Goal: Task Accomplishment & Management: Manage account settings

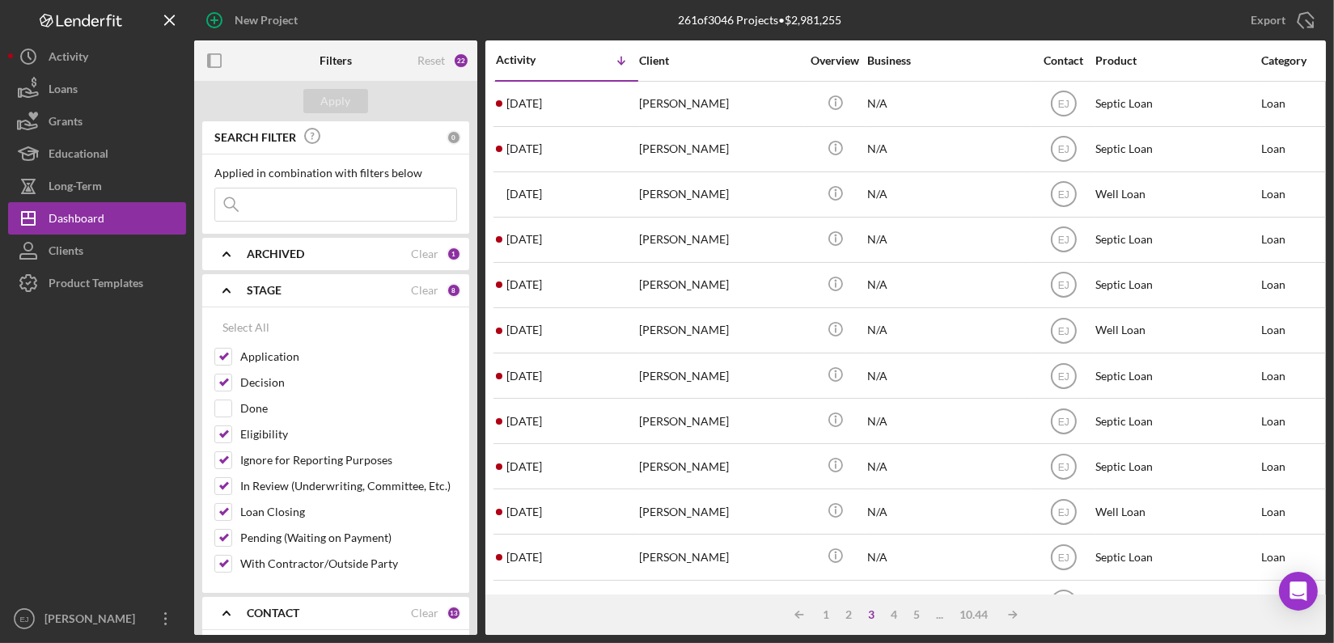
scroll to position [448, 0]
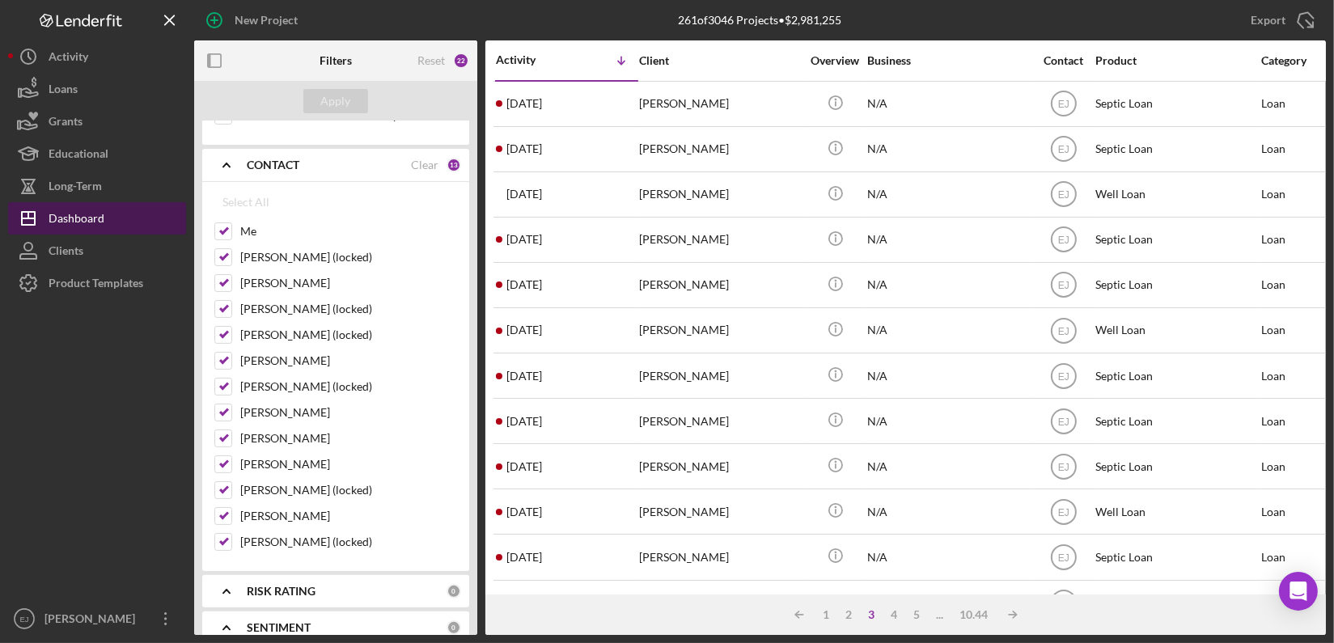
click at [66, 218] on div "Dashboard" at bounding box center [77, 220] width 56 height 36
click at [470, 159] on div "SEARCH FILTER 0 Applied in combination with filters below Icon/Menu Close Icon/…" at bounding box center [335, 378] width 283 height 514
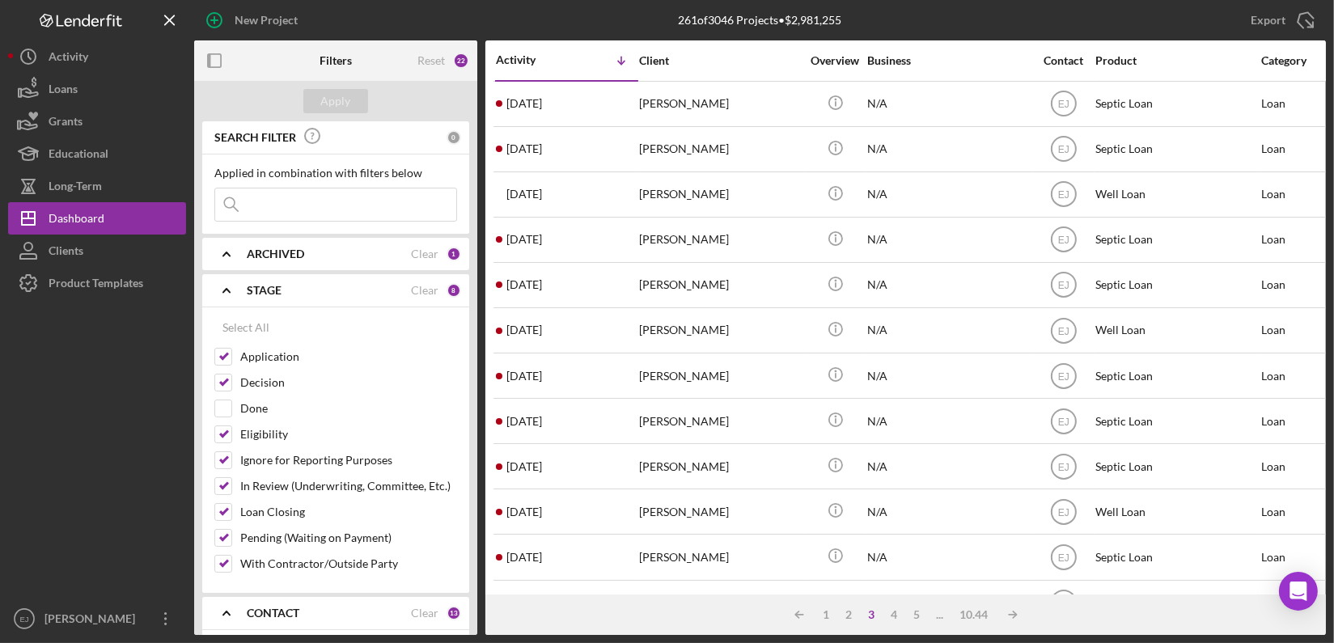
click at [319, 207] on input at bounding box center [335, 204] width 241 height 32
click at [345, 91] on div "Apply" at bounding box center [336, 101] width 30 height 24
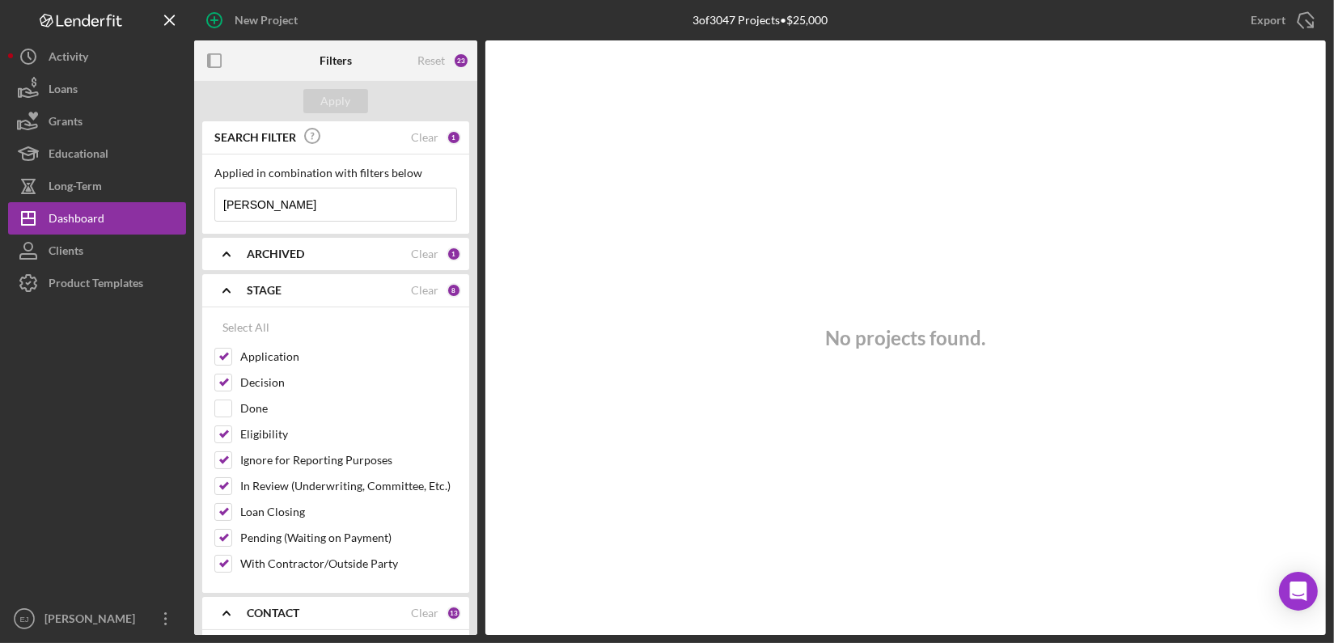
click at [281, 209] on input "Mitch" at bounding box center [335, 204] width 241 height 32
type input "M"
click at [235, 253] on icon "Icon/Expander" at bounding box center [226, 254] width 40 height 40
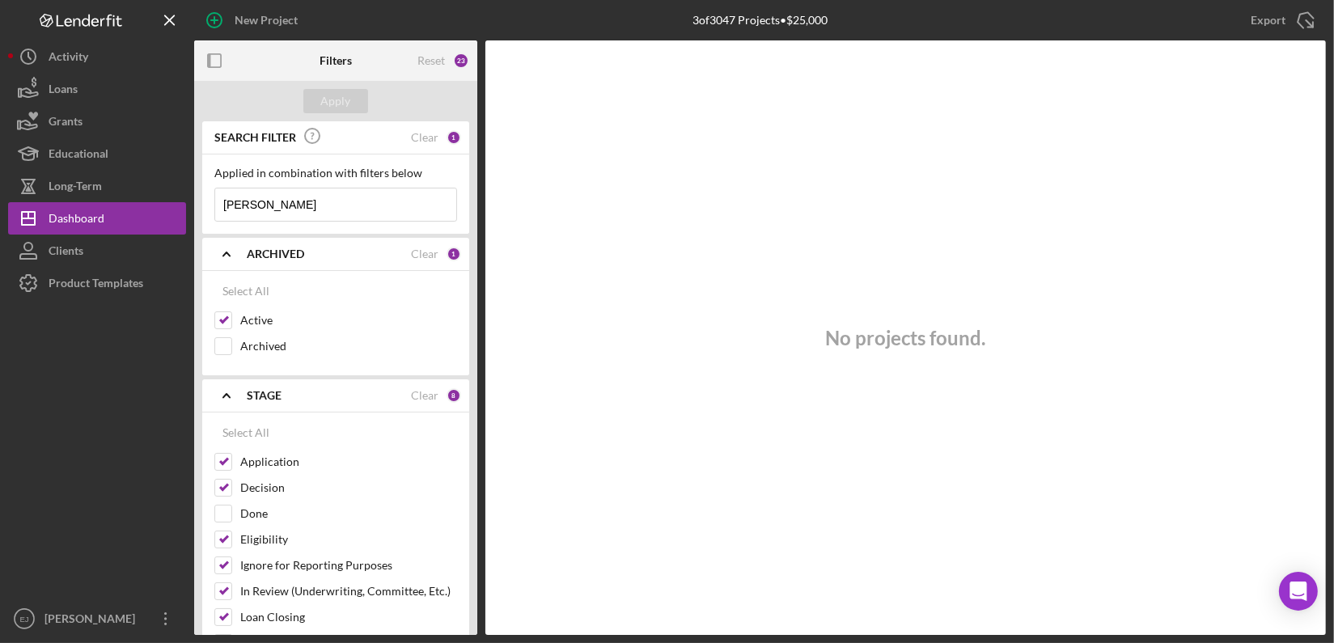
click at [235, 253] on icon "Icon/Expander" at bounding box center [226, 254] width 40 height 40
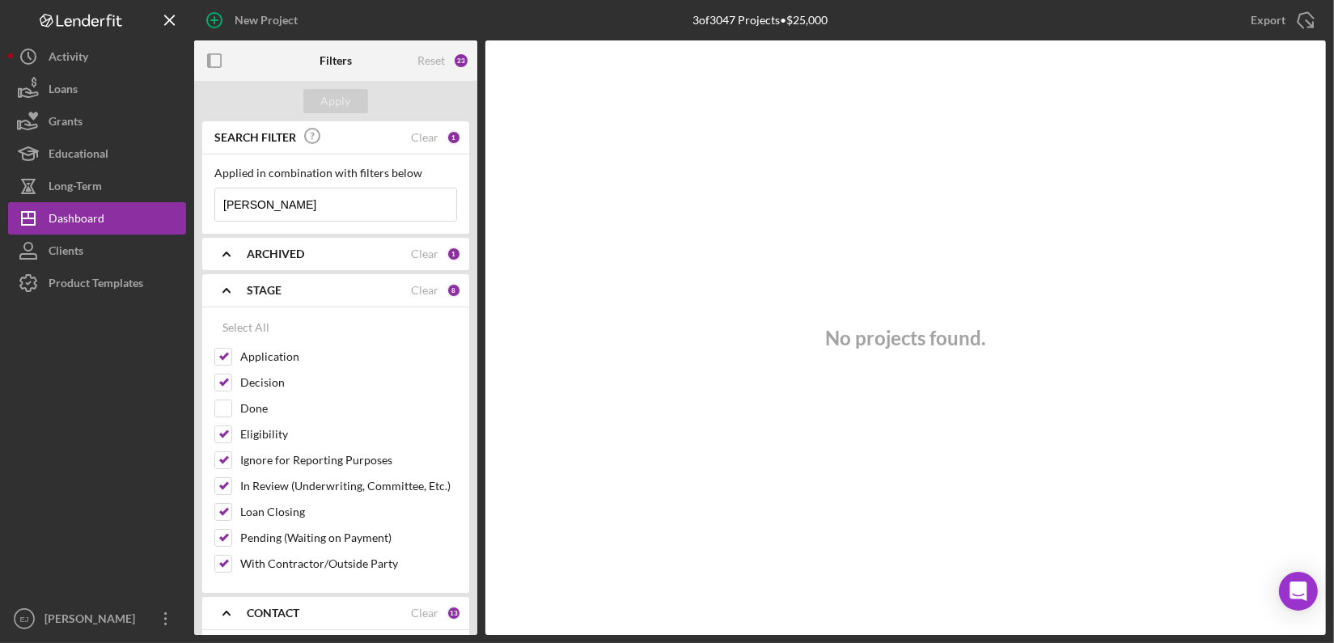
click at [478, 340] on div "Filters Reset 23 Apply SEARCH FILTER Clear 1 Applied in combination with filter…" at bounding box center [759, 337] width 1131 height 594
click at [315, 191] on input "Mitch" at bounding box center [335, 204] width 241 height 32
type input "M"
click at [330, 97] on div "Apply" at bounding box center [336, 101] width 30 height 24
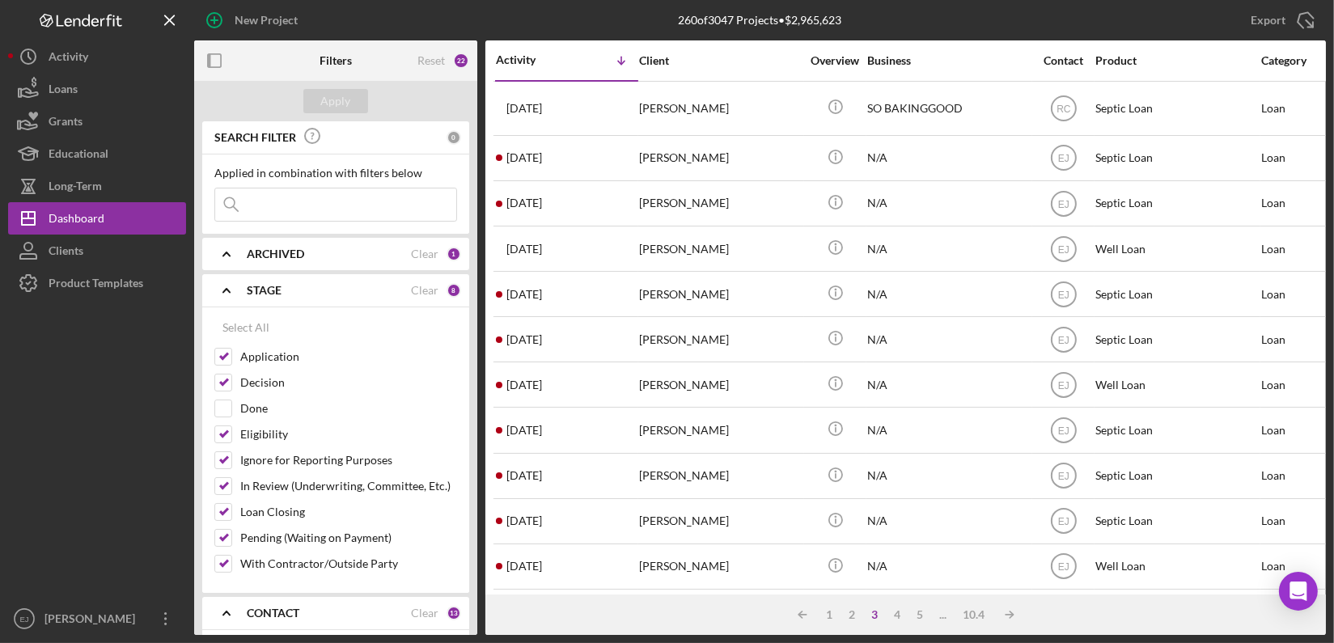
click at [269, 212] on input at bounding box center [335, 204] width 241 height 32
type input "Mitch"
click at [327, 104] on div "Apply" at bounding box center [336, 101] width 30 height 24
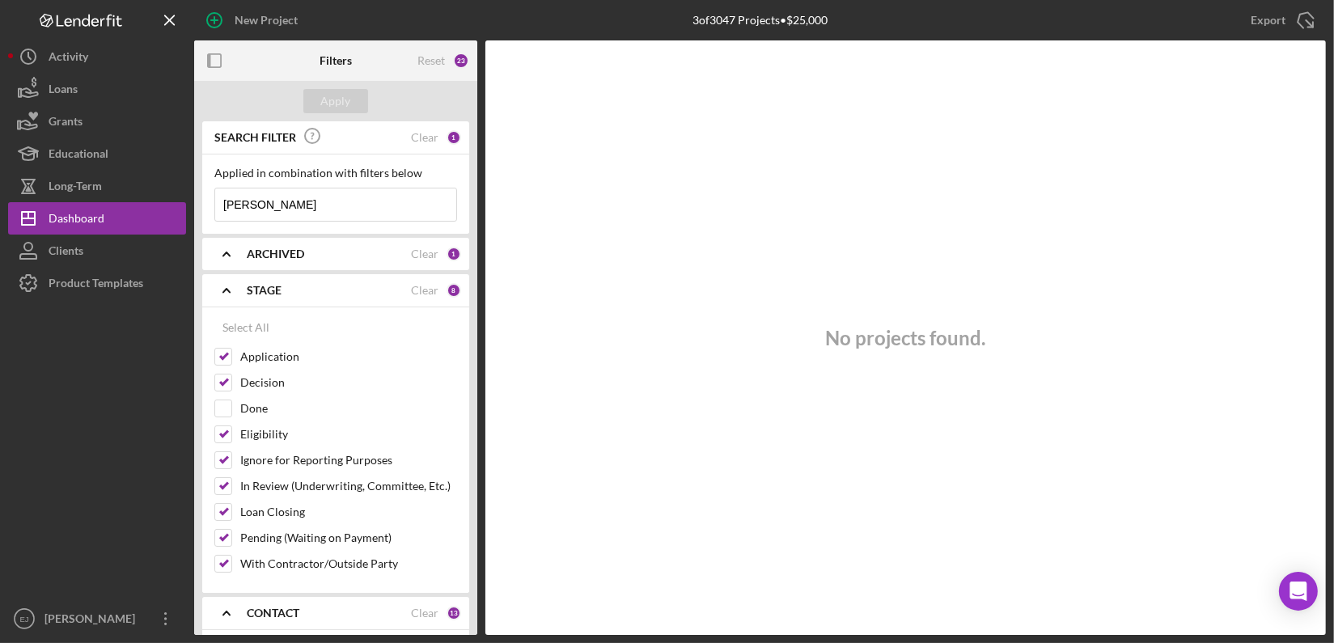
scroll to position [448, 0]
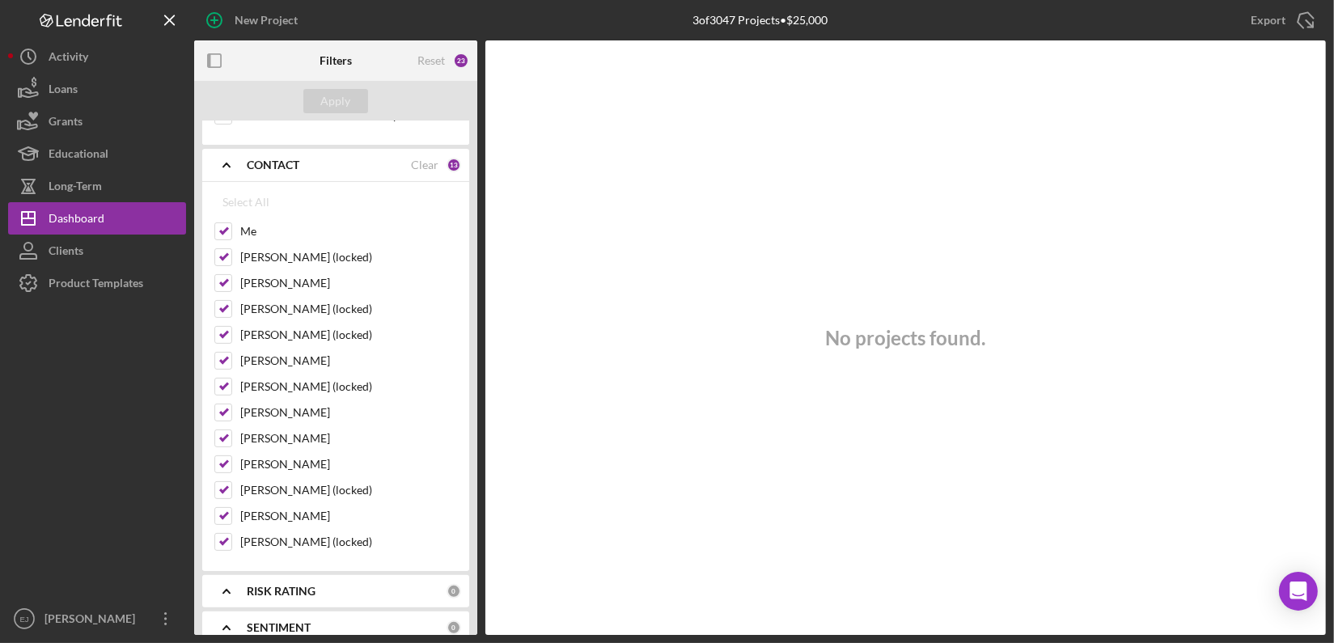
click at [479, 539] on div "Filters Reset 23 Apply SEARCH FILTER Clear 1 Applied in combination with filter…" at bounding box center [759, 337] width 1131 height 594
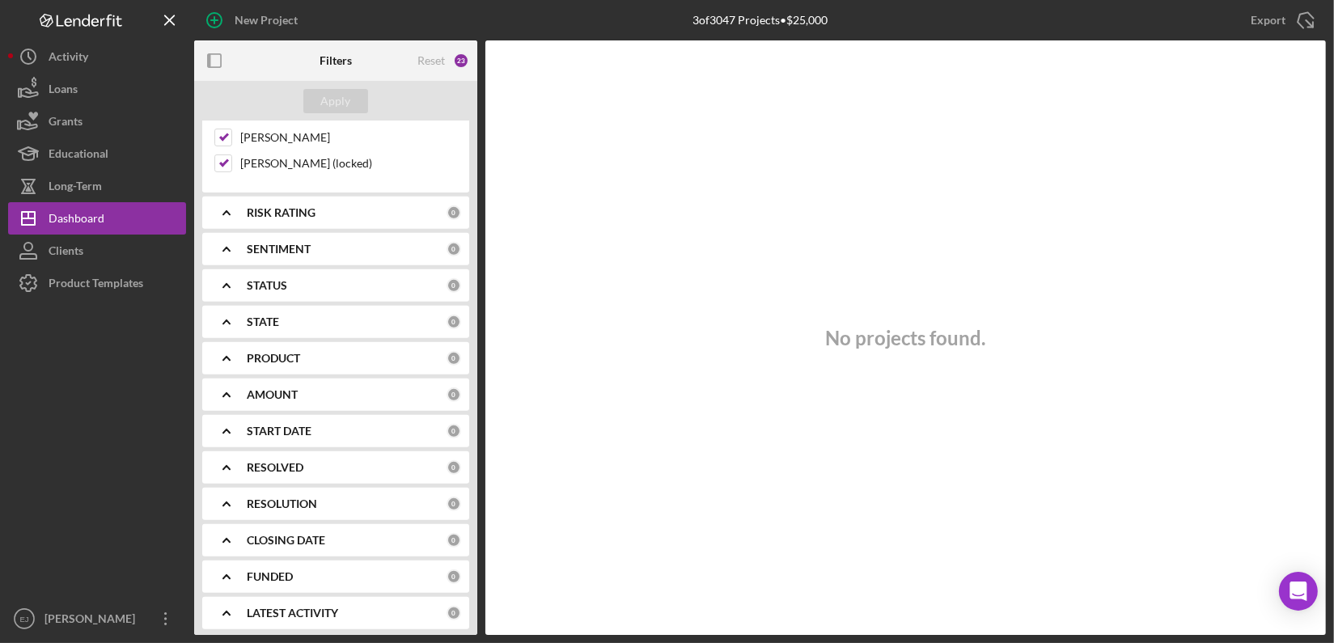
scroll to position [378, 0]
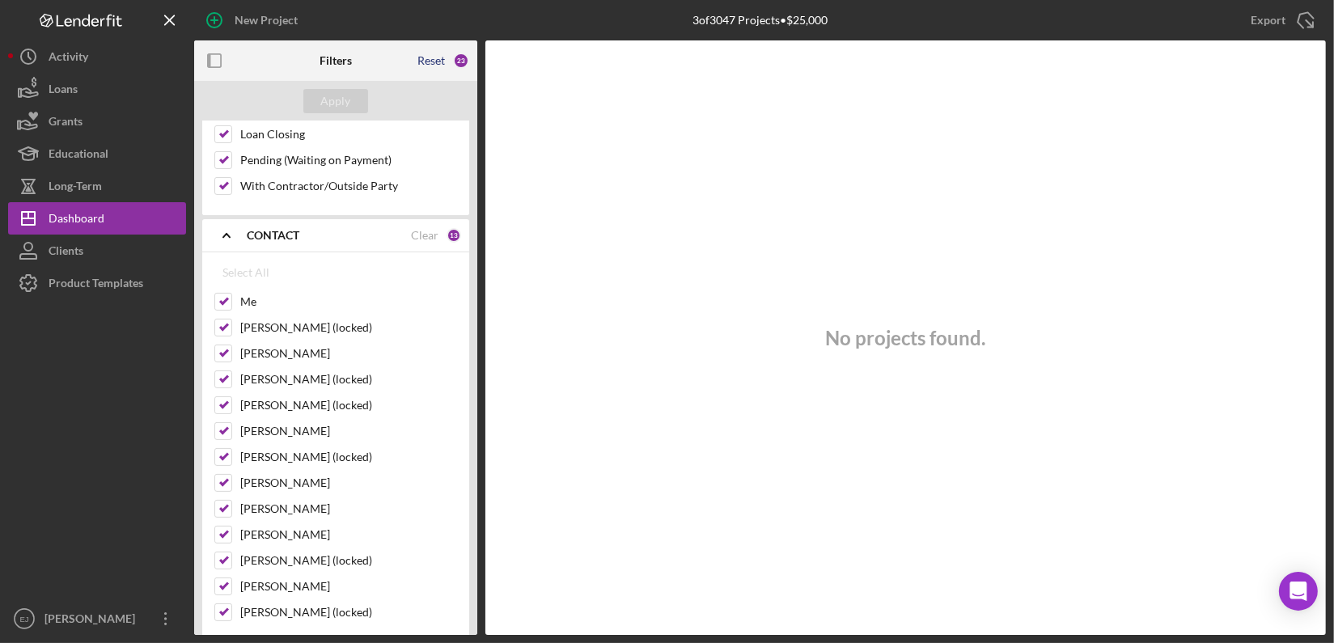
click at [432, 59] on div "Reset" at bounding box center [430, 60] width 27 height 13
checkbox input "false"
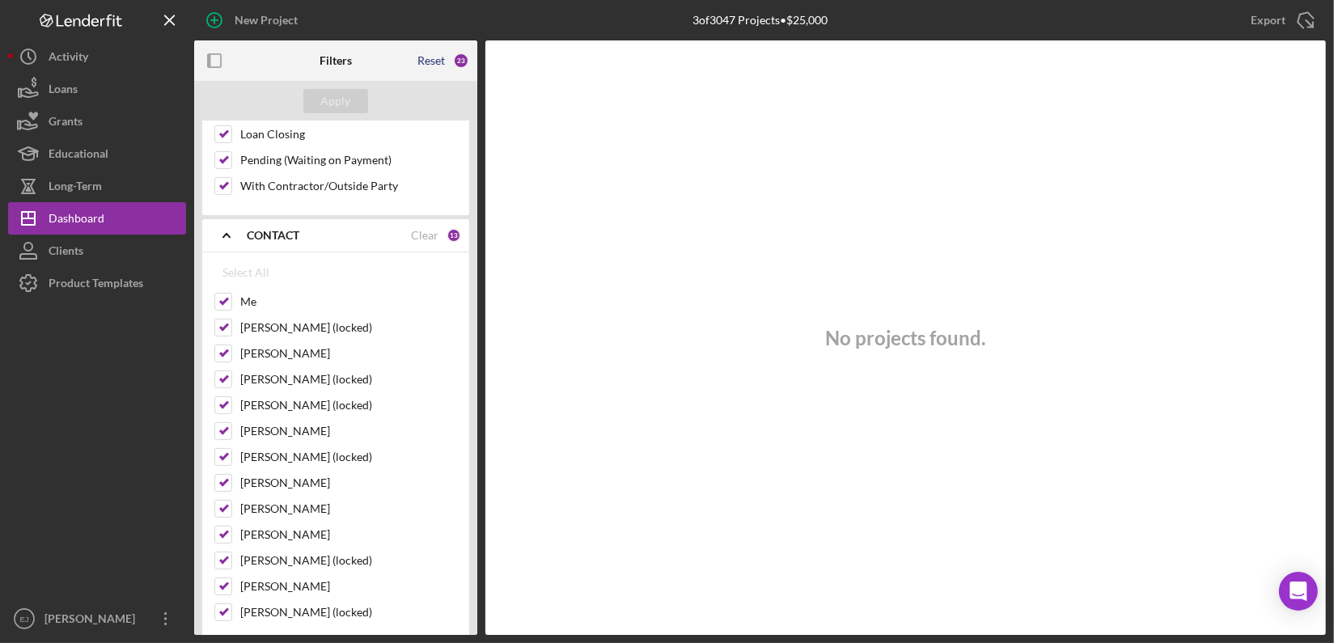
checkbox input "false"
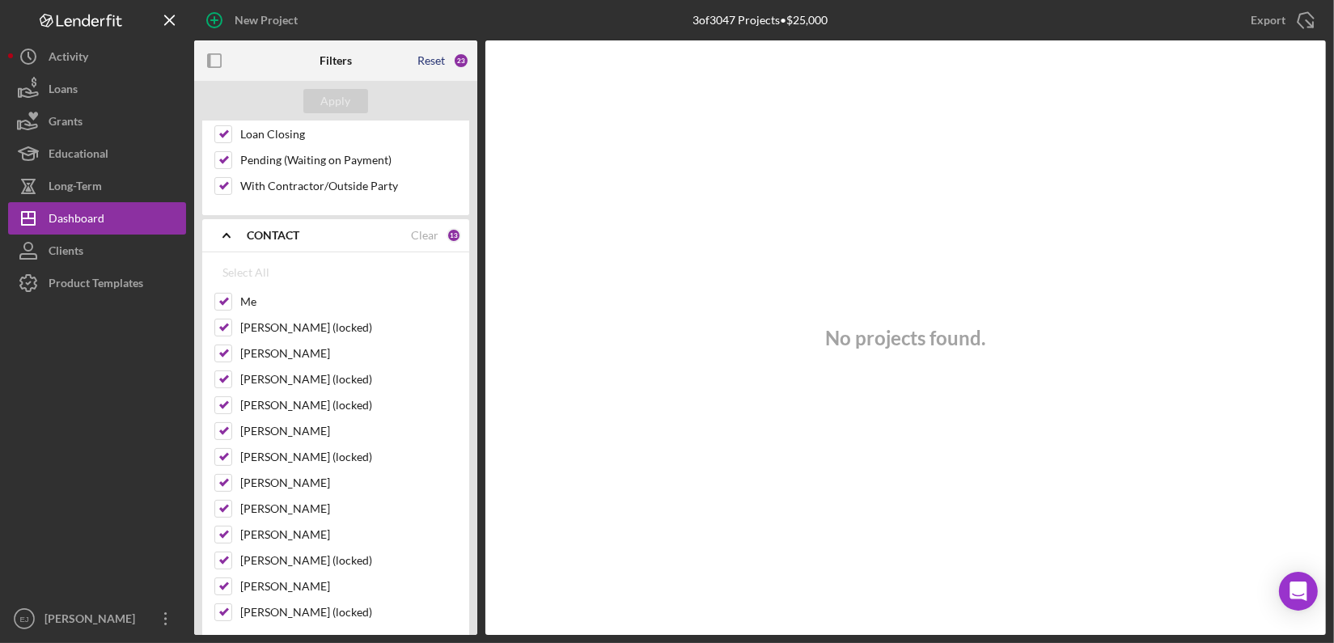
checkbox input "false"
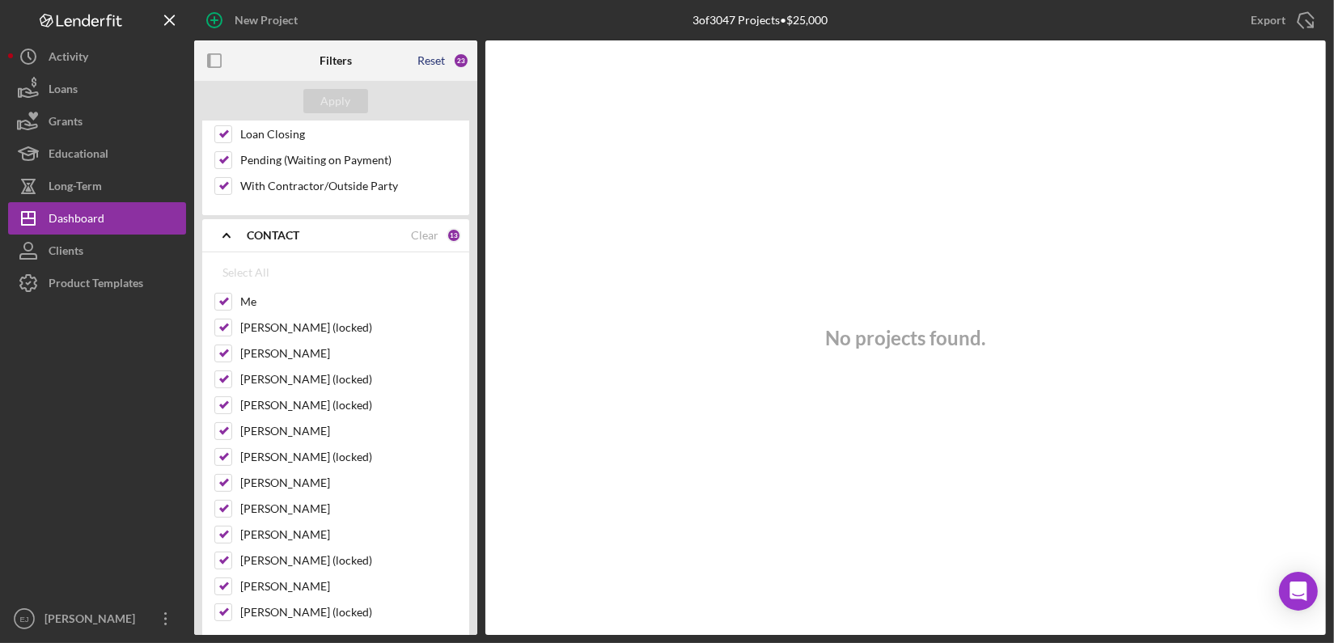
checkbox input "false"
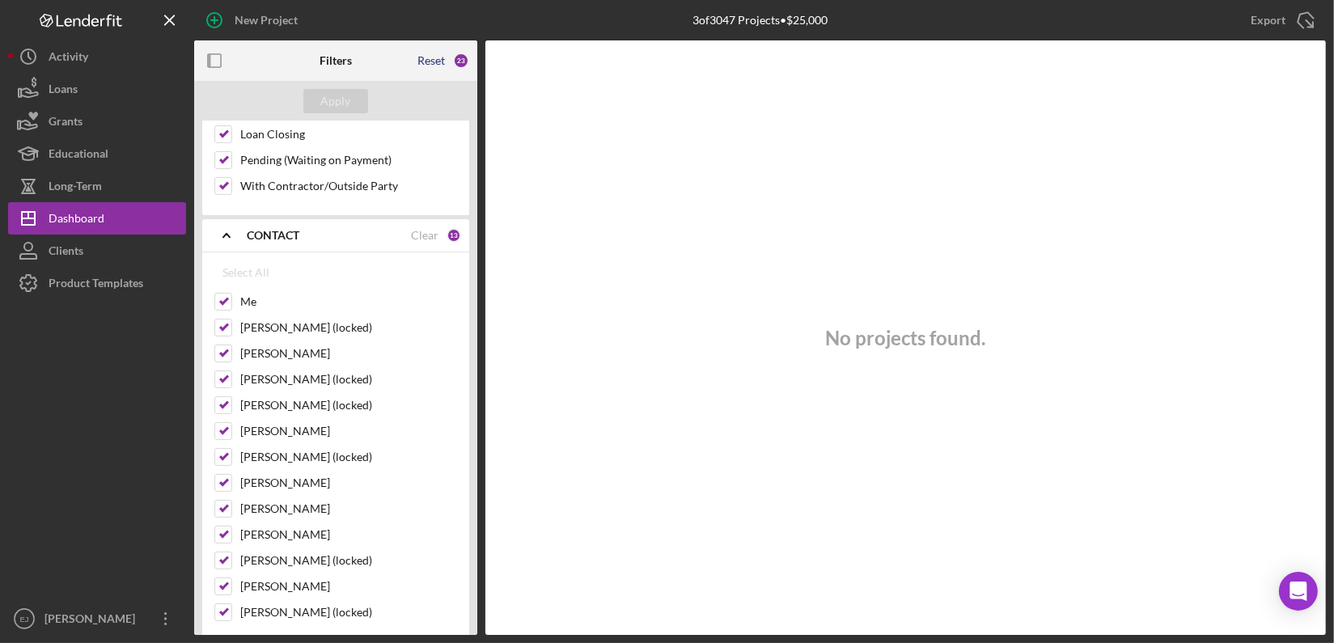
checkbox input "false"
click at [253, 269] on div "Select All" at bounding box center [245, 272] width 47 height 32
checkbox input "true"
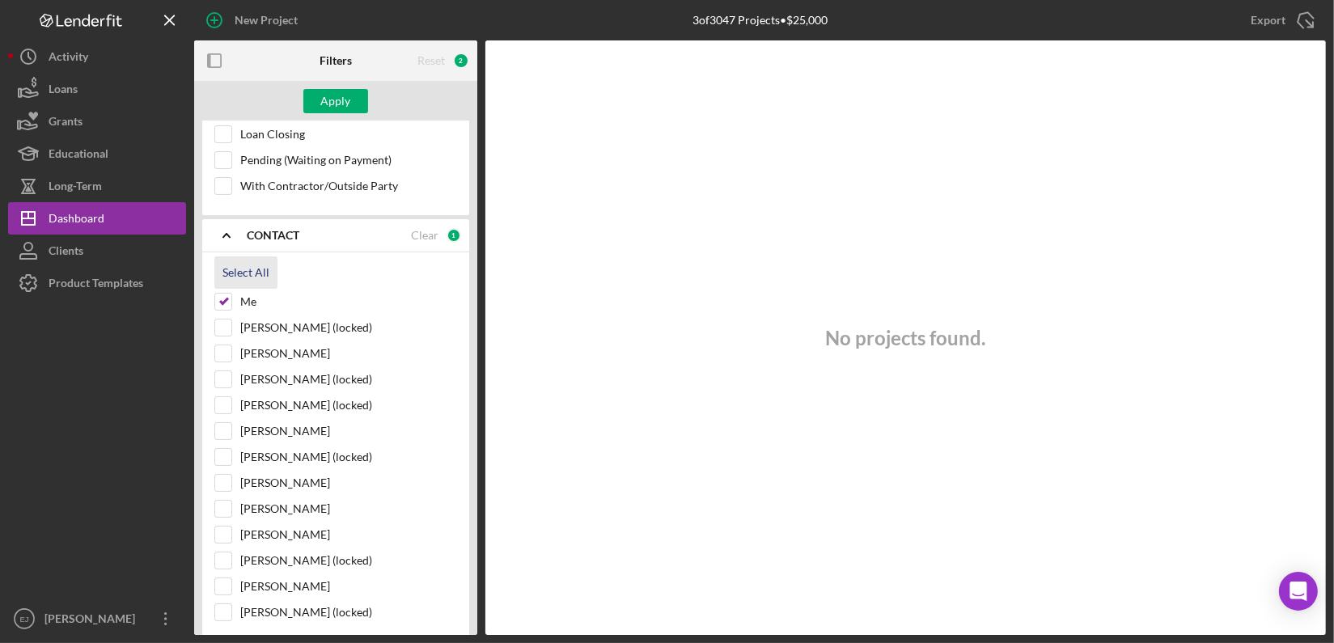
checkbox input "true"
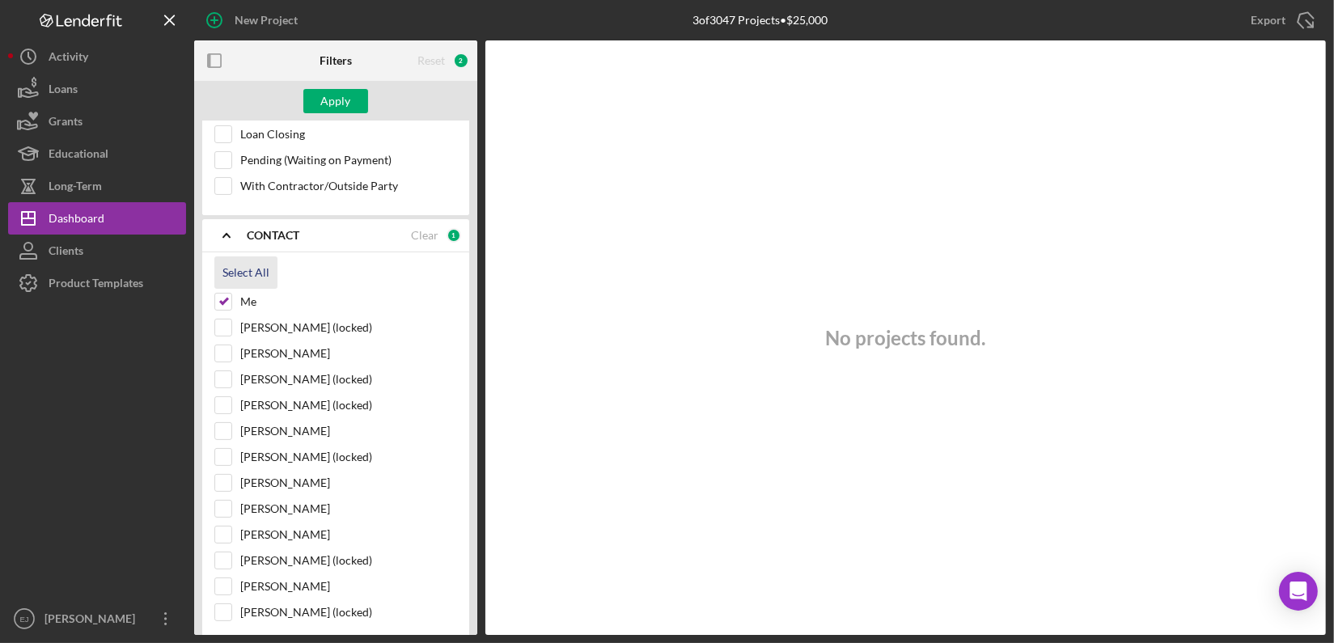
checkbox input "true"
click at [477, 184] on div "Filters Reset 14 Apply SEARCH FILTER 0 Applied in combination with filters belo…" at bounding box center [759, 337] width 1131 height 594
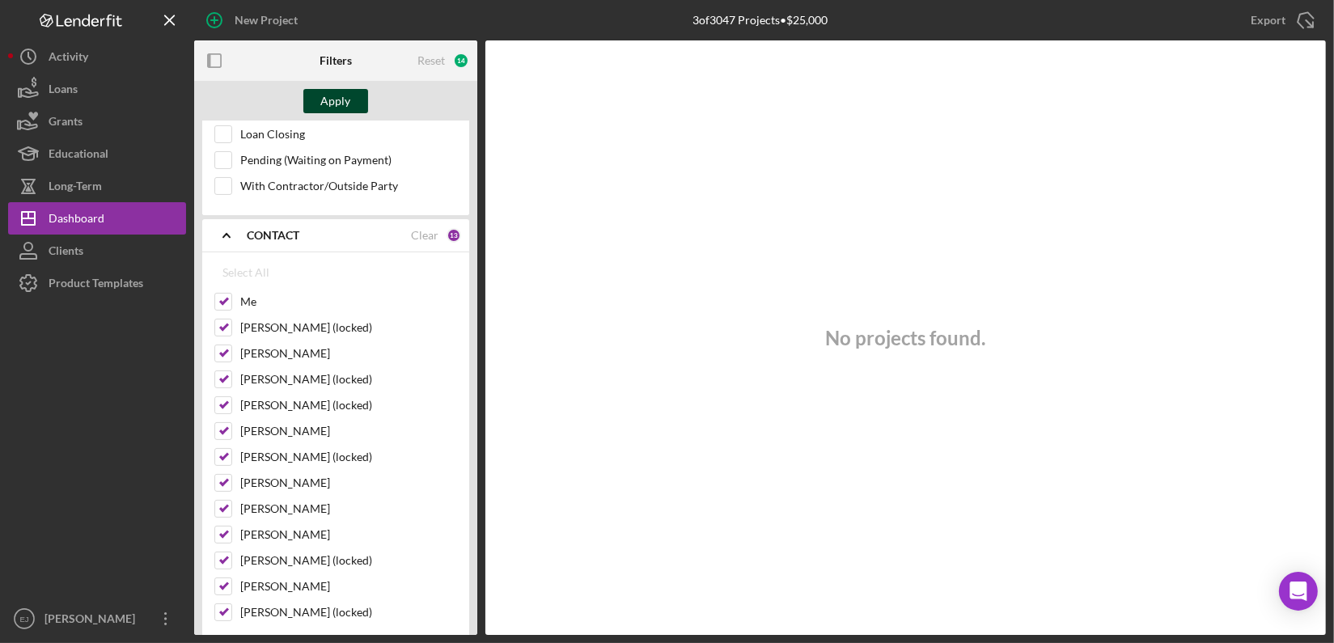
click at [340, 100] on div "Apply" at bounding box center [336, 101] width 30 height 24
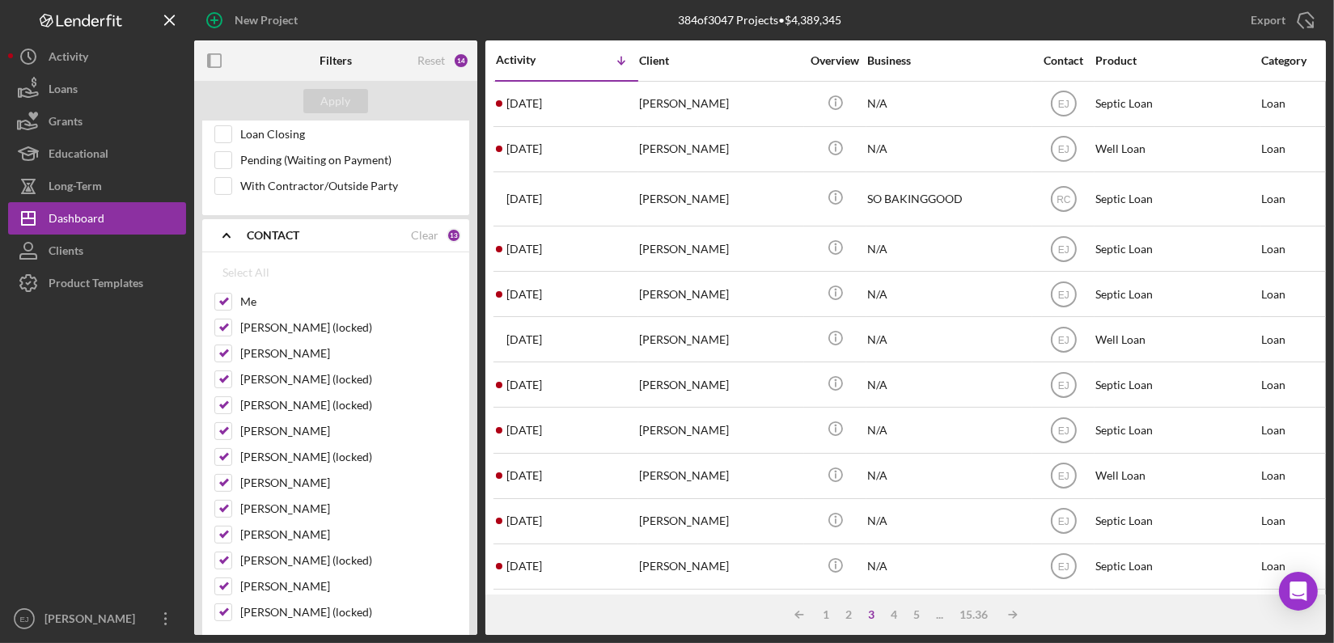
scroll to position [0, 0]
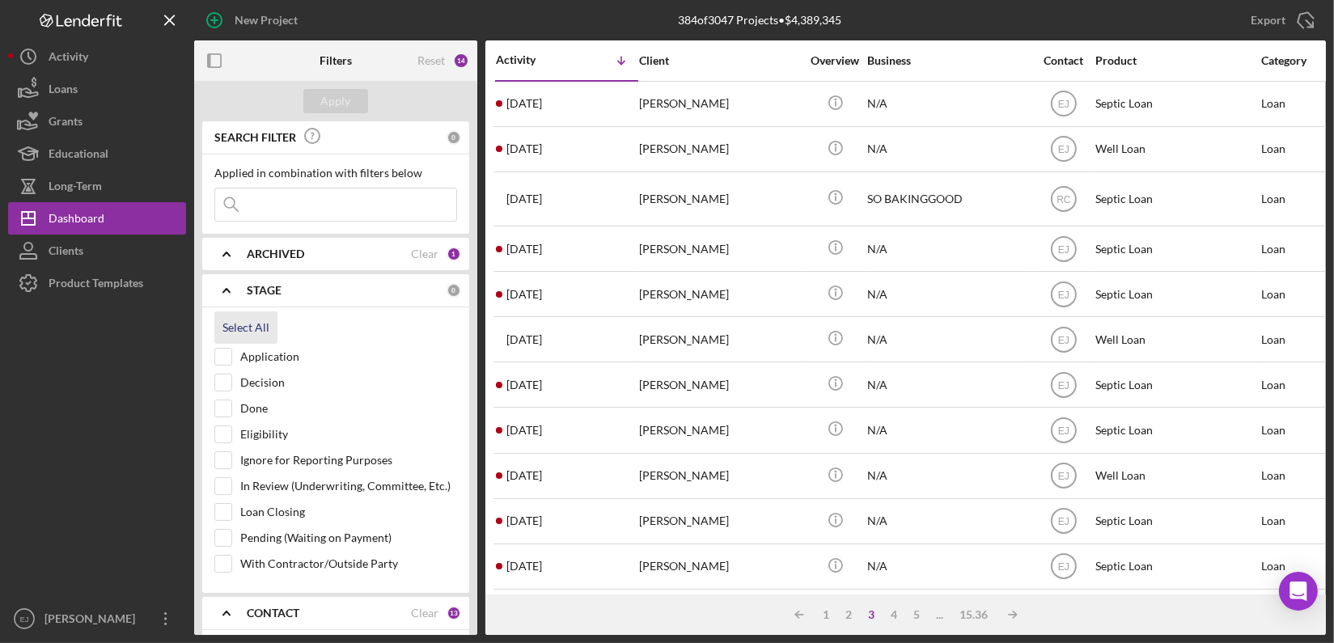
click at [237, 321] on div "Select All" at bounding box center [245, 327] width 47 height 32
checkbox input "true"
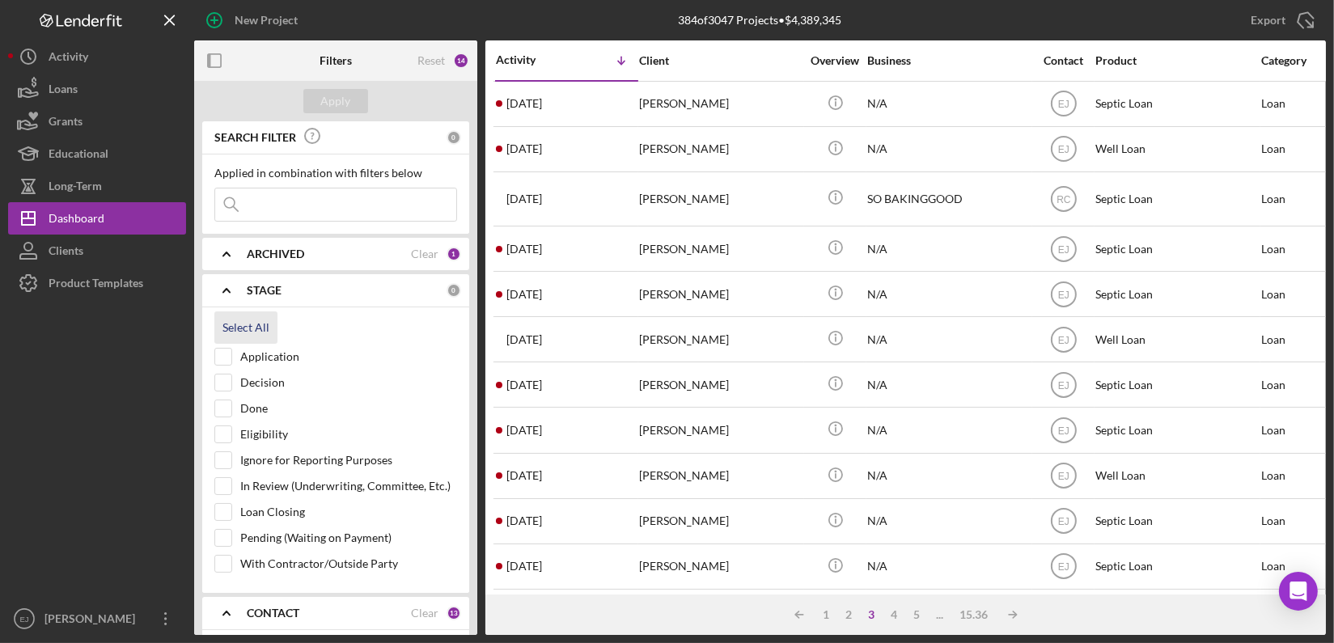
checkbox input "true"
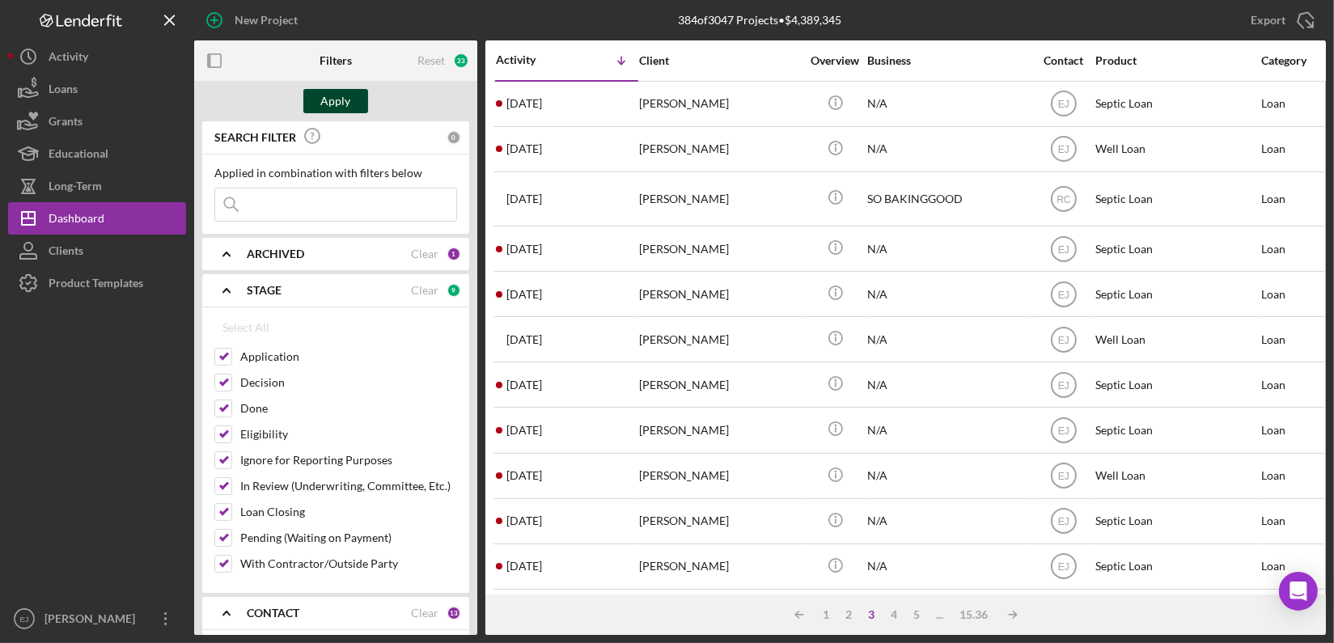
click at [339, 100] on div "Apply" at bounding box center [336, 101] width 30 height 24
click at [223, 257] on icon "Icon/Expander" at bounding box center [226, 254] width 40 height 40
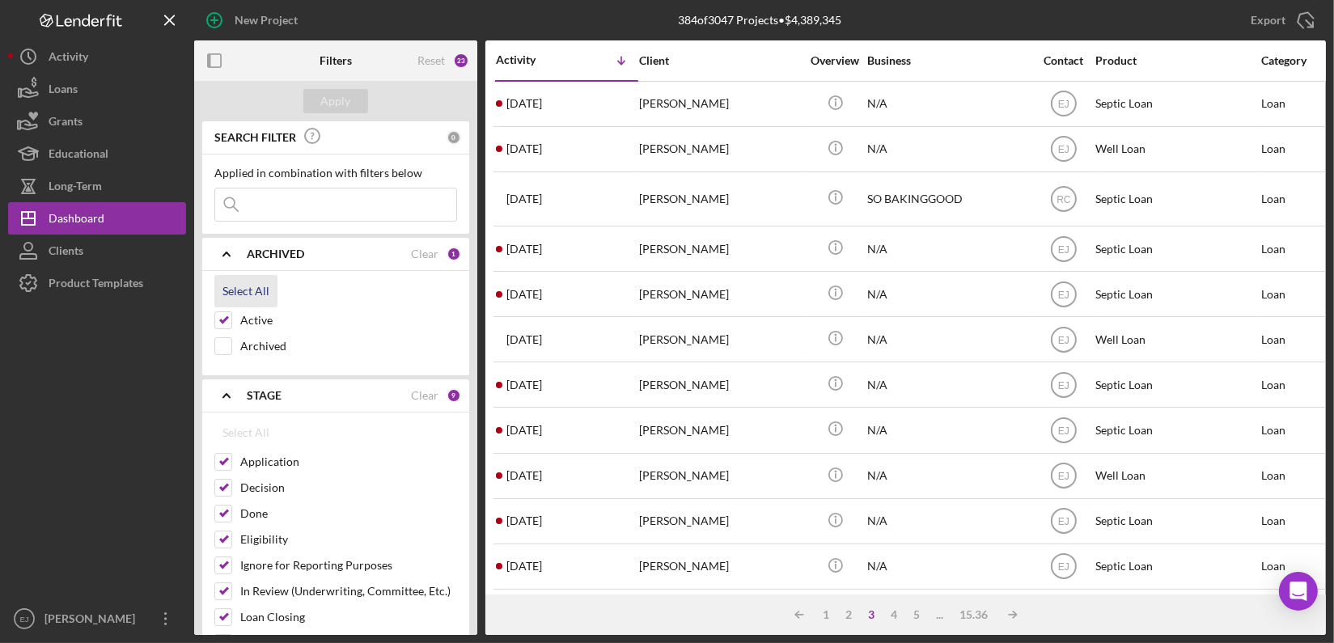
click at [248, 294] on div "Select All" at bounding box center [245, 291] width 47 height 32
checkbox input "true"
click at [330, 100] on div "Apply" at bounding box center [336, 101] width 30 height 24
click at [335, 208] on input at bounding box center [335, 204] width 241 height 32
click at [346, 105] on div "Apply" at bounding box center [336, 101] width 30 height 24
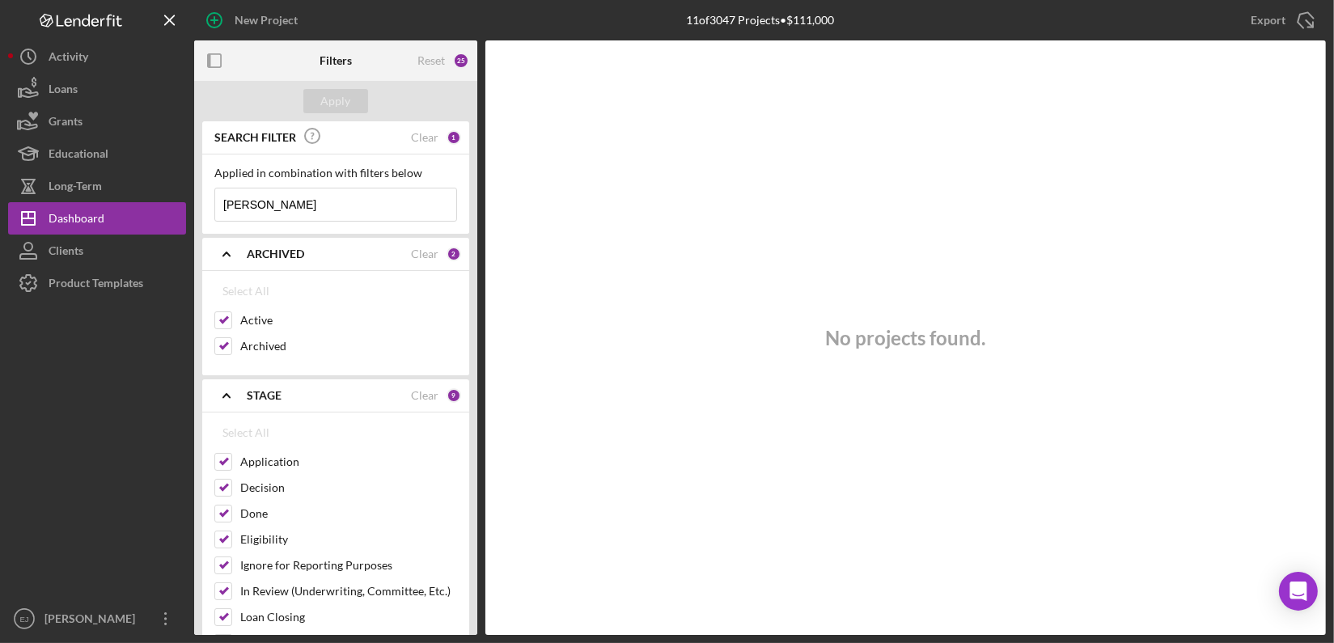
click at [480, 620] on div "Filters Reset 25 Apply SEARCH FILTER Clear 1 Applied in combination with filter…" at bounding box center [759, 337] width 1131 height 594
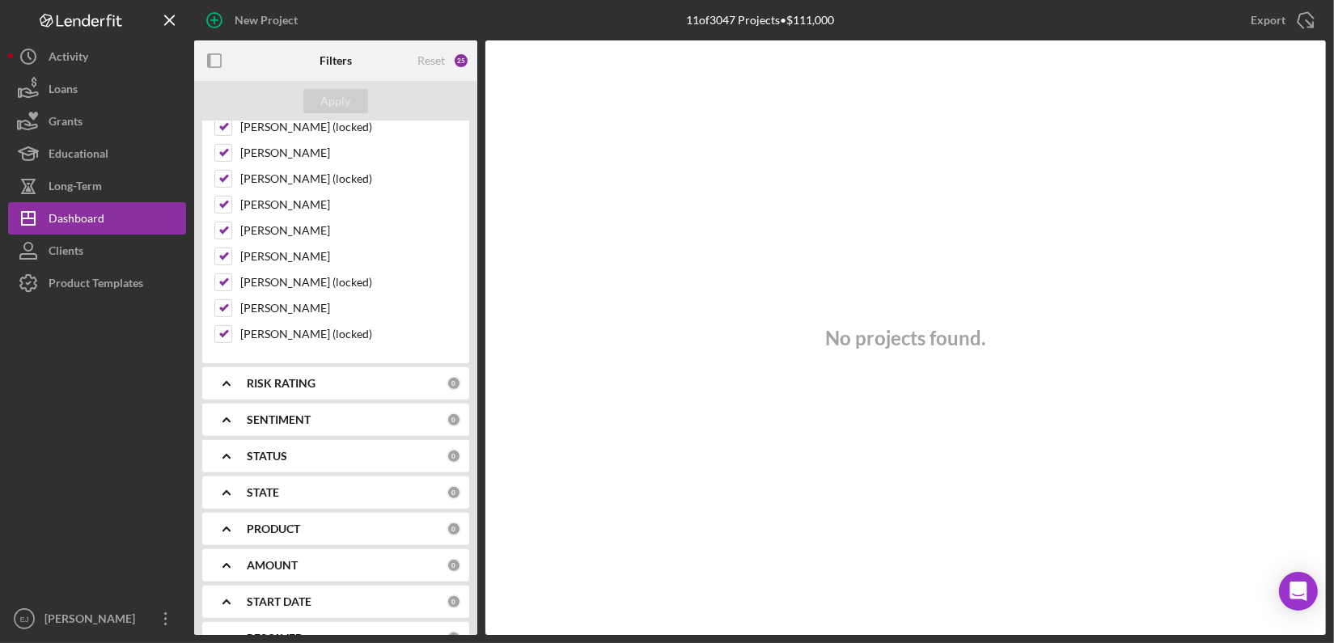
scroll to position [783, 0]
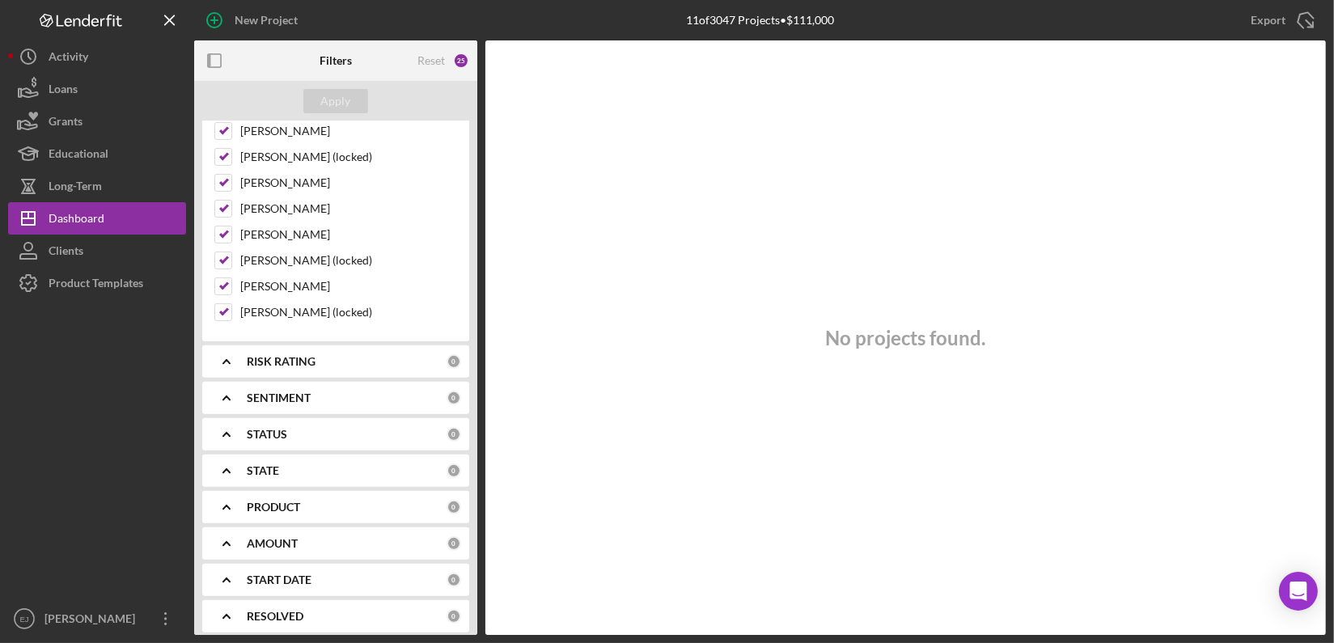
click at [478, 366] on div "Filters Reset 25 Apply SEARCH FILTER Clear 1 Applied in combination with filter…" at bounding box center [759, 337] width 1131 height 594
click at [477, 367] on div "Filters Reset 25 Apply SEARCH FILTER Clear 1 Applied in combination with filter…" at bounding box center [759, 337] width 1131 height 594
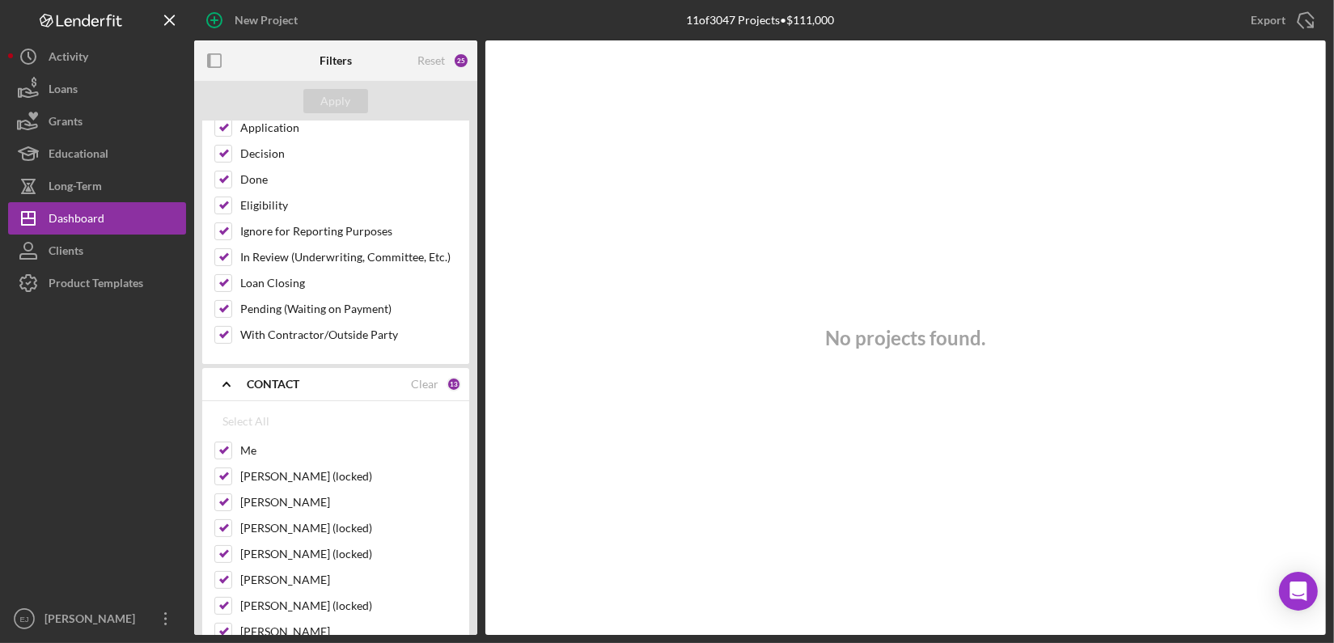
click at [472, 213] on div "SEARCH FILTER Clear 1 Applied in combination with filters below mitch Icon/Menu…" at bounding box center [335, 378] width 283 height 514
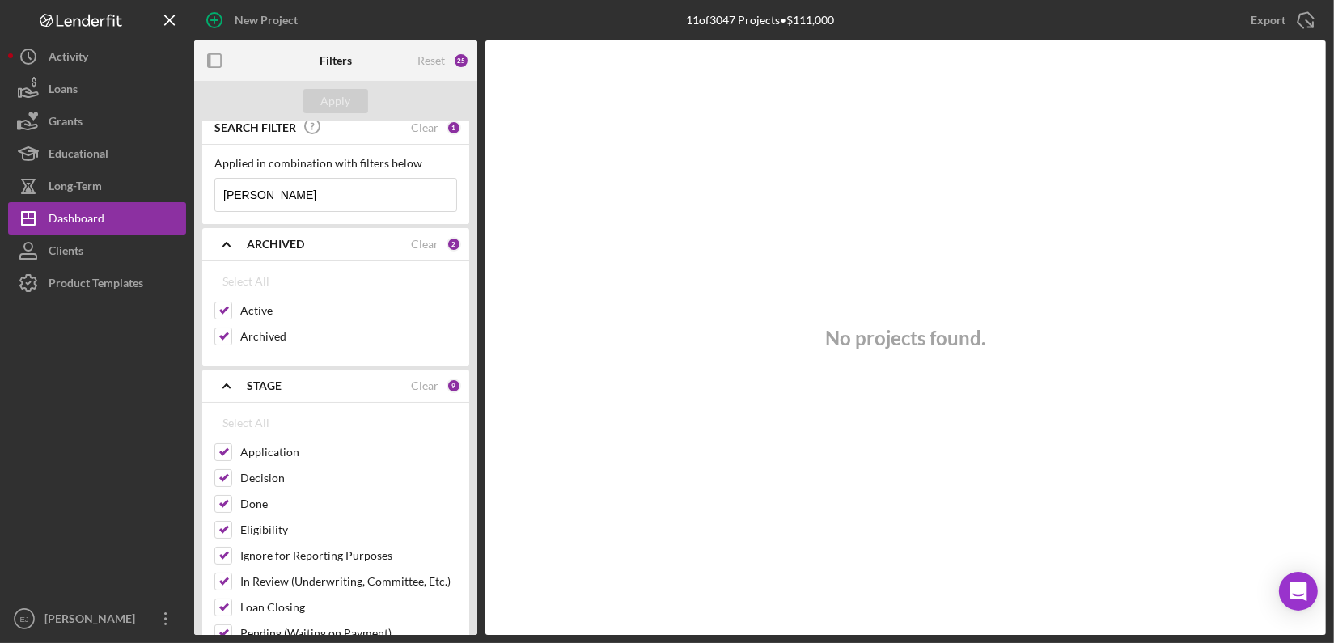
scroll to position [0, 0]
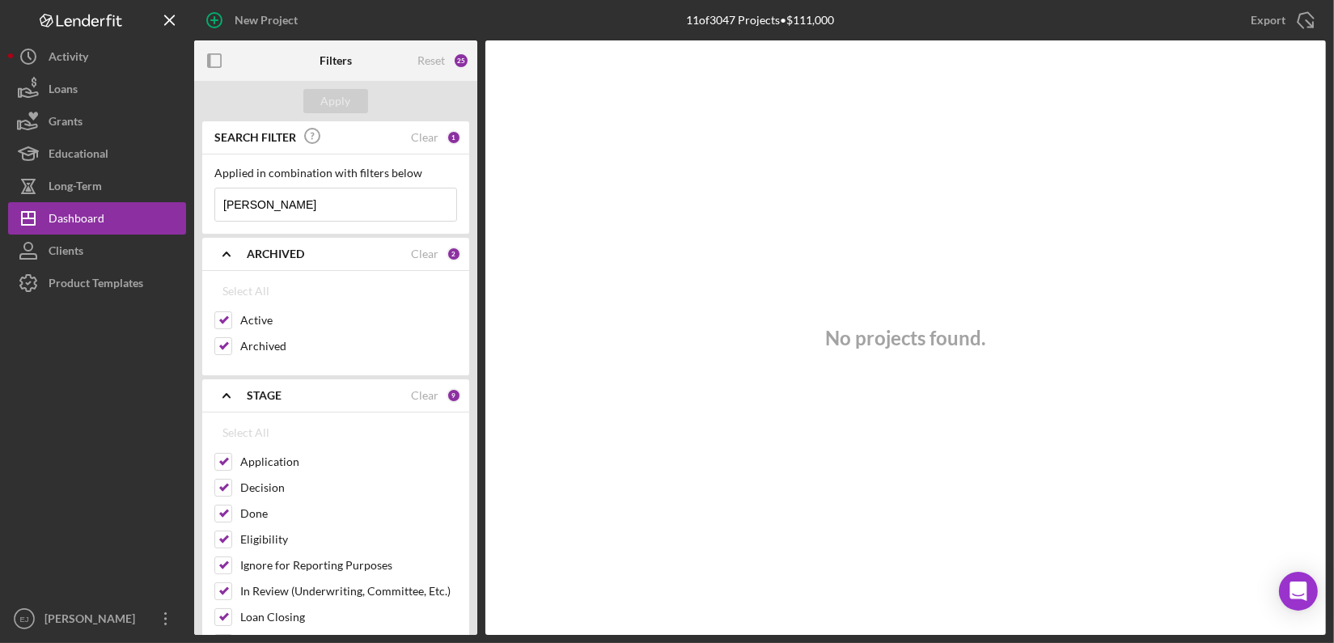
click at [370, 214] on input "mitch" at bounding box center [335, 204] width 241 height 32
type input "m"
click at [342, 95] on div "Apply" at bounding box center [336, 101] width 30 height 24
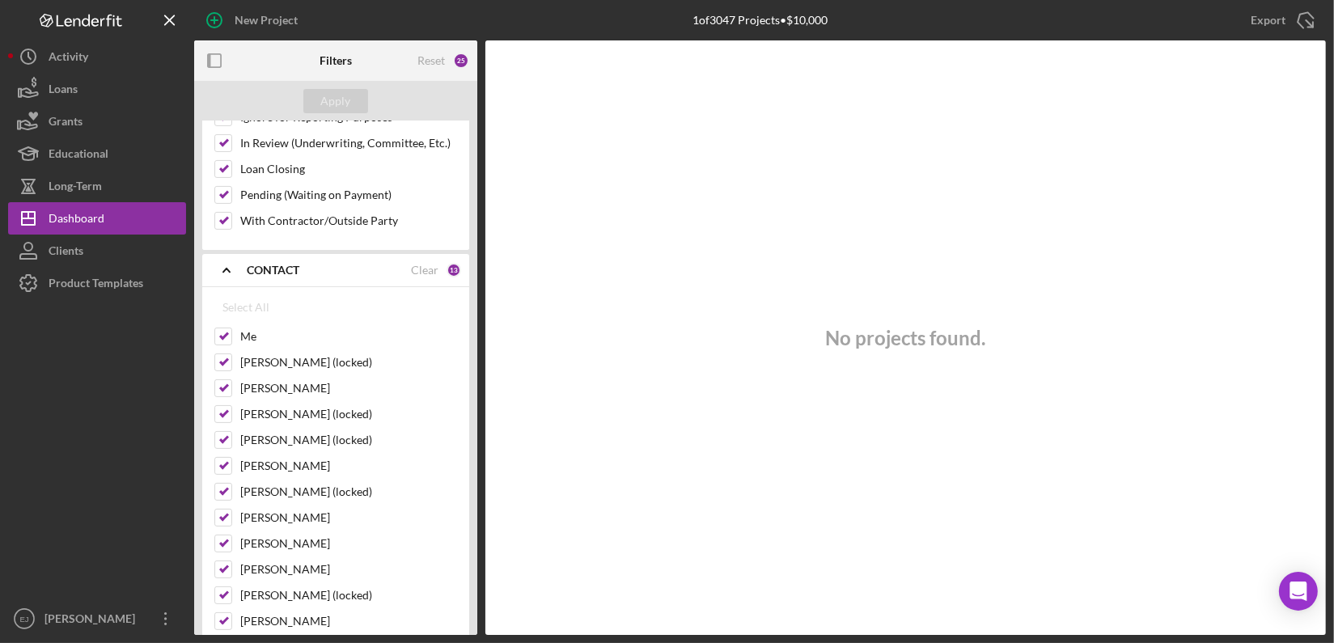
scroll to position [897, 0]
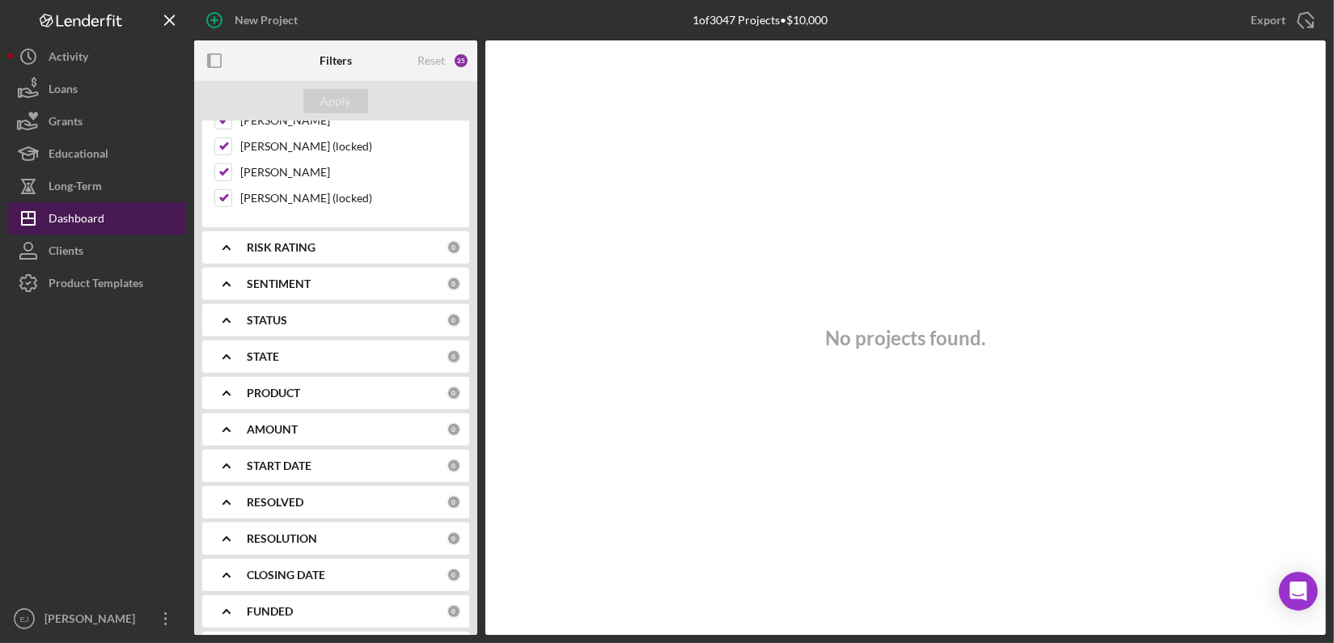
click at [74, 212] on div "Dashboard" at bounding box center [77, 220] width 56 height 36
click at [478, 197] on div "Filters Reset 25 Apply SEARCH FILTER Clear 1 Applied in combination with filter…" at bounding box center [759, 337] width 1131 height 594
click at [478, 196] on div "Filters Reset 25 Apply SEARCH FILTER Clear 1 Applied in combination with filter…" at bounding box center [759, 337] width 1131 height 594
click at [472, 240] on div "SEARCH FILTER Clear 1 Applied in combination with filters below leestma Icon/Me…" at bounding box center [335, 378] width 283 height 514
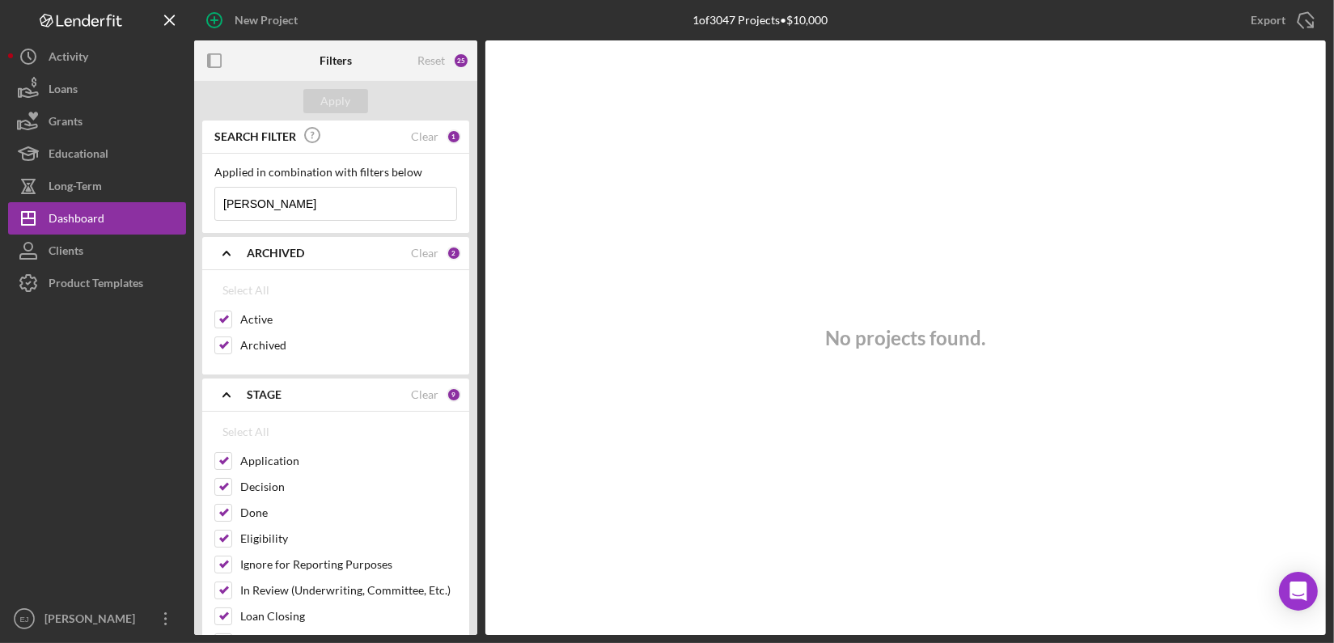
scroll to position [0, 0]
click at [370, 201] on input "leestma" at bounding box center [335, 204] width 241 height 32
type input "l"
type input "heidi"
click at [340, 106] on div "Apply" at bounding box center [336, 101] width 30 height 24
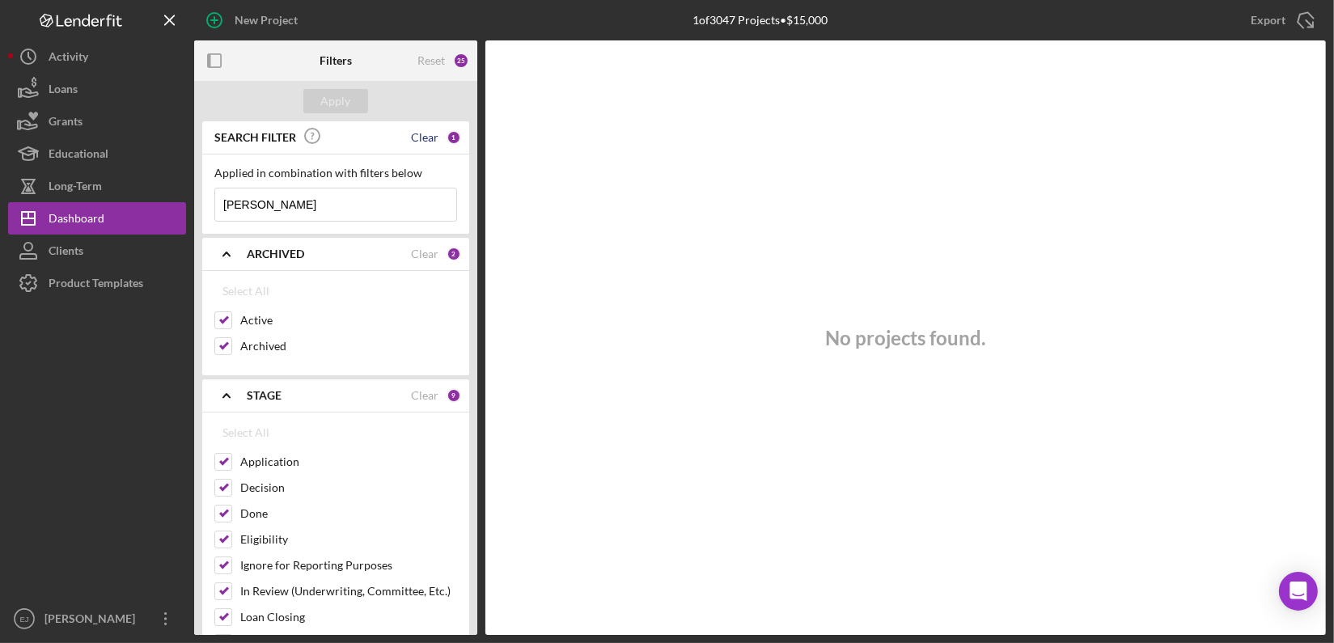
click at [426, 134] on div "Clear" at bounding box center [424, 137] width 27 height 13
click at [346, 107] on div "Apply" at bounding box center [336, 101] width 30 height 24
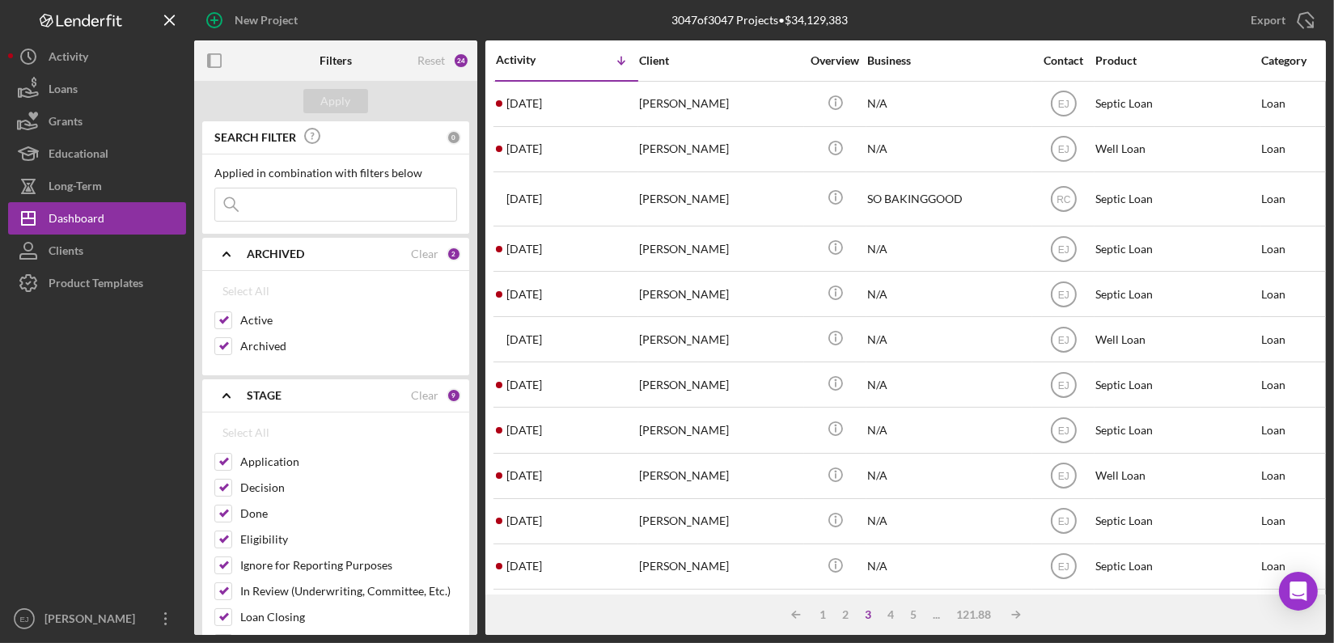
click at [298, 213] on input at bounding box center [335, 204] width 241 height 32
type input "heidi"
click at [340, 99] on div "Apply" at bounding box center [336, 101] width 30 height 24
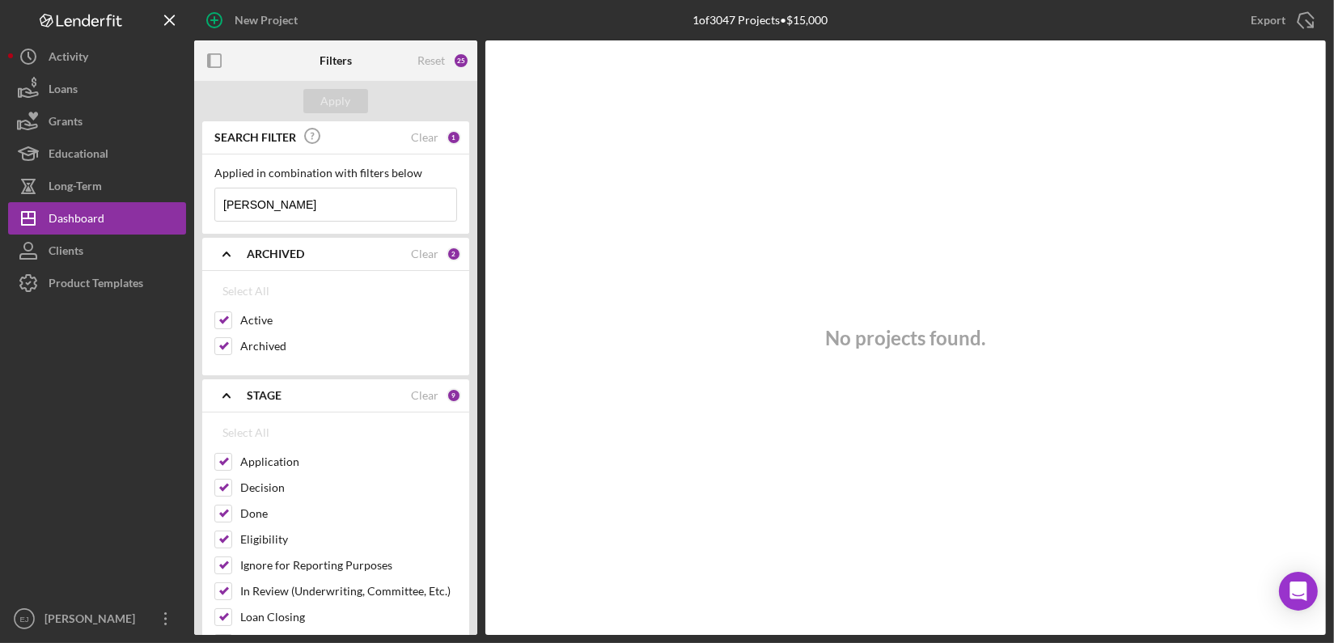
click at [476, 115] on div "Apply" at bounding box center [335, 101] width 283 height 40
click at [477, 95] on div "Filters Reset 25 Apply SEARCH FILTER Clear 1 Applied in combination with filter…" at bounding box center [759, 337] width 1131 height 594
click at [472, 89] on div "Apply" at bounding box center [335, 101] width 283 height 40
click at [418, 131] on div "Clear" at bounding box center [424, 137] width 27 height 13
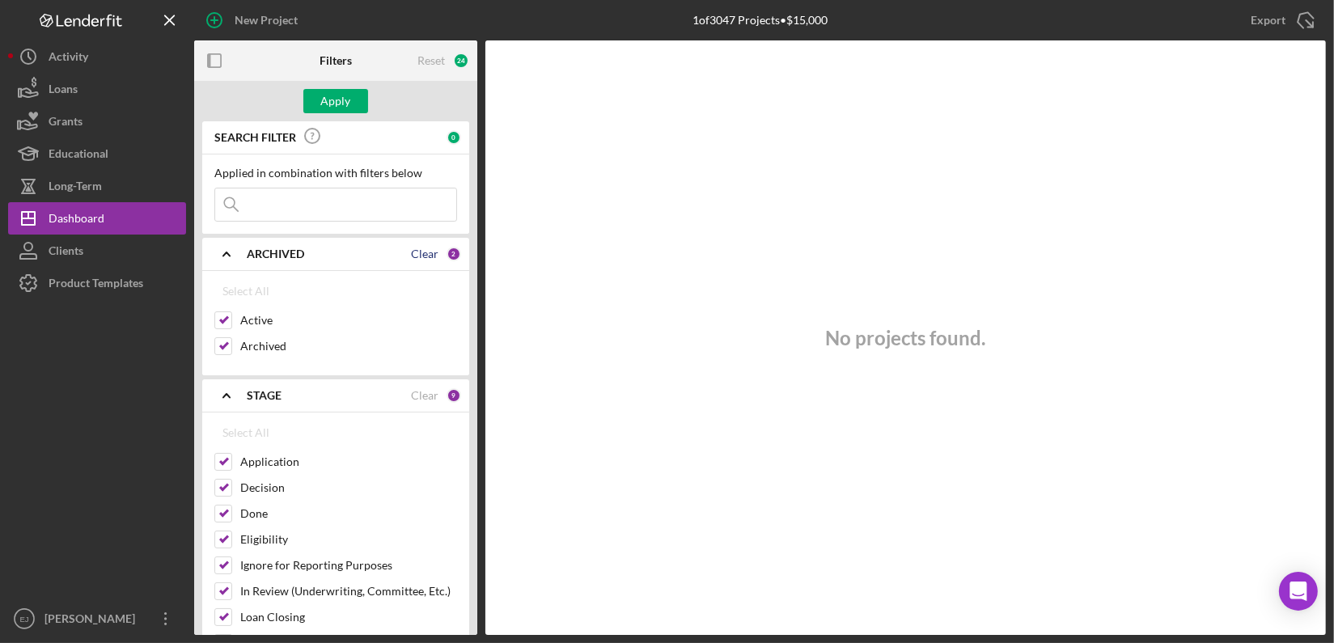
click at [422, 247] on div "Clear" at bounding box center [424, 253] width 27 height 13
checkbox input "false"
click at [426, 389] on div "Clear" at bounding box center [424, 395] width 27 height 13
checkbox input "false"
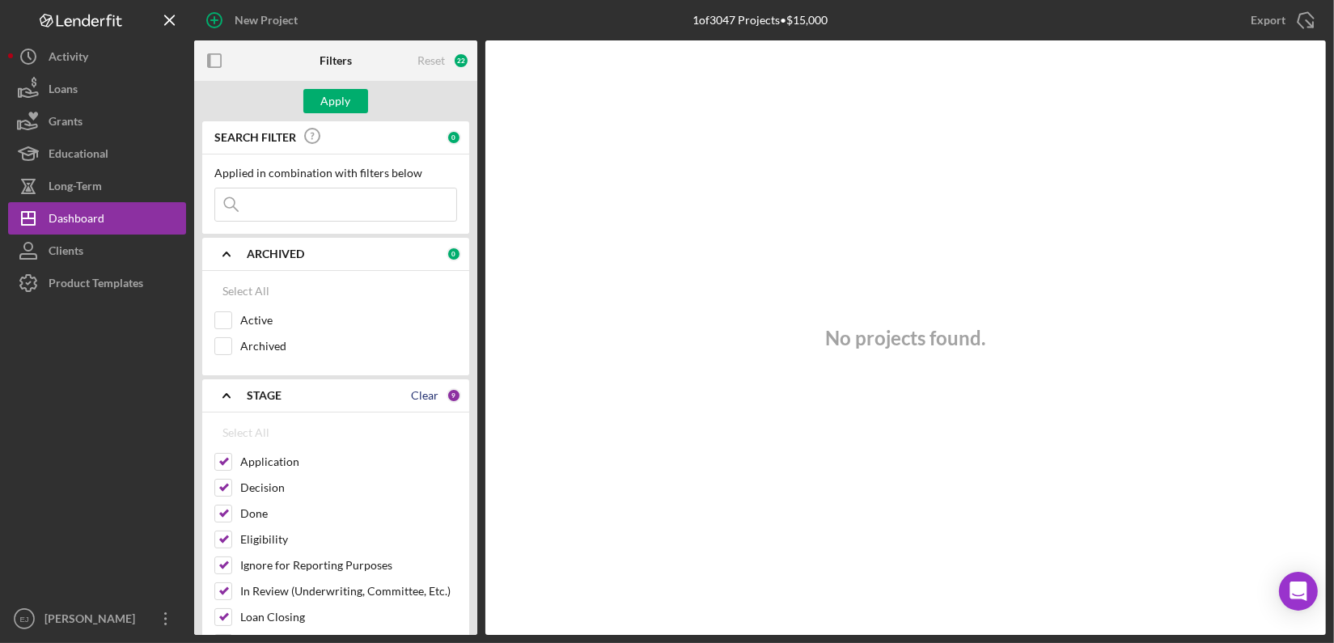
checkbox input "false"
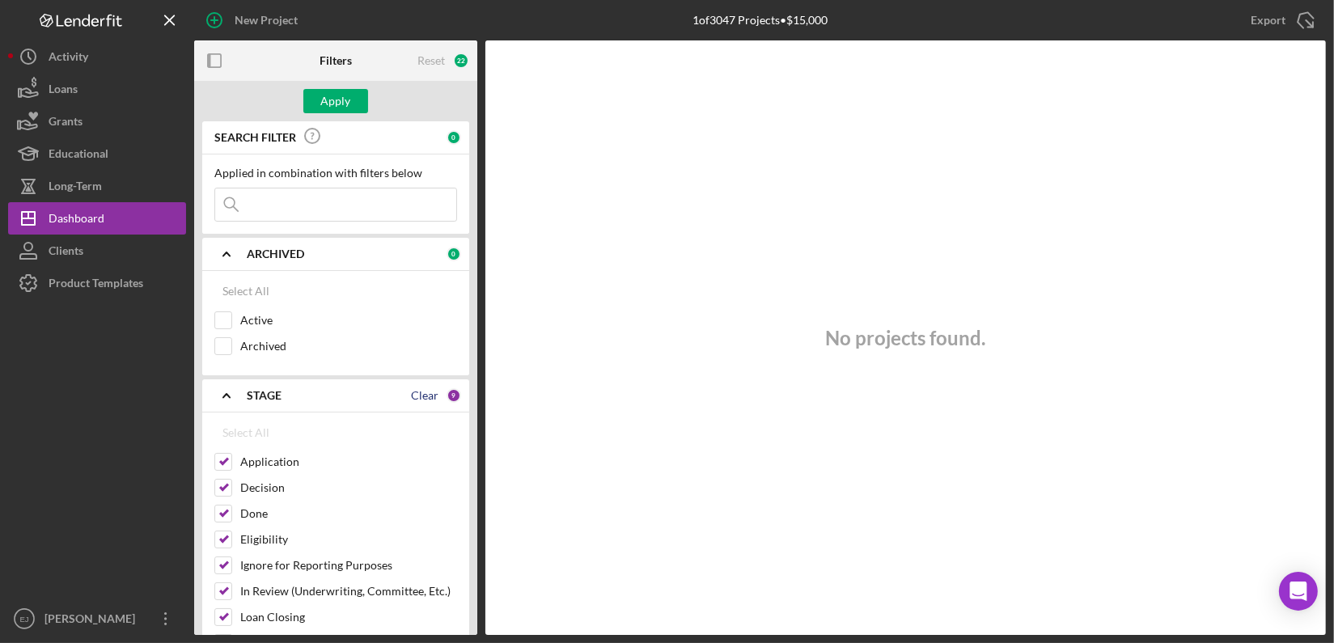
checkbox input "false"
click at [473, 105] on div "Apply" at bounding box center [335, 101] width 283 height 40
click at [243, 264] on icon "Icon/Expander" at bounding box center [226, 254] width 40 height 40
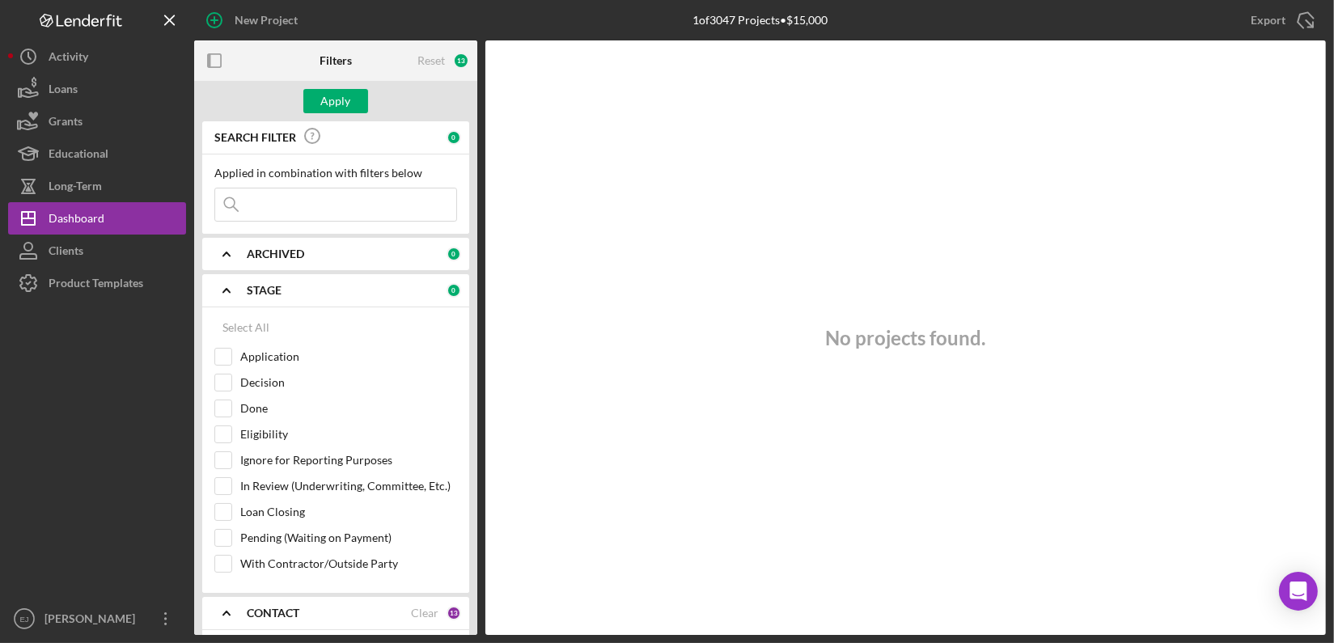
click at [230, 277] on icon "Icon/Expander" at bounding box center [226, 290] width 40 height 40
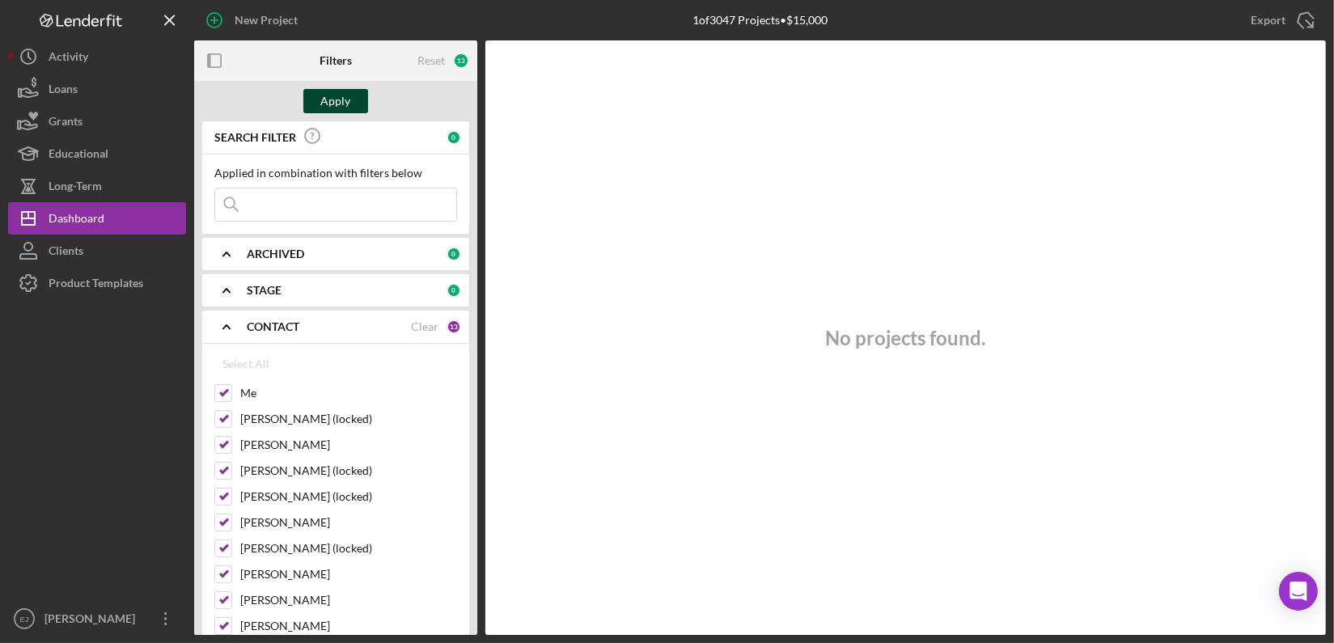
click at [336, 97] on div "Apply" at bounding box center [336, 101] width 30 height 24
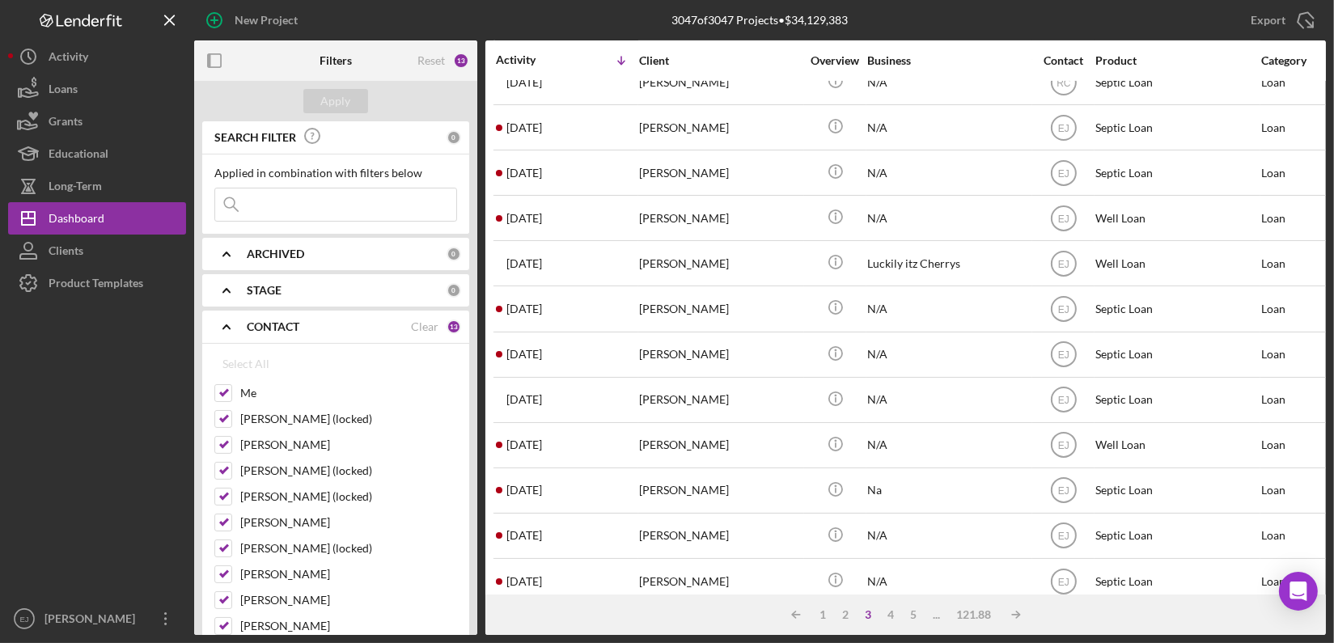
scroll to position [649, 0]
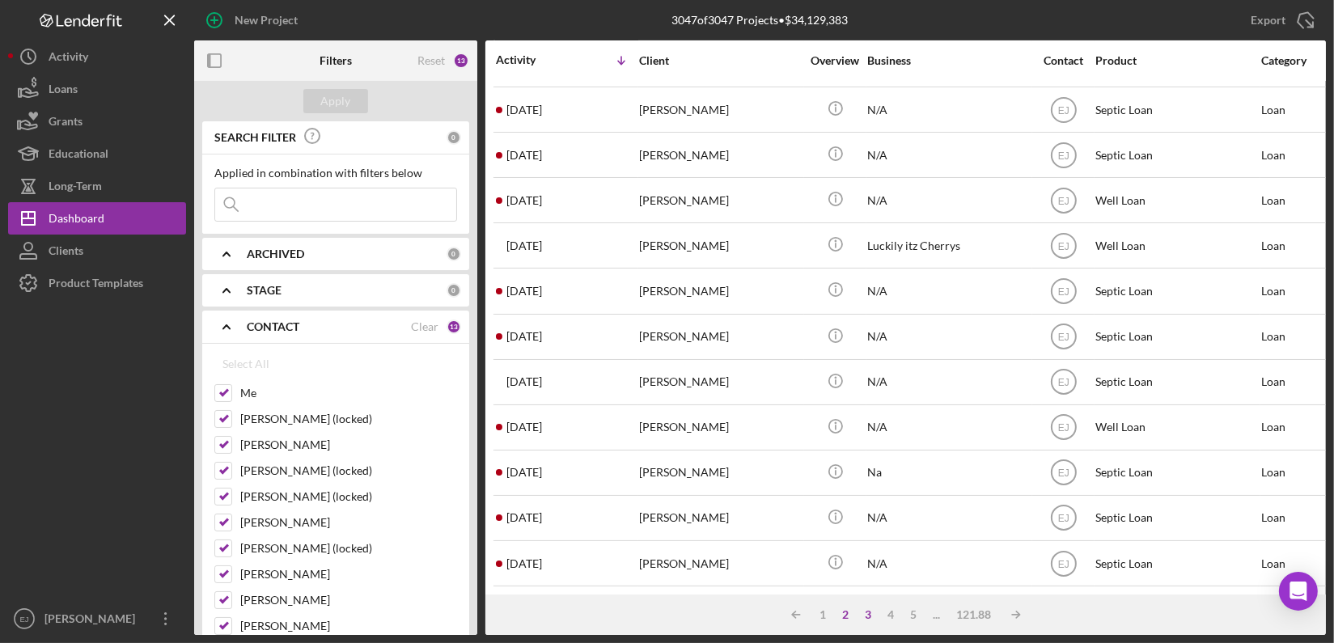
click at [844, 611] on div "2" at bounding box center [846, 614] width 23 height 13
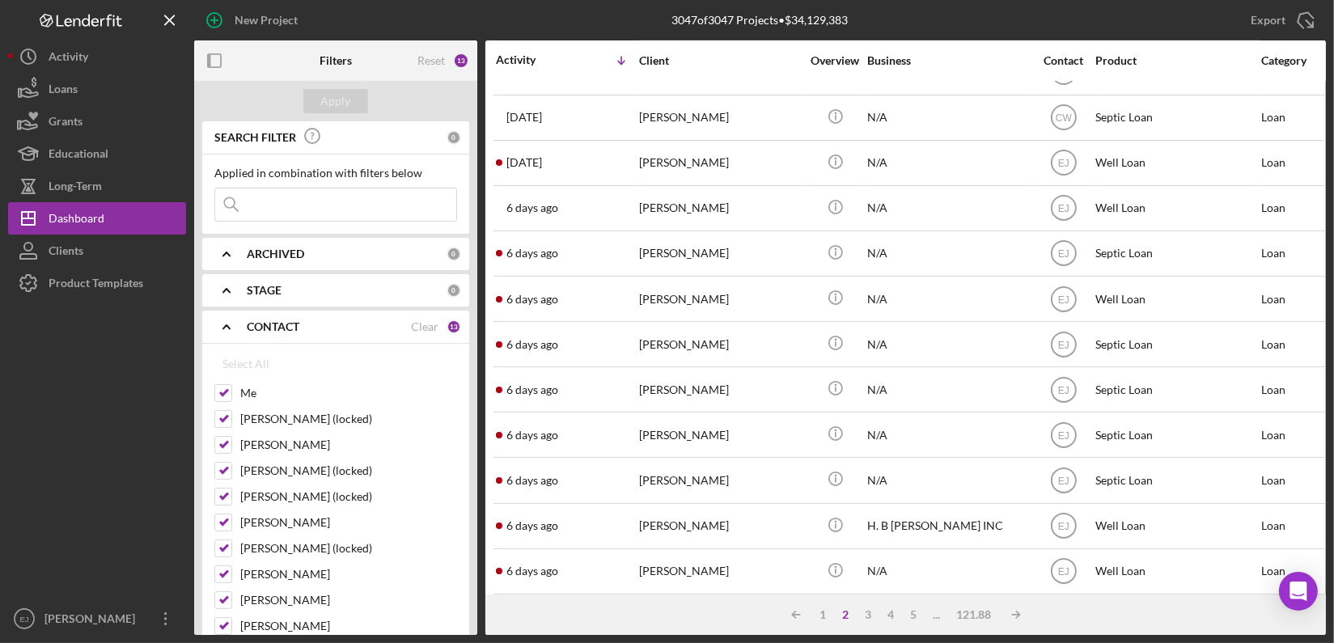
click at [228, 286] on icon "Icon/Expander" at bounding box center [226, 290] width 40 height 40
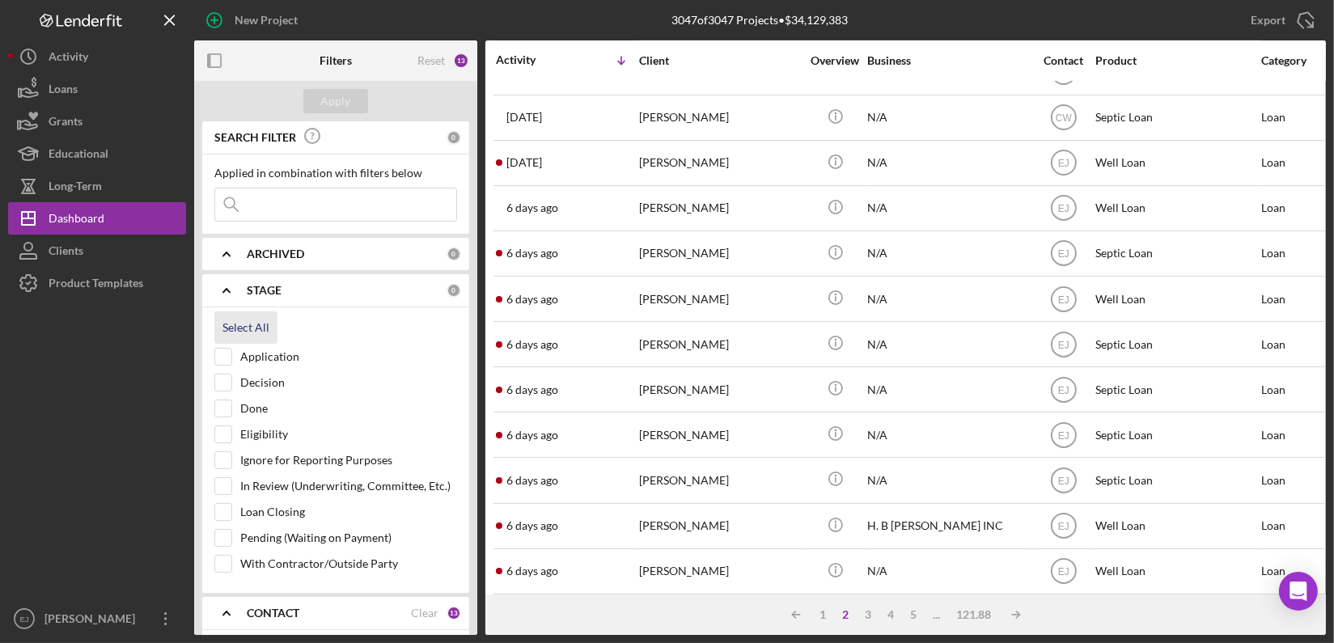
click at [243, 337] on div "Select All" at bounding box center [245, 327] width 47 height 32
checkbox input "true"
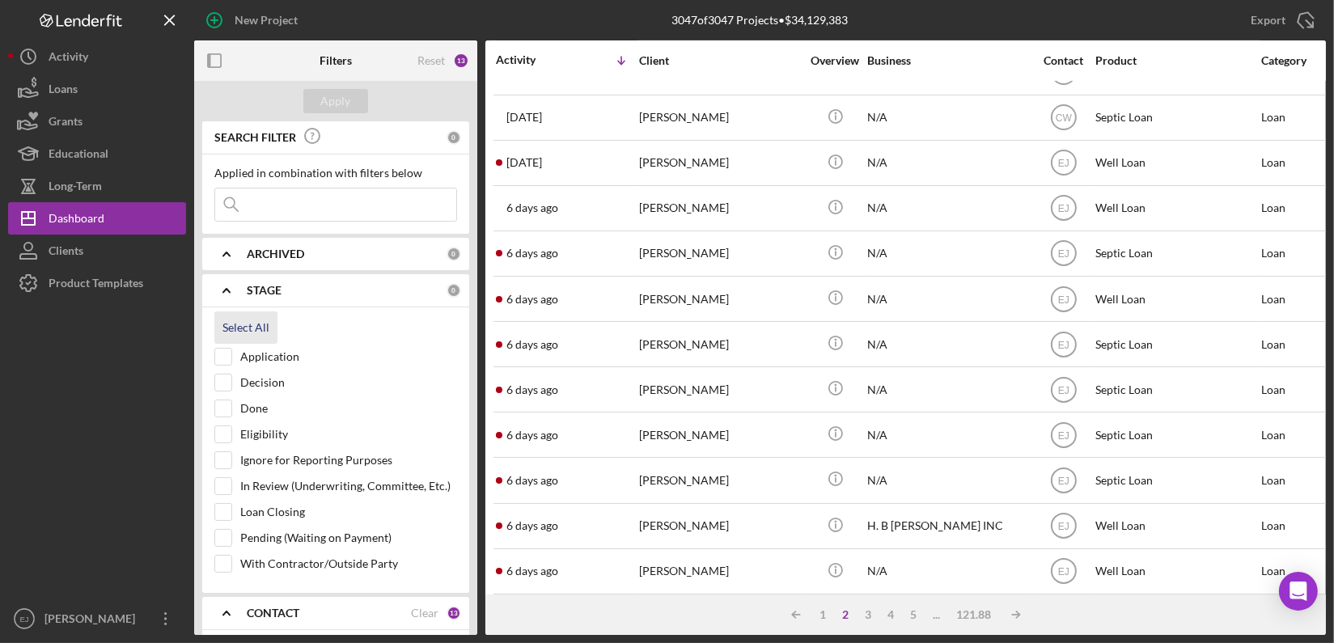
checkbox input "true"
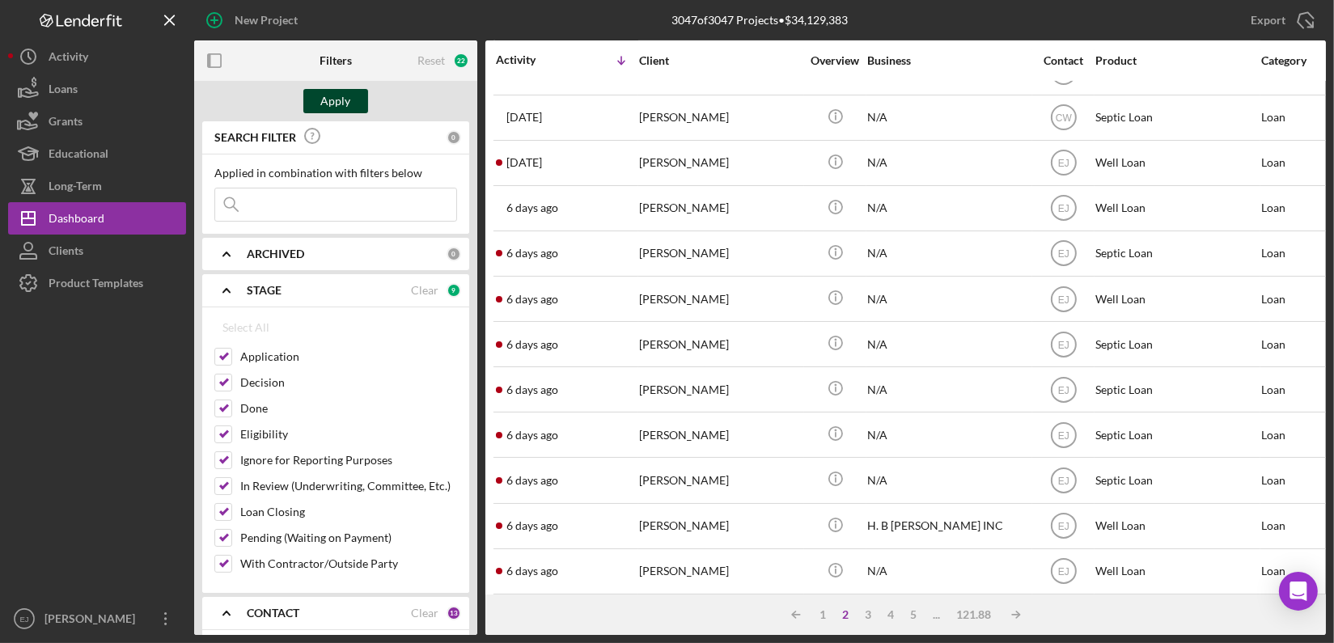
click at [332, 95] on div "Apply" at bounding box center [336, 101] width 30 height 24
click at [228, 252] on icon "Icon/Expander" at bounding box center [226, 254] width 40 height 40
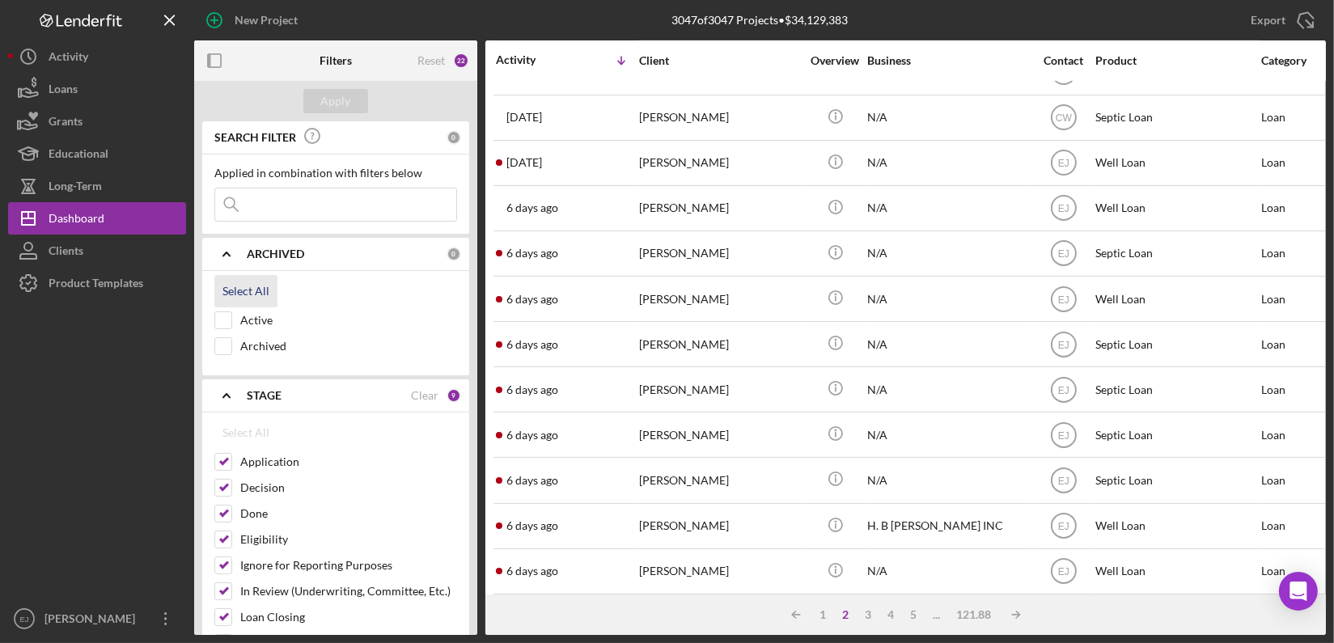
click at [233, 288] on div "Select All" at bounding box center [245, 291] width 47 height 32
checkbox input "true"
click at [315, 102] on button "Apply" at bounding box center [335, 101] width 65 height 24
click at [315, 214] on input at bounding box center [335, 204] width 241 height 32
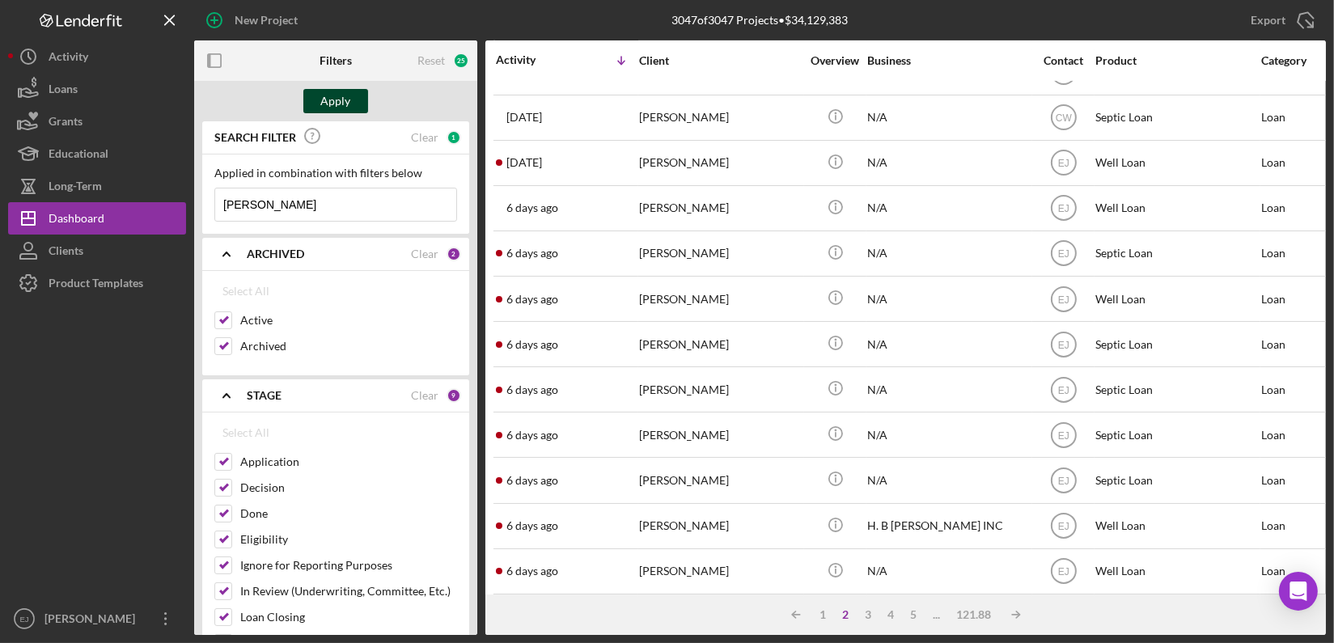
click at [340, 102] on div "Apply" at bounding box center [336, 101] width 30 height 24
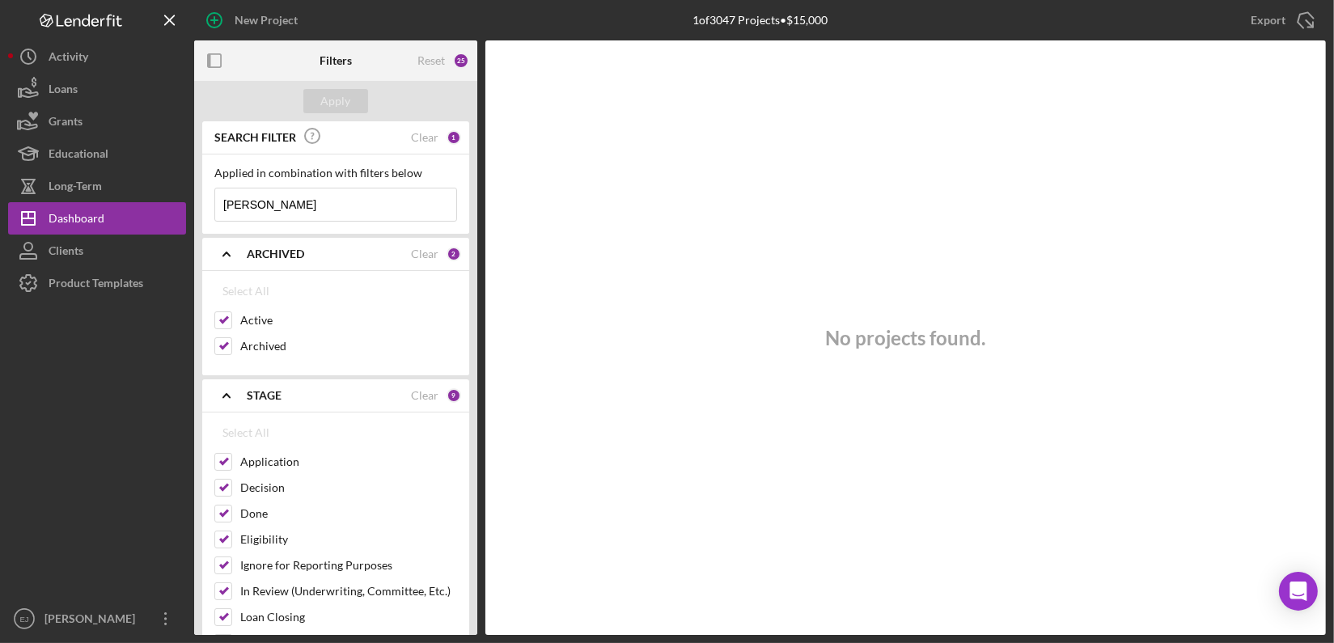
click at [279, 208] on input "heidi" at bounding box center [335, 204] width 241 height 32
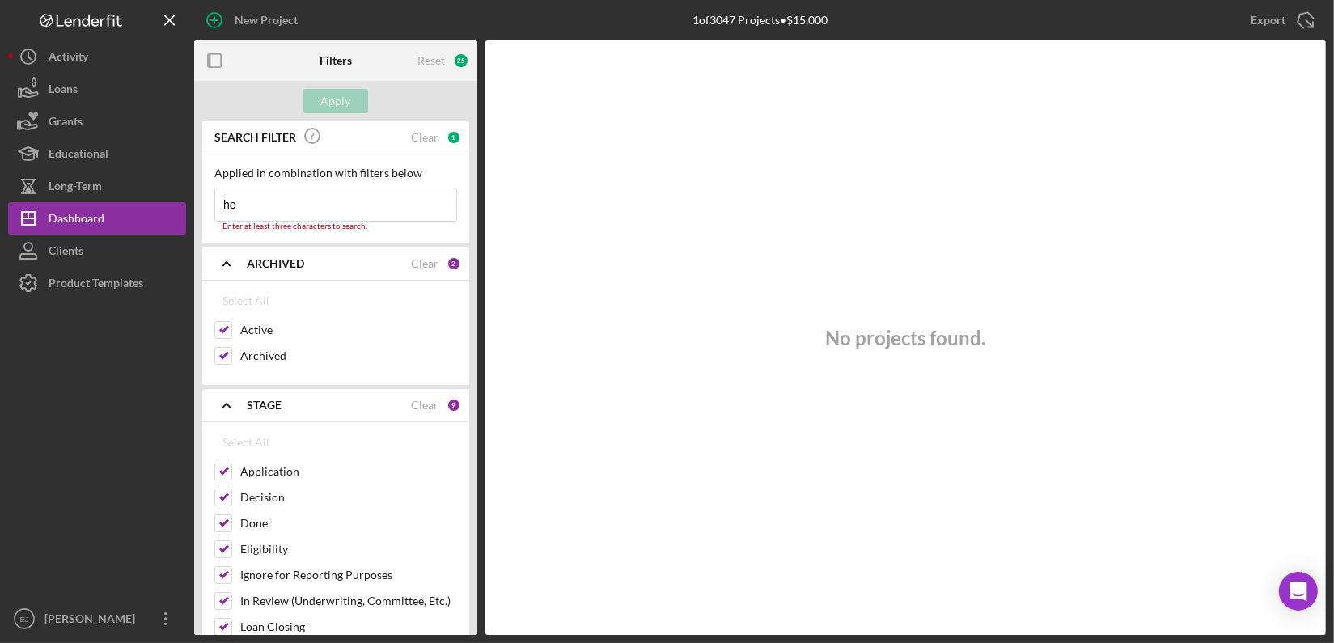
type input "h"
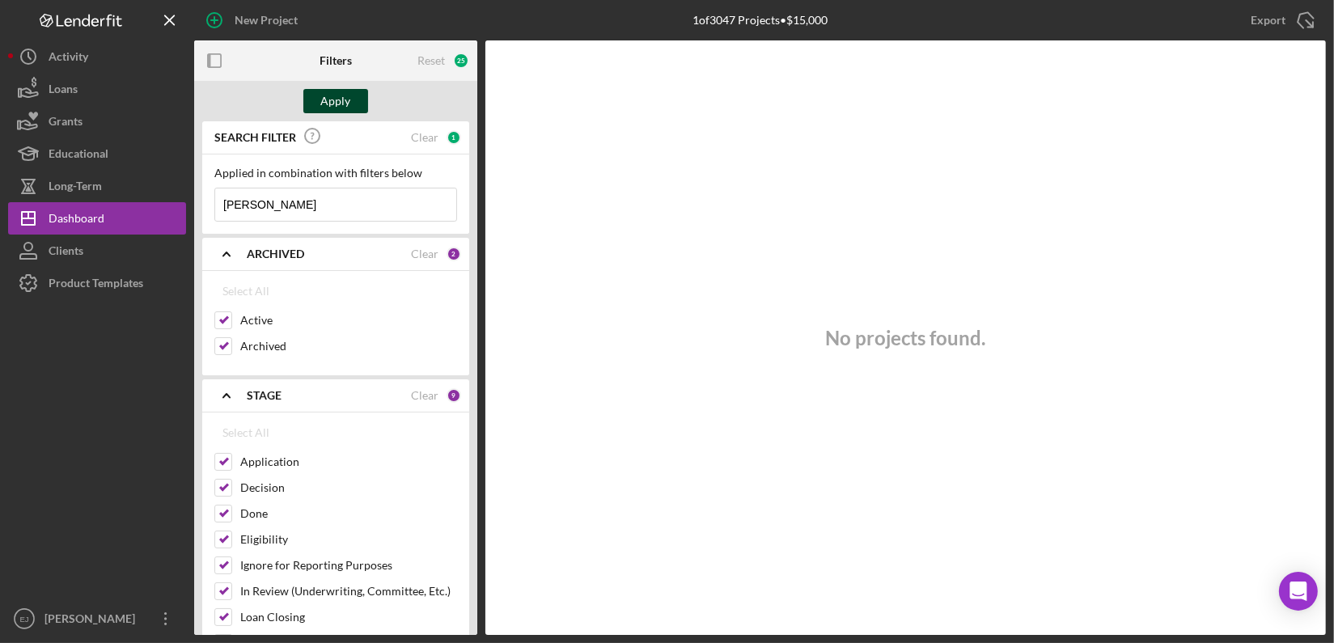
click at [340, 100] on div "Apply" at bounding box center [336, 101] width 30 height 24
click at [274, 202] on input "mitch" at bounding box center [335, 204] width 241 height 32
type input "m"
click at [359, 95] on button "Apply" at bounding box center [335, 101] width 65 height 24
click at [261, 211] on input "Heidi" at bounding box center [335, 204] width 241 height 32
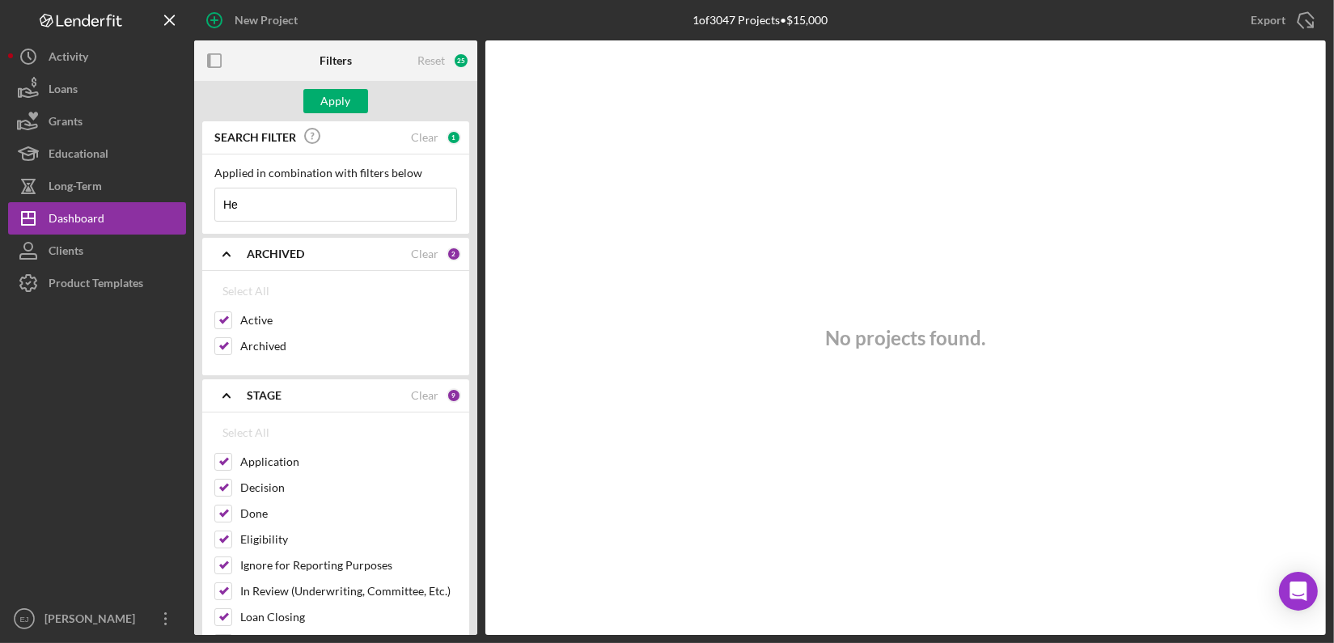
type input "H"
click at [346, 105] on div "Apply" at bounding box center [336, 101] width 30 height 24
click at [252, 203] on input "pereira" at bounding box center [335, 204] width 241 height 32
type input "pereira"
click at [519, 195] on div "No projects found." at bounding box center [905, 337] width 840 height 594
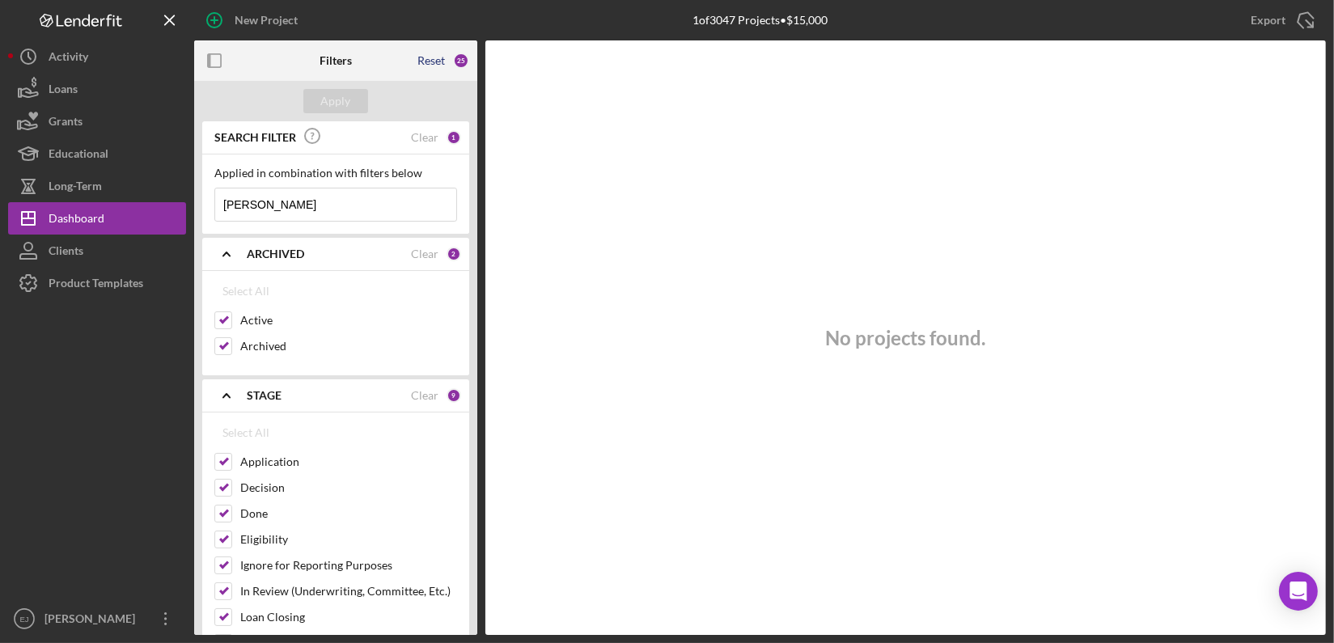
click at [433, 57] on div "Reset" at bounding box center [430, 60] width 27 height 13
checkbox input "false"
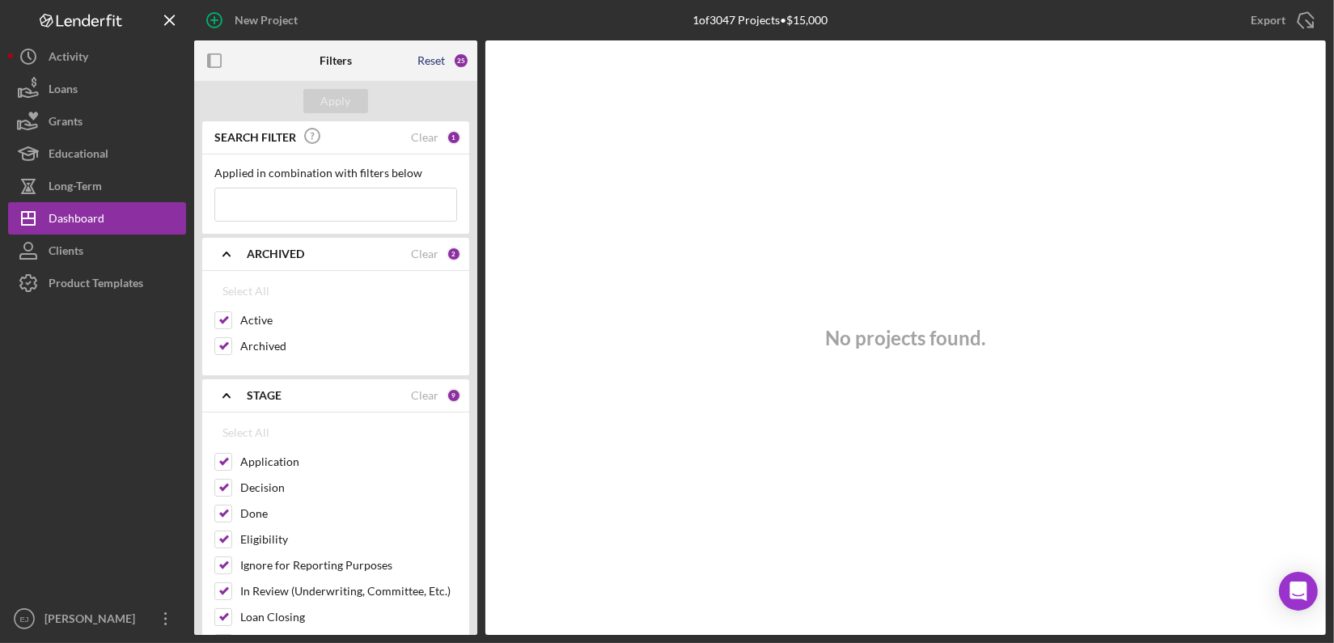
checkbox input "false"
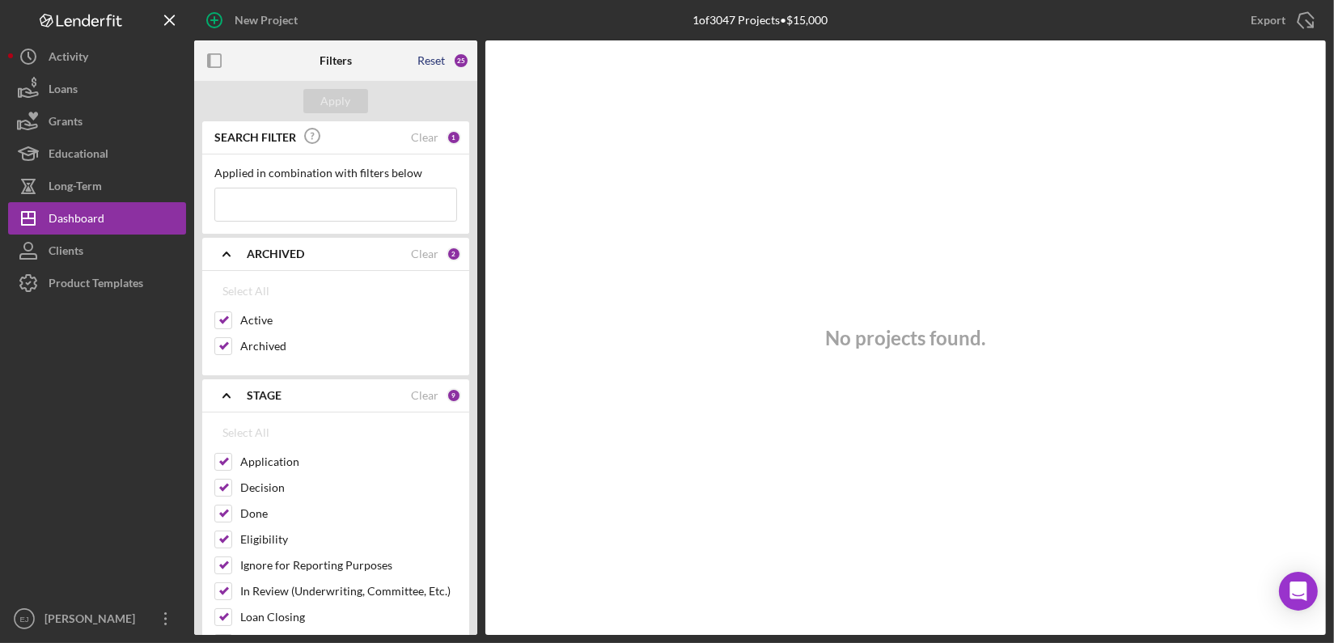
checkbox input "false"
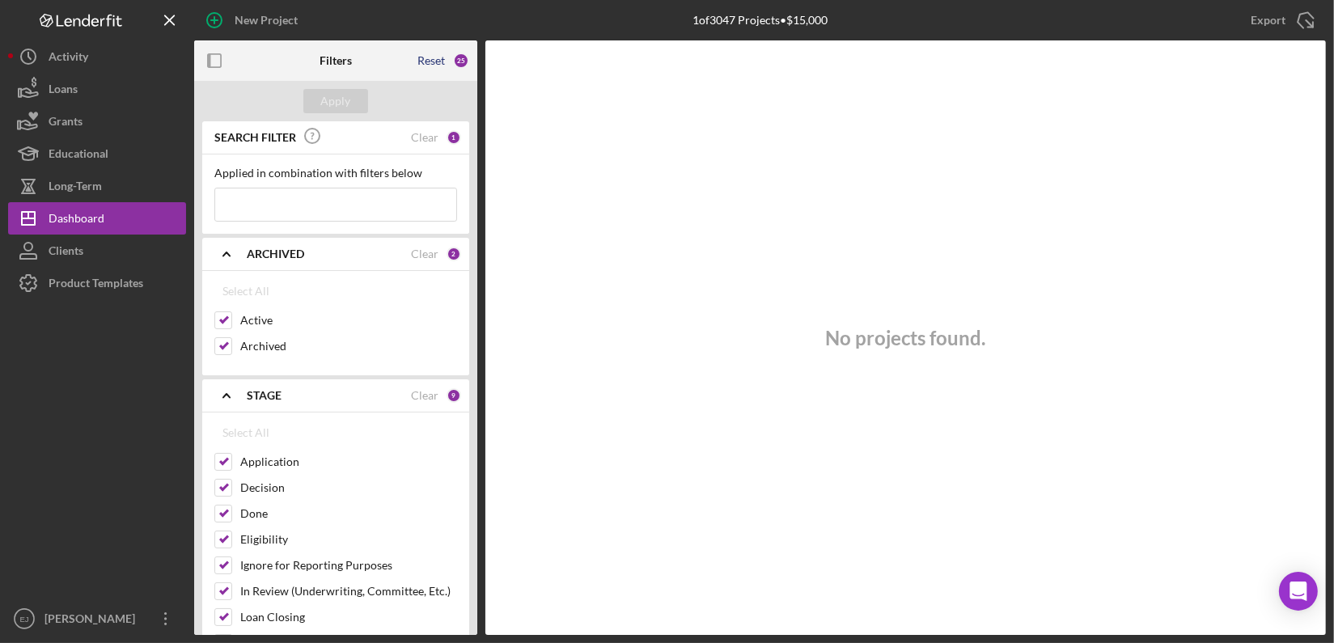
checkbox input "false"
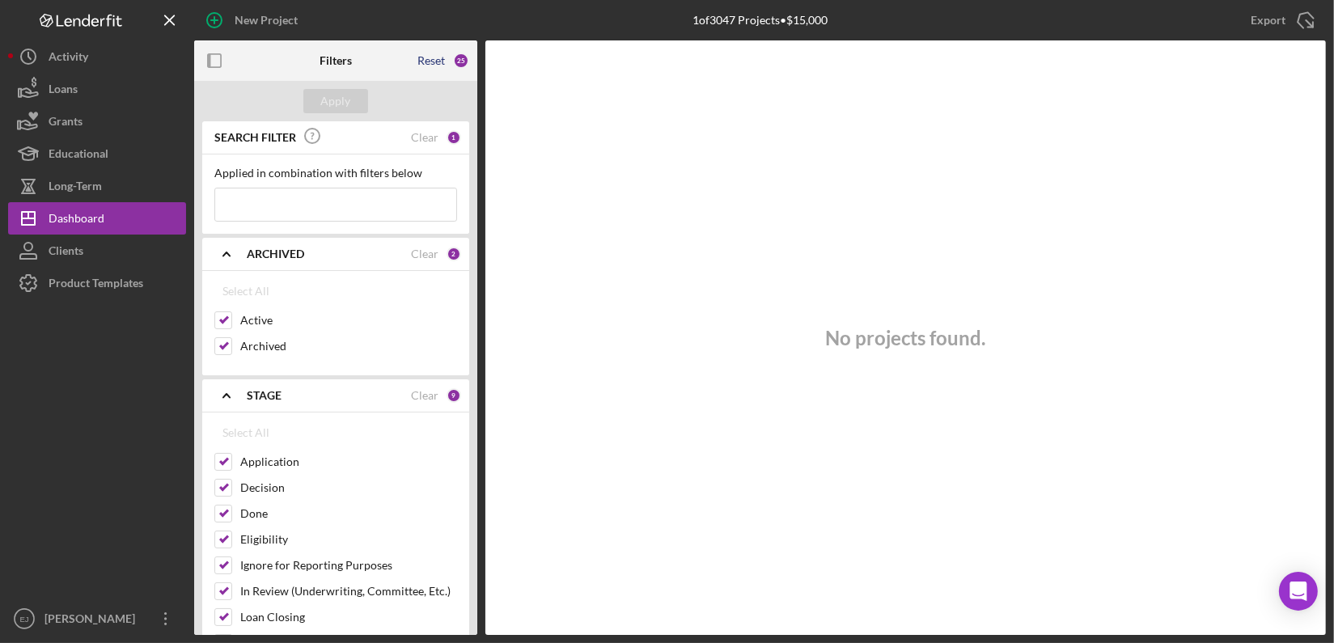
checkbox input "false"
click at [361, 207] on input at bounding box center [335, 204] width 241 height 32
type input "pereria"
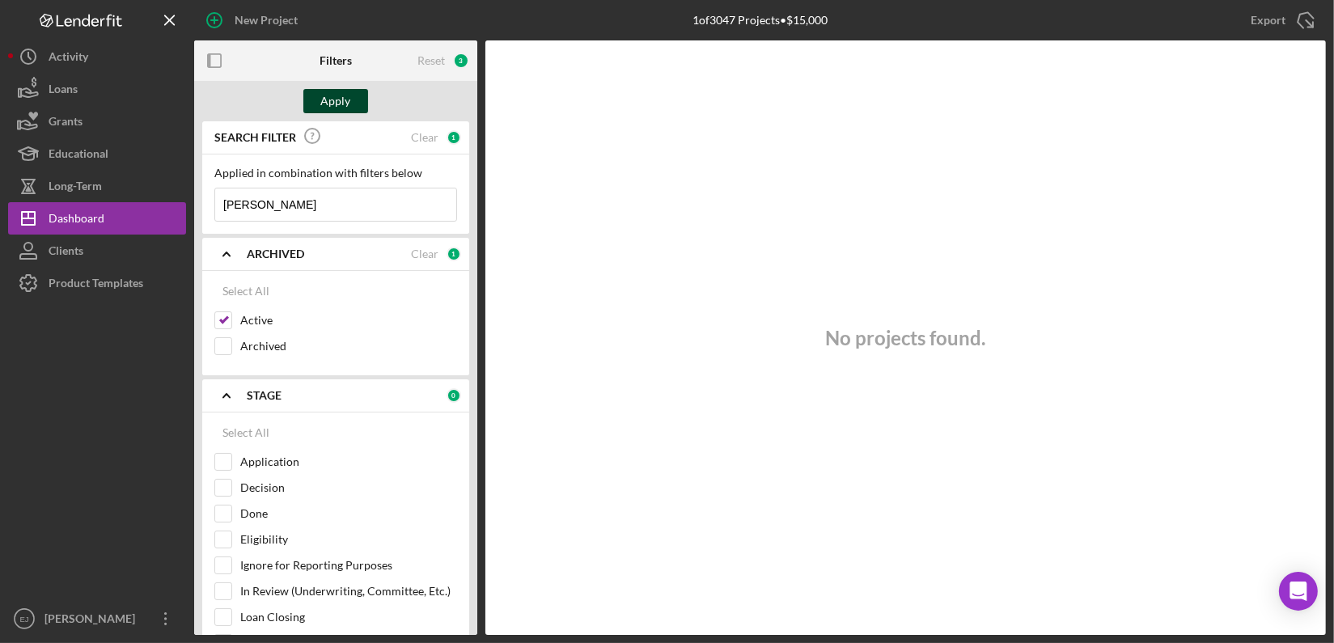
click at [358, 98] on button "Apply" at bounding box center [335, 101] width 65 height 24
click at [228, 398] on icon "Icon/Expander" at bounding box center [226, 395] width 40 height 40
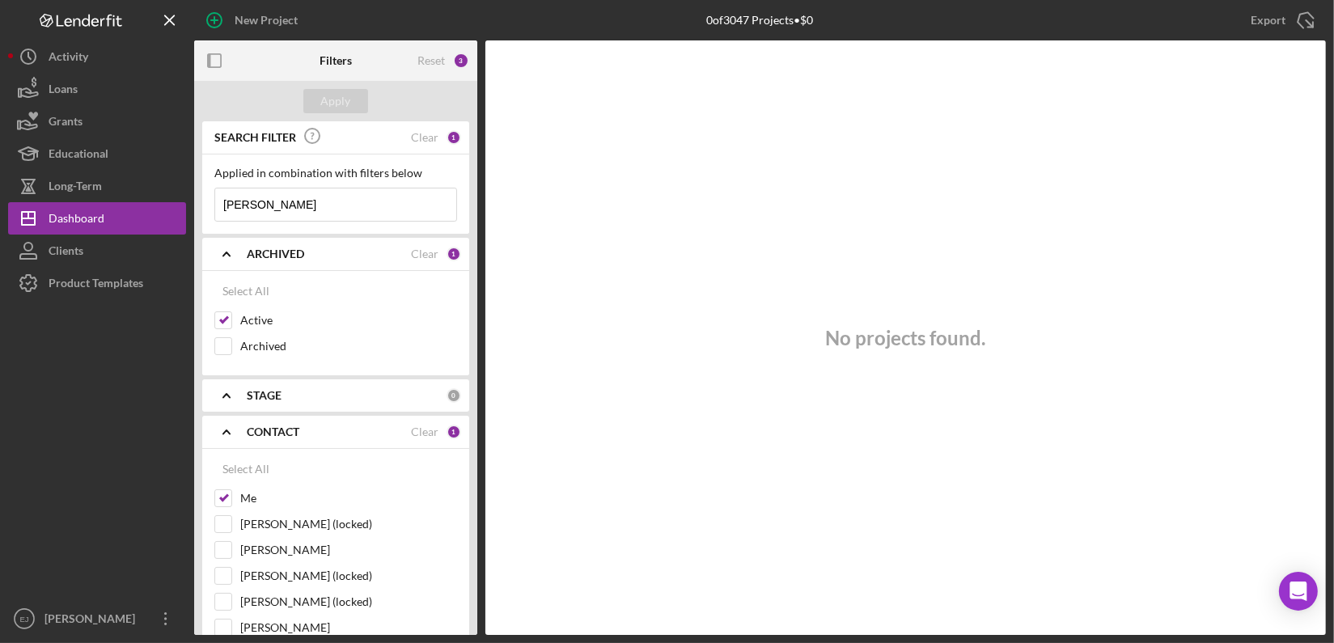
click at [234, 432] on icon "Icon/Expander" at bounding box center [226, 432] width 40 height 40
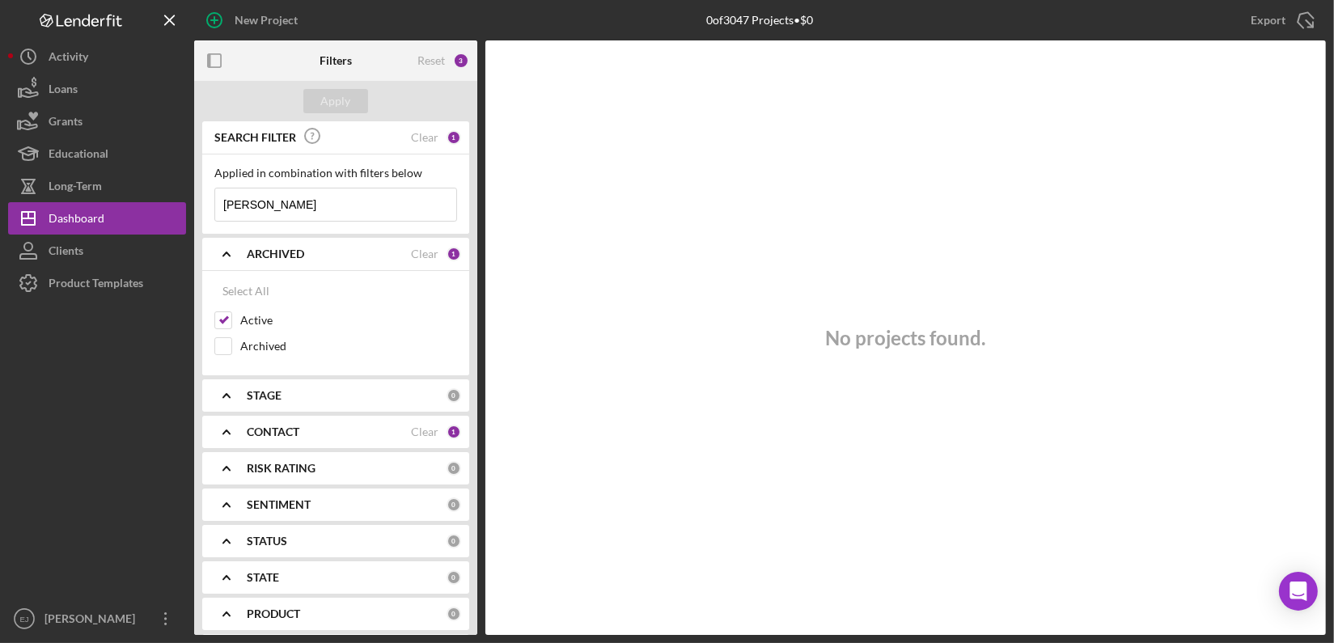
click at [228, 434] on icon "Icon/Expander" at bounding box center [226, 432] width 40 height 40
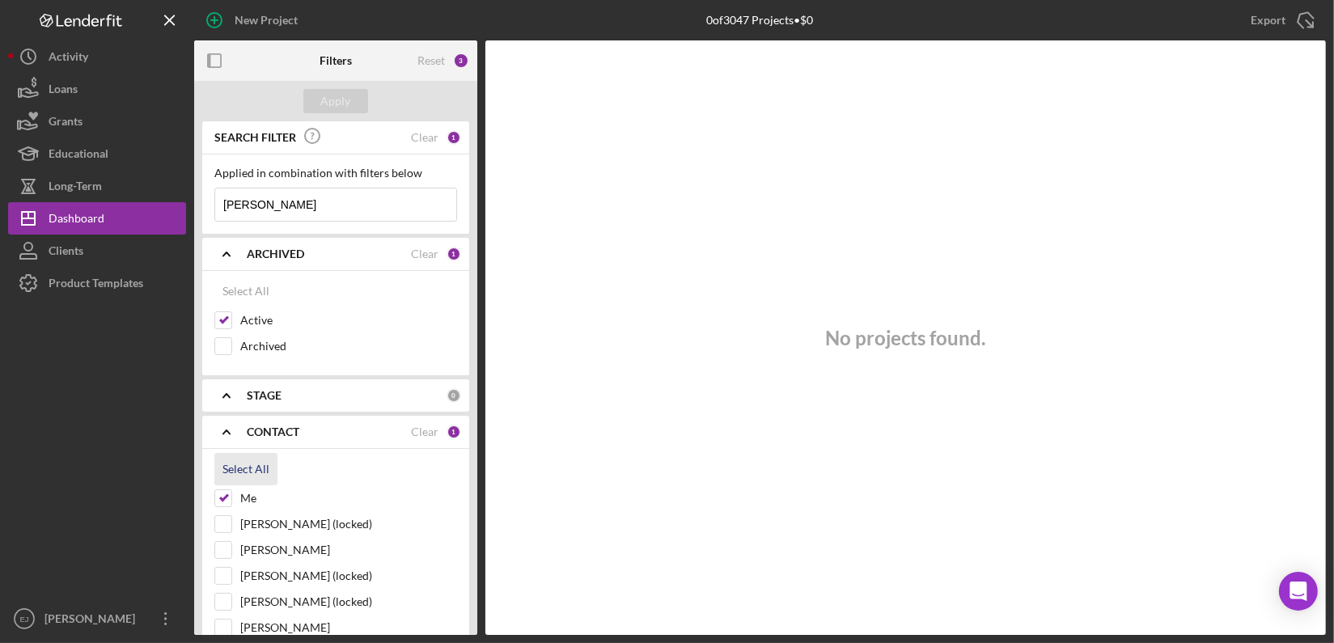
click at [246, 468] on div "Select All" at bounding box center [245, 469] width 47 height 32
checkbox input "true"
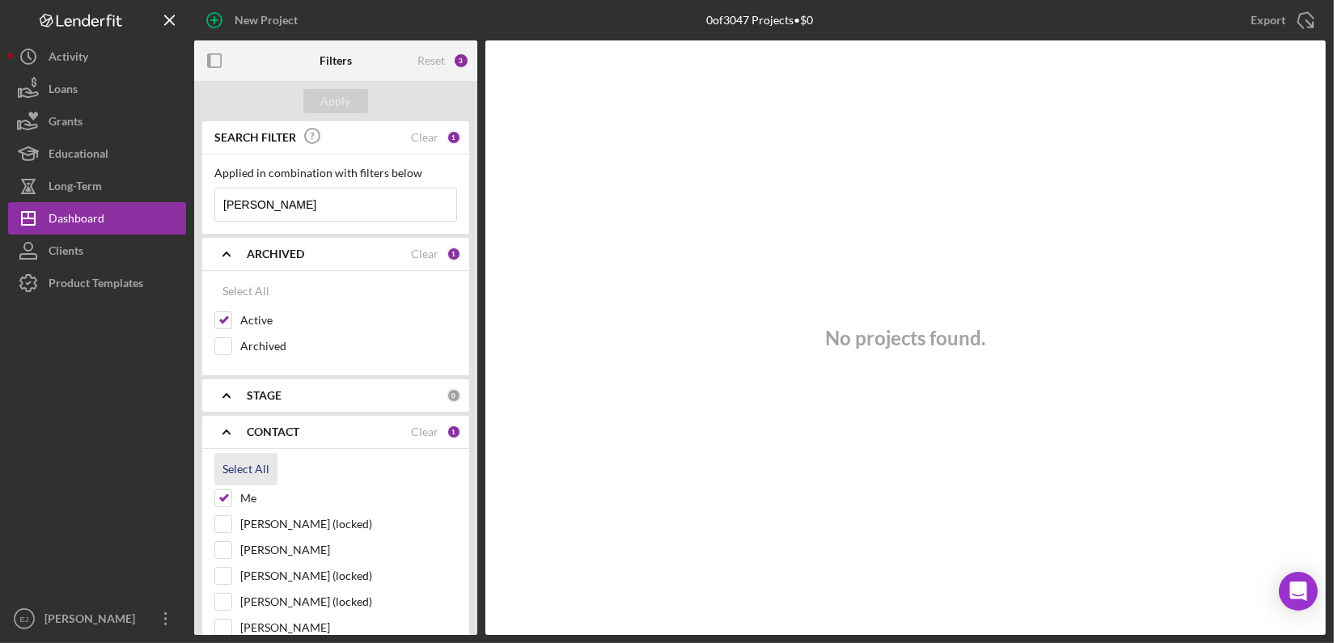
checkbox input "true"
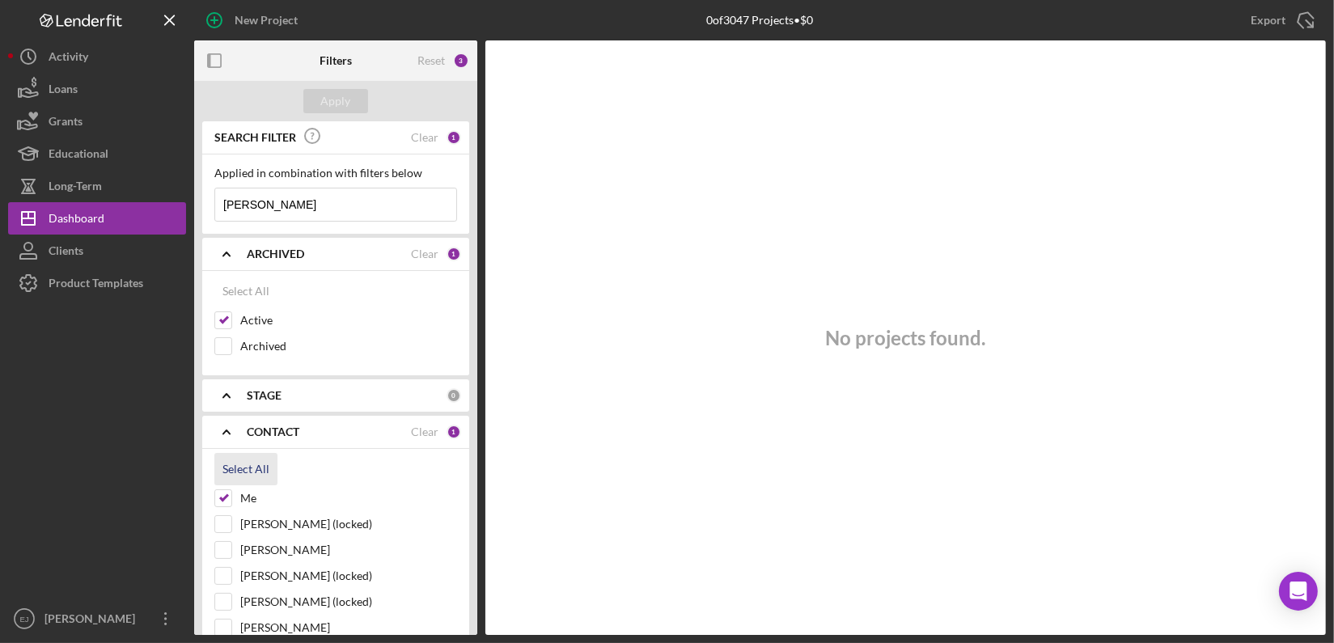
checkbox input "true"
click at [228, 391] on icon "Icon/Expander" at bounding box center [226, 395] width 40 height 40
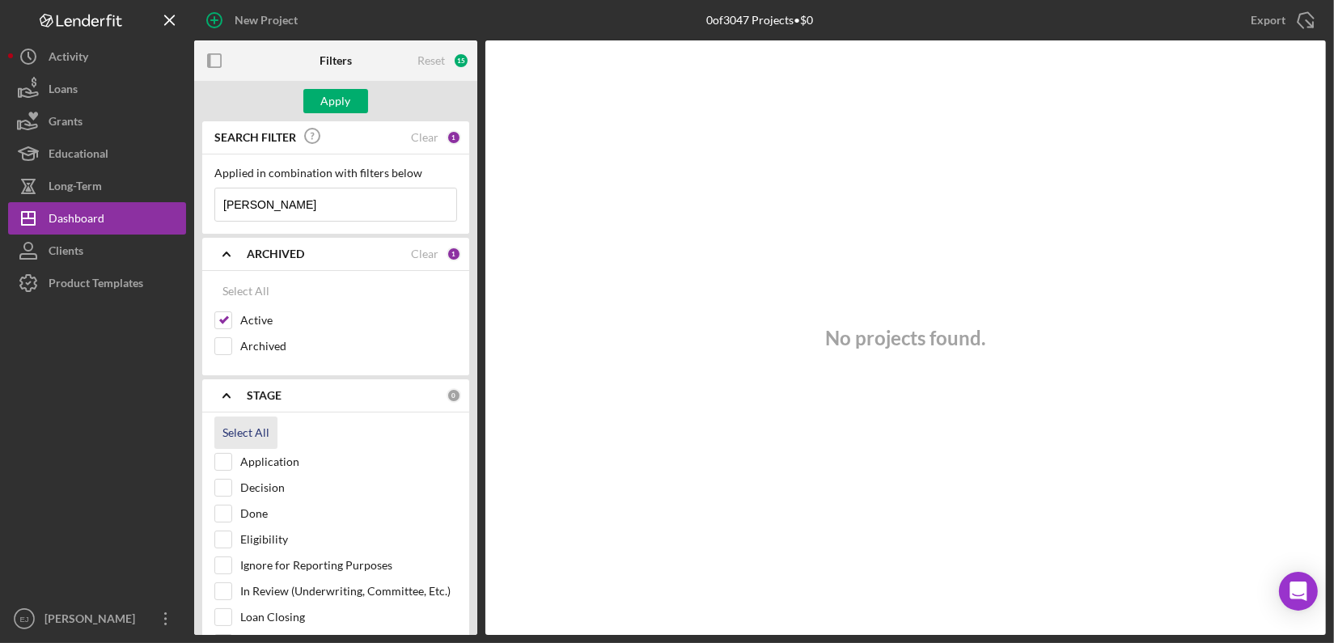
click at [238, 430] on div "Select All" at bounding box center [245, 433] width 47 height 32
checkbox input "true"
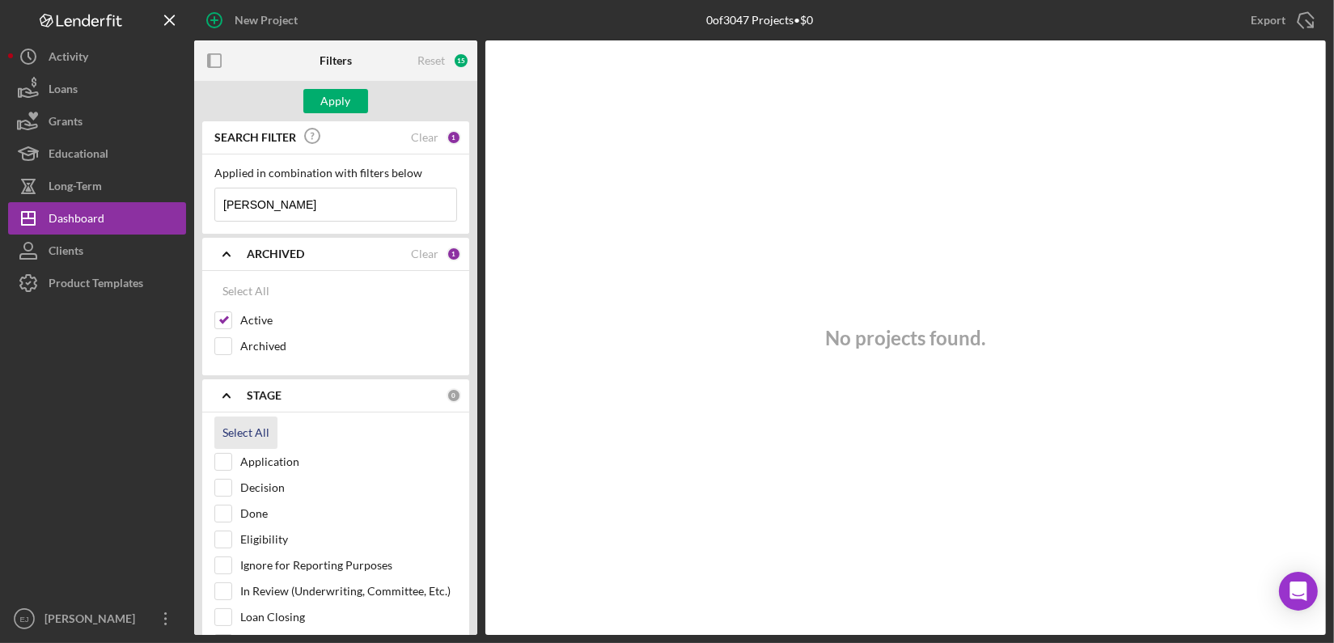
checkbox input "true"
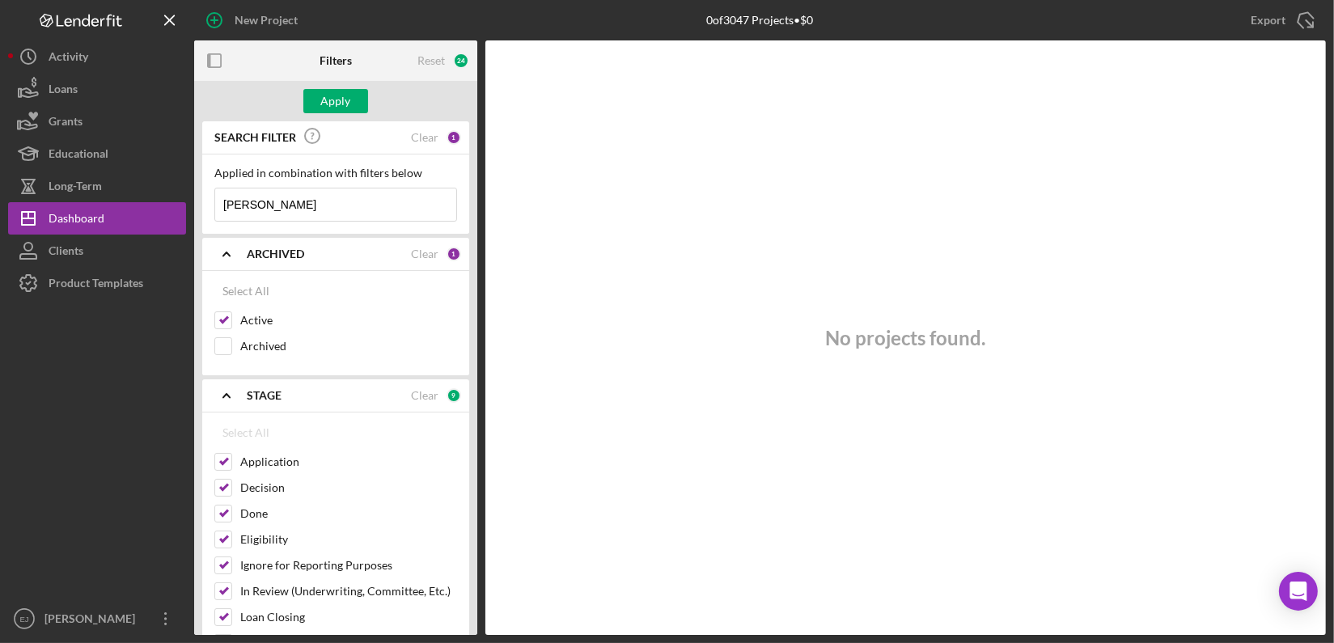
click at [470, 627] on div "SEARCH FILTER Clear 1 Applied in combination with filters below pereria Icon/Me…" at bounding box center [335, 378] width 283 height 514
click at [336, 91] on div "Apply" at bounding box center [336, 101] width 30 height 24
click at [472, 617] on div "SEARCH FILTER Clear 1 Applied in combination with filters below pereria Icon/Me…" at bounding box center [335, 378] width 283 height 514
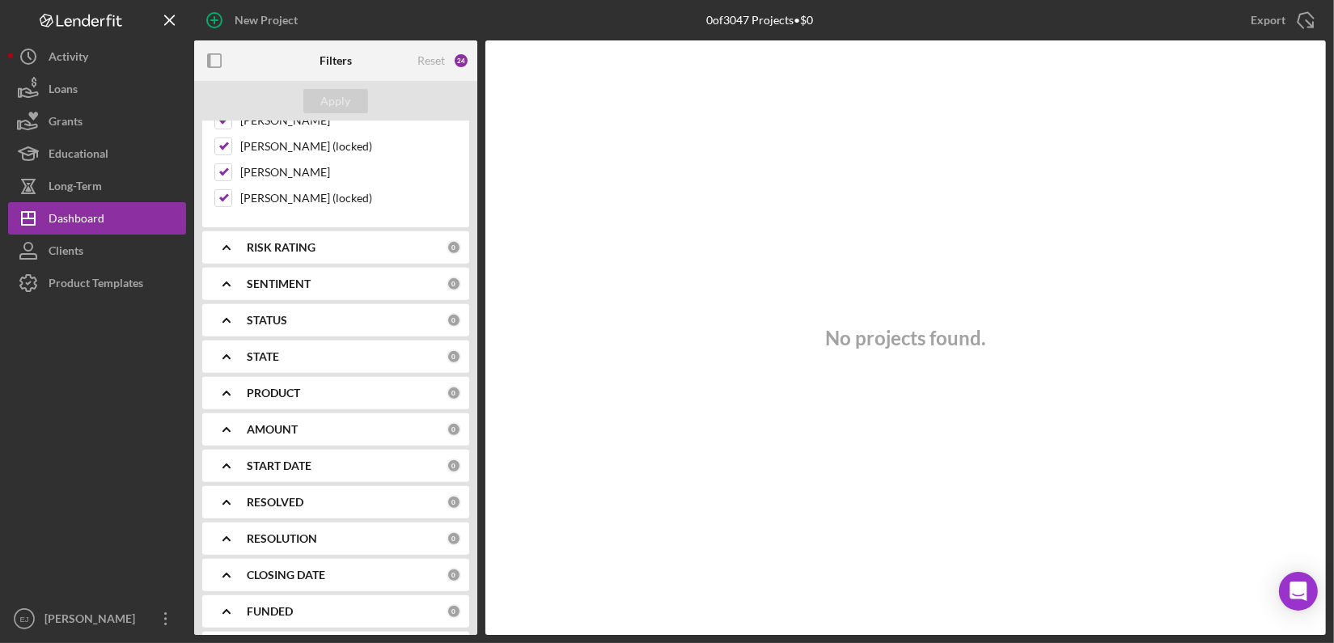
scroll to position [448, 0]
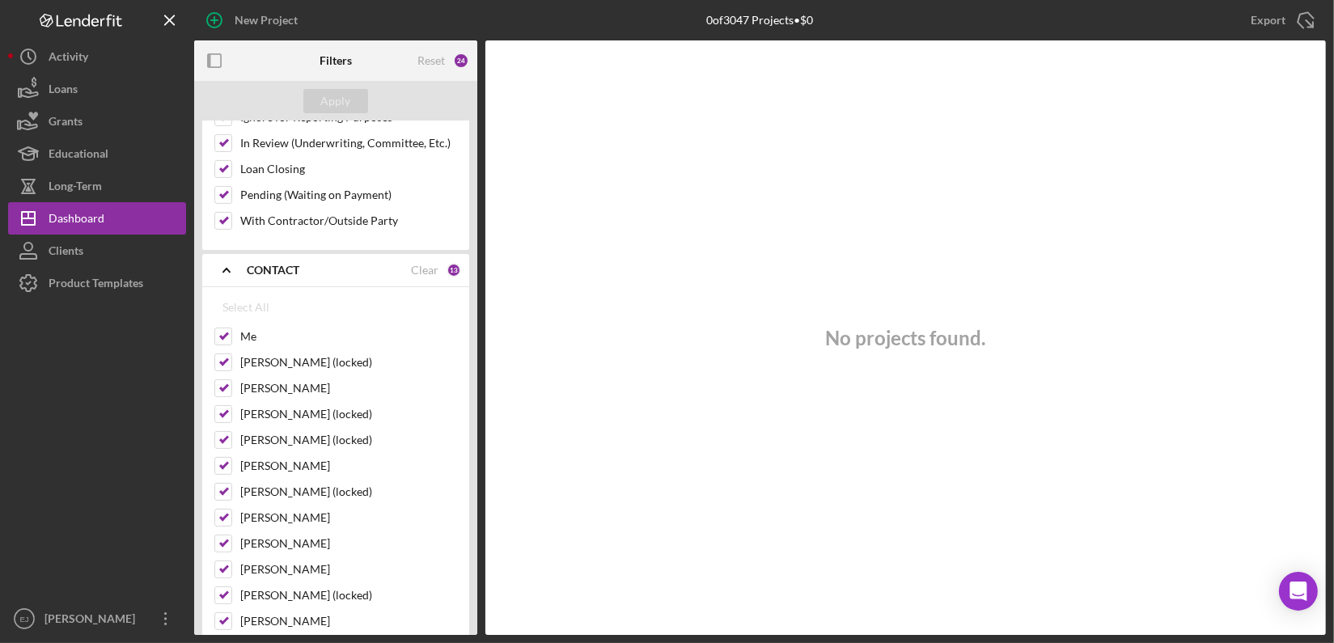
click at [219, 259] on icon "Icon/Expander" at bounding box center [226, 270] width 40 height 40
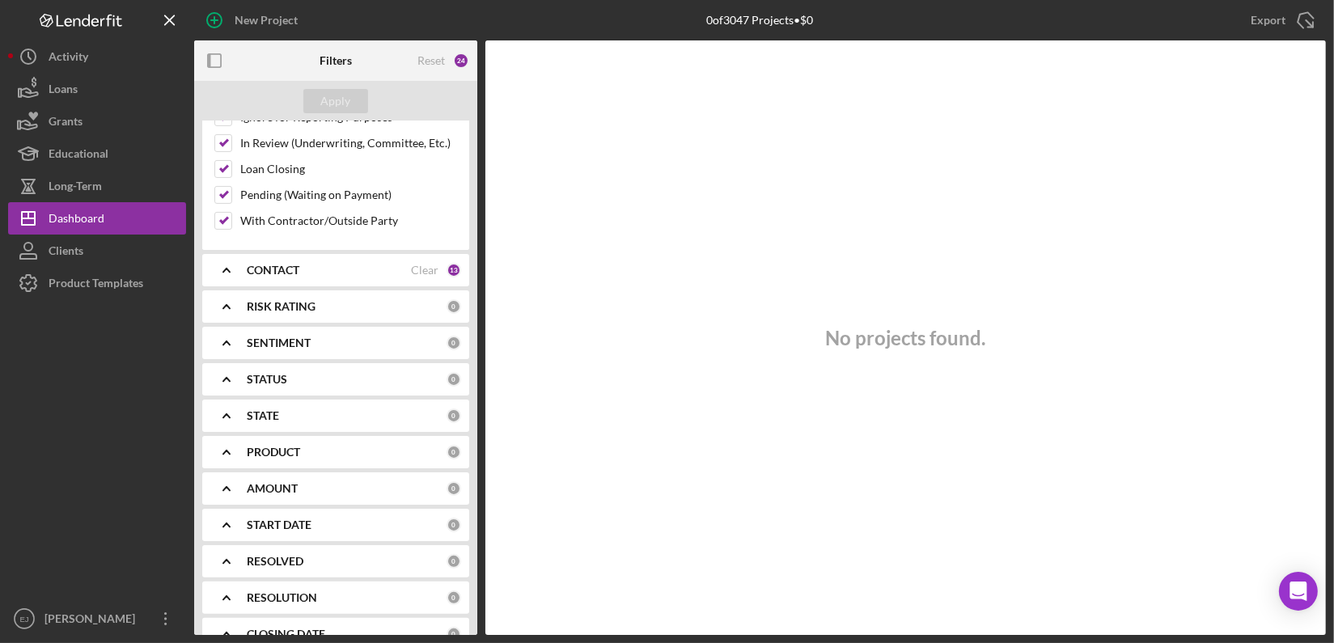
click at [226, 269] on polyline at bounding box center [226, 270] width 6 height 3
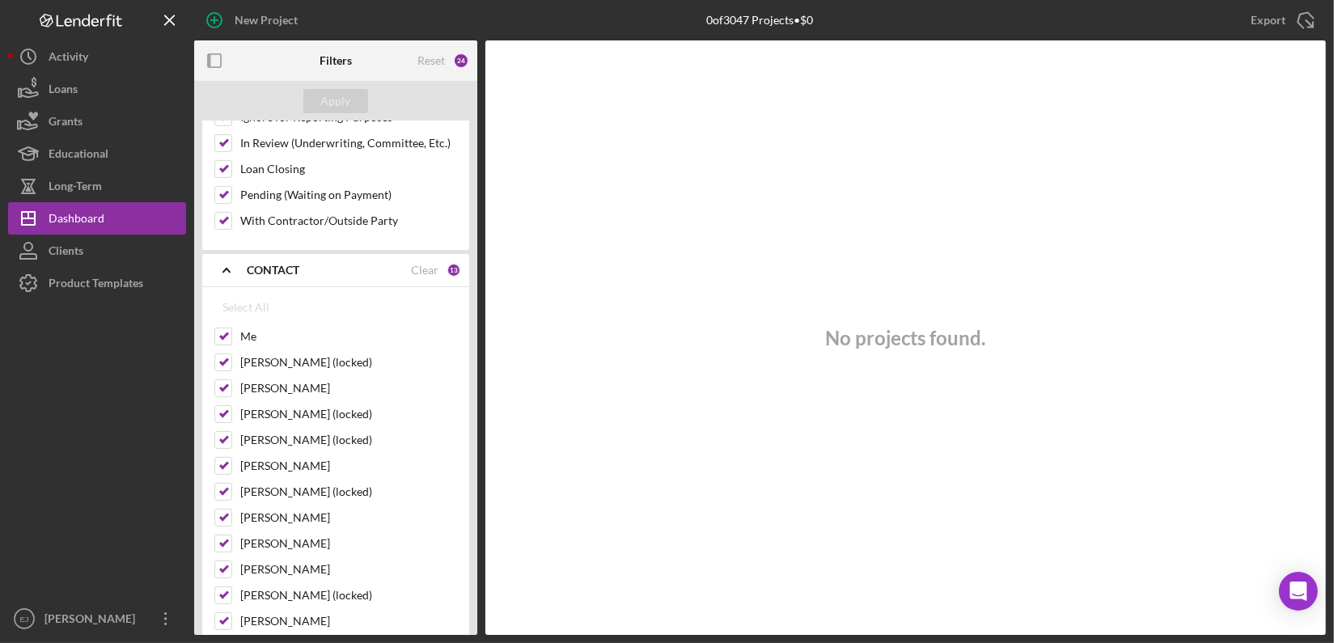
click at [478, 214] on div "Filters Reset 24 Apply SEARCH FILTER Clear 1 Applied in combination with filter…" at bounding box center [759, 337] width 1131 height 594
click at [479, 213] on div "Filters Reset 24 Apply SEARCH FILTER Clear 1 Applied in combination with filter…" at bounding box center [759, 337] width 1131 height 594
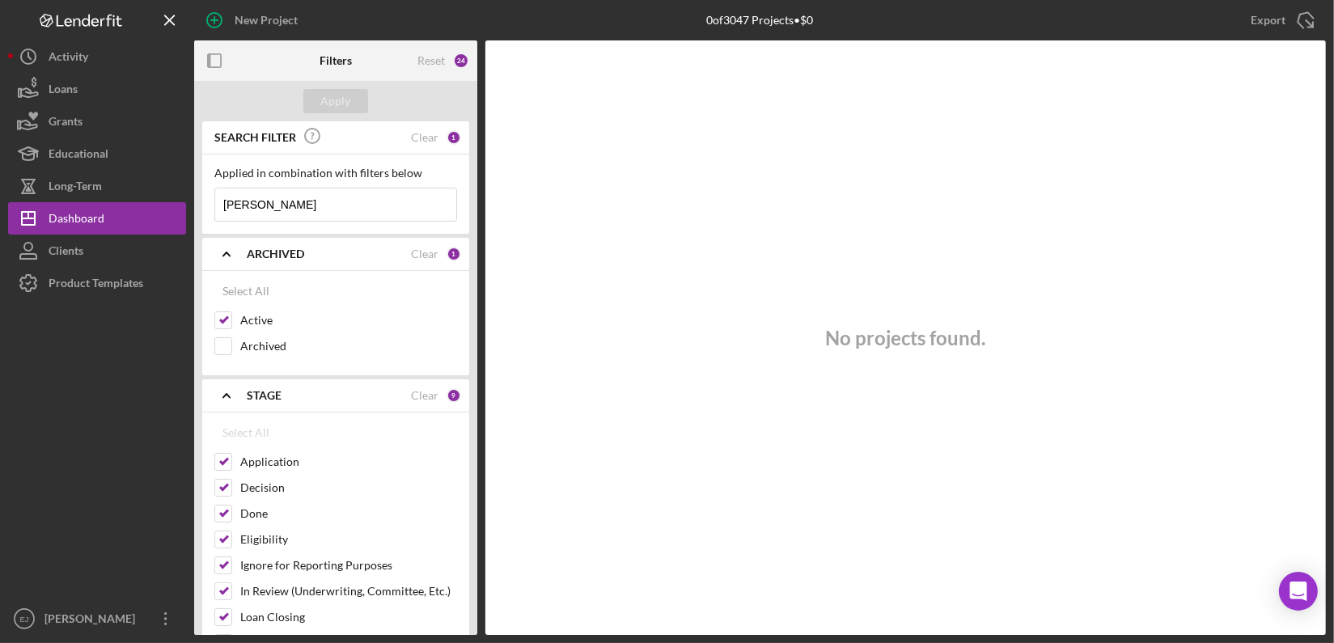
click at [283, 197] on input "pereria" at bounding box center [335, 204] width 241 height 32
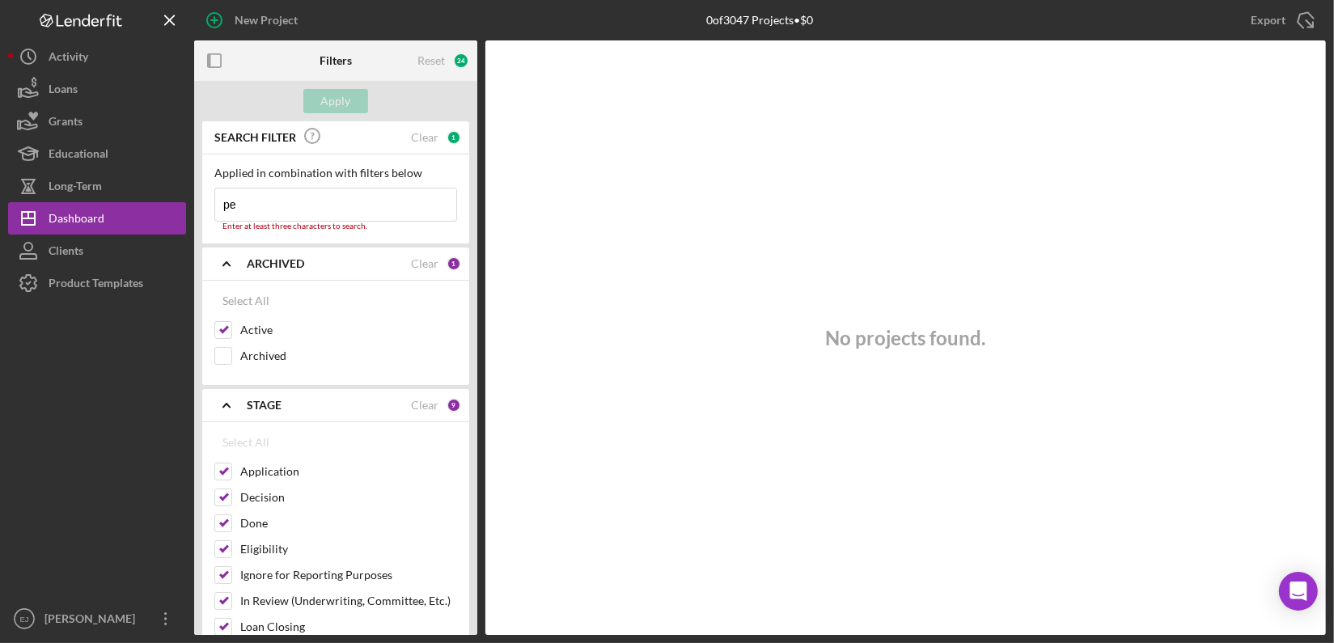
type input "p"
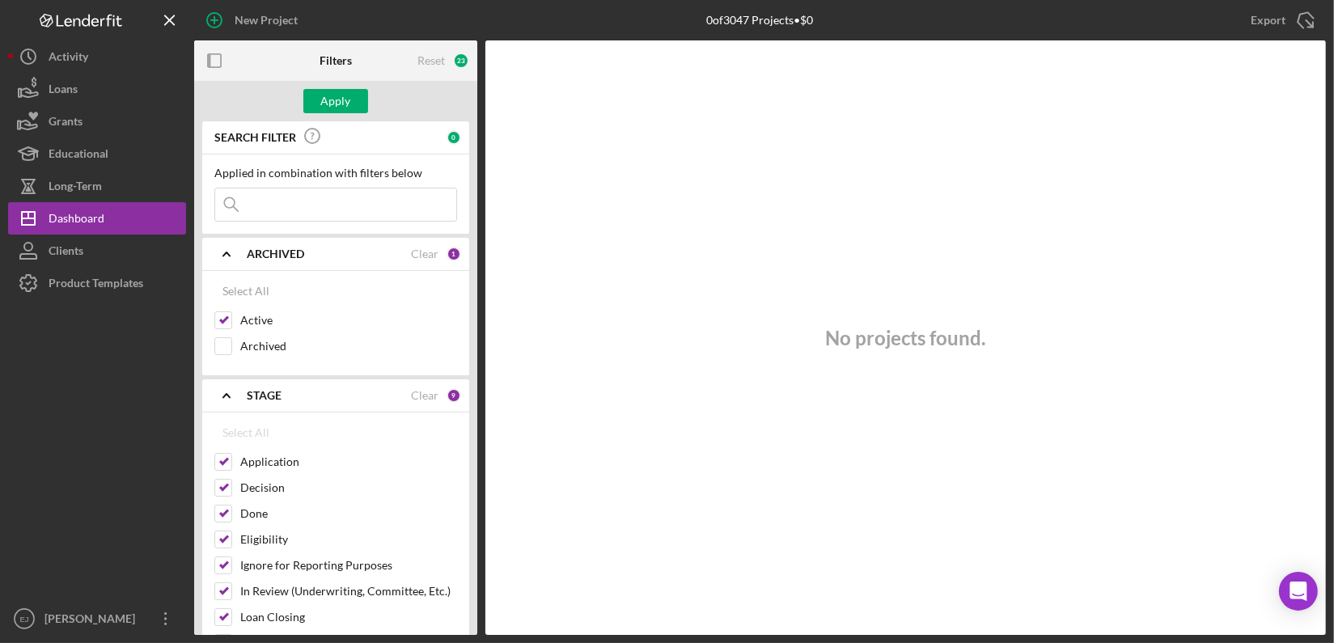
type input "s"
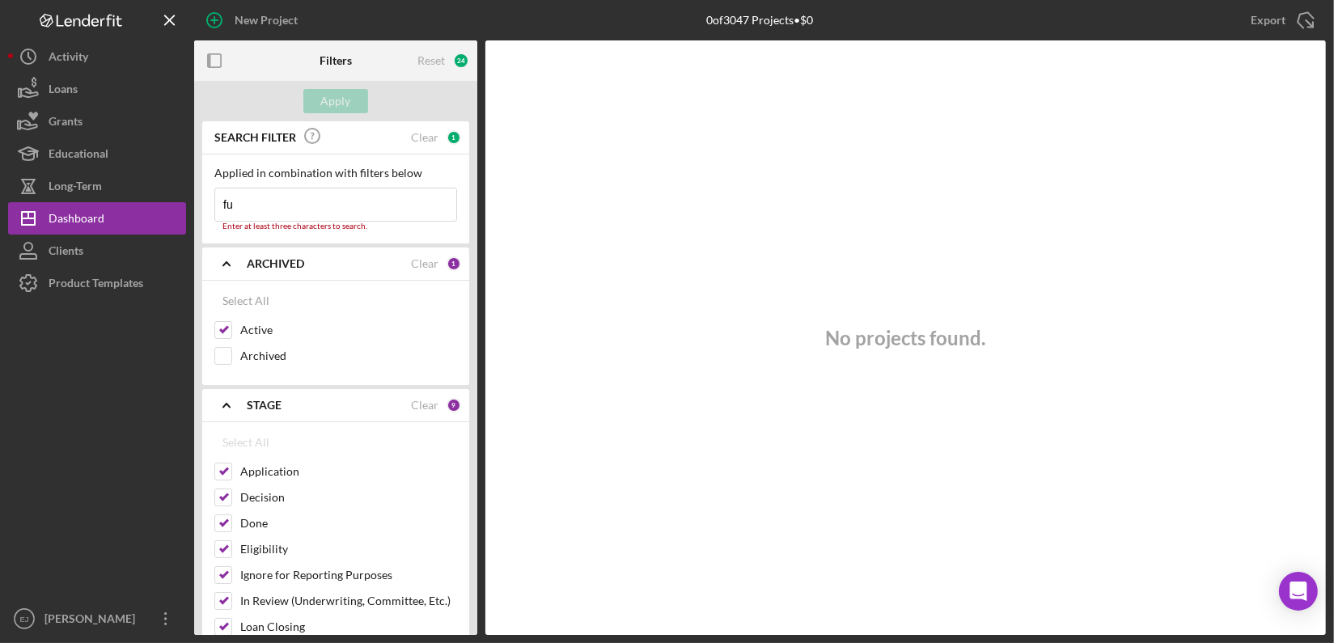
type input "f"
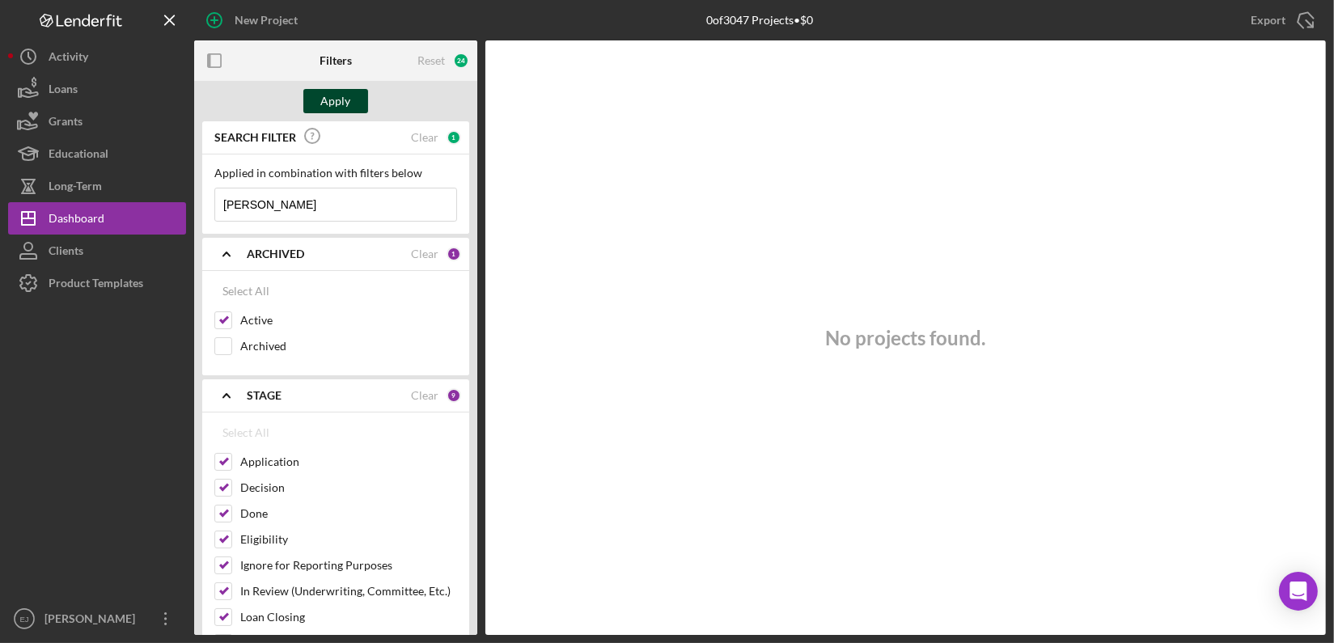
type input "fatula"
click at [343, 103] on div "Apply" at bounding box center [336, 101] width 30 height 24
click at [213, 344] on div "Select All Active Archived" at bounding box center [335, 323] width 267 height 104
click at [223, 345] on input "Archived" at bounding box center [223, 346] width 16 height 16
checkbox input "true"
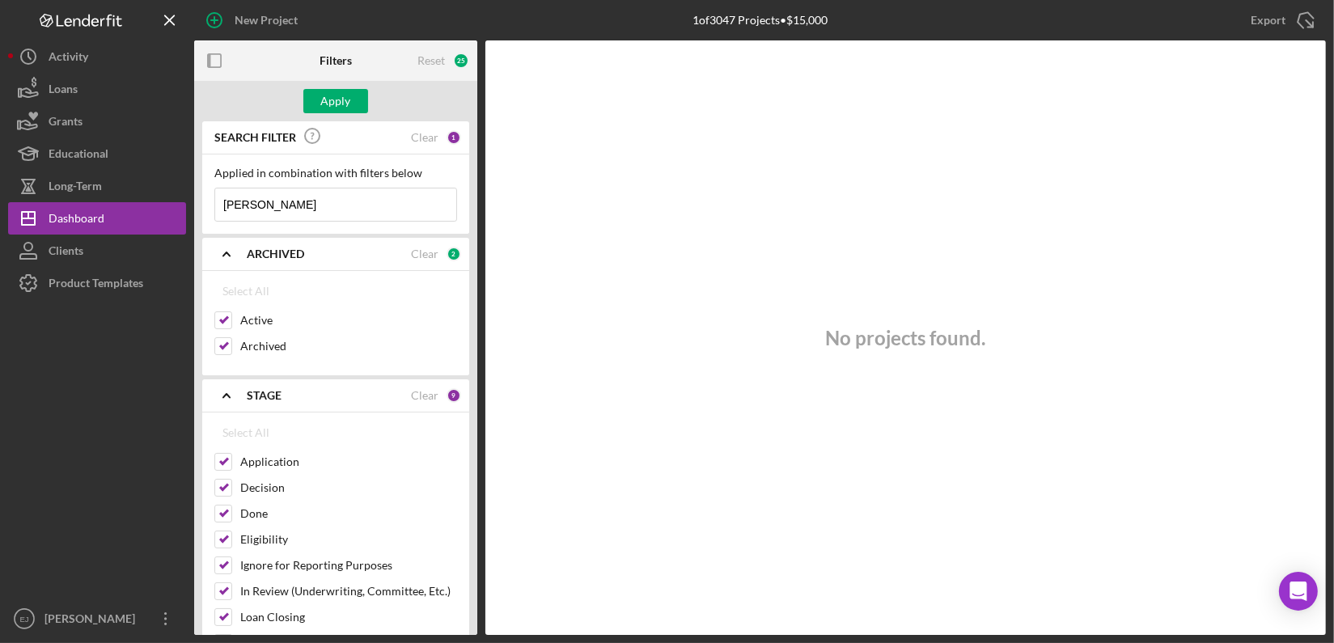
click at [274, 211] on input "fatula" at bounding box center [335, 204] width 241 height 32
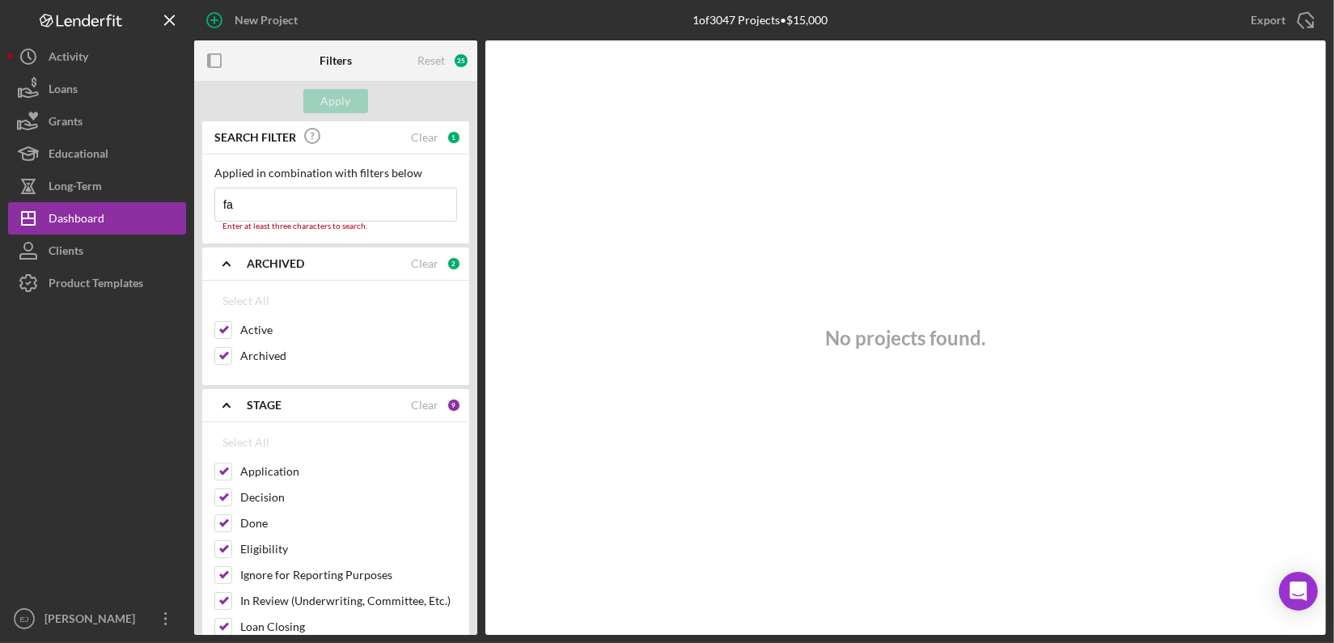
type input "f"
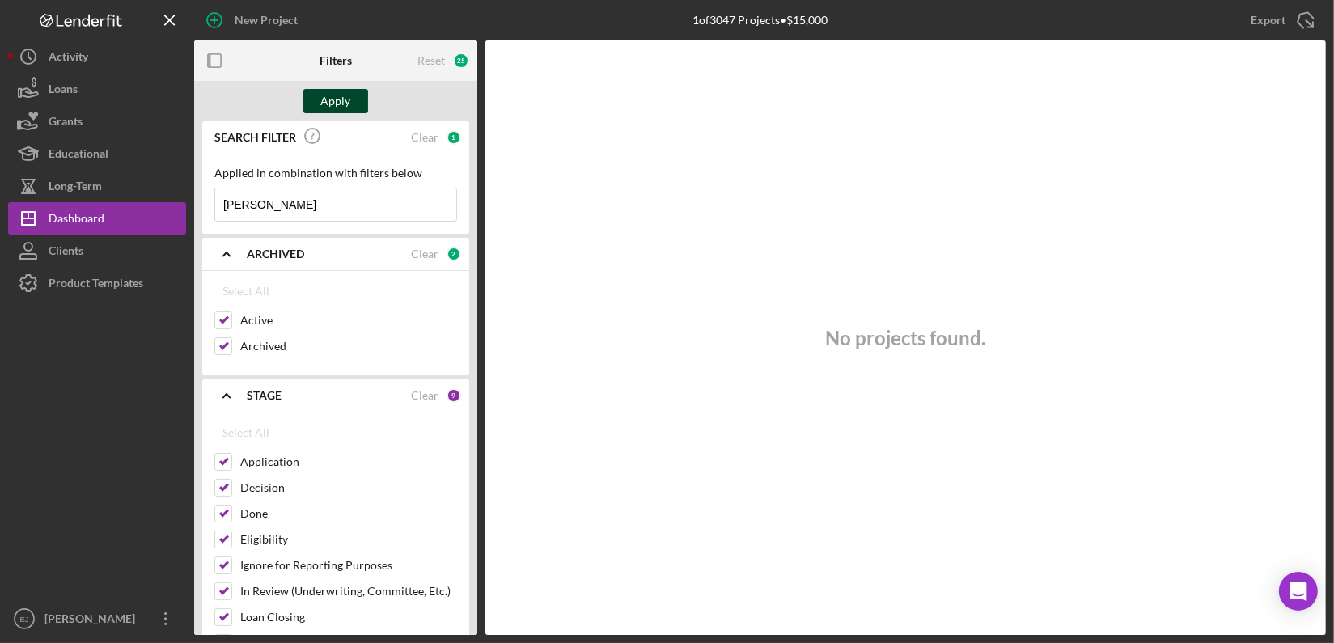
click at [332, 100] on div "Apply" at bounding box center [336, 101] width 30 height 24
click at [286, 205] on input "heidi" at bounding box center [335, 204] width 241 height 32
type input "h"
type input "pereira"
click at [345, 98] on div "Apply" at bounding box center [336, 101] width 30 height 24
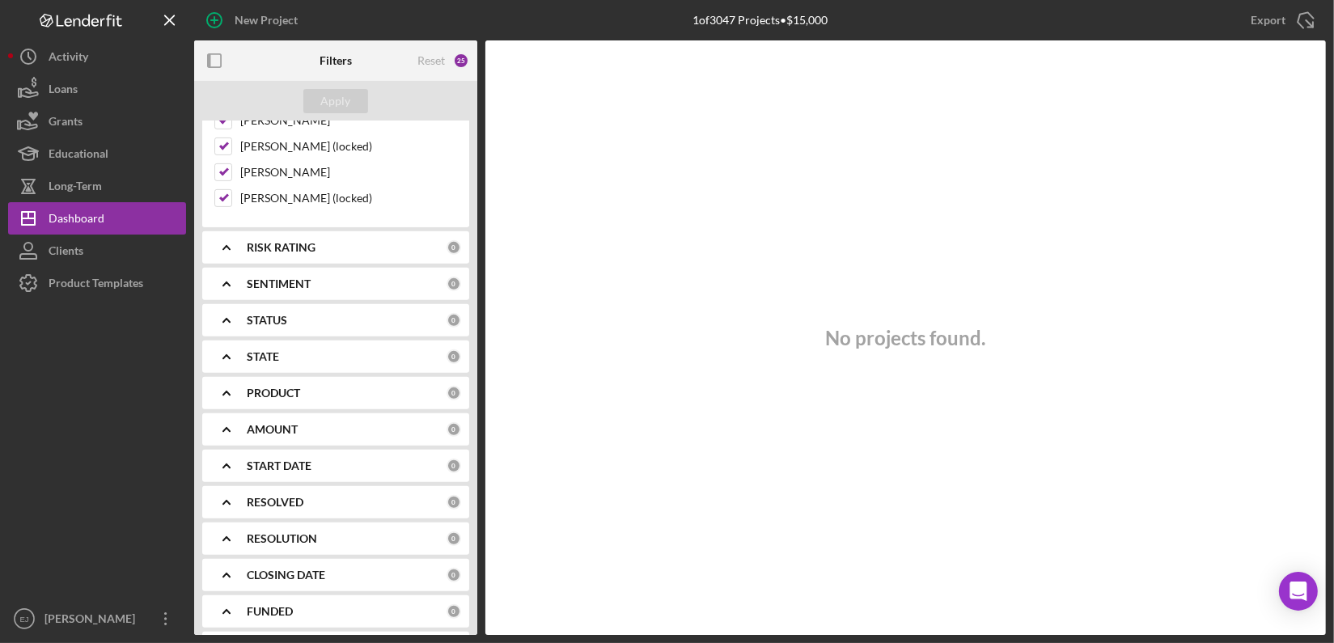
scroll to position [448, 0]
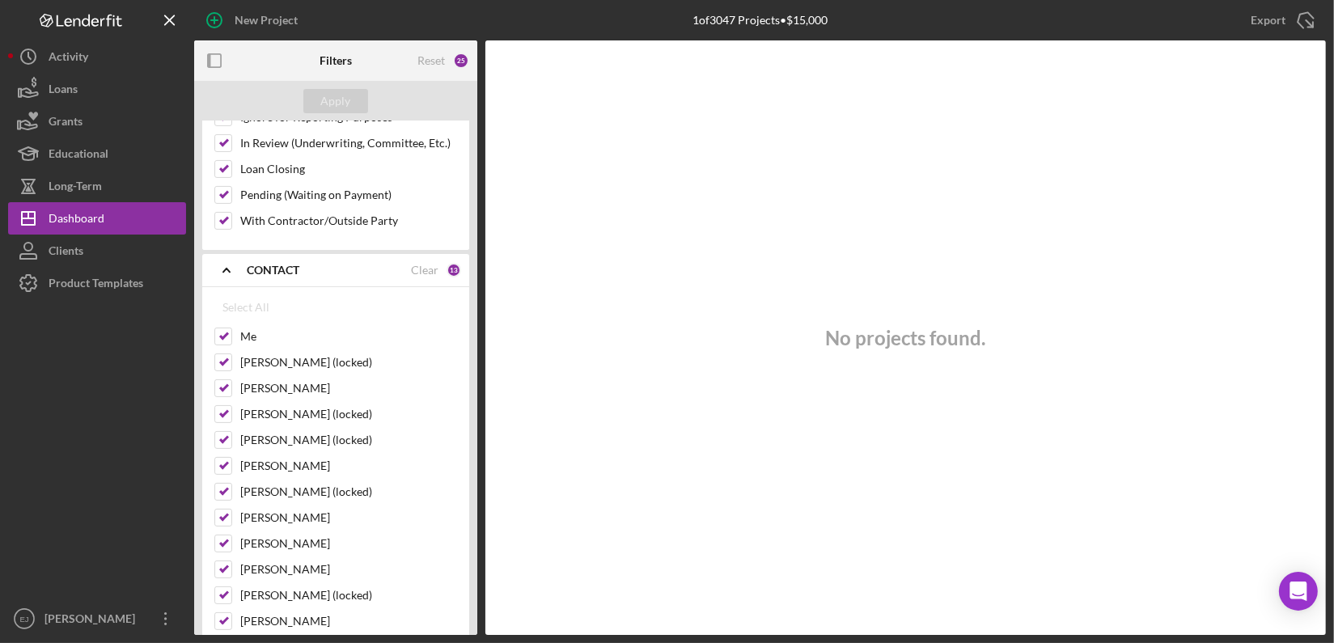
click at [472, 233] on div "SEARCH FILTER Clear 1 Applied in combination with filters below pereira Icon/Me…" at bounding box center [335, 378] width 283 height 514
click at [477, 255] on div "Filters Reset 25 Apply SEARCH FILTER Clear 1 Applied in combination with filter…" at bounding box center [759, 337] width 1131 height 594
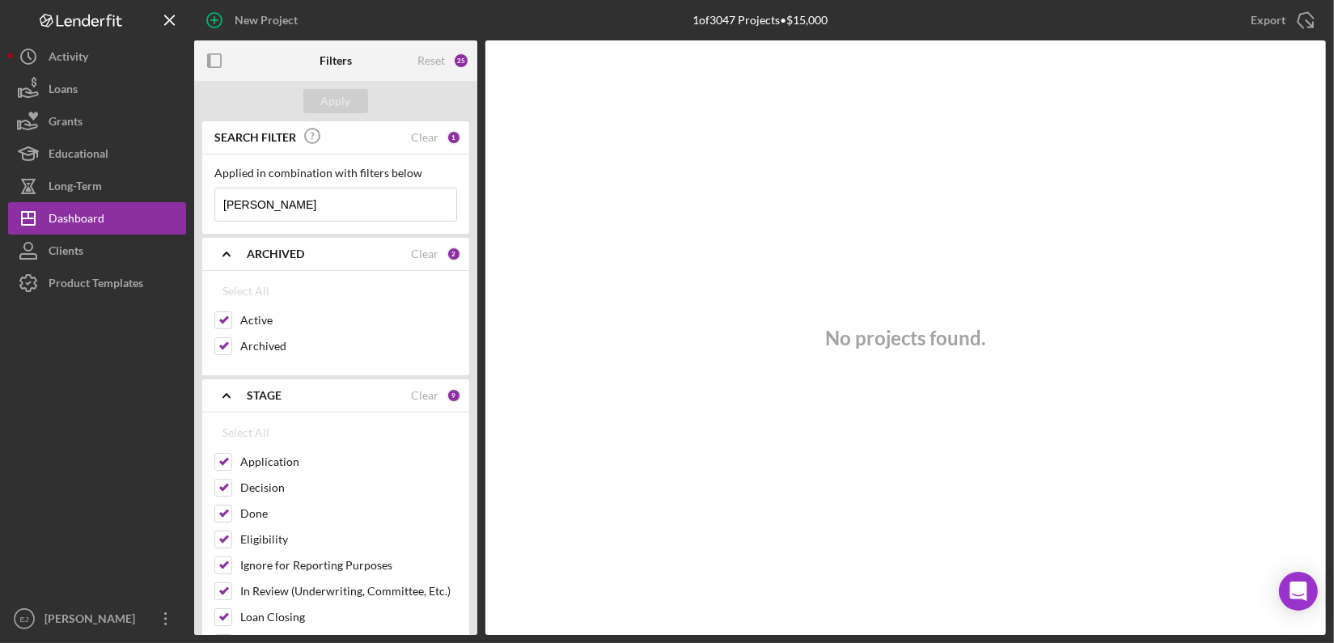
click at [472, 108] on div "Apply" at bounding box center [335, 101] width 283 height 40
click at [428, 61] on div "Reset" at bounding box center [430, 60] width 27 height 13
checkbox input "false"
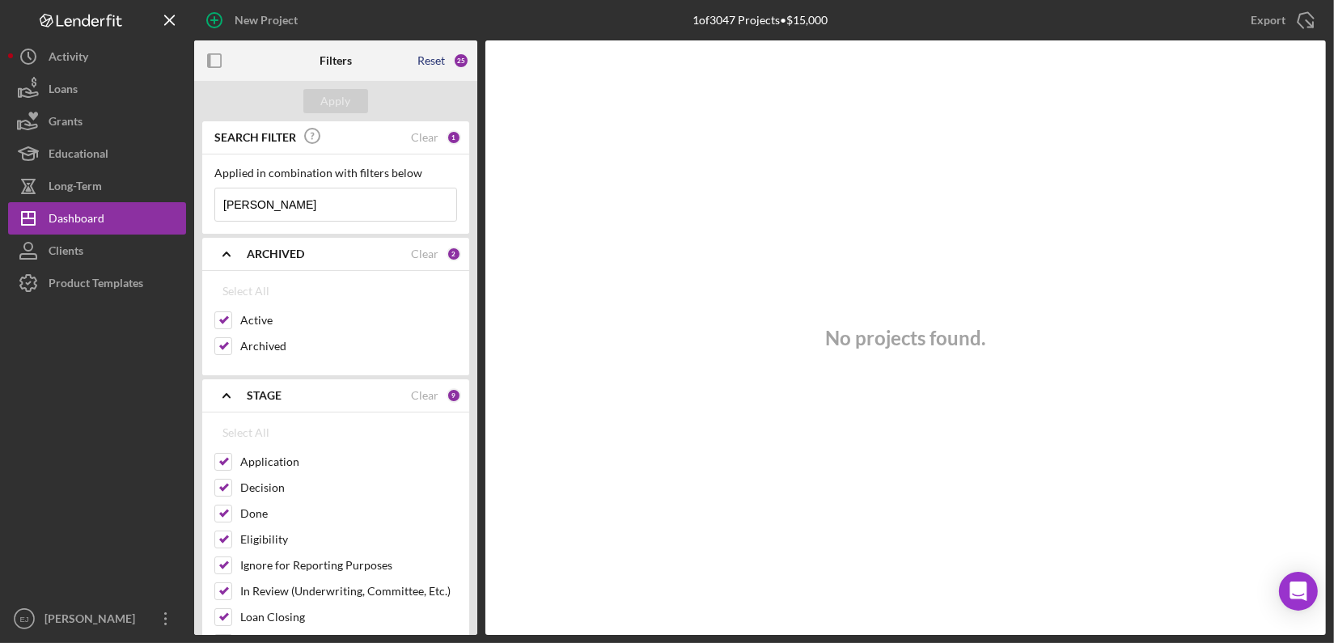
checkbox input "false"
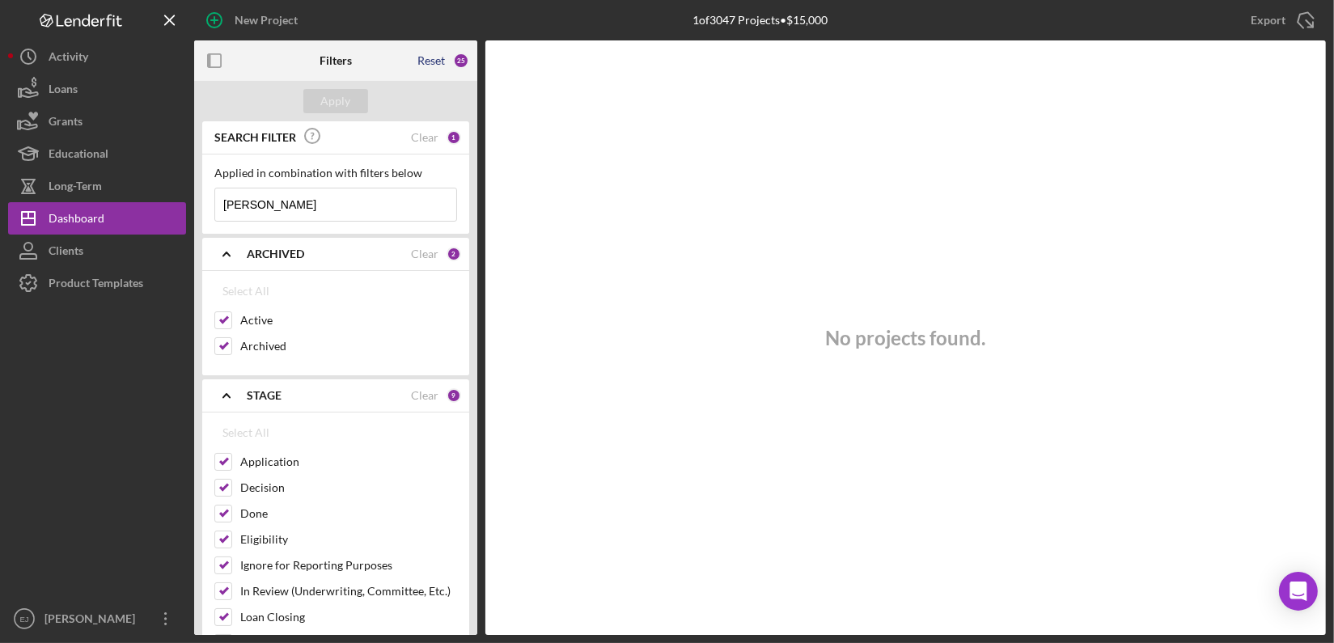
checkbox input "false"
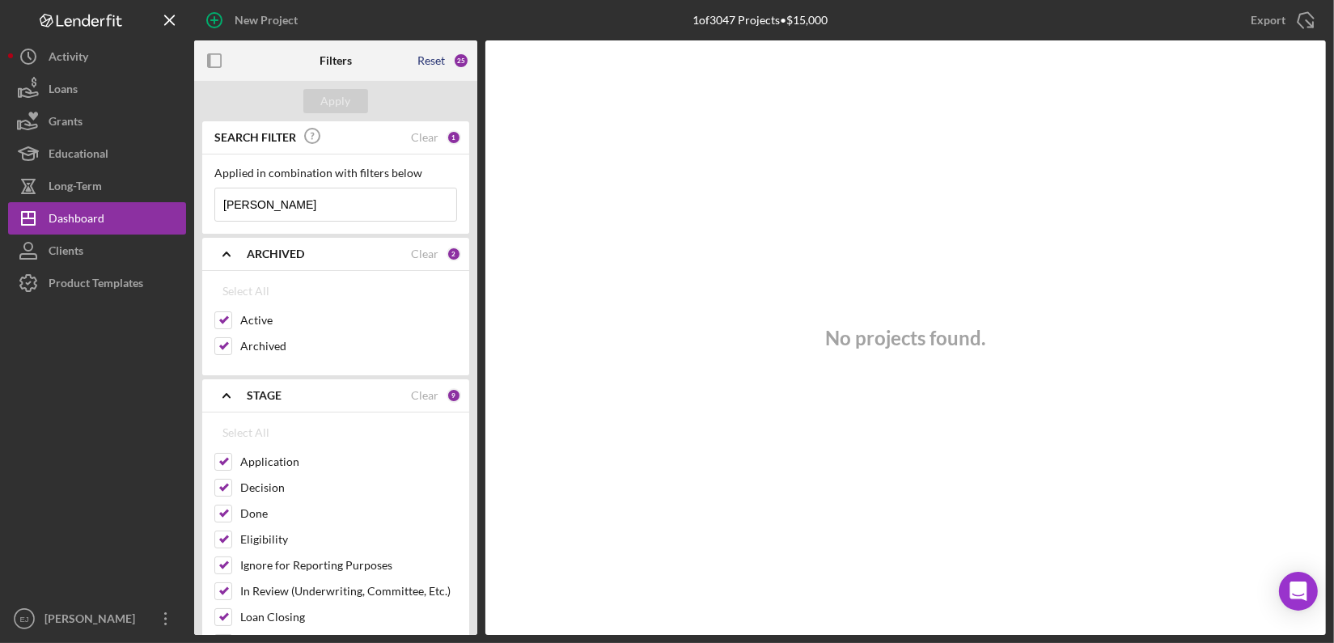
checkbox input "false"
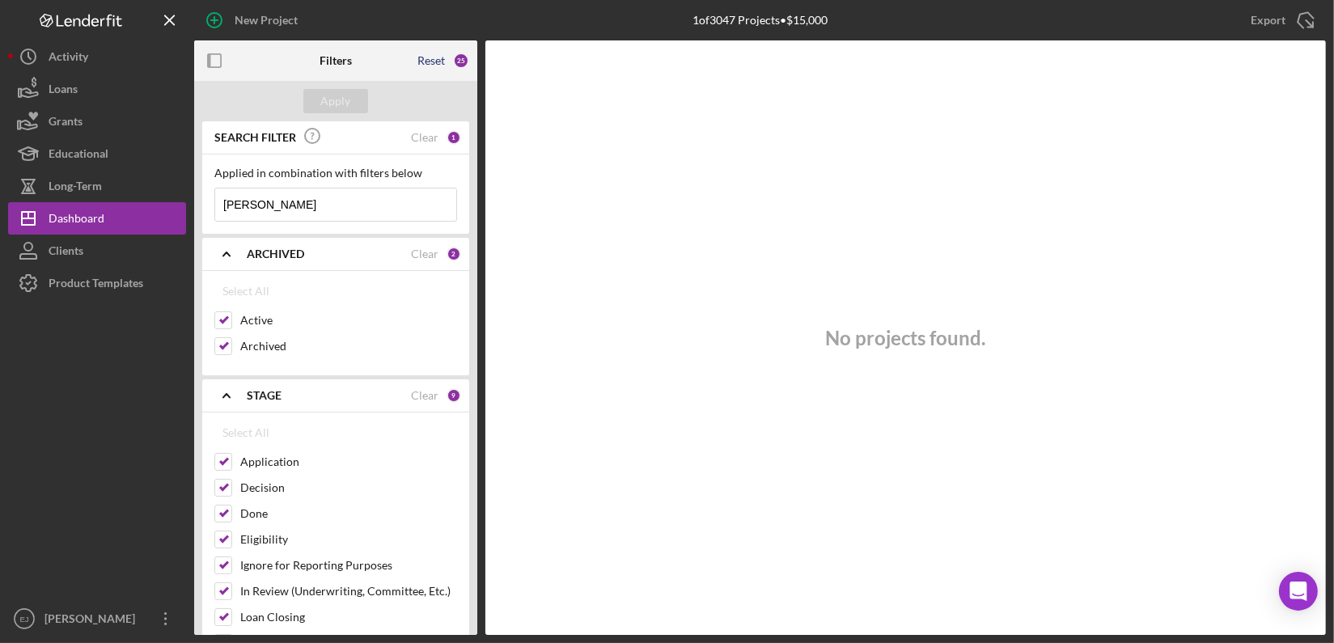
checkbox input "false"
click at [339, 99] on div "Apply" at bounding box center [336, 101] width 30 height 24
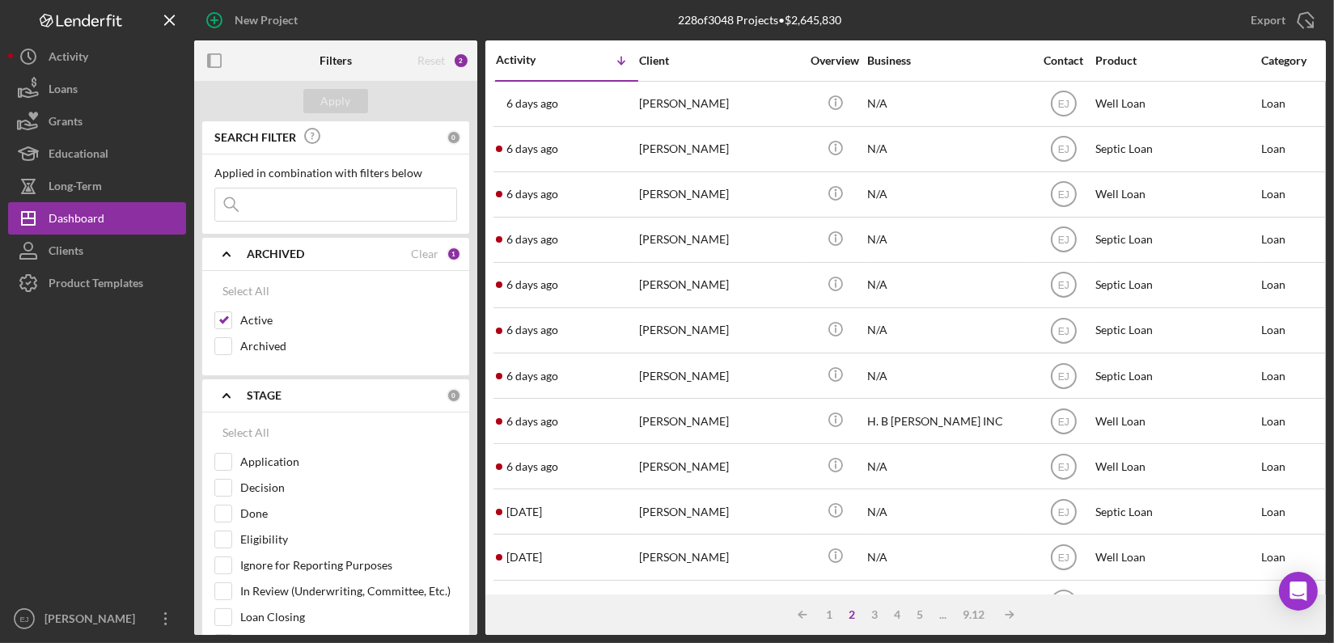
click at [339, 212] on input at bounding box center [335, 204] width 241 height 32
click at [338, 108] on div "Apply" at bounding box center [336, 101] width 30 height 24
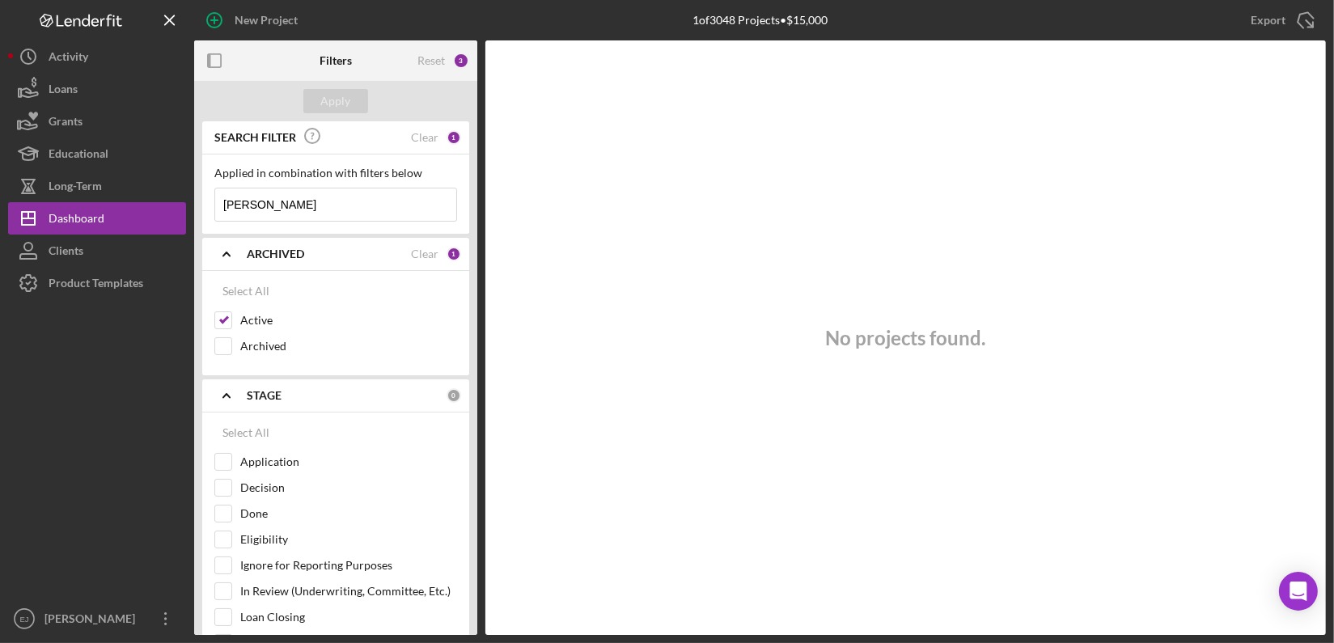
click at [277, 201] on input "heidi" at bounding box center [335, 204] width 241 height 32
type input "h"
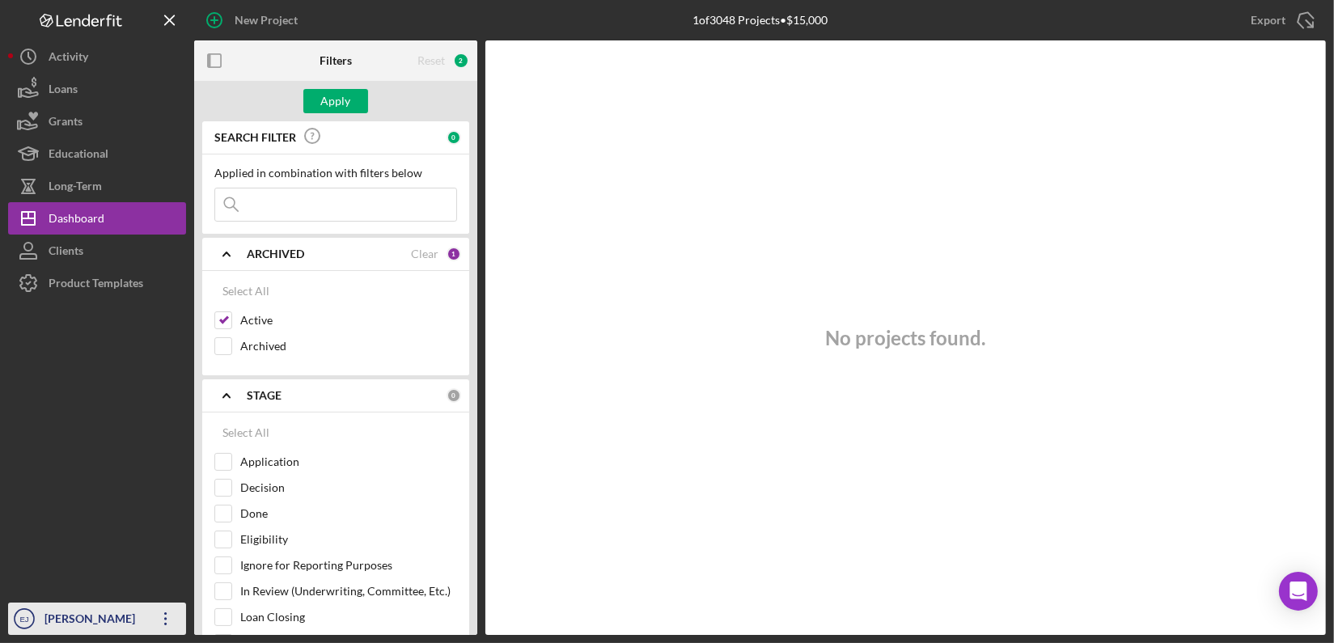
click at [87, 628] on div "[PERSON_NAME]" at bounding box center [92, 621] width 105 height 36
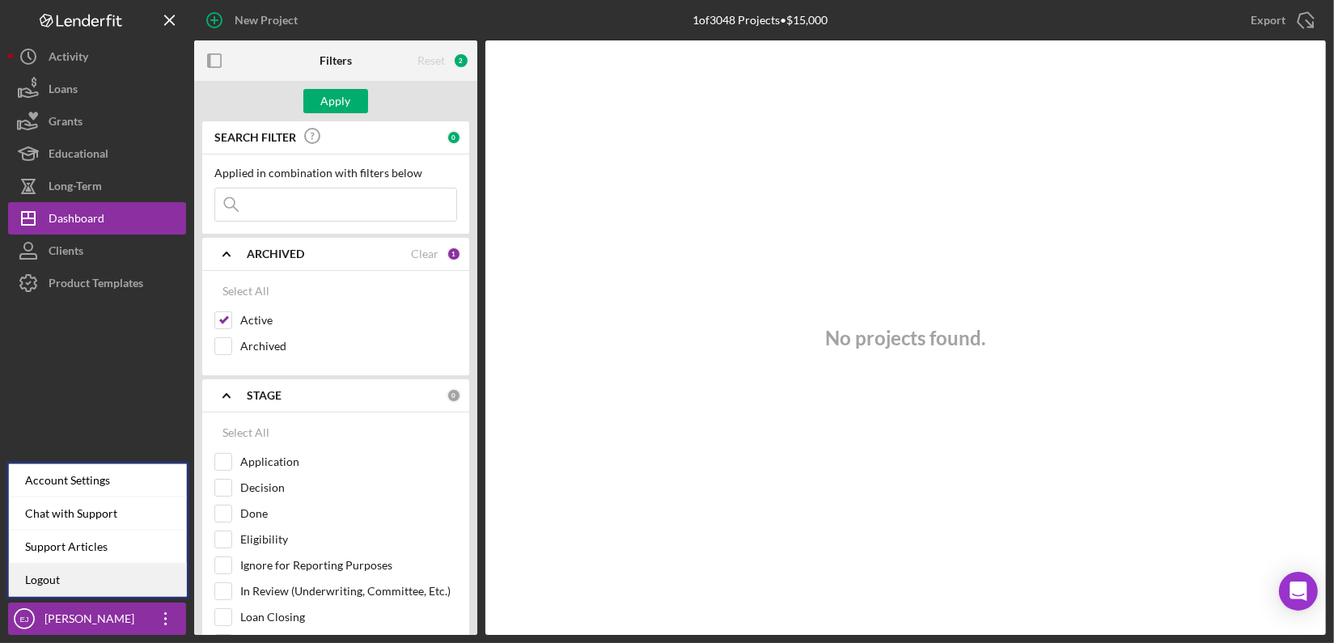
click at [66, 586] on link "Logout" at bounding box center [98, 580] width 178 height 33
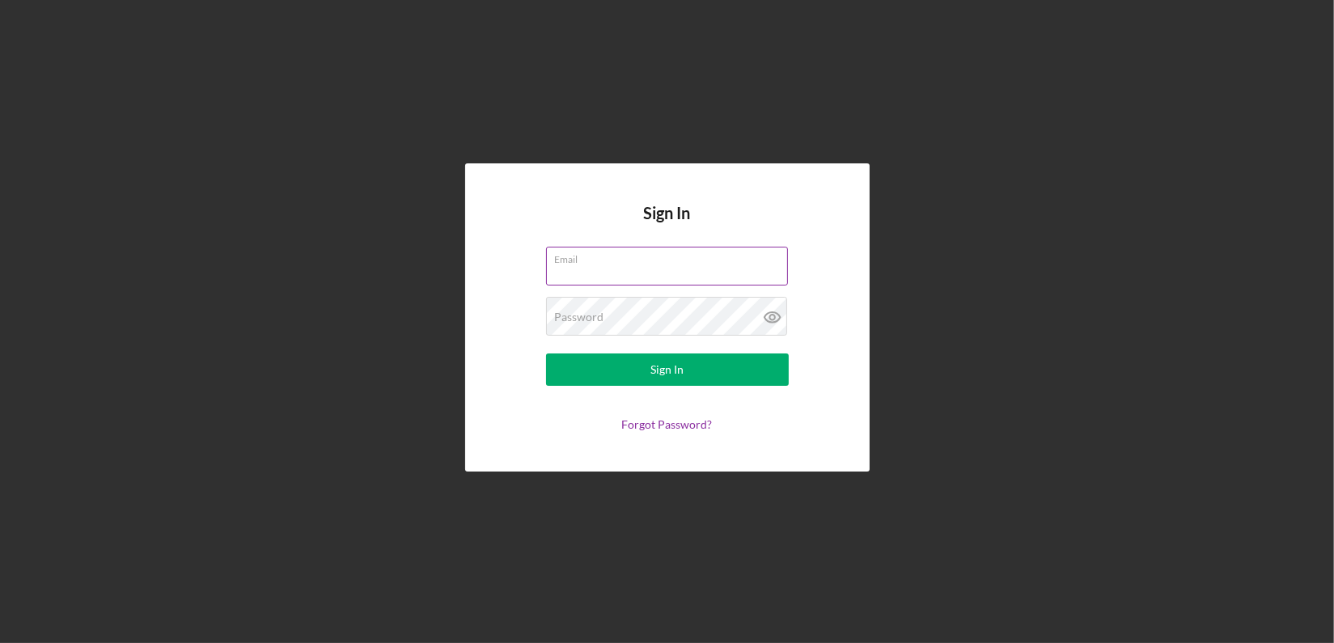
click at [615, 258] on div "Email" at bounding box center [667, 267] width 243 height 40
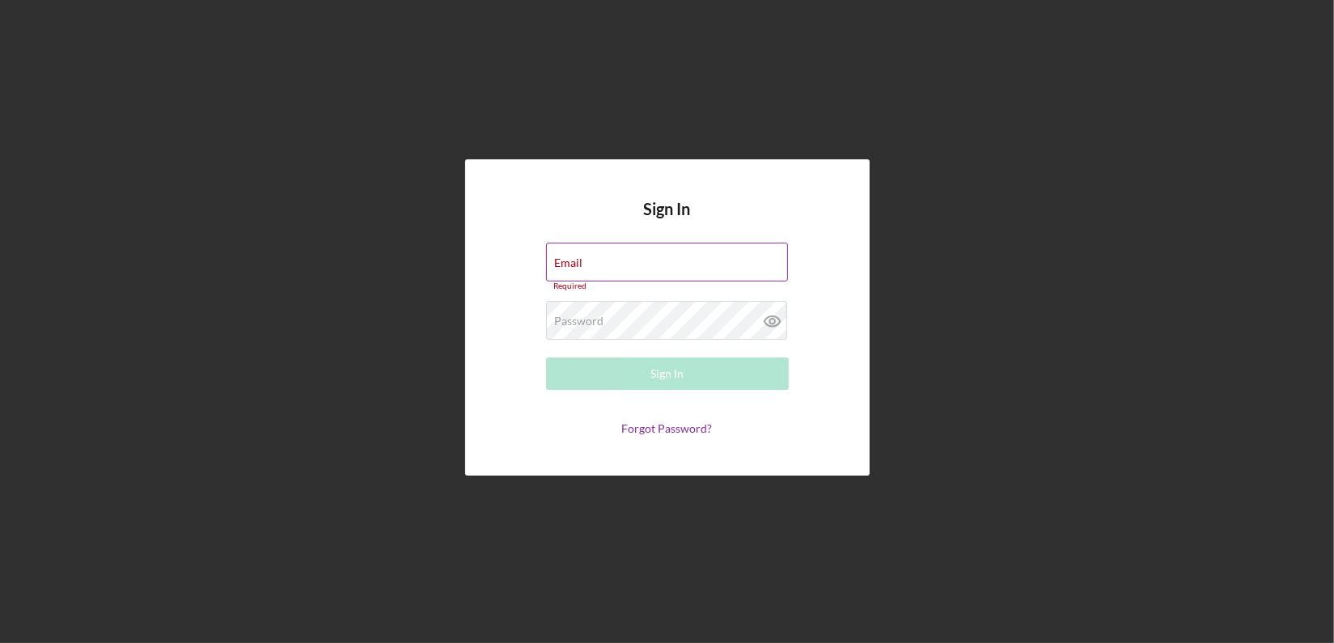
click at [586, 259] on div "Email Required" at bounding box center [667, 267] width 243 height 49
type input "ejenkins@sercap.org"
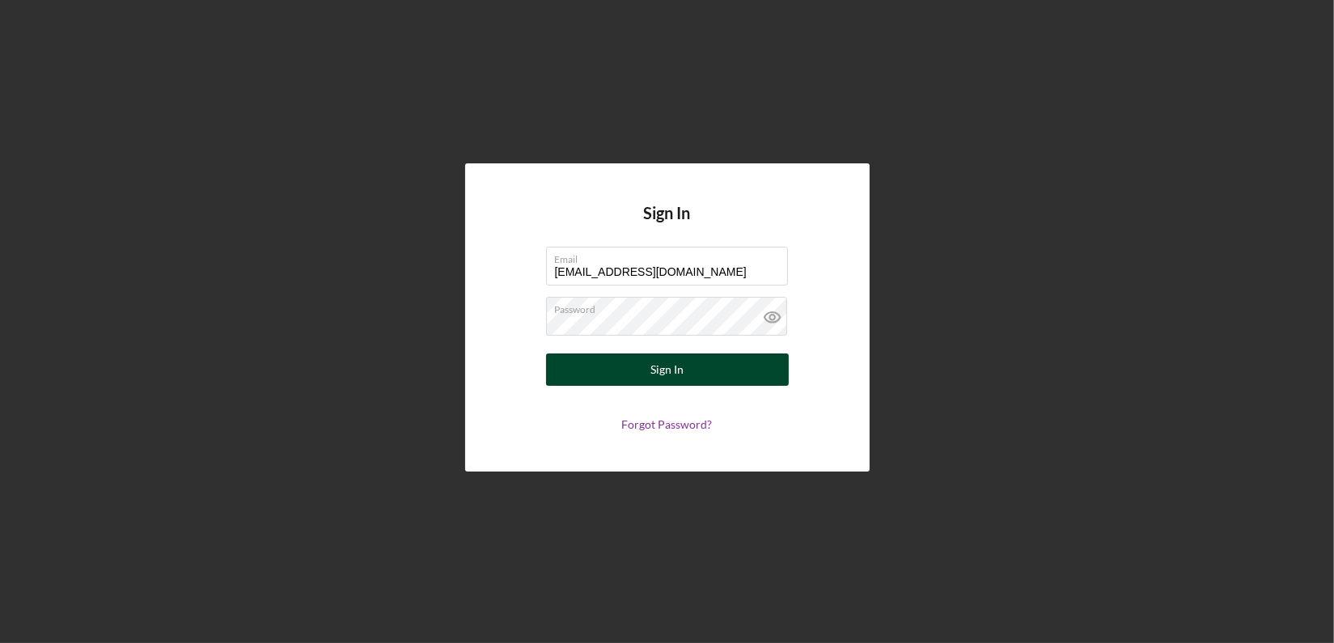
click at [653, 377] on div "Sign In" at bounding box center [666, 369] width 33 height 32
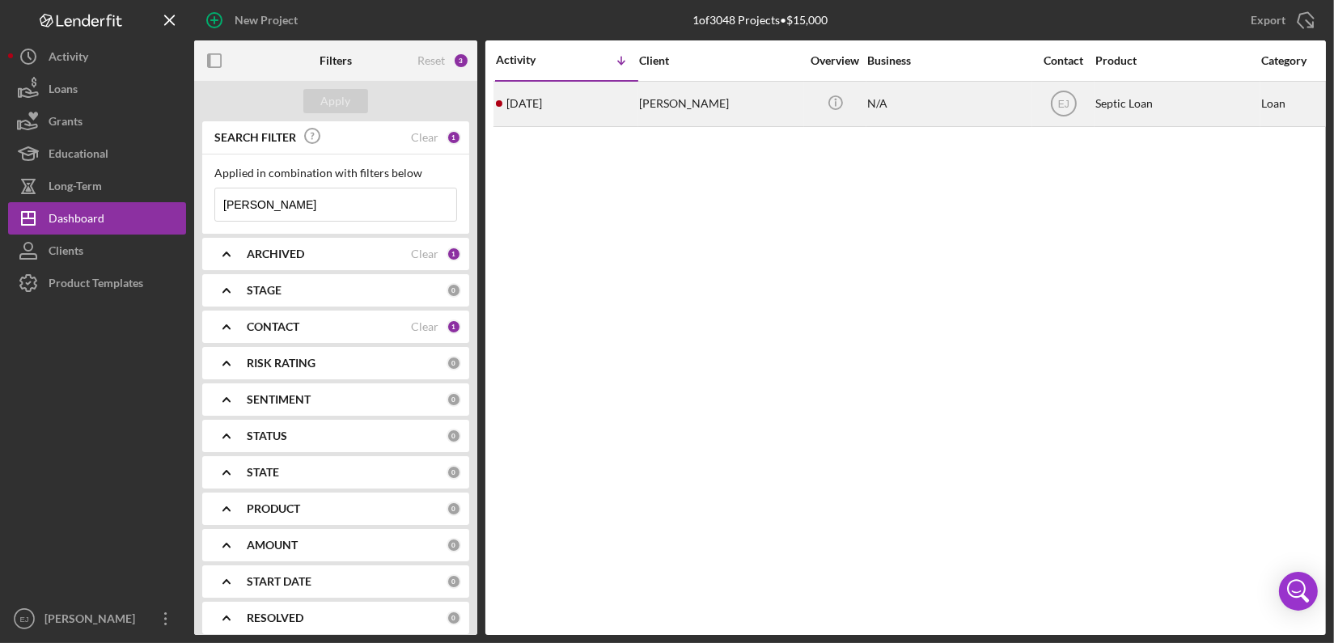
click at [684, 108] on div "HEIDI PEREIRA" at bounding box center [720, 103] width 162 height 43
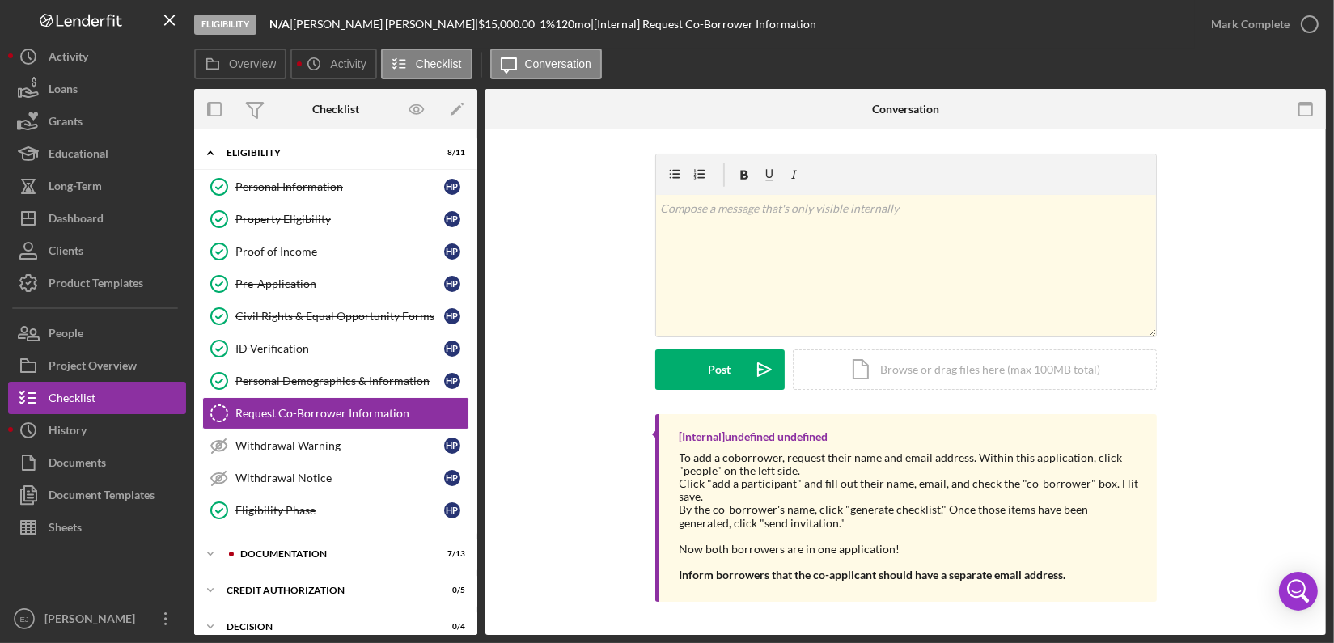
scroll to position [29, 0]
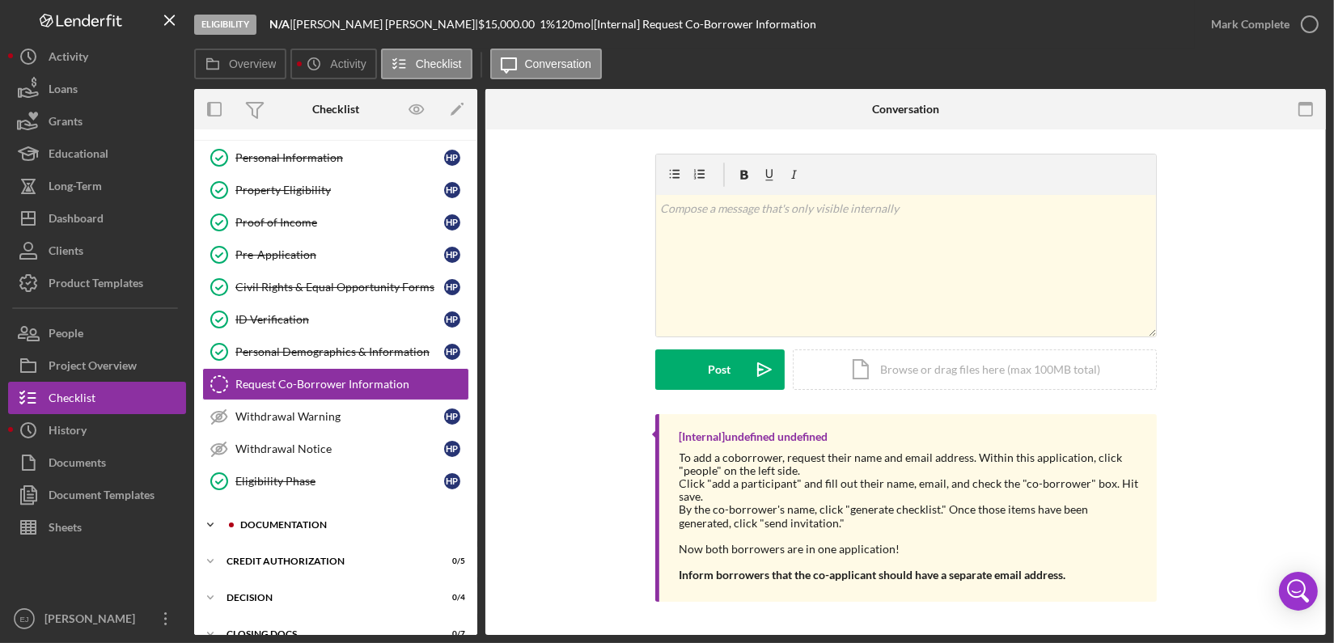
click at [211, 520] on icon "Icon/Expander" at bounding box center [210, 525] width 32 height 32
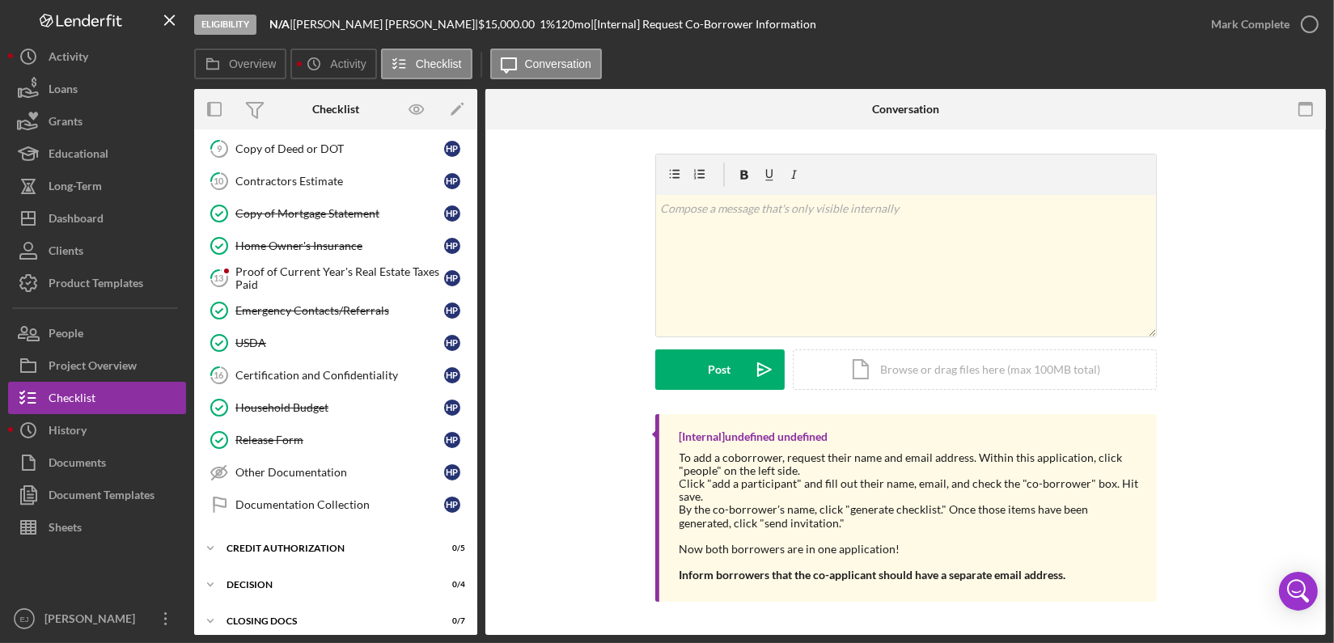
drag, startPoint x: 467, startPoint y: 428, endPoint x: 596, endPoint y: 431, distance: 128.6
click at [596, 431] on div "Overview Internal Workflow Stage Eligibility Icon/Dropdown Arrow Archive (can u…" at bounding box center [759, 362] width 1131 height 546
click at [299, 277] on div "Proof of Current Year's Real Estate Taxes Paid" at bounding box center [339, 278] width 209 height 26
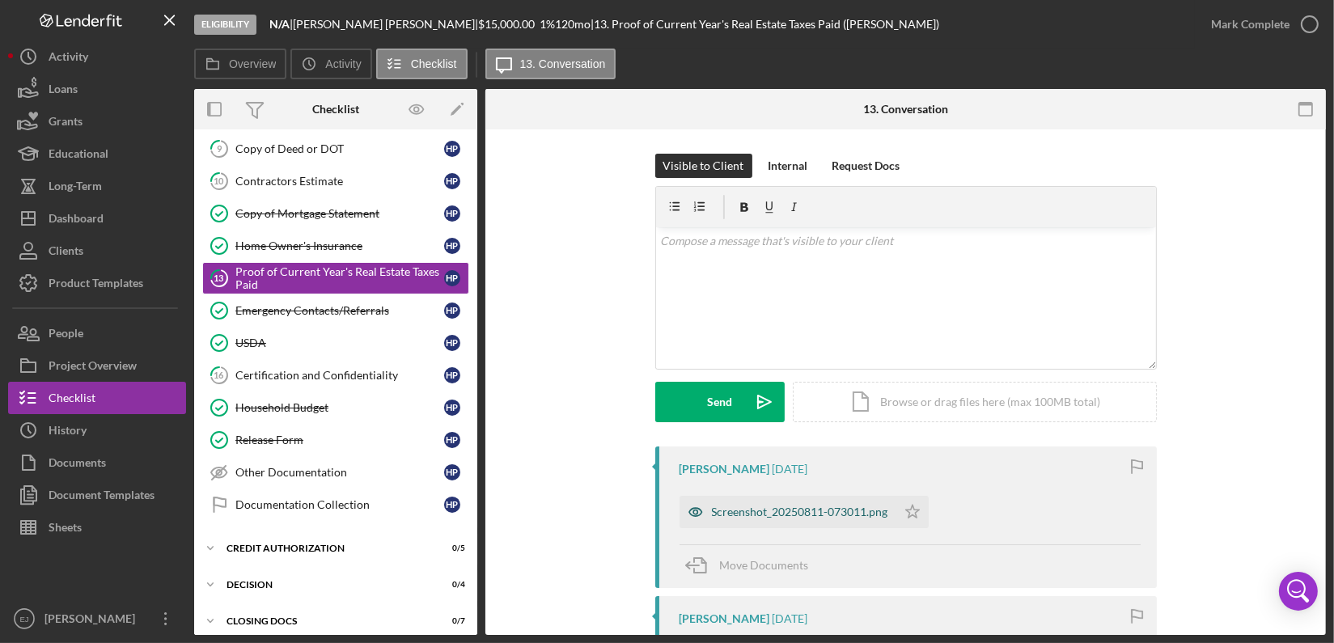
click at [793, 508] on div "Screenshot_20250811-073011.png" at bounding box center [800, 511] width 176 height 13
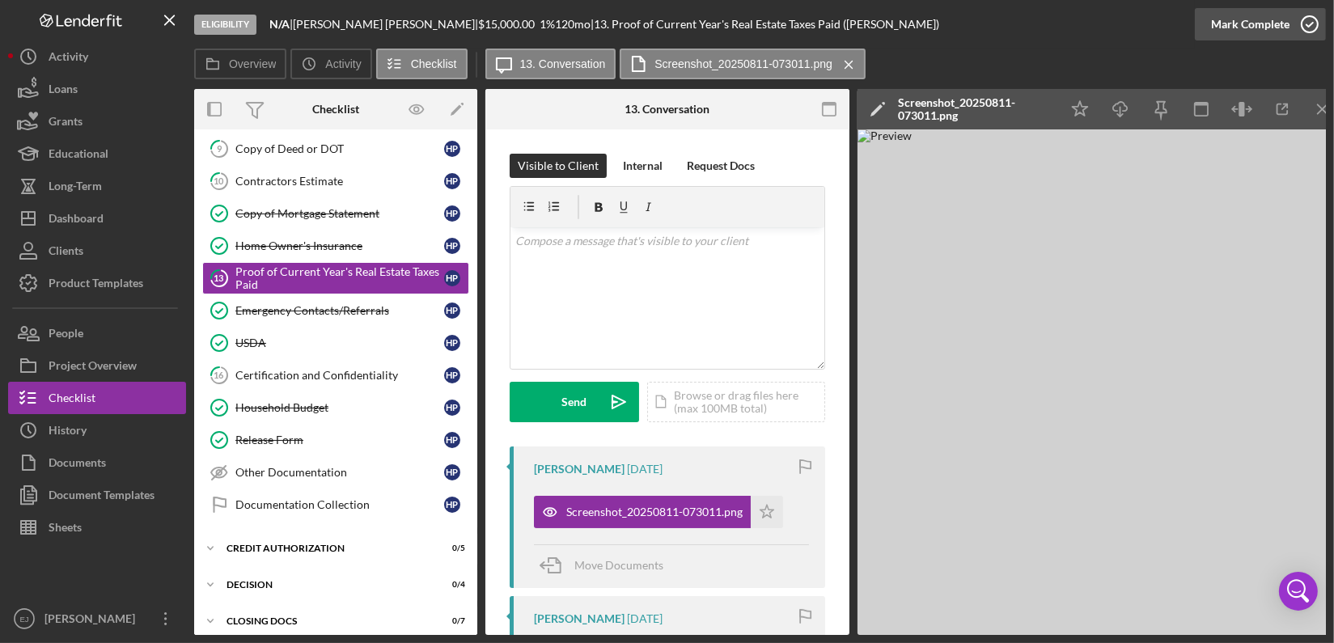
click at [1305, 28] on icon "button" at bounding box center [1309, 24] width 40 height 40
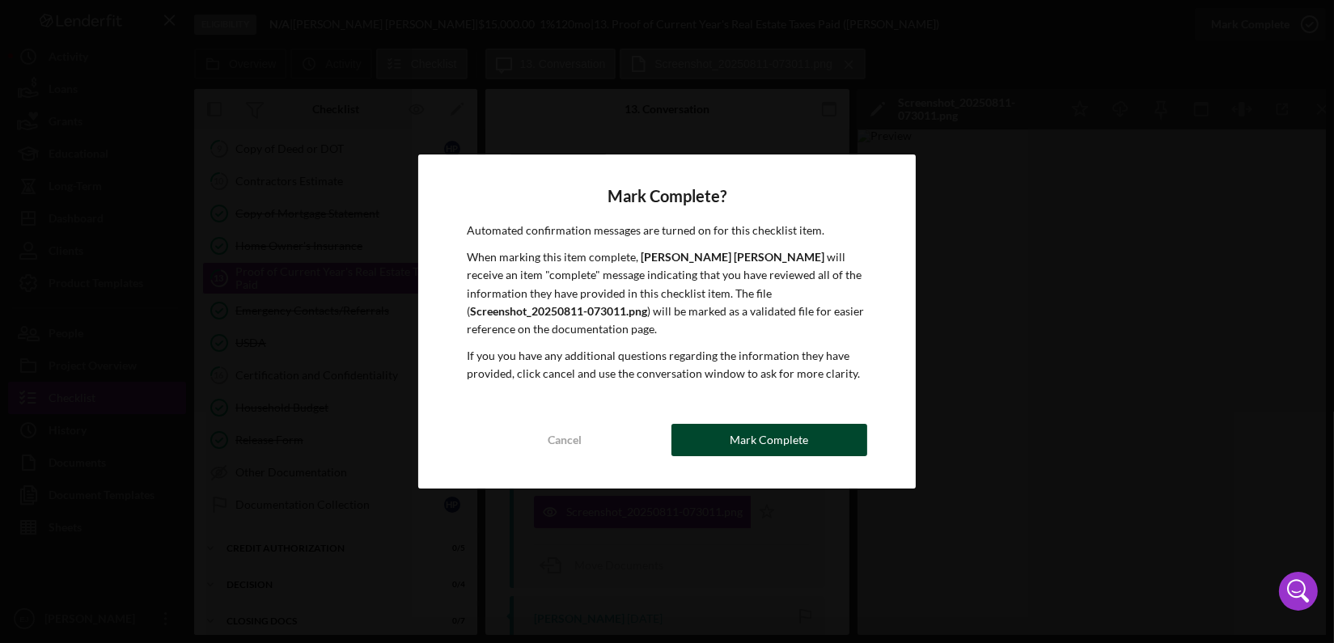
click at [749, 430] on div "Mark Complete" at bounding box center [768, 440] width 78 height 32
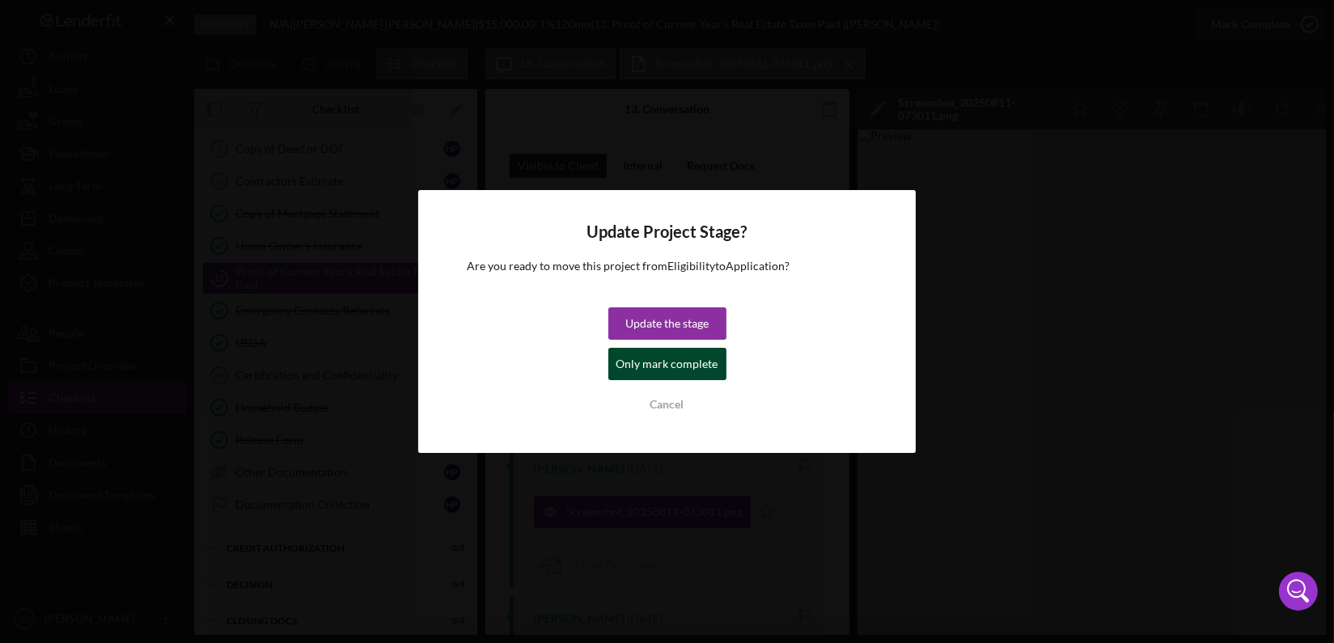
click at [693, 362] on div "Only mark complete" at bounding box center [667, 364] width 102 height 32
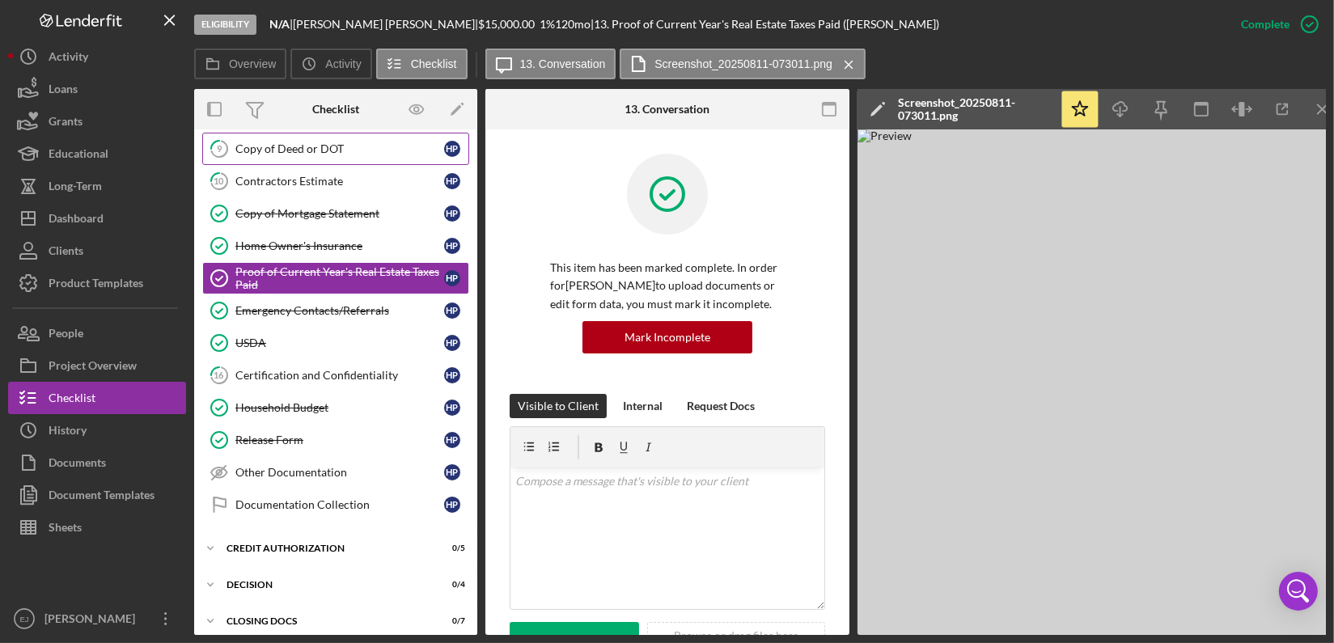
click at [362, 136] on link "9 Copy of Deed or DOT H P" at bounding box center [335, 149] width 267 height 32
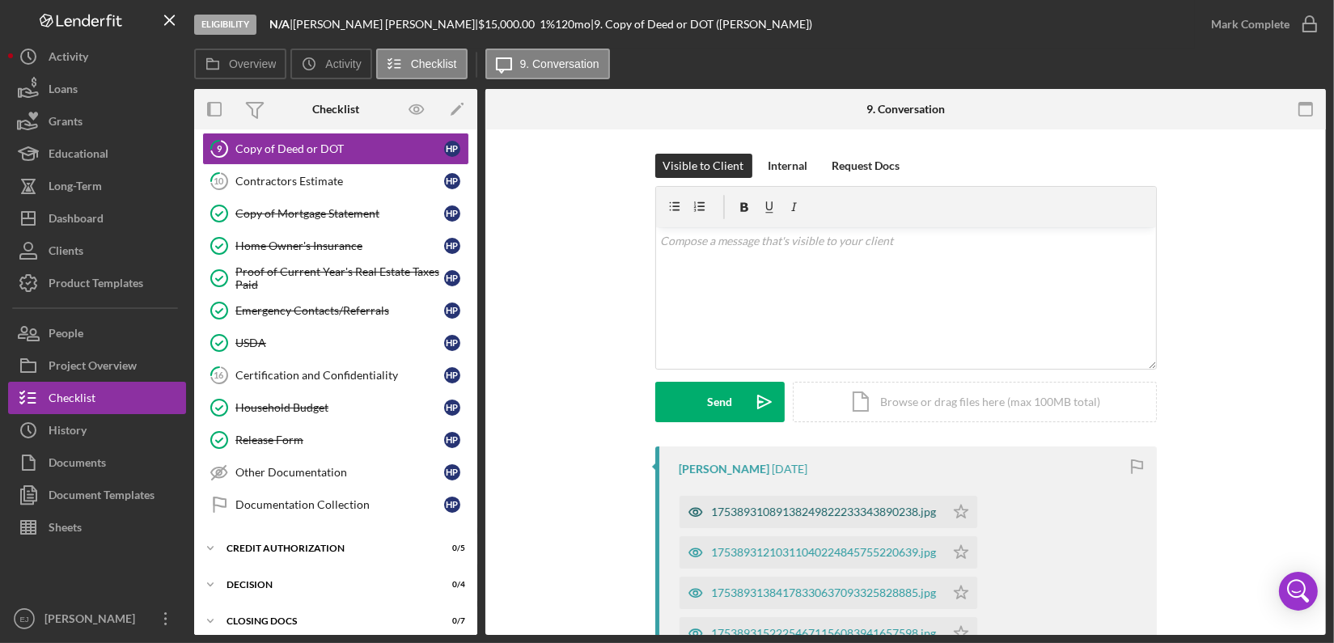
click at [811, 510] on div "17538931089138249822233343890238.jpg" at bounding box center [824, 511] width 225 height 13
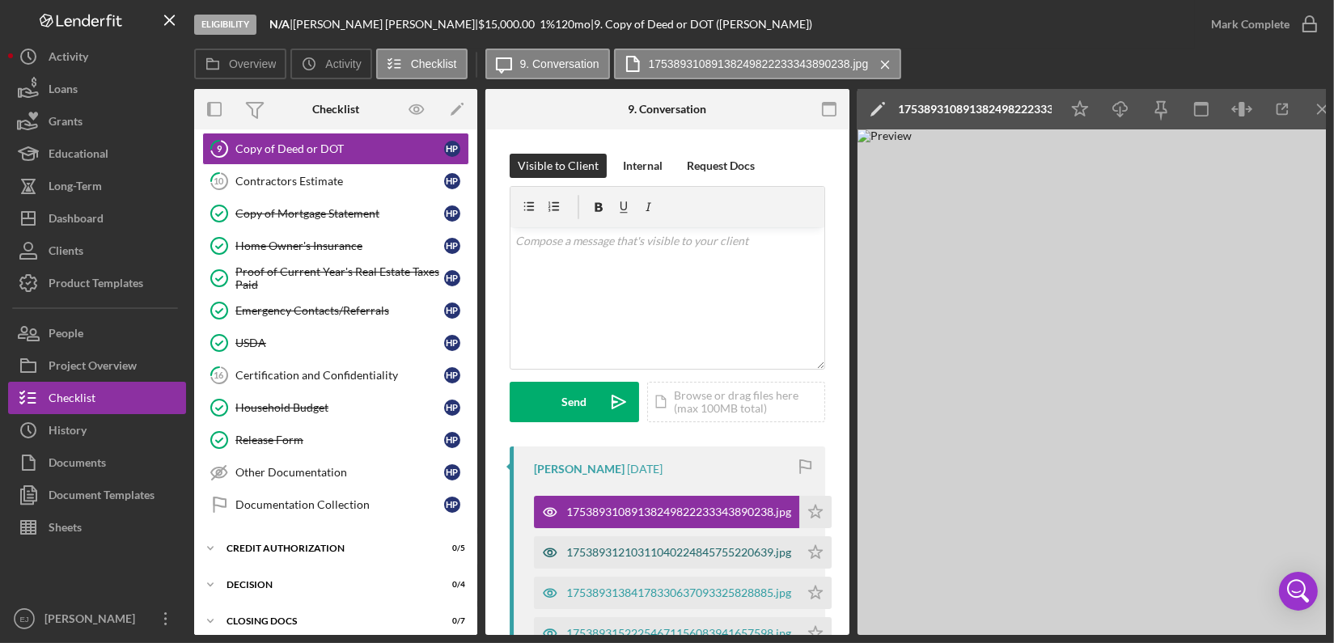
click at [758, 546] on div "17538931210311040224845755220639.jpg" at bounding box center [678, 552] width 225 height 13
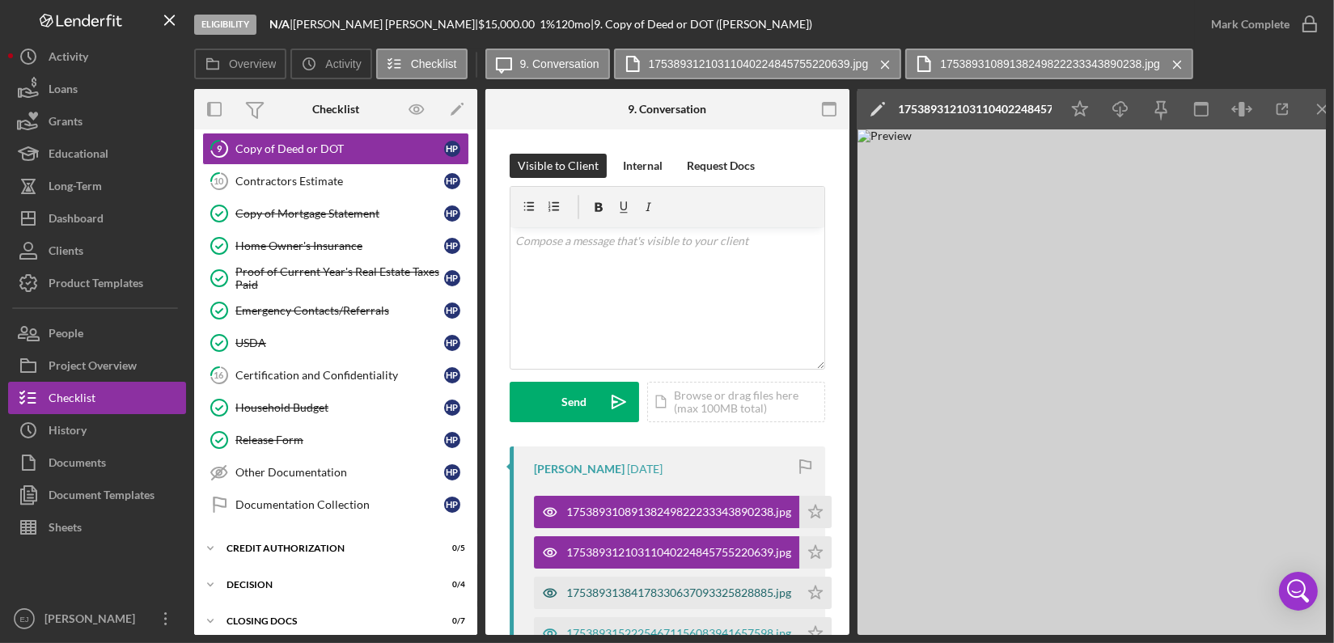
click at [788, 586] on div "17538931384178330637093325828885.jpg" at bounding box center [678, 592] width 225 height 13
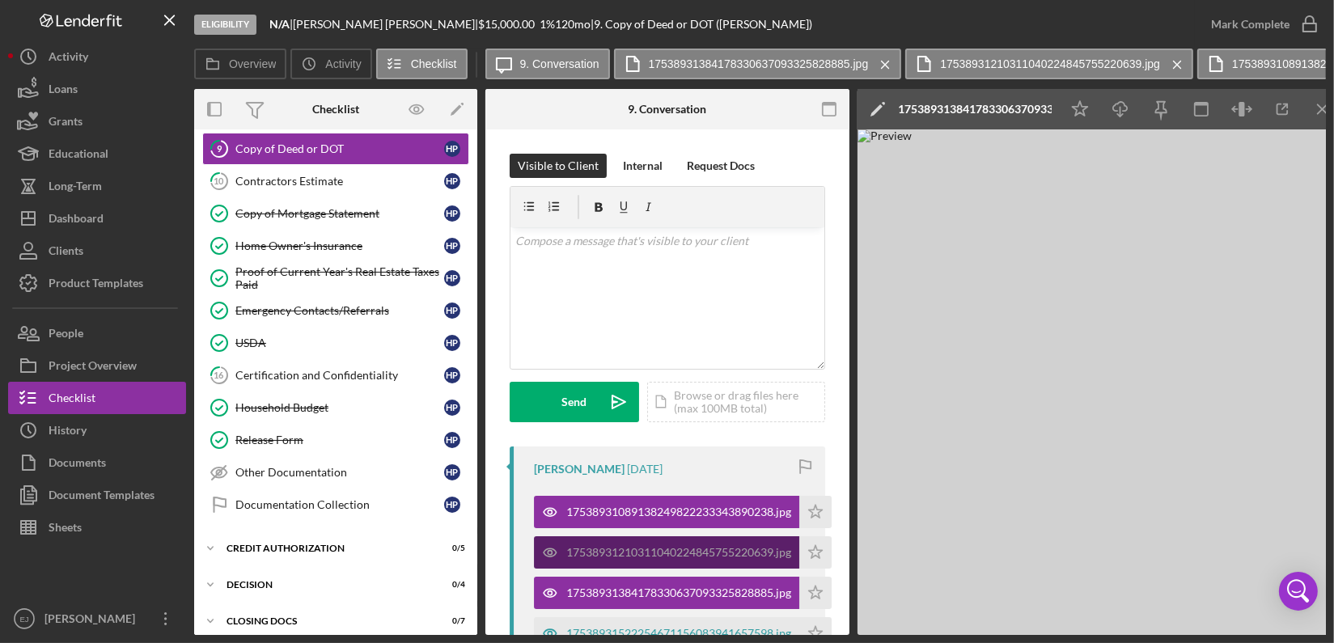
click at [733, 547] on div "17538931210311040224845755220639.jpg" at bounding box center [678, 552] width 225 height 13
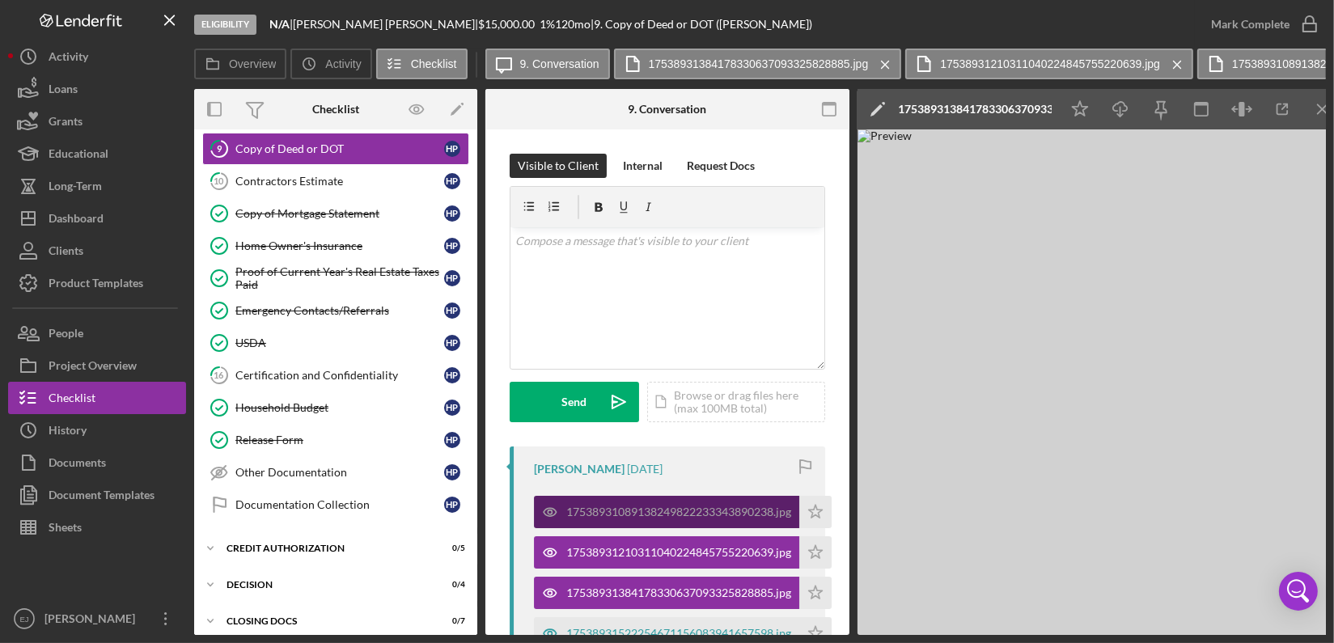
click at [691, 505] on div "17538931089138249822233343890238.jpg" at bounding box center [678, 511] width 225 height 13
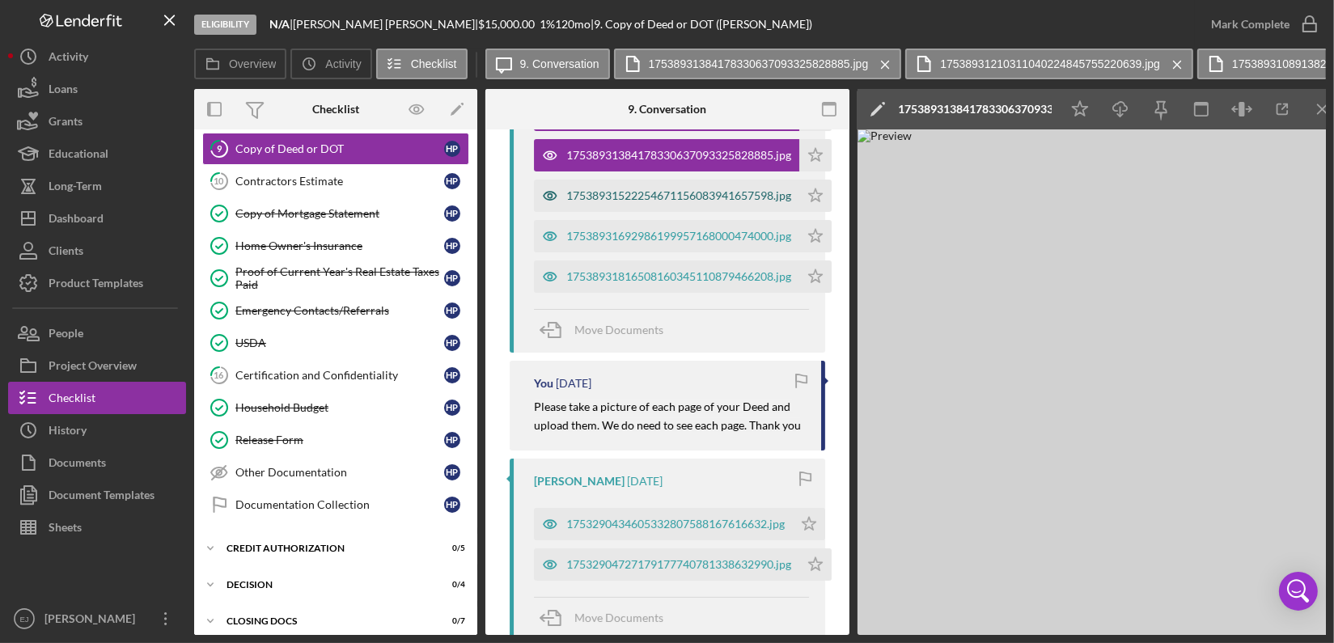
click at [651, 196] on div "17538931522254671156083941657598.jpg" at bounding box center [678, 195] width 225 height 13
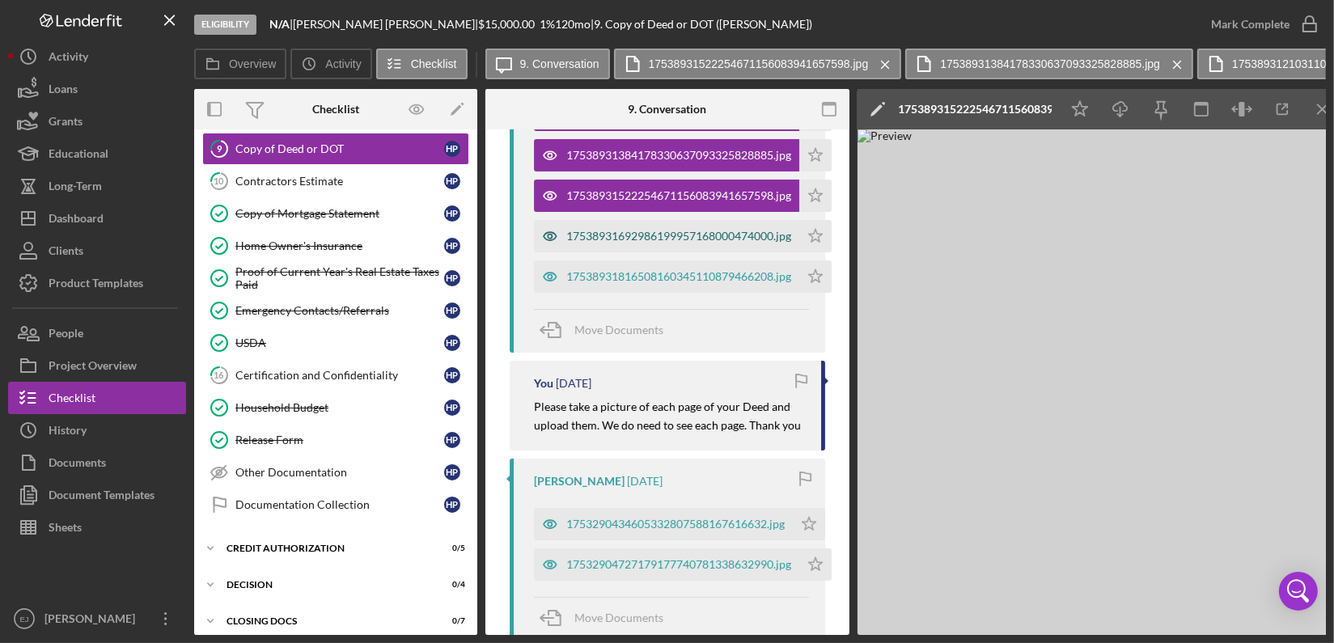
click at [667, 238] on div "17538931692986199957168000474000.jpg" at bounding box center [678, 236] width 225 height 13
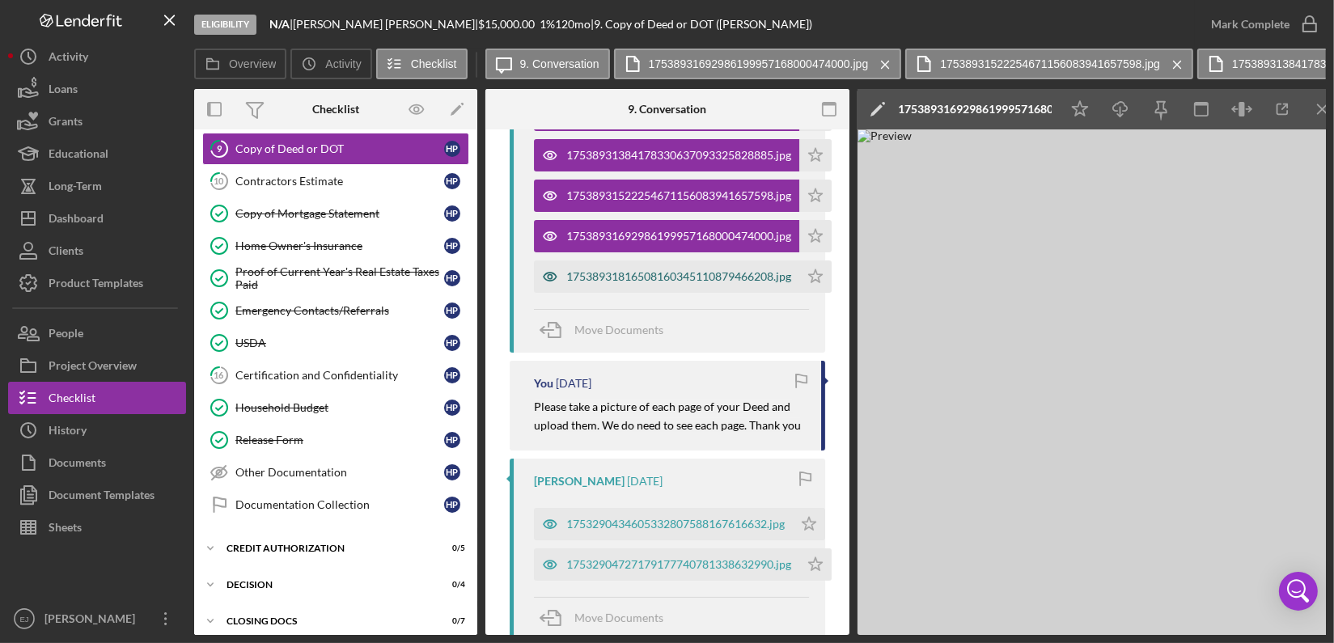
click at [612, 268] on div "17538931816508160345110879466208.jpg" at bounding box center [666, 276] width 265 height 32
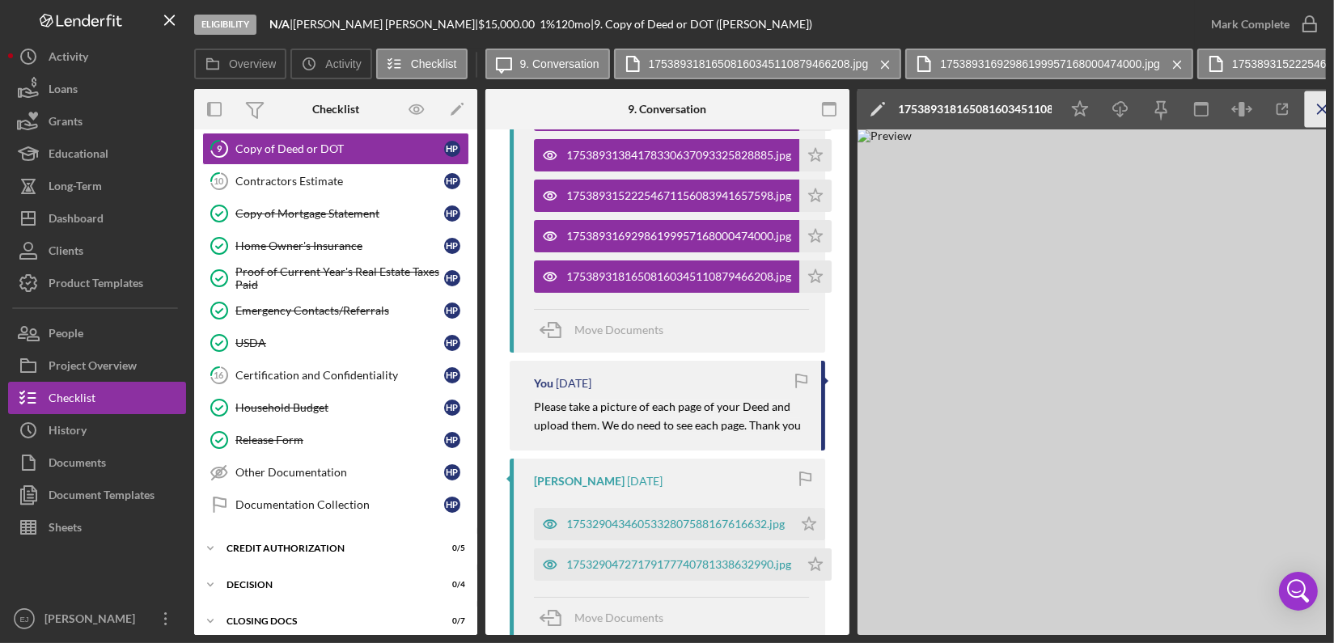
click at [1318, 112] on line "button" at bounding box center [1321, 108] width 9 height 9
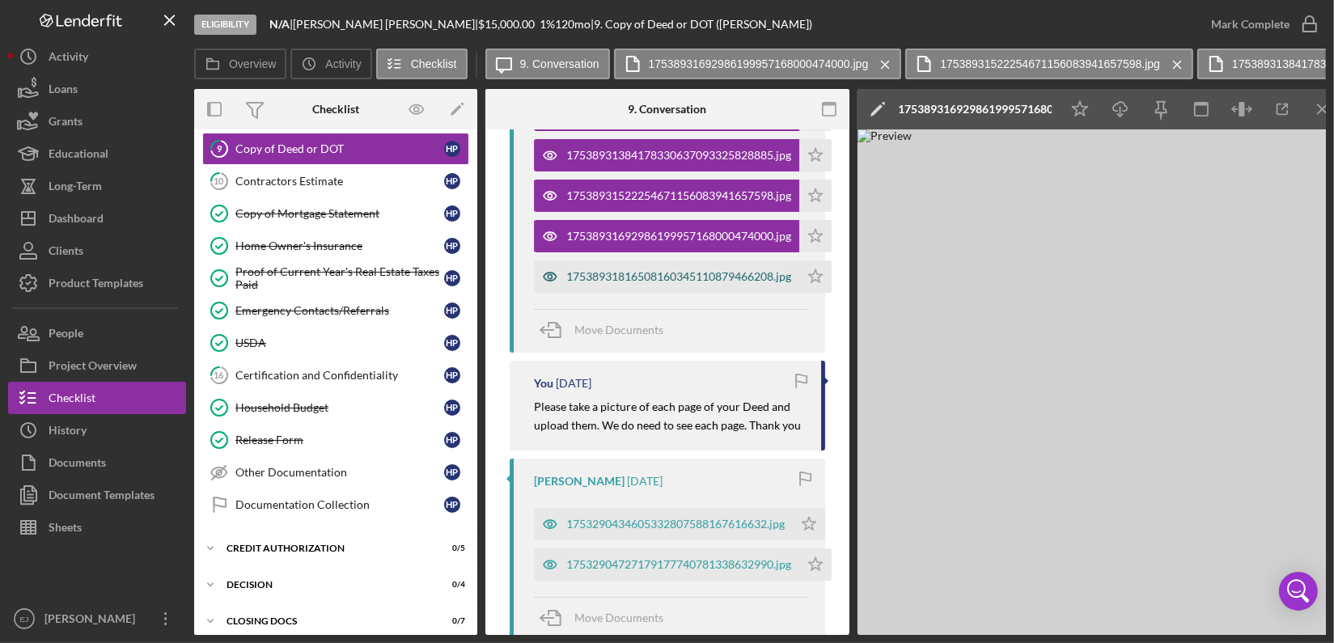
click at [641, 276] on div "17538931816508160345110879466208.jpg" at bounding box center [678, 276] width 225 height 13
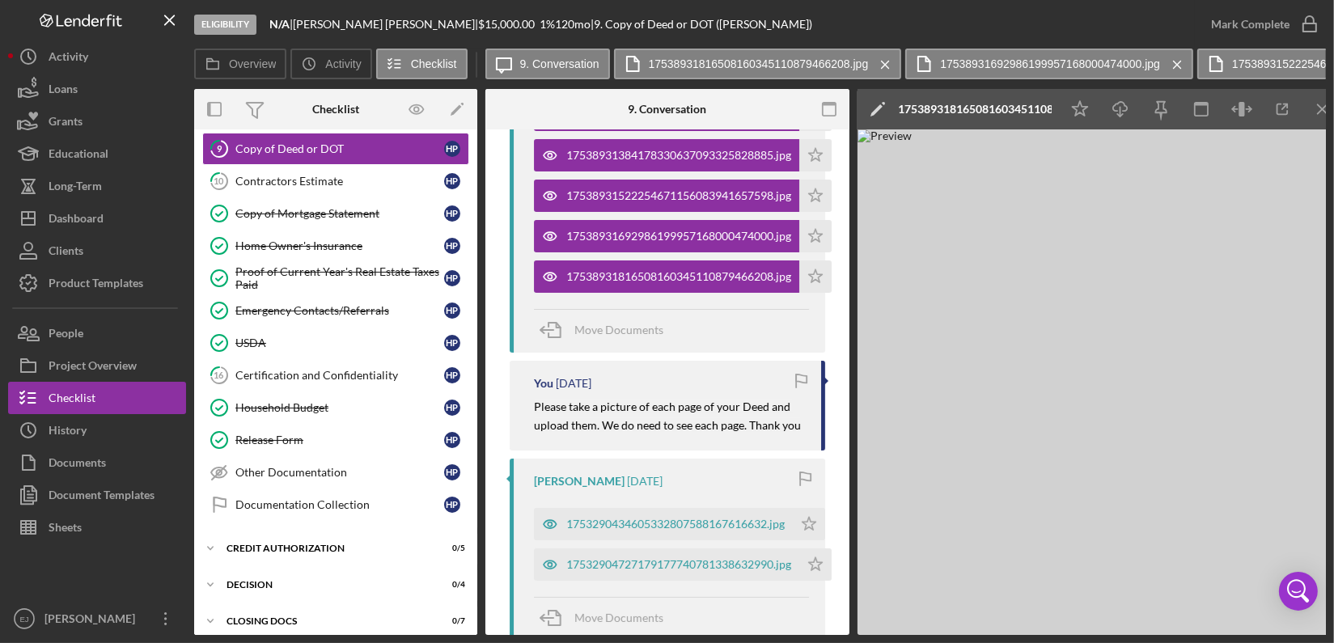
click at [478, 609] on div "Overview Internal Workflow Stage Eligibility Icon/Dropdown Arrow Archive (can u…" at bounding box center [759, 362] width 1131 height 546
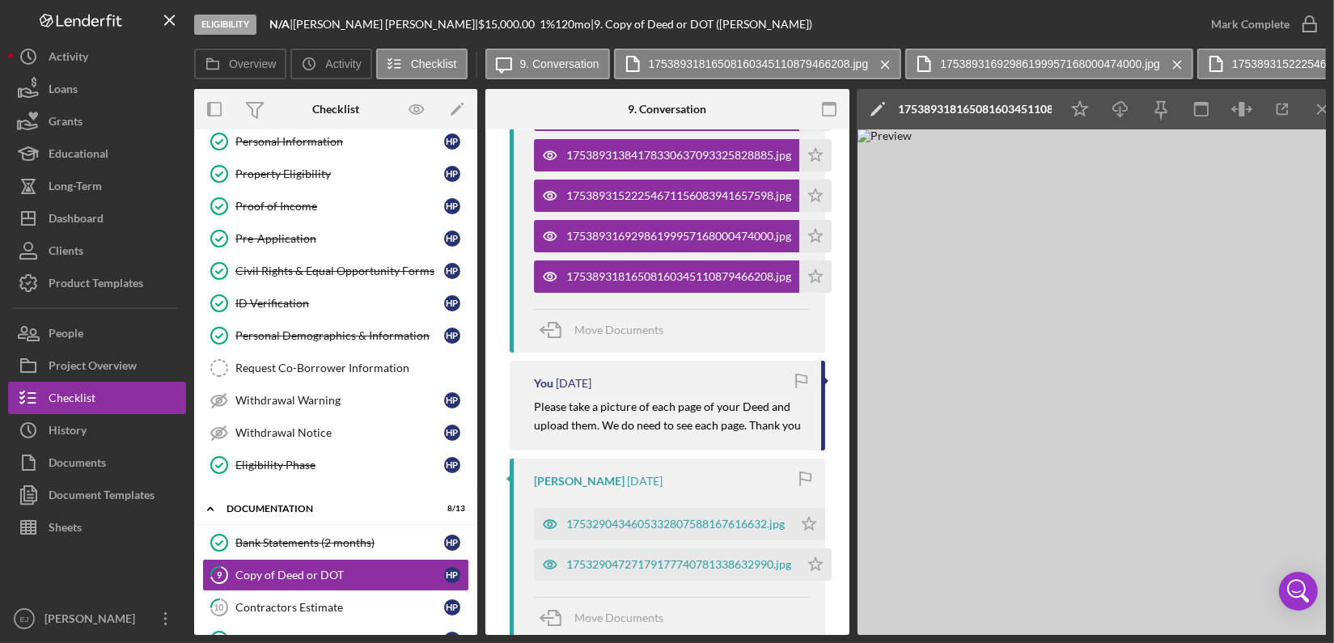
scroll to position [0, 0]
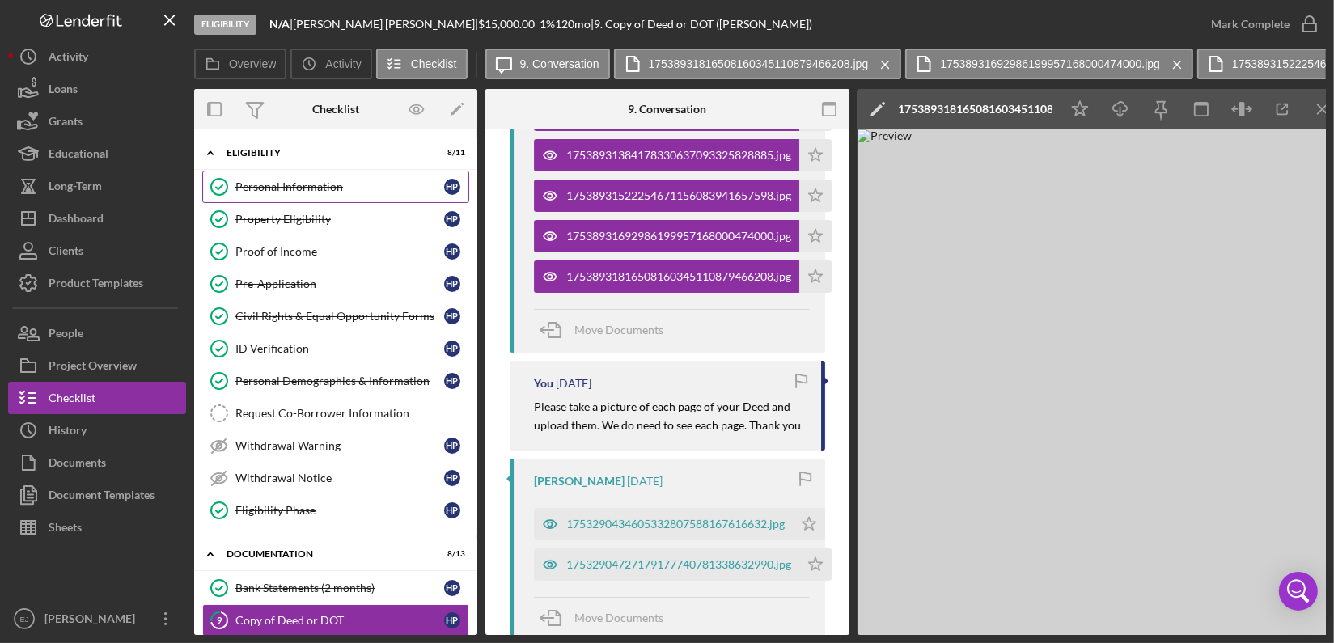
click at [366, 185] on div "Personal Information" at bounding box center [339, 186] width 209 height 13
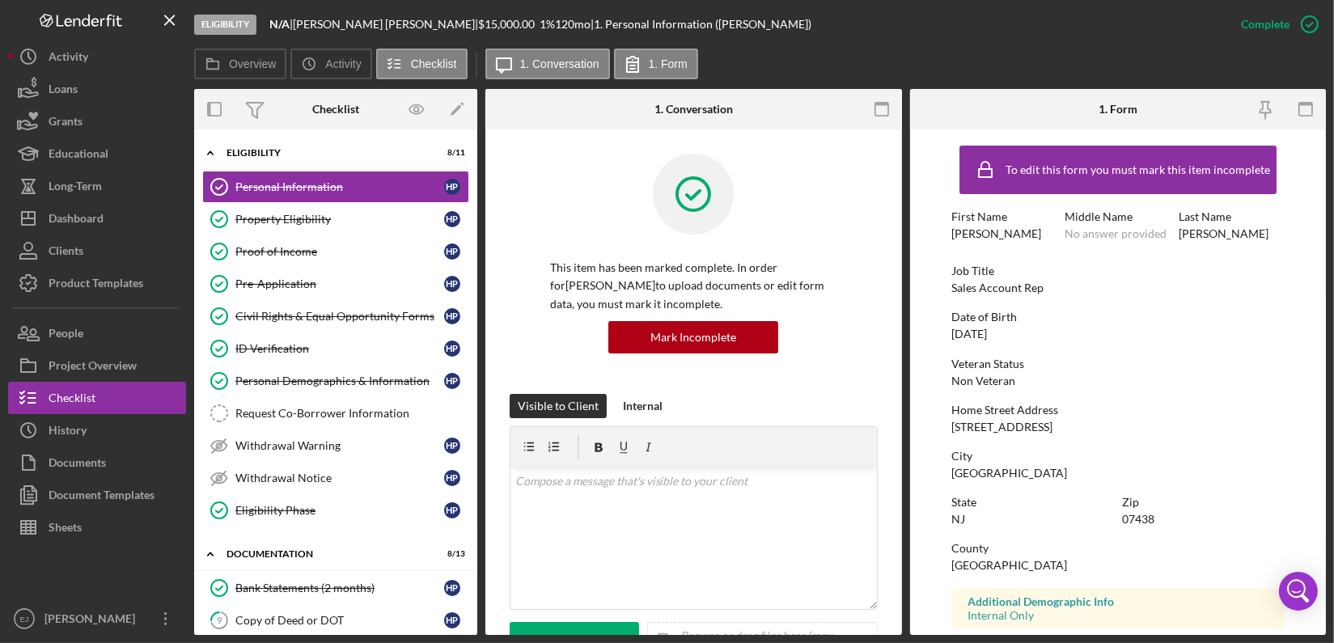
scroll to position [442, 0]
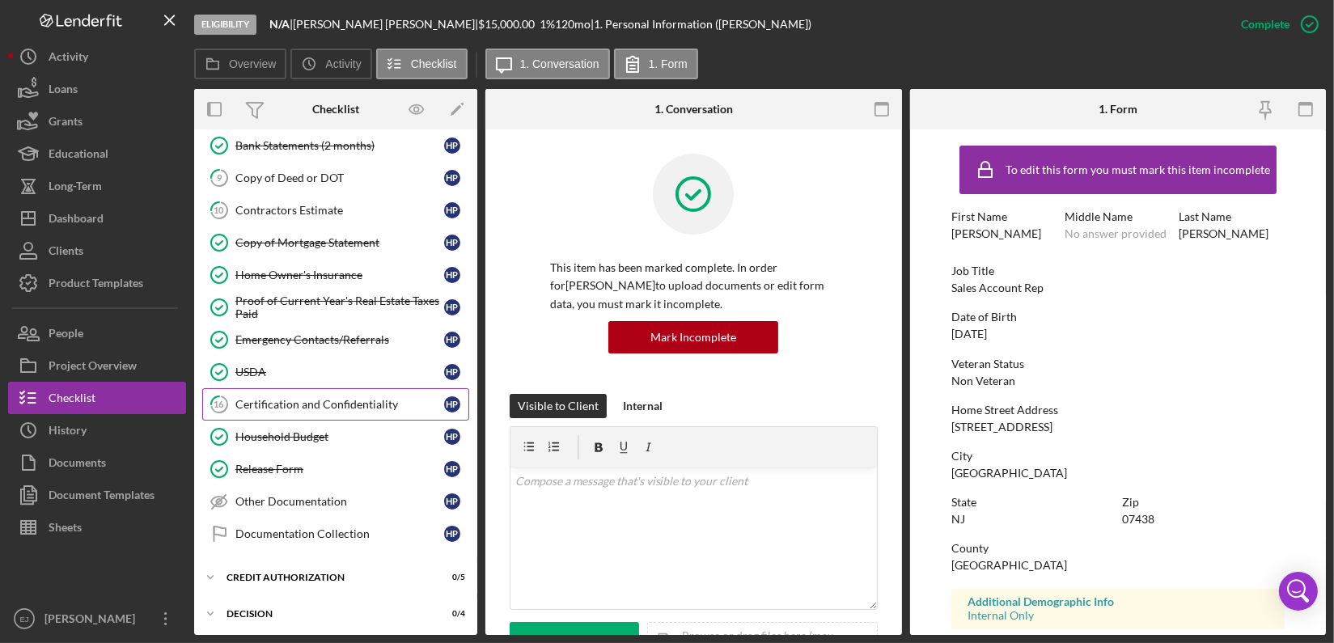
click at [345, 398] on div "Certification and Confidentiality" at bounding box center [339, 404] width 209 height 13
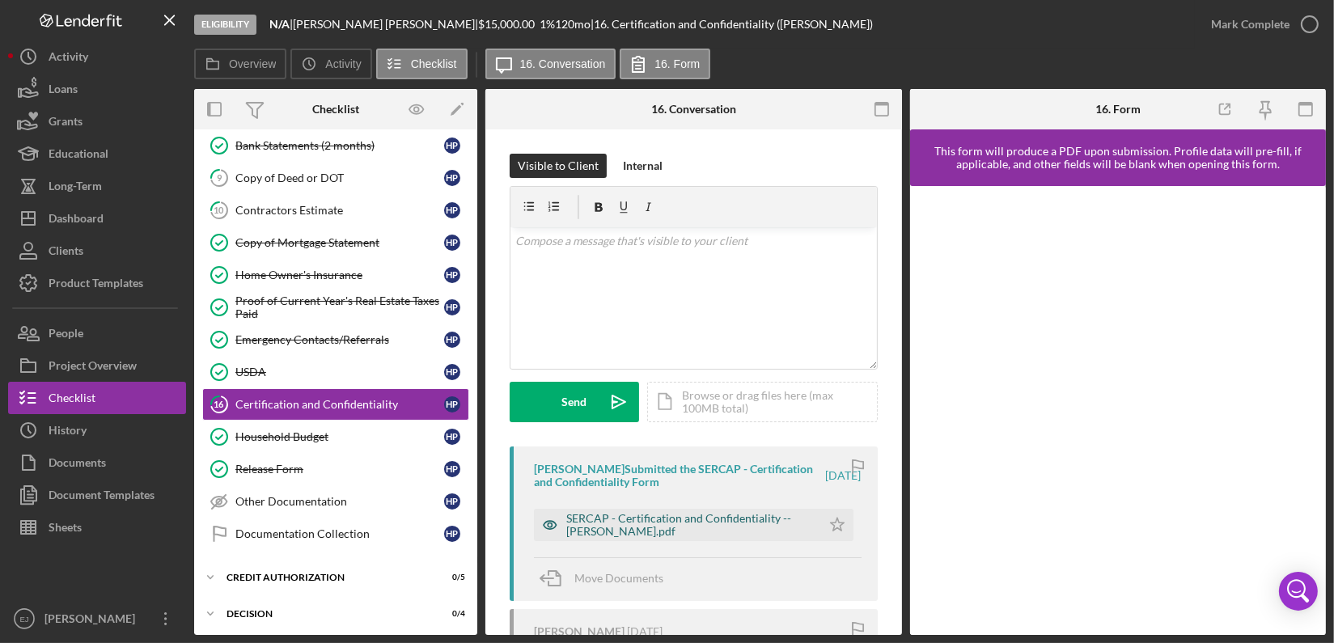
click at [720, 527] on div "SERCAP - Certification and Confidentiality -- HEIDI PEREIRA.pdf" at bounding box center [689, 525] width 247 height 26
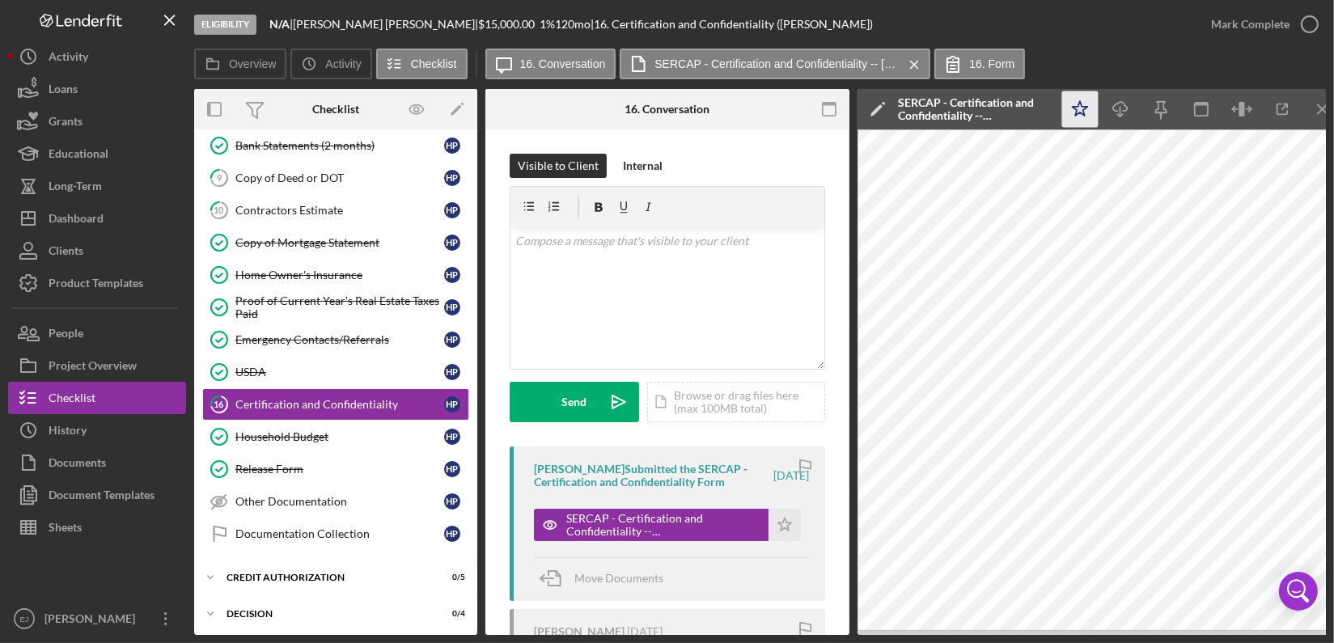
click at [1078, 99] on icon "Icon/Star" at bounding box center [1080, 109] width 36 height 36
click at [1315, 32] on icon "button" at bounding box center [1309, 24] width 40 height 40
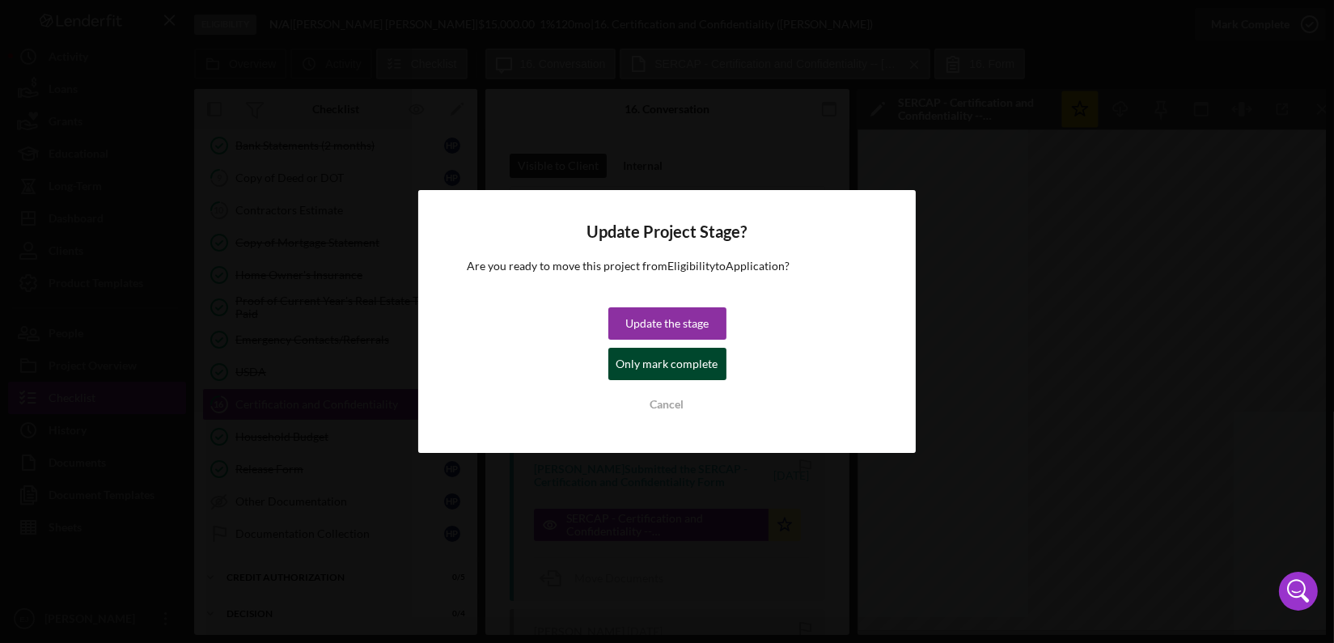
click at [702, 360] on div "Only mark complete" at bounding box center [667, 364] width 102 height 32
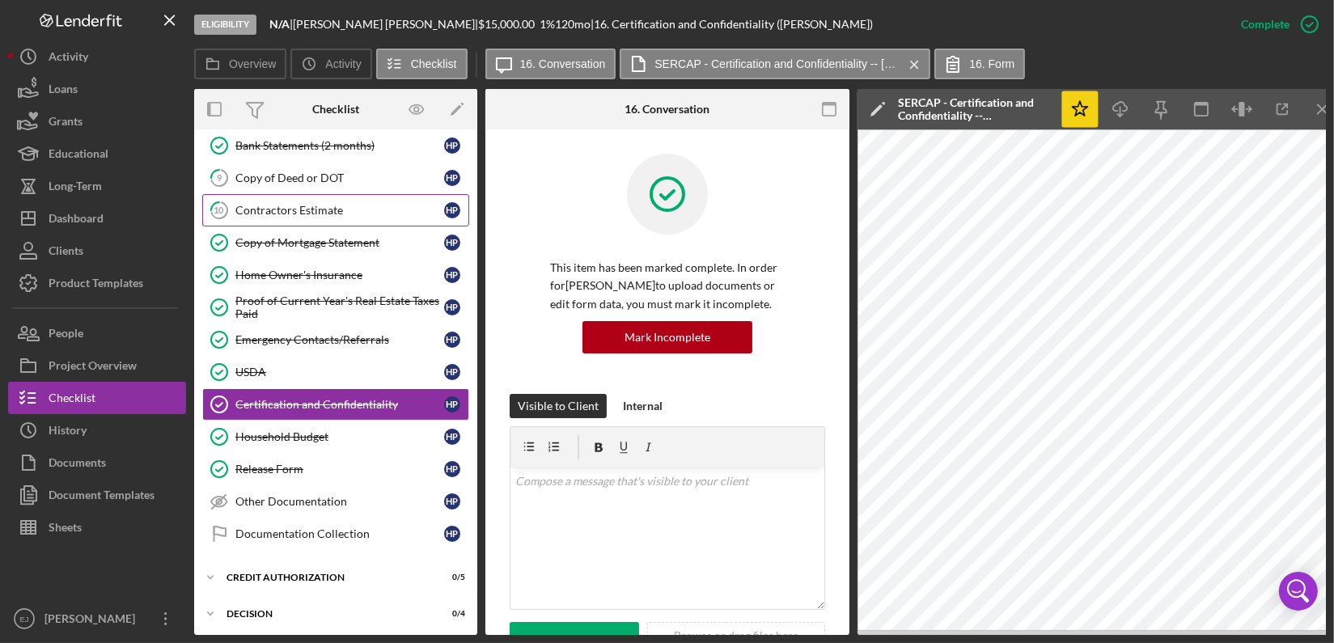
click at [269, 214] on link "10 Contractors Estimate H P" at bounding box center [335, 210] width 267 height 32
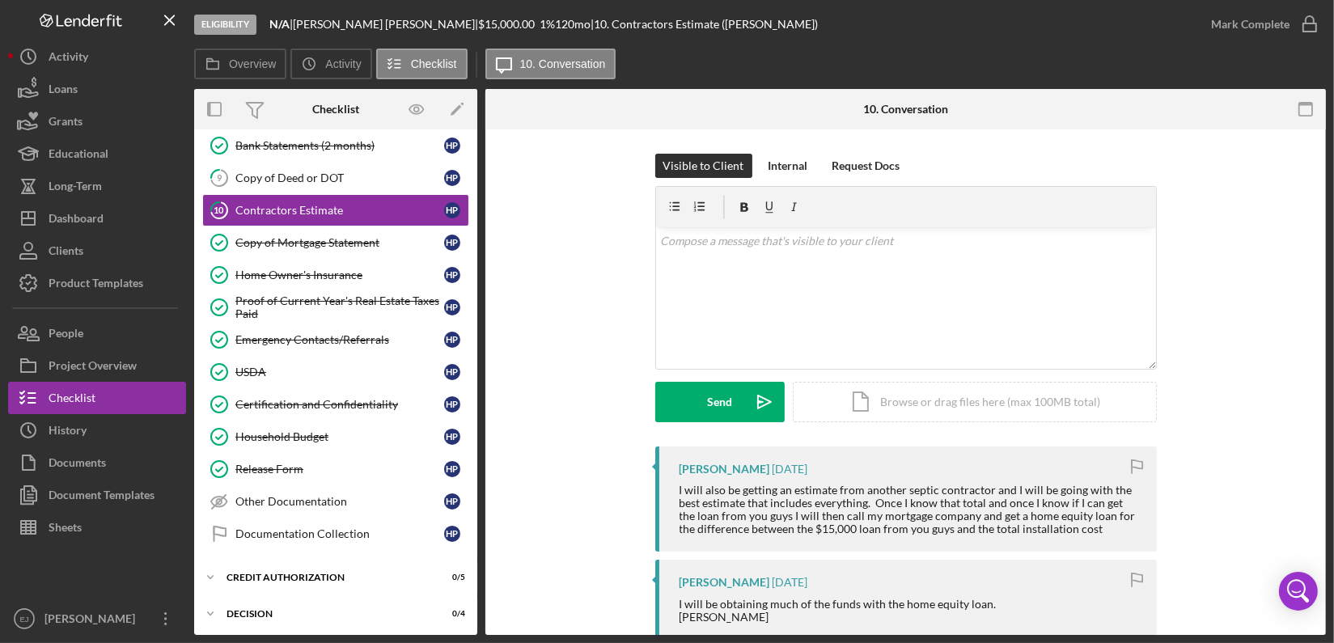
click at [1326, 527] on div "Eligibility N/A | HEIDI PEREIRA | $15,000.00 1 % 120 mo | 10. Contractors Estim…" at bounding box center [667, 321] width 1334 height 643
click at [1326, 523] on div "Eligibility N/A | HEIDI PEREIRA | $15,000.00 1 % 120 mo | 10. Contractors Estim…" at bounding box center [667, 321] width 1334 height 643
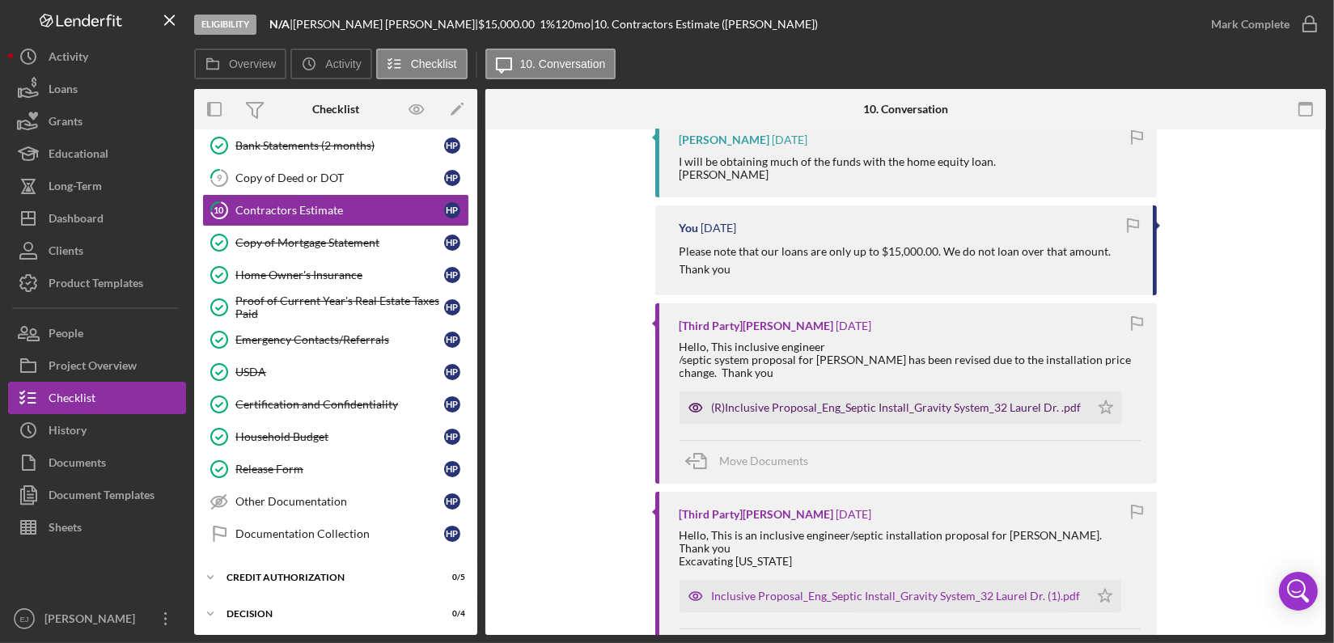
click at [946, 403] on div "(R)Inclusive Proposal_Eng_Septic Install_Gravity System_32 Laurel Dr. .pdf" at bounding box center [897, 407] width 370 height 13
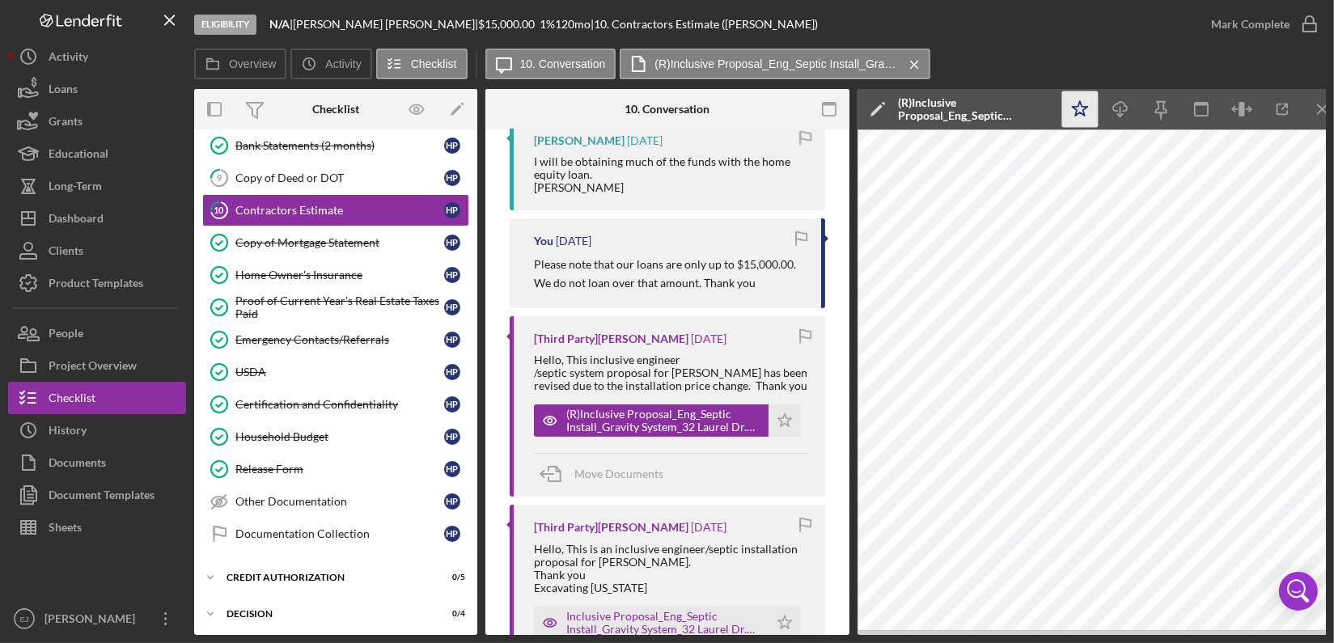
click at [1085, 111] on icon "Icon/Star" at bounding box center [1080, 109] width 36 height 36
click at [619, 620] on div "Inclusive Proposal_Eng_Septic Install_Gravity System_32 Laurel Dr. (1).pdf" at bounding box center [663, 623] width 194 height 26
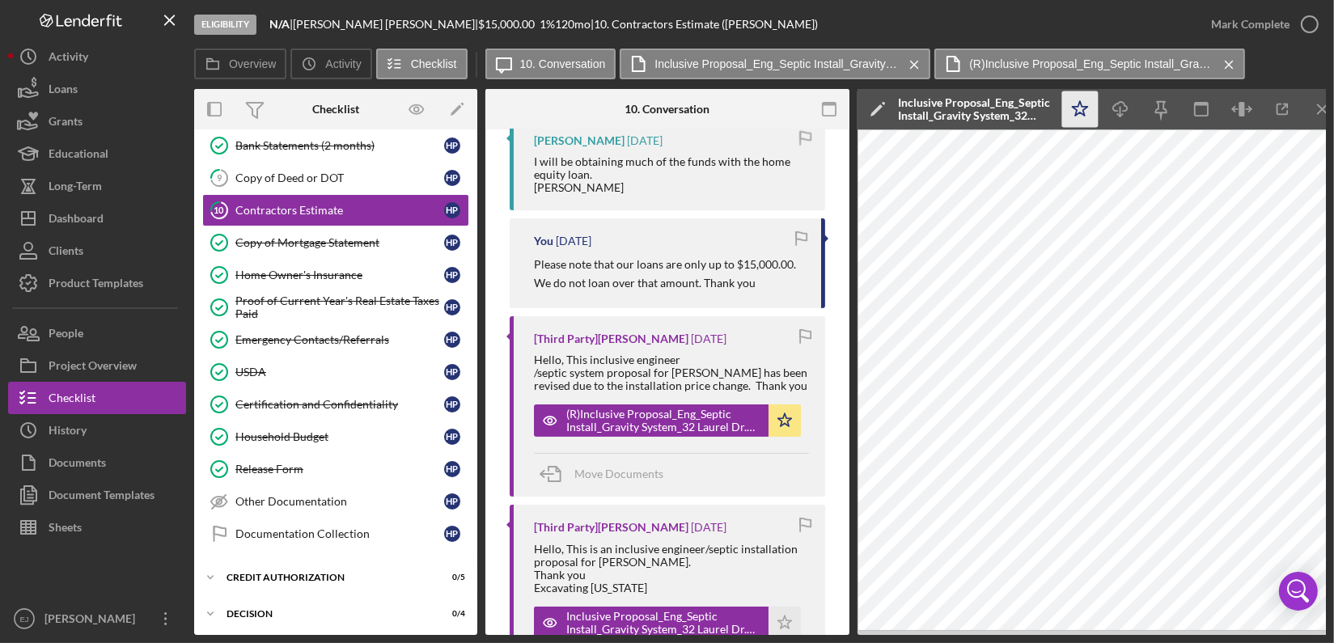
click at [1078, 95] on icon "Icon/Star" at bounding box center [1080, 109] width 36 height 36
click at [1311, 11] on icon "button" at bounding box center [1309, 24] width 40 height 40
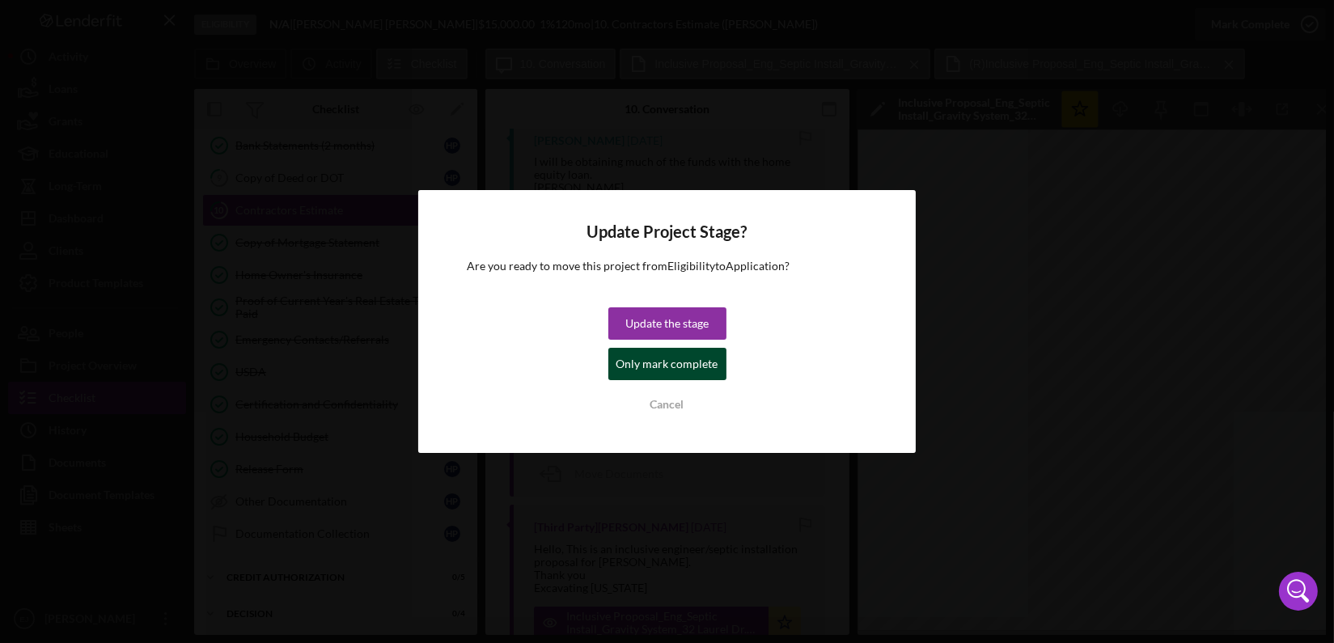
click at [683, 366] on div "Only mark complete" at bounding box center [667, 364] width 102 height 32
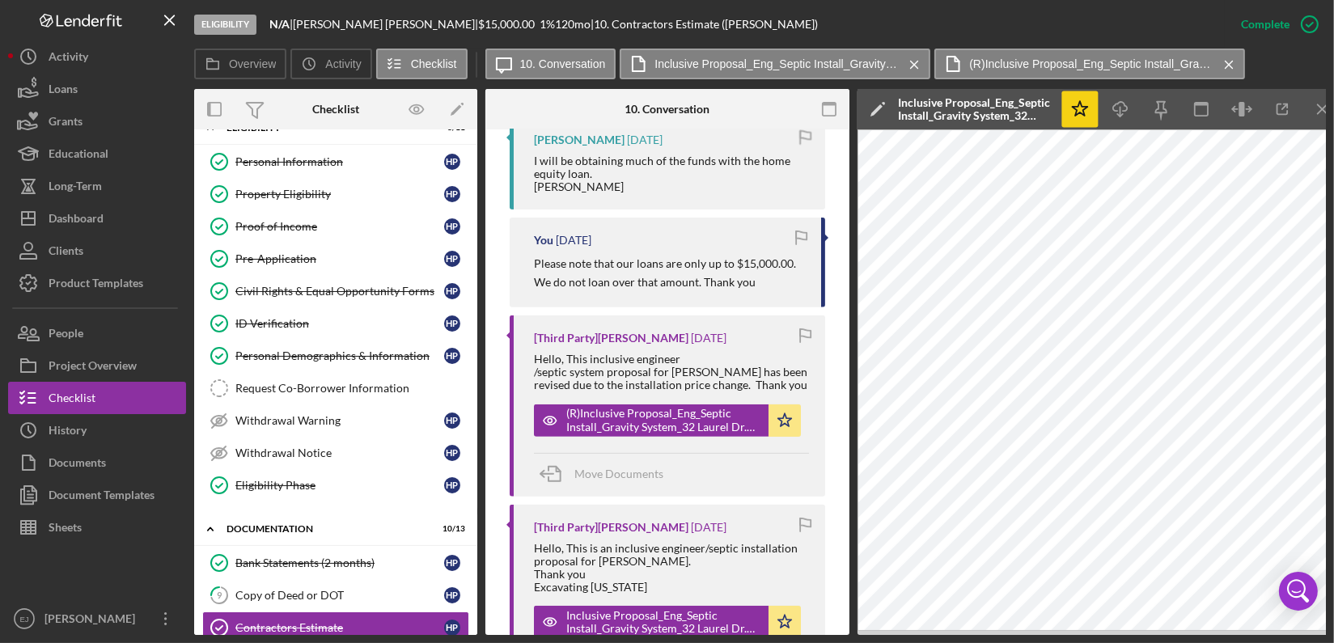
scroll to position [3, 0]
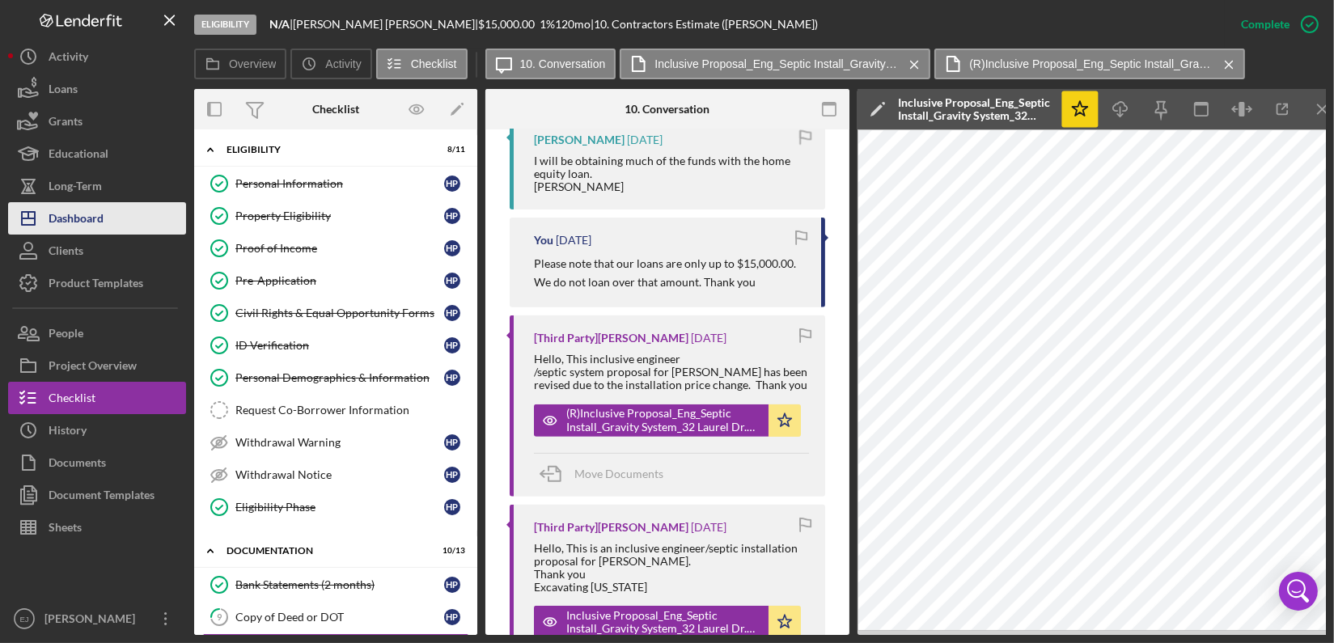
click at [138, 217] on button "Icon/Dashboard Dashboard" at bounding box center [97, 218] width 178 height 32
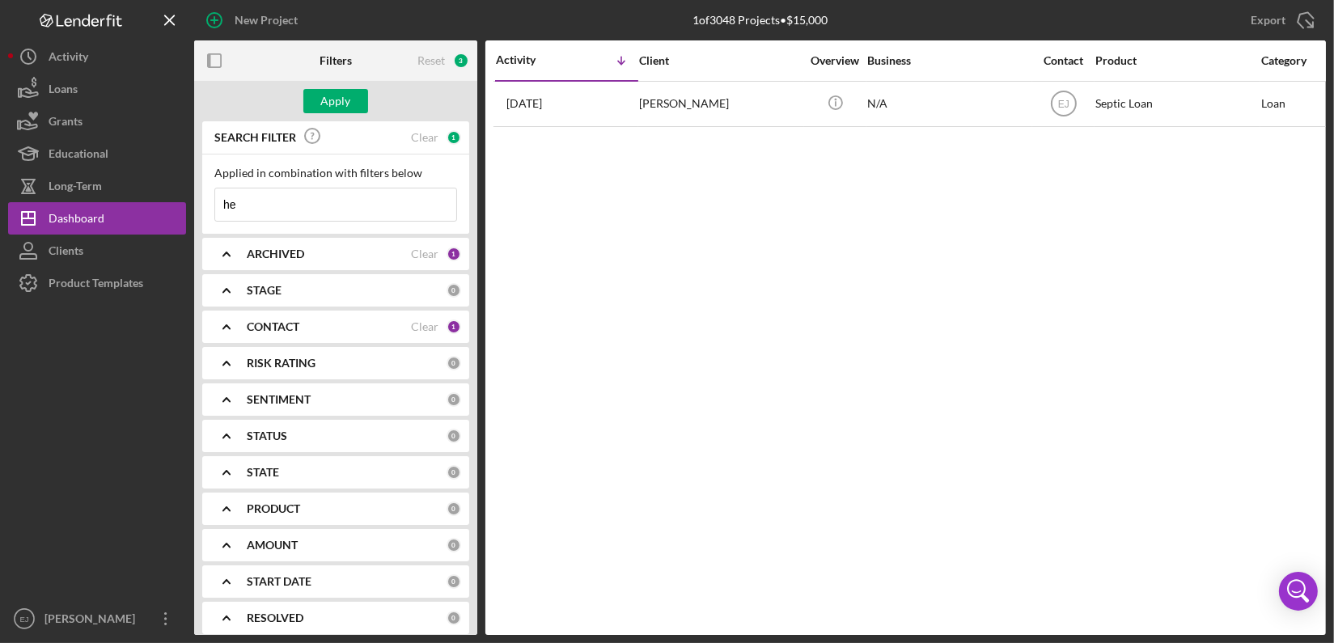
type input "h"
type input "mitch"
click at [351, 95] on button "Apply" at bounding box center [335, 101] width 65 height 24
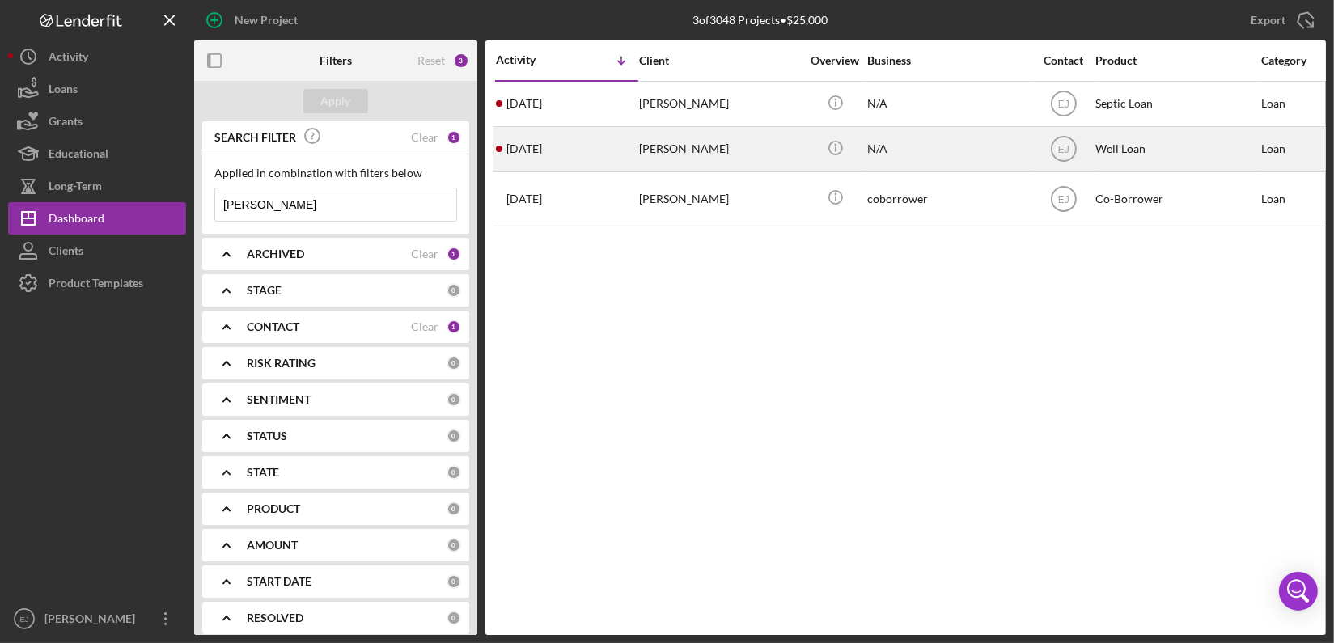
click at [729, 157] on div "[PERSON_NAME]" at bounding box center [720, 149] width 162 height 43
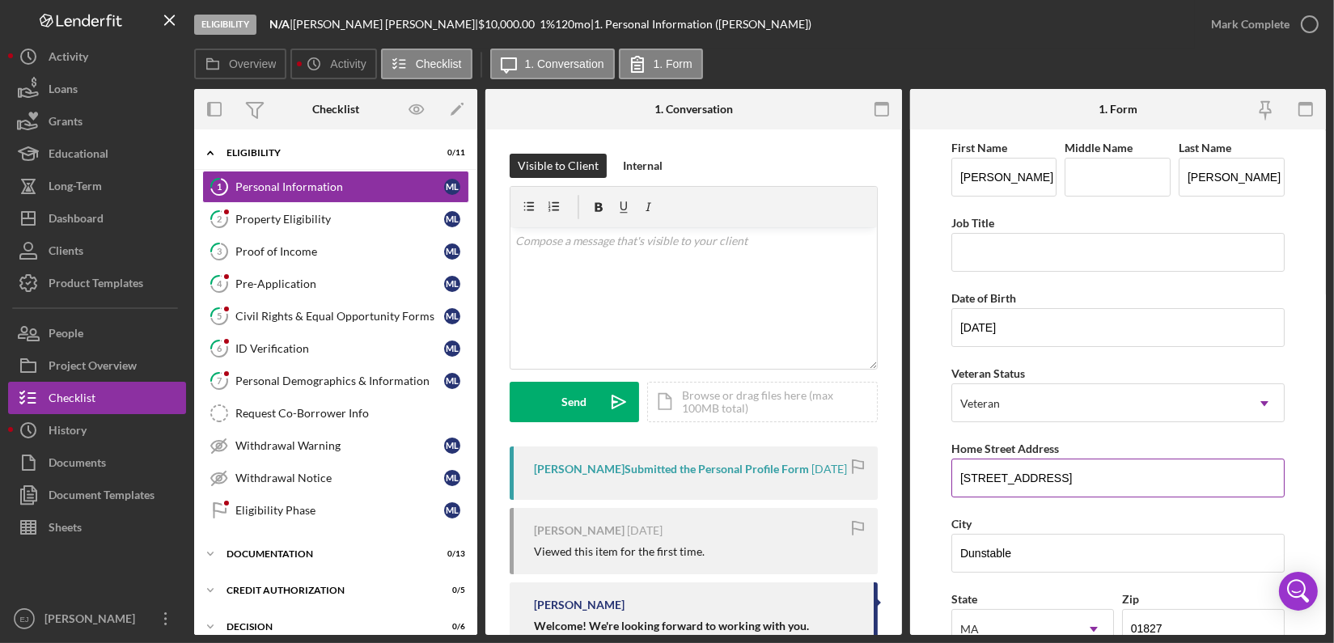
drag, startPoint x: 954, startPoint y: 478, endPoint x: 1055, endPoint y: 477, distance: 100.3
click at [1055, 477] on input "76 Hardy St" at bounding box center [1117, 478] width 333 height 39
click at [327, 225] on link "2 Property Eligibility M L" at bounding box center [335, 219] width 267 height 32
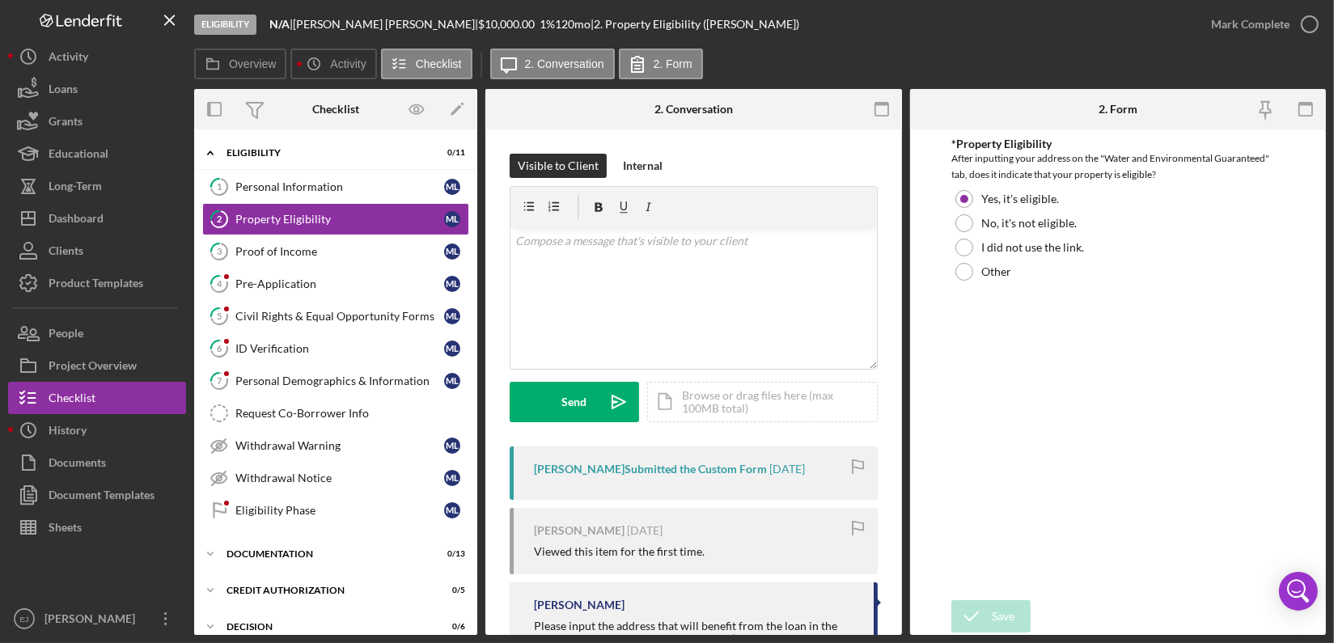
scroll to position [181, 0]
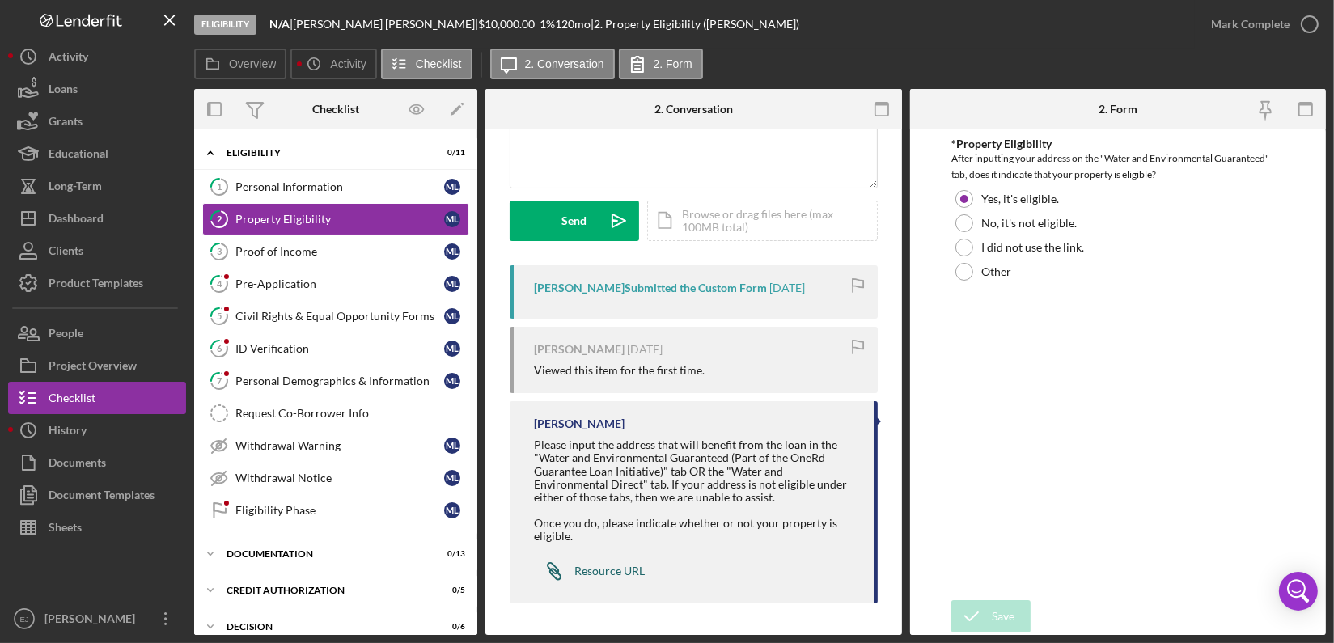
click at [619, 572] on div "Resource URL" at bounding box center [609, 571] width 70 height 13
click at [773, 216] on div "Icon/Document Browse or drag files here (max 100MB total) Tap to choose files o…" at bounding box center [762, 221] width 230 height 40
click at [598, 247] on div "Visible to Client Internal v Color teal Color pink Remove color Add row above A…" at bounding box center [694, 119] width 368 height 293
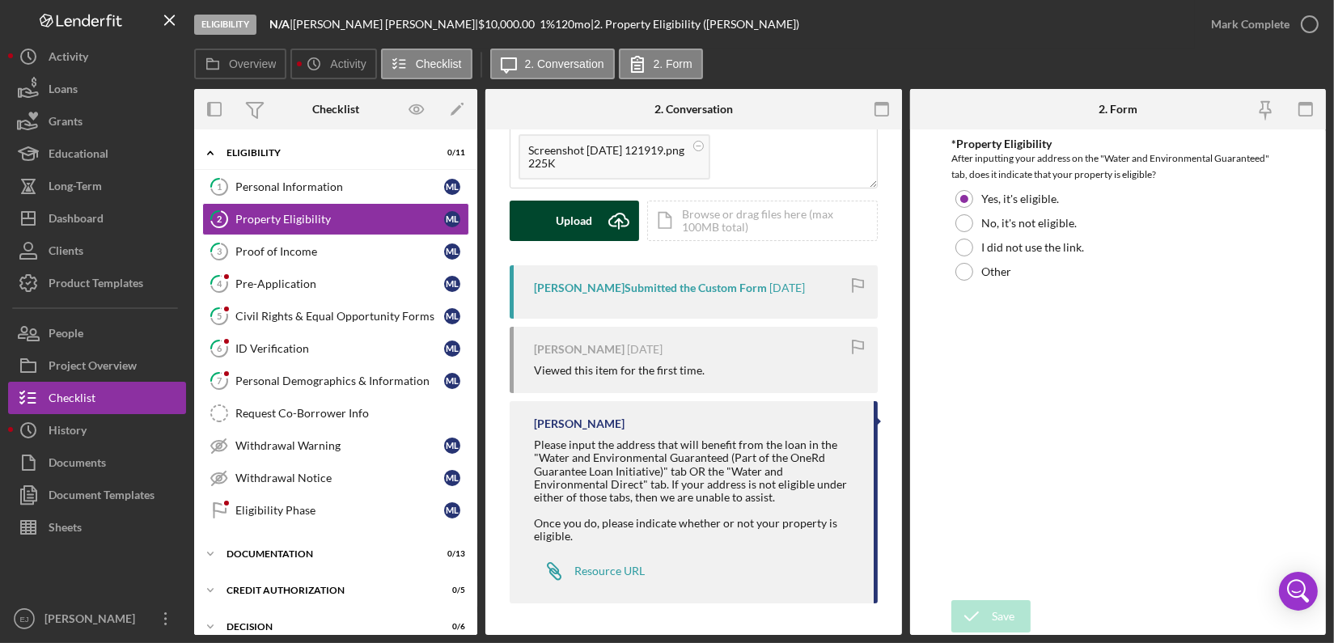
click at [597, 235] on button "Upload Icon/Upload" at bounding box center [574, 221] width 129 height 40
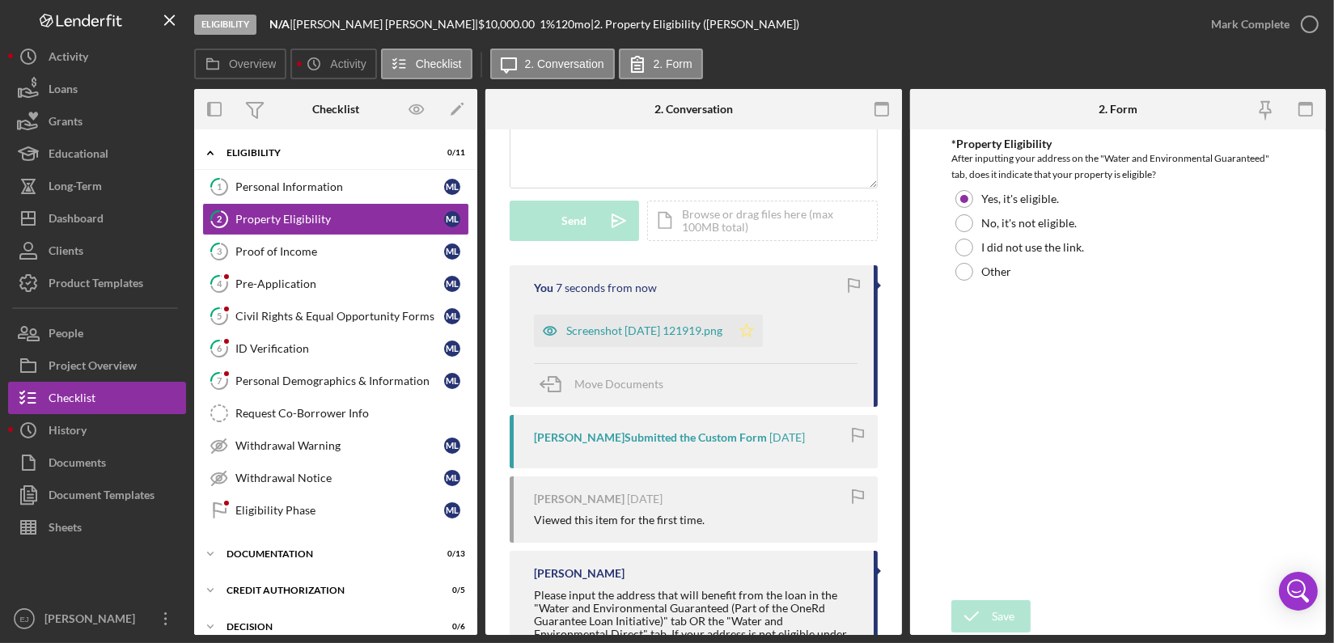
click at [763, 340] on icon "Icon/Star" at bounding box center [746, 331] width 32 height 32
click at [1313, 29] on icon "button" at bounding box center [1309, 24] width 40 height 40
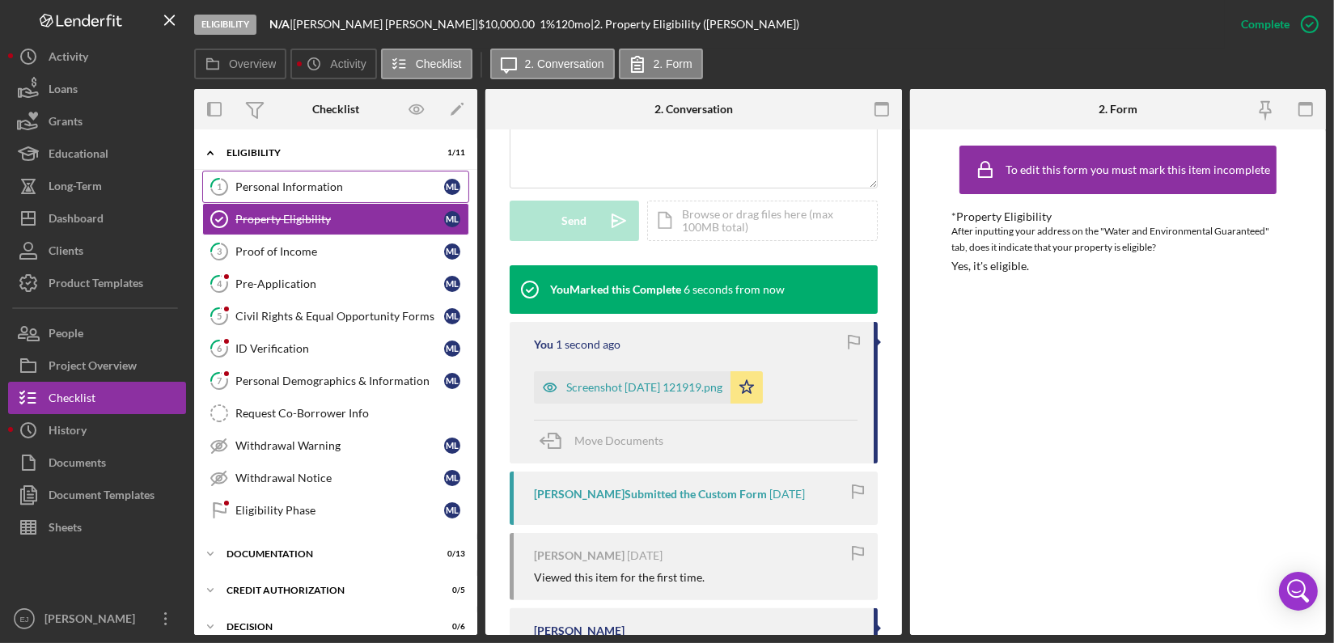
click at [278, 184] on div "Personal Information" at bounding box center [339, 186] width 209 height 13
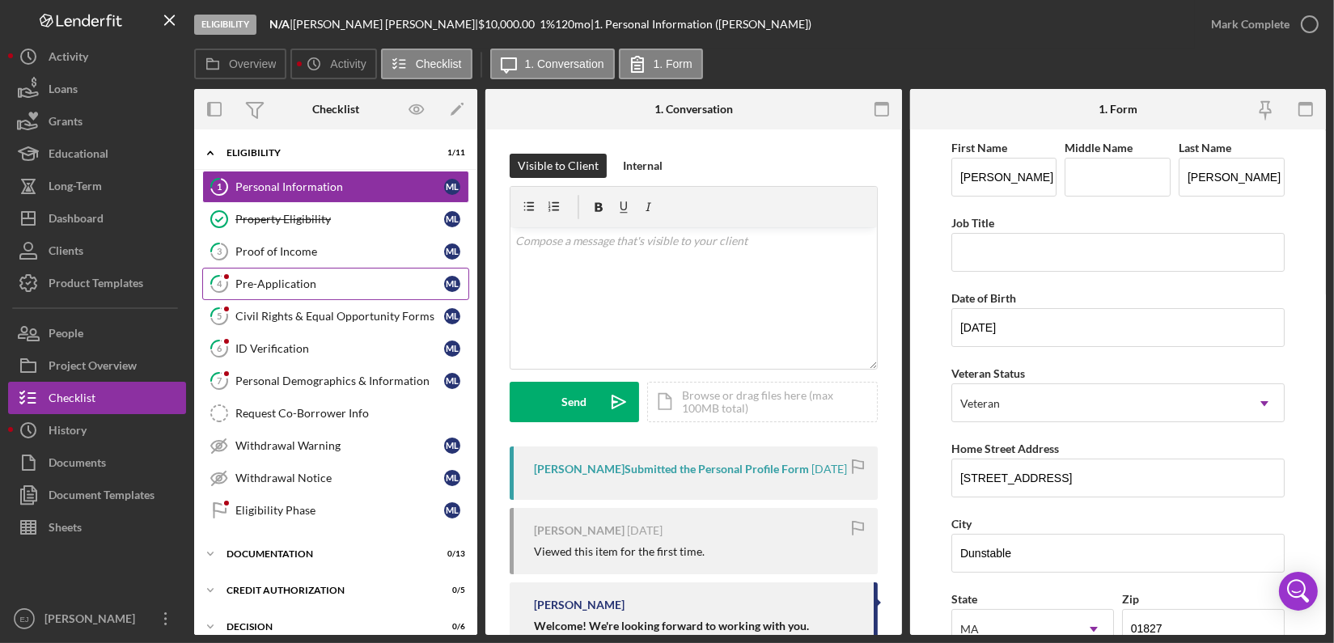
click at [279, 285] on div "Pre-Application" at bounding box center [339, 283] width 209 height 13
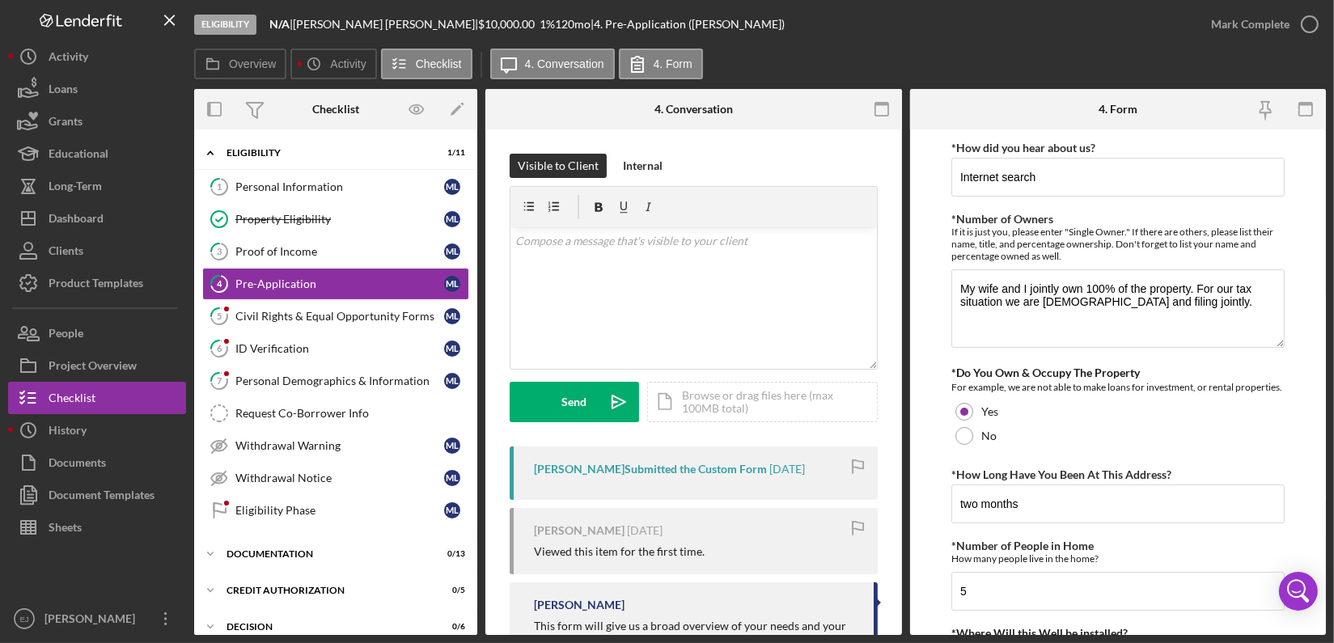
scroll to position [442, 0]
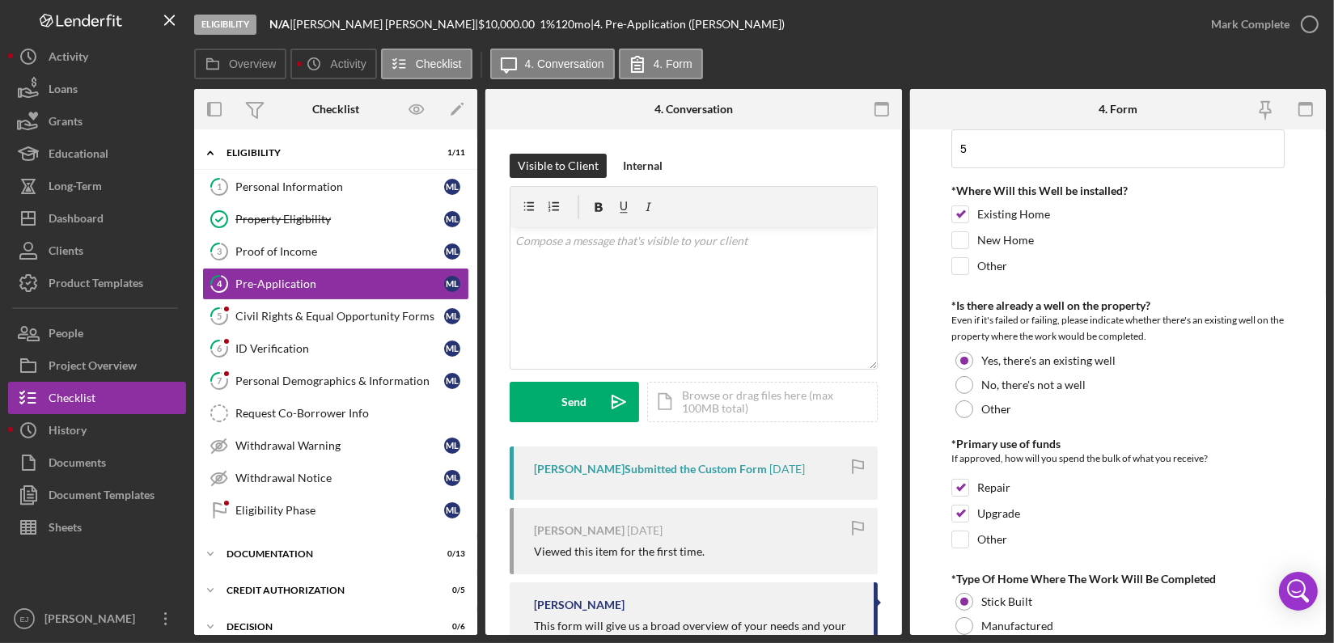
click at [1326, 518] on div "Eligibility N/A | Mitchell Leestma | $10,000.00 1 % 120 mo | 4. Pre-Application…" at bounding box center [667, 321] width 1334 height 643
click at [1320, 517] on form "*How did you hear about us? Internet search *Number of Owners If it is just you…" at bounding box center [1118, 381] width 417 height 505
click at [1326, 514] on div "Eligibility N/A | Mitchell Leestma | $10,000.00 1 % 120 mo | 4. Pre-Application…" at bounding box center [667, 321] width 1334 height 643
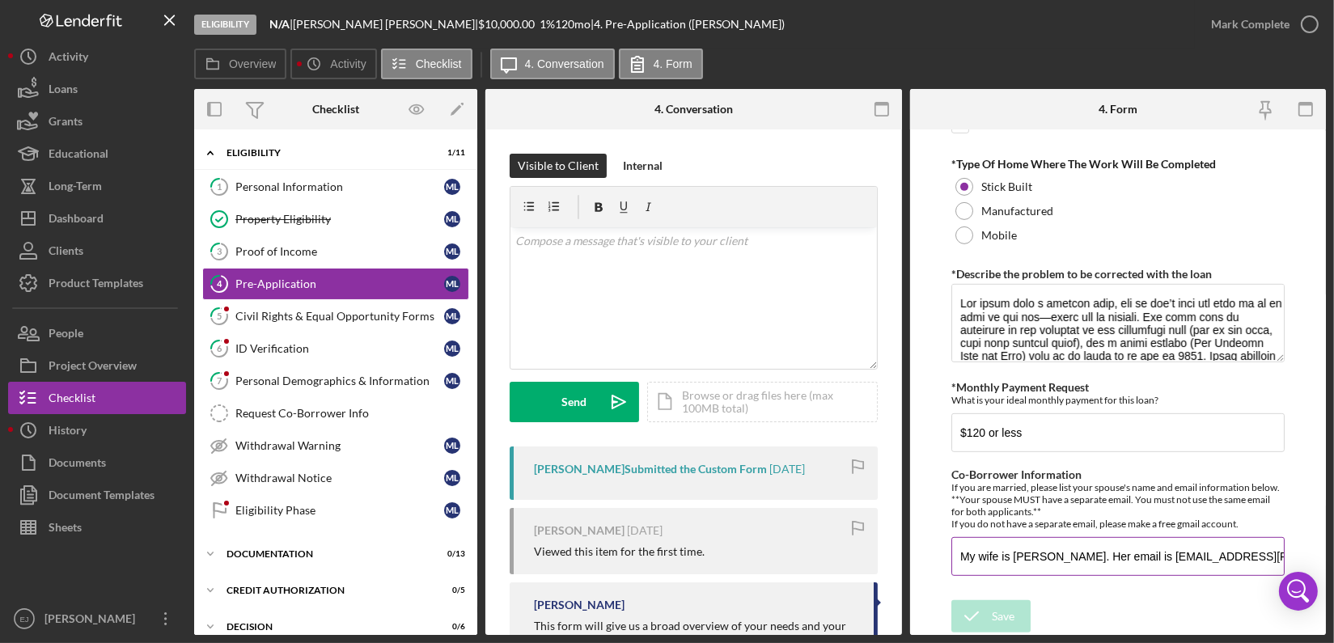
click at [1170, 553] on input "My wife is Katelyn Leestma. Her email is kc.leestma@gmail.com" at bounding box center [1117, 556] width 333 height 39
drag, startPoint x: 1164, startPoint y: 554, endPoint x: 1282, endPoint y: 555, distance: 118.1
click at [1282, 555] on form "*How did you hear about us? Internet search *Number of Owners If it is just you…" at bounding box center [1118, 381] width 417 height 505
click at [80, 333] on div "People" at bounding box center [66, 335] width 35 height 36
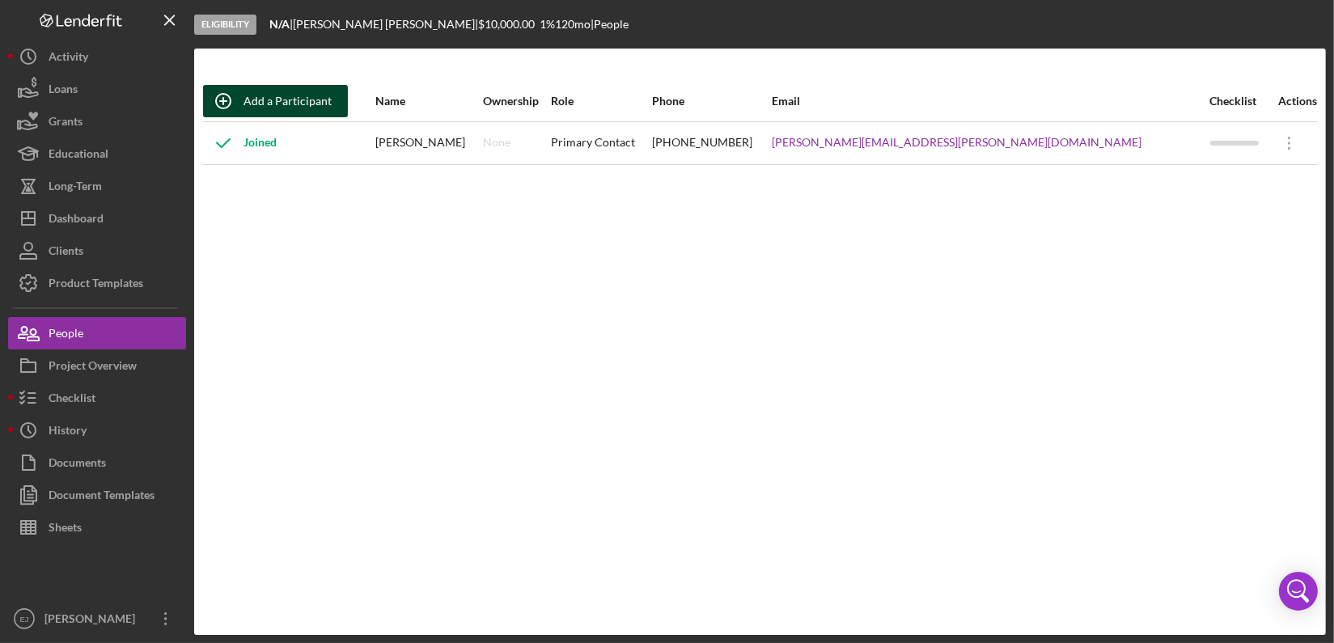
click at [305, 102] on div "Add a Participant" at bounding box center [287, 101] width 88 height 32
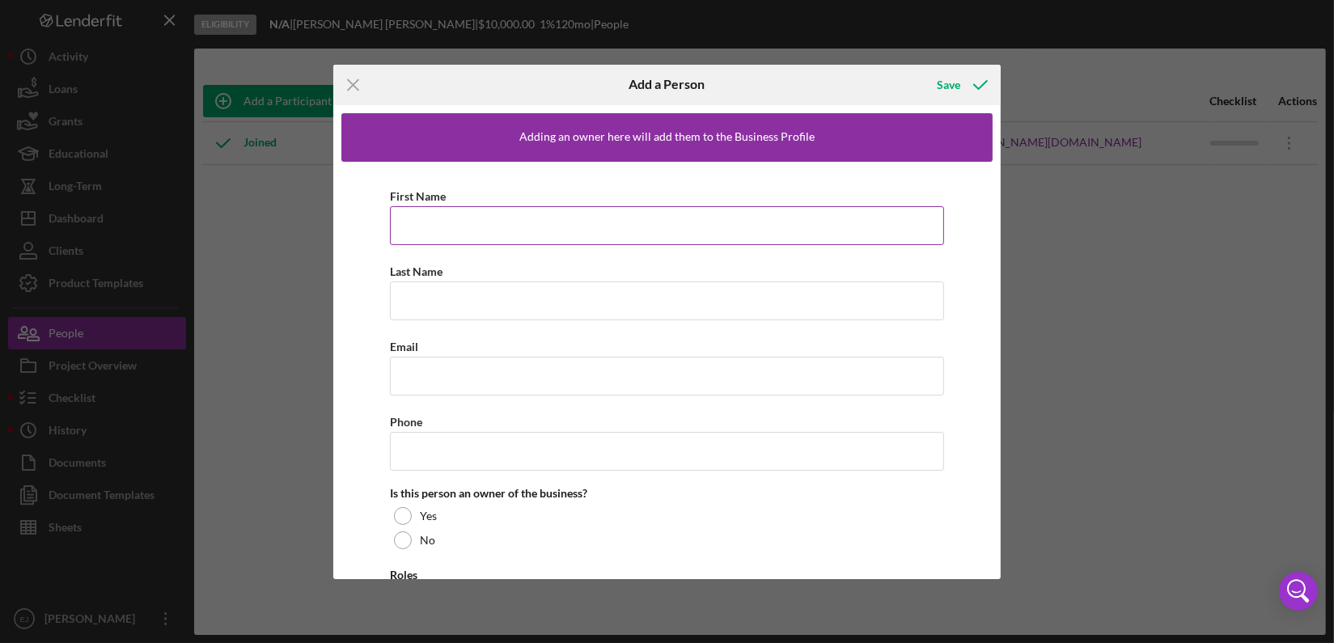
click at [494, 238] on input "First Name" at bounding box center [667, 225] width 554 height 39
type input "Katelyn"
click at [466, 298] on input "Last Name" at bounding box center [667, 300] width 554 height 39
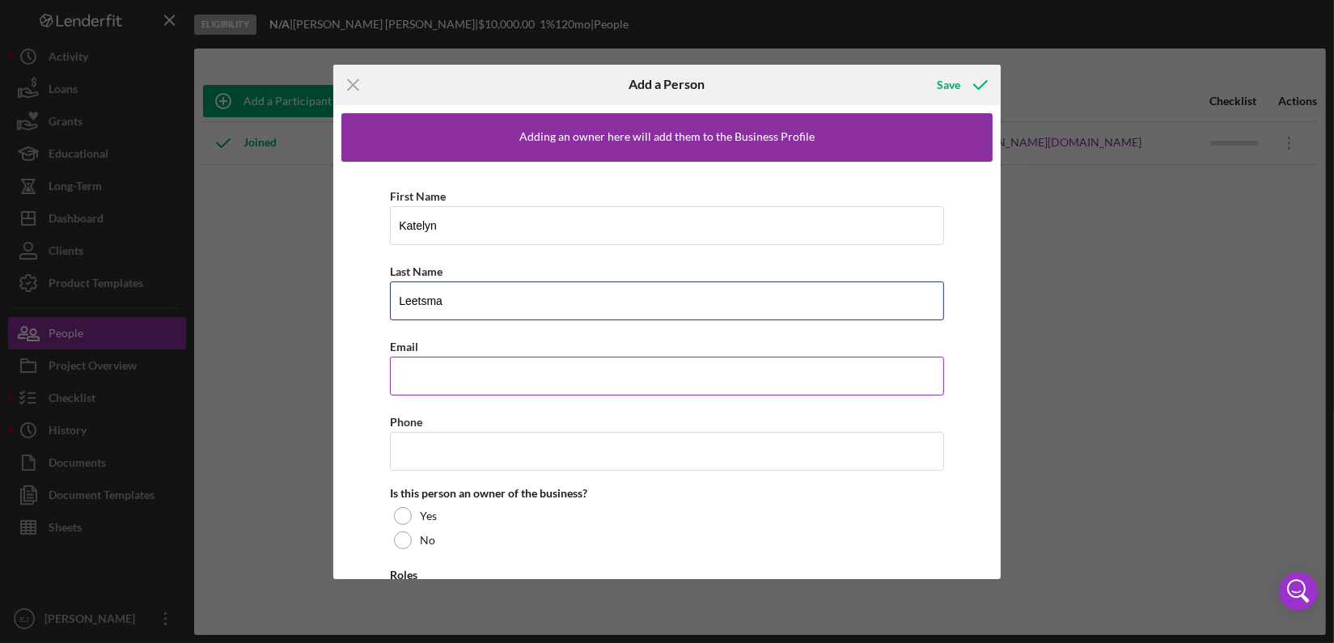
type input "Leetsma"
click at [442, 354] on div "Email" at bounding box center [667, 346] width 554 height 20
click at [437, 367] on input "Email" at bounding box center [667, 376] width 554 height 39
paste input "kc.leestma@gmail.com"
type input "kc.leestma@gmail.com"
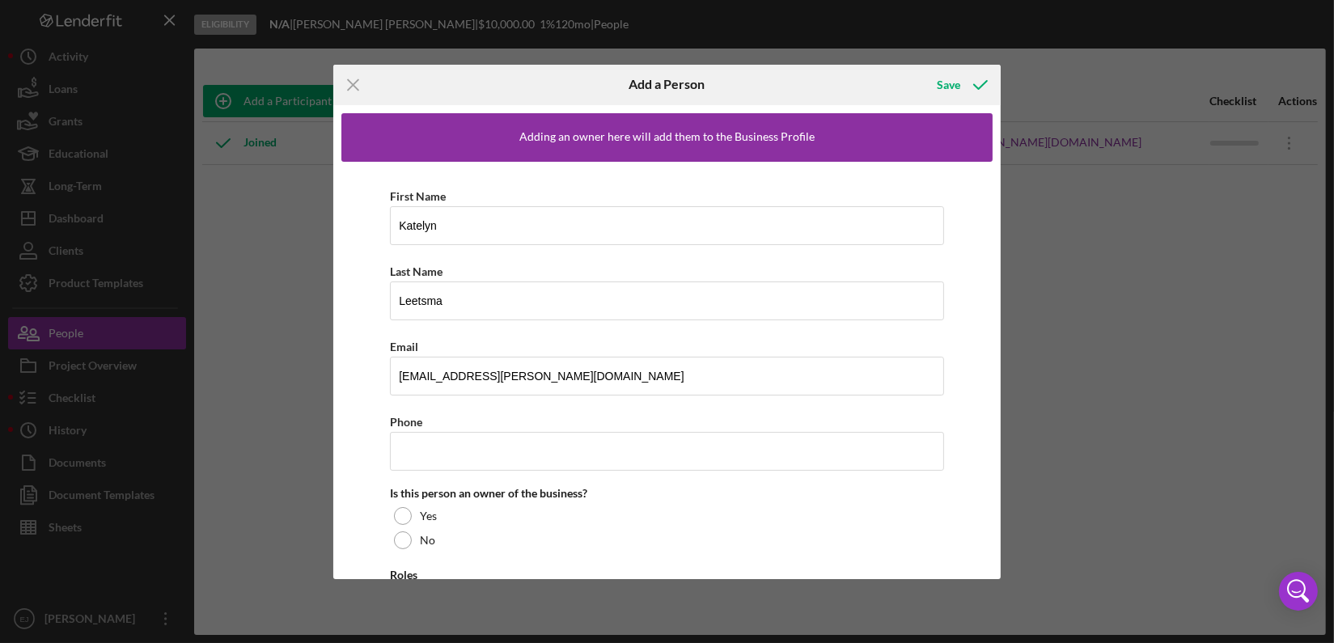
scroll to position [93, 0]
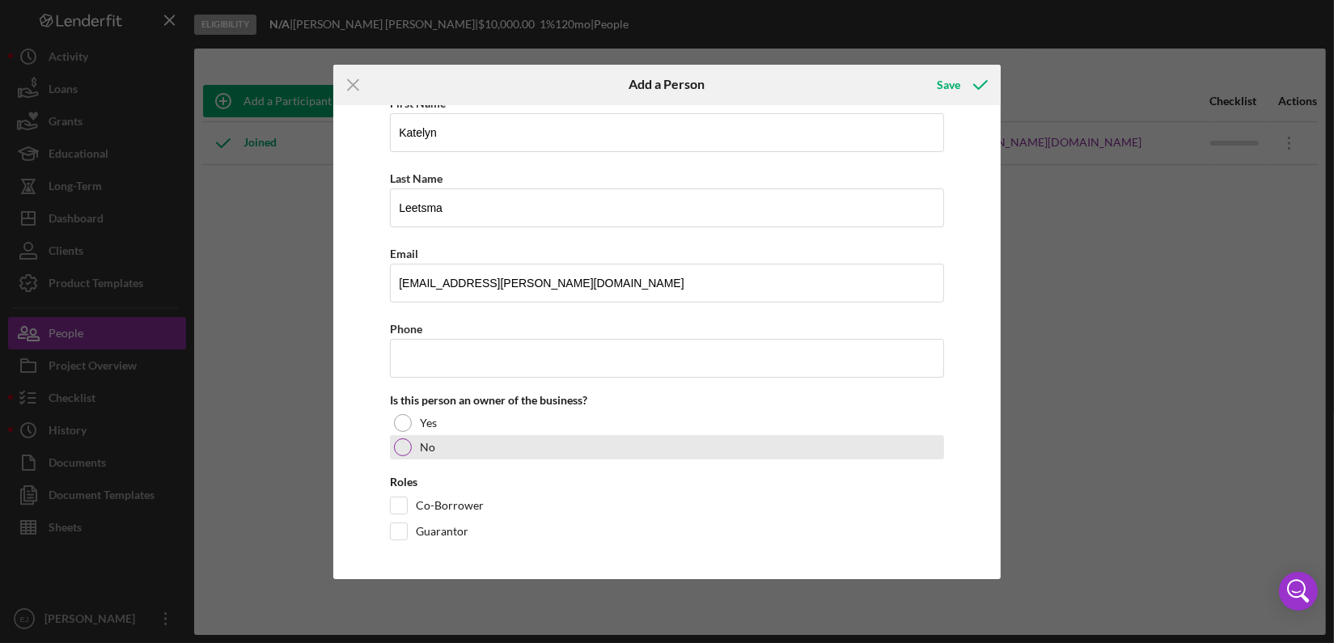
click at [403, 453] on div at bounding box center [403, 447] width 18 height 18
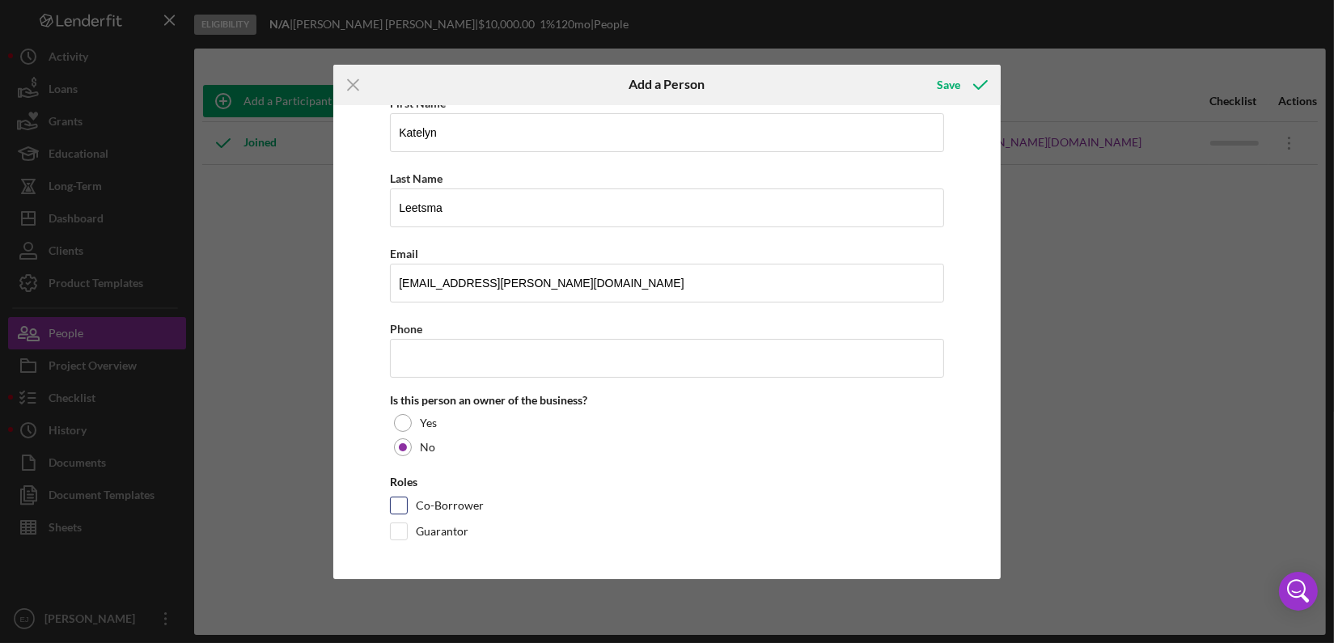
click at [396, 507] on input "Co-Borrower" at bounding box center [399, 505] width 16 height 16
checkbox input "true"
click at [943, 81] on div "Save" at bounding box center [948, 85] width 23 height 32
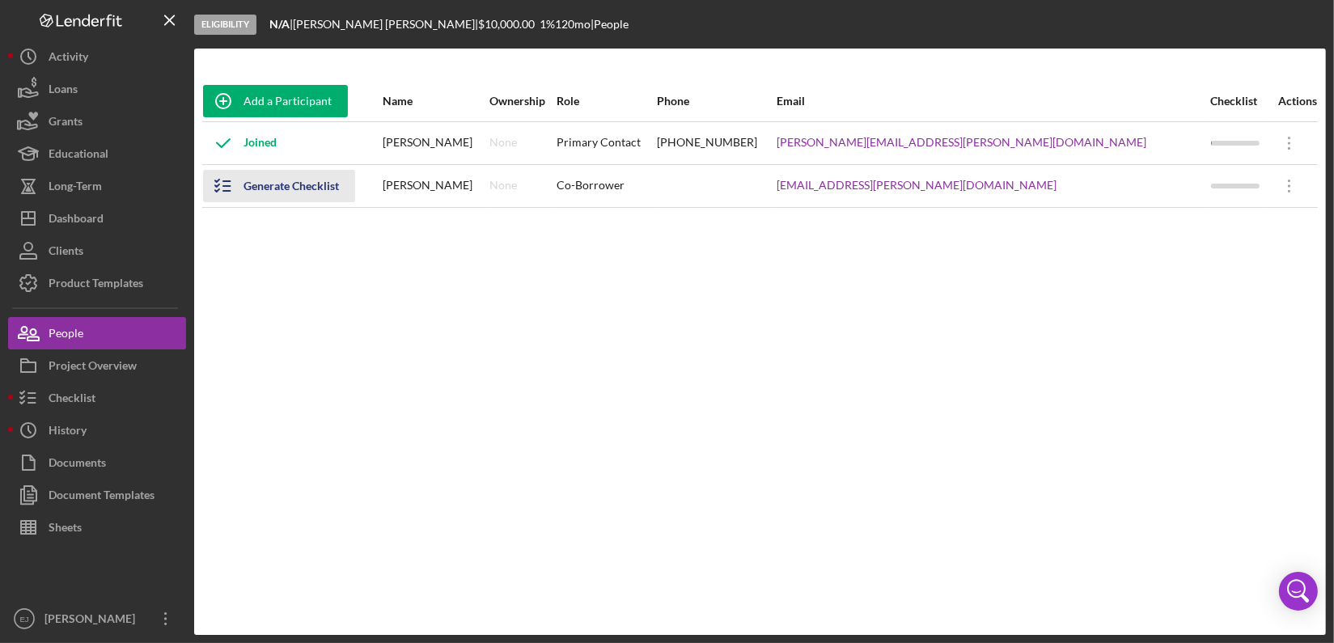
click at [222, 176] on icon "button" at bounding box center [223, 186] width 40 height 40
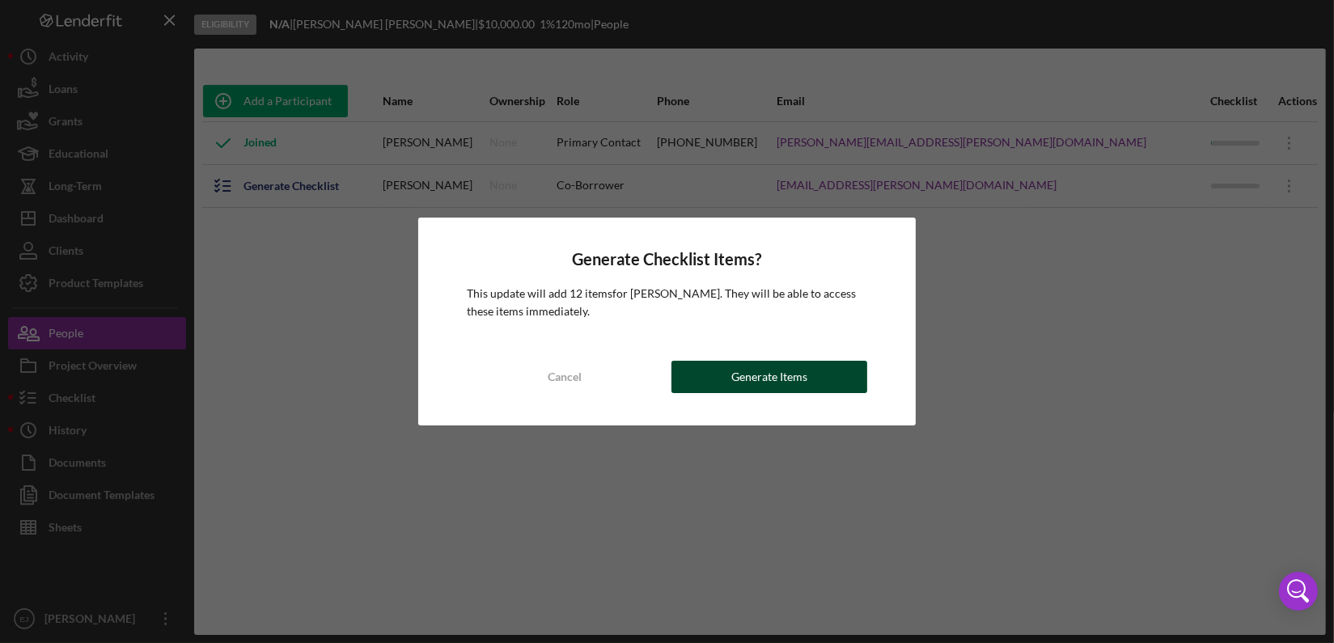
click at [810, 391] on button "Generate Items" at bounding box center [769, 377] width 196 height 32
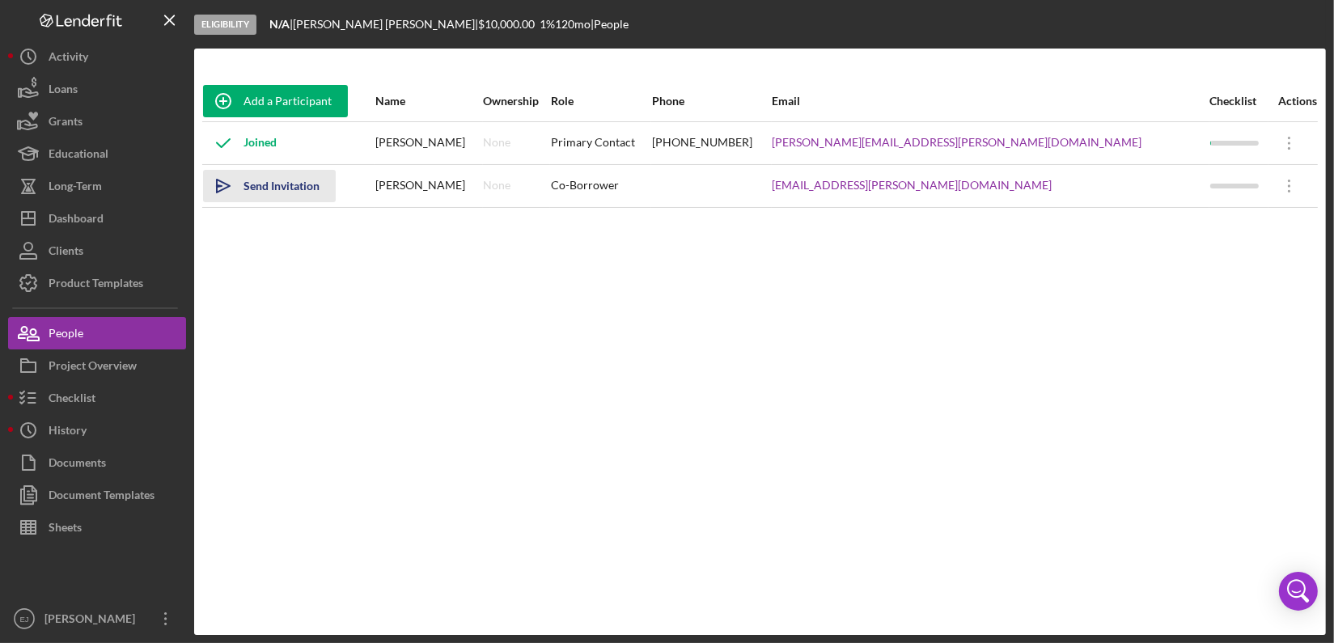
click at [218, 185] on polygon "button" at bounding box center [219, 186] width 5 height 2
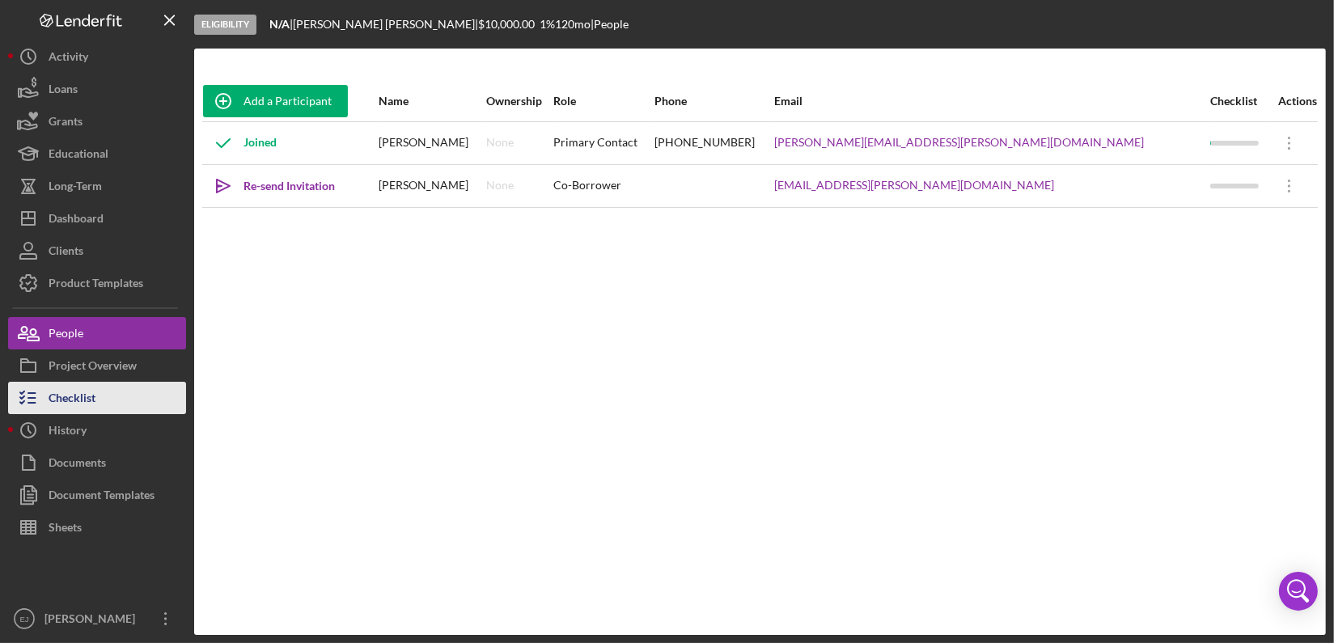
drag, startPoint x: 110, startPoint y: 385, endPoint x: 107, endPoint y: 400, distance: 15.7
click at [107, 400] on button "Checklist" at bounding box center [97, 398] width 178 height 32
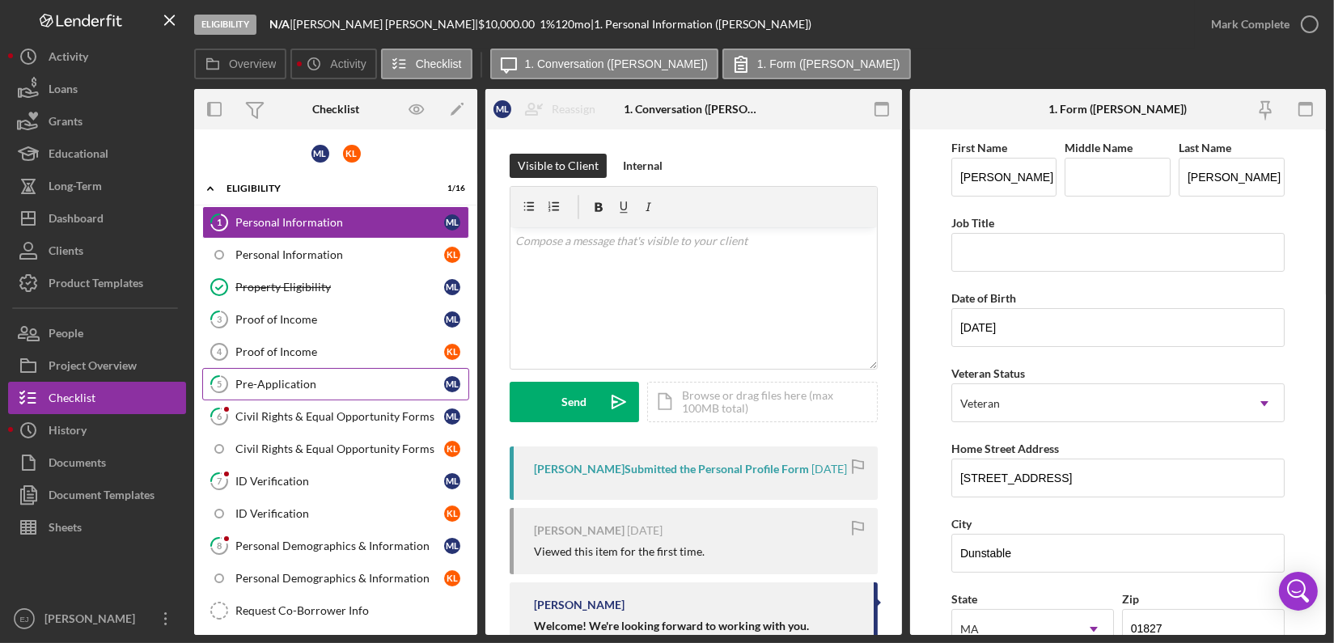
click at [401, 378] on div "Pre-Application" at bounding box center [339, 384] width 209 height 13
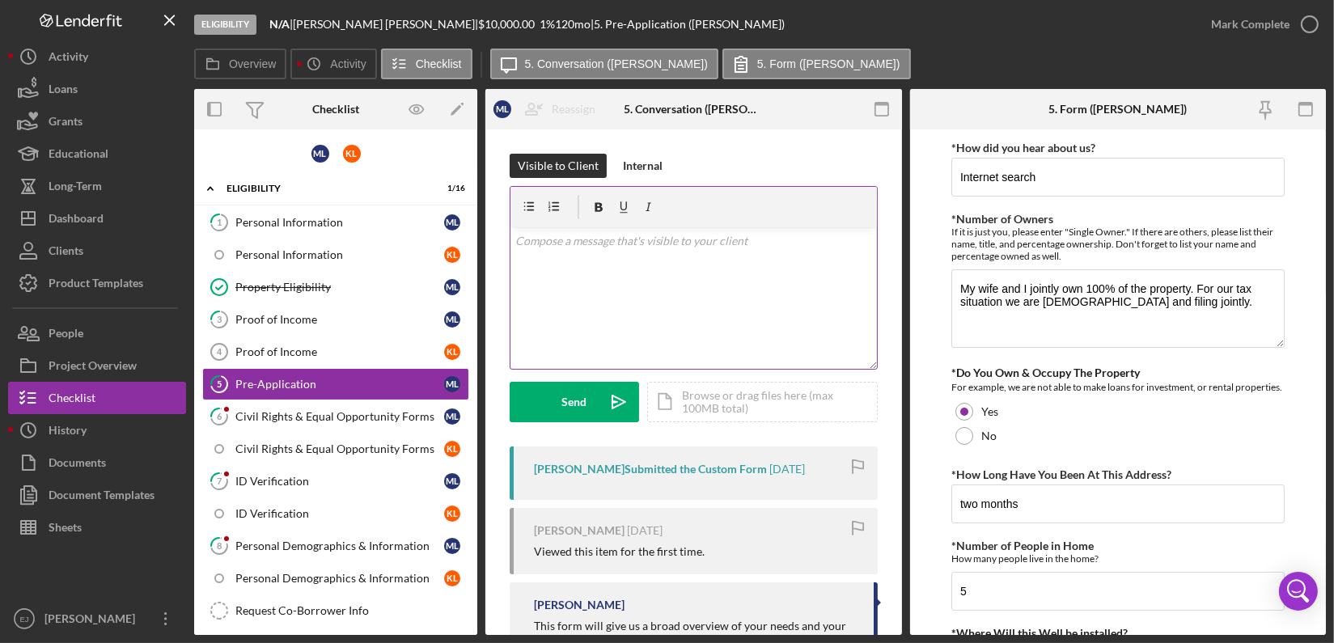
click at [717, 260] on div "v Color teal Color pink Remove color Add row above Add row below Add column bef…" at bounding box center [693, 298] width 366 height 142
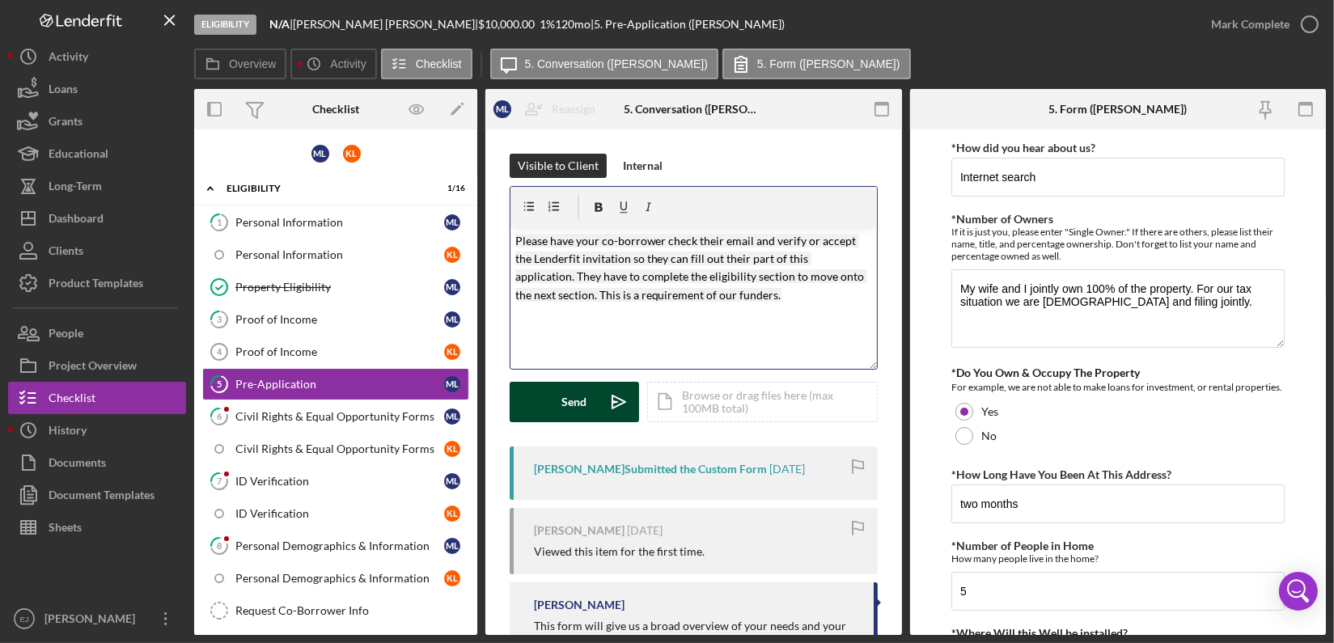
click at [565, 415] on div "Send" at bounding box center [574, 402] width 25 height 40
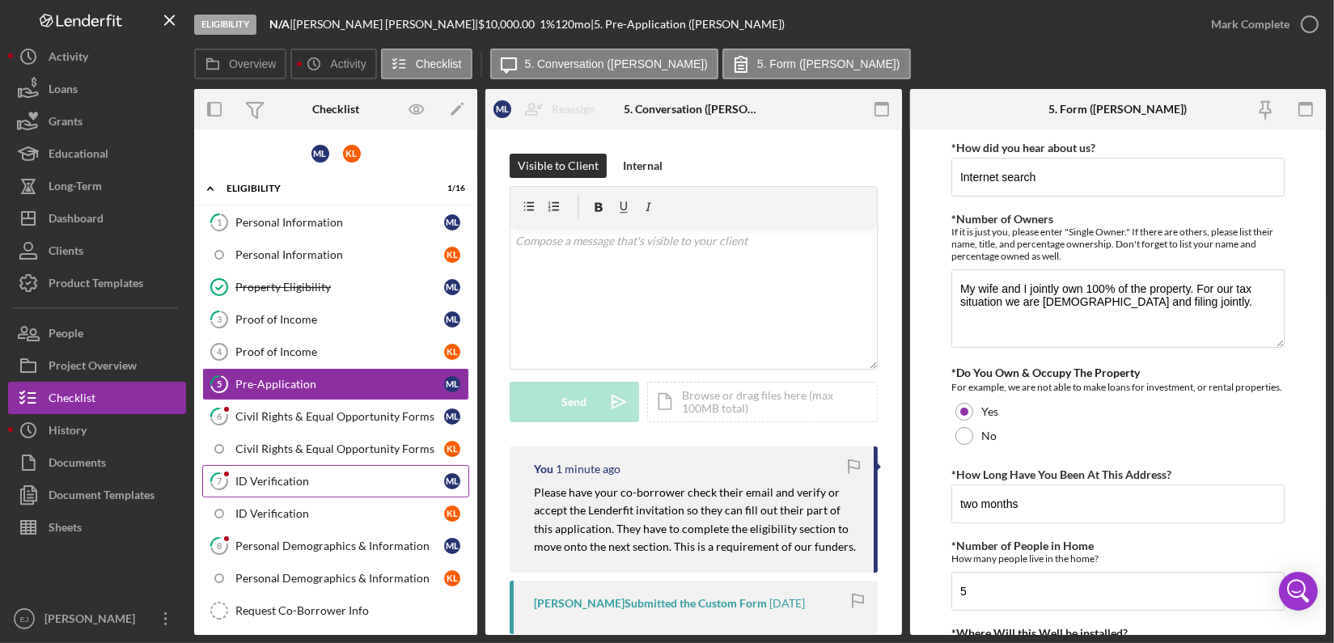
click at [284, 471] on link "7 ID Verification M L" at bounding box center [335, 481] width 267 height 32
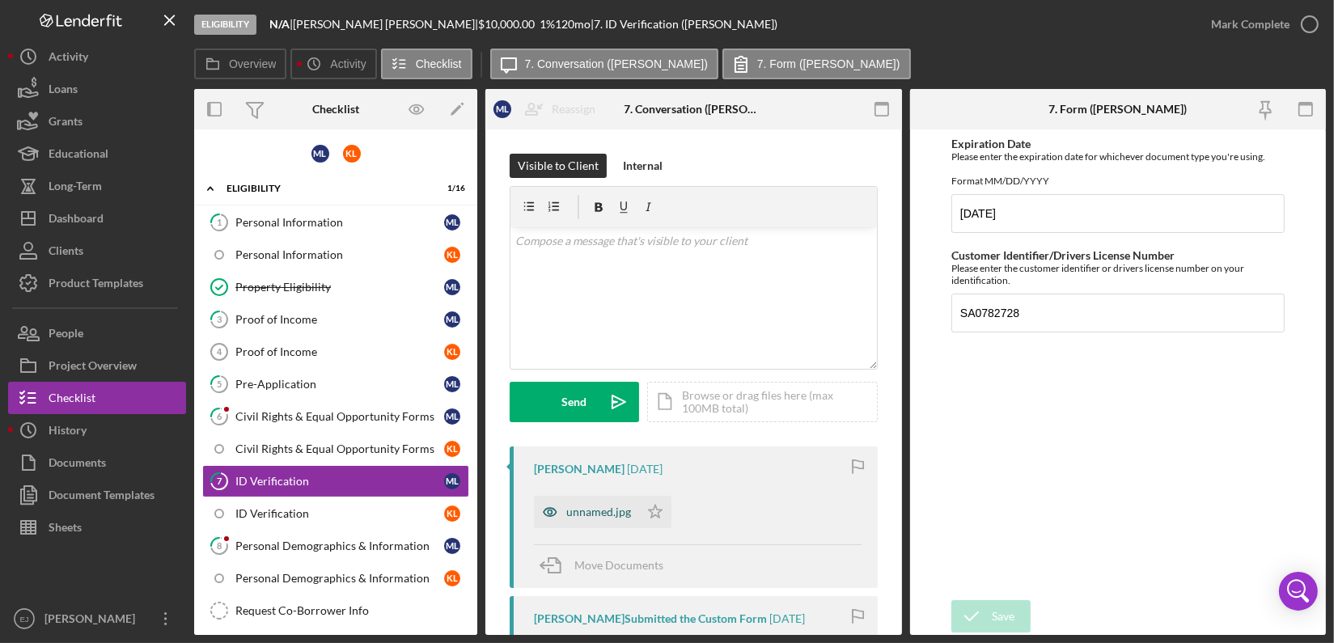
click at [572, 503] on div "unnamed.jpg" at bounding box center [586, 512] width 105 height 32
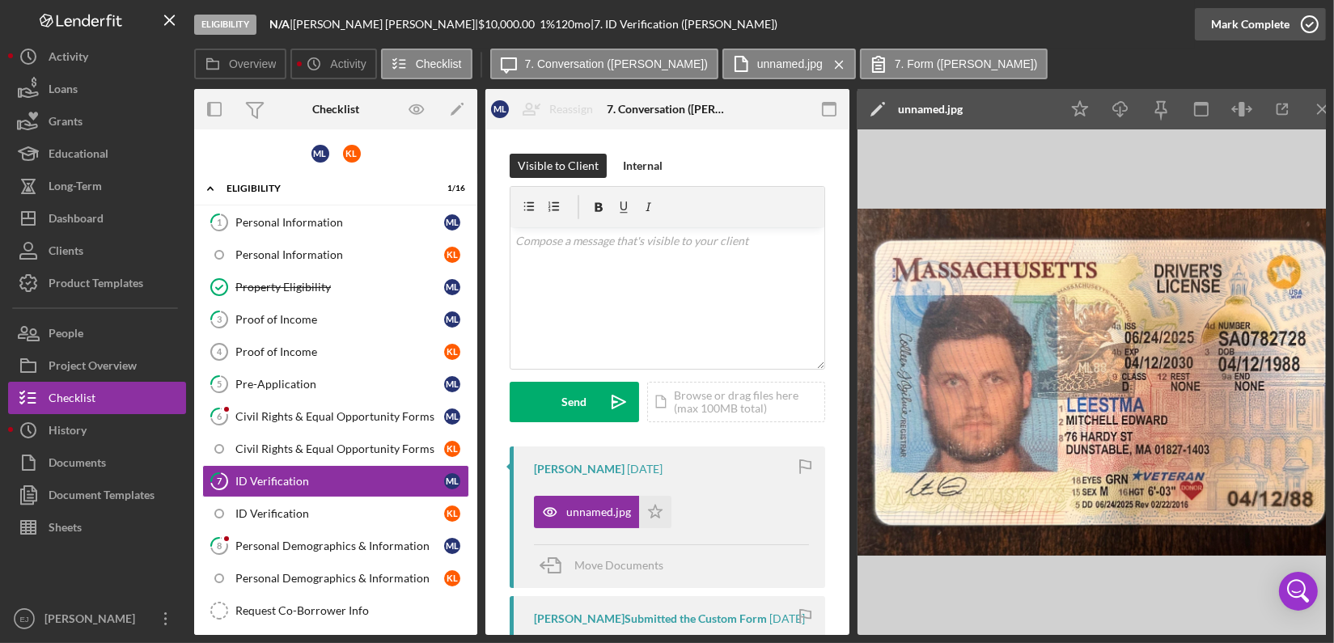
click at [1308, 32] on circle "button" at bounding box center [1309, 24] width 16 height 16
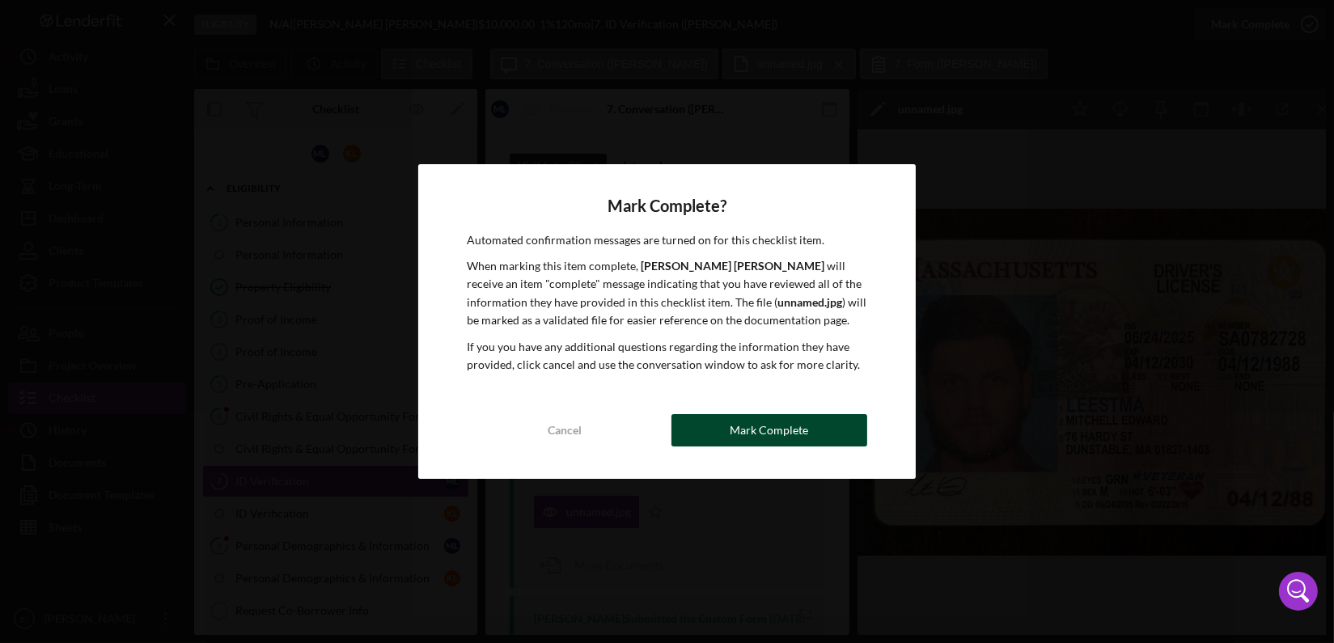
click at [742, 437] on div "Mark Complete" at bounding box center [768, 430] width 78 height 32
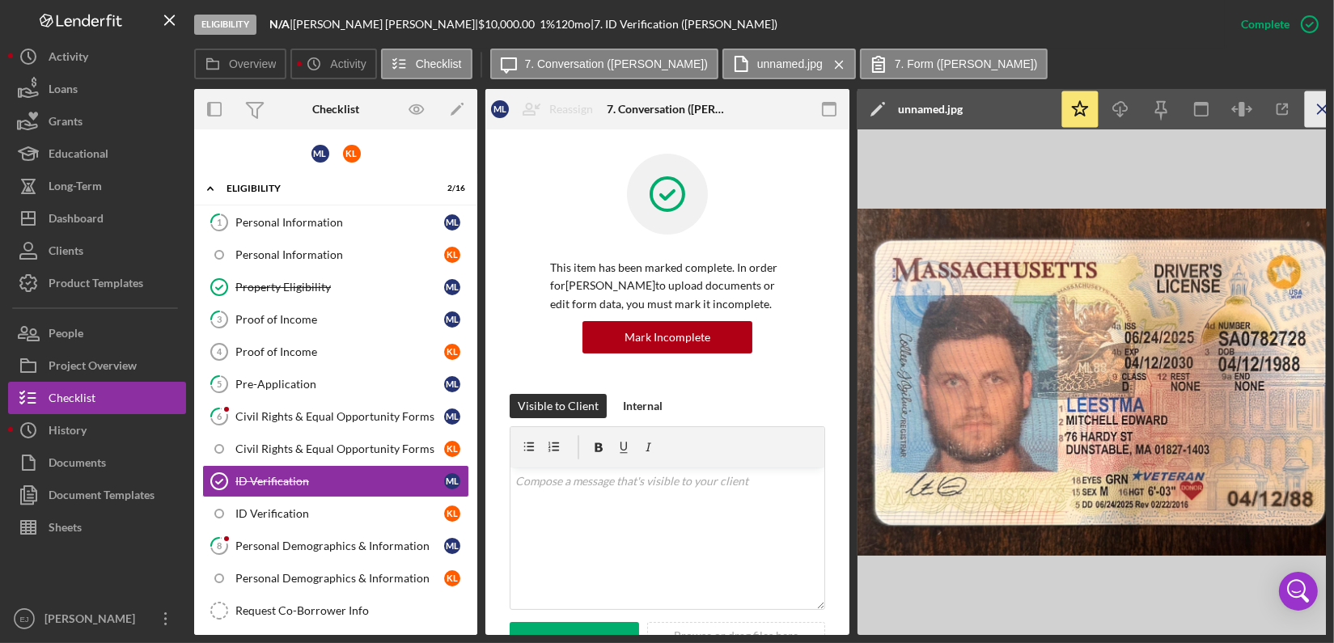
click at [1318, 119] on icon "Icon/Menu Close" at bounding box center [1323, 109] width 36 height 36
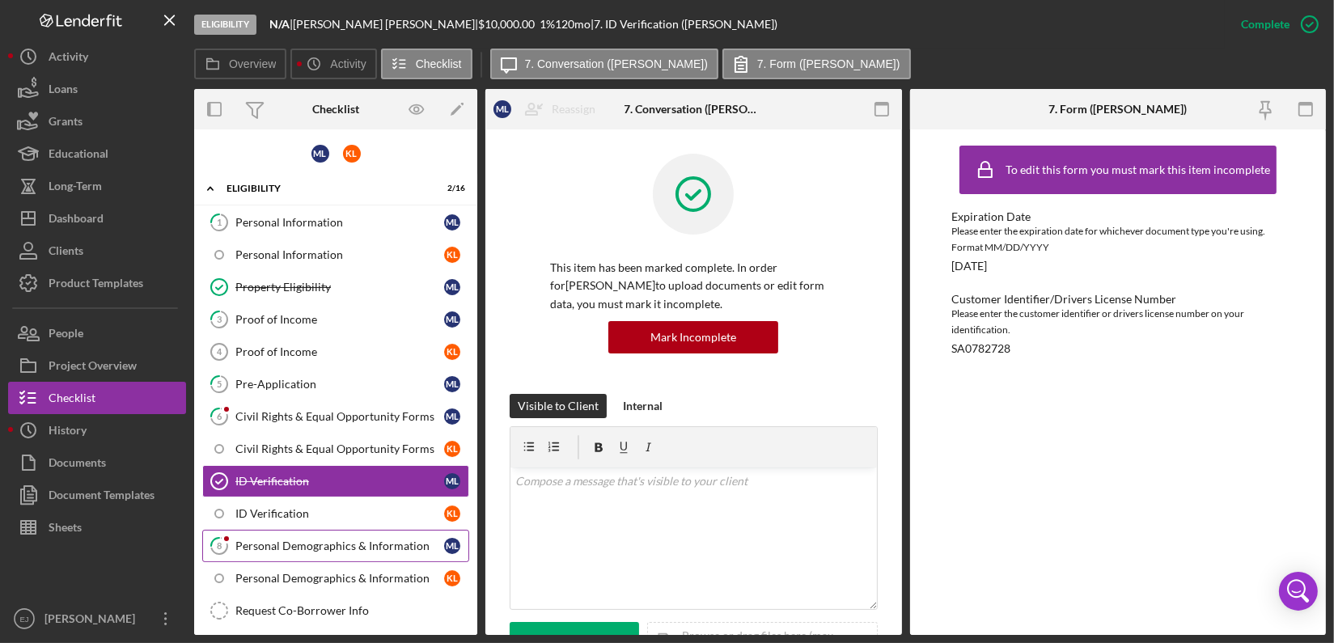
click at [306, 539] on div "Personal Demographics & Information" at bounding box center [339, 545] width 209 height 13
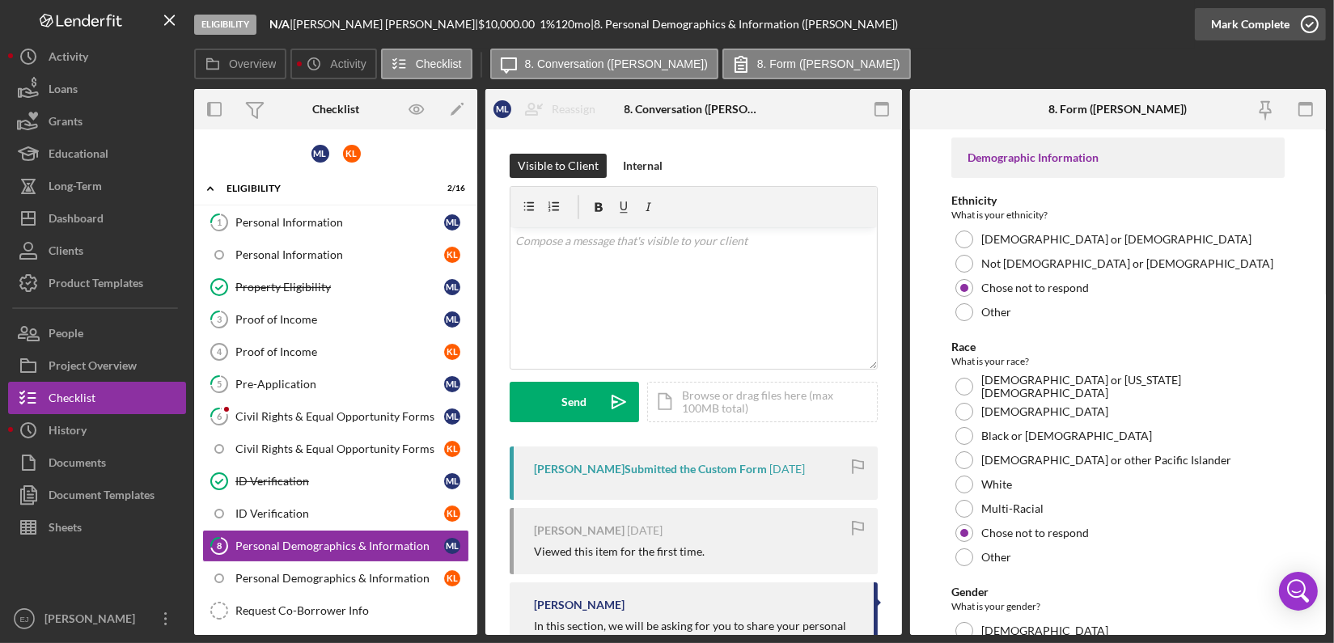
click at [1312, 13] on icon "button" at bounding box center [1309, 24] width 40 height 40
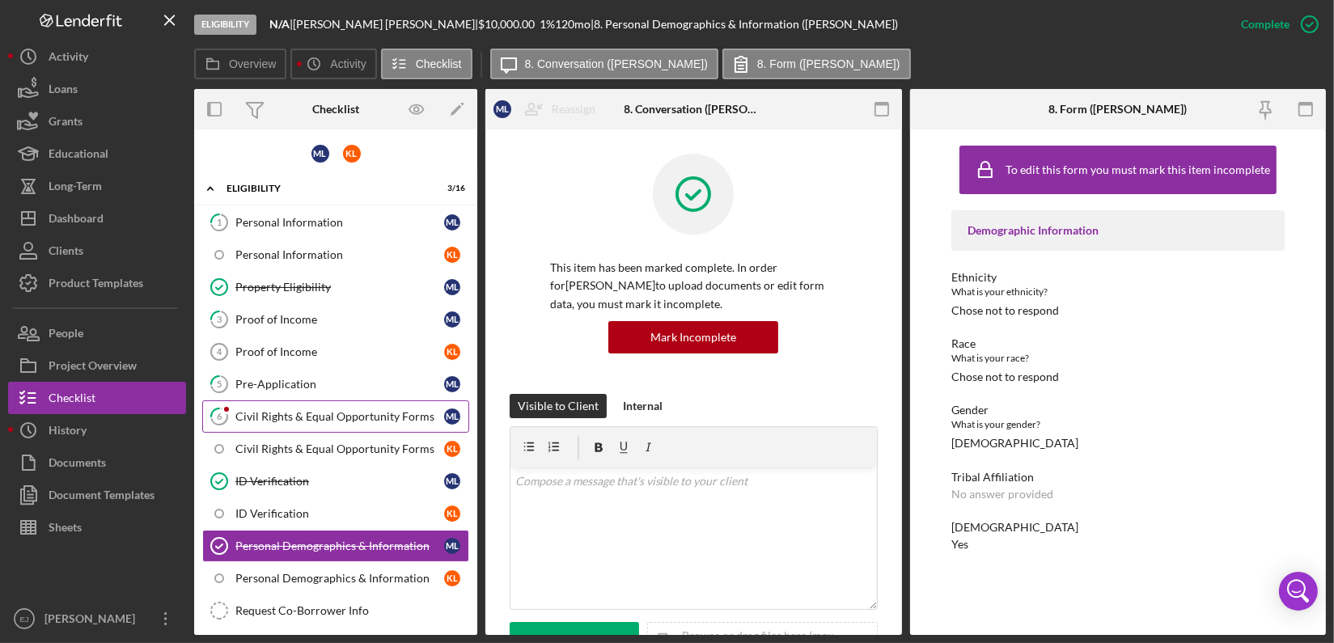
click at [315, 421] on link "6 Civil Rights & Equal Opportunity Forms M L" at bounding box center [335, 416] width 267 height 32
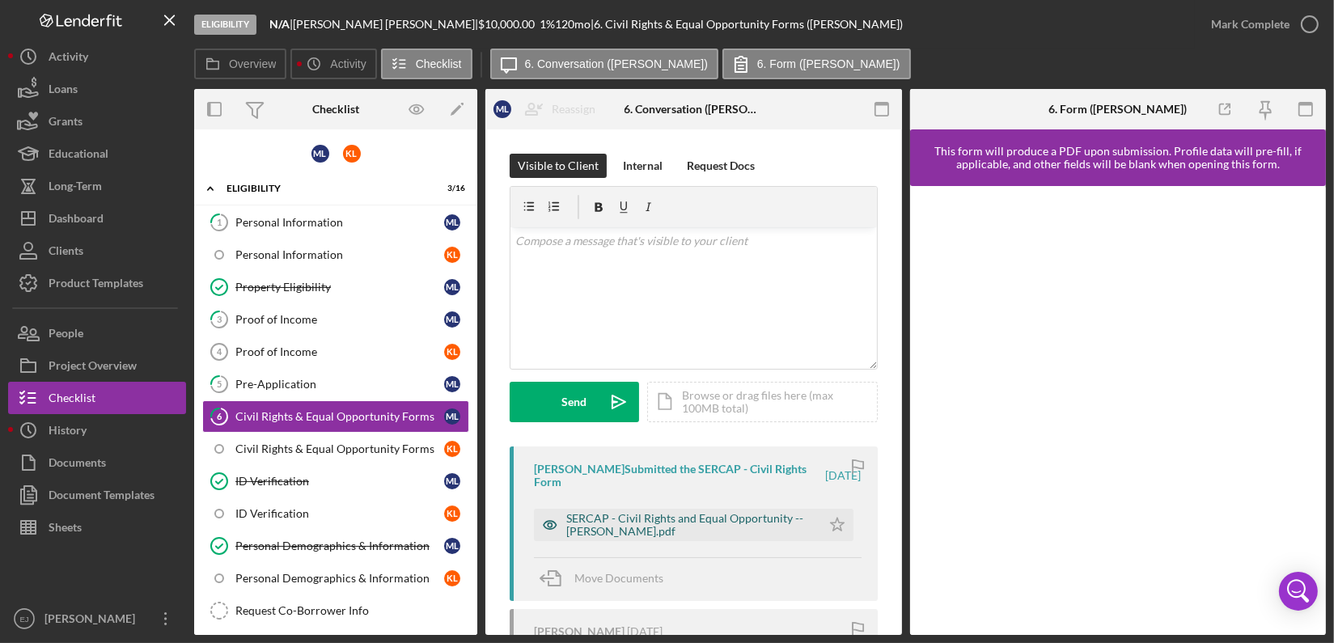
click at [672, 525] on div "SERCAP - Civil Rights and Equal Opportunity -- Mitchell Leestma.pdf" at bounding box center [689, 525] width 247 height 26
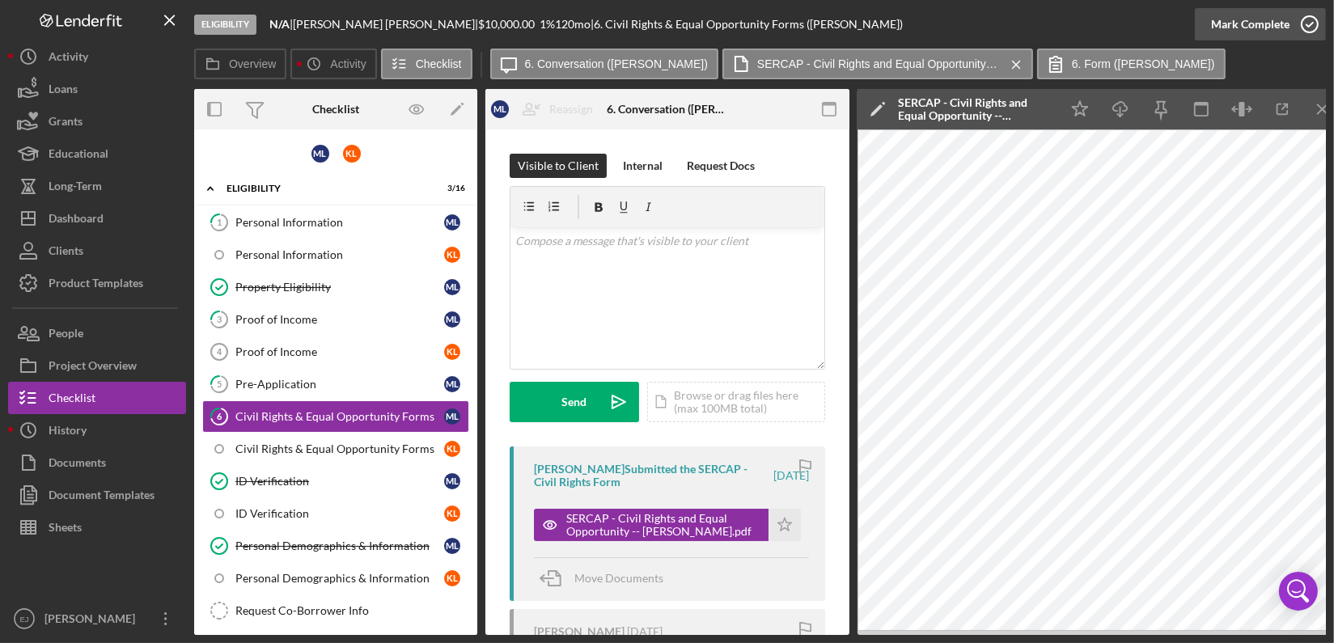
click at [1313, 19] on icon "button" at bounding box center [1309, 24] width 40 height 40
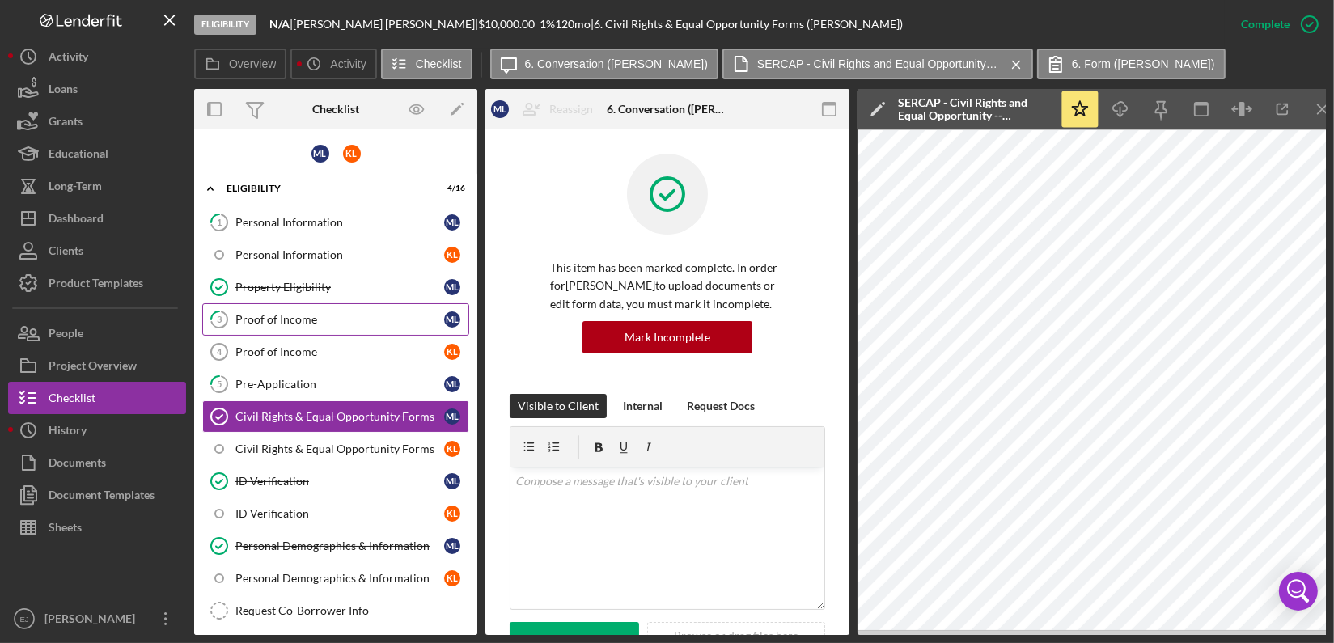
click at [303, 328] on link "3 Proof of Income M L" at bounding box center [335, 319] width 267 height 32
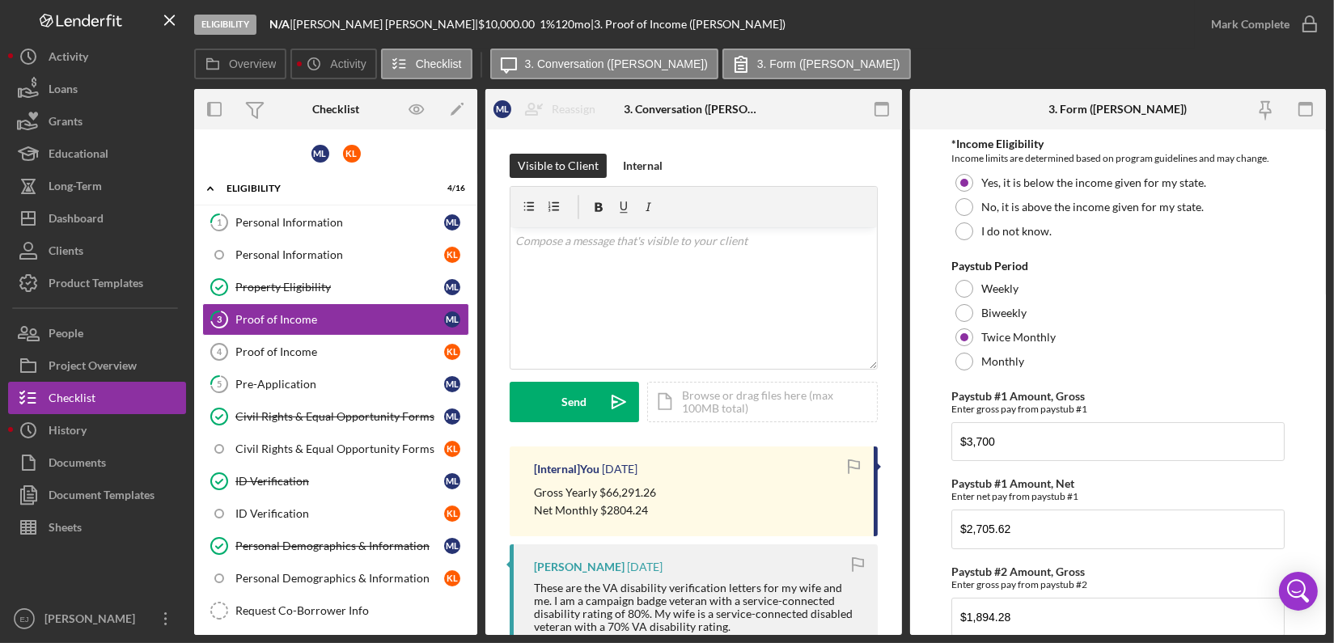
scroll to position [442, 0]
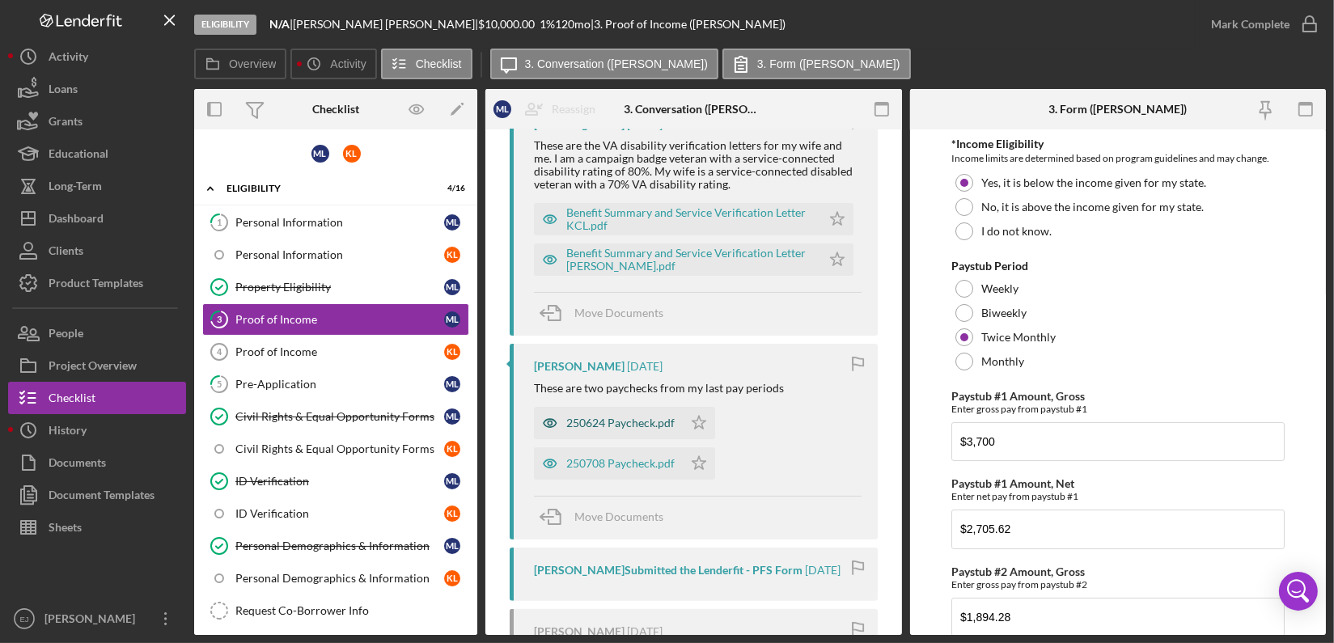
click at [647, 420] on div "250624 Paycheck.pdf" at bounding box center [620, 423] width 108 height 13
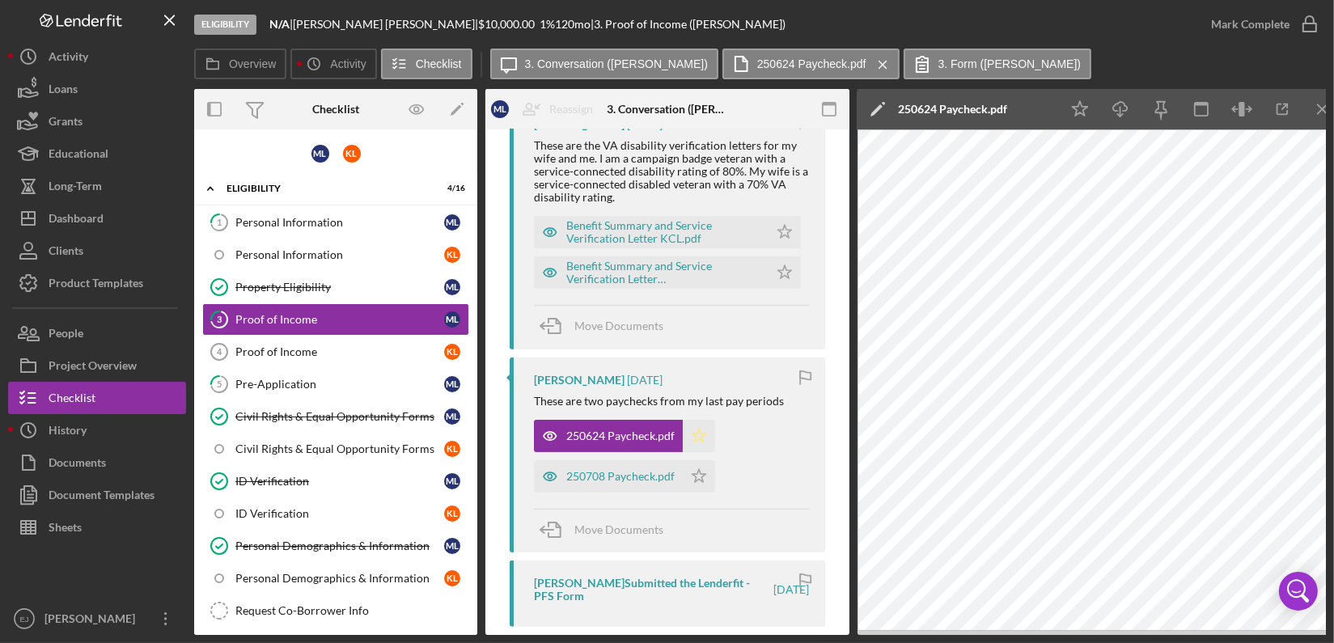
click at [704, 432] on icon "Icon/Star" at bounding box center [699, 436] width 32 height 32
click at [701, 468] on icon "Icon/Star" at bounding box center [699, 476] width 32 height 32
click at [657, 225] on div "Benefit Summary and Service Verification Letter KCL.pdf" at bounding box center [663, 232] width 194 height 26
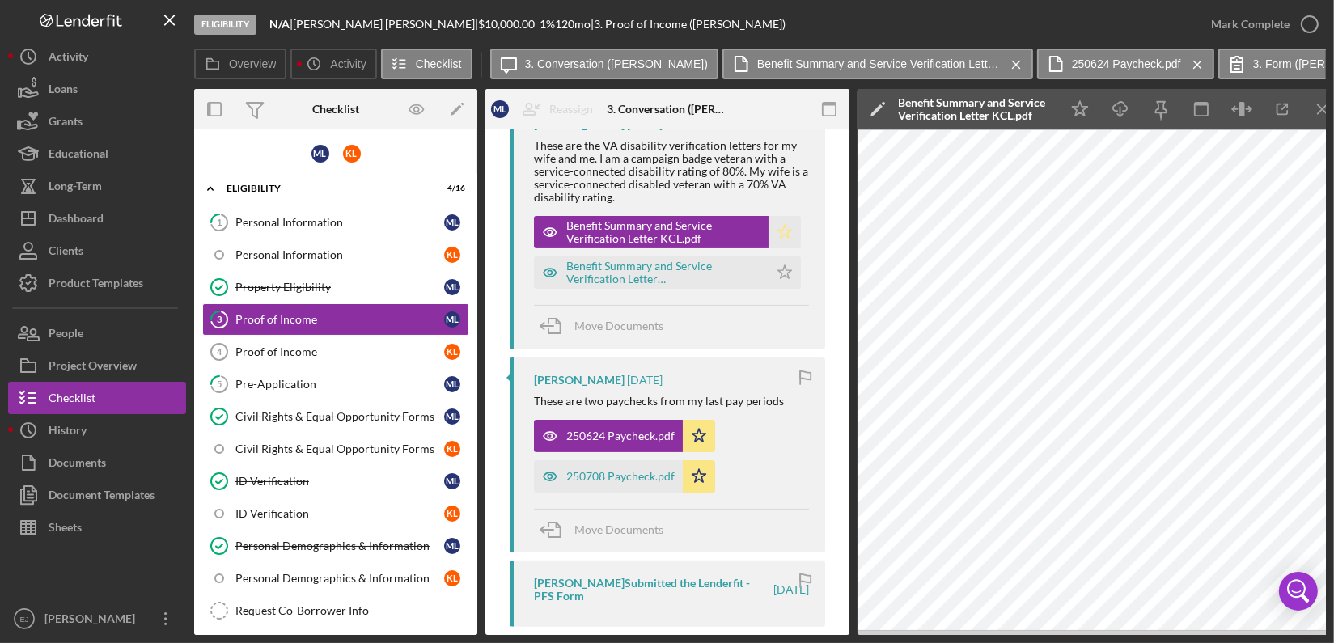
click at [783, 226] on icon "Icon/Star" at bounding box center [784, 232] width 32 height 32
click at [778, 277] on polygon "button" at bounding box center [785, 272] width 14 height 13
click at [1322, 101] on icon "Icon/Menu Close" at bounding box center [1323, 109] width 36 height 36
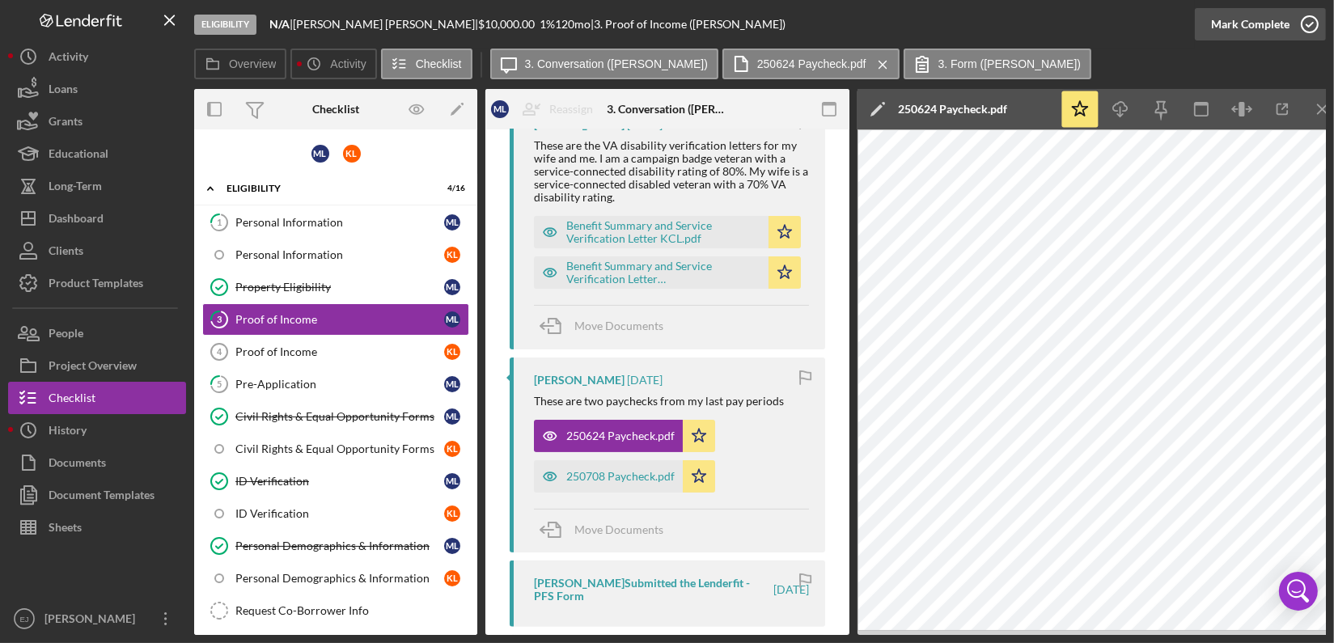
click at [1306, 29] on icon "button" at bounding box center [1309, 24] width 40 height 40
click at [383, 225] on div "Personal Information" at bounding box center [339, 222] width 209 height 13
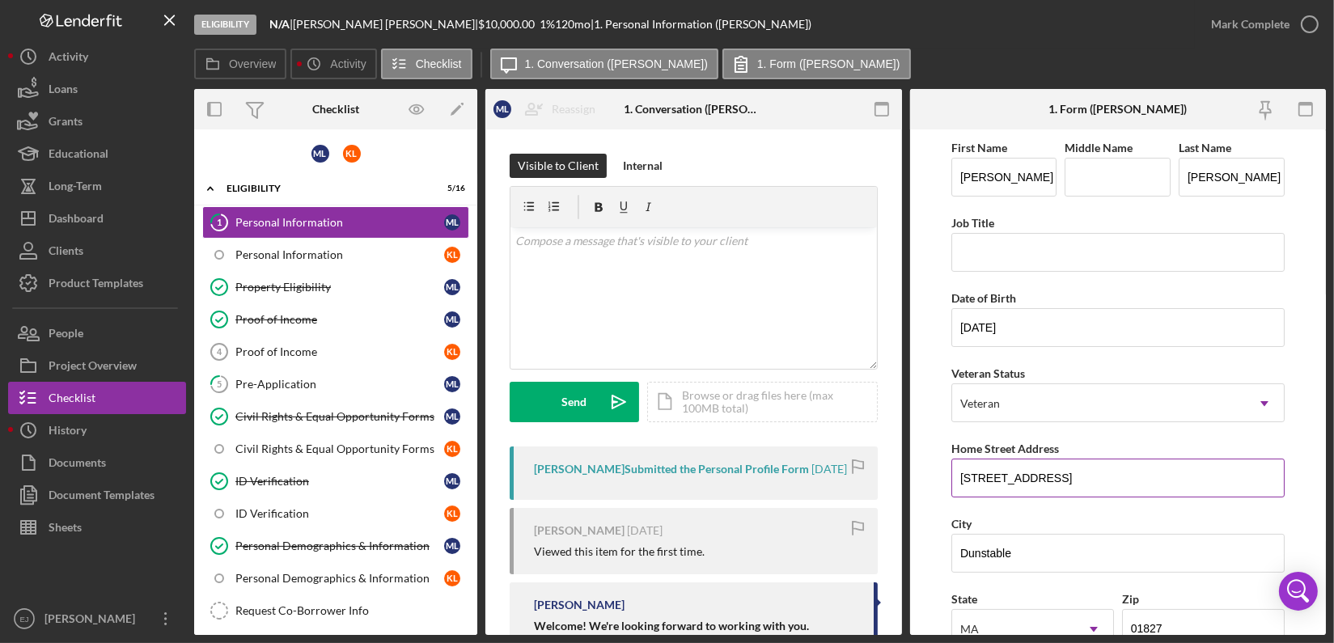
drag, startPoint x: 956, startPoint y: 472, endPoint x: 1050, endPoint y: 467, distance: 93.9
click at [1050, 467] on input "76 Hardy St" at bounding box center [1117, 478] width 333 height 39
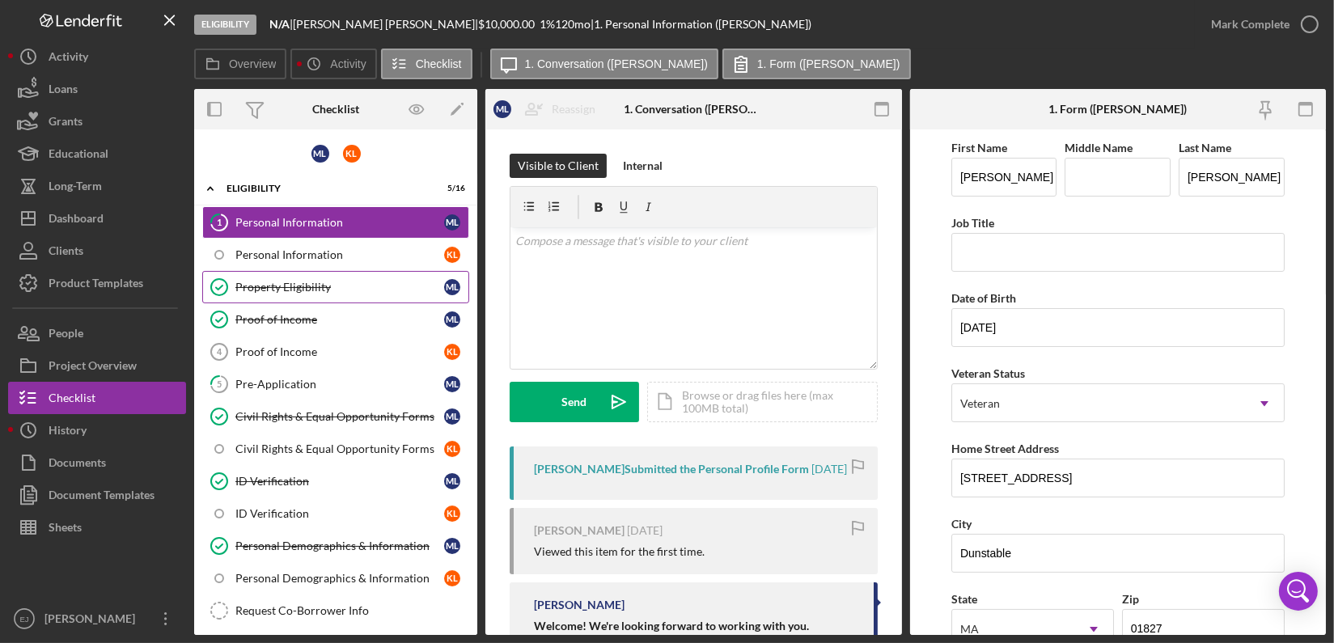
click at [382, 282] on div "Property Eligibility" at bounding box center [339, 287] width 209 height 13
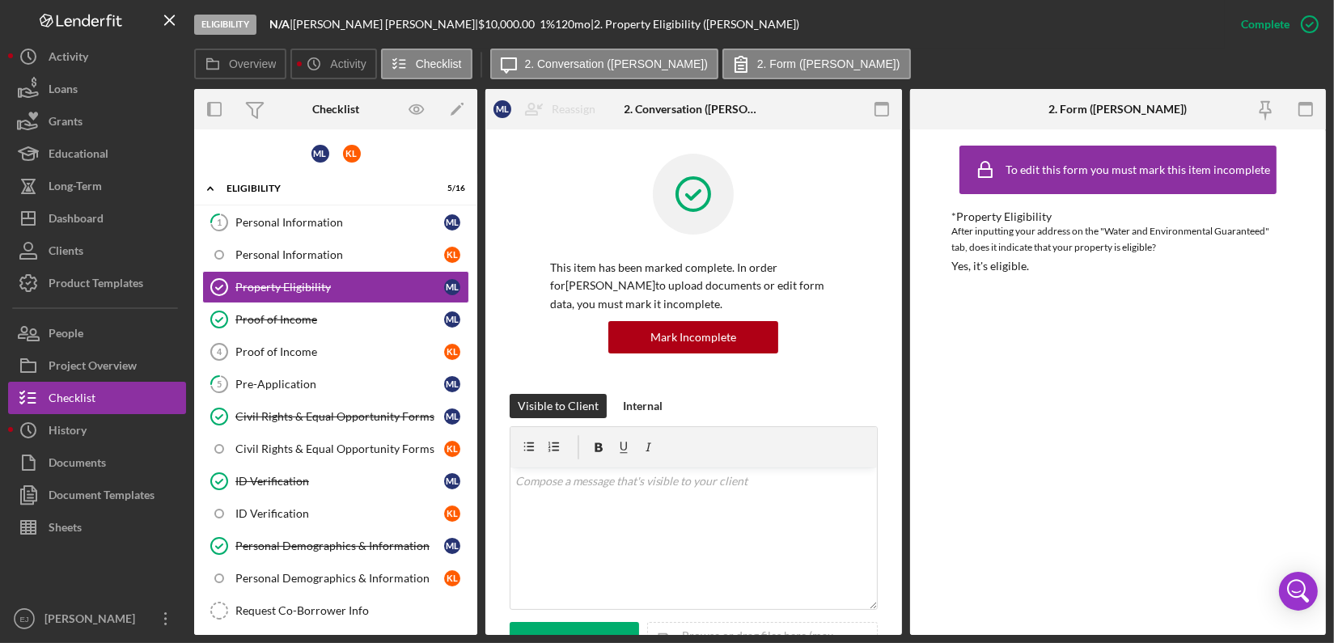
click at [901, 482] on div "Overview Internal Workflow Stage Eligibility Icon/Dropdown Arrow Archive (can u…" at bounding box center [759, 362] width 1131 height 546
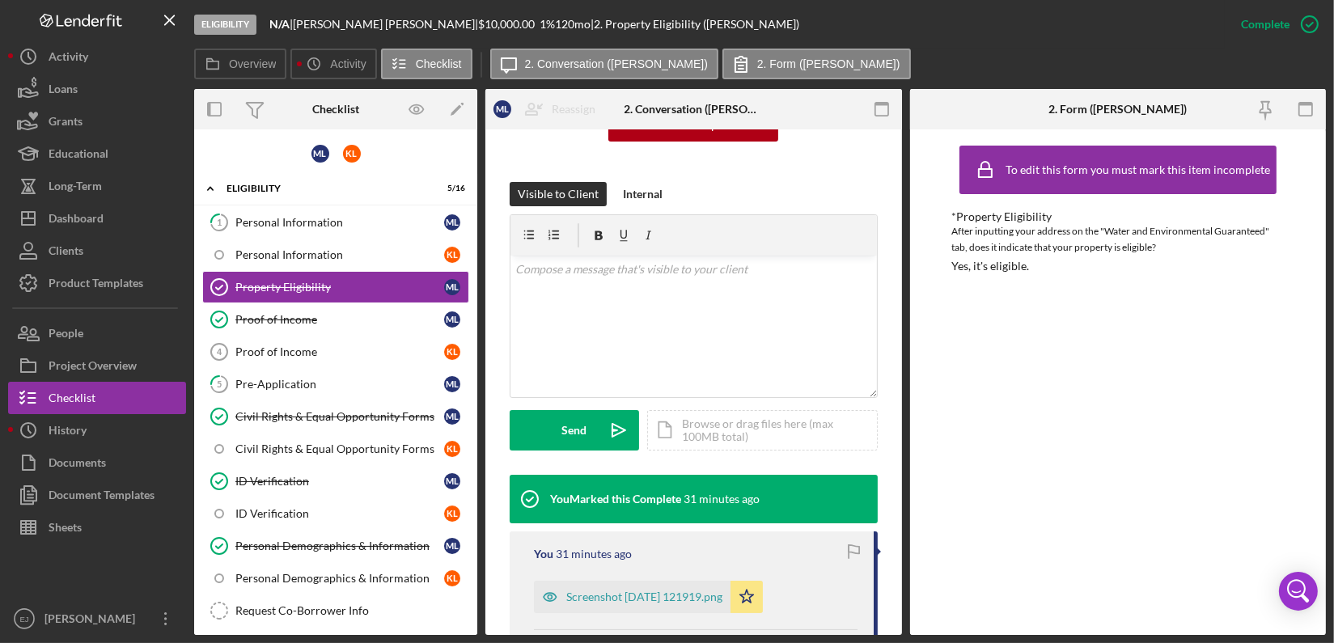
scroll to position [214, 0]
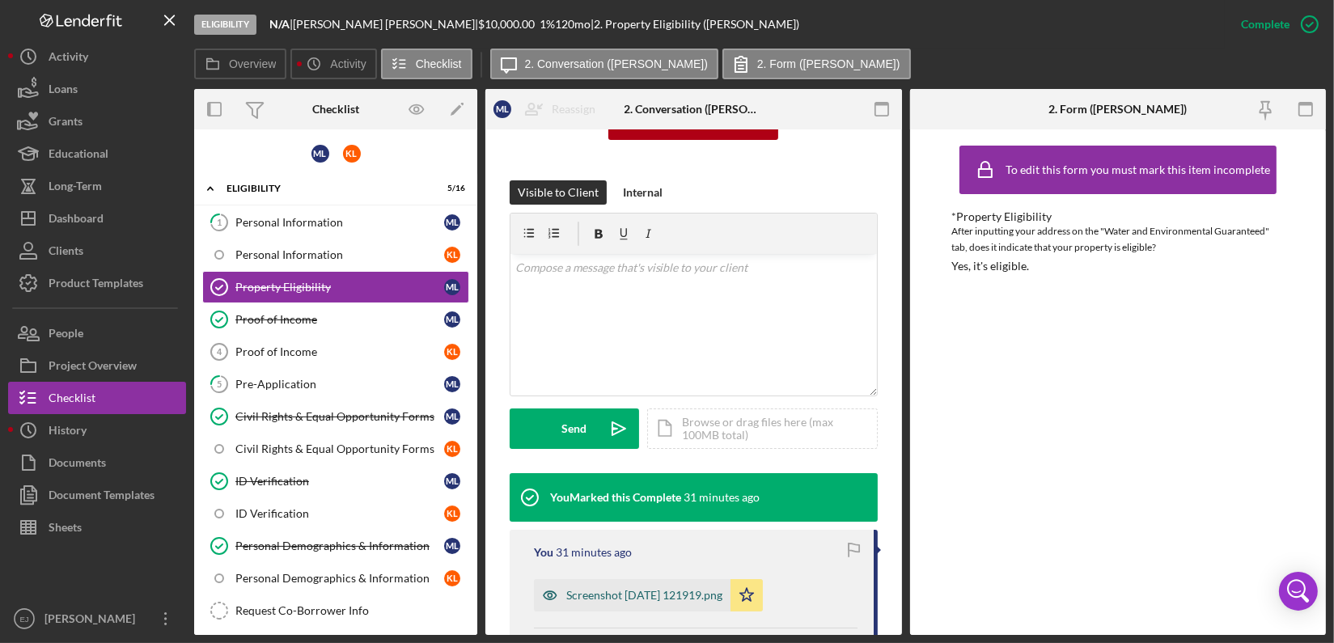
click at [636, 586] on div "Screenshot 2025-08-18 121919.png" at bounding box center [632, 595] width 197 height 32
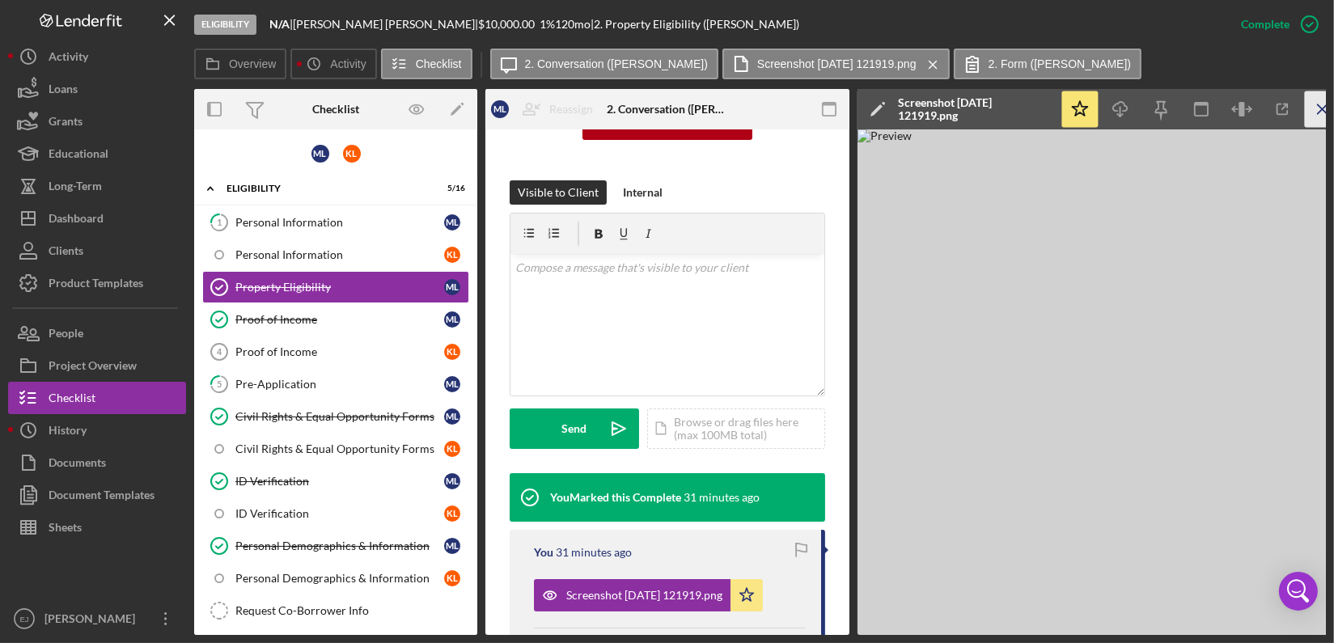
click at [1322, 103] on icon "Icon/Menu Close" at bounding box center [1323, 109] width 36 height 36
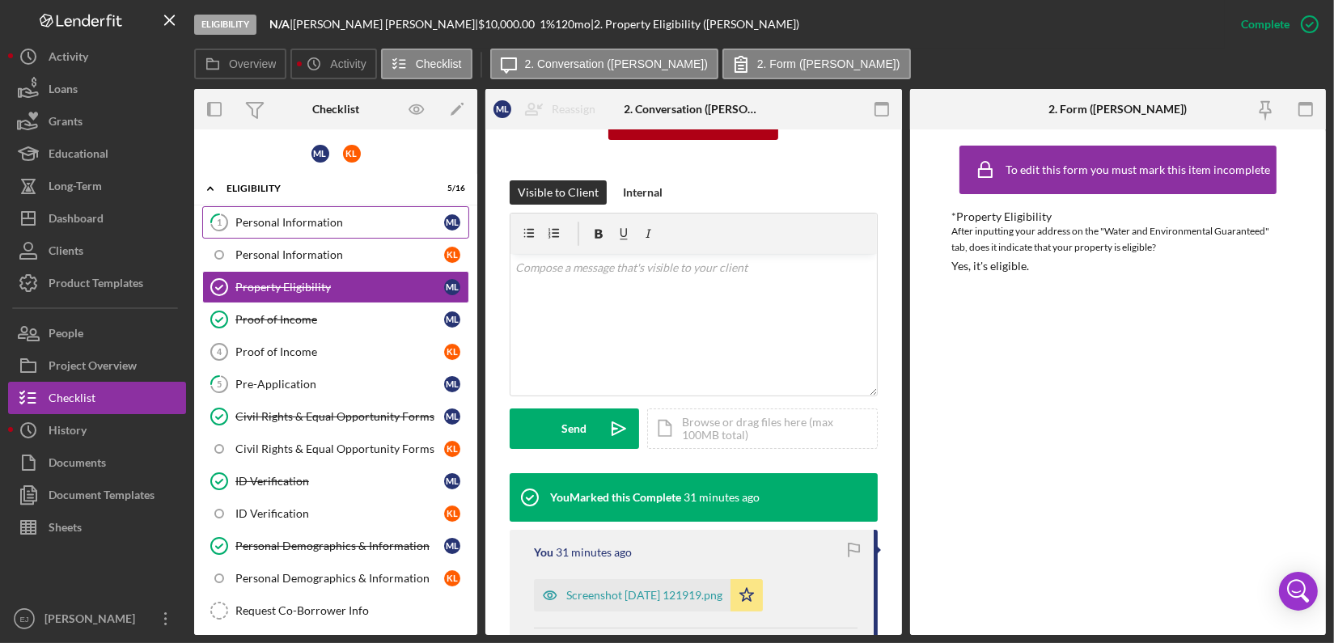
click at [315, 219] on div "Personal Information" at bounding box center [339, 222] width 209 height 13
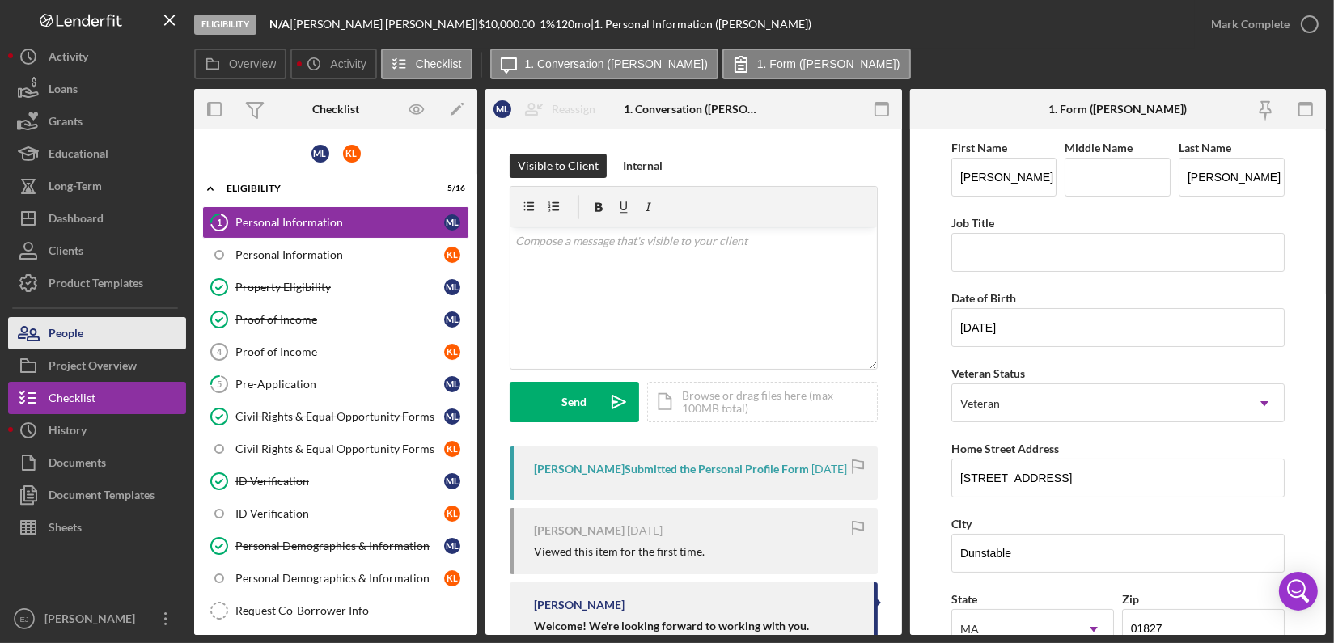
click at [54, 333] on div "People" at bounding box center [66, 335] width 35 height 36
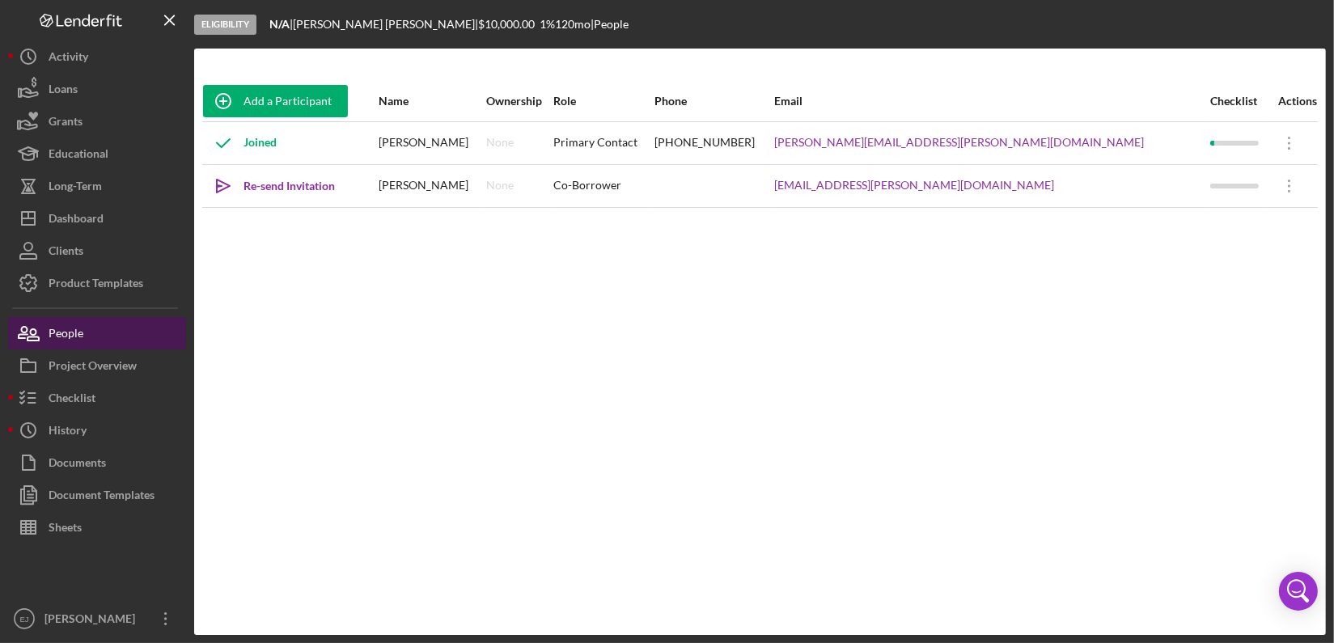
click at [54, 333] on div "People" at bounding box center [66, 335] width 35 height 36
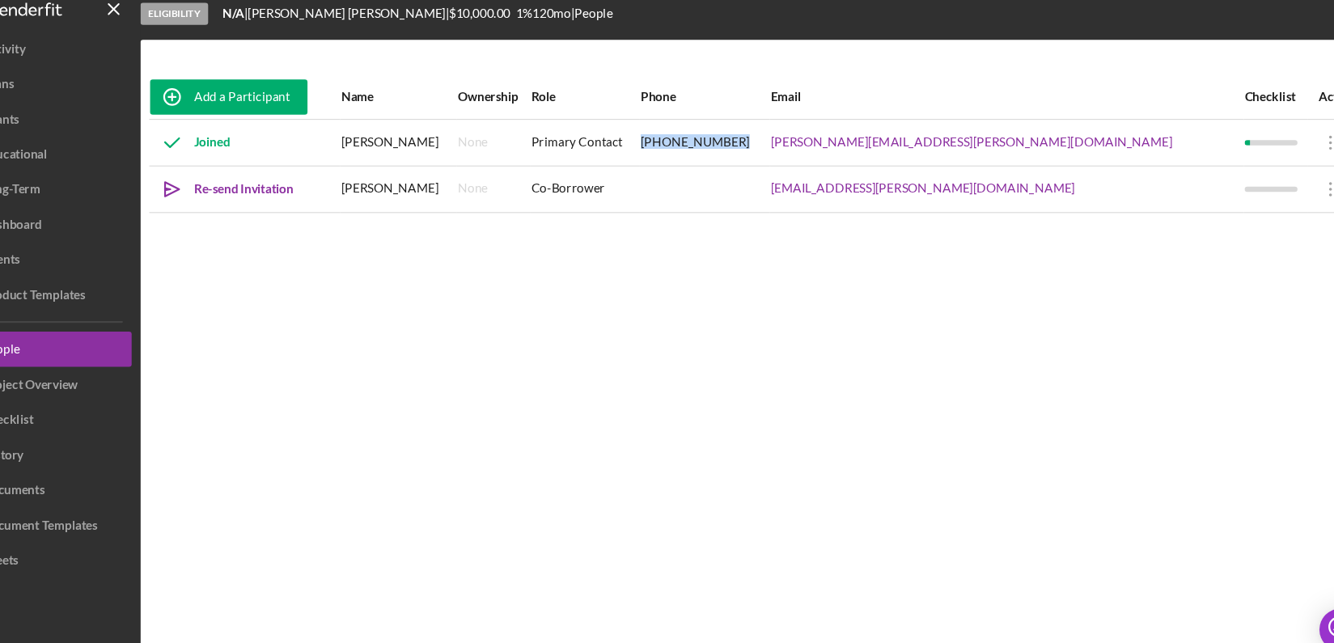
drag, startPoint x: 806, startPoint y: 137, endPoint x: 924, endPoint y: 146, distance: 117.6
click at [924, 146] on tr "Joined Mitchell Leestma None Primary Contact (612) 747-4546 mitchell.leestma@gm…" at bounding box center [759, 142] width 1115 height 43
copy tr "(612) 747-4546"
click at [126, 391] on button "Checklist" at bounding box center [97, 398] width 178 height 32
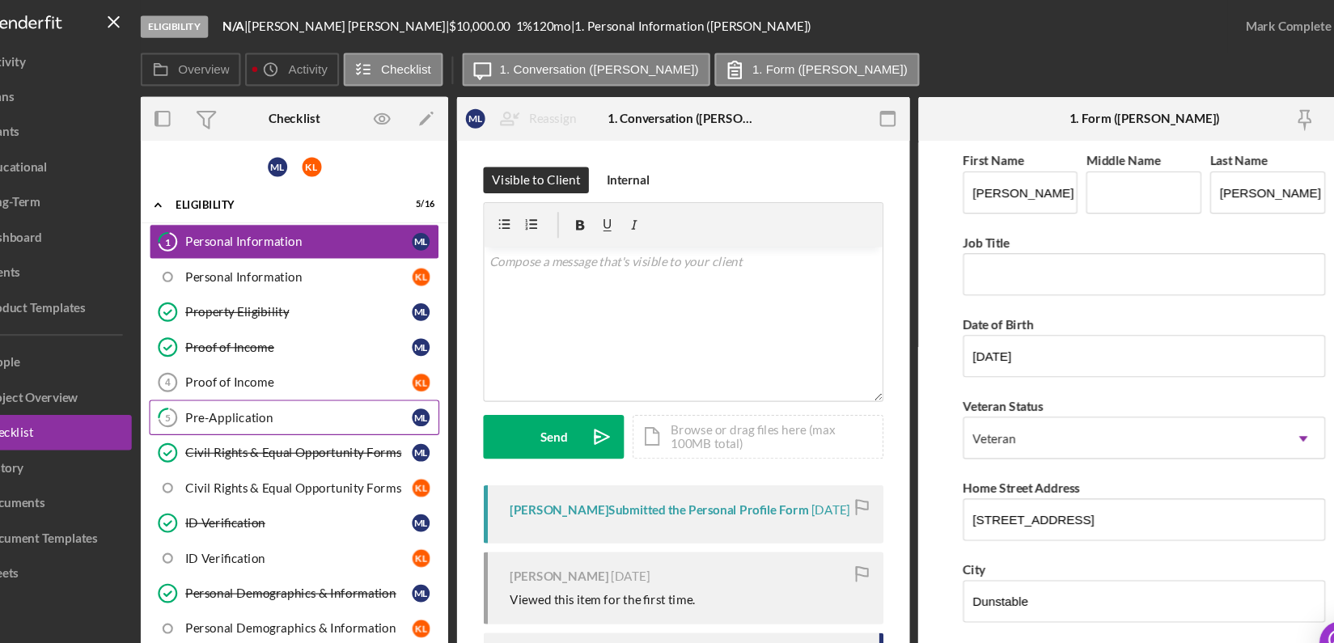
click at [417, 382] on div "Pre-Application" at bounding box center [339, 384] width 209 height 13
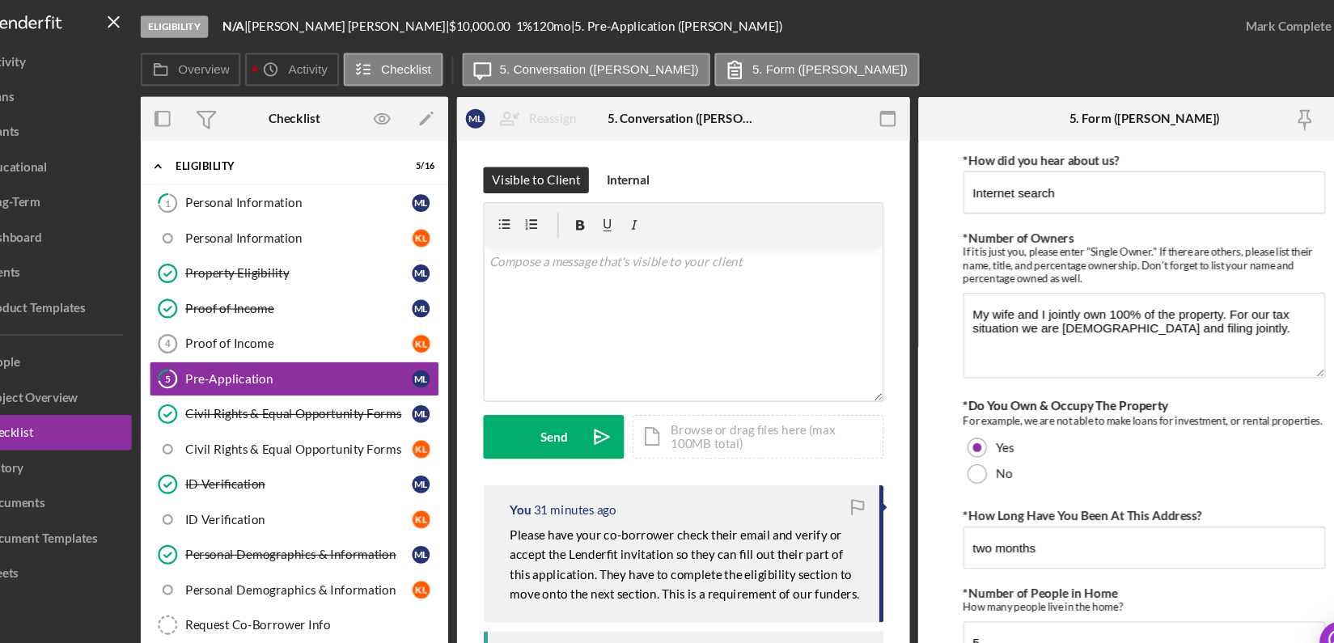
scroll to position [71, 0]
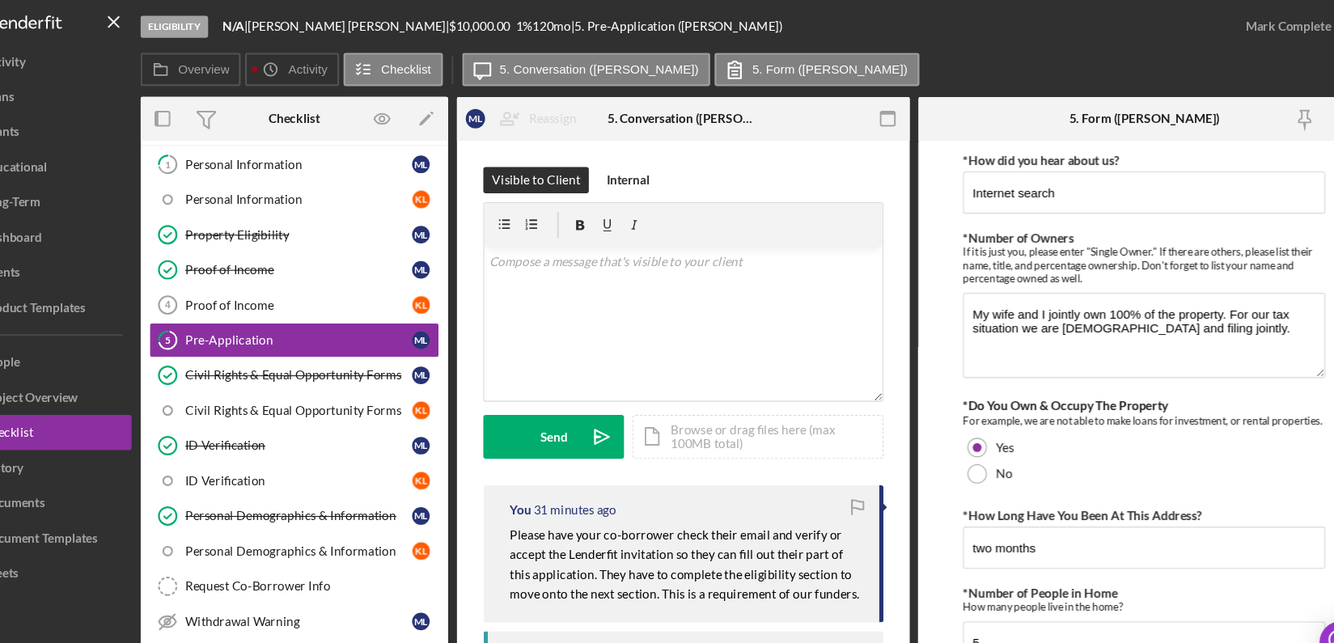
click at [1293, 488] on form "*How did you hear about us? Internet search *Number of Owners If it is just you…" at bounding box center [1118, 381] width 417 height 505
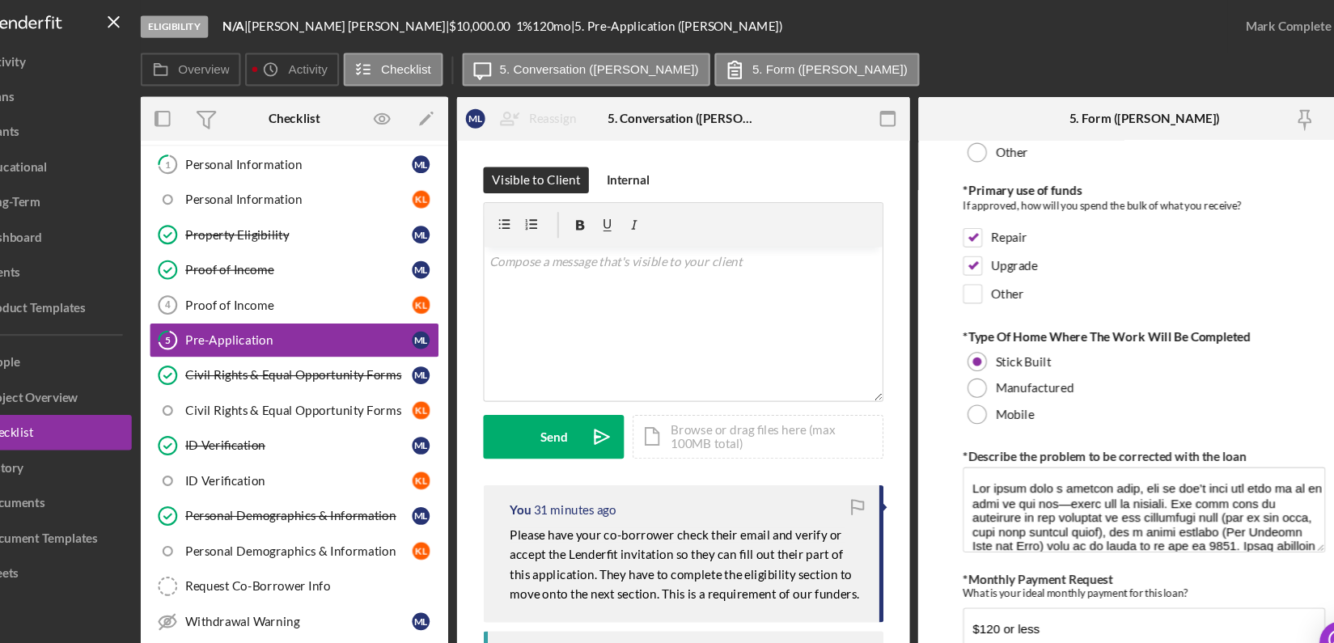
scroll to position [747, 0]
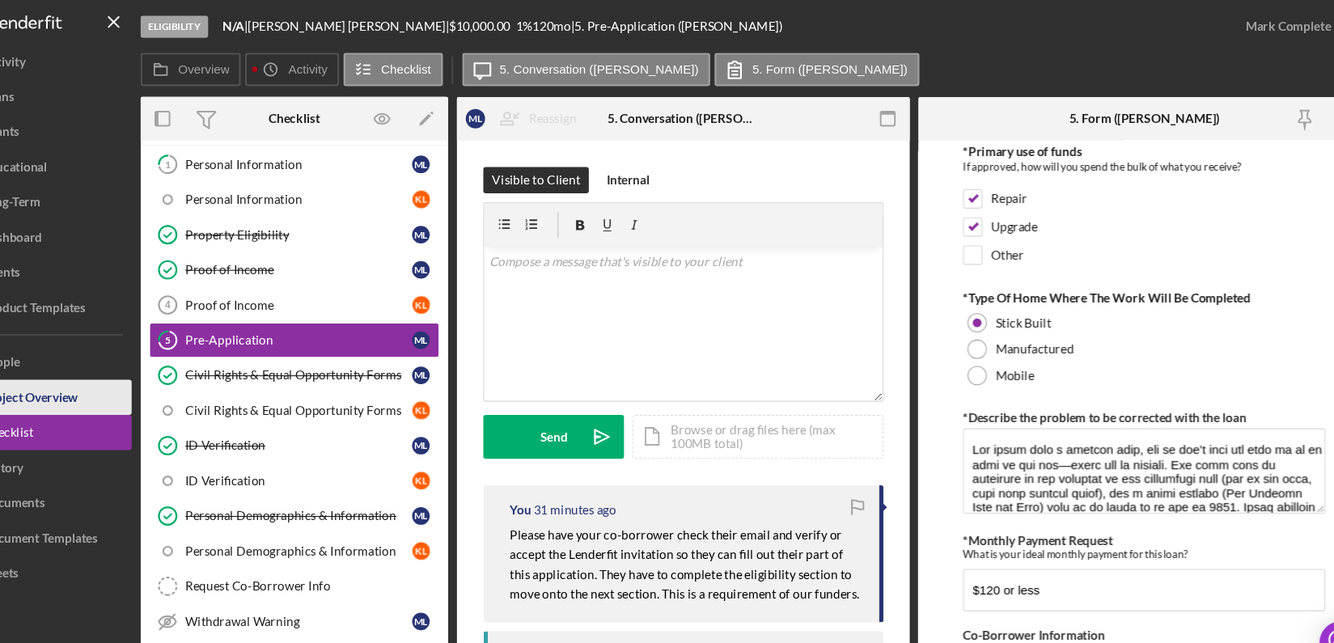
click at [159, 350] on button "Project Overview" at bounding box center [97, 365] width 178 height 32
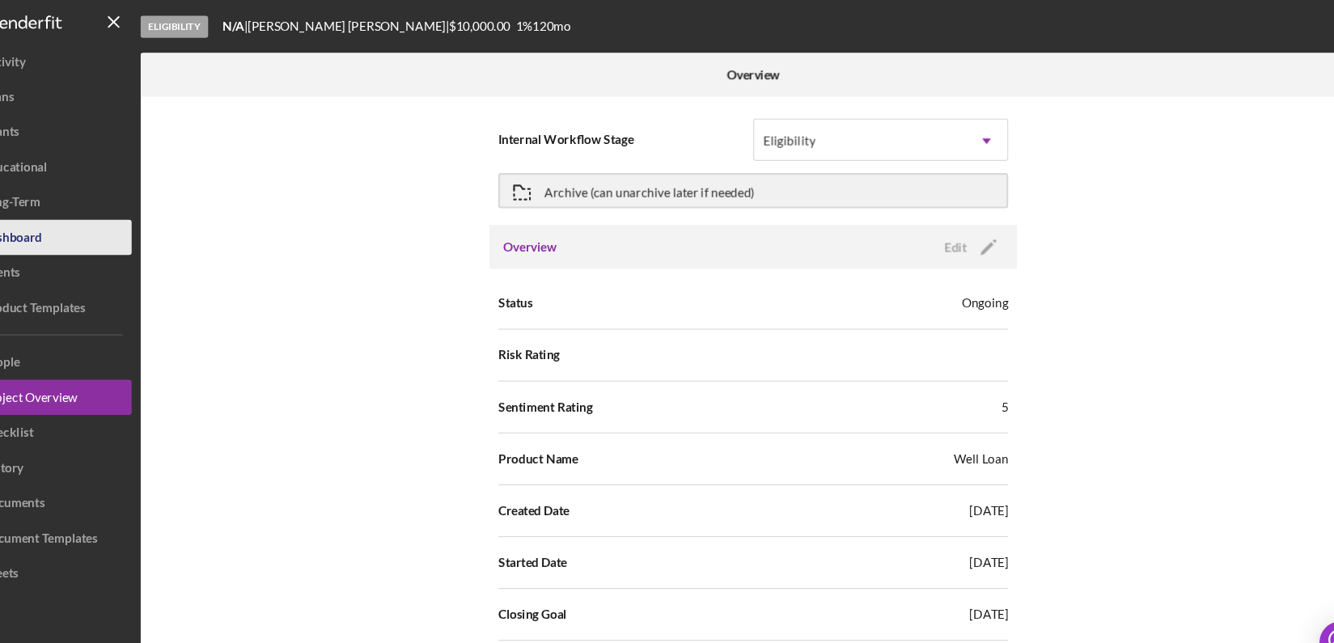
click at [87, 211] on div "Dashboard" at bounding box center [76, 220] width 55 height 36
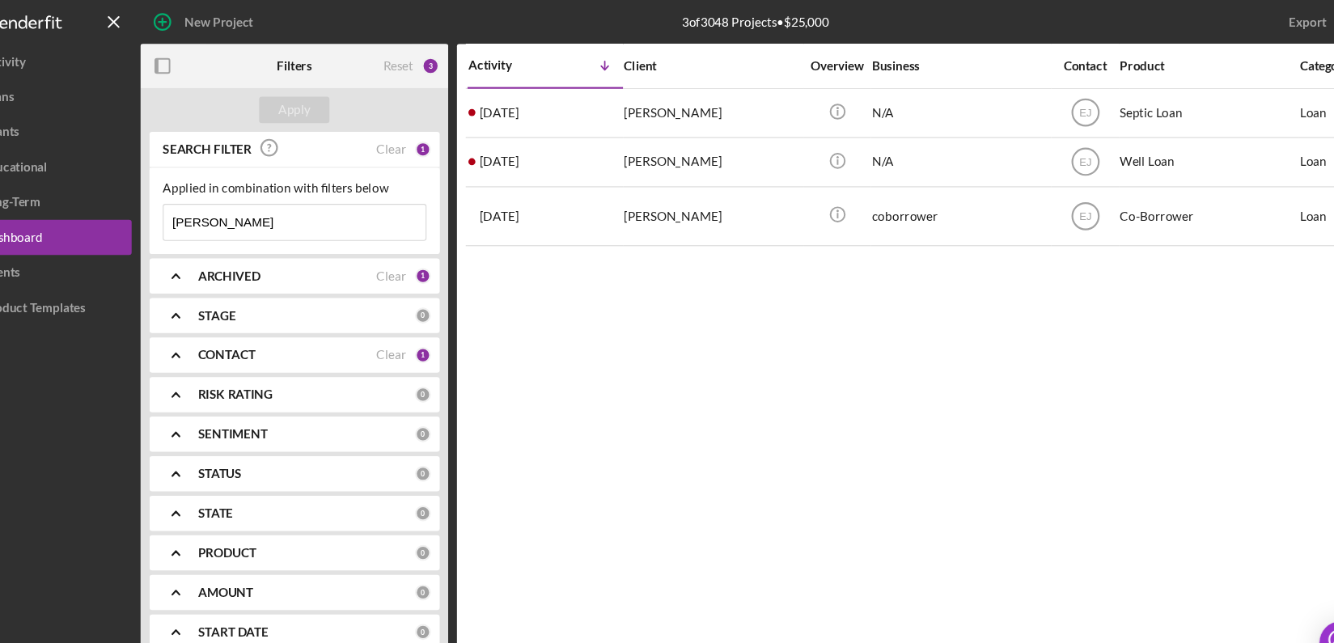
click at [302, 197] on input "mitch" at bounding box center [335, 204] width 241 height 32
type input "m"
click at [331, 99] on div "Apply" at bounding box center [336, 101] width 30 height 24
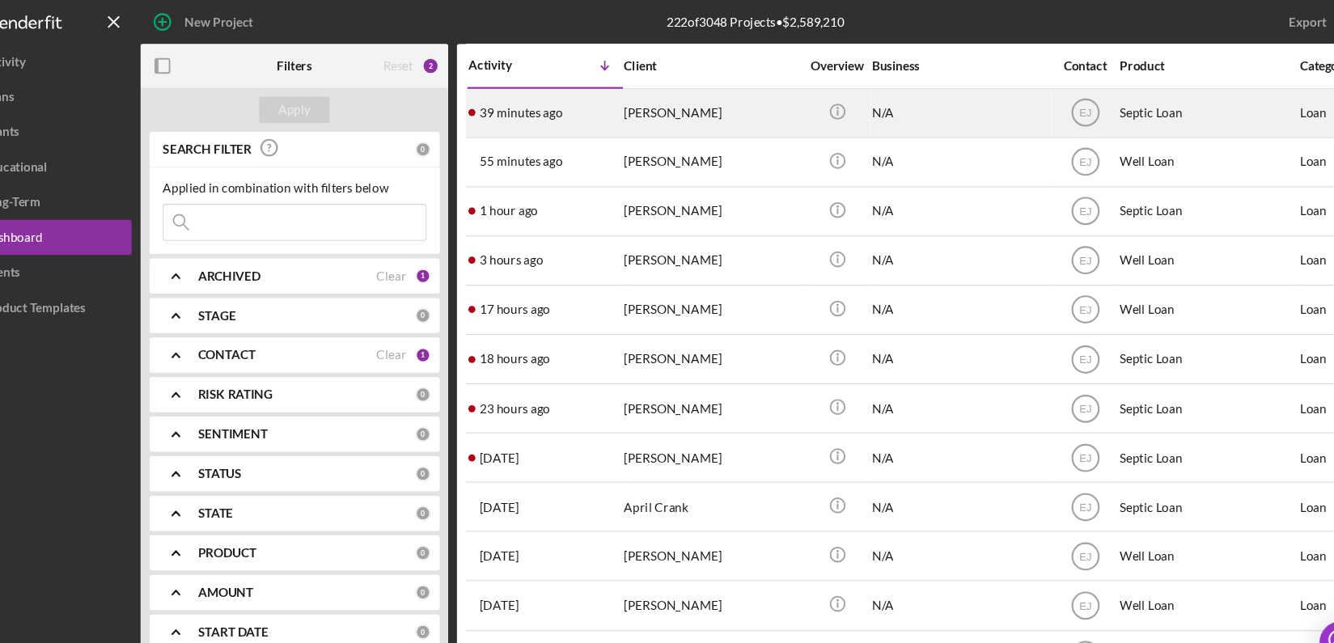
click at [686, 101] on div "Sharon Randle" at bounding box center [720, 103] width 162 height 43
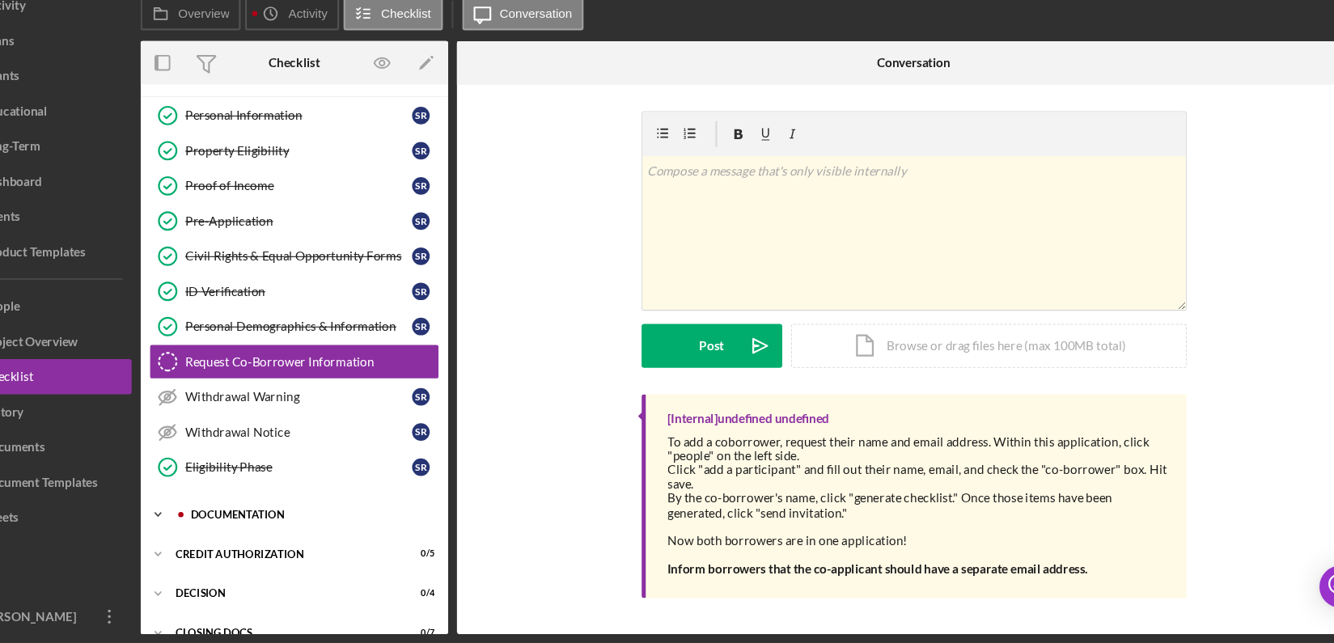
click at [211, 517] on icon "Icon/Expander" at bounding box center [210, 525] width 32 height 32
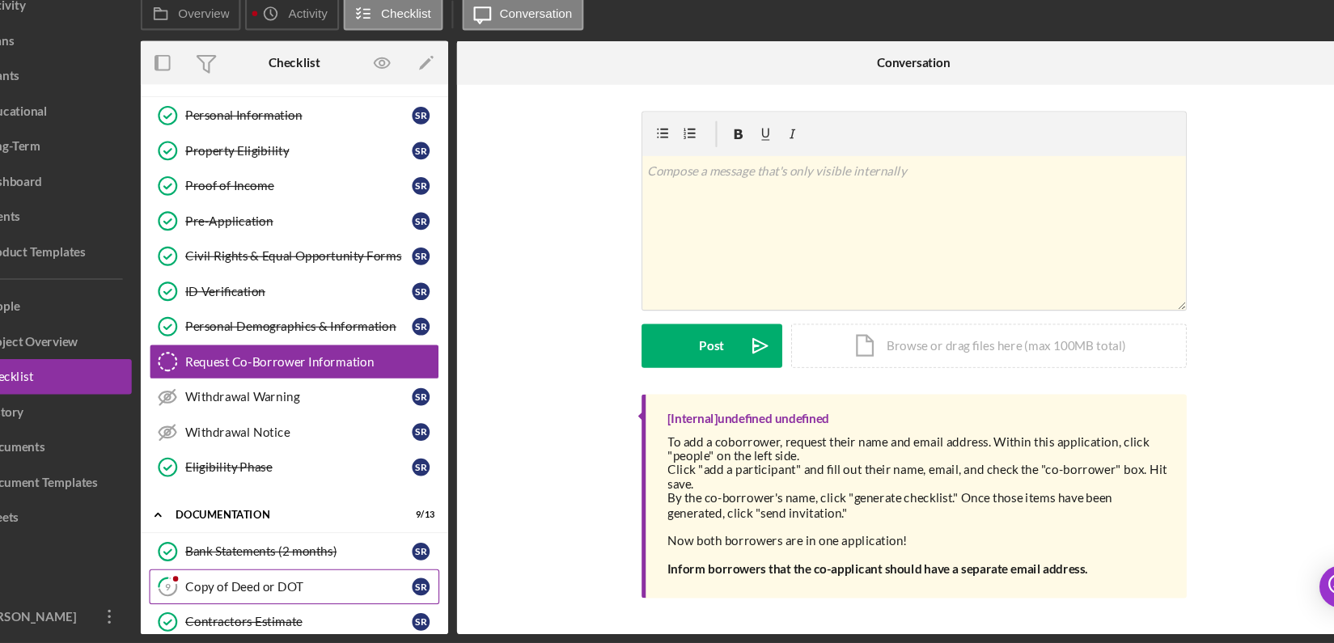
click at [320, 580] on link "9 Copy of Deed or DOT S R" at bounding box center [335, 591] width 267 height 32
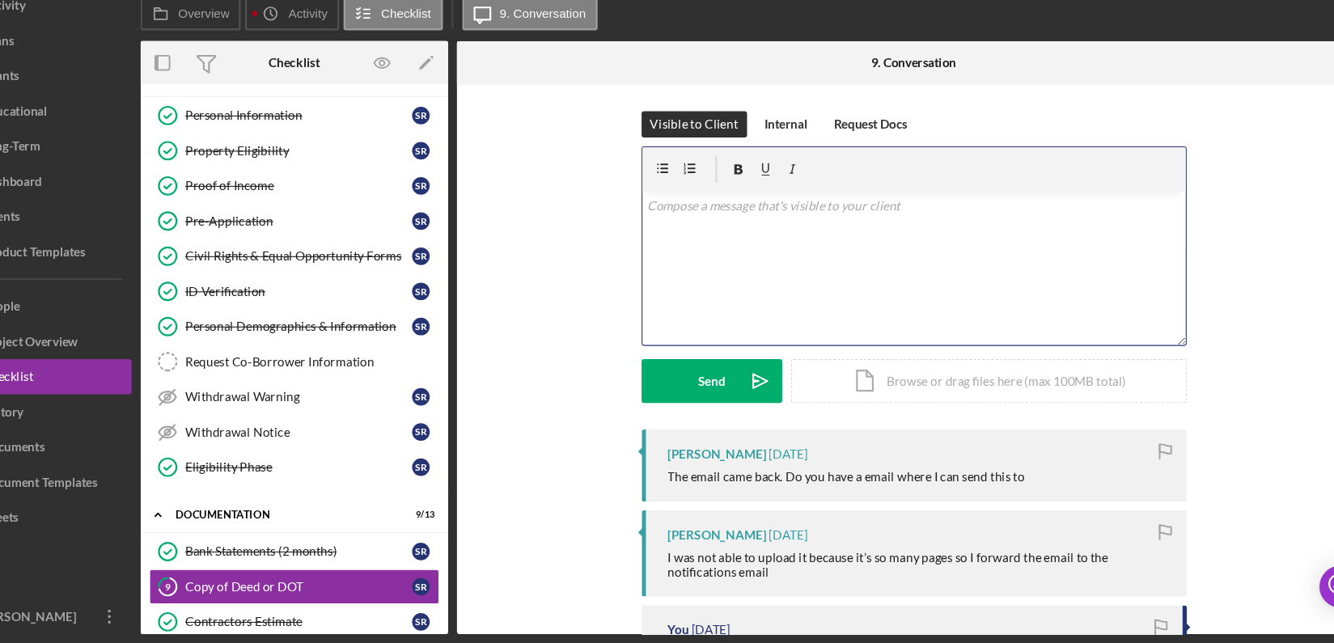
click at [806, 273] on div "v Color teal Color pink Remove color Add row above Add row below Add column bef…" at bounding box center [906, 298] width 500 height 142
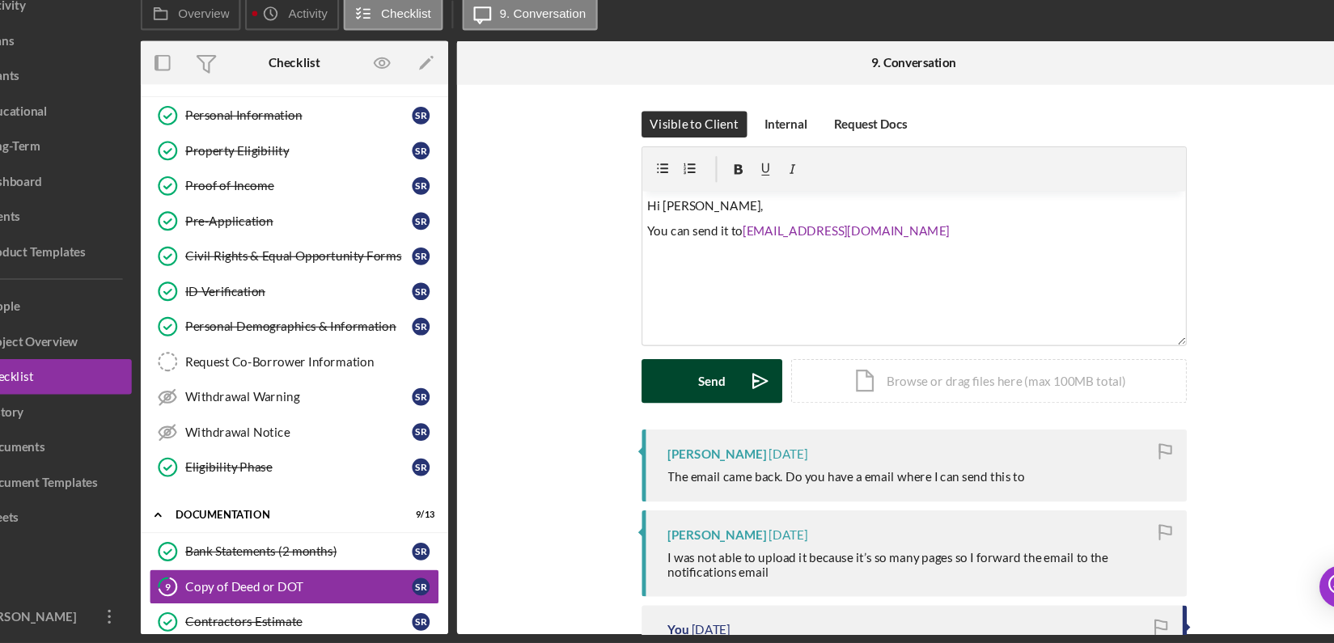
click at [746, 395] on icon "Icon/icon-invite-send" at bounding box center [764, 402] width 40 height 40
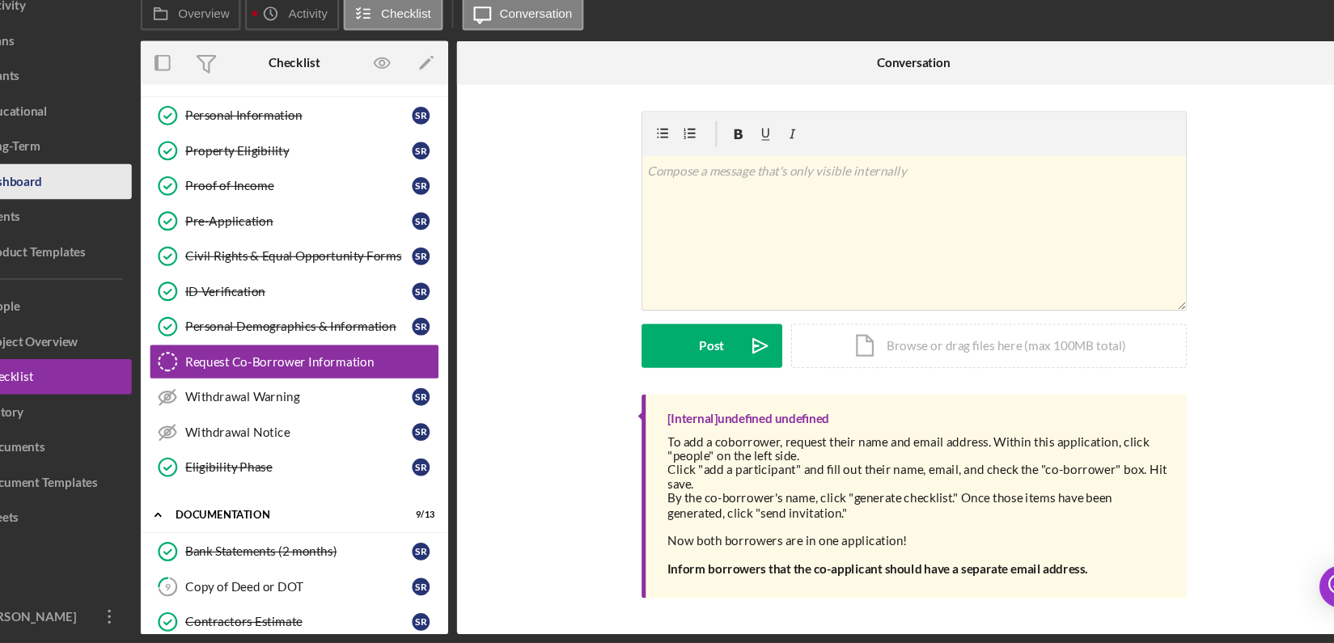
click at [137, 228] on button "Icon/Dashboard Dashboard" at bounding box center [97, 218] width 178 height 32
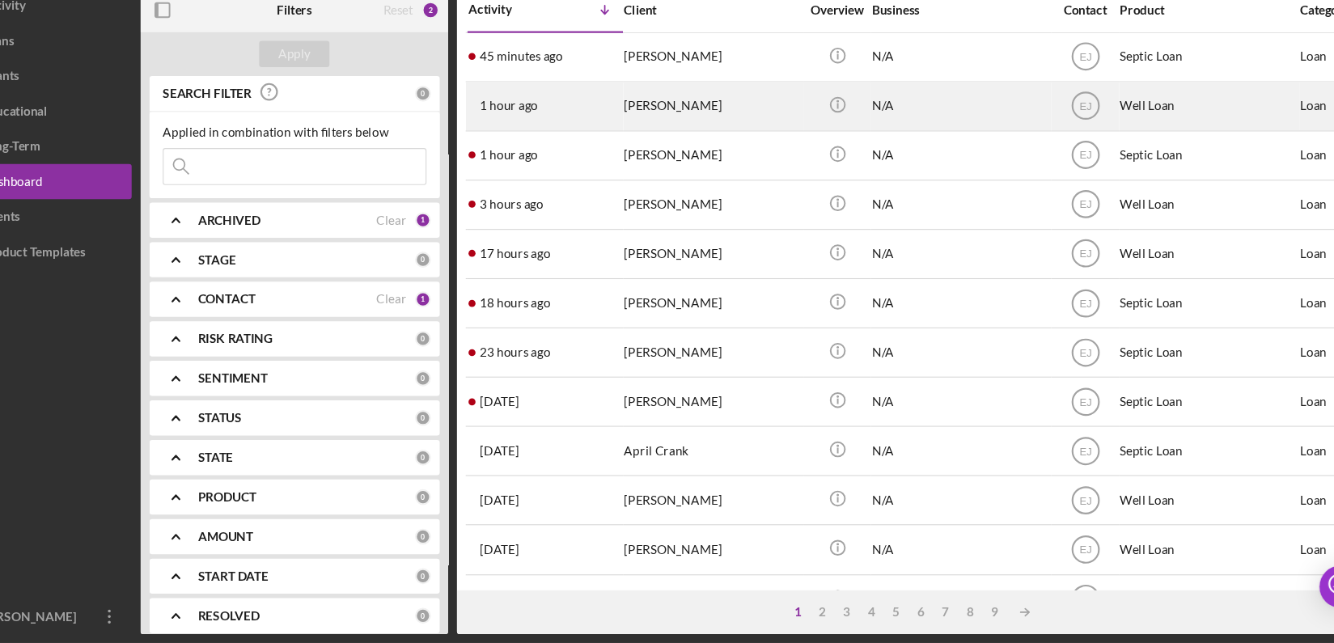
click at [731, 146] on div "Jennifer Theberge" at bounding box center [720, 149] width 162 height 43
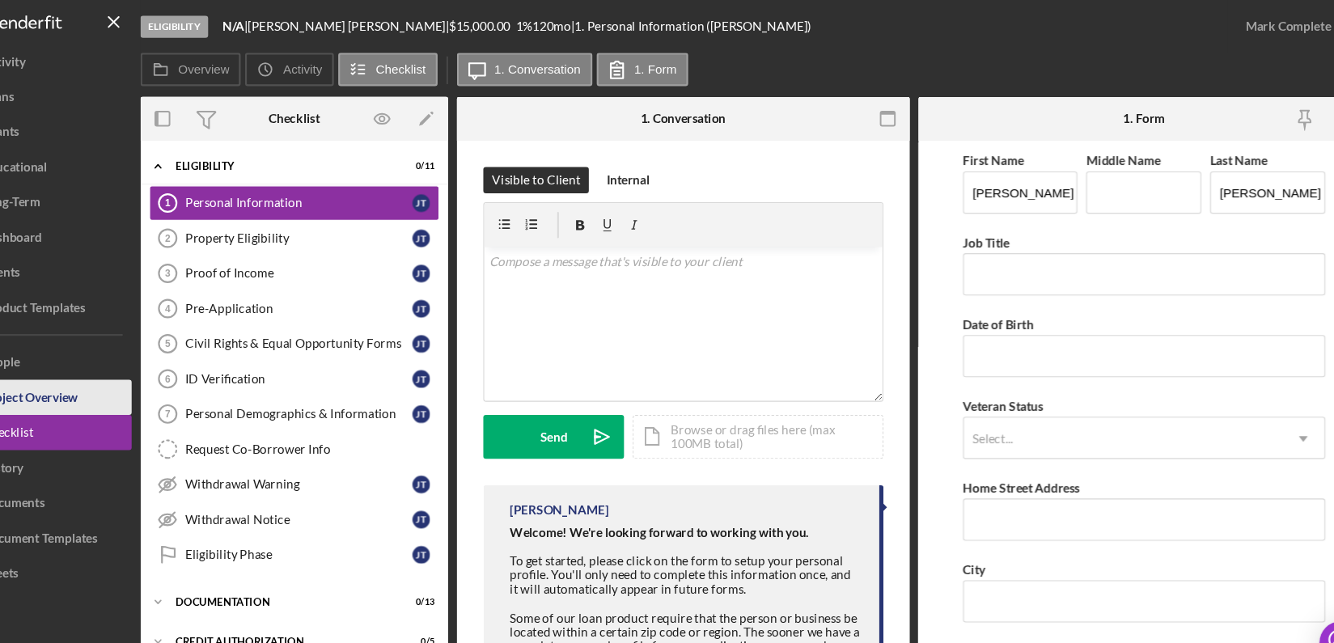
click at [137, 363] on div "Project Overview" at bounding box center [93, 367] width 88 height 36
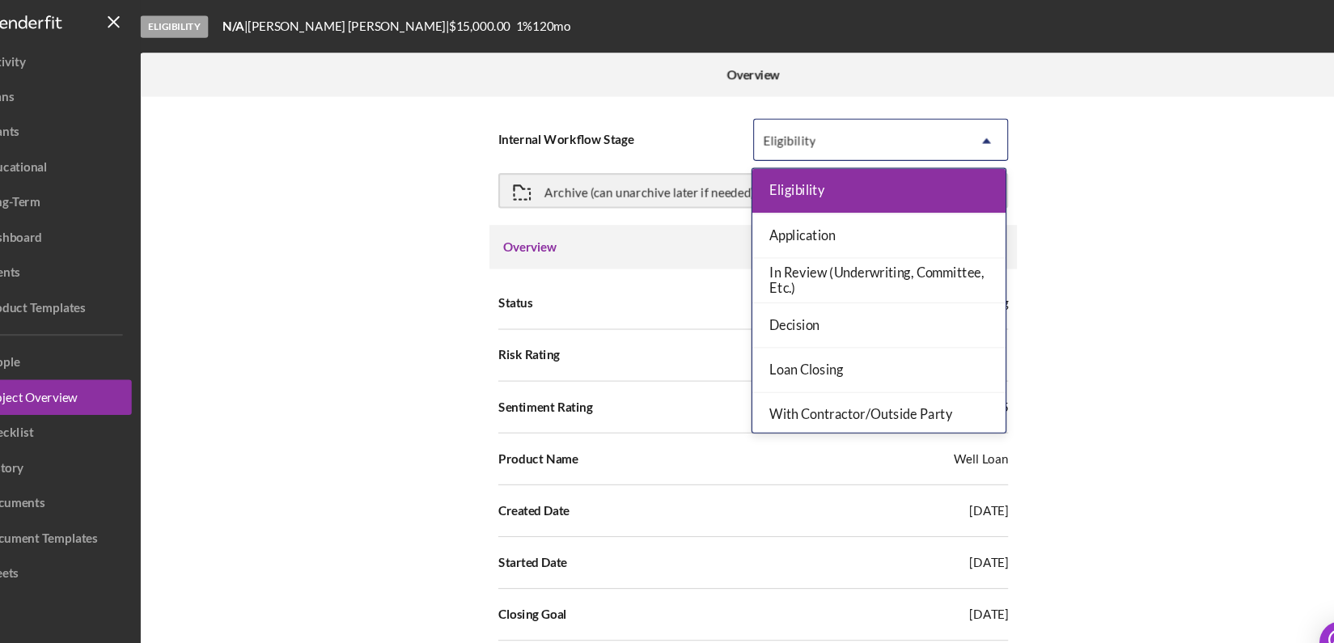
click at [977, 131] on icon "Icon/Dropdown Arrow" at bounding box center [972, 129] width 39 height 39
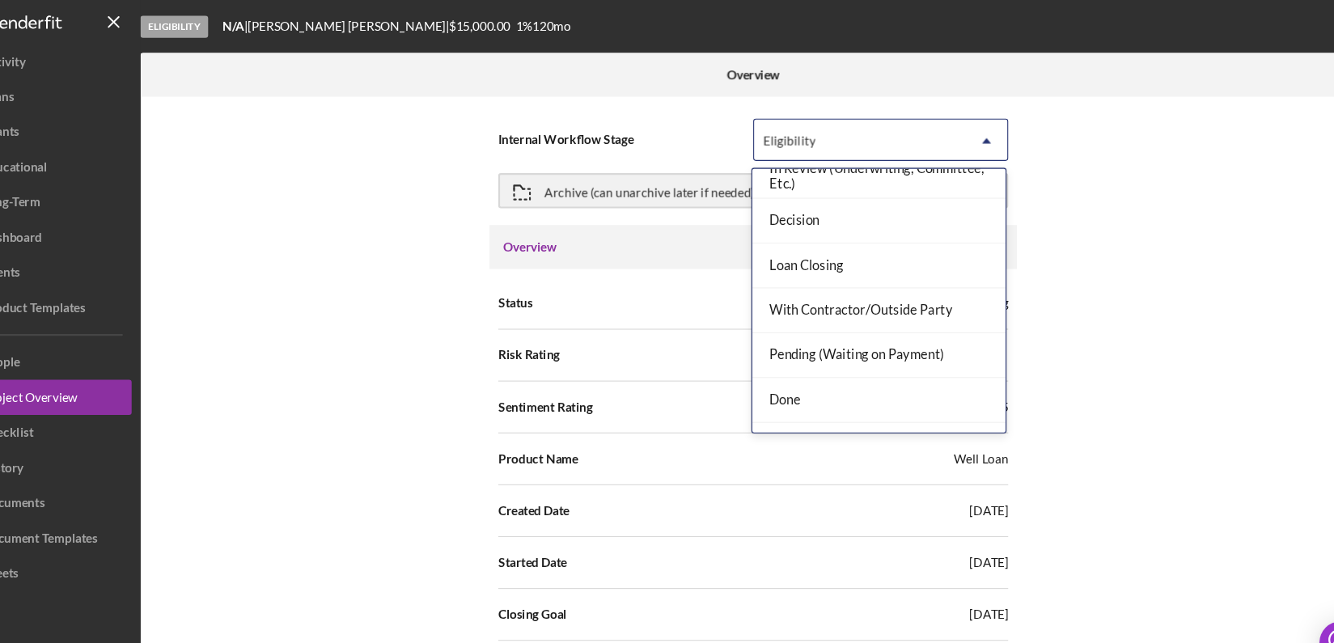
scroll to position [127, 0]
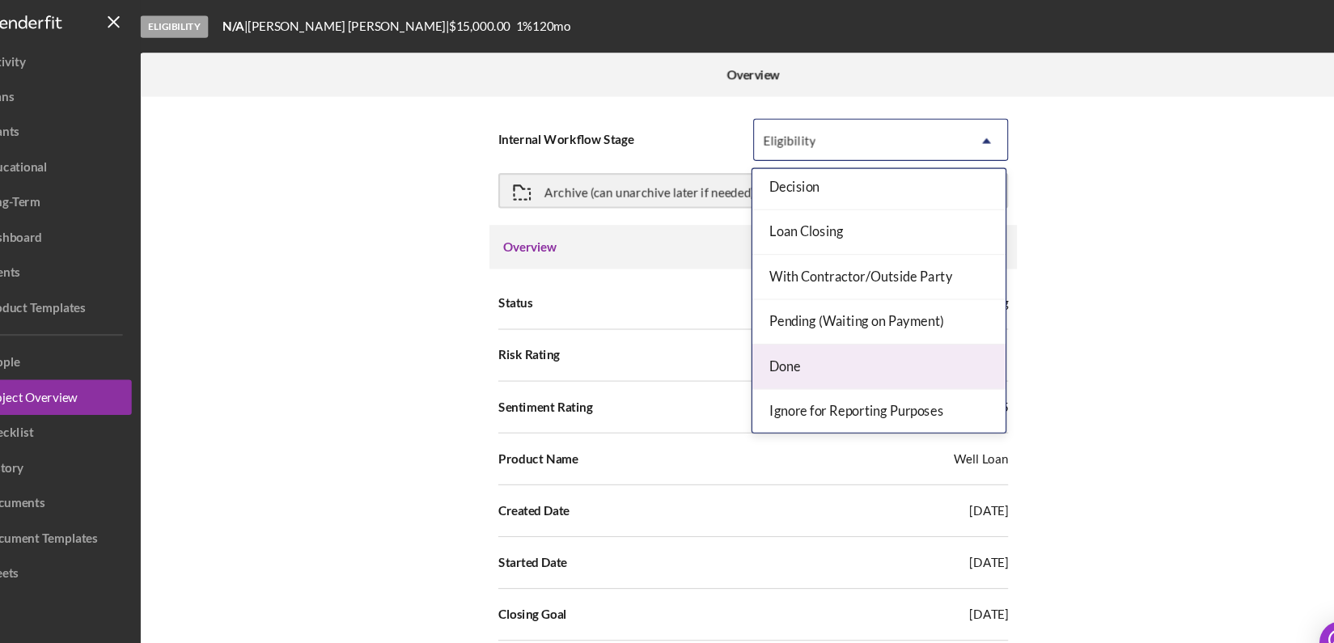
click at [916, 339] on div "Done" at bounding box center [873, 337] width 233 height 41
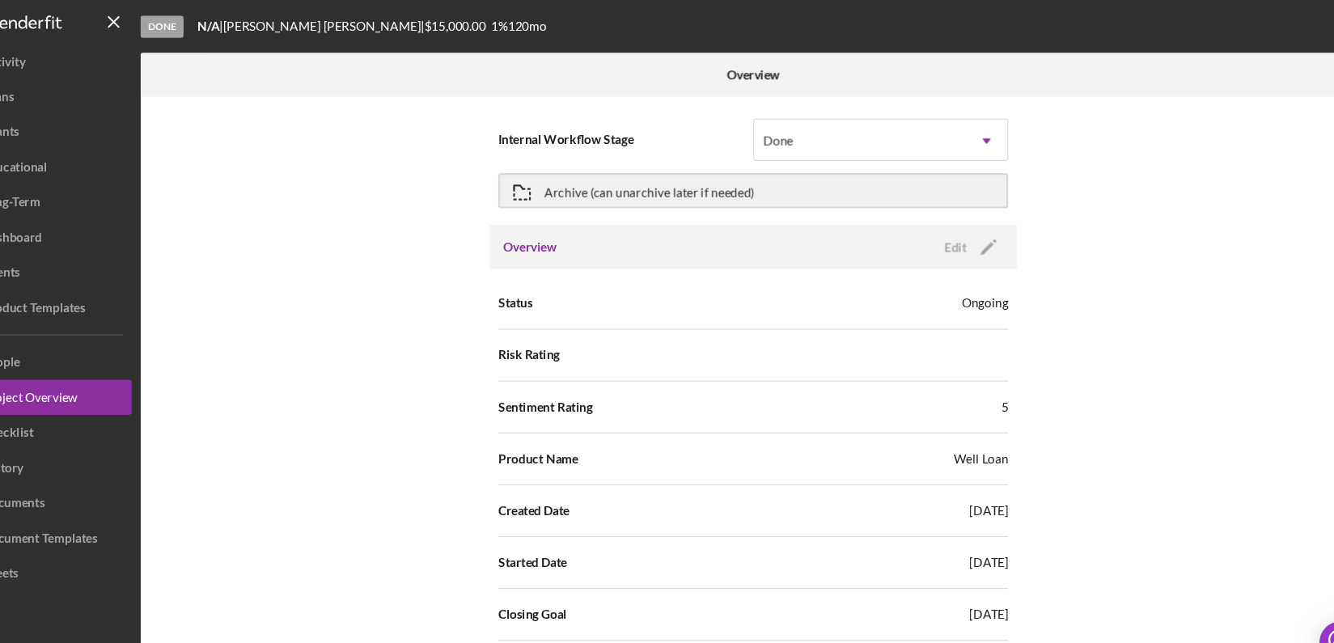
click at [1283, 517] on div "Internal Workflow Stage Done Icon/Dropdown Arrow Archive (can unarchive later i…" at bounding box center [757, 362] width 1127 height 546
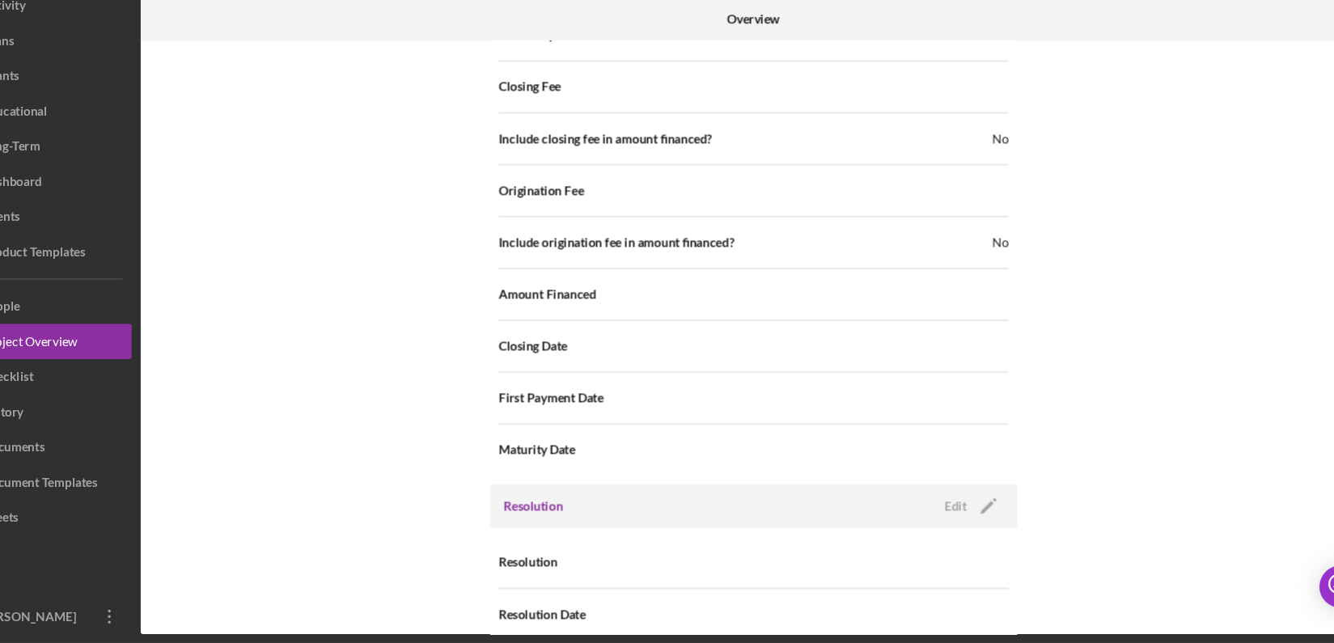
scroll to position [0, 0]
click at [937, 505] on div "Edit" at bounding box center [943, 517] width 20 height 24
click at [971, 552] on icon "Icon/Dropdown Arrow" at bounding box center [972, 569] width 39 height 39
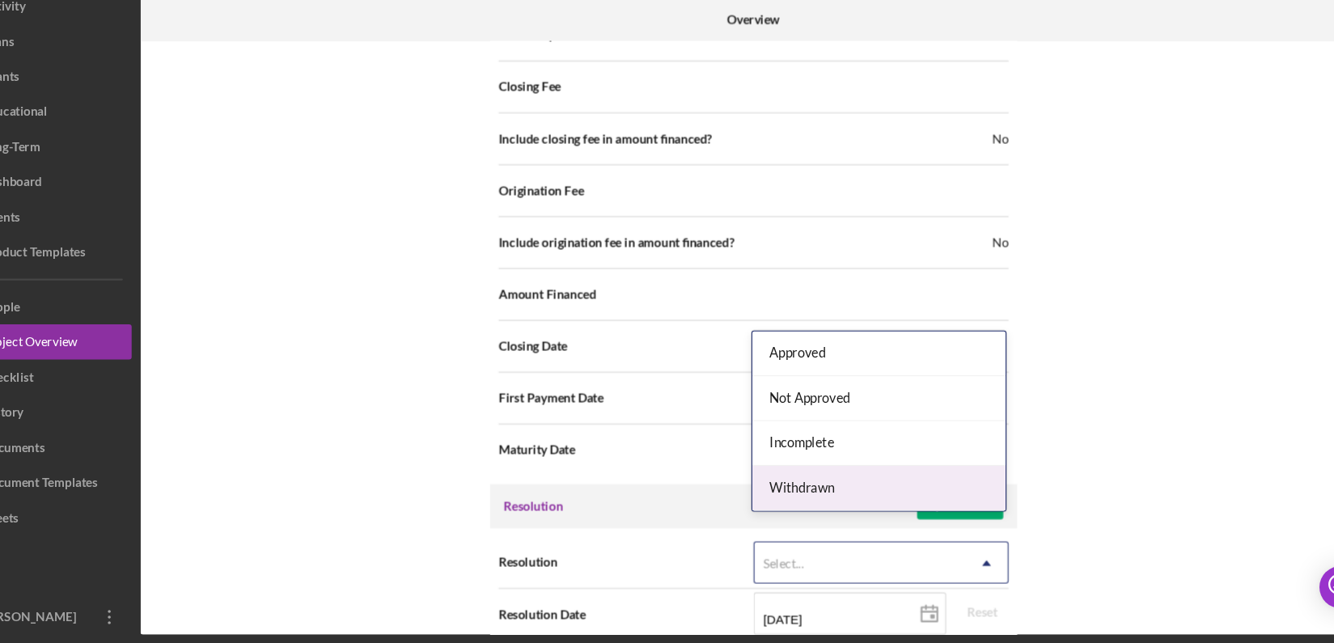
click at [922, 500] on div "Withdrawn" at bounding box center [873, 500] width 233 height 41
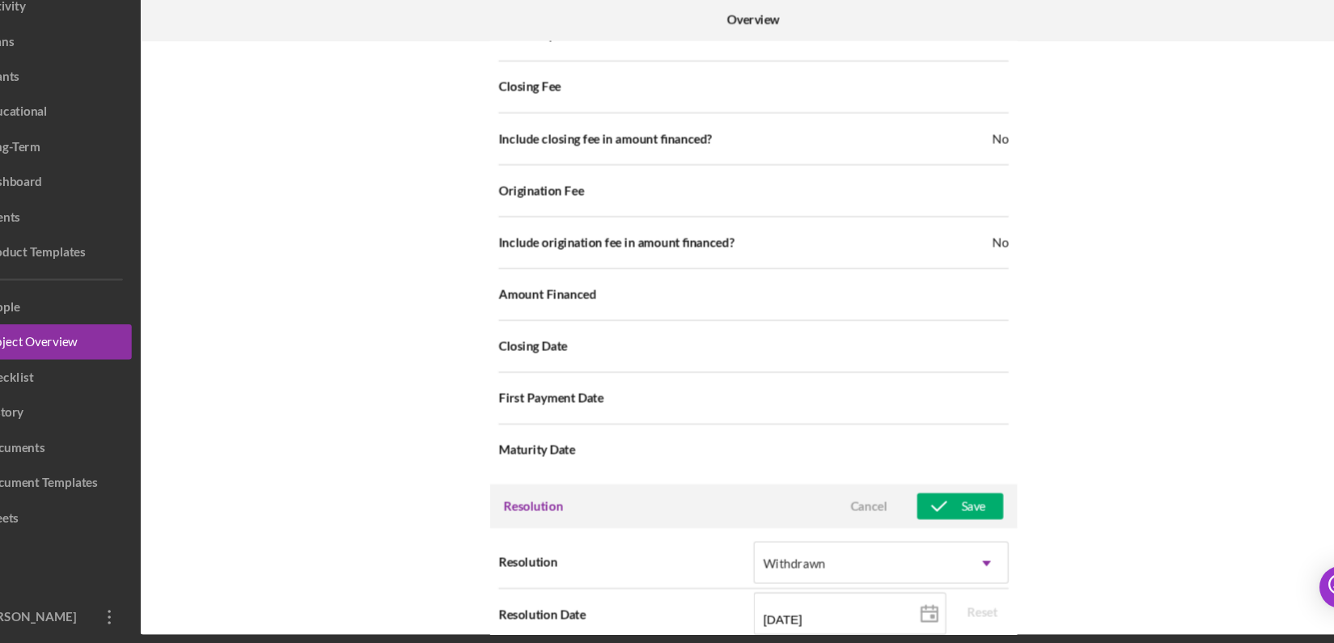
click at [1255, 516] on div "Internal Workflow Stage Done Icon/Dropdown Arrow Archive (can unarchive later i…" at bounding box center [757, 362] width 1127 height 546
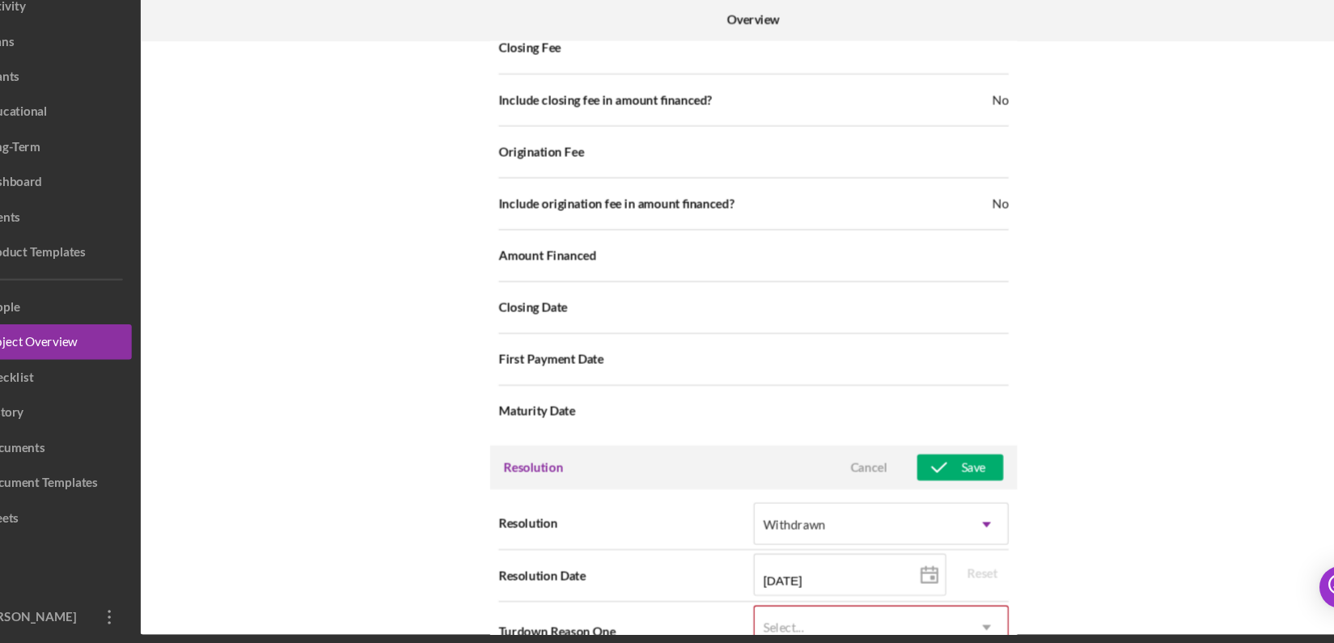
scroll to position [1925, 0]
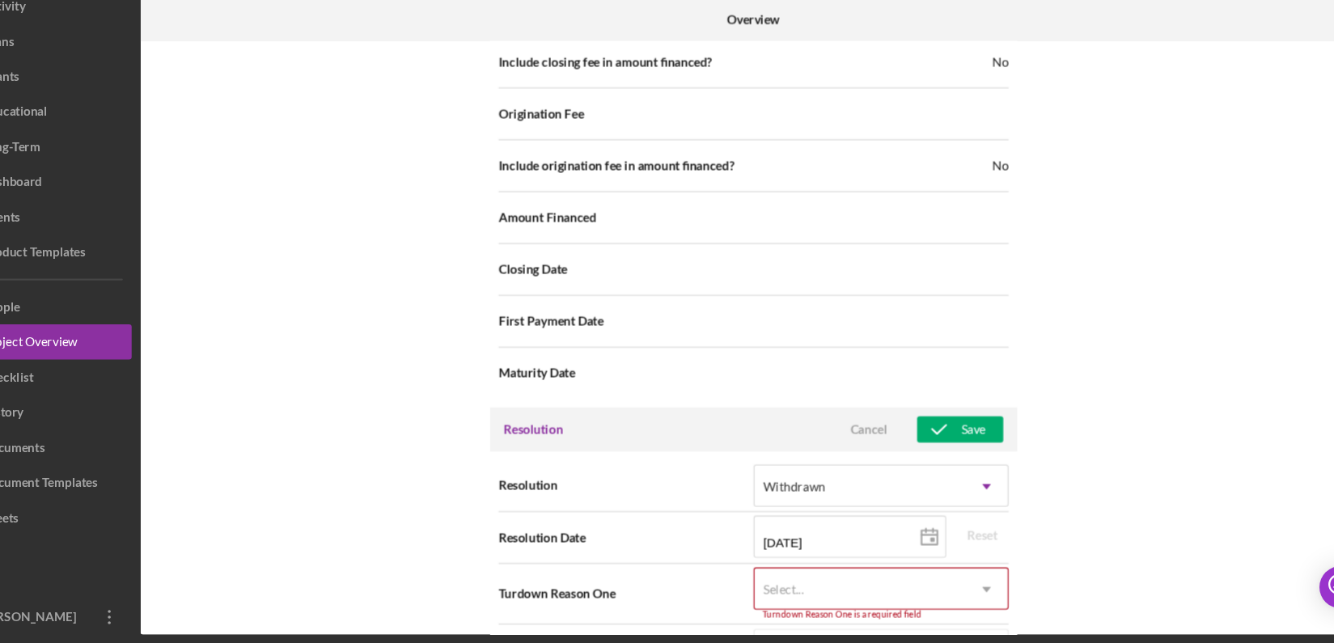
click at [970, 573] on icon "Icon/Dropdown Arrow" at bounding box center [972, 592] width 39 height 39
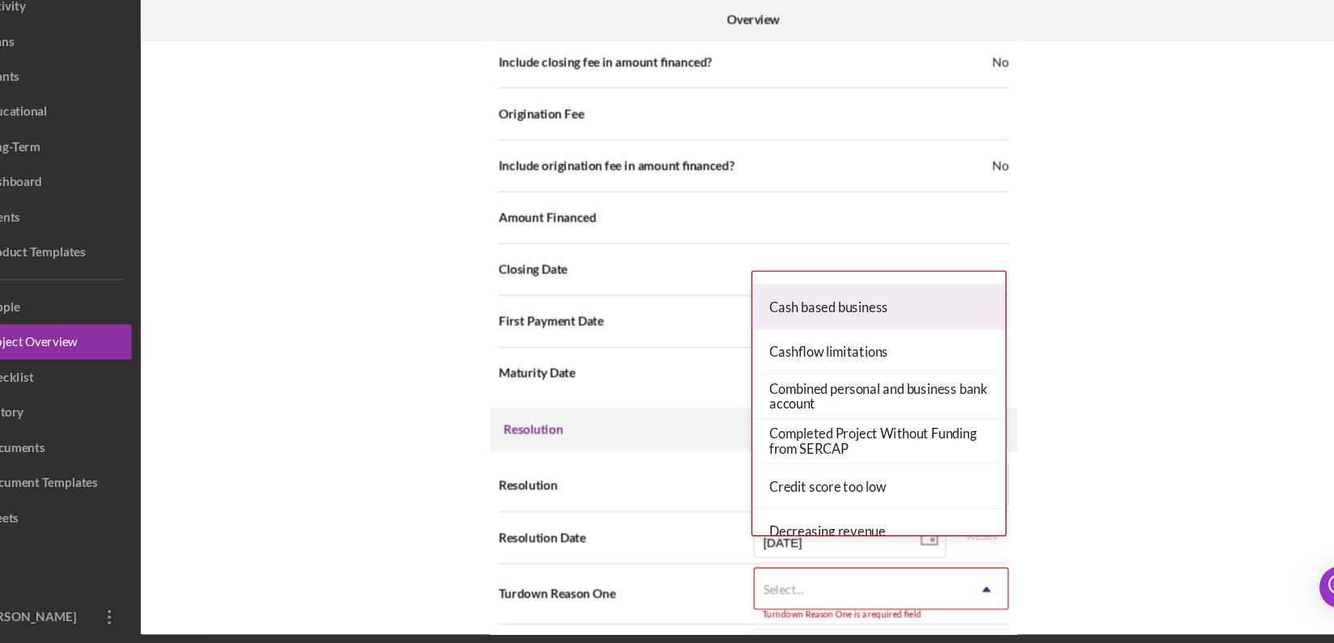
scroll to position [899, 0]
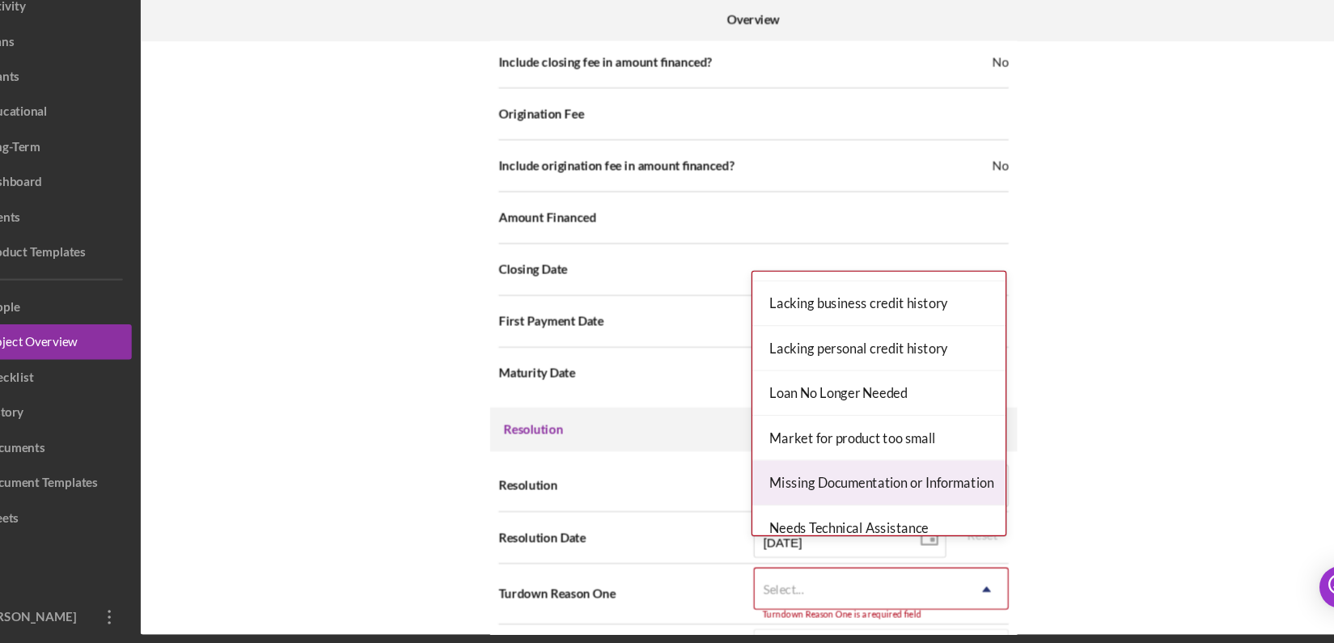
click at [942, 489] on div "Missing Documentation or Information" at bounding box center [873, 495] width 233 height 41
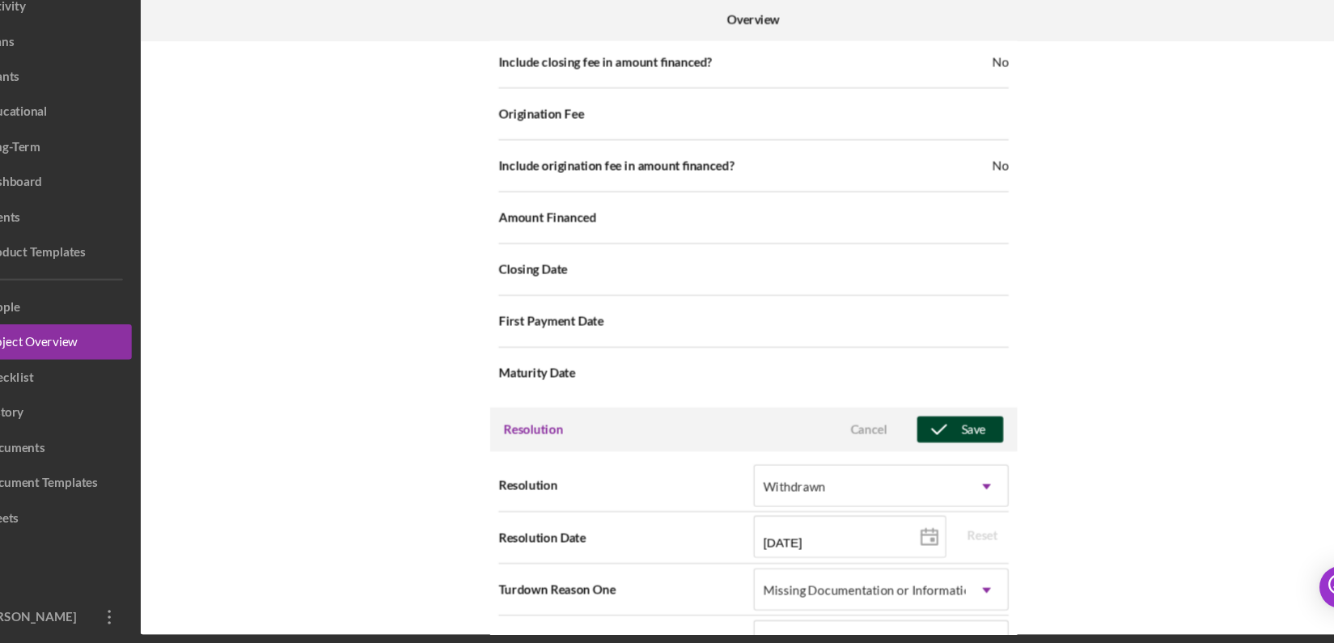
click at [949, 433] on div "Save" at bounding box center [960, 445] width 23 height 24
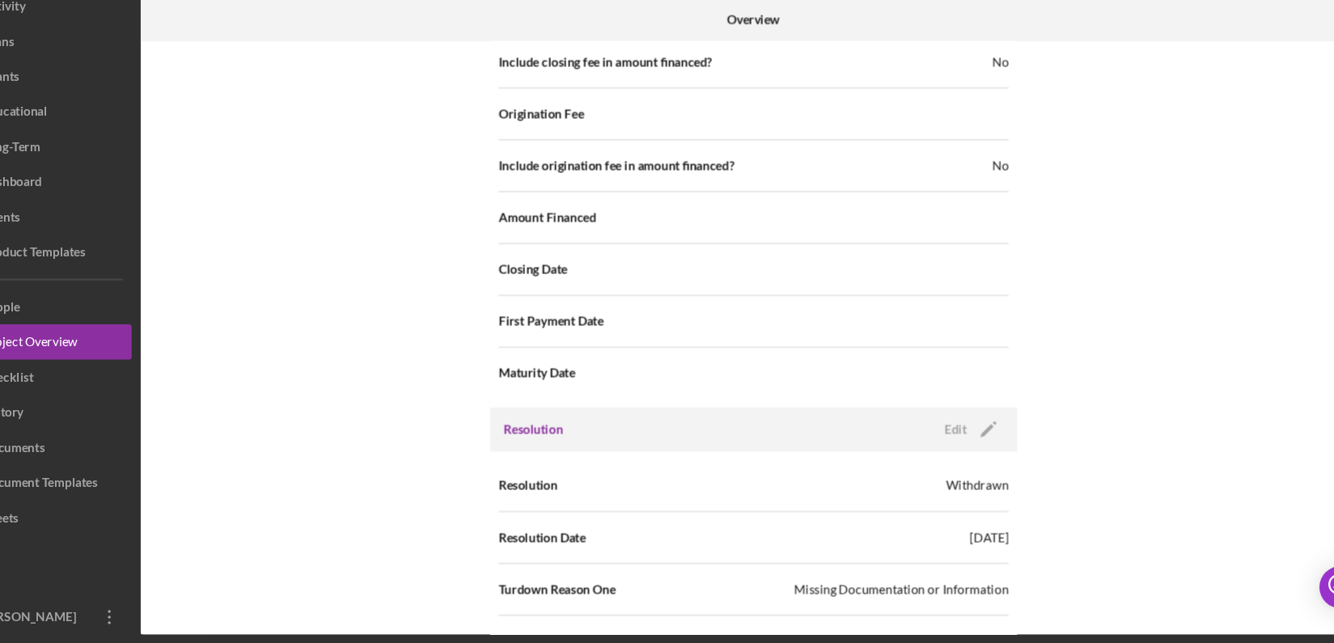
click at [1178, 184] on div "Internal Workflow Stage Done Icon/Dropdown Arrow Archive (can unarchive later i…" at bounding box center [757, 362] width 1127 height 546
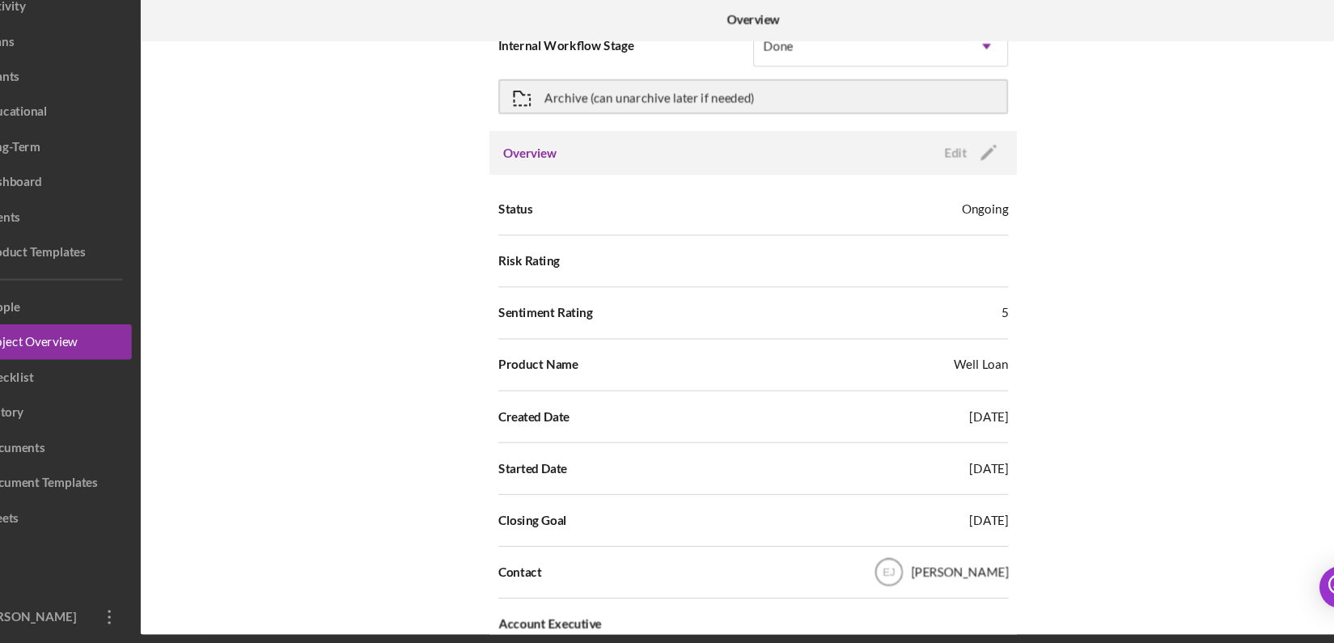
scroll to position [0, 0]
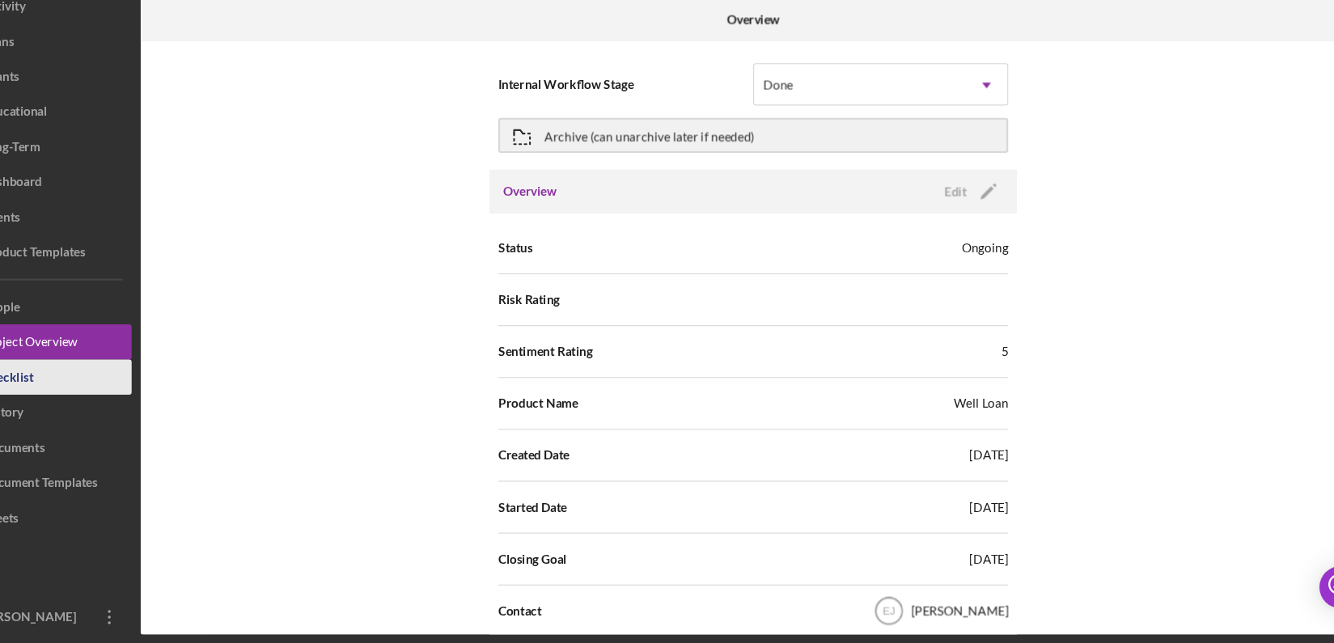
click at [135, 395] on button "Checklist" at bounding box center [97, 398] width 178 height 32
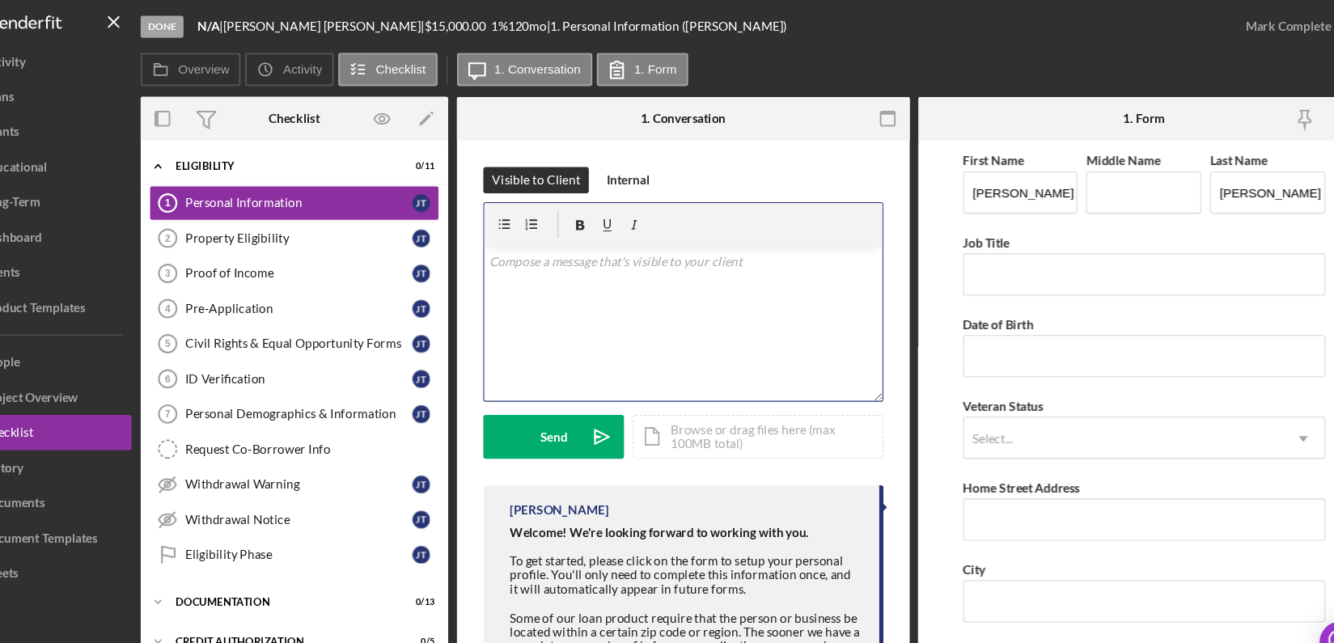
click at [614, 252] on div "v Color teal Color pink Remove color Add row above Add row below Add column bef…" at bounding box center [693, 298] width 366 height 142
paste div
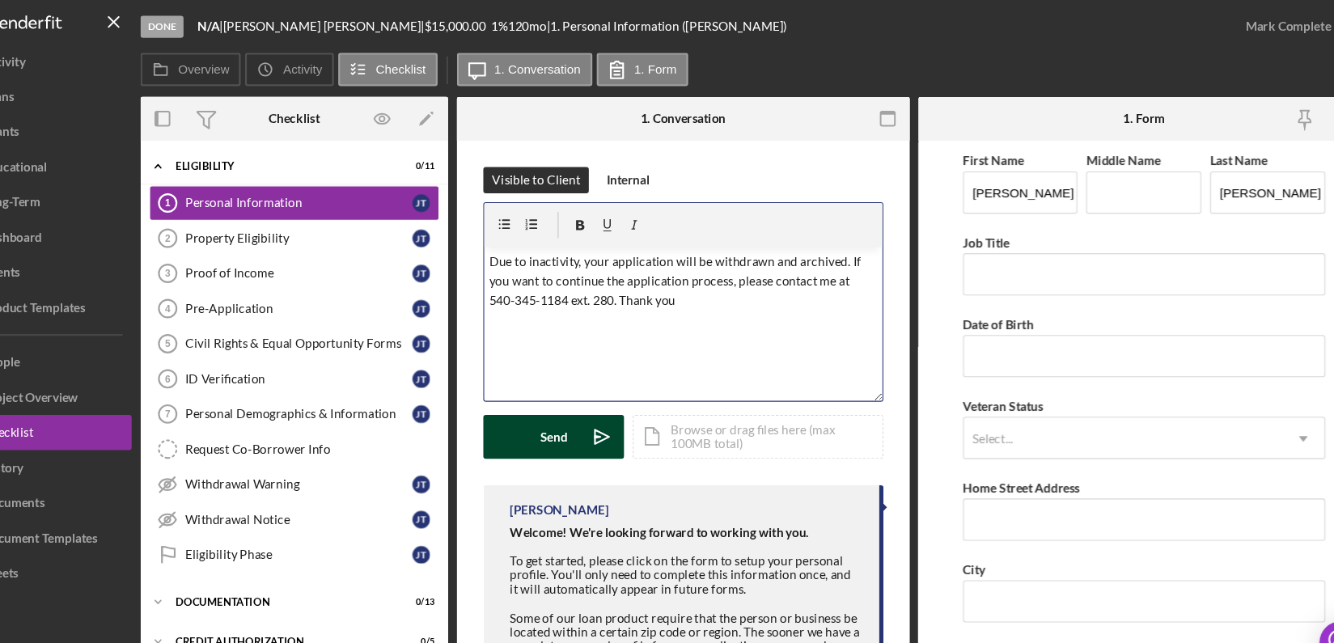
click at [586, 390] on button "Send Icon/icon-invite-send" at bounding box center [574, 402] width 129 height 40
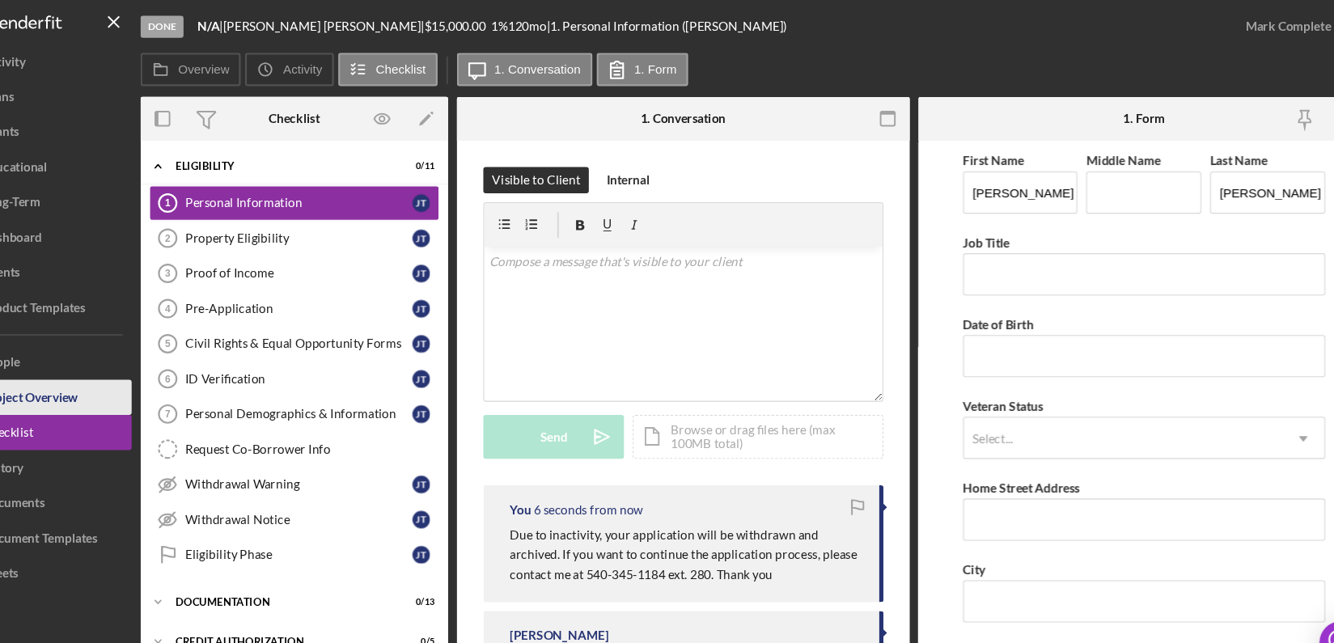
click at [149, 358] on button "Project Overview" at bounding box center [97, 365] width 178 height 32
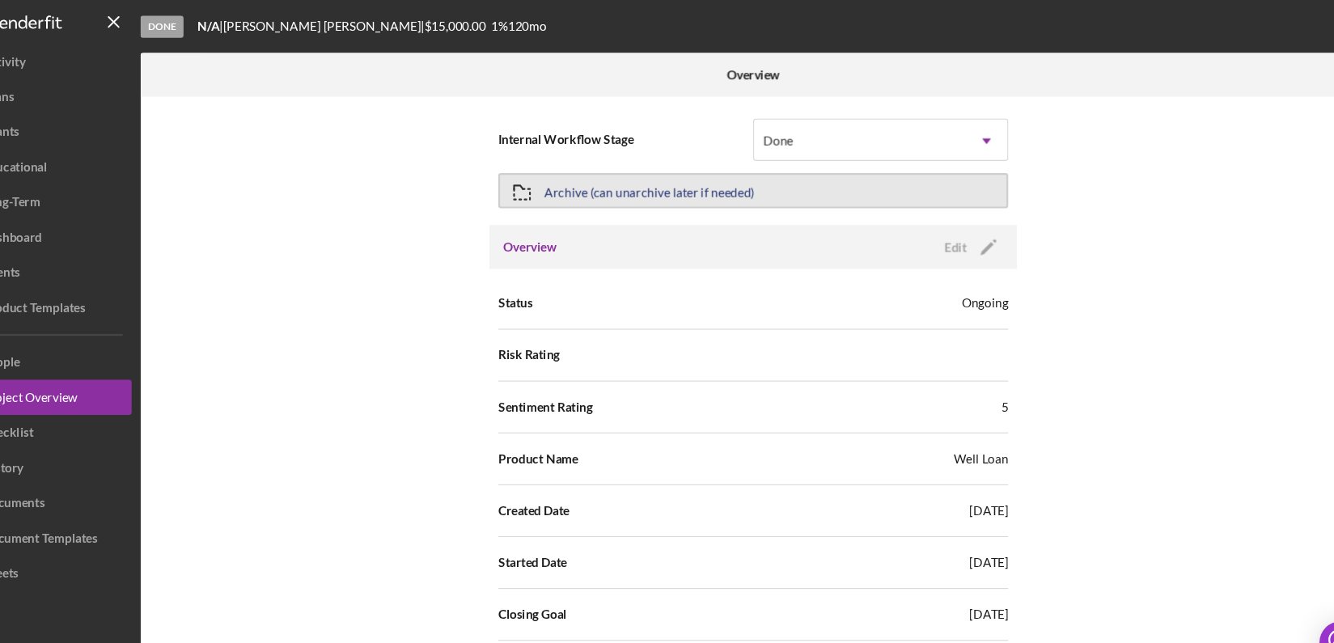
click at [541, 178] on icon "button" at bounding box center [545, 177] width 40 height 40
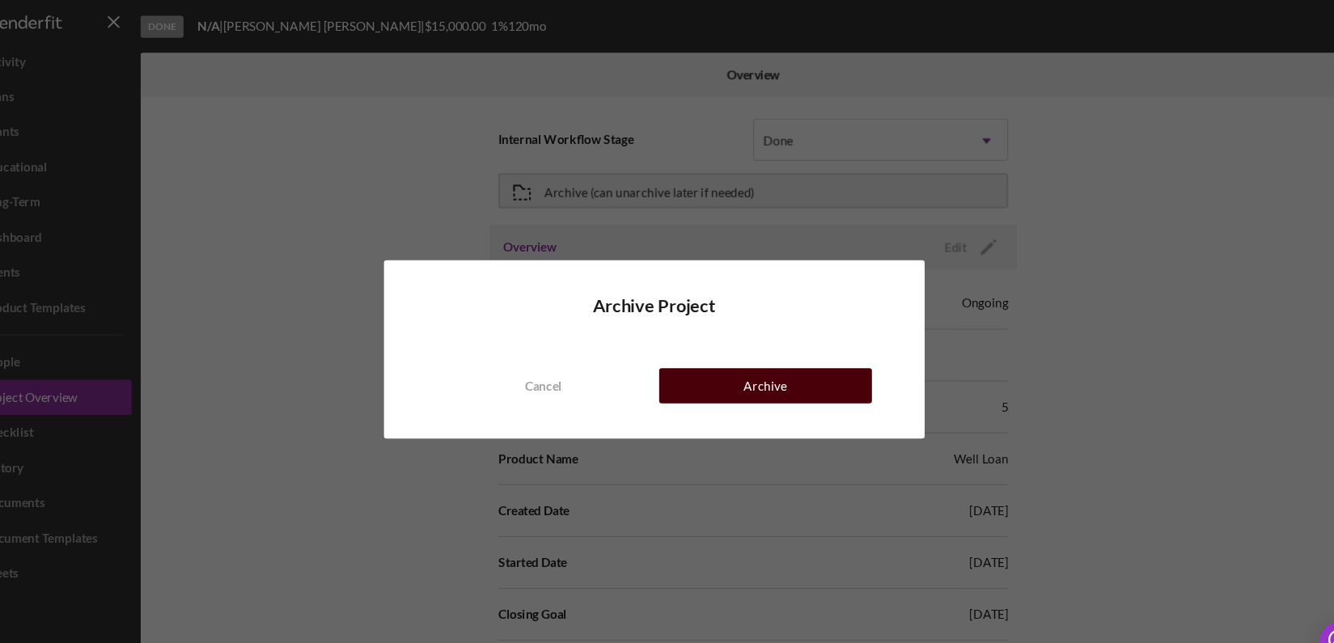
click at [757, 345] on div "Archive" at bounding box center [769, 355] width 40 height 32
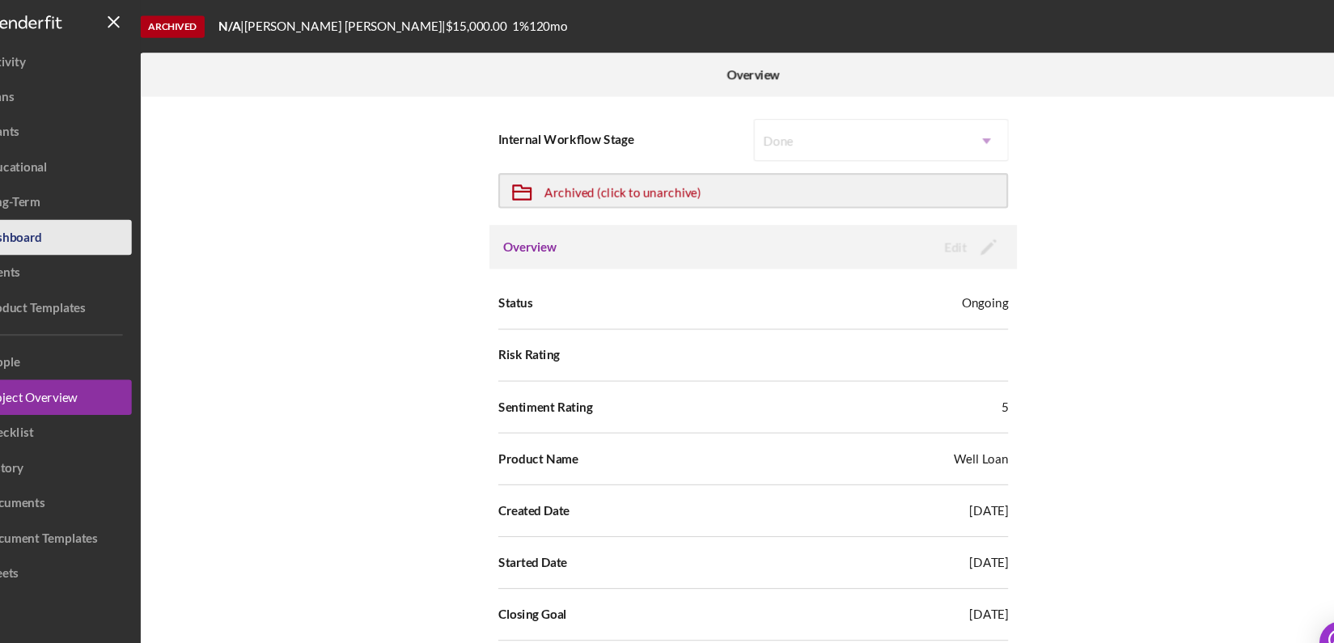
click at [99, 211] on div "Dashboard" at bounding box center [76, 220] width 55 height 36
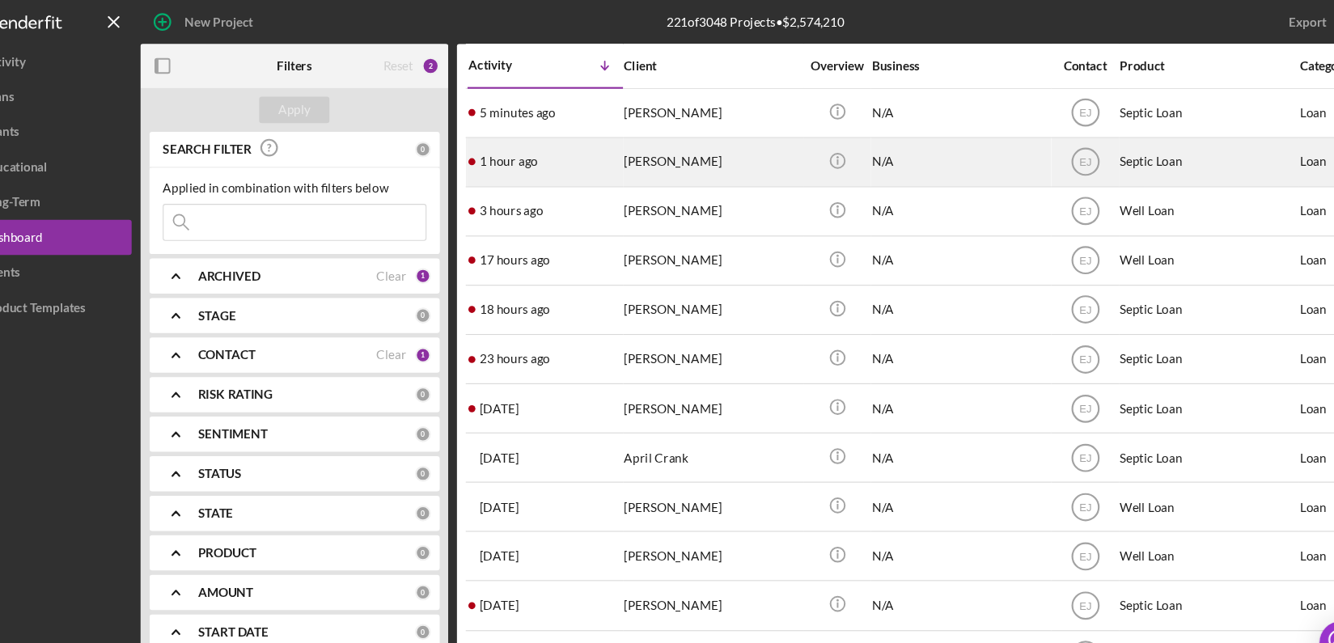
click at [763, 142] on div "Kaleb Lawton" at bounding box center [720, 149] width 162 height 43
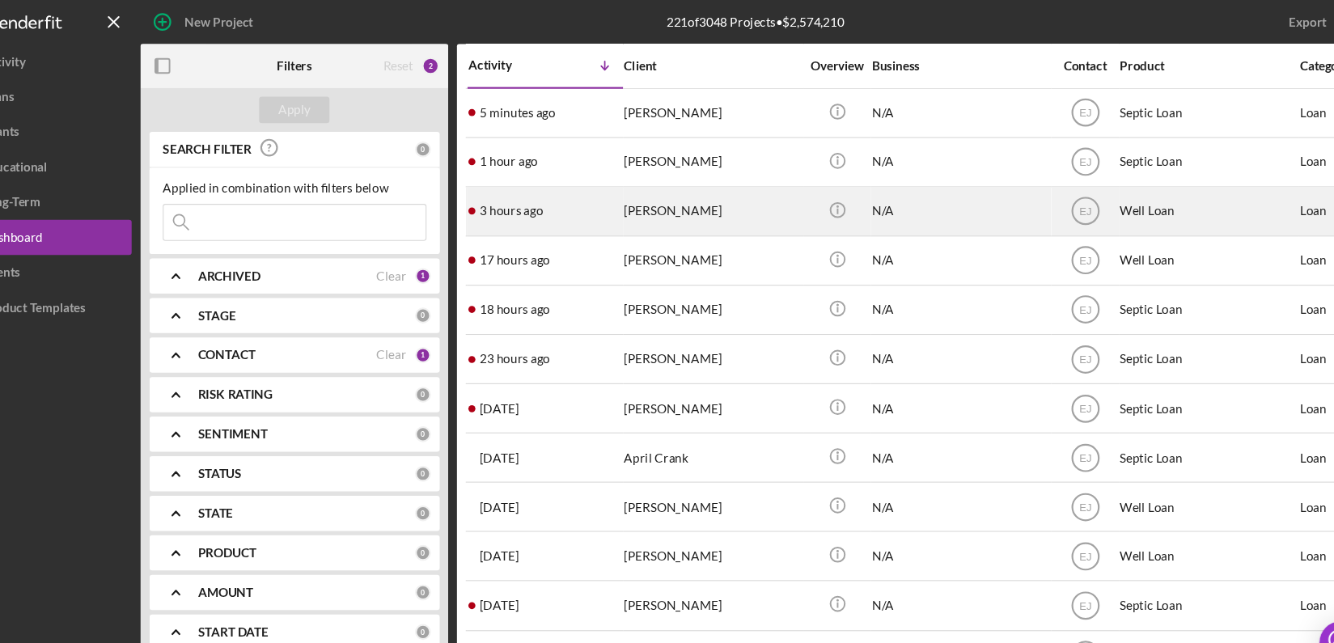
click at [740, 189] on div "Kitty Lukacs" at bounding box center [720, 194] width 162 height 43
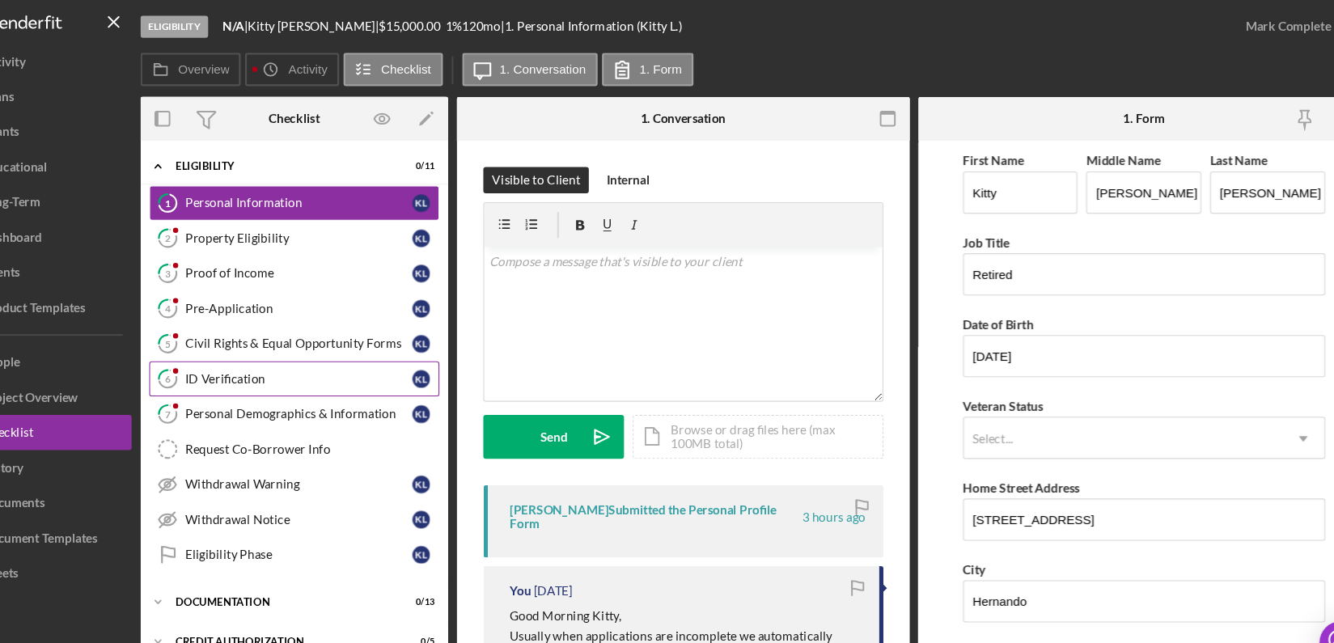
click at [326, 342] on div "ID Verification" at bounding box center [339, 348] width 209 height 13
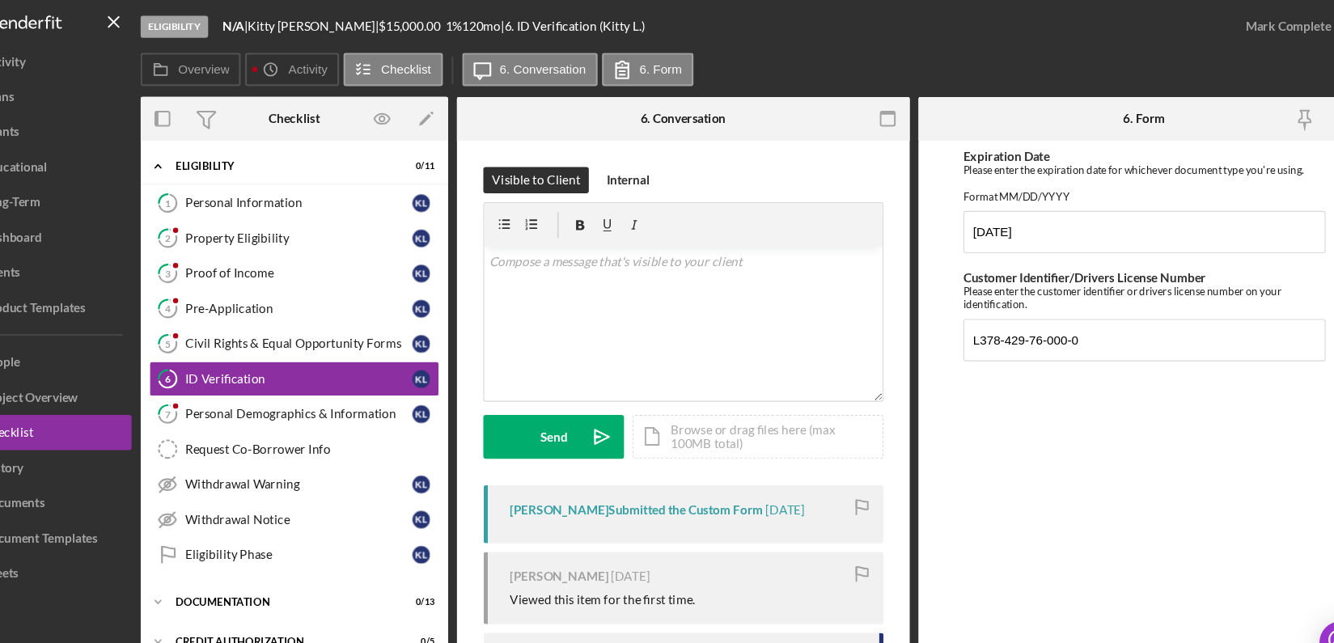
scroll to position [167, 0]
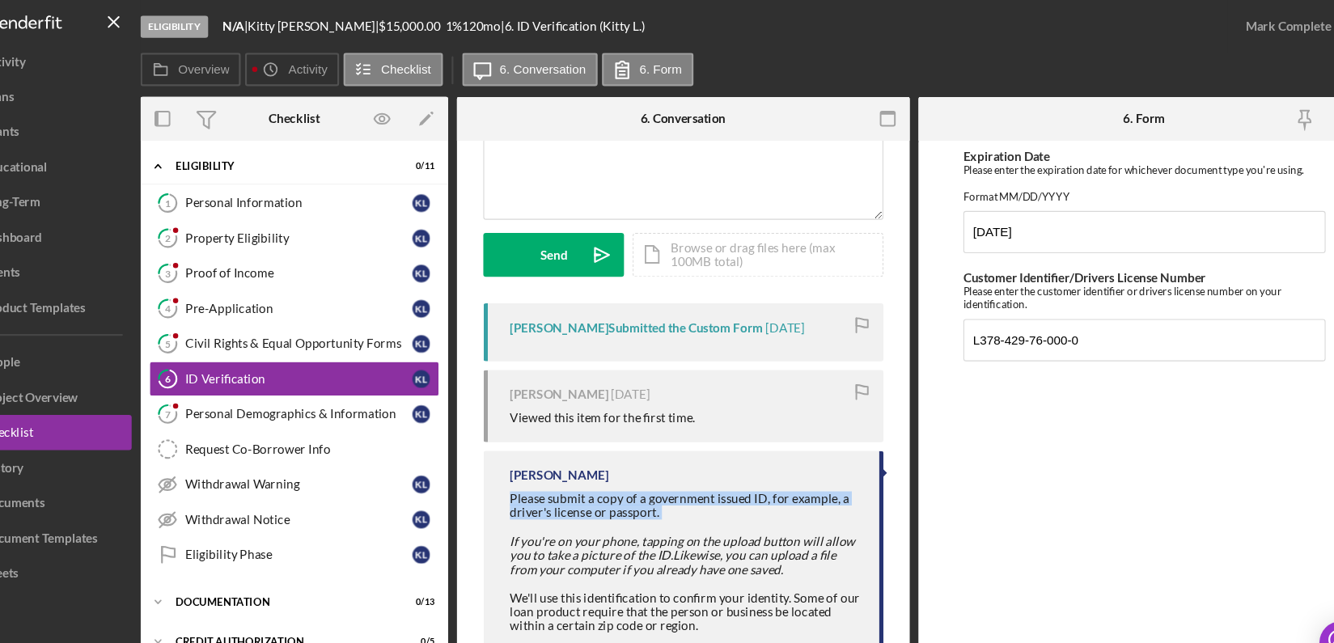
drag, startPoint x: 533, startPoint y: 453, endPoint x: 704, endPoint y: 479, distance: 173.4
click at [704, 479] on div "Erica Jenkins Please submit a copy of a government issued ID, for example, a dr…" at bounding box center [694, 509] width 368 height 188
copy div "Please submit a copy of a government issued ID, for example, a driver's license…"
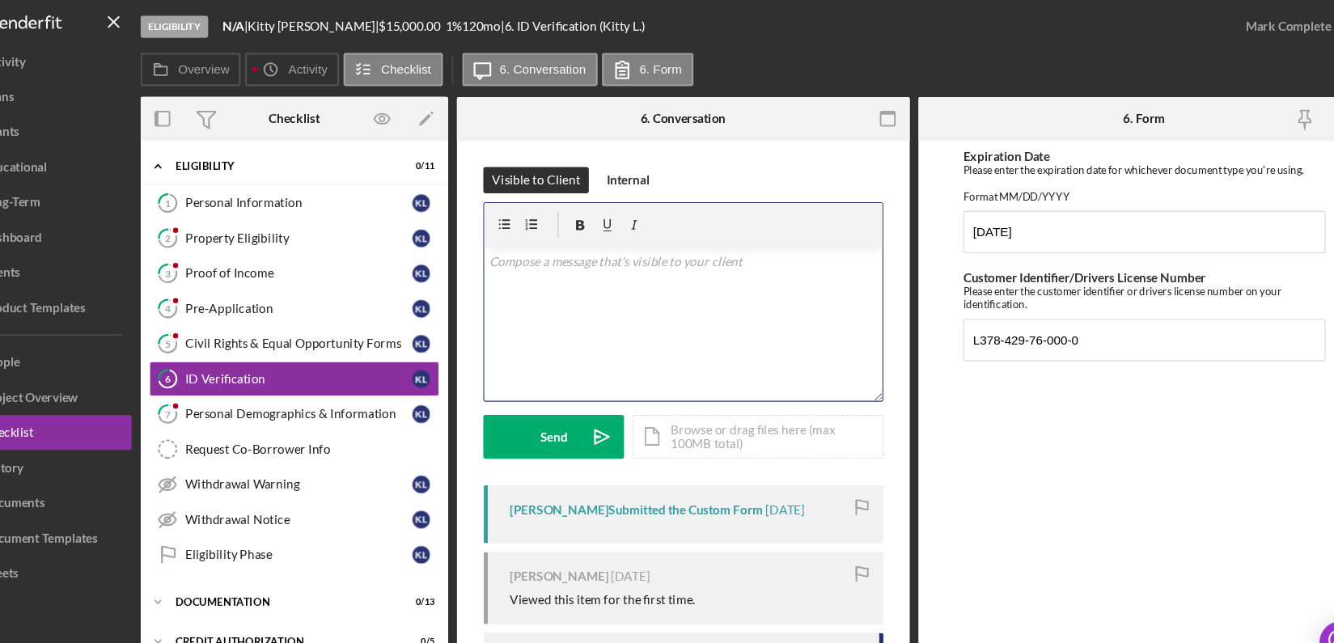
click at [675, 260] on div "v Color teal Color pink Remove color Add row above Add row below Add column bef…" at bounding box center [693, 298] width 366 height 142
click at [581, 239] on mark "Please submit a copy of a government issued ID, for example, a driver's license…" at bounding box center [692, 250] width 355 height 32
click at [662, 256] on p "Please upload a copy of a government issued ID, for example, a driver's license…" at bounding box center [693, 259] width 357 height 54
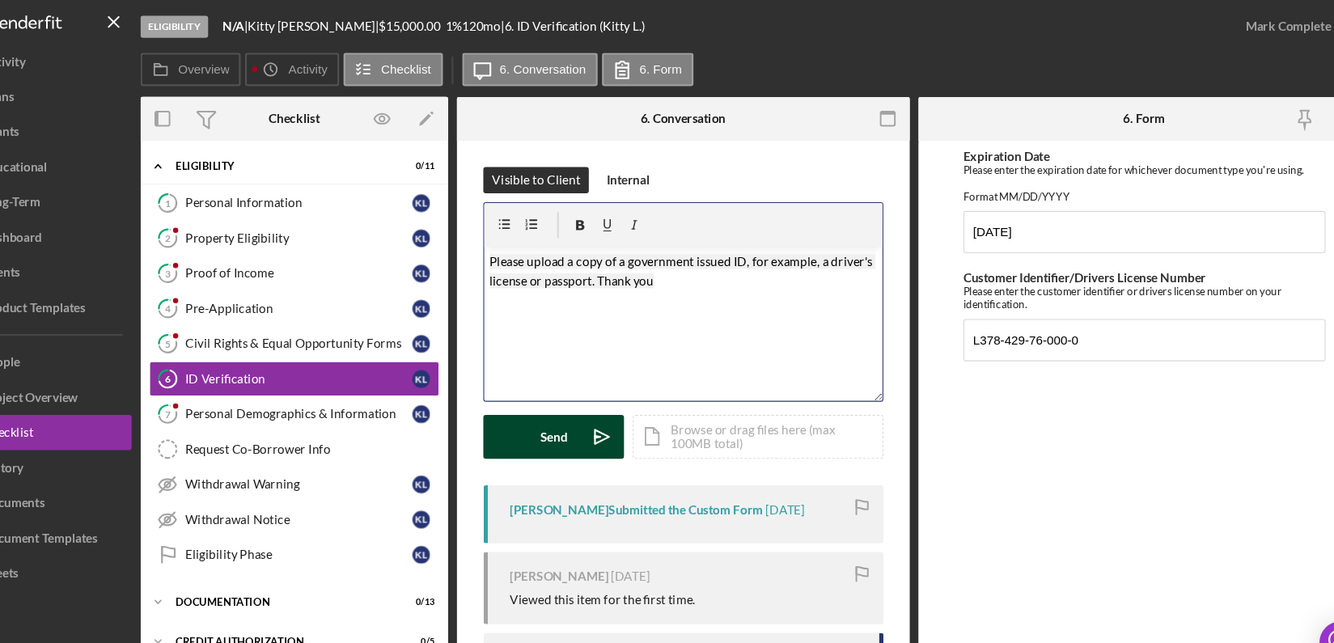
click at [580, 402] on div "Send" at bounding box center [574, 402] width 25 height 40
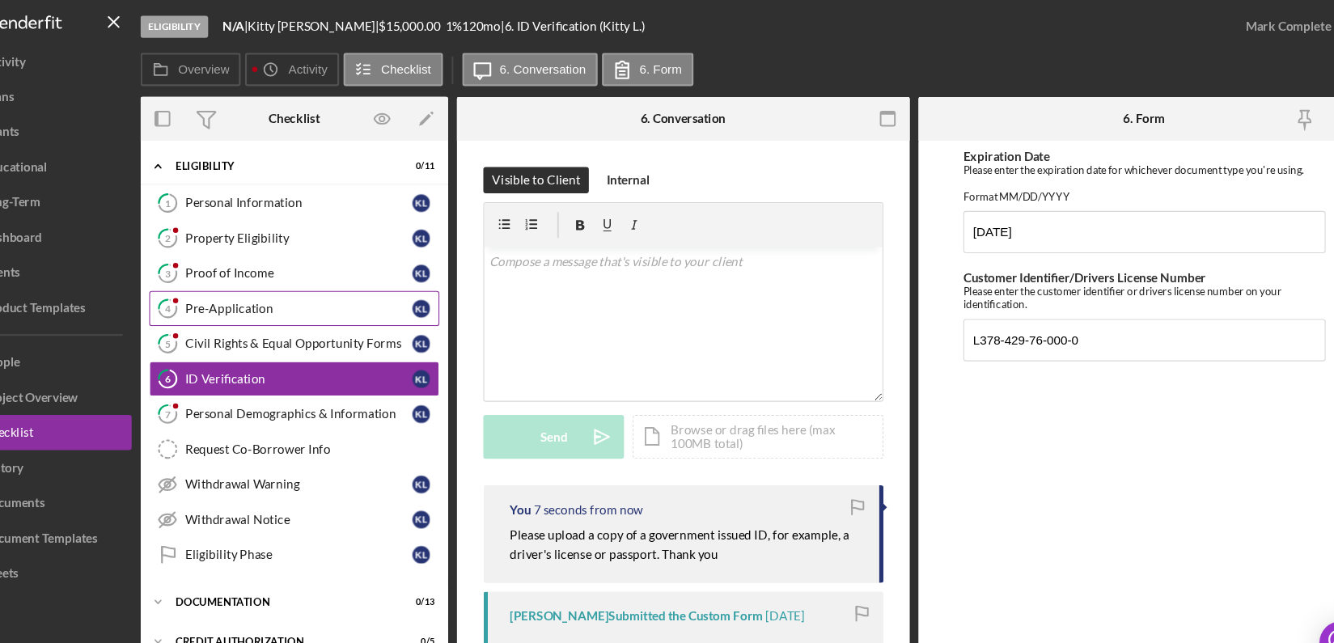
click at [270, 286] on div "Pre-Application" at bounding box center [339, 283] width 209 height 13
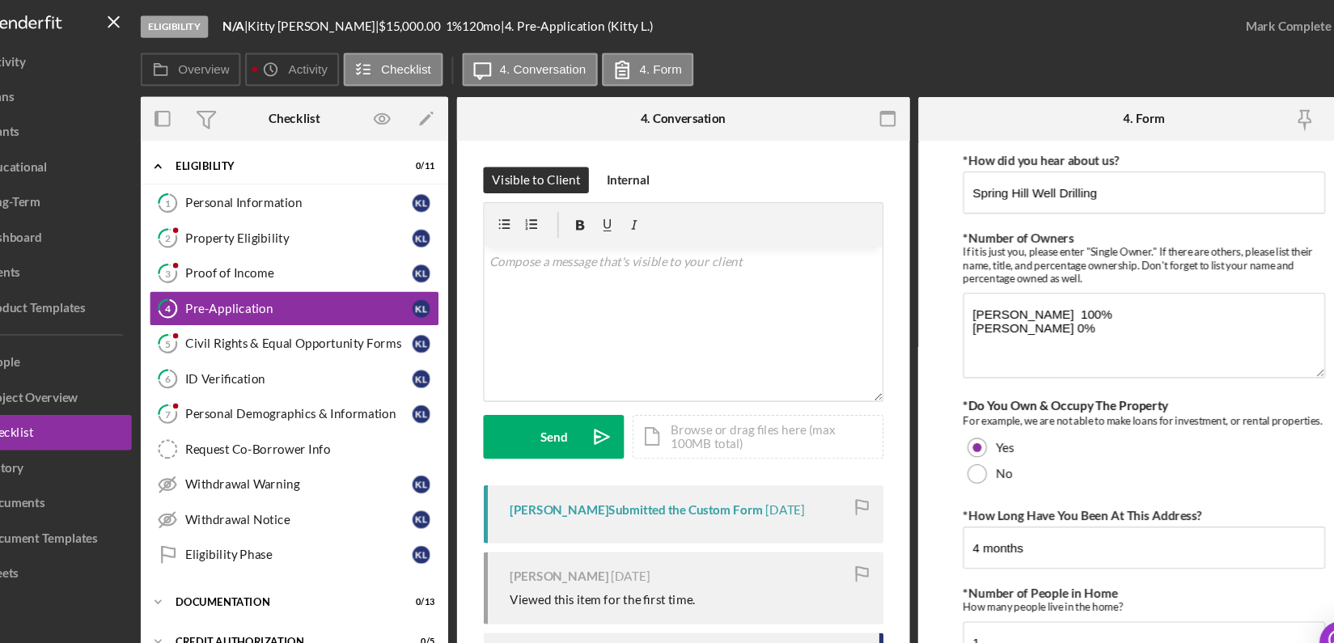
click at [1291, 510] on form "*How did you hear about us? Spring Hill Well Drilling *Number of Owners If it i…" at bounding box center [1118, 381] width 417 height 505
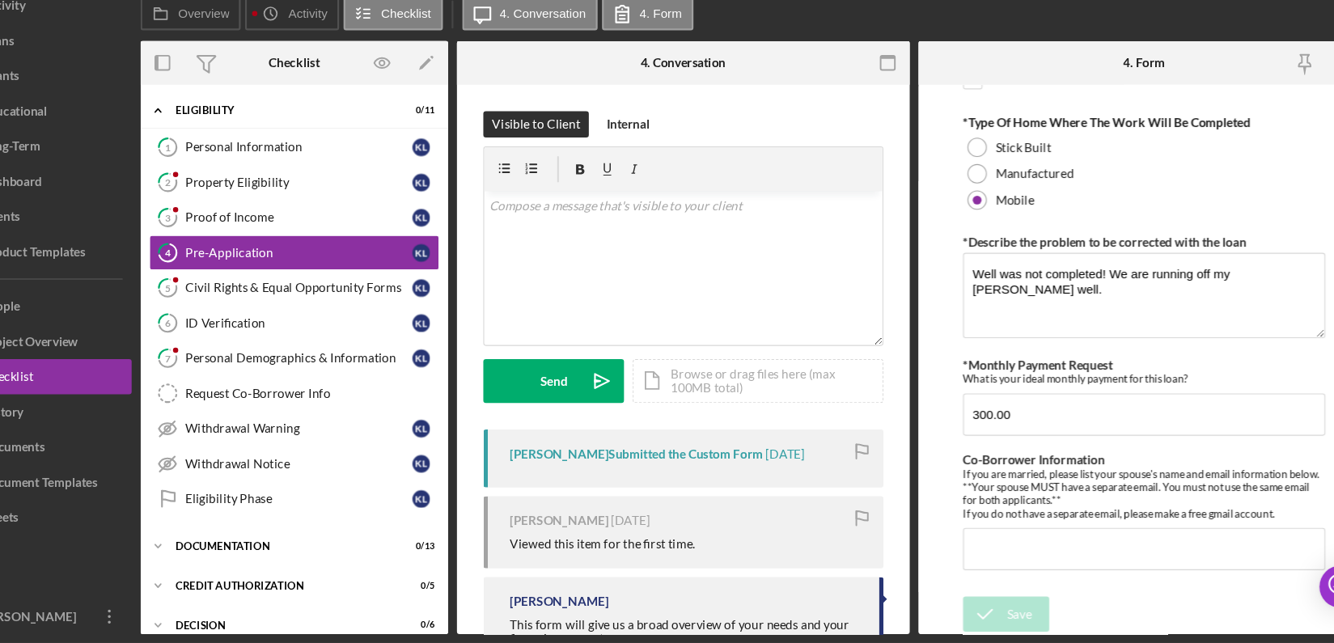
click at [1293, 400] on form "*How did you hear about us? Spring Hill Well Drilling *Number of Owners If it i…" at bounding box center [1118, 381] width 417 height 505
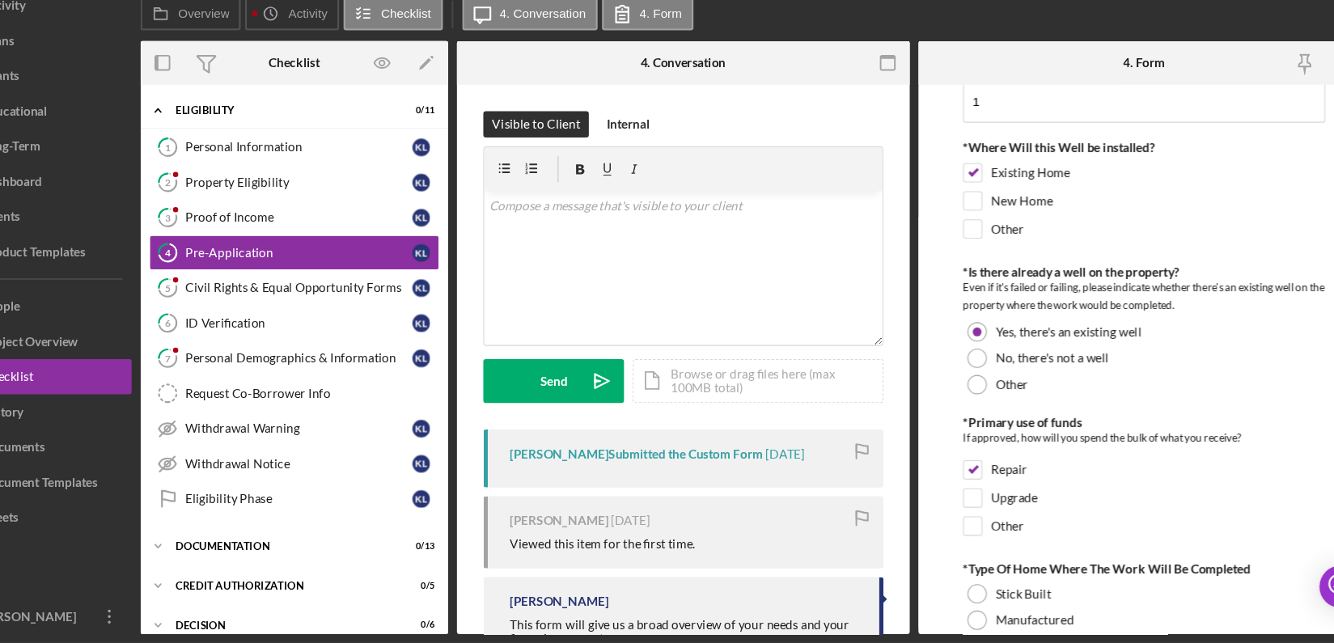
scroll to position [443, 0]
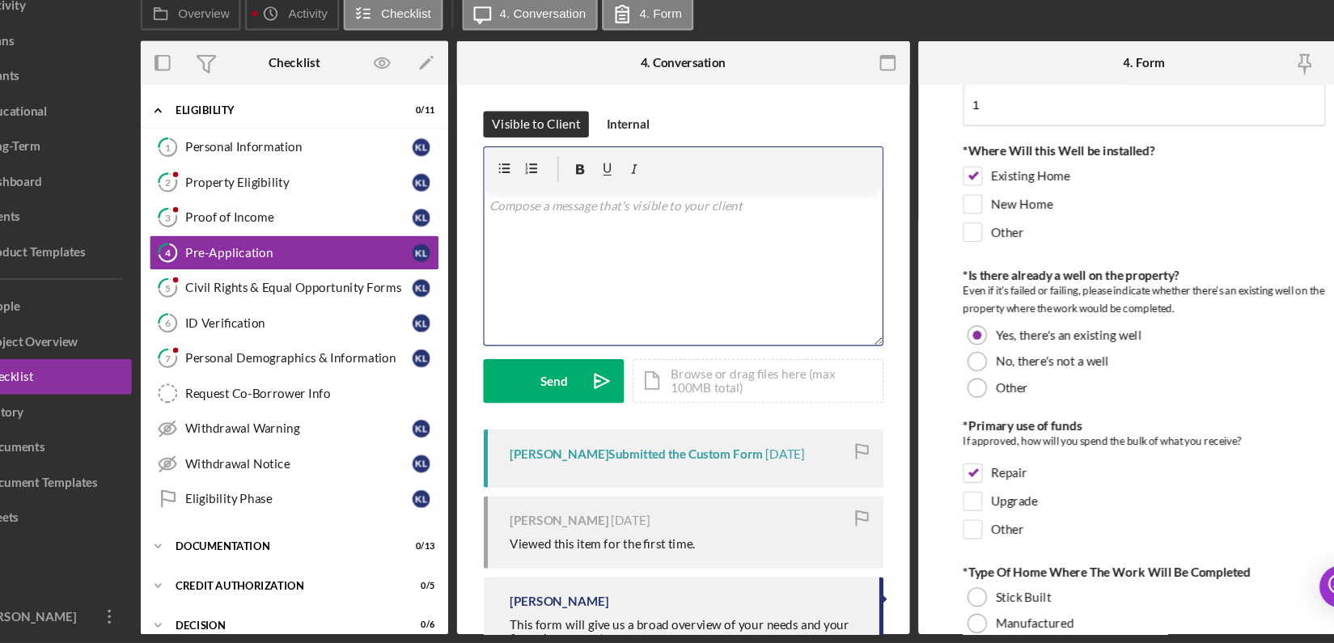
click at [563, 247] on p at bounding box center [693, 241] width 357 height 18
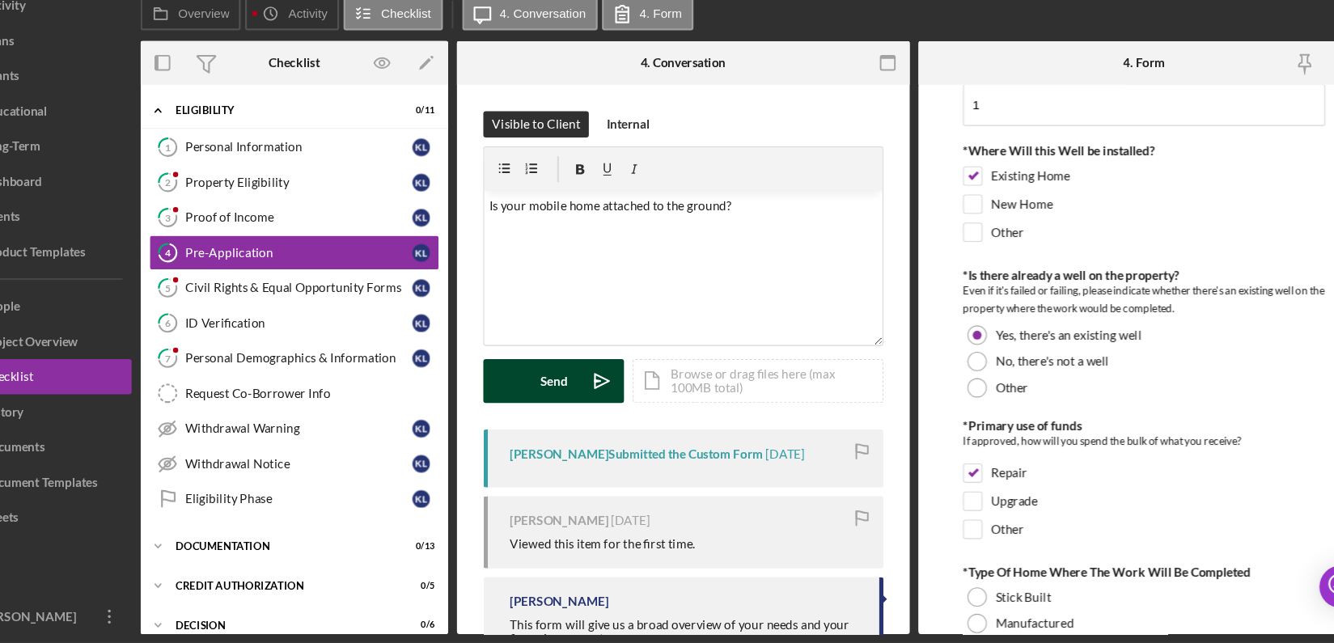
click at [566, 412] on div "Send" at bounding box center [574, 402] width 25 height 40
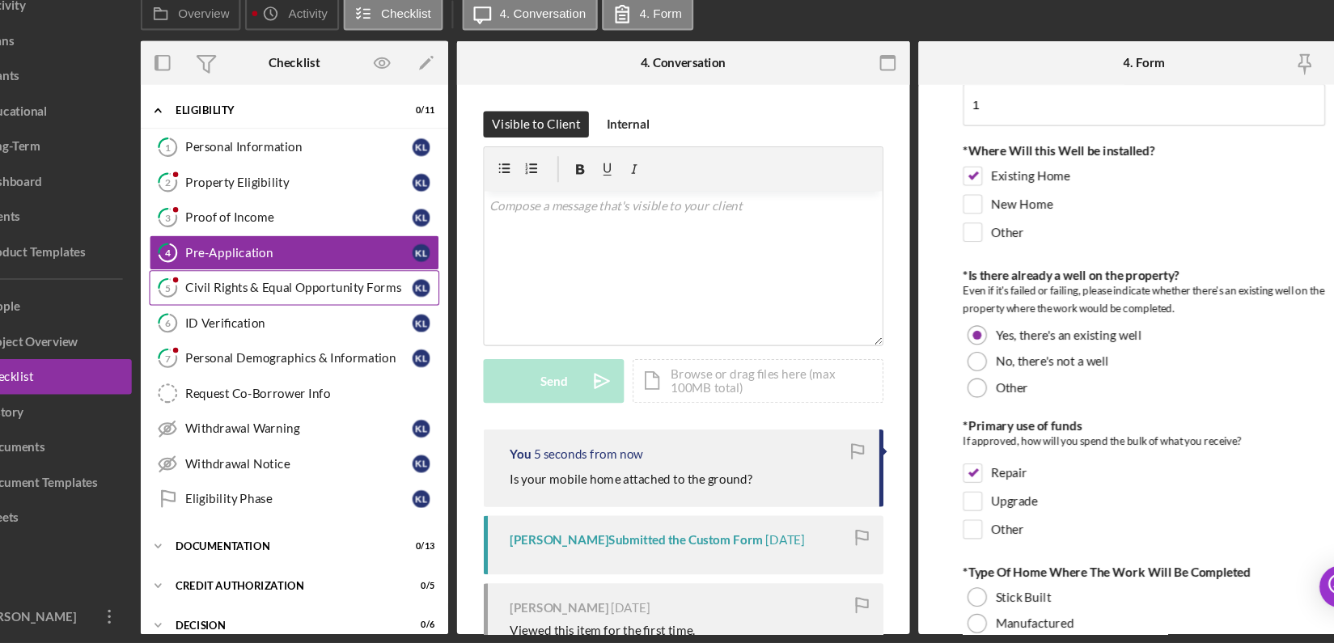
click at [379, 304] on link "5 Civil Rights & Equal Opportunity Forms K L" at bounding box center [335, 316] width 267 height 32
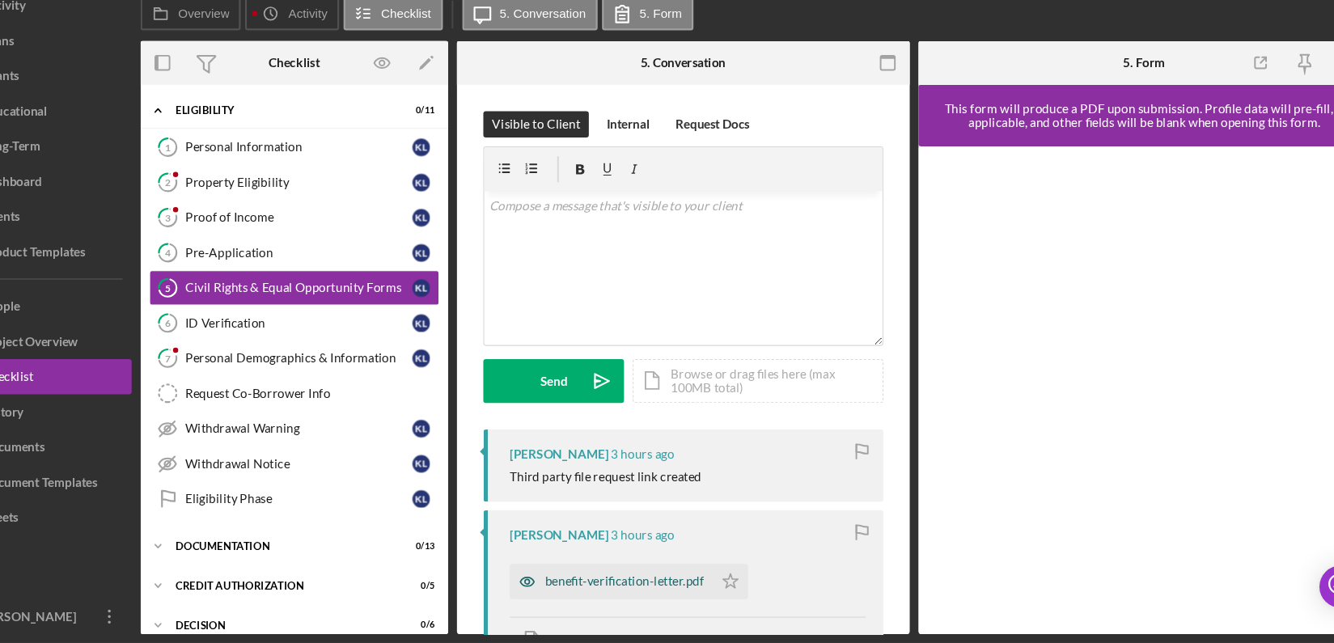
click at [649, 588] on div "benefit-verification-letter.pdf" at bounding box center [639, 586] width 146 height 13
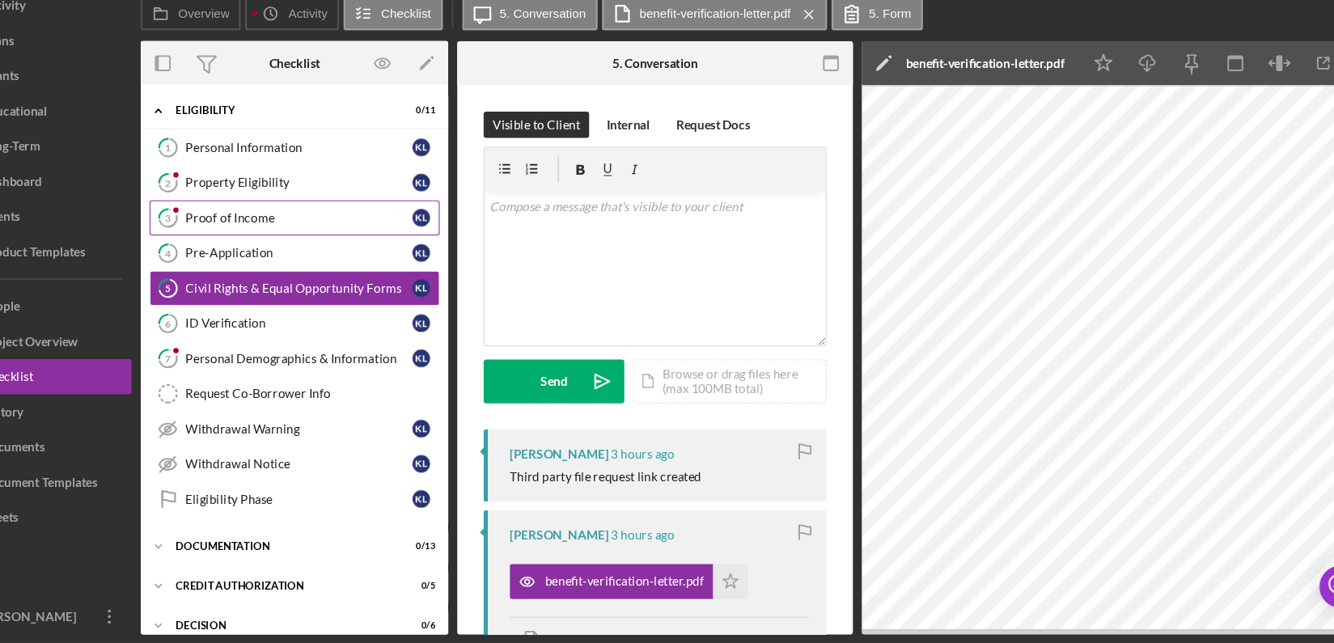
click at [314, 255] on div "Proof of Income" at bounding box center [339, 251] width 209 height 13
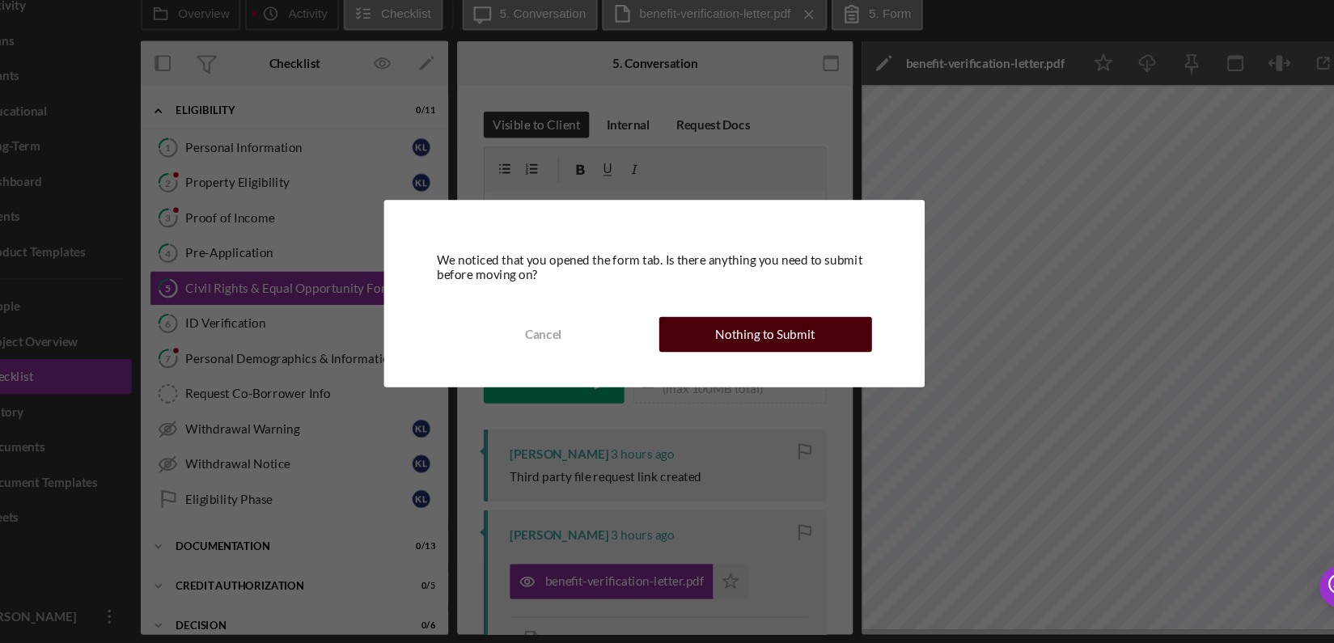
click at [772, 348] on div "Nothing to Submit" at bounding box center [769, 359] width 92 height 32
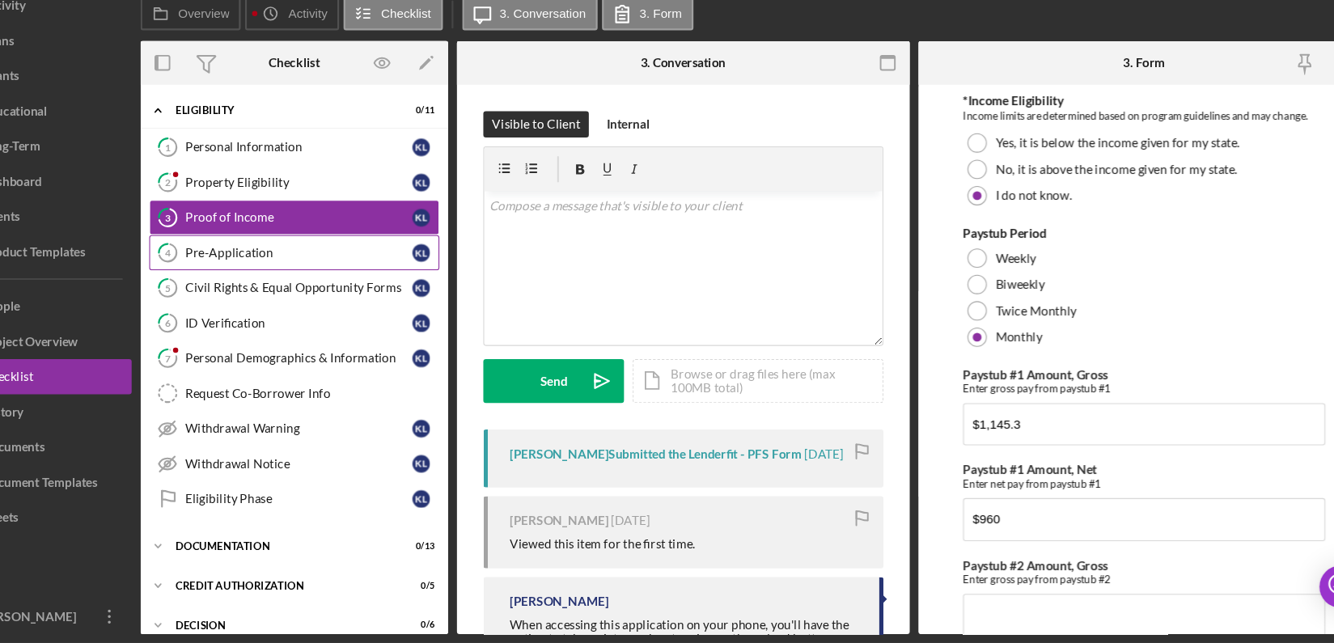
click at [271, 286] on div "Pre-Application" at bounding box center [339, 283] width 209 height 13
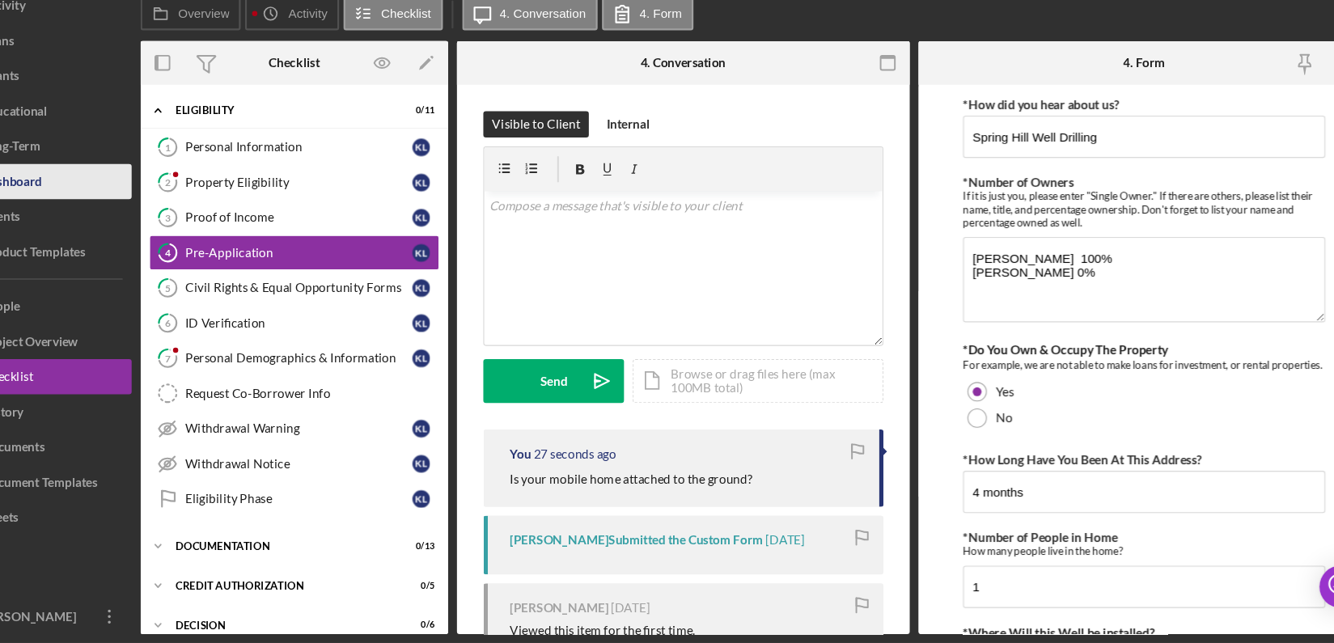
click at [74, 212] on div "Dashboard" at bounding box center [76, 220] width 55 height 36
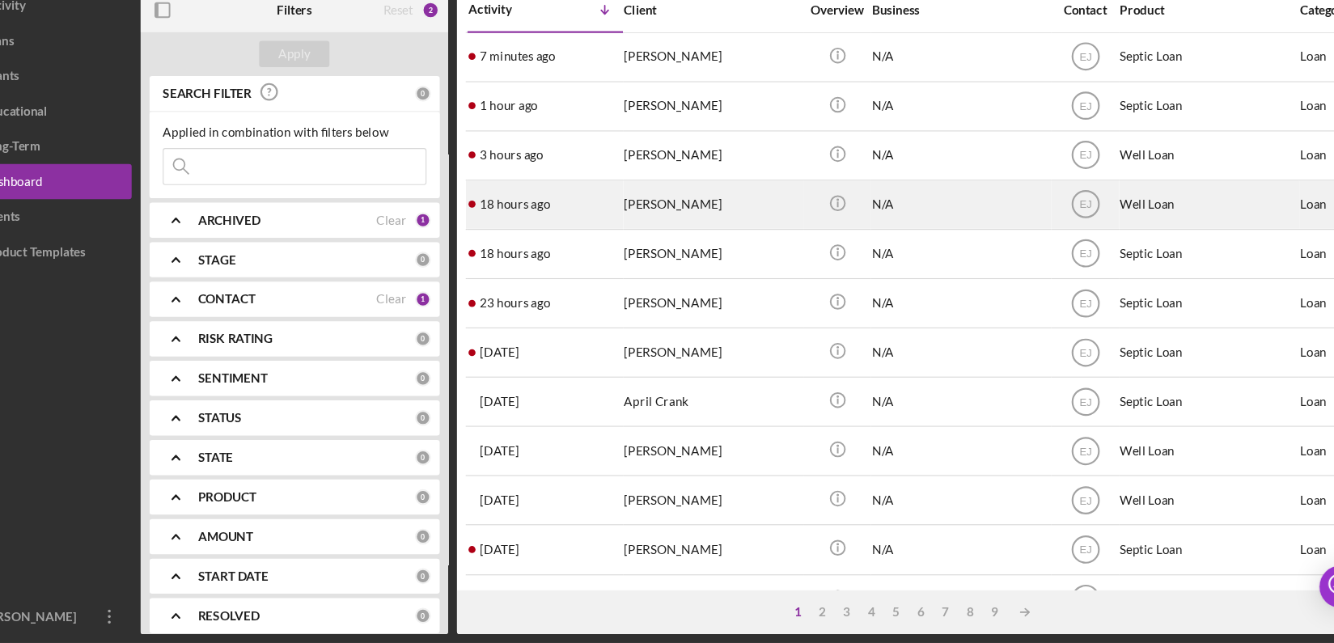
click at [717, 245] on div "Shari Ashby" at bounding box center [720, 239] width 162 height 43
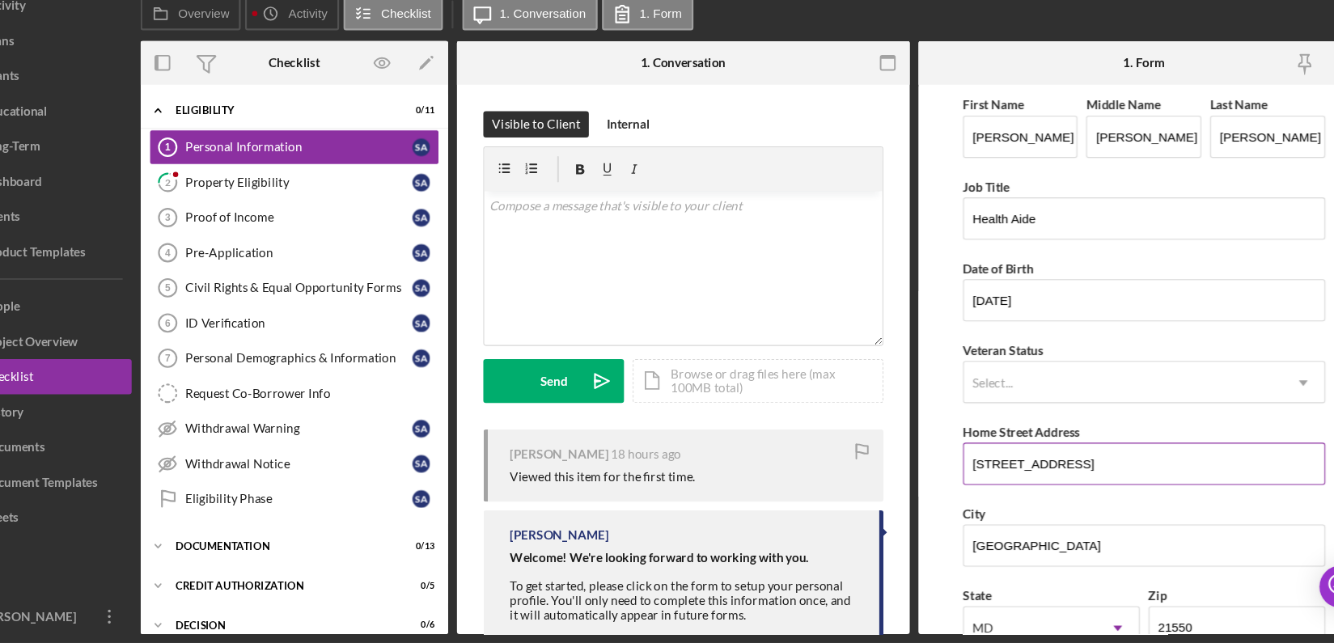
drag, startPoint x: 958, startPoint y: 476, endPoint x: 1120, endPoint y: 472, distance: 162.6
click at [1120, 472] on input "196 trailer court road" at bounding box center [1117, 478] width 333 height 39
click at [278, 228] on link "2 Property Eligibility S A" at bounding box center [335, 219] width 267 height 32
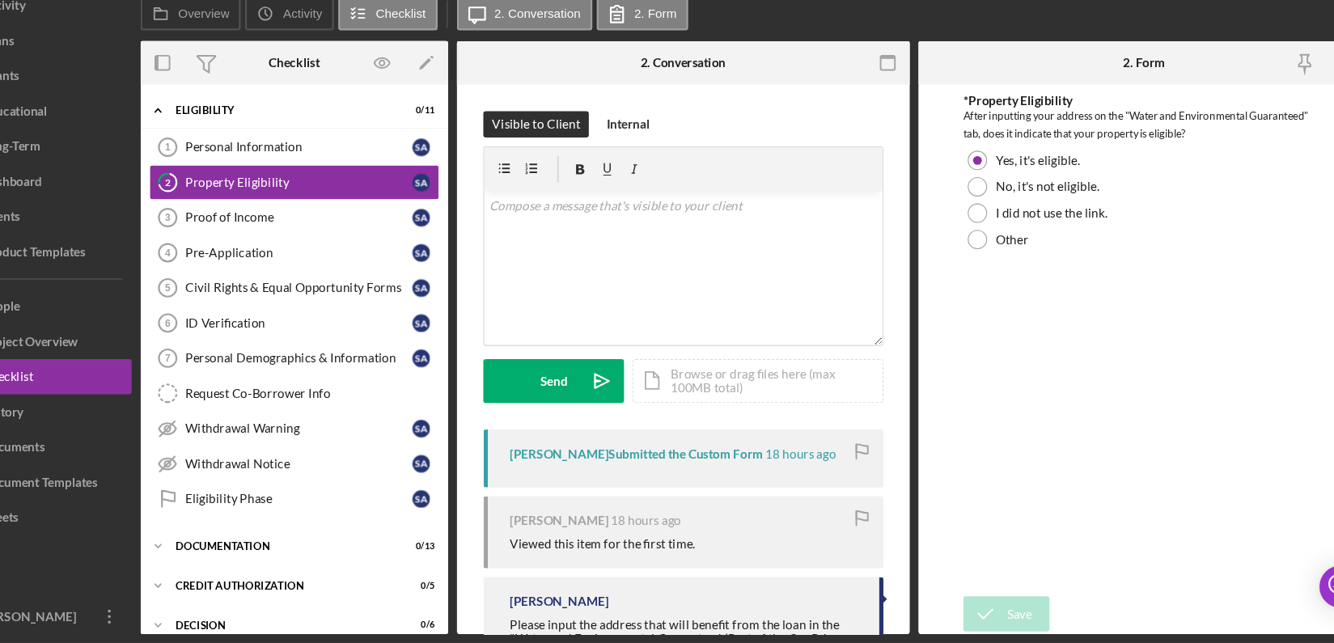
click at [901, 611] on div "Overview Internal Workflow Stage Eligibility Icon/Dropdown Arrow Archive (can u…" at bounding box center [759, 362] width 1131 height 546
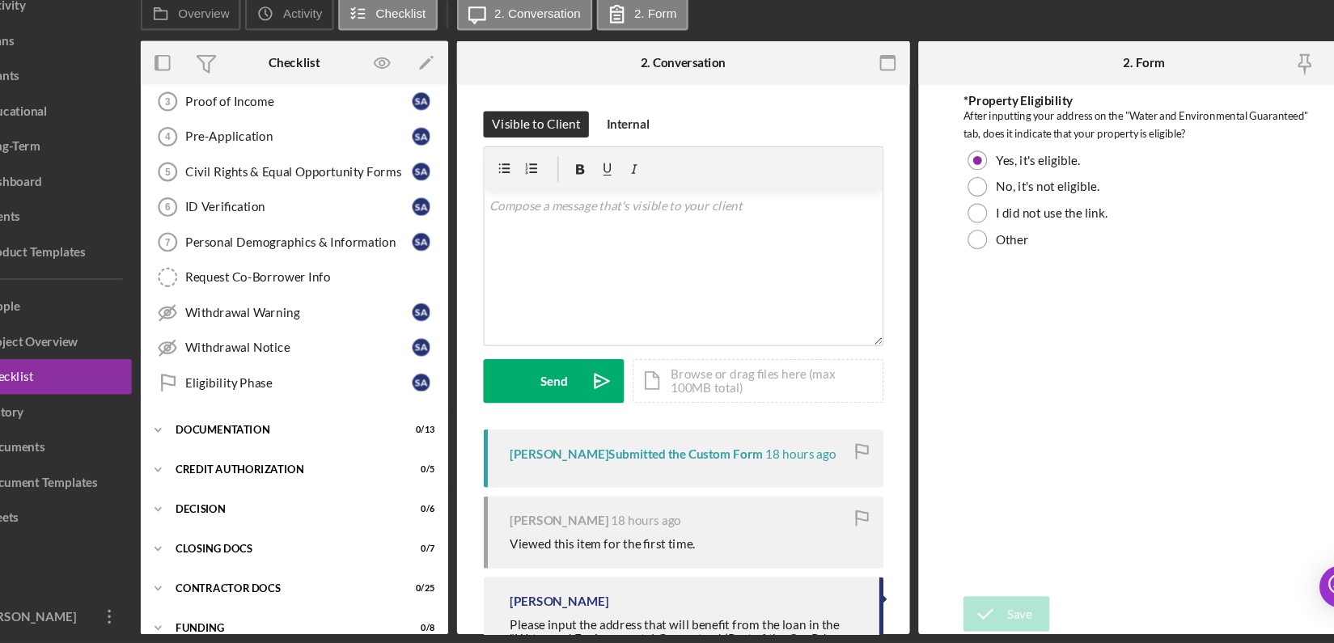
scroll to position [181, 0]
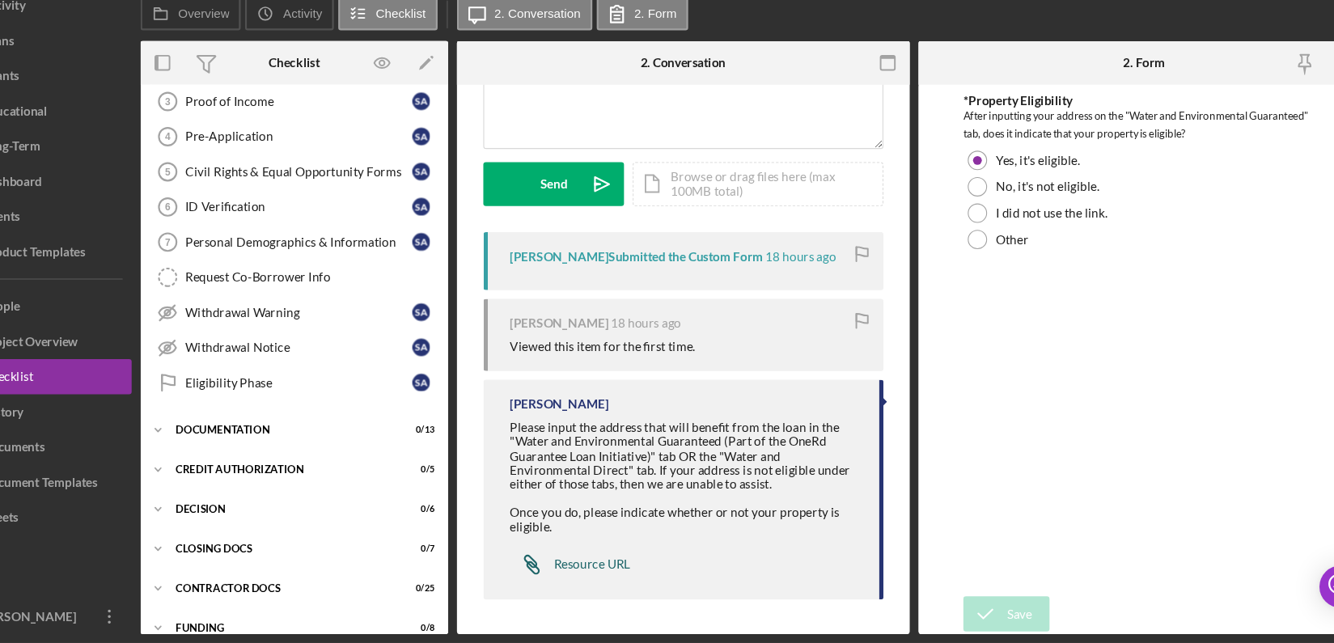
click at [616, 567] on div "Resource URL" at bounding box center [609, 571] width 70 height 13
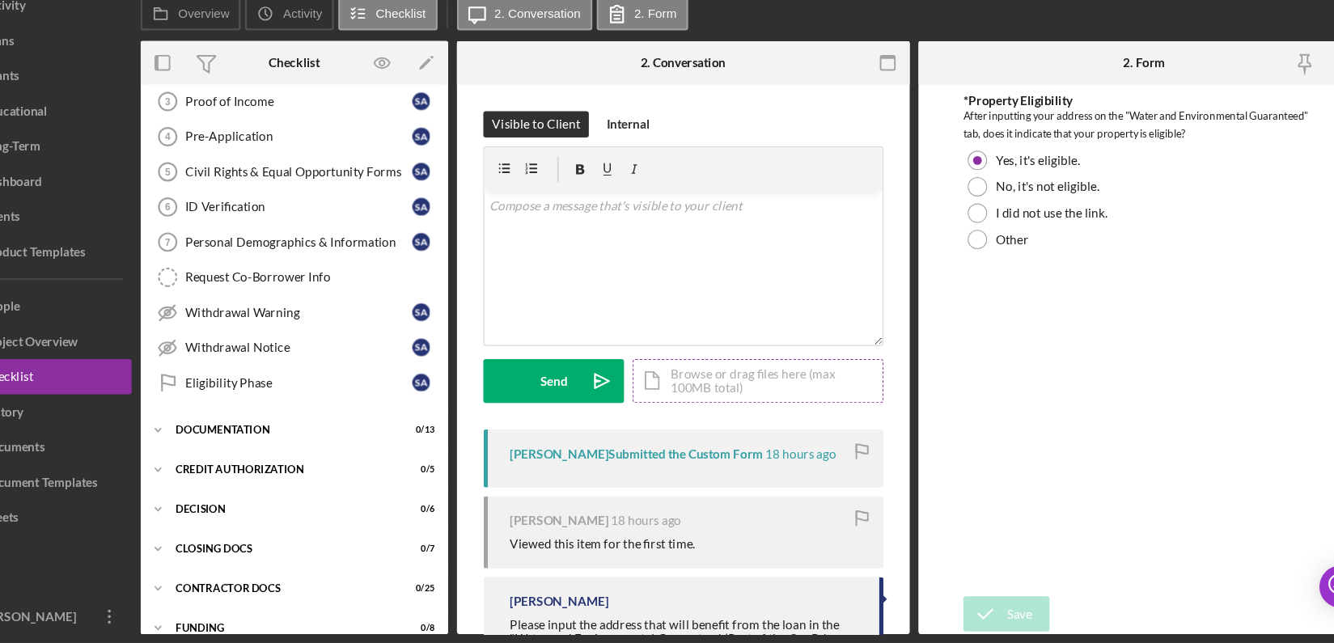
click at [788, 412] on div "Icon/Document Browse or drag files here (max 100MB total) Tap to choose files o…" at bounding box center [762, 402] width 230 height 40
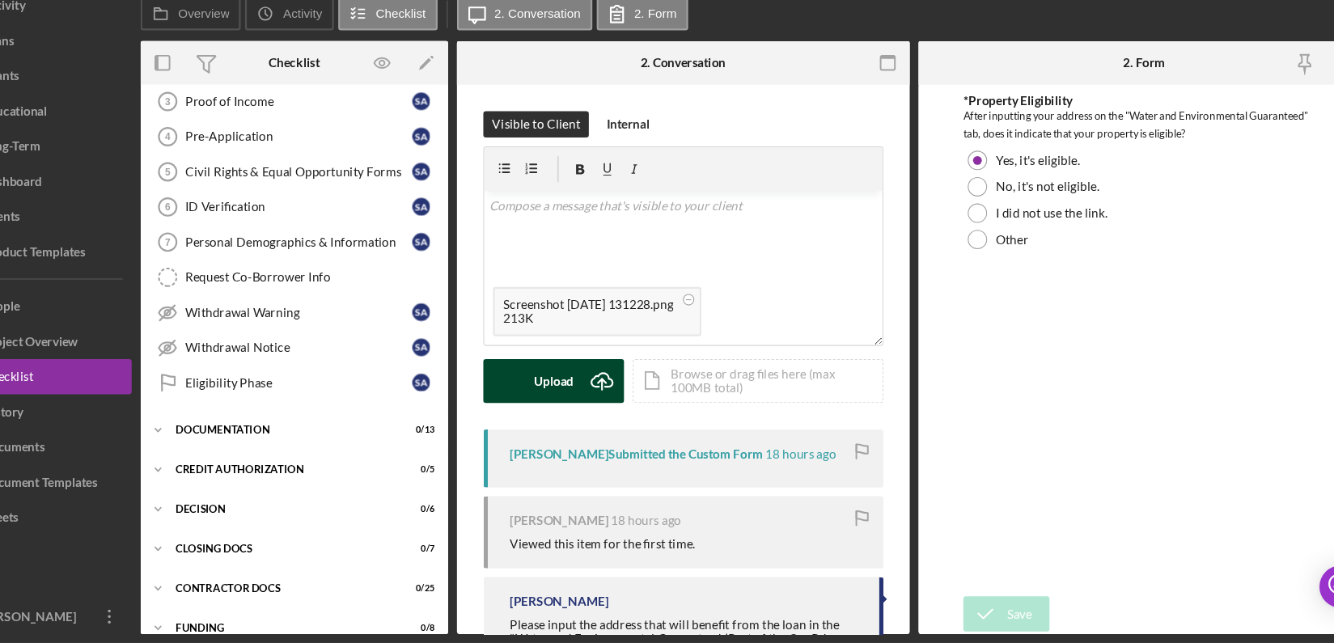
click at [586, 405] on div "Upload" at bounding box center [574, 402] width 36 height 40
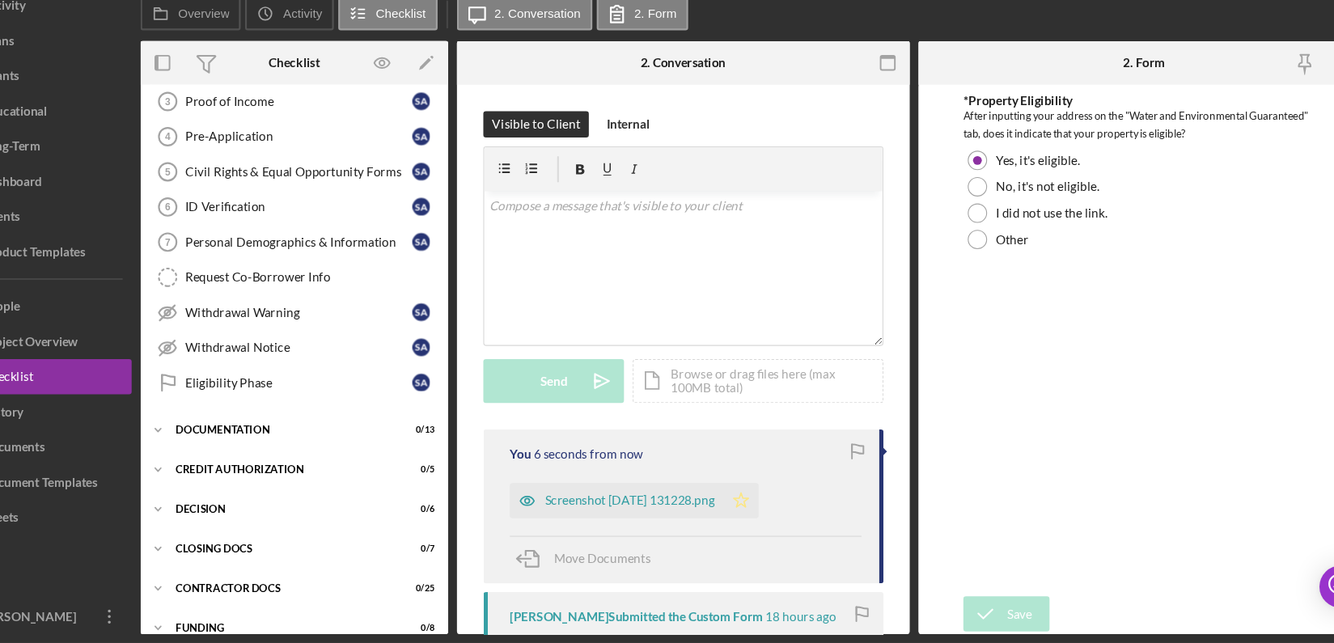
click at [763, 507] on icon "Icon/Star" at bounding box center [746, 512] width 32 height 32
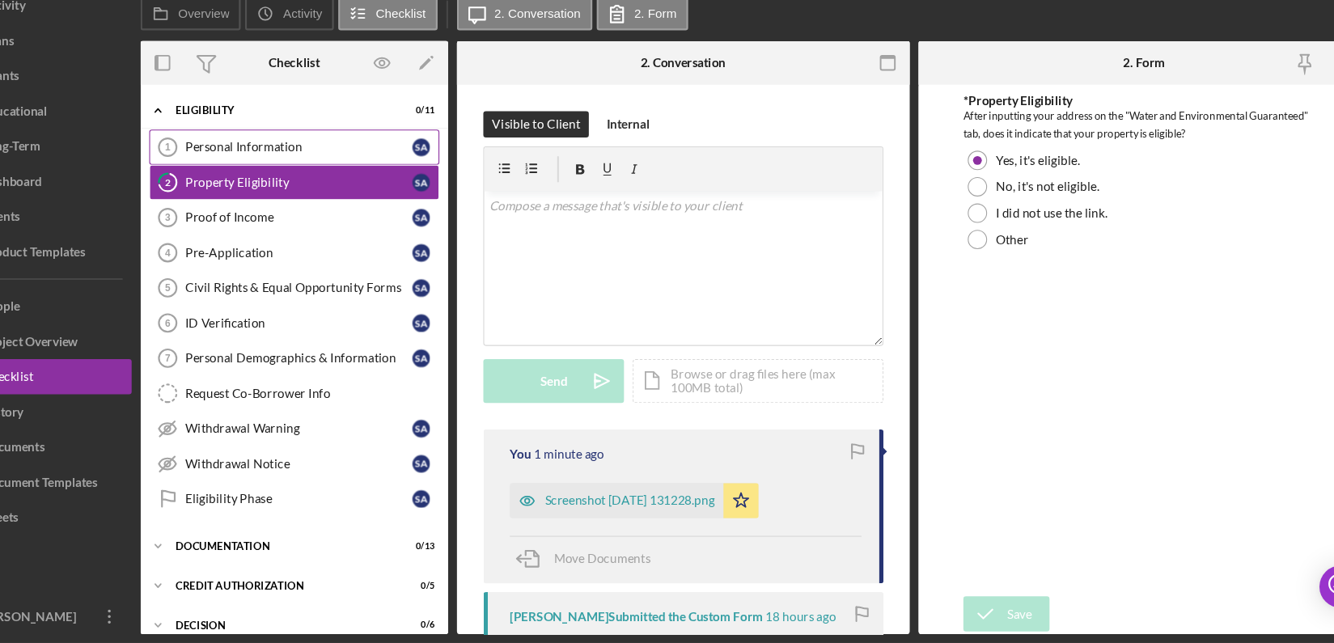
click at [312, 188] on div "Personal Information" at bounding box center [339, 186] width 209 height 13
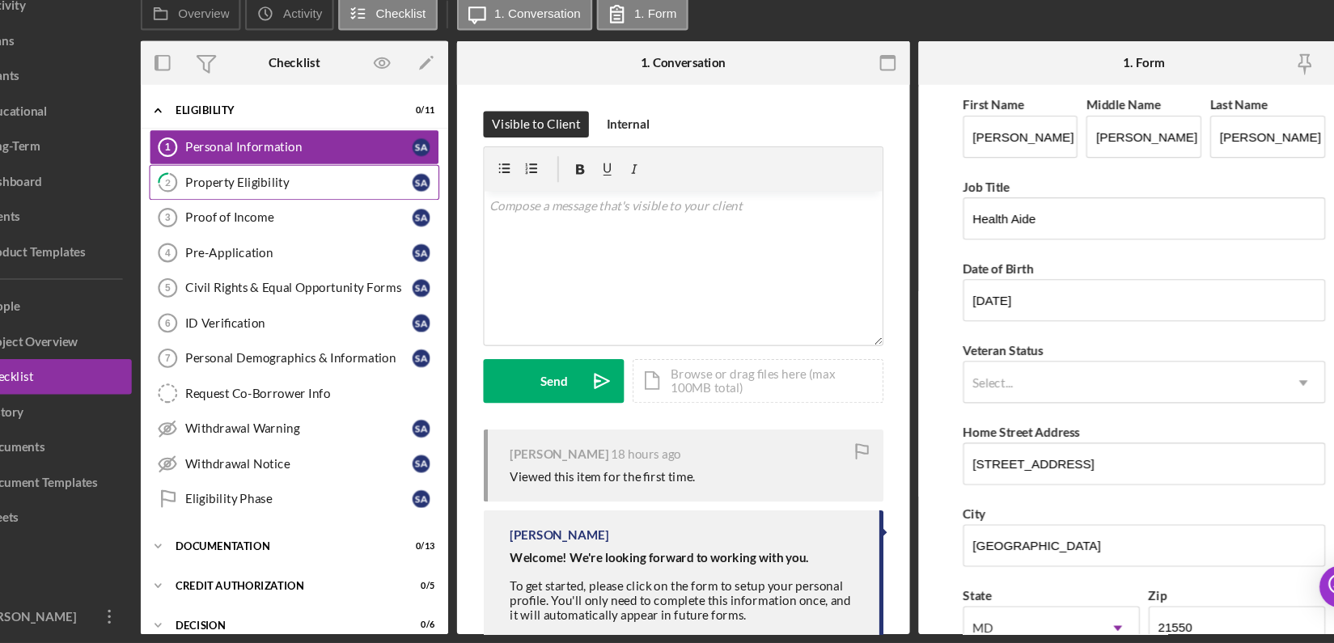
click at [304, 226] on link "2 Property Eligibility S A" at bounding box center [335, 219] width 267 height 32
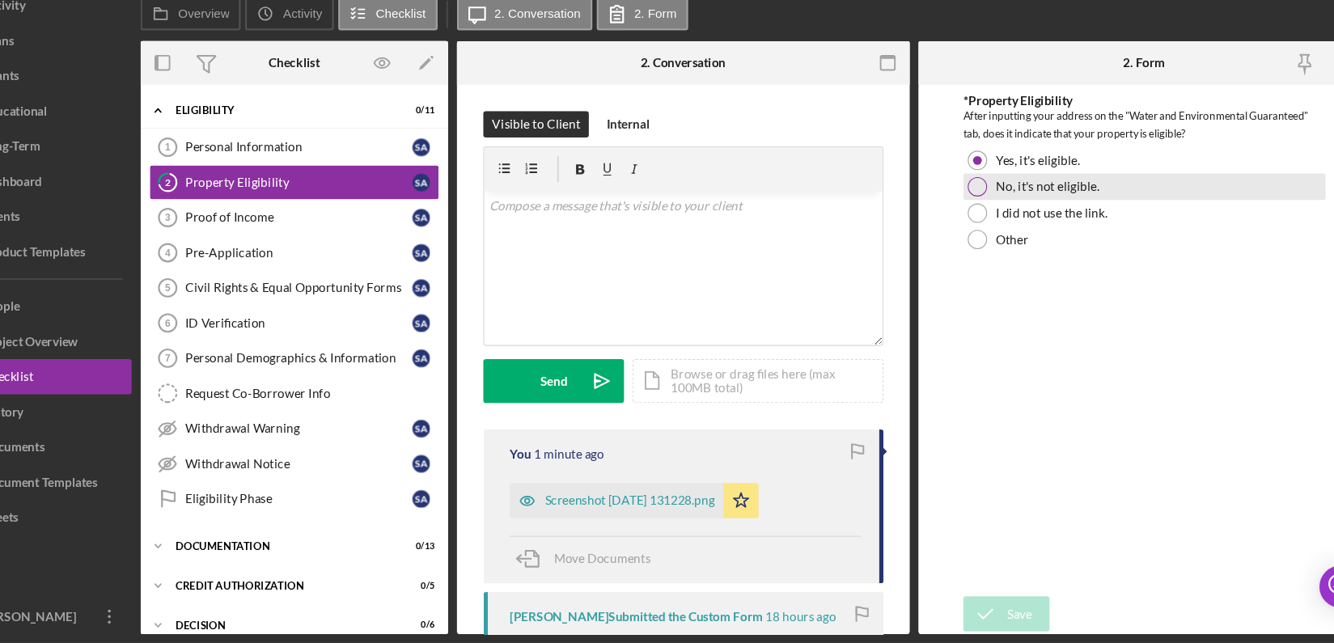
click at [970, 221] on div at bounding box center [964, 223] width 18 height 18
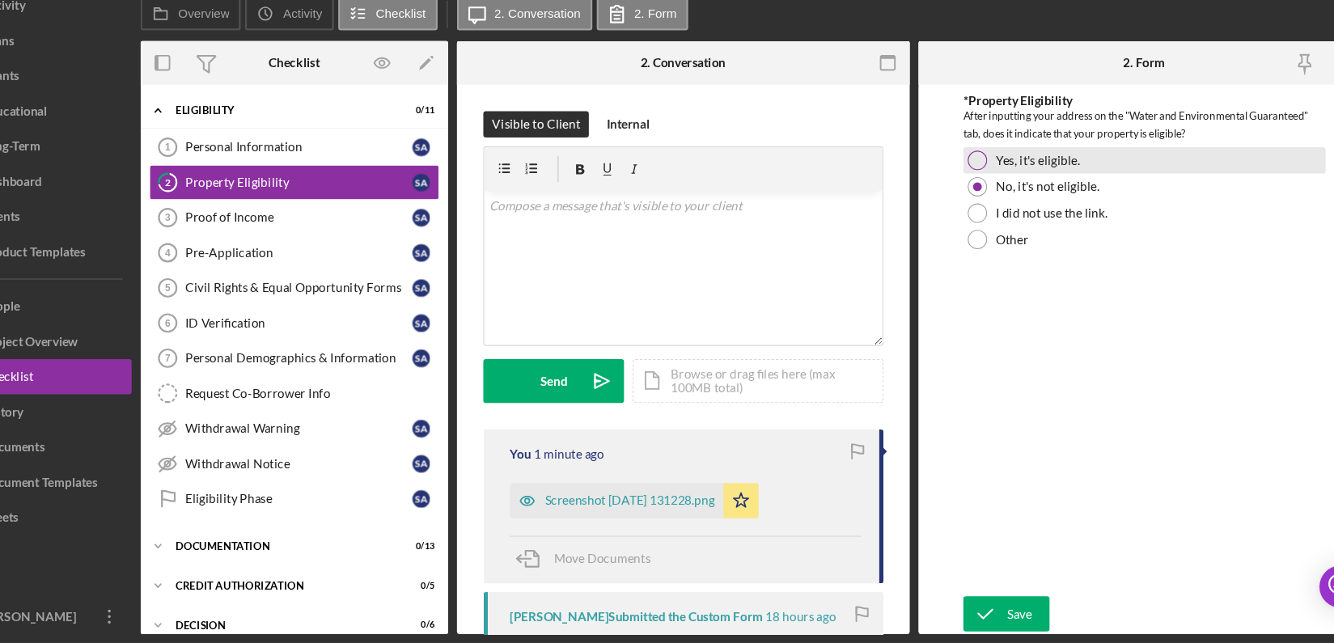
click at [964, 196] on div at bounding box center [964, 199] width 18 height 18
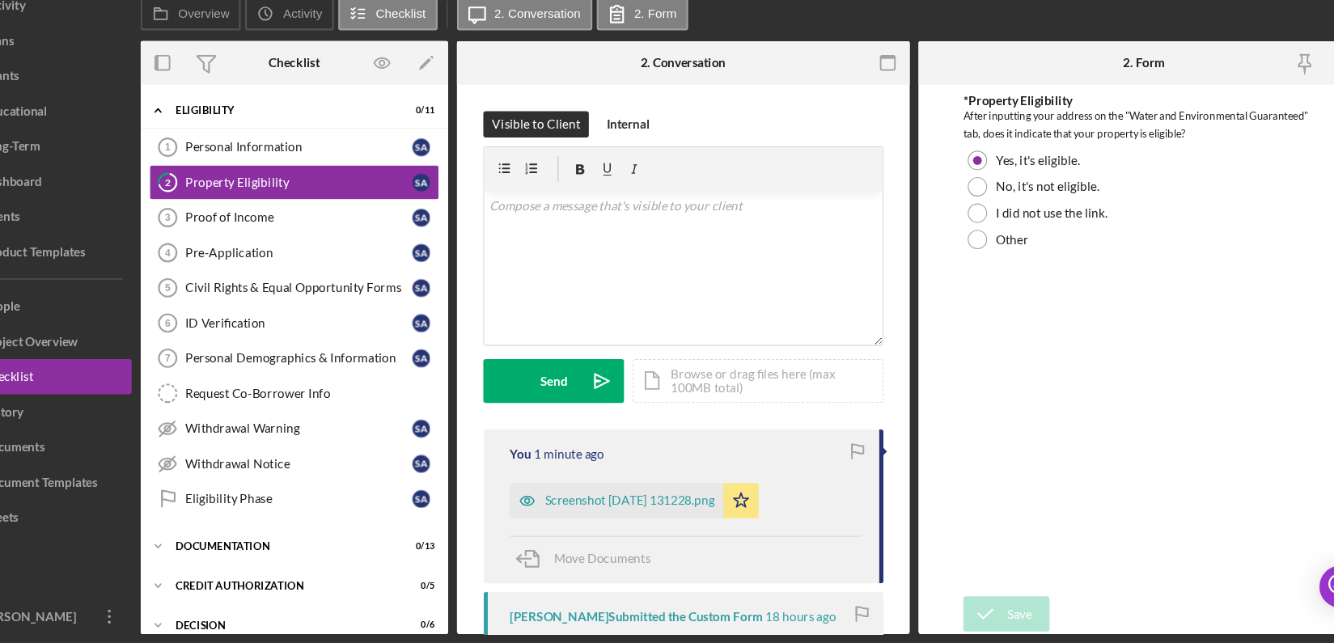
click at [938, 606] on form "*Property Eligibility After inputting your address on the "Water and Environmen…" at bounding box center [1118, 381] width 417 height 505
click at [713, 496] on div "Screenshot 2025-08-18 131228.png" at bounding box center [632, 512] width 197 height 32
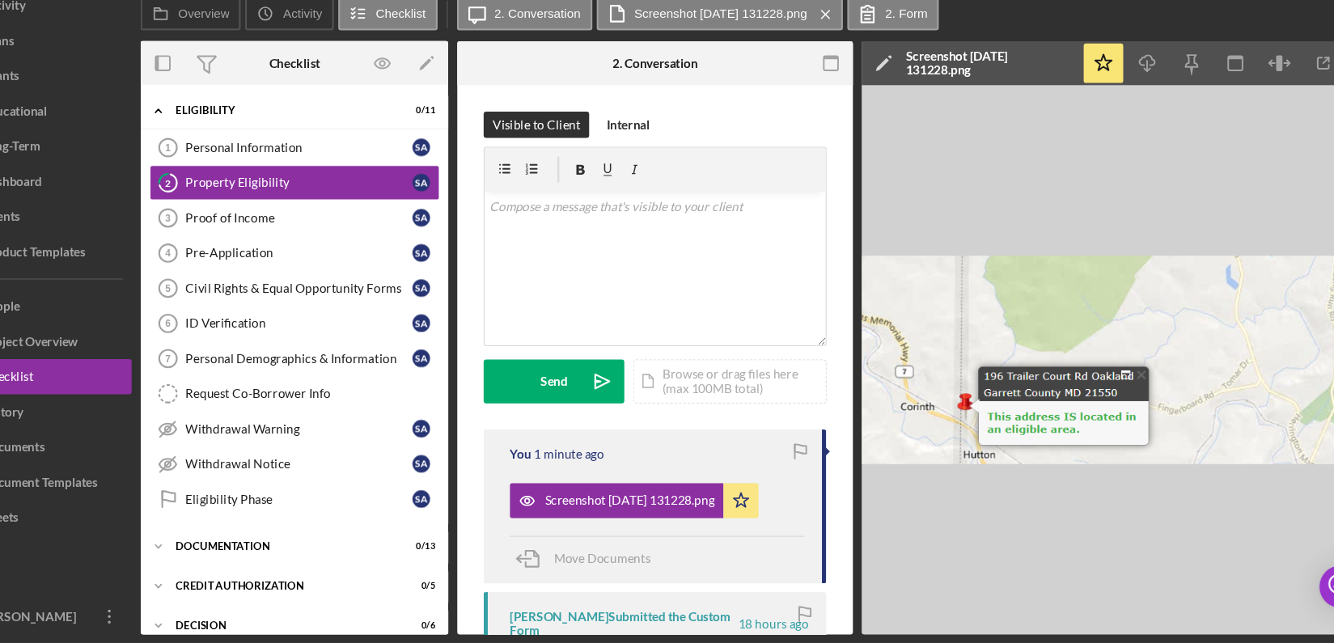
click at [1043, 628] on img at bounding box center [1099, 381] width 485 height 505
click at [1043, 627] on img at bounding box center [1099, 381] width 485 height 505
click at [1041, 628] on img at bounding box center [1099, 381] width 485 height 505
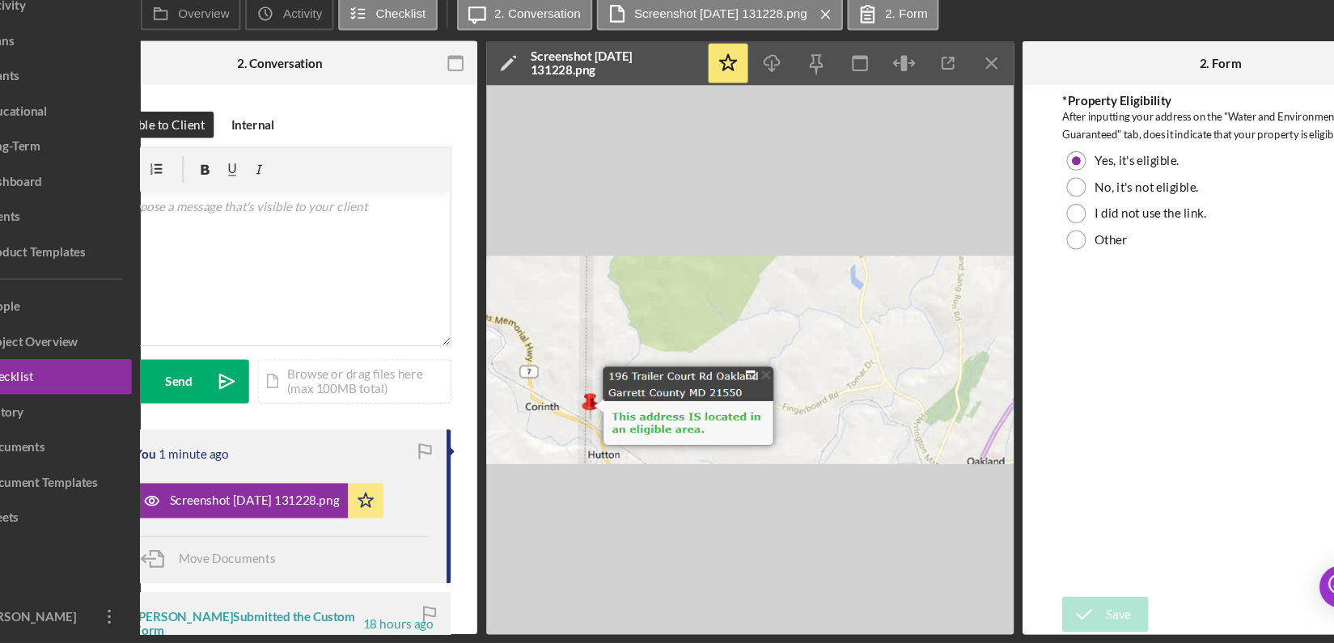
scroll to position [0, 356]
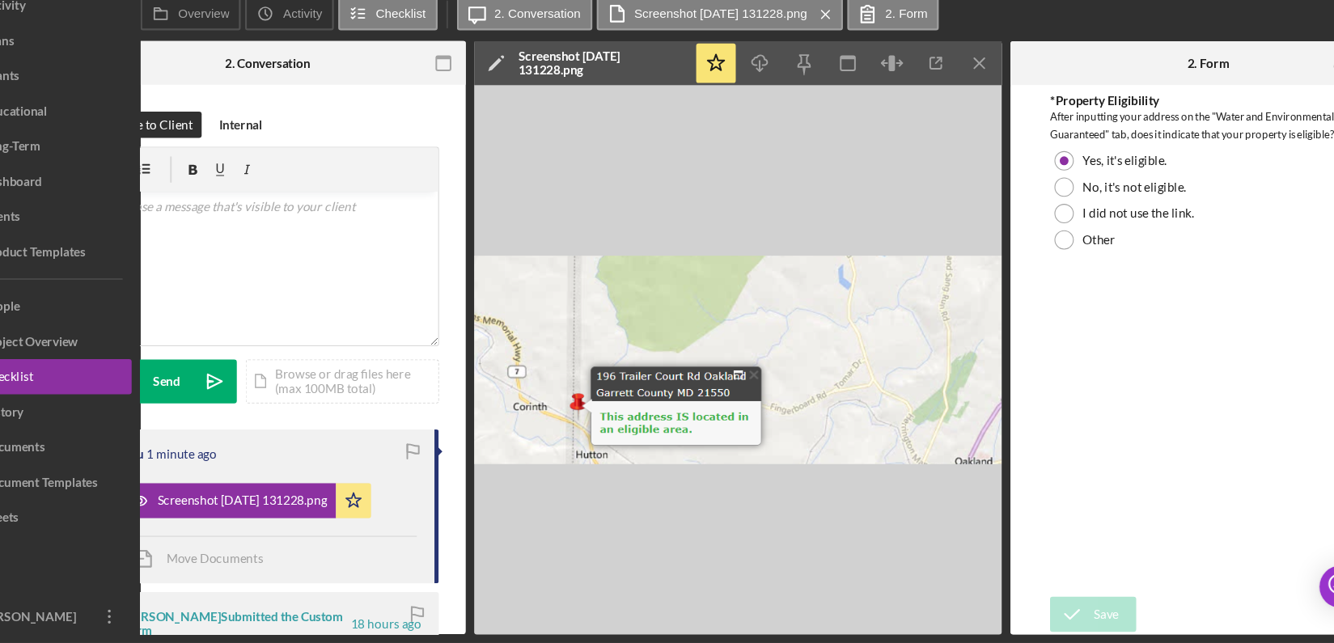
click at [1100, 343] on div "*Property Eligibility After inputting your address on the "Water and Environmen…" at bounding box center [1176, 364] width 291 height 455
click at [1131, 433] on div "*Property Eligibility After inputting your address on the "Water and Environmen…" at bounding box center [1176, 364] width 291 height 455
click at [966, 111] on icon "Icon/Menu Close" at bounding box center [967, 109] width 36 height 36
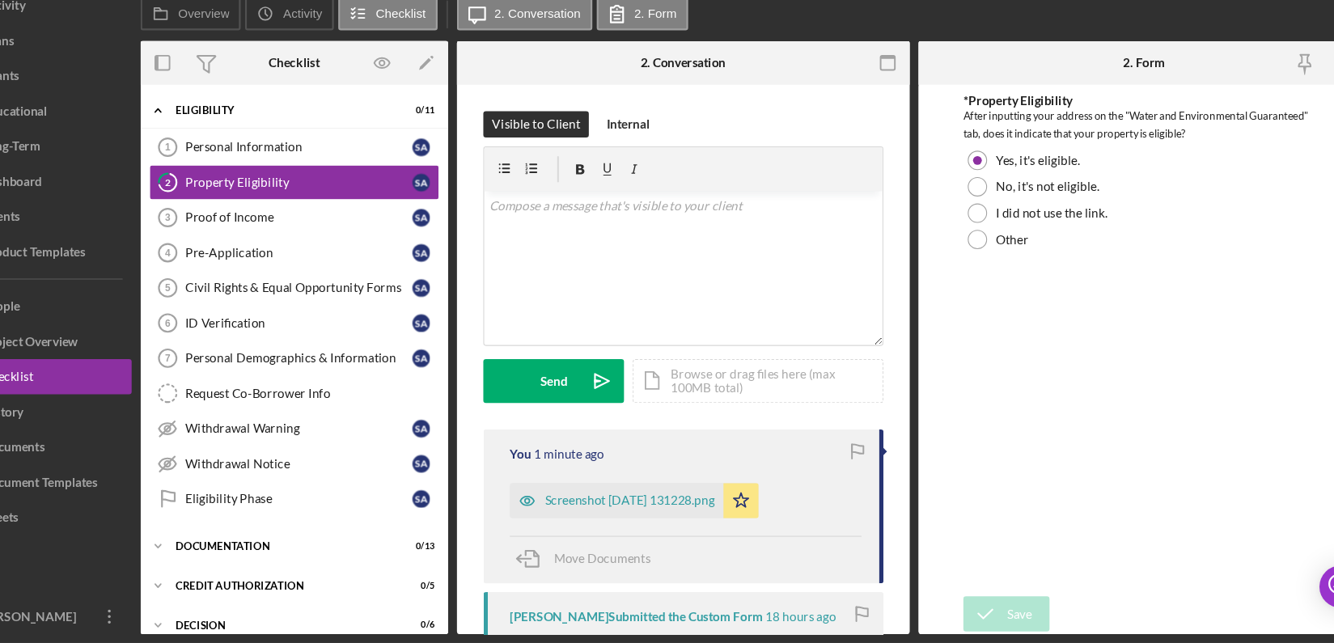
scroll to position [0, 0]
click at [324, 251] on div "Proof of Income" at bounding box center [339, 251] width 209 height 13
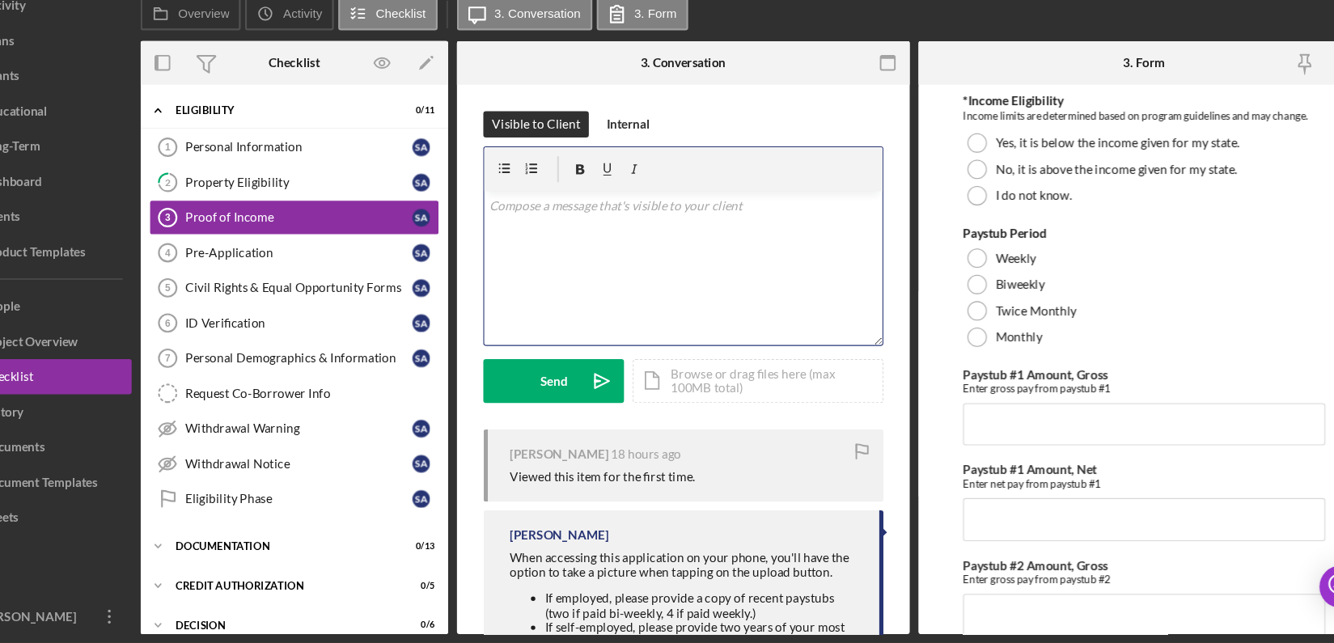
click at [686, 250] on div "v Color teal Color pink Remove color Add row above Add row below Add column bef…" at bounding box center [693, 298] width 366 height 142
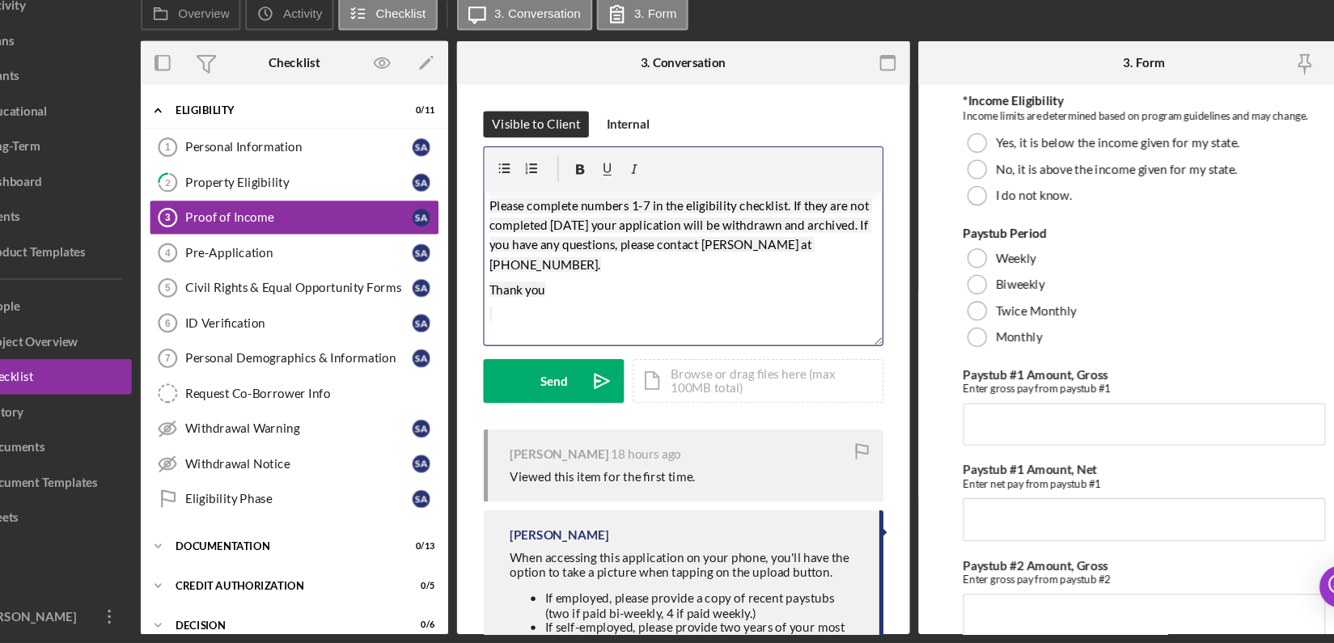
click at [649, 239] on mark "Please complete numbers 1-7 in the eligibility checklist. If they are not compl…" at bounding box center [691, 268] width 352 height 68
click at [579, 399] on div "Send" at bounding box center [574, 402] width 25 height 40
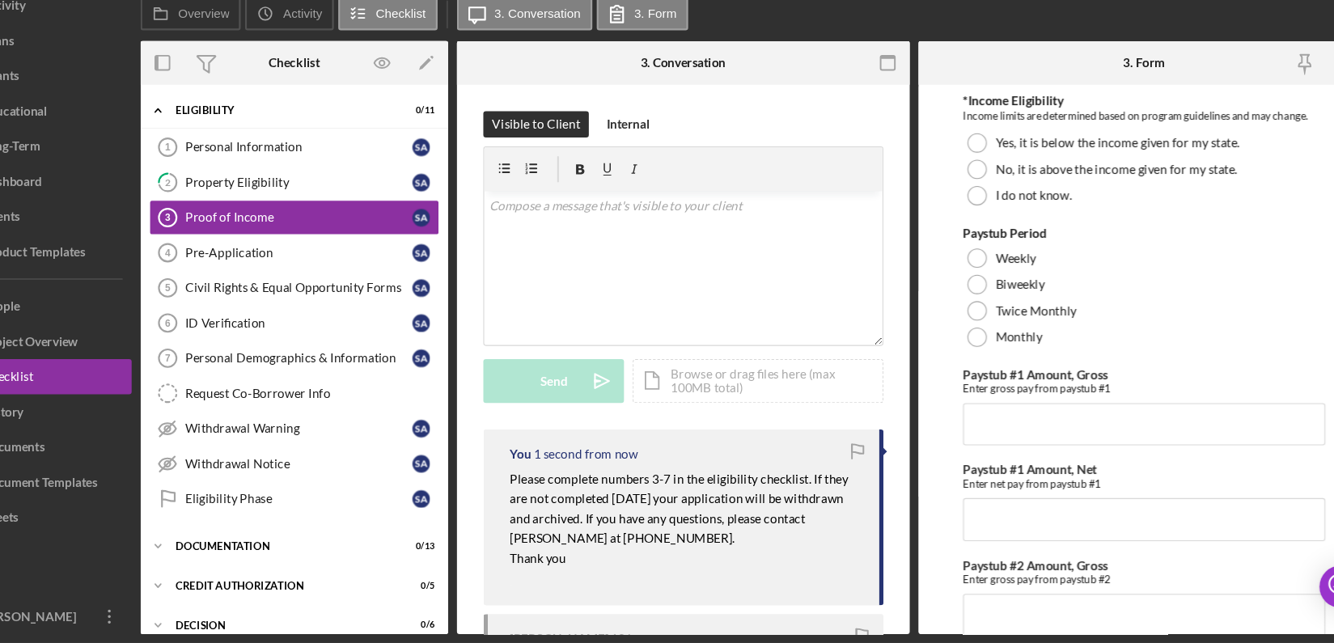
click at [408, 637] on div "Eligibility N/A | Shari Ashby | $15,000.00 1 % 120 mo | 3. Proof of Income (Sha…" at bounding box center [667, 321] width 1334 height 643
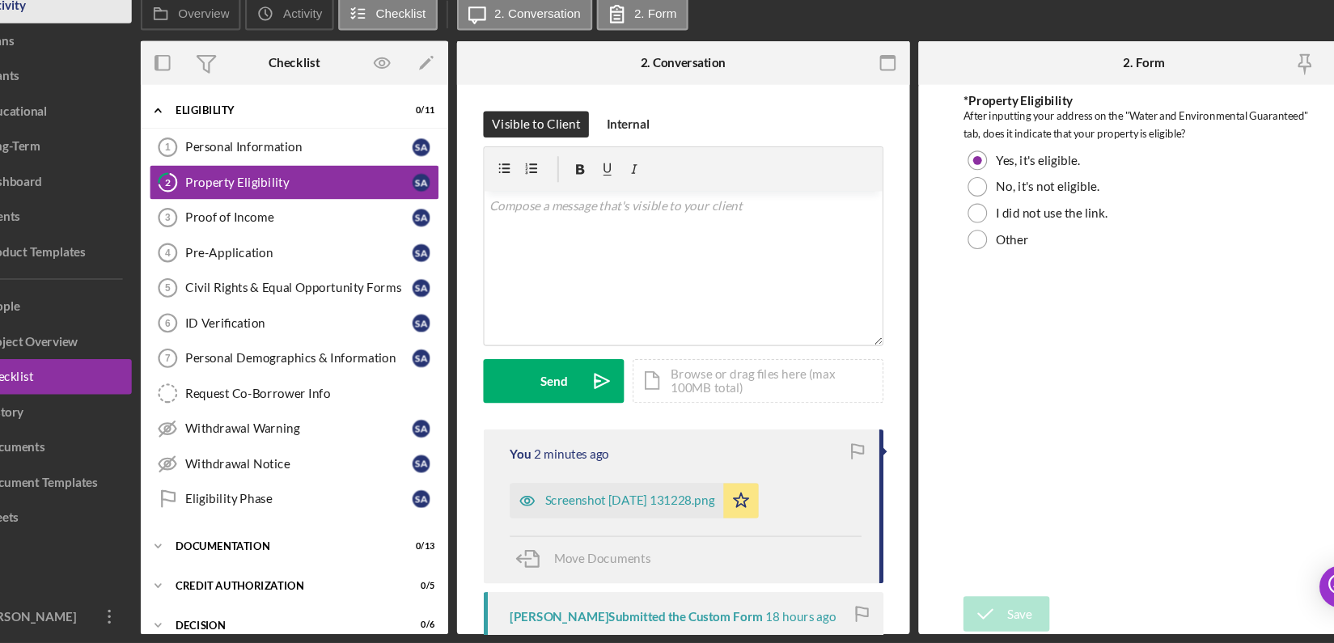
click at [90, 62] on button "Icon/History Activity" at bounding box center [97, 56] width 178 height 32
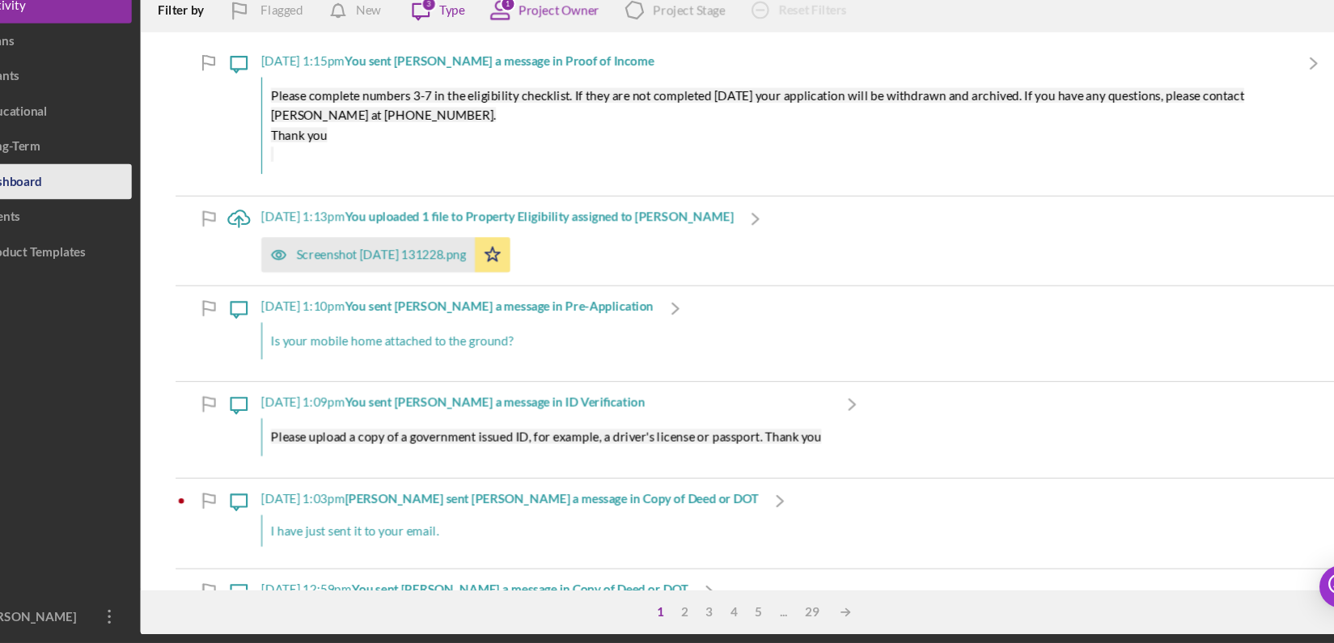
click at [111, 231] on button "Icon/Dashboard Dashboard" at bounding box center [97, 218] width 178 height 32
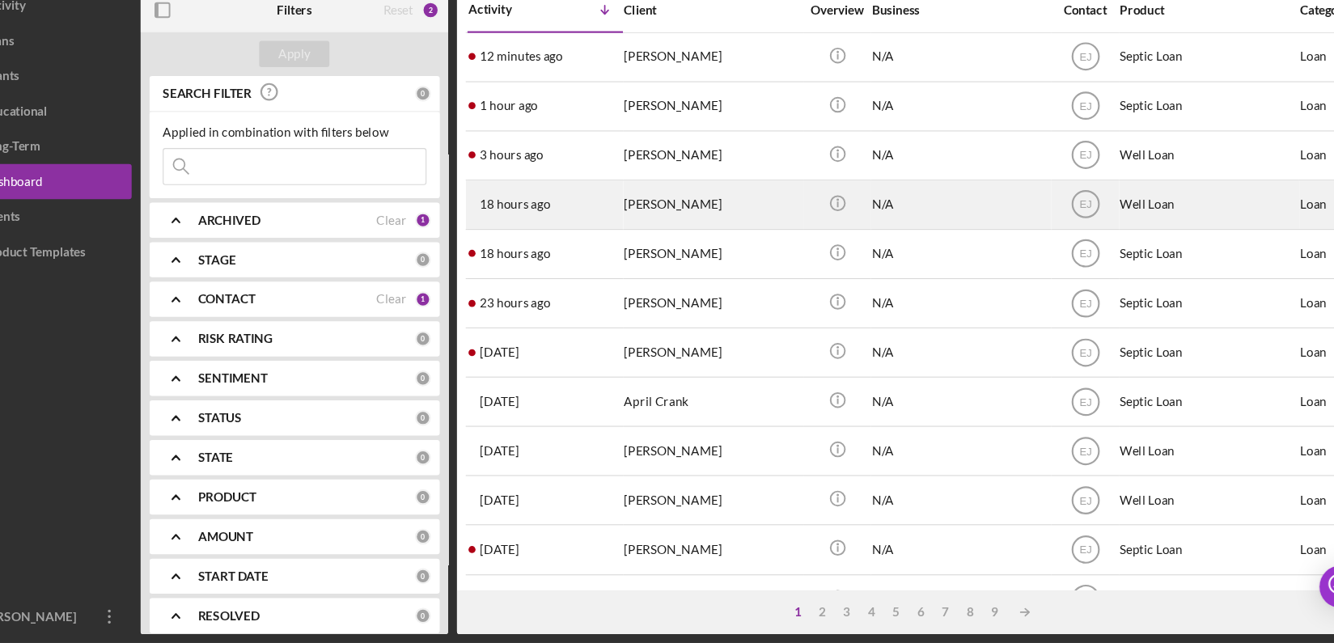
click at [676, 242] on div "Shari Ashby" at bounding box center [720, 239] width 162 height 43
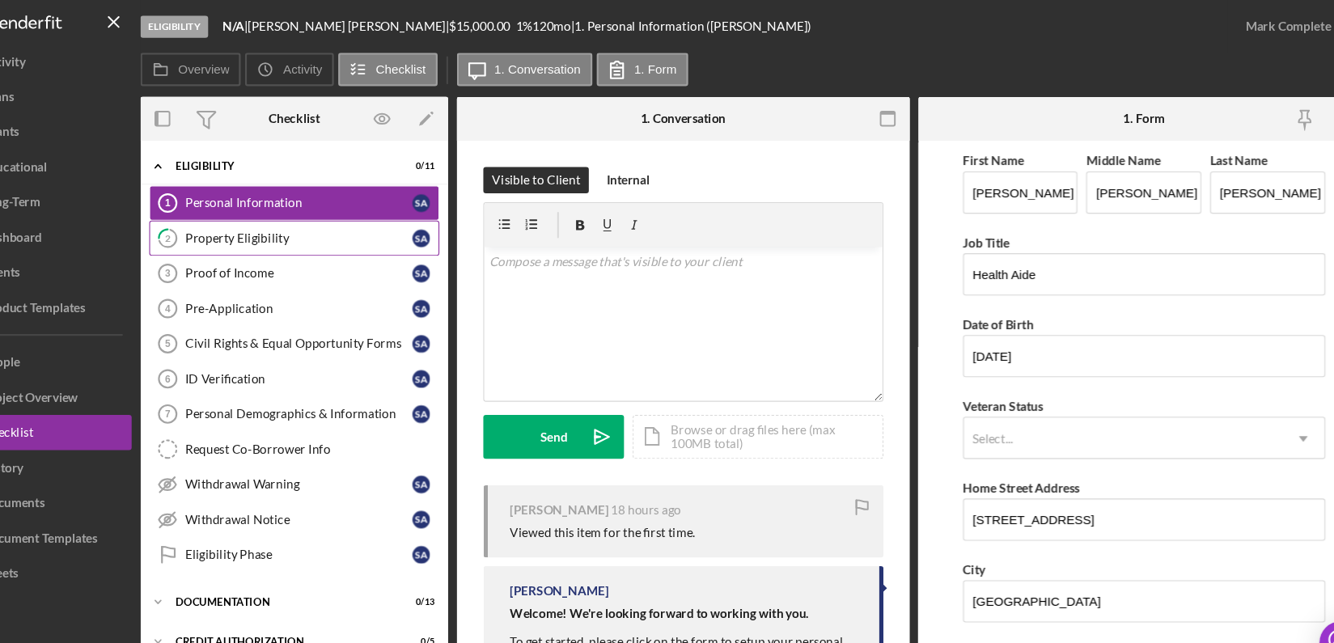
click at [414, 217] on div "Property Eligibility" at bounding box center [339, 219] width 209 height 13
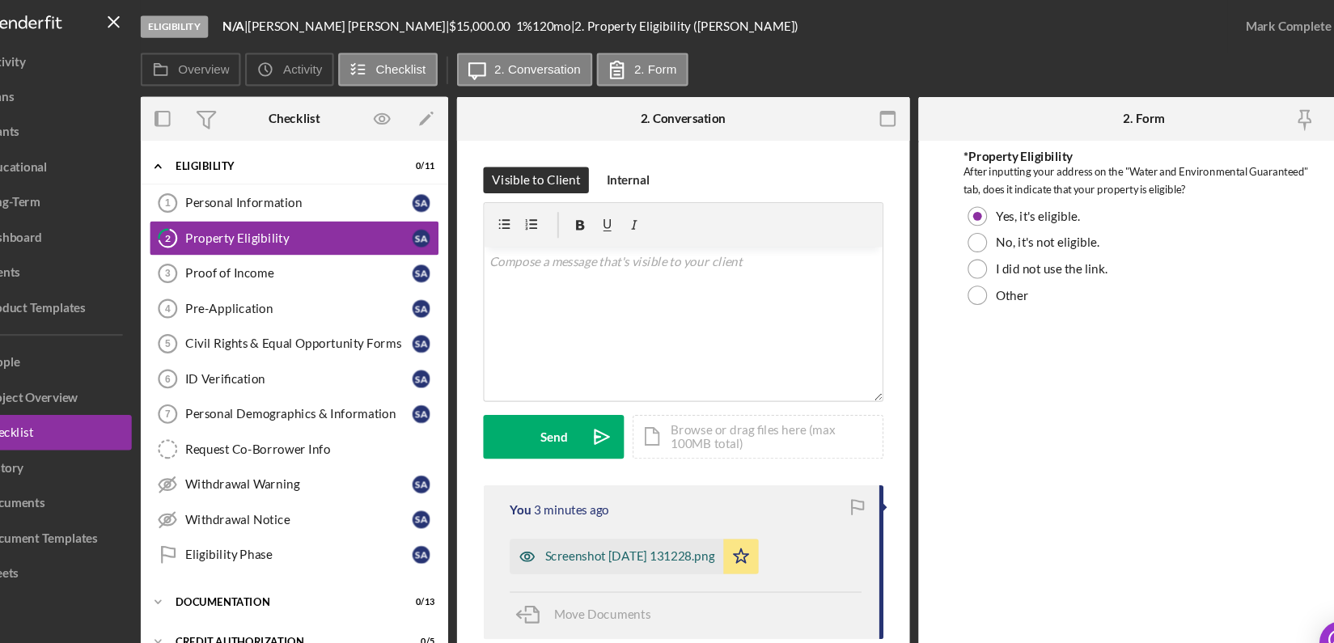
click at [687, 500] on div "Screenshot 2025-08-18 131228.png" at bounding box center [632, 512] width 197 height 32
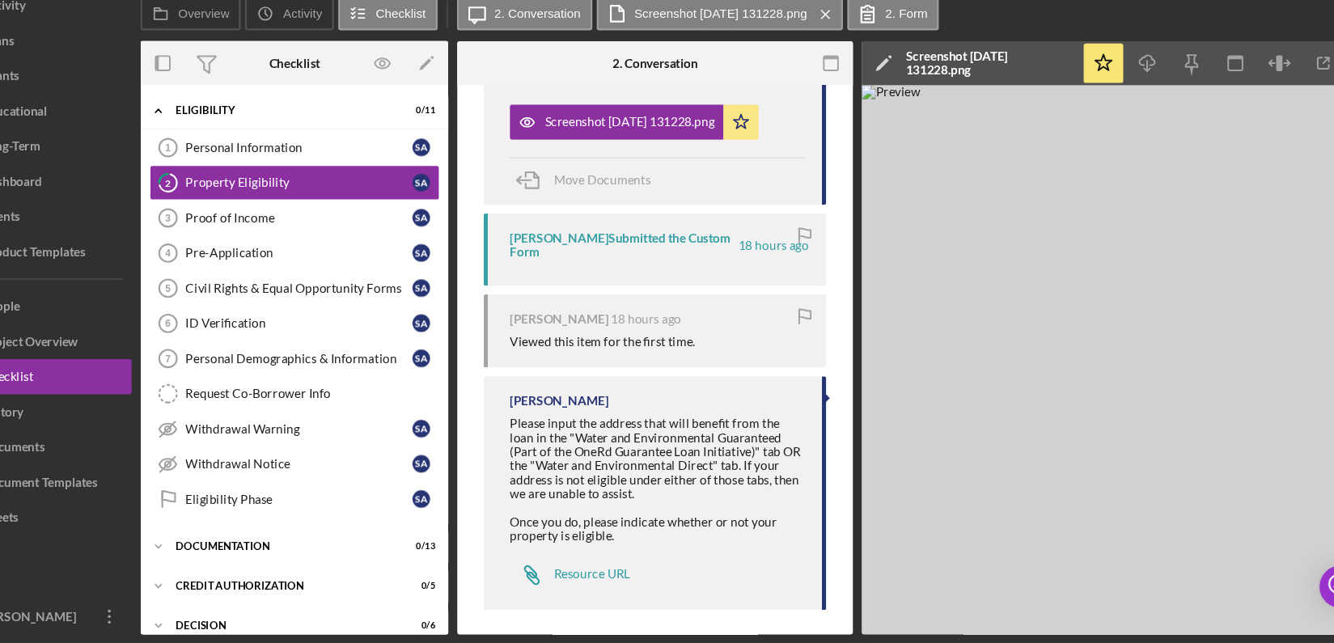
click at [1093, 629] on img at bounding box center [1099, 381] width 485 height 505
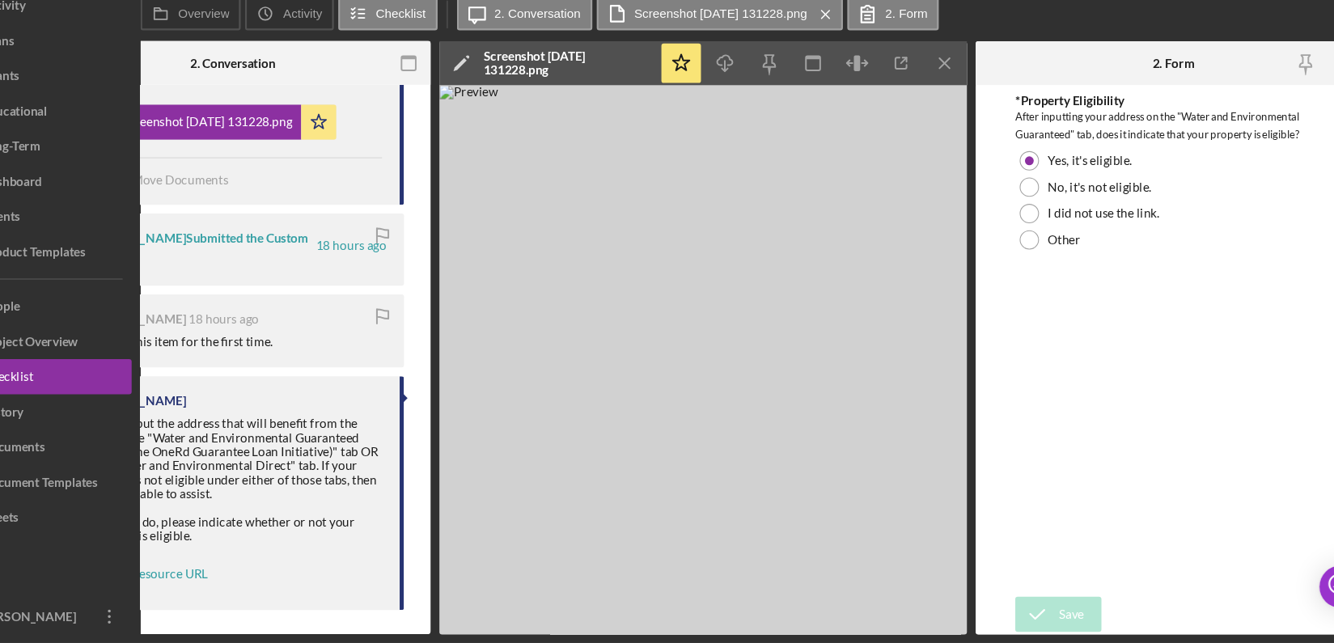
click at [1063, 377] on div "*Property Eligibility After inputting your address on the "Water and Environmen…" at bounding box center [1144, 364] width 291 height 455
click at [1013, 260] on div "Other" at bounding box center [1144, 272] width 291 height 24
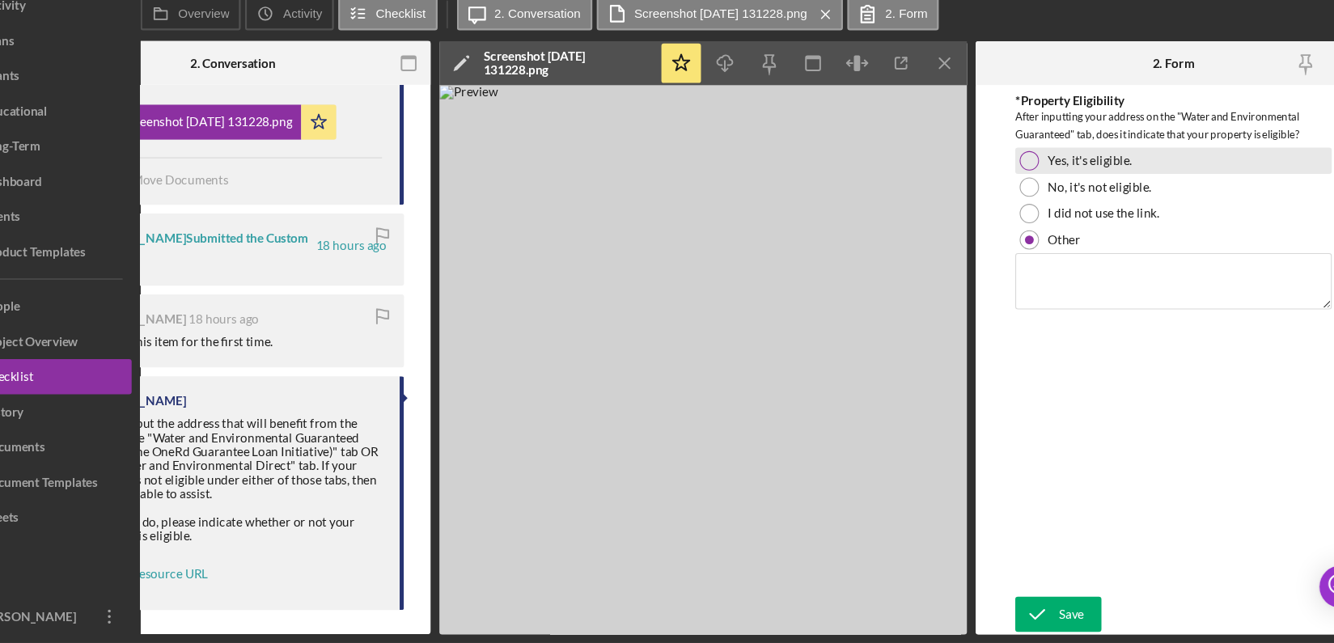
click at [1009, 201] on div at bounding box center [1012, 199] width 18 height 18
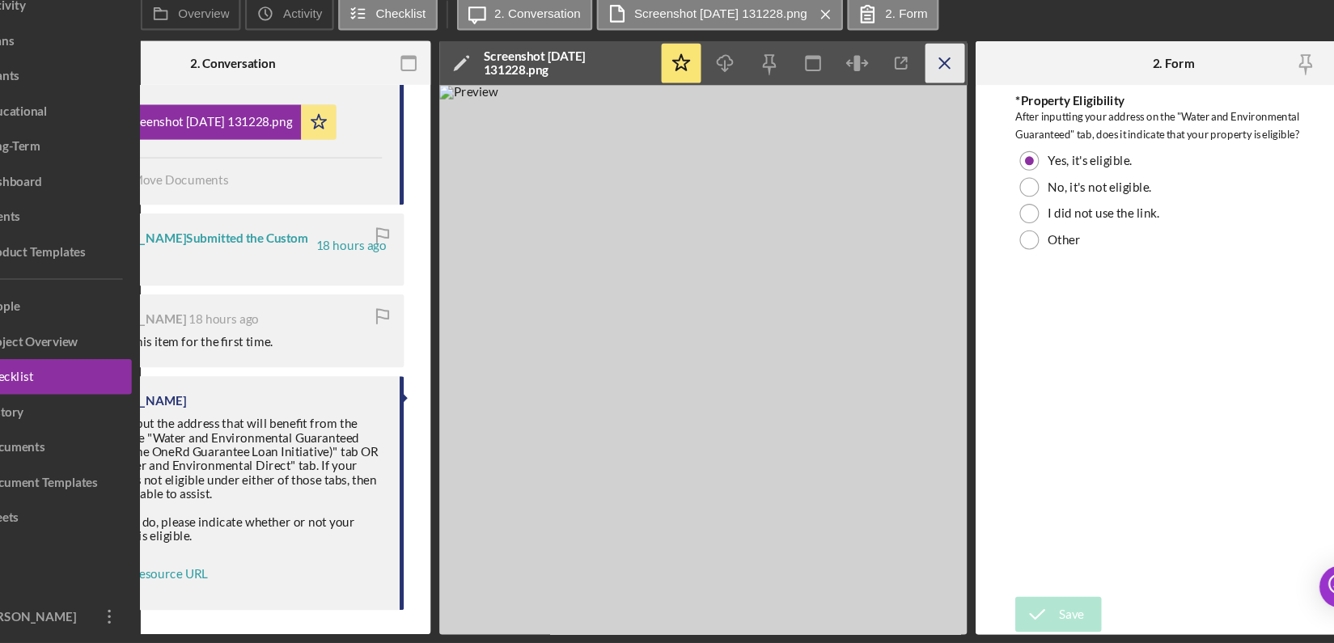
click at [933, 110] on icon "Icon/Menu Close" at bounding box center [934, 109] width 36 height 36
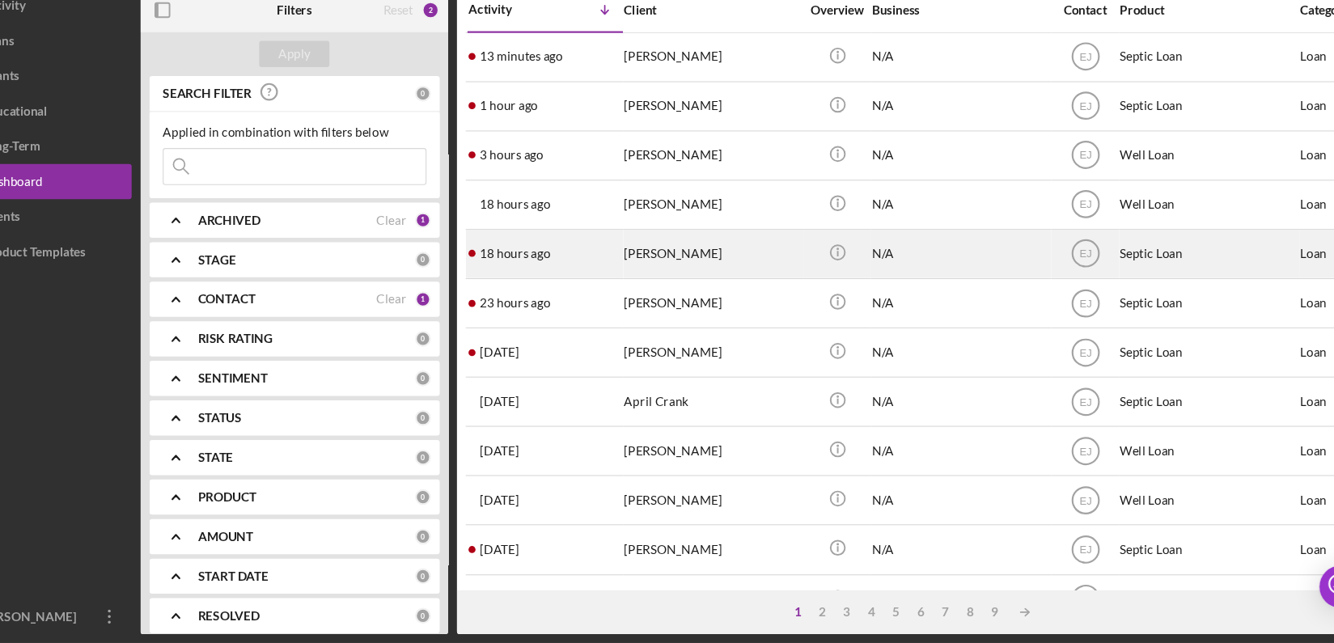
click at [674, 287] on div "Joseph Stokes" at bounding box center [720, 285] width 162 height 43
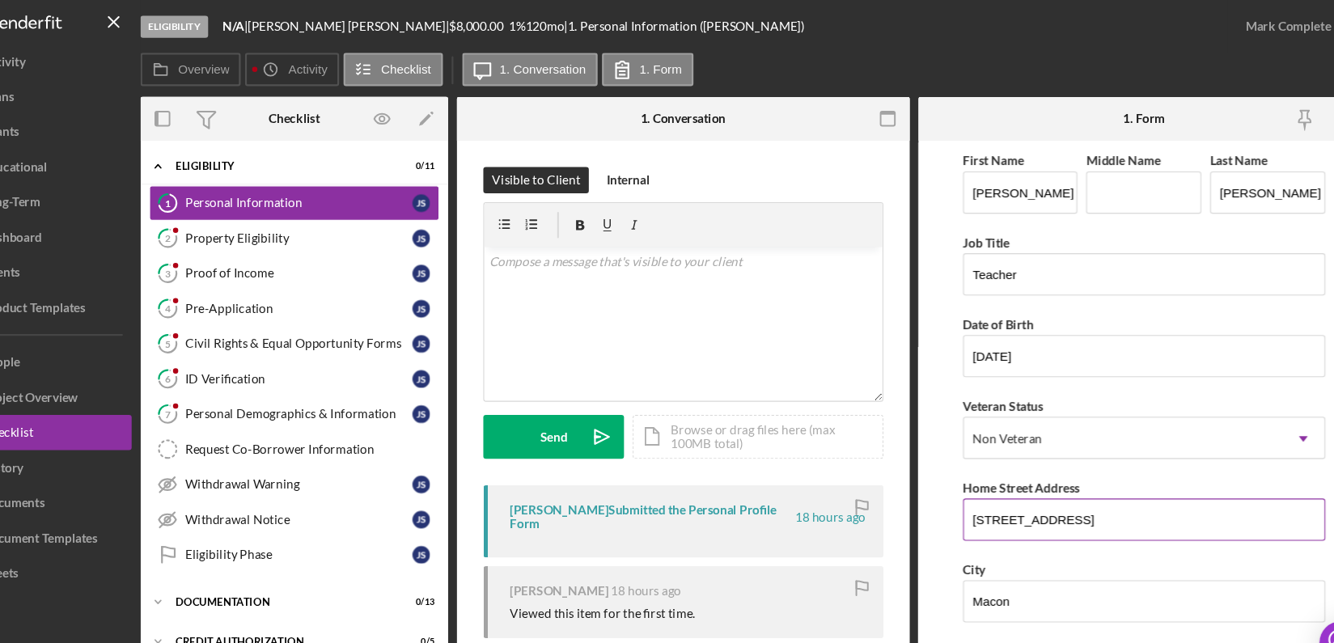
drag, startPoint x: 958, startPoint y: 475, endPoint x: 1075, endPoint y: 493, distance: 117.8
click at [1075, 493] on input "2772 Ridge Rd" at bounding box center [1117, 478] width 333 height 39
click at [1080, 511] on div "First Name Joseph Middle Name Last Name Stokes Job Title Teacher Date of Birth …" at bounding box center [1117, 651] width 333 height 1029
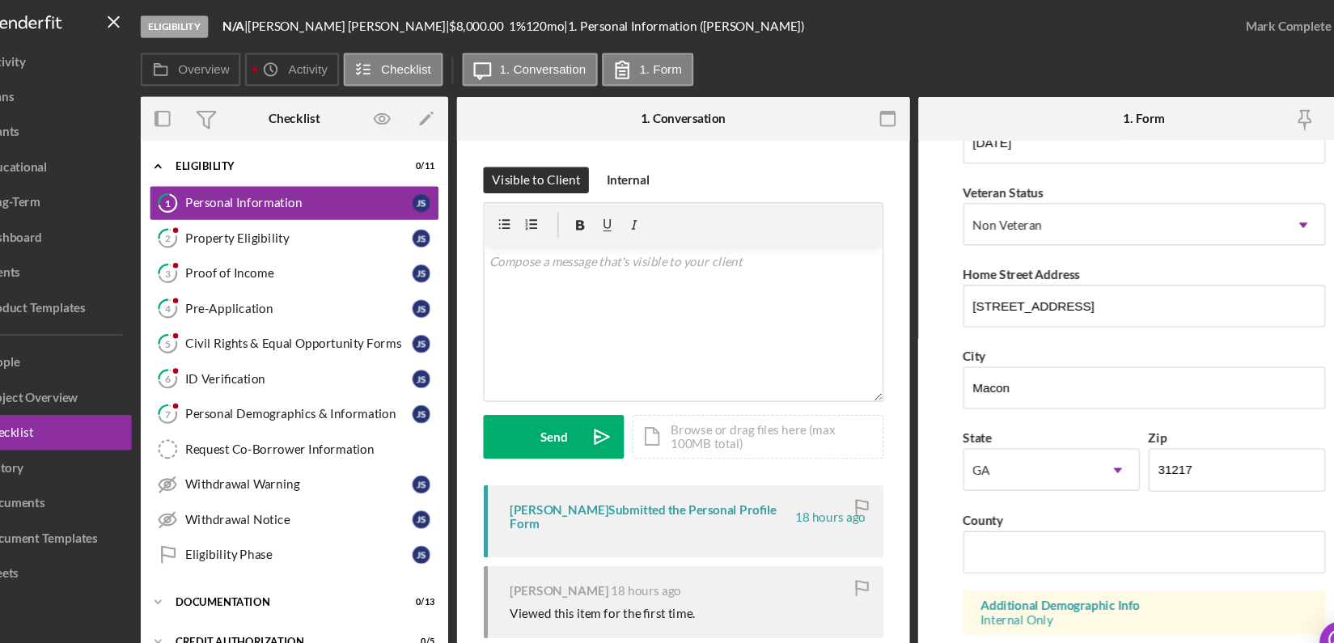
scroll to position [214, 0]
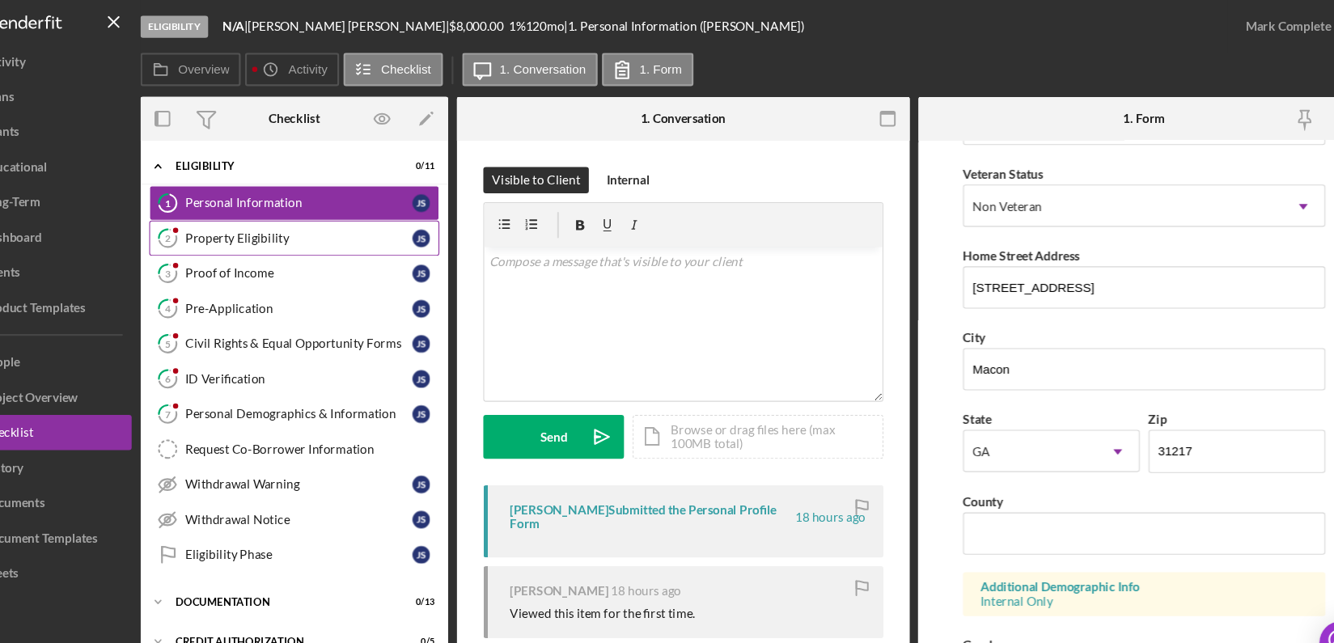
click at [365, 214] on div "Property Eligibility" at bounding box center [339, 219] width 209 height 13
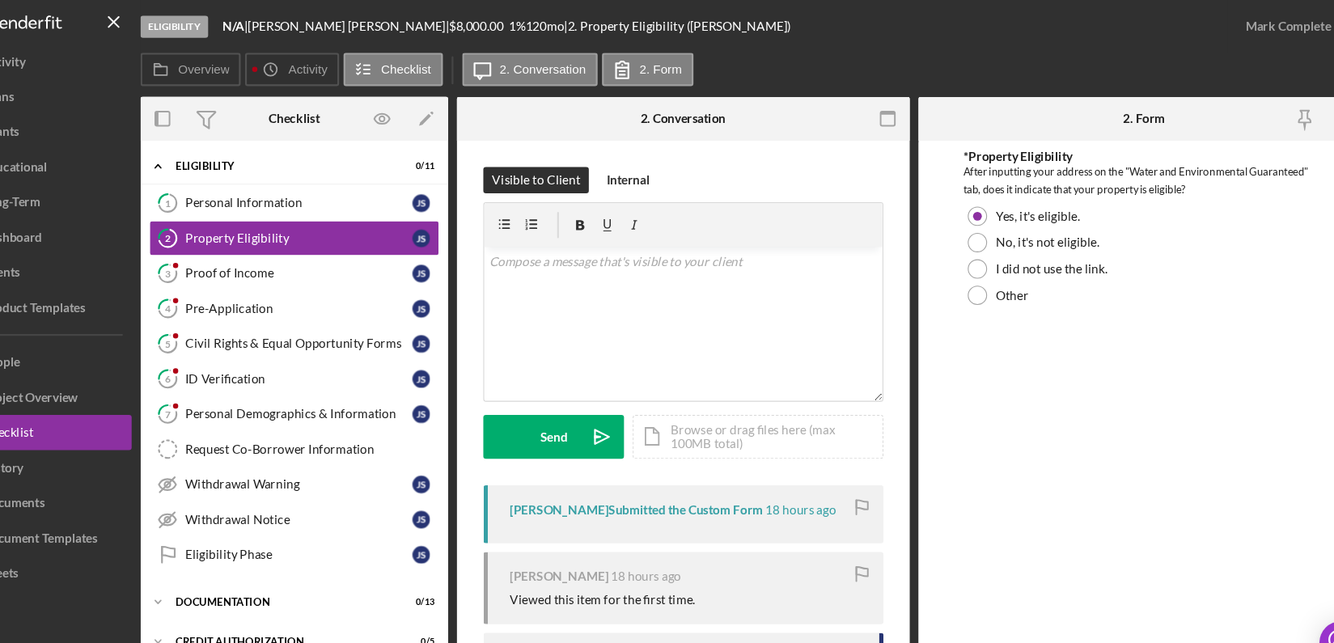
scroll to position [181, 0]
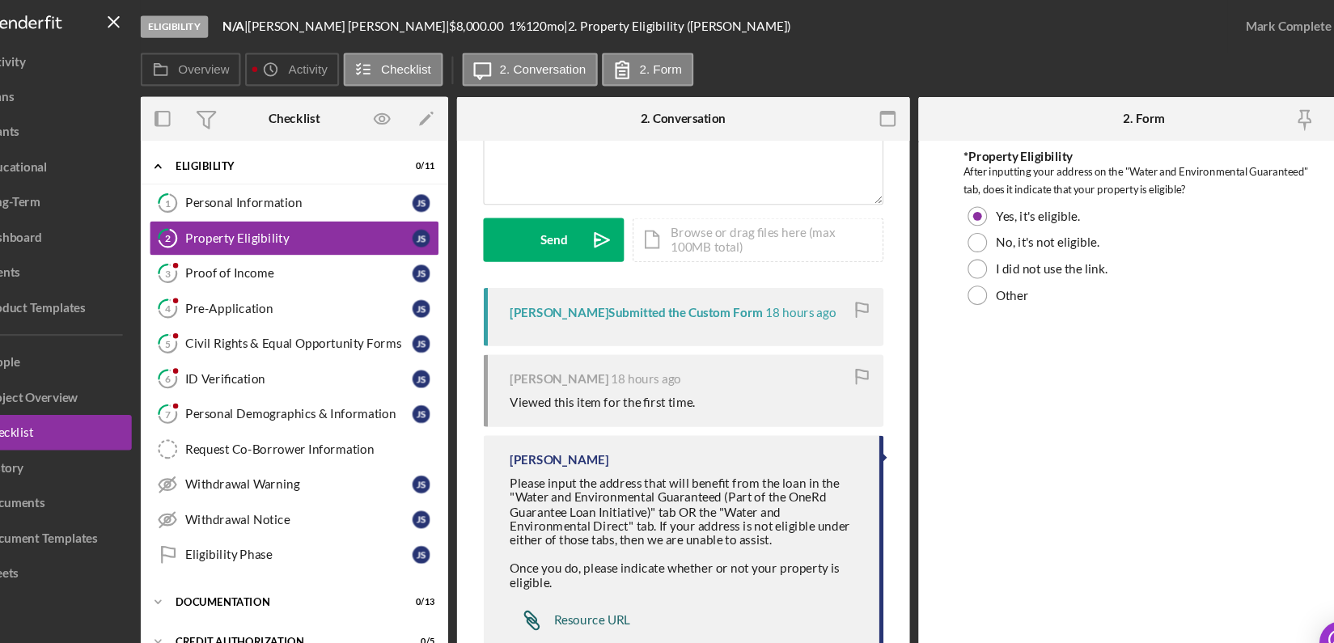
click at [638, 573] on div "Resource URL" at bounding box center [609, 571] width 70 height 13
click at [722, 219] on div "Icon/Document Browse or drag files here (max 100MB total) Tap to choose files o…" at bounding box center [762, 221] width 230 height 40
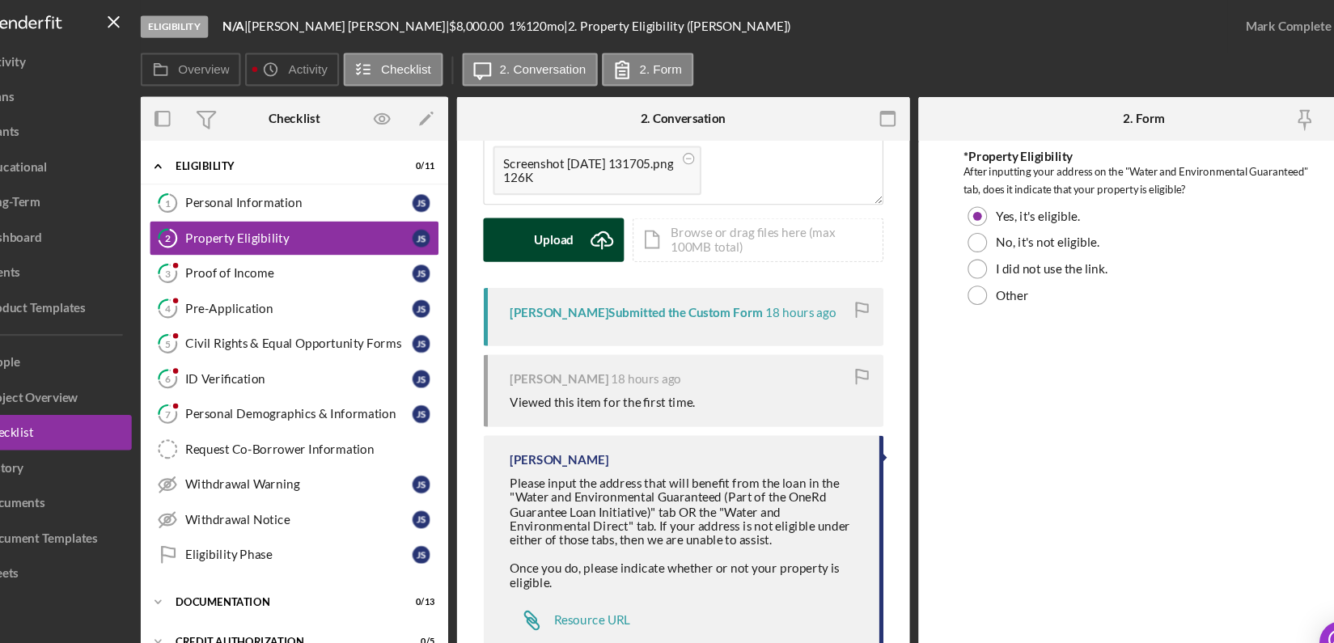
click at [577, 227] on div "Upload" at bounding box center [574, 221] width 36 height 40
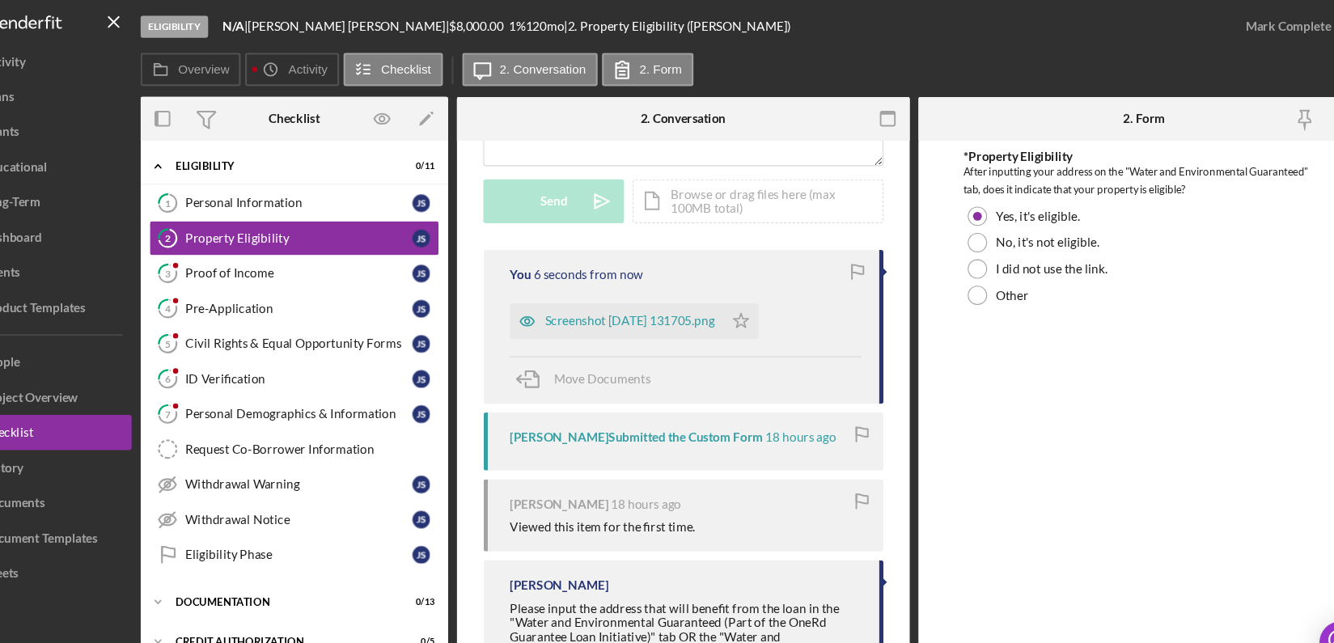
scroll to position [252, 0]
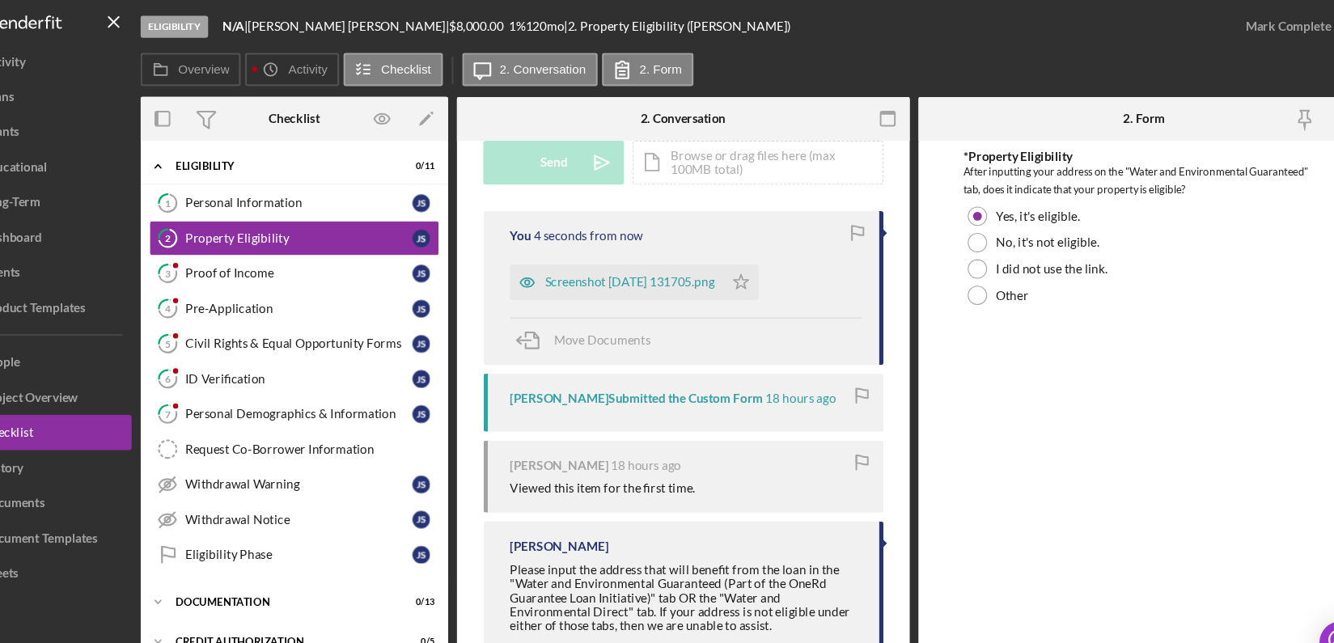
click at [1204, 547] on div "*Property Eligibility After inputting your address on the "Water and Environmen…" at bounding box center [1117, 364] width 333 height 455
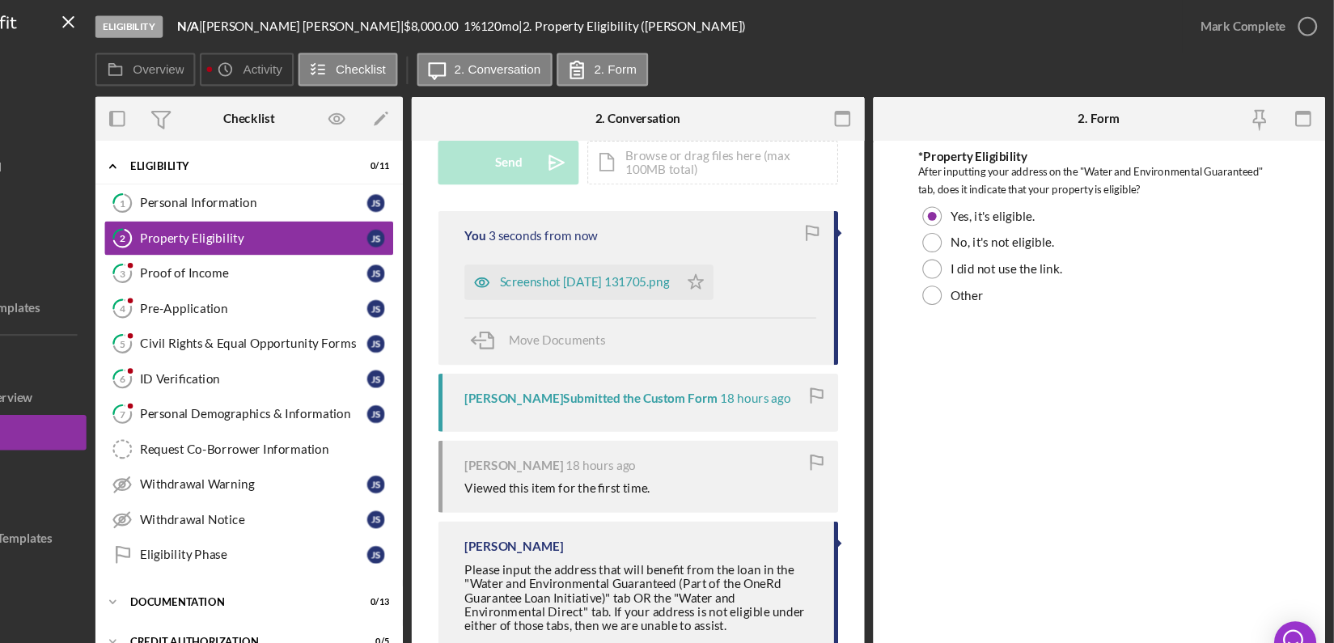
scroll to position [0, 0]
click at [1318, 563] on form "*Property Eligibility After inputting your address on the "Water and Environmen…" at bounding box center [1118, 381] width 417 height 505
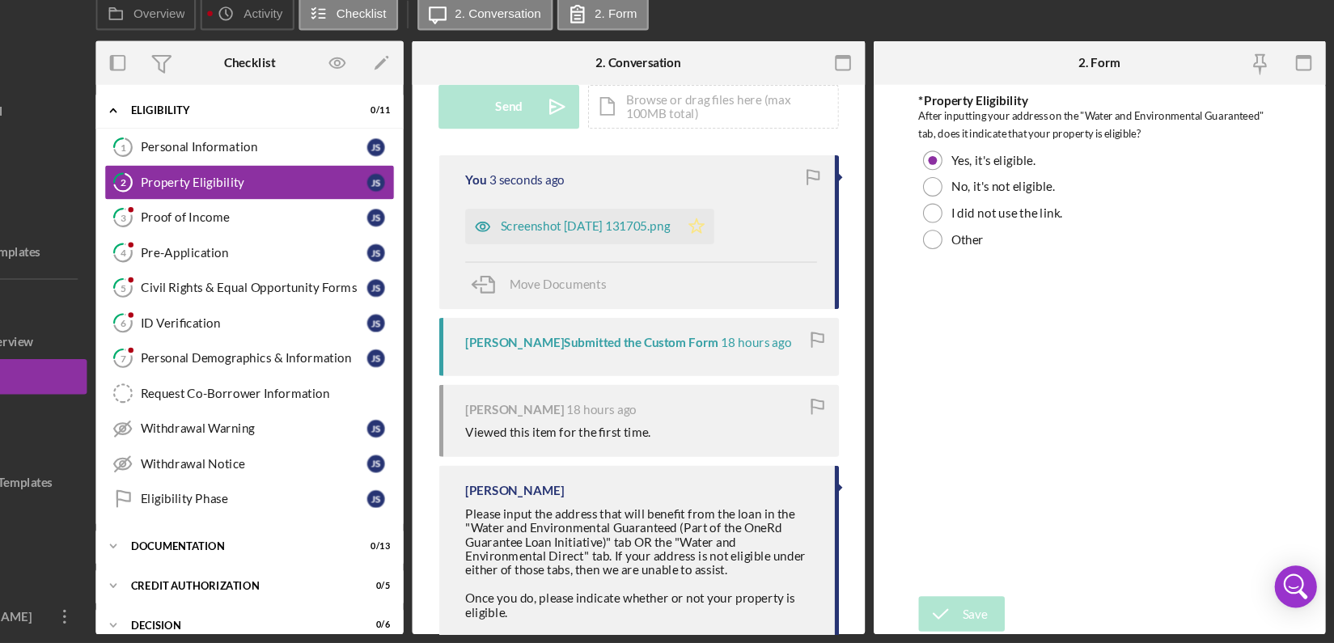
click at [763, 258] on icon "Icon/Star" at bounding box center [746, 259] width 32 height 32
click at [366, 241] on link "3 Proof of Income J S" at bounding box center [335, 251] width 267 height 32
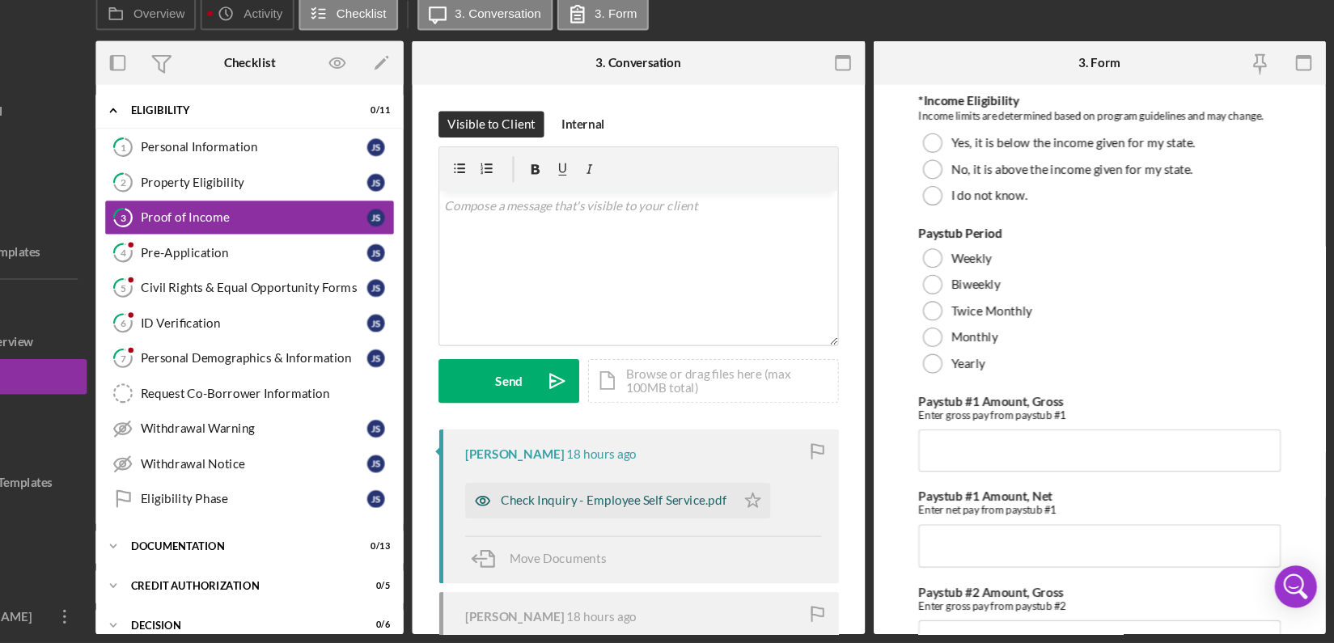
click at [708, 514] on div "Check Inquiry - Employee Self Service.pdf" at bounding box center [670, 511] width 208 height 13
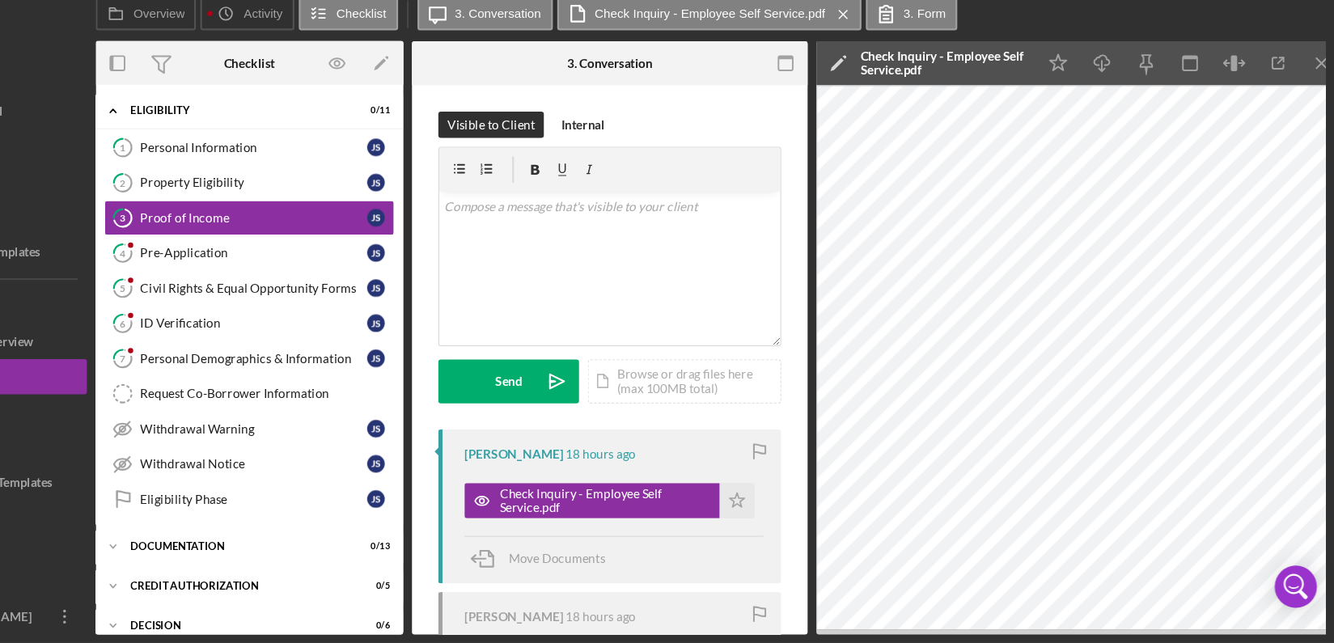
click at [185, 624] on icon "Icon/Overflow" at bounding box center [166, 618] width 40 height 40
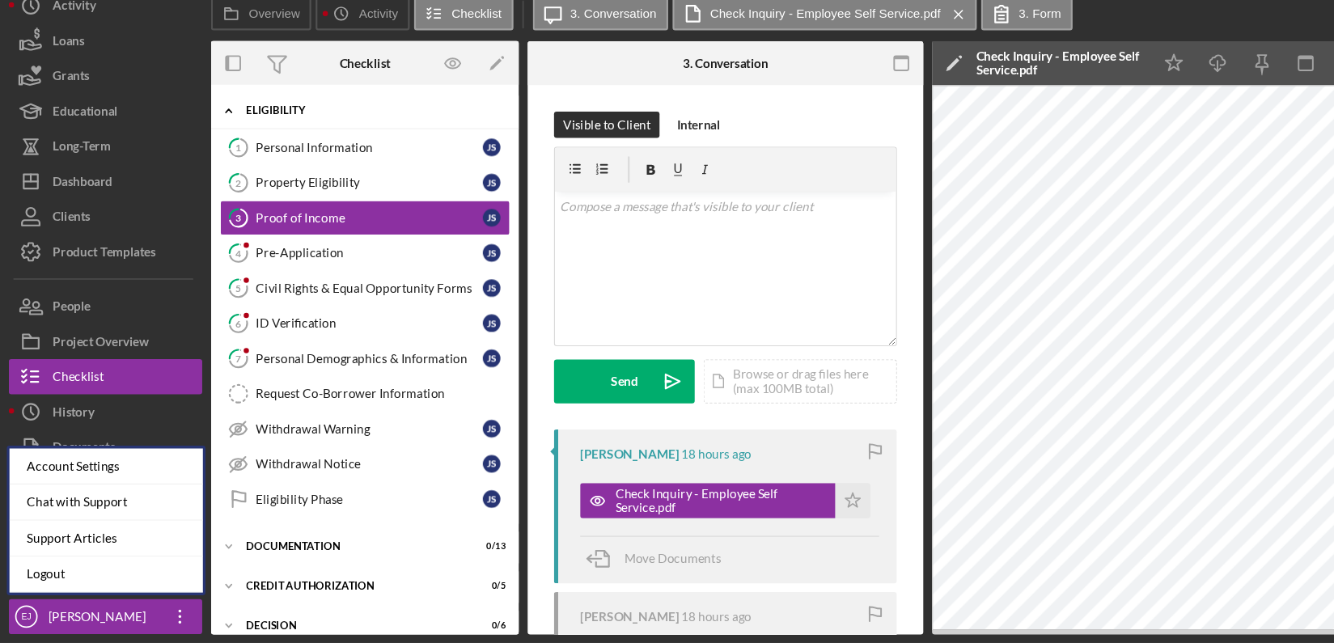
click at [364, 148] on div "Eligibility" at bounding box center [341, 153] width 230 height 10
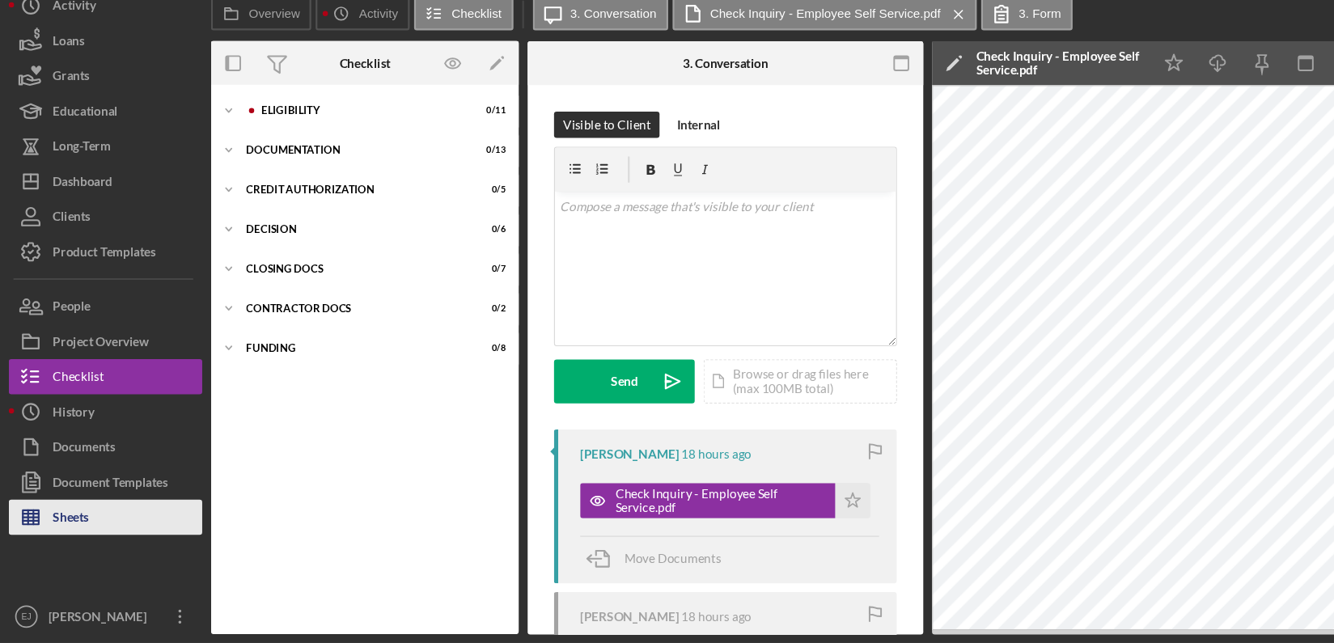
click at [108, 537] on button "Sheets" at bounding box center [97, 527] width 178 height 32
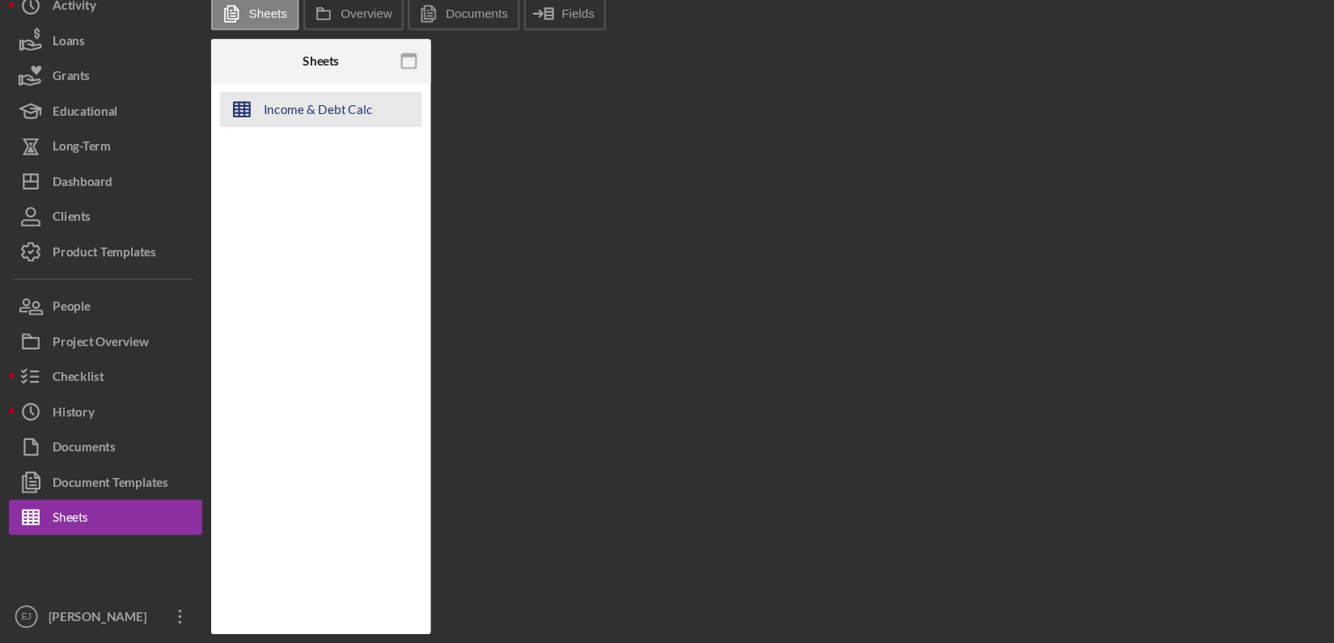
click at [336, 158] on div "Income & Debt Calc" at bounding box center [293, 152] width 100 height 32
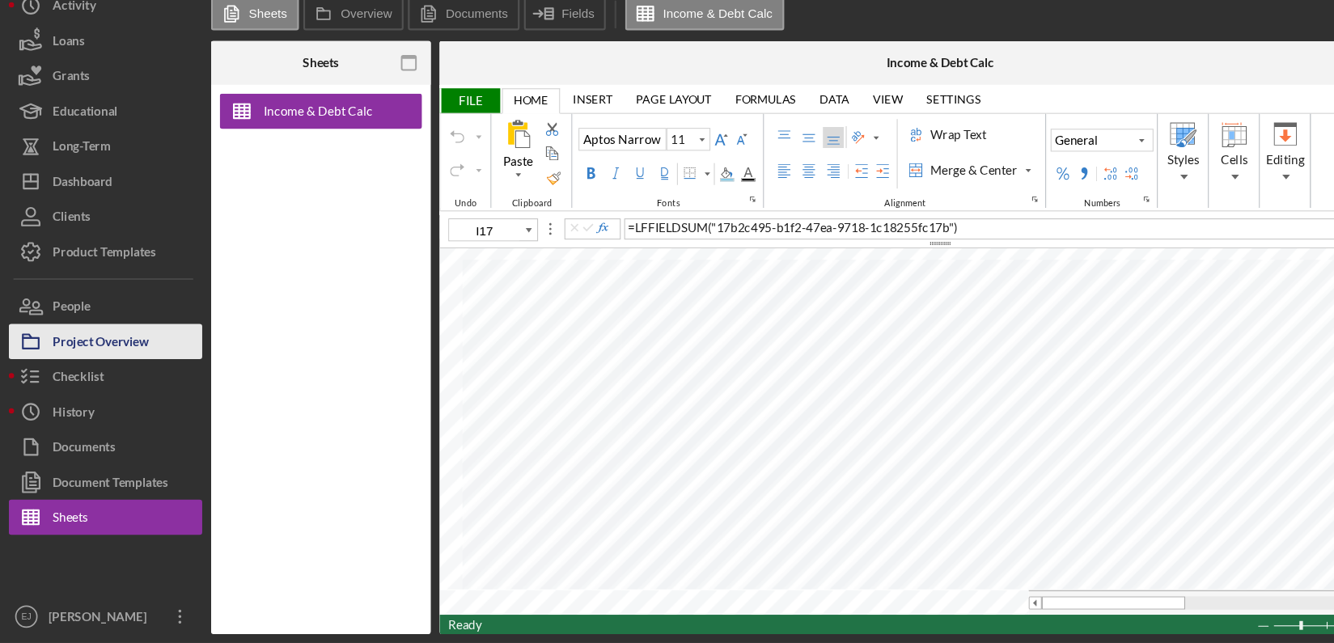
click at [146, 364] on button "Project Overview" at bounding box center [97, 365] width 178 height 32
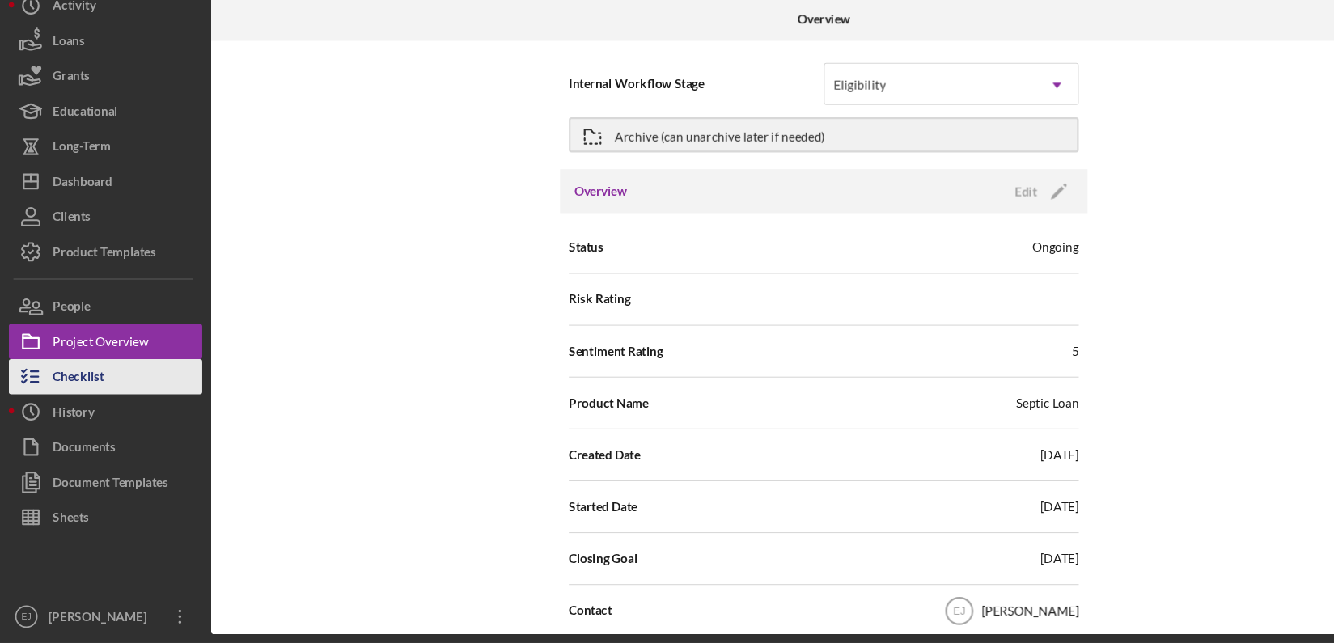
click at [127, 400] on button "Checklist" at bounding box center [97, 398] width 178 height 32
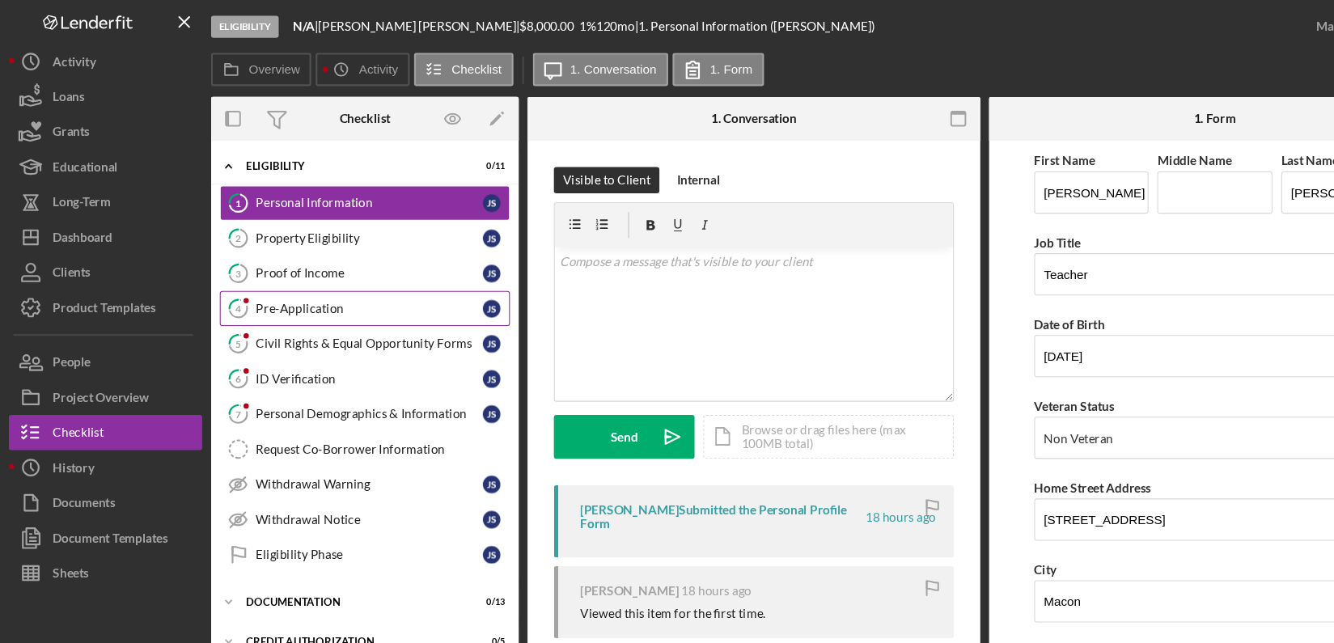
drag, startPoint x: 347, startPoint y: 296, endPoint x: 328, endPoint y: 285, distance: 22.5
click at [328, 285] on div "Pre-Application" at bounding box center [339, 283] width 209 height 13
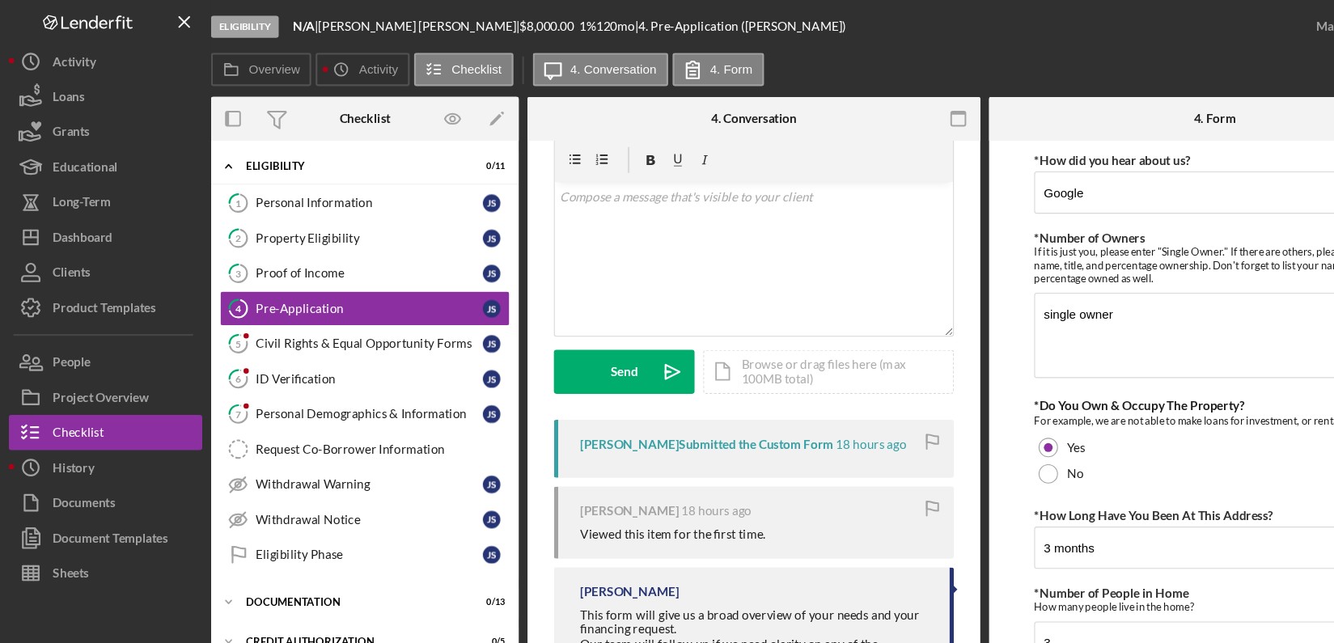
scroll to position [89, 0]
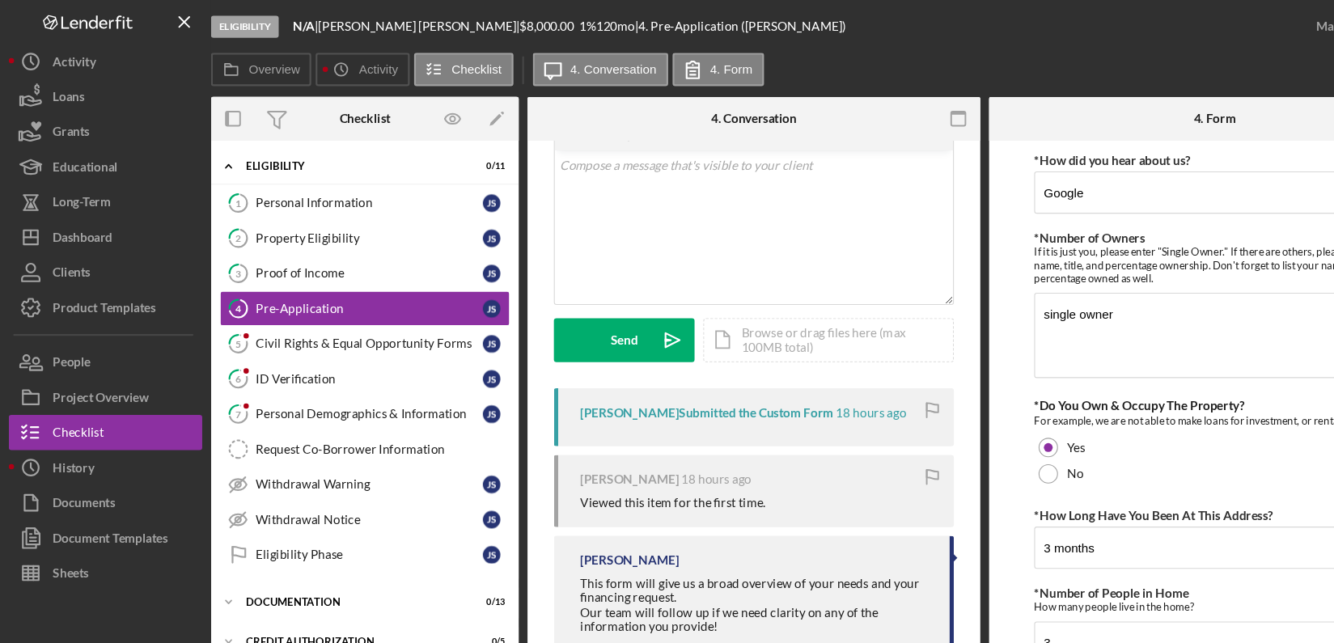
click at [932, 573] on form "*How did you hear about us? Google *Number of Owners If it is just you, please …" at bounding box center [1118, 381] width 417 height 505
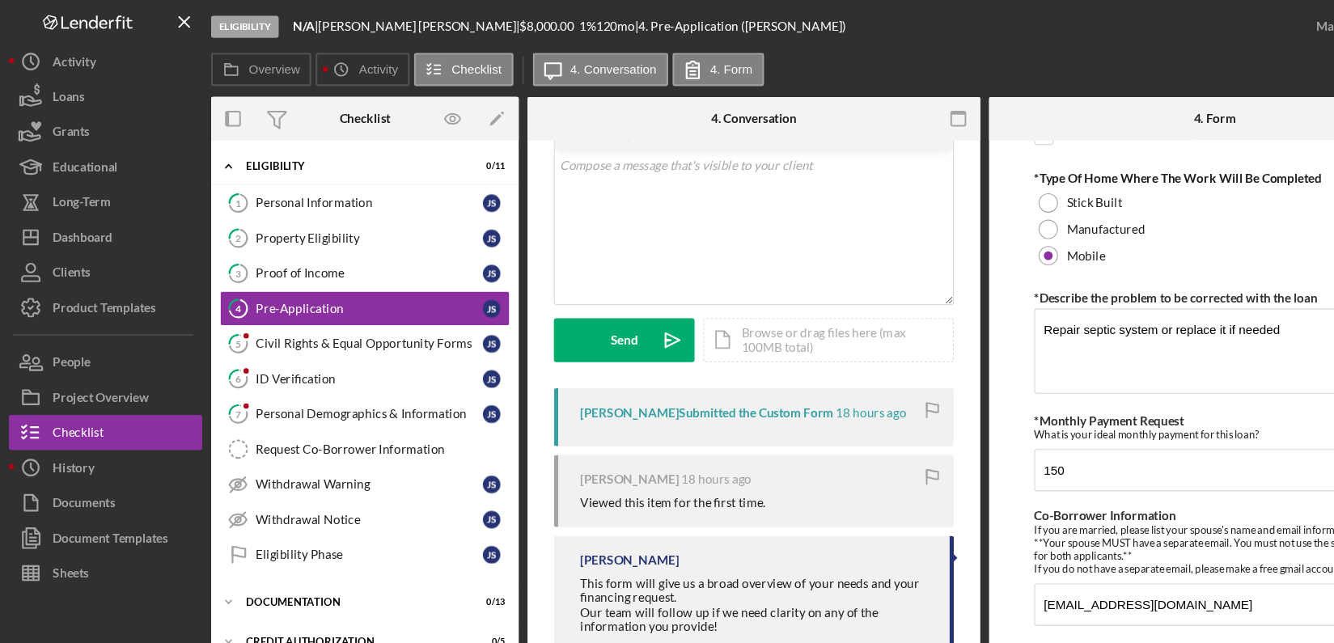
scroll to position [896, 0]
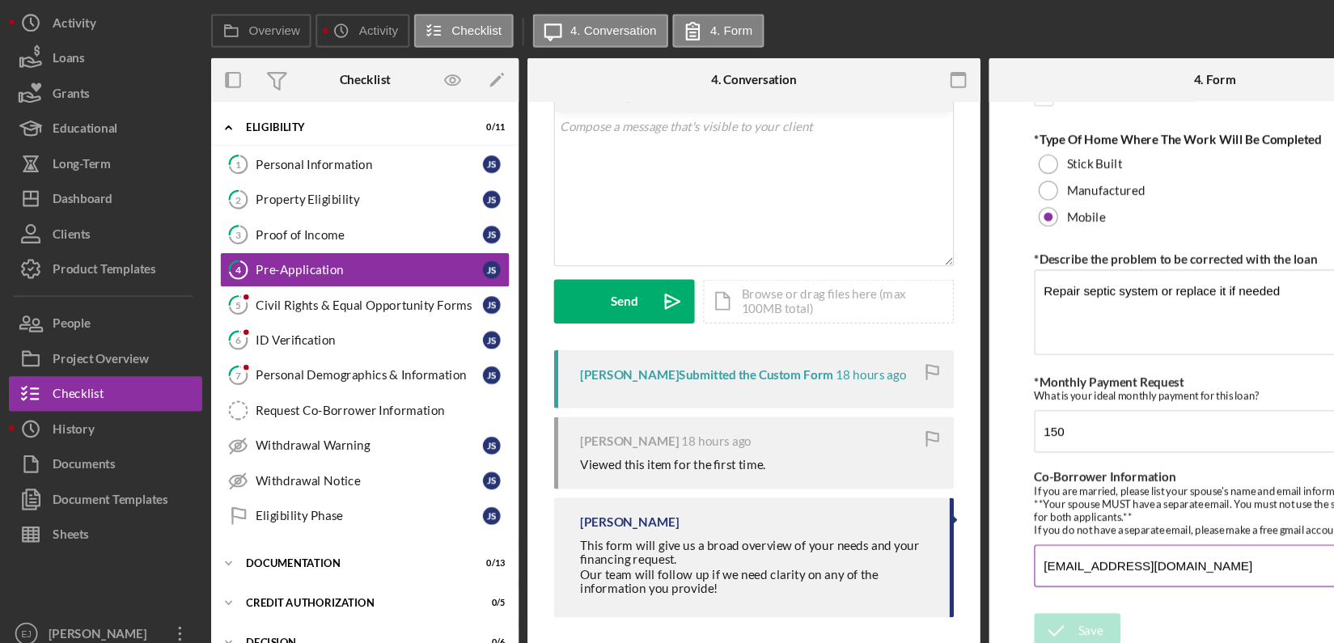
drag, startPoint x: 954, startPoint y: 555, endPoint x: 1162, endPoint y: 551, distance: 207.9
click at [1162, 551] on input "Heather.stokes1974@gmail.com" at bounding box center [1117, 556] width 333 height 39
click at [610, 163] on div "v Color teal Color pink Remove color Add row above Add row below Add column bef…" at bounding box center [693, 209] width 366 height 142
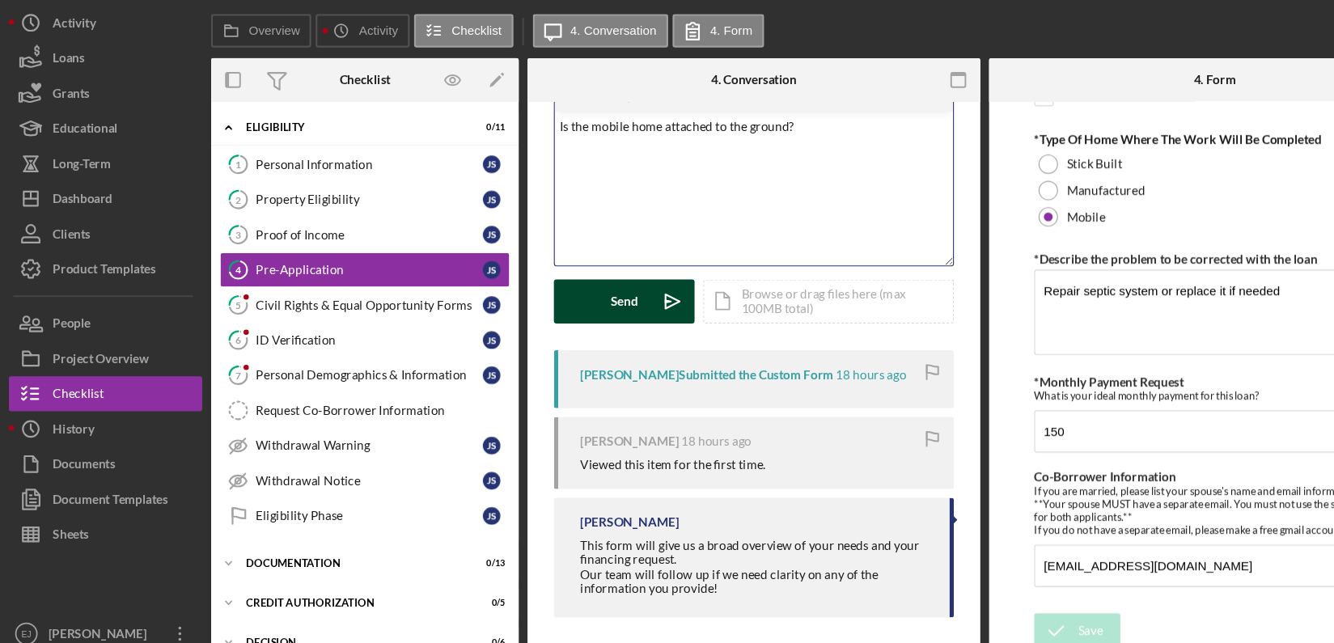
click at [593, 300] on button "Send Icon/icon-invite-send" at bounding box center [574, 313] width 129 height 40
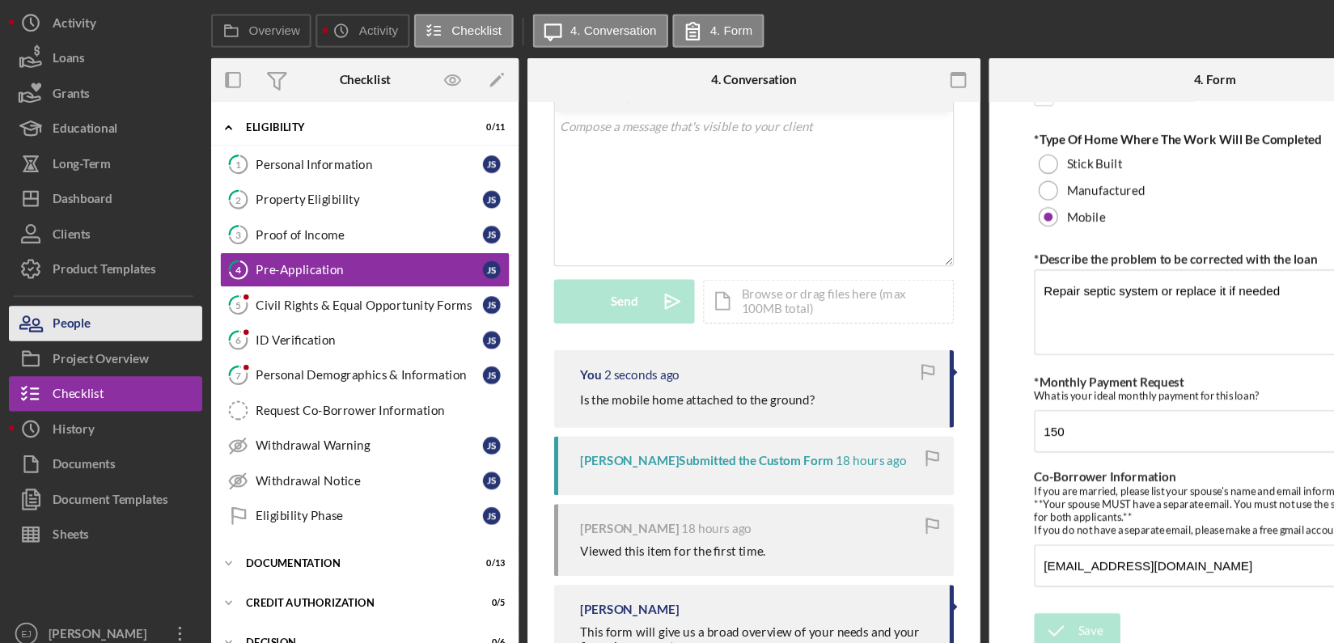
click at [86, 335] on button "People" at bounding box center [97, 333] width 178 height 32
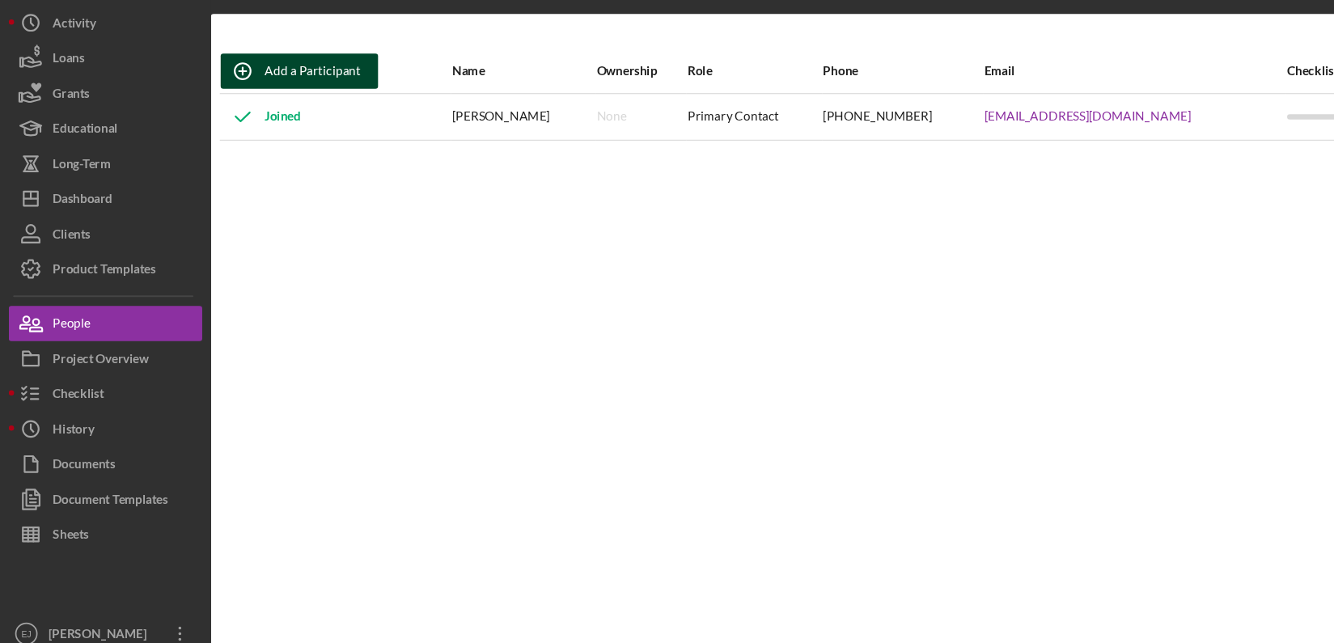
click at [277, 99] on div "Add a Participant" at bounding box center [287, 101] width 88 height 32
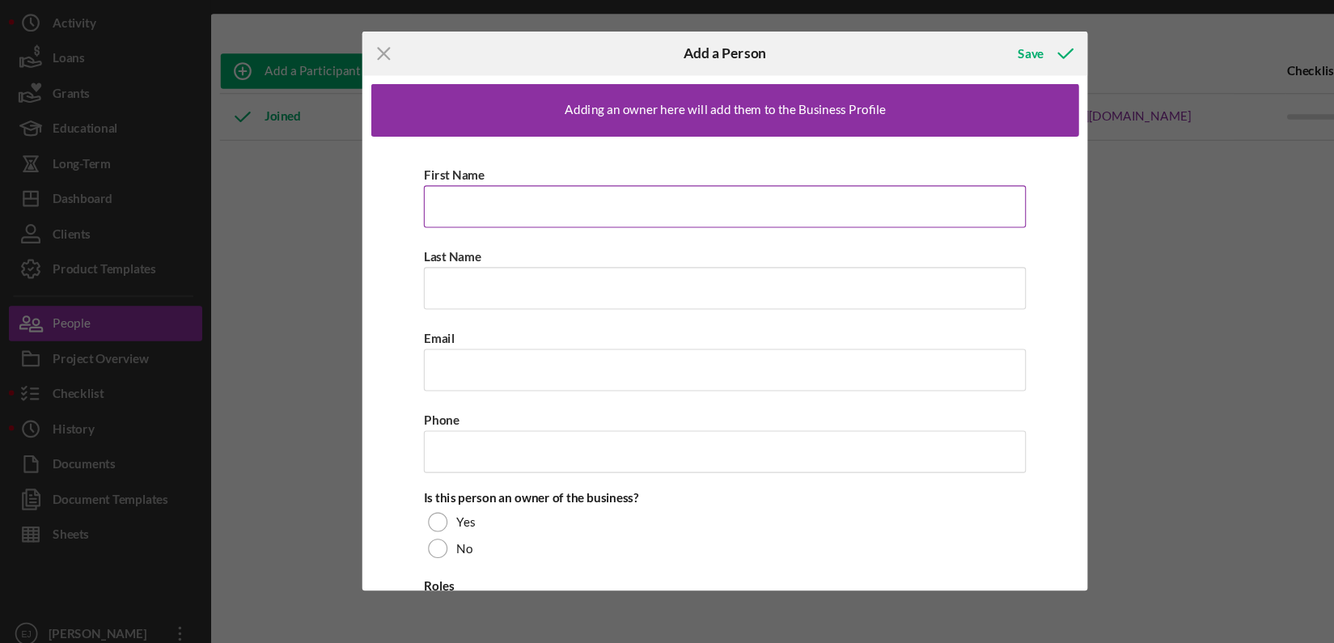
click at [453, 230] on input "First Name" at bounding box center [667, 225] width 554 height 39
paste input "Heather.stokes1974@gmail.com"
type input "Heather.stokes1974@gmail.com"
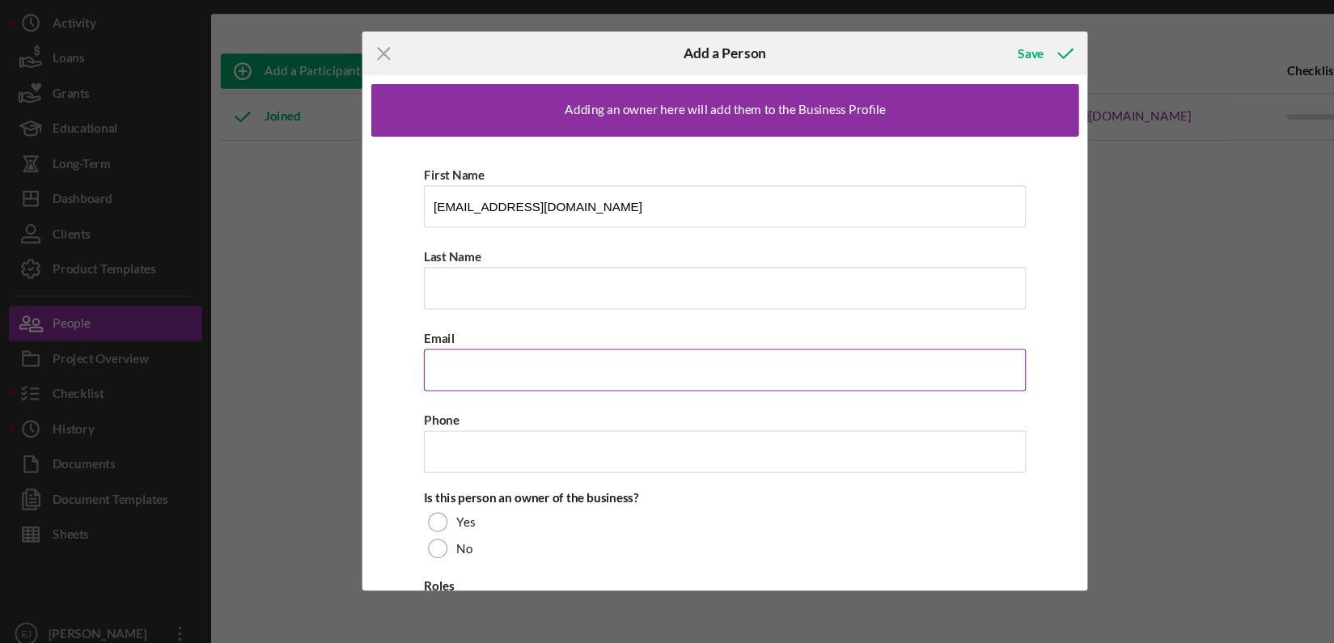
click at [479, 370] on input "Email" at bounding box center [667, 376] width 554 height 39
paste input "Heather.stokes1974@gmail.com"
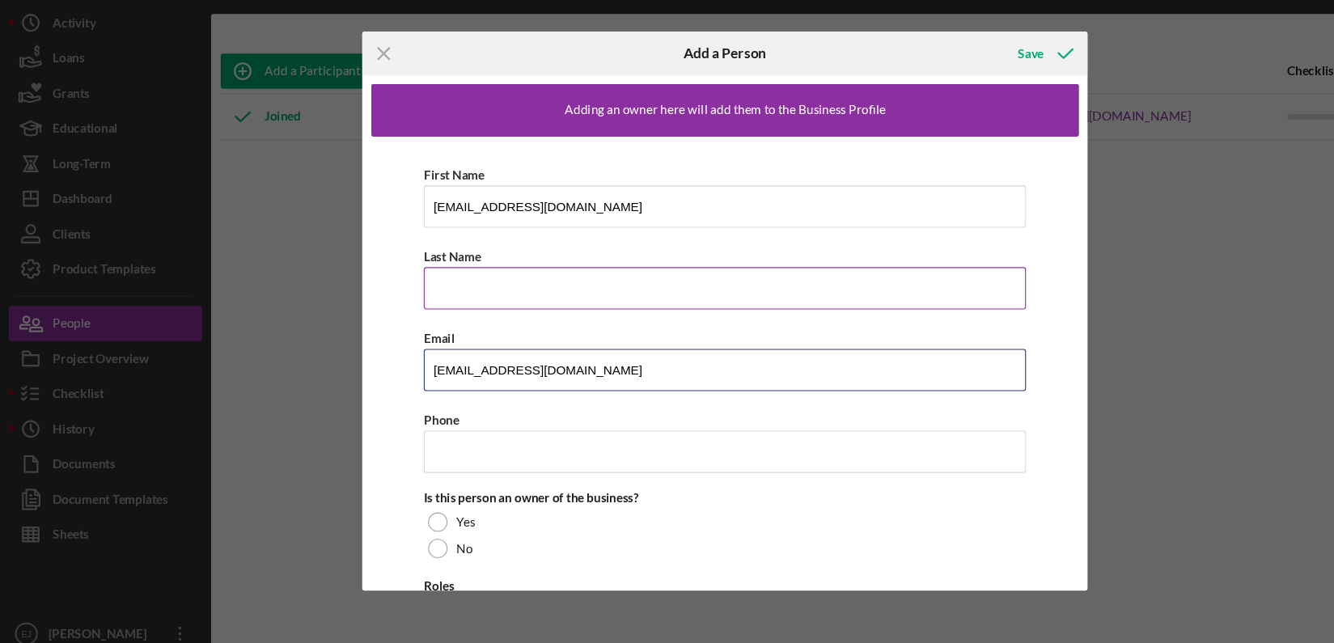
type input "Heather.stokes1974@gmail.com"
click at [444, 306] on input "Last Name" at bounding box center [667, 300] width 554 height 39
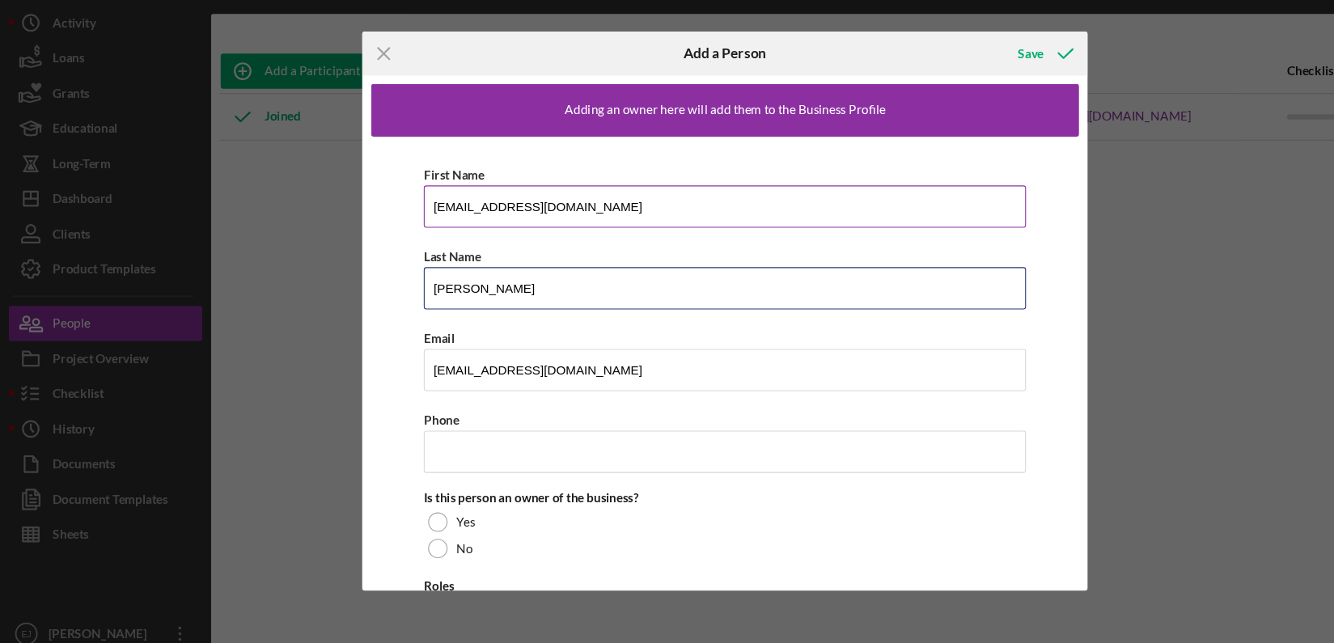
type input "Stokes"
click at [573, 228] on input "Heather.stokes1974@gmail.com" at bounding box center [667, 225] width 554 height 39
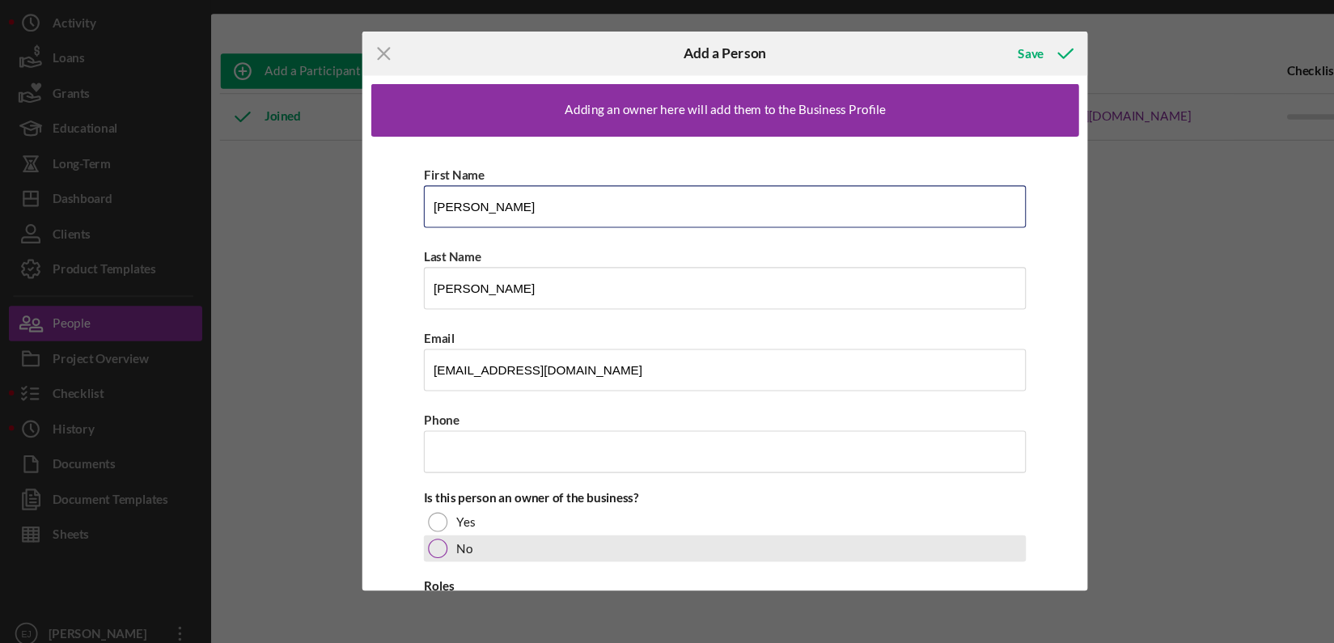
type input "Heather"
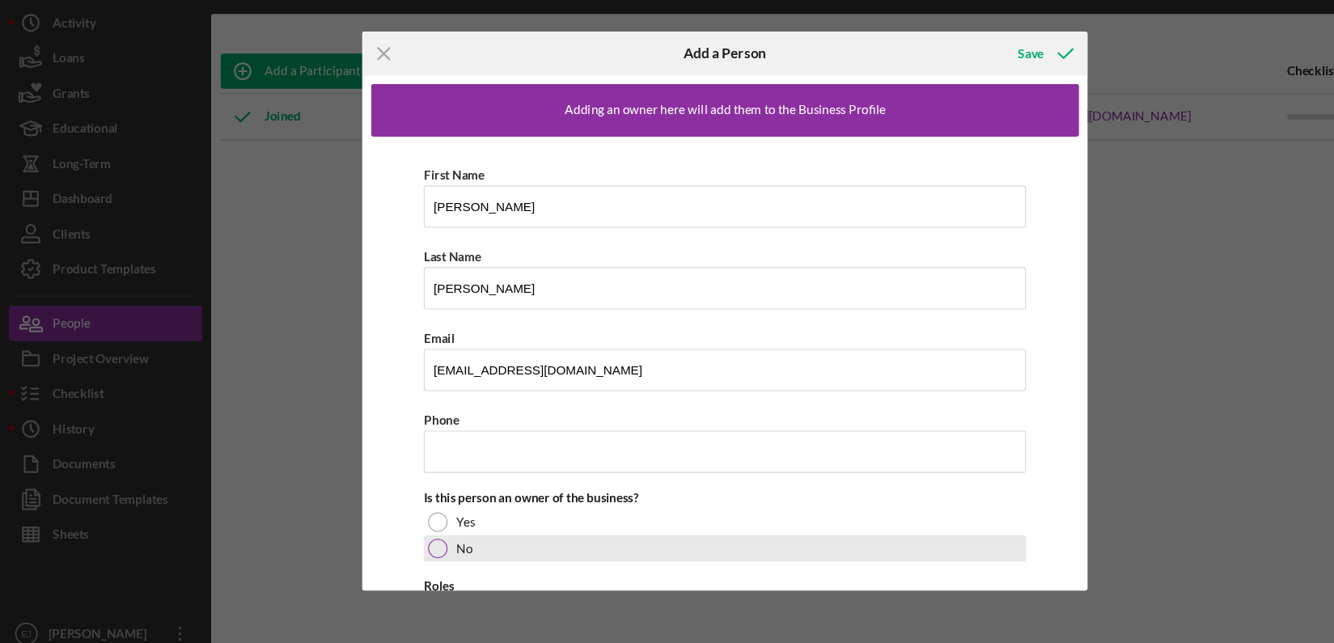
click at [405, 534] on div at bounding box center [403, 540] width 18 height 18
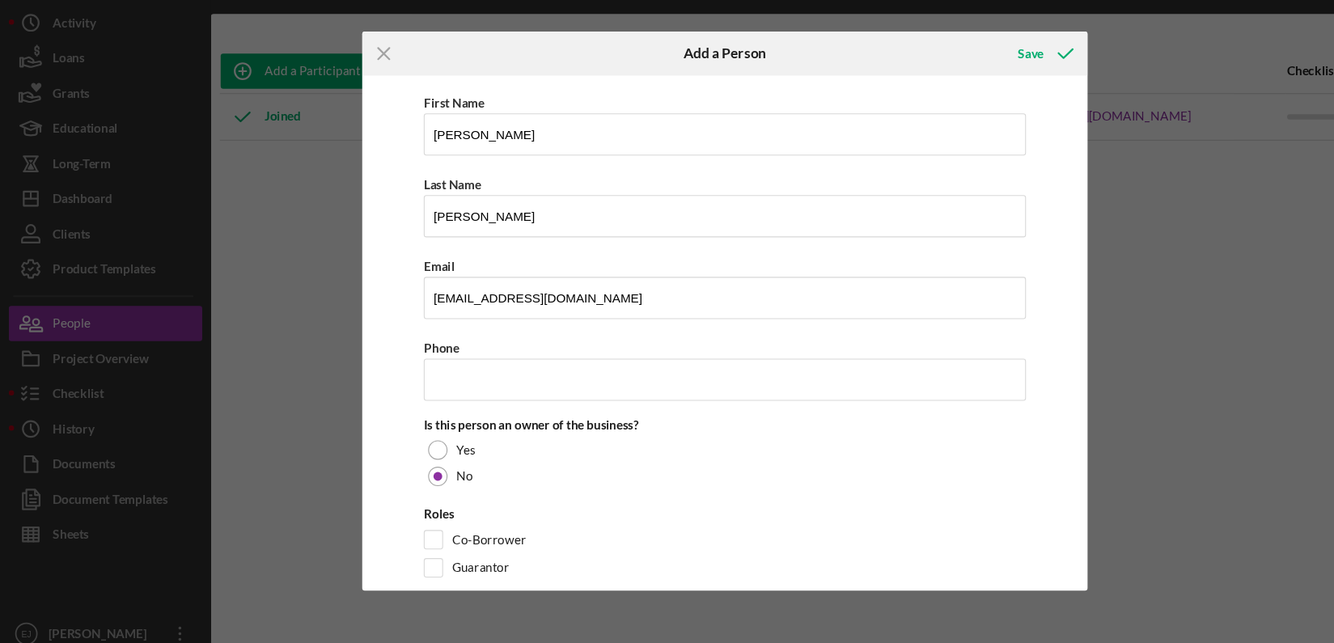
scroll to position [93, 0]
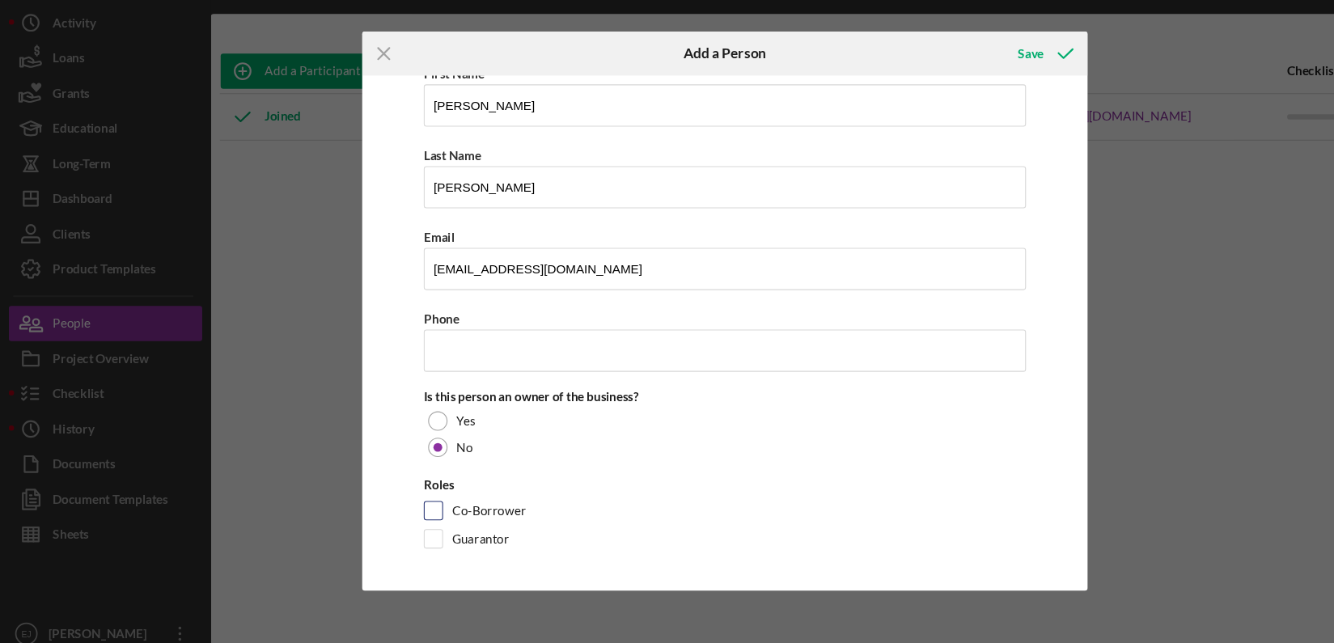
click at [404, 499] on input "Co-Borrower" at bounding box center [399, 505] width 16 height 16
checkbox input "true"
click at [945, 89] on div "Save" at bounding box center [948, 85] width 23 height 32
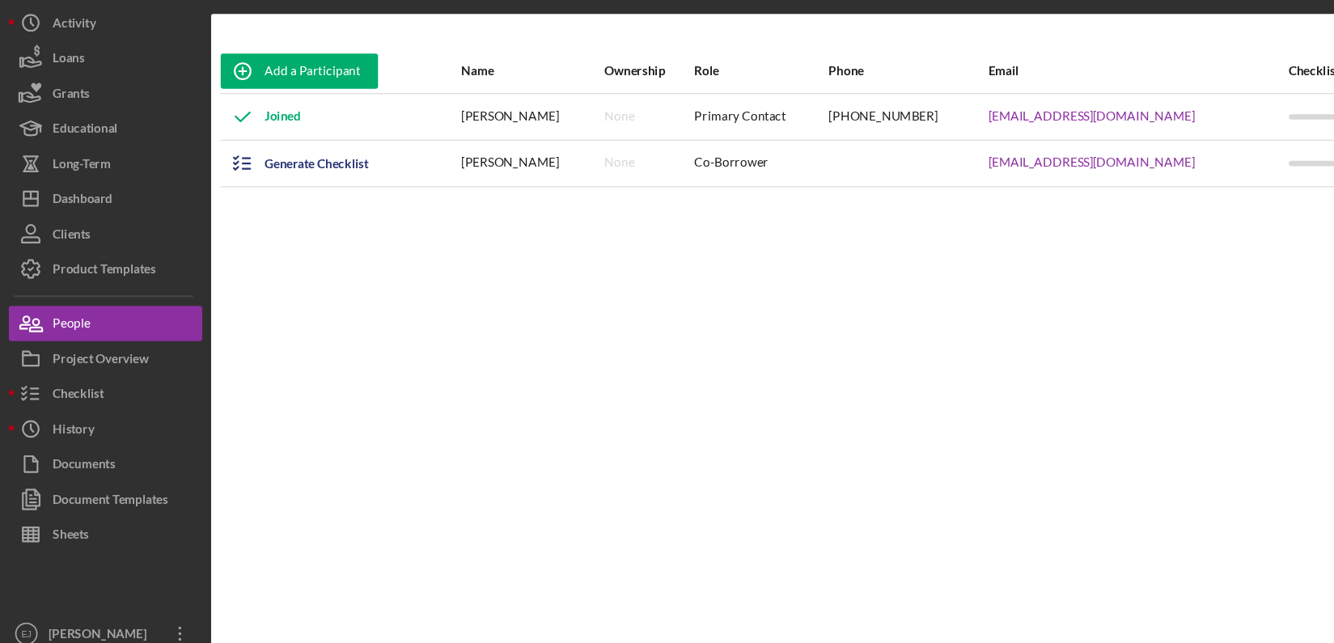
click at [994, 417] on div "Add a Participant Name Ownership Role Phone Email Checklist Actions Joined Jose…" at bounding box center [759, 342] width 1131 height 522
click at [217, 190] on icon "button" at bounding box center [223, 186] width 40 height 40
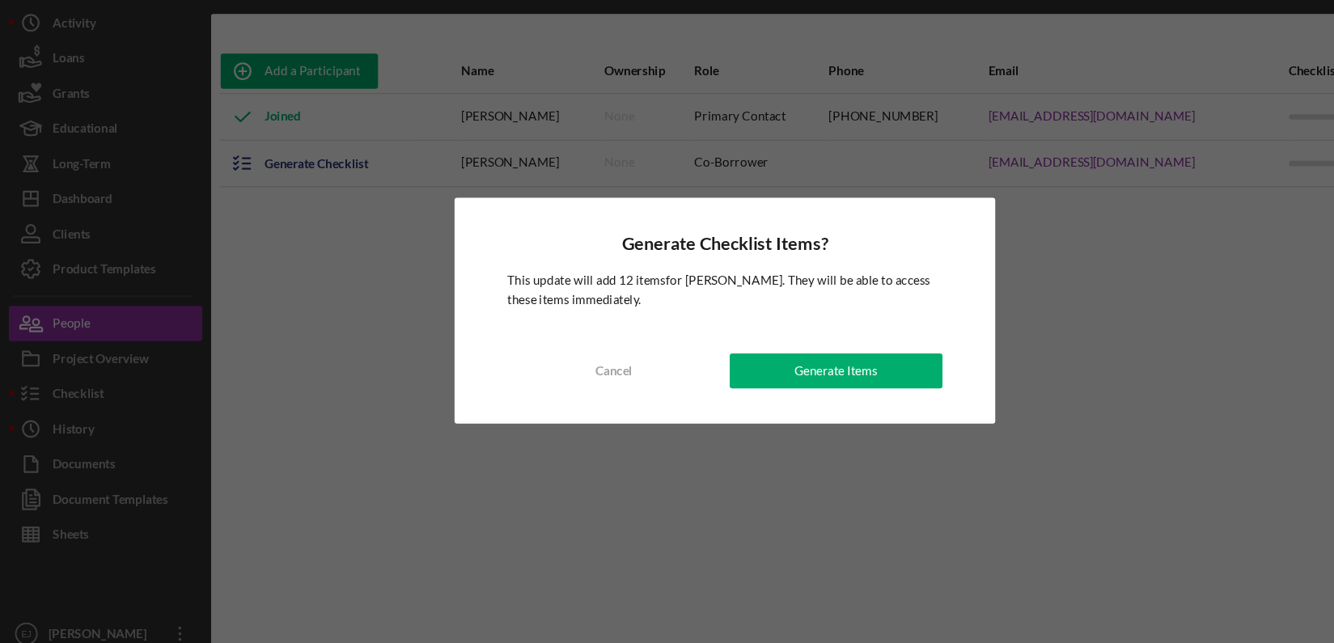
click at [717, 394] on div "Generate Checklist Items? This update will add 12 items for Heather Stokes . Th…" at bounding box center [666, 322] width 497 height 209
click at [713, 364] on button "Generate Items" at bounding box center [769, 377] width 196 height 32
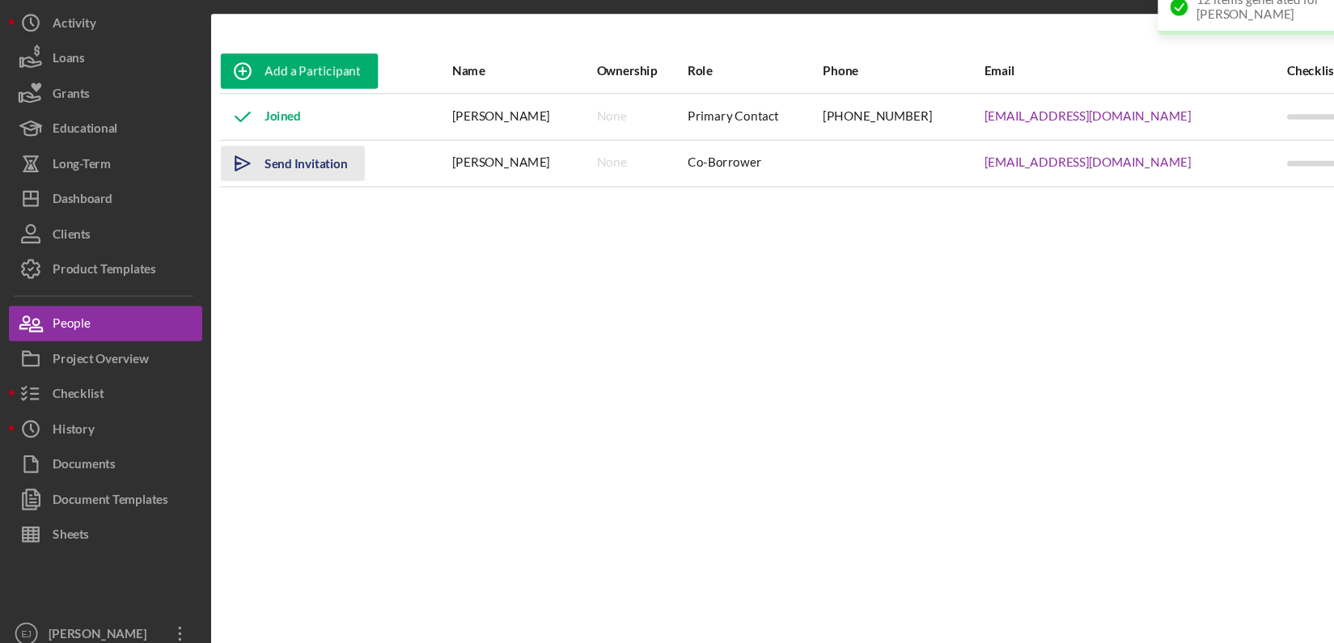
click at [224, 180] on icon "Icon/icon-invite-send" at bounding box center [223, 186] width 40 height 40
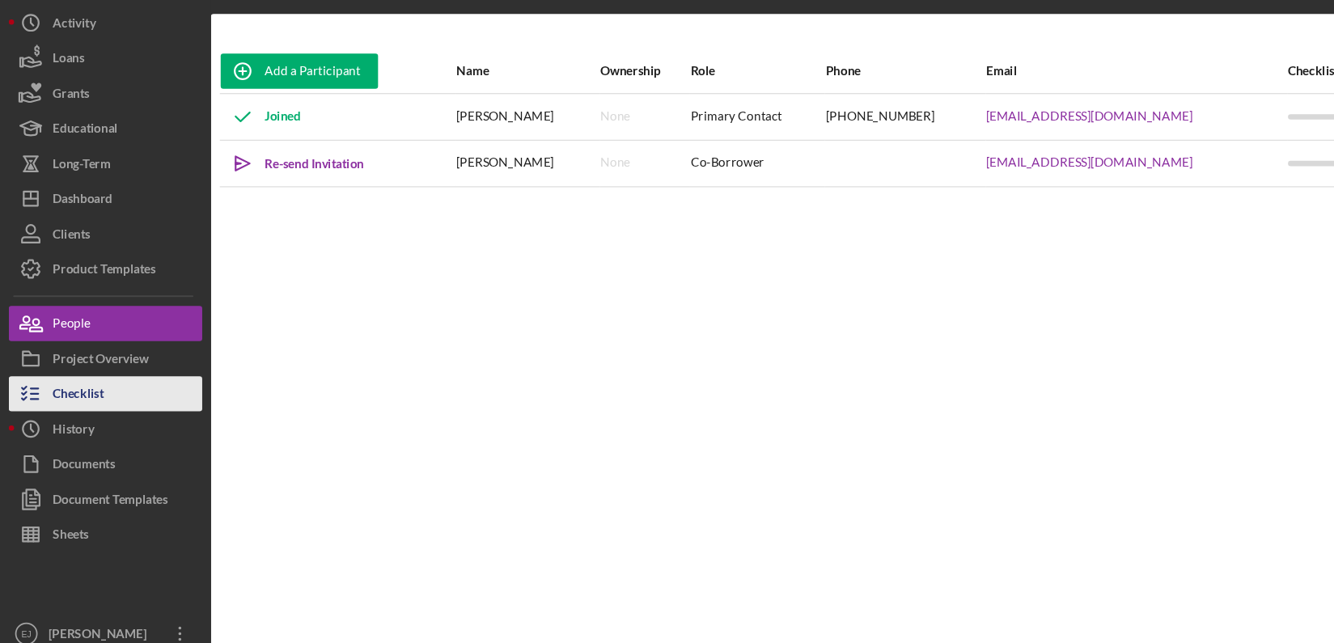
click at [104, 393] on button "Checklist" at bounding box center [97, 398] width 178 height 32
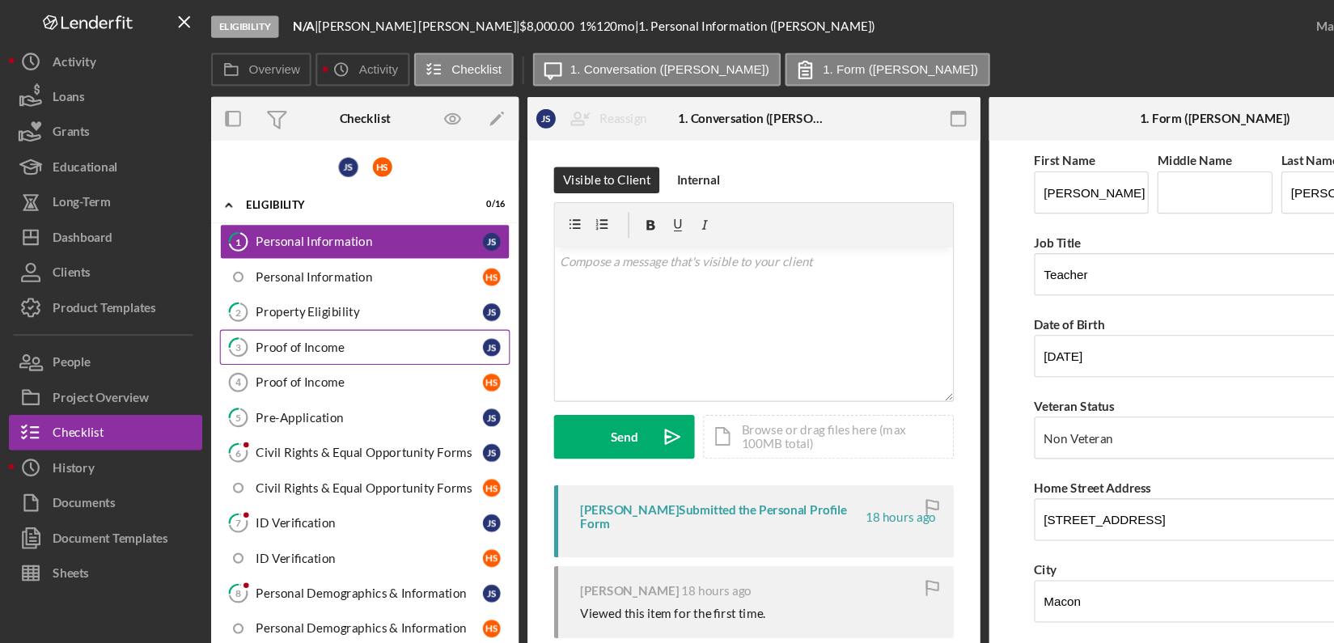
click at [387, 329] on link "3 Proof of Income J S" at bounding box center [335, 319] width 267 height 32
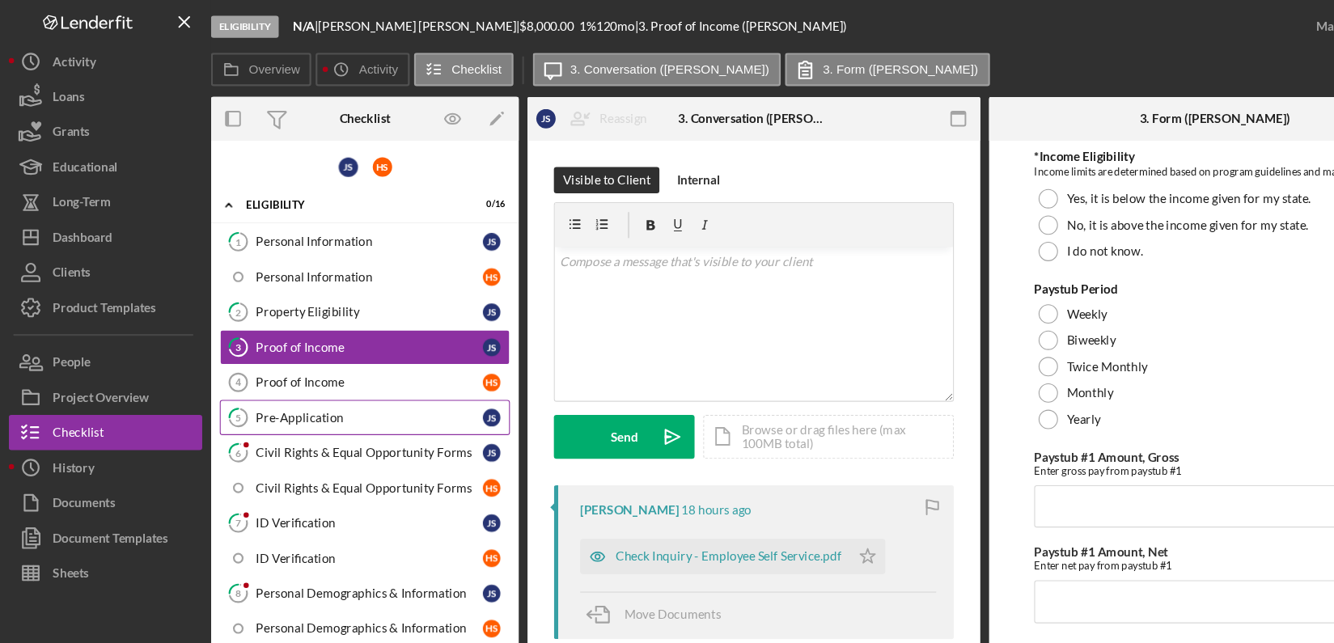
click at [370, 381] on div "Pre-Application" at bounding box center [339, 384] width 209 height 13
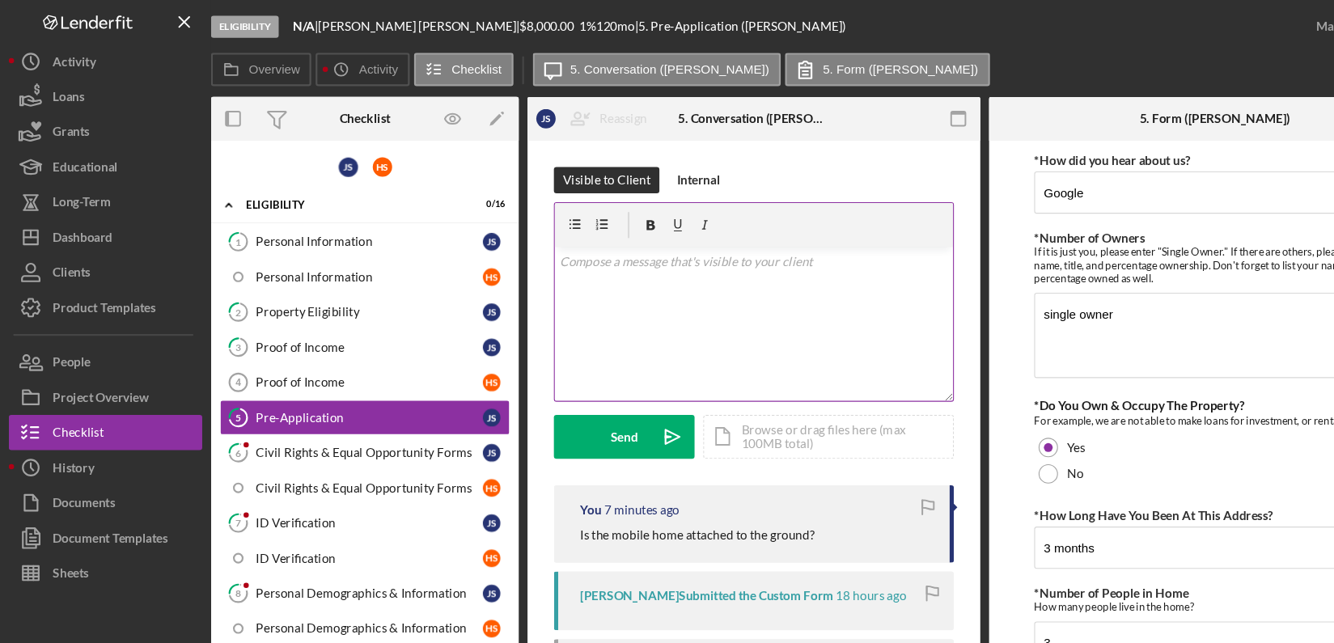
click at [556, 264] on div "v Color teal Color pink Remove color Add row above Add row below Add column bef…" at bounding box center [693, 298] width 366 height 142
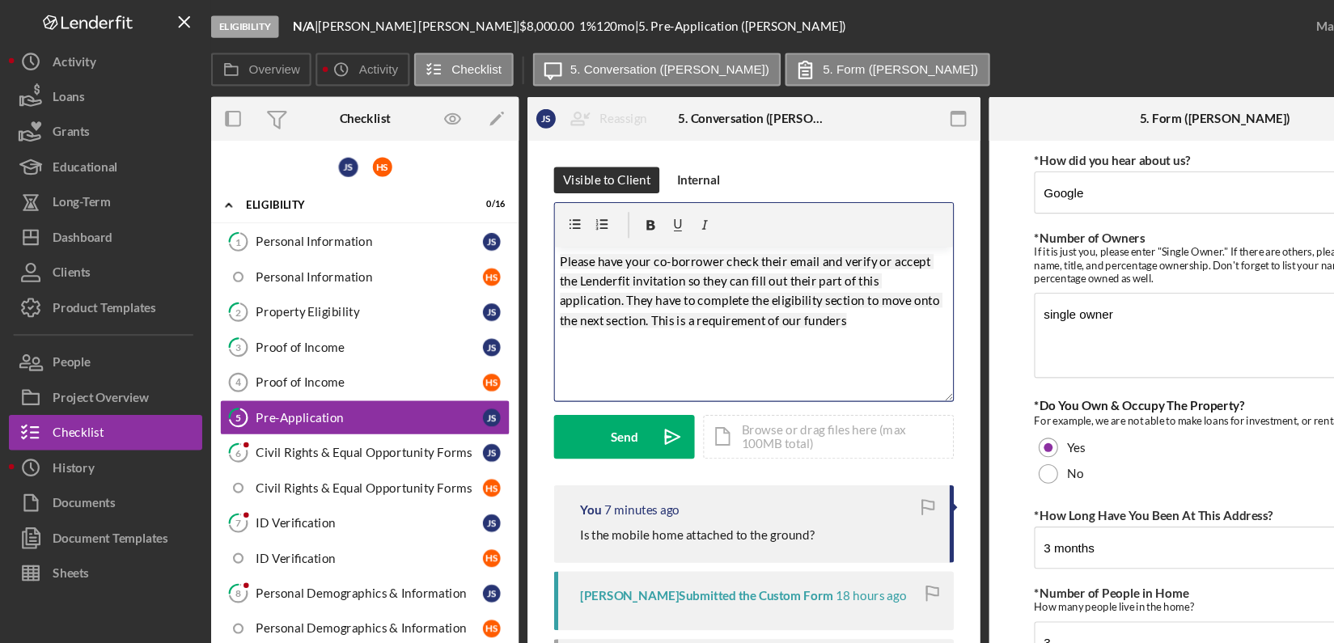
click at [594, 301] on mark "Please have your co-borrower check their email and verify or accept the Lenderf…" at bounding box center [691, 268] width 352 height 68
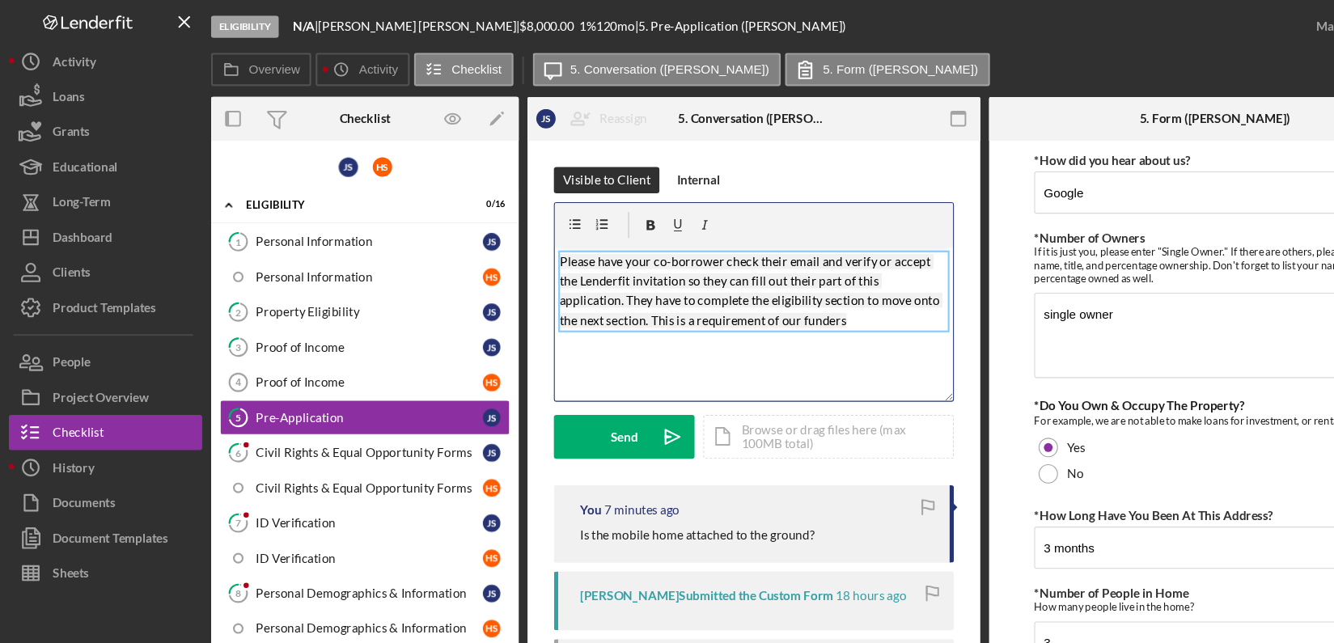
click at [766, 292] on p "Please have your co-borrower check their email and verify or accept the Lenderf…" at bounding box center [693, 268] width 357 height 73
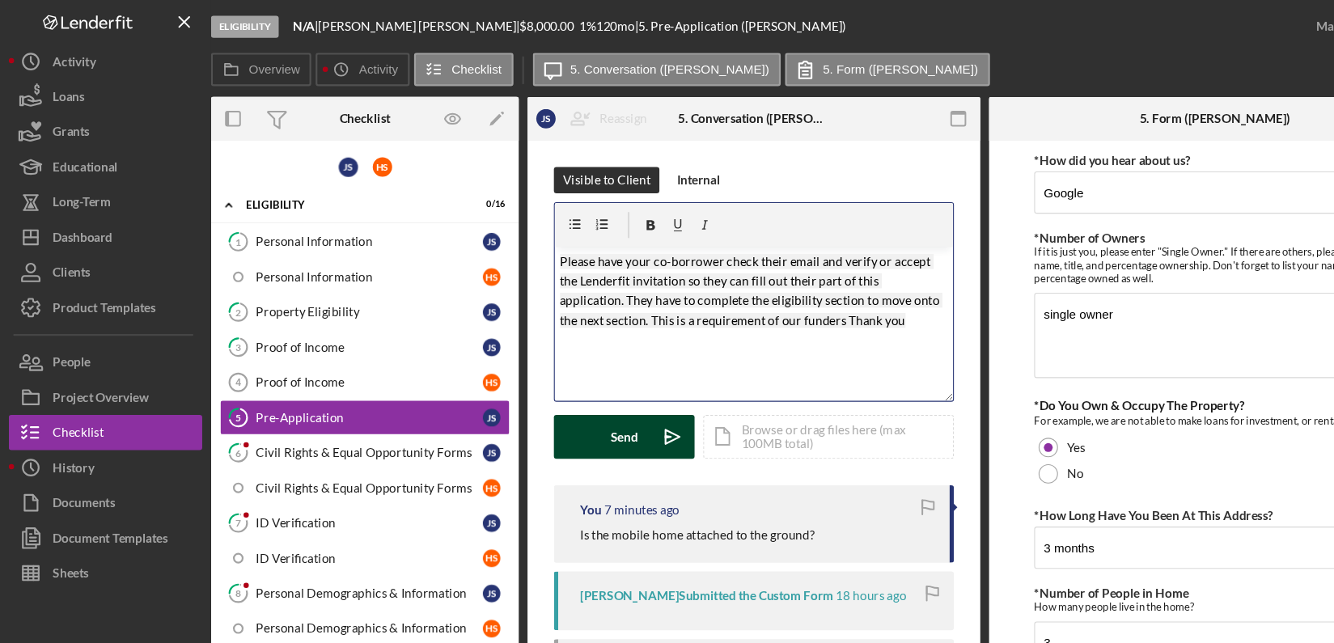
click at [558, 395] on button "Send Icon/icon-invite-send" at bounding box center [574, 402] width 129 height 40
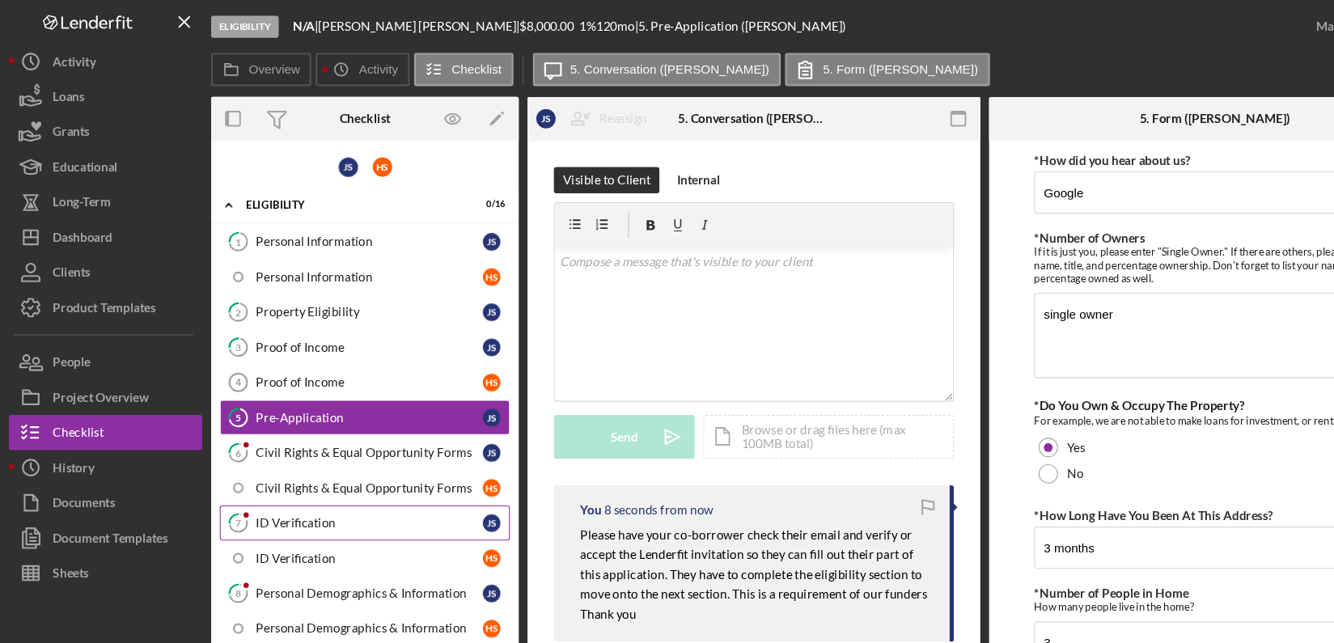
click at [285, 479] on div "ID Verification" at bounding box center [339, 481] width 209 height 13
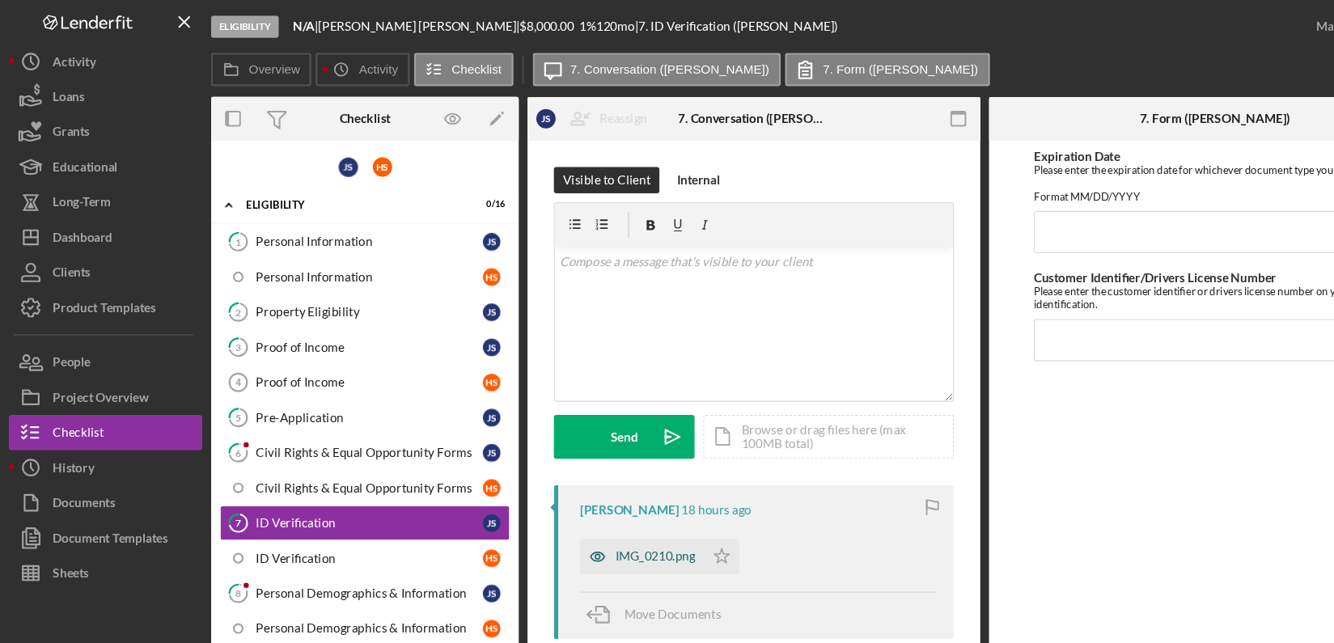
click at [586, 510] on div "IMG_0210.png" at bounding box center [603, 511] width 74 height 13
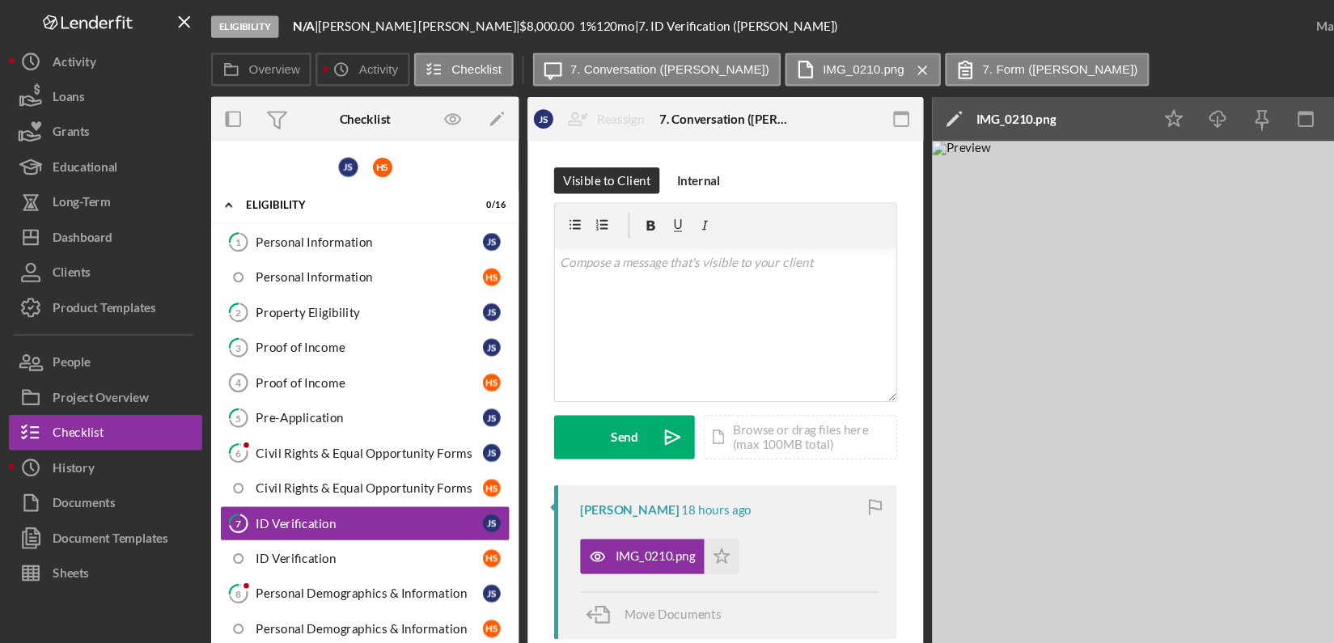
click at [916, 551] on img at bounding box center [1099, 381] width 485 height 505
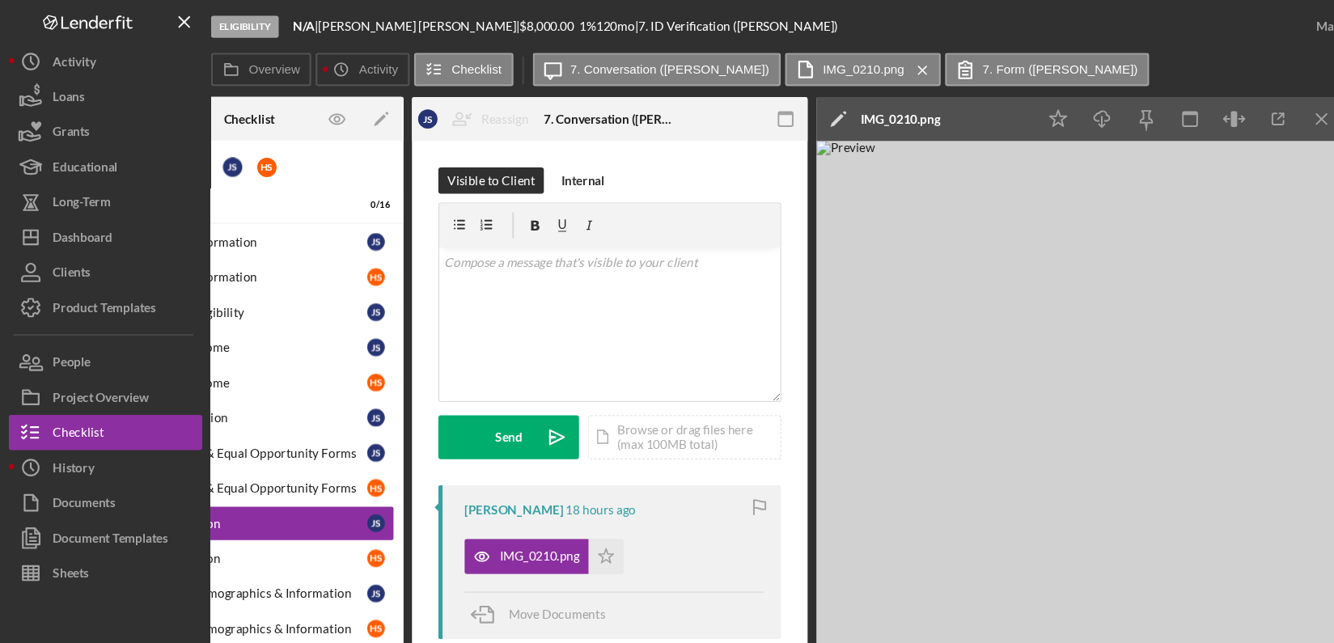
scroll to position [0, 178]
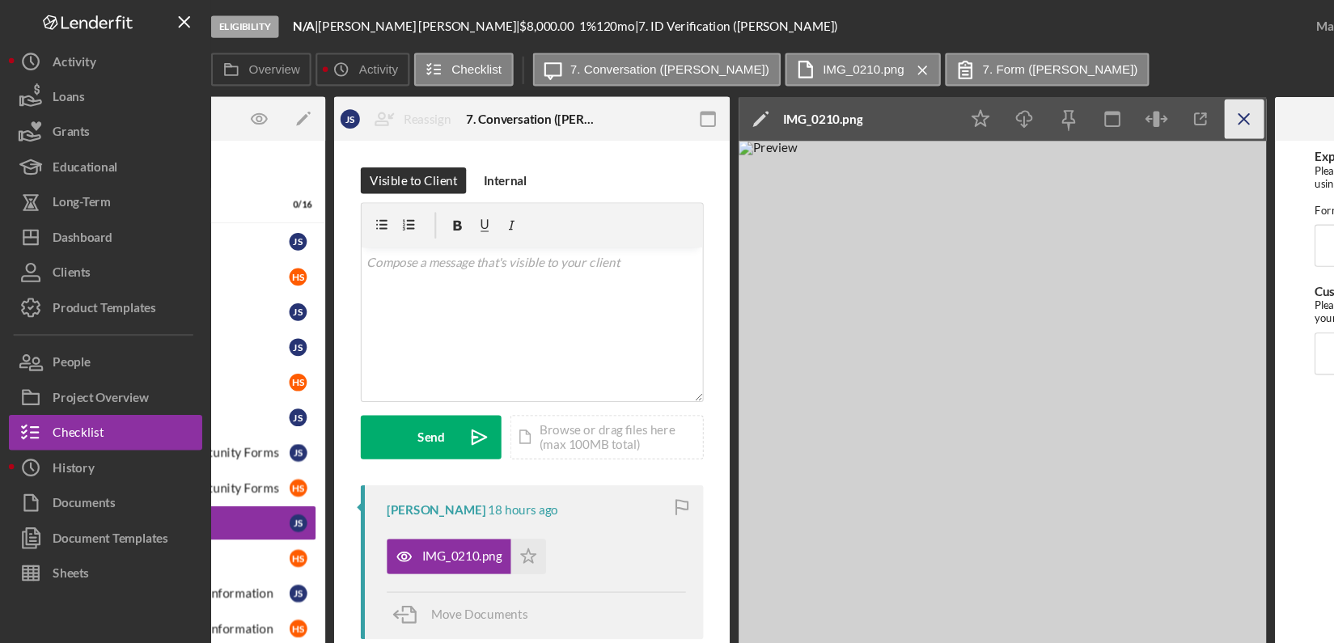
click at [1144, 119] on icon "Icon/Menu Close" at bounding box center [1145, 109] width 36 height 36
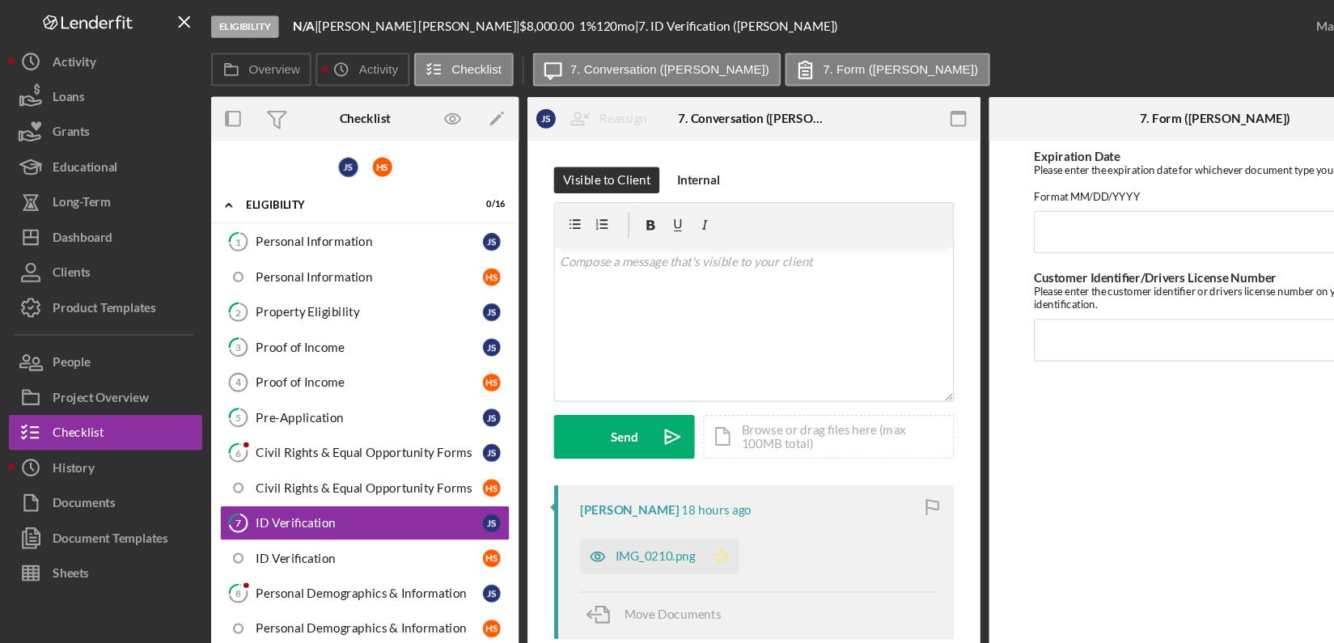
click at [662, 507] on polygon "button" at bounding box center [665, 511] width 14 height 13
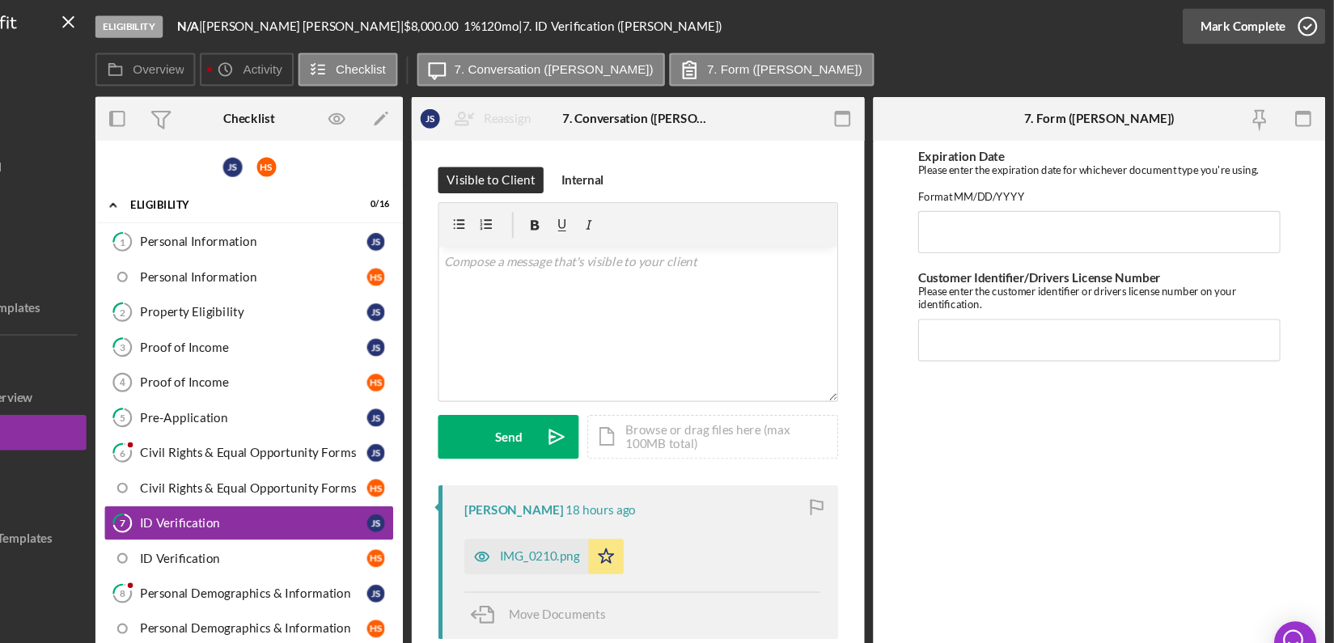
click at [1312, 23] on icon "button" at bounding box center [1309, 24] width 40 height 40
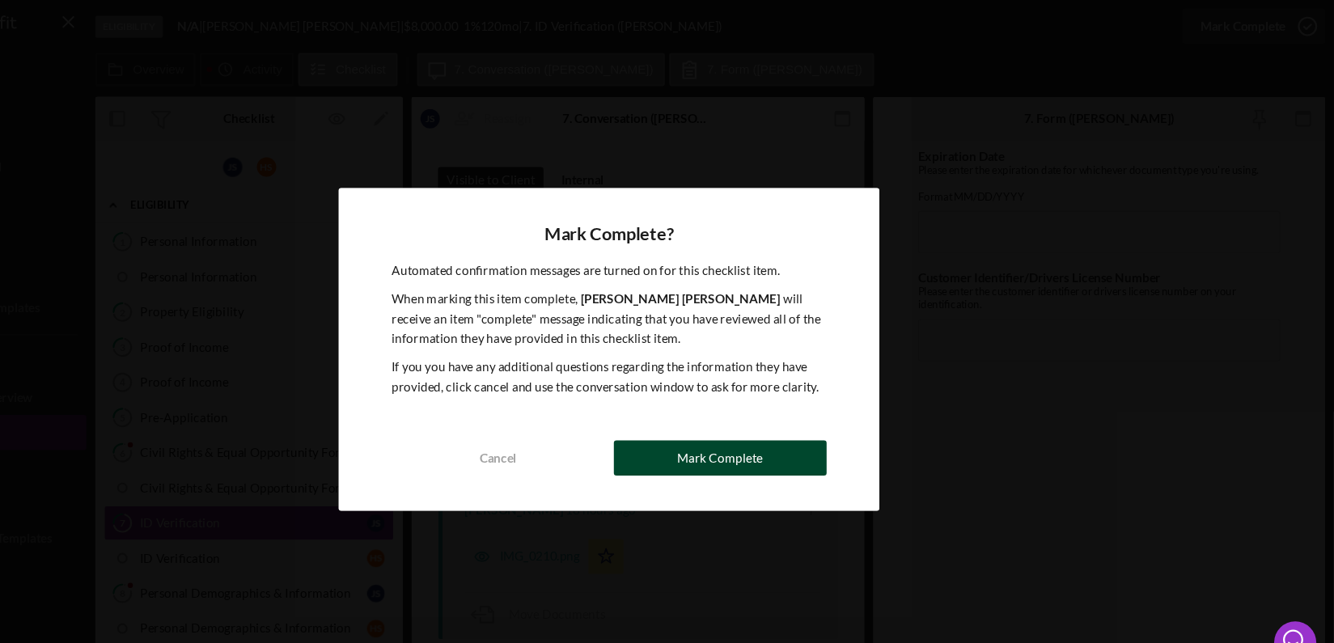
click at [702, 421] on button "Mark Complete" at bounding box center [769, 421] width 196 height 32
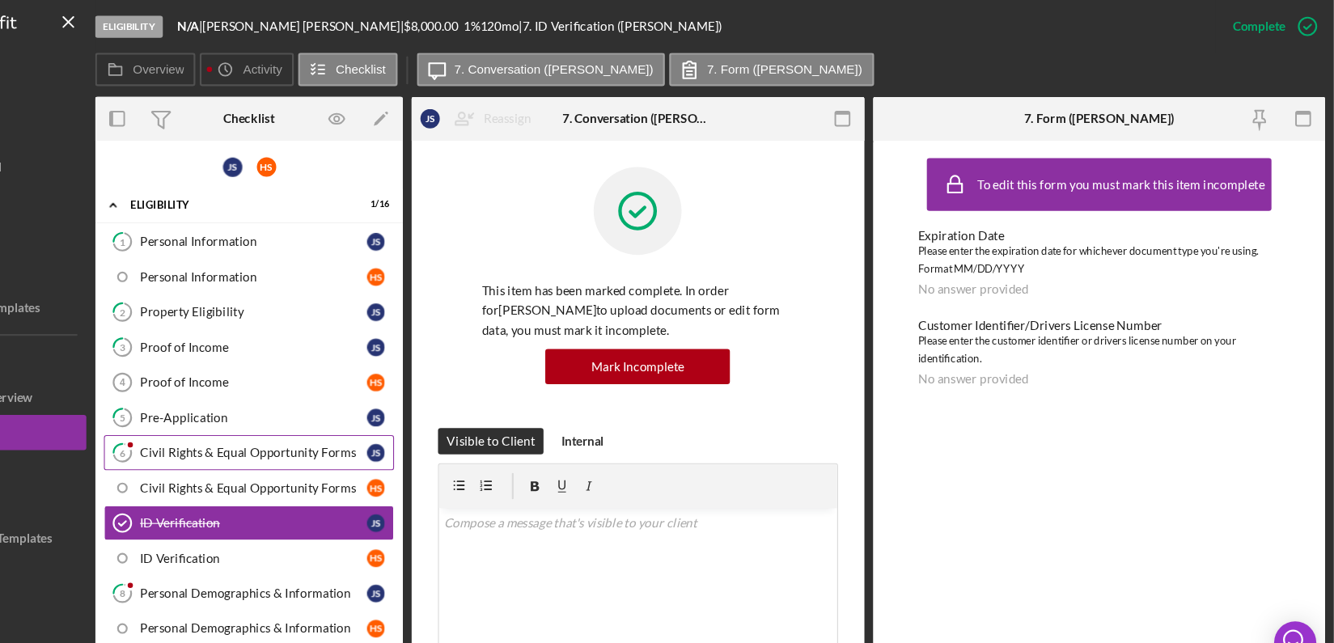
click at [321, 417] on div "Civil Rights & Equal Opportunity Forms" at bounding box center [339, 416] width 209 height 13
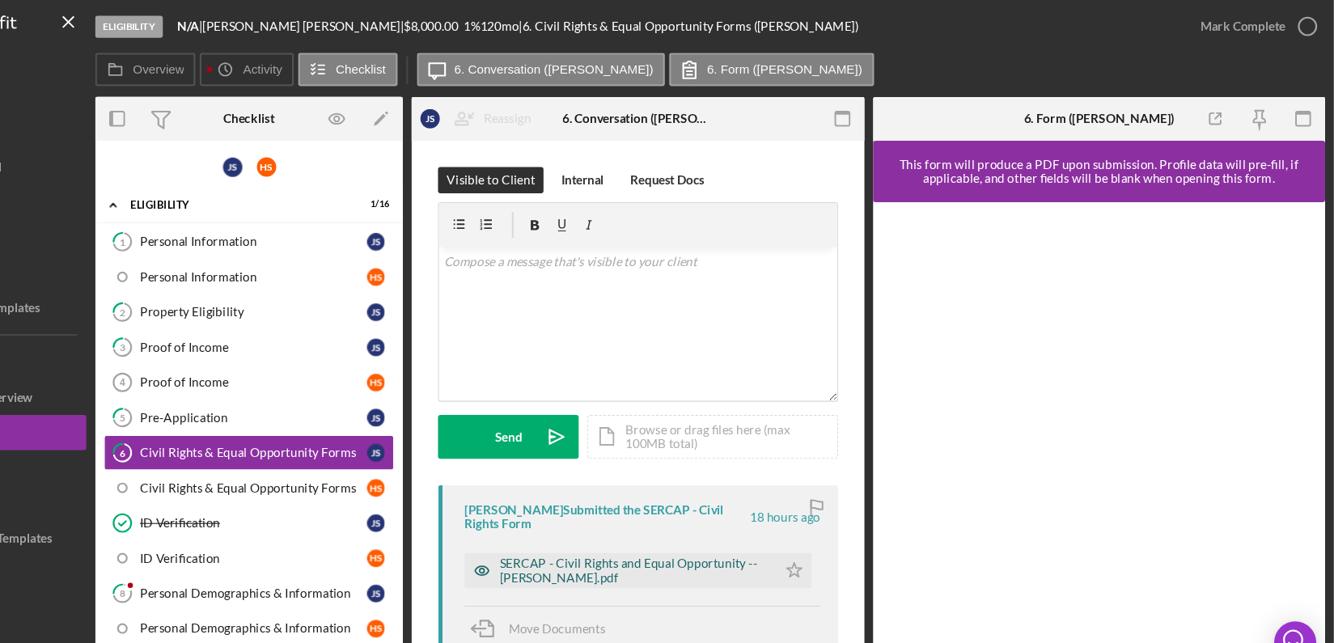
click at [732, 526] on div "SERCAP - Civil Rights and Equal Opportunity -- Joseph Stokes.pdf" at bounding box center [689, 525] width 247 height 26
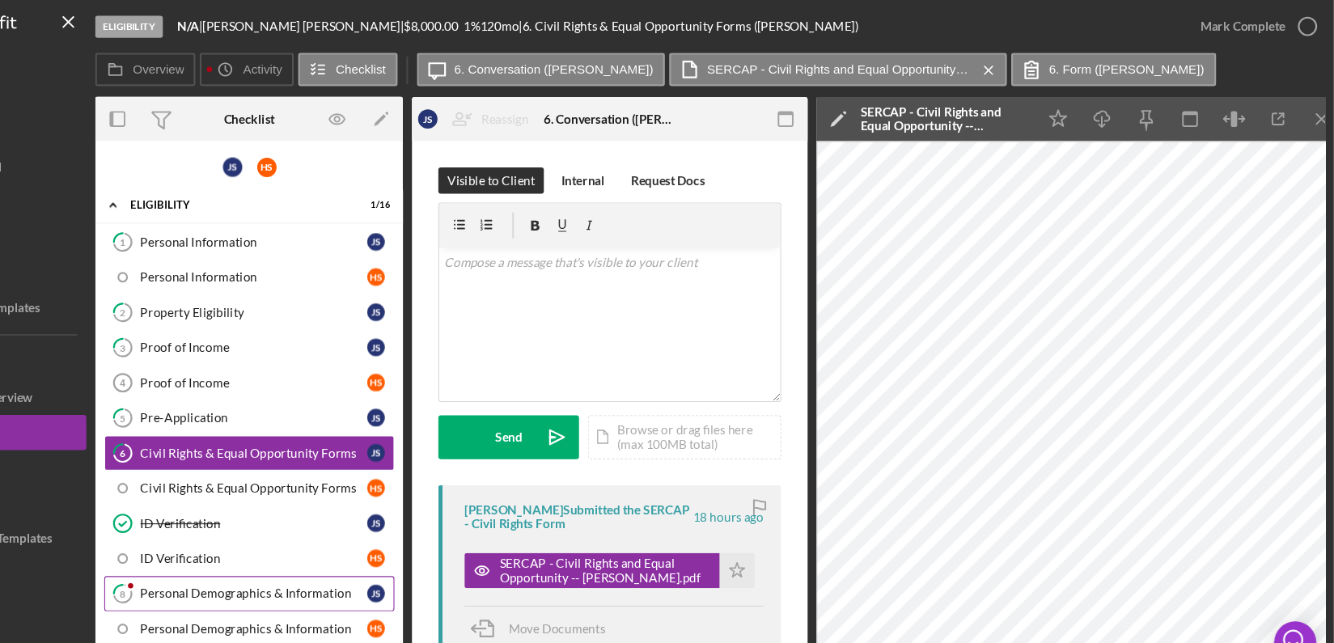
click at [347, 530] on link "8 Personal Demographics & Information J S" at bounding box center [335, 546] width 267 height 32
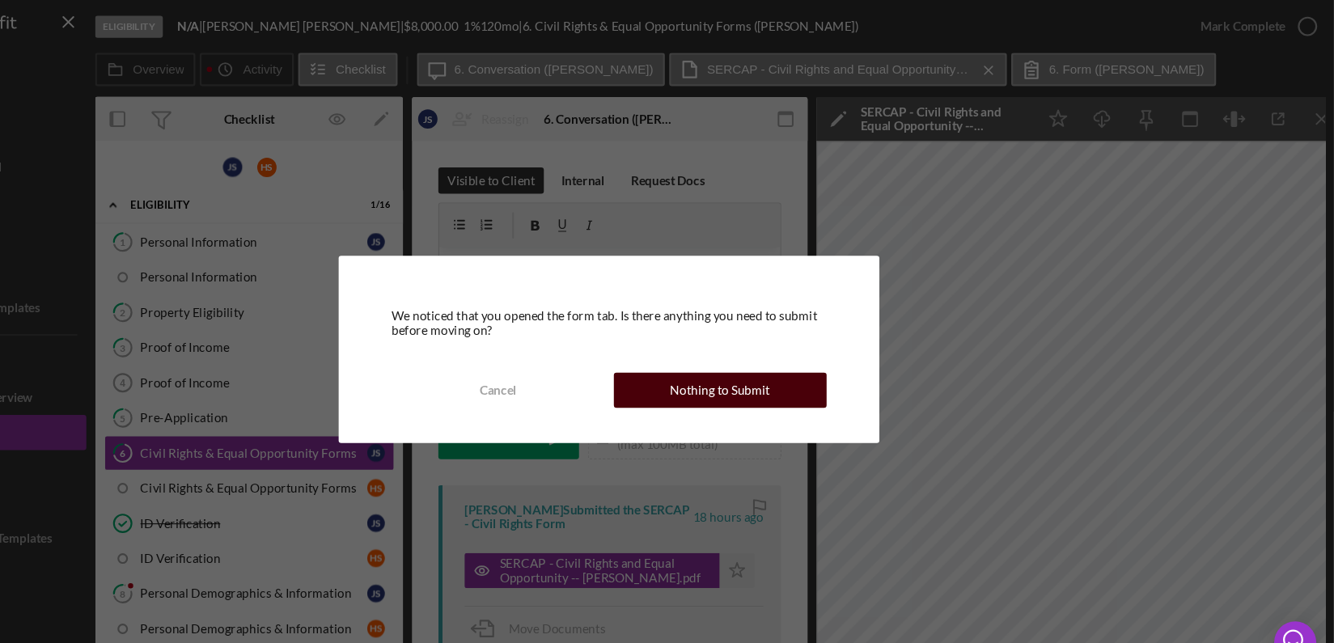
click at [814, 364] on button "Nothing to Submit" at bounding box center [769, 359] width 196 height 32
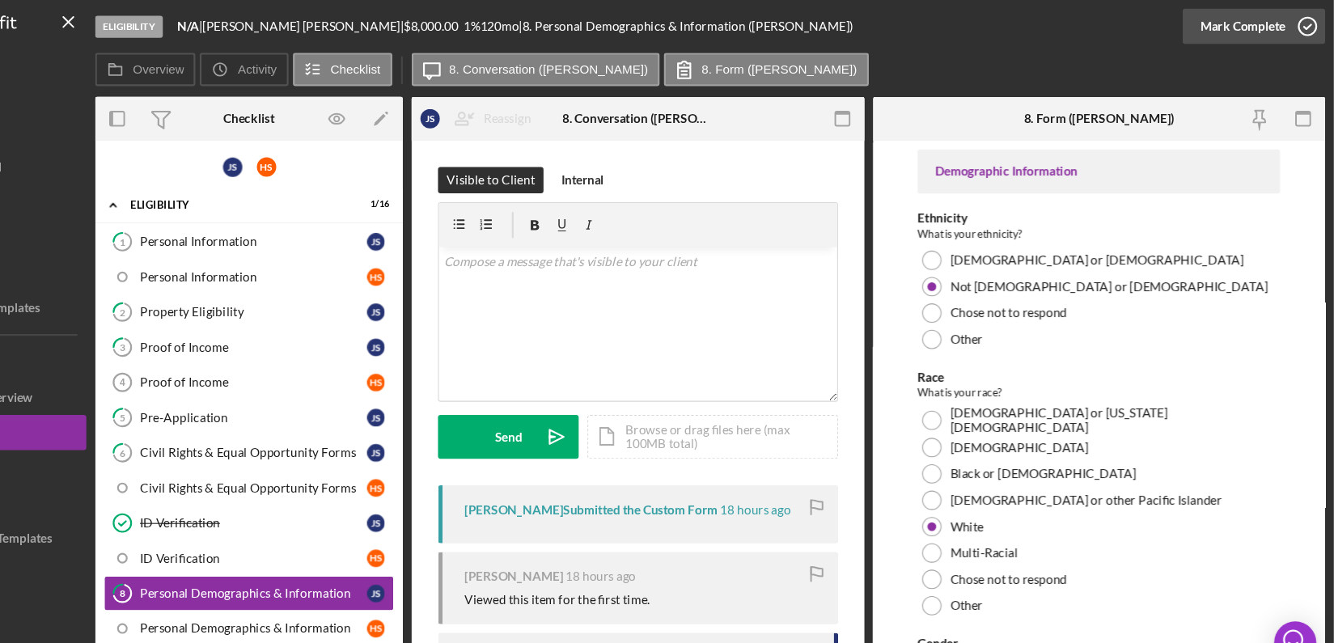
click at [1305, 18] on icon "button" at bounding box center [1309, 24] width 40 height 40
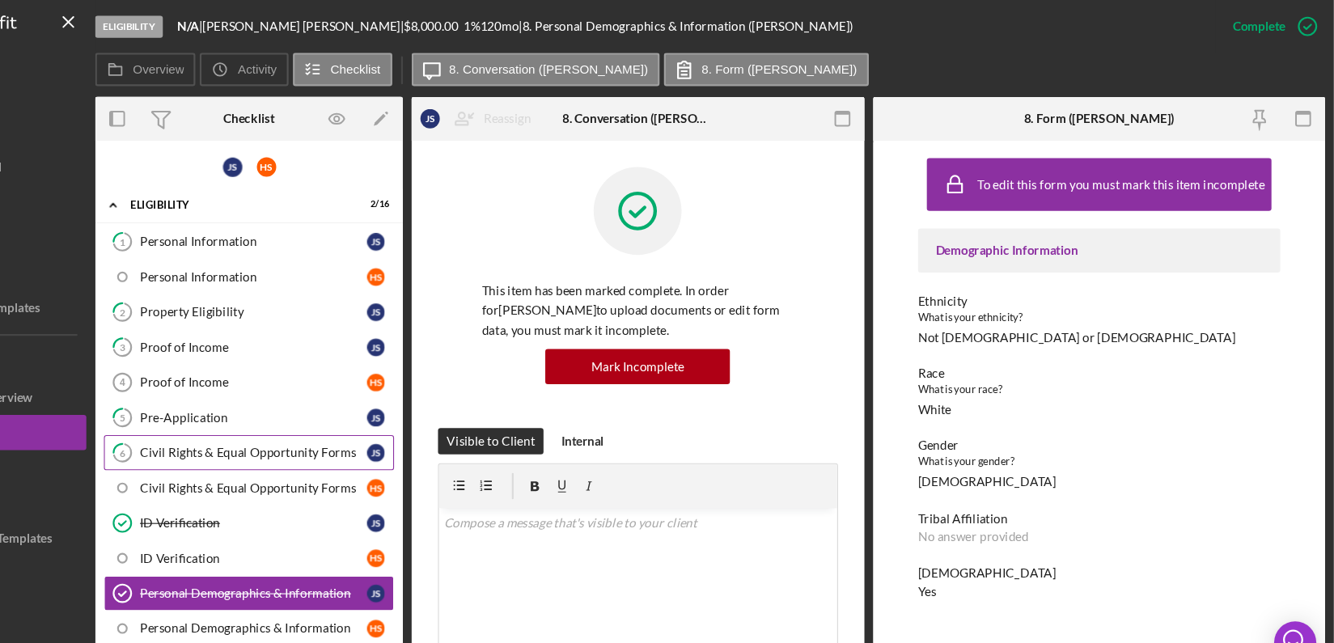
click at [313, 421] on link "6 Civil Rights & Equal Opportunity Forms J S" at bounding box center [335, 416] width 267 height 32
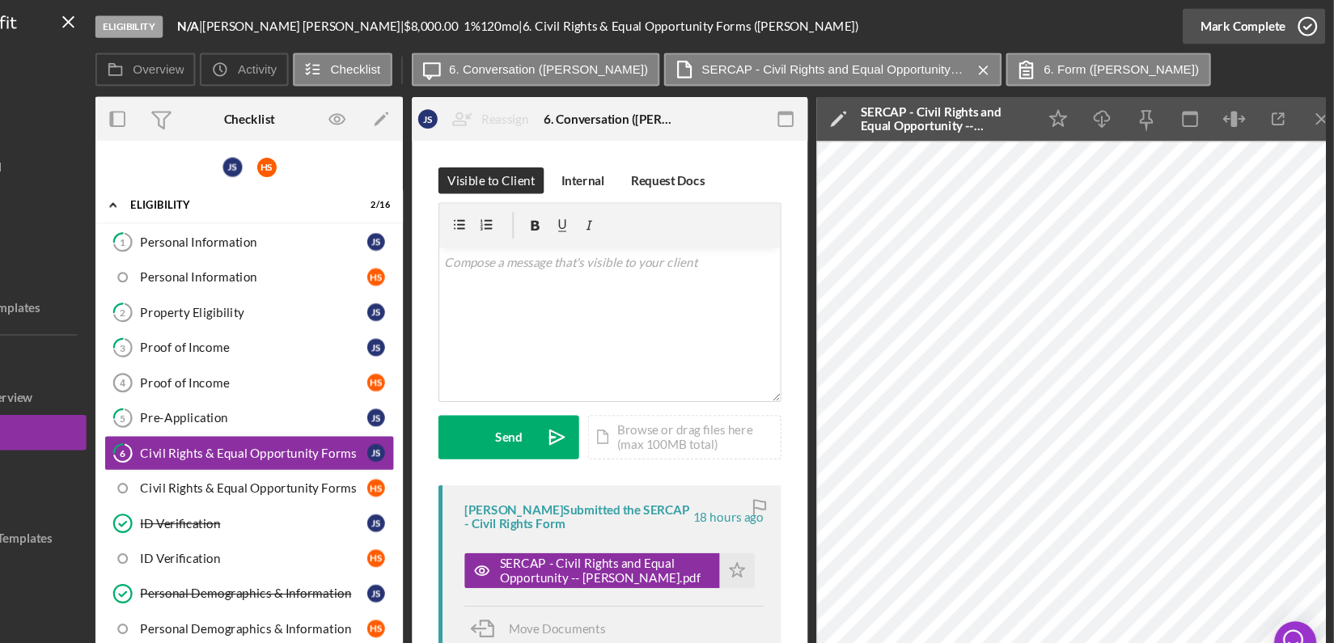
click at [1308, 18] on icon "button" at bounding box center [1309, 24] width 40 height 40
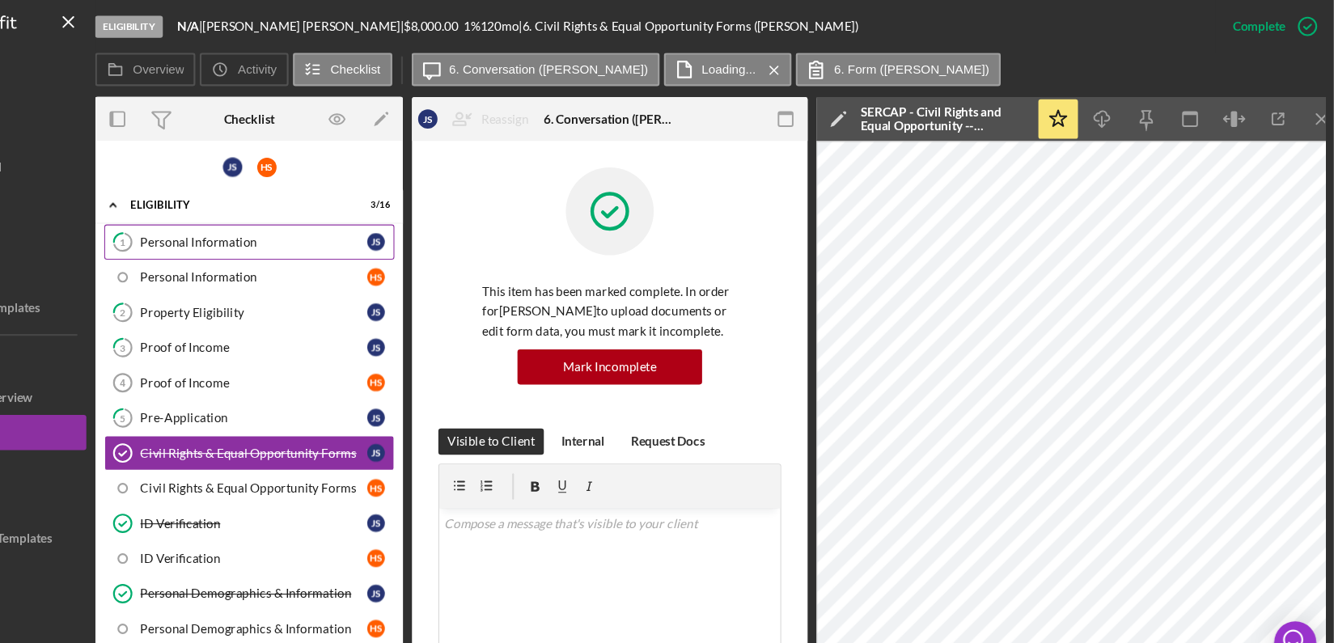
click at [345, 230] on link "1 Personal Information J S" at bounding box center [335, 222] width 267 height 32
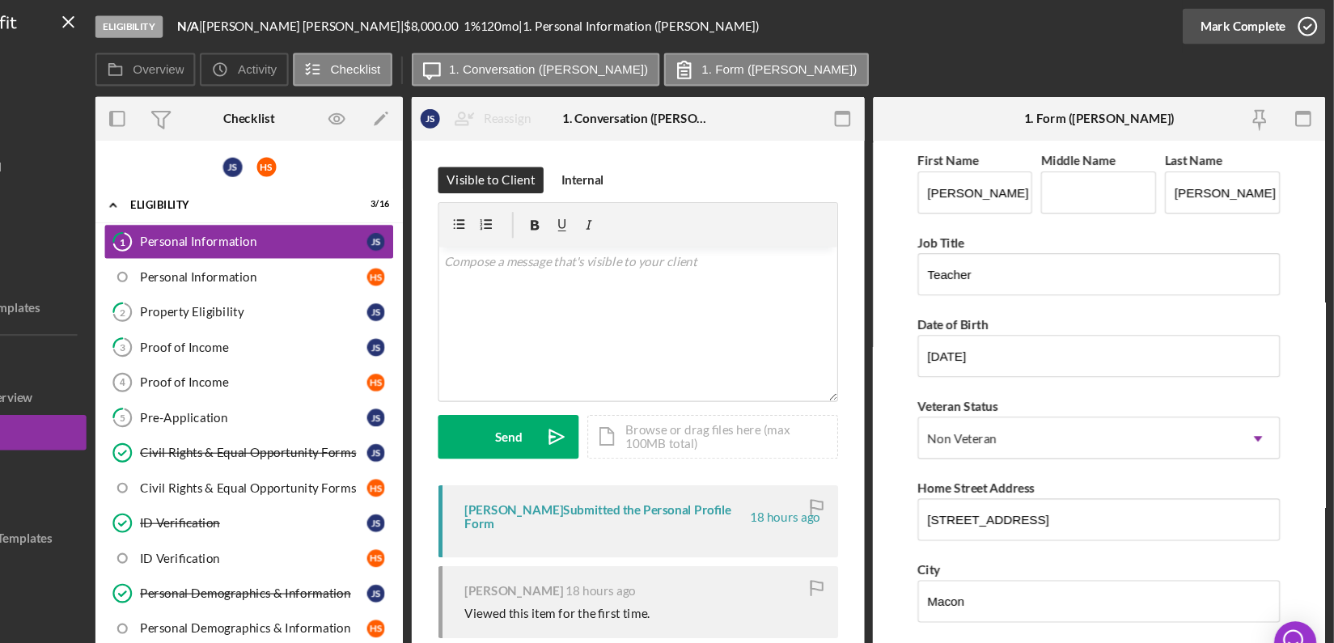
click at [1308, 27] on icon "button" at bounding box center [1309, 24] width 40 height 40
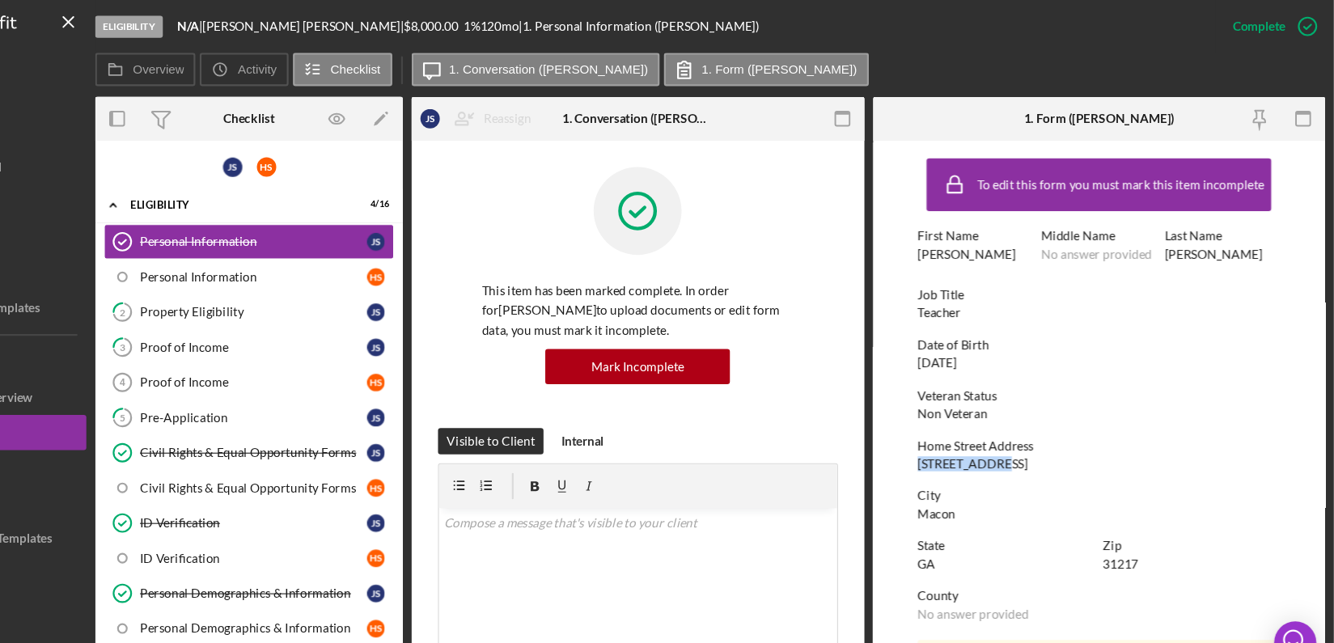
drag, startPoint x: 945, startPoint y: 424, endPoint x: 1072, endPoint y: 433, distance: 127.3
click at [1072, 433] on form "To edit this form you must mark this item incomplete First Name Joseph Middle N…" at bounding box center [1118, 381] width 417 height 505
copy div "2772 Ridge Rd"
click at [343, 289] on div "Property Eligibility" at bounding box center [339, 287] width 209 height 13
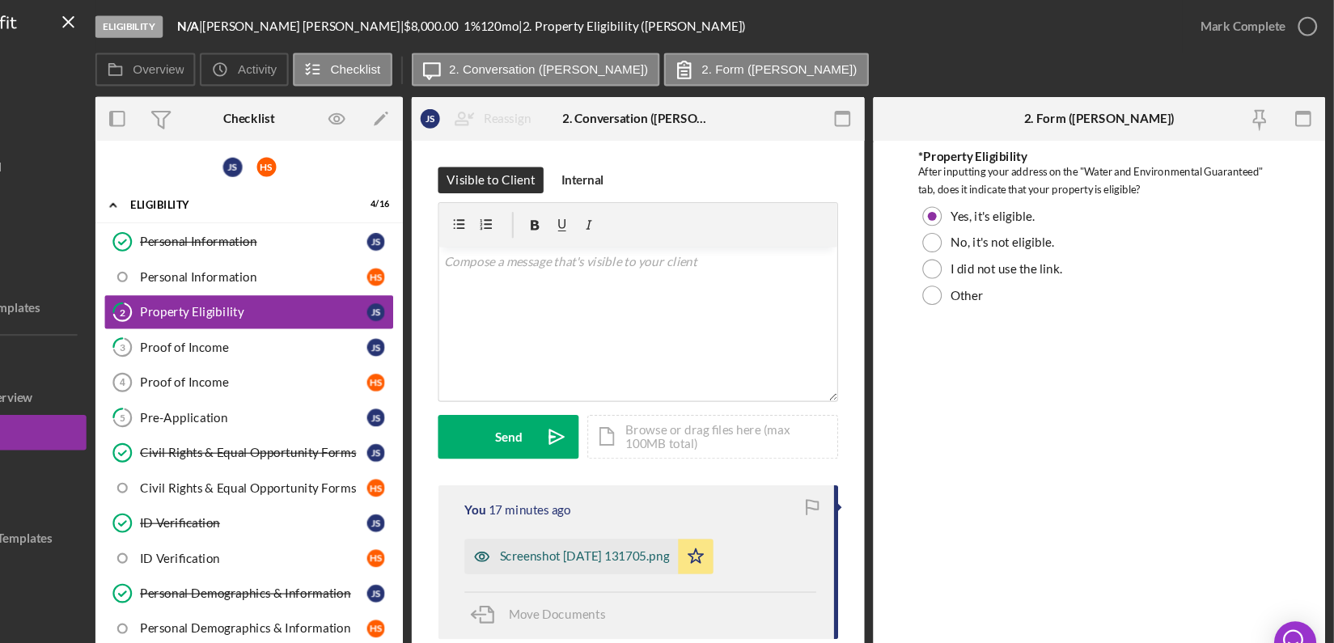
click at [611, 516] on div "Screenshot 2025-08-18 131705.png" at bounding box center [644, 511] width 156 height 13
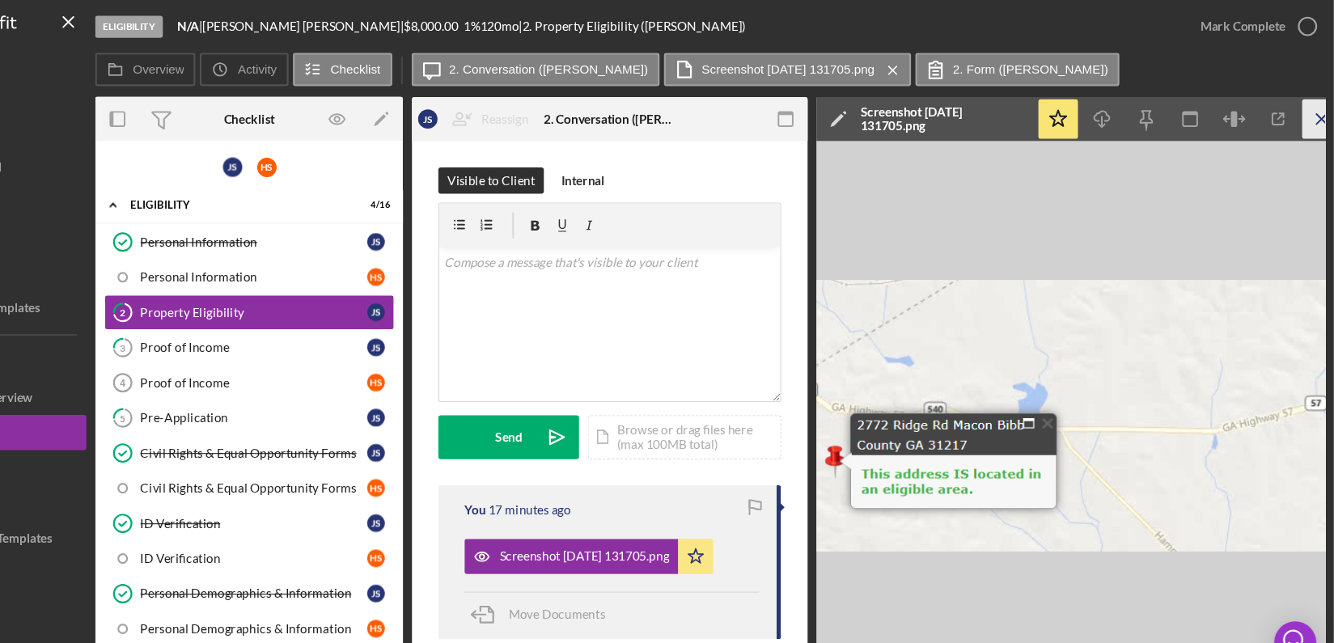
click at [1315, 116] on icon "Icon/Menu Close" at bounding box center [1323, 109] width 36 height 36
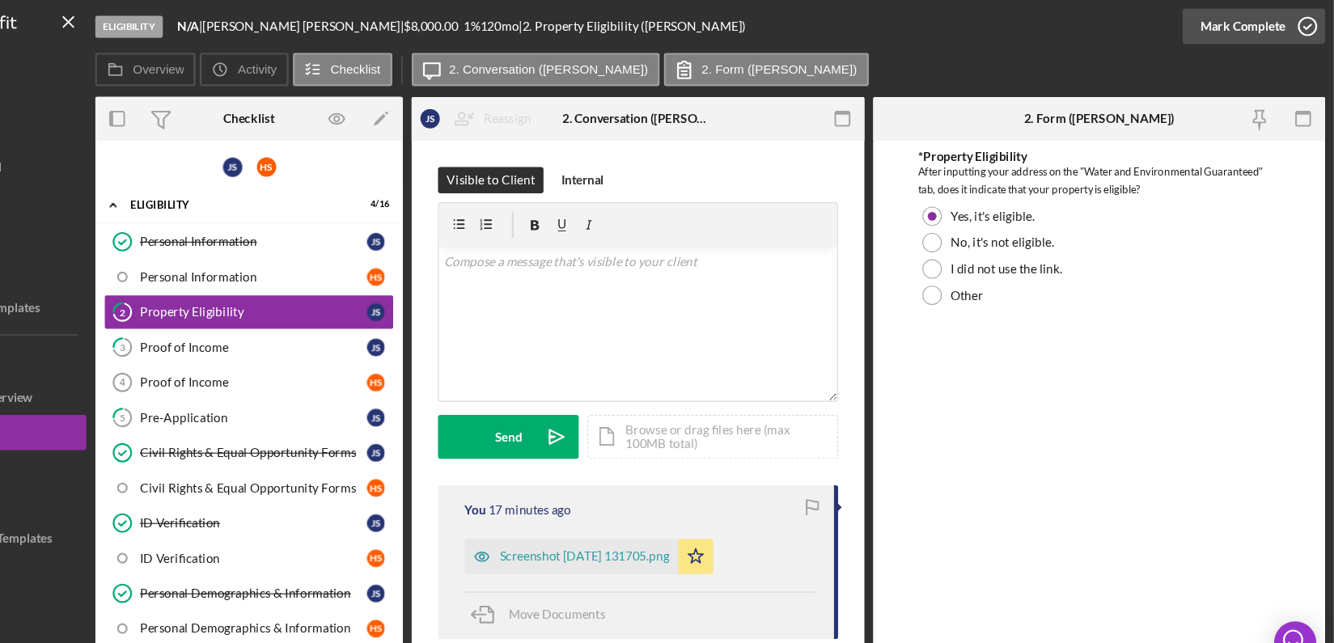
click at [1312, 30] on icon "button" at bounding box center [1309, 24] width 40 height 40
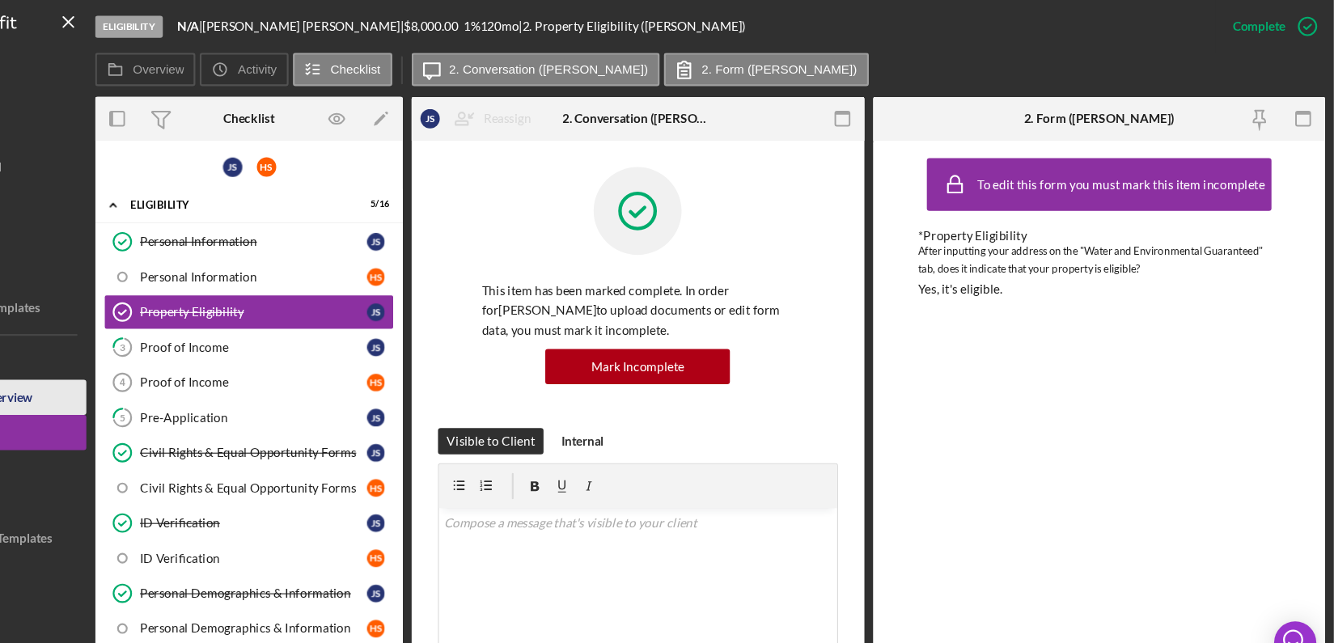
click at [143, 362] on button "Project Overview" at bounding box center [97, 365] width 178 height 32
click at [1322, 493] on div "To edit this form you must mark this item incomplete *Property Eligibility Afte…" at bounding box center [1118, 381] width 417 height 505
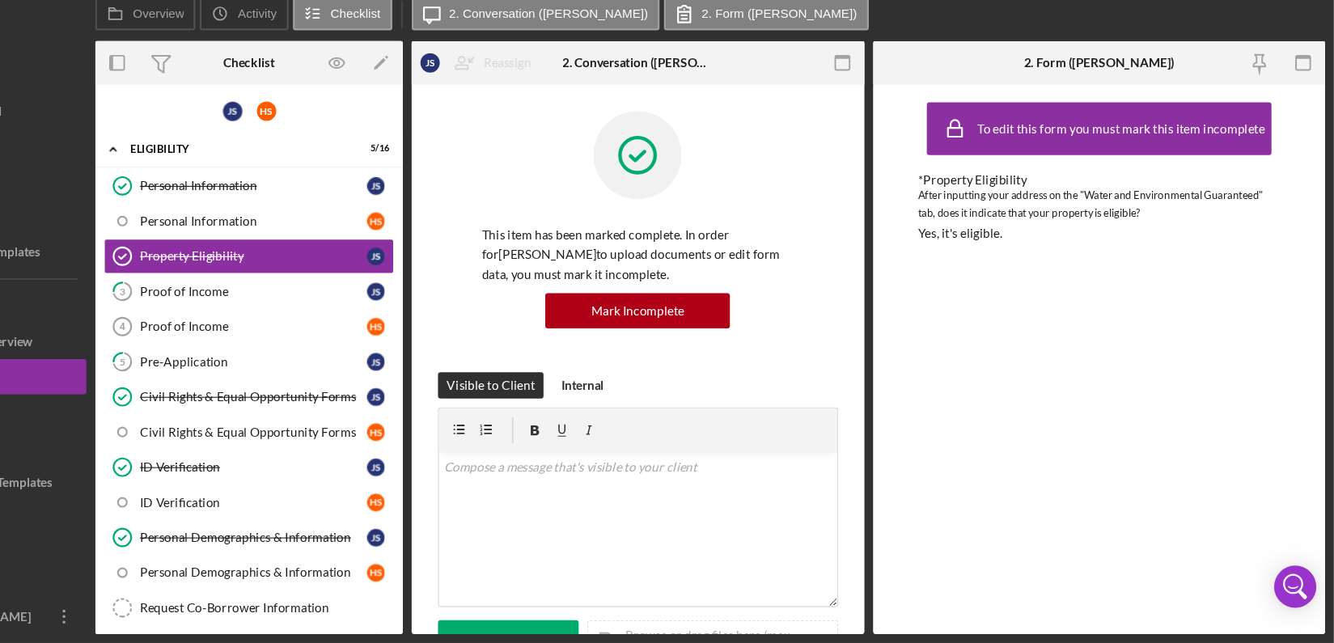
click at [491, 636] on div "Eligibility N/A | Joseph Stokes | $8,000.00 1 % 120 mo | 2. Property Eligibilit…" at bounding box center [667, 321] width 1334 height 643
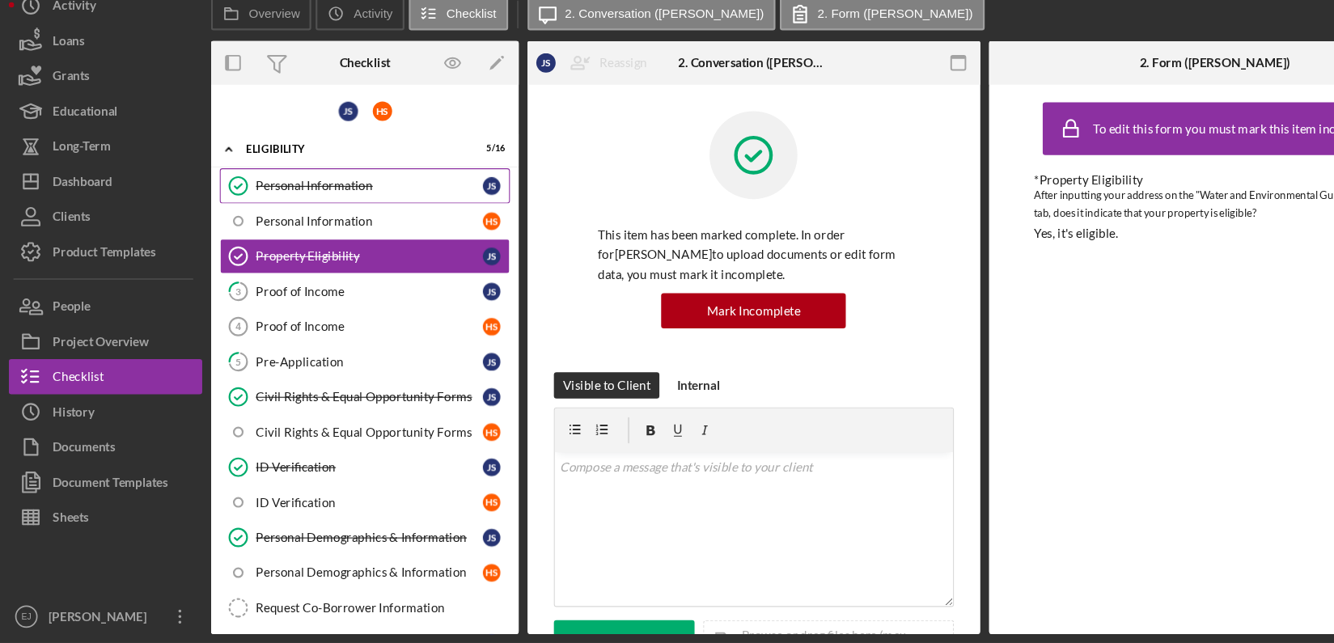
click at [290, 212] on link "Personal Information Personal Information J S" at bounding box center [335, 222] width 267 height 32
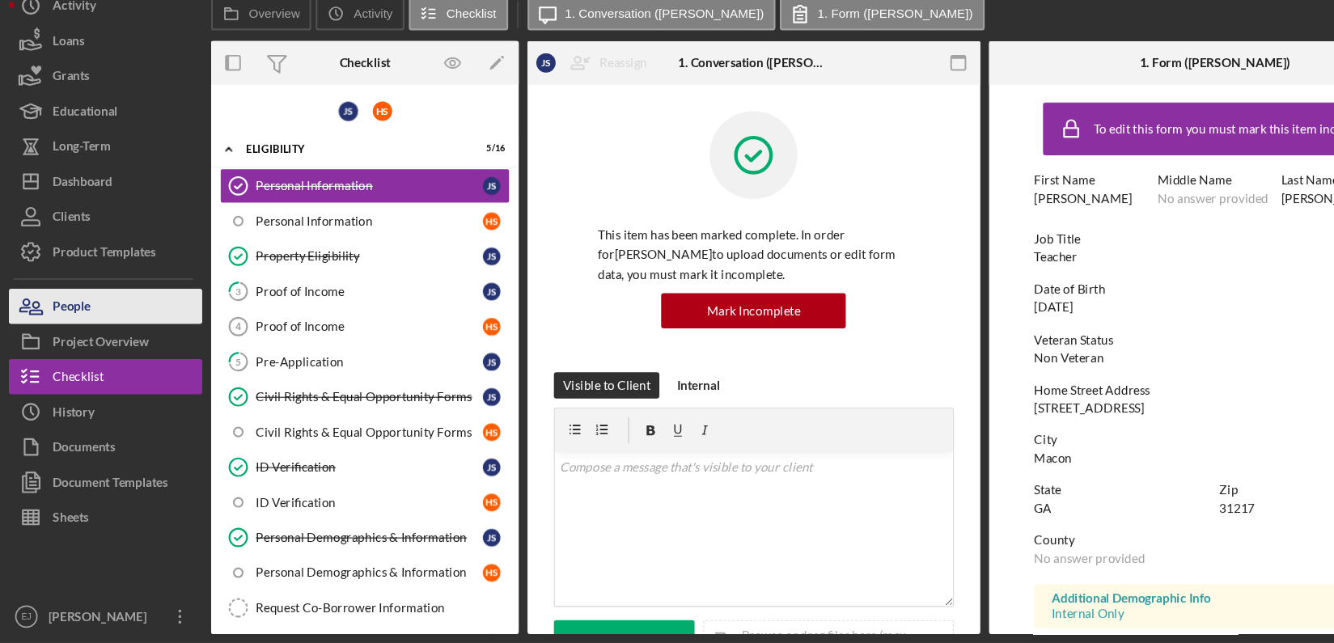
click at [102, 330] on button "People" at bounding box center [97, 333] width 178 height 32
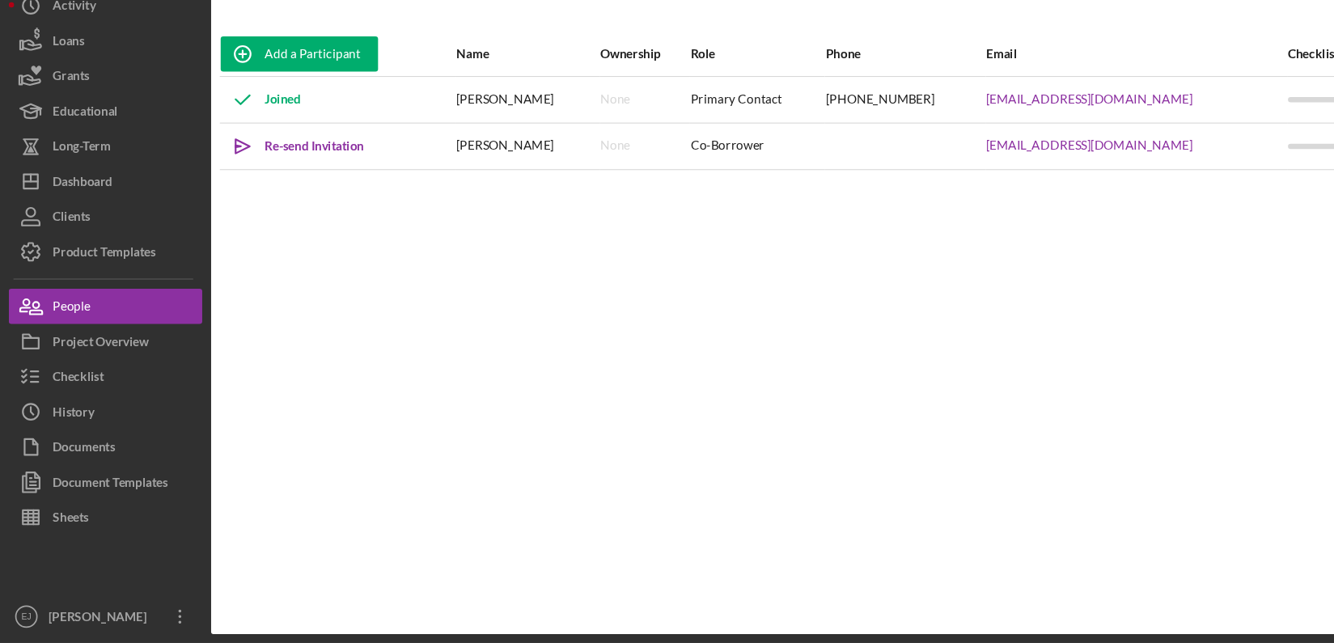
click at [948, 125] on div "paulheather7@gmail.com" at bounding box center [1045, 143] width 276 height 40
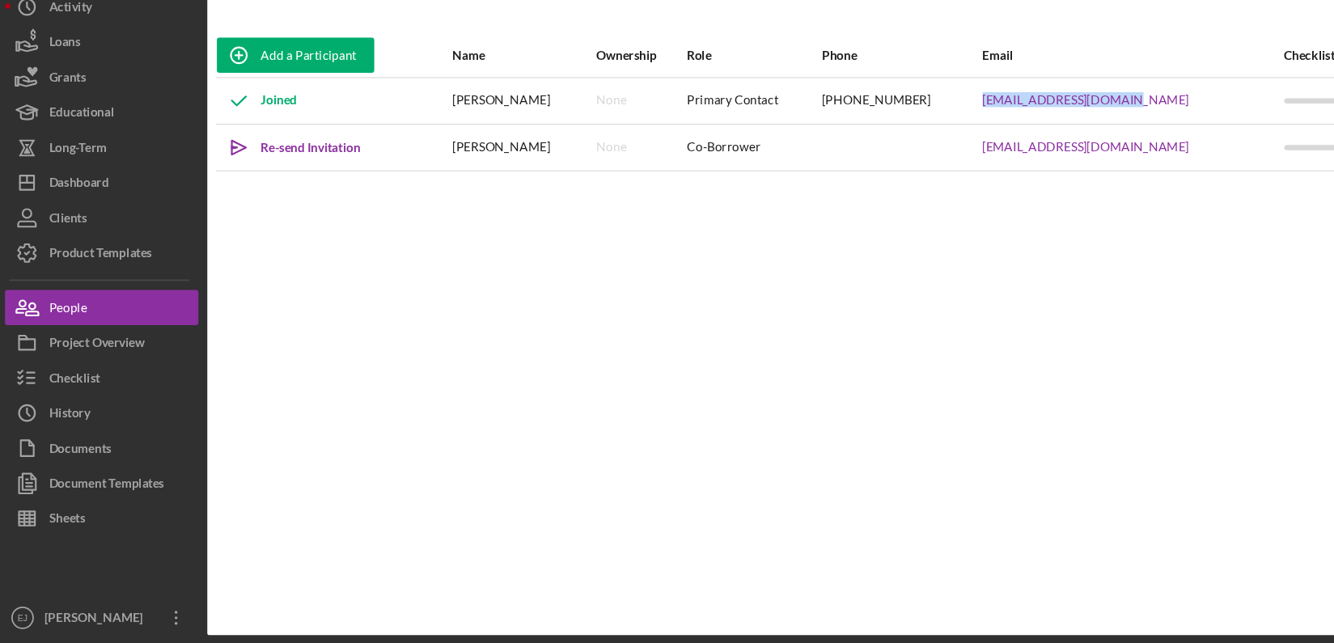
drag, startPoint x: 911, startPoint y: 140, endPoint x: 1064, endPoint y: 137, distance: 152.9
click at [1064, 137] on tr "Joined Joseph Stokes None Primary Contact (706) 819-8396 paulheather7@gmail.com…" at bounding box center [759, 142] width 1115 height 43
copy tr "paulheather7@gmail.com"
click at [1064, 137] on div "paulheather7@gmail.com" at bounding box center [1045, 143] width 276 height 40
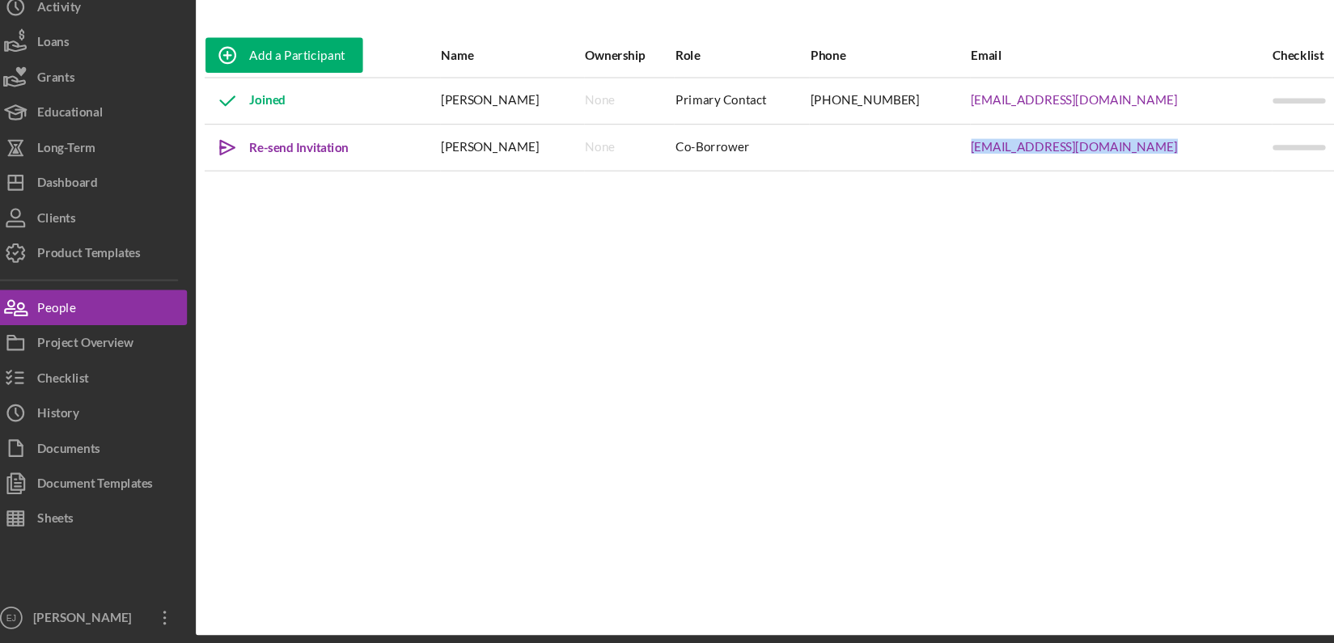
drag, startPoint x: 911, startPoint y: 184, endPoint x: 1086, endPoint y: 176, distance: 174.8
click at [1086, 176] on tr "Icon/icon-invite-send Re-send Invitation Heather Stokes None Co-Borrower Heathe…" at bounding box center [759, 185] width 1115 height 43
copy tr "Heather.stokes1974@gmail.com"
click at [162, 392] on button "Checklist" at bounding box center [97, 398] width 178 height 32
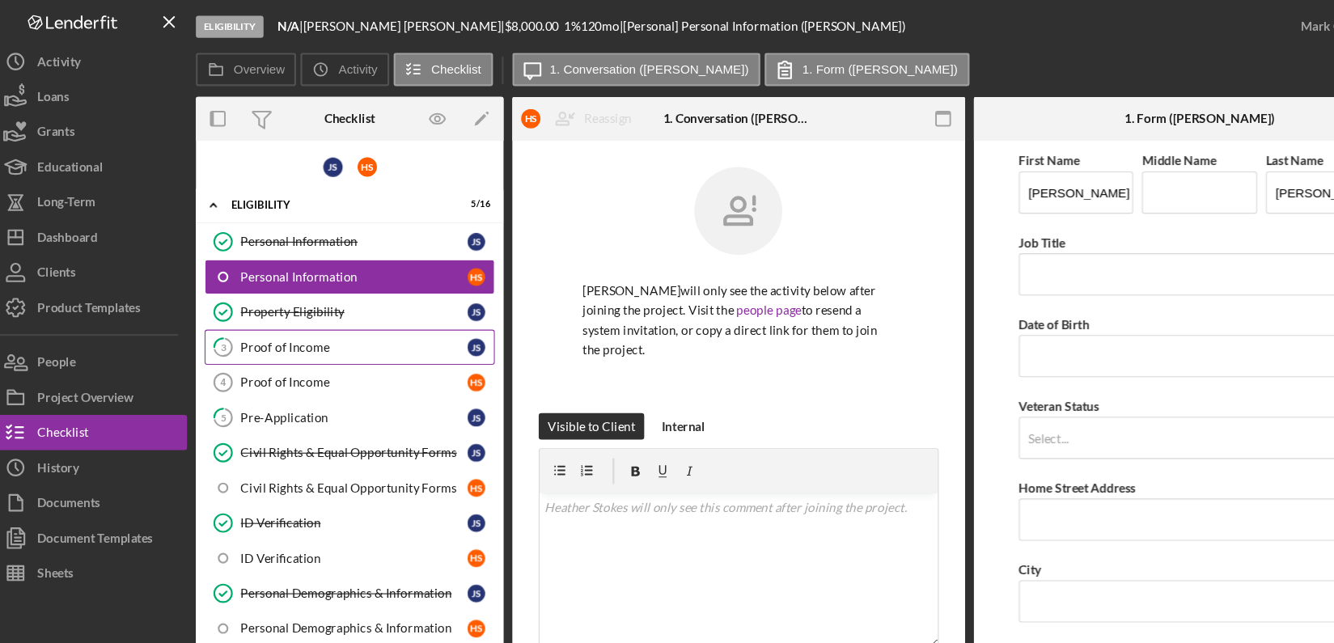
click at [349, 317] on div "Proof of Income" at bounding box center [339, 319] width 209 height 13
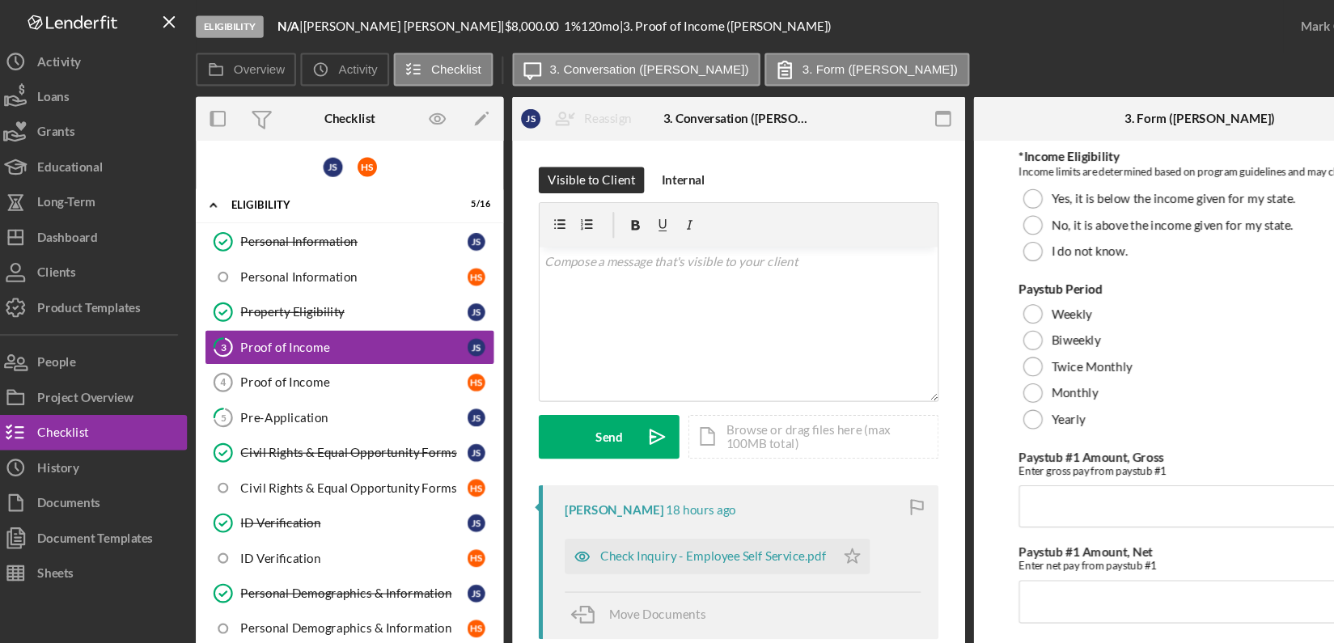
click at [904, 512] on div "Overview Internal Workflow Stage Eligibility Icon/Dropdown Arrow Archive (can u…" at bounding box center [759, 362] width 1131 height 546
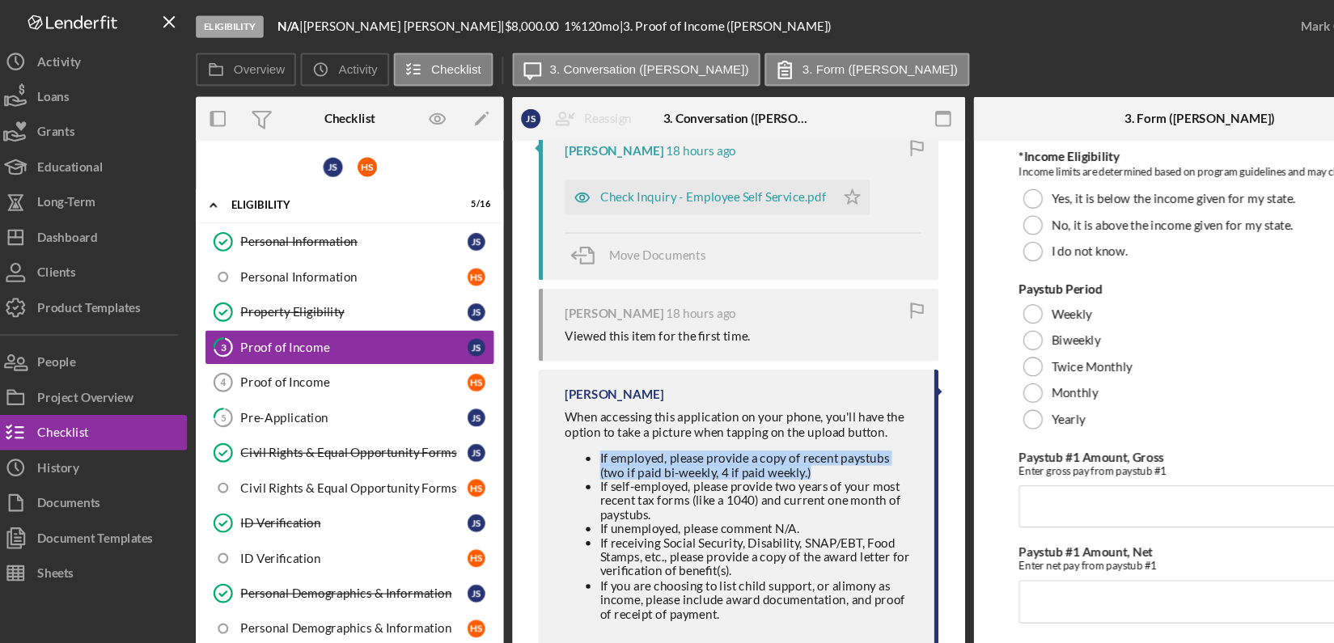
drag, startPoint x: 560, startPoint y: 417, endPoint x: 741, endPoint y: 436, distance: 181.4
click at [741, 436] on ul "If employed, please provide a copy of recent paystubs (two if paid bi-weekly, 4…" at bounding box center [696, 494] width 324 height 156
copy li "If employed, please provide a copy of recent paystubs (two if paid bi-weekly, 4…"
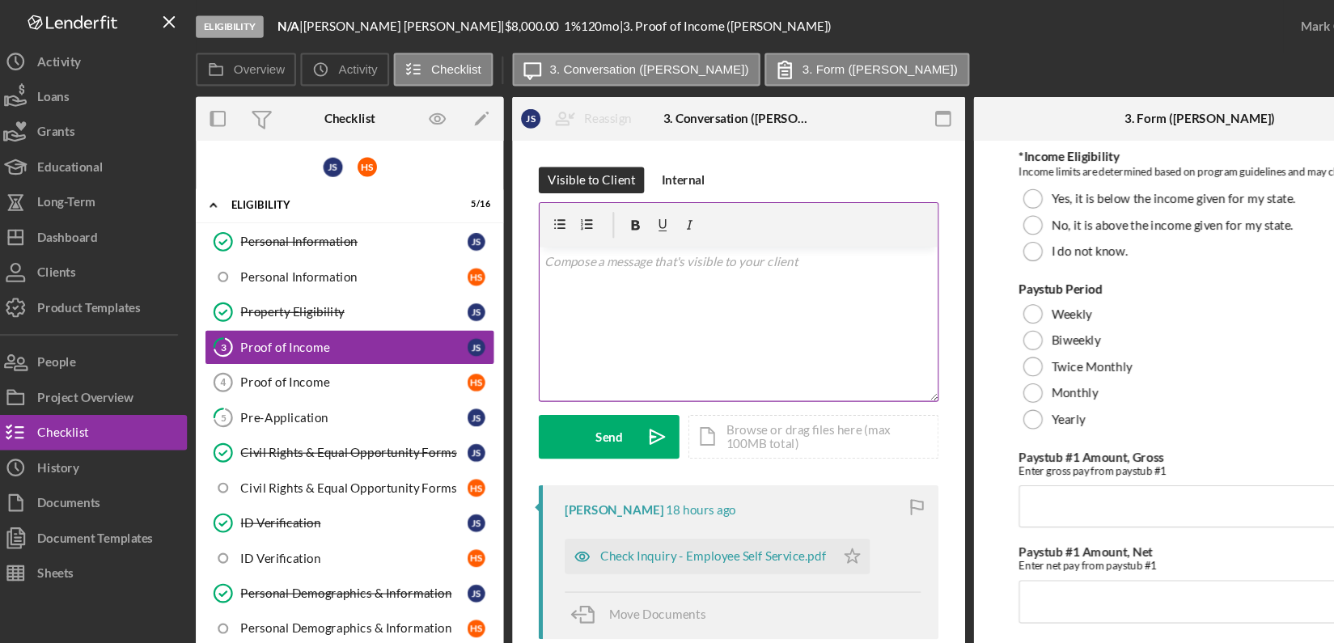
click at [705, 256] on div "v Color teal Color pink Remove color Add row above Add row below Add column bef…" at bounding box center [693, 298] width 366 height 142
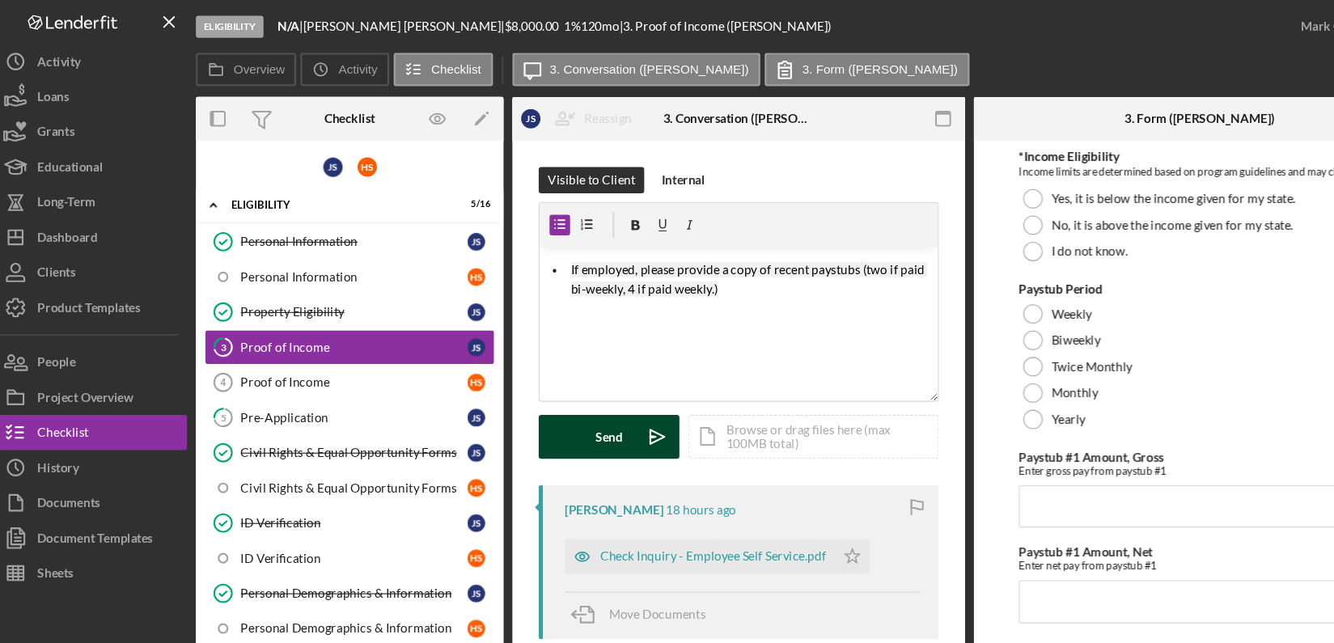
click at [585, 398] on div "Send" at bounding box center [574, 402] width 25 height 40
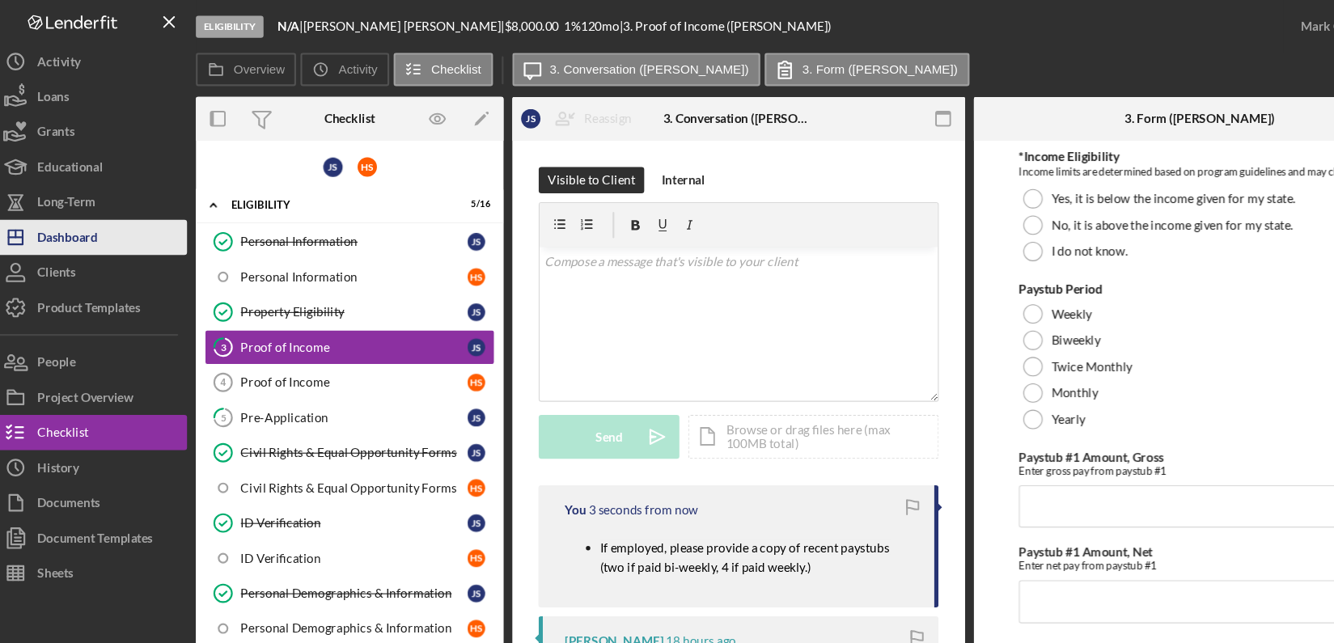
click at [101, 223] on div "Dashboard" at bounding box center [76, 220] width 55 height 36
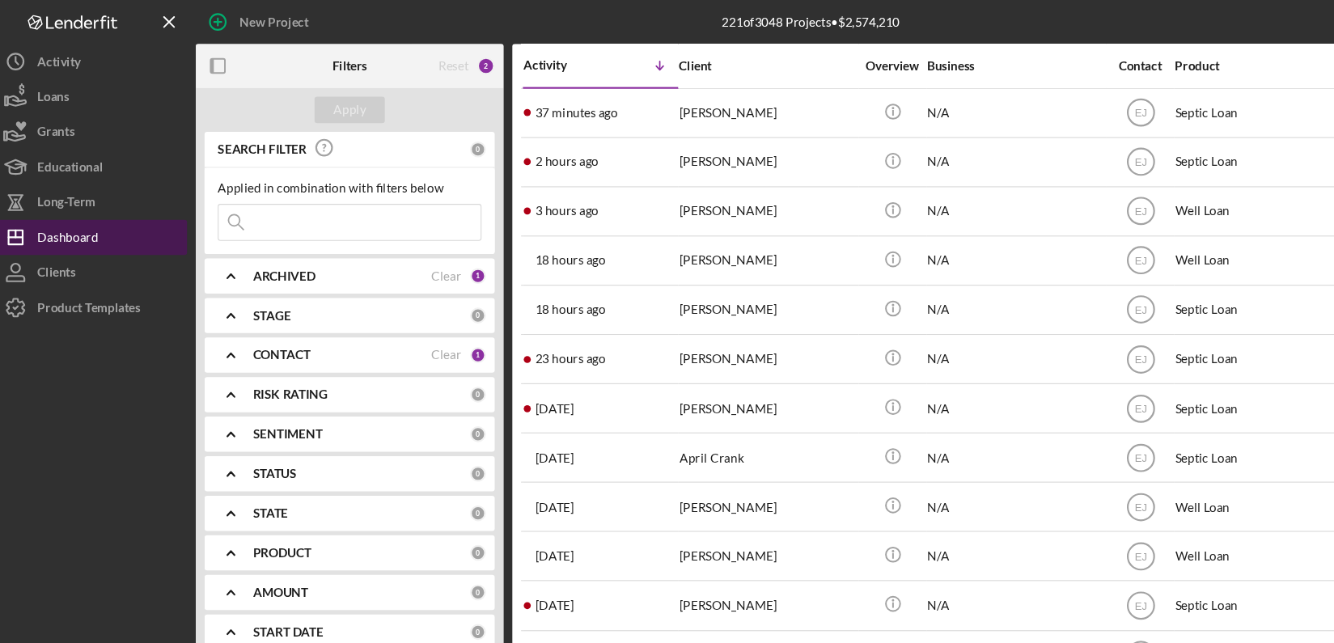
click at [99, 225] on div "Dashboard" at bounding box center [77, 220] width 56 height 36
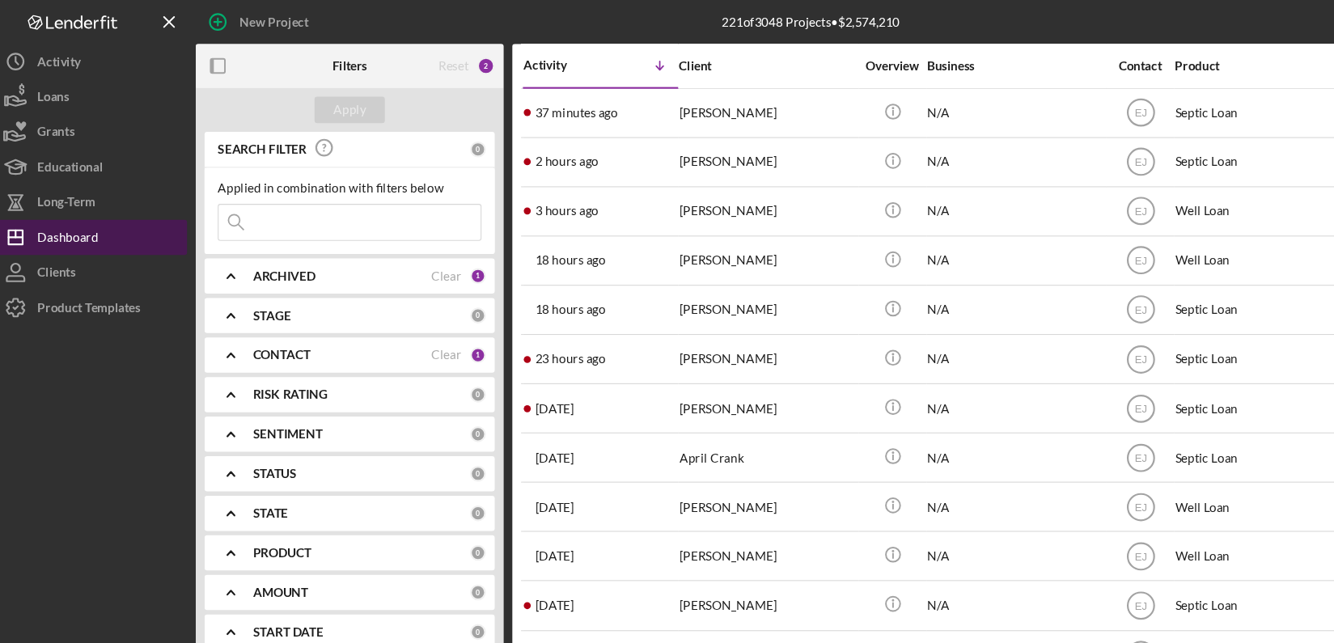
click at [99, 225] on div "Dashboard" at bounding box center [77, 220] width 56 height 36
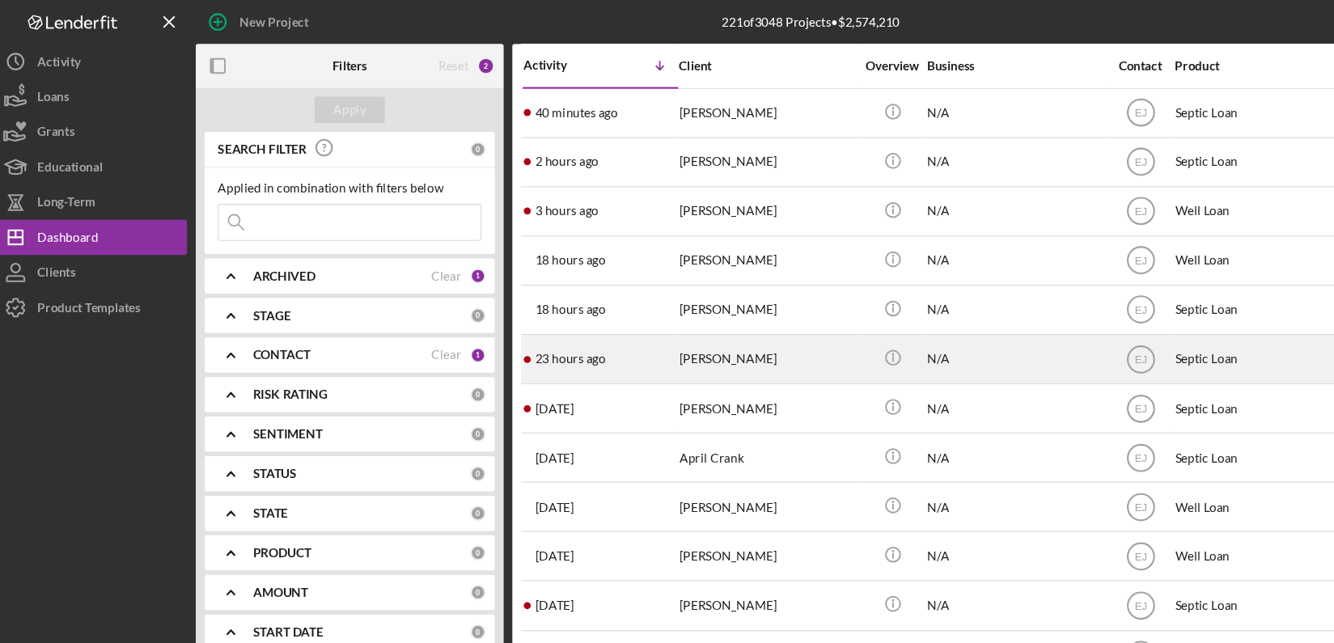
click at [707, 326] on div "Richard Bloodworth" at bounding box center [720, 330] width 162 height 43
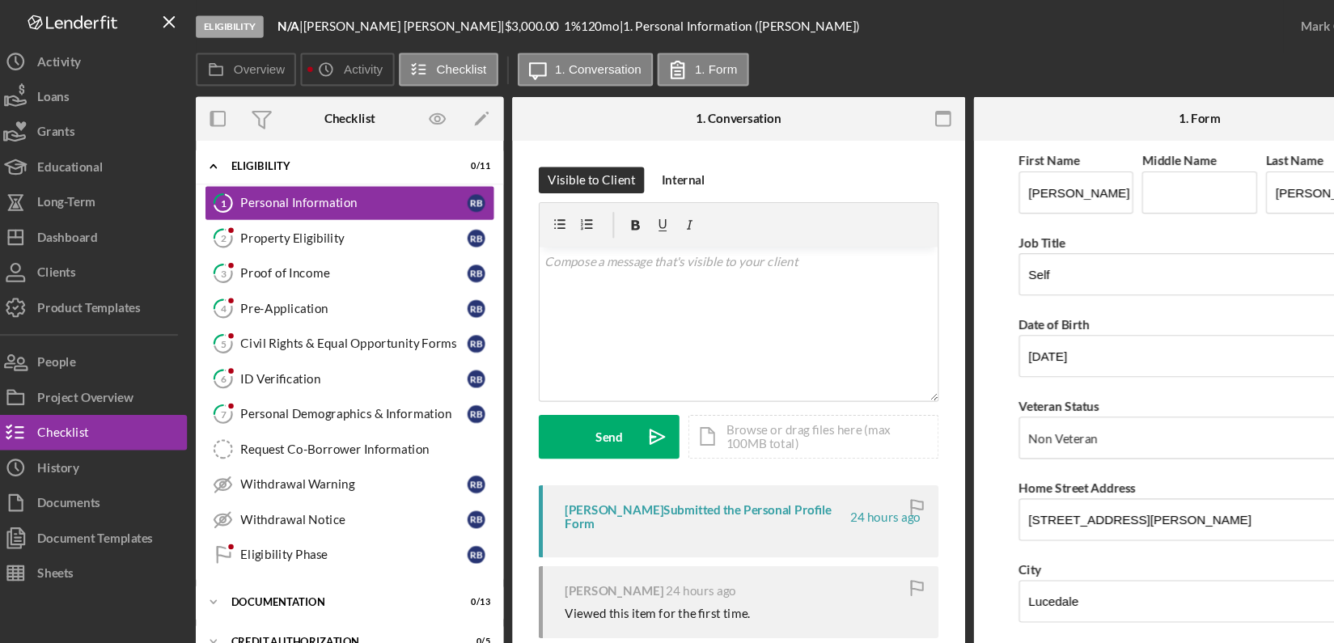
click at [940, 566] on form "First Name Richard Middle Name Last Name Bloodworth Job Title Self Date of Birt…" at bounding box center [1118, 381] width 417 height 505
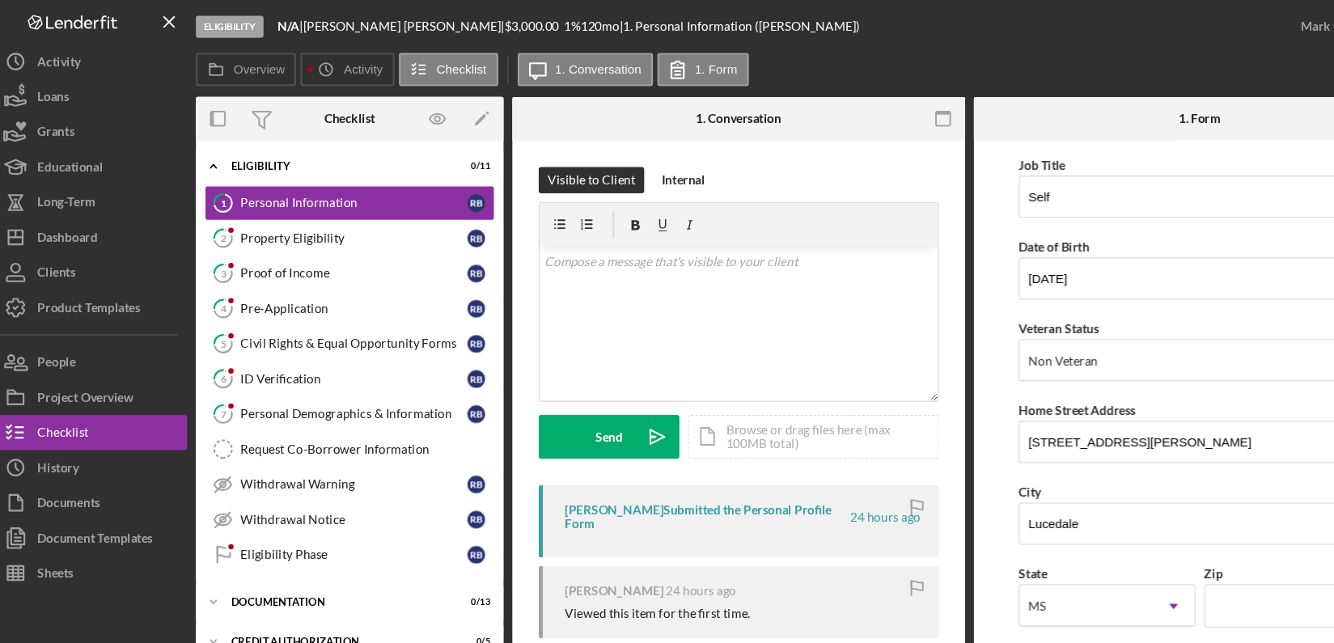
scroll to position [107, 0]
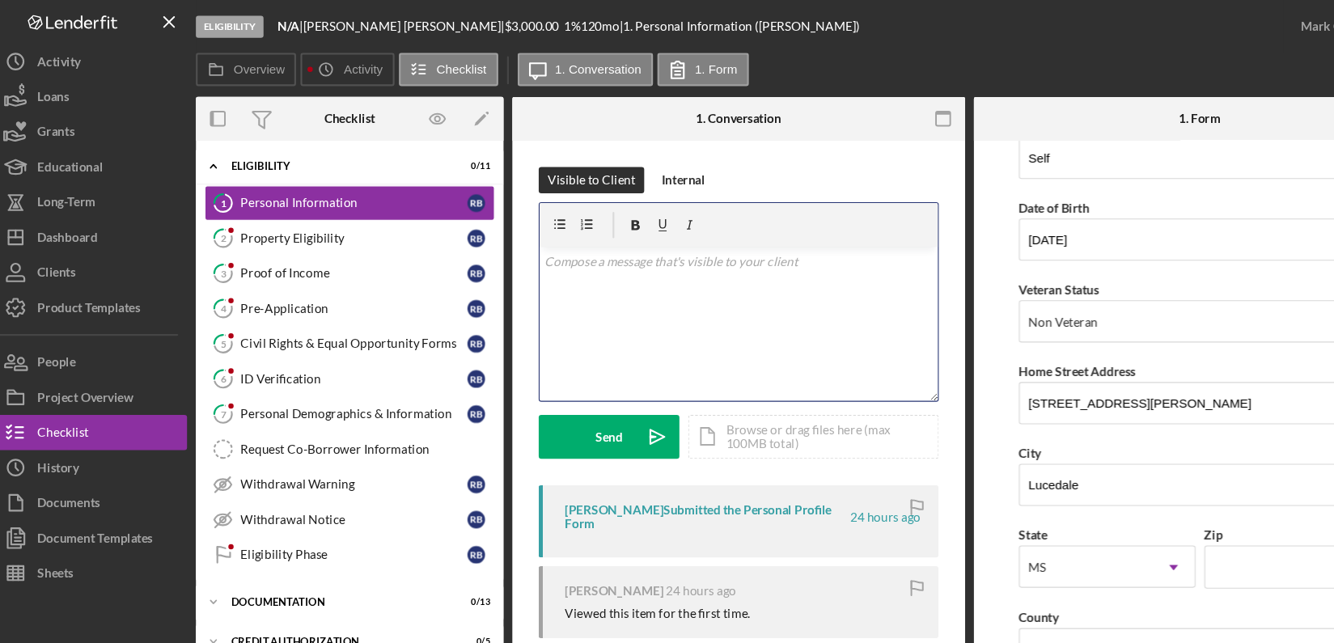
click at [600, 244] on p at bounding box center [693, 241] width 357 height 18
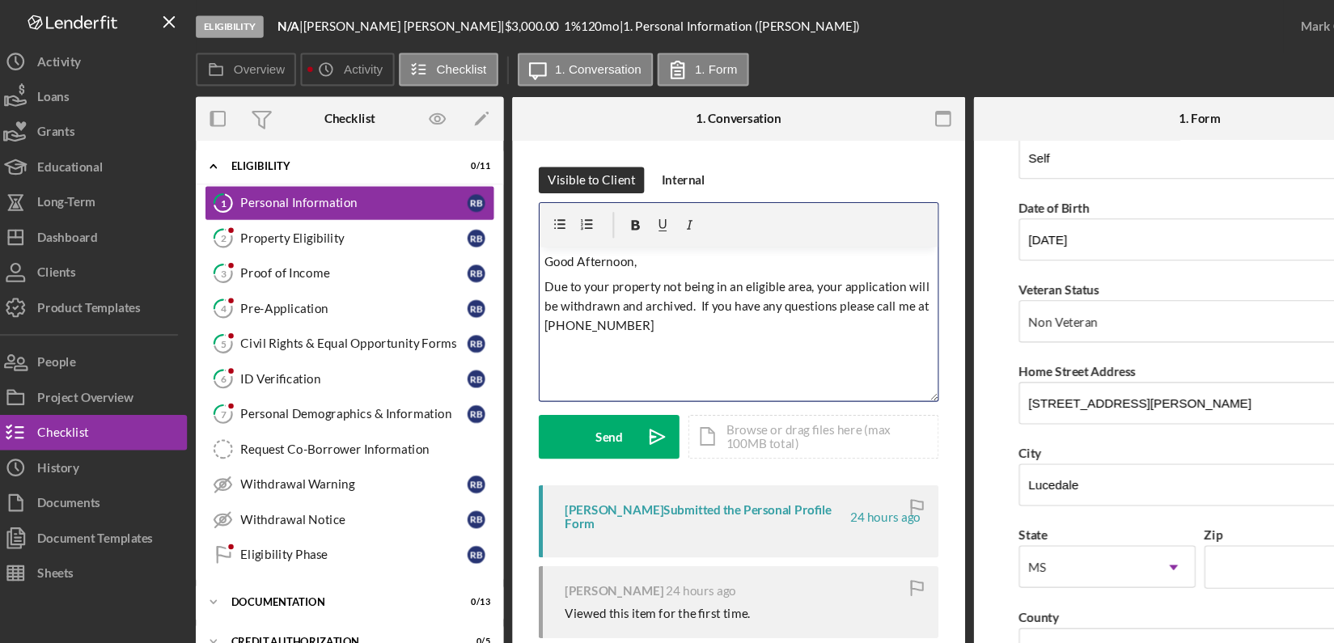
click at [731, 264] on p "Due to your property not being in an eligible area, your application will be wi…" at bounding box center [693, 282] width 357 height 54
click at [671, 301] on p "Due to your property not being in our service area, your application will be wi…" at bounding box center [693, 282] width 357 height 54
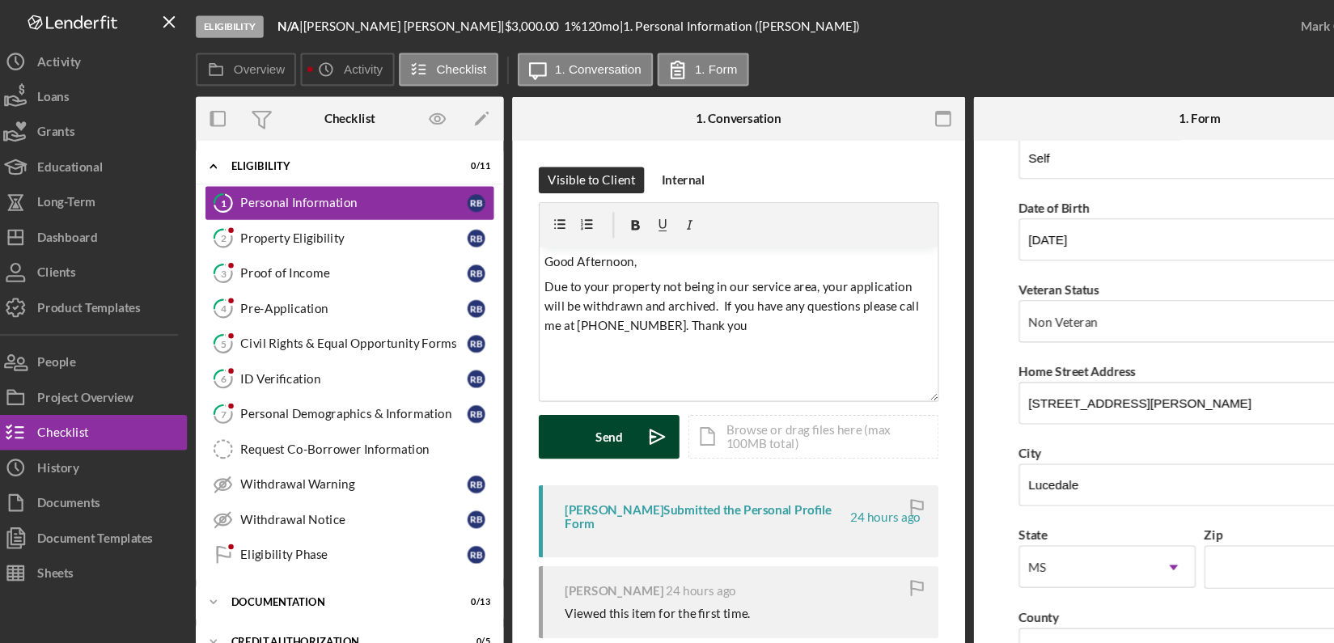
click at [579, 403] on div "Send" at bounding box center [574, 402] width 25 height 40
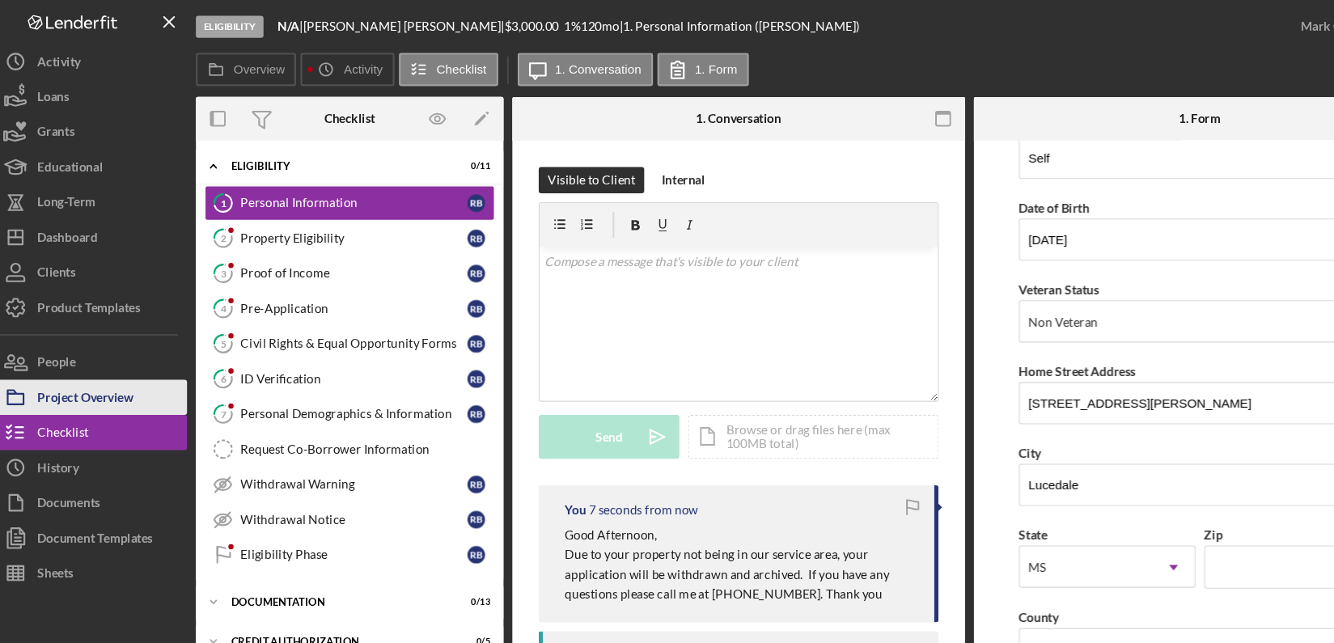
click at [109, 373] on div "Project Overview" at bounding box center [93, 367] width 88 height 36
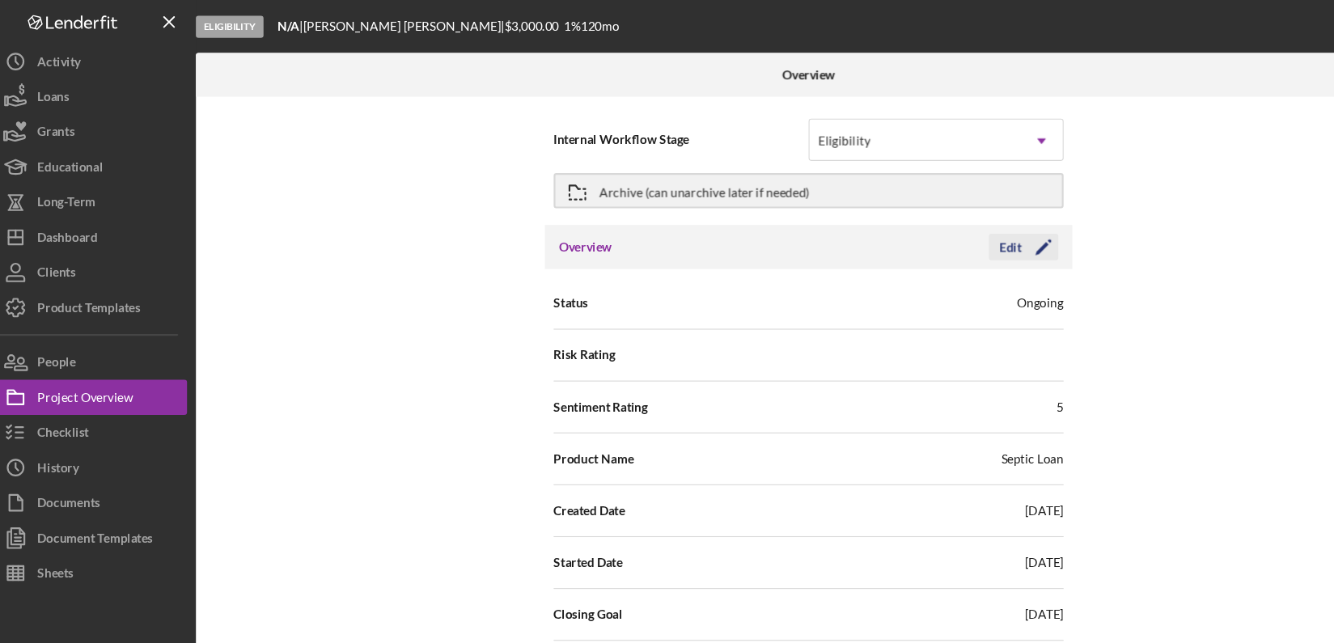
click at [942, 231] on div "Edit" at bounding box center [943, 227] width 20 height 24
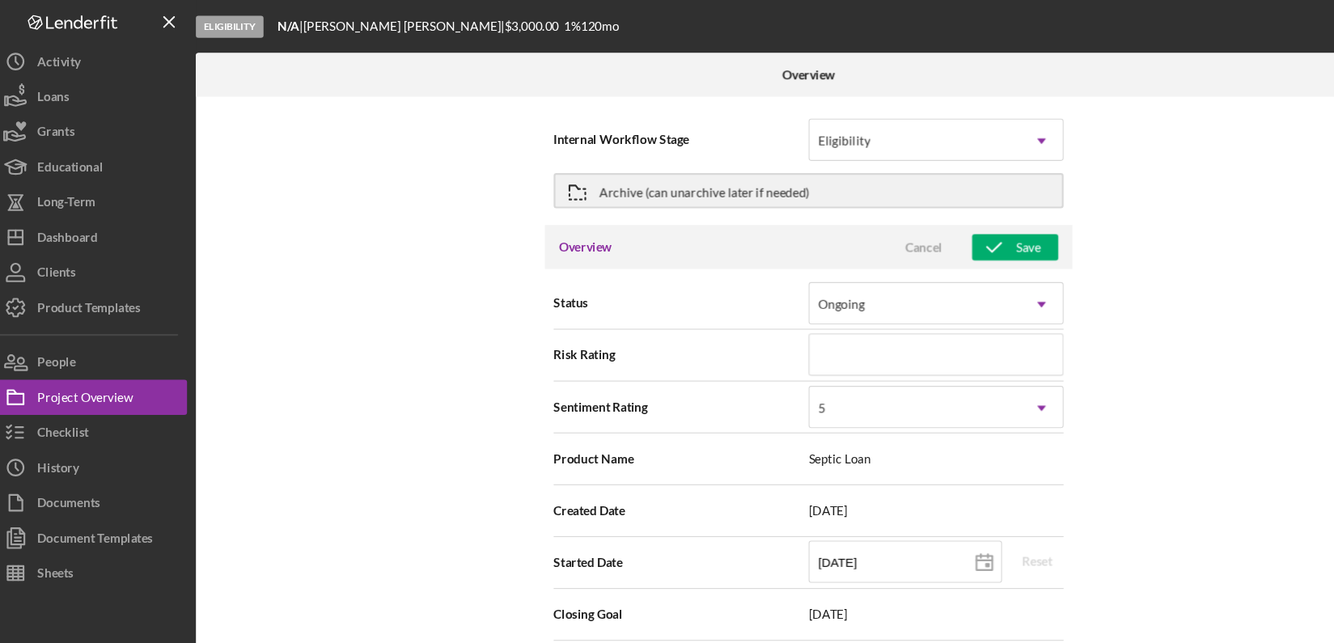
click at [1186, 396] on div "Internal Workflow Stage Eligibility Icon/Dropdown Arrow Archive (can unarchive …" at bounding box center [757, 362] width 1127 height 546
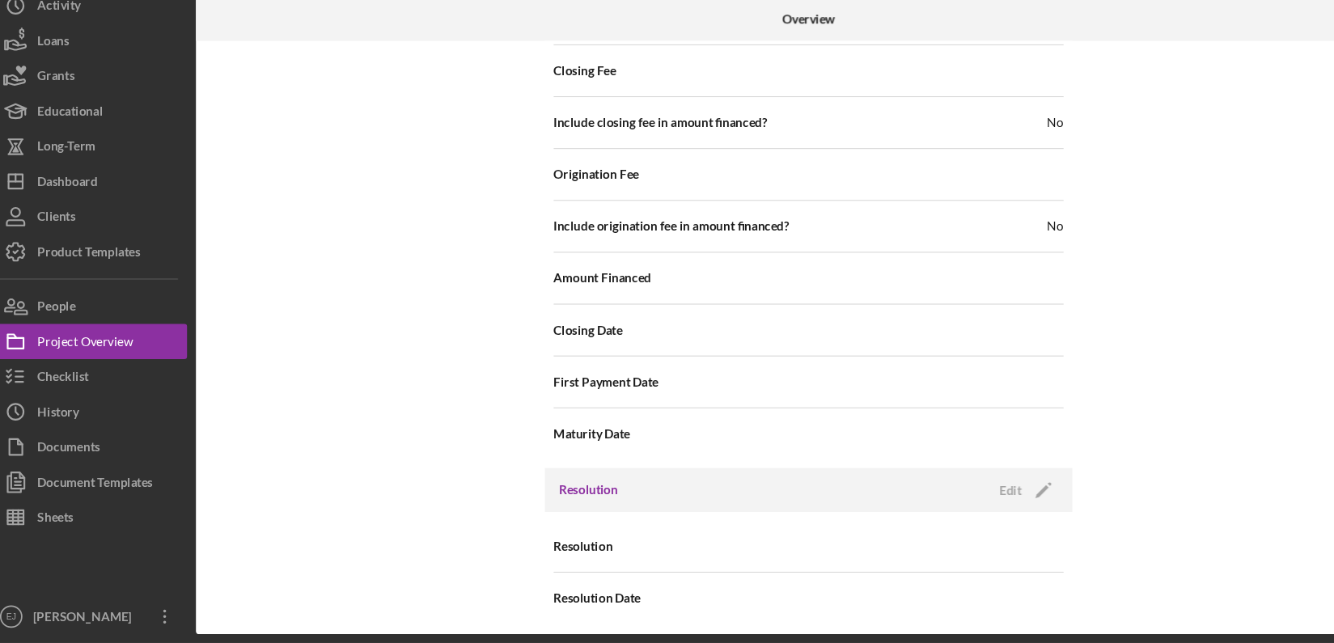
click at [920, 493] on div "Resolution Edit Icon/Edit" at bounding box center [757, 502] width 485 height 40
click at [943, 494] on div "Edit" at bounding box center [943, 502] width 20 height 24
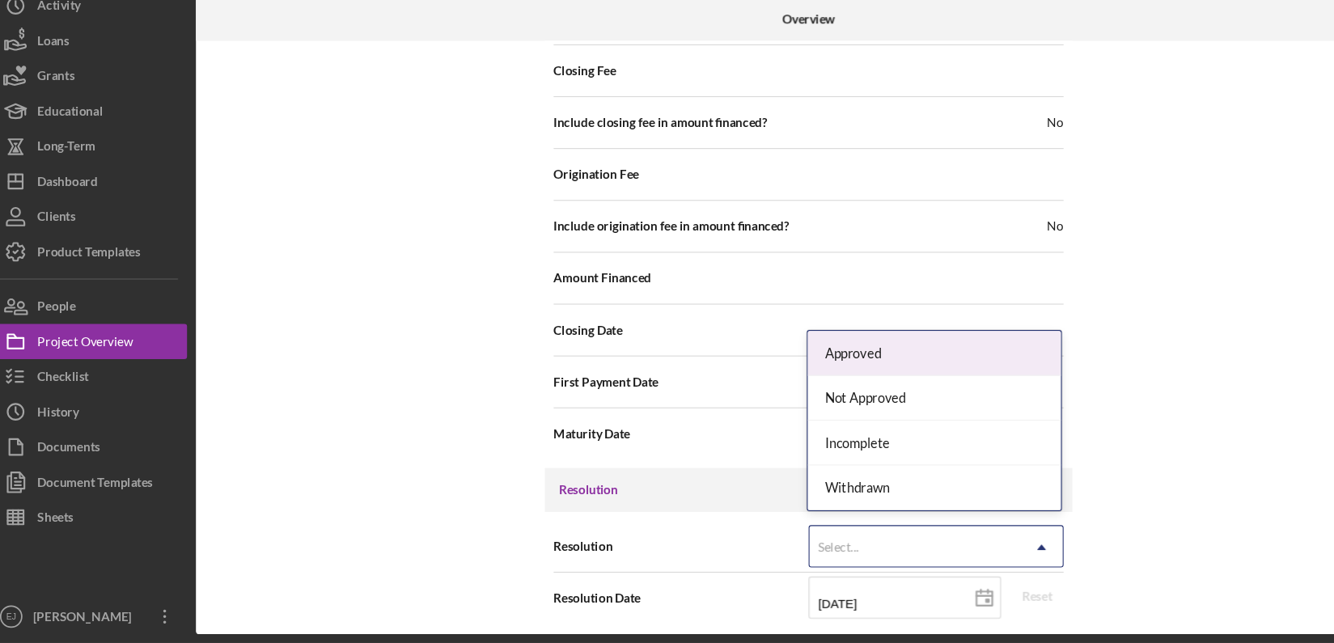
click at [962, 548] on icon "Icon/Dropdown Arrow" at bounding box center [972, 554] width 39 height 39
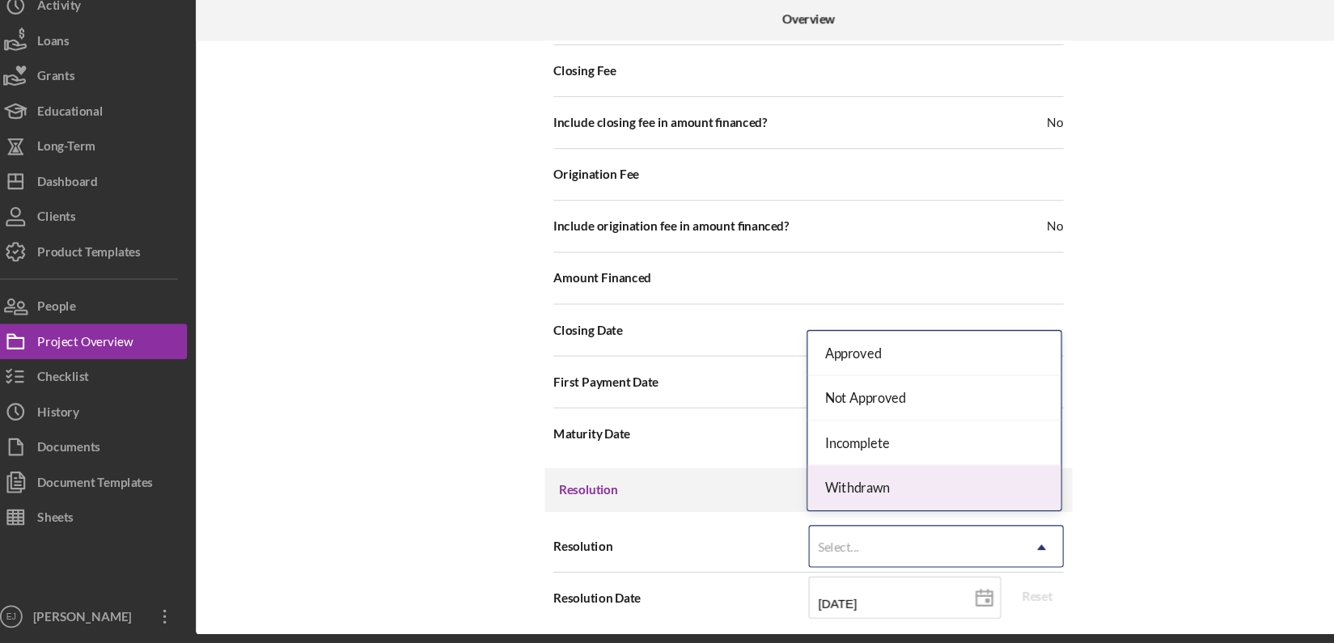
click at [927, 505] on div "Withdrawn" at bounding box center [873, 500] width 233 height 41
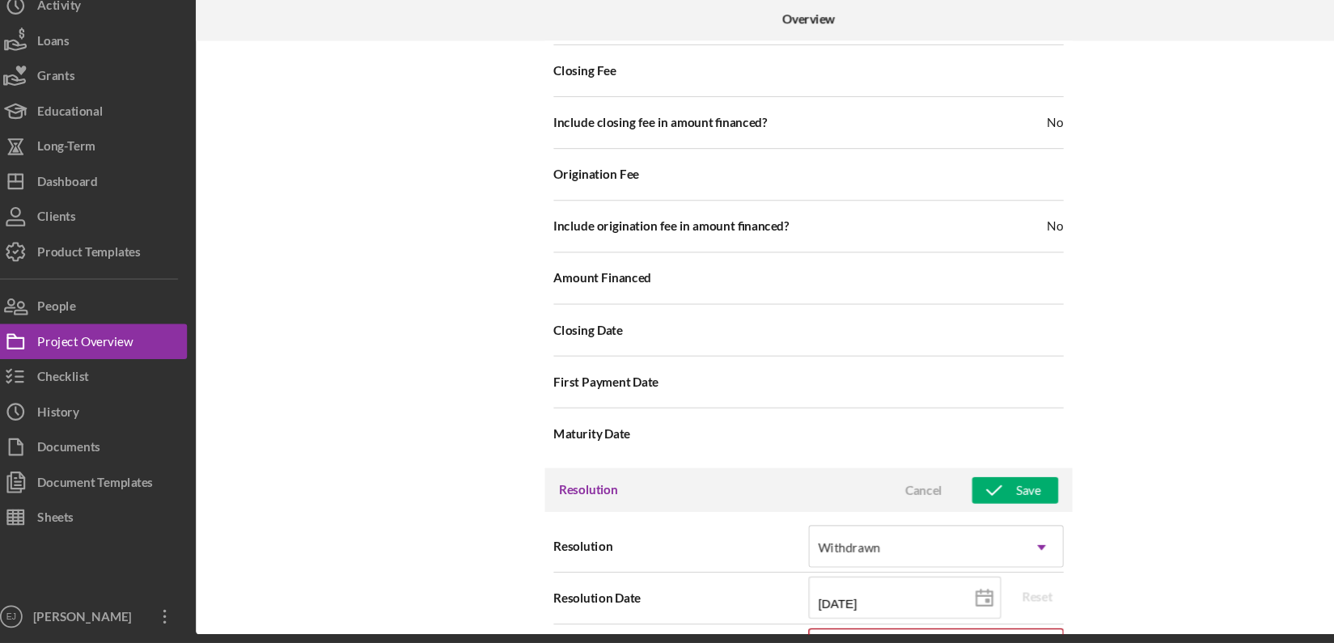
click at [1231, 611] on div "Internal Workflow Stage Eligibility Icon/Dropdown Arrow Archive (can unarchive …" at bounding box center [757, 362] width 1127 height 546
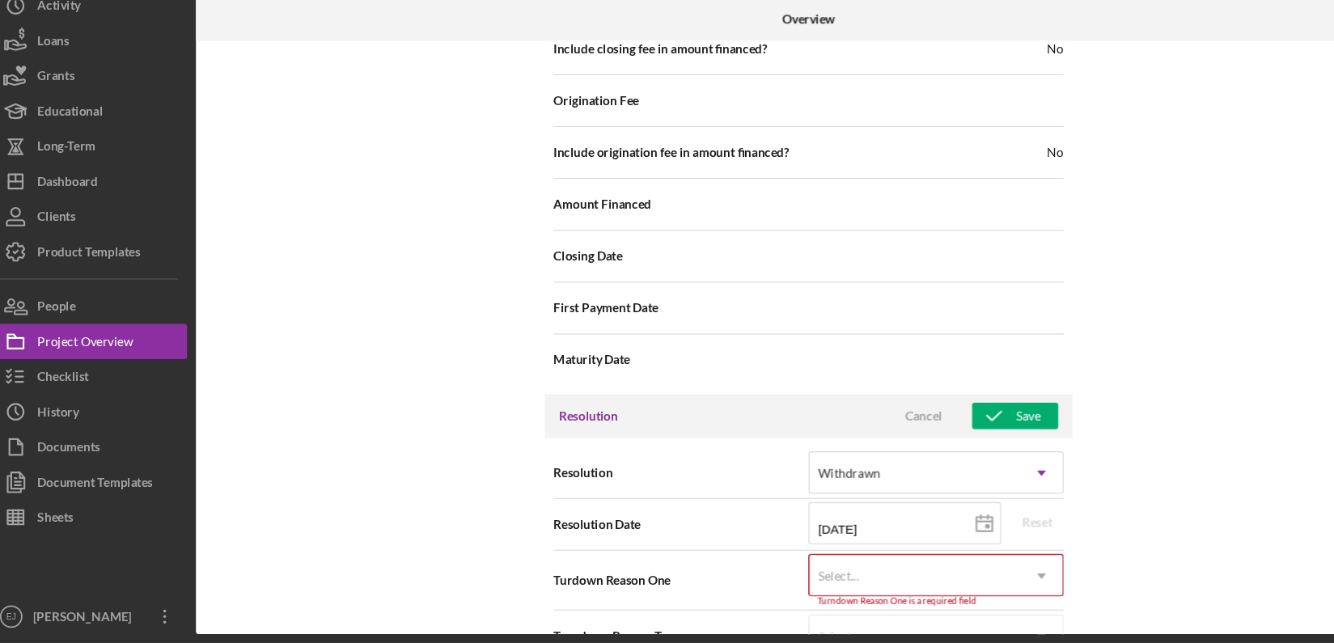
scroll to position [1971, 0]
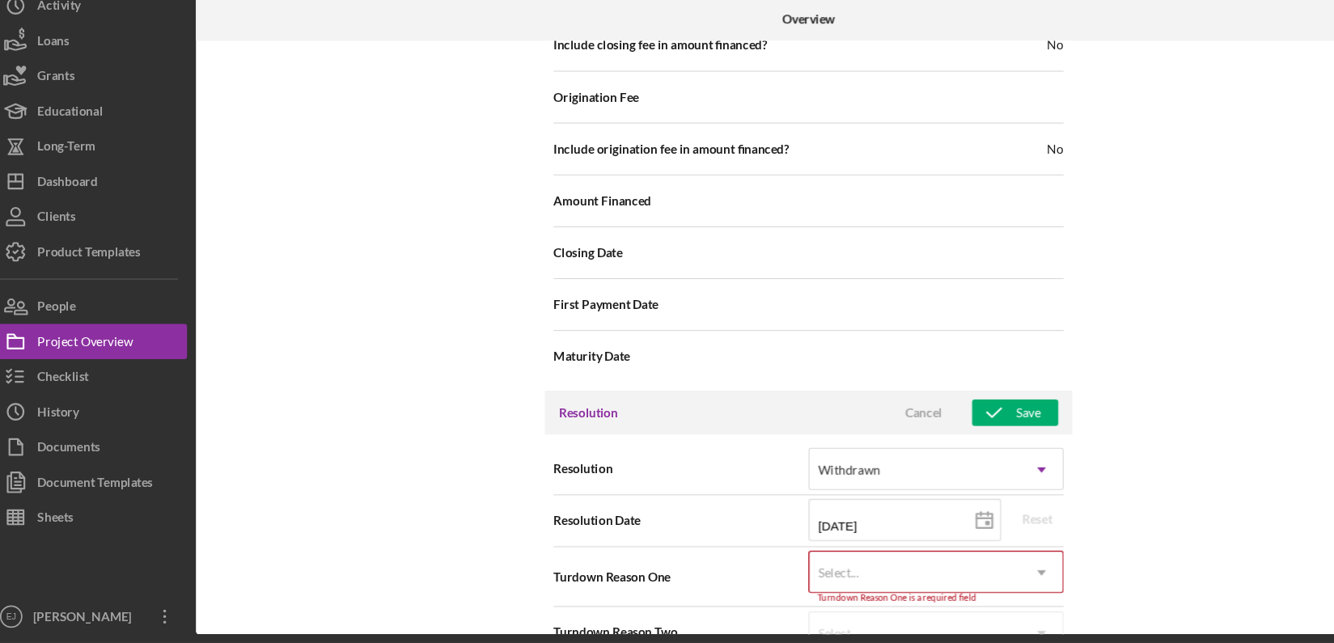
click at [971, 573] on icon "Icon/Dropdown Arrow" at bounding box center [972, 578] width 39 height 39
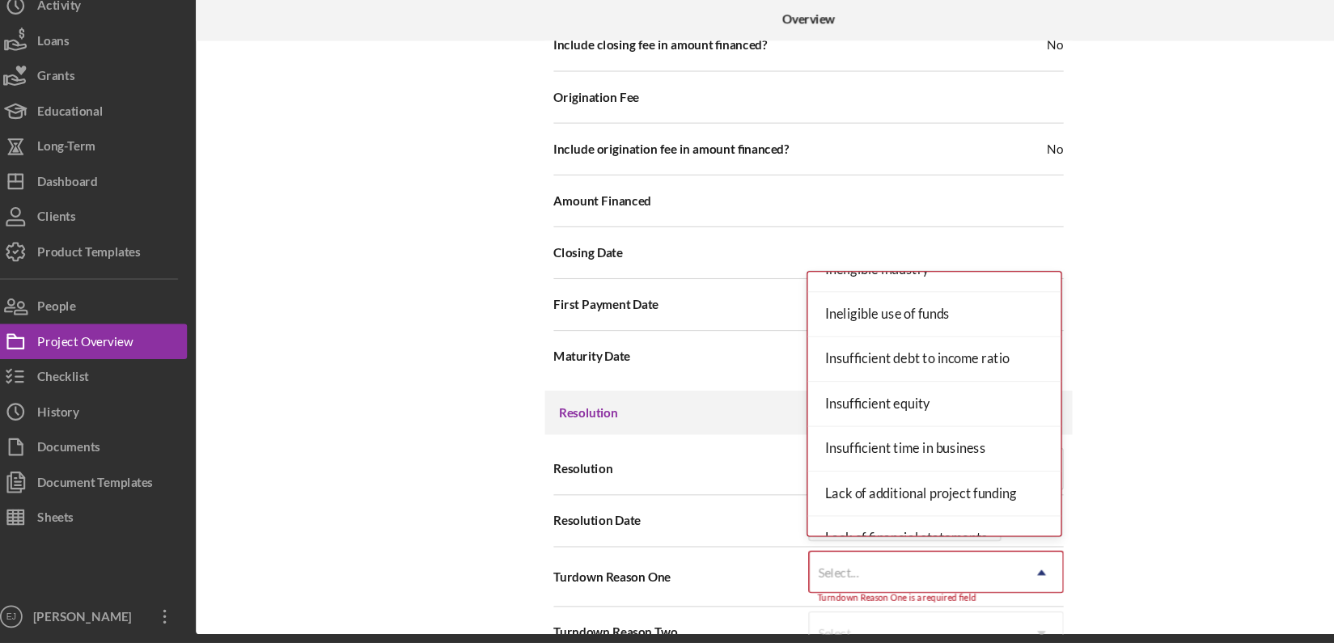
scroll to position [625, 0]
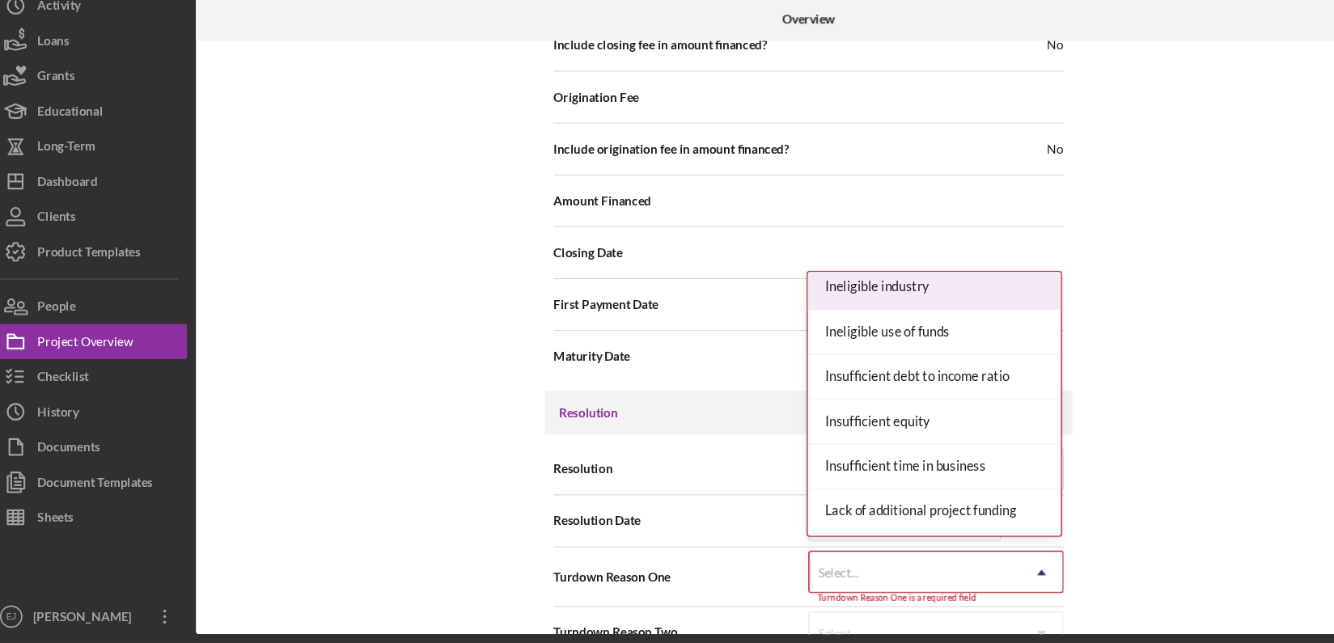
click at [926, 324] on div "Ineligible industry" at bounding box center [873, 315] width 233 height 41
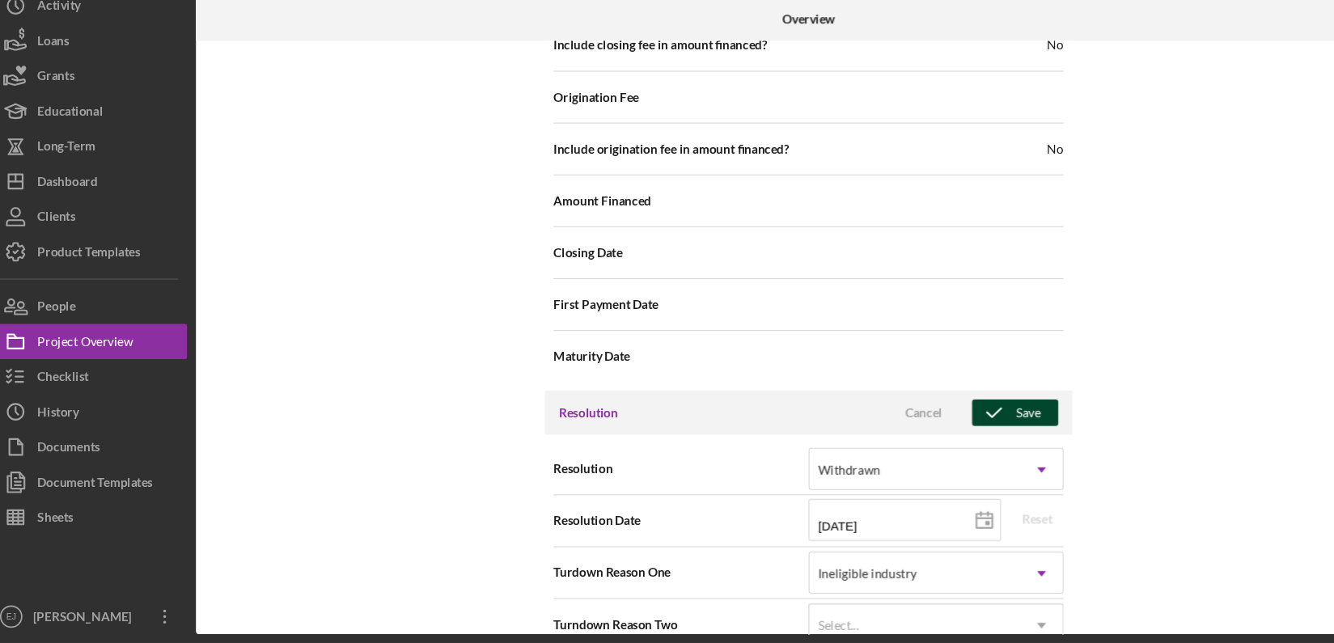
click at [964, 421] on div "Save" at bounding box center [960, 431] width 23 height 24
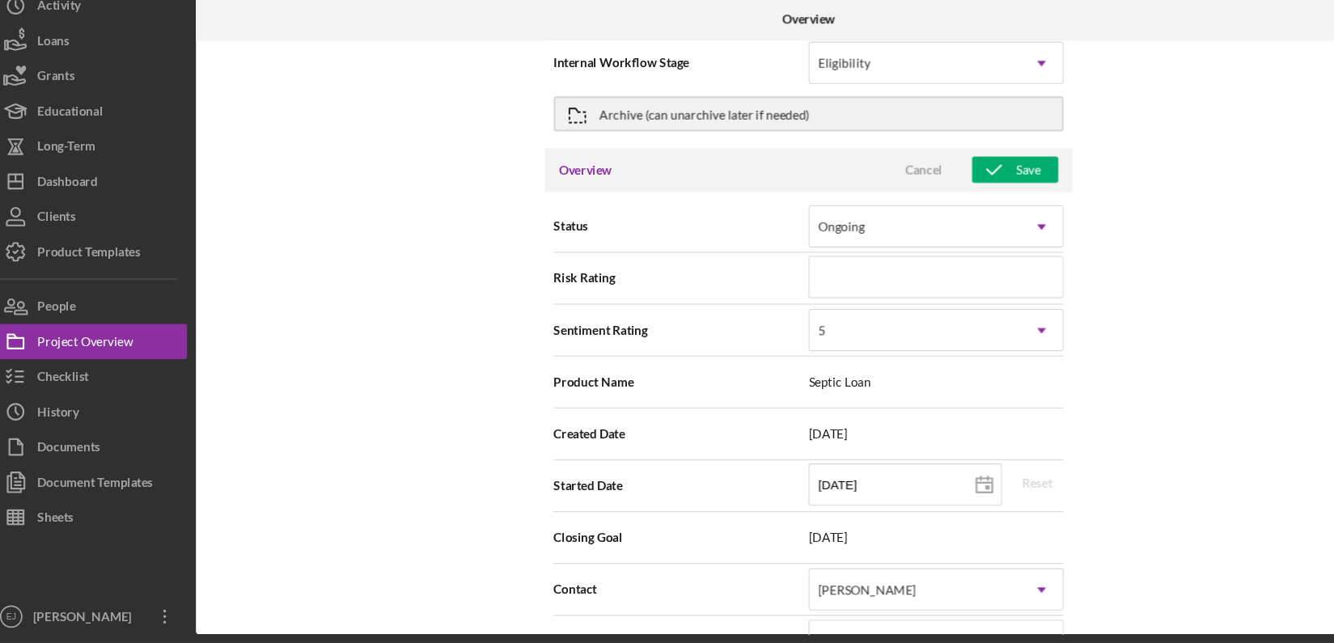
scroll to position [0, 0]
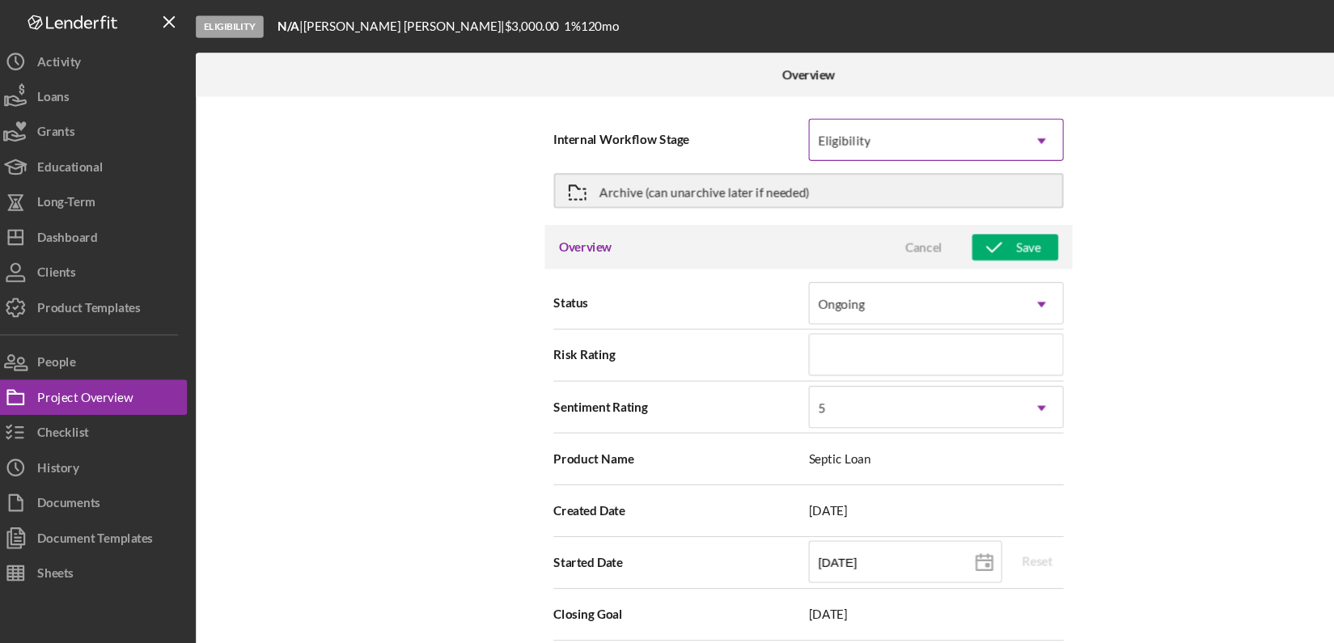
click at [960, 121] on icon "Icon/Dropdown Arrow" at bounding box center [972, 129] width 39 height 39
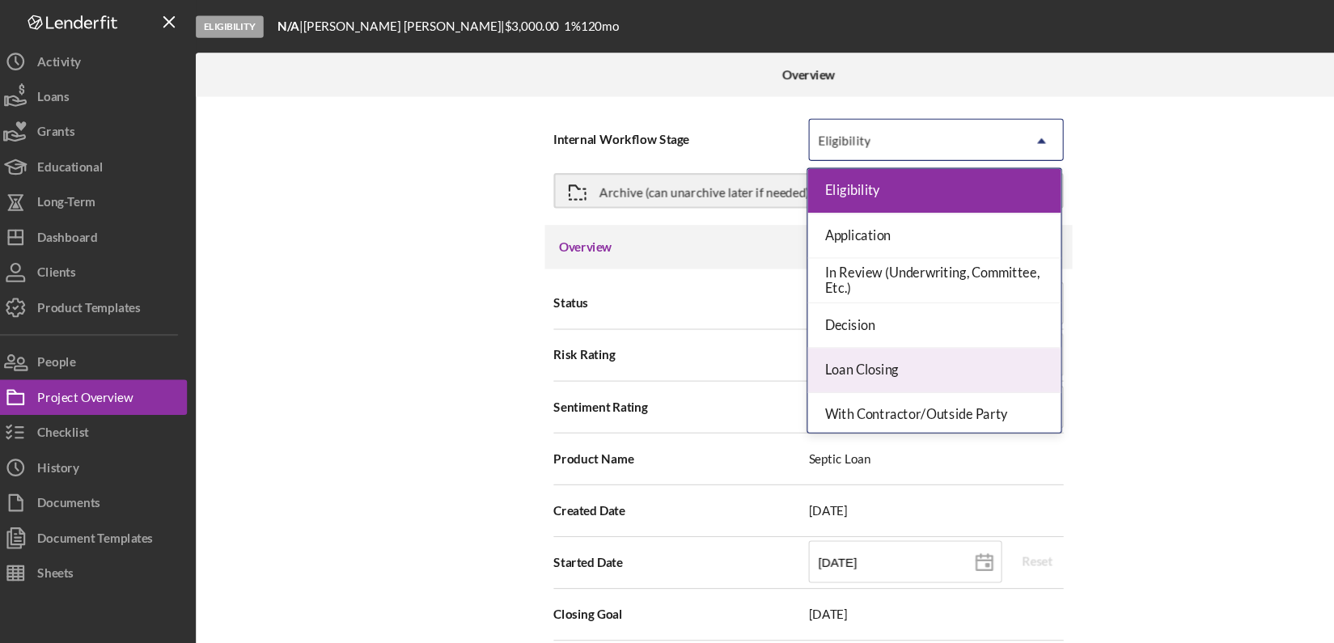
drag, startPoint x: 981, startPoint y: 351, endPoint x: 1057, endPoint y: 389, distance: 85.0
click at [1057, 389] on div "Internal Workflow Stage 9 results available. Use Up and Down to choose options,…" at bounding box center [757, 362] width 1127 height 546
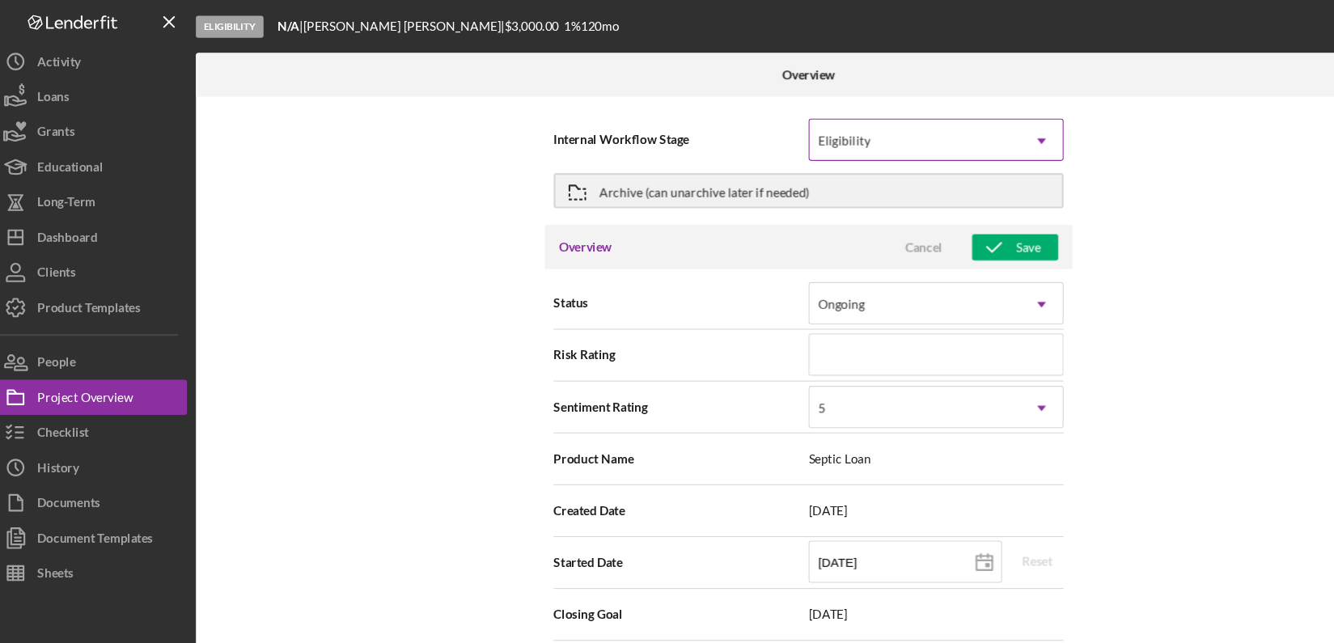
click at [965, 133] on icon "Icon/Dropdown Arrow" at bounding box center [972, 129] width 39 height 39
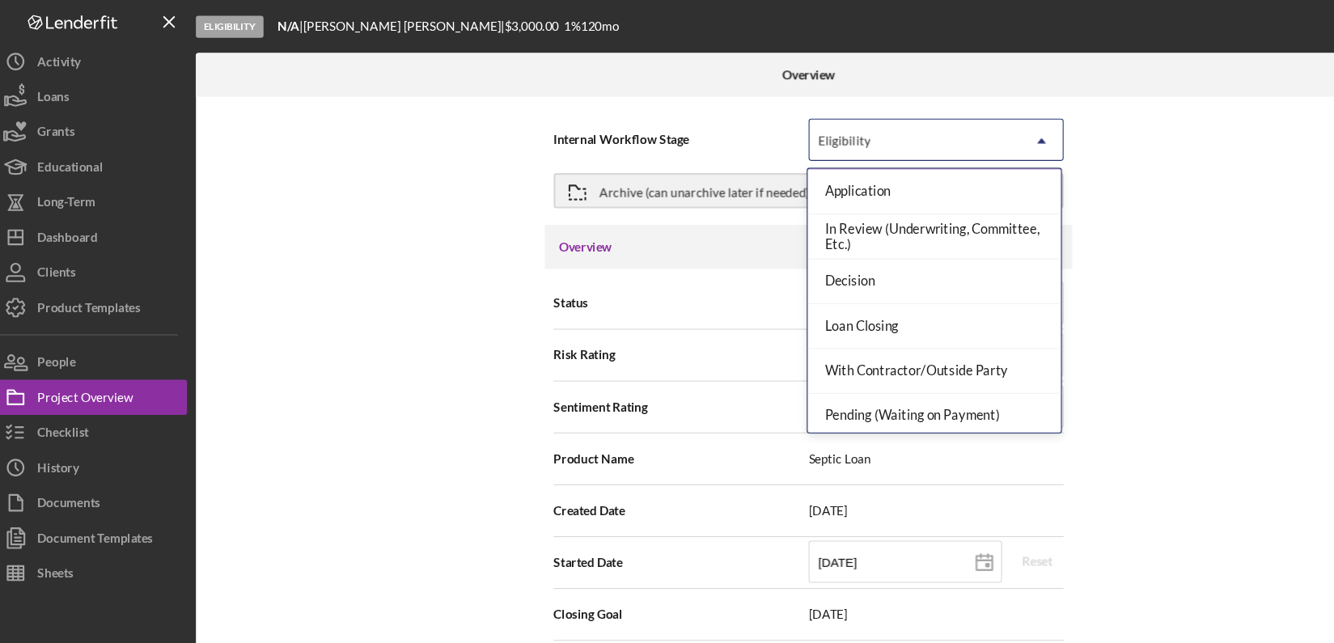
scroll to position [127, 0]
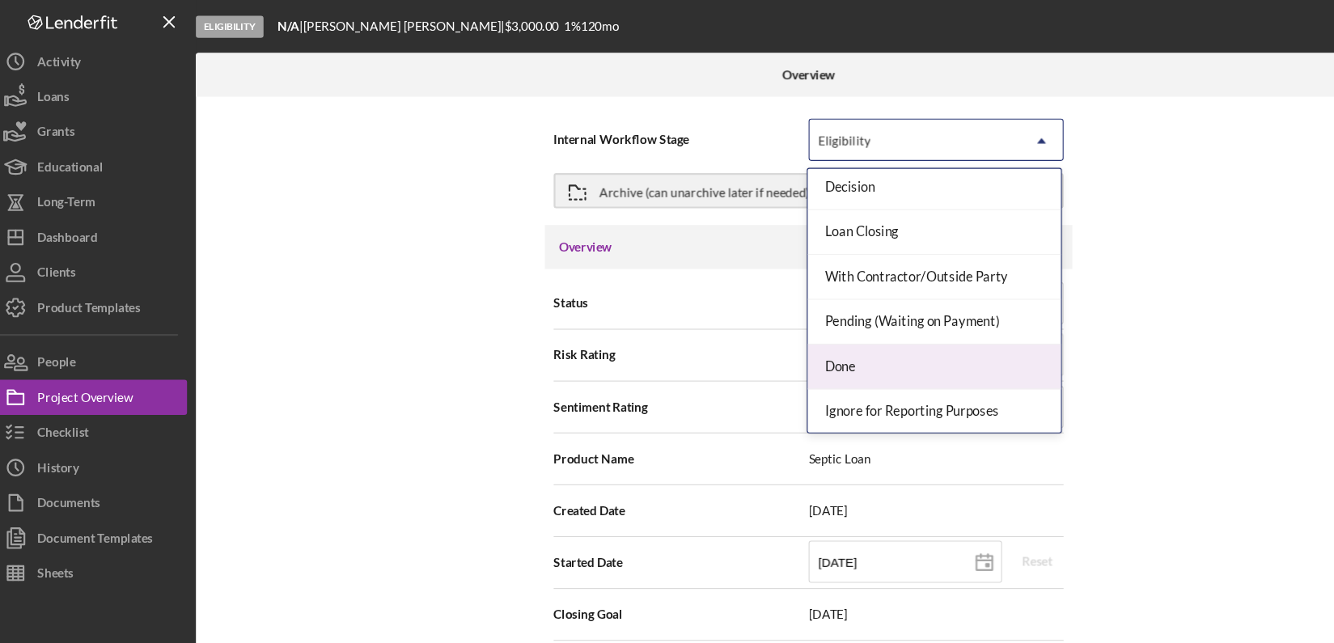
click at [908, 339] on div "Done" at bounding box center [873, 337] width 233 height 41
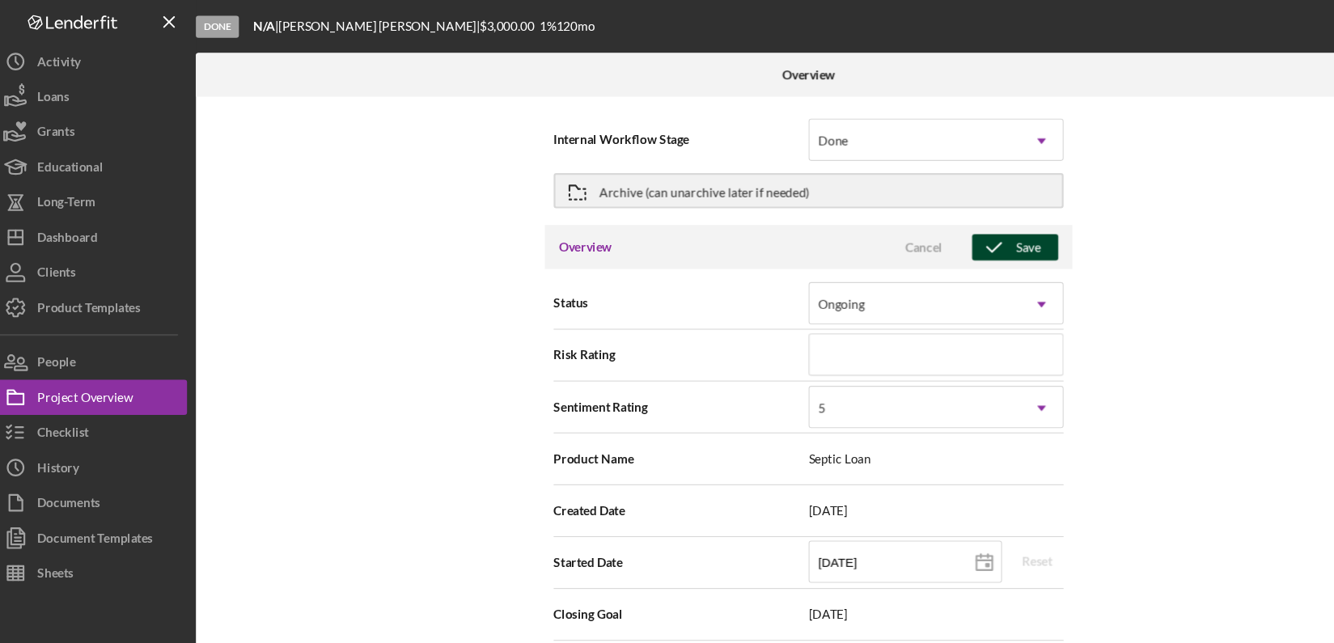
click at [966, 232] on div "Save" at bounding box center [960, 227] width 23 height 24
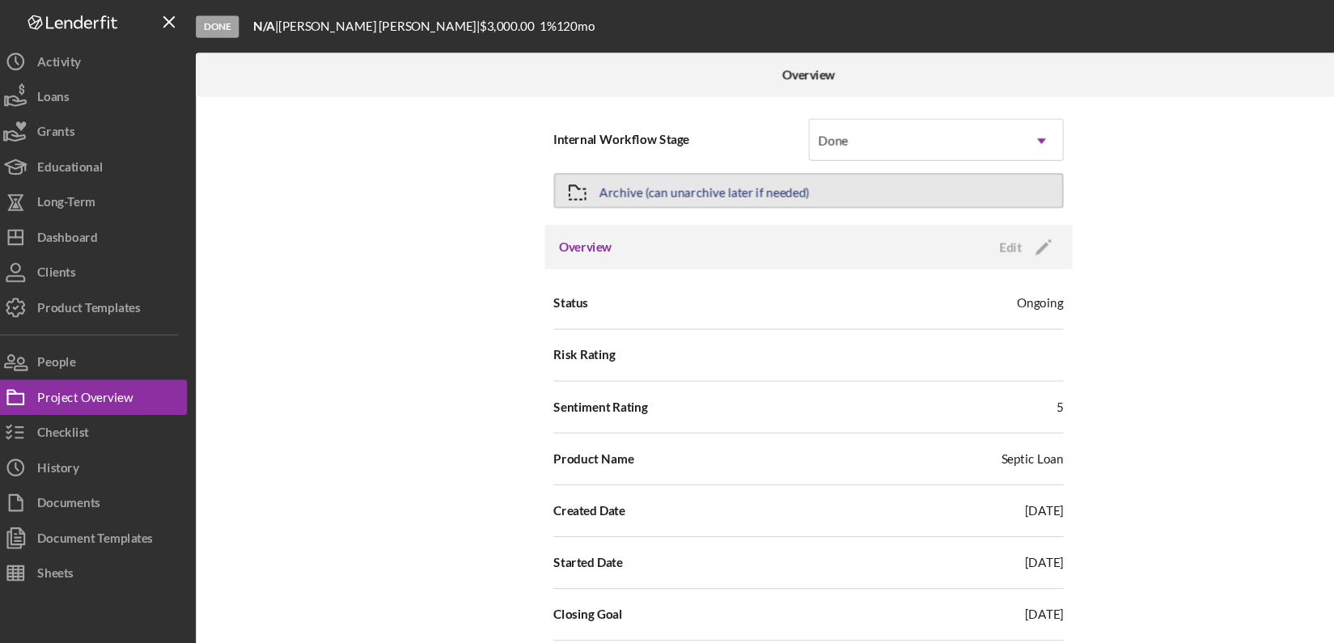
click at [550, 164] on icon "button" at bounding box center [545, 177] width 40 height 40
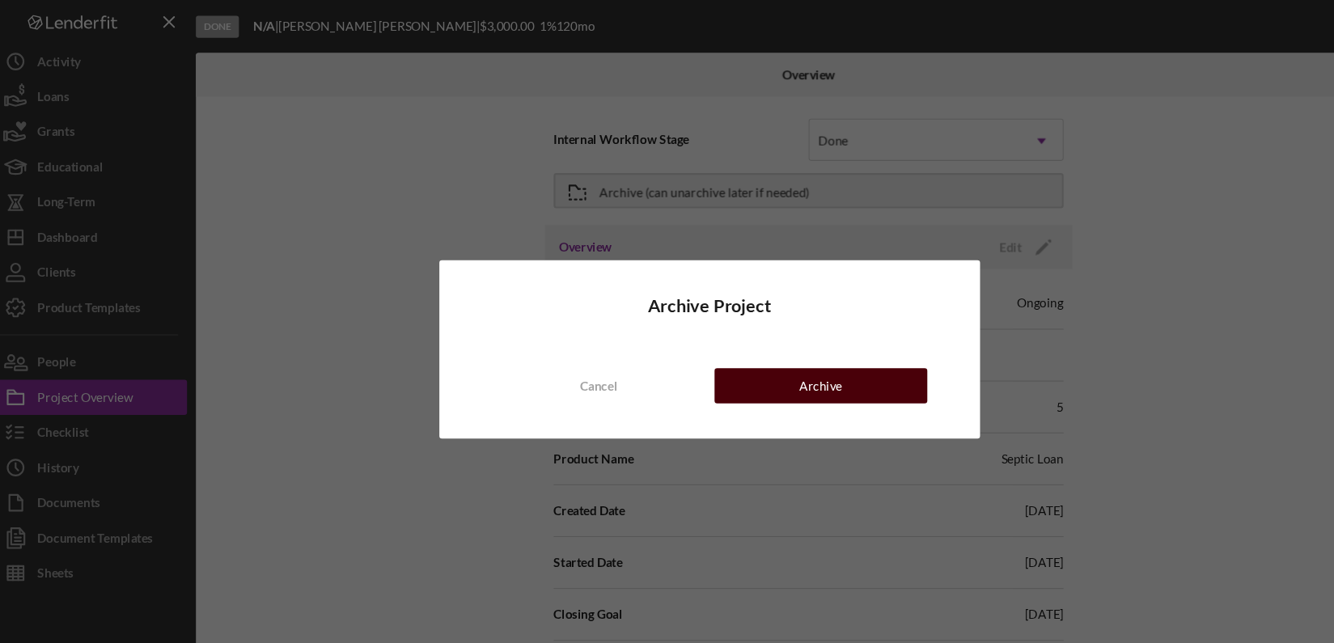
click at [773, 356] on div "Archive" at bounding box center [769, 355] width 40 height 32
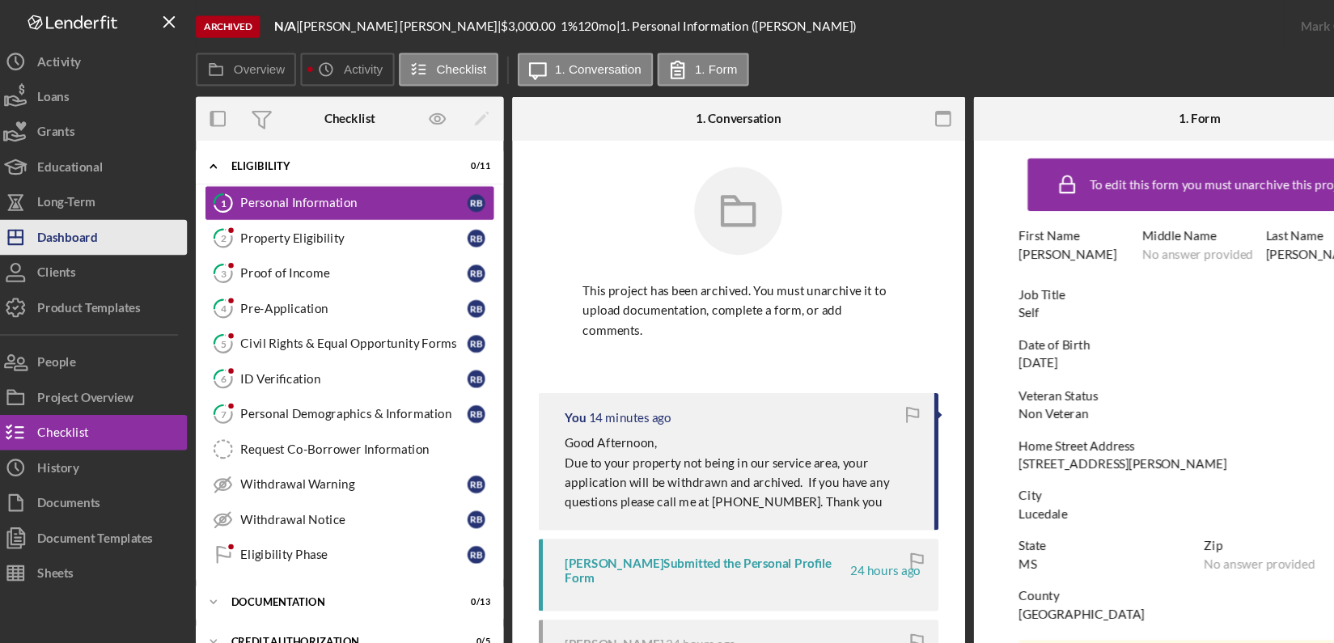
click at [101, 205] on div "Dashboard" at bounding box center [76, 220] width 55 height 36
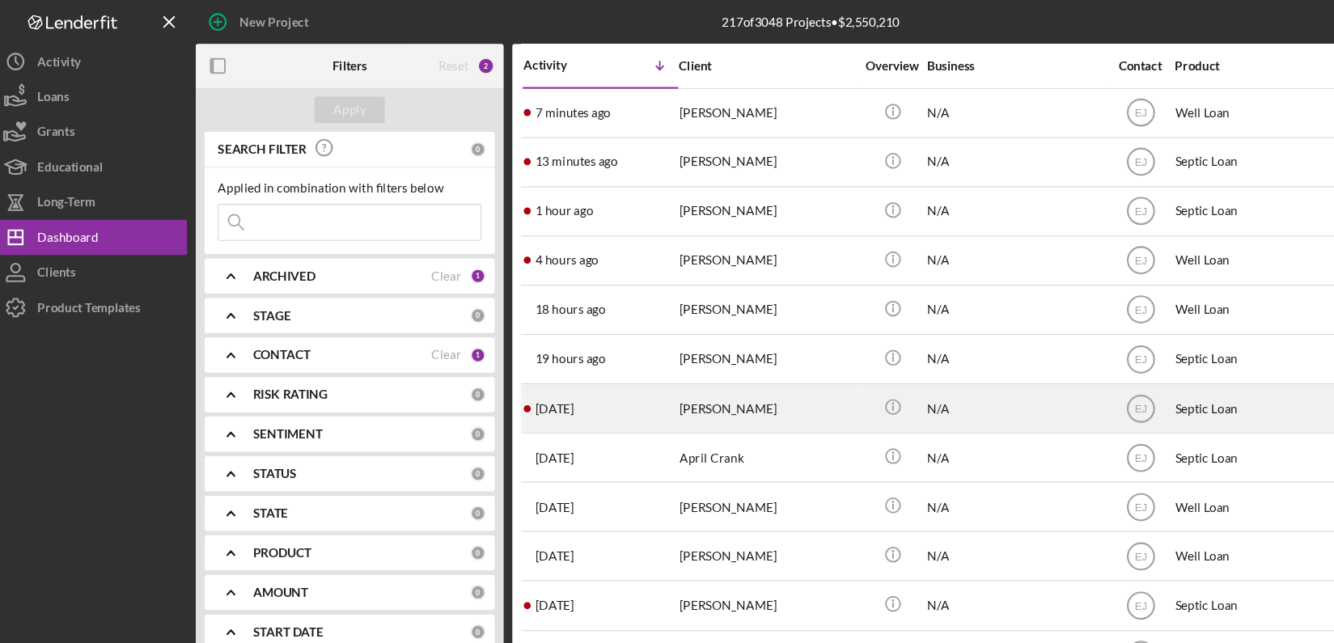
click at [662, 373] on div "Ervin Scott" at bounding box center [720, 375] width 162 height 43
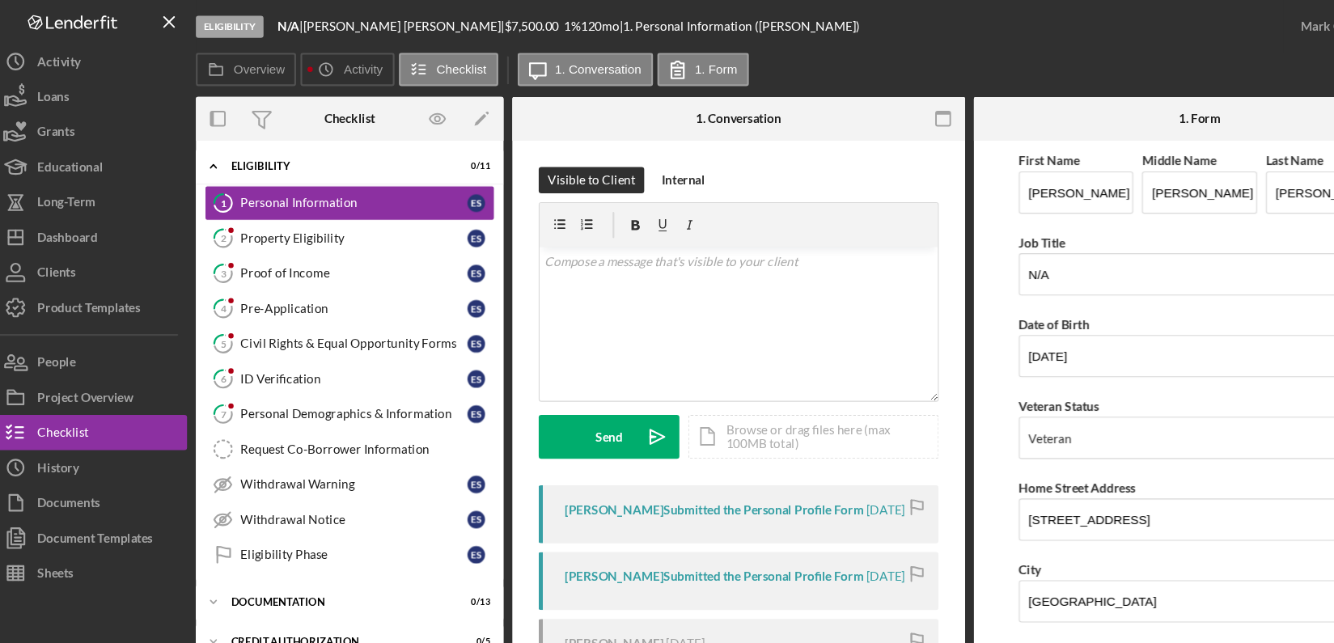
click at [928, 481] on form "First Name Ervin Middle Name Shane Last Name Scott Job Title N/A Date of Birth …" at bounding box center [1118, 381] width 417 height 505
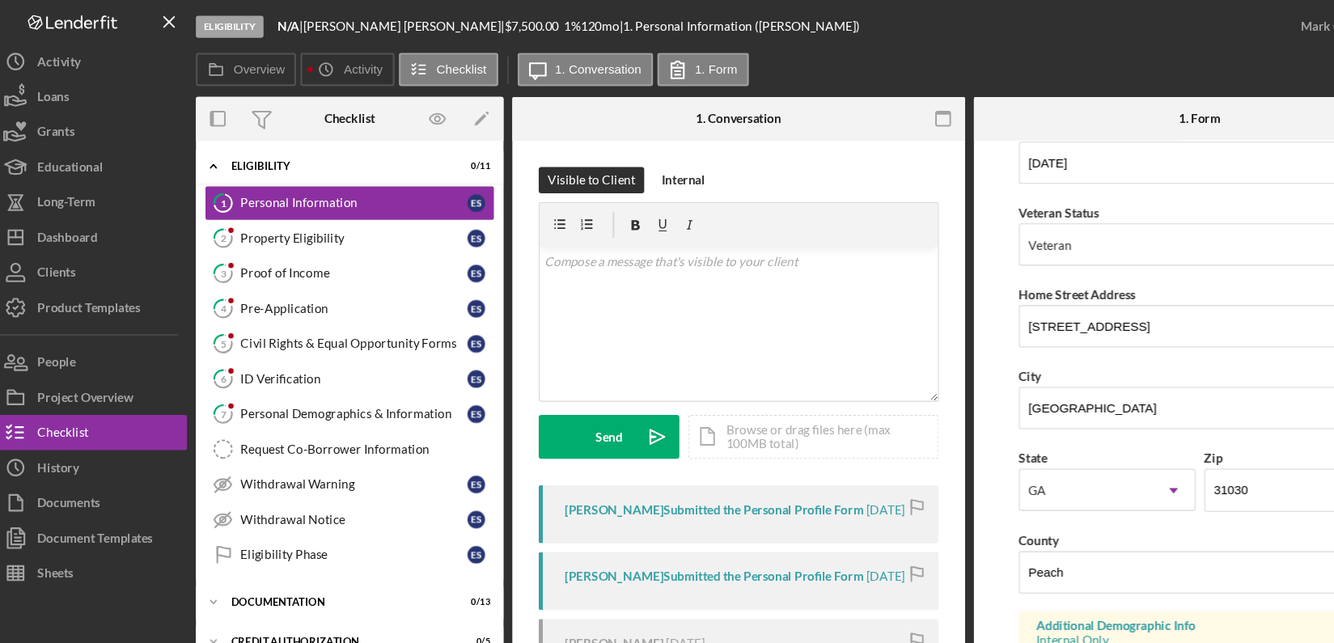
scroll to position [214, 0]
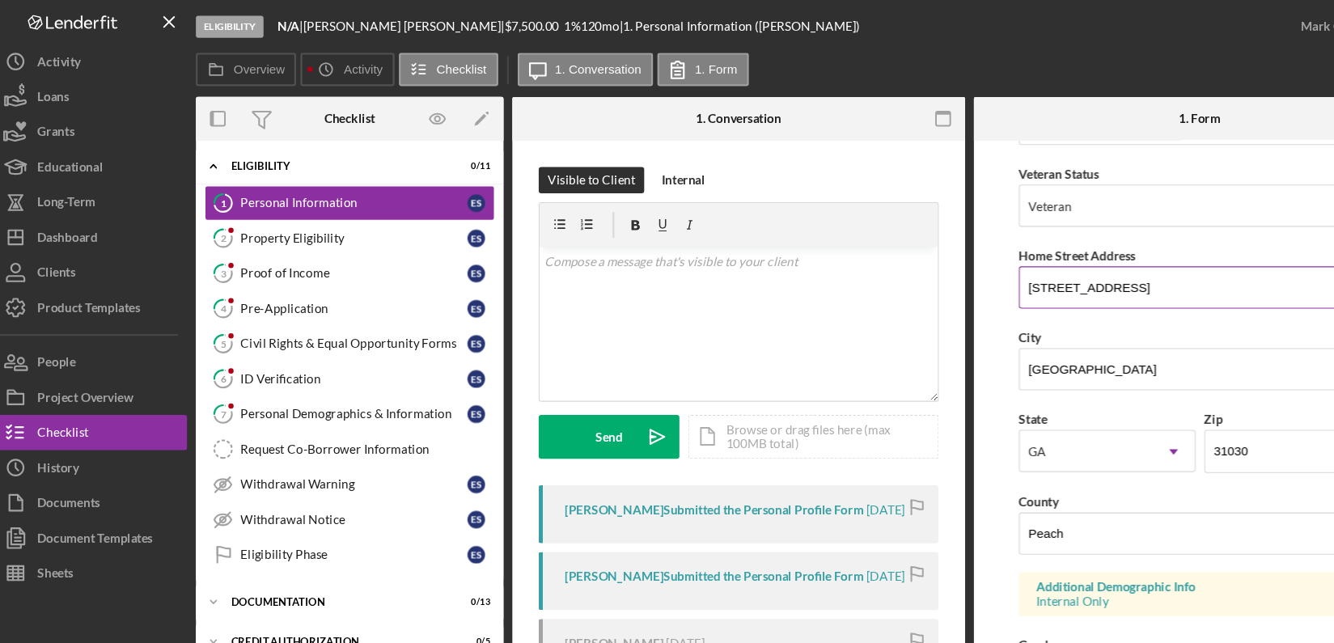
drag, startPoint x: 952, startPoint y: 261, endPoint x: 1116, endPoint y: 266, distance: 164.2
click at [1116, 266] on input "2845 Peach Parkway" at bounding box center [1117, 264] width 333 height 39
click at [363, 226] on link "2 Property Eligibility E S" at bounding box center [335, 219] width 267 height 32
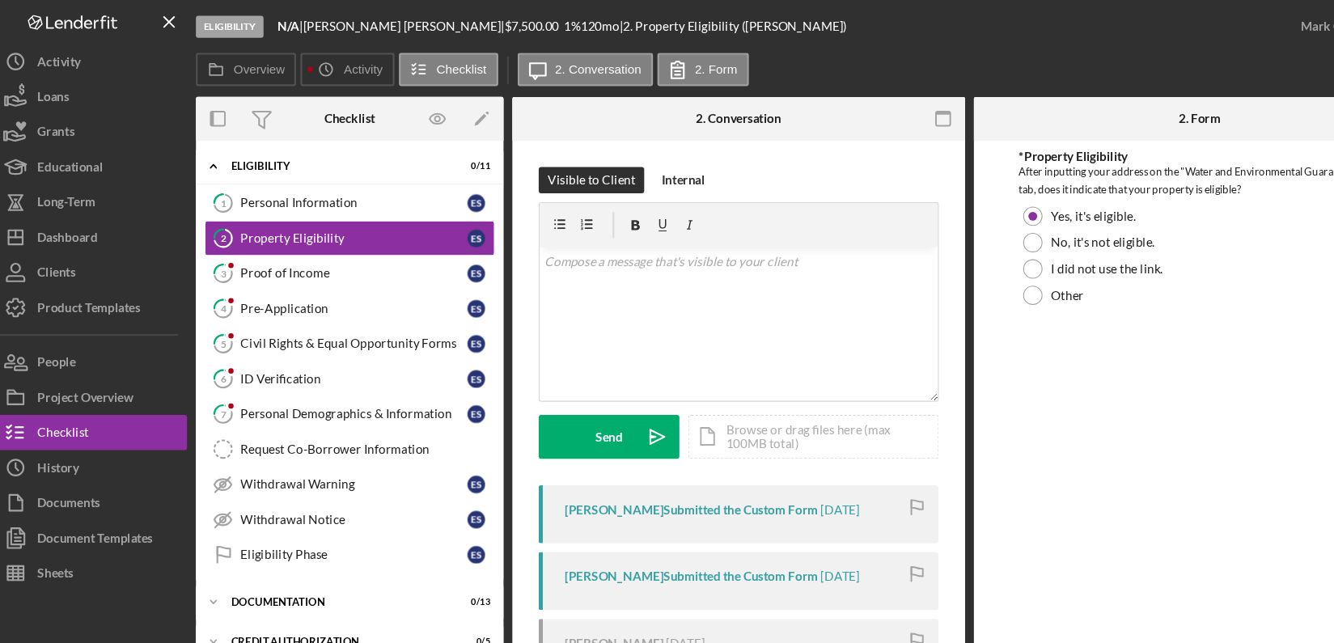
scroll to position [243, 0]
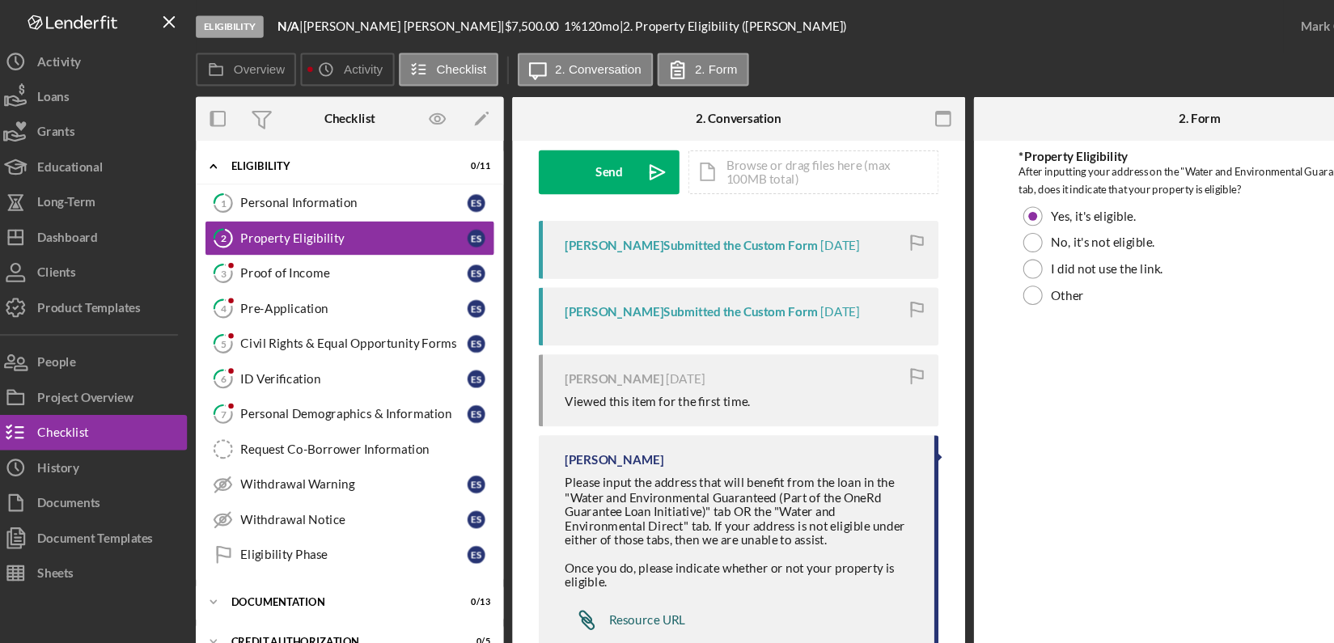
click at [594, 569] on div "Resource URL" at bounding box center [609, 570] width 70 height 13
click at [362, 196] on link "1 Personal Information E S" at bounding box center [335, 187] width 267 height 32
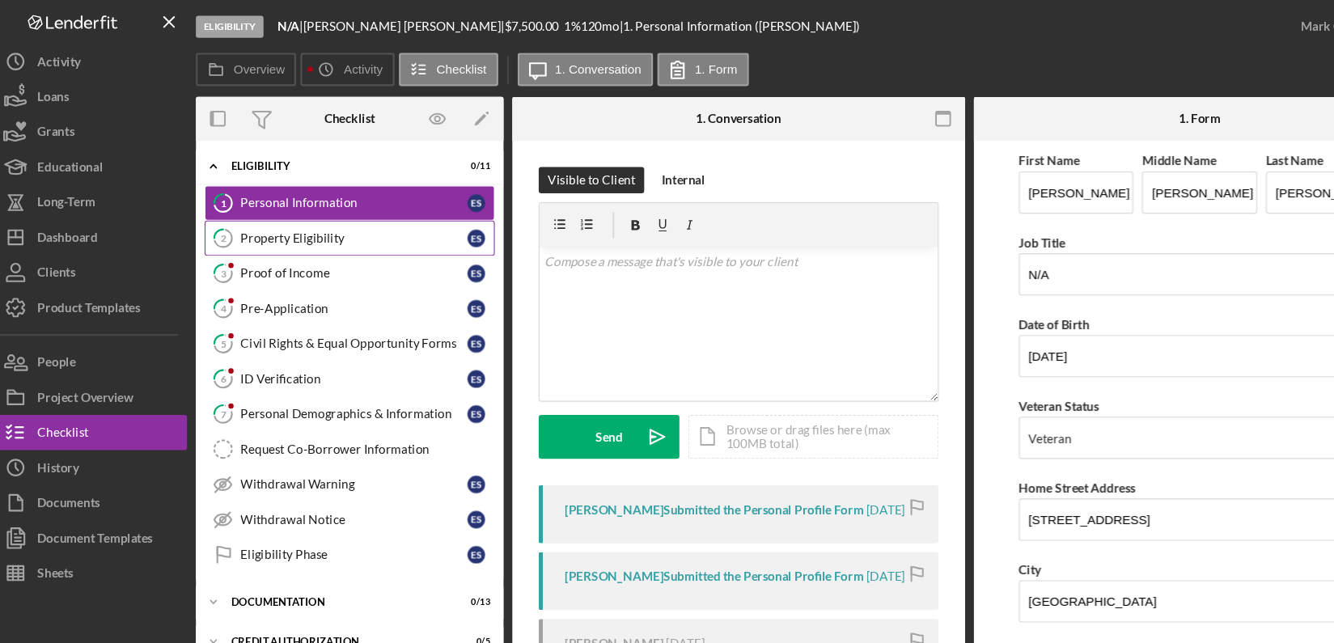
click at [350, 220] on div "Property Eligibility" at bounding box center [339, 219] width 209 height 13
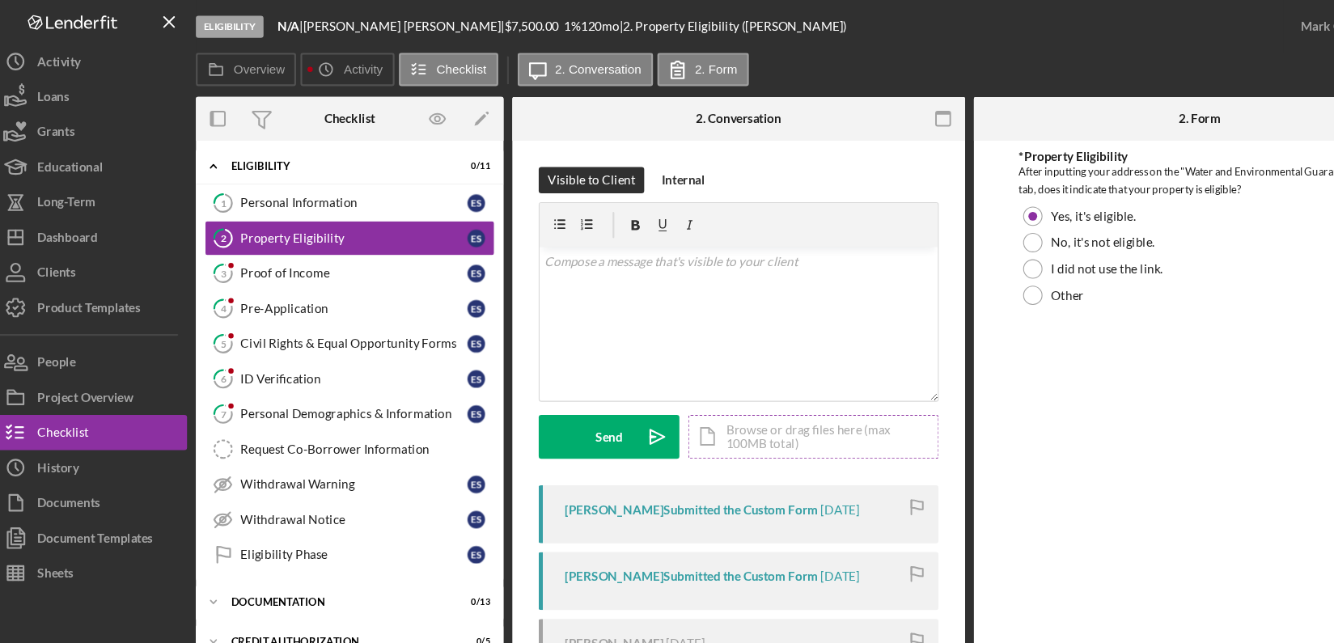
click at [817, 398] on div "Icon/Document Browse or drag files here (max 100MB total) Tap to choose files o…" at bounding box center [762, 402] width 230 height 40
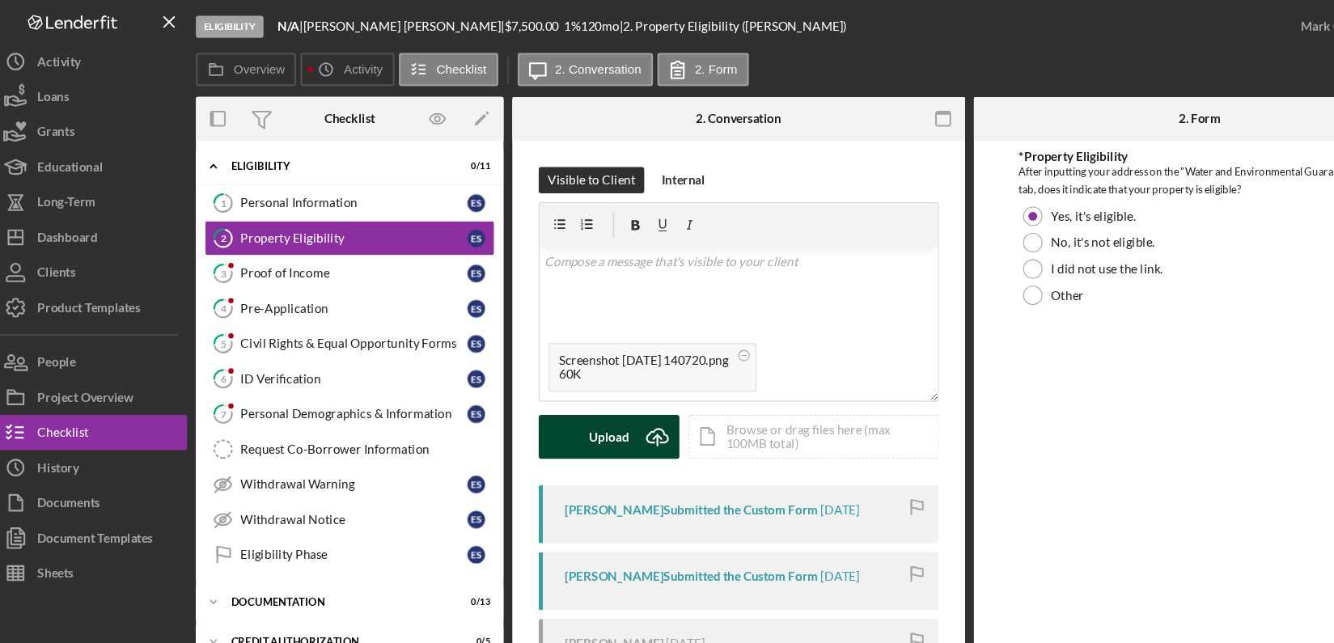
click at [590, 401] on div "Upload" at bounding box center [574, 402] width 36 height 40
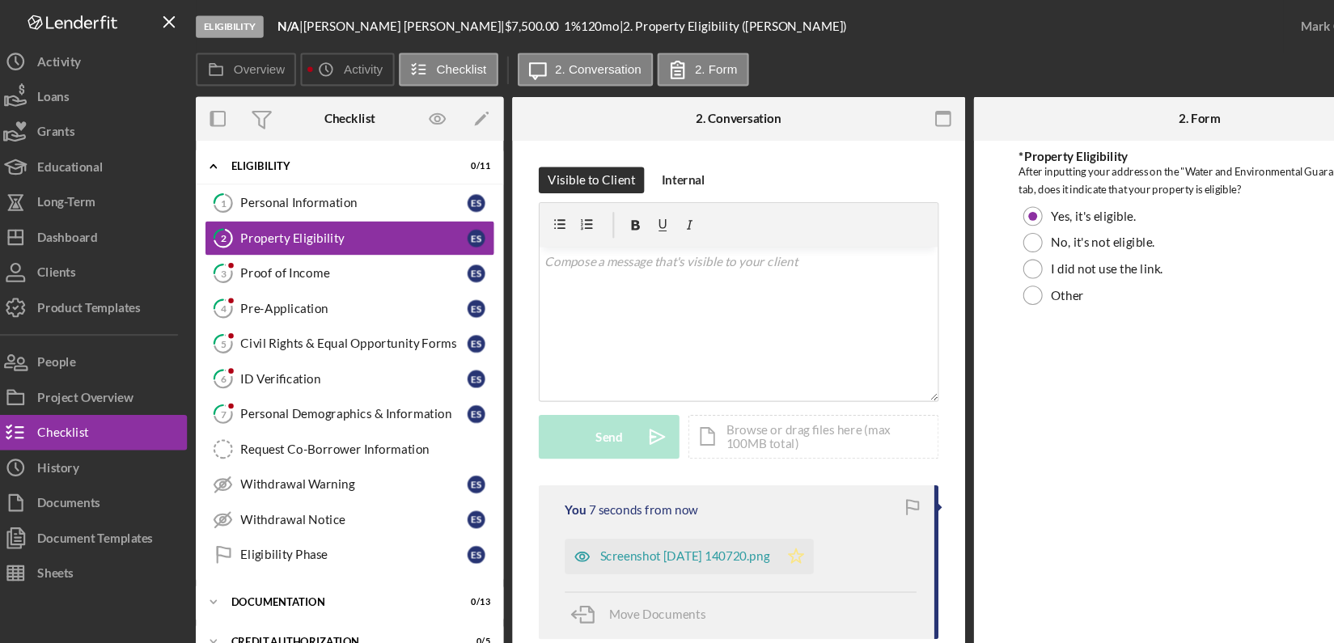
click at [763, 504] on icon "Icon/Star" at bounding box center [746, 512] width 32 height 32
click at [896, 558] on div "Visible to Client Internal v Color teal Color pink Remove color Add row above A…" at bounding box center [693, 578] width 417 height 899
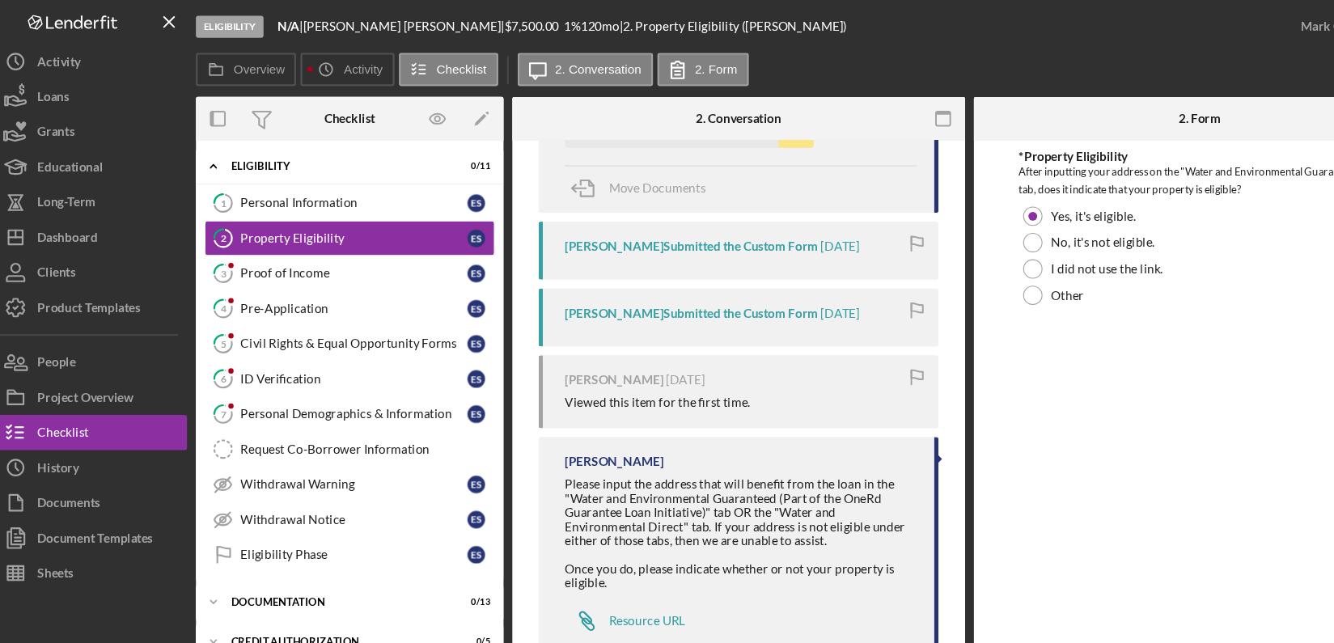
click at [894, 343] on div "Visible to Client Internal v Color teal Color pink Remove color Add row above A…" at bounding box center [693, 186] width 417 height 899
click at [894, 331] on div "Visible to Client Internal v Color teal Color pink Remove color Add row above A…" at bounding box center [693, 186] width 417 height 899
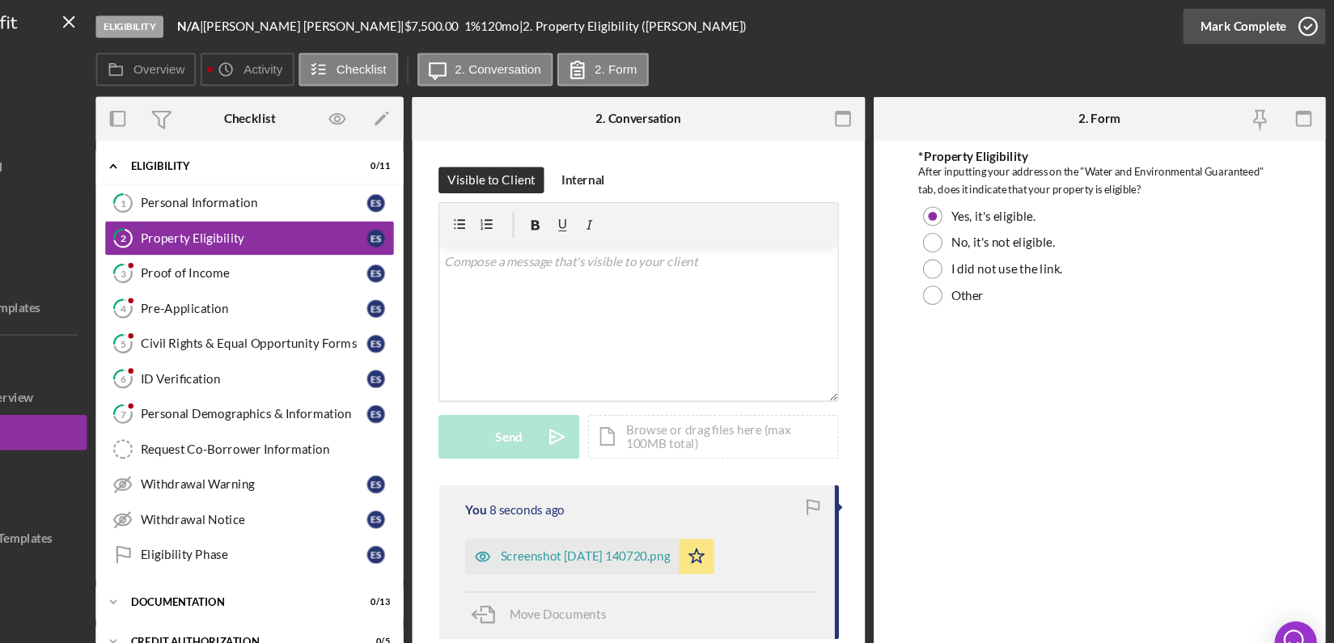
click at [1306, 23] on icon "button" at bounding box center [1309, 24] width 40 height 40
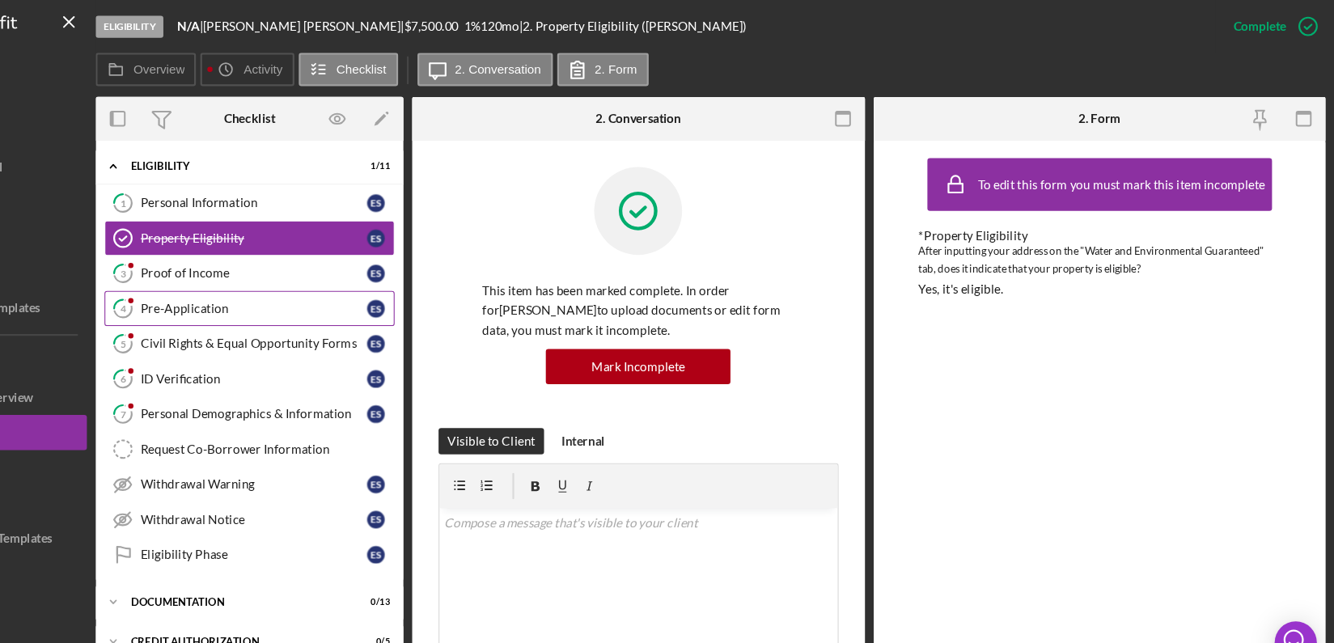
click at [318, 278] on div "Pre-Application" at bounding box center [339, 283] width 209 height 13
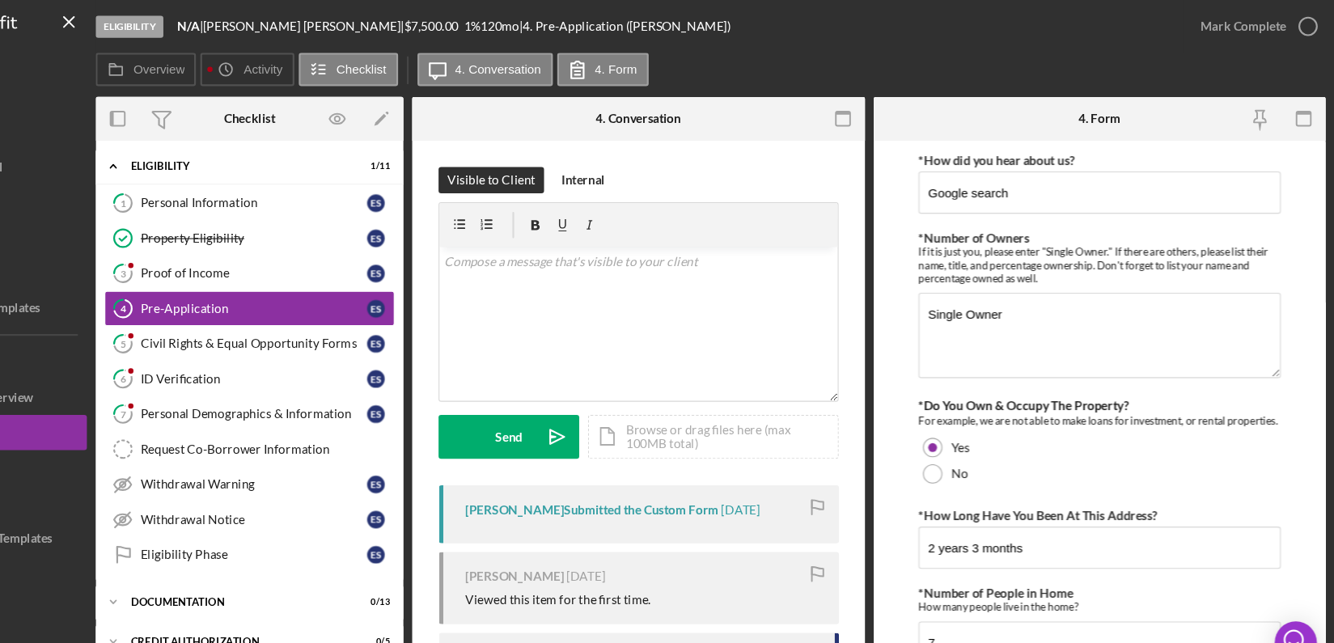
click at [1317, 425] on form "*How did you hear about us? Google search *Number of Owners If it is just you, …" at bounding box center [1118, 381] width 417 height 505
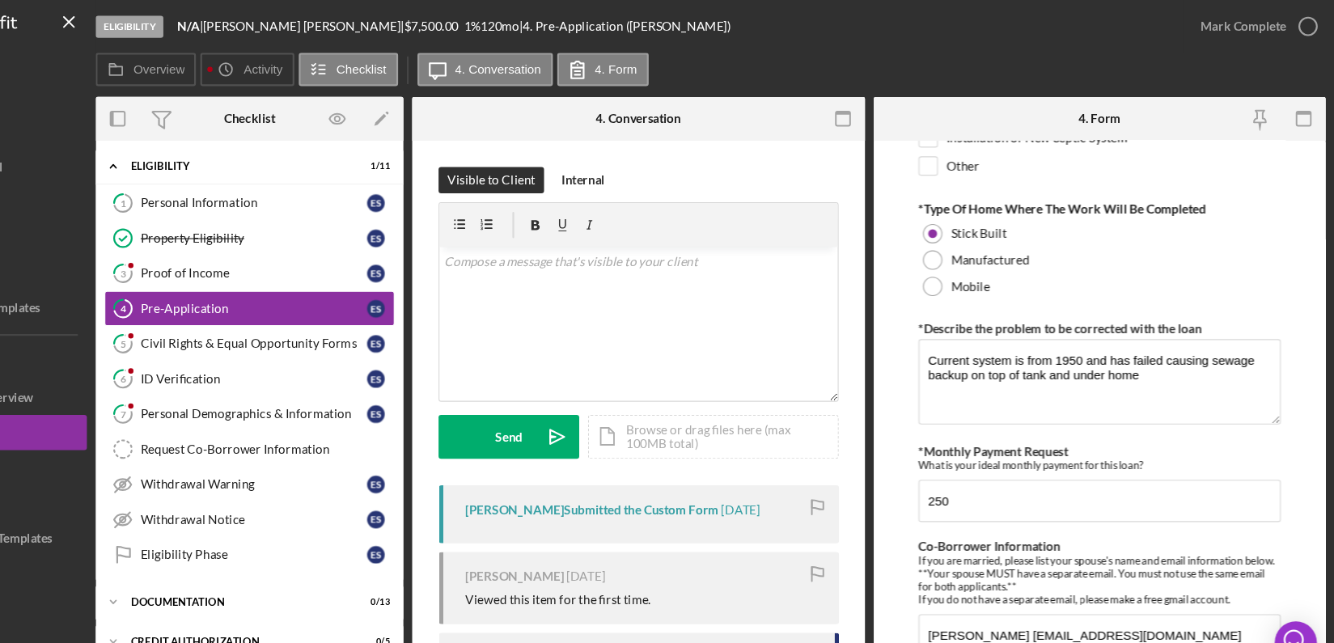
scroll to position [896, 0]
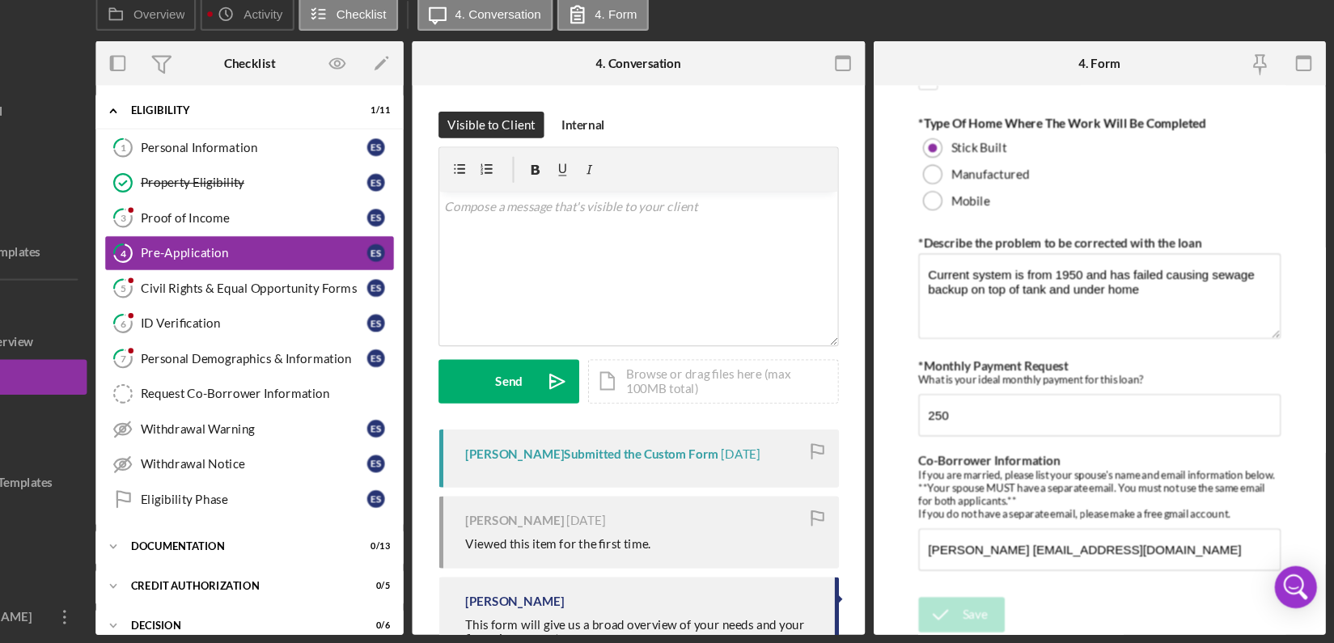
click at [1315, 594] on body "Eligibility N/A | Ervin Scott | $7,500.00 1 % 120 mo | 4. Pre-Application (Ervi…" at bounding box center [667, 321] width 1334 height 643
drag, startPoint x: 960, startPoint y: 552, endPoint x: 1233, endPoint y: 533, distance: 273.2
click at [1233, 533] on div "Co-Borrower Information If you are married, please list your spouse's name and …" at bounding box center [1117, 522] width 333 height 108
click at [167, 336] on button "People" at bounding box center [97, 333] width 178 height 32
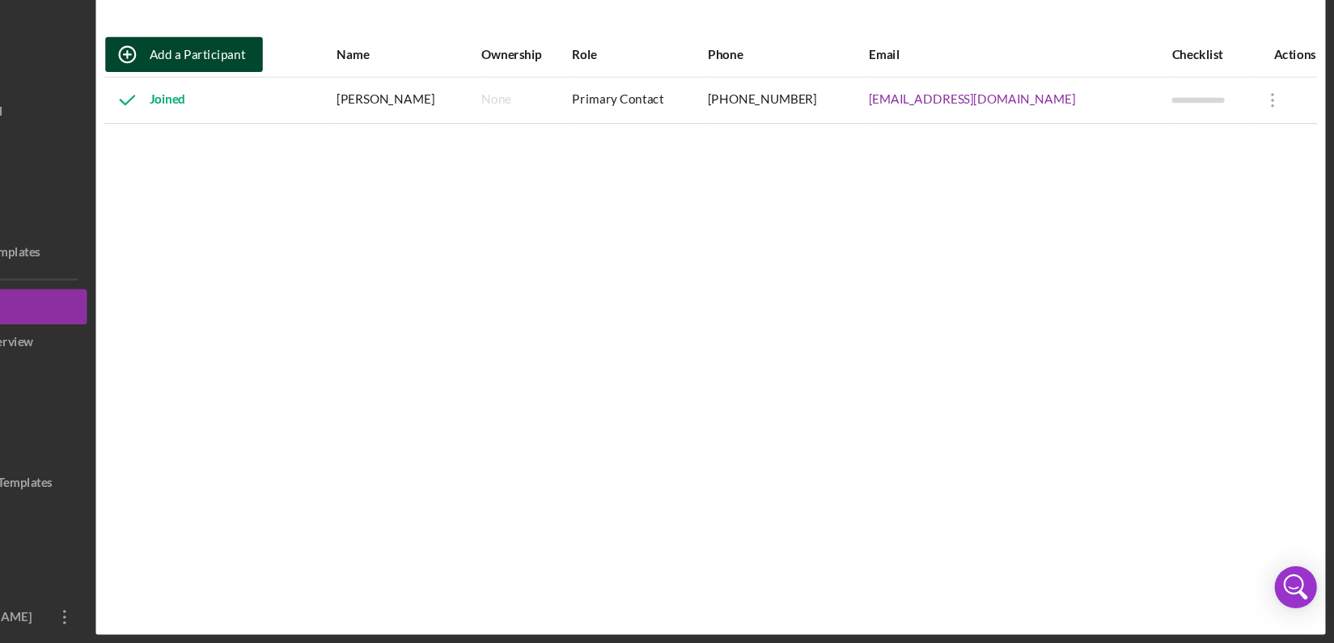
click at [282, 99] on div "Add a Participant" at bounding box center [287, 101] width 88 height 32
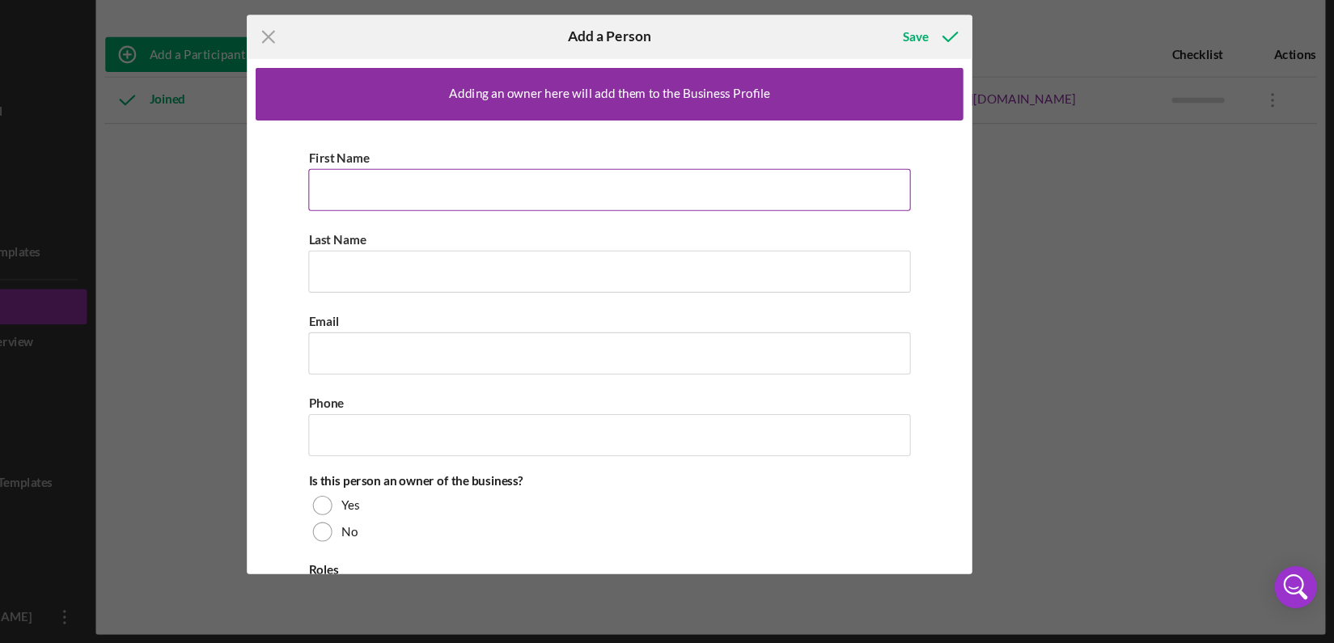
click at [520, 222] on input "First Name" at bounding box center [667, 225] width 554 height 39
paste input "Toni Mechelle Scott thadaway89@gmail.com"
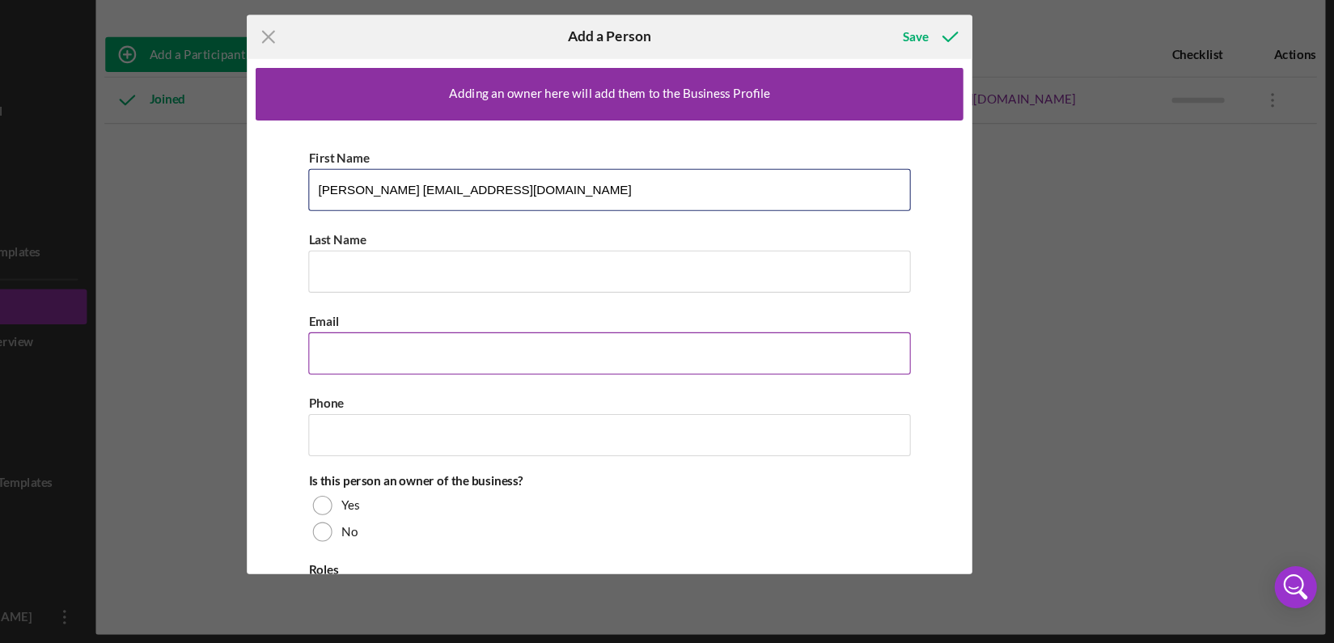
type input "Toni Mechelle Scott thadaway89@gmail.com"
click at [488, 377] on input "Email" at bounding box center [667, 376] width 554 height 39
paste input "Toni Mechelle Scott thadaway89@gmail.com"
click at [500, 376] on input "Toni Mechelle Scott thadaway89@gmail.com" at bounding box center [667, 376] width 554 height 39
type input "thadaway89@gmail.com"
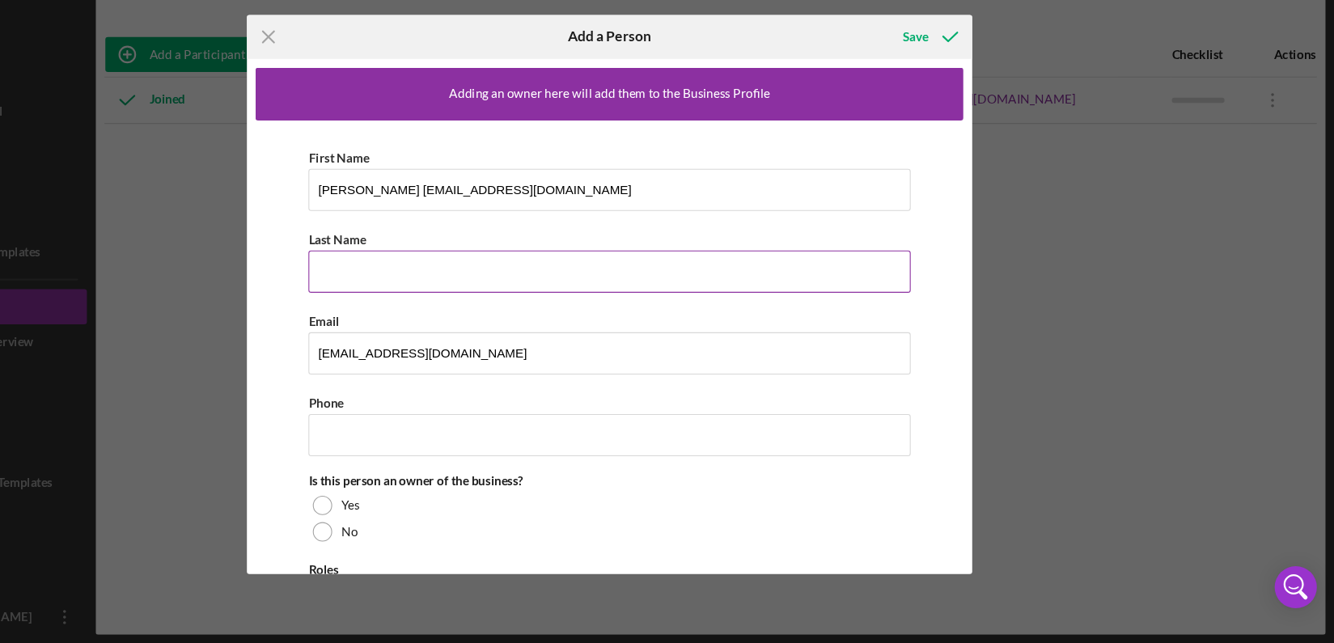
click at [464, 308] on input "Last Name" at bounding box center [667, 300] width 554 height 39
type input "Scott"
click at [476, 223] on input "Toni Mechelle Scott thadaway89@gmail.com" at bounding box center [667, 225] width 554 height 39
click at [472, 223] on input "Toni Mechelle Scott thadaway89@gmail.com" at bounding box center [667, 225] width 554 height 39
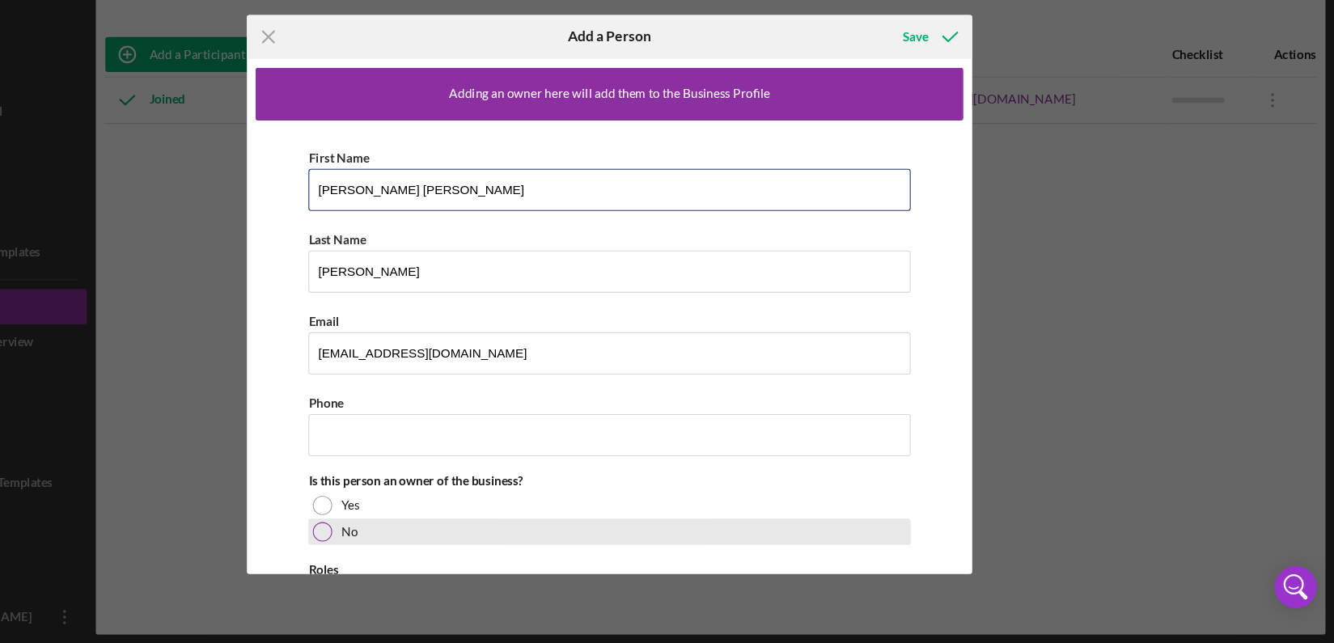
type input "Toni Mechelle"
click at [403, 542] on div at bounding box center [403, 540] width 18 height 18
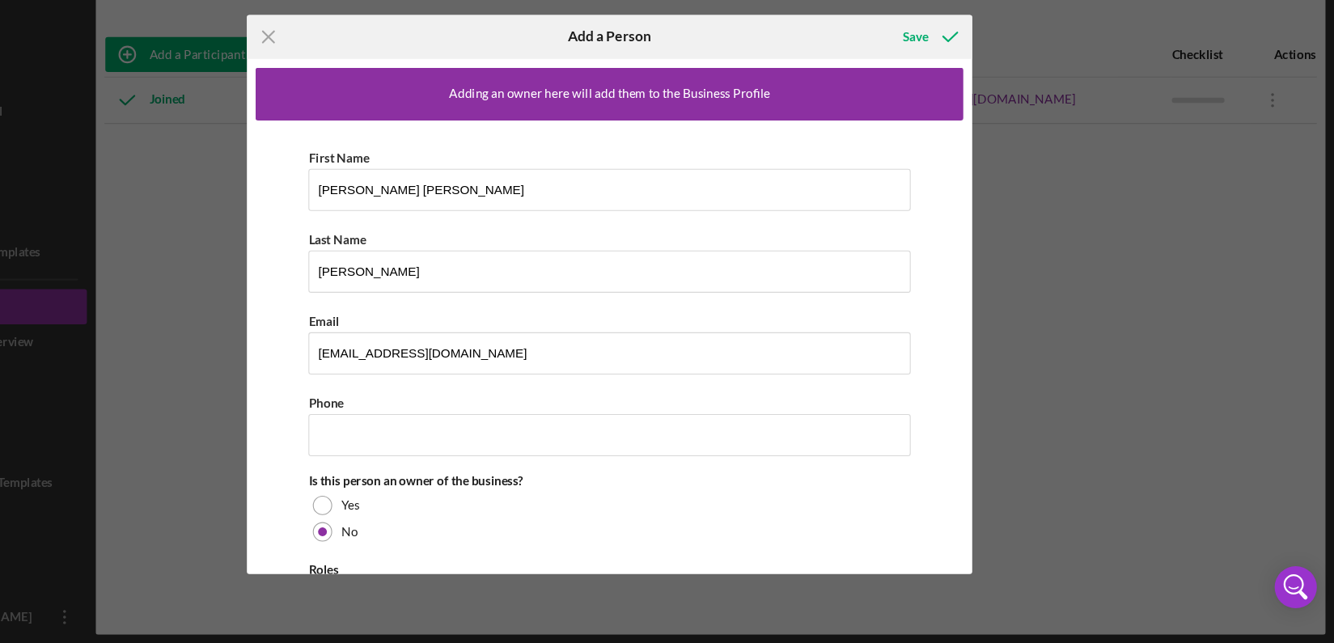
click at [995, 544] on div "Adding an owner here will add them to the Business Profile First Name Toni Mech…" at bounding box center [666, 342] width 667 height 474
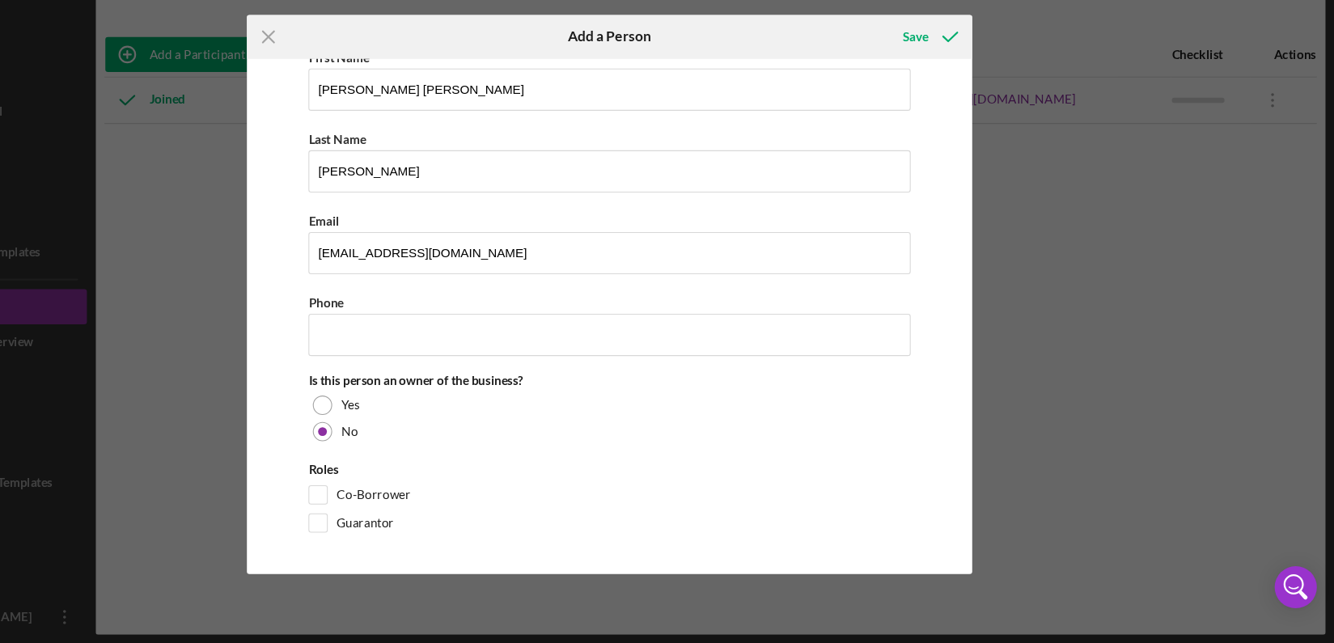
scroll to position [93, 0]
click at [408, 505] on div "Co-Borrower" at bounding box center [667, 510] width 554 height 26
click at [399, 501] on input "Co-Borrower" at bounding box center [399, 505] width 16 height 16
checkbox input "true"
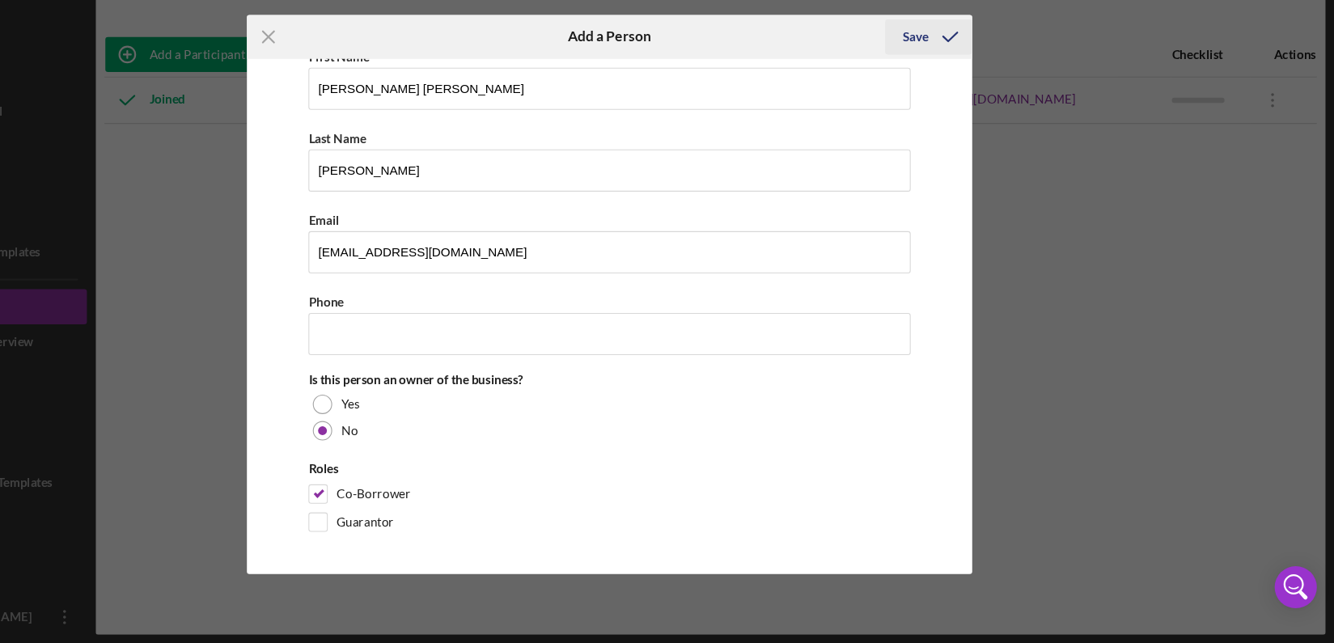
click at [954, 87] on div "Save" at bounding box center [948, 85] width 23 height 32
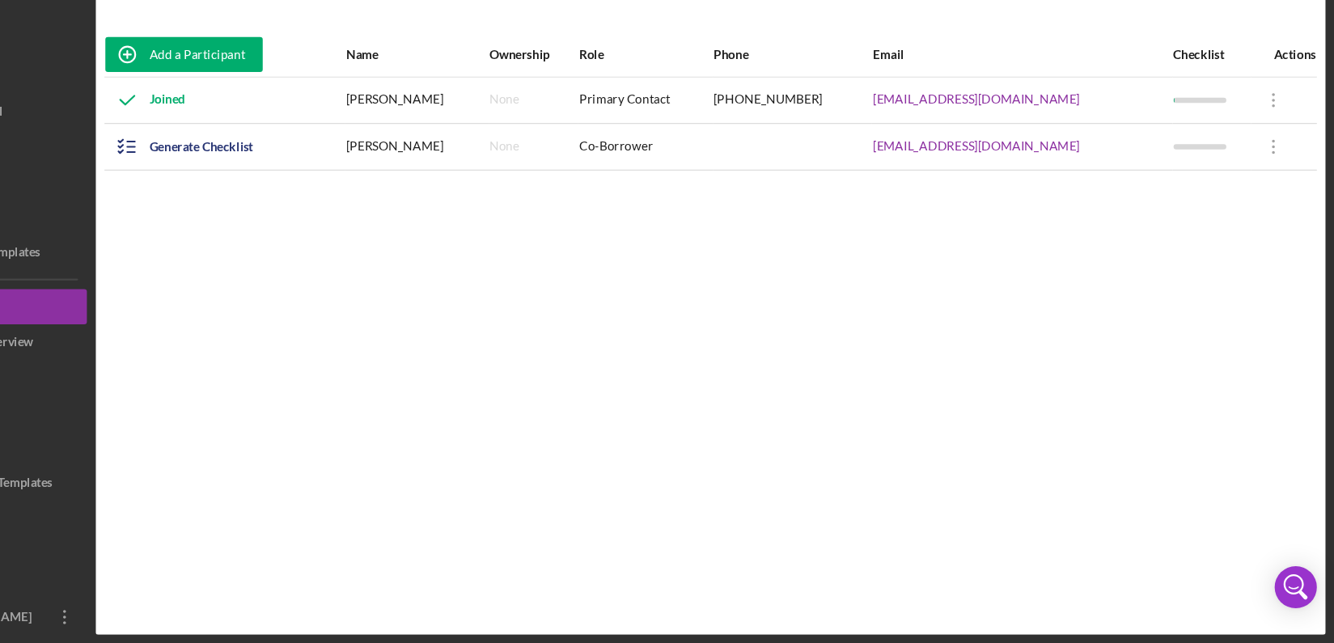
click at [908, 87] on div "Phone" at bounding box center [836, 101] width 146 height 39
click at [234, 185] on icon "button" at bounding box center [223, 186] width 40 height 40
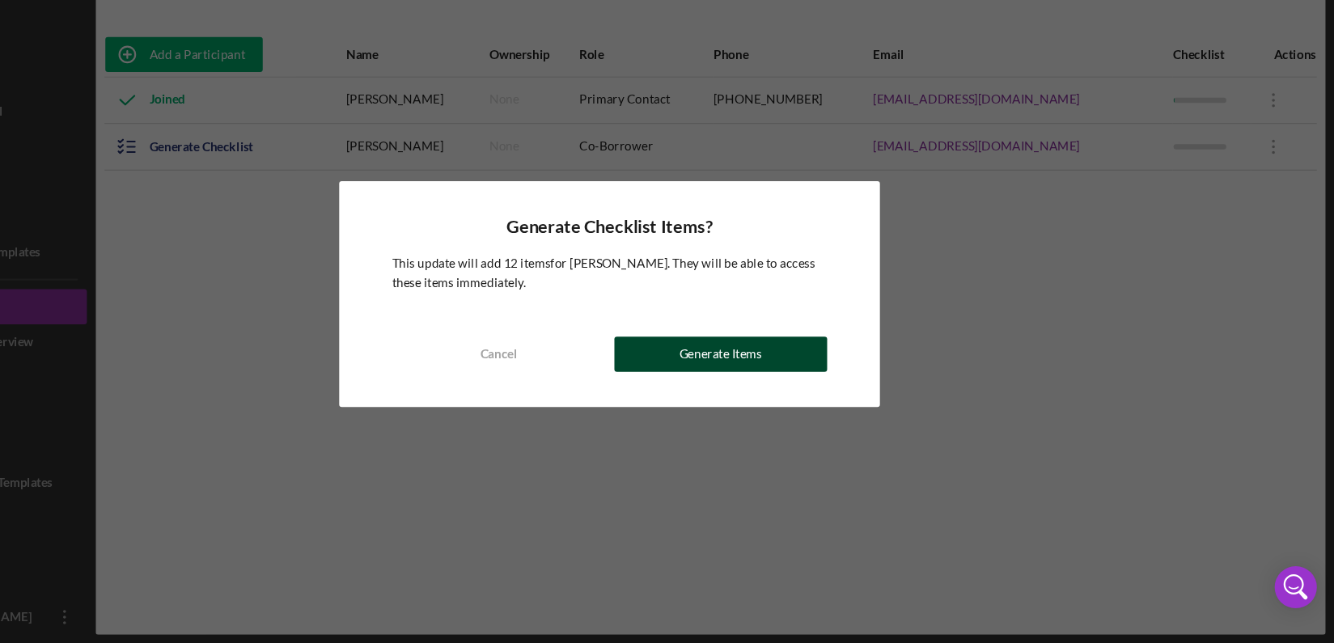
click at [798, 384] on div "Generate Items" at bounding box center [769, 377] width 76 height 32
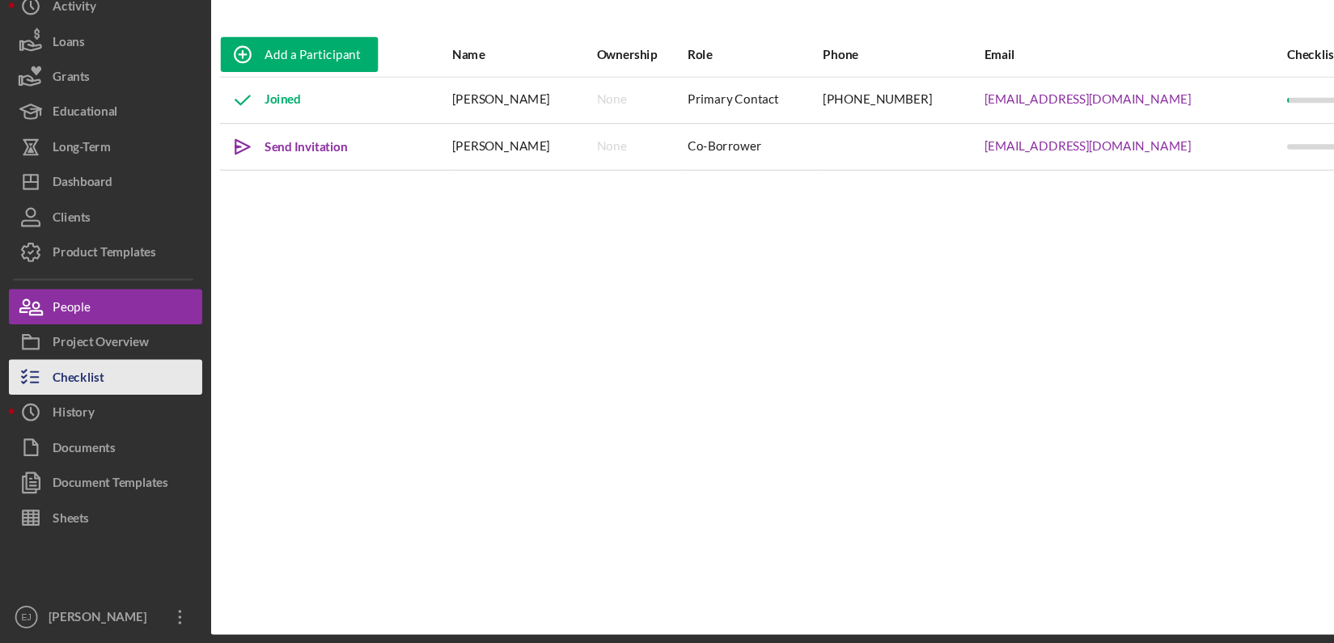
click at [91, 395] on div "Checklist" at bounding box center [72, 400] width 47 height 36
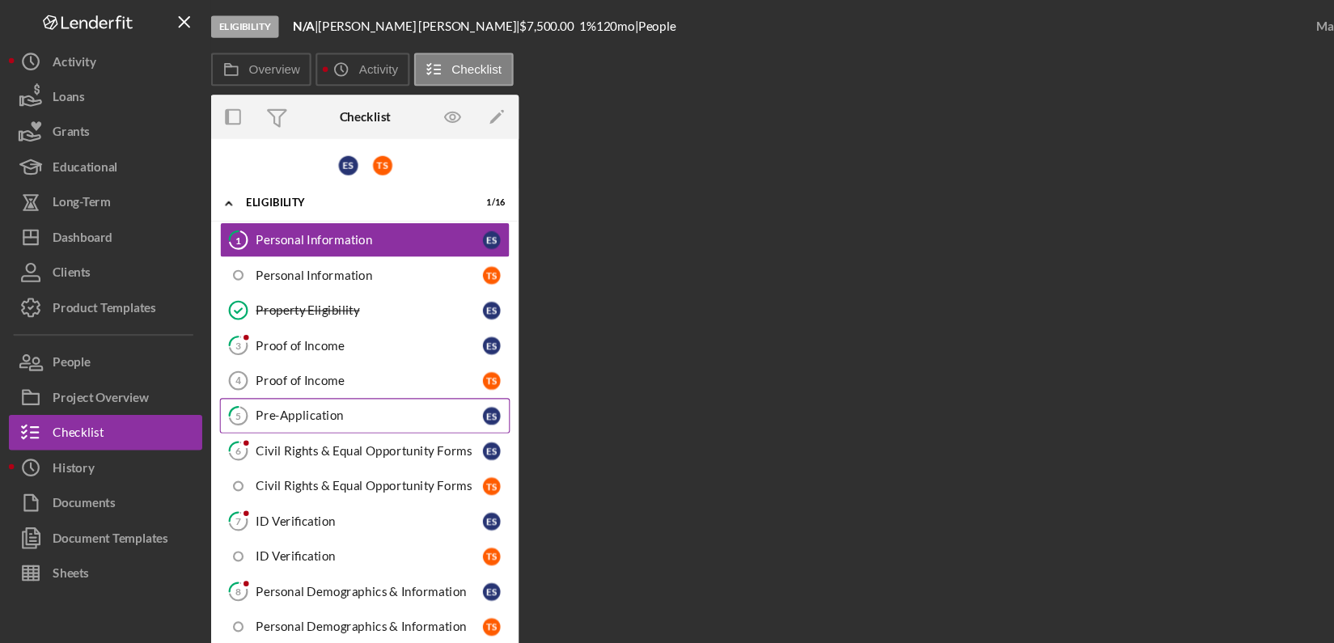
click at [278, 376] on div "Pre-Application" at bounding box center [339, 382] width 209 height 13
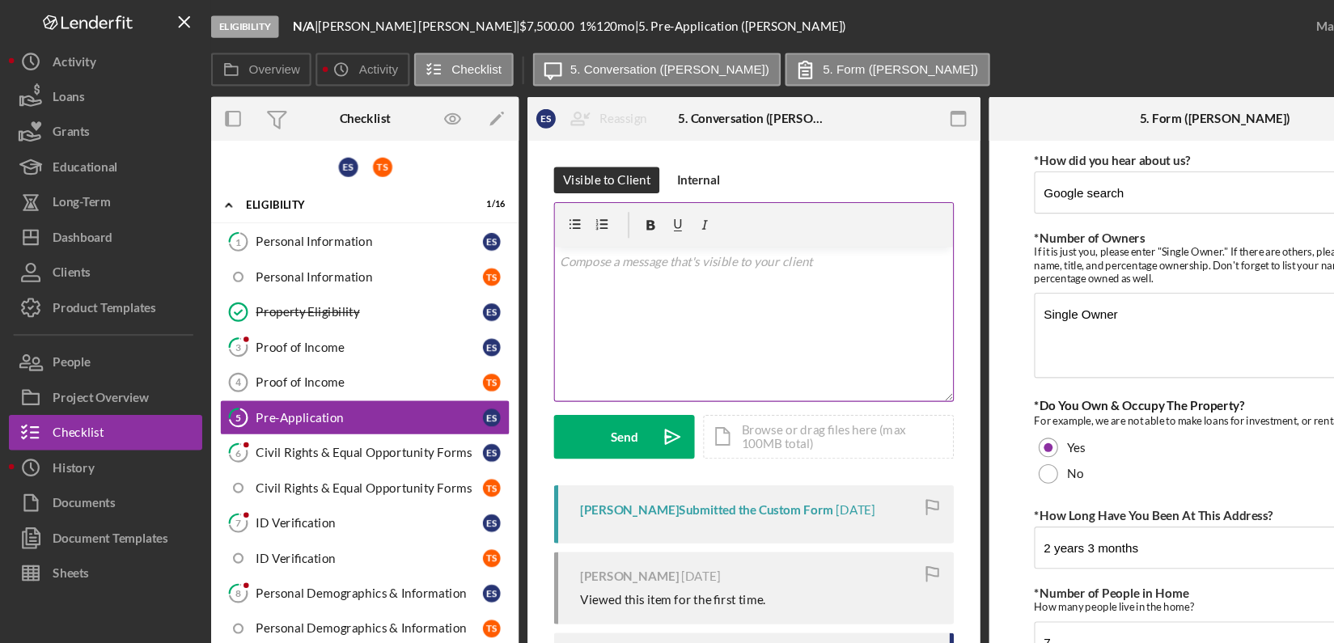
drag, startPoint x: 278, startPoint y: 374, endPoint x: 556, endPoint y: 252, distance: 303.8
click at [556, 252] on div "Overview Internal Workflow Stage Eligibility Icon/Dropdown Arrow Archive (can u…" at bounding box center [759, 362] width 1131 height 546
click at [556, 252] on div "v Color teal Color pink Remove color Add row above Add row below Add column bef…" at bounding box center [693, 298] width 366 height 142
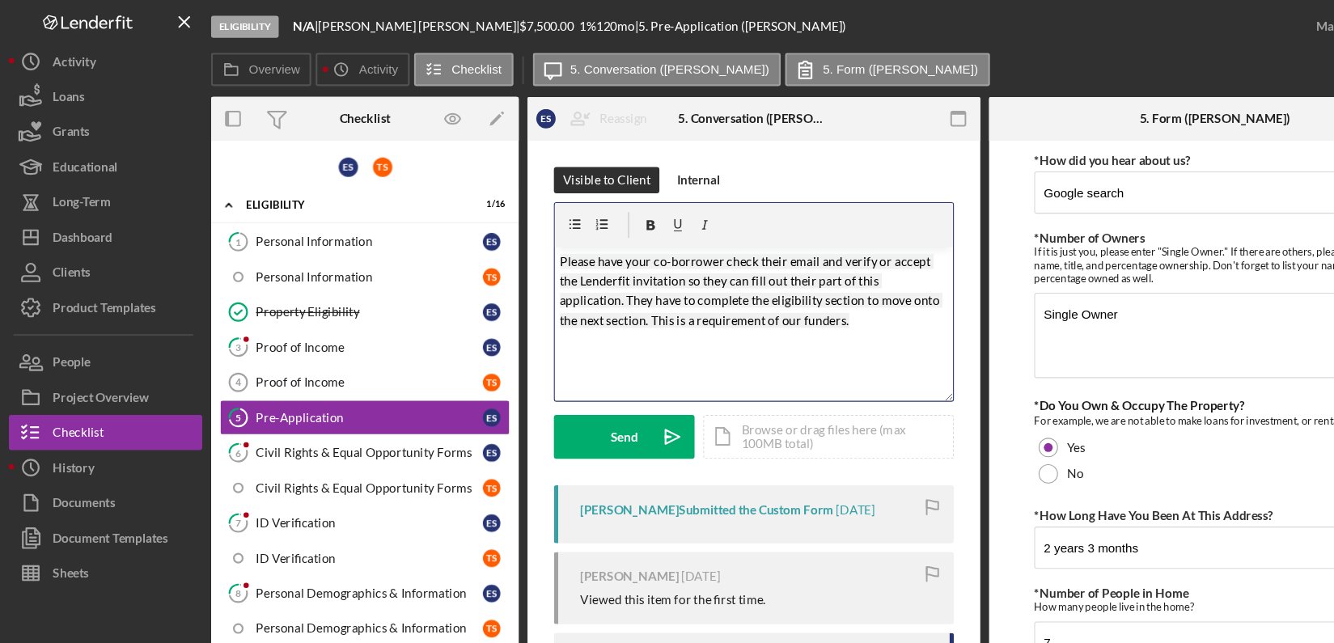
click at [556, 252] on mark "Please have your co-borrower check their email and verify or accept the Lenderf…" at bounding box center [691, 268] width 352 height 68
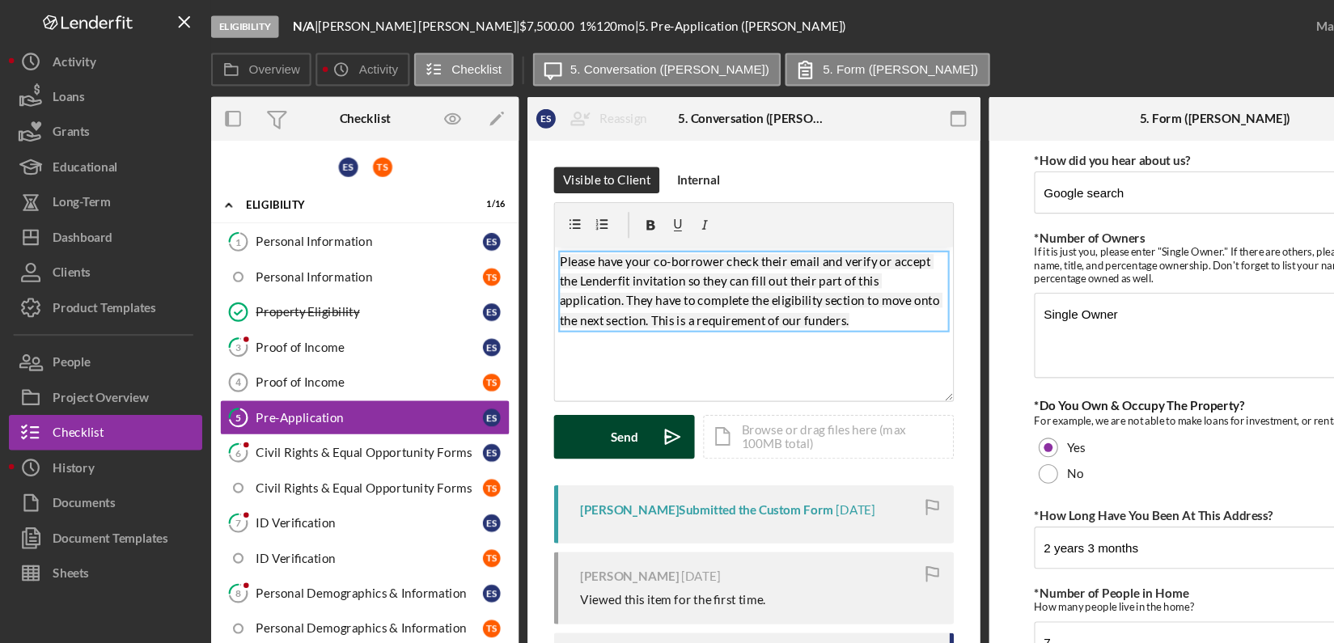
click at [575, 398] on div "Send" at bounding box center [574, 402] width 25 height 40
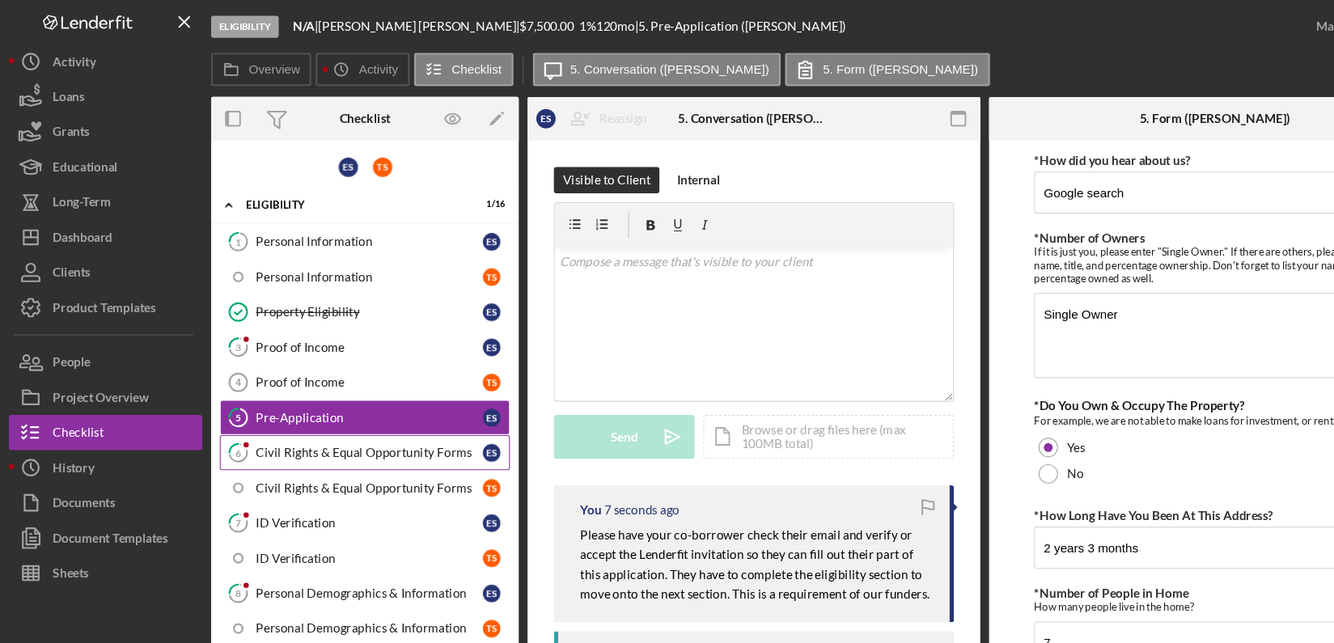
click at [376, 400] on link "6 Civil Rights & Equal Opportunity Forms E S" at bounding box center [335, 416] width 267 height 32
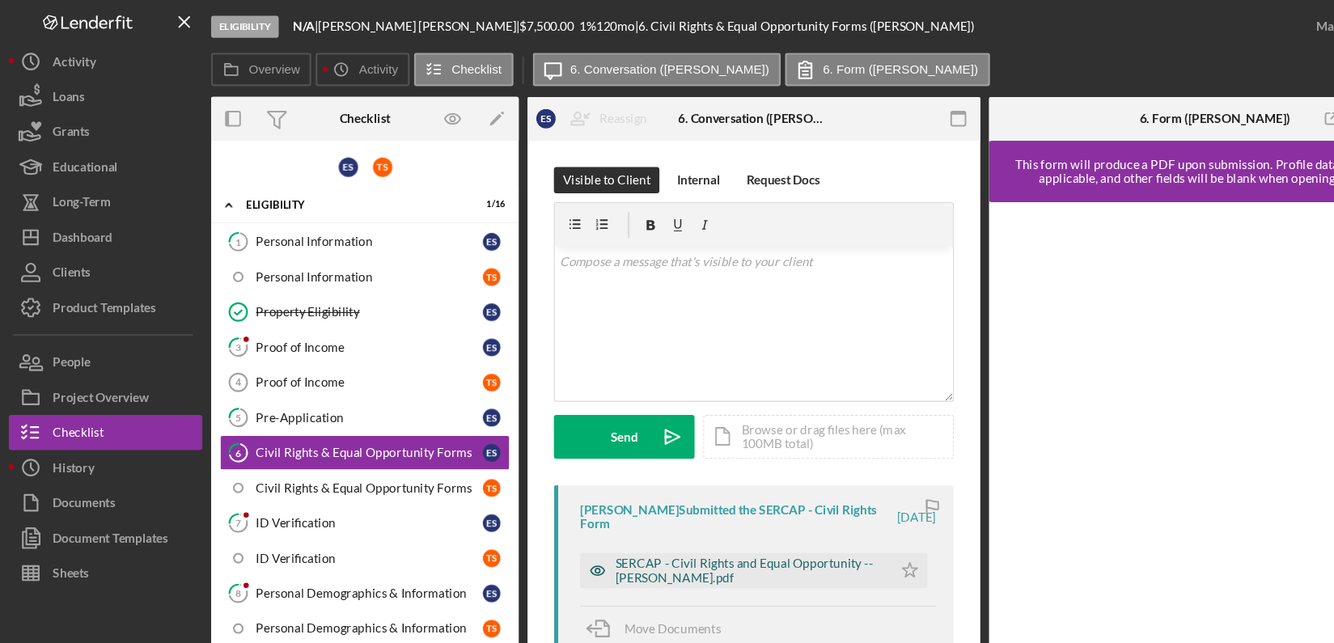
click at [771, 513] on div "SERCAP - Civil Rights and Equal Opportunity -- Ervin Scott.pdf" at bounding box center [689, 525] width 247 height 26
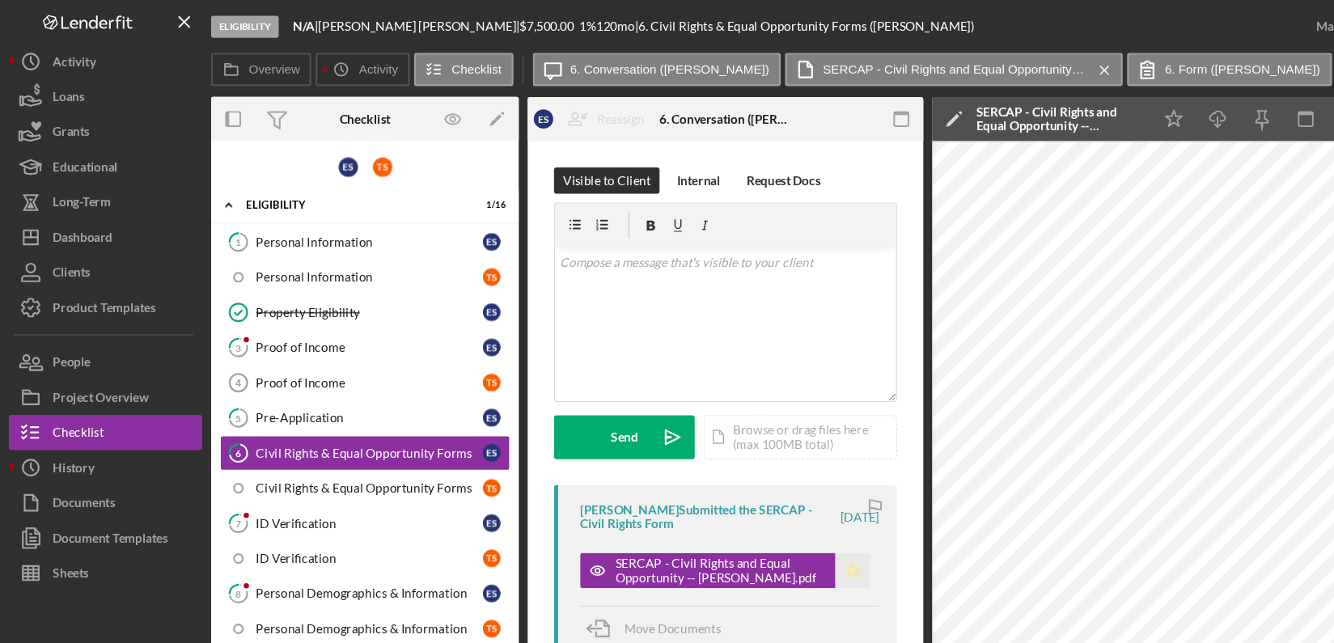
click at [780, 522] on icon "Icon/Star" at bounding box center [784, 525] width 32 height 32
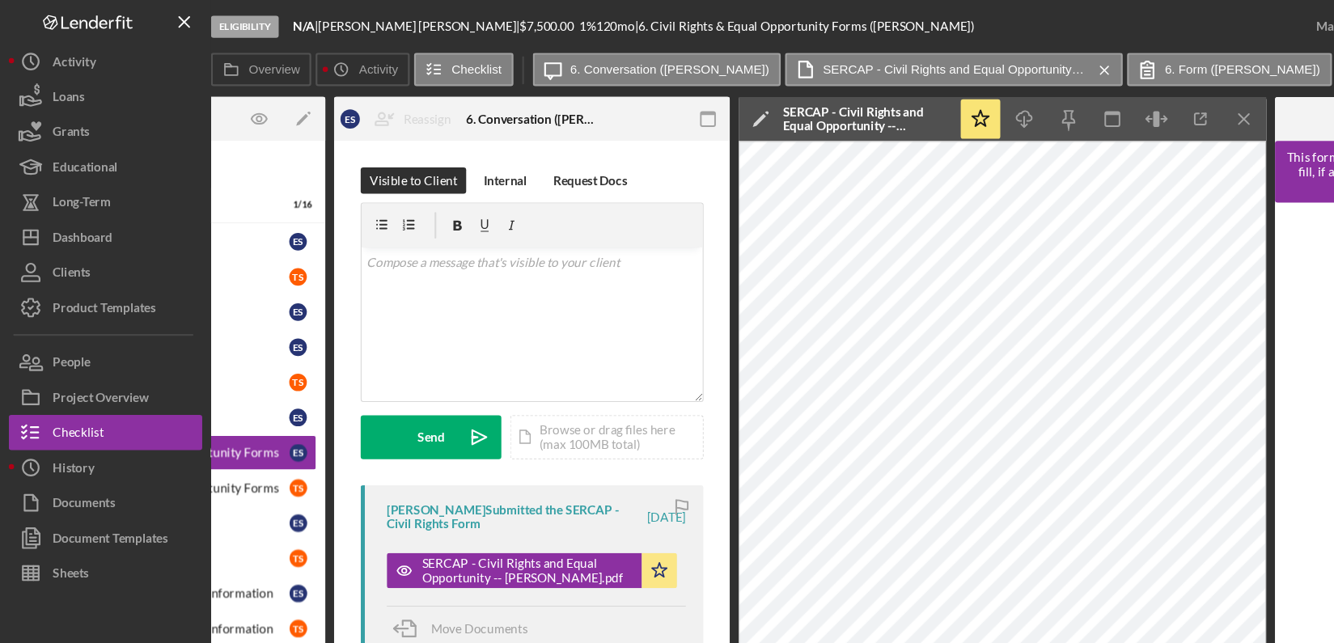
scroll to position [0, 214]
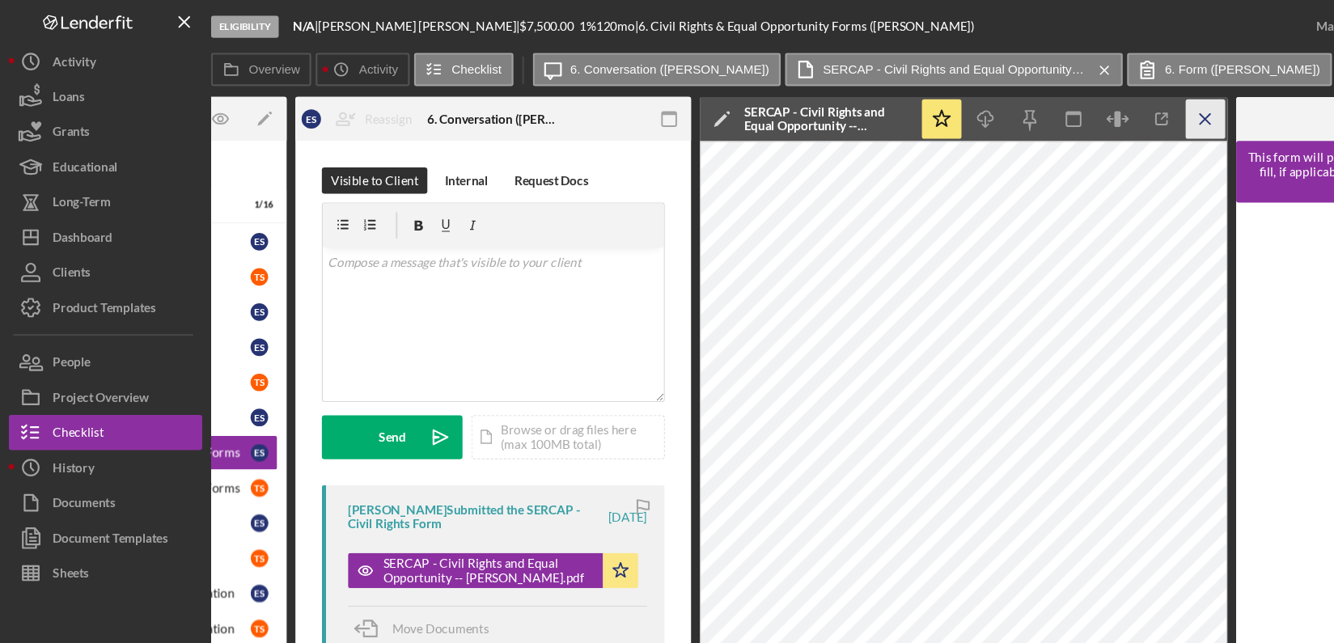
click at [1112, 102] on icon "Icon/Menu Close" at bounding box center [1109, 109] width 36 height 36
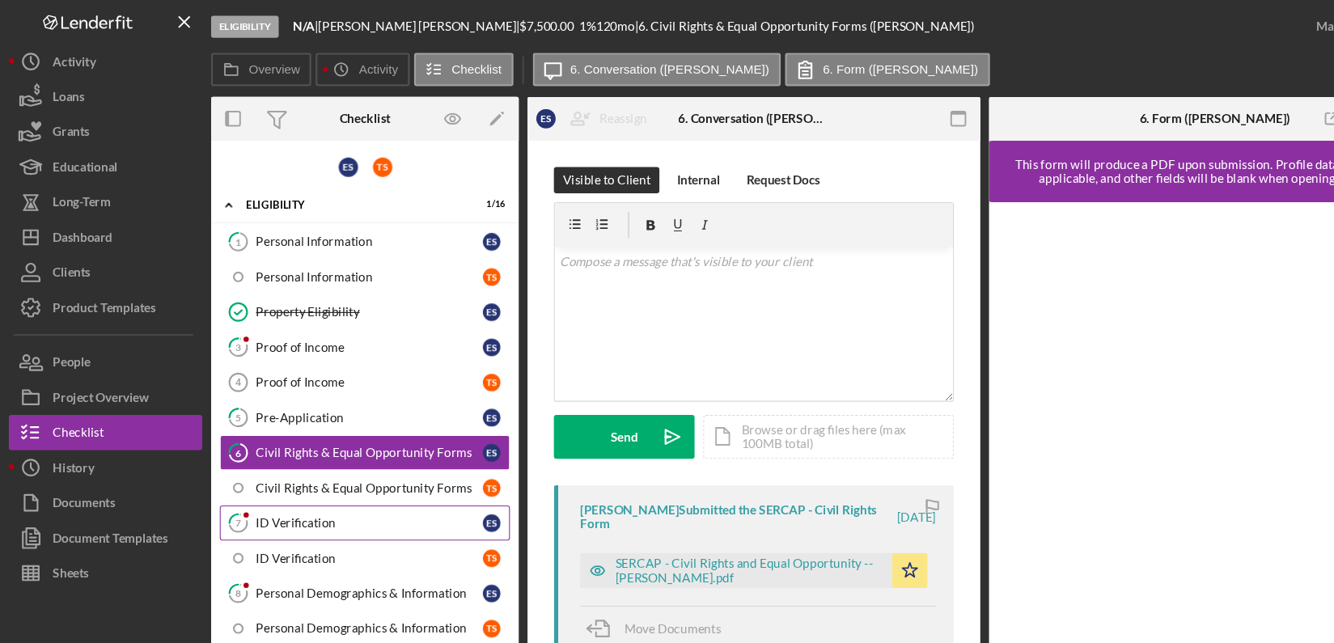
click at [300, 476] on div "ID Verification" at bounding box center [339, 481] width 209 height 13
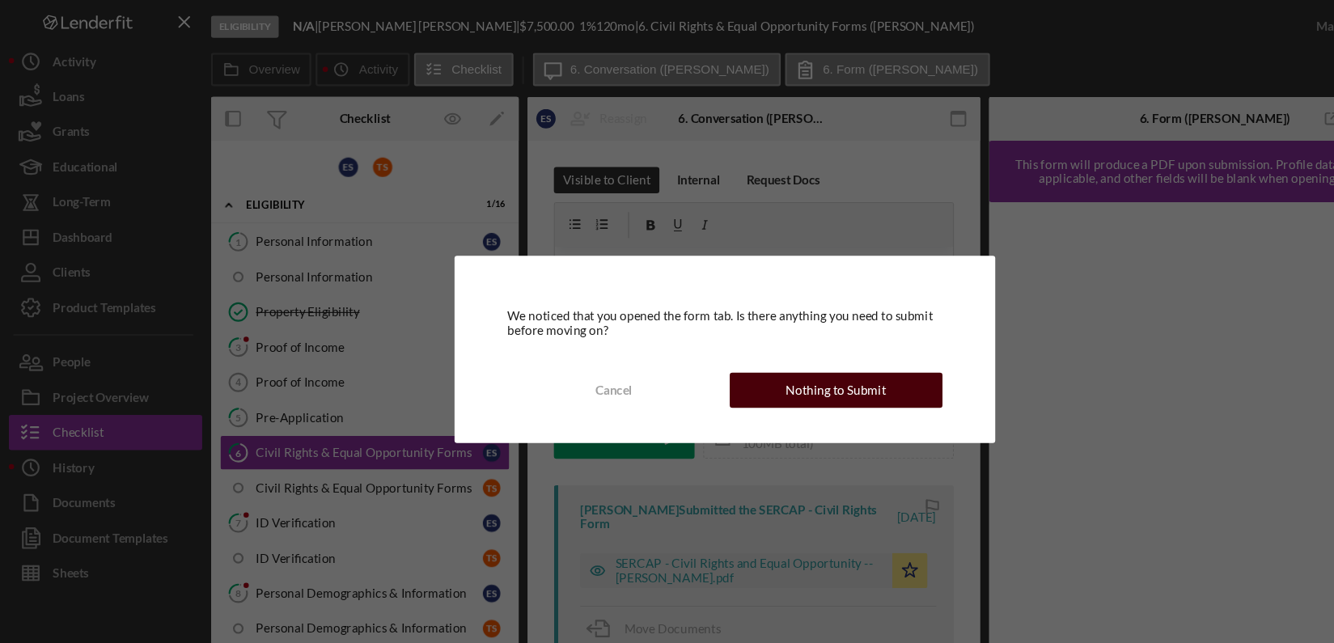
click at [810, 361] on div "Nothing to Submit" at bounding box center [769, 359] width 92 height 32
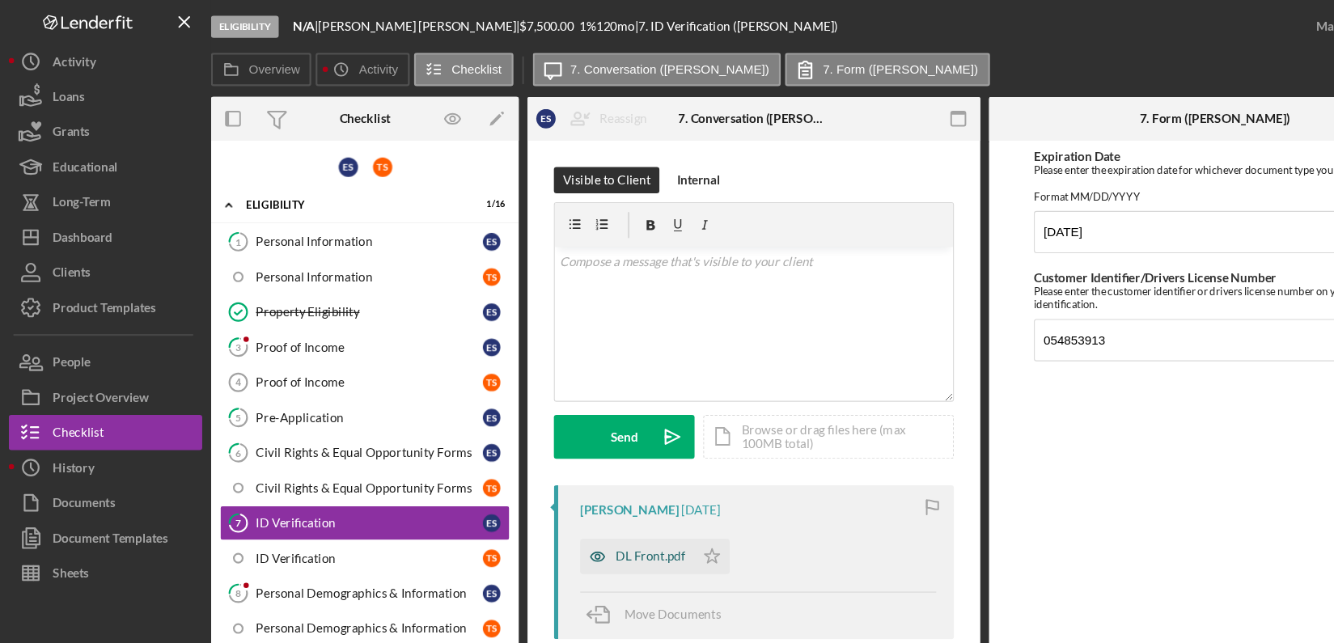
click at [592, 512] on div "DL Front.pdf" at bounding box center [598, 511] width 65 height 13
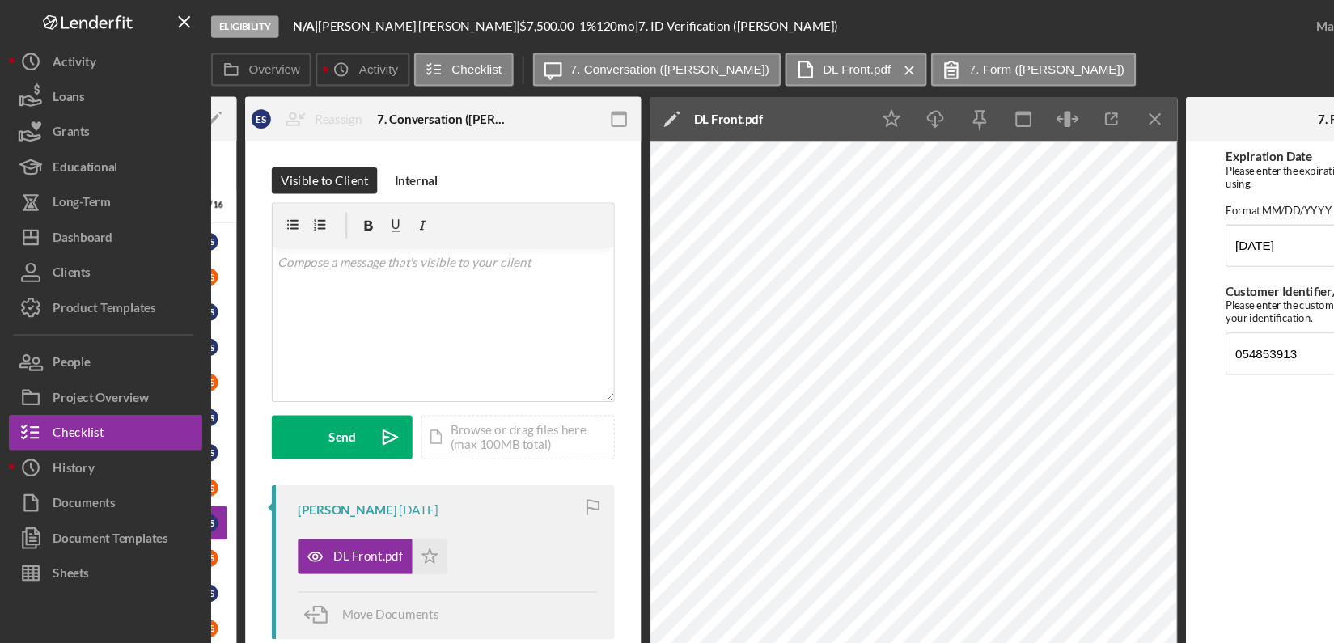
scroll to position [0, 285]
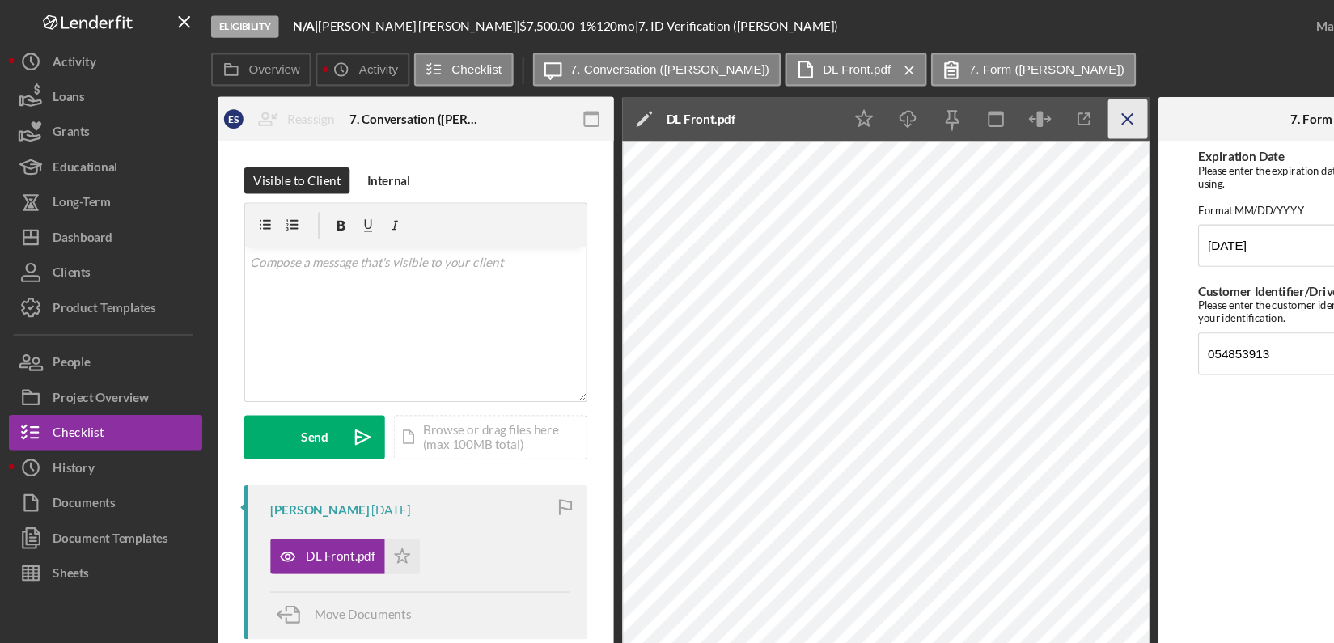
click at [1045, 112] on icon "Icon/Menu Close" at bounding box center [1038, 109] width 36 height 36
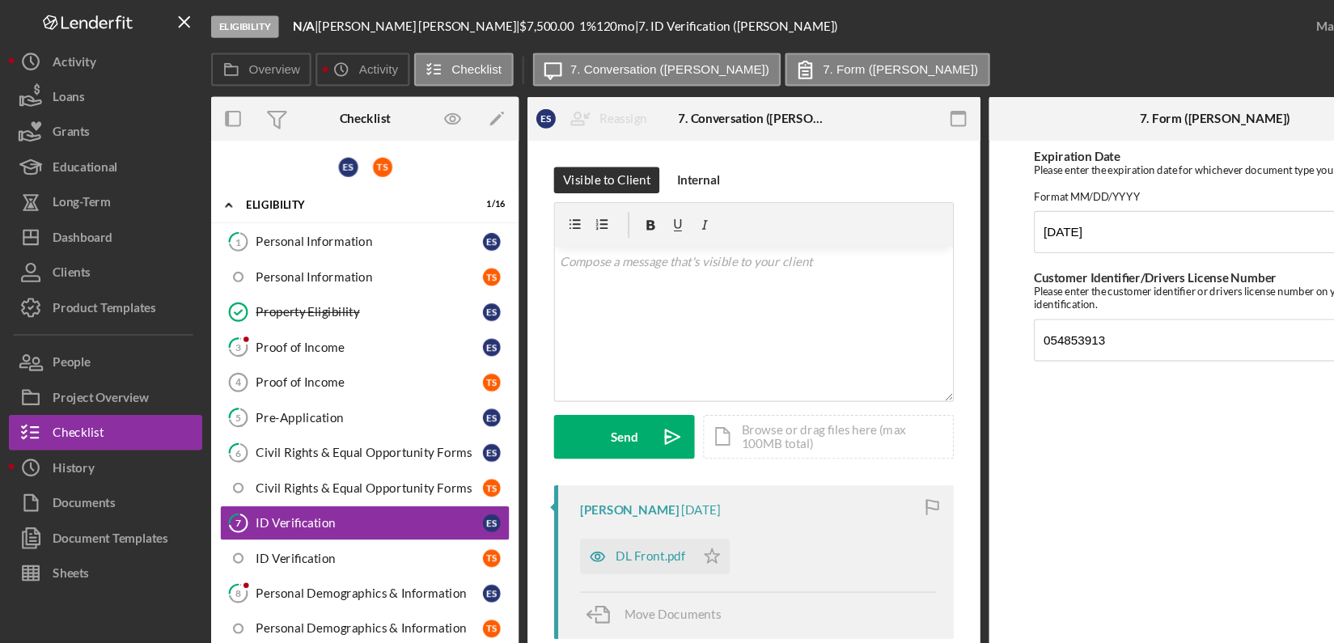
scroll to position [0, 0]
click at [867, 587] on div "Ervin Scott 1 day ago DL Front.pdf Icon/Star Move Documents" at bounding box center [694, 517] width 368 height 142
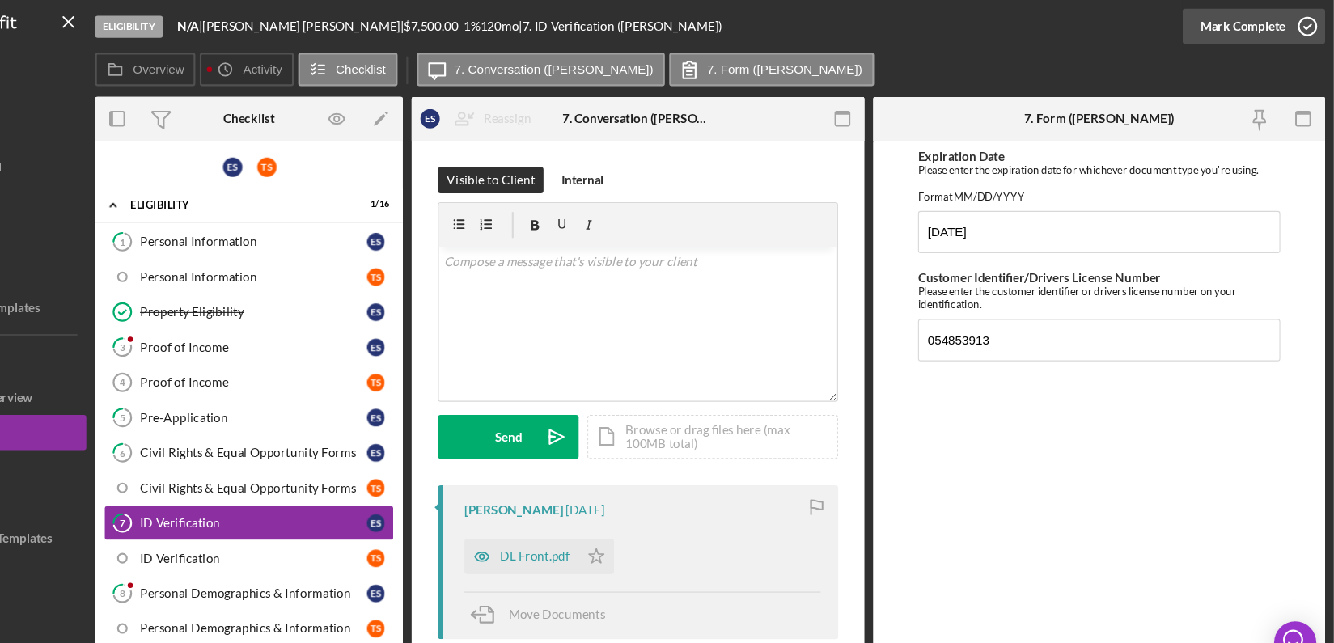
click at [1318, 23] on icon "button" at bounding box center [1309, 24] width 40 height 40
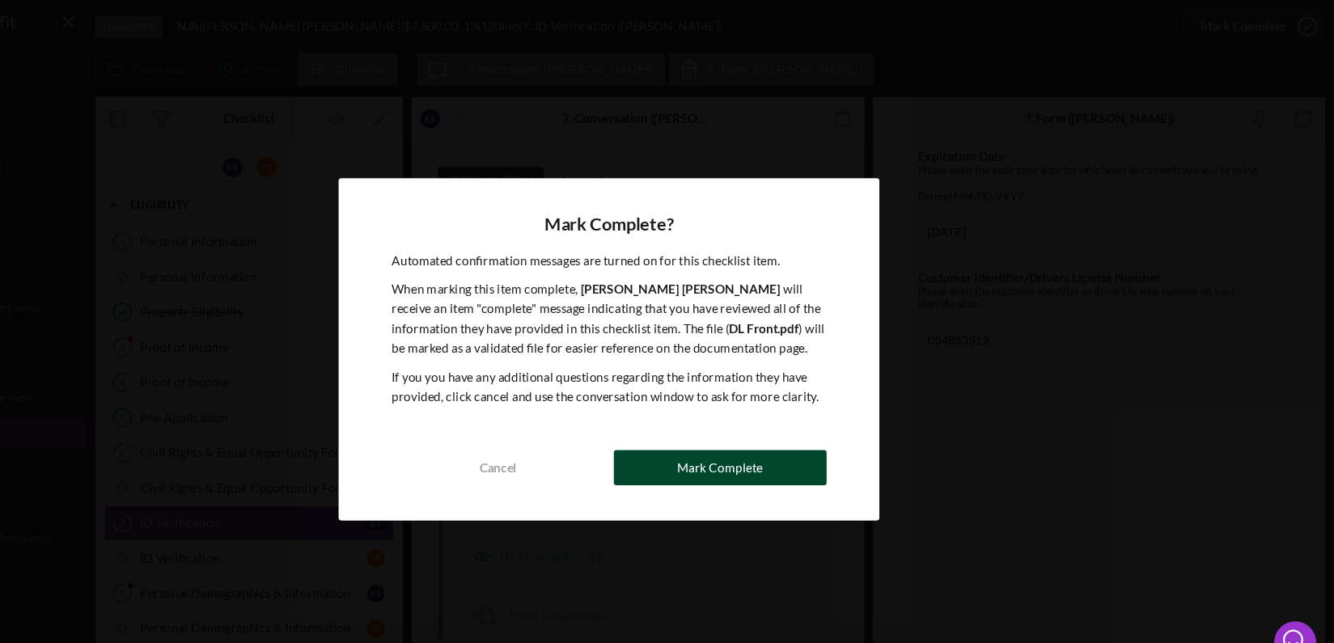
click at [854, 425] on button "Mark Complete" at bounding box center [769, 430] width 196 height 32
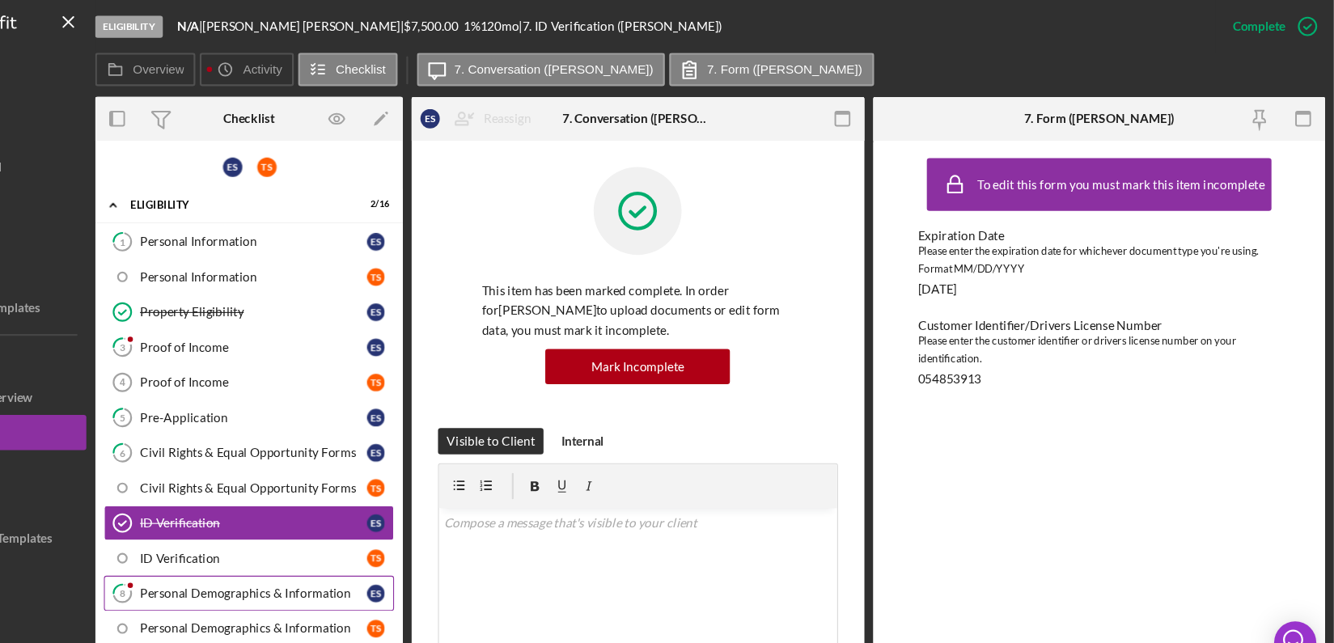
click at [375, 547] on div "Personal Demographics & Information" at bounding box center [339, 545] width 209 height 13
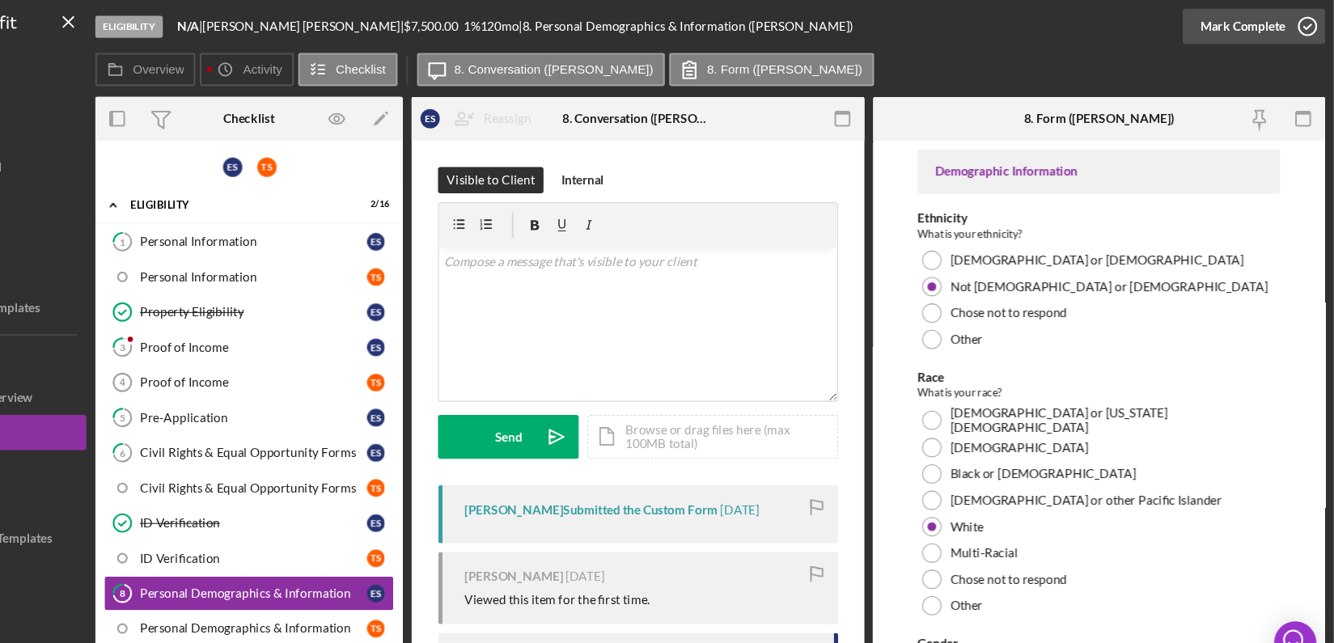
click at [1314, 16] on icon "button" at bounding box center [1309, 24] width 40 height 40
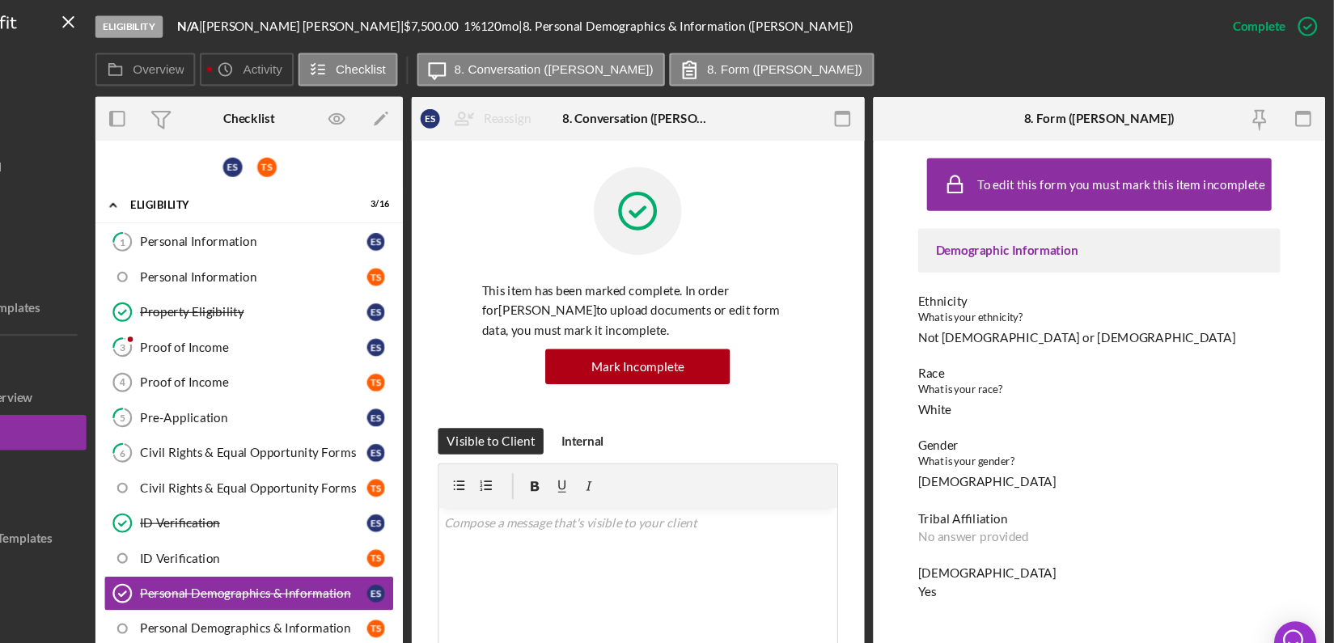
click at [476, 582] on div "Overview Internal Workflow Stage Eligibility Icon/Dropdown Arrow Archive (can u…" at bounding box center [759, 362] width 1131 height 546
click at [326, 216] on div "Personal Information" at bounding box center [339, 222] width 209 height 13
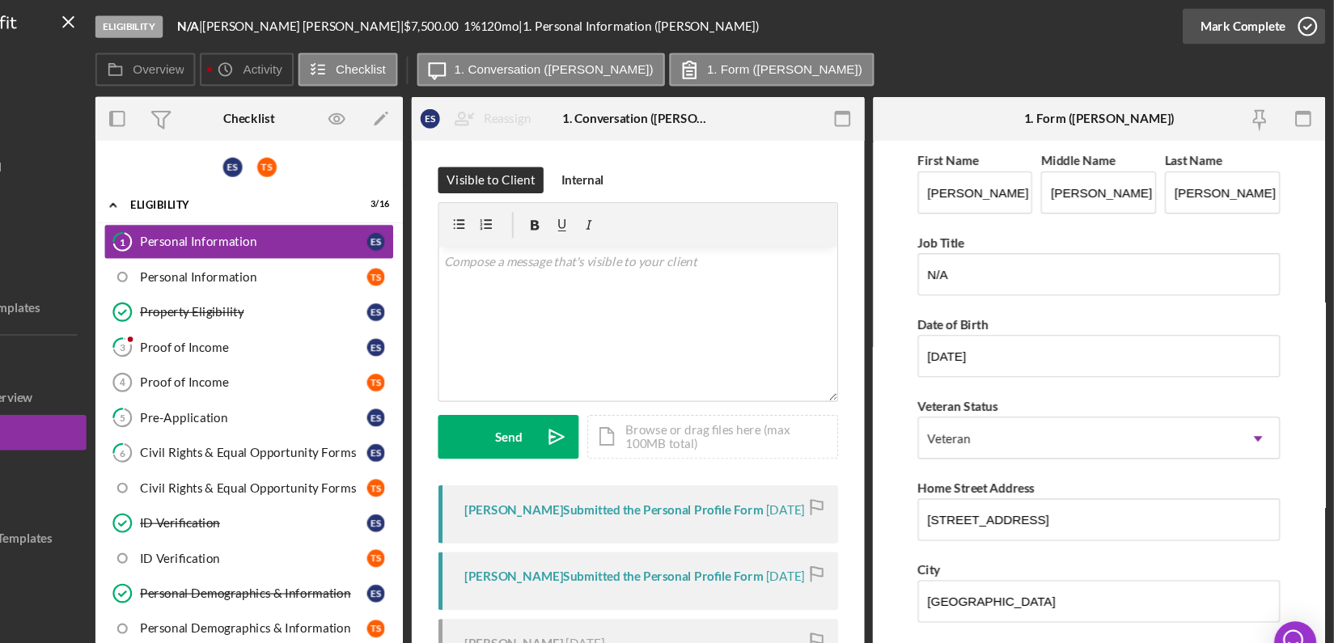
click at [1321, 15] on icon "button" at bounding box center [1309, 24] width 40 height 40
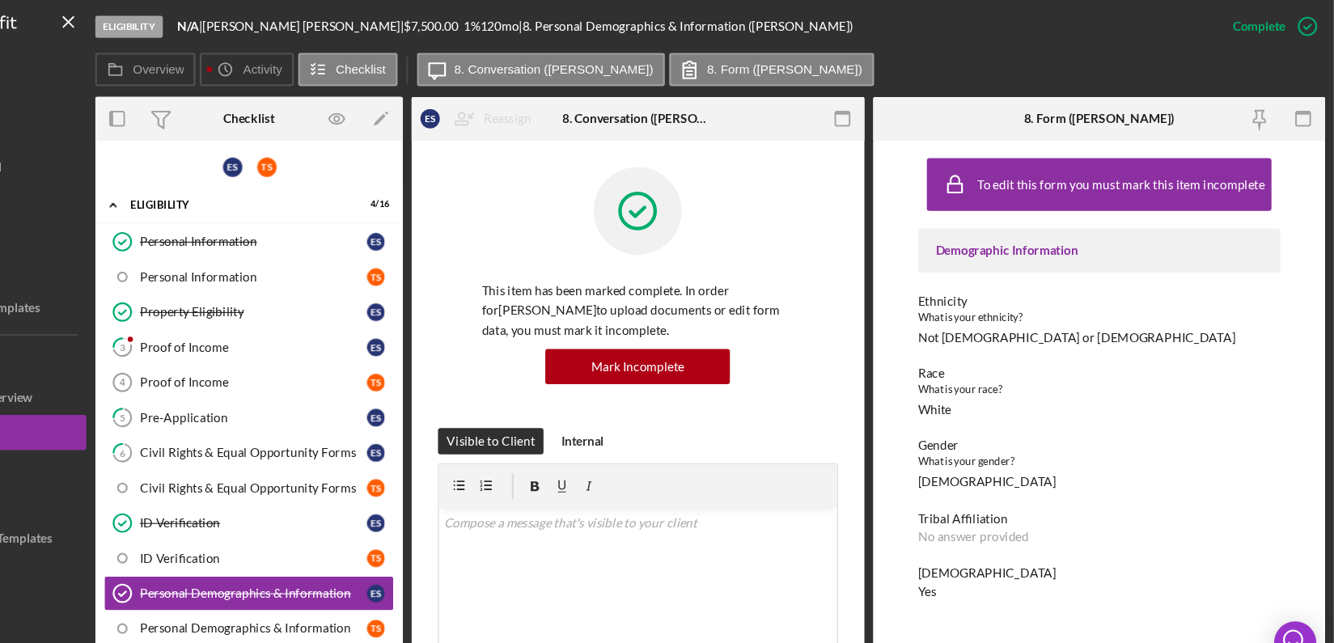
click at [174, 571] on div at bounding box center [97, 572] width 178 height 59
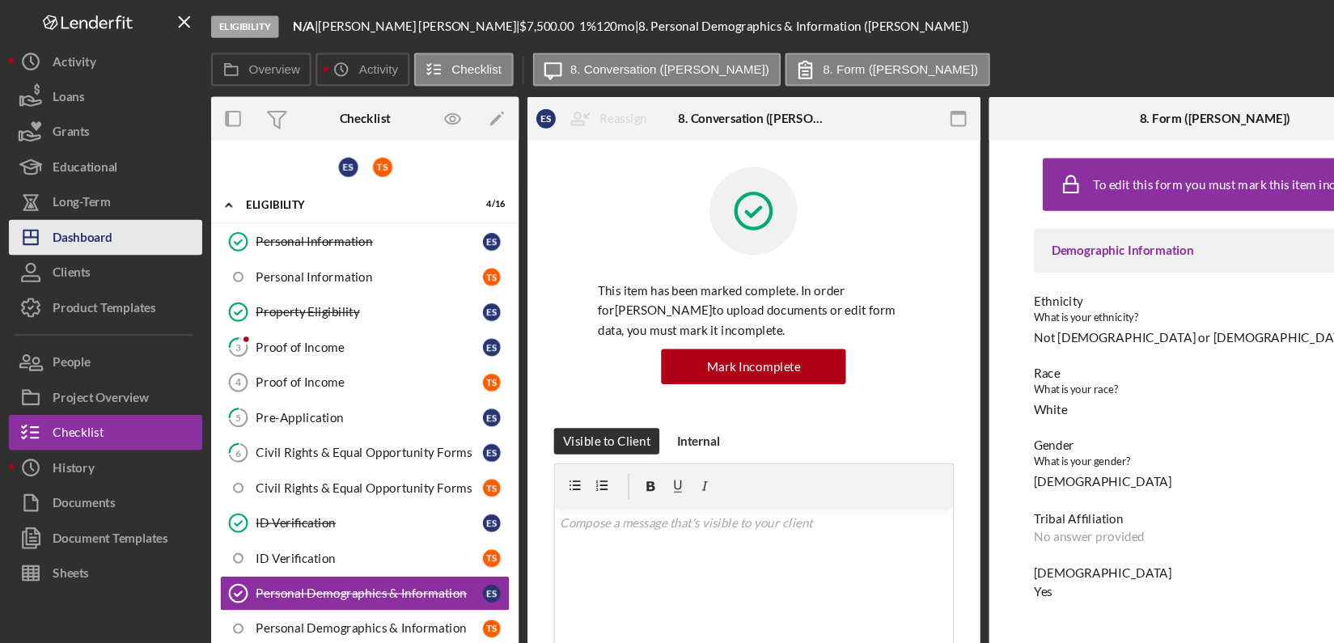
click at [54, 217] on div "Dashboard" at bounding box center [76, 220] width 55 height 36
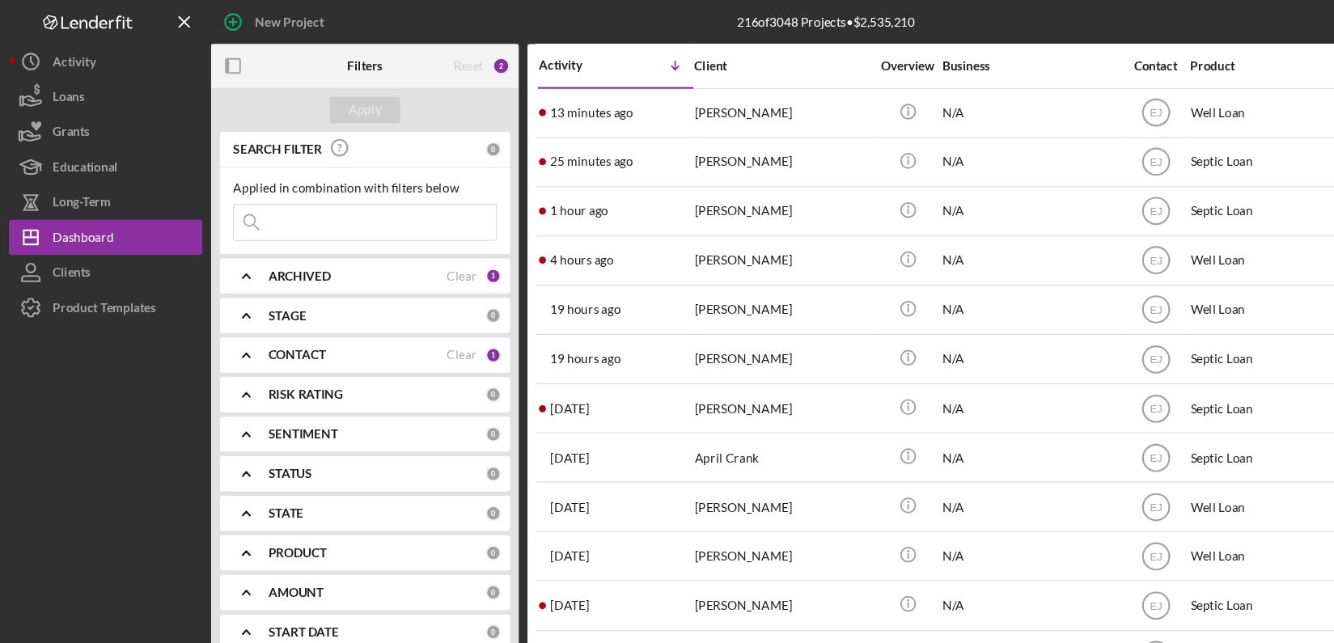
click at [318, 210] on input at bounding box center [335, 204] width 241 height 32
type input "heidi"
click at [342, 90] on div "Apply" at bounding box center [336, 101] width 30 height 24
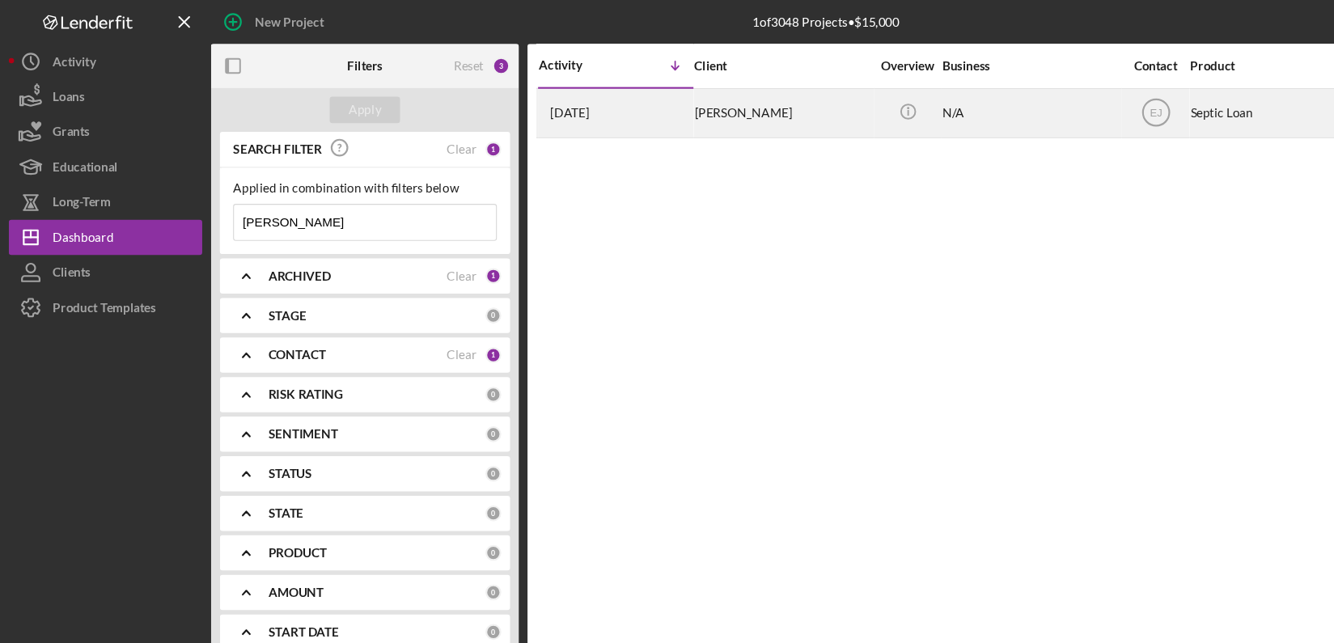
click at [696, 108] on div "HEIDI PEREIRA" at bounding box center [720, 103] width 162 height 43
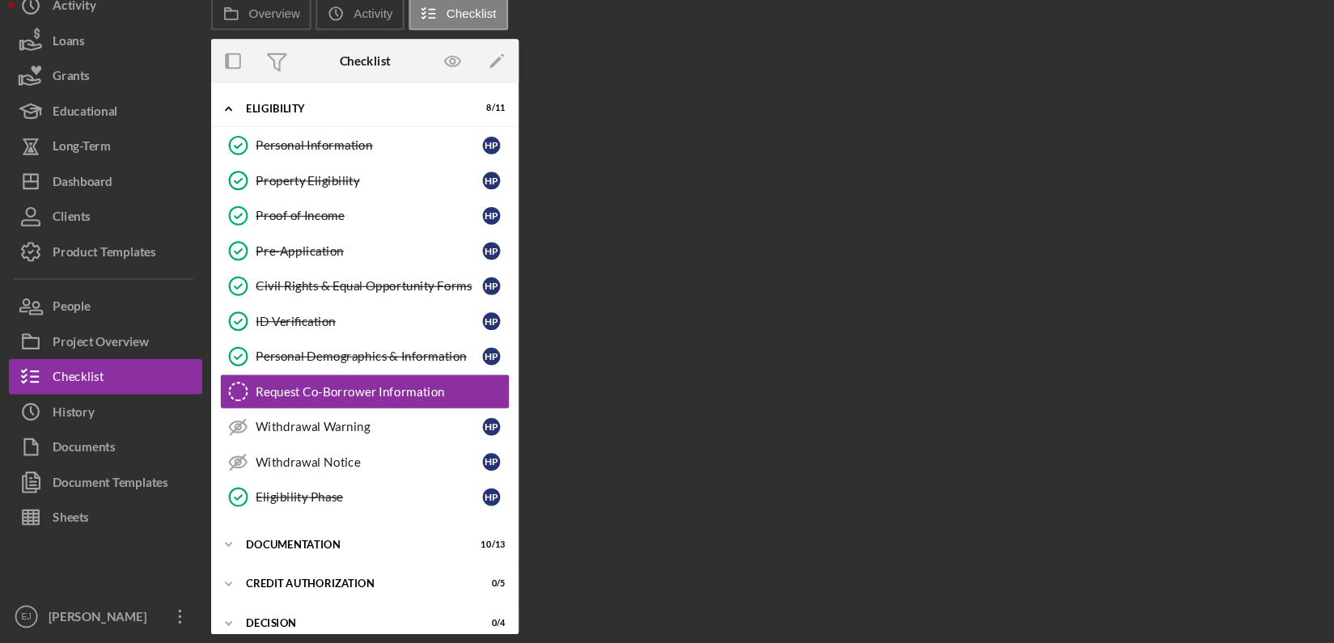
scroll to position [29, 0]
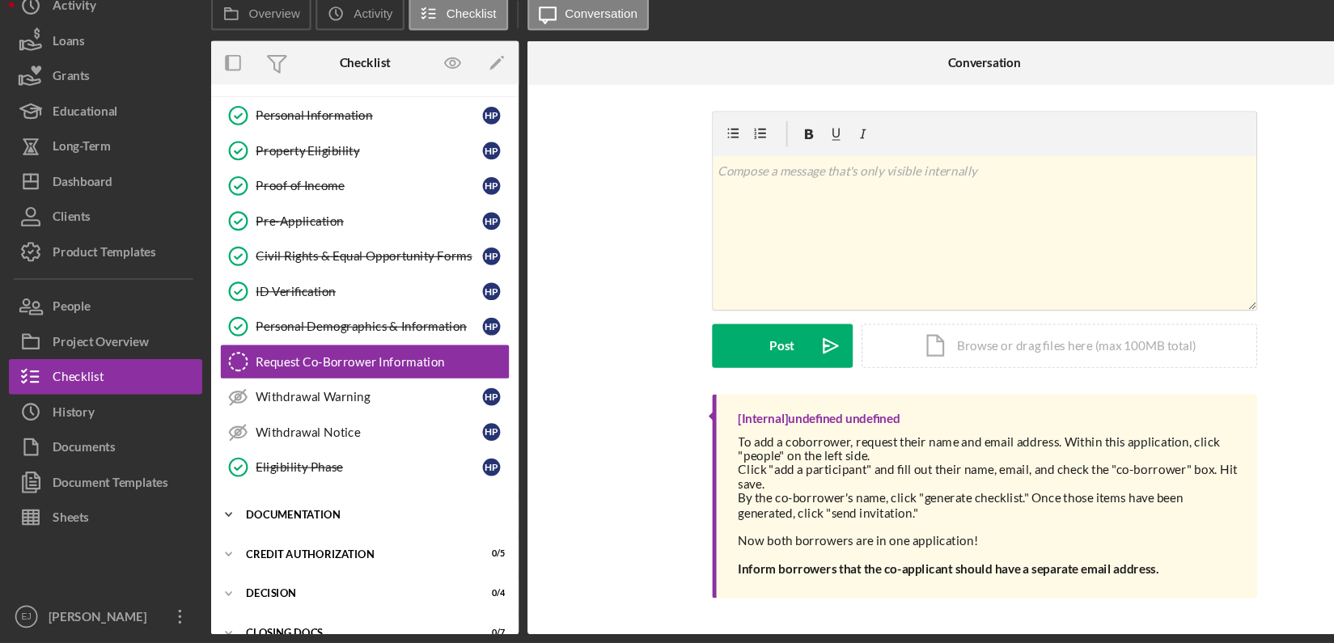
click at [205, 517] on icon "Icon/Expander" at bounding box center [210, 525] width 32 height 32
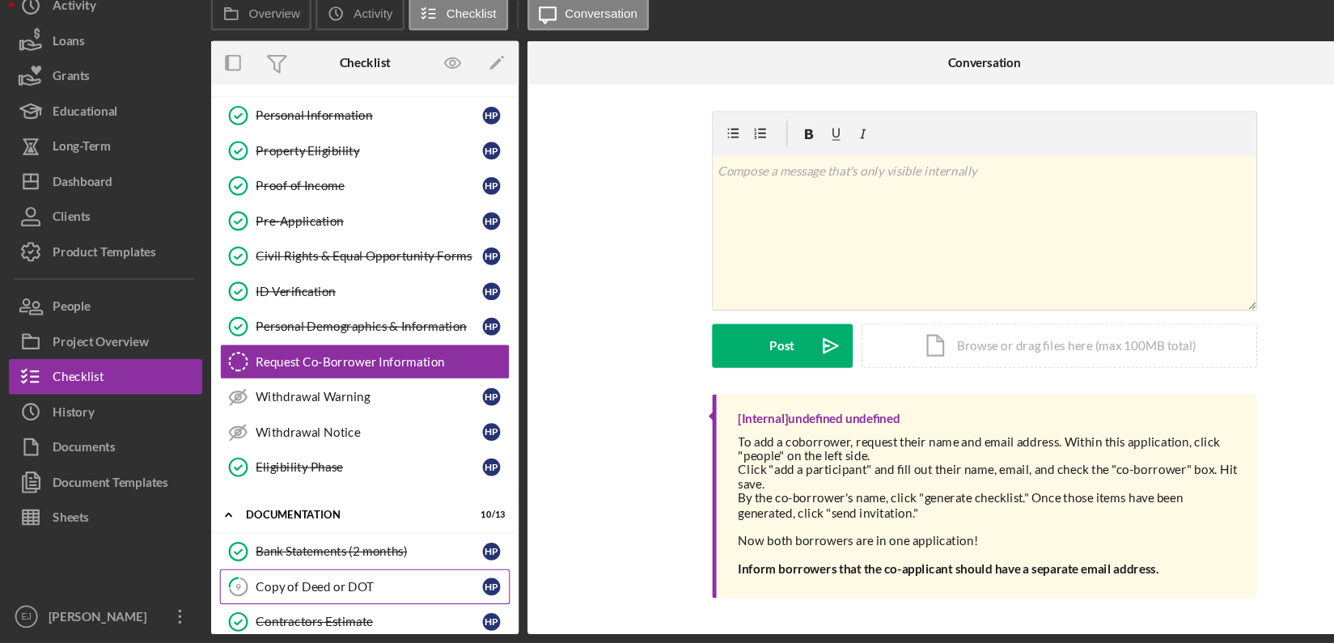
click at [339, 593] on div "Copy of Deed or DOT" at bounding box center [339, 591] width 209 height 13
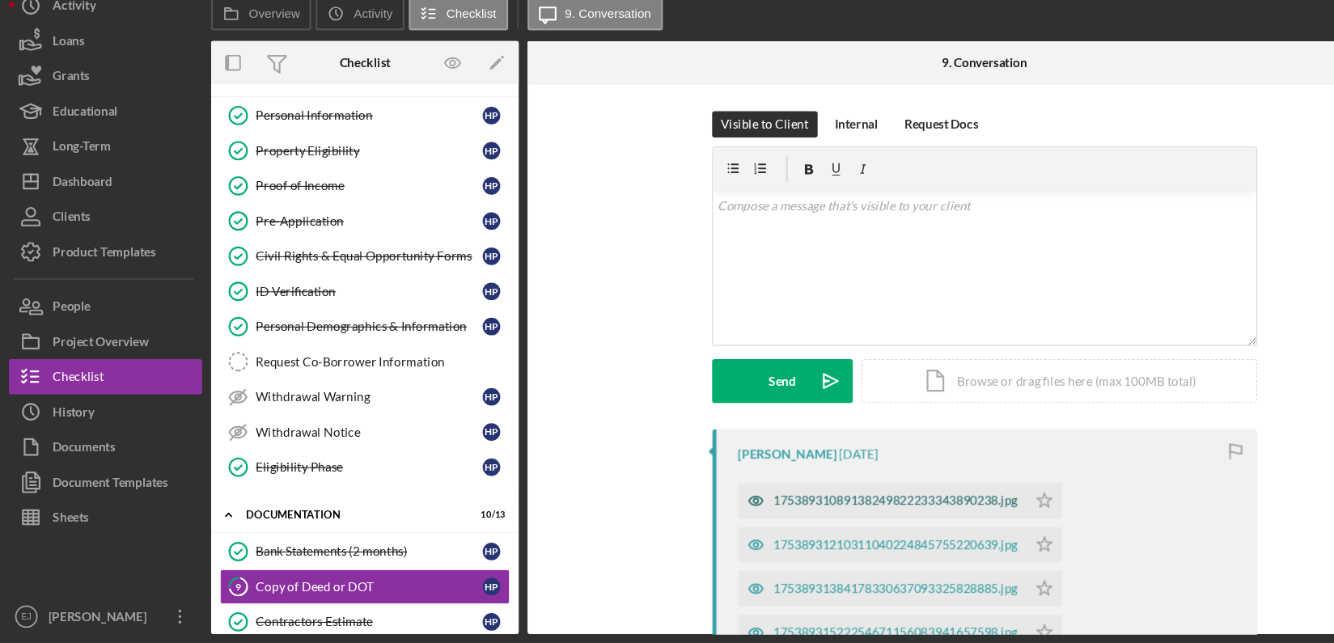
click at [833, 514] on div "17538931089138249822233343890238.jpg" at bounding box center [824, 511] width 225 height 13
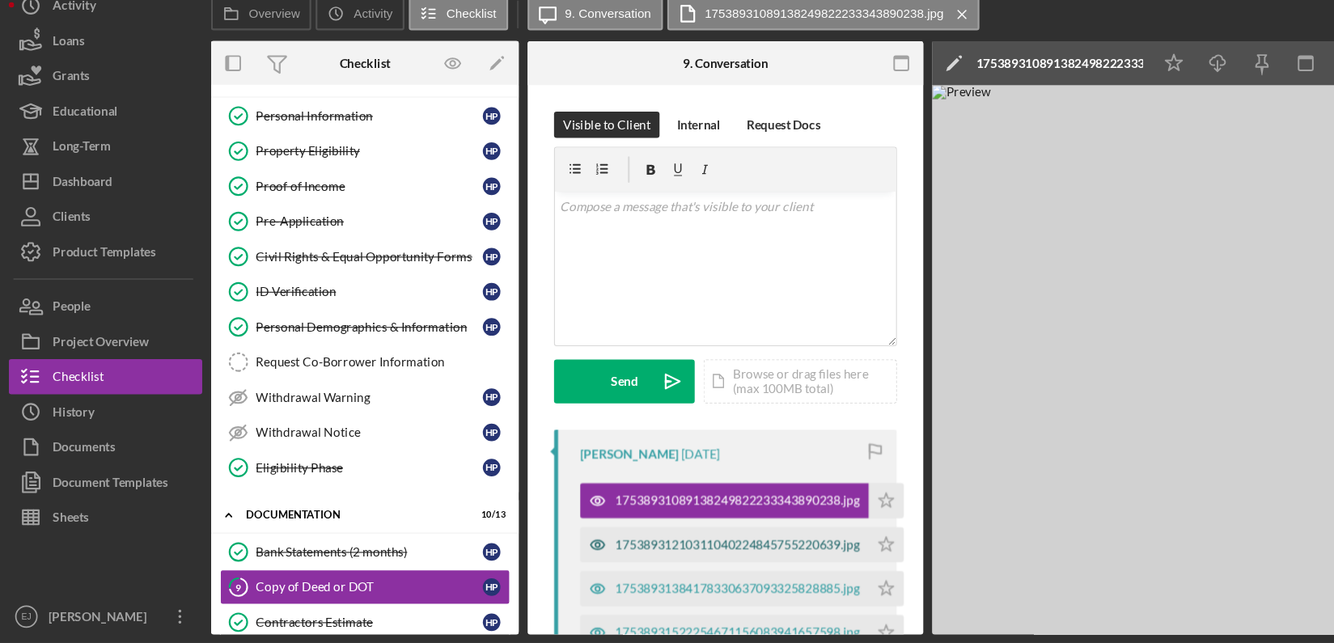
click at [743, 548] on div "17538931210311040224845755220639.jpg" at bounding box center [678, 552] width 225 height 13
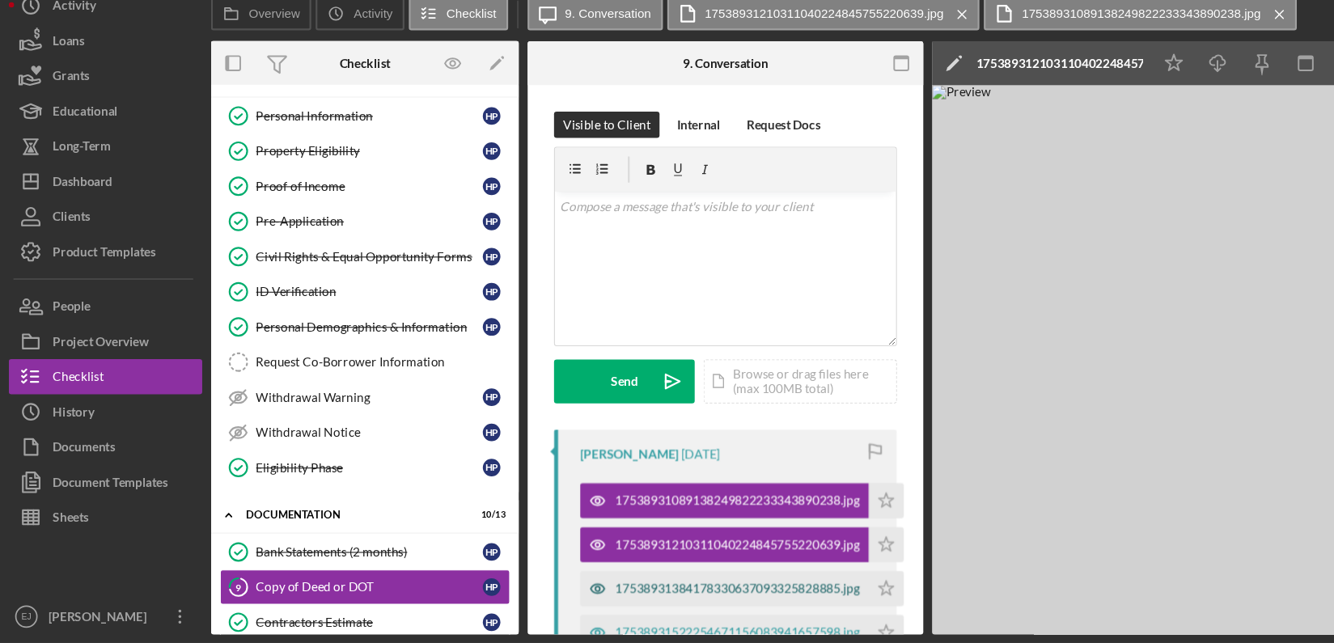
click at [648, 593] on div "17538931384178330637093325828885.jpg" at bounding box center [678, 592] width 225 height 13
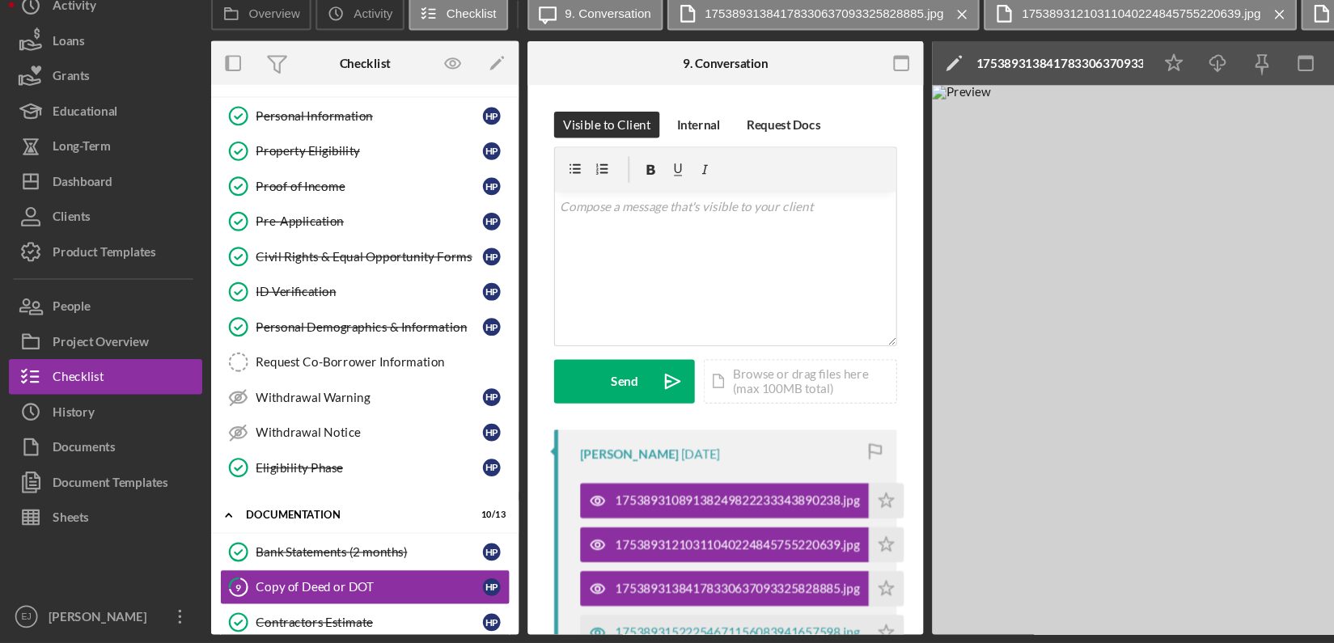
scroll to position [438, 0]
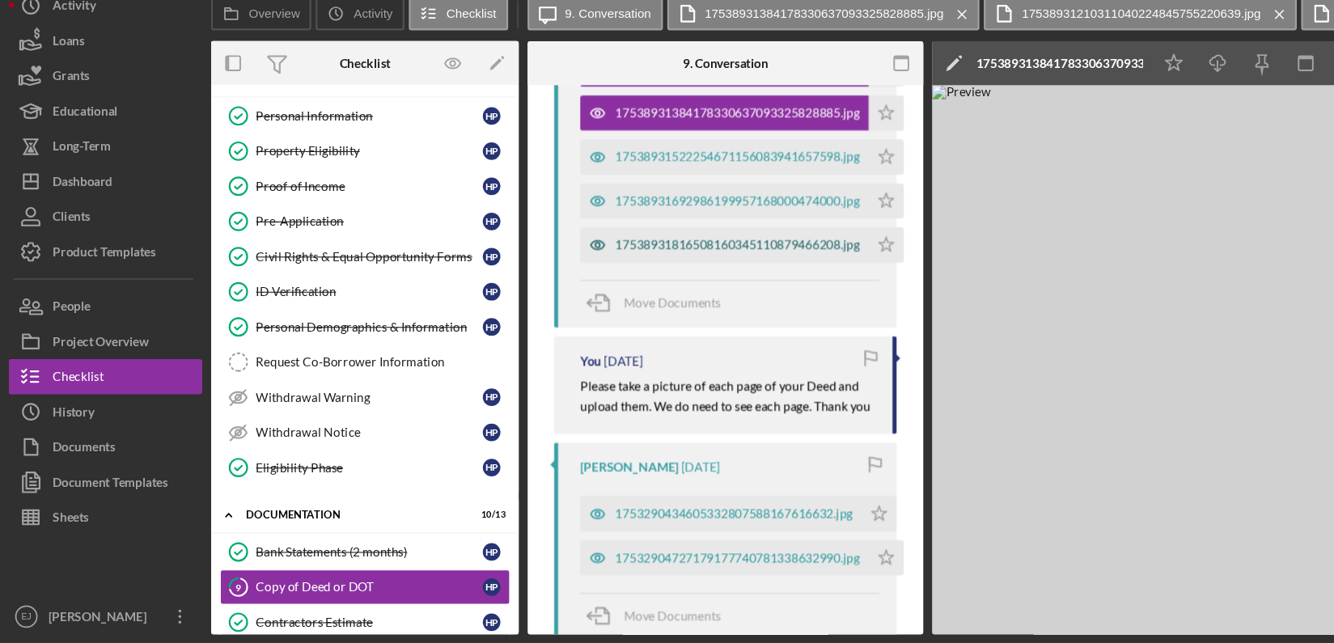
click at [686, 271] on div "17538931816508160345110879466208.jpg" at bounding box center [678, 276] width 225 height 13
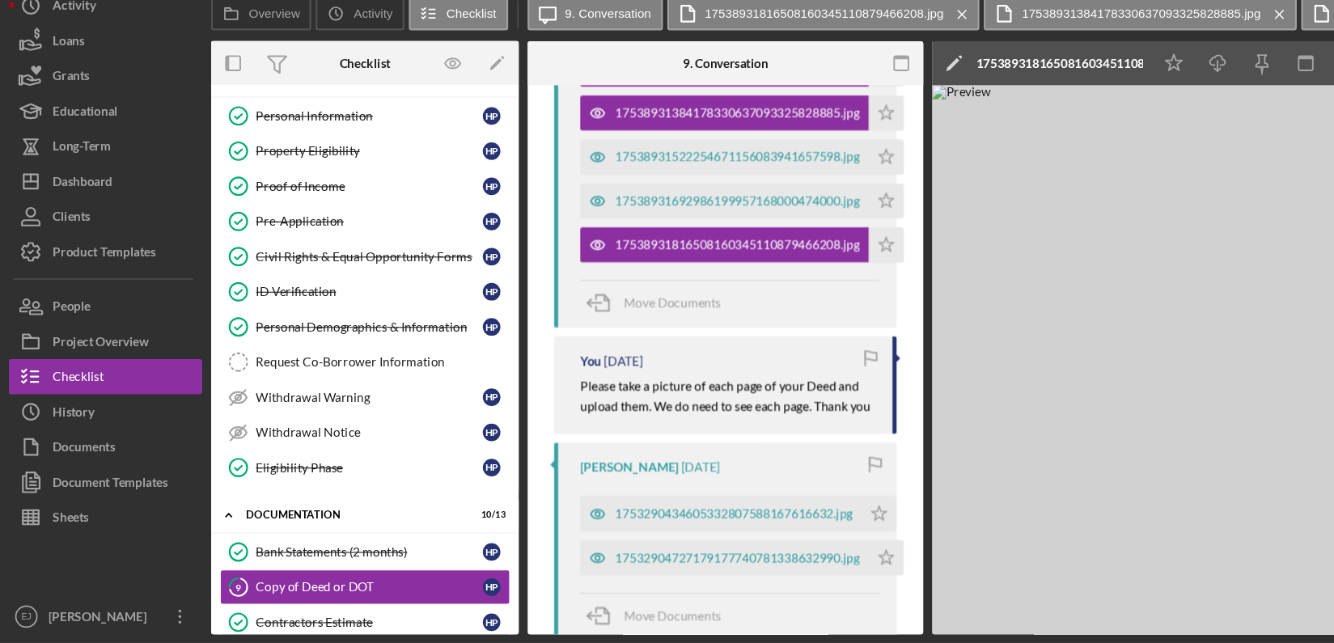
scroll to position [0, 0]
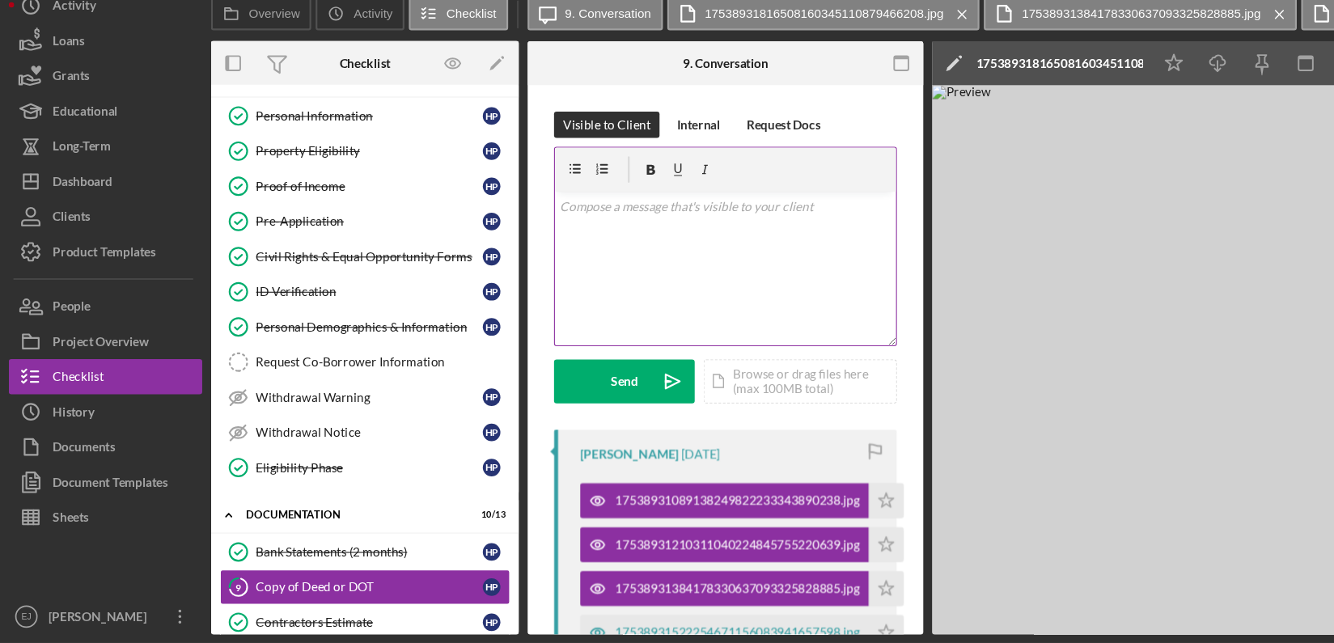
click at [651, 251] on div "v Color teal Color pink Remove color Add row above Add row below Add column bef…" at bounding box center [667, 298] width 314 height 142
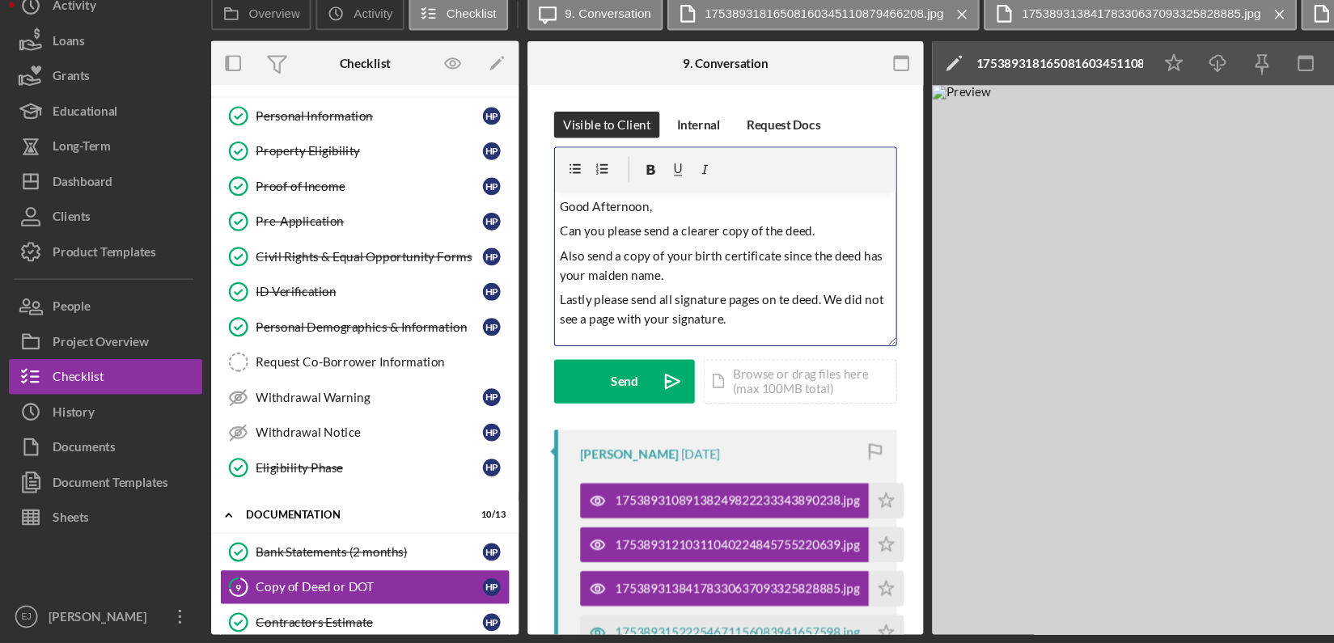
click at [720, 324] on p "Lastly please send all signature pages on te deed. We did not see a page with y…" at bounding box center [667, 336] width 305 height 36
click at [685, 264] on p "Can you please send a clearer copy of the deed." at bounding box center [667, 264] width 305 height 18
click at [698, 256] on p "Can you please send a clearer copy of the deed." at bounding box center [667, 264] width 305 height 18
click at [729, 347] on p "Lastly please send all signature pages on the deed. We did not see a page with …" at bounding box center [667, 336] width 305 height 36
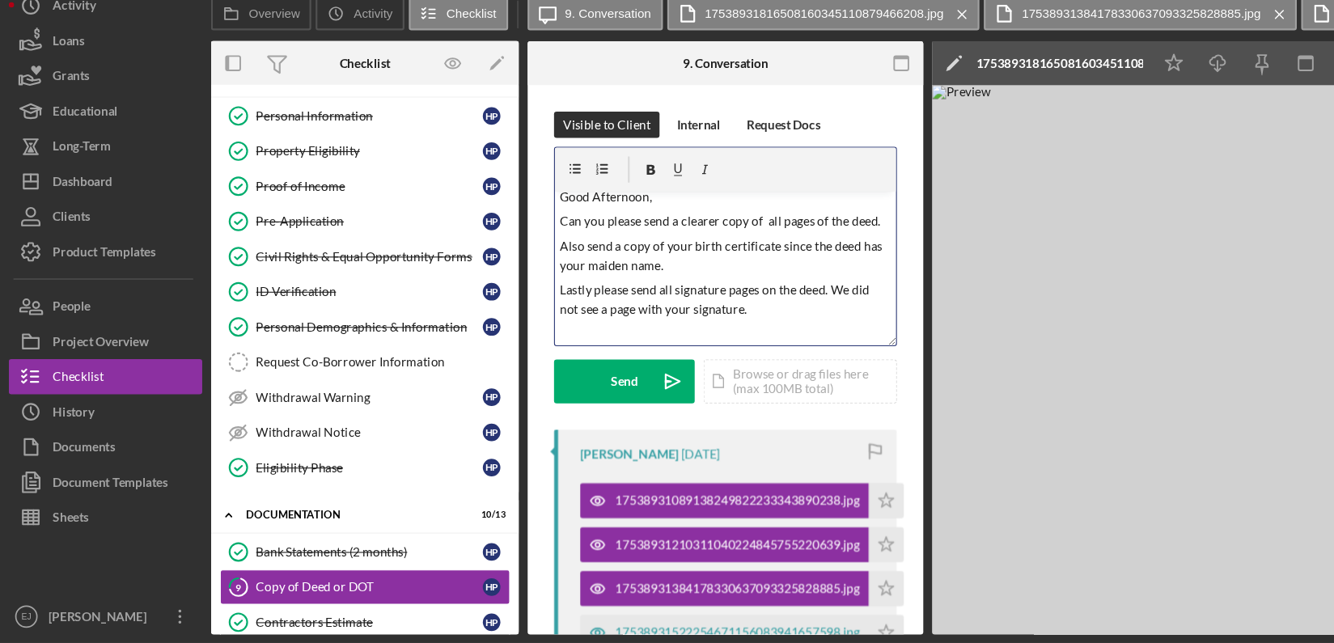
scroll to position [31, 0]
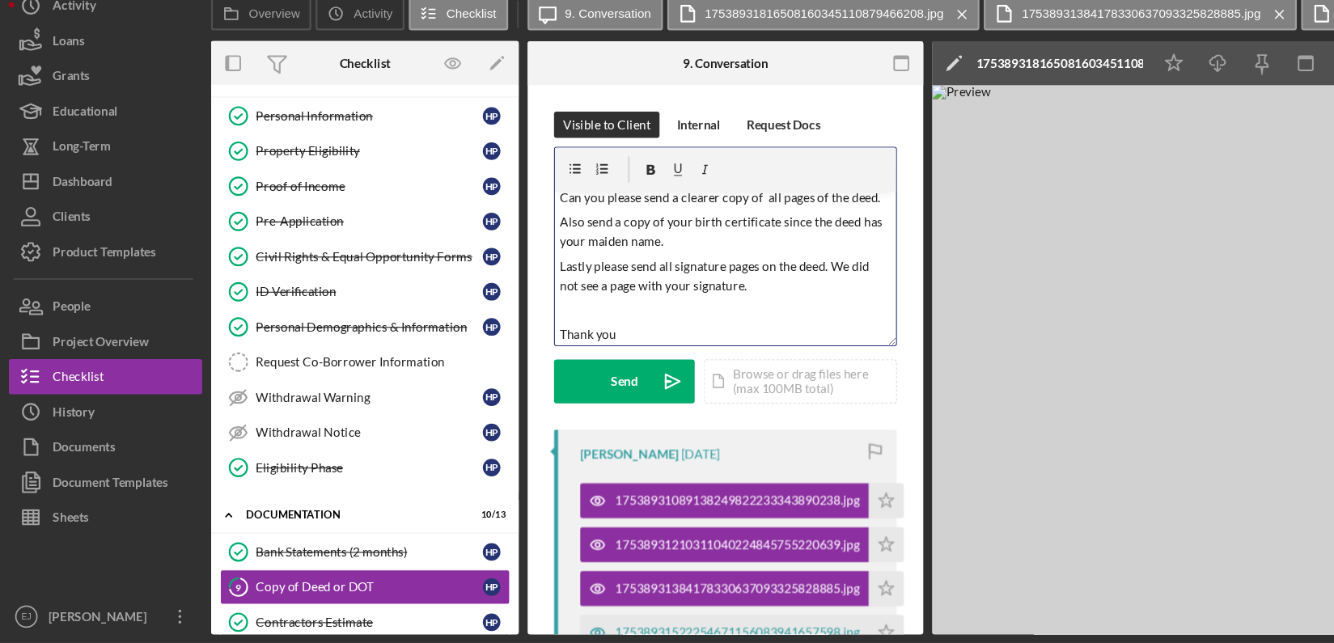
click at [700, 235] on p "Can you please send a clearer copy of all pages of the deed." at bounding box center [667, 233] width 305 height 18
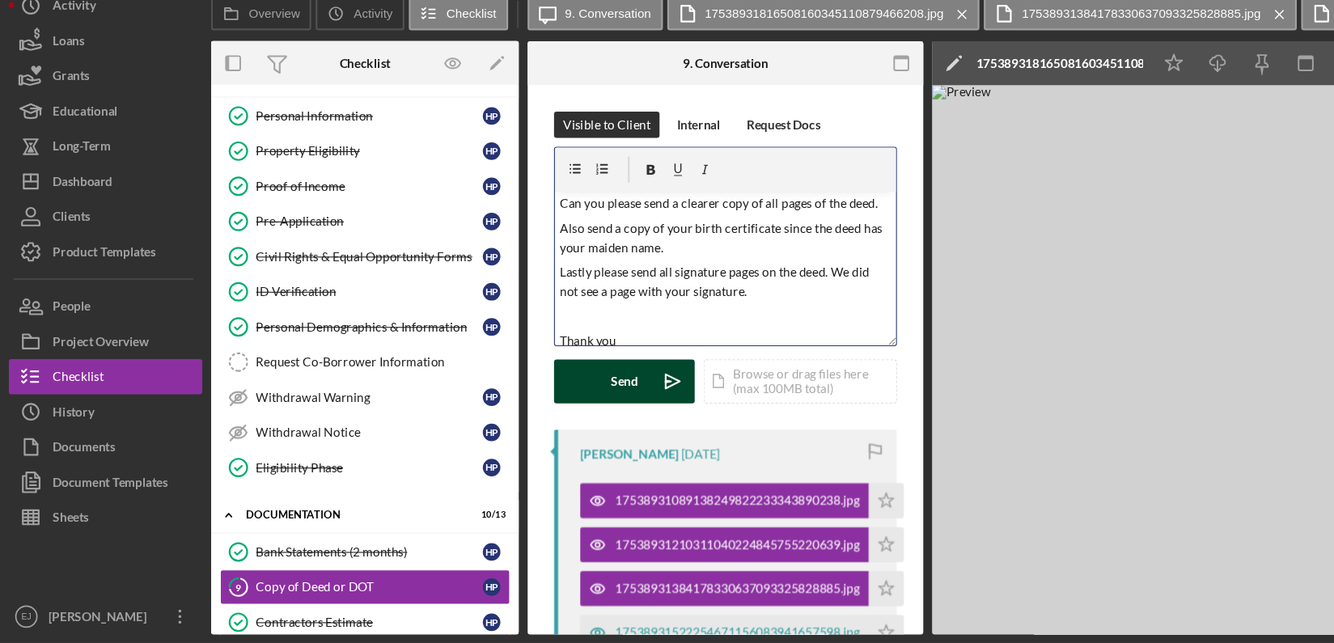
click at [569, 391] on div "Send" at bounding box center [574, 402] width 25 height 40
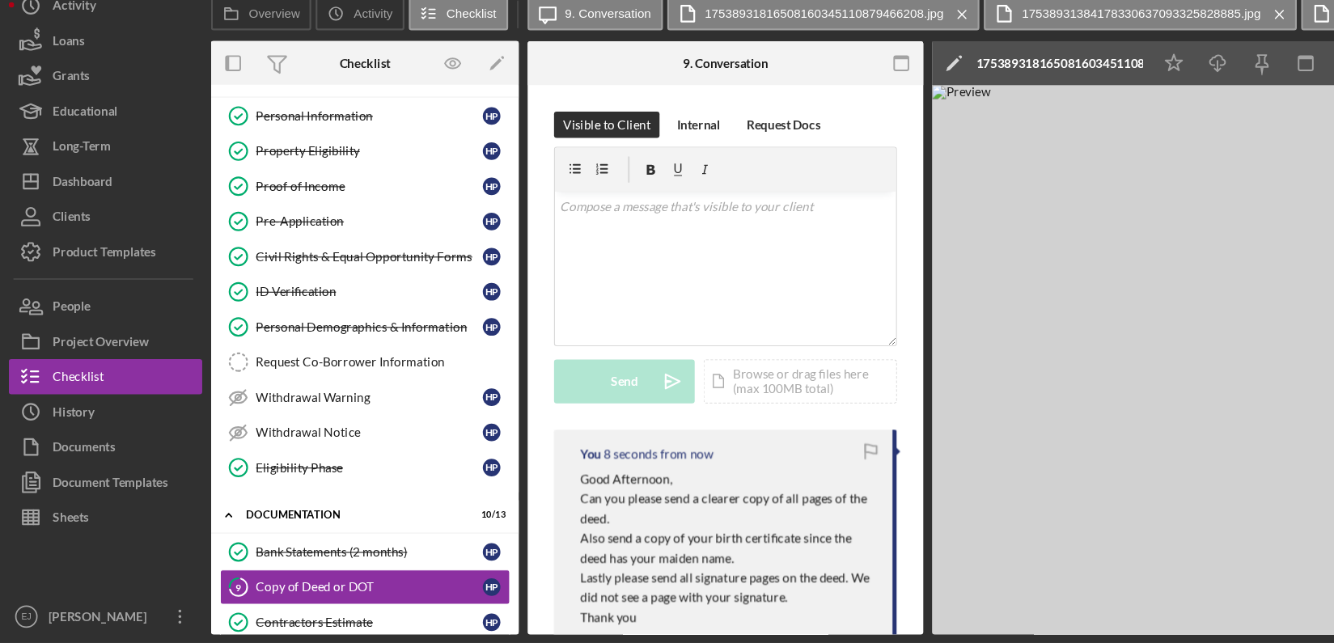
scroll to position [0, 0]
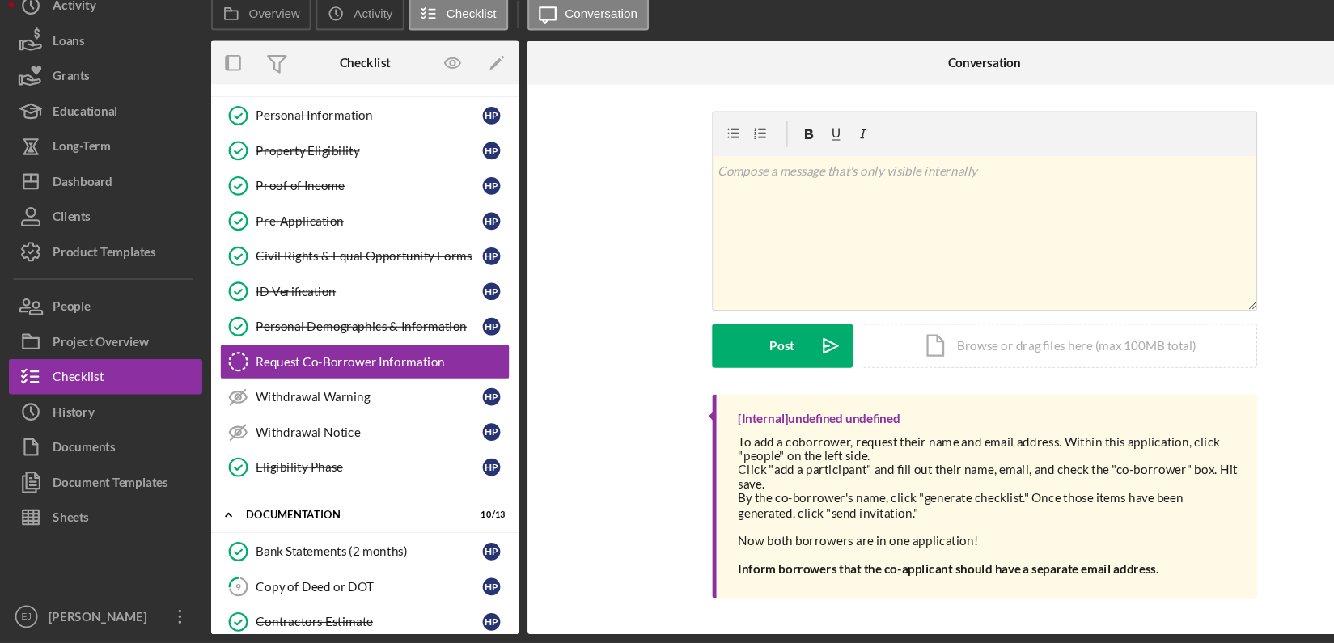
click at [478, 112] on div "Overview Internal Workflow Stage Eligibility Icon/Dropdown Arrow Archive (can u…" at bounding box center [759, 362] width 1131 height 546
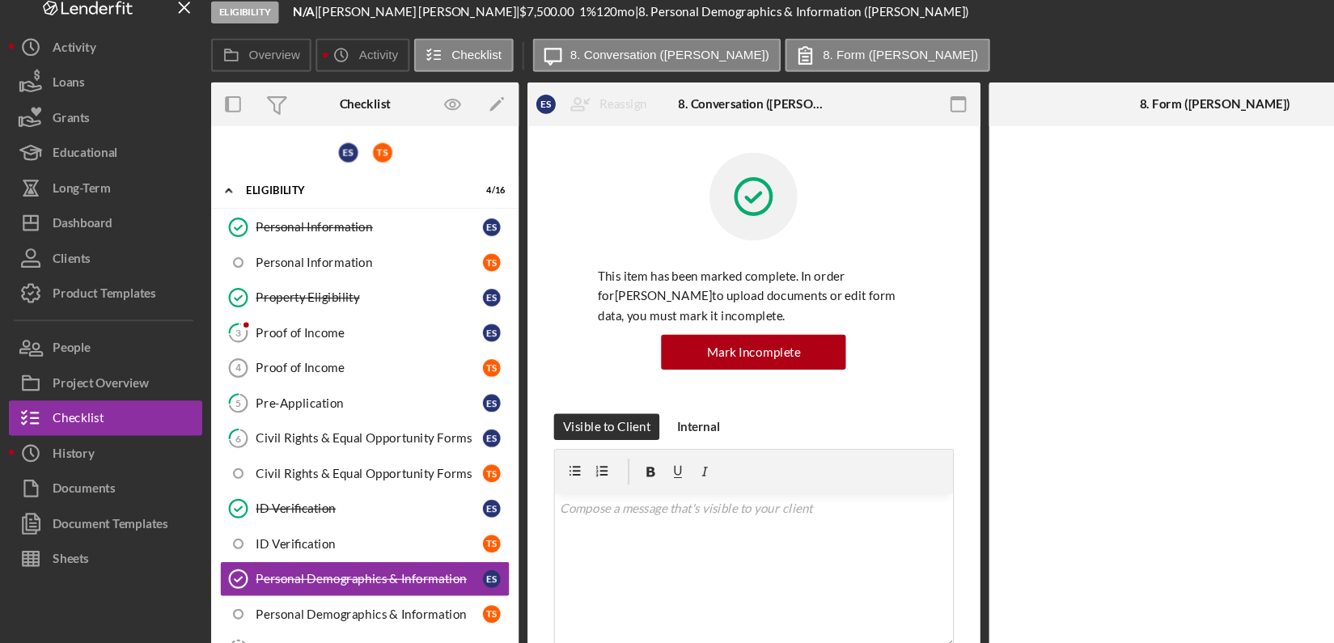
scroll to position [160, 0]
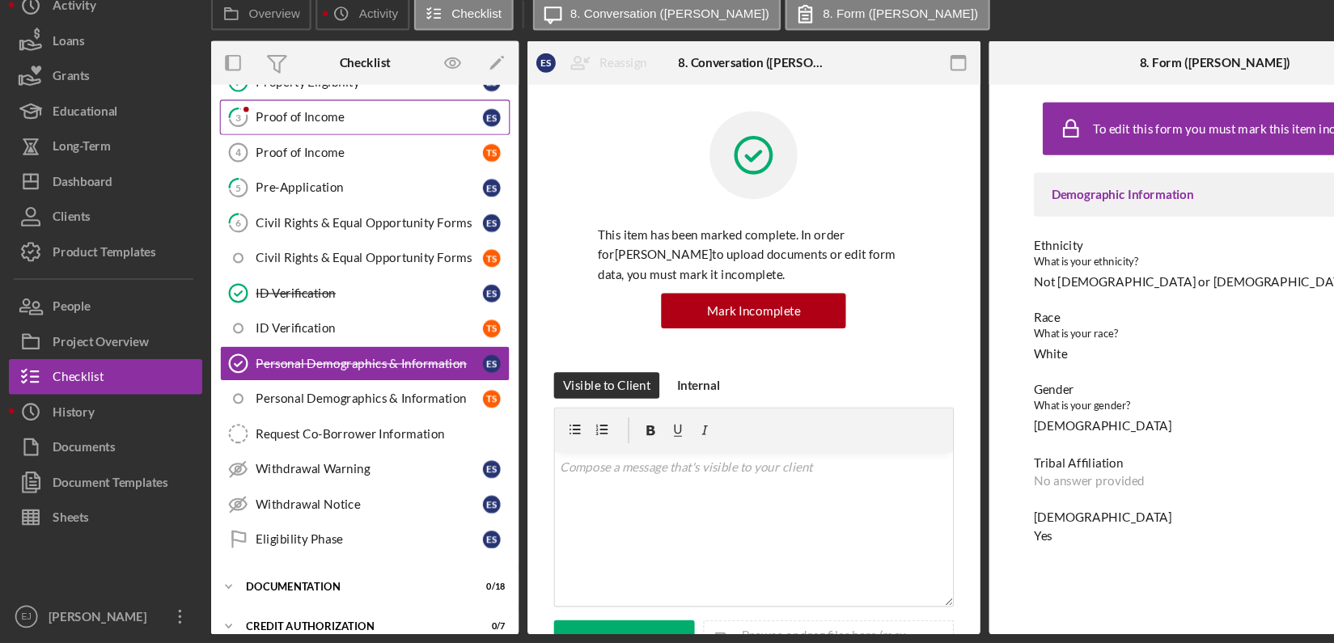
click at [334, 155] on div "Proof of Income" at bounding box center [339, 159] width 209 height 13
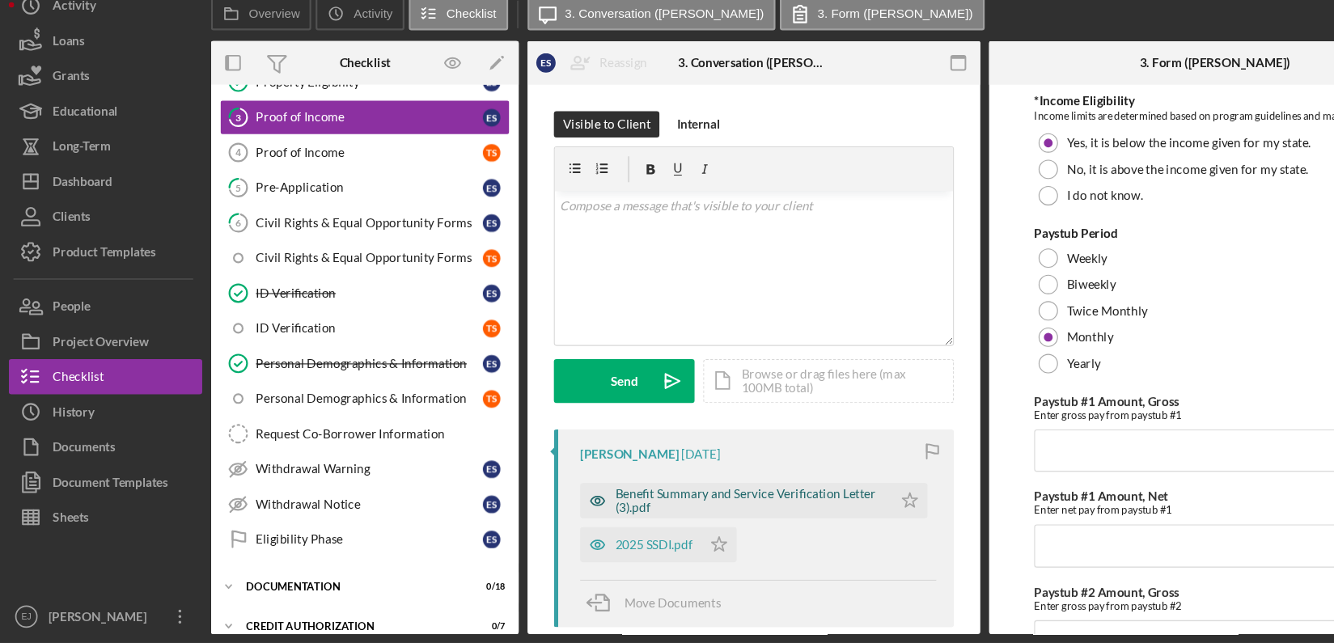
click at [717, 505] on div "Benefit Summary and Service Verification Letter (3).pdf" at bounding box center [689, 512] width 247 height 26
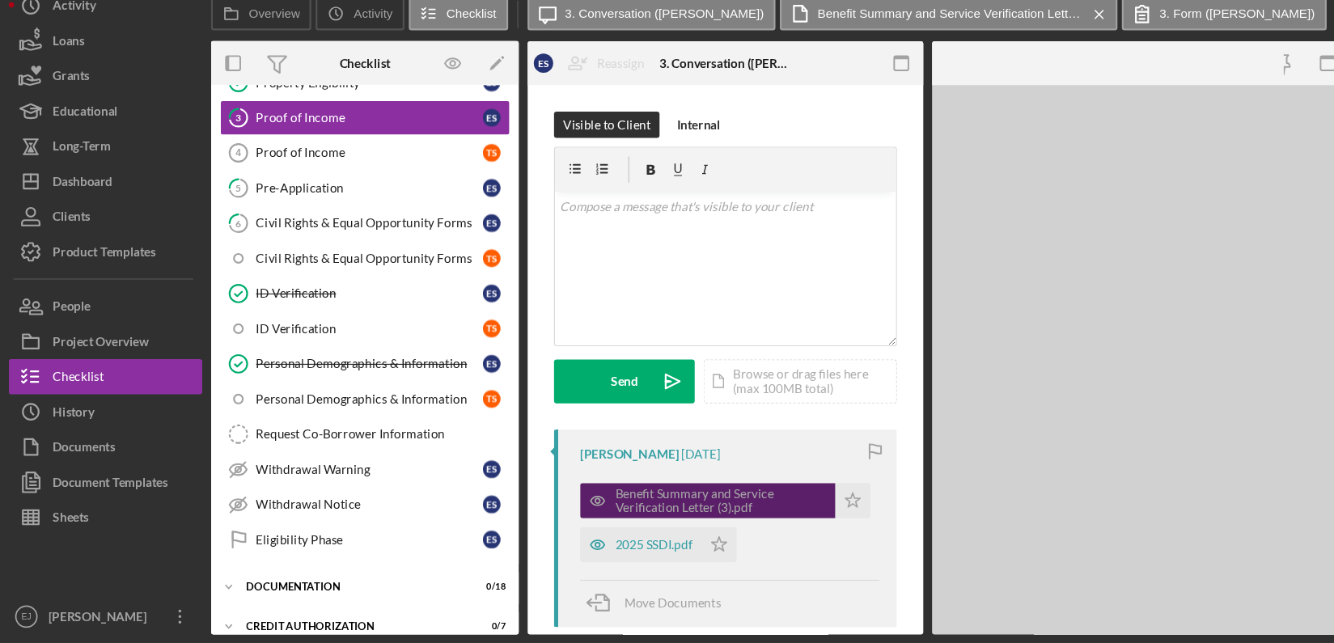
click at [717, 505] on div "Benefit Summary and Service Verification Letter (3).pdf" at bounding box center [663, 512] width 194 height 26
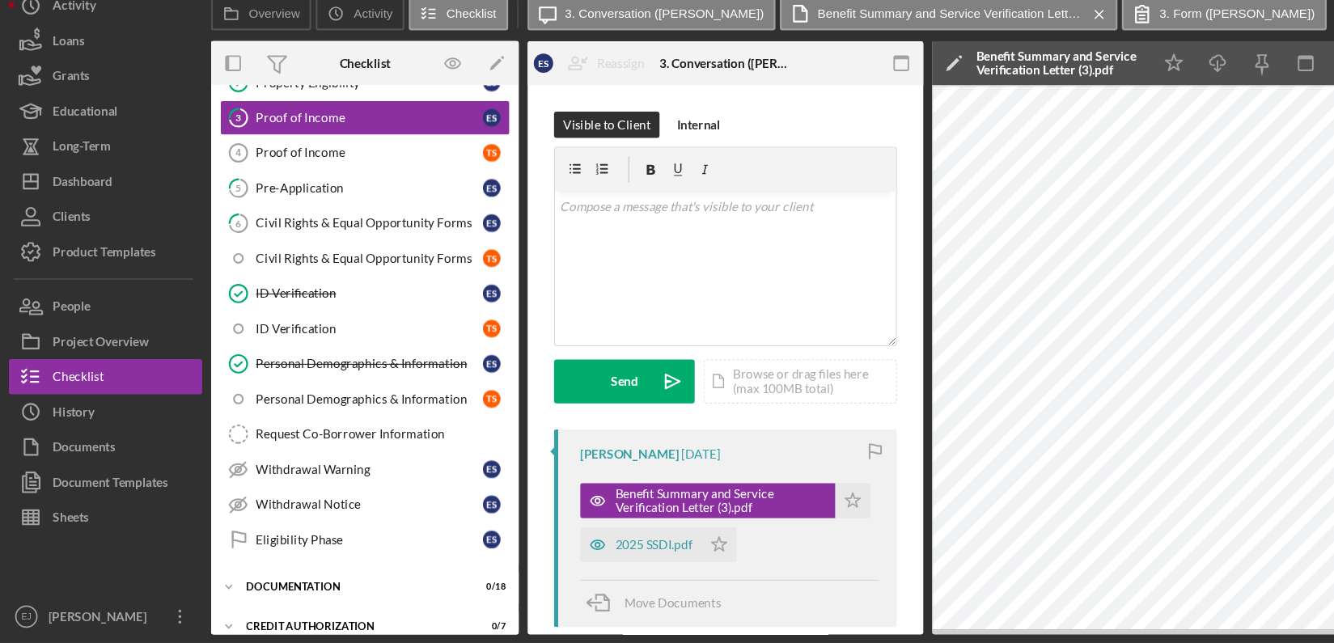
scroll to position [0, 388]
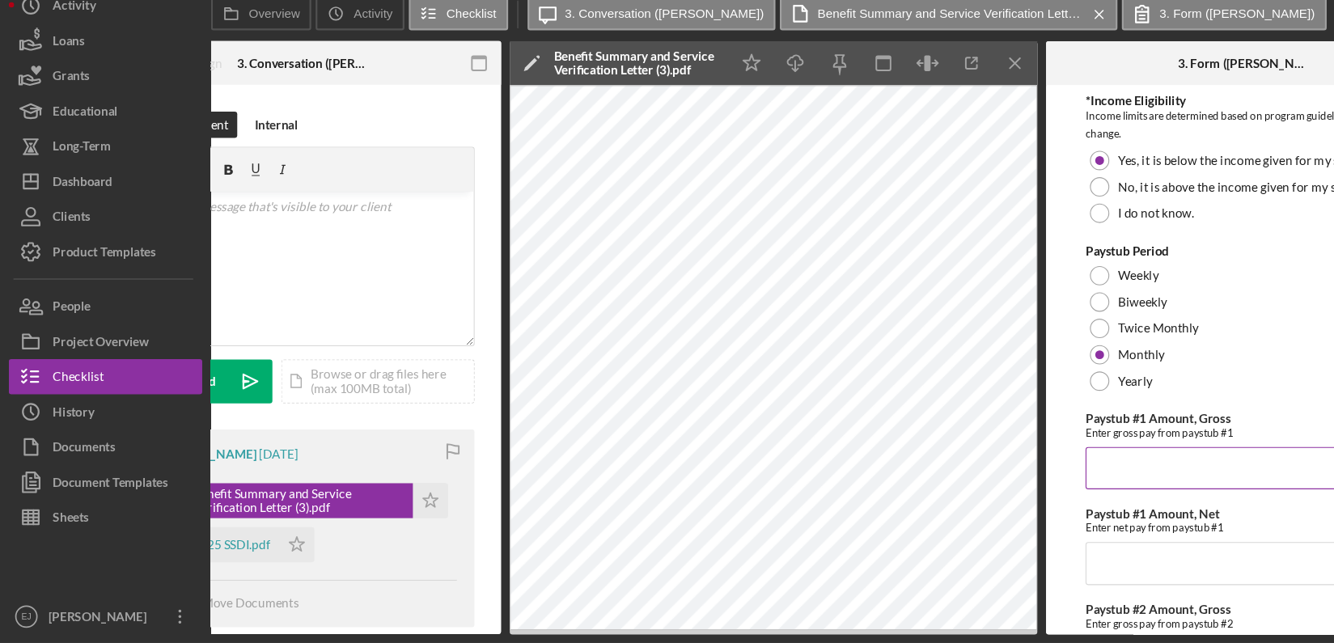
click at [1062, 479] on input "Paystub #1 Amount, Gross" at bounding box center [1144, 482] width 291 height 39
type input "$4,625.91"
click at [1029, 573] on input "Paystub #1 Amount, Net" at bounding box center [1144, 569] width 291 height 39
type input "$4,625.91"
click at [1145, 590] on div "*Income Eligibility Income limits are determined based on program guidelines an…" at bounding box center [1144, 633] width 291 height 993
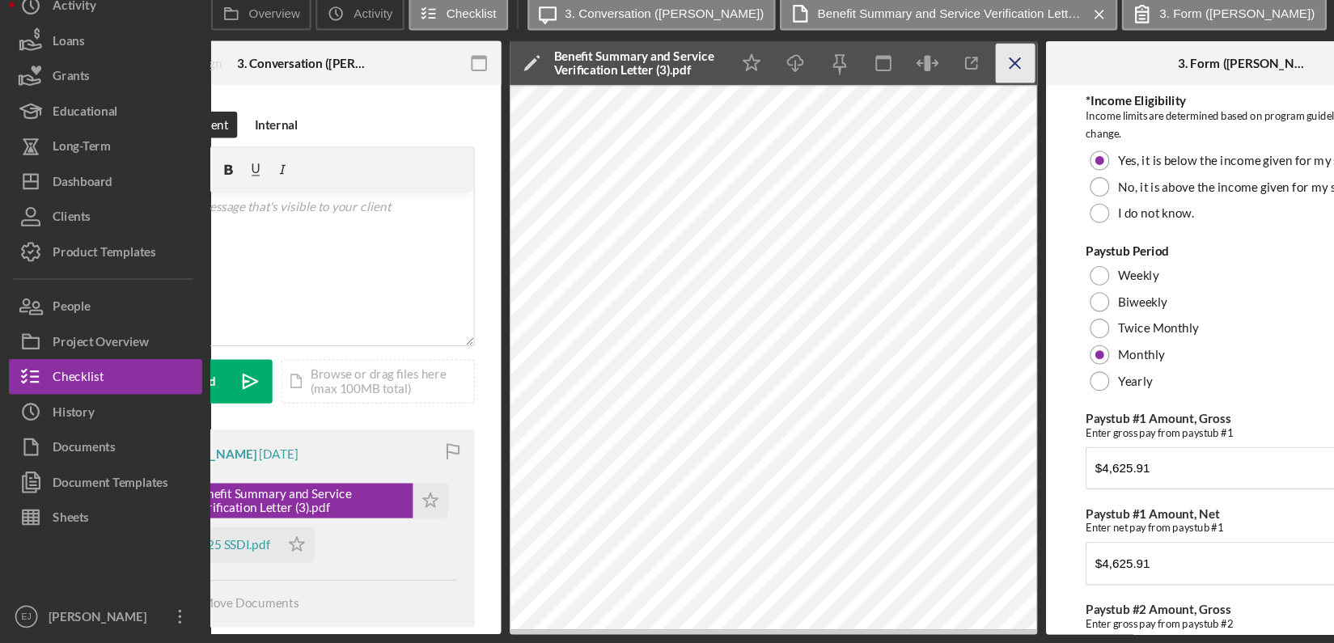
click at [941, 103] on icon "Icon/Menu Close" at bounding box center [934, 109] width 36 height 36
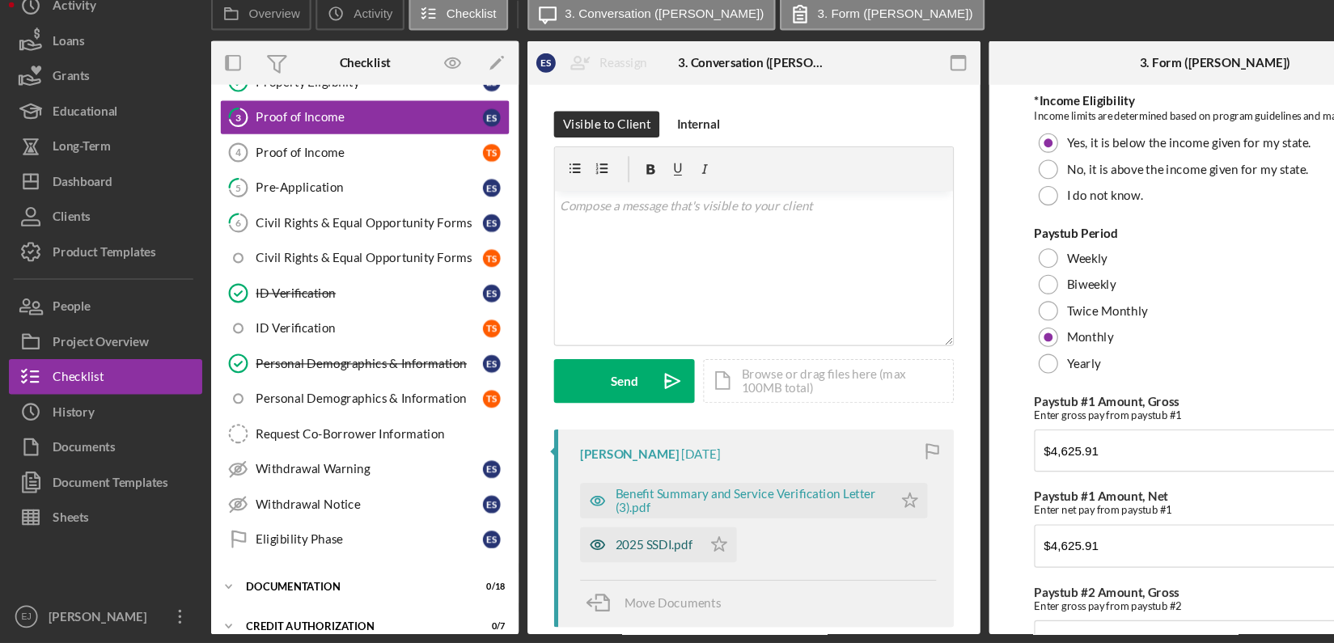
click at [610, 557] on div "2025 SSDI.pdf" at bounding box center [601, 552] width 71 height 13
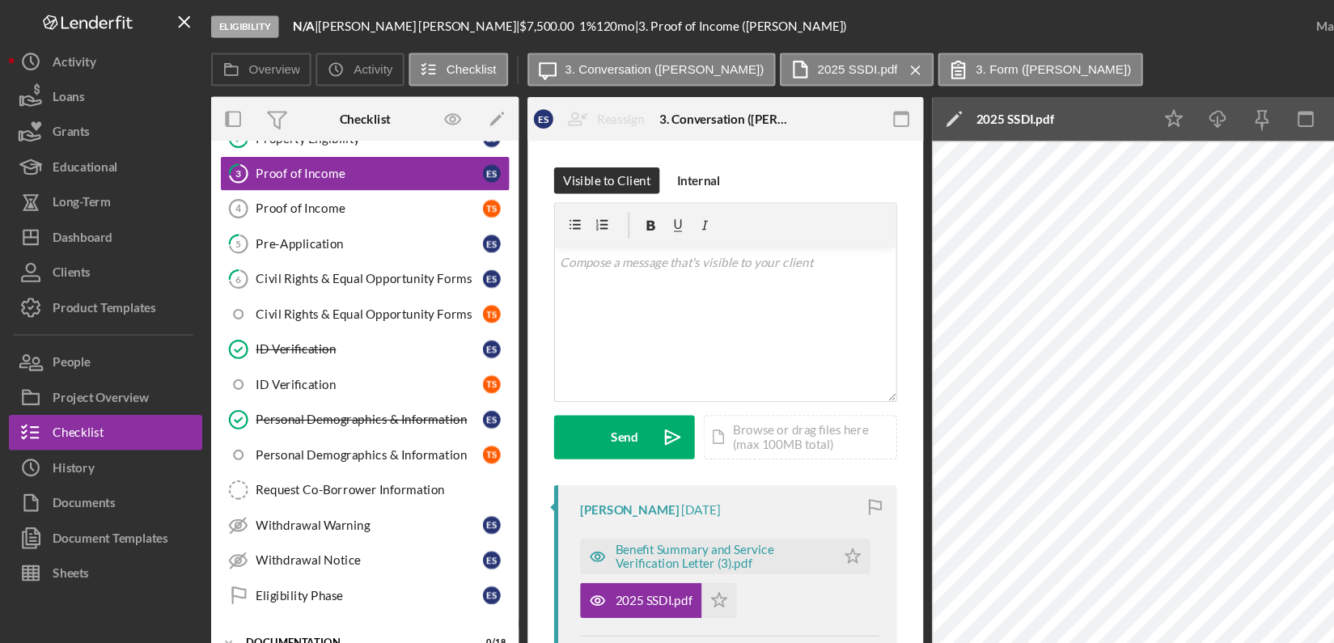
click at [844, 585] on div "Visible to Client Internal v Color teal Color pink Remove color Add row above A…" at bounding box center [667, 630] width 364 height 1003
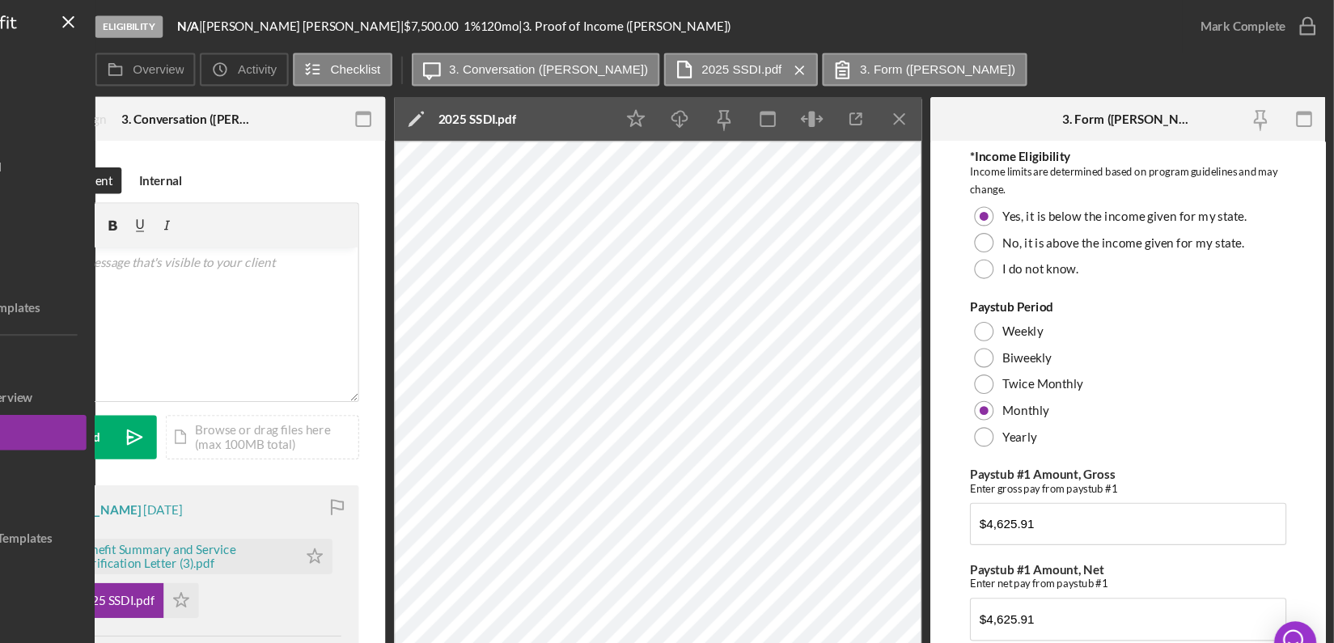
scroll to position [438, 0]
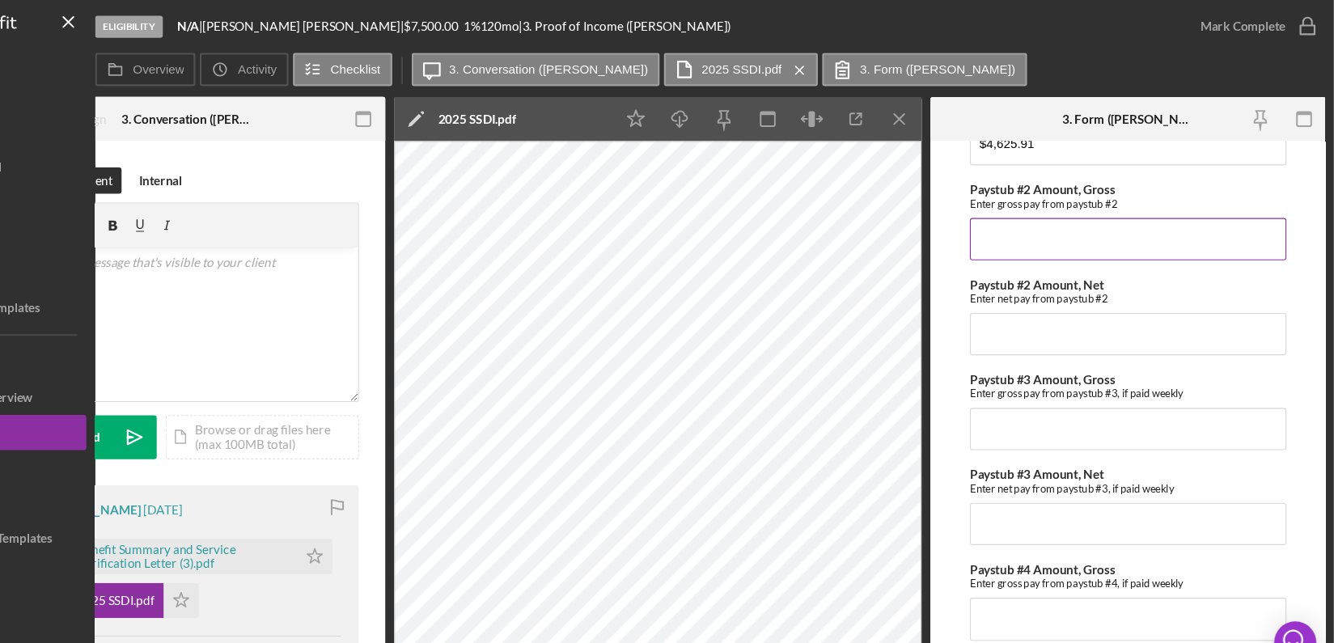
click at [1030, 228] on input "Paystub #2 Amount, Gross" at bounding box center [1144, 220] width 291 height 39
type input "$1,307.70"
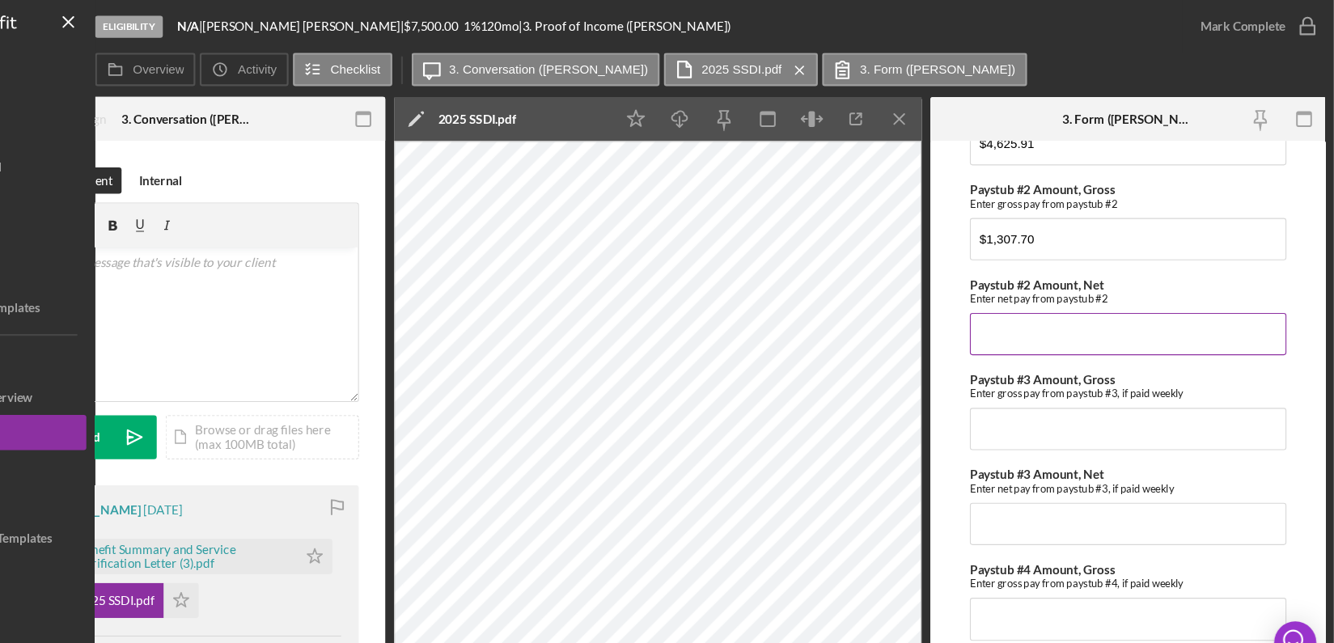
click at [1059, 315] on input "Paystub #2 Amount, Net" at bounding box center [1144, 307] width 291 height 39
type input "$1,275.90"
click at [989, 44] on div "Eligibility N/A | Ervin Scott | $7,500.00 1 % 120 mo | 3. Proof of Income (Ervi…" at bounding box center [694, 24] width 1000 height 49
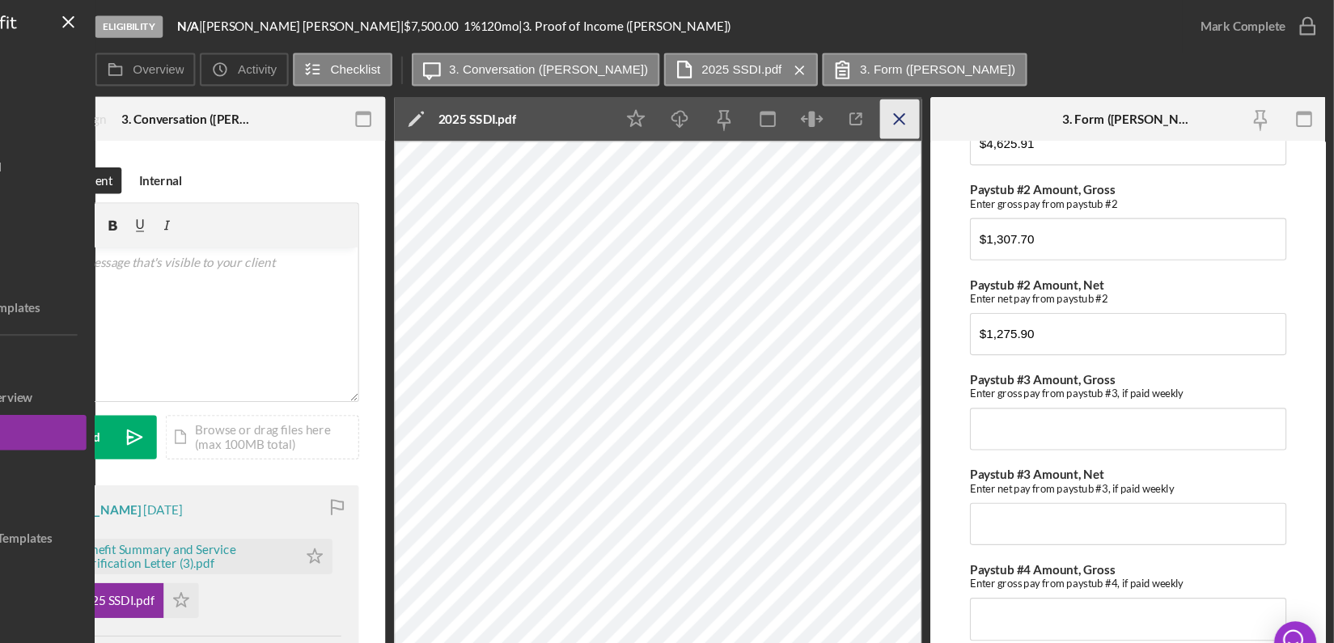
click at [935, 107] on line "button" at bounding box center [933, 108] width 9 height 9
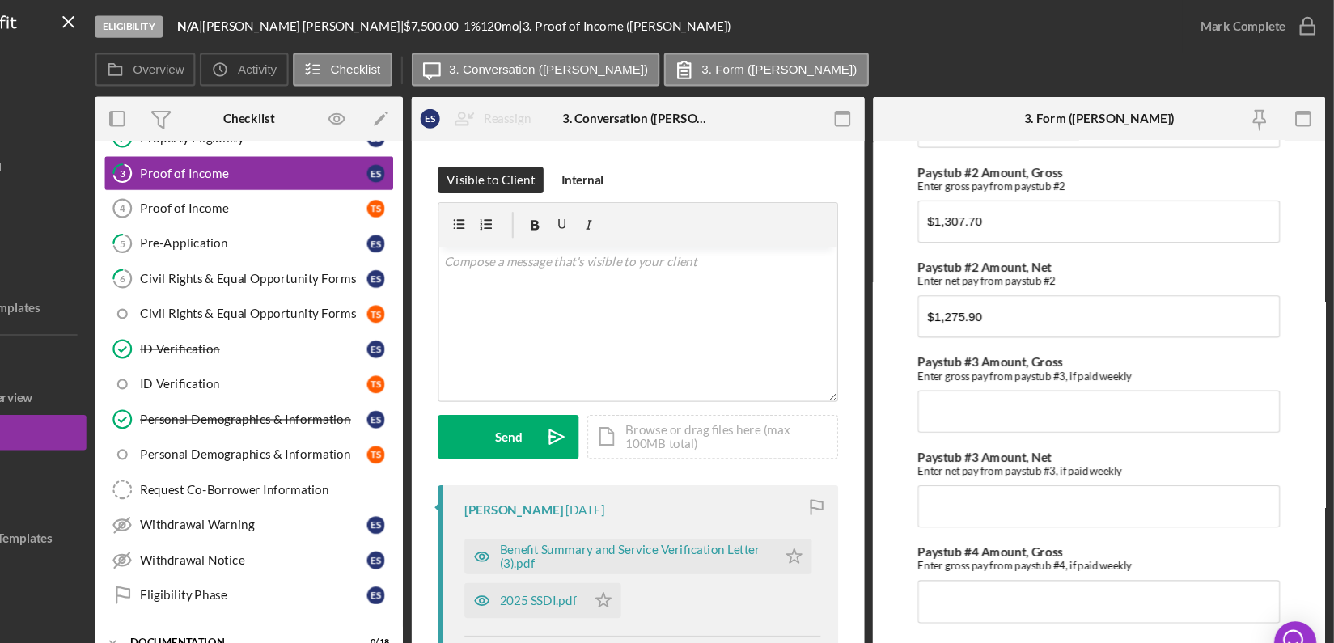
scroll to position [422, 0]
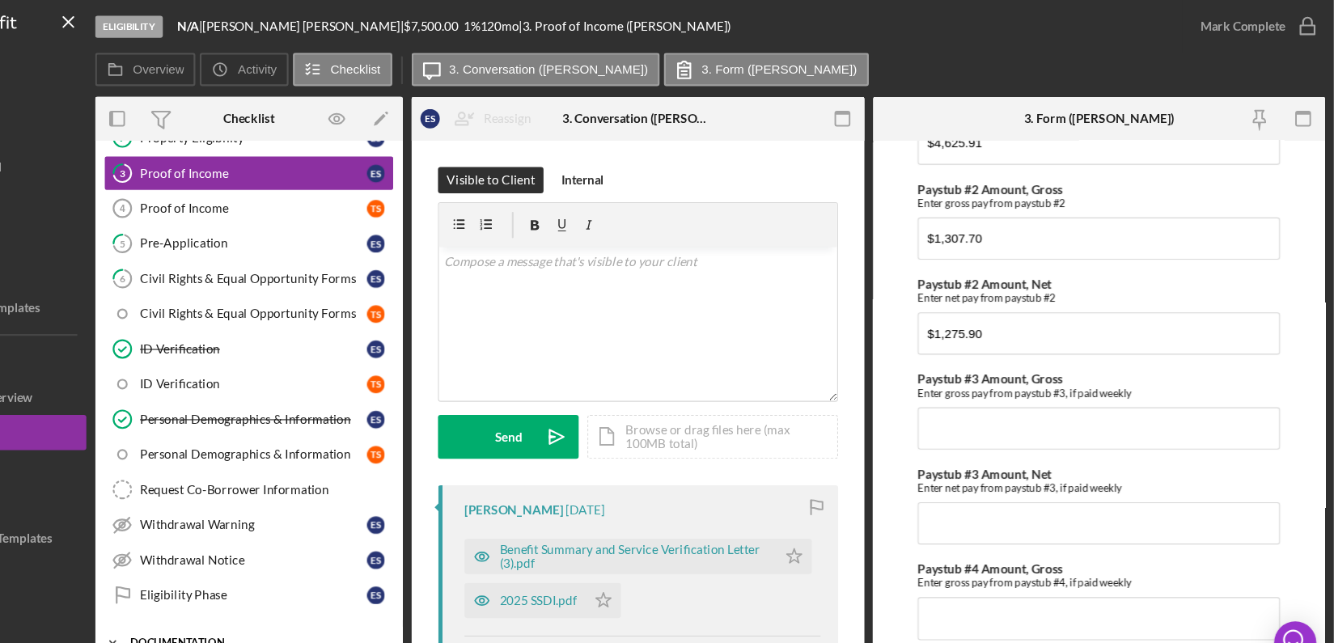
click at [424, 589] on div "Documentation" at bounding box center [341, 591] width 230 height 10
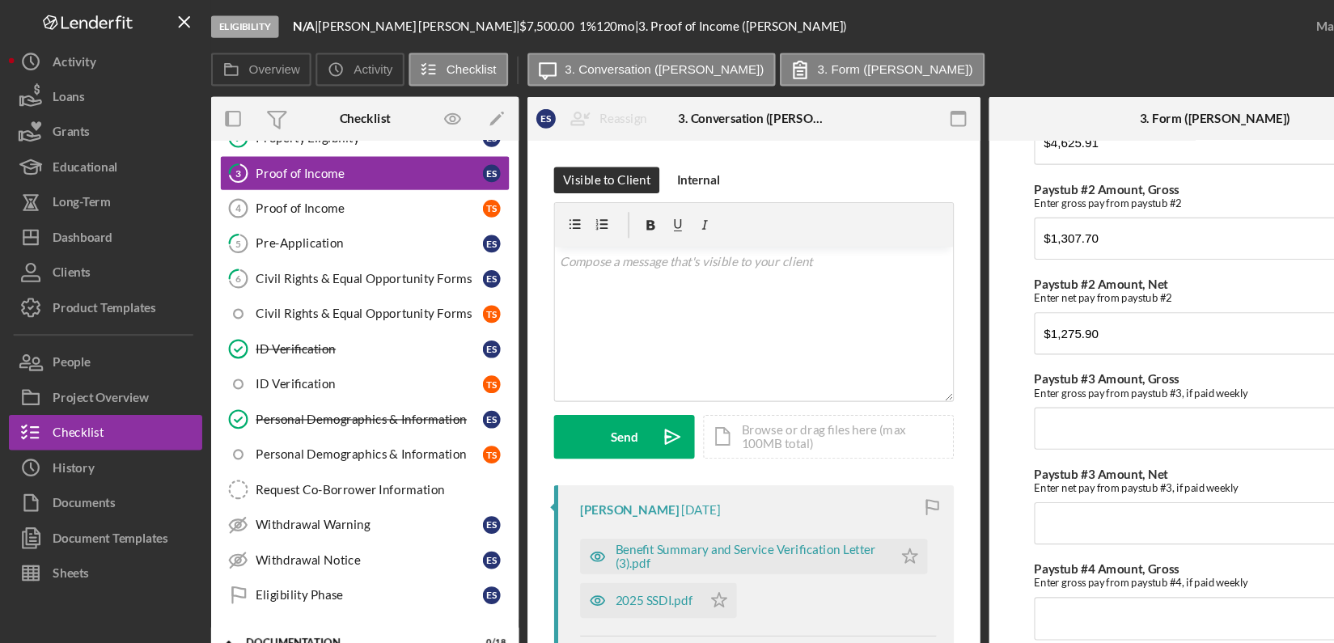
drag, startPoint x: 82, startPoint y: 518, endPoint x: 63, endPoint y: 560, distance: 46.0
click at [63, 560] on div at bounding box center [97, 572] width 178 height 59
click at [61, 522] on div "Sheets" at bounding box center [65, 529] width 33 height 36
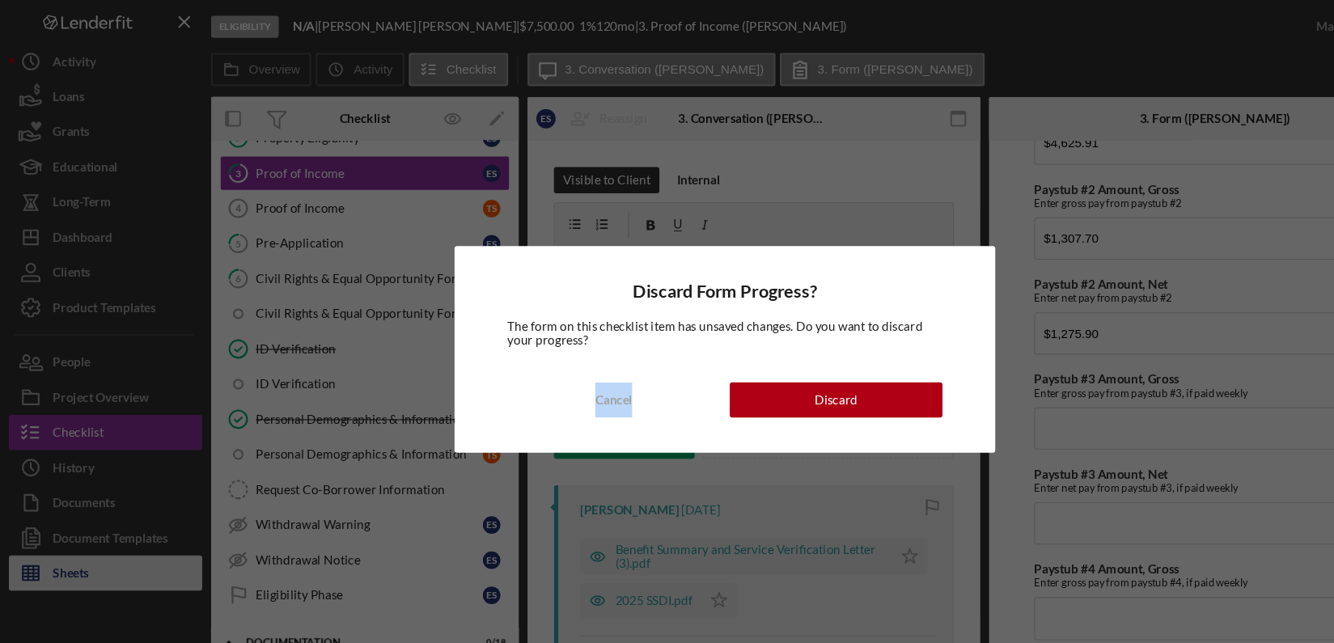
click at [61, 522] on div "Discard Form Progress? The form on this checklist item has unsaved changes. Do …" at bounding box center [667, 321] width 1334 height 643
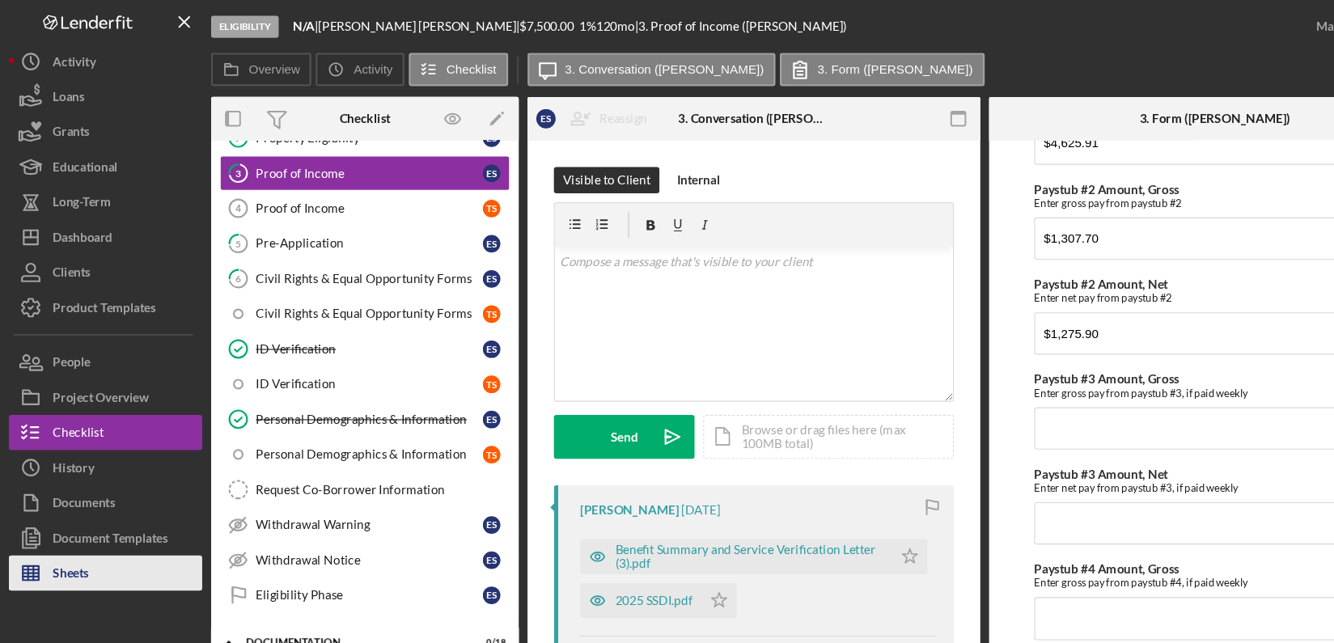
click at [36, 524] on line "button" at bounding box center [28, 524] width 15 height 0
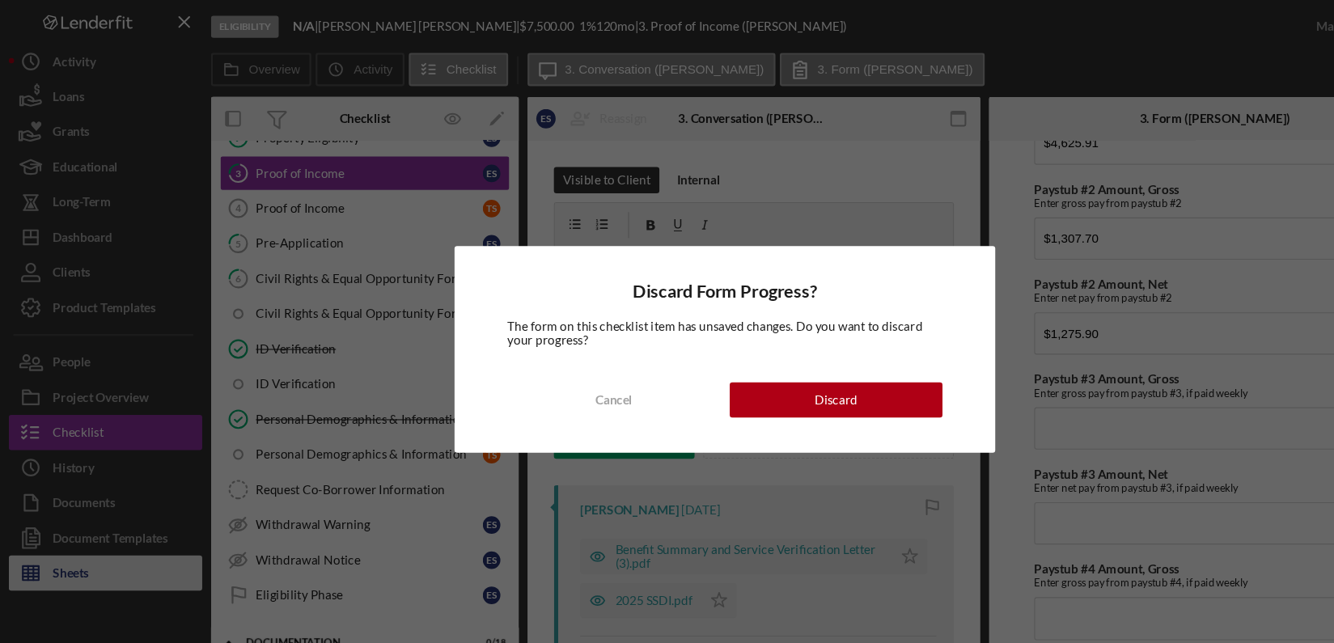
click at [36, 523] on div "Discard Form Progress? The form on this checklist item has unsaved changes. Do …" at bounding box center [667, 321] width 1334 height 643
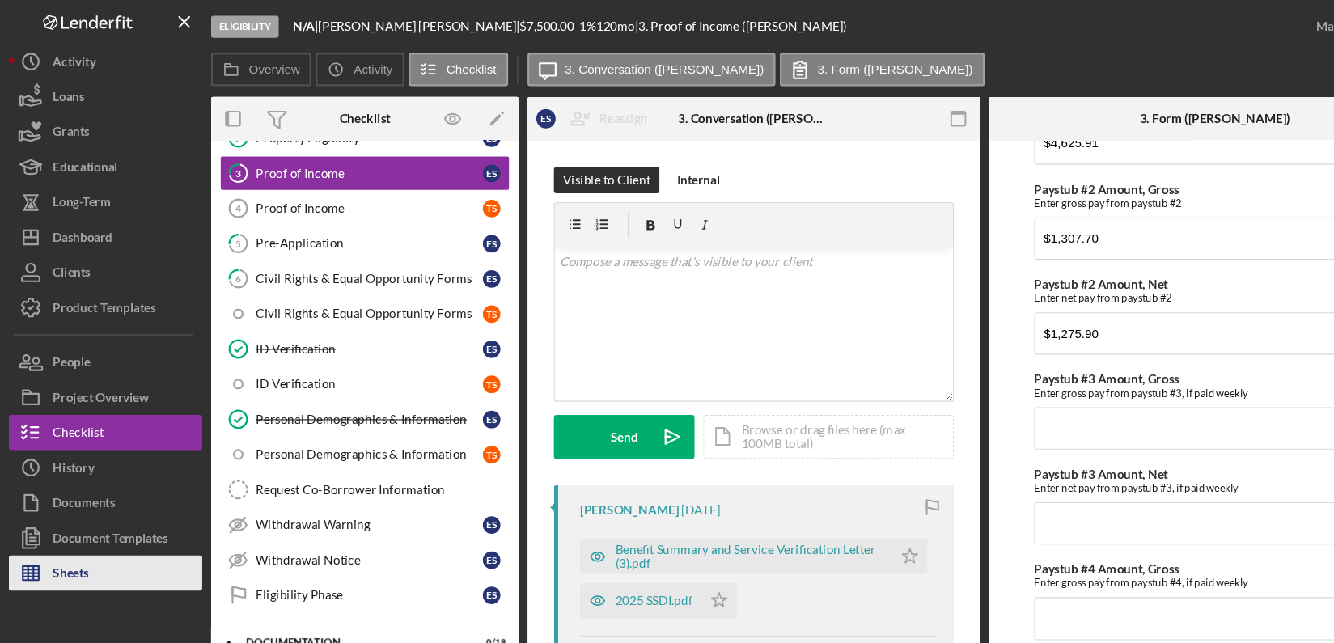
click at [36, 523] on icon "button" at bounding box center [28, 527] width 40 height 40
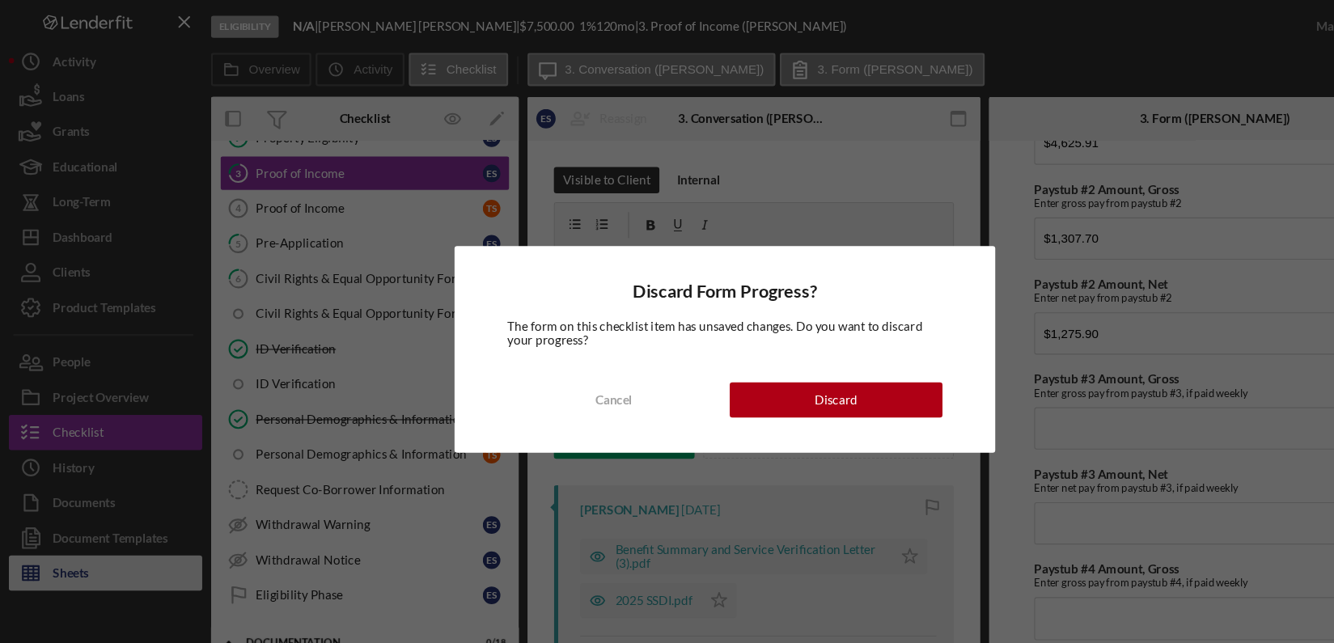
click at [36, 523] on div "Discard Form Progress? The form on this checklist item has unsaved changes. Do …" at bounding box center [667, 321] width 1334 height 643
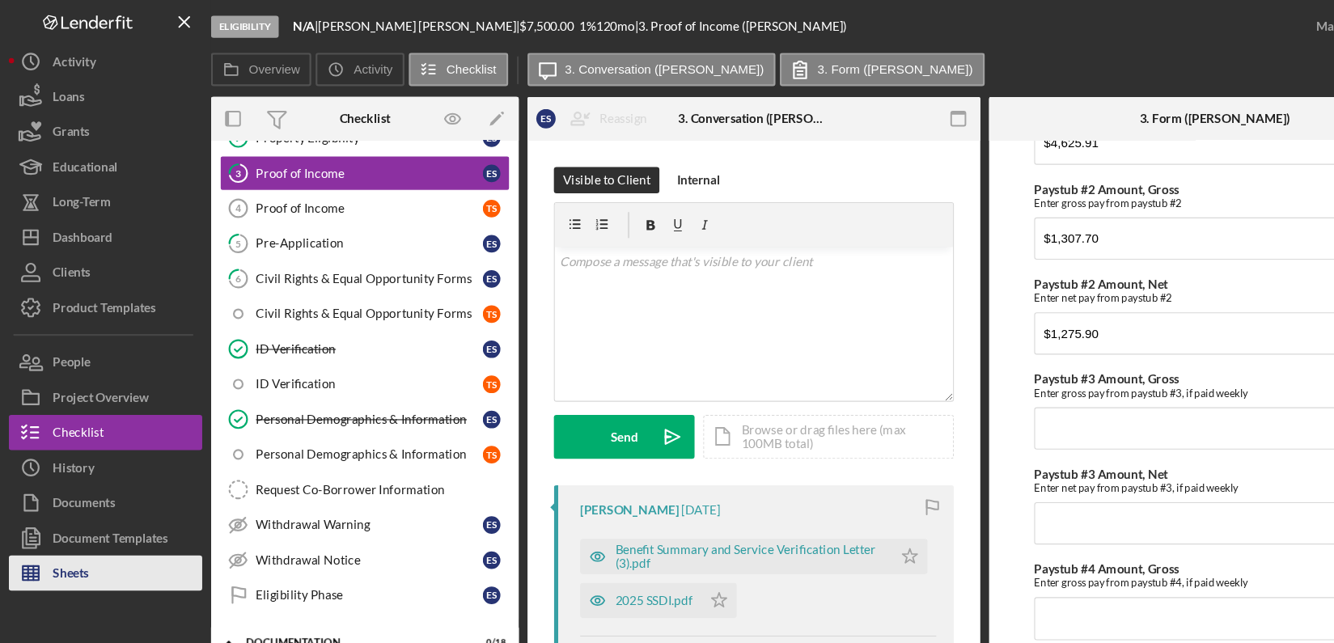
click at [27, 527] on line "button" at bounding box center [28, 527] width 15 height 0
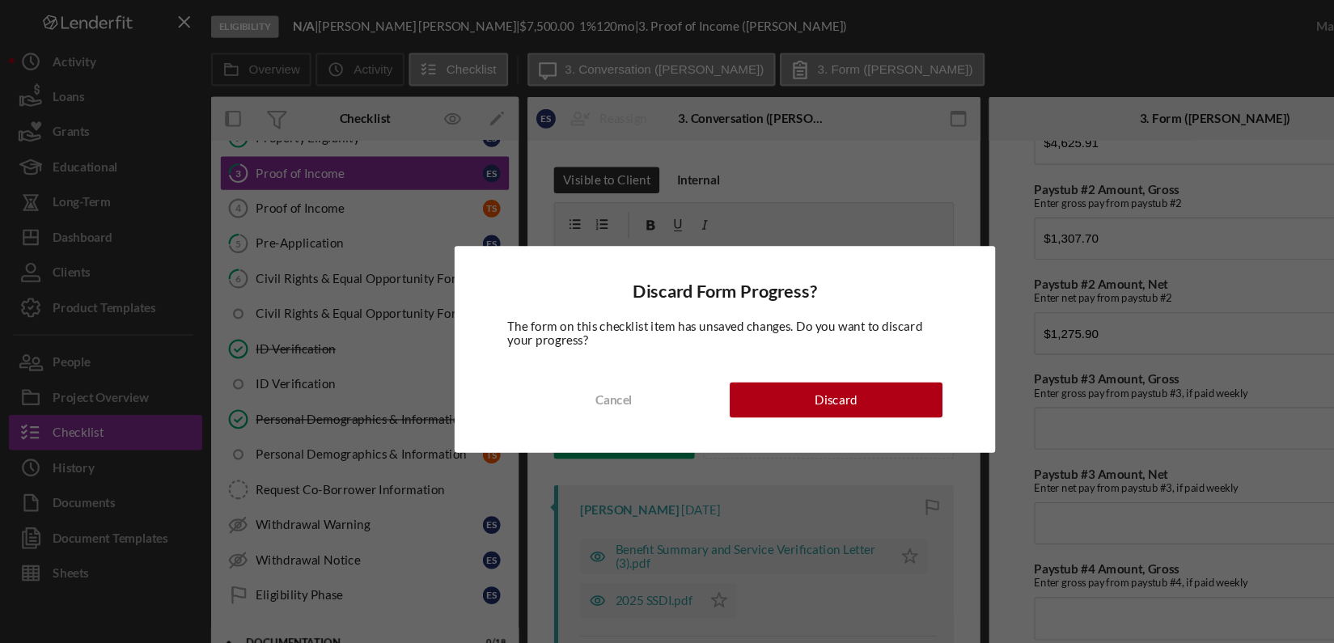
click at [155, 538] on div "Discard Form Progress? The form on this checklist item has unsaved changes. Do …" at bounding box center [667, 321] width 1334 height 643
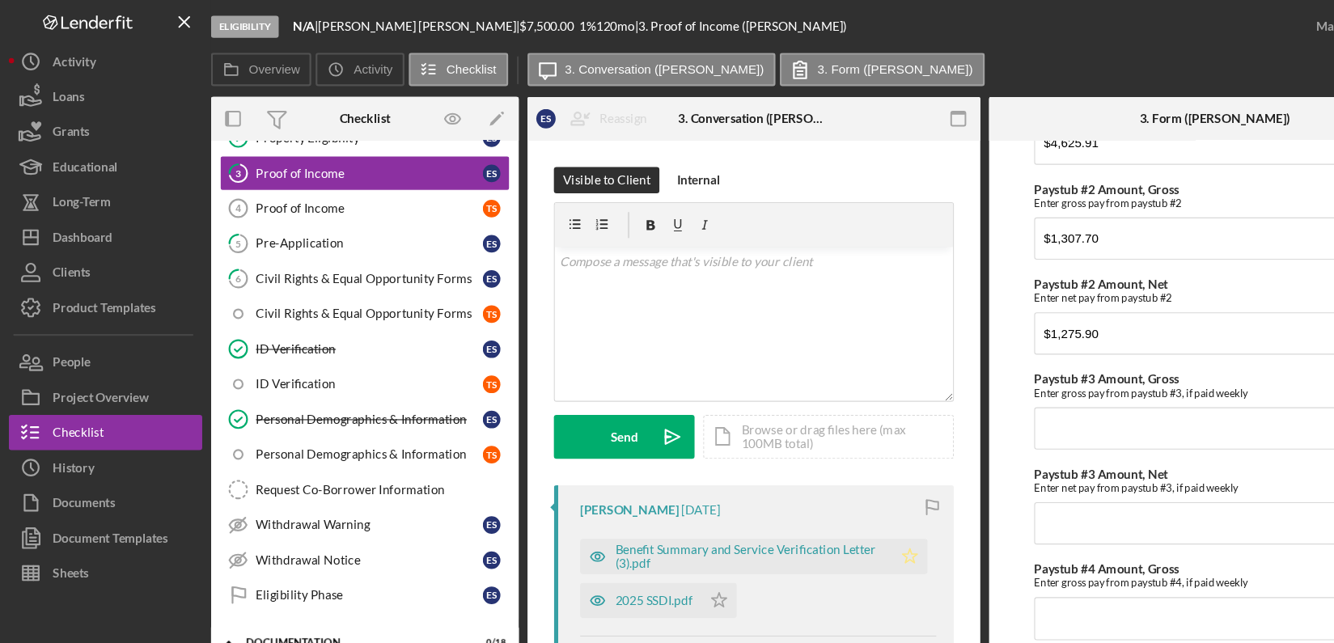
click at [833, 517] on icon "Icon/Star" at bounding box center [837, 512] width 32 height 32
click at [658, 551] on icon "Icon/Star" at bounding box center [661, 552] width 32 height 32
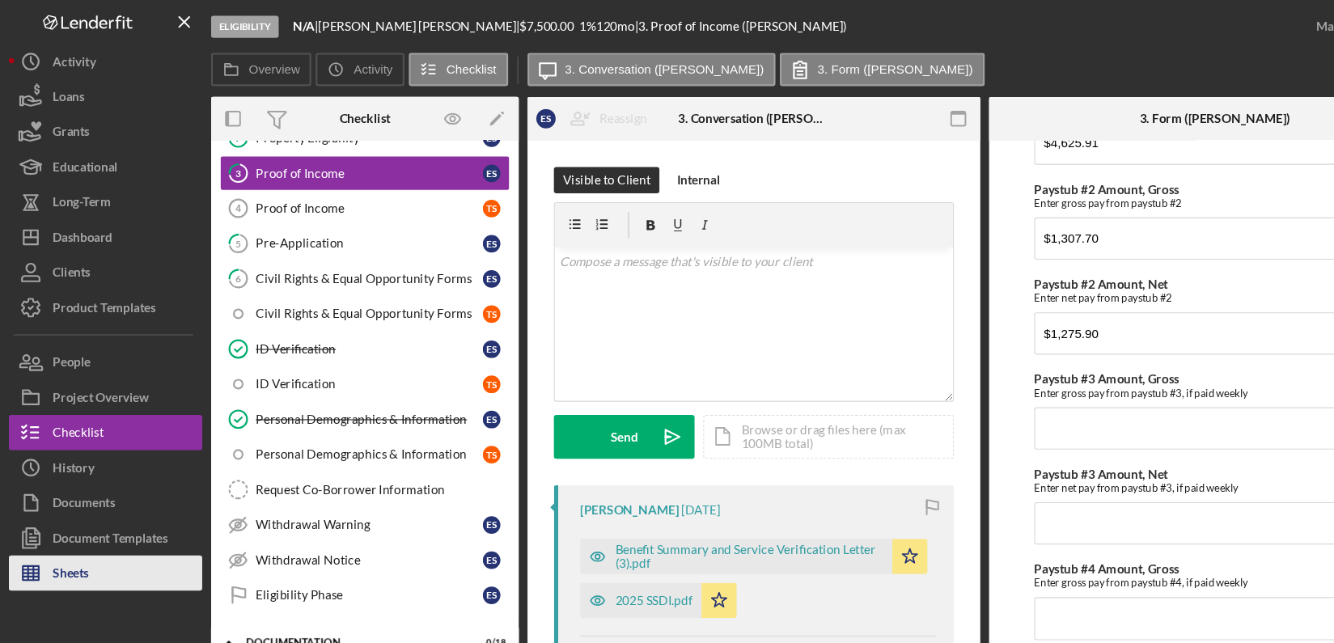
click at [87, 518] on button "Sheets" at bounding box center [97, 527] width 178 height 32
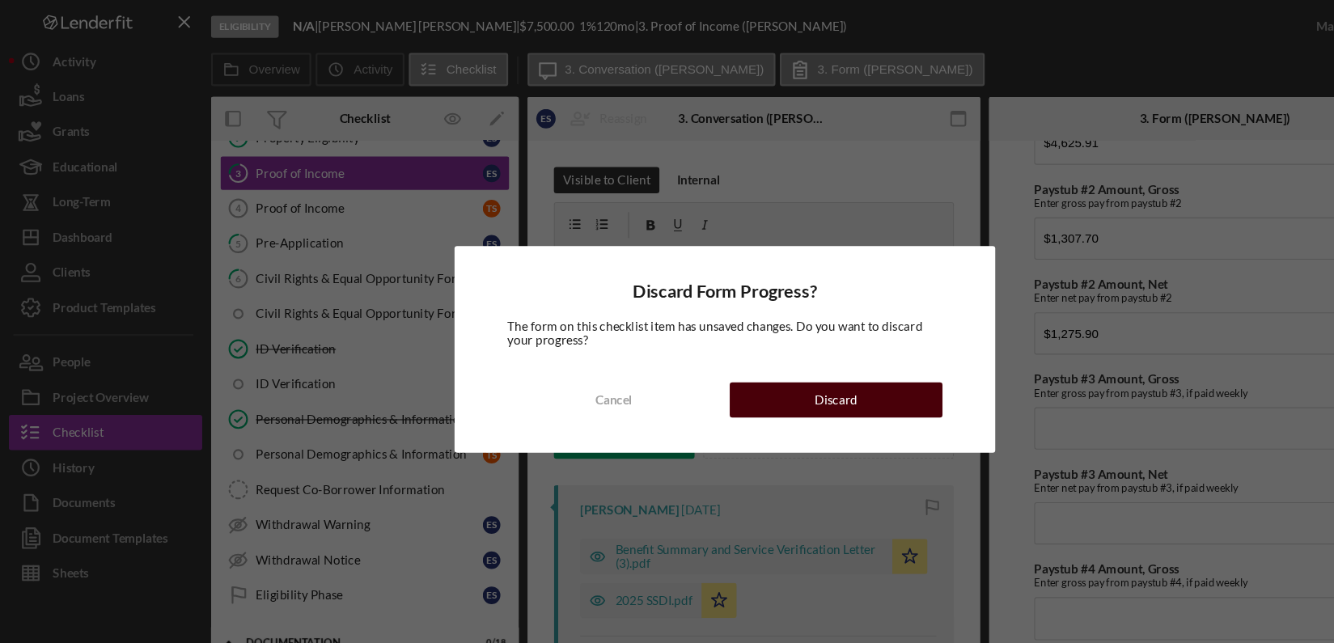
click at [732, 366] on button "Discard" at bounding box center [769, 368] width 196 height 32
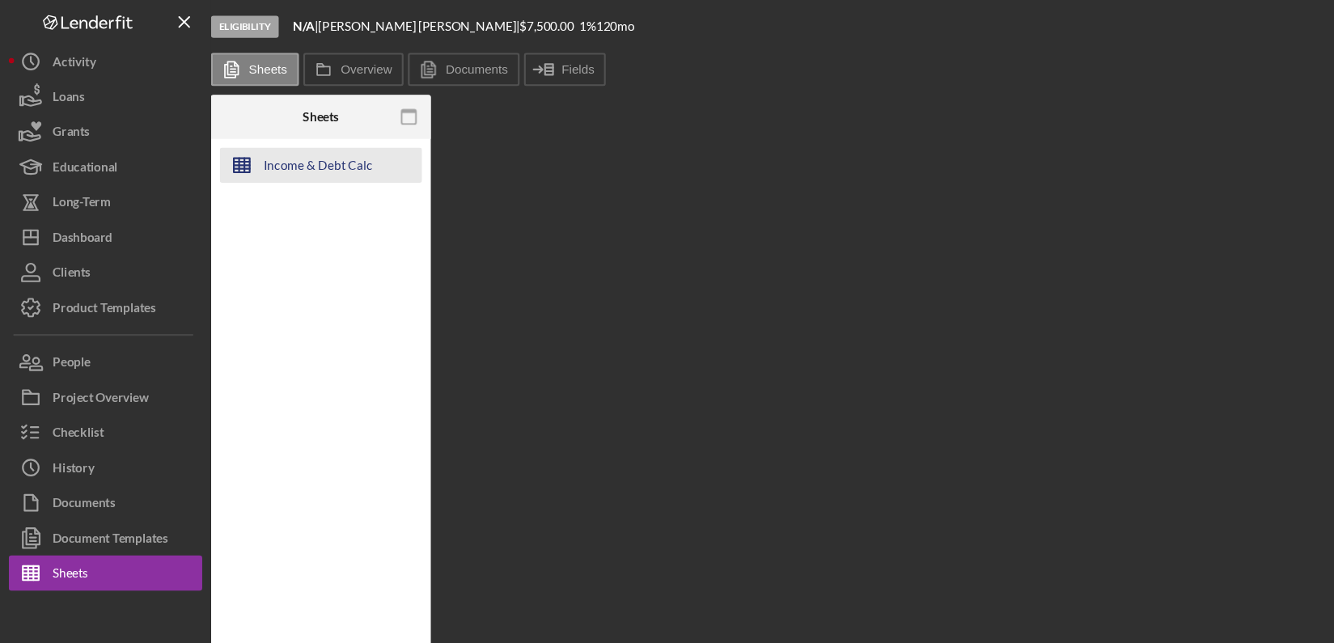
click at [226, 156] on icon "button" at bounding box center [222, 152] width 40 height 40
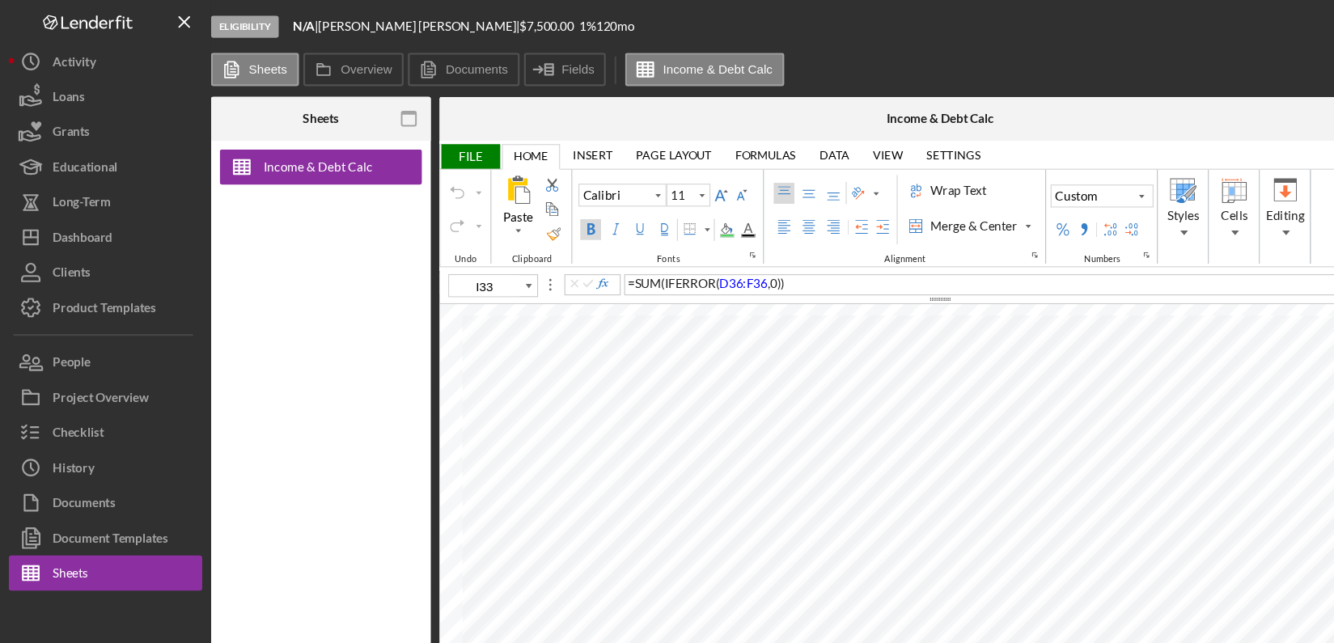
type input "I32"
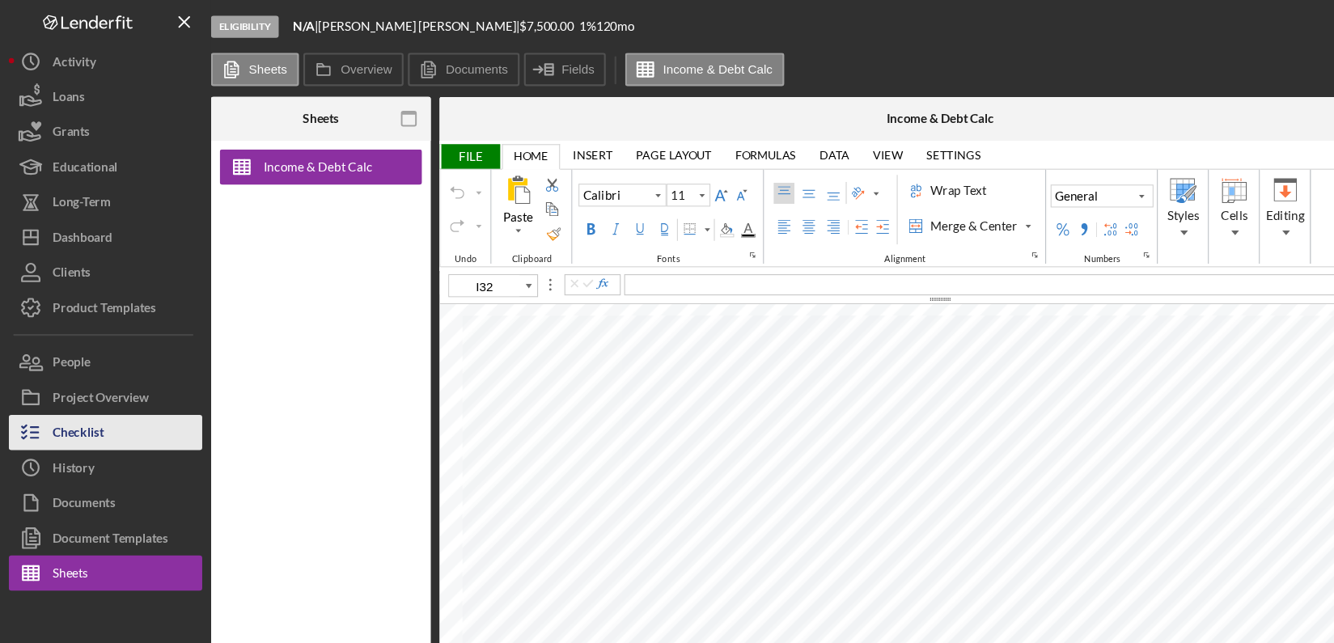
click at [73, 389] on div "Checklist" at bounding box center [72, 400] width 47 height 36
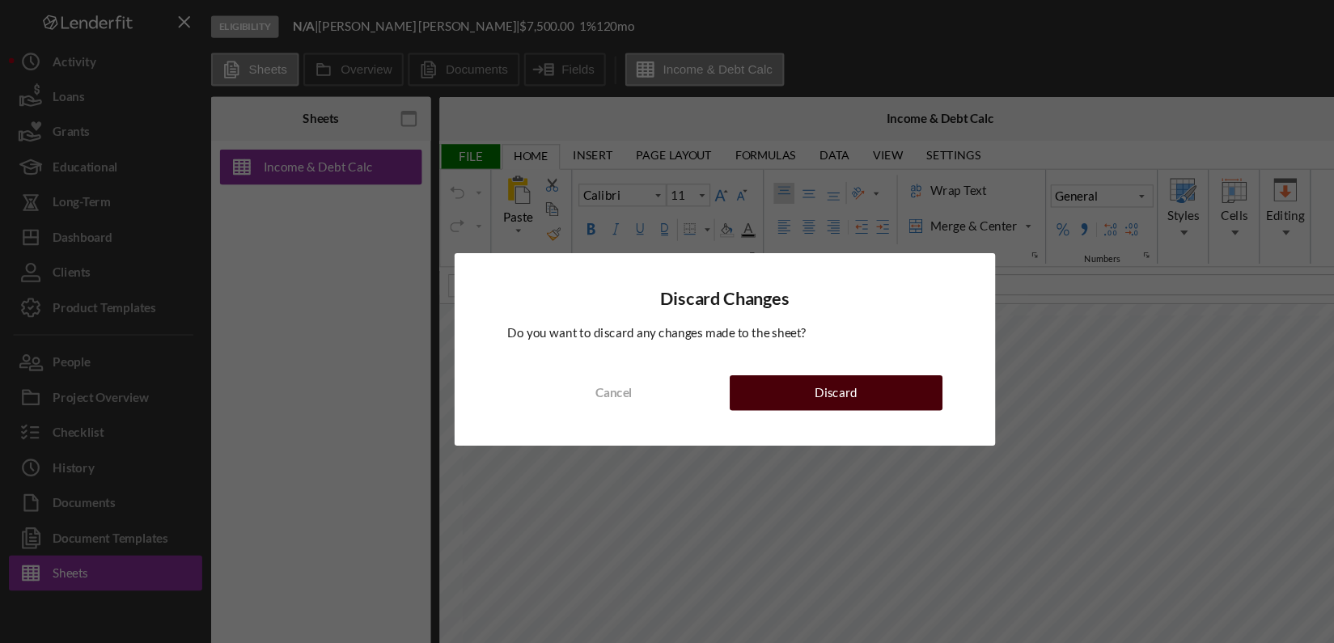
click at [776, 354] on div "Discard" at bounding box center [769, 361] width 40 height 32
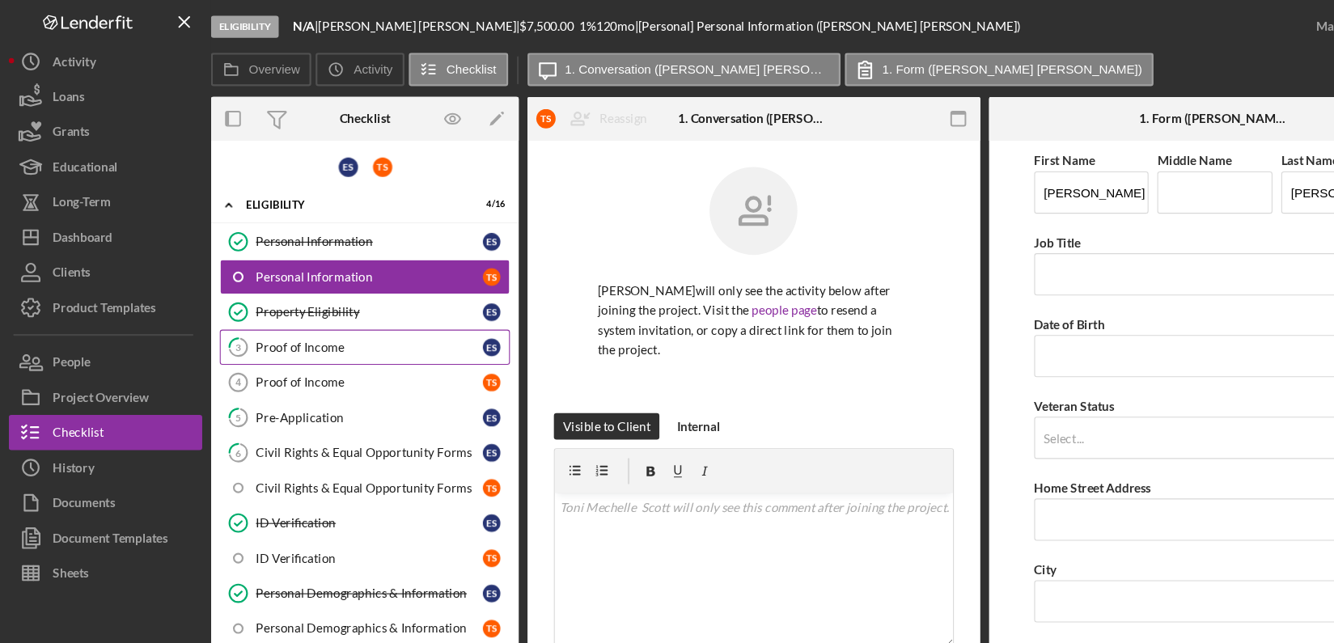
click at [285, 313] on div "Proof of Income" at bounding box center [339, 319] width 209 height 13
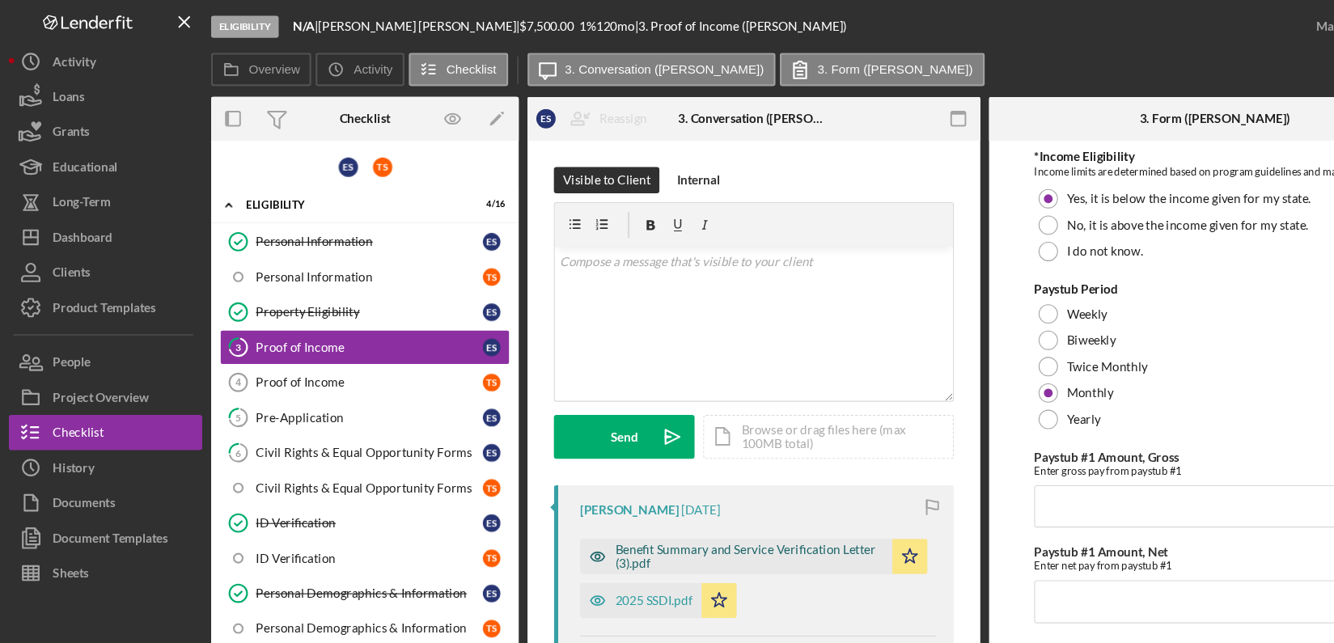
click at [774, 508] on div "Benefit Summary and Service Verification Letter (3).pdf" at bounding box center [689, 512] width 247 height 26
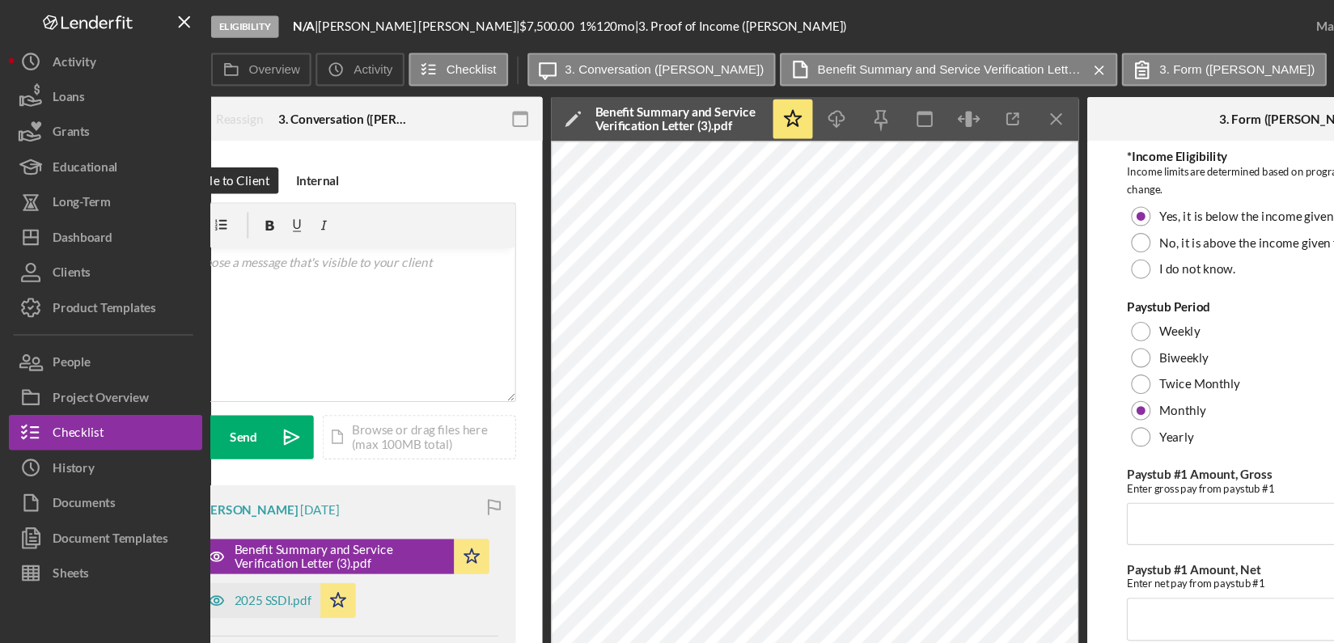
scroll to position [0, 356]
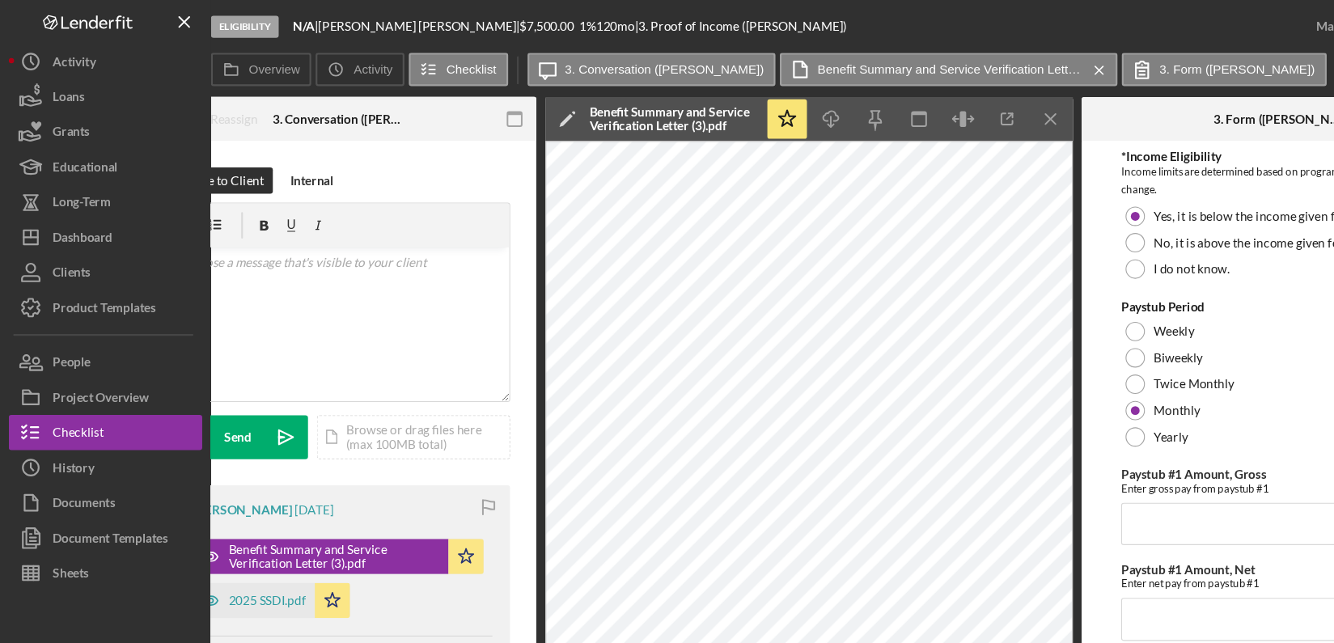
click at [987, 577] on div "Overview Internal Workflow Stage Eligibility Icon/Dropdown Arrow Archive (can u…" at bounding box center [759, 362] width 1131 height 546
click at [230, 553] on div "2025 SSDI.pdf" at bounding box center [245, 552] width 71 height 13
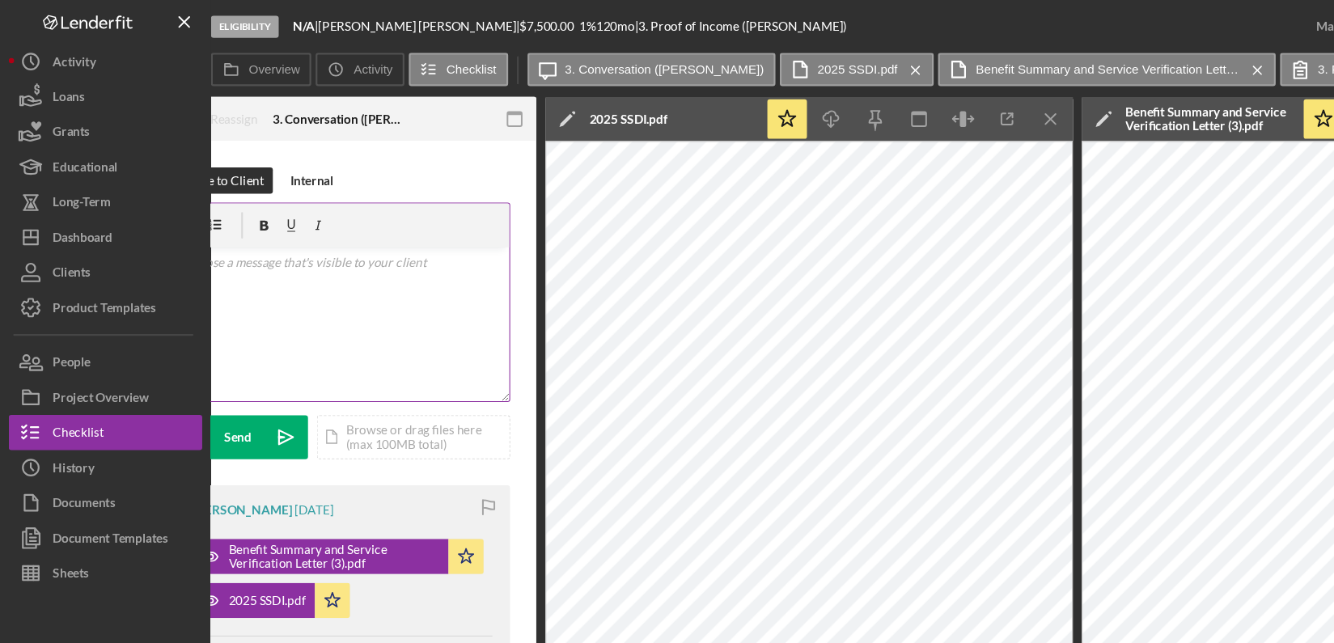
click at [283, 262] on div "v Color teal Color pink Remove color Add row above Add row below Add column bef…" at bounding box center [311, 298] width 314 height 142
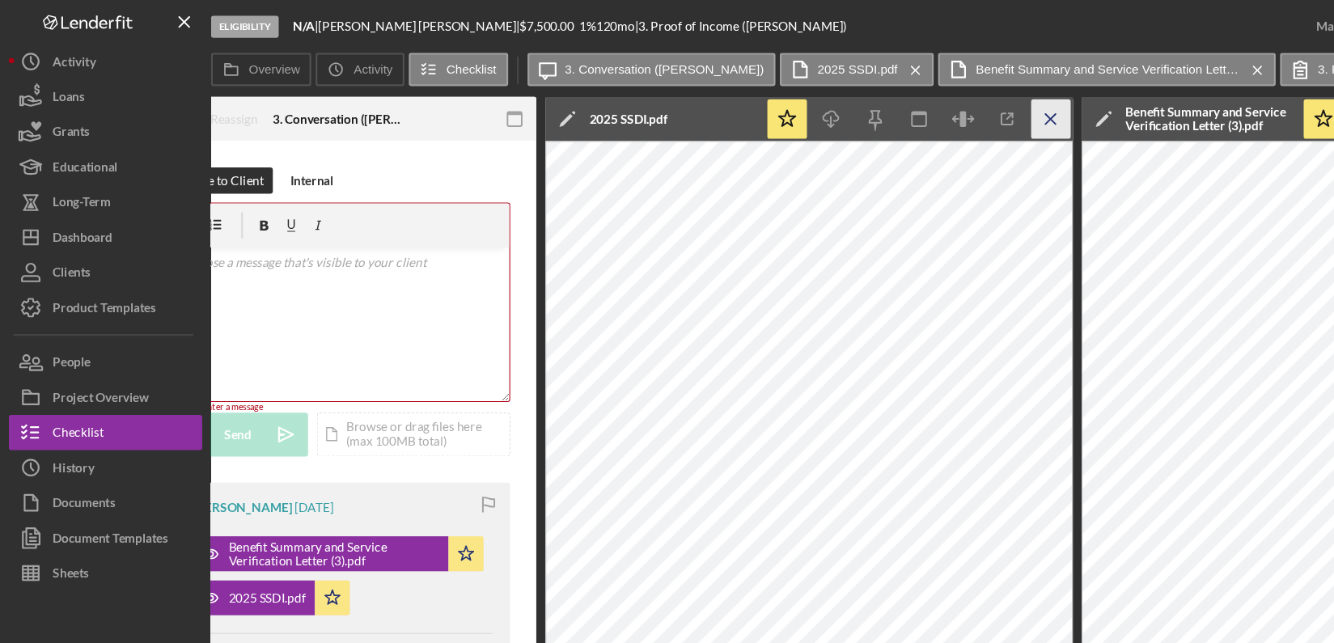
click at [968, 101] on icon "Icon/Menu Close" at bounding box center [967, 109] width 36 height 36
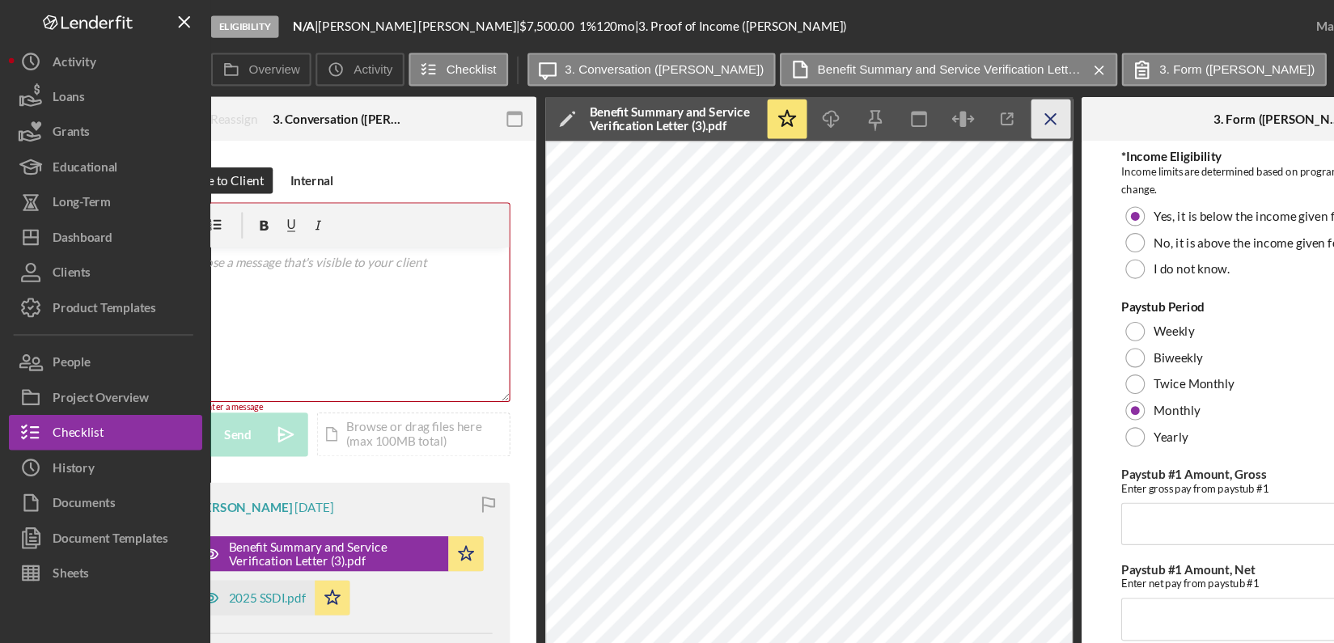
click at [973, 102] on icon "Icon/Menu Close" at bounding box center [967, 109] width 36 height 36
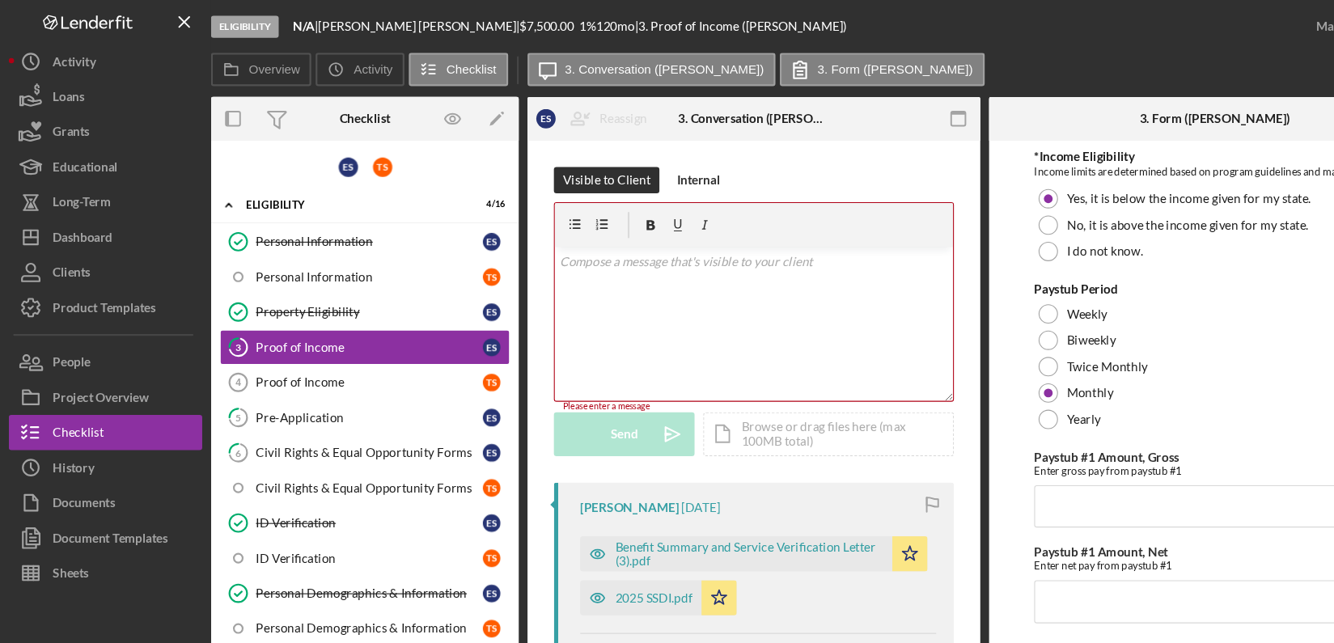
scroll to position [0, 0]
click at [585, 242] on p at bounding box center [693, 241] width 357 height 18
paste div
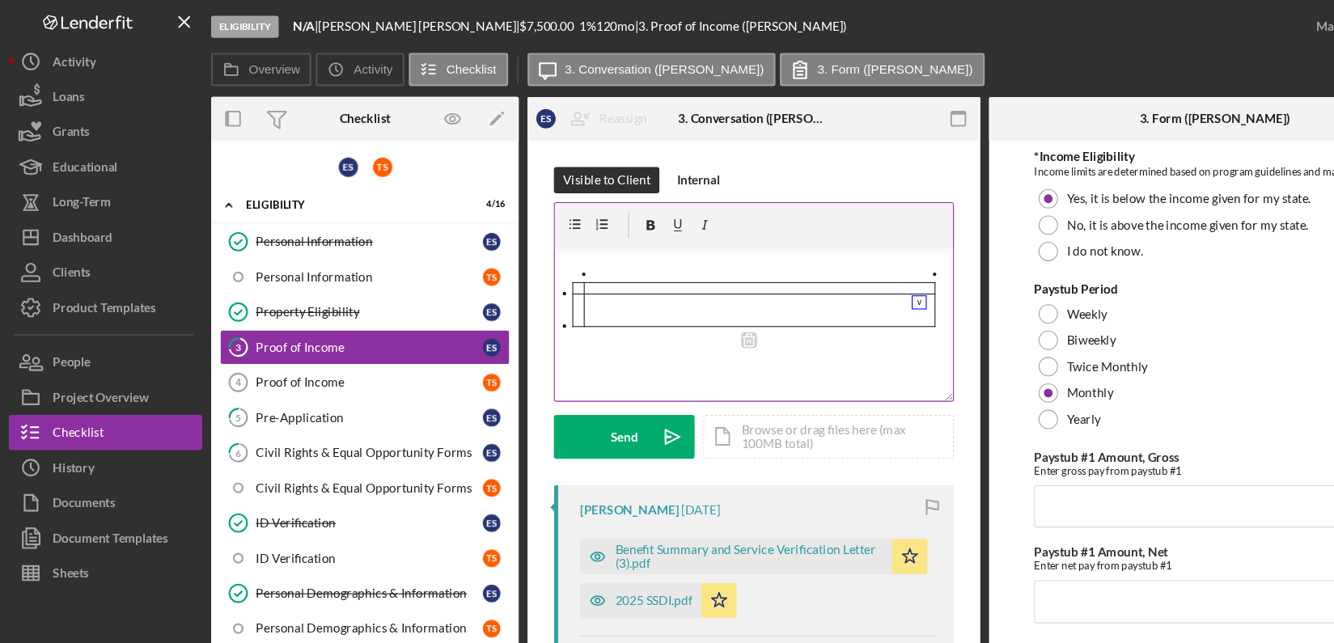
click at [807, 158] on div "Visible to Client Internal" at bounding box center [694, 166] width 368 height 24
click at [890, 57] on div "Overview Icon/History Activity Checklist Icon/Message 3. Conversation (Ervin S.…" at bounding box center [759, 65] width 1131 height 32
click at [323, 266] on link "Personal Information T S" at bounding box center [335, 255] width 267 height 32
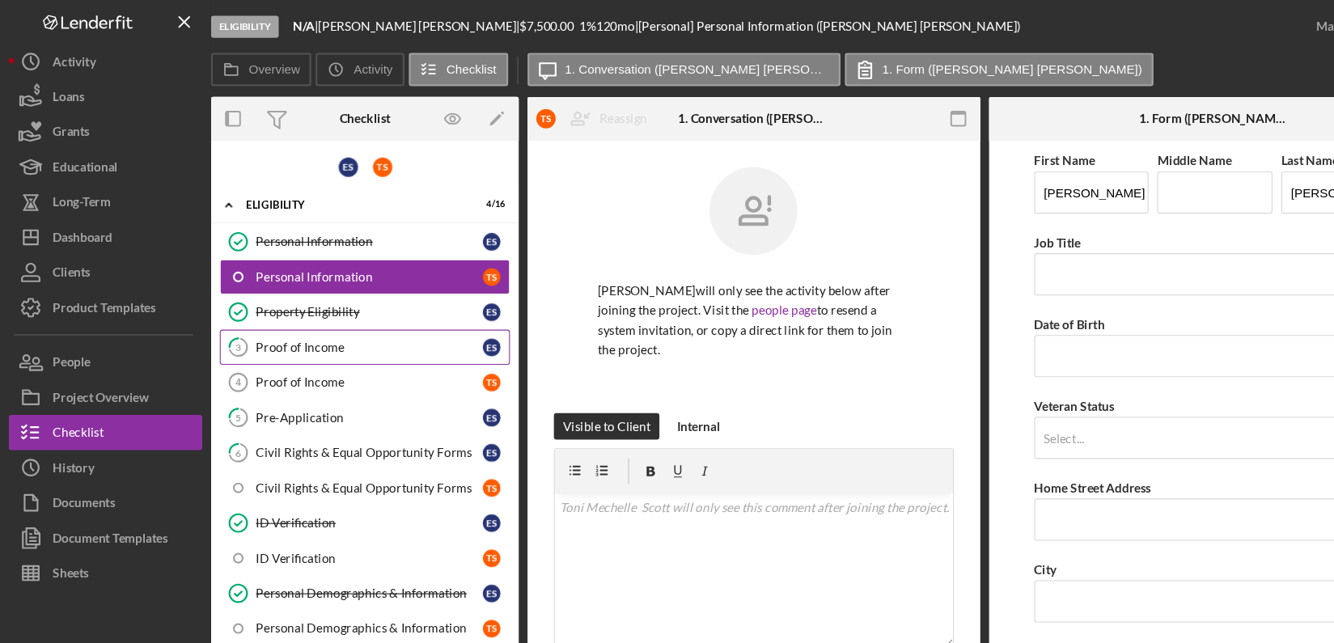
click at [328, 314] on div "Proof of Income" at bounding box center [339, 319] width 209 height 13
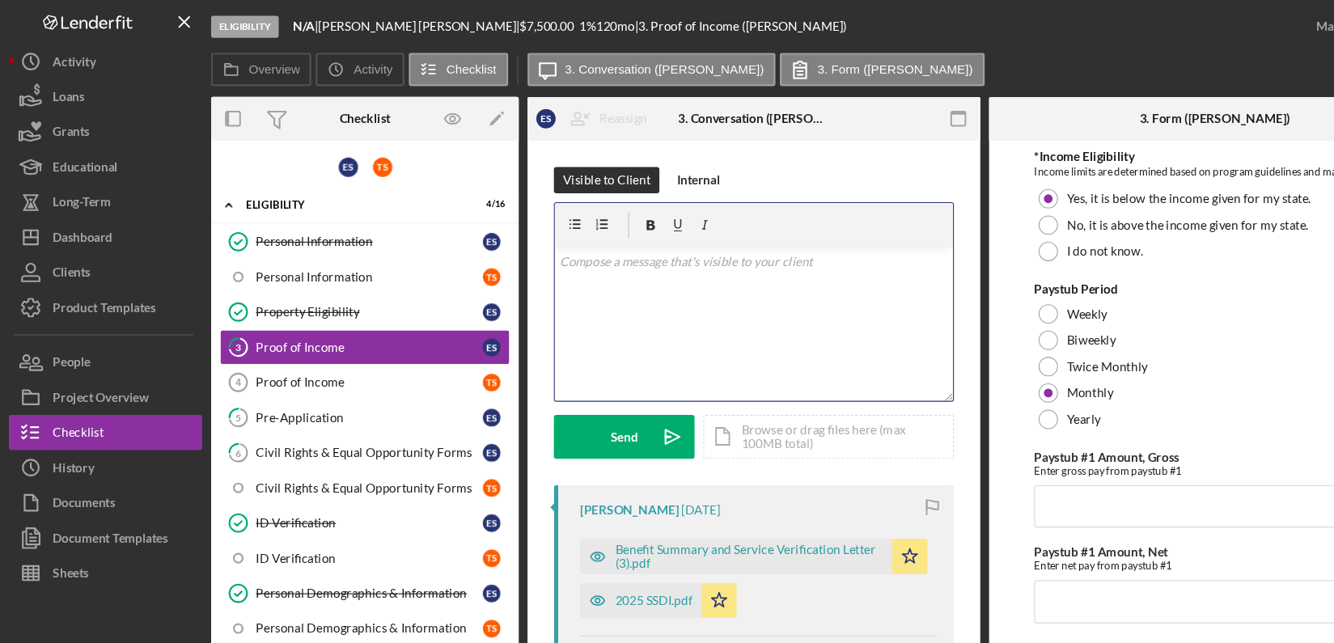
click at [580, 248] on p at bounding box center [693, 241] width 357 height 18
click at [512, 239] on div "v Color teal Color pink Remove color Add row above Add row below Add column bef…" at bounding box center [693, 298] width 366 height 142
click at [658, 247] on p "Gross Yearly-$71,194.92" at bounding box center [693, 241] width 357 height 18
click at [581, 272] on p "Net Monthly_$5901.81" at bounding box center [693, 264] width 357 height 18
click at [704, 256] on p "Net Monthly-$5901.81" at bounding box center [693, 264] width 357 height 18
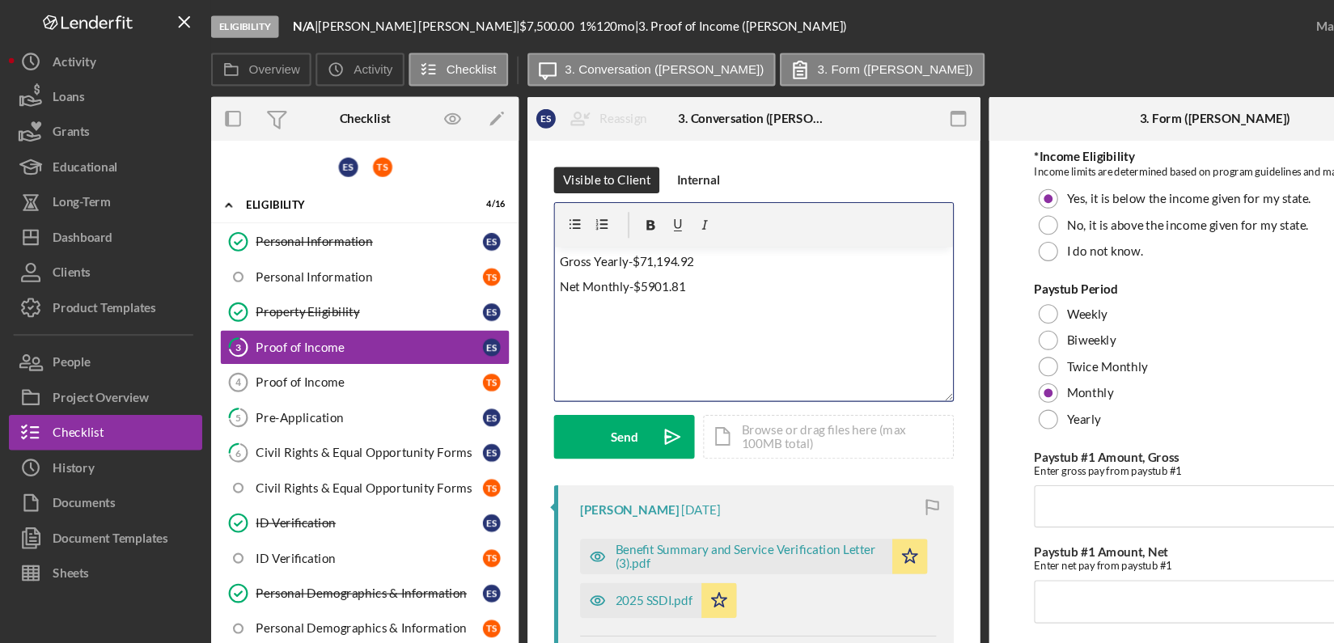
click at [641, 151] on div "Visible to Client Internal v Color teal Color pink Remove color Add row above A…" at bounding box center [693, 598] width 417 height 938
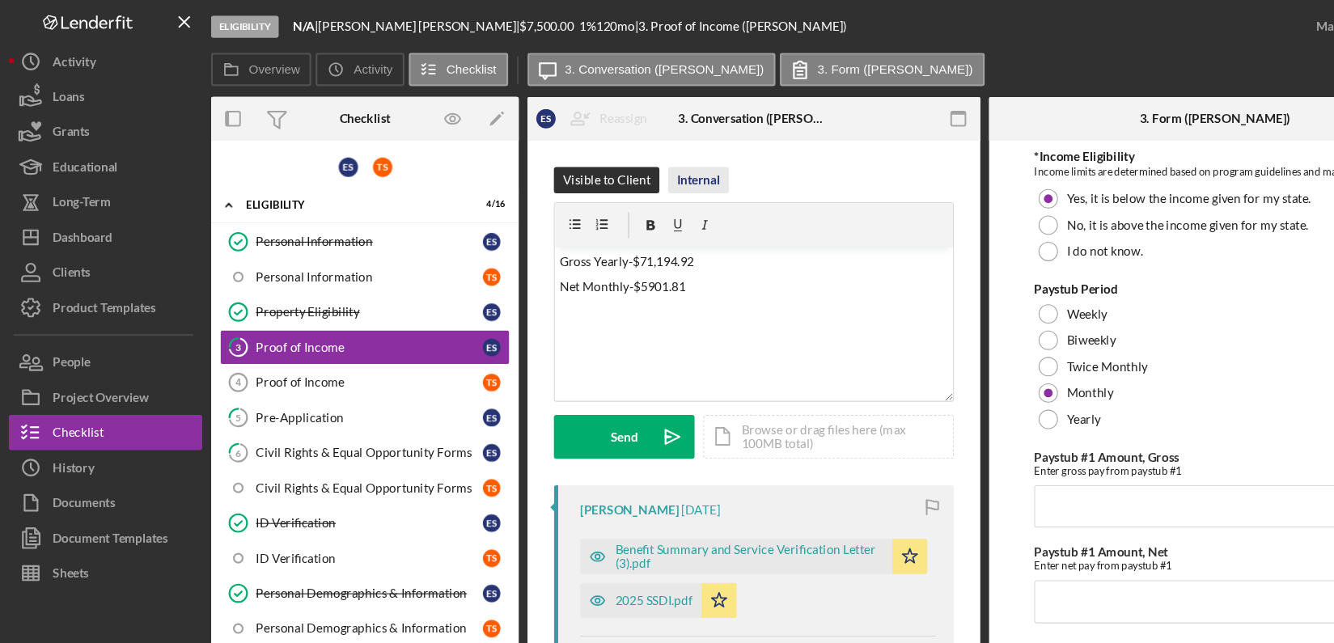
click at [632, 164] on div "Internal" at bounding box center [643, 166] width 40 height 24
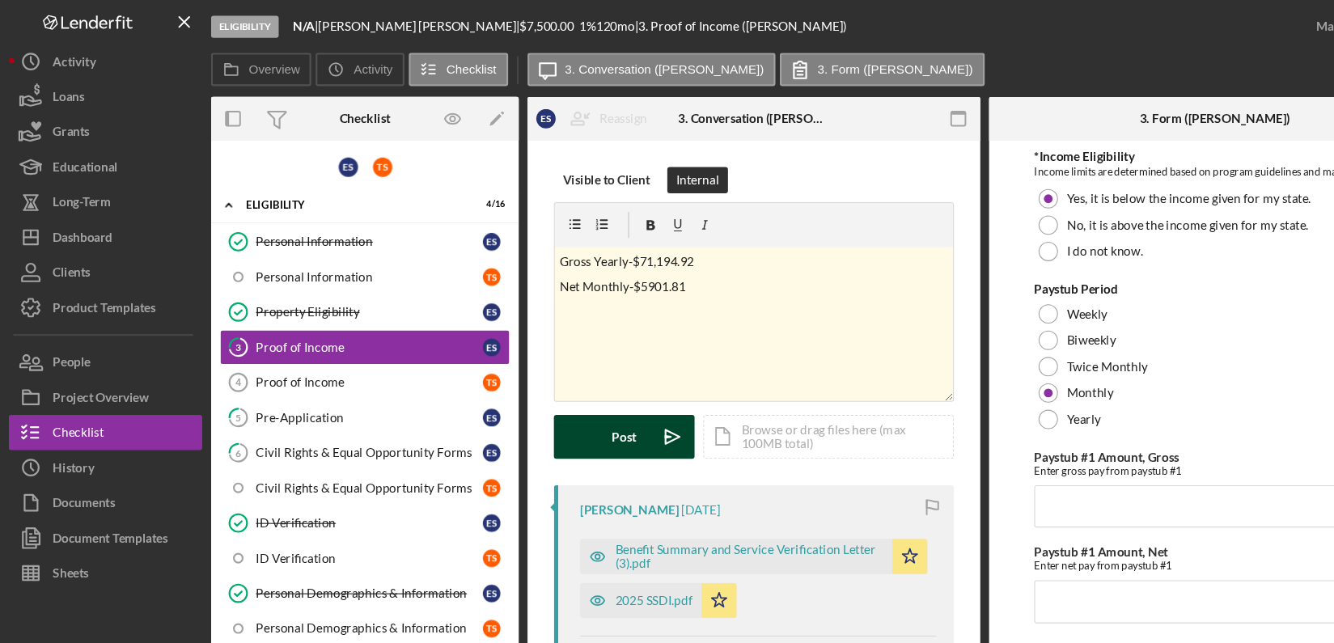
click at [587, 397] on button "Post Icon/icon-invite-send" at bounding box center [574, 402] width 129 height 40
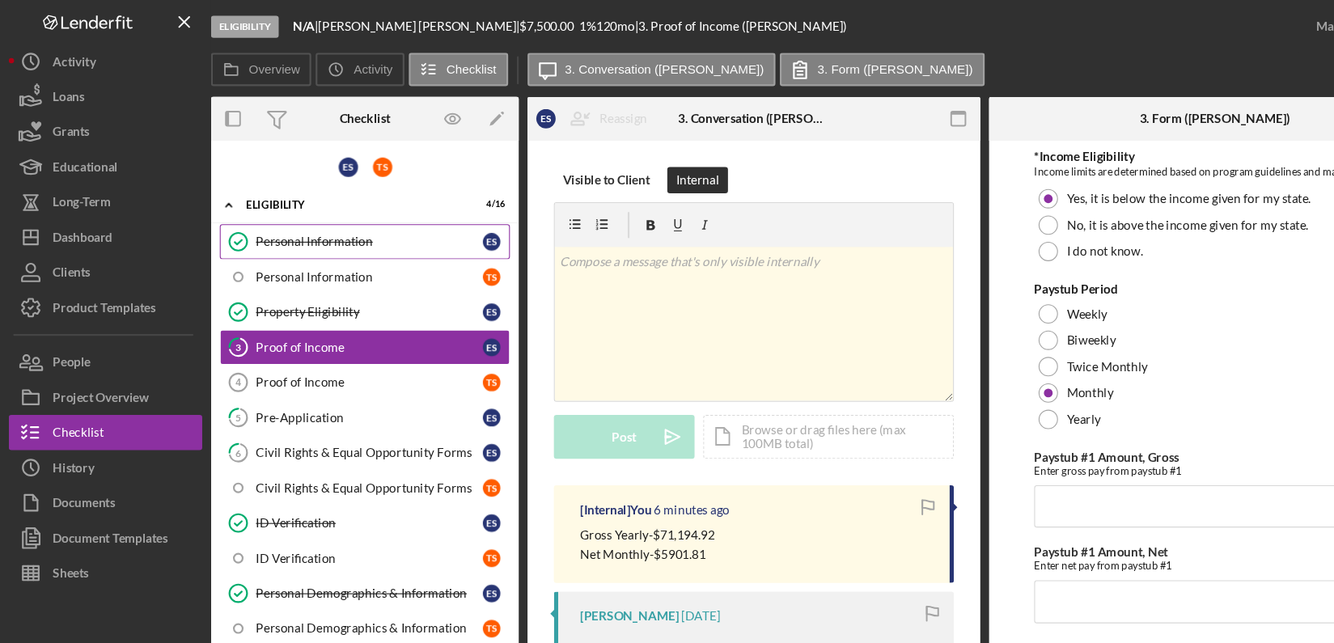
click at [363, 220] on div "Personal Information" at bounding box center [339, 222] width 209 height 13
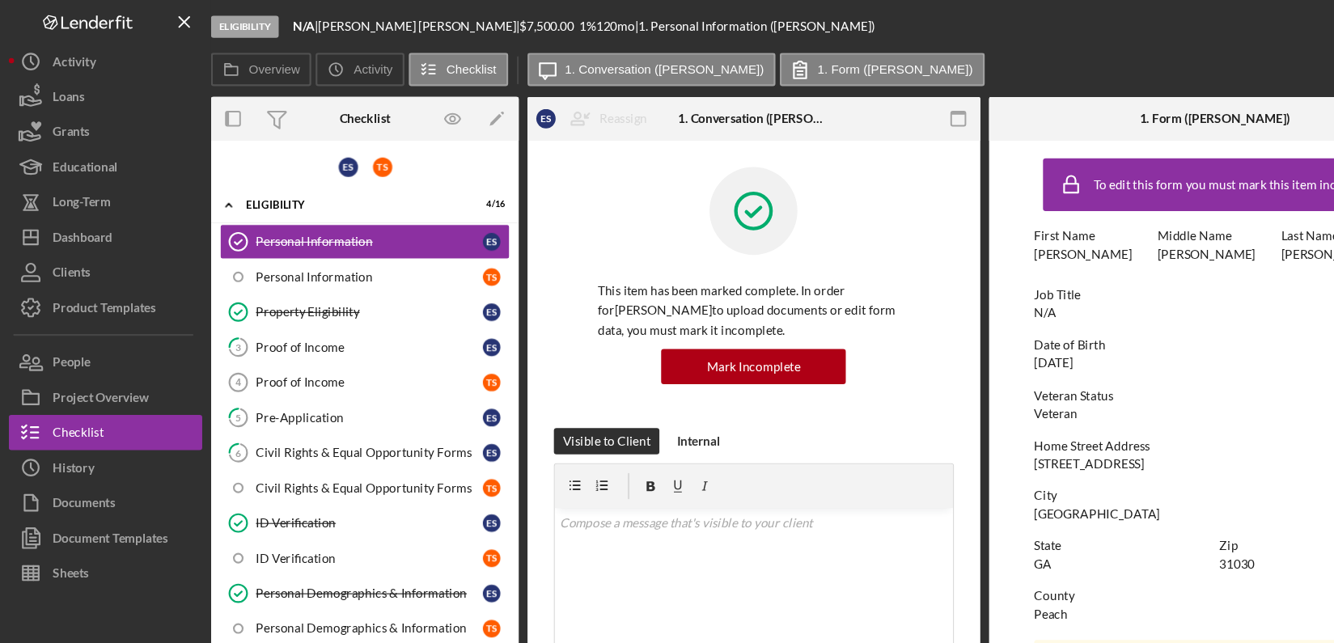
drag, startPoint x: 944, startPoint y: 425, endPoint x: 1061, endPoint y: 425, distance: 117.3
click at [1061, 425] on form "To edit this form you must mark this item incomplete First Name Ervin Middle Na…" at bounding box center [1118, 381] width 417 height 505
copy div "2845 Peach Parkway"
click at [321, 277] on link "Property Eligibility Property Eligibility E S" at bounding box center [335, 287] width 267 height 32
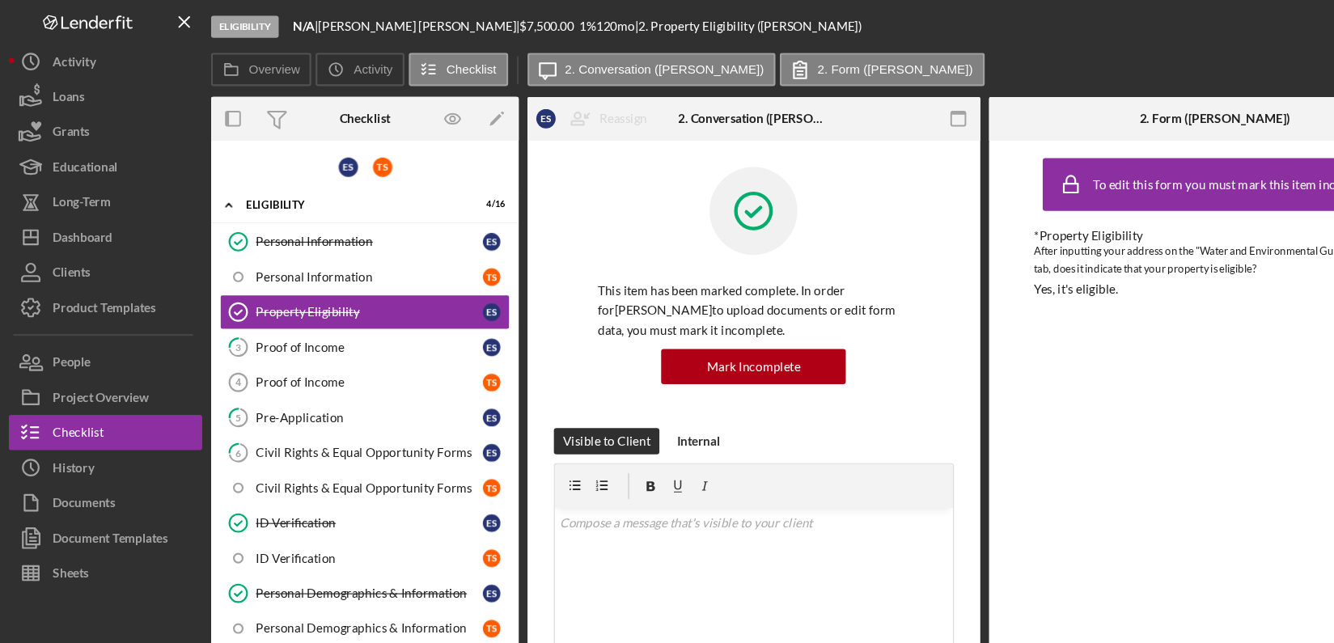
scroll to position [442, 0]
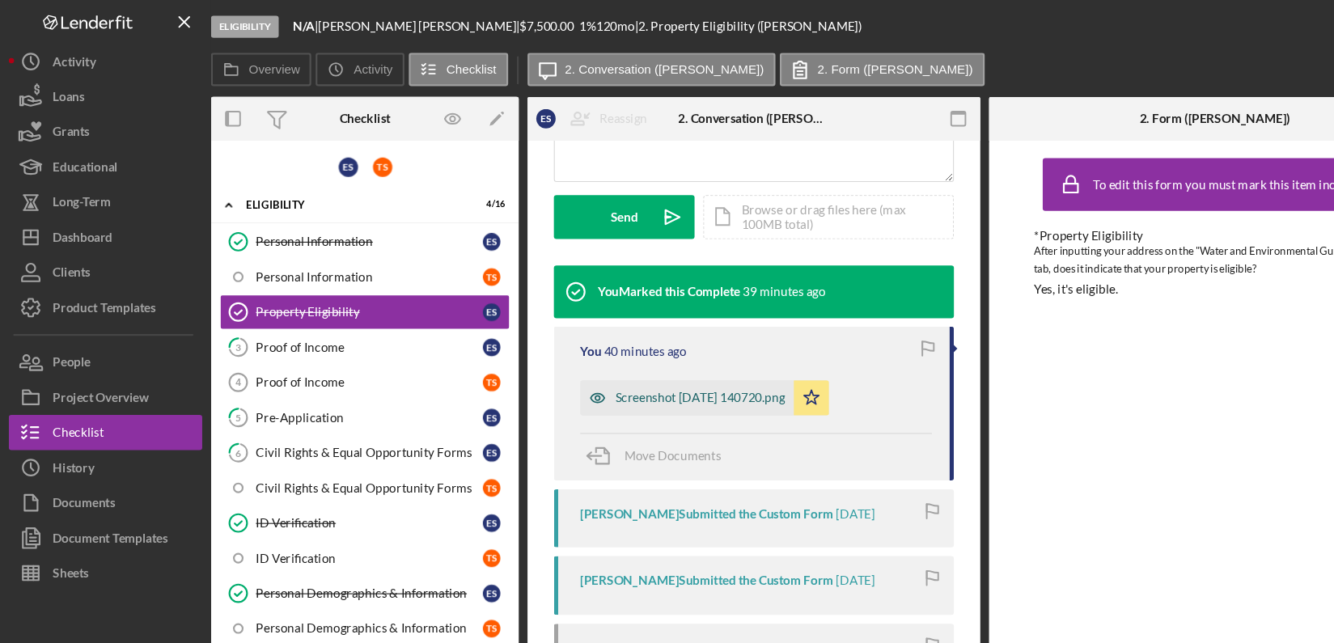
click at [663, 365] on div "Screenshot 2025-08-18 140720.png" at bounding box center [644, 366] width 156 height 13
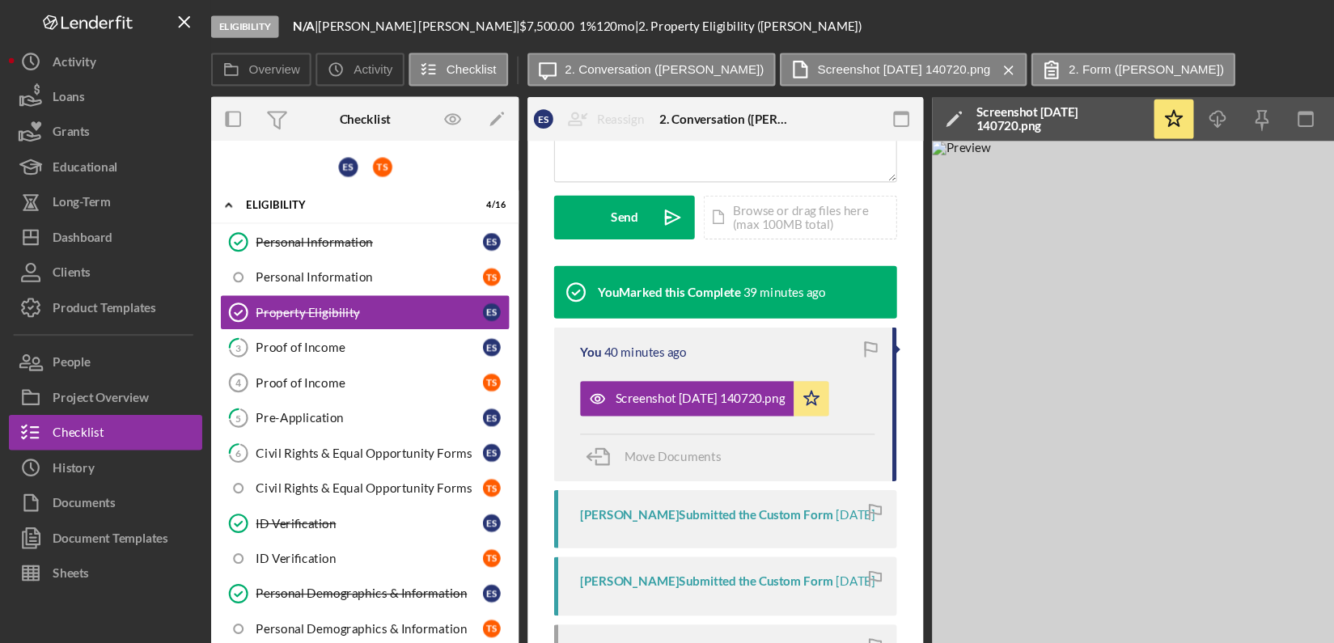
click at [1000, 563] on img at bounding box center [1099, 381] width 485 height 505
click at [348, 254] on div "Personal Information" at bounding box center [339, 254] width 209 height 13
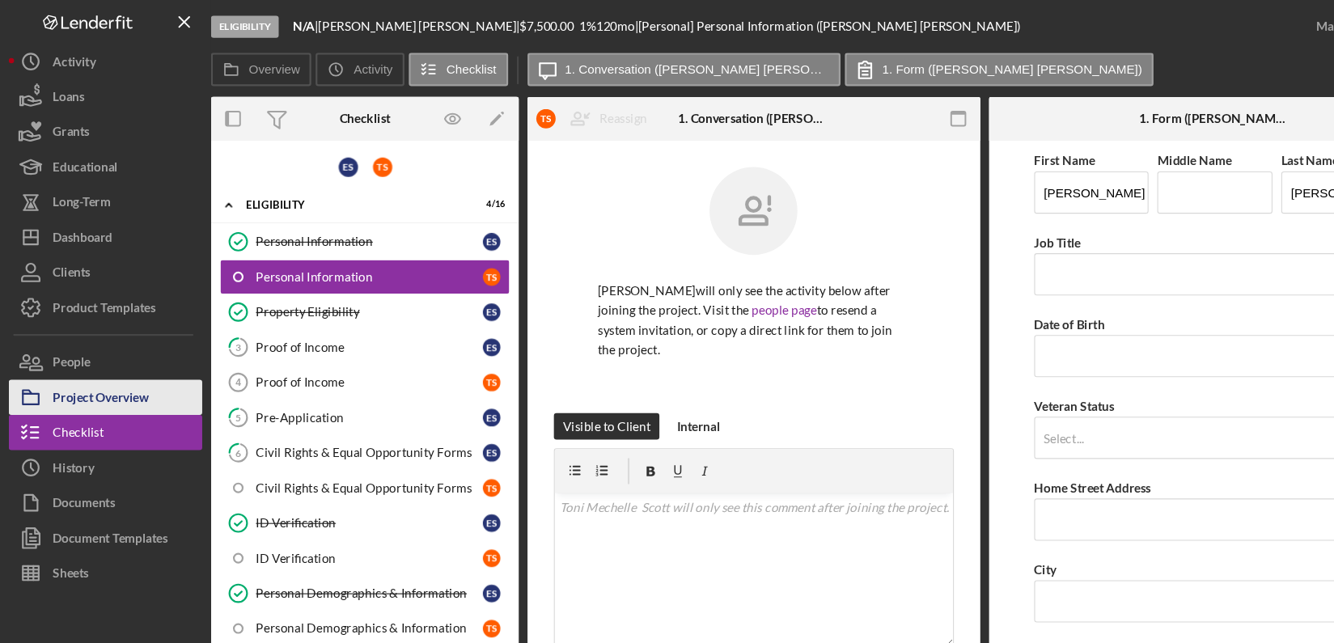
click at [145, 374] on button "Project Overview" at bounding box center [97, 365] width 178 height 32
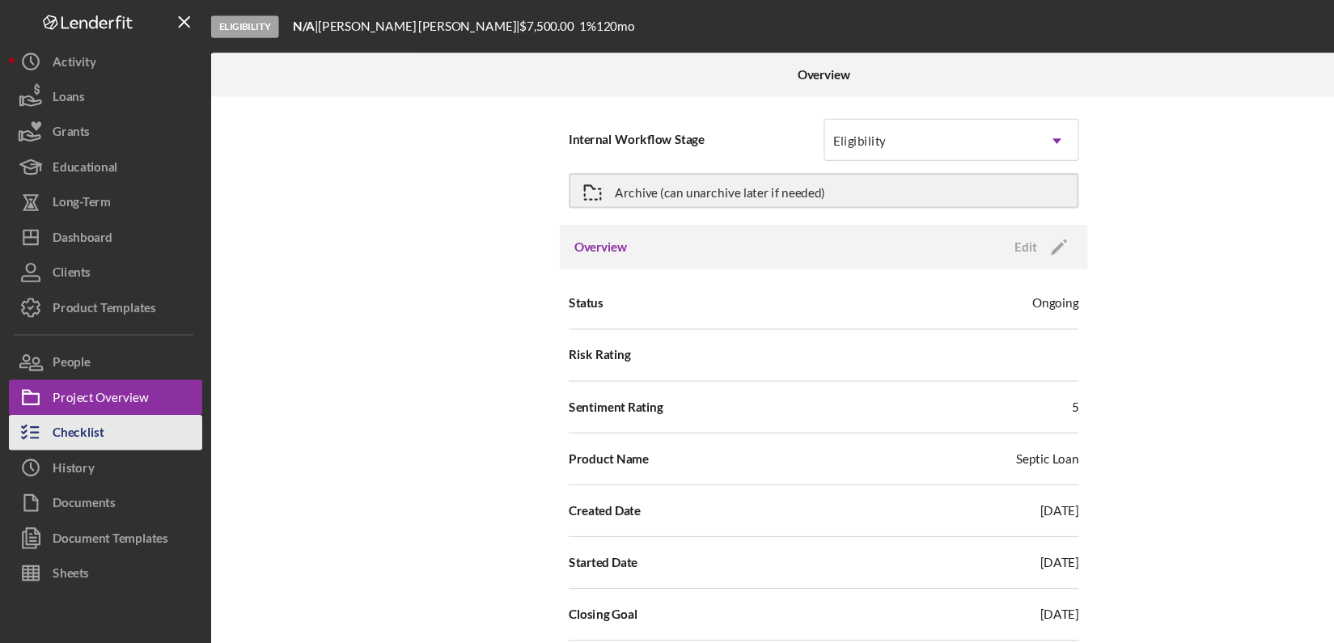
click at [121, 407] on button "Checklist" at bounding box center [97, 398] width 178 height 32
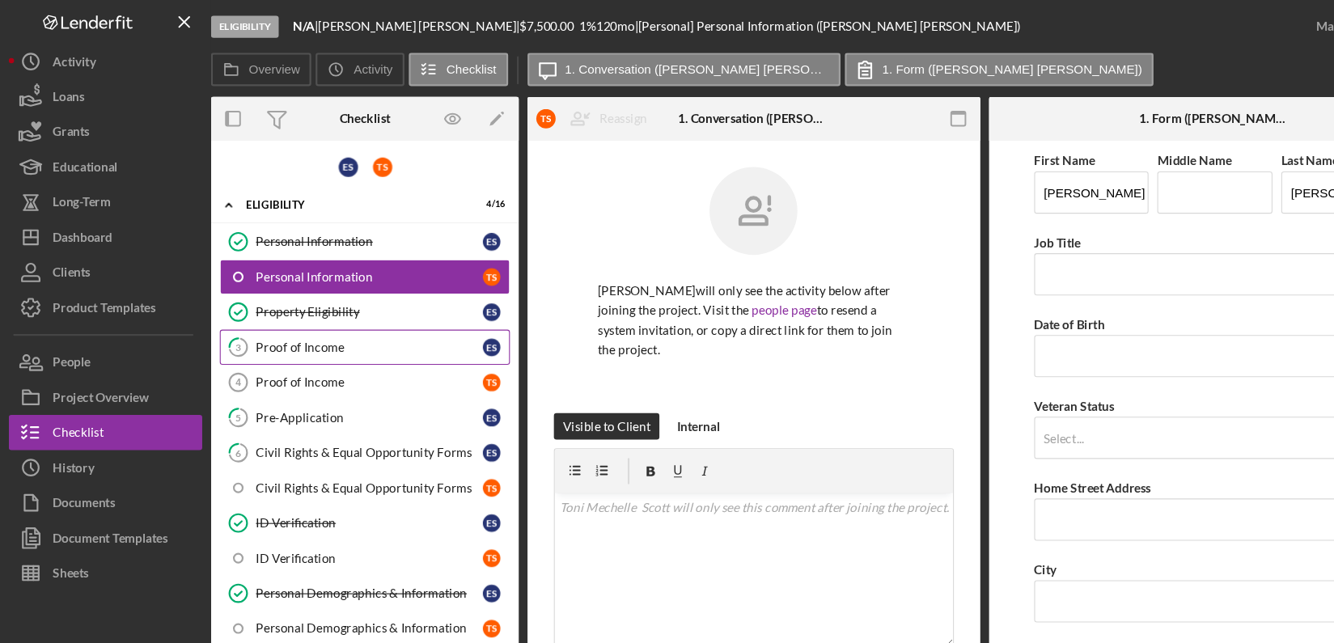
click at [319, 324] on link "3 Proof of Income E S" at bounding box center [335, 319] width 267 height 32
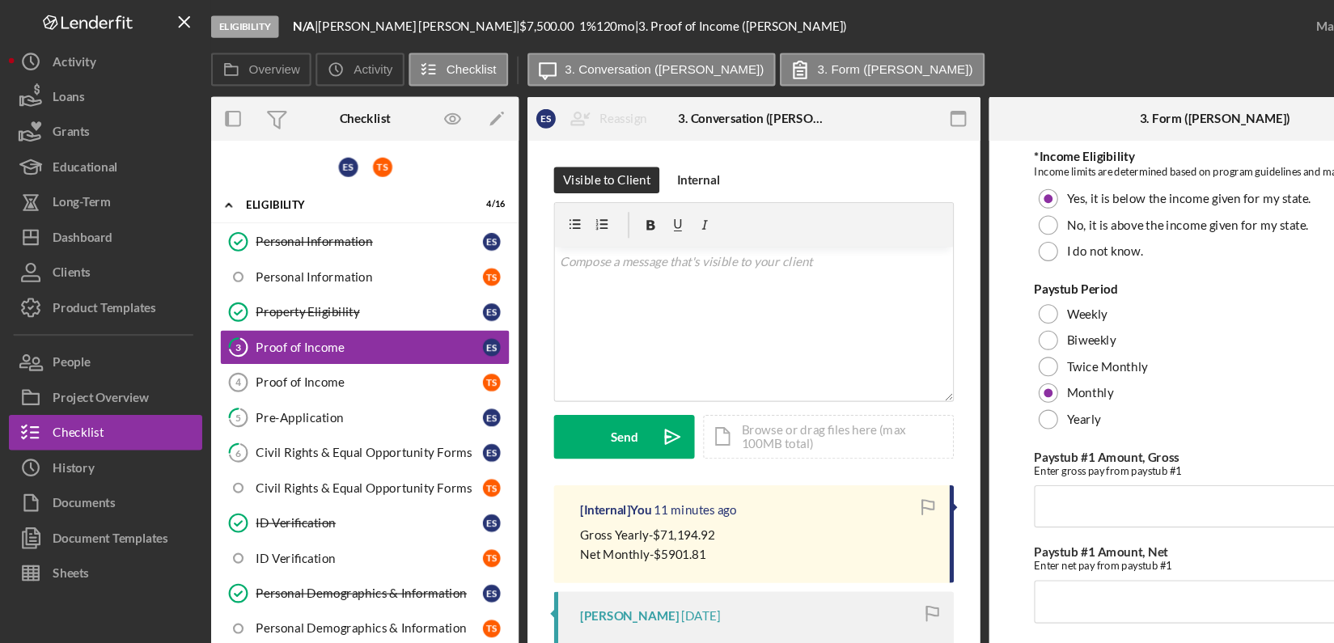
click at [910, 590] on form "*Income Eligibility Income limits are determined based on program guidelines an…" at bounding box center [1118, 381] width 417 height 505
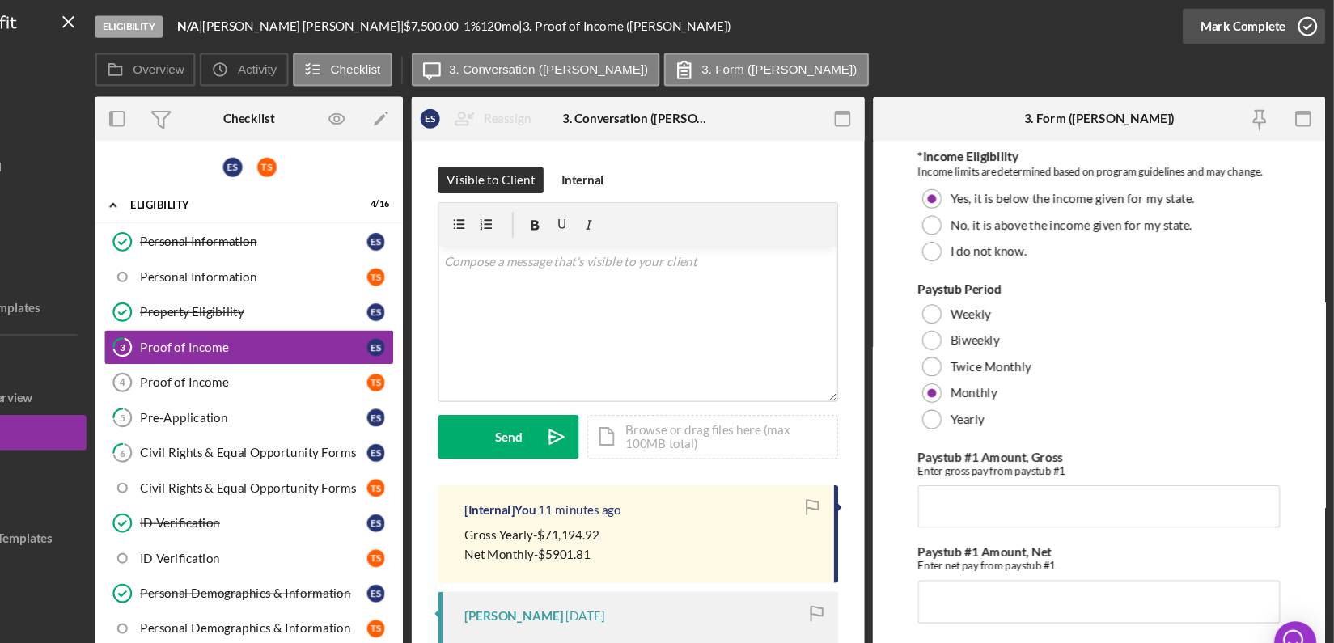
click at [1316, 22] on icon "button" at bounding box center [1309, 24] width 40 height 40
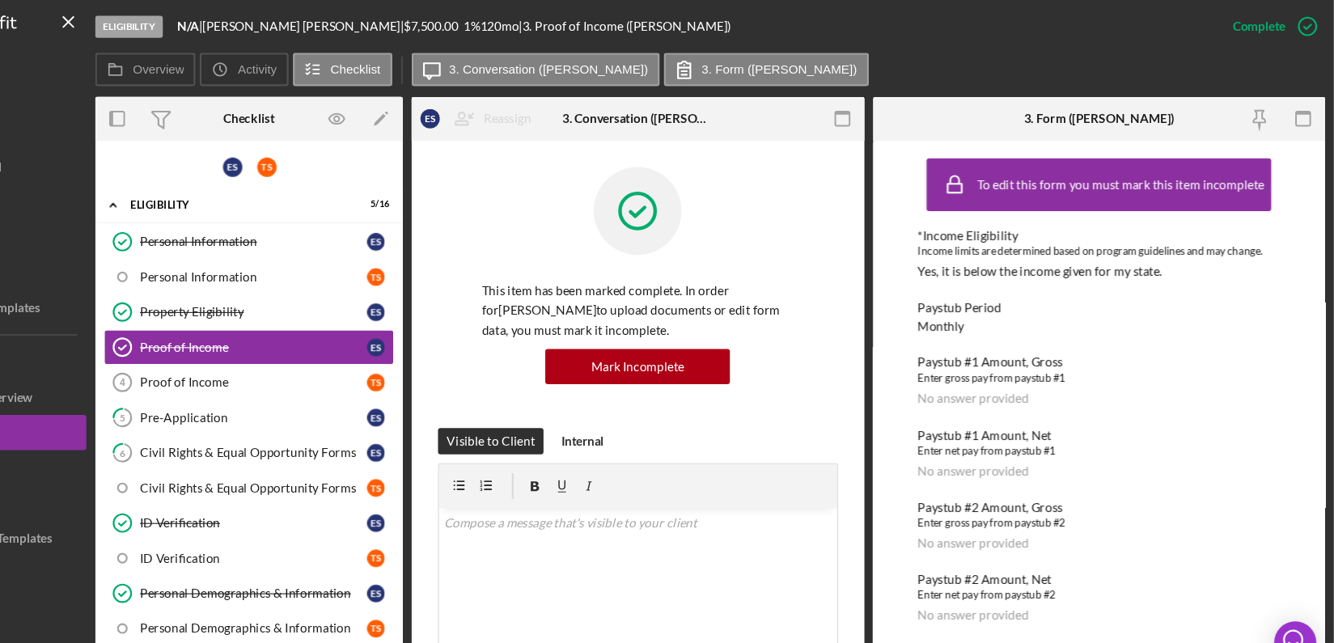
click at [179, 578] on div at bounding box center [97, 572] width 178 height 59
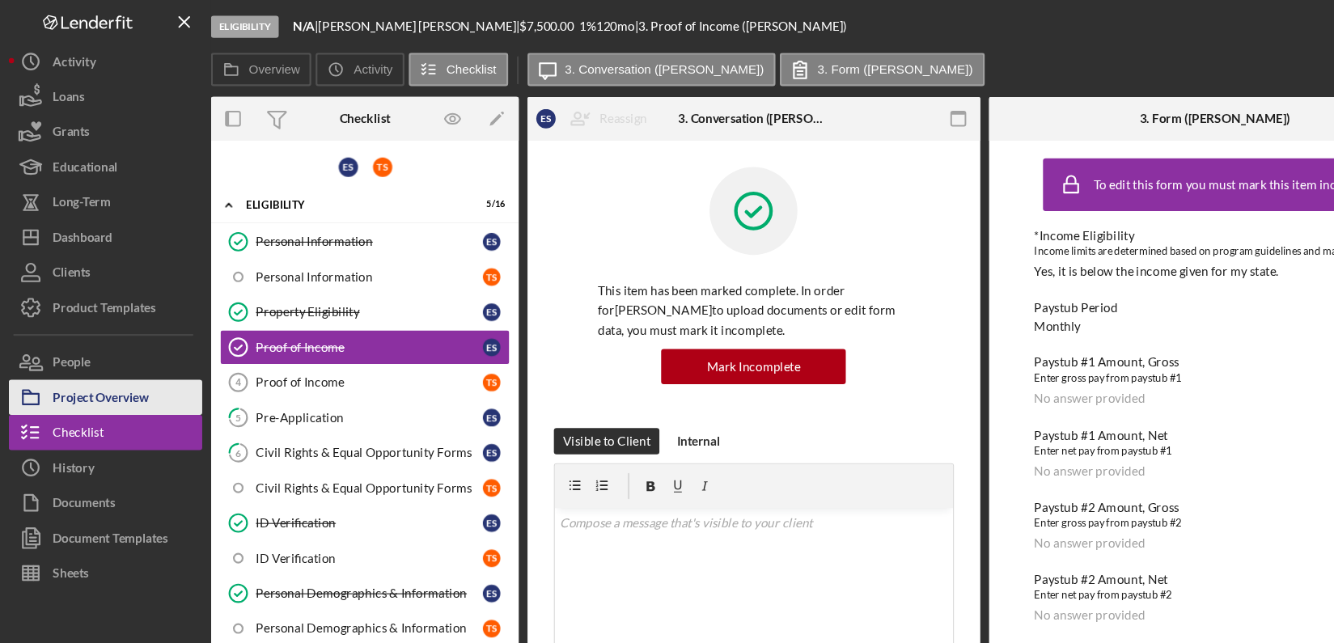
click at [77, 361] on div "Project Overview" at bounding box center [93, 367] width 88 height 36
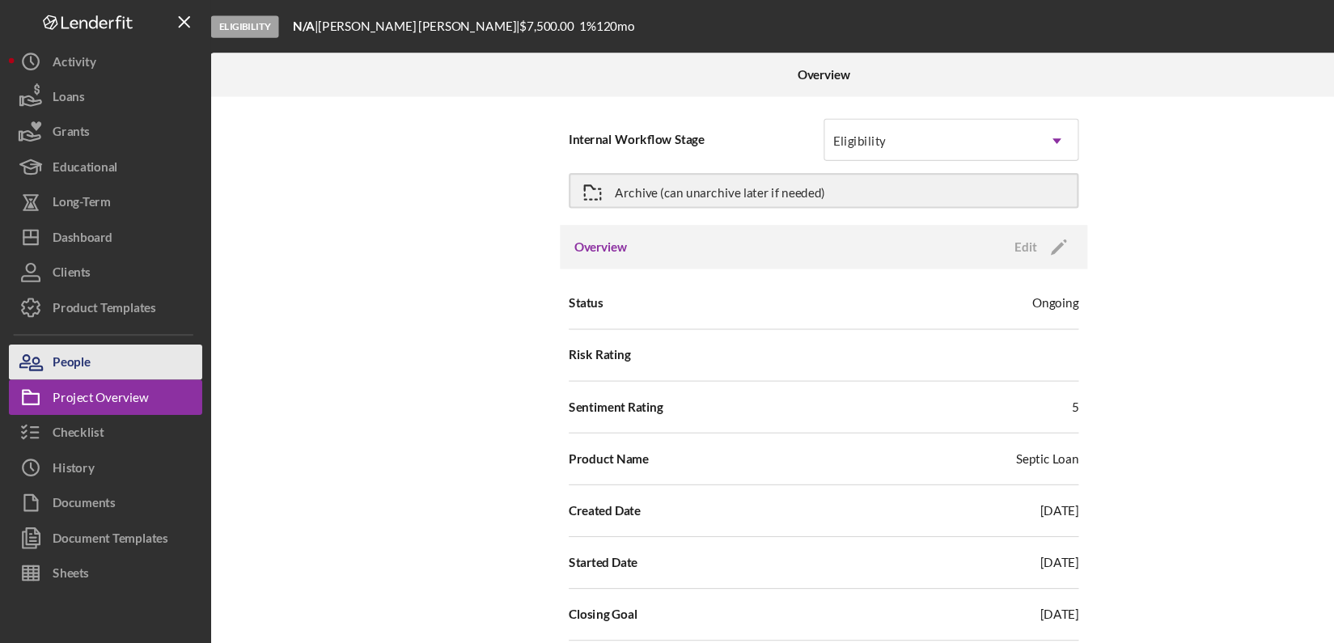
click at [71, 330] on div "People" at bounding box center [66, 335] width 35 height 36
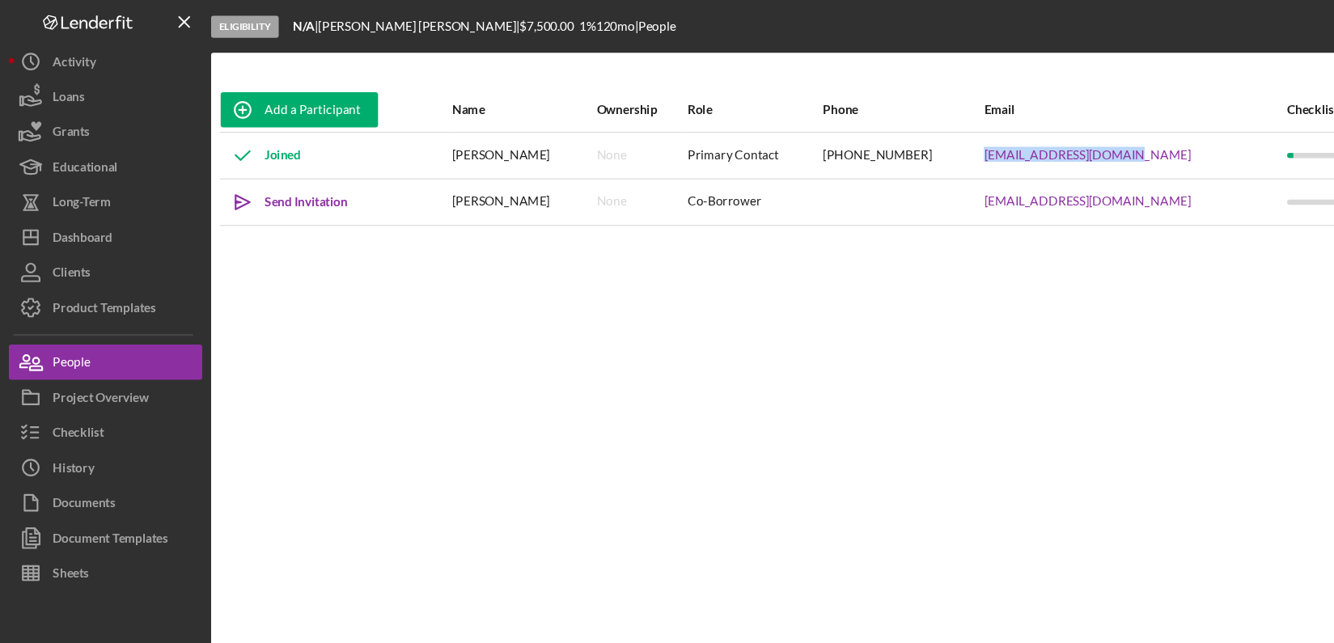
drag, startPoint x: 949, startPoint y: 137, endPoint x: 1100, endPoint y: 133, distance: 150.5
click at [1100, 133] on tr "Joined Ervin Scott None Primary Contact (478) 247-6600 shanescott83@yahoo.com I…" at bounding box center [759, 142] width 1115 height 43
copy tr "shanescott83@yahoo.com"
drag, startPoint x: 933, startPoint y: 180, endPoint x: 1093, endPoint y: 171, distance: 159.5
click at [1093, 171] on tr "Icon/icon-invite-send Send Invitation Toni Mechelle Scott None Co-Borrower thad…" at bounding box center [759, 185] width 1115 height 43
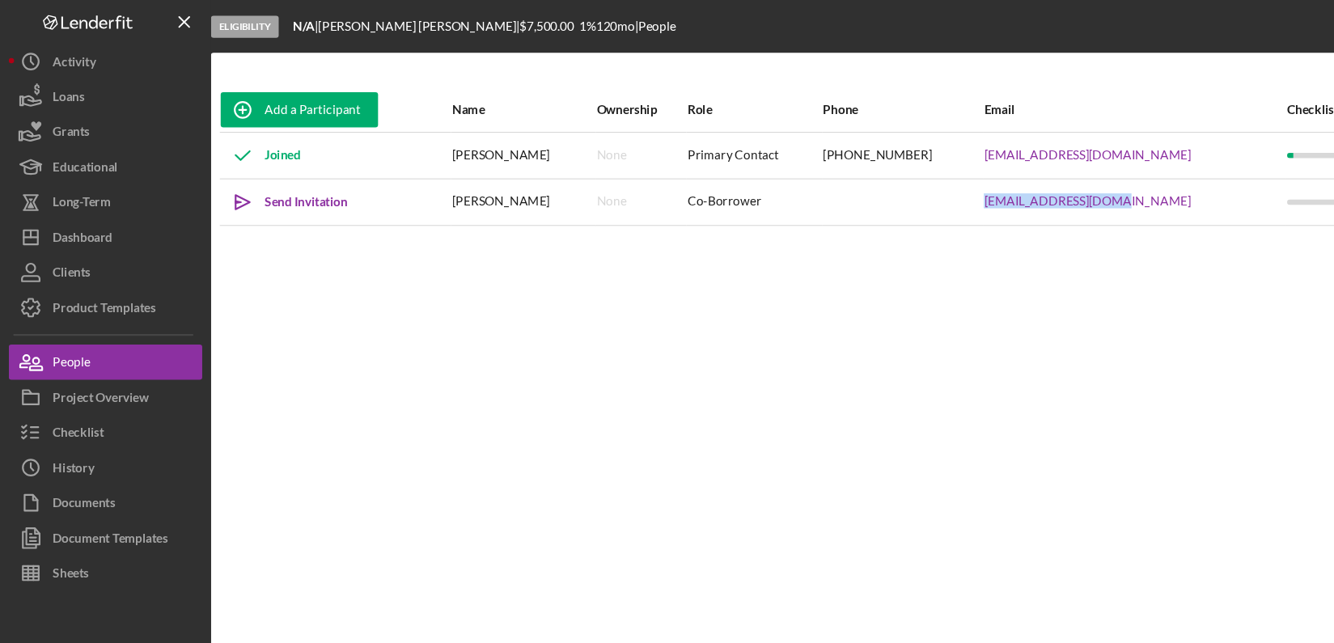
copy tr "thadaway89@gmail.com"
click at [230, 184] on icon "Icon/icon-invite-send" at bounding box center [223, 186] width 40 height 40
click at [91, 390] on div "Checklist" at bounding box center [72, 400] width 47 height 36
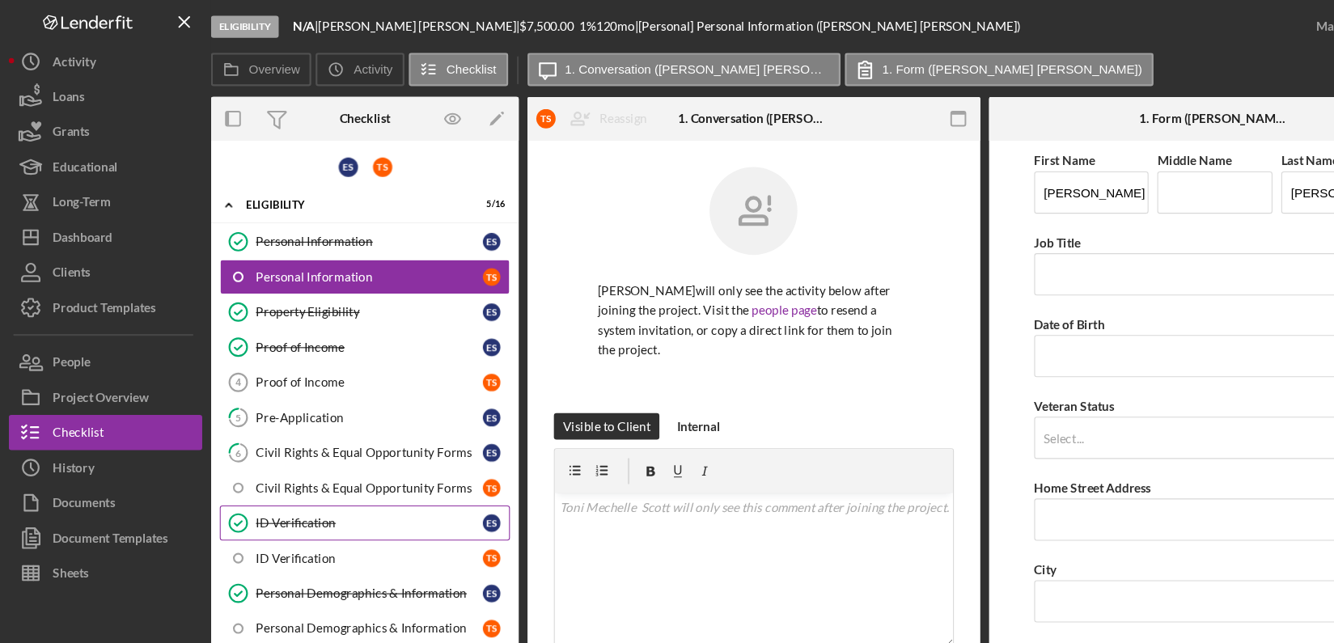
click at [305, 480] on div "ID Verification" at bounding box center [339, 481] width 209 height 13
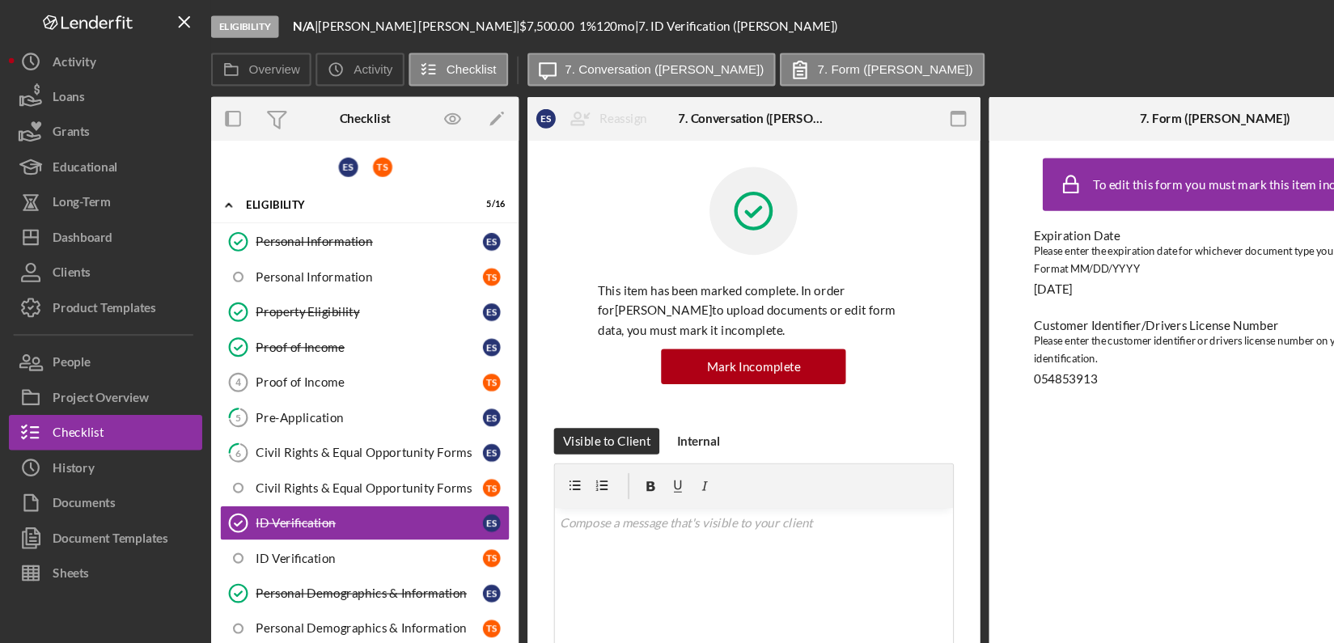
click at [901, 585] on div "Overview Internal Workflow Stage Eligibility Icon/Dropdown Arrow Archive (can u…" at bounding box center [759, 362] width 1131 height 546
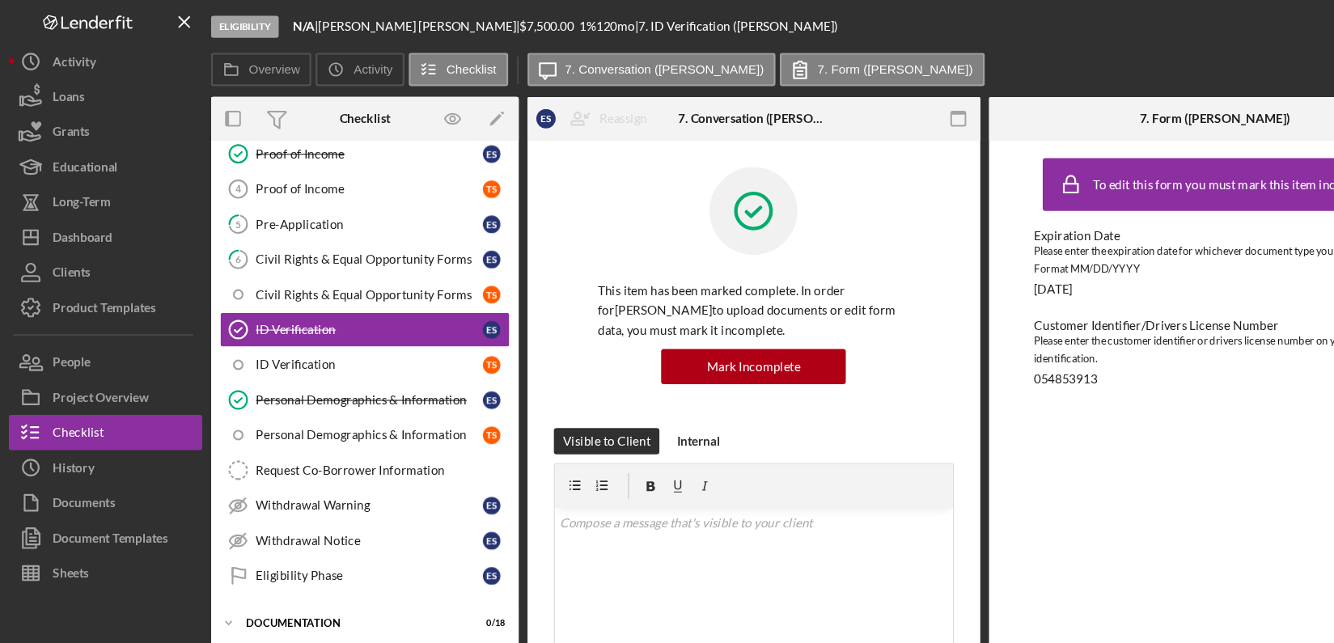
scroll to position [442, 0]
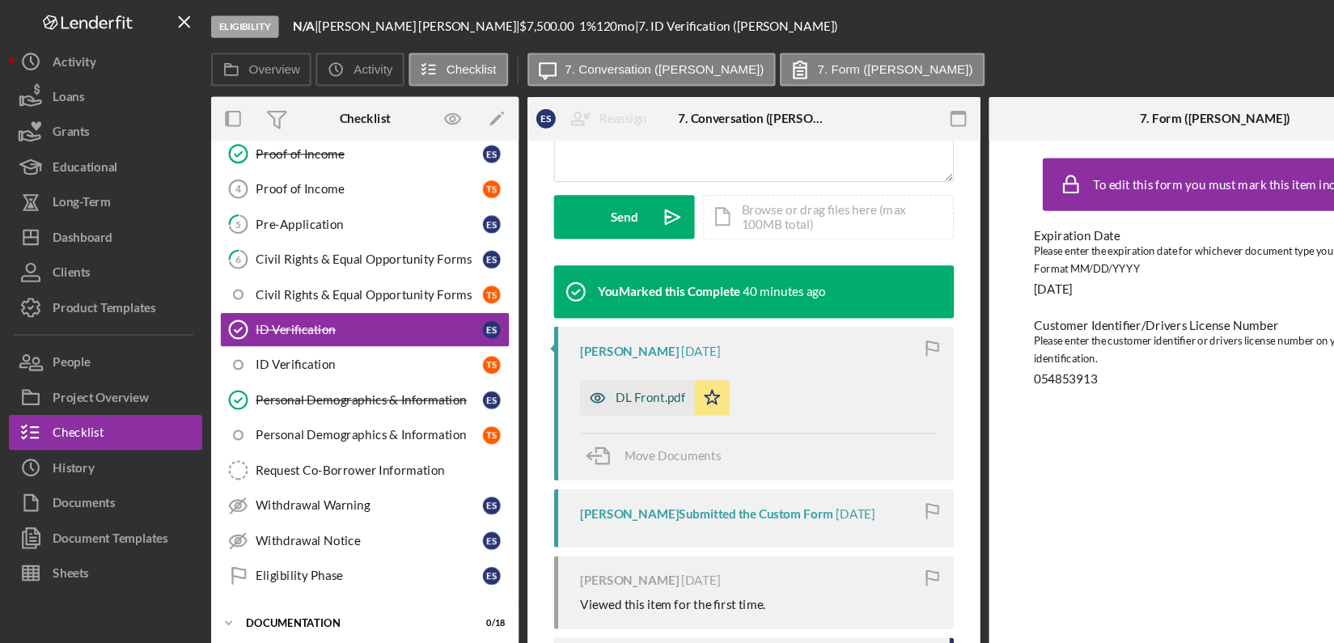
click at [580, 364] on div "DL Front.pdf" at bounding box center [598, 366] width 65 height 13
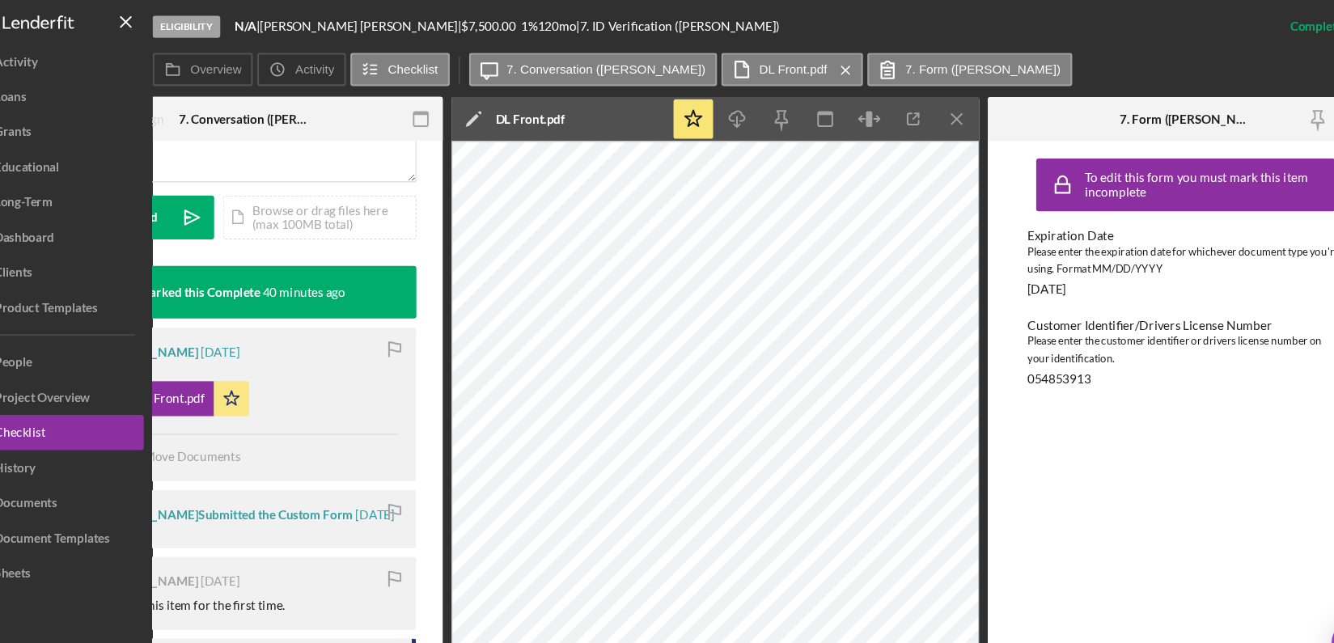
scroll to position [0, 0]
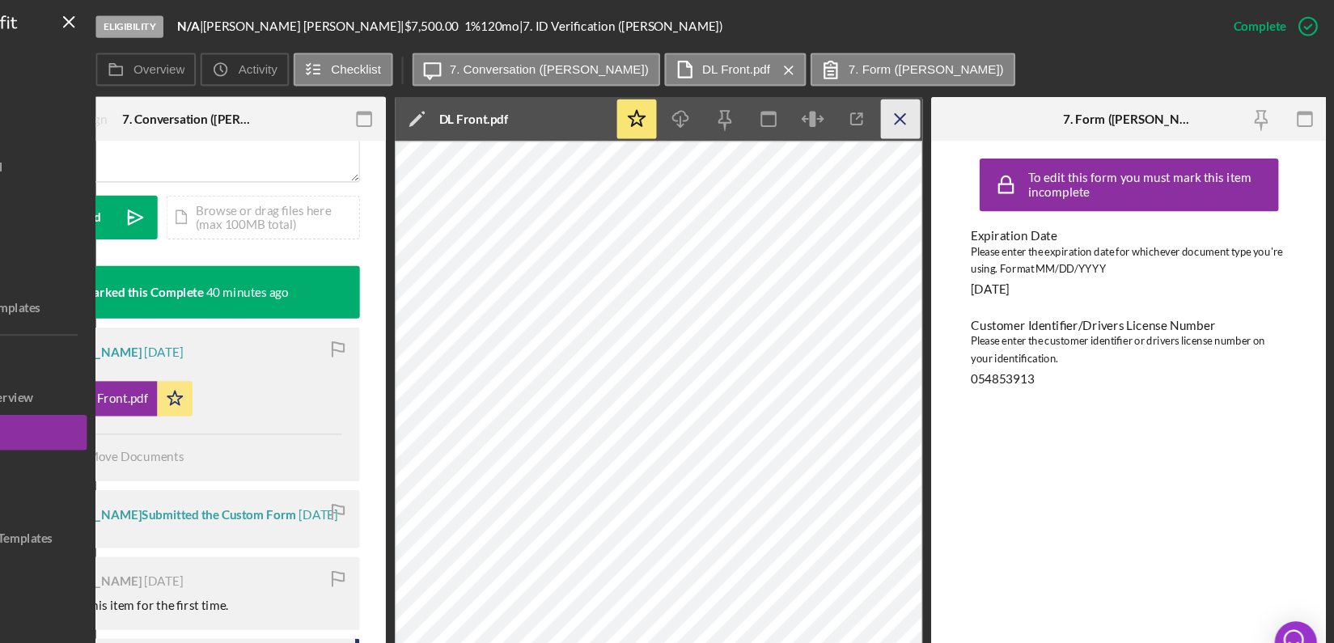
click at [924, 104] on icon "Icon/Menu Close" at bounding box center [934, 109] width 36 height 36
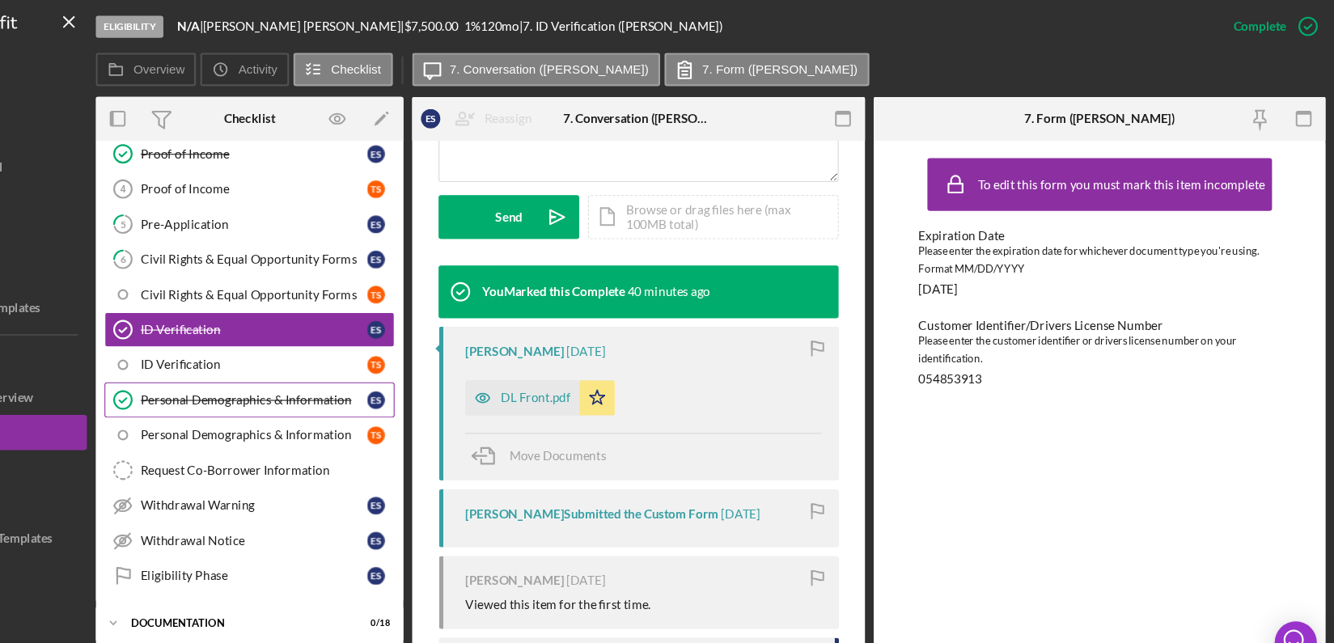
click at [348, 373] on link "Personal Demographics & Information Personal Demographics & Information E S" at bounding box center [335, 368] width 267 height 32
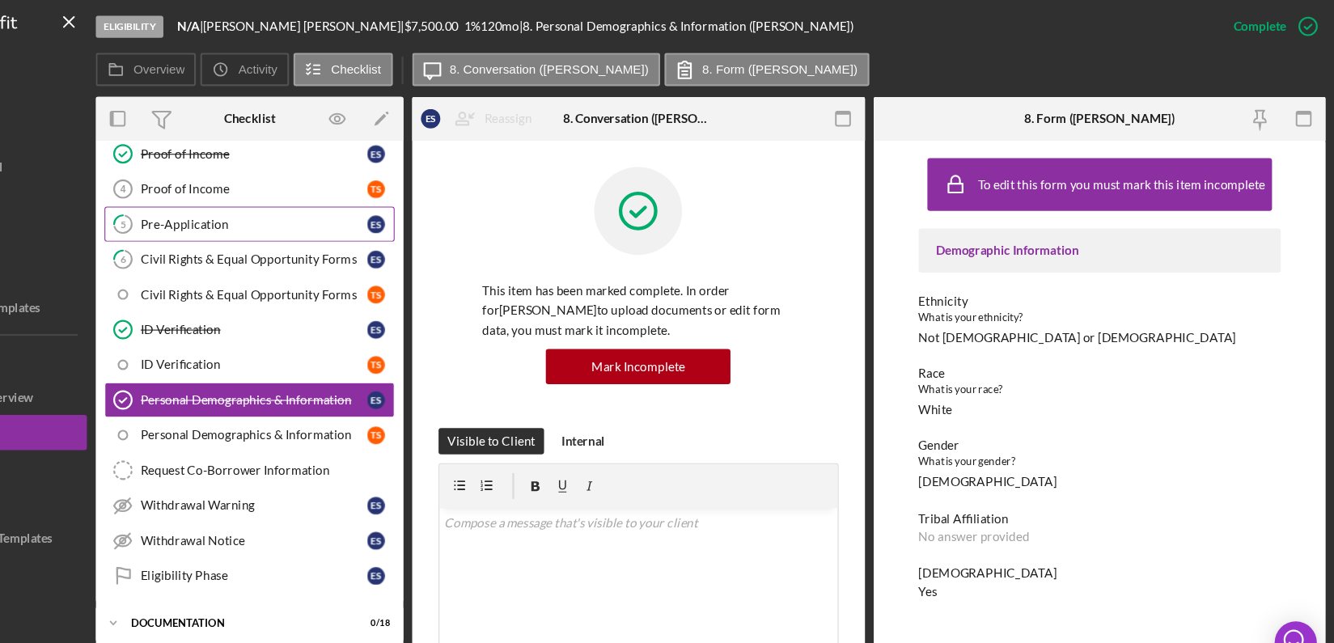
click at [255, 210] on div "Pre-Application" at bounding box center [339, 206] width 209 height 13
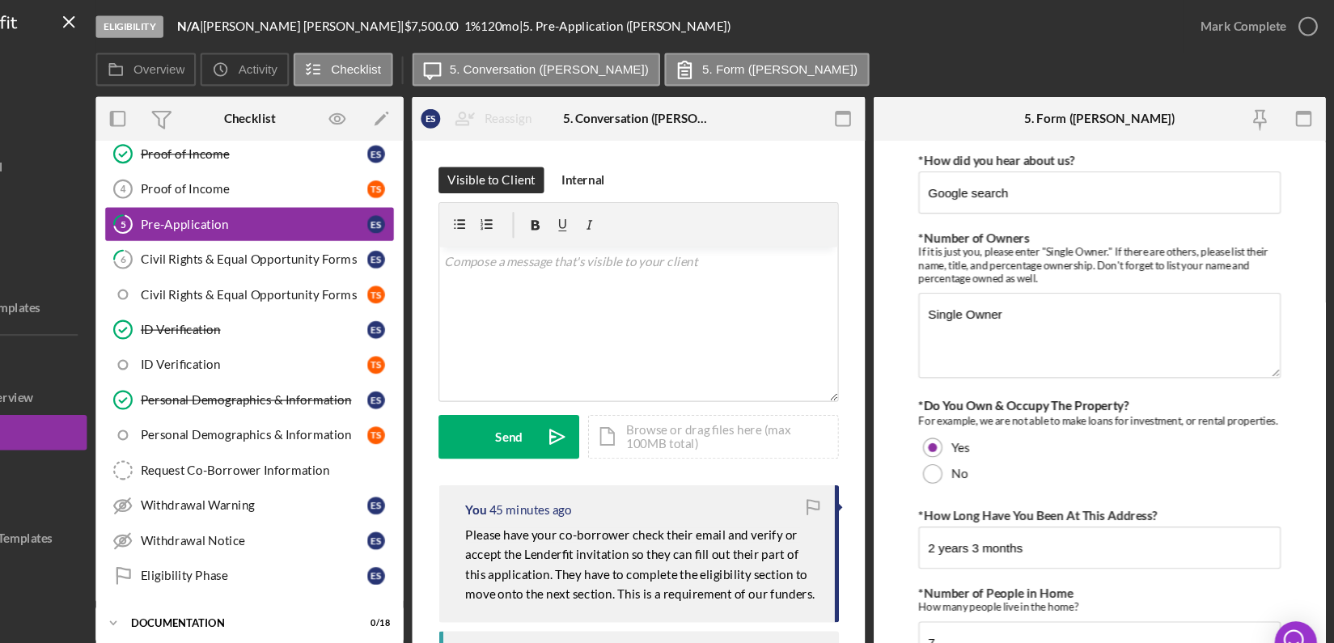
scroll to position [319, 0]
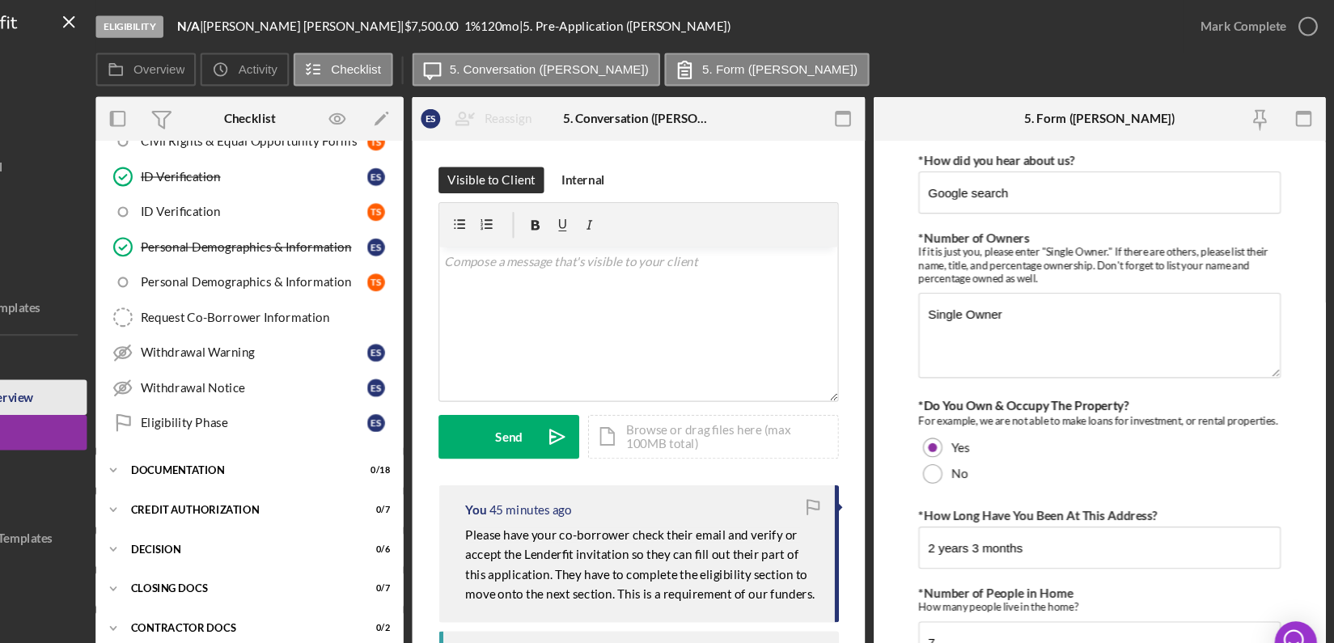
click at [103, 353] on div "Project Overview" at bounding box center [93, 367] width 88 height 36
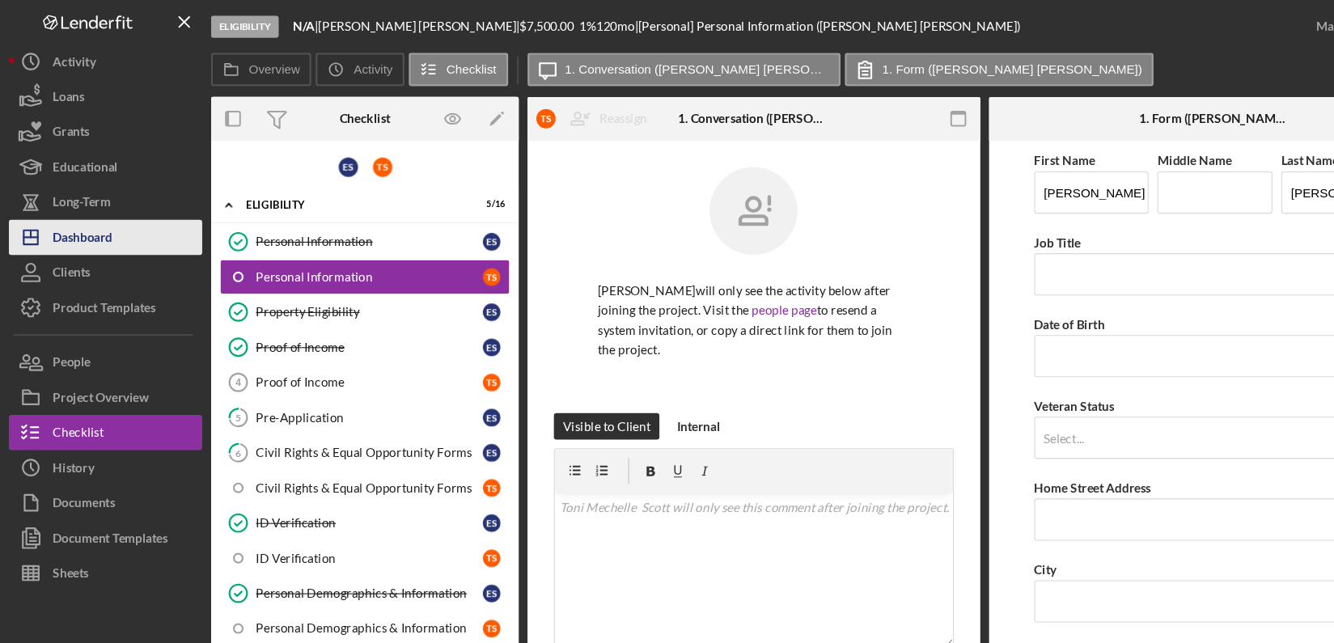
click at [126, 216] on button "Icon/Dashboard Dashboard" at bounding box center [97, 218] width 178 height 32
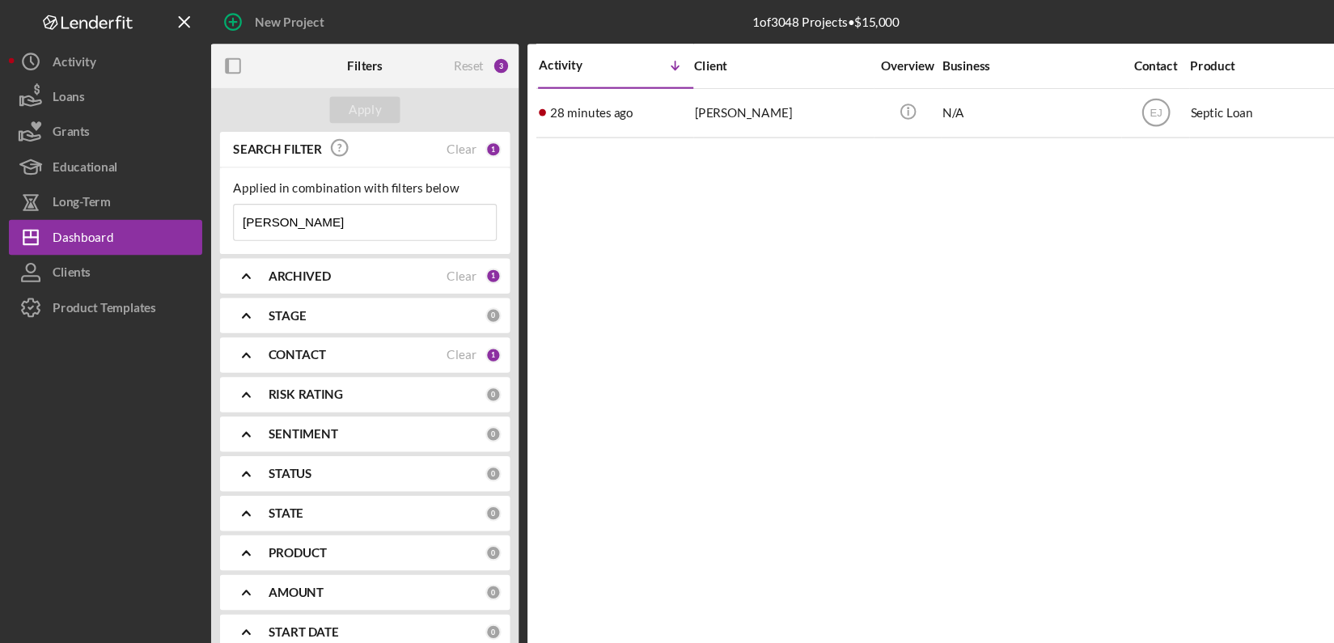
click at [324, 201] on input "heidi" at bounding box center [335, 204] width 241 height 32
type input "h"
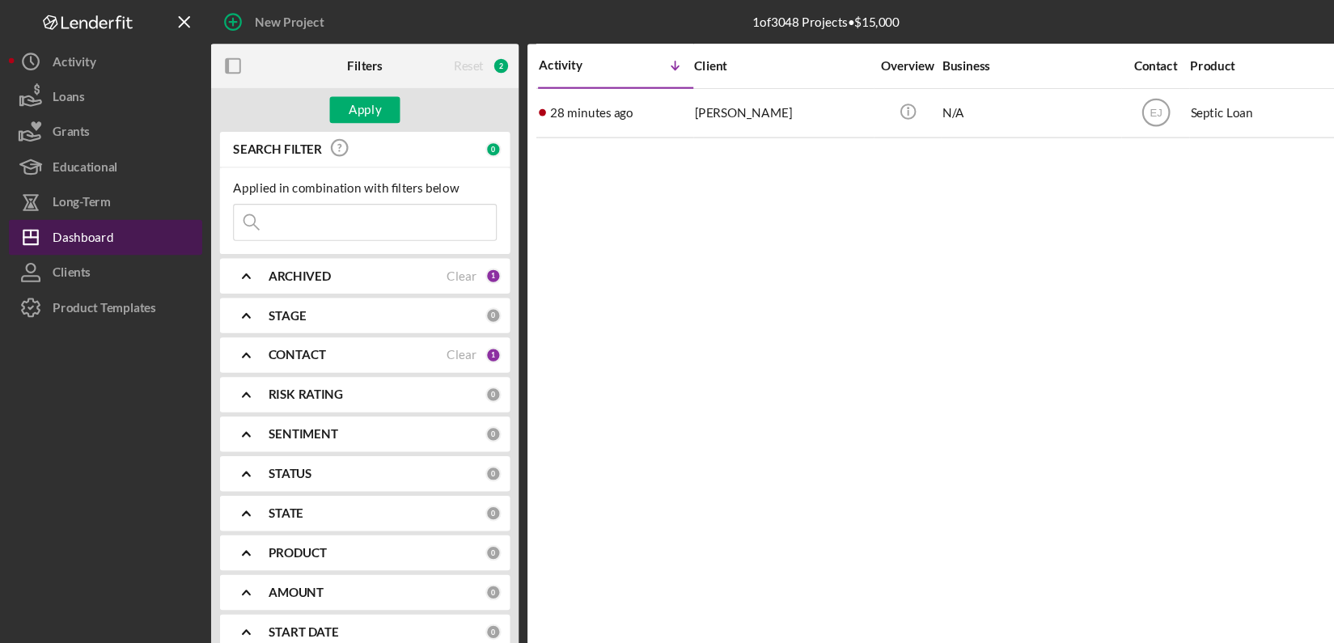
click at [52, 215] on div "Dashboard" at bounding box center [77, 220] width 56 height 36
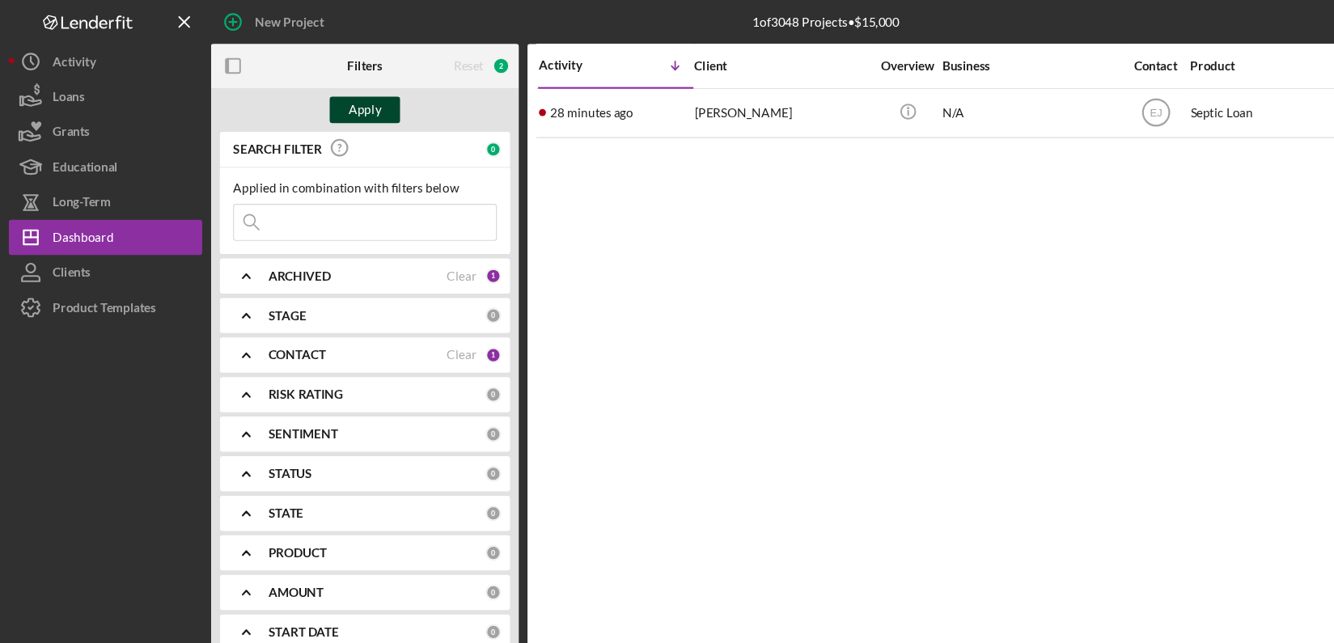
click at [356, 103] on button "Apply" at bounding box center [335, 101] width 65 height 24
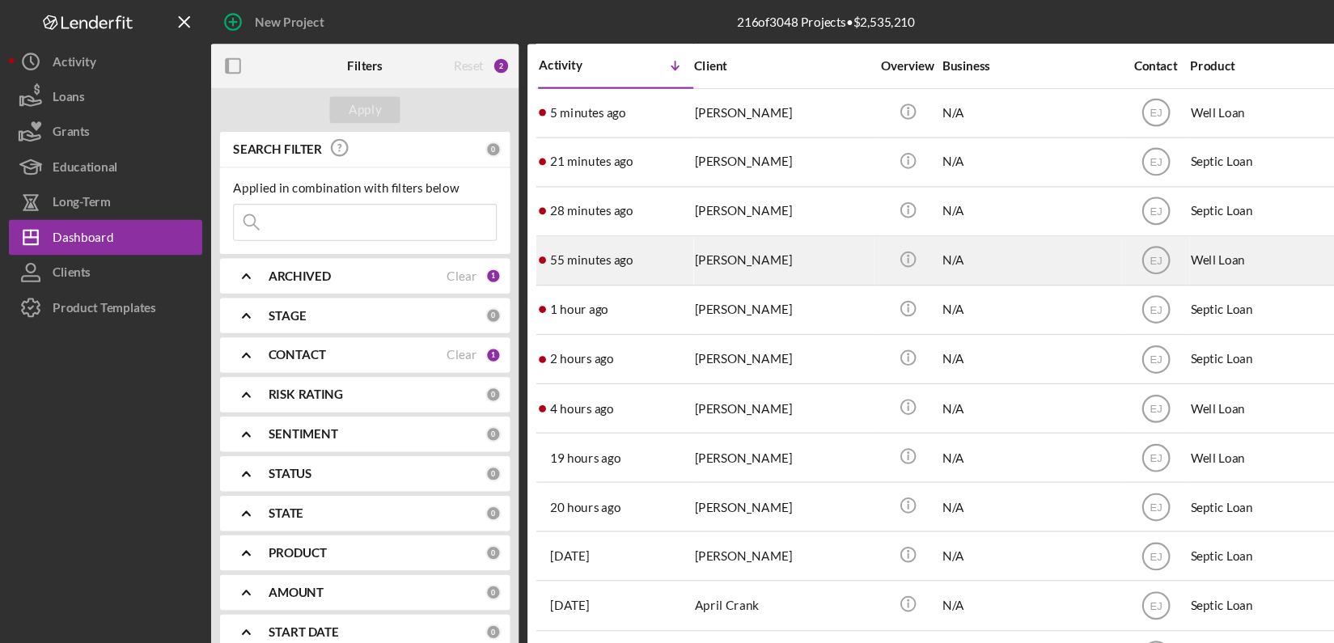
click at [675, 245] on div "[PERSON_NAME]" at bounding box center [720, 239] width 162 height 43
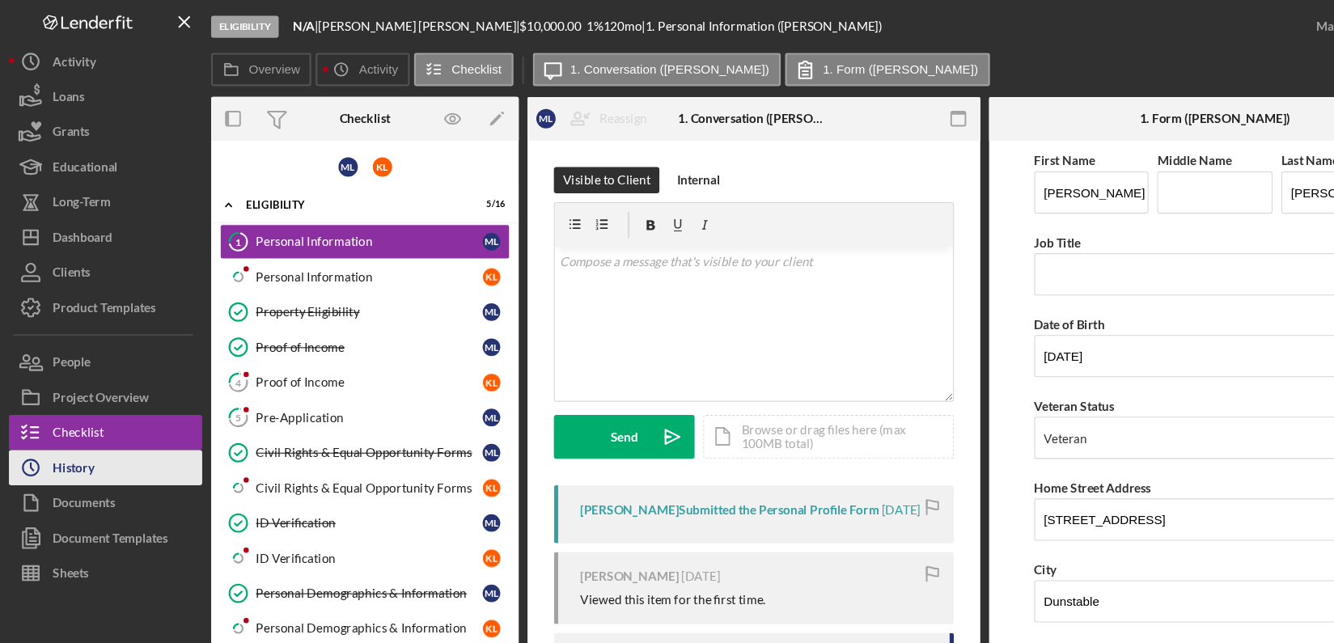
click at [61, 442] on div "History" at bounding box center [68, 432] width 38 height 36
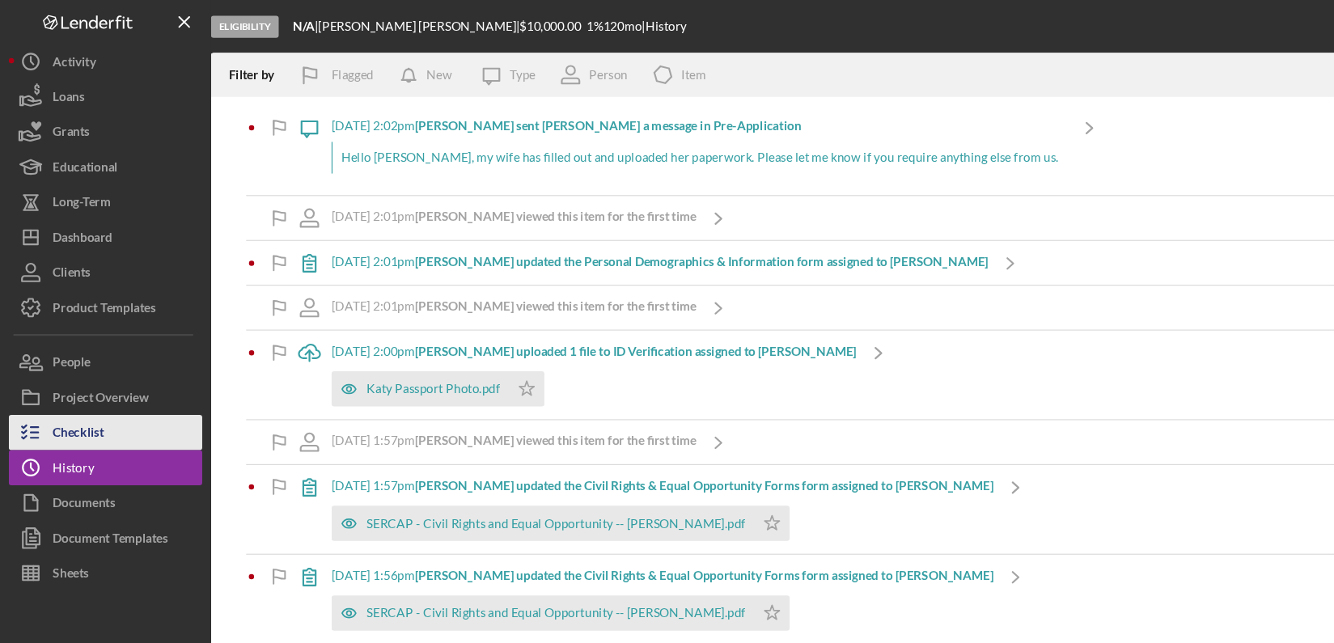
click at [110, 400] on button "Checklist" at bounding box center [97, 398] width 178 height 32
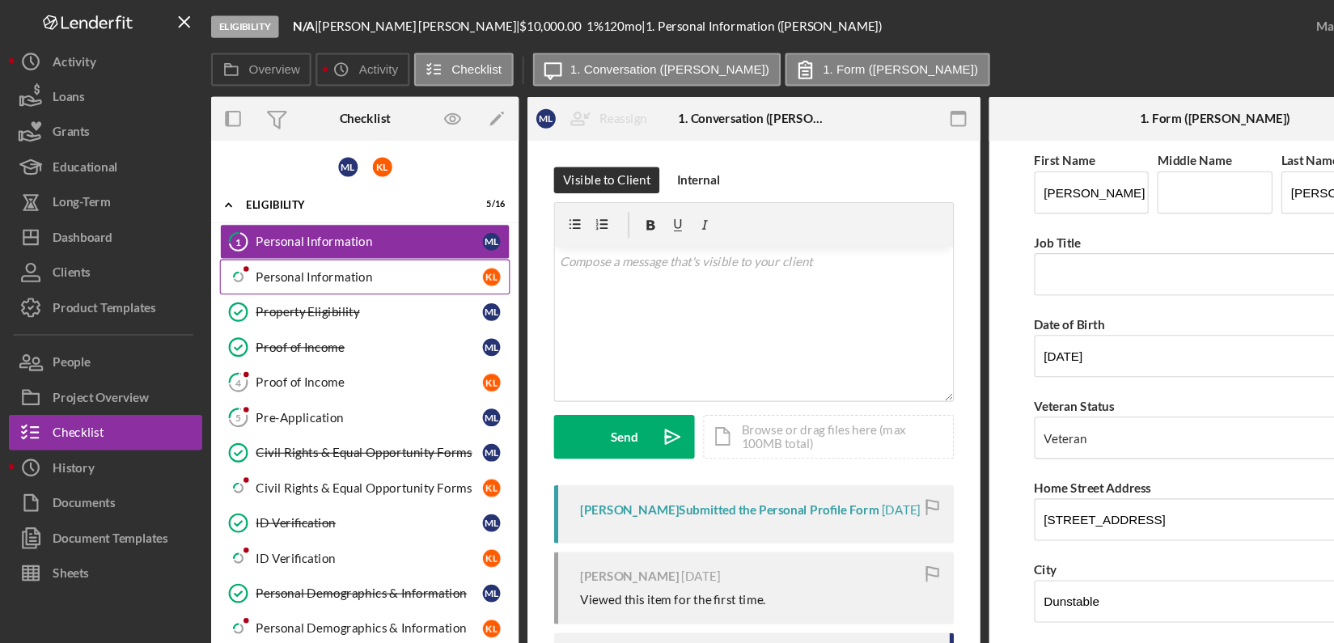
click at [375, 252] on div "Personal Information" at bounding box center [339, 254] width 209 height 13
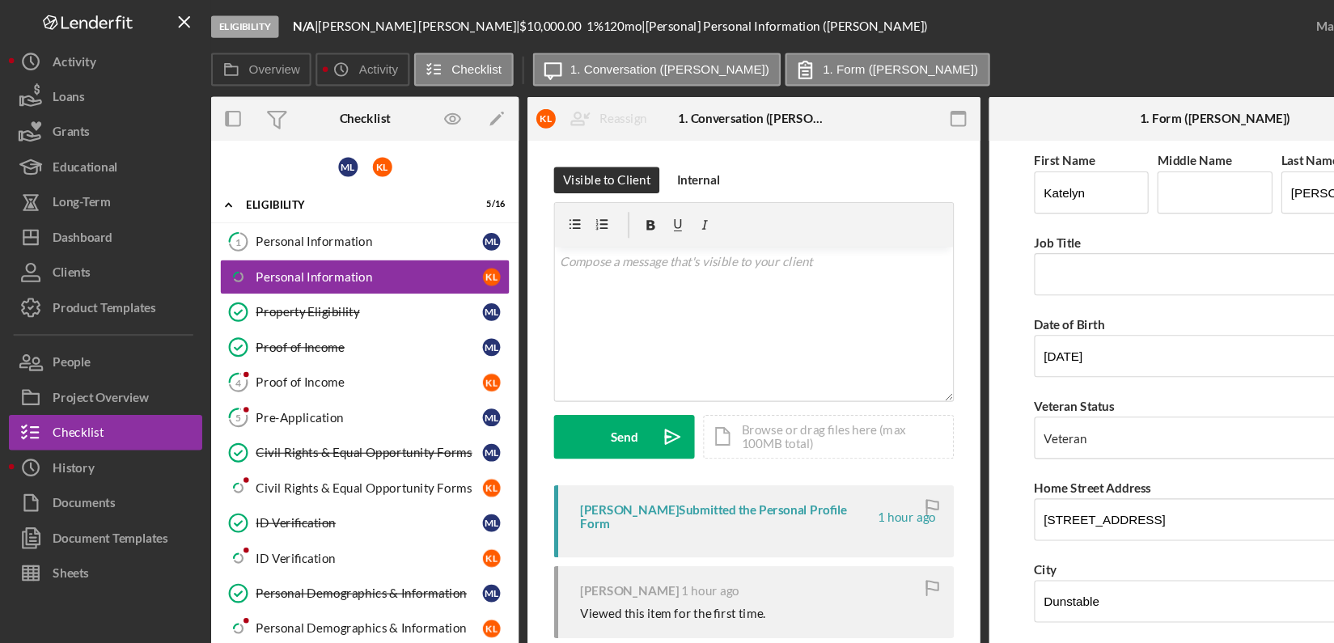
click at [884, 590] on div "Visible to Client Internal v Color teal Color pink Remove color Add row above A…" at bounding box center [693, 560] width 417 height 863
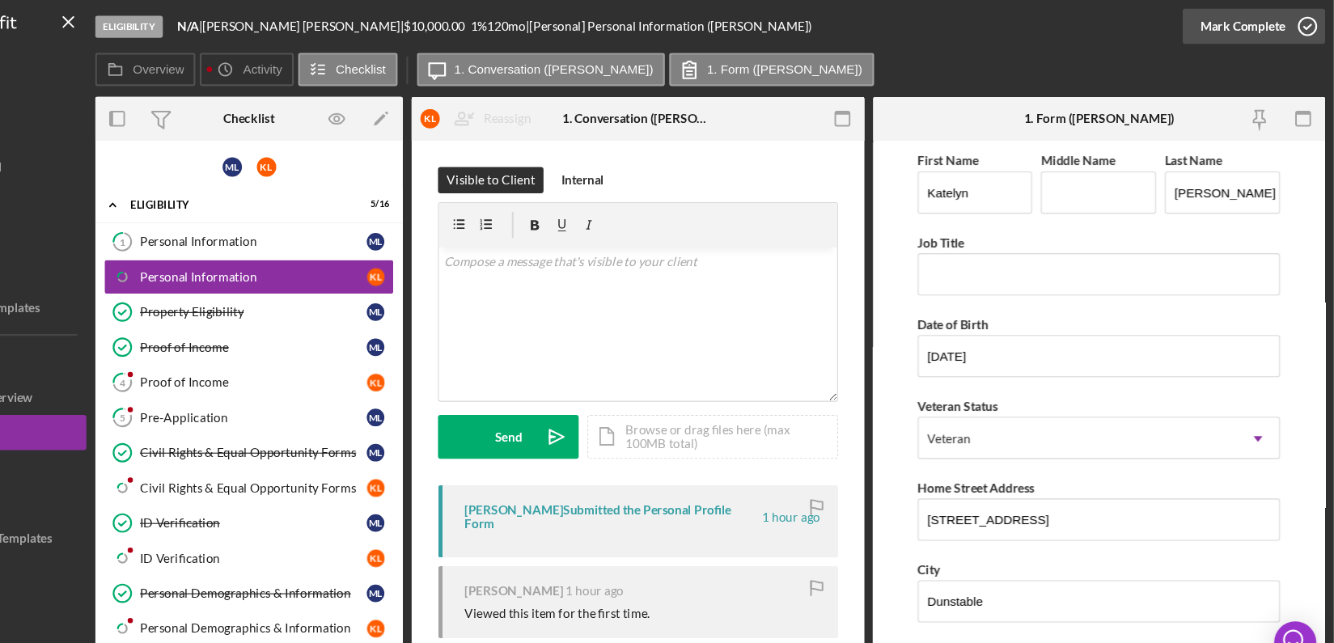
click at [1312, 27] on icon "button" at bounding box center [1309, 24] width 40 height 40
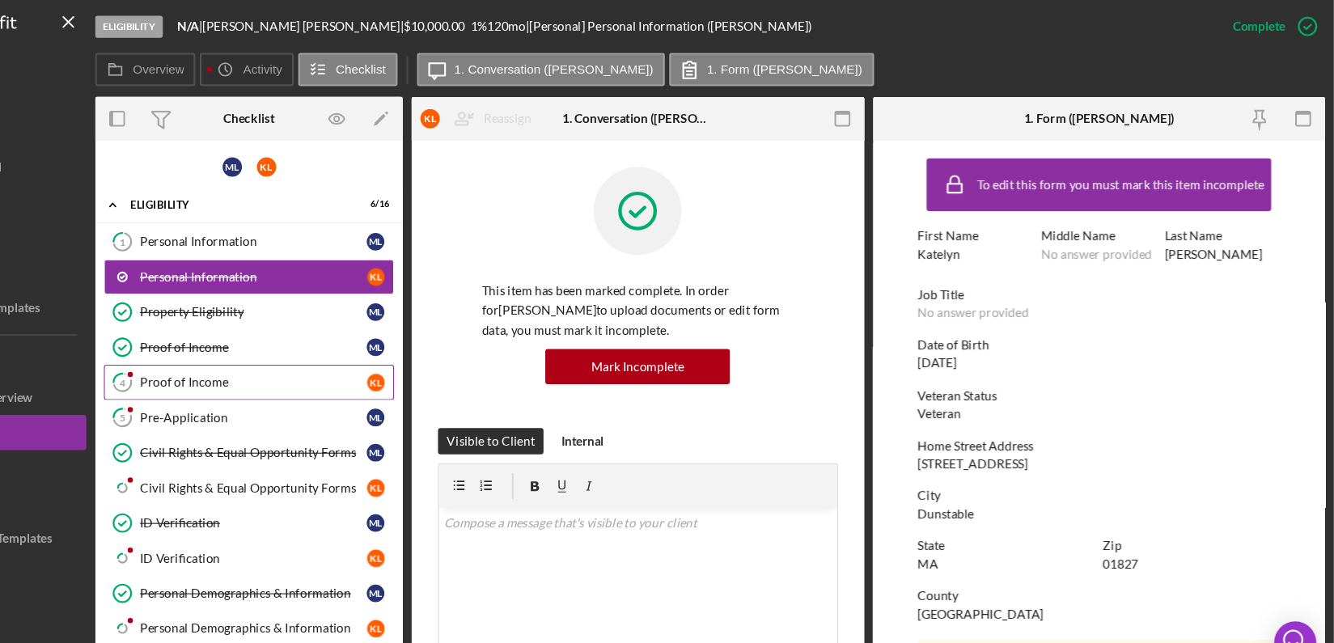
click at [311, 349] on div "Proof of Income" at bounding box center [339, 351] width 209 height 13
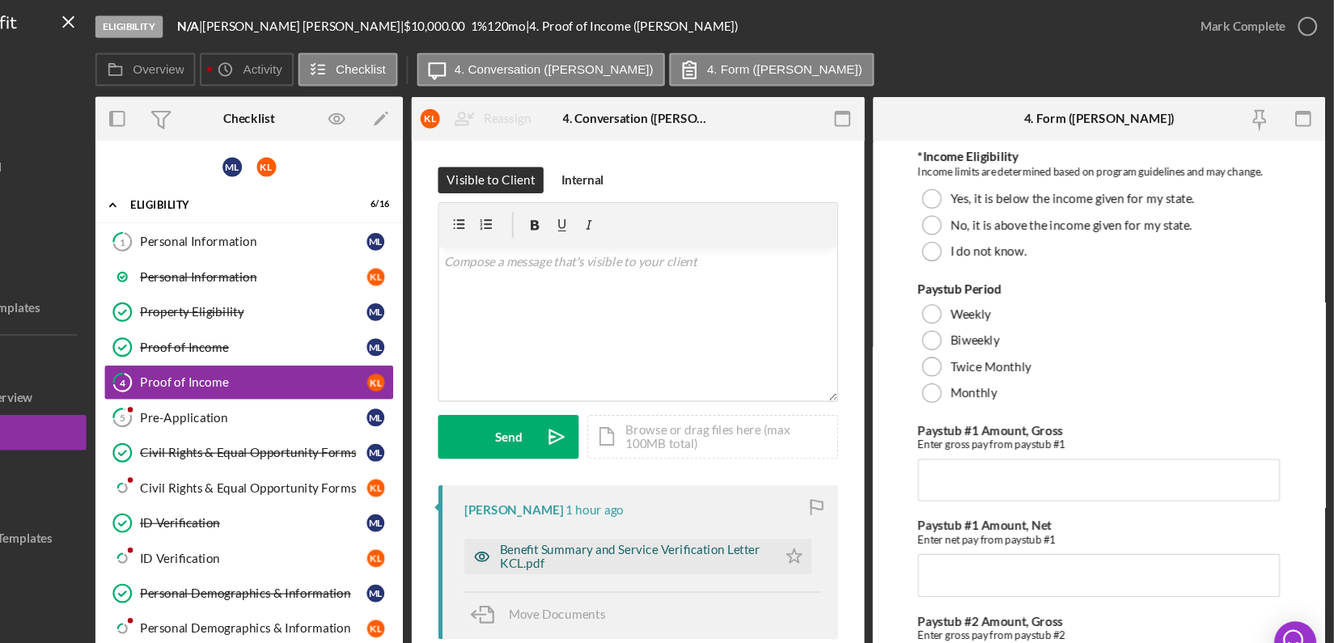
click at [695, 510] on div "Benefit Summary and Service Verification Letter KCL.pdf" at bounding box center [689, 512] width 247 height 26
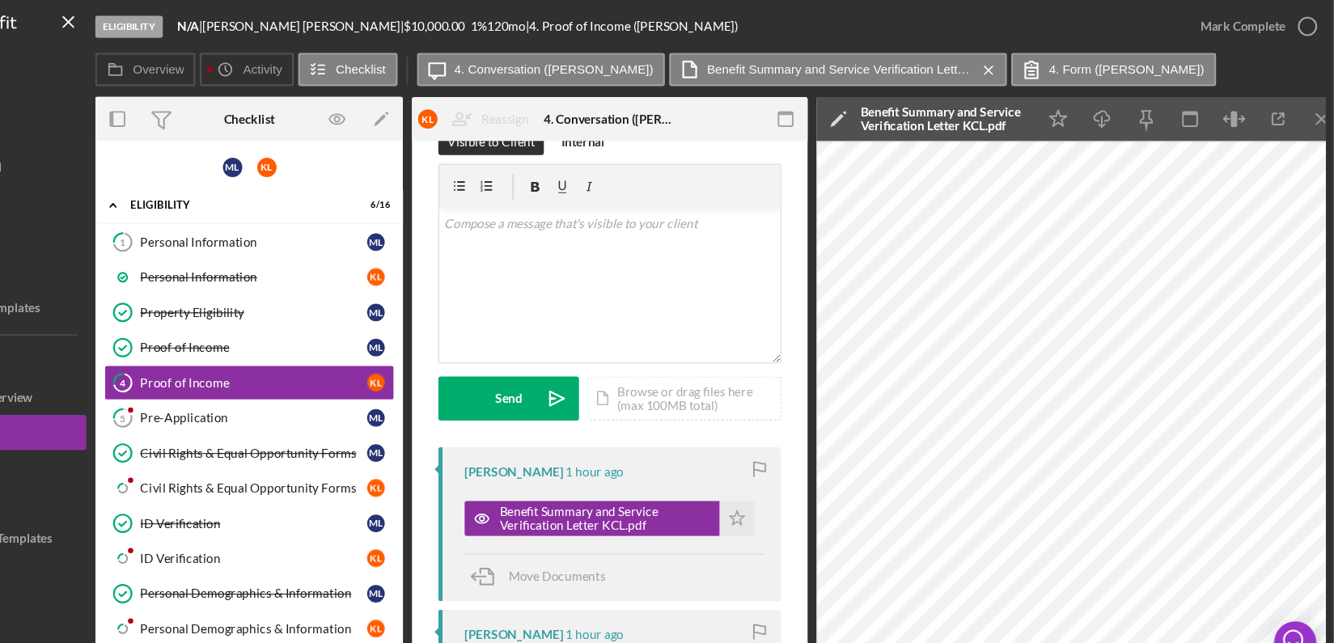
scroll to position [71, 0]
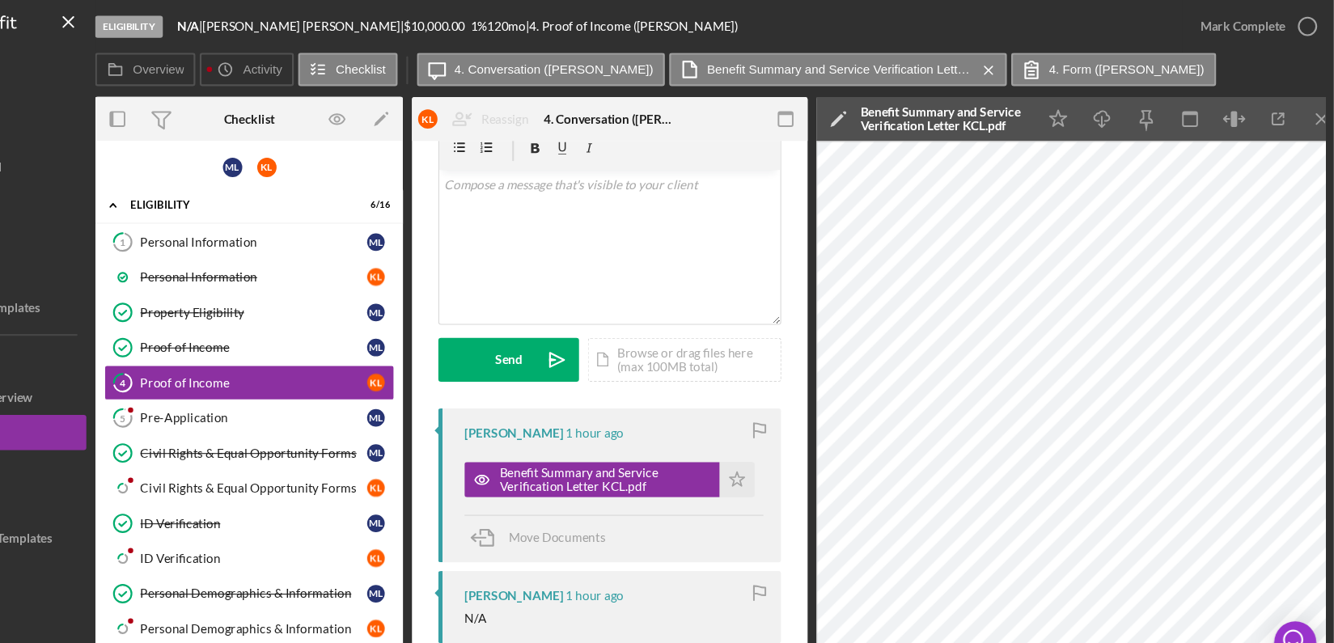
click at [500, 575] on div "Visible to Client Internal v Color teal Color pink Remove color Add row above A…" at bounding box center [667, 539] width 364 height 962
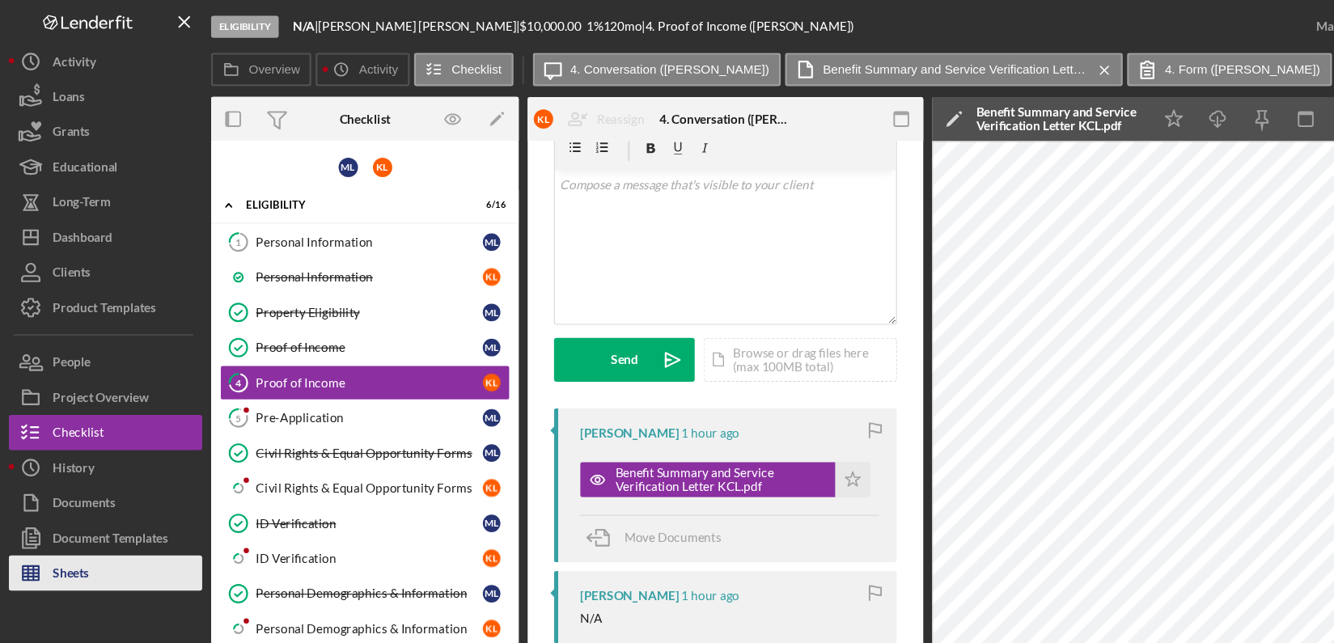
click at [50, 535] on div "Sheets" at bounding box center [65, 529] width 33 height 36
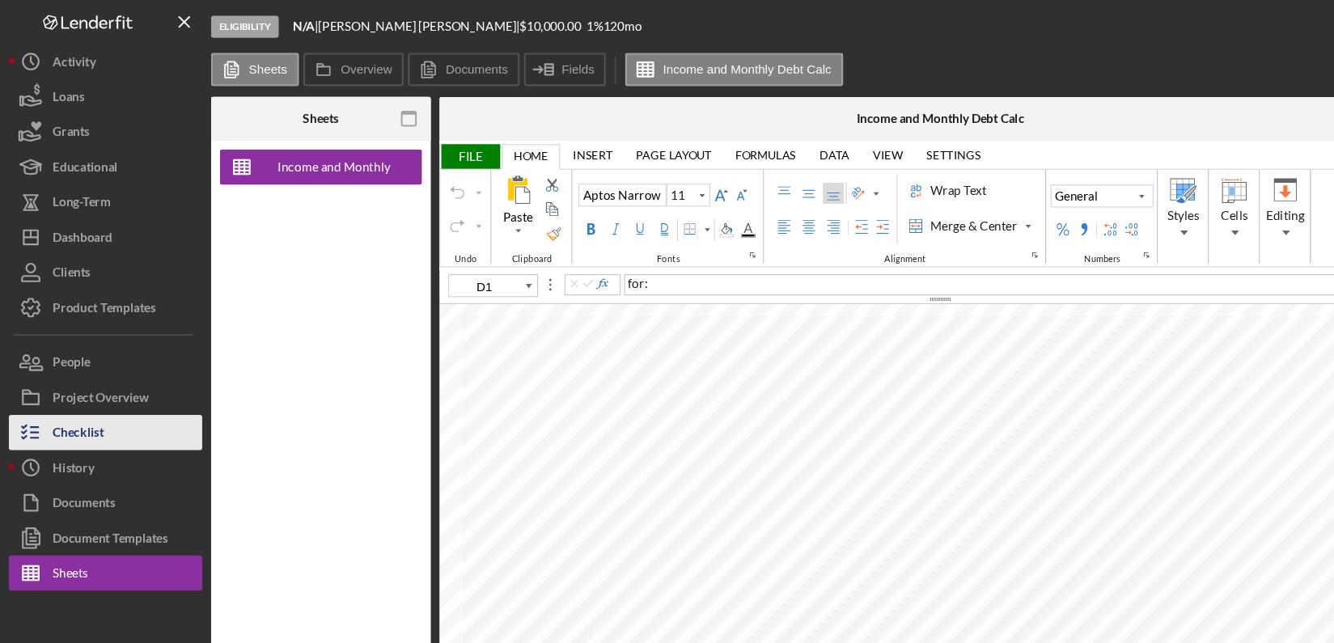
click at [83, 393] on div "Checklist" at bounding box center [72, 400] width 47 height 36
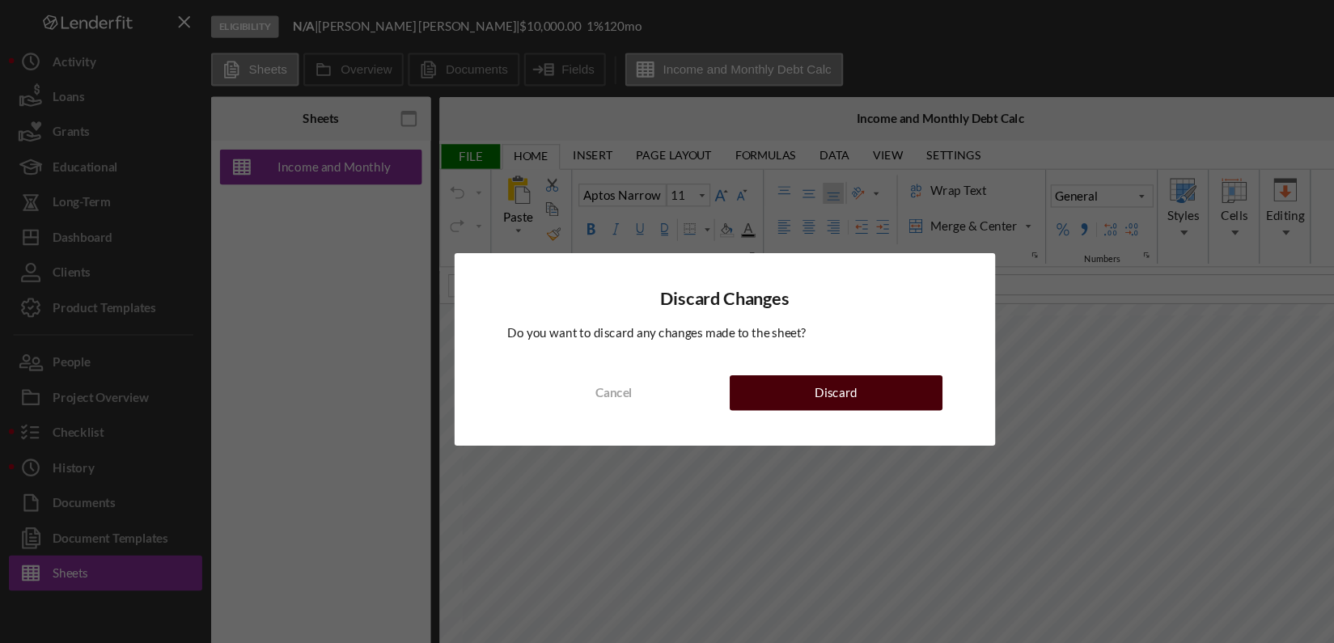
click at [742, 351] on button "Discard" at bounding box center [769, 361] width 196 height 32
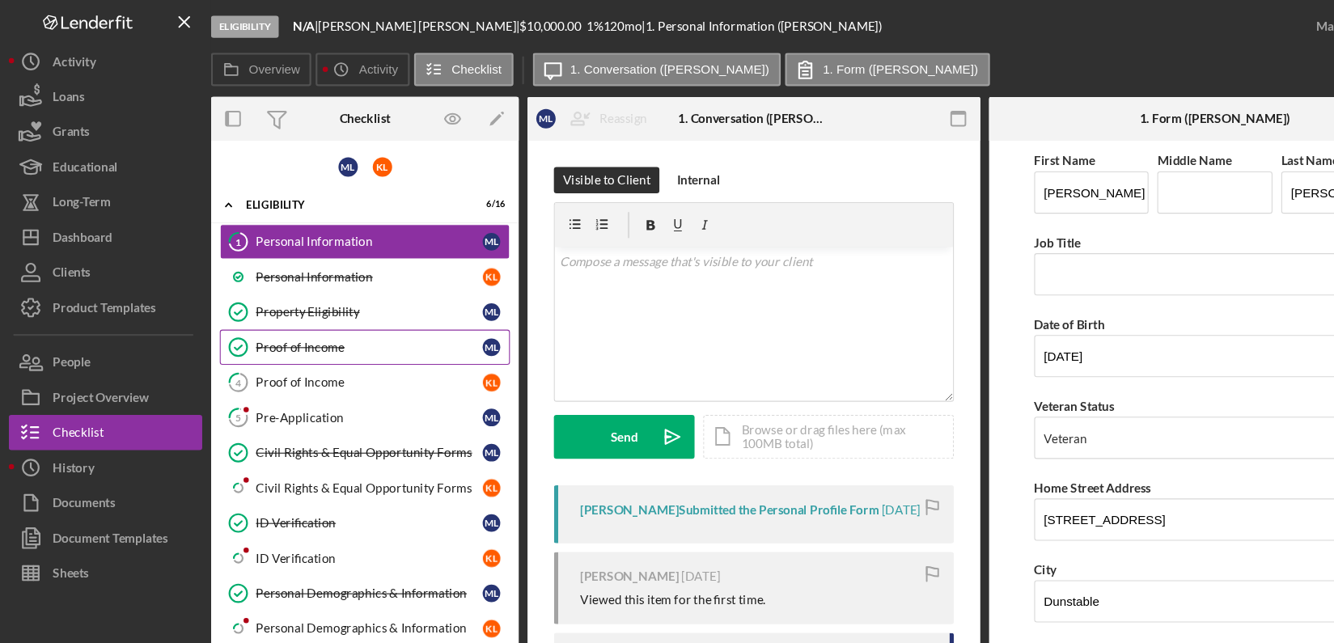
click at [365, 317] on div "Proof of Income" at bounding box center [339, 319] width 209 height 13
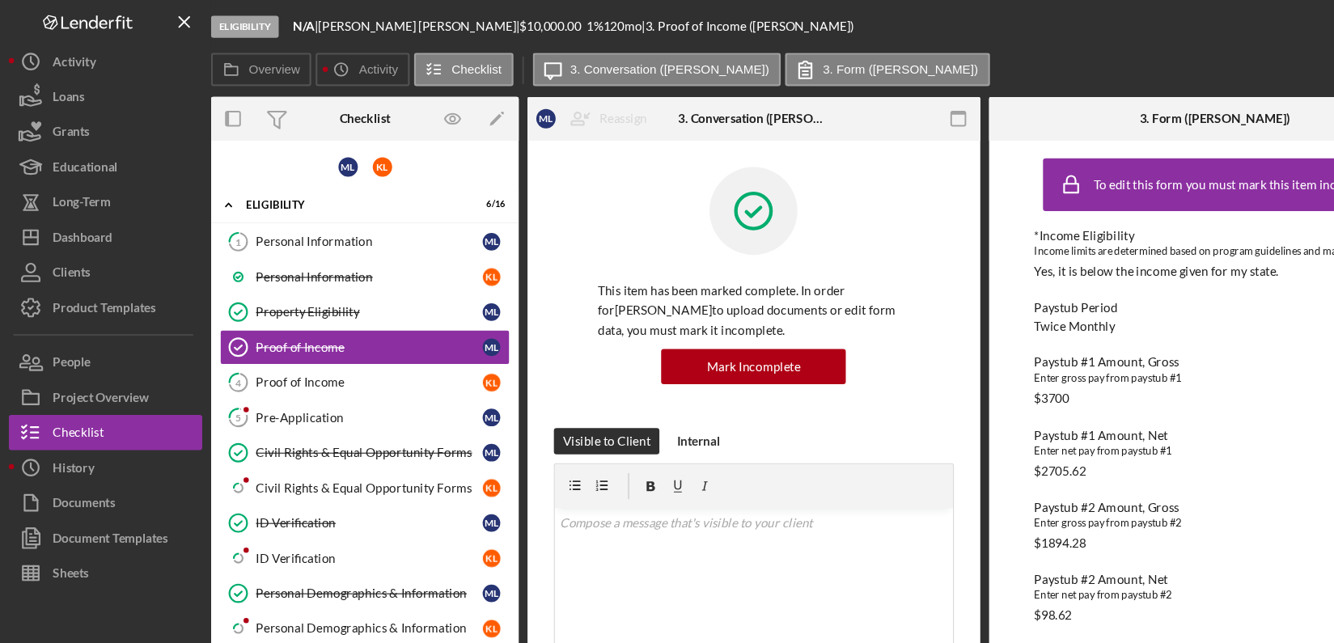
scroll to position [442, 0]
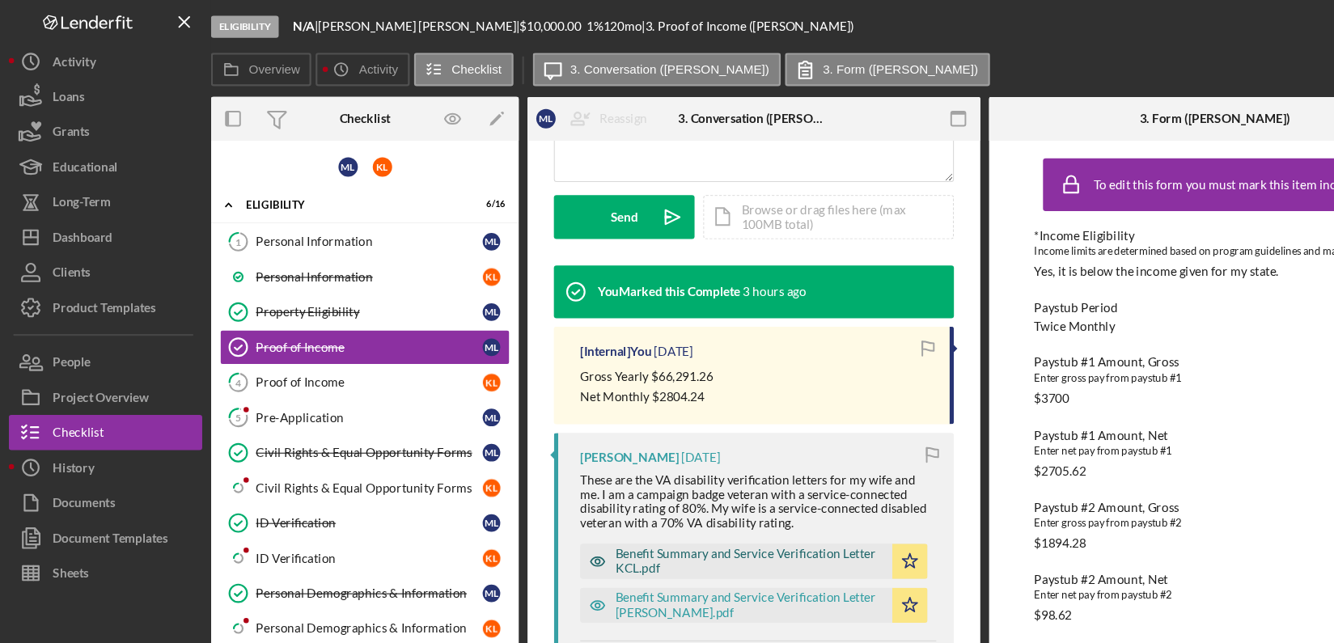
click at [745, 516] on div "Benefit Summary and Service Verification Letter KCL.pdf" at bounding box center [689, 516] width 247 height 26
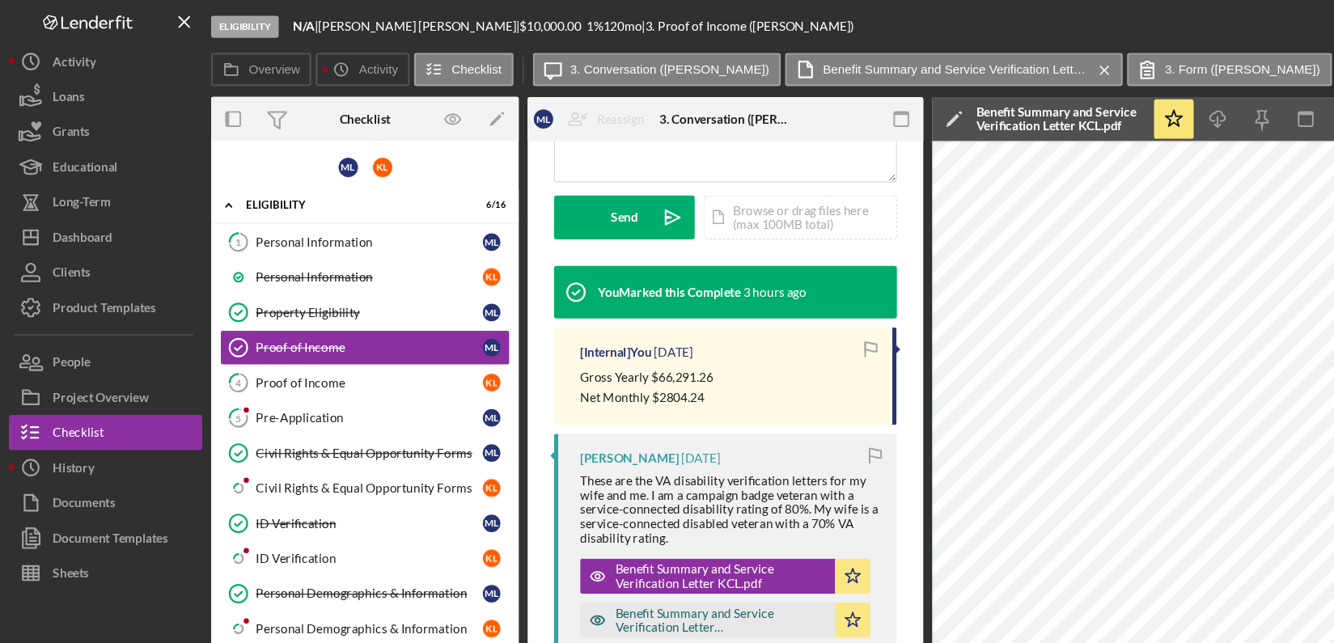
click at [684, 569] on div "Benefit Summary and Service Verification Letter [PERSON_NAME].pdf" at bounding box center [663, 570] width 194 height 26
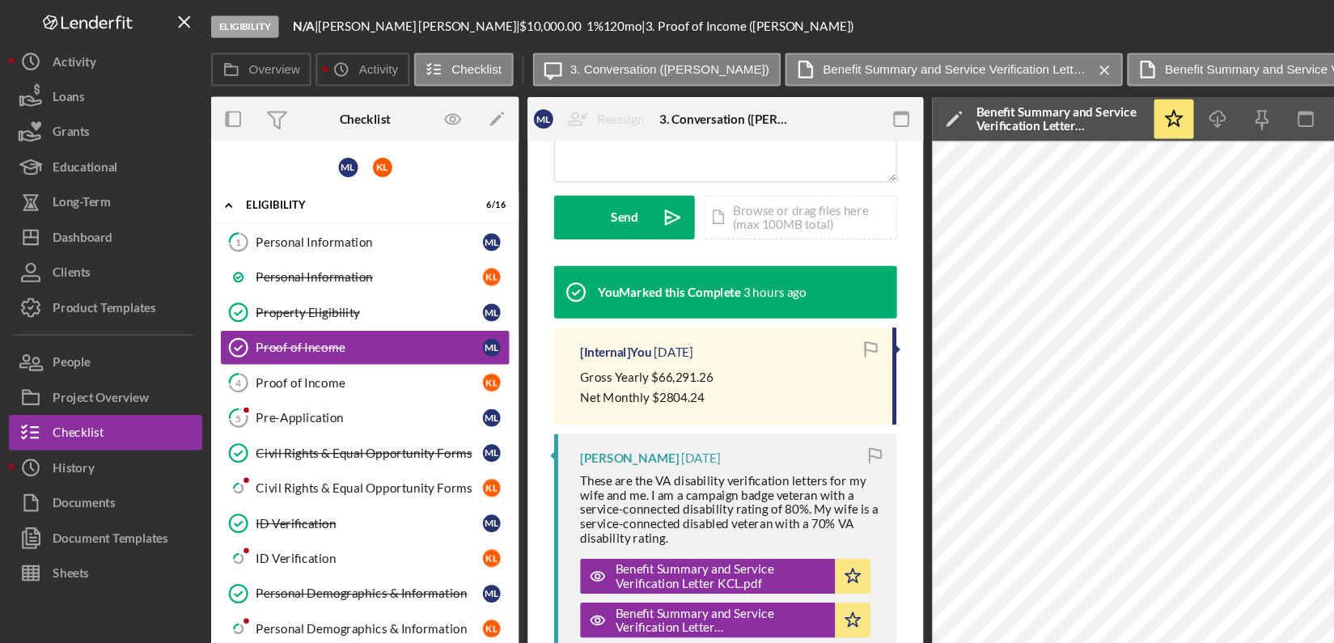
scroll to position [881, 0]
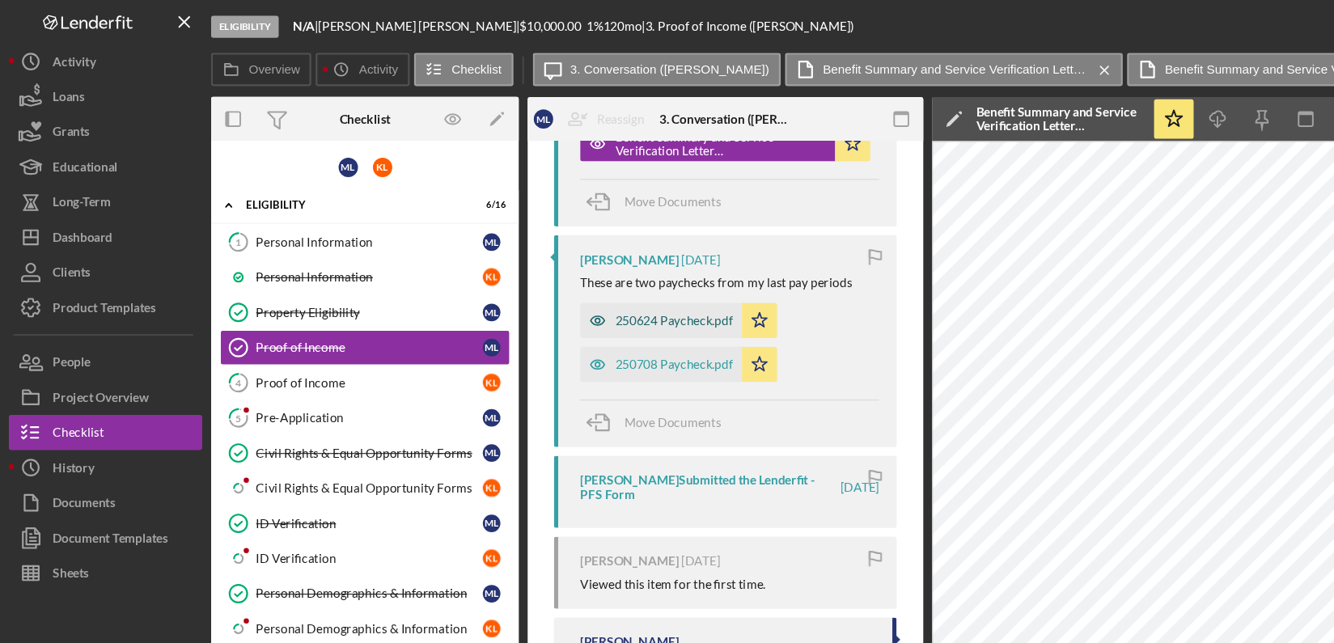
click at [611, 297] on div "250624 Paycheck.pdf" at bounding box center [620, 294] width 108 height 13
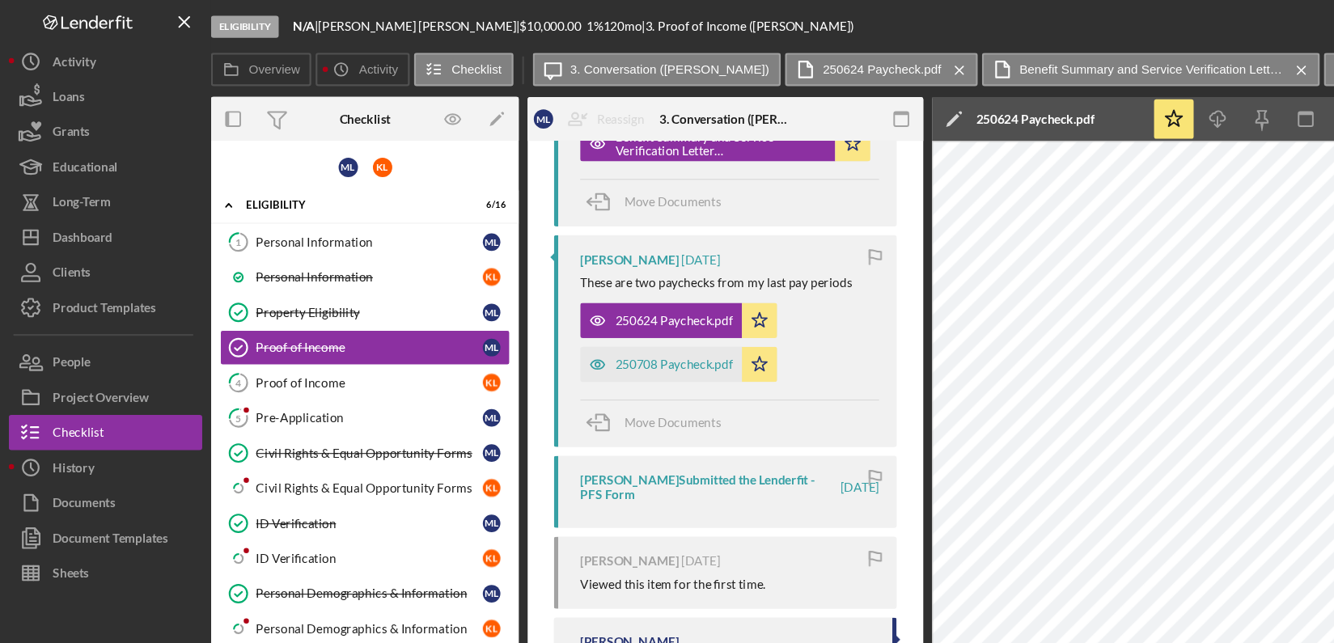
click at [1046, 18] on div "Eligibility N/A | Mitchell Leestma | $10,000.00 1 % 120 mo | 3. Proof of Income…" at bounding box center [709, 24] width 1030 height 49
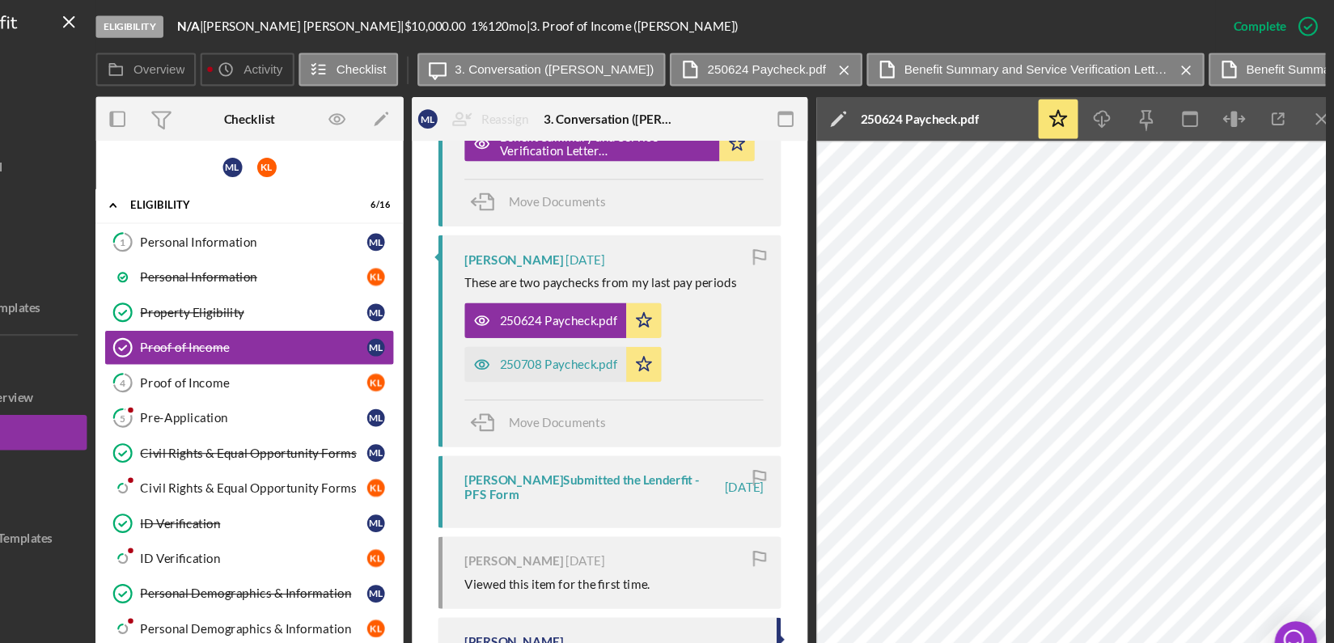
scroll to position [0, 0]
click at [1281, 117] on icon "button" at bounding box center [1282, 109] width 36 height 36
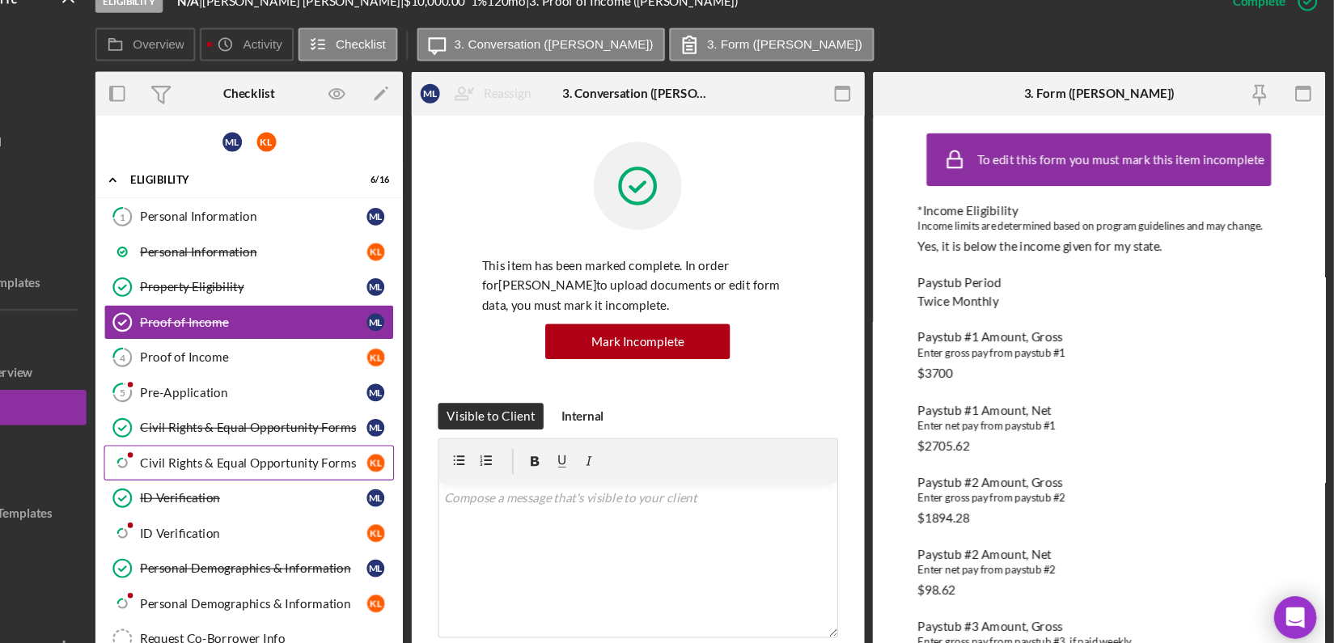
click at [394, 442] on div "Civil Rights & Equal Opportunity Forms" at bounding box center [339, 448] width 209 height 13
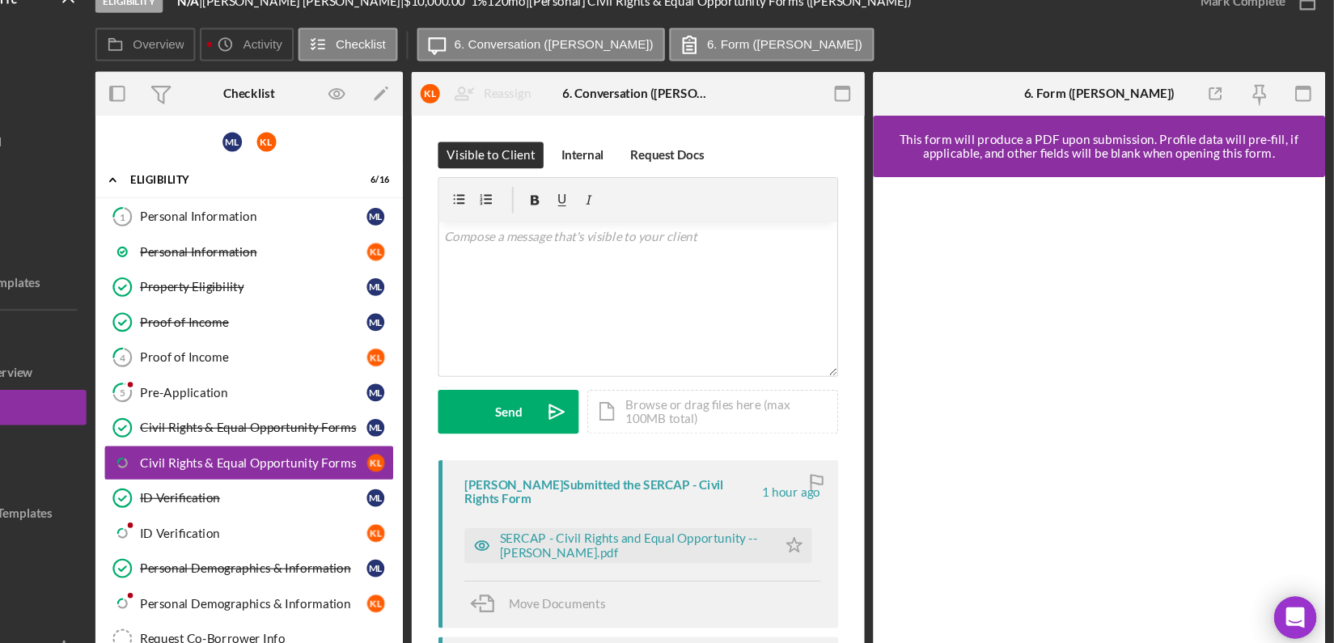
click at [897, 598] on div "Visible to Client Internal Request Docs v Color teal Color pink Remove color Ad…" at bounding box center [693, 623] width 417 height 989
click at [901, 600] on div "Overview Internal Workflow Stage Eligibility Icon/Dropdown Arrow Archive (can u…" at bounding box center [759, 362] width 1131 height 546
click at [472, 594] on div "1 Personal Information M L Personal Information K L Property Eligibility Proper…" at bounding box center [335, 469] width 283 height 526
drag, startPoint x: 472, startPoint y: 594, endPoint x: 461, endPoint y: 581, distance: 16.7
click at [461, 581] on div "K L" at bounding box center [456, 578] width 24 height 16
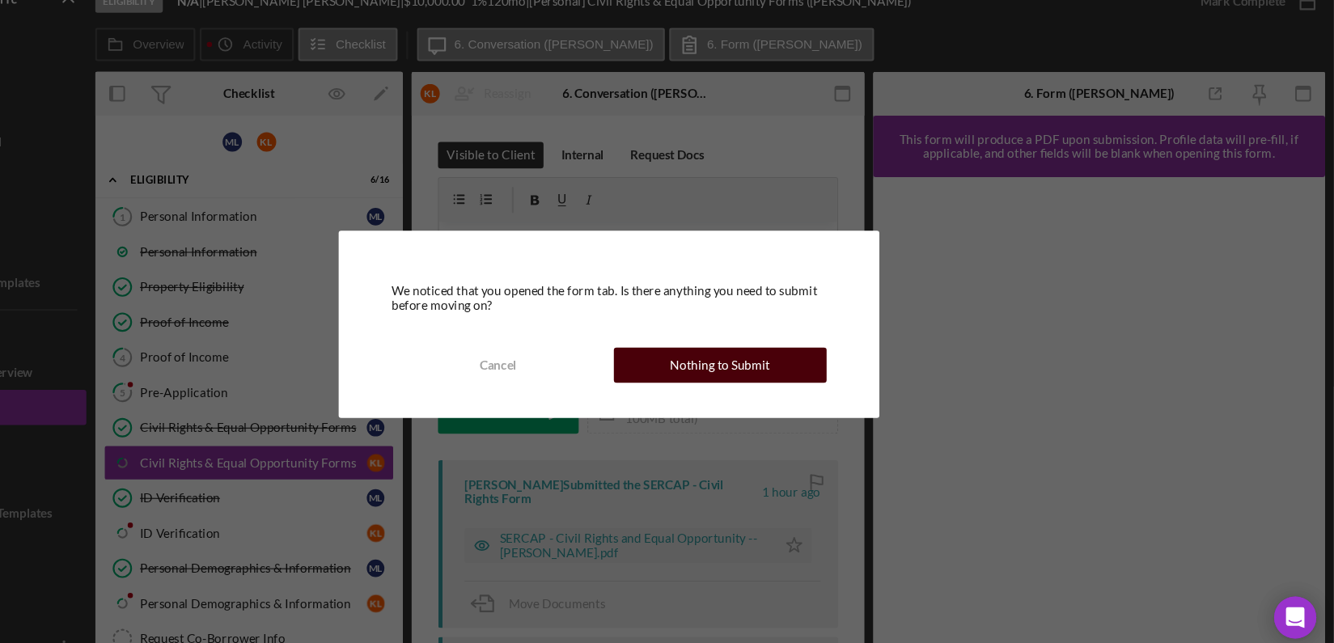
click at [789, 343] on div "Cancel Nothing to Submit" at bounding box center [667, 359] width 400 height 32
click at [801, 359] on div "Nothing to Submit" at bounding box center [769, 359] width 92 height 32
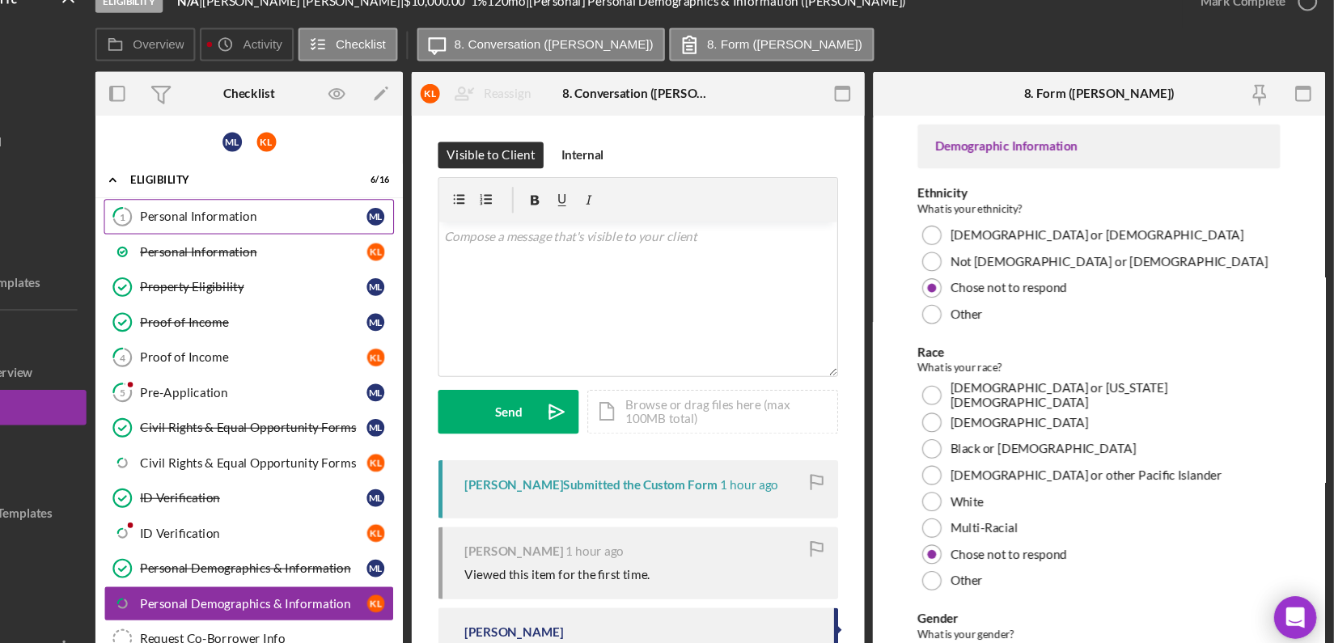
click at [395, 222] on div "Personal Information" at bounding box center [339, 222] width 209 height 13
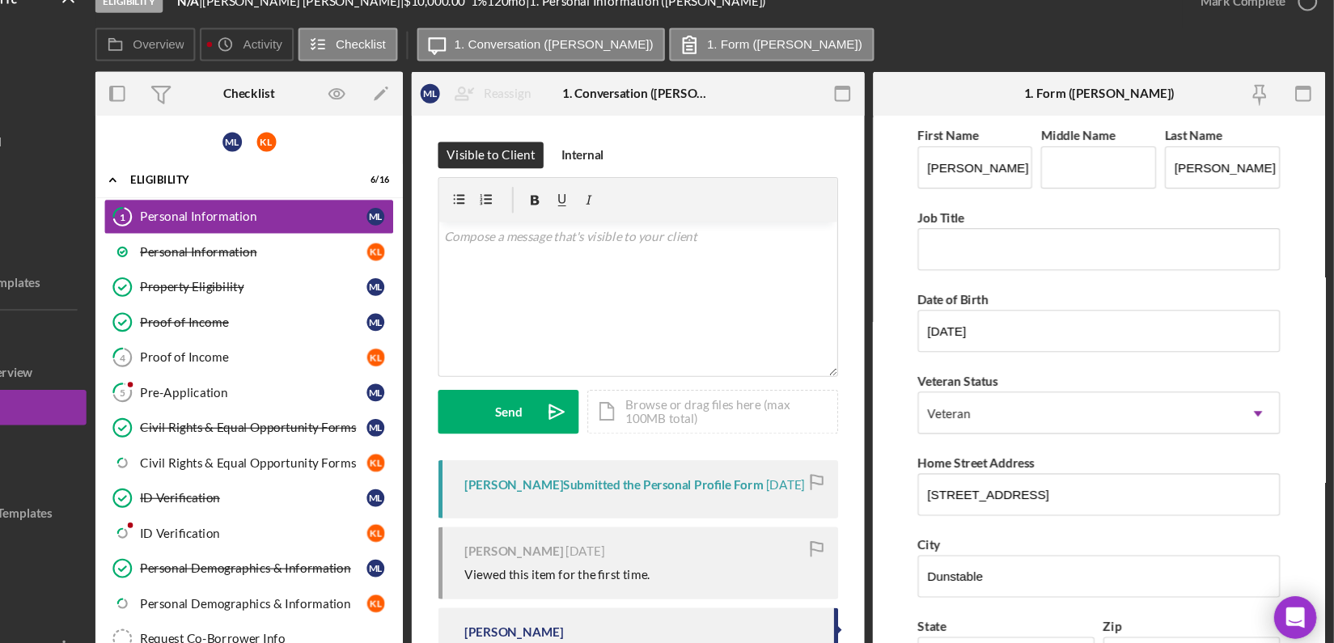
scroll to position [442, 0]
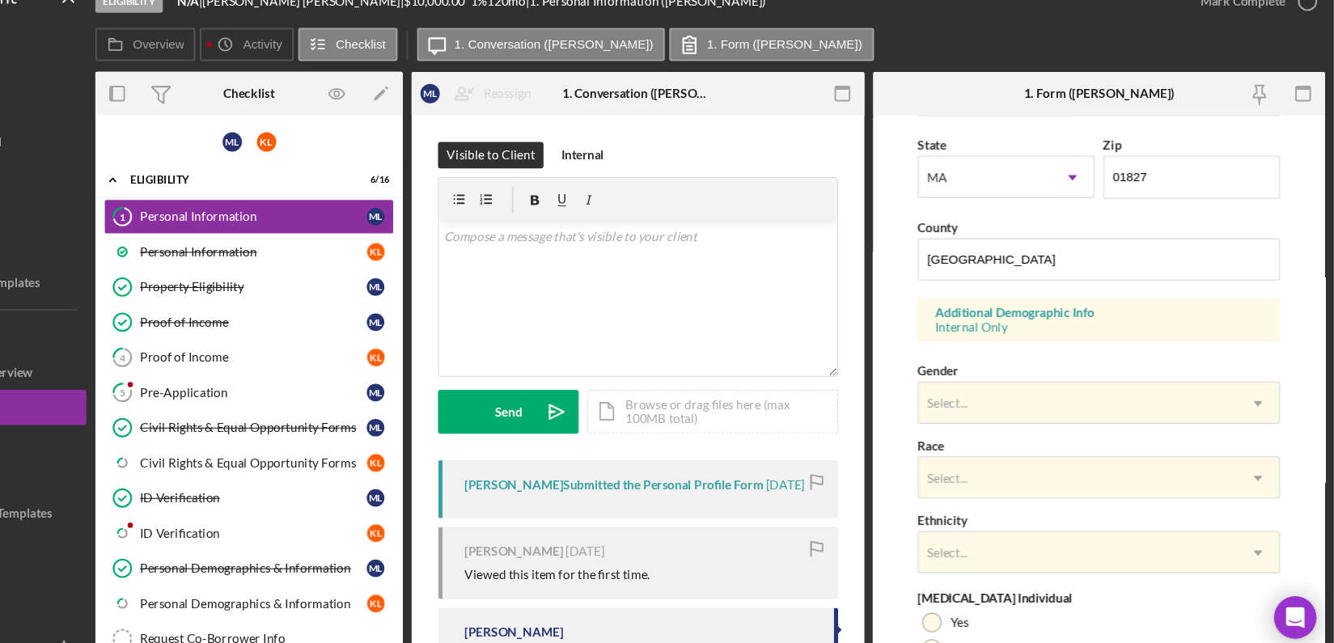
click at [471, 558] on div "1 Personal Information M L Personal Information K L Property Eligibility Proper…" at bounding box center [335, 469] width 283 height 526
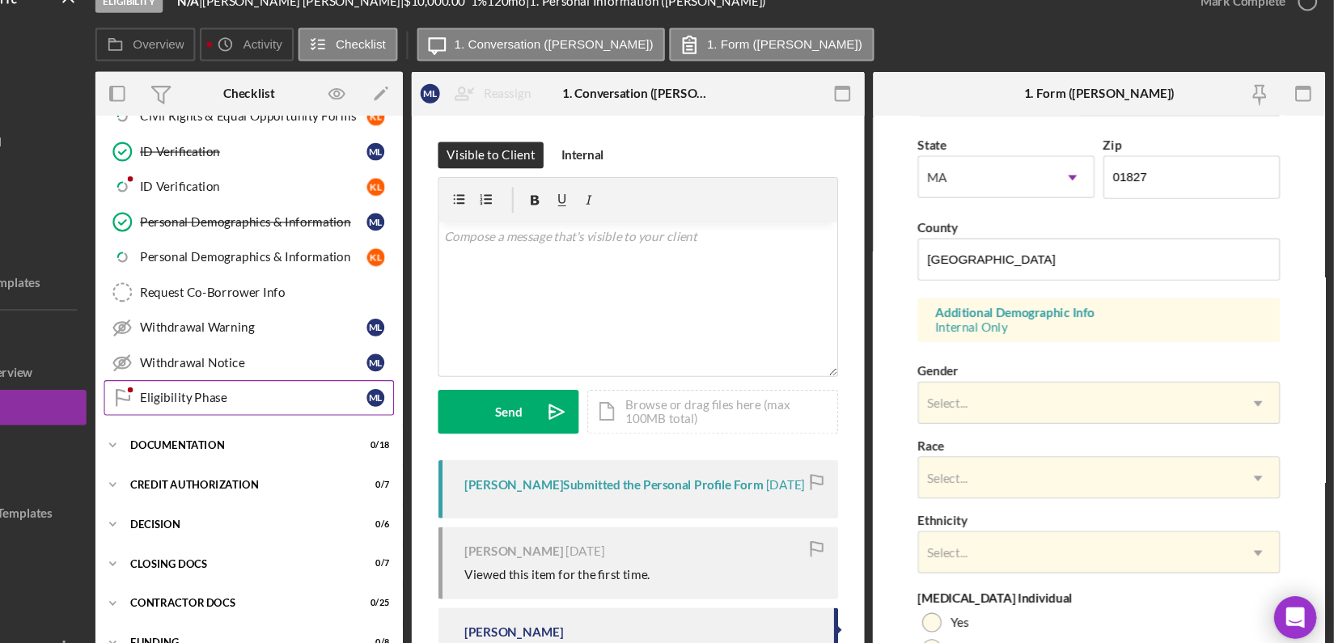
click at [400, 388] on div "Eligibility Phase" at bounding box center [339, 389] width 209 height 13
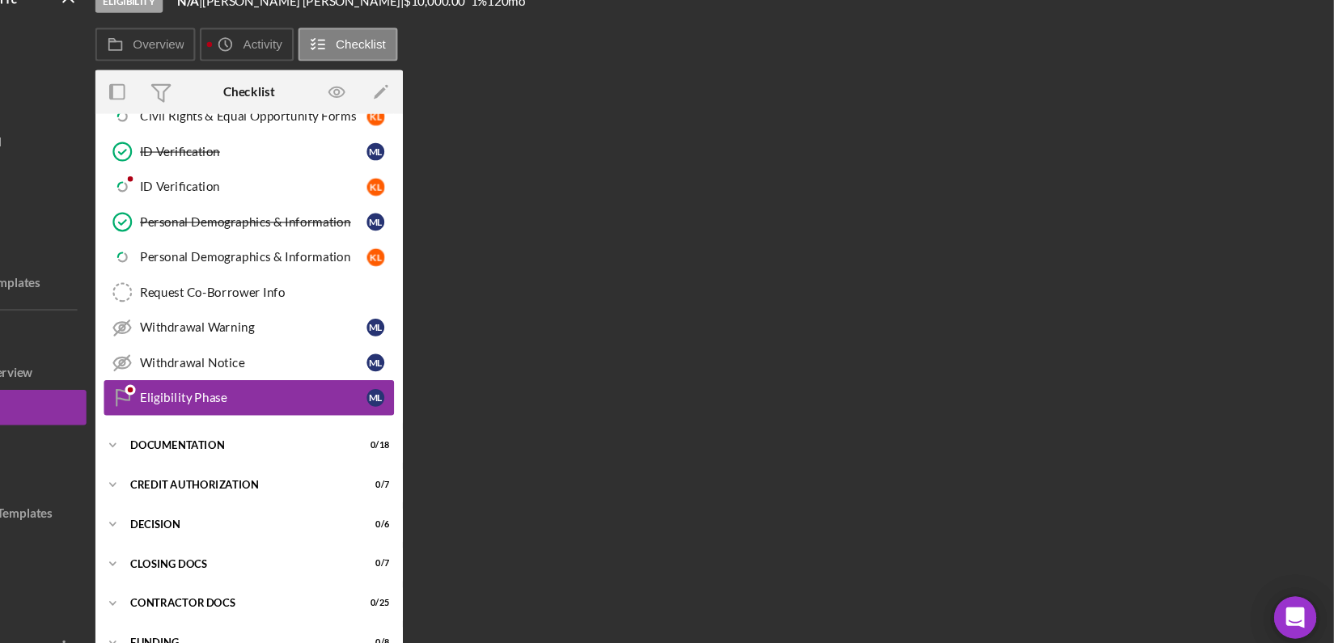
scroll to position [319, 0]
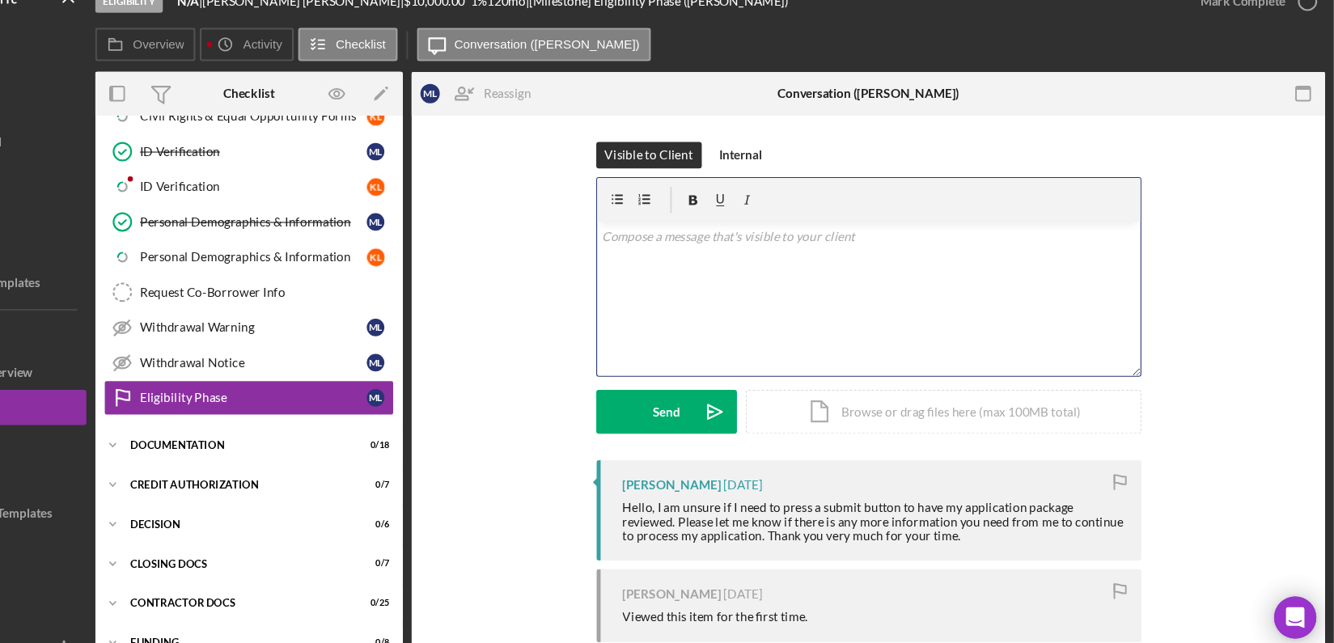
click at [760, 257] on div "v Color teal Color pink Remove color Add row above Add row below Add column bef…" at bounding box center [906, 298] width 500 height 142
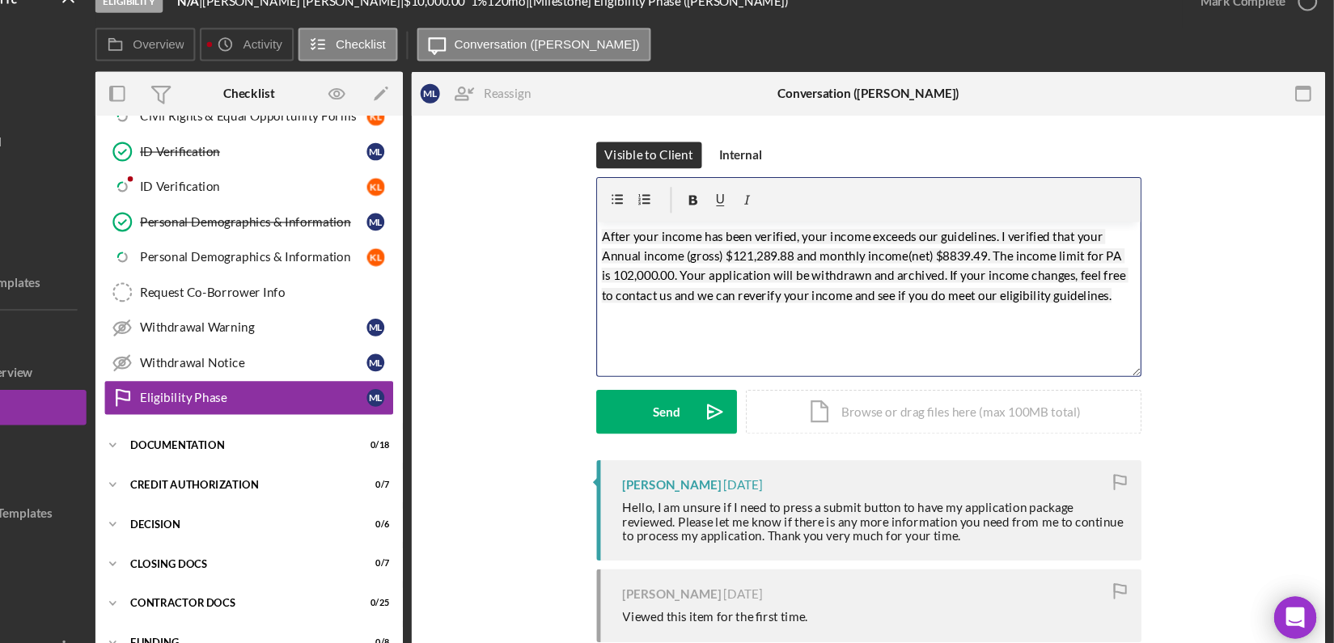
click at [656, 235] on div "v Color teal Color pink Remove color Add row above Add row below Add column bef…" at bounding box center [906, 298] width 500 height 142
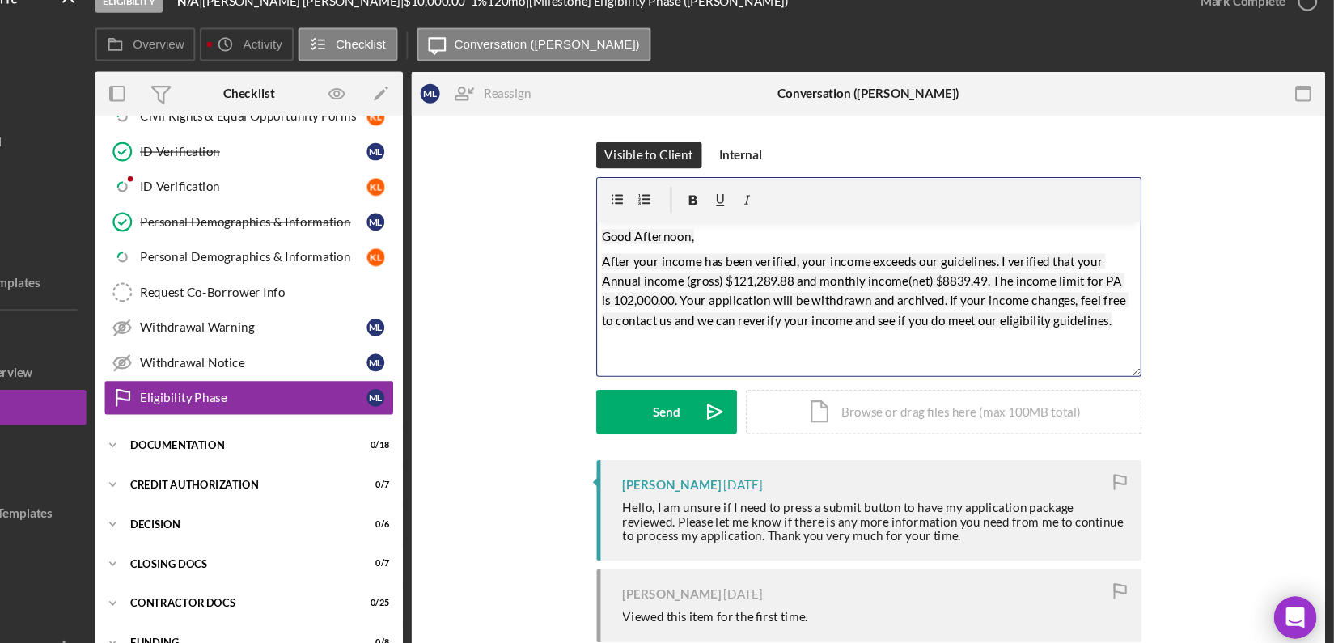
click at [836, 280] on mark "After your income has been verified, your income exceeds our guidelines. I veri…" at bounding box center [902, 290] width 484 height 68
click at [1004, 279] on mark "After your income has been verified, your income exceeds our guidelines. I veri…" at bounding box center [904, 290] width 489 height 68
click at [1117, 281] on mark "After your income has been verified, your income exceeds our guidelines. I veri…" at bounding box center [904, 290] width 489 height 68
click at [676, 301] on mark "After your income has been verified, your income exceeds our guidelines. I veri…" at bounding box center [902, 290] width 484 height 68
click at [684, 299] on mark "After your income has been verified, your income exceeds our guidelines. I veri…" at bounding box center [902, 290] width 484 height 68
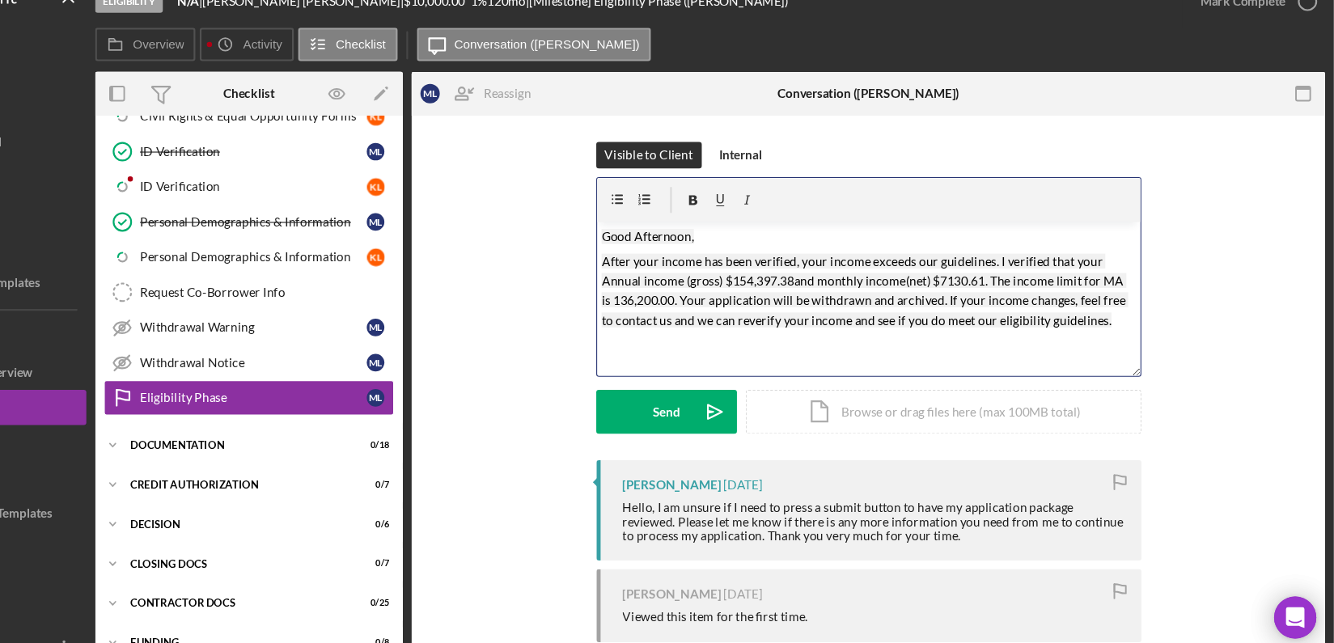
click at [656, 302] on div "v Color teal Color pink Remove color Add row above Add row below Add column bef…" at bounding box center [906, 298] width 500 height 142
click at [1120, 325] on p "After your income has been verified, your income exceeds our guidelines. I veri…" at bounding box center [905, 300] width 491 height 91
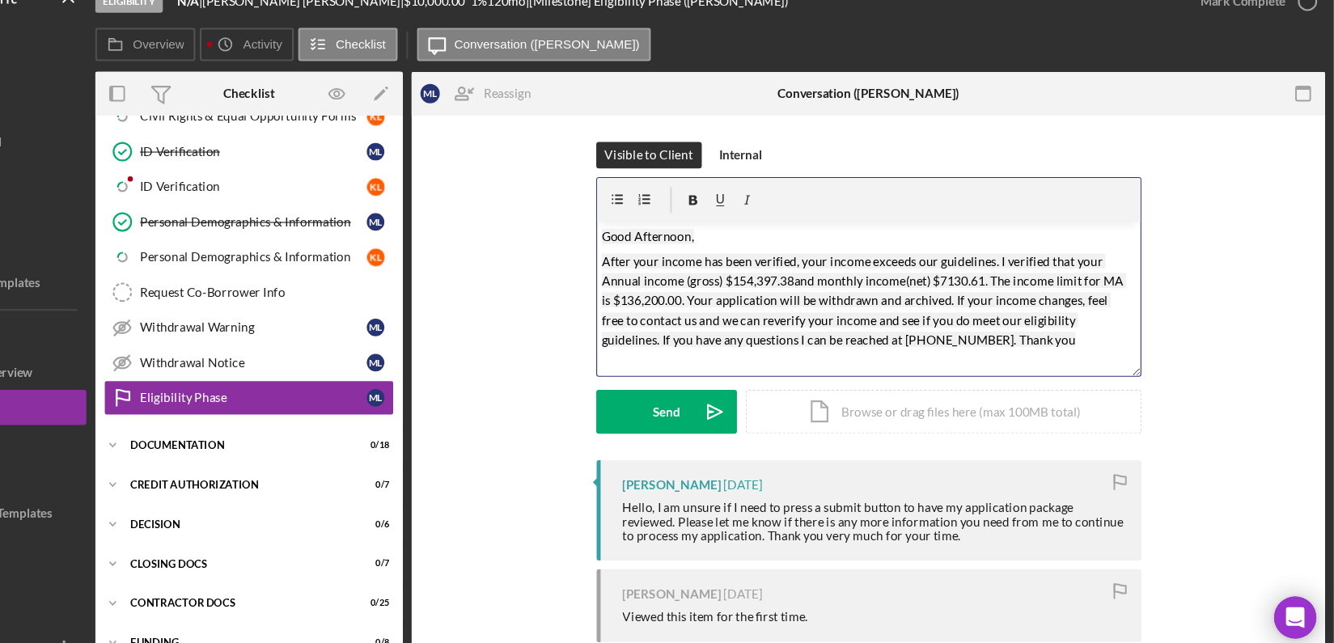
click at [835, 284] on mark "After your income has been verified, your income exceeds our guidelines. I veri…" at bounding box center [901, 299] width 483 height 87
click at [1013, 335] on p "After your income has been verified, your income exceeds our guidelines. I veri…" at bounding box center [905, 300] width 491 height 91
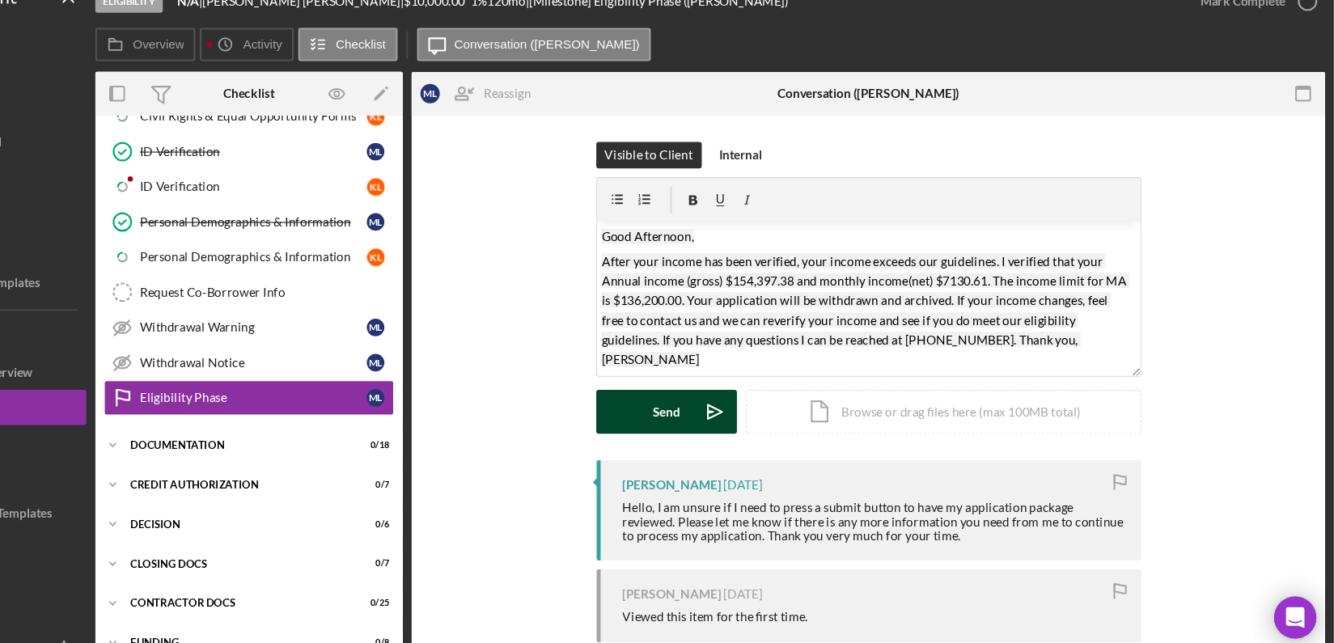
click at [713, 399] on div "Send" at bounding box center [719, 402] width 25 height 40
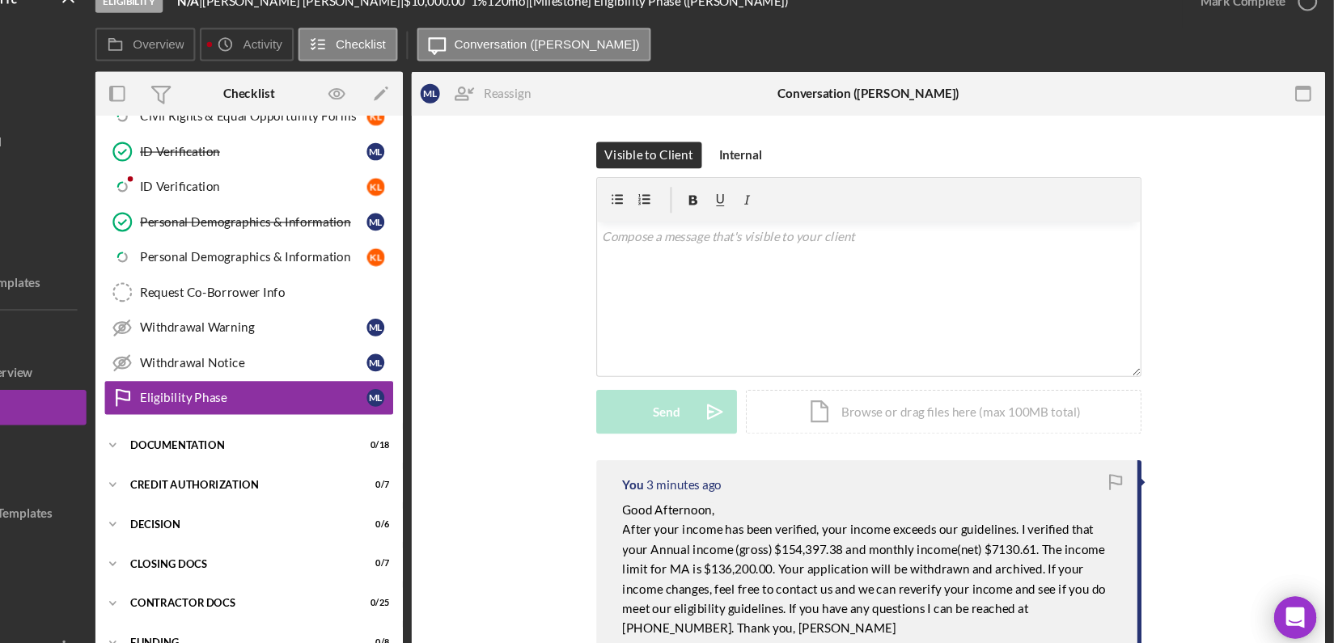
click at [478, 305] on div "Overview Internal Workflow Stage Eligibility Icon/Dropdown Arrow Archive (can u…" at bounding box center [759, 362] width 1131 height 546
click at [476, 304] on div "Overview Internal Workflow Stage Eligibility Icon/Dropdown Arrow Archive (can u…" at bounding box center [759, 362] width 1131 height 546
drag, startPoint x: 476, startPoint y: 303, endPoint x: 467, endPoint y: 291, distance: 15.5
click at [467, 291] on div "1 Personal Information M L Personal Information K L Property Eligibility Proper…" at bounding box center [335, 151] width 283 height 526
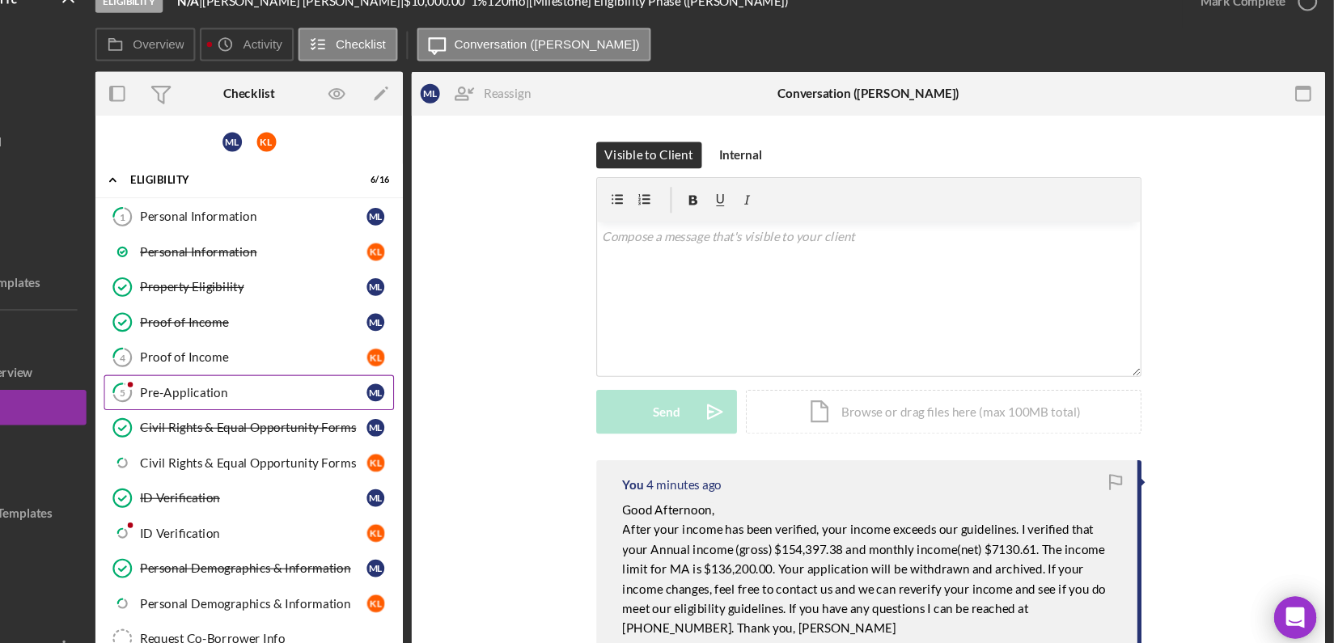
click at [315, 378] on div "Pre-Application" at bounding box center [339, 384] width 209 height 13
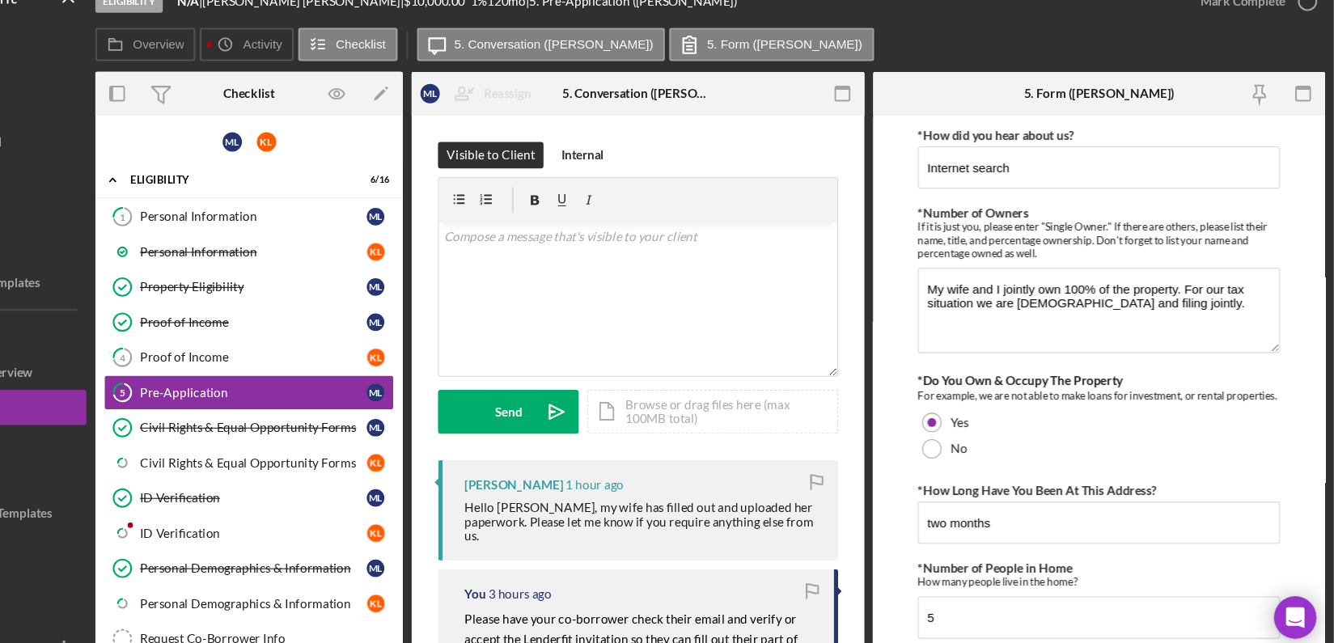
scroll to position [311, 0]
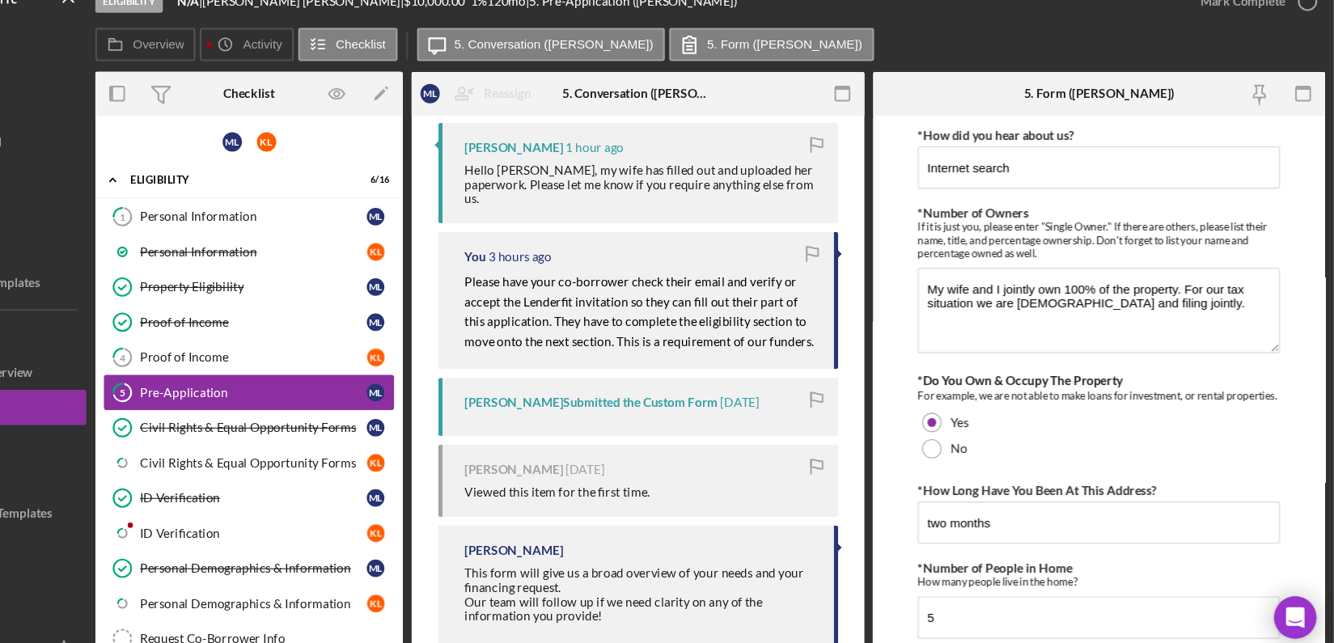
click at [290, 378] on div "Pre-Application" at bounding box center [339, 384] width 209 height 13
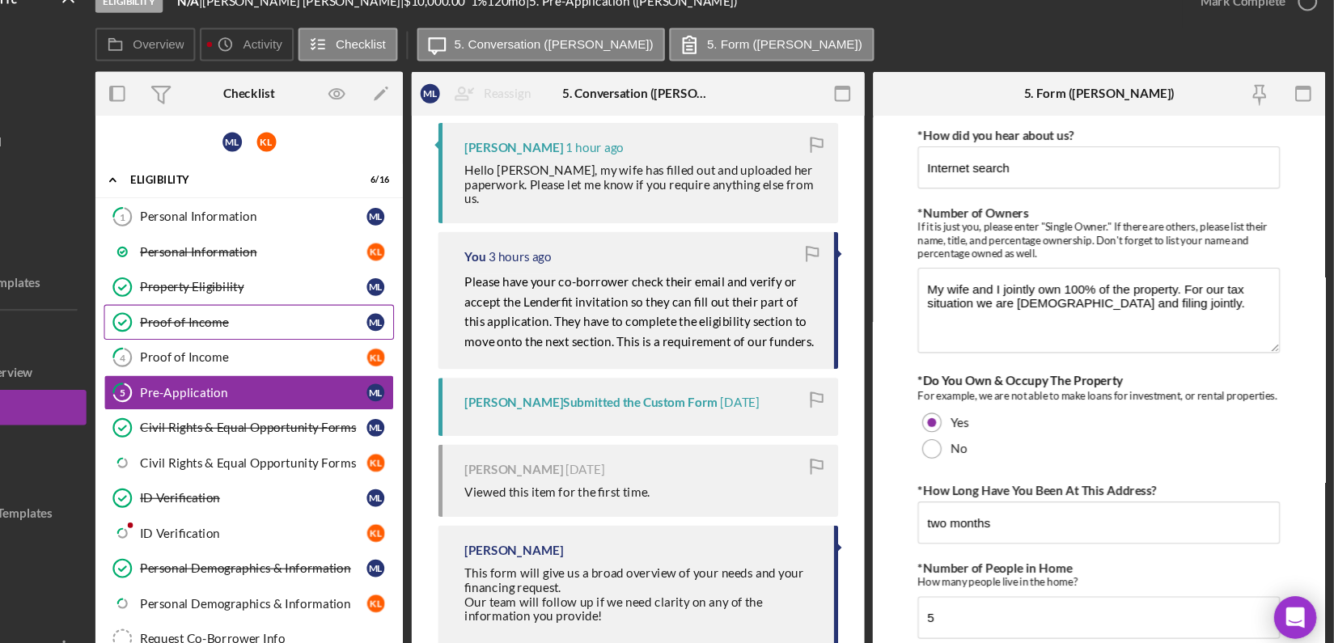
click at [276, 315] on div "Proof of Income" at bounding box center [339, 319] width 209 height 13
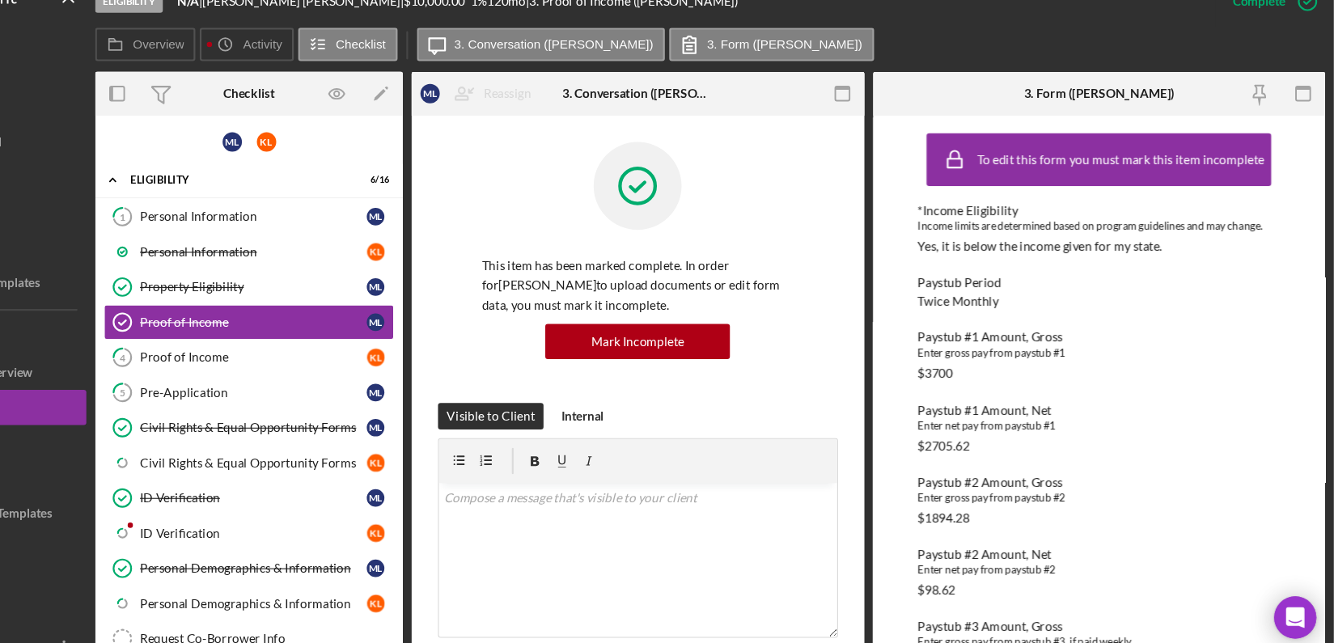
click at [901, 312] on div "Overview Internal Workflow Stage Eligibility Icon/Dropdown Arrow Archive (can u…" at bounding box center [759, 362] width 1131 height 546
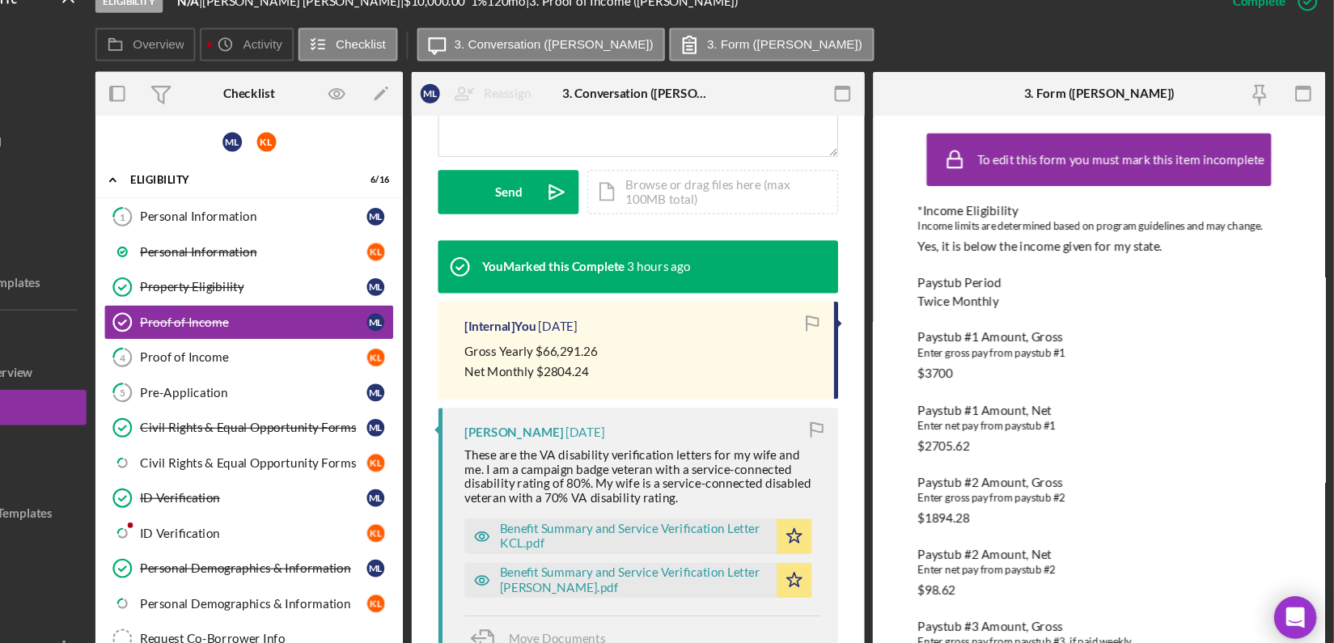
click at [903, 479] on div "Overview Internal Workflow Stage Eligibility Icon/Dropdown Arrow Archive (can u…" at bounding box center [759, 362] width 1131 height 546
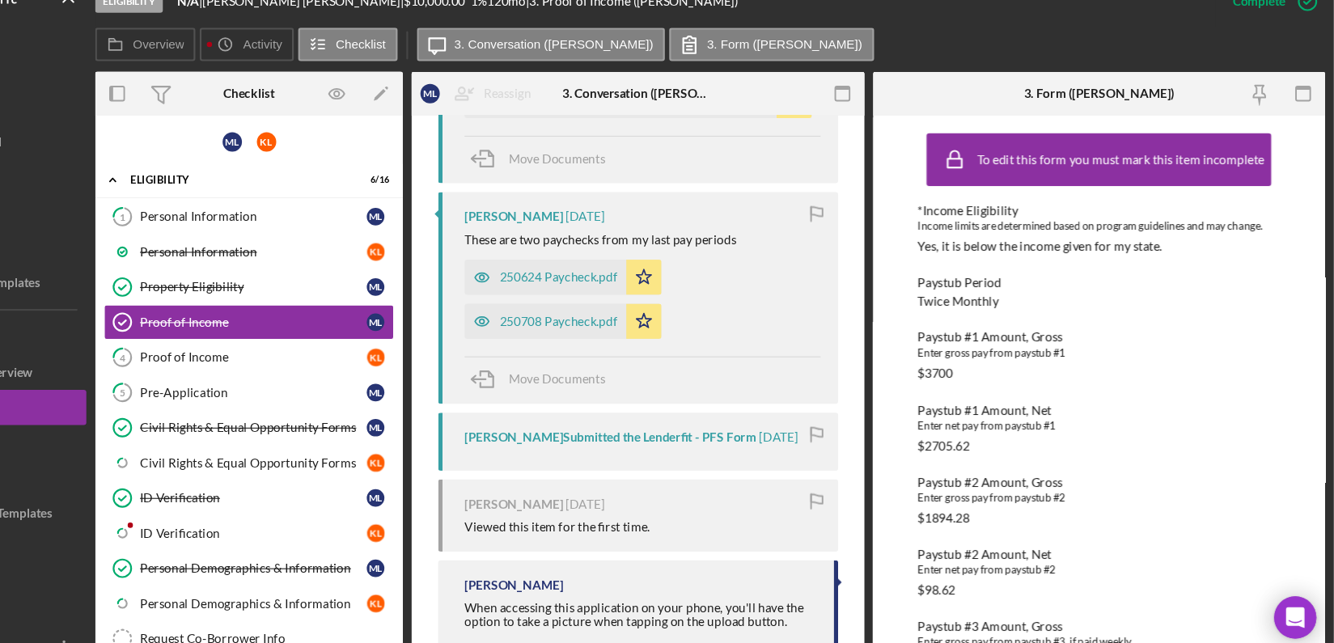
click at [901, 591] on div "Overview Internal Workflow Stage Eligibility Icon/Dropdown Arrow Archive (can u…" at bounding box center [759, 362] width 1131 height 546
click at [895, 589] on div "This item has been marked complete. In order for Mitchell Leestma to upload doc…" at bounding box center [693, 39] width 417 height 1588
click at [901, 590] on div "Overview Internal Workflow Stage Eligibility Icon/Dropdown Arrow Archive (can u…" at bounding box center [759, 362] width 1131 height 546
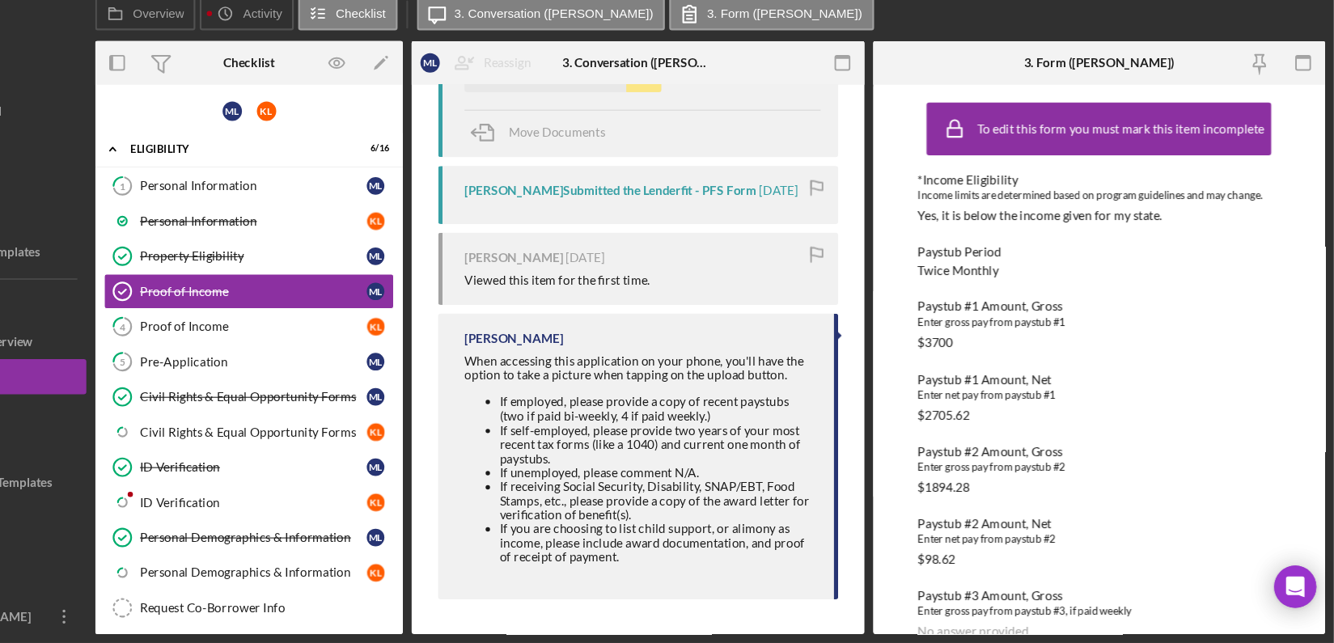
scroll to position [653, 0]
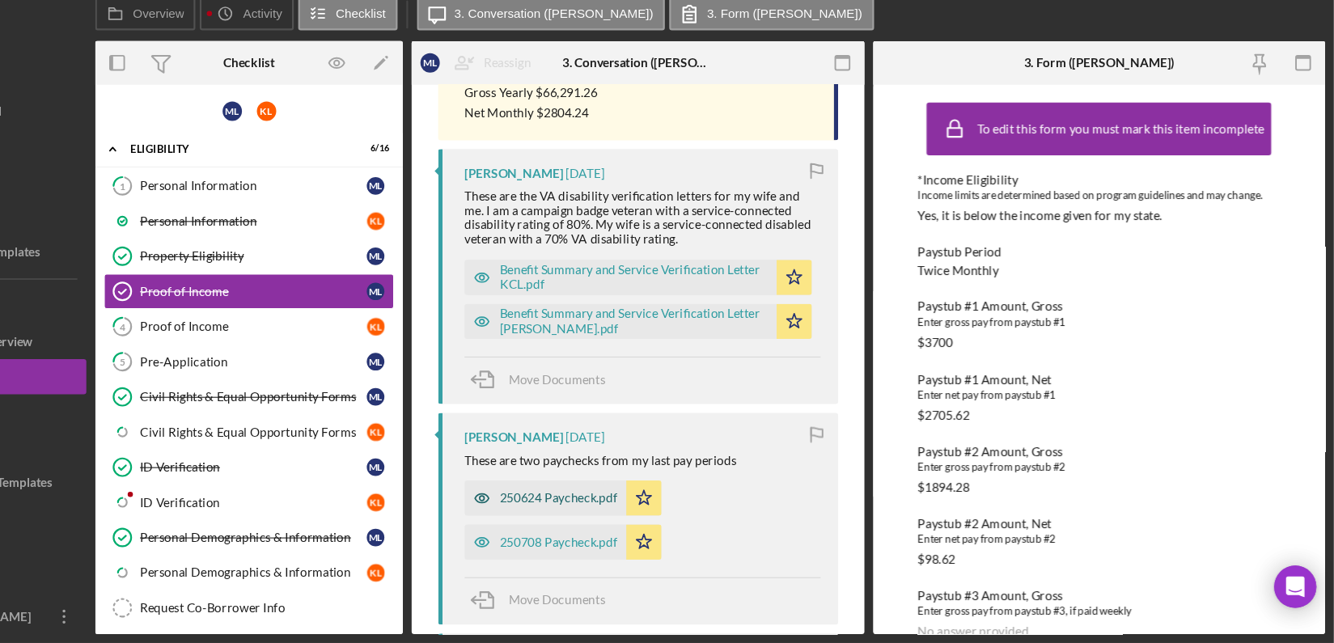
click at [605, 508] on div "250624 Paycheck.pdf" at bounding box center [620, 509] width 108 height 13
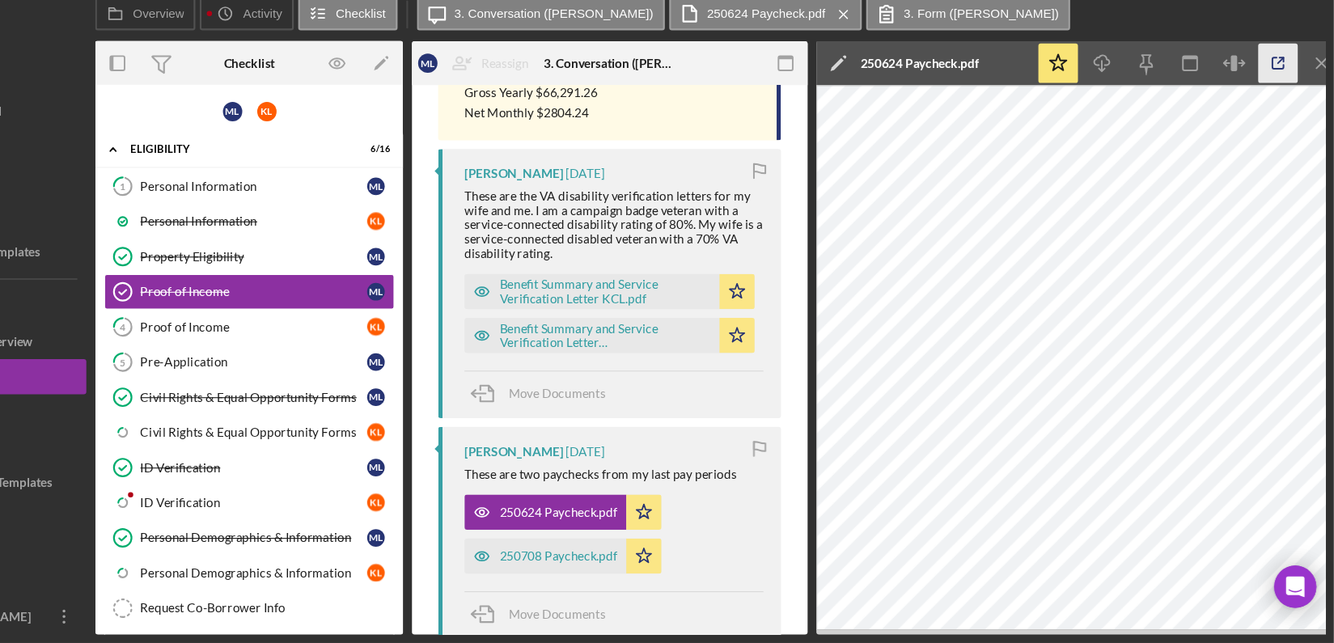
click at [1284, 109] on icon "button" at bounding box center [1282, 109] width 36 height 36
click at [1312, 106] on icon "Icon/Menu Close" at bounding box center [1323, 109] width 36 height 36
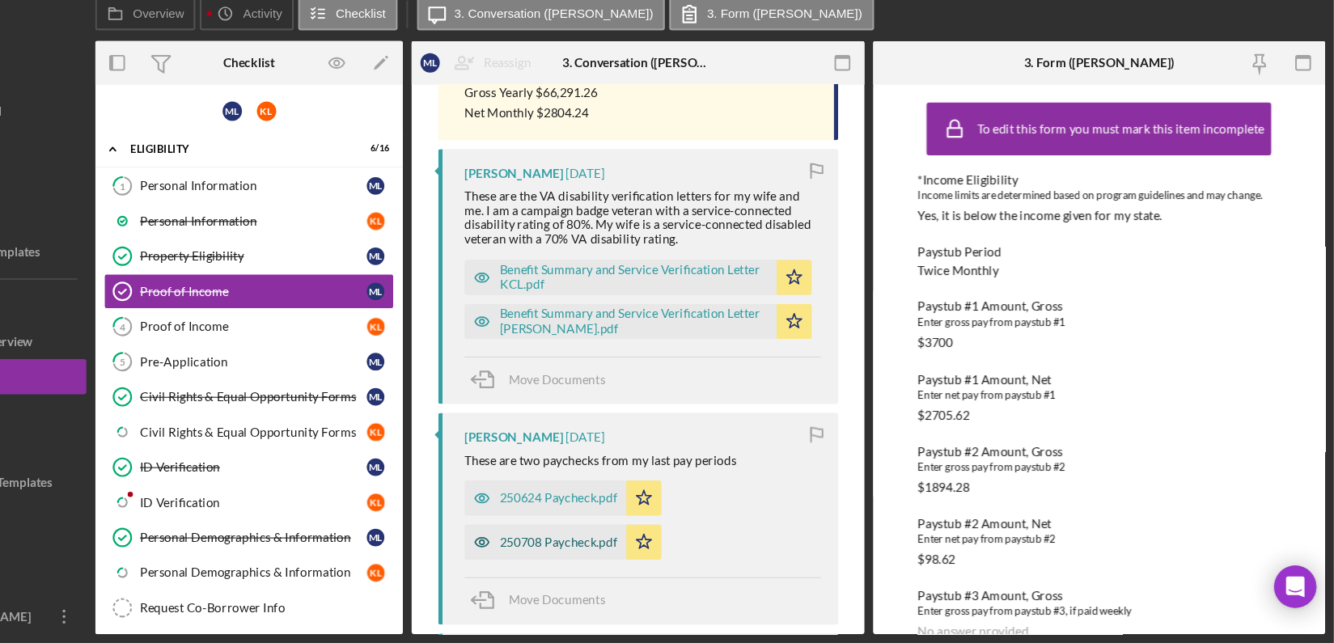
click at [600, 558] on div "250708 Paycheck.pdf" at bounding box center [608, 550] width 149 height 32
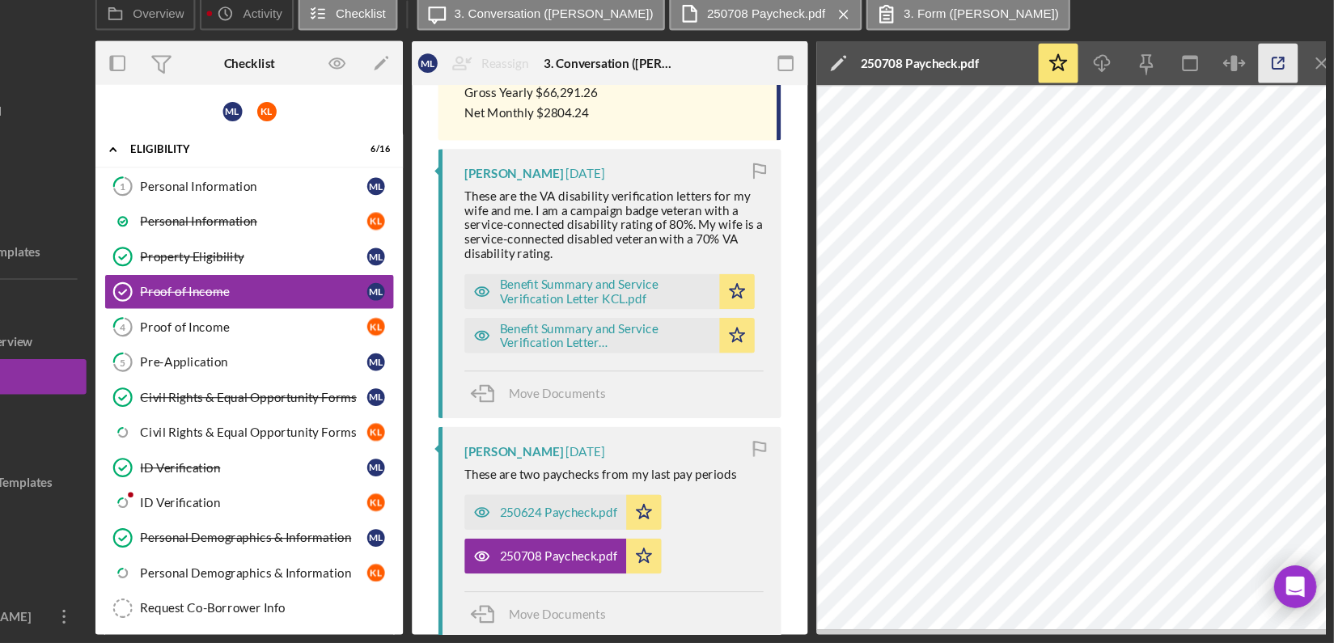
click at [1279, 99] on icon "button" at bounding box center [1282, 109] width 36 height 36
click at [1312, 106] on icon "Icon/Menu Close" at bounding box center [1323, 109] width 36 height 36
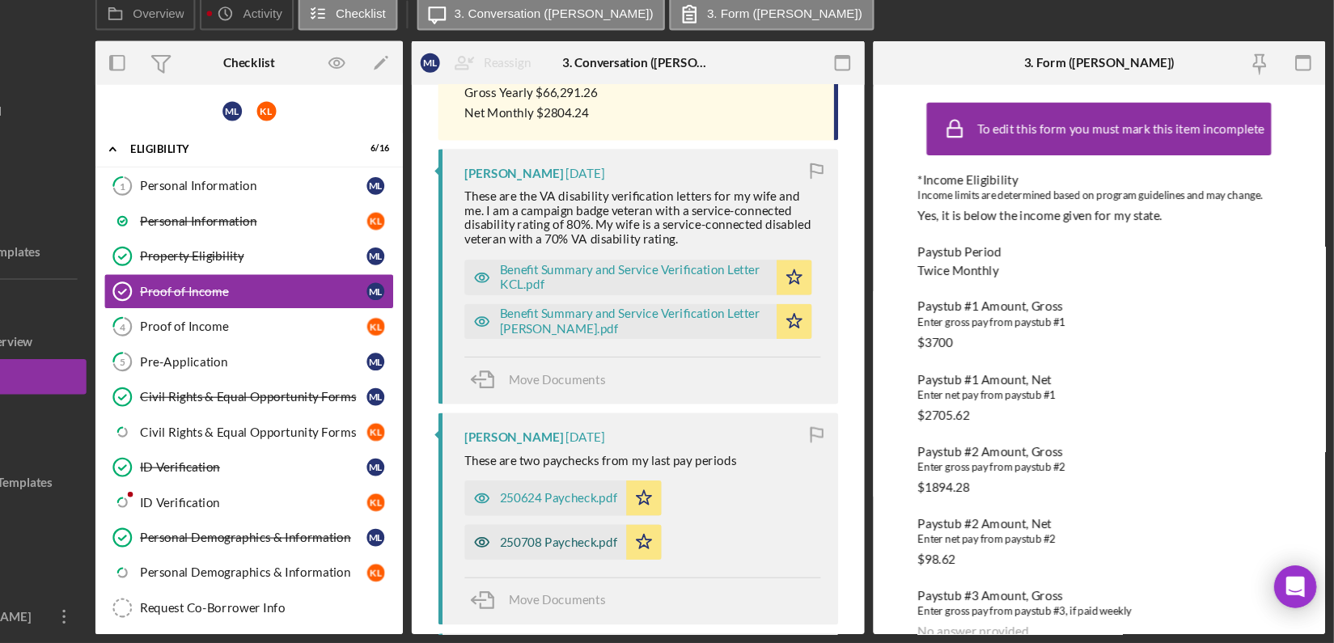
click at [648, 544] on div "250708 Paycheck.pdf" at bounding box center [620, 549] width 108 height 13
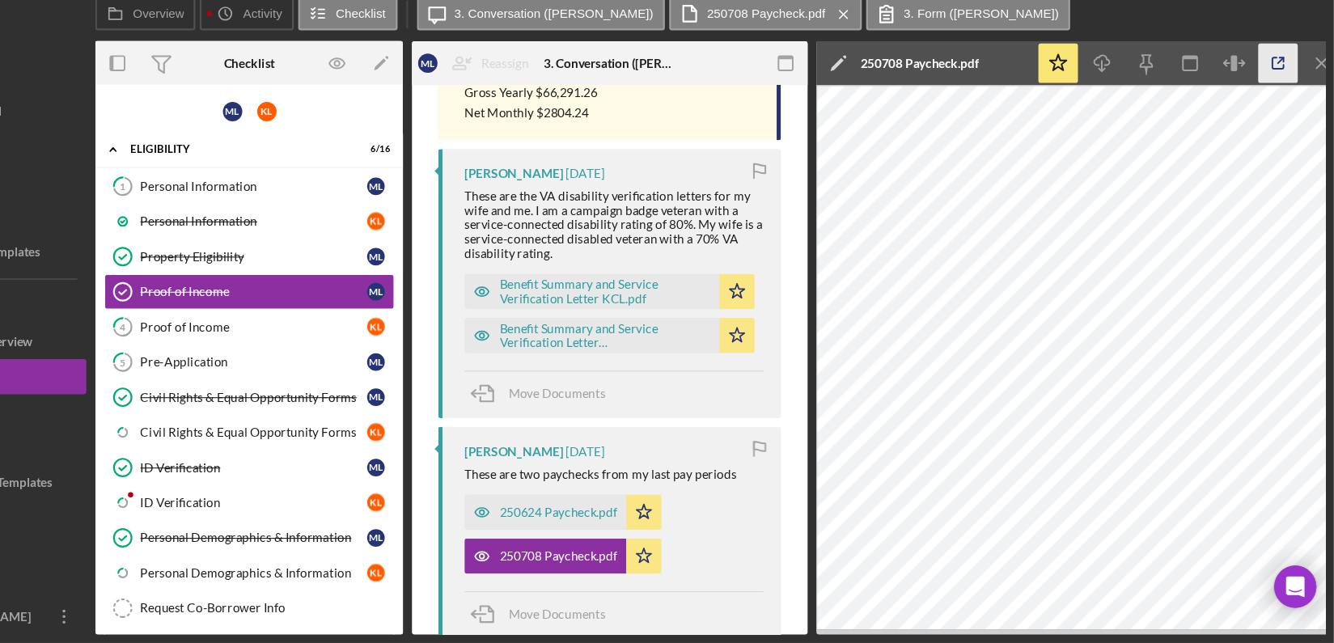
click at [1281, 110] on icon "button" at bounding box center [1282, 109] width 36 height 36
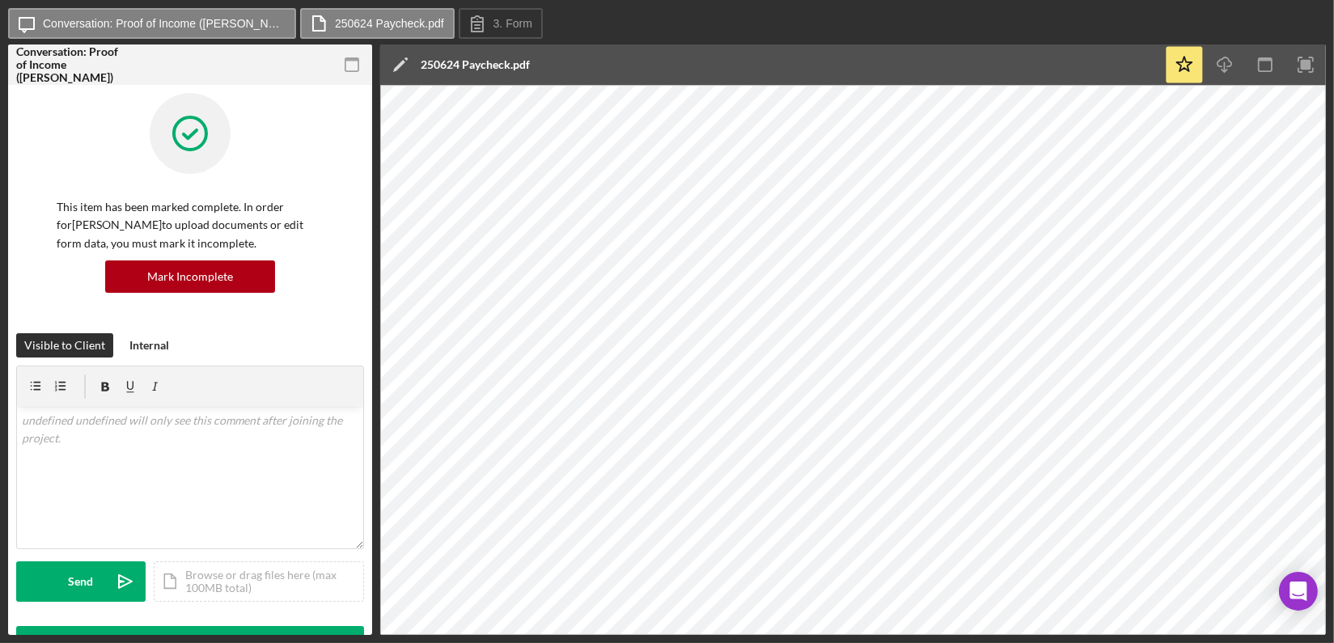
click at [1326, 99] on div "Icon/Message Conversation: Proof of Income (Mitchell L.) 250624 Paycheck.pdf 3.…" at bounding box center [667, 321] width 1334 height 643
click at [134, 15] on button "Icon/Message Conversation: Proof of Income (Mitchell L.)" at bounding box center [152, 23] width 288 height 31
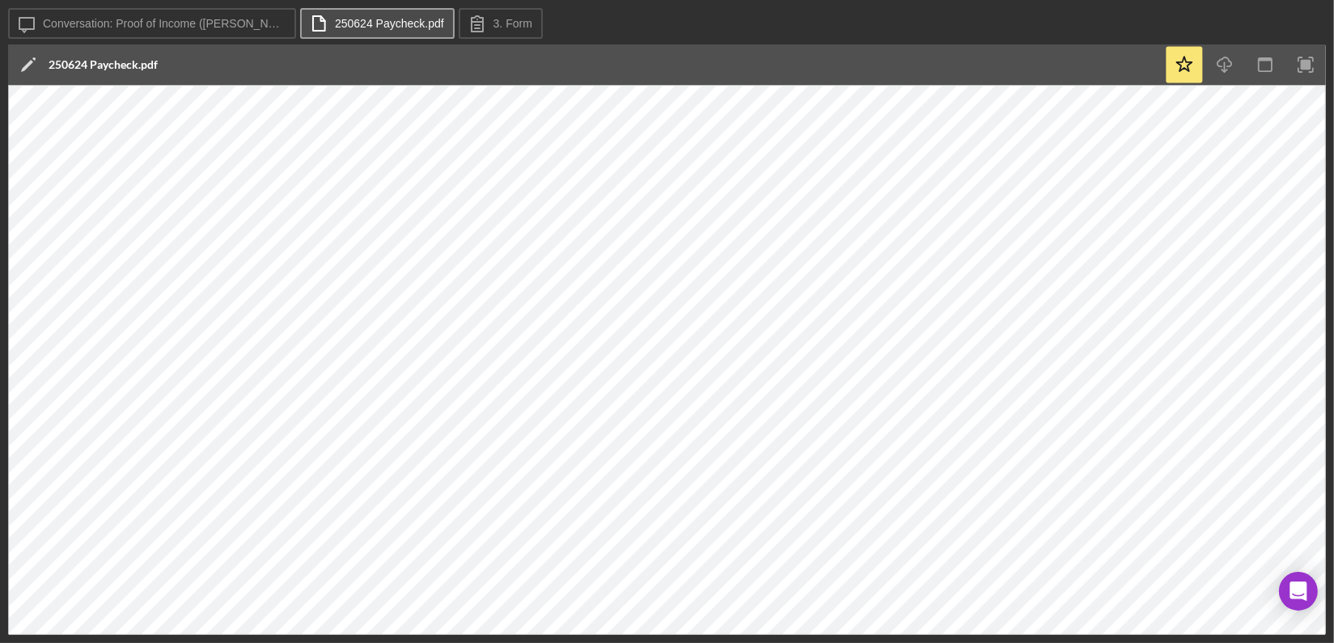
click at [339, 26] on label "250624 Paycheck.pdf" at bounding box center [389, 23] width 109 height 13
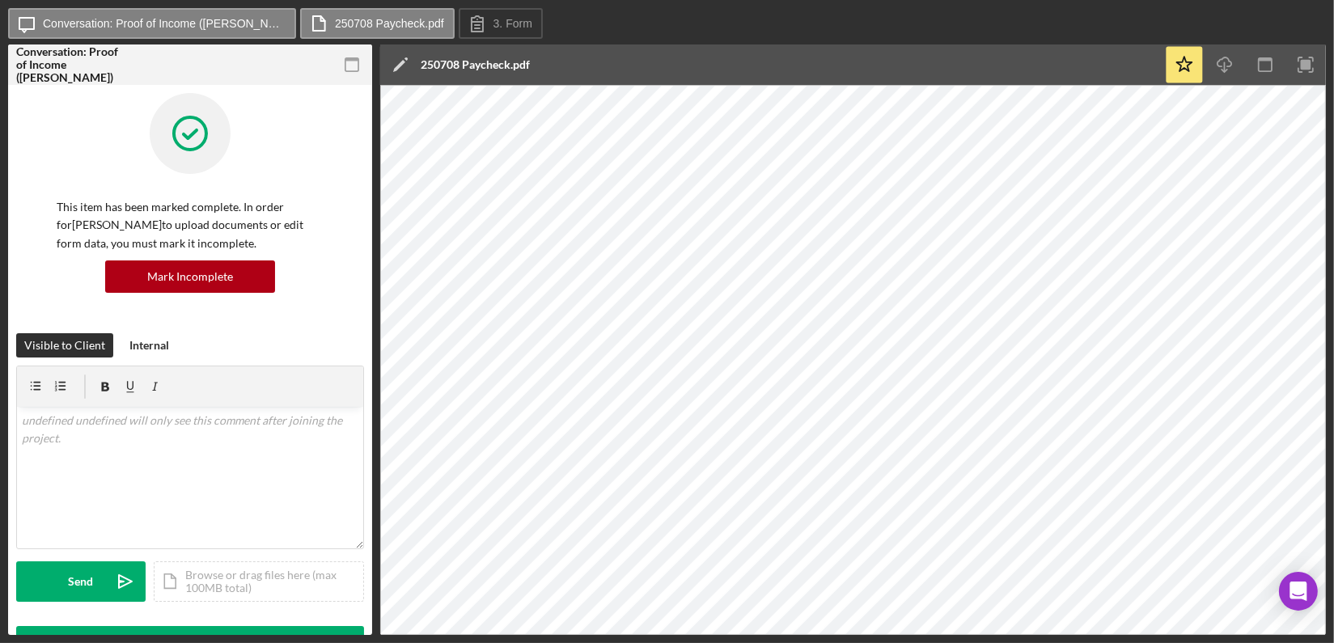
click at [1019, 44] on div "Icon/Edit 250708 Paycheck.pdf" at bounding box center [772, 64] width 784 height 40
click at [1318, 66] on icon "button" at bounding box center [1306, 65] width 36 height 36
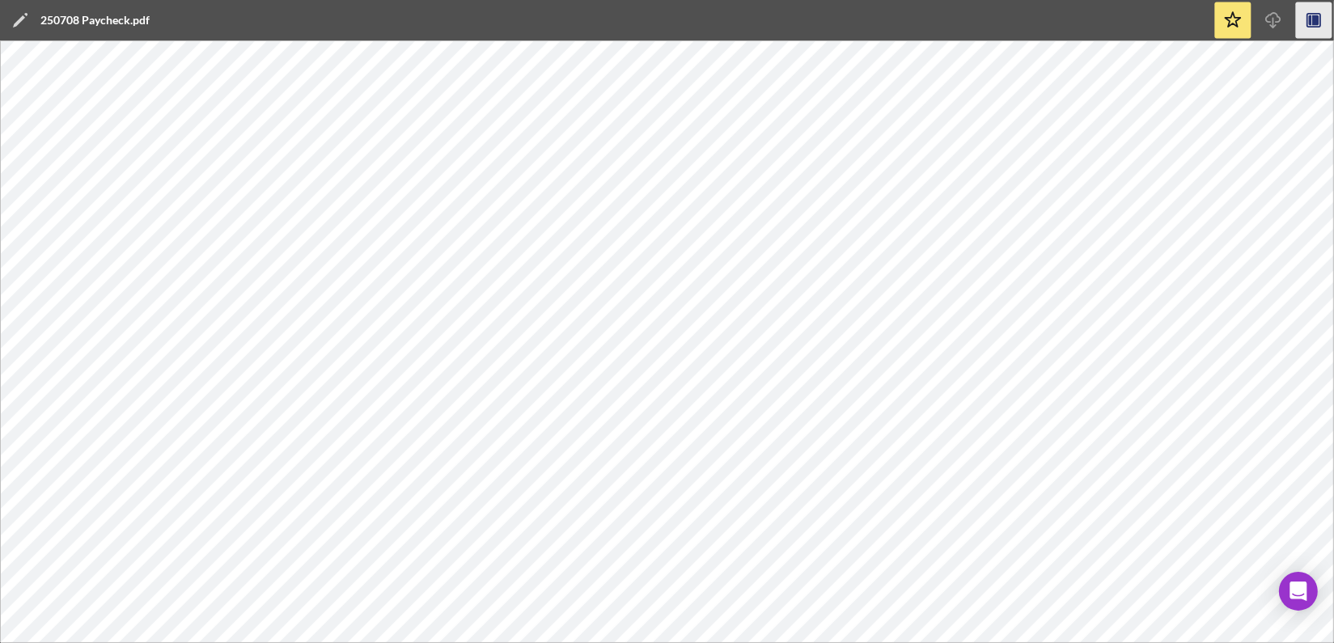
click at [1316, 15] on icon "button" at bounding box center [1315, 20] width 6 height 11
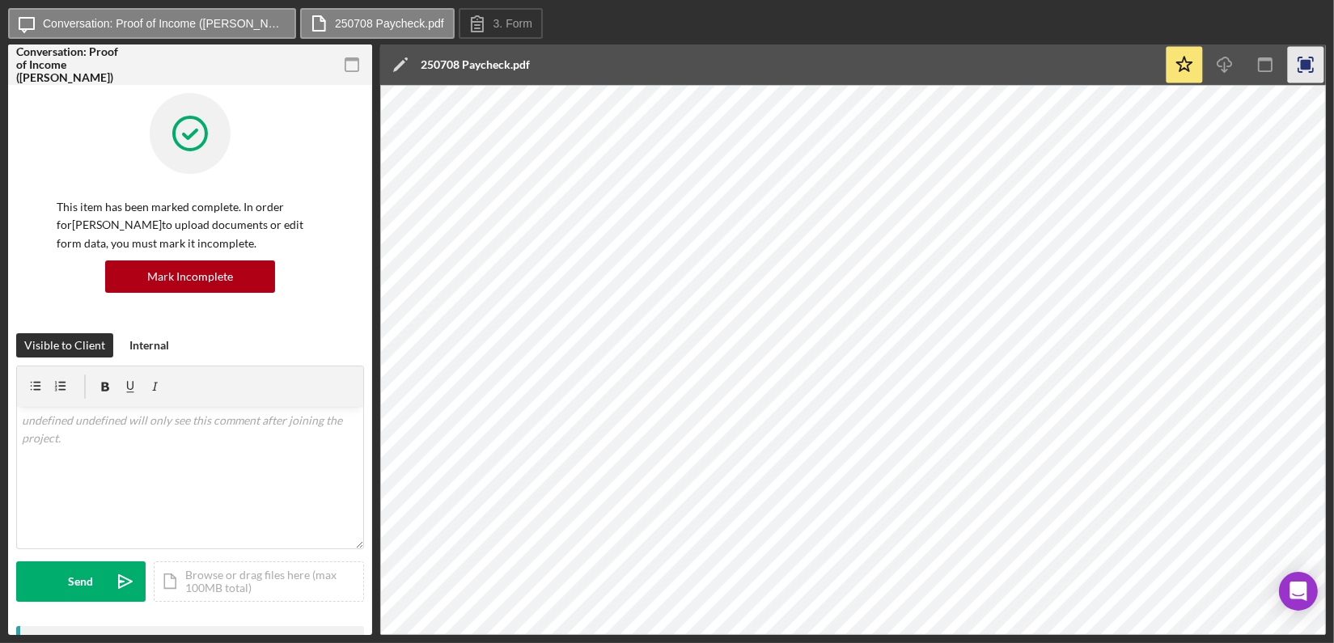
click at [1299, 61] on icon "button" at bounding box center [1306, 65] width 36 height 36
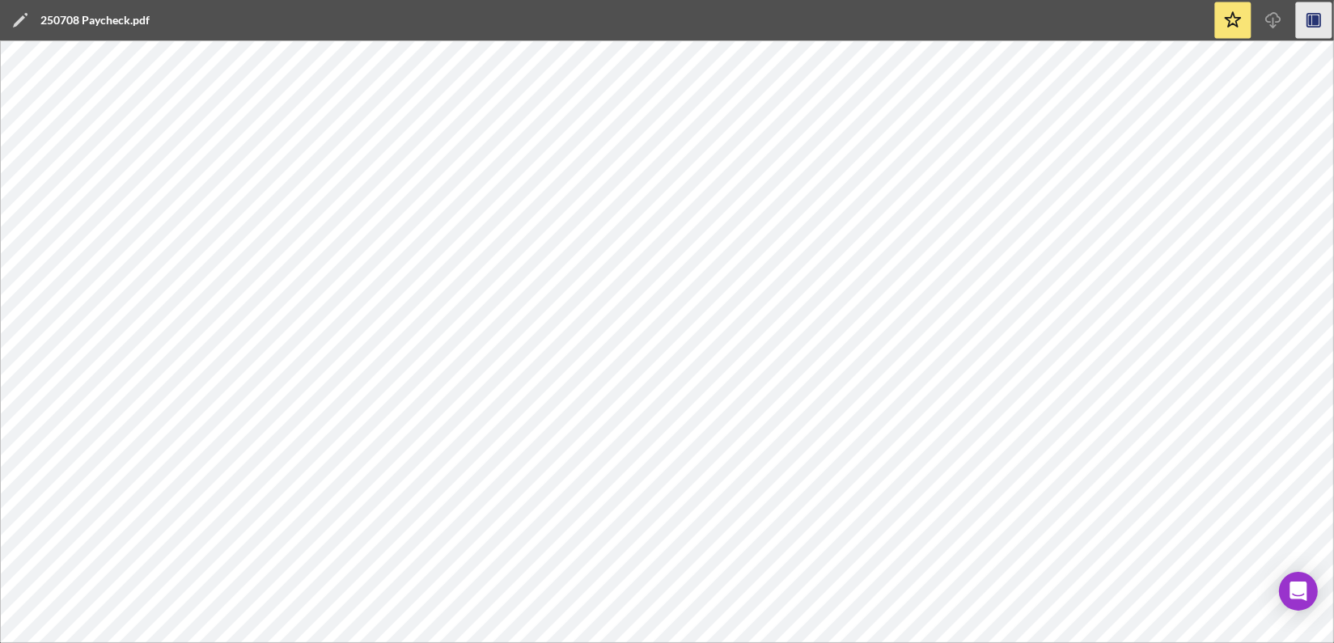
click at [1309, 15] on icon "button" at bounding box center [1310, 20] width 3 height 11
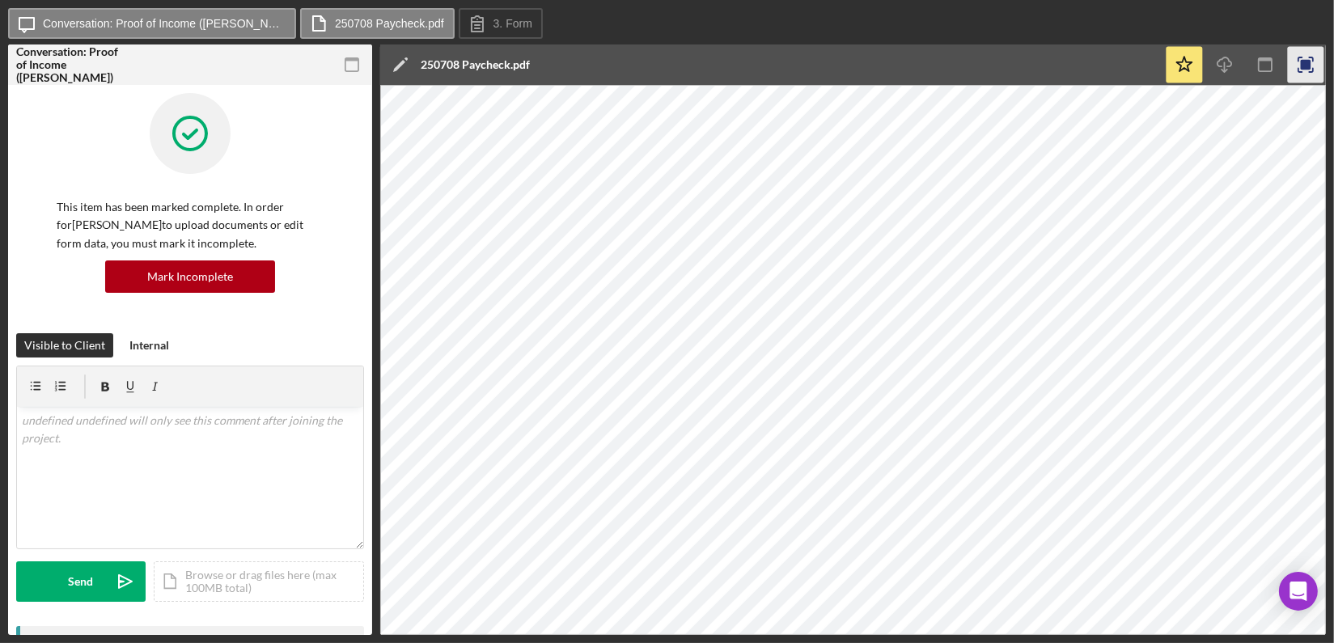
click at [1313, 63] on icon "button" at bounding box center [1306, 65] width 36 height 36
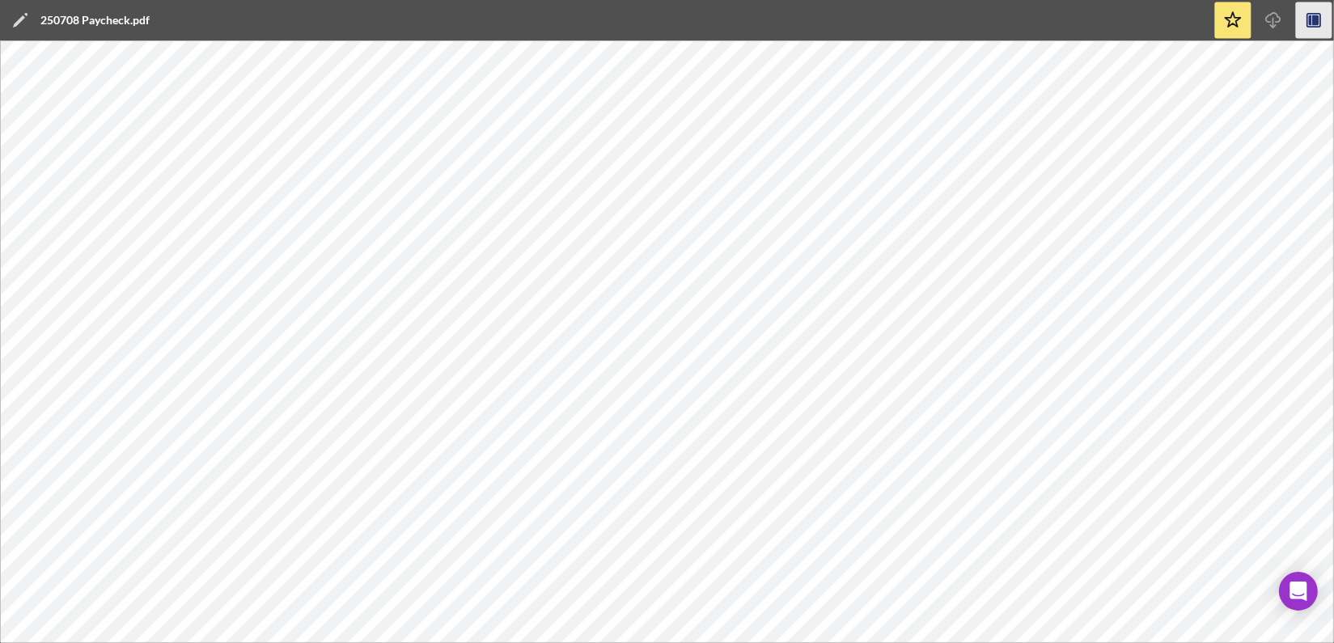
click at [1309, 21] on icon "button" at bounding box center [1310, 20] width 3 height 11
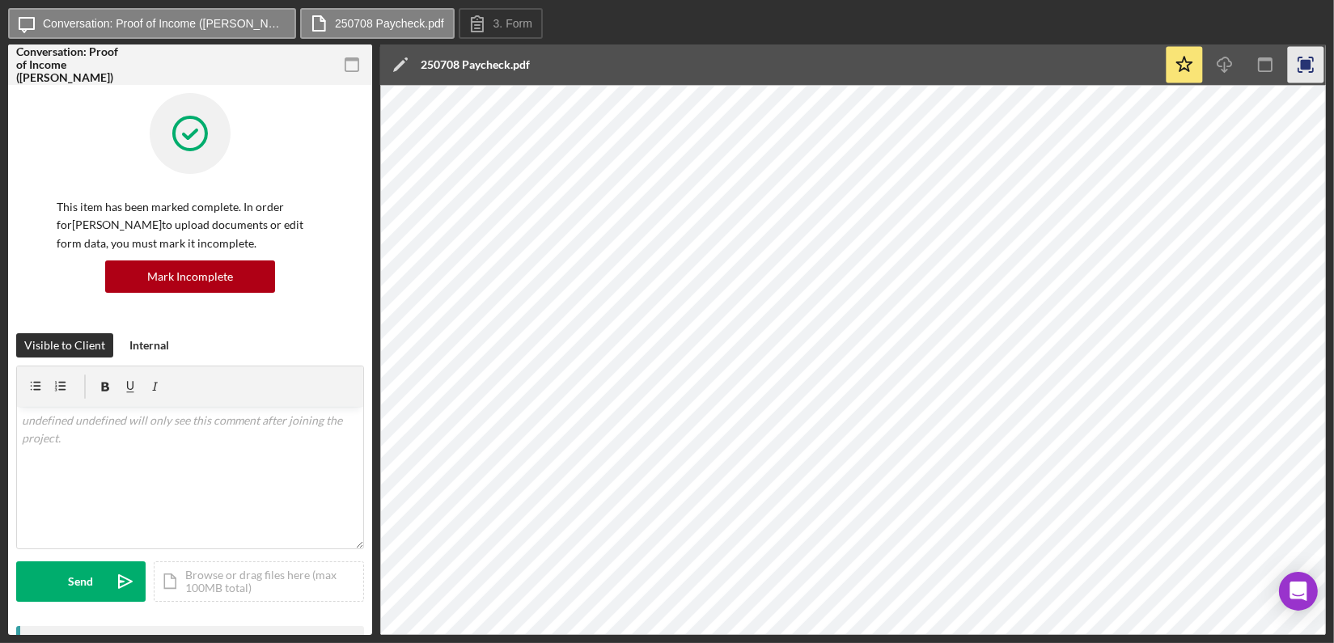
click at [1303, 73] on icon "button" at bounding box center [1306, 65] width 36 height 36
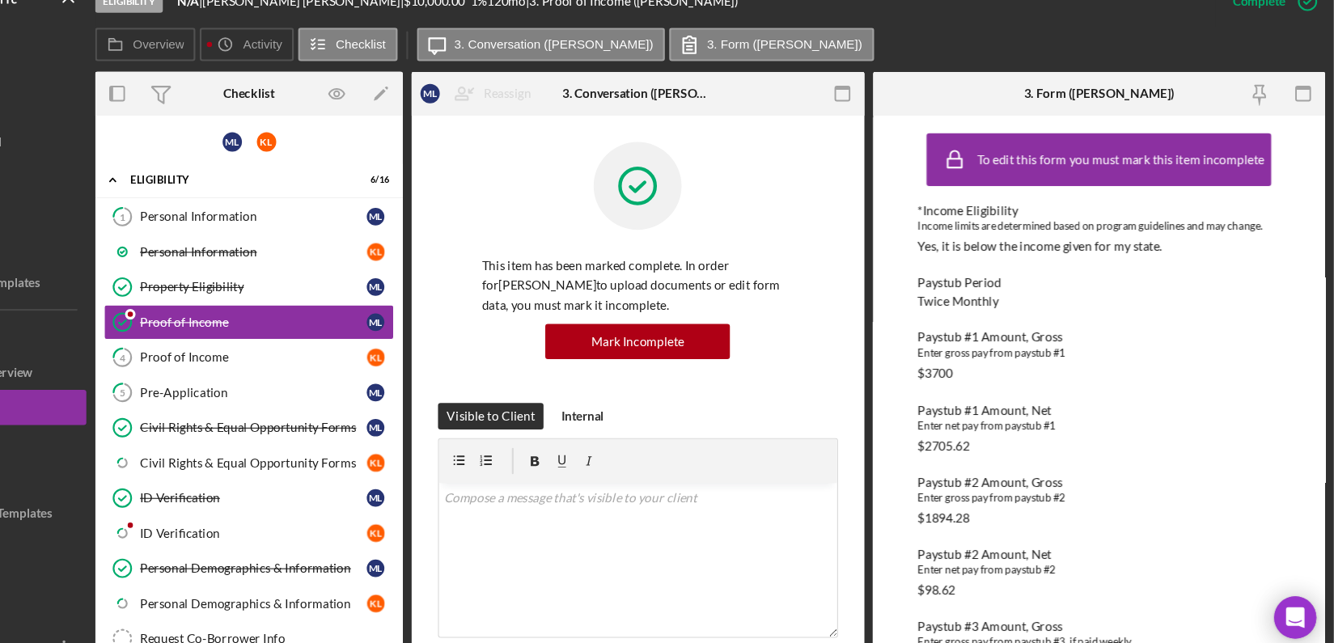
scroll to position [442, 0]
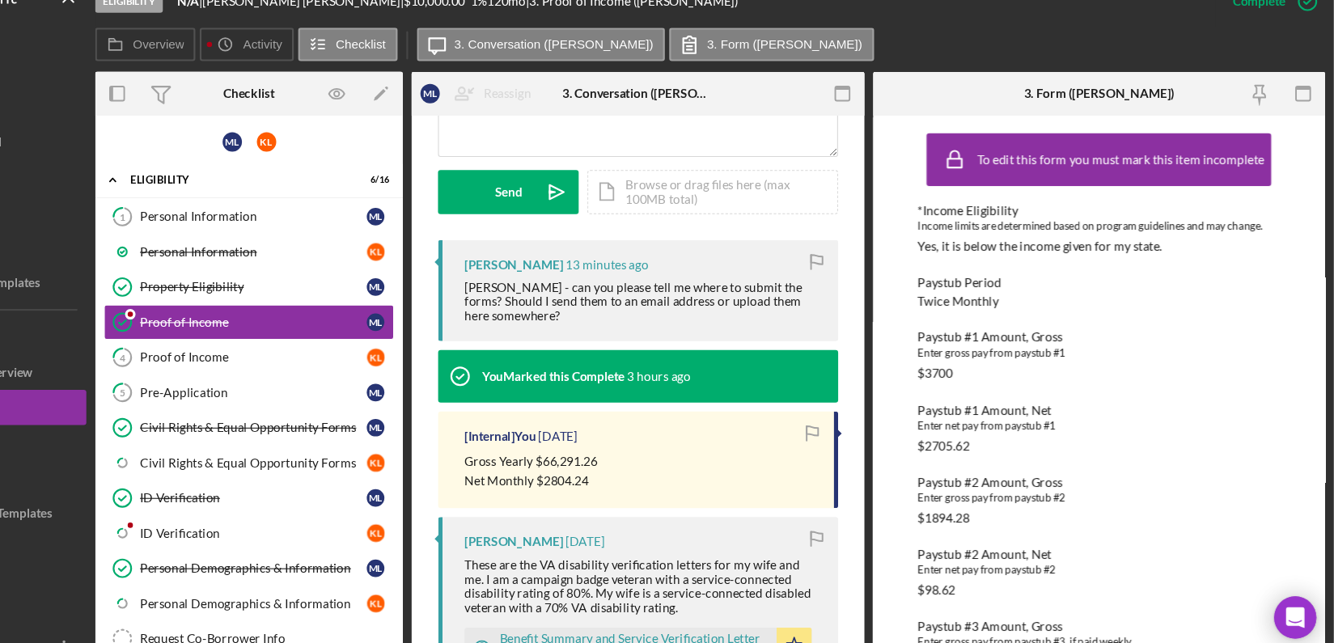
click at [901, 242] on div "Overview Internal Workflow Stage Eligibility Icon/Dropdown Arrow Archive (can u…" at bounding box center [759, 362] width 1131 height 546
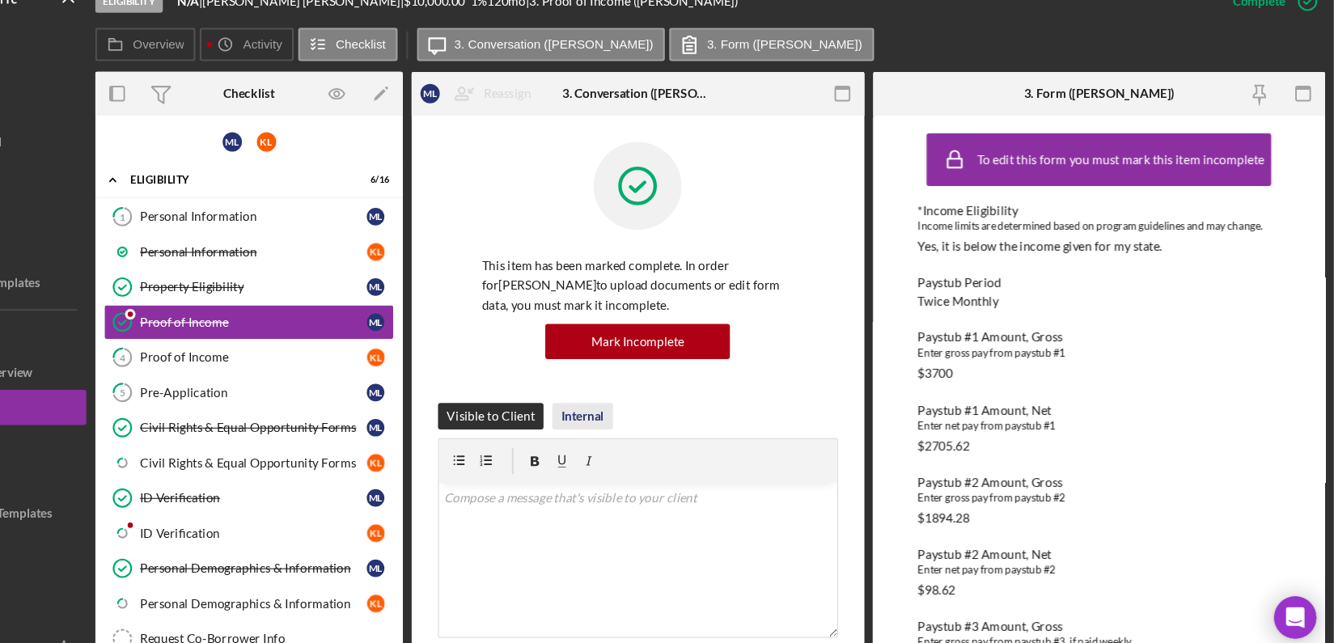
click at [638, 397] on div "Internal" at bounding box center [643, 406] width 40 height 24
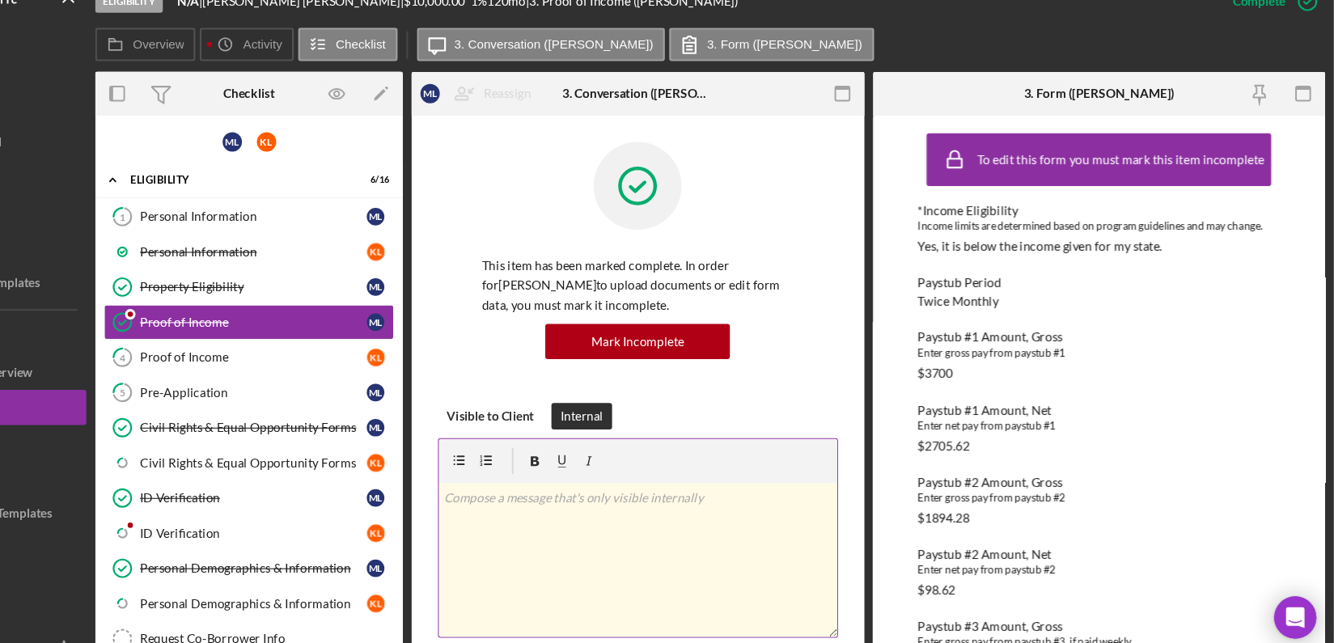
click at [519, 489] on p at bounding box center [693, 481] width 357 height 18
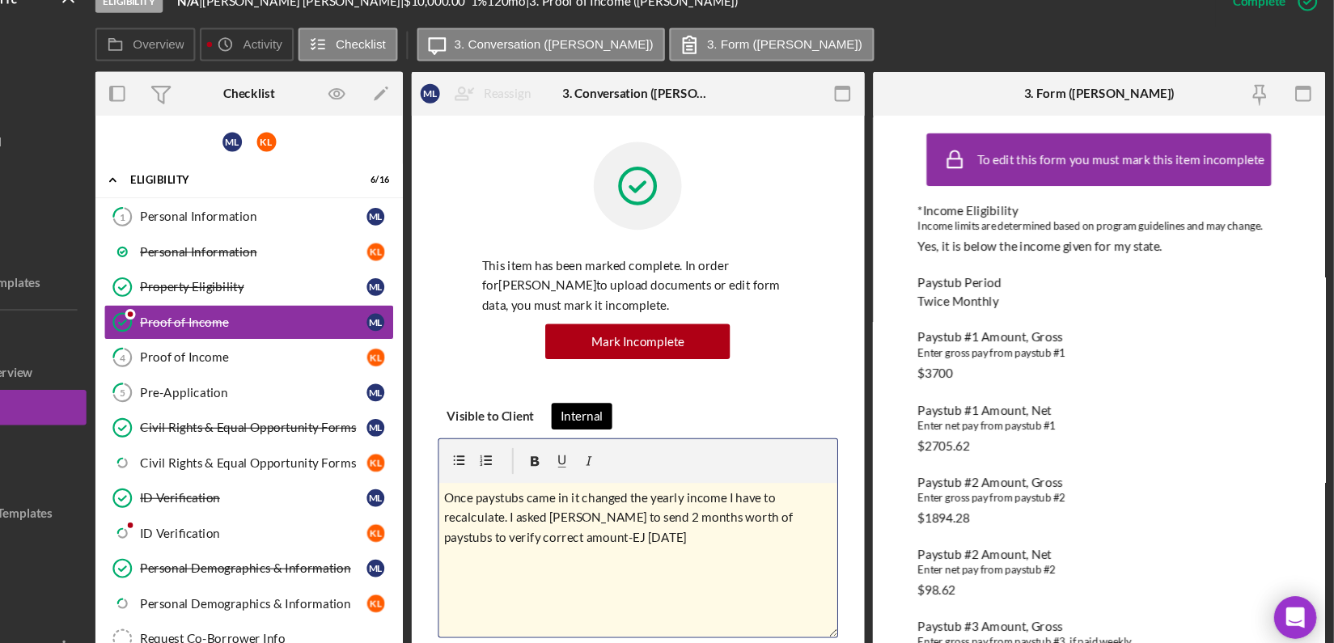
click at [641, 404] on div "Internal" at bounding box center [642, 406] width 40 height 24
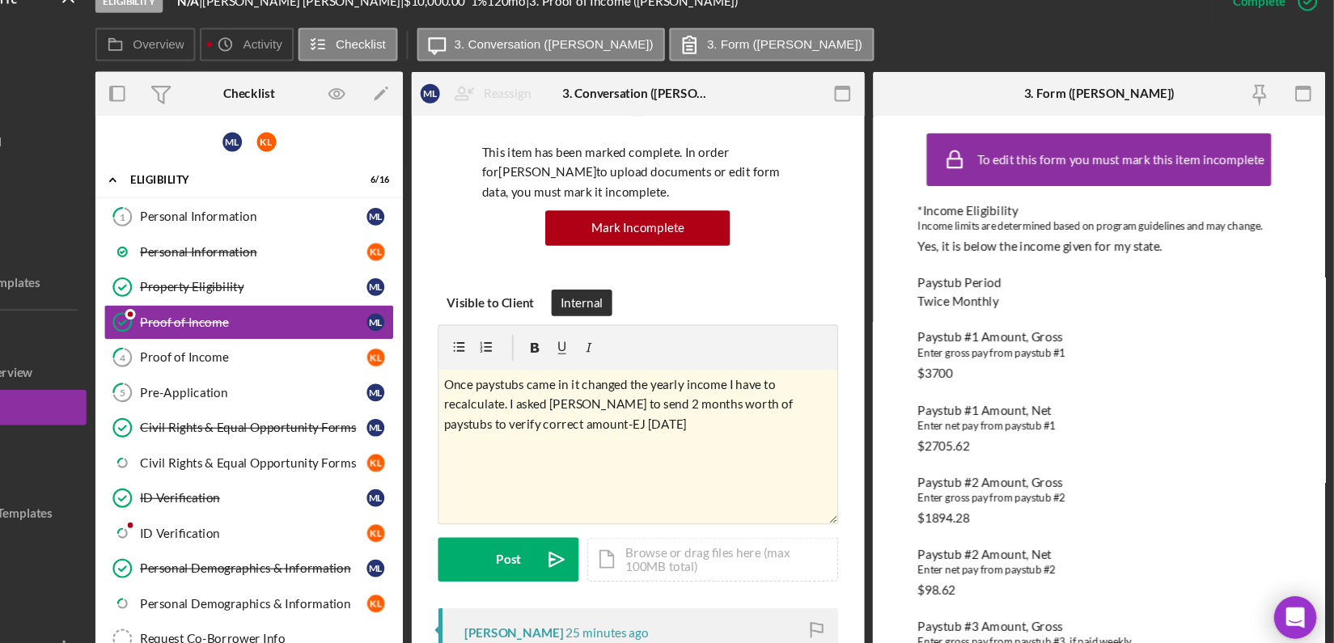
scroll to position [142, 0]
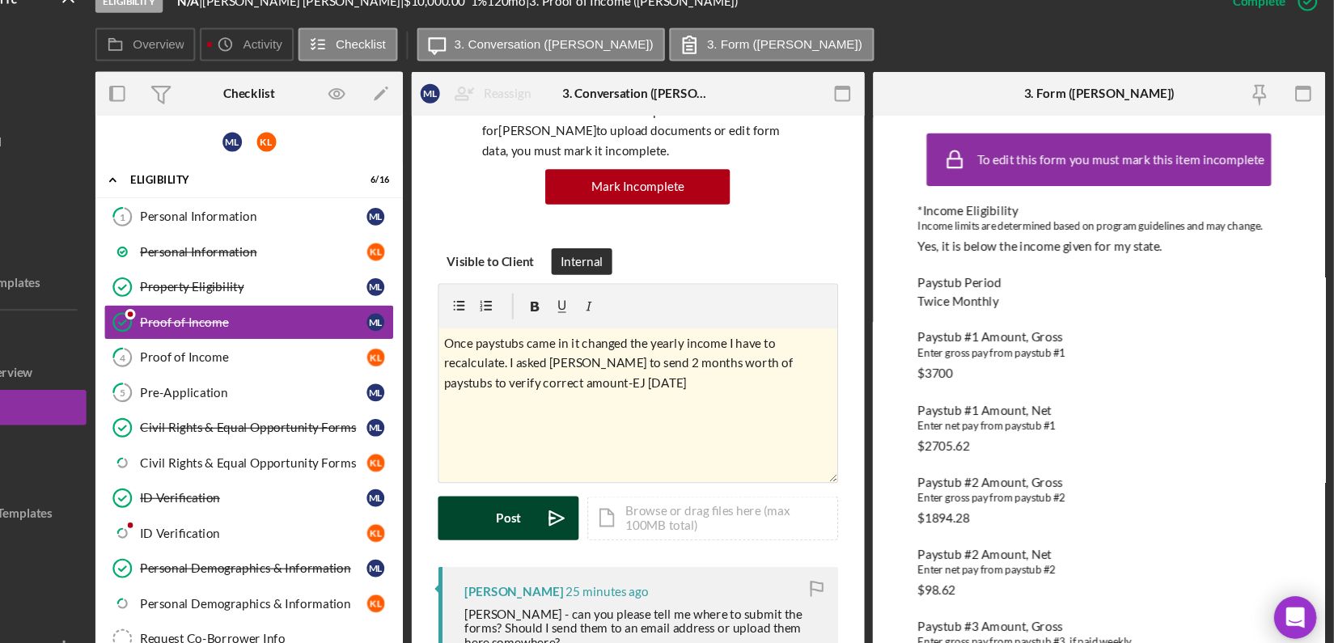
click at [573, 490] on div "Post" at bounding box center [574, 500] width 23 height 40
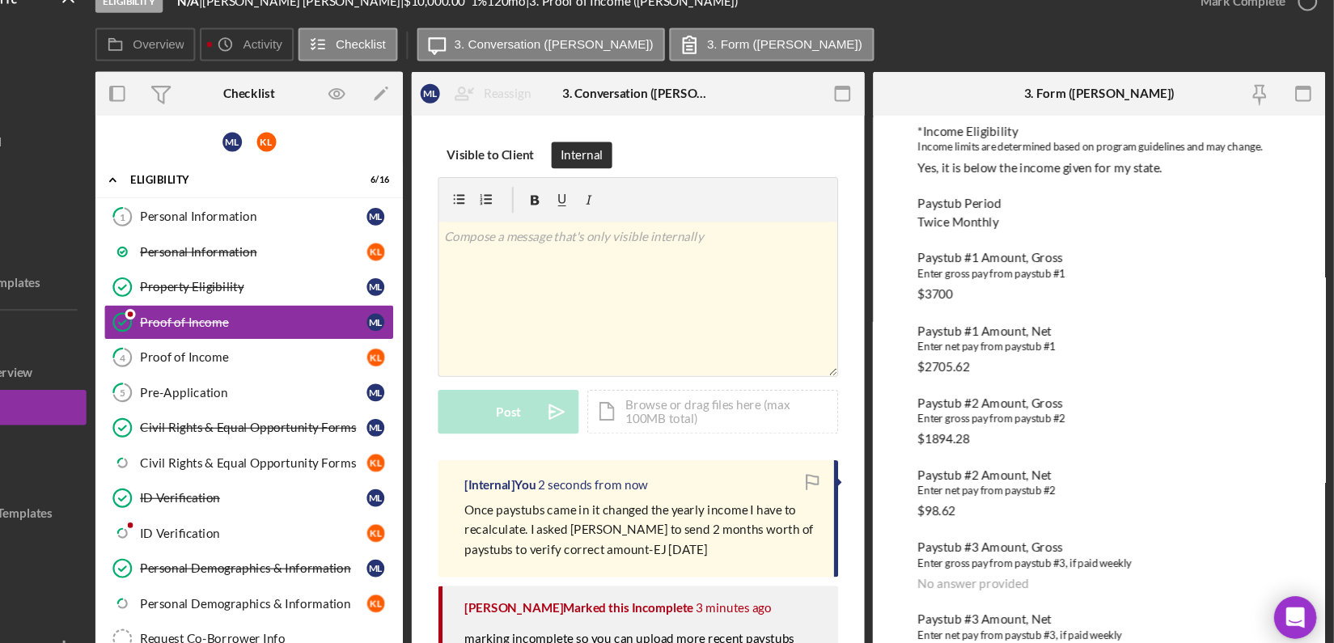
scroll to position [442, 0]
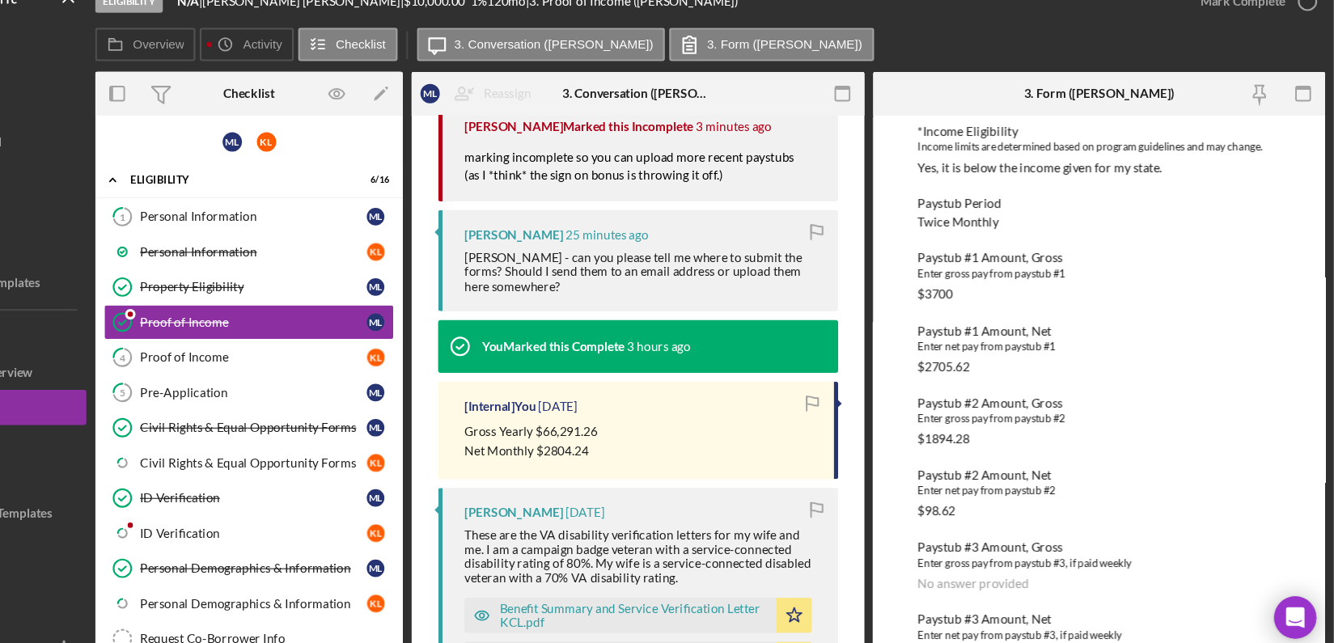
click at [903, 219] on div "Overview Internal Workflow Stage Eligibility Icon/Dropdown Arrow Archive (can u…" at bounding box center [759, 362] width 1131 height 546
click at [901, 222] on div "Overview Internal Workflow Stage Eligibility Icon/Dropdown Arrow Archive (can u…" at bounding box center [759, 362] width 1131 height 546
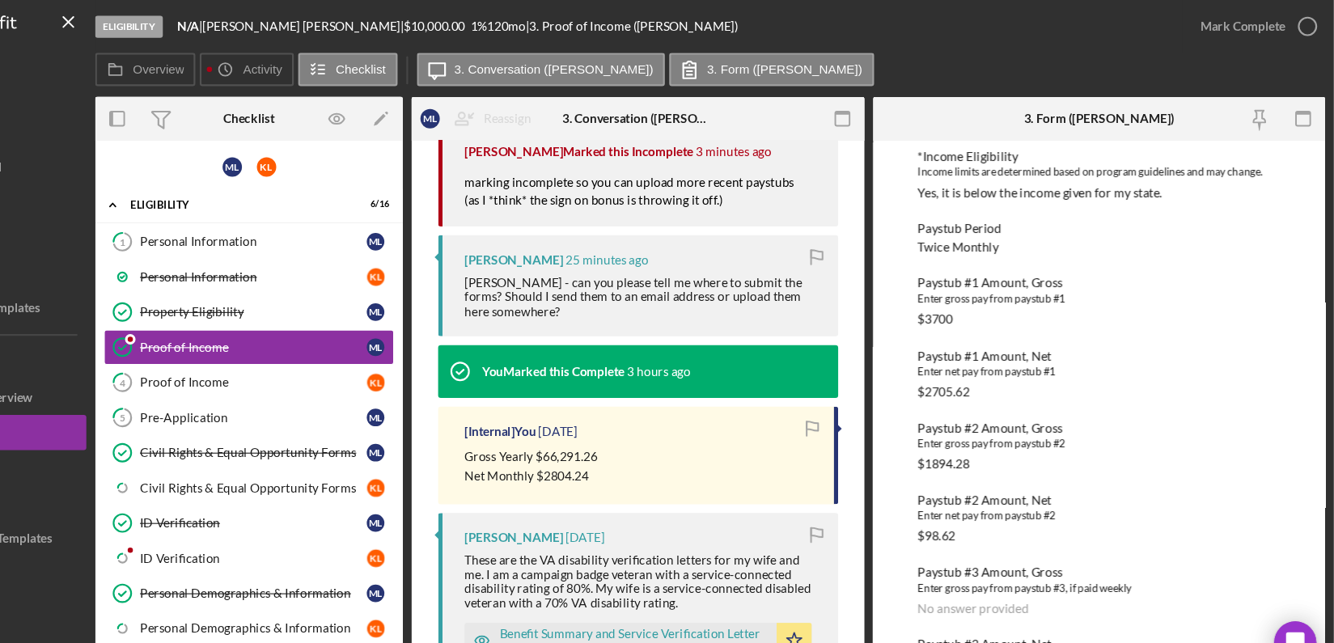
click at [903, 237] on div "Overview Internal Workflow Stage Eligibility Icon/Dropdown Arrow Archive (can u…" at bounding box center [759, 362] width 1131 height 546
click at [903, 238] on div "Overview Internal Workflow Stage Eligibility Icon/Dropdown Arrow Archive (can u…" at bounding box center [759, 362] width 1131 height 546
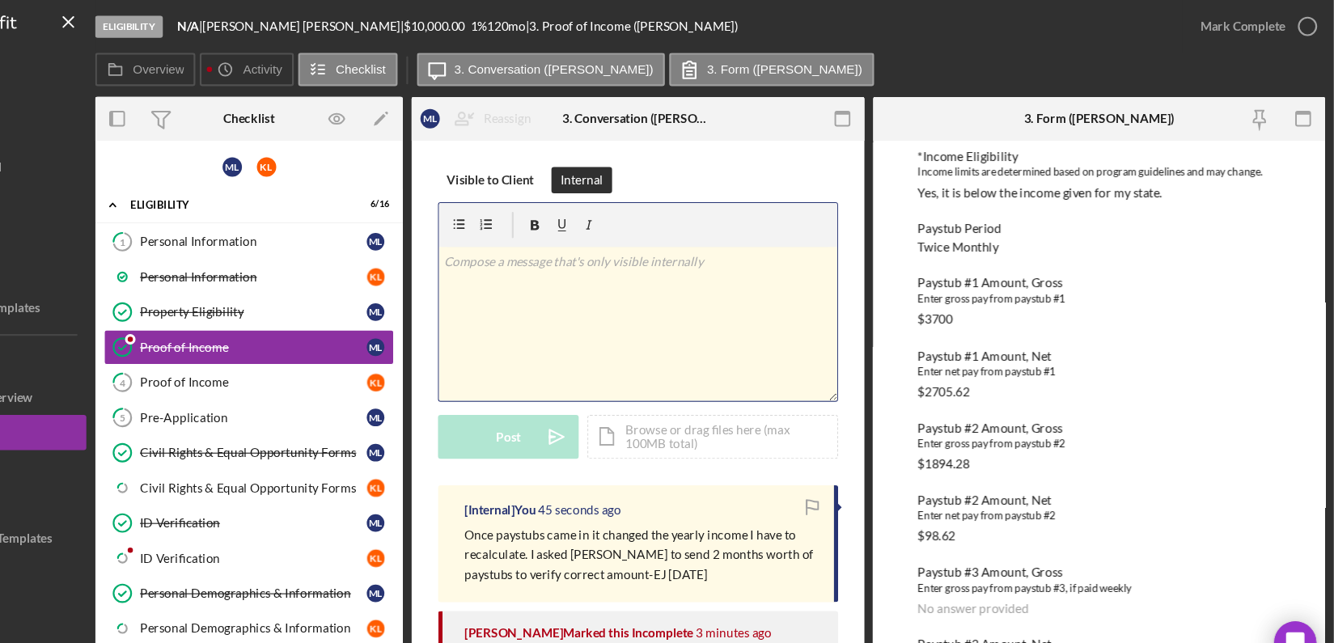
click at [642, 284] on div "v Color teal Color pink Remove color Add row above Add row below Add column bef…" at bounding box center [693, 298] width 366 height 142
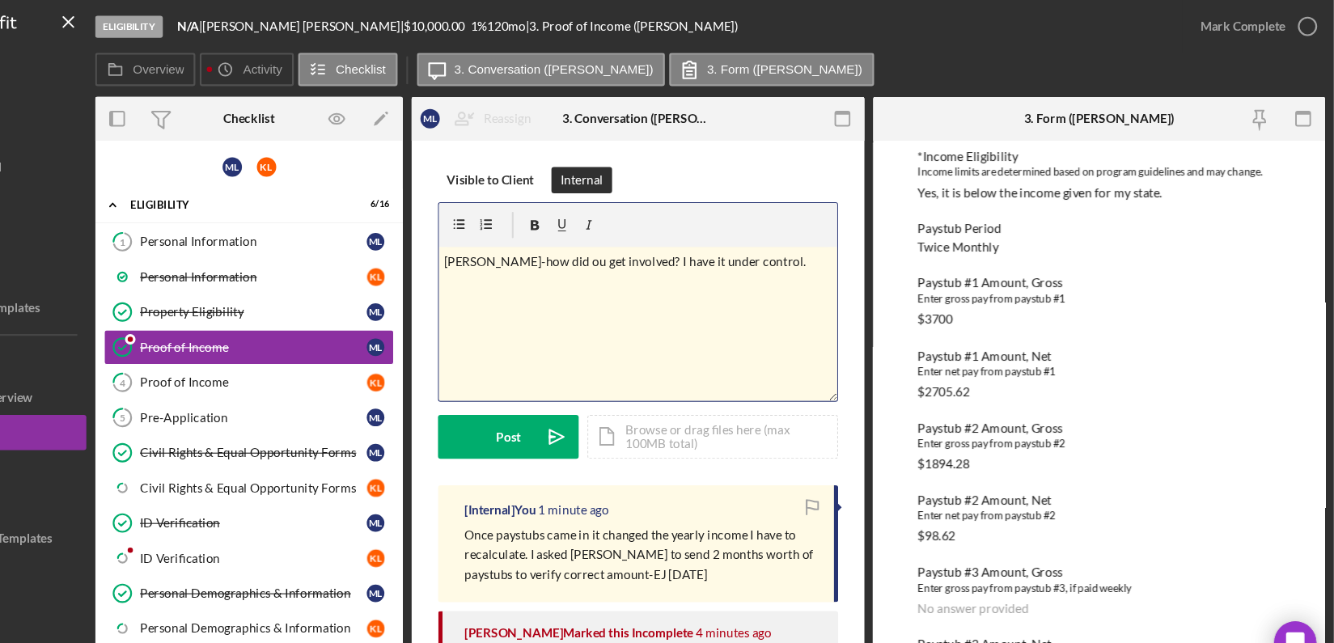
click at [577, 239] on p "Lois-how did ou get involved? I have it under control." at bounding box center [693, 241] width 357 height 18
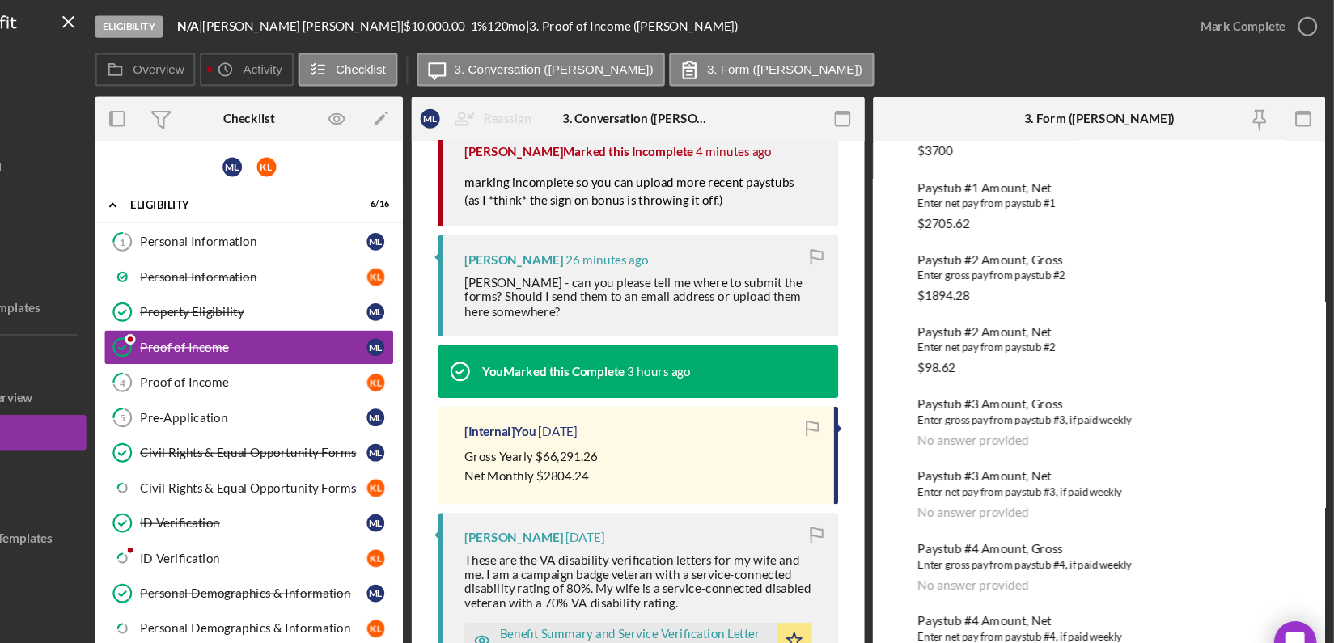
scroll to position [884, 0]
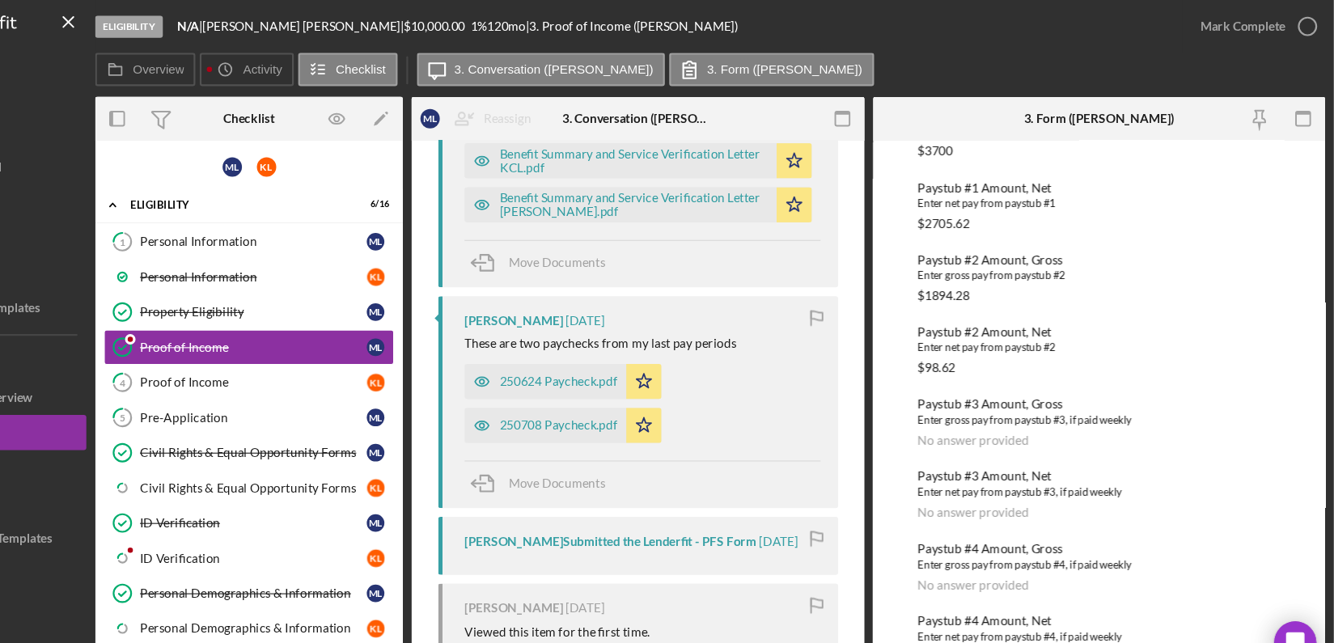
click at [896, 382] on div "Visible to Client Internal v Color teal Color pink Remove color Add row above A…" at bounding box center [693, 75] width 417 height 1661
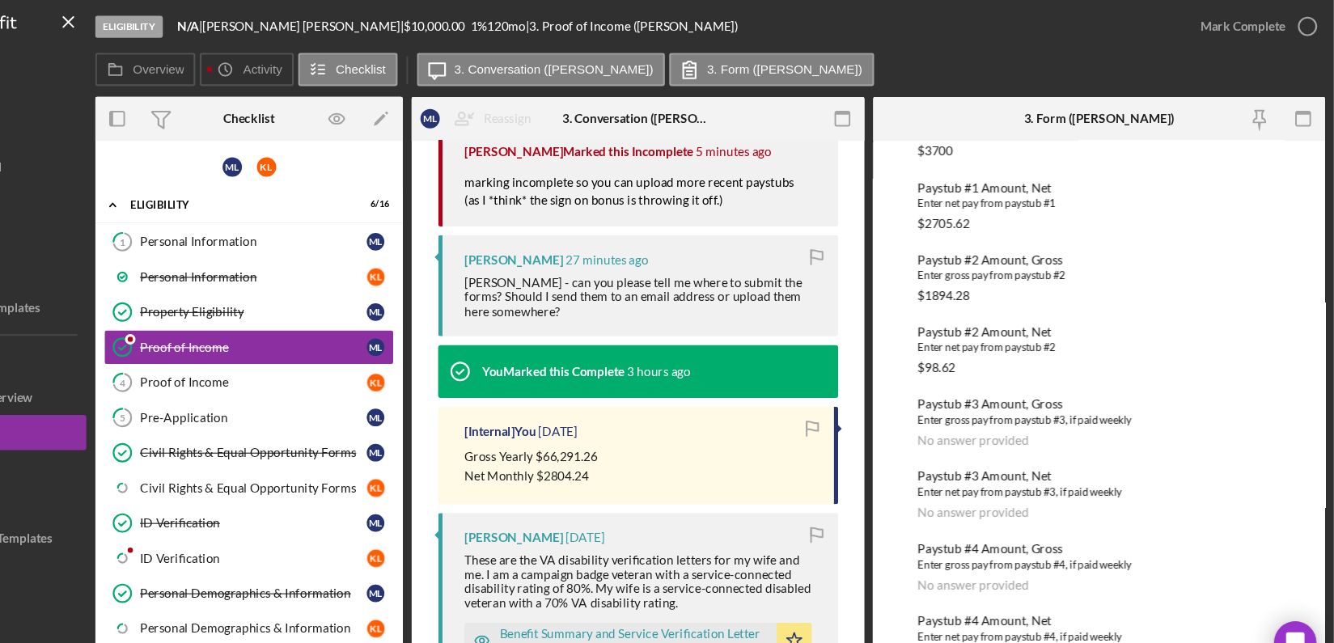
scroll to position [0, 0]
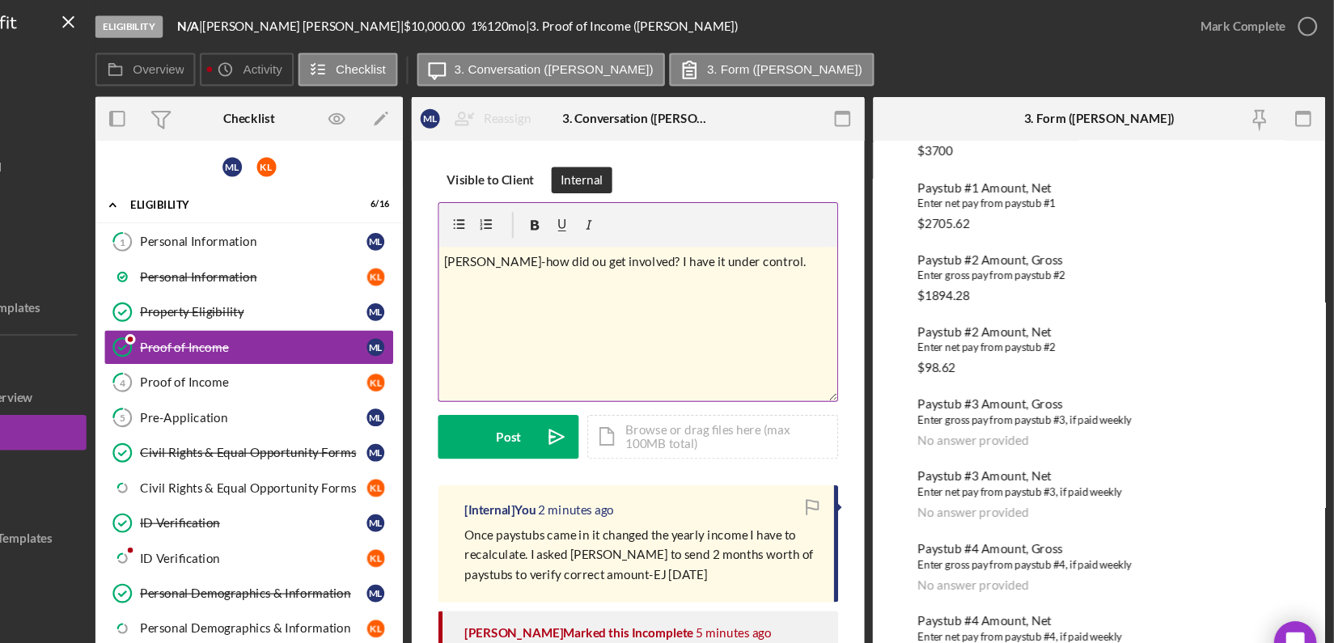
click at [807, 245] on p "Lois-how did ou get involved? I have it under control." at bounding box center [693, 241] width 357 height 18
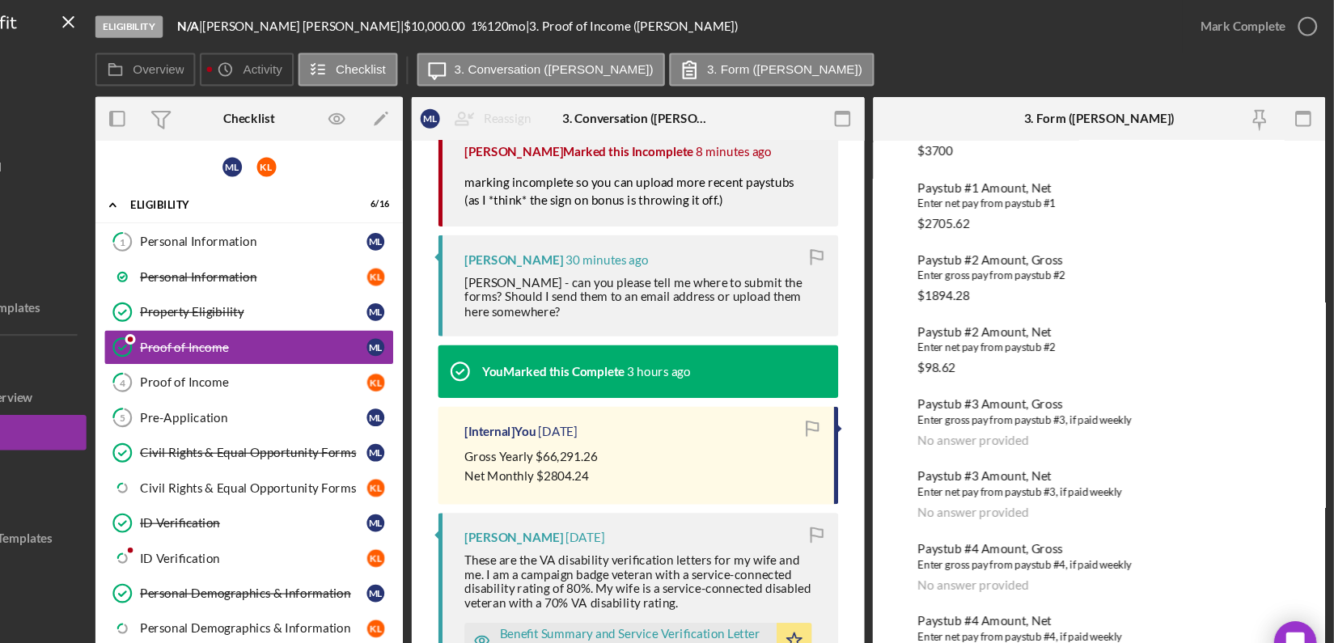
scroll to position [884, 0]
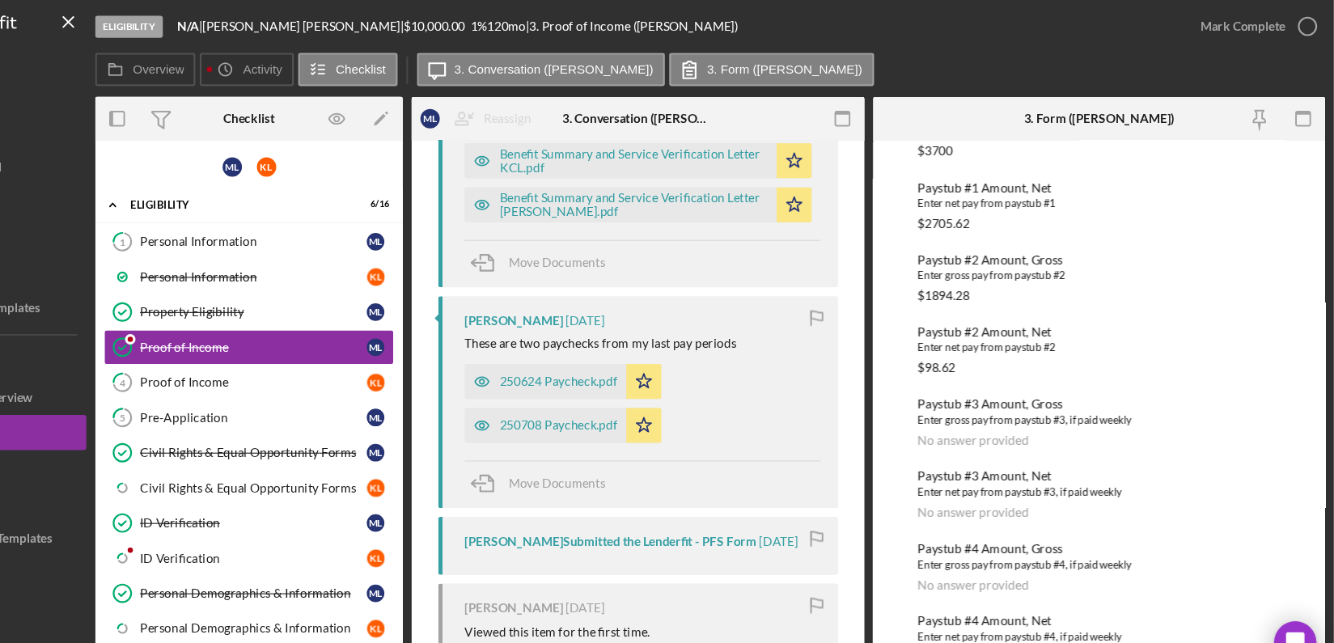
click at [901, 578] on div "Overview Internal Workflow Stage Eligibility Icon/Dropdown Arrow Archive (can u…" at bounding box center [759, 362] width 1131 height 546
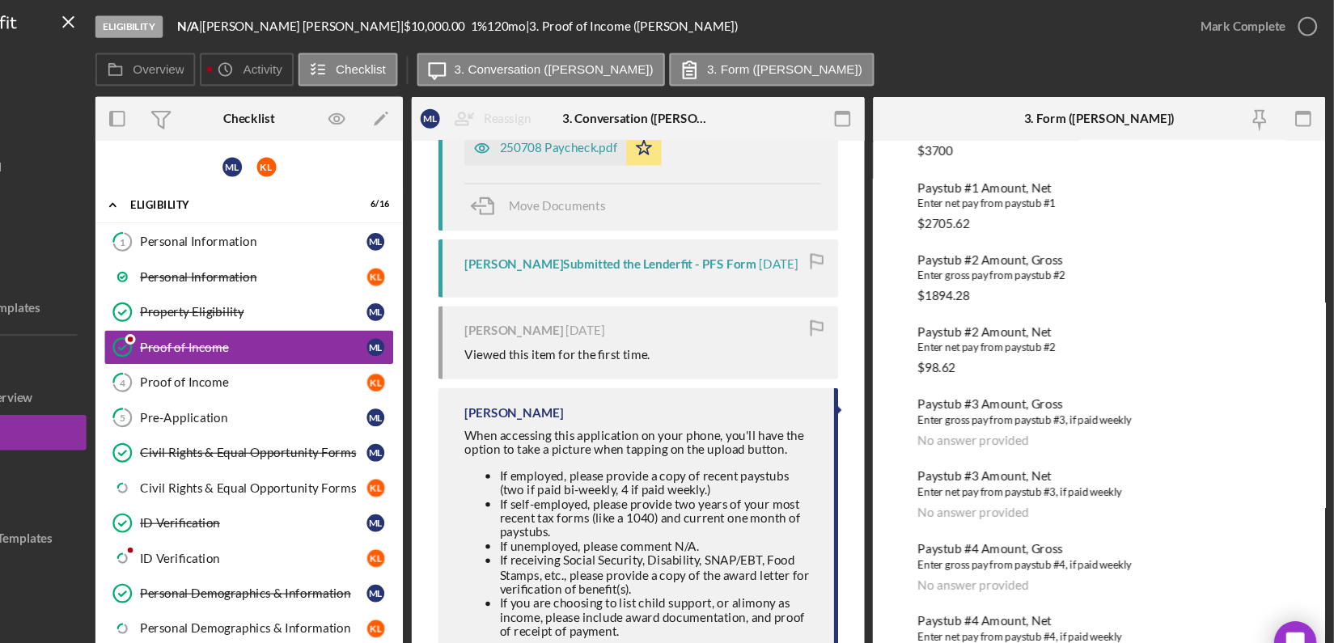
scroll to position [1155, 0]
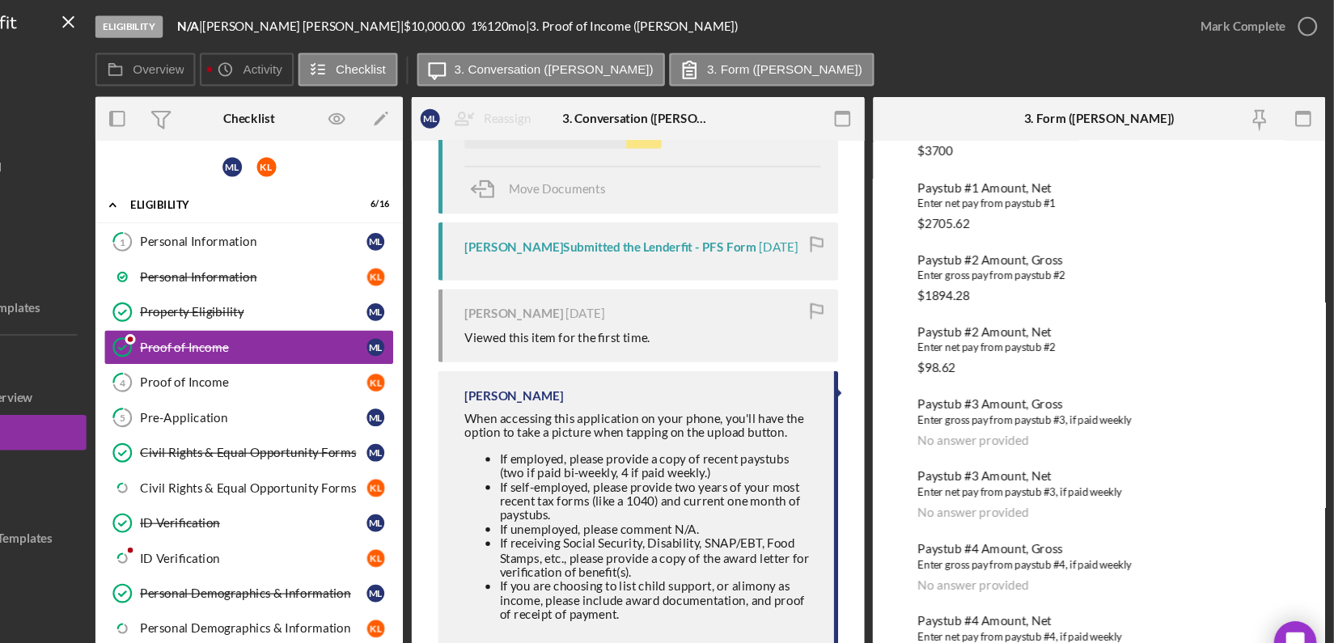
click at [183, 584] on div at bounding box center [97, 572] width 178 height 59
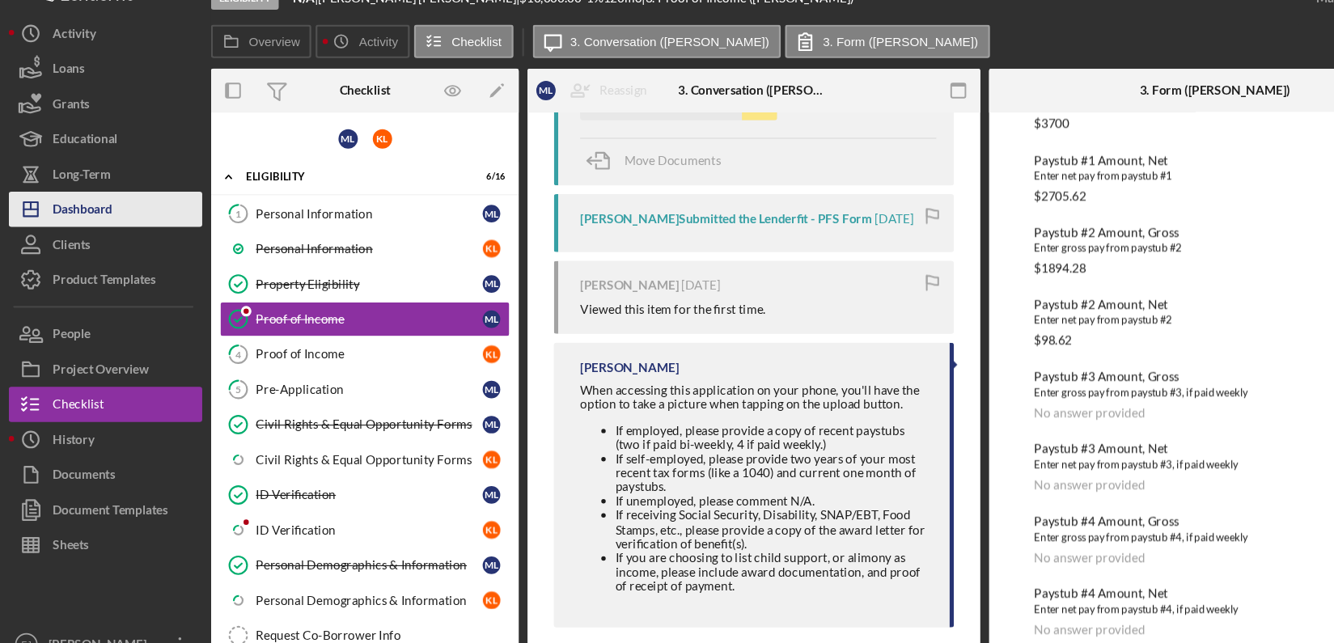
click at [149, 211] on button "Icon/Dashboard Dashboard" at bounding box center [97, 218] width 178 height 32
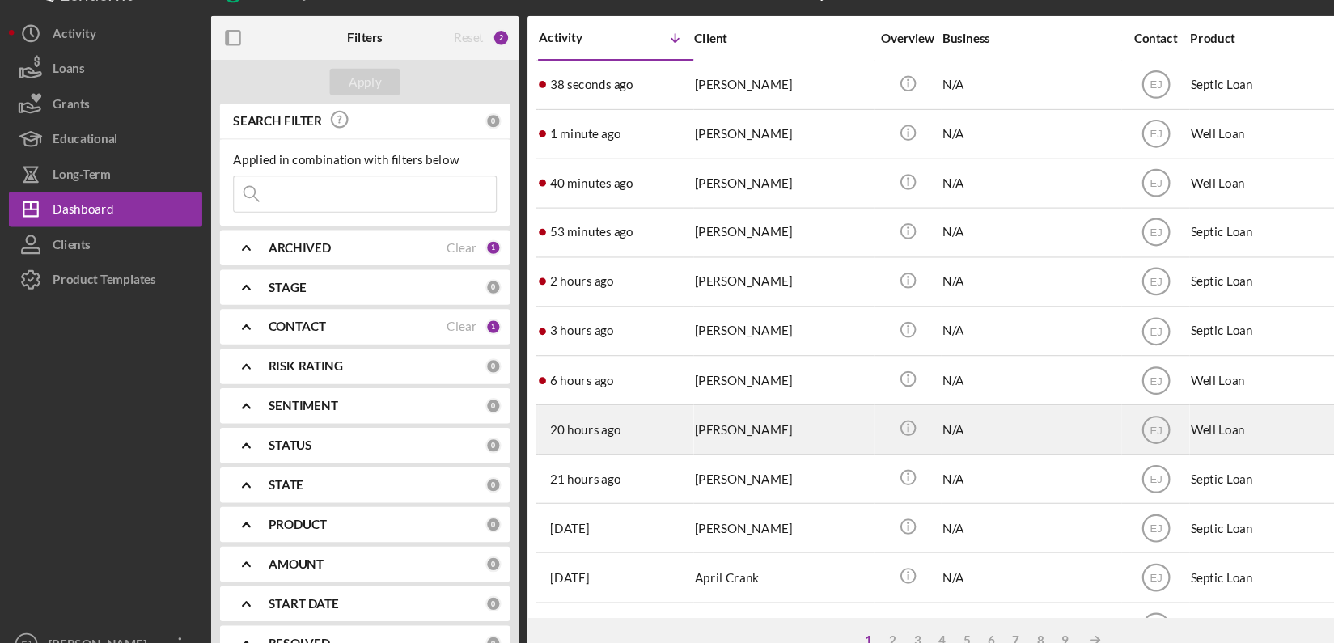
click at [698, 423] on div "Shari Ashby" at bounding box center [720, 421] width 162 height 43
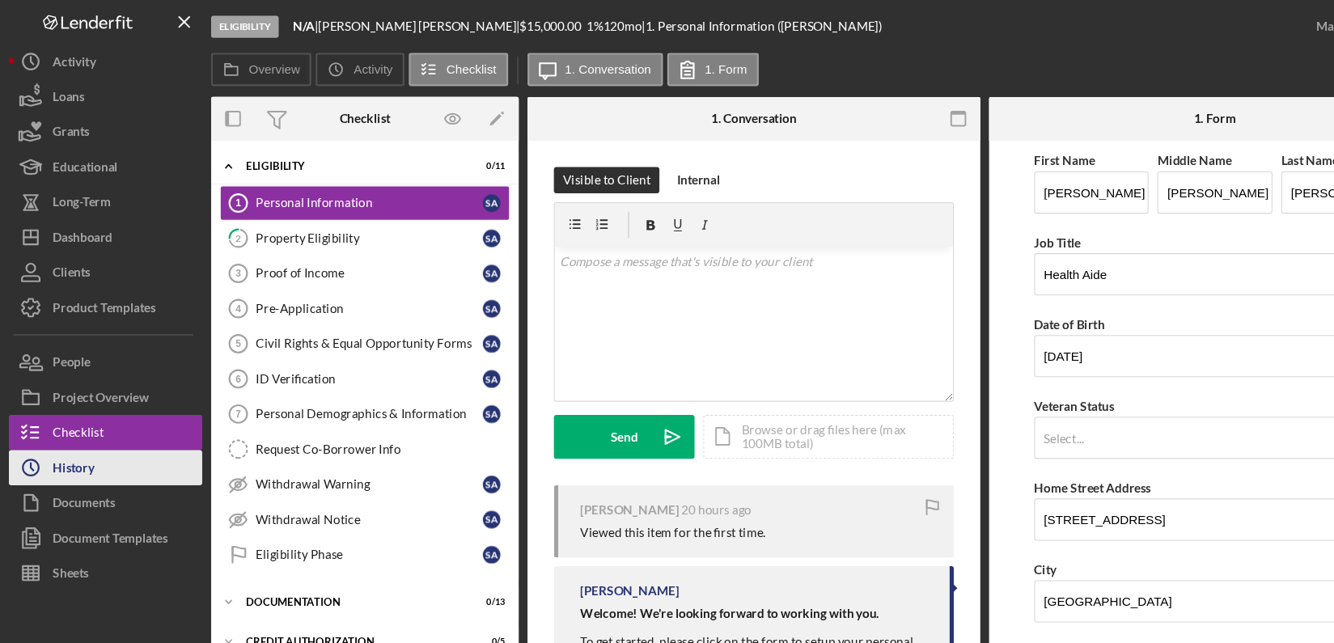
click at [76, 433] on div "History" at bounding box center [68, 432] width 38 height 36
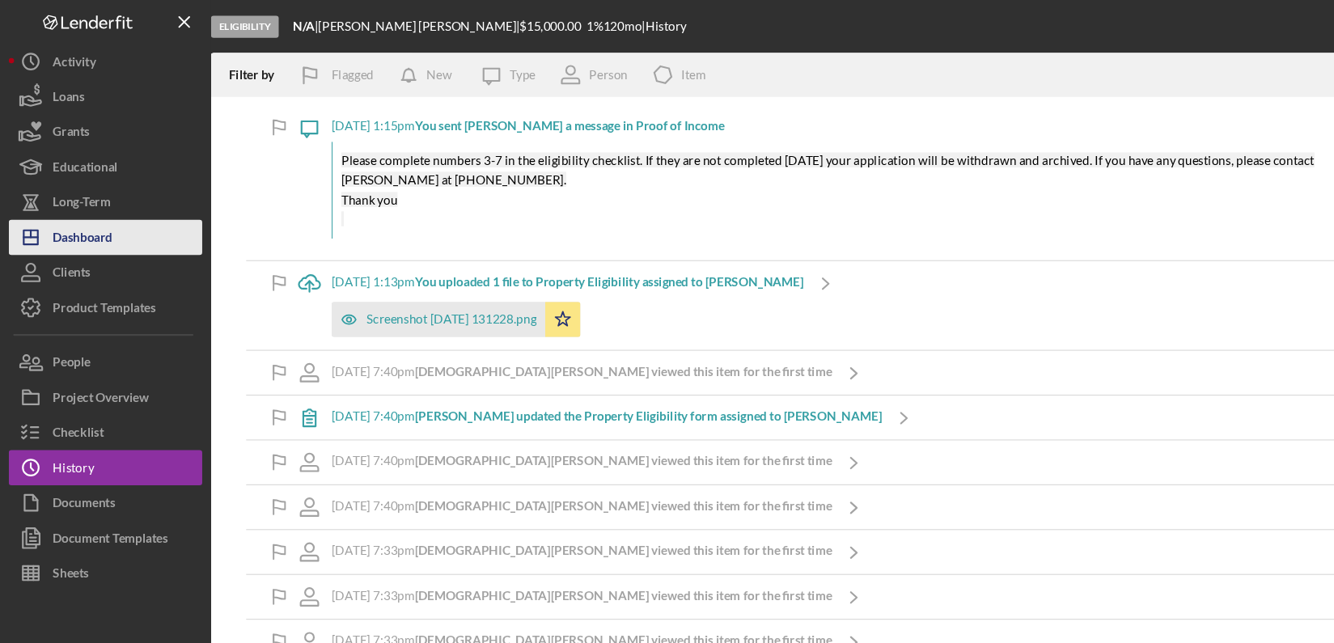
click at [91, 217] on div "Dashboard" at bounding box center [76, 220] width 55 height 36
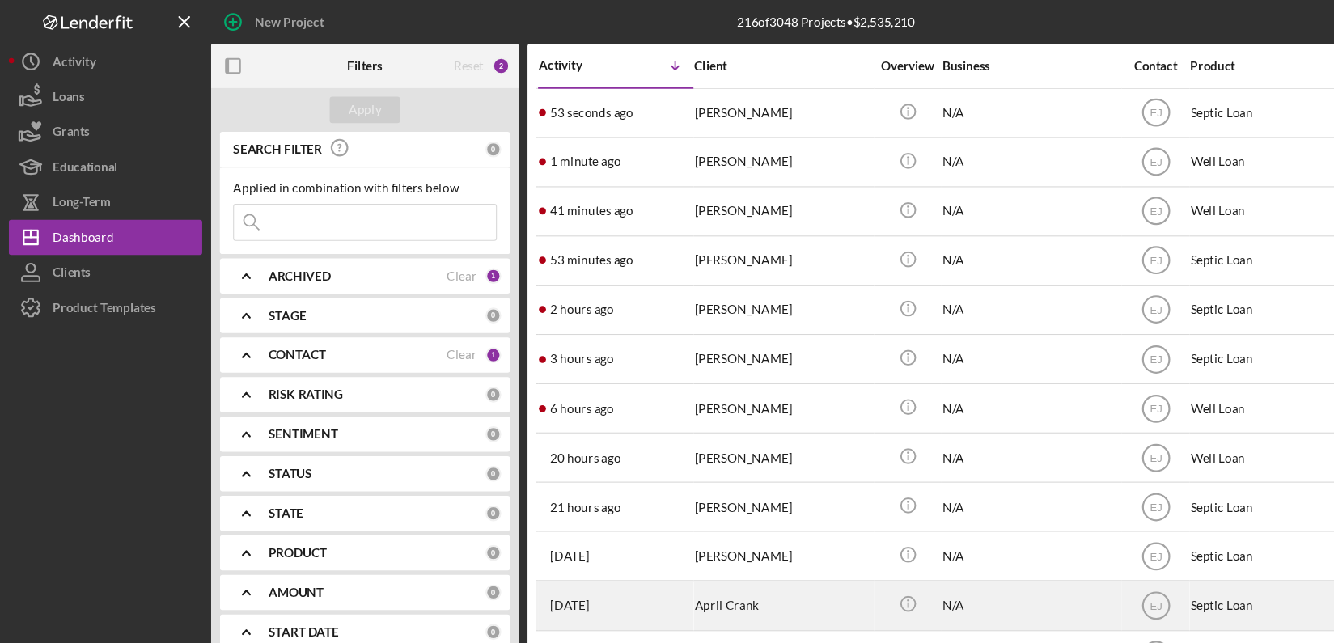
click at [721, 564] on div "April Crank" at bounding box center [720, 556] width 162 height 43
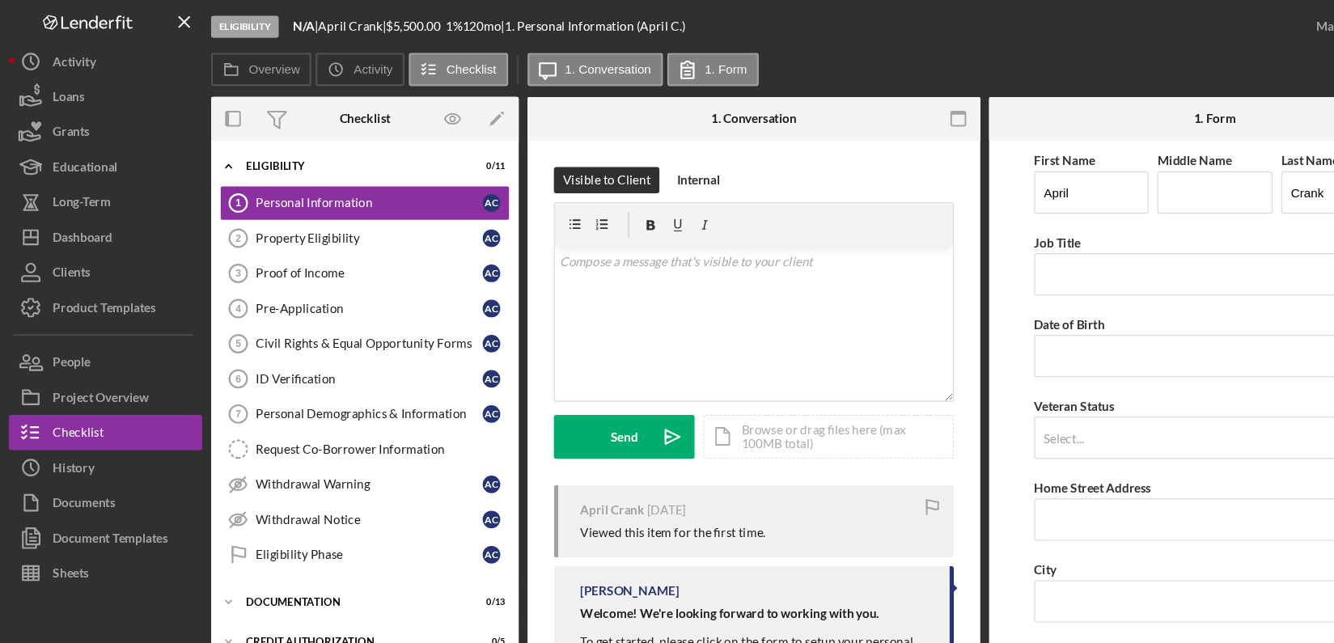
click at [887, 571] on div "Visible to Client Internal v Color teal Color pink Remove color Add row above A…" at bounding box center [693, 523] width 417 height 789
click at [118, 353] on div "Project Overview" at bounding box center [93, 367] width 88 height 36
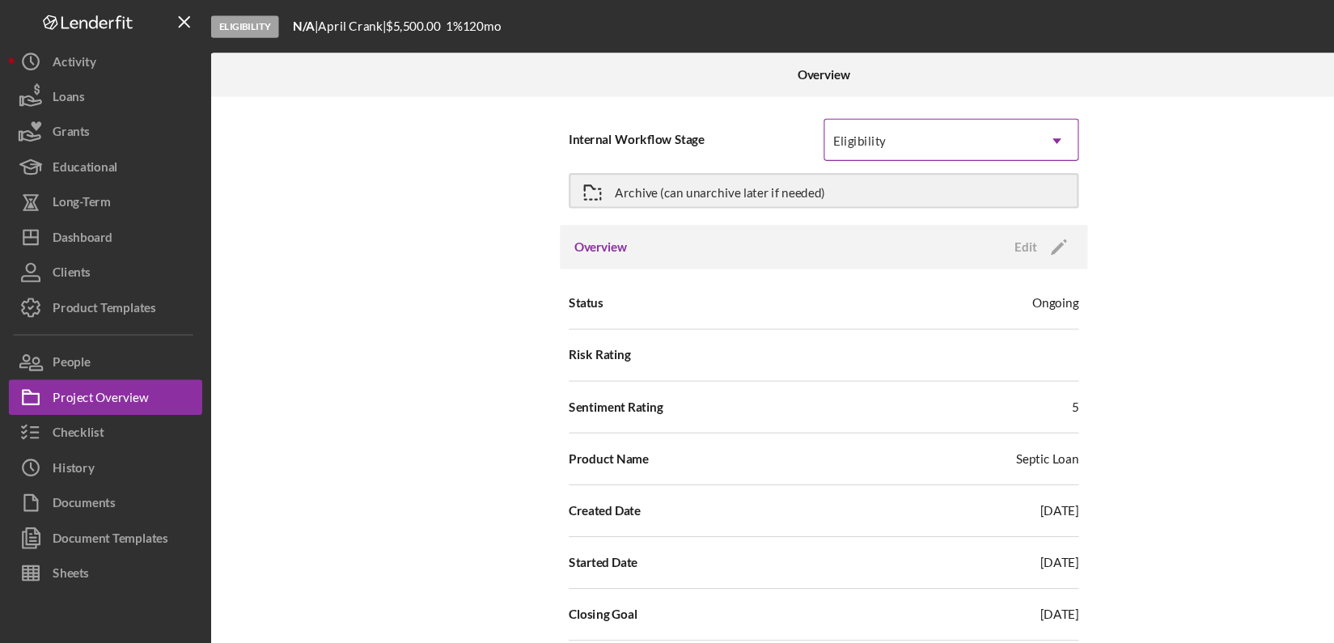
click at [984, 116] on icon "Icon/Dropdown Arrow" at bounding box center [972, 129] width 39 height 39
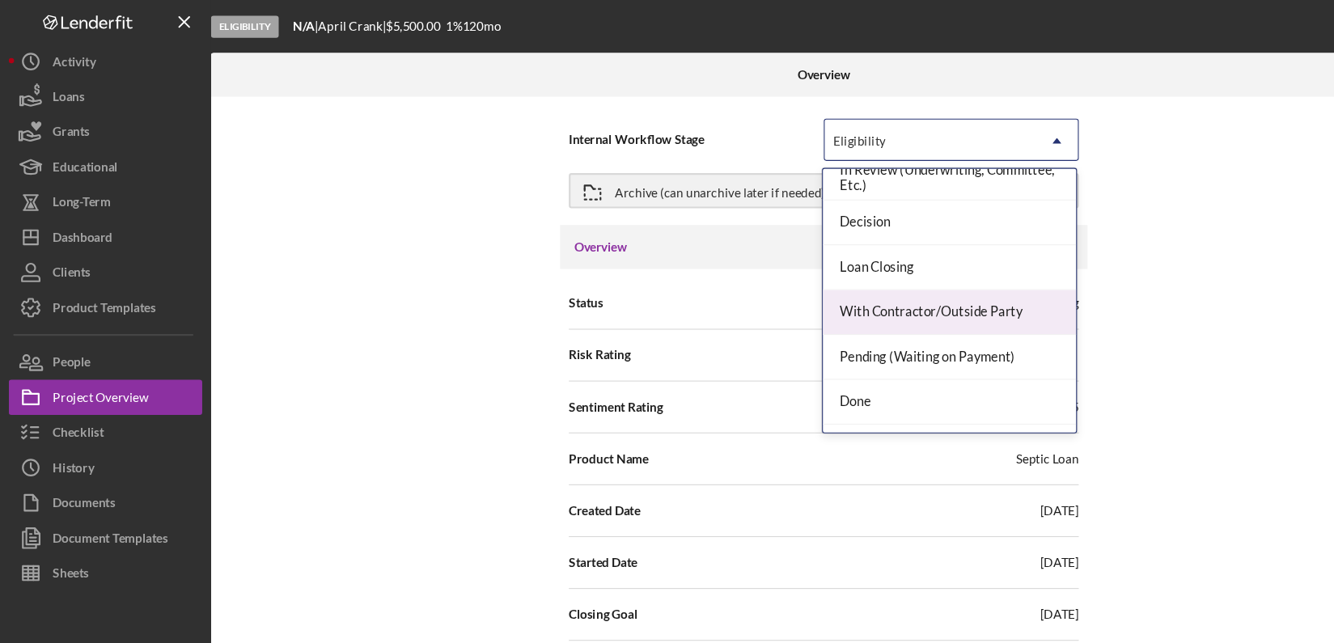
scroll to position [127, 0]
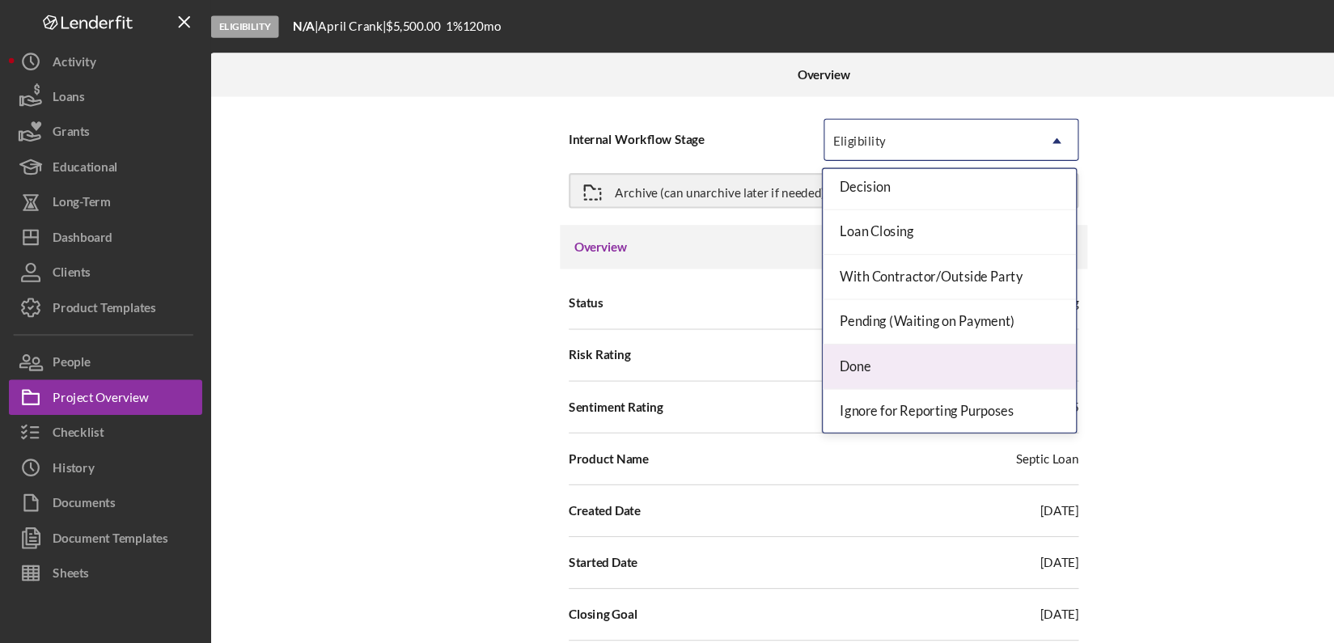
click at [942, 341] on div "Done" at bounding box center [873, 337] width 233 height 41
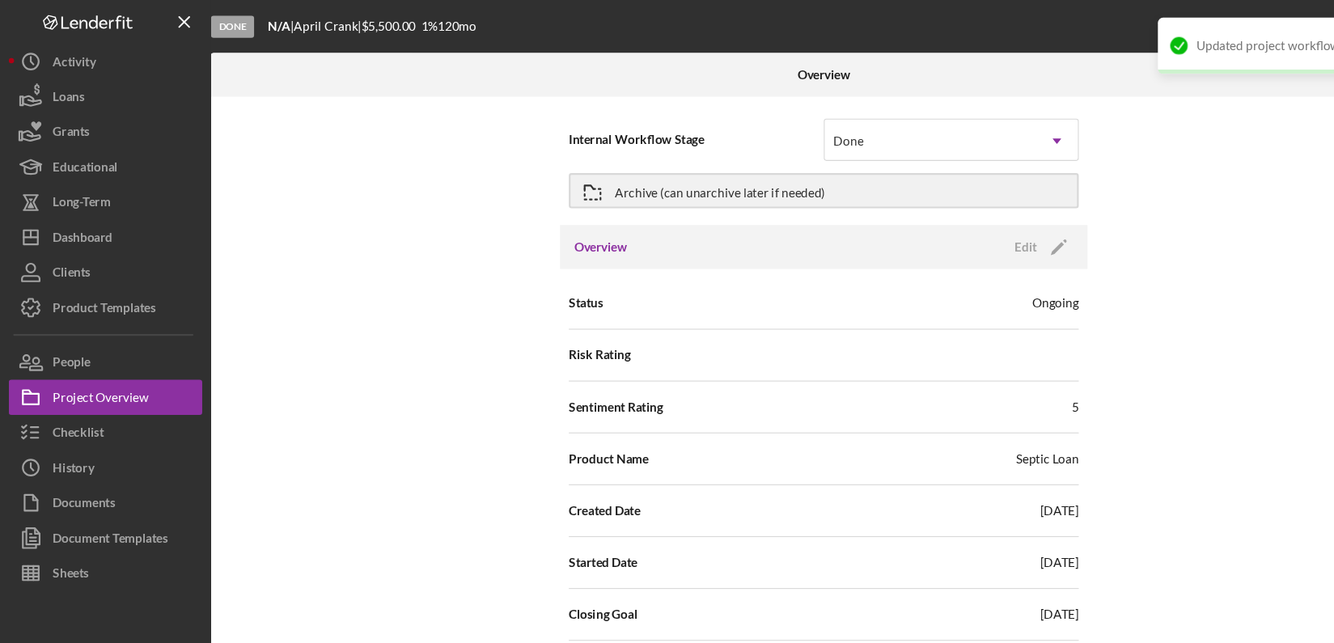
click at [1177, 528] on div "Internal Workflow Stage Done Icon/Dropdown Arrow Archive (can unarchive later i…" at bounding box center [757, 362] width 1127 height 546
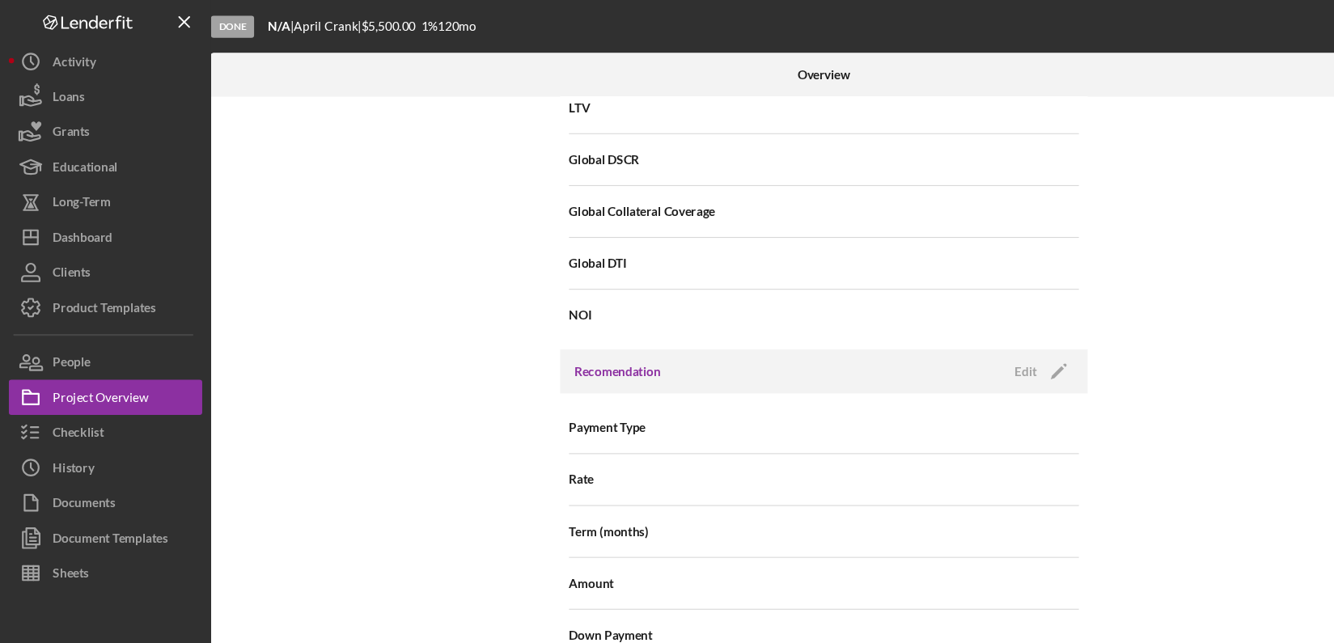
scroll to position [1388, 0]
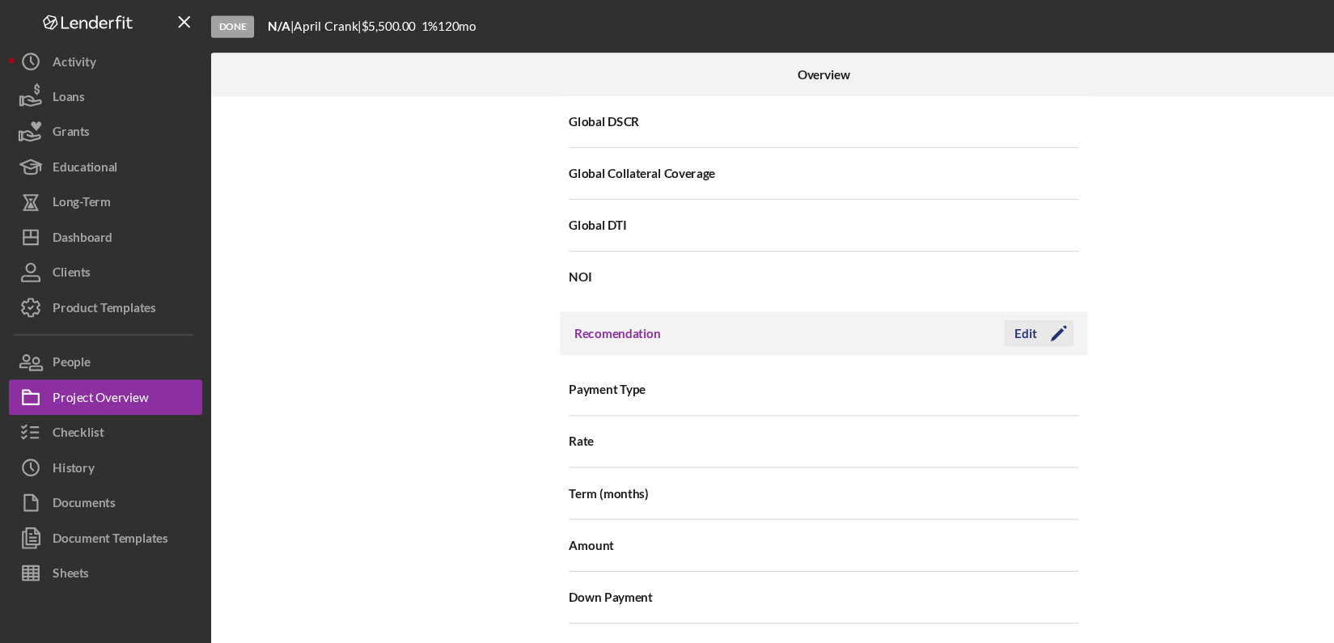
click at [940, 294] on div "Edit" at bounding box center [943, 306] width 20 height 24
click at [1120, 345] on div "Internal Workflow Stage Done Icon/Dropdown Arrow Archive (can unarchive later i…" at bounding box center [757, 362] width 1127 height 546
click at [1200, 576] on div "Internal Workflow Stage Done Icon/Dropdown Arrow Archive (can unarchive later i…" at bounding box center [757, 362] width 1127 height 546
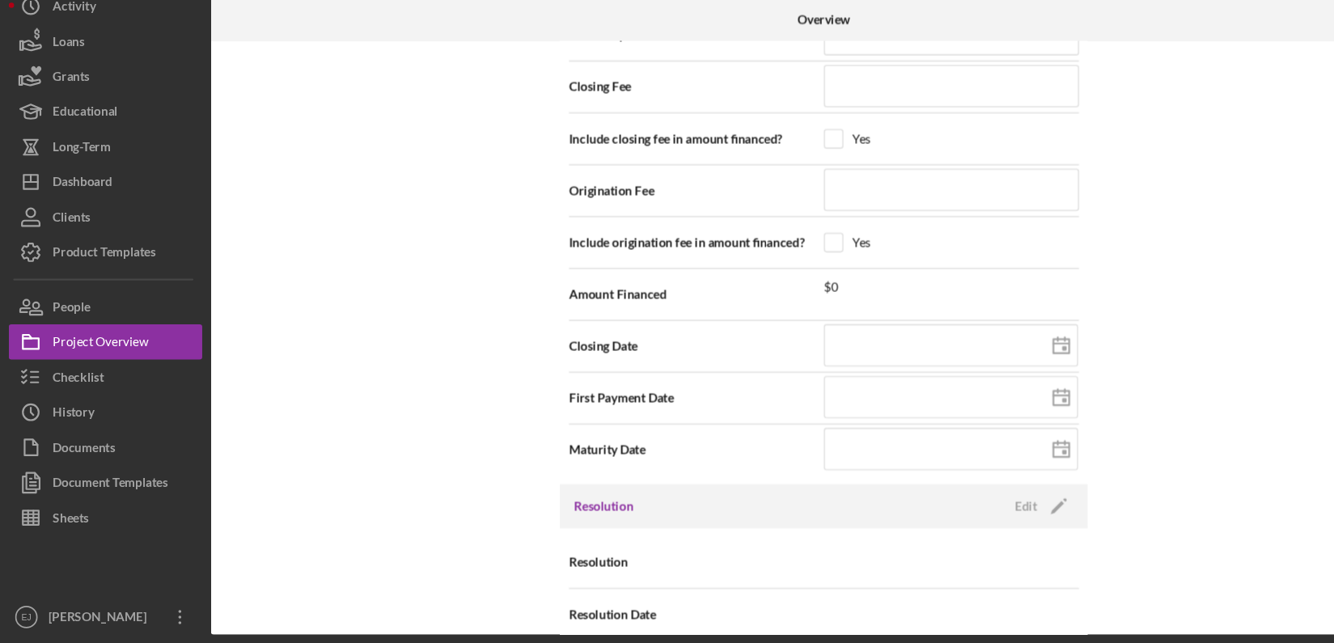
scroll to position [0, 0]
click at [934, 505] on div "Edit" at bounding box center [943, 517] width 20 height 24
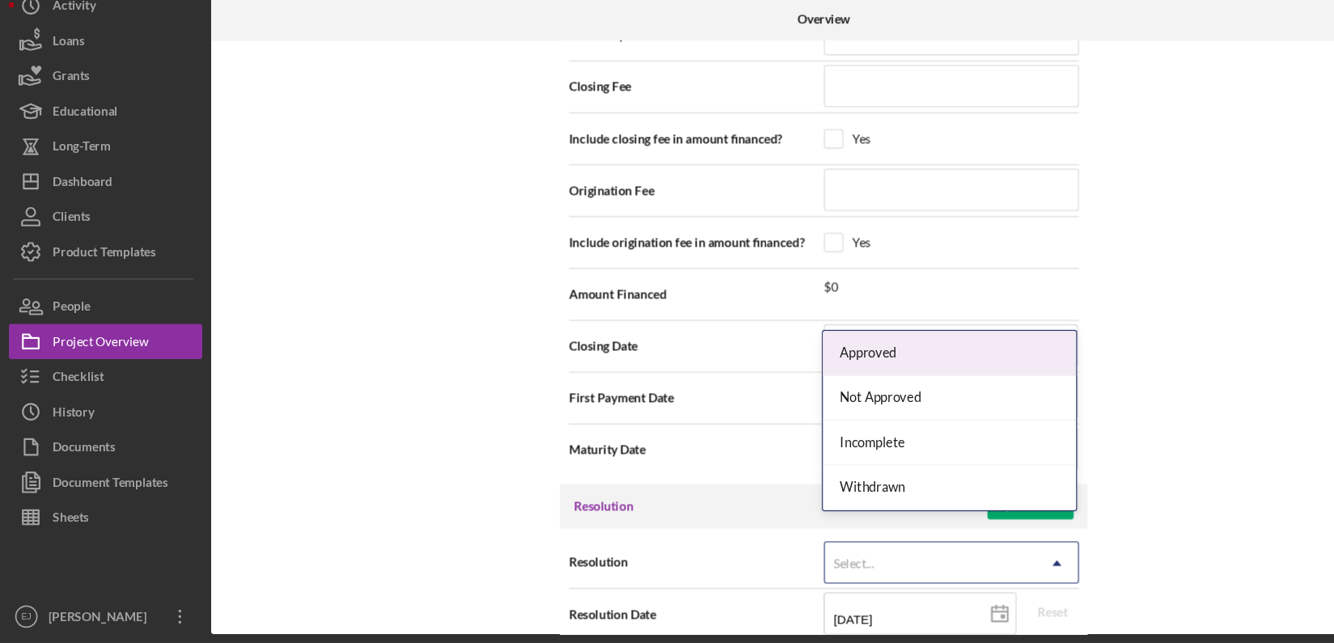
click at [974, 550] on icon "Icon/Dropdown Arrow" at bounding box center [972, 569] width 39 height 39
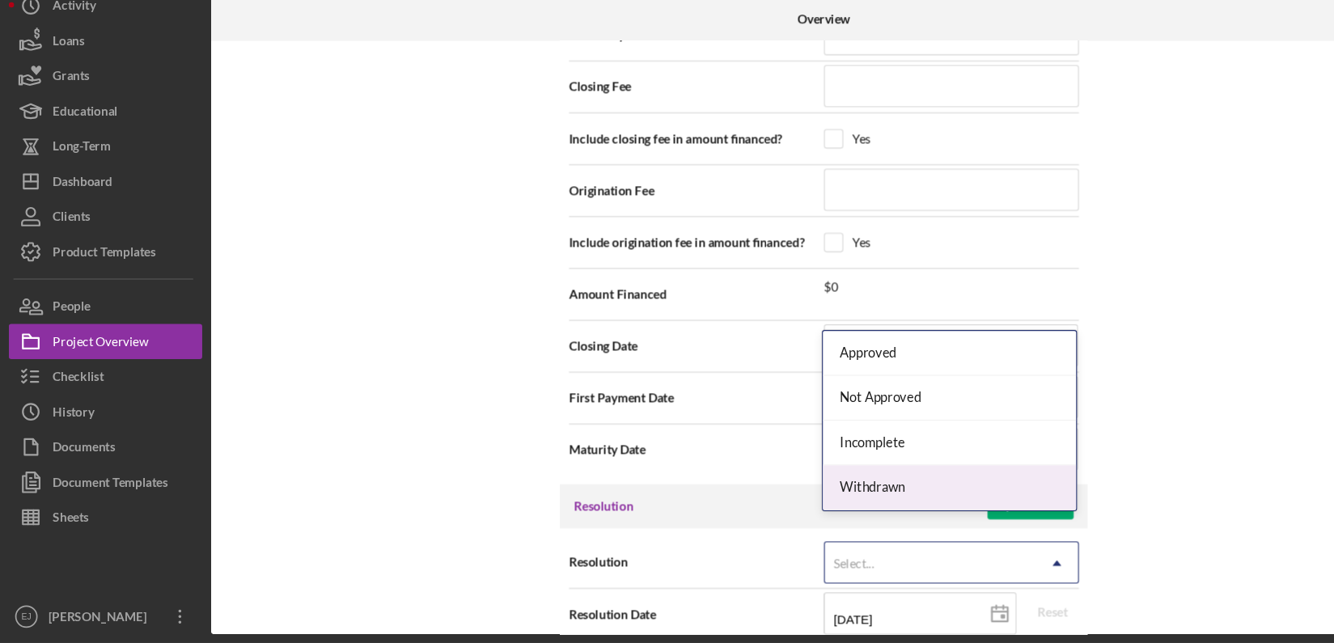
click at [922, 510] on div "Withdrawn" at bounding box center [873, 500] width 233 height 41
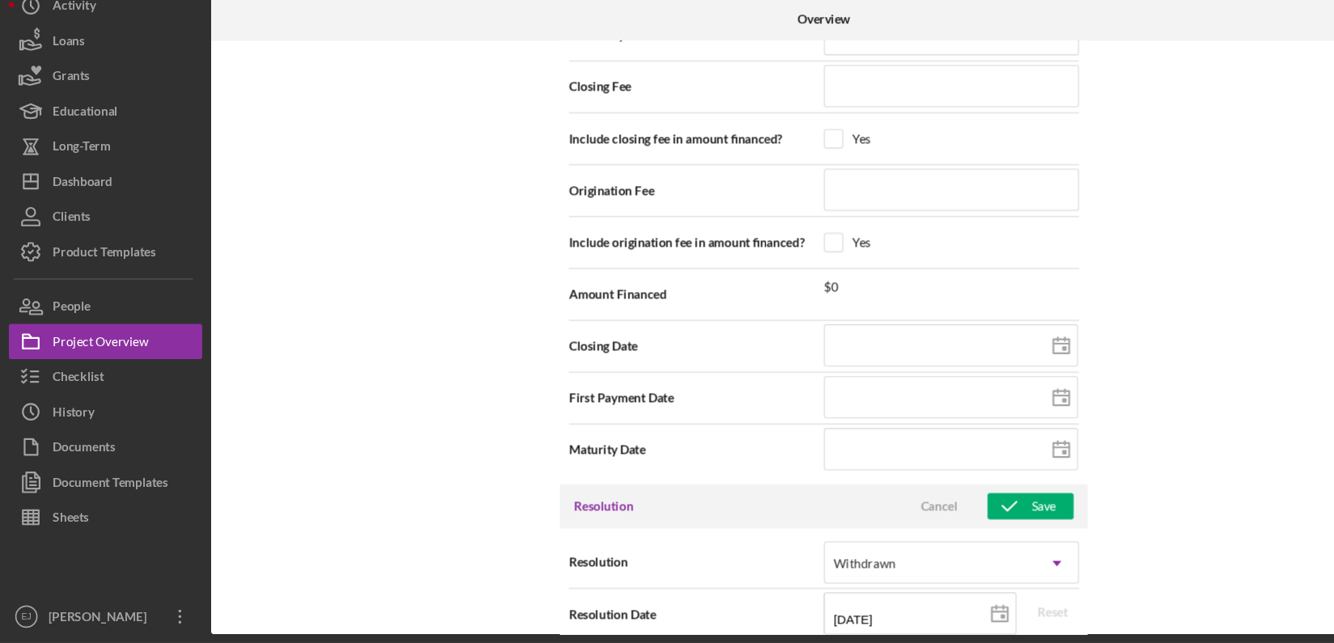
click at [1212, 605] on div "Internal Workflow Stage Done Icon/Dropdown Arrow Archive (can unarchive later i…" at bounding box center [757, 362] width 1127 height 546
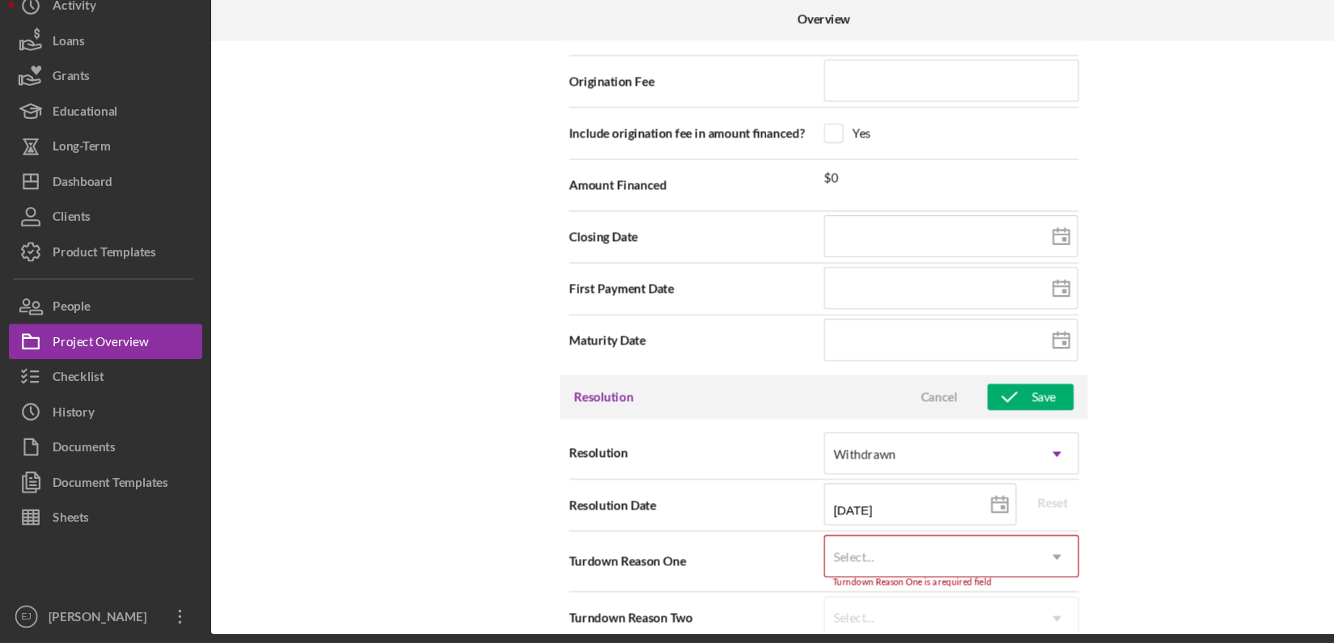
scroll to position [1956, 0]
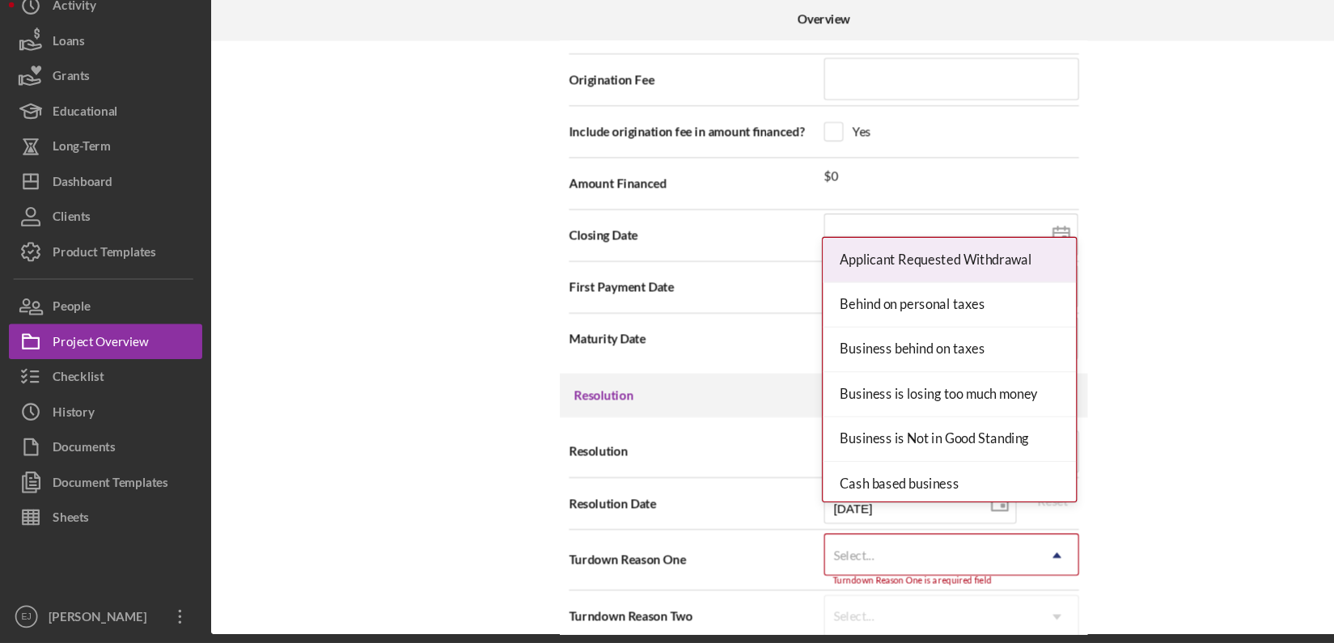
click at [967, 543] on icon "Icon/Dropdown Arrow" at bounding box center [972, 562] width 39 height 39
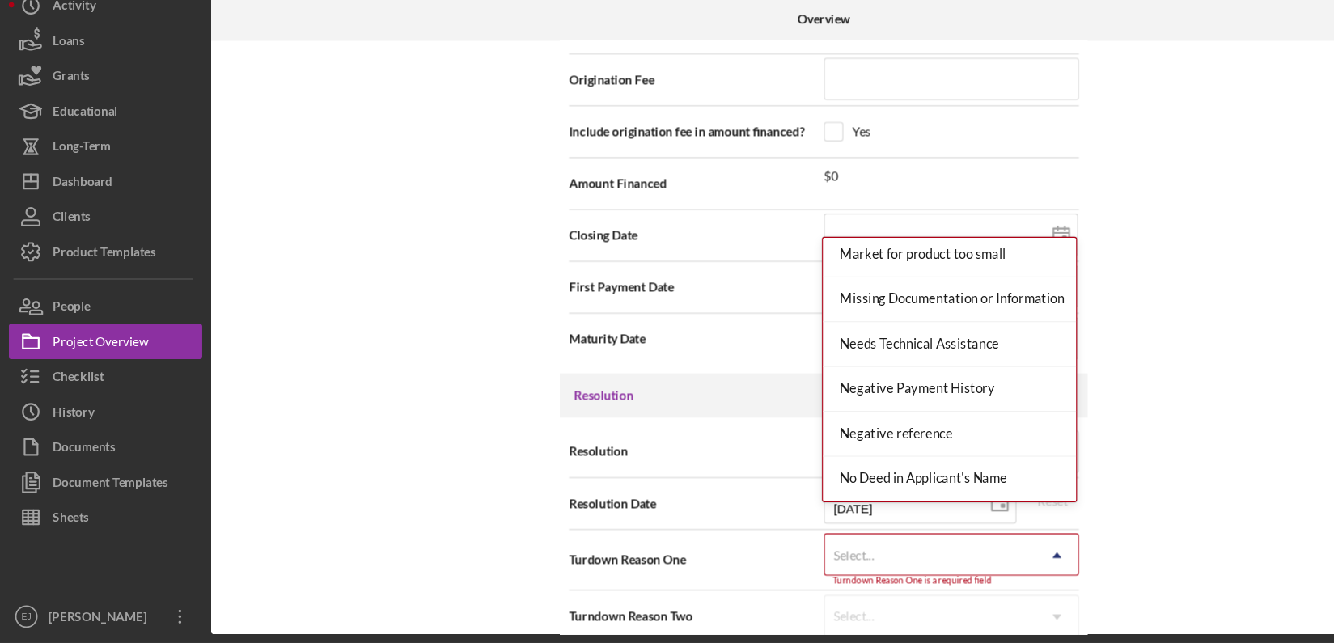
scroll to position [1003, 0]
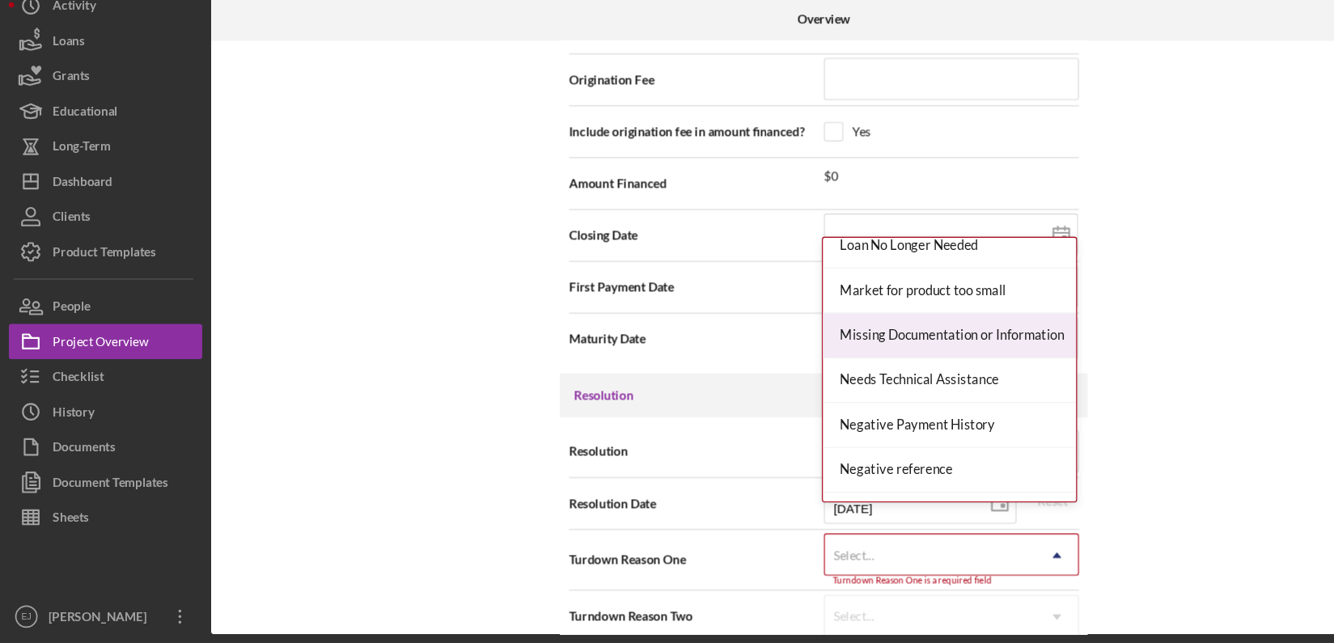
click at [884, 366] on div "Missing Documentation or Information" at bounding box center [873, 360] width 233 height 41
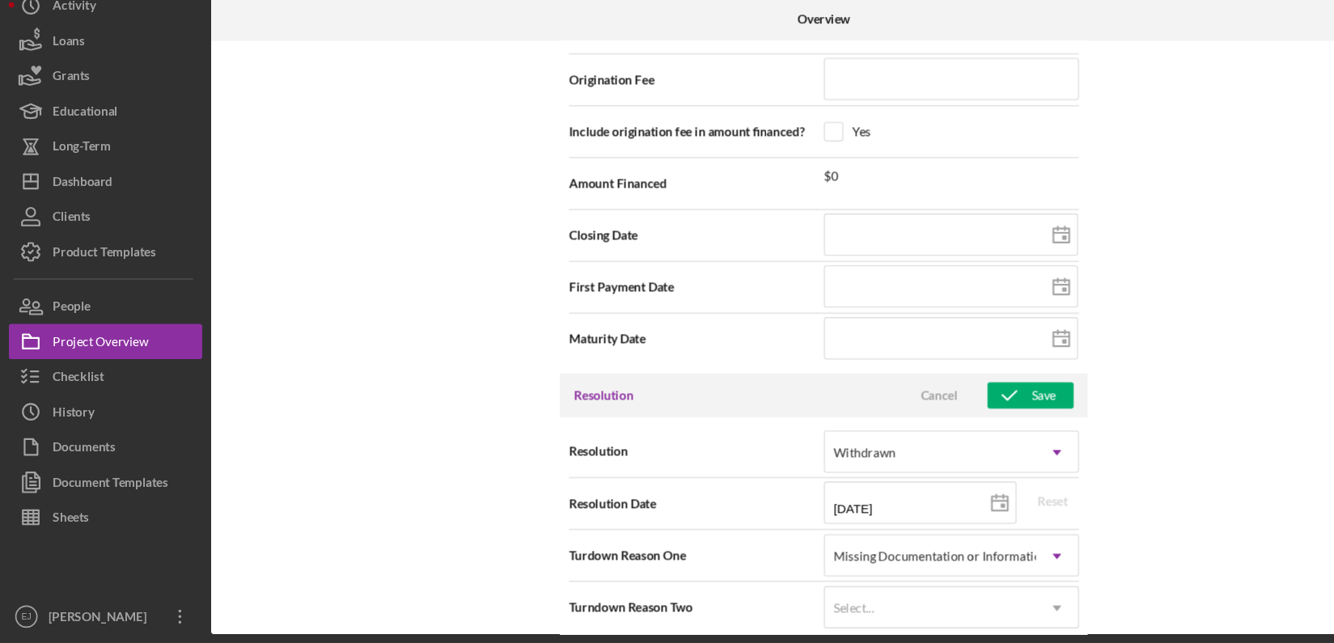
scroll to position [1948, 0]
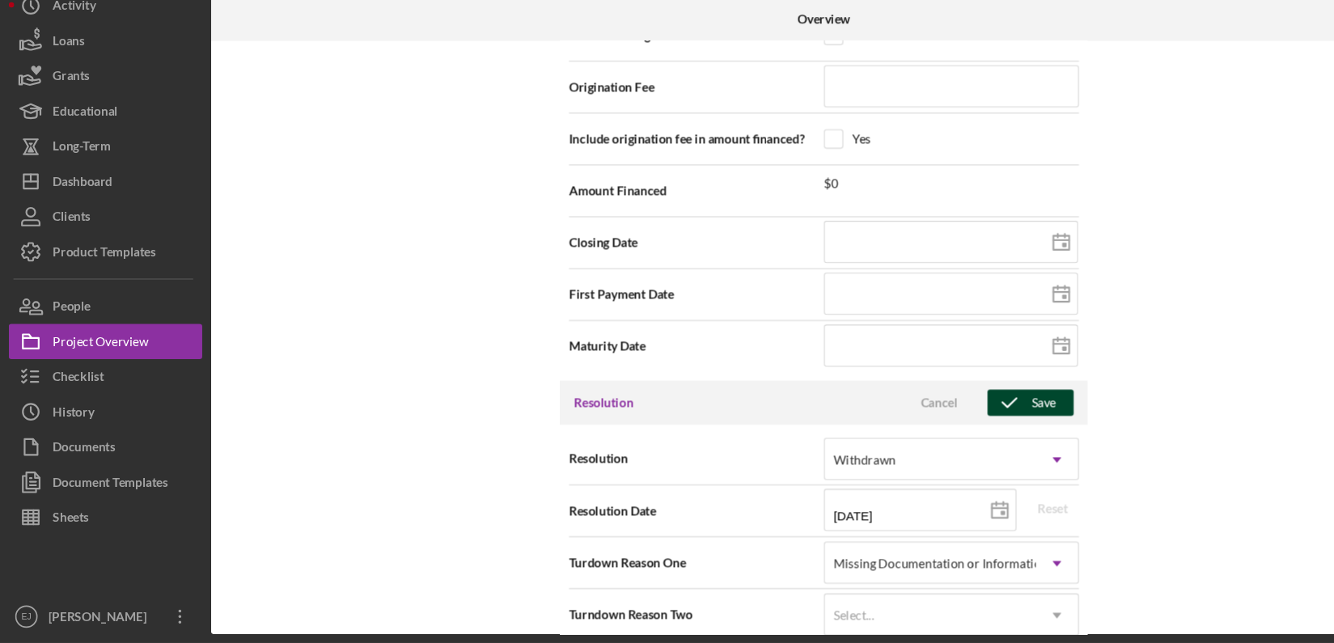
click at [959, 410] on div "Save" at bounding box center [960, 422] width 23 height 24
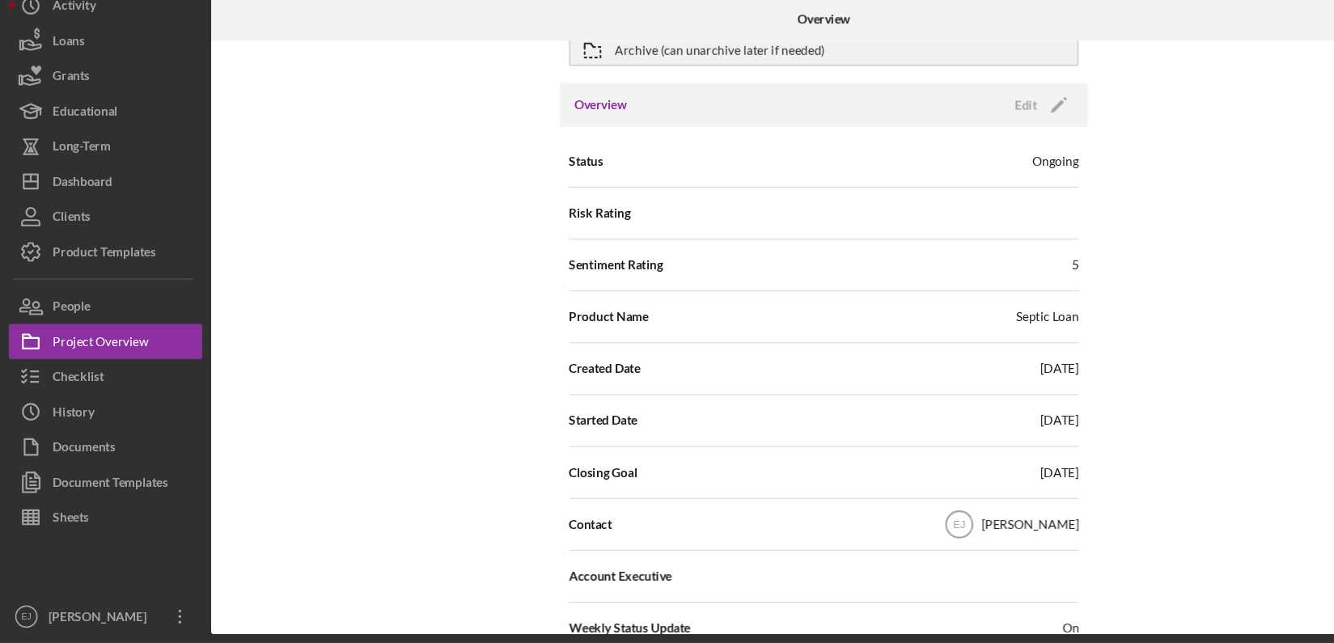
scroll to position [0, 0]
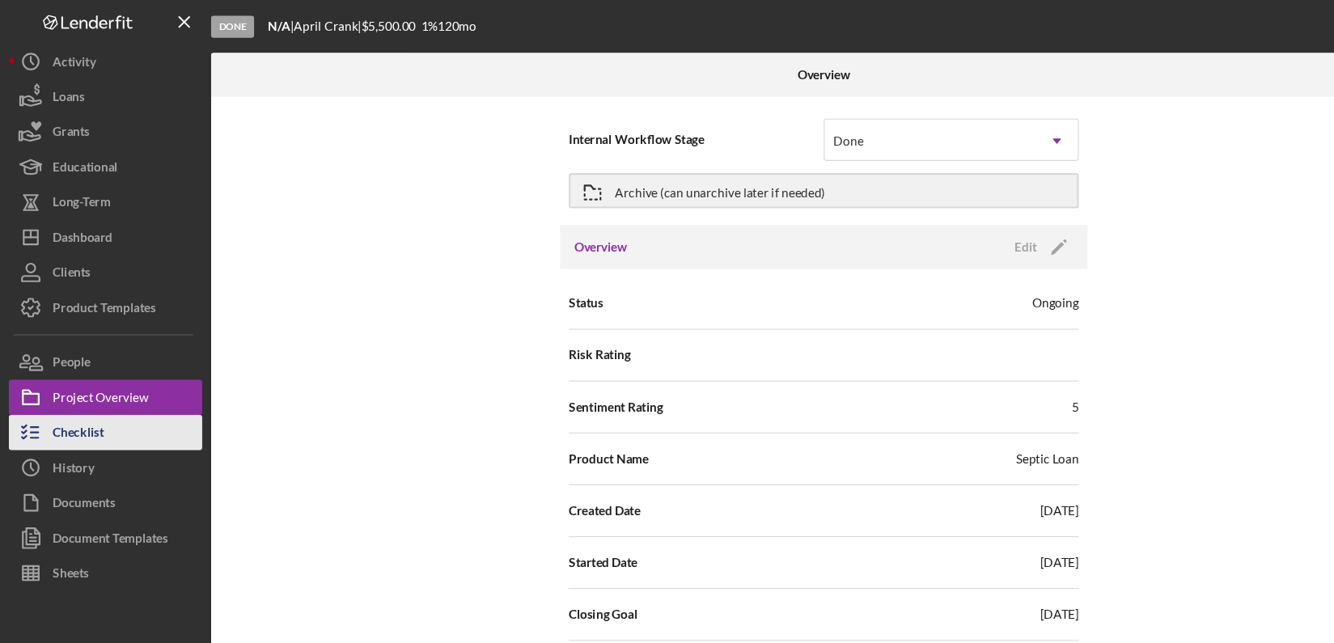
click at [107, 391] on button "Checklist" at bounding box center [97, 398] width 178 height 32
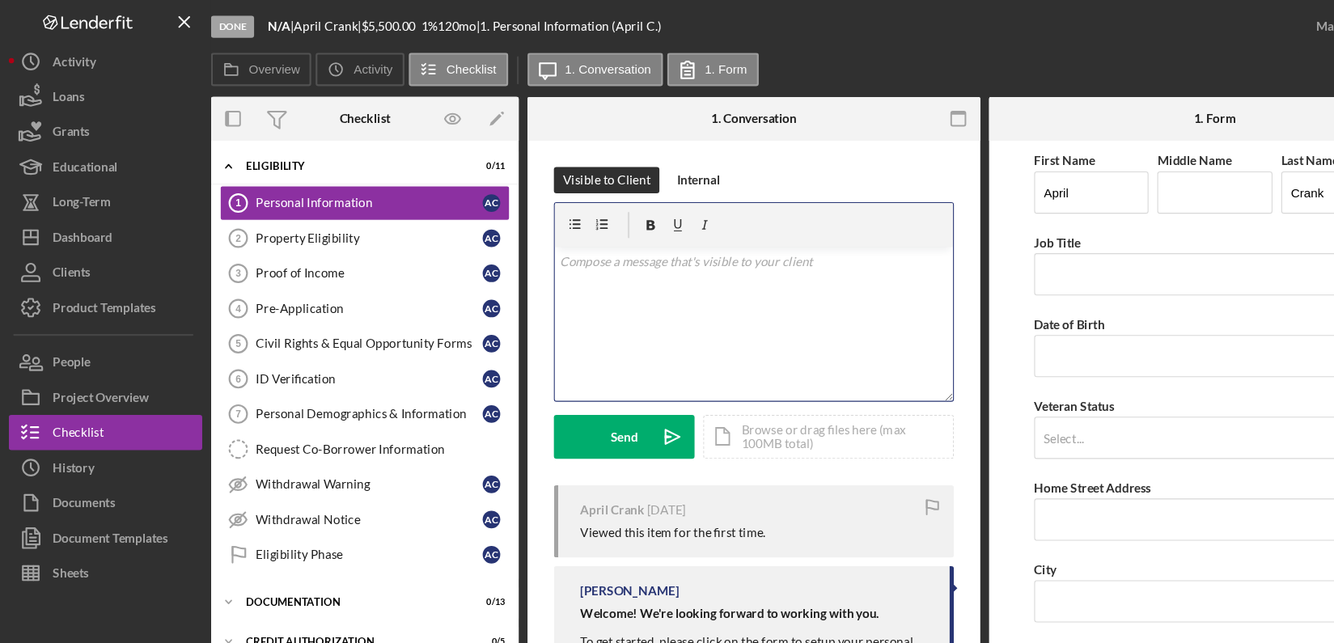
click at [743, 245] on p at bounding box center [693, 241] width 357 height 18
paste div
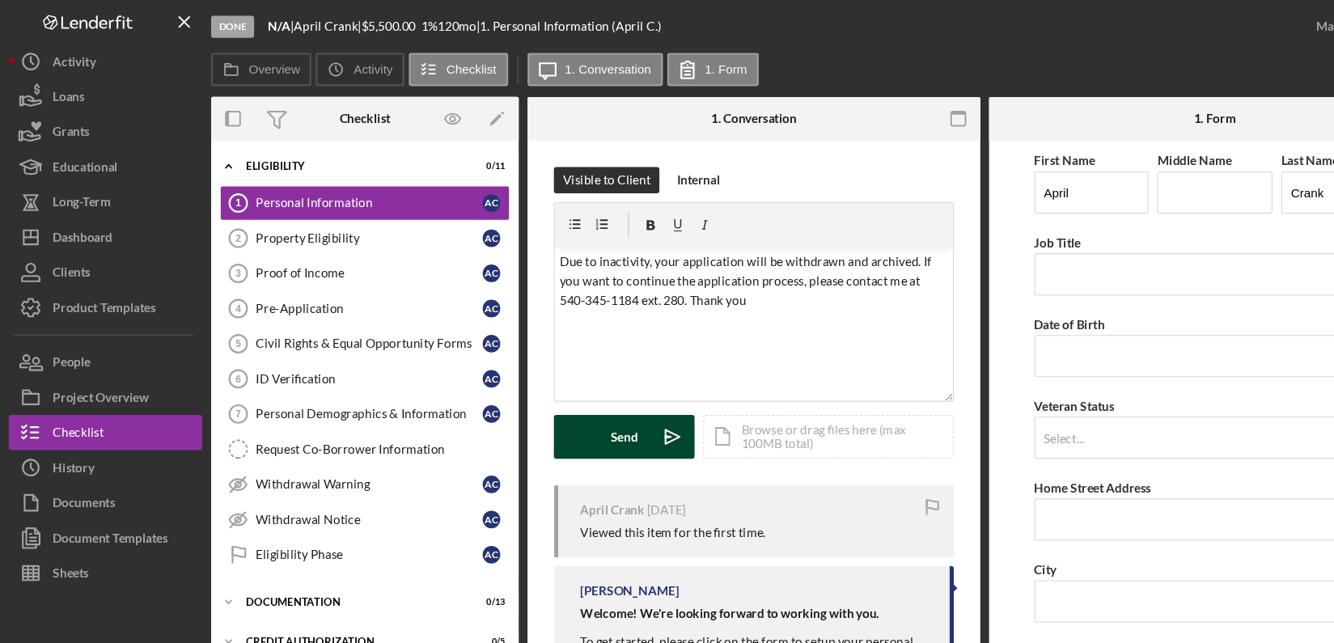
click at [565, 407] on div "Send" at bounding box center [574, 402] width 25 height 40
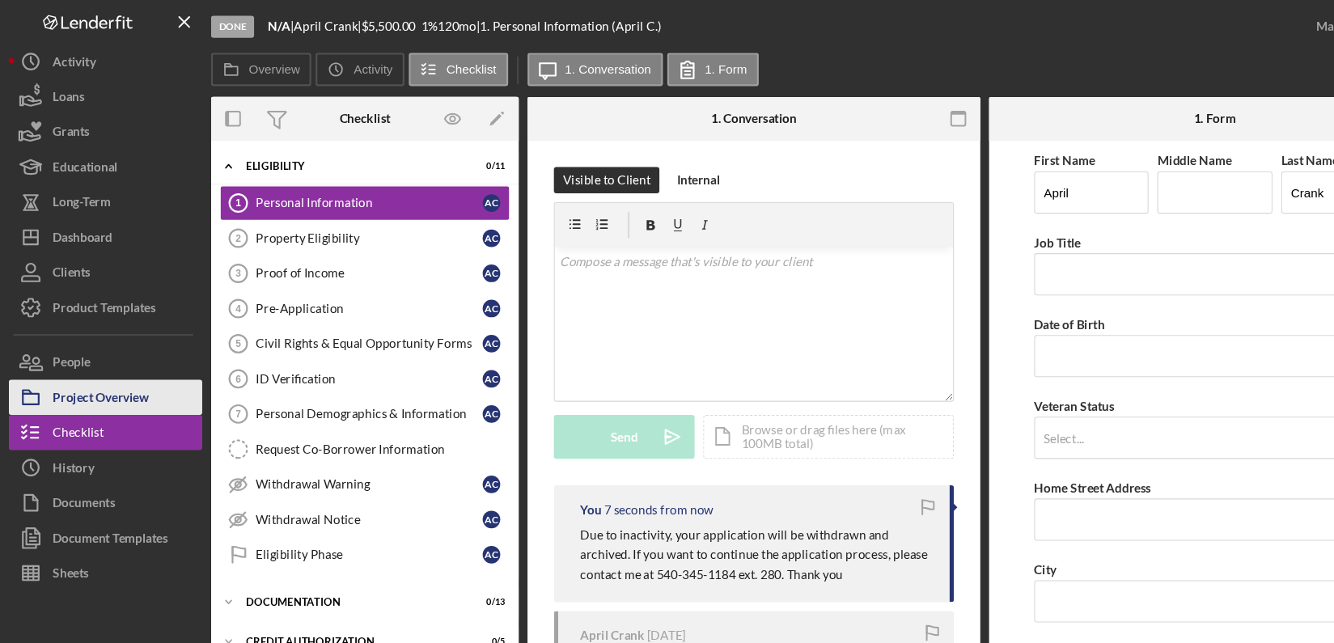
click at [103, 376] on div "Project Overview" at bounding box center [93, 367] width 88 height 36
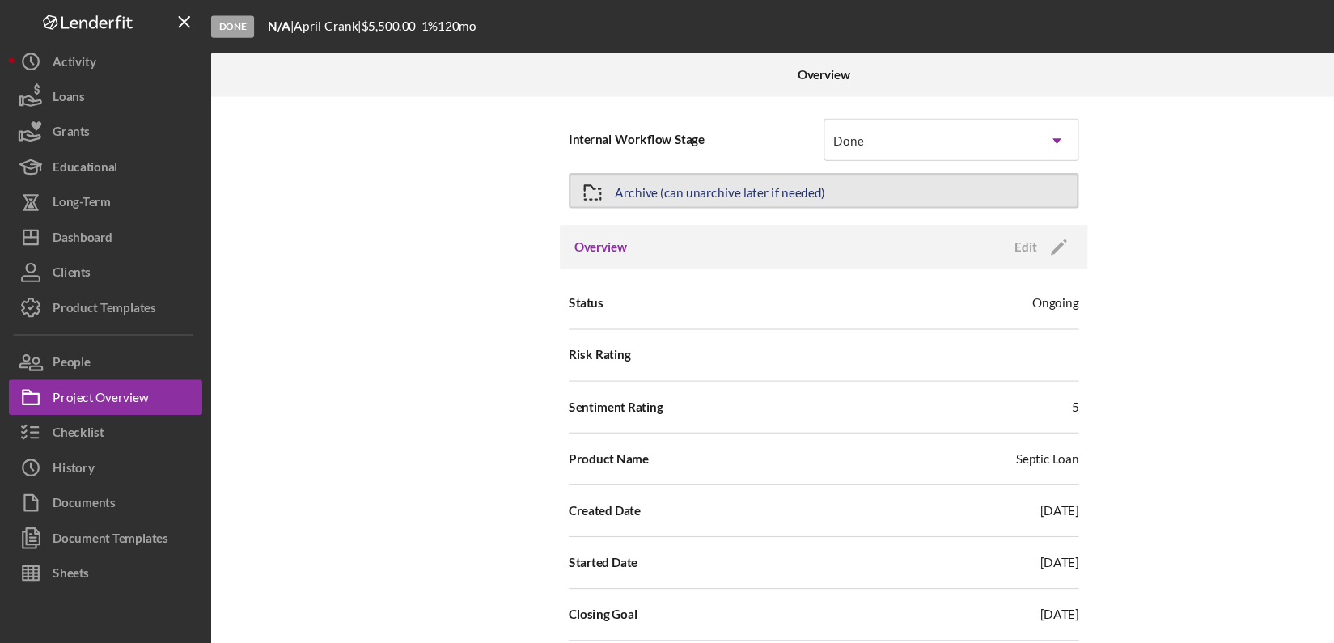
click at [670, 169] on div "Archive (can unarchive later if needed)" at bounding box center [661, 175] width 193 height 29
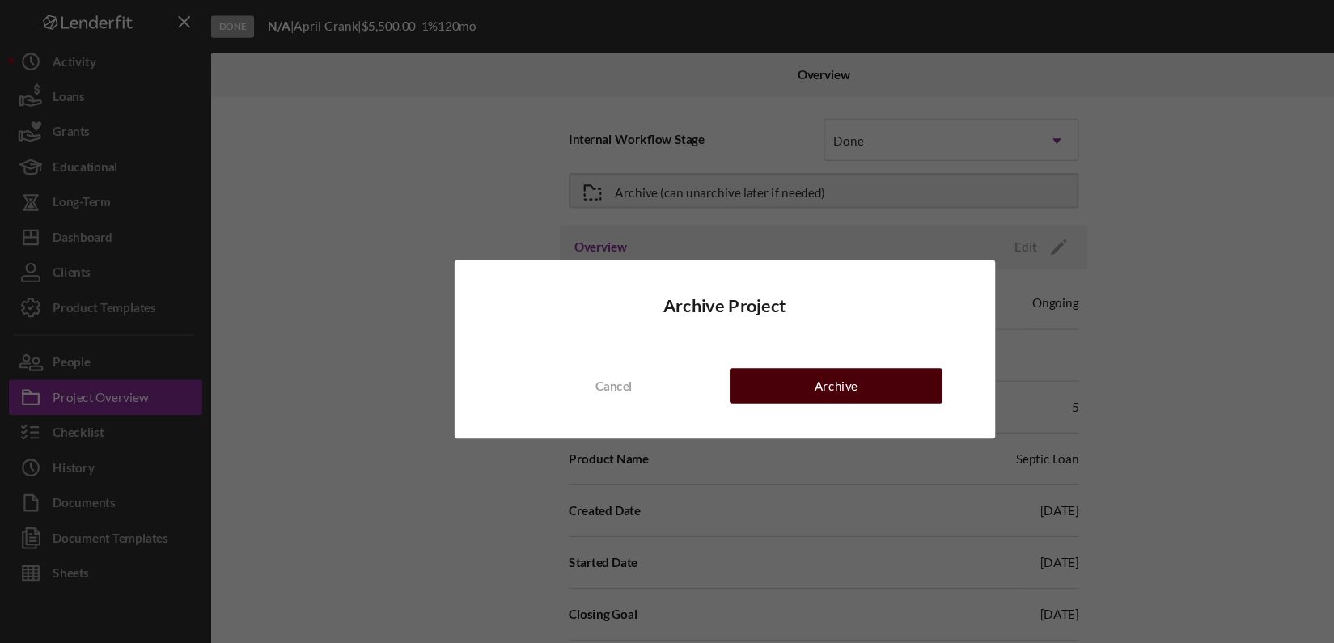
click at [762, 359] on div "Archive" at bounding box center [769, 355] width 40 height 32
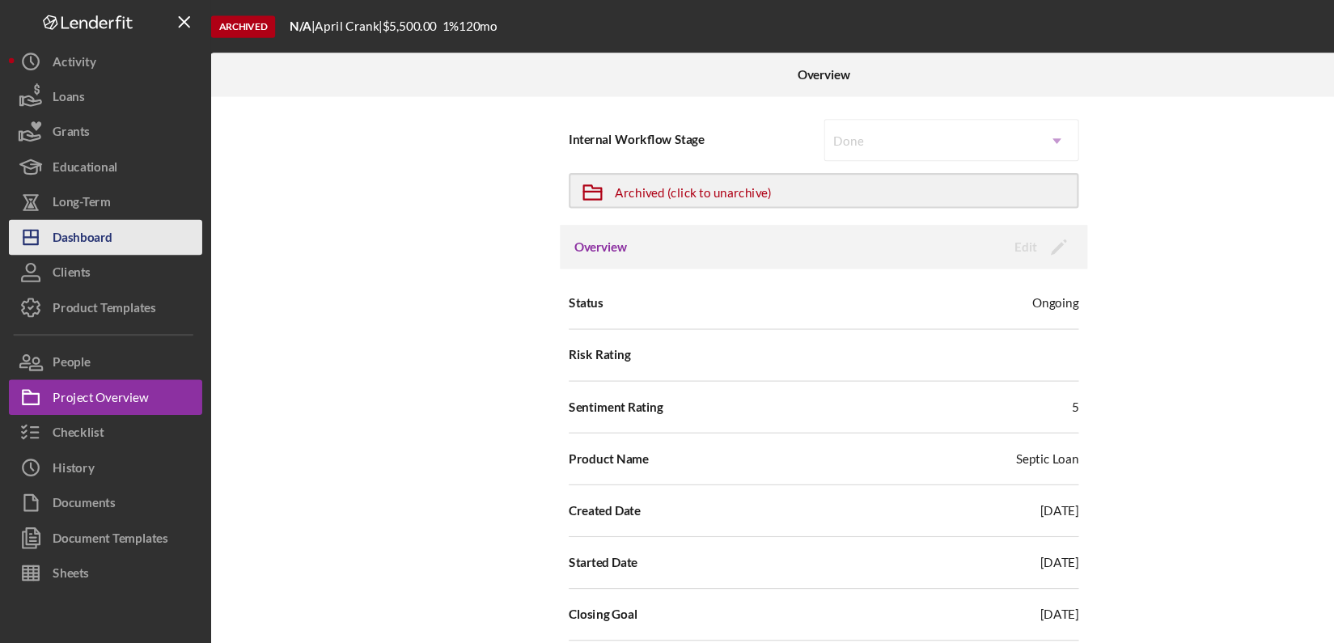
click at [112, 203] on button "Icon/Dashboard Dashboard" at bounding box center [97, 218] width 178 height 32
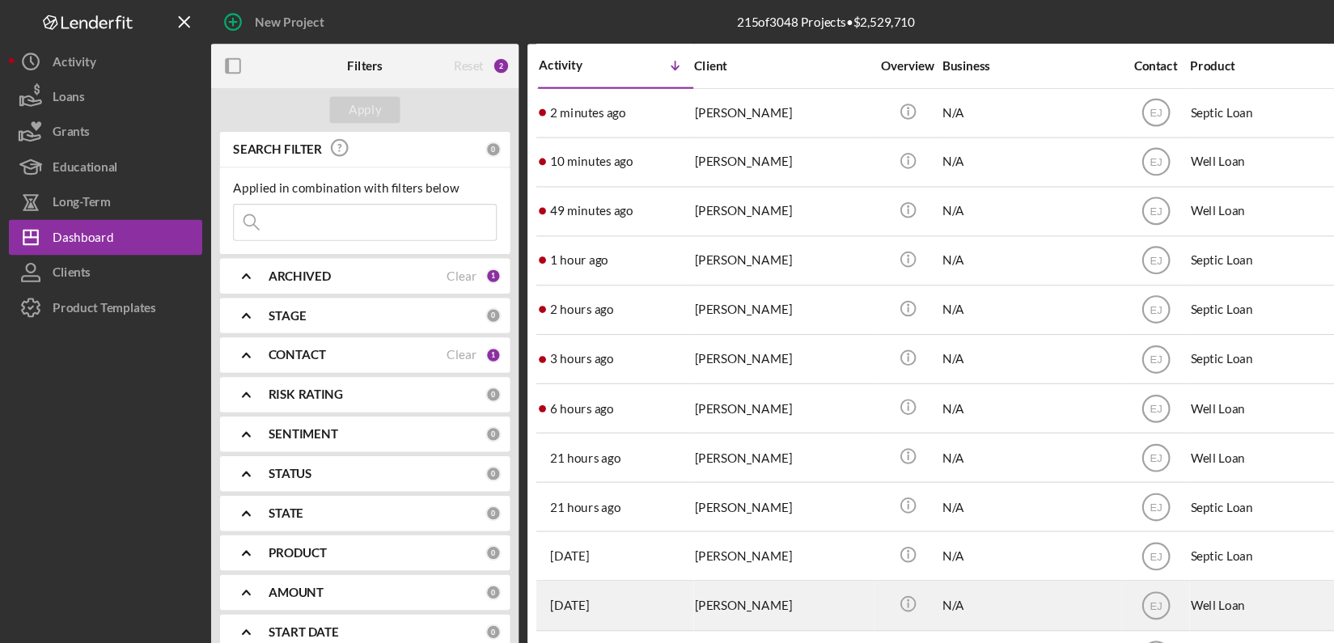
click at [725, 556] on div "Jessica Whitehead" at bounding box center [720, 556] width 162 height 43
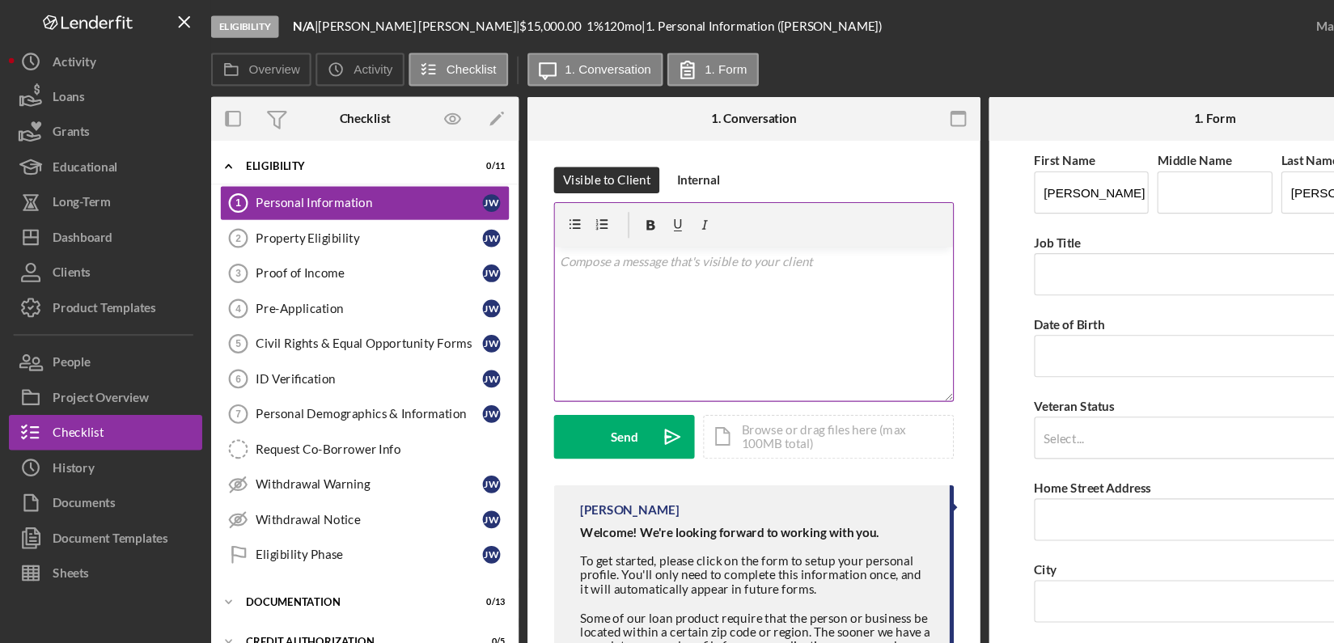
click at [539, 258] on div "v Color teal Color pink Remove color Add row above Add row below Add column bef…" at bounding box center [693, 298] width 366 height 142
paste div
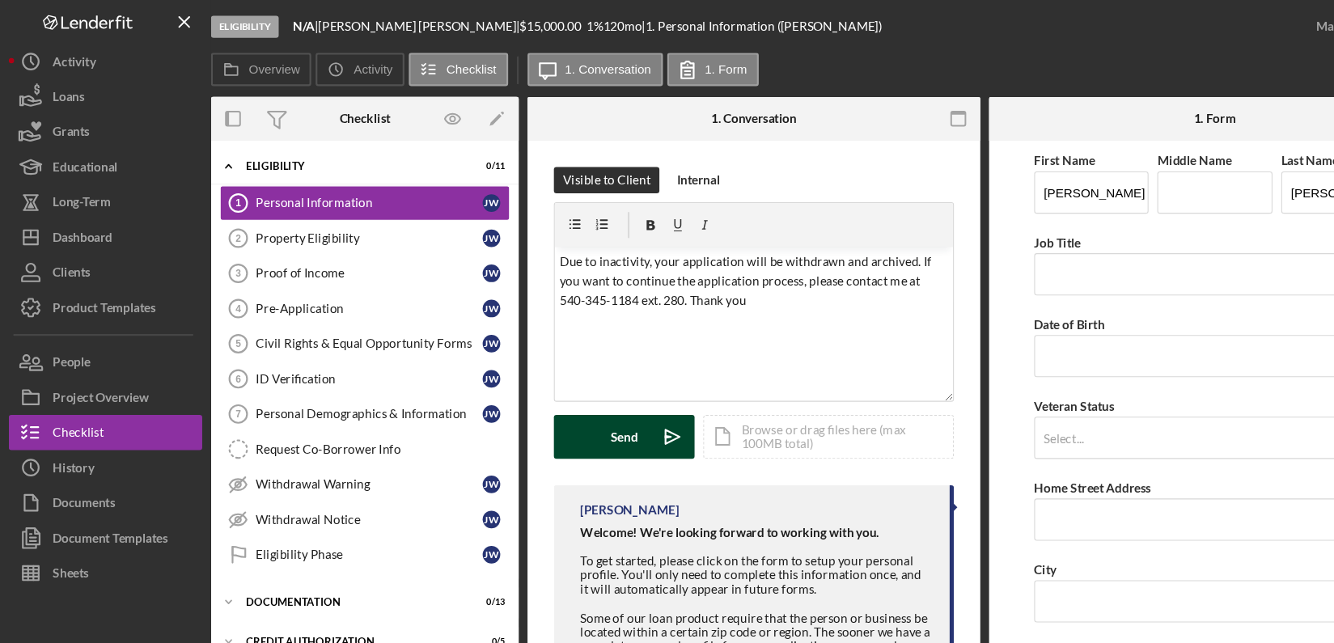
click at [590, 400] on button "Send Icon/icon-invite-send" at bounding box center [574, 402] width 129 height 40
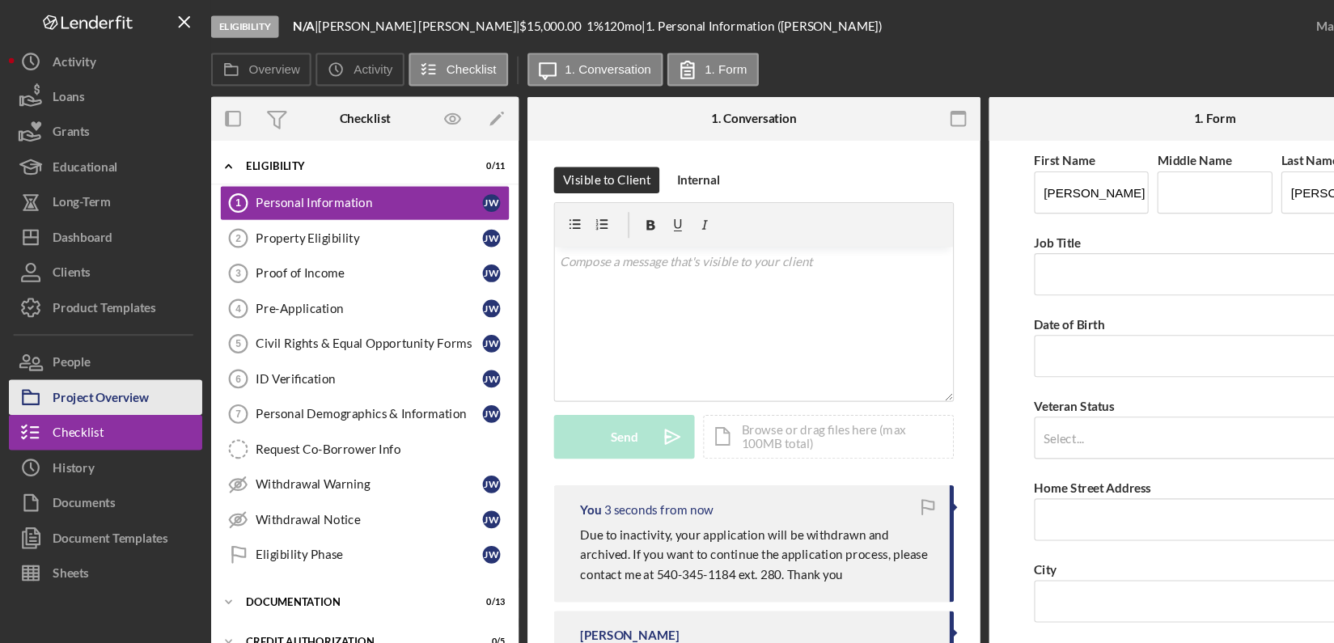
click at [109, 361] on div "Project Overview" at bounding box center [93, 367] width 88 height 36
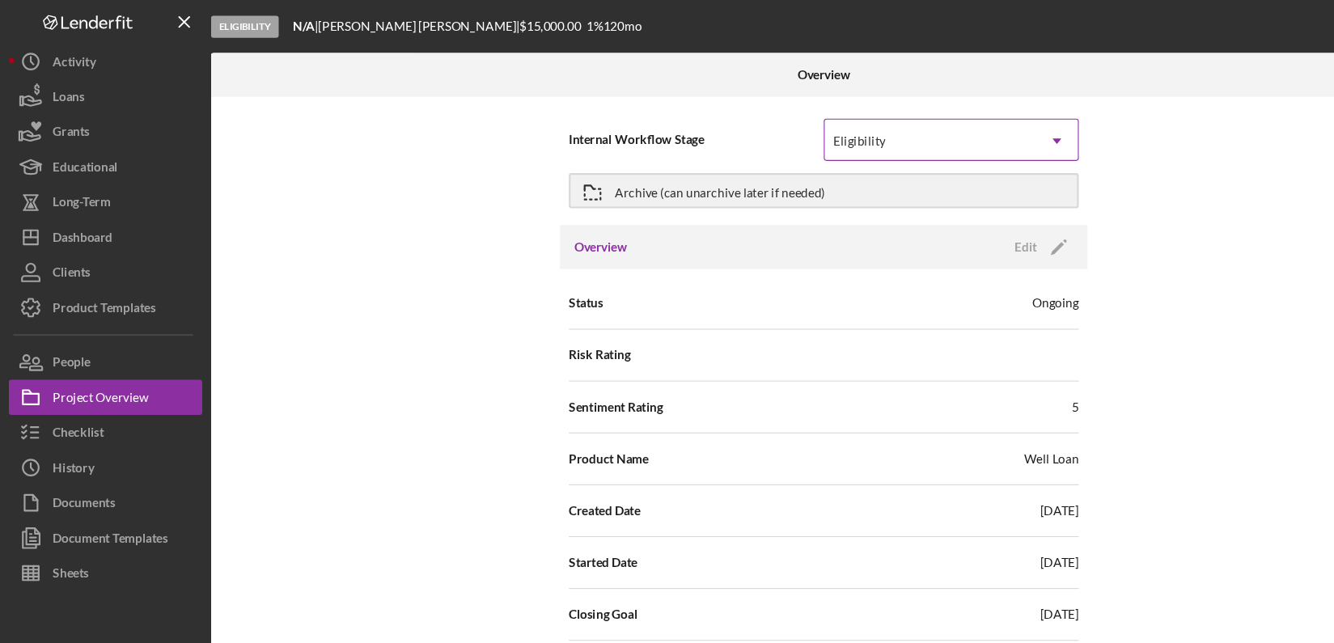
click at [975, 133] on icon "Icon/Dropdown Arrow" at bounding box center [972, 129] width 39 height 39
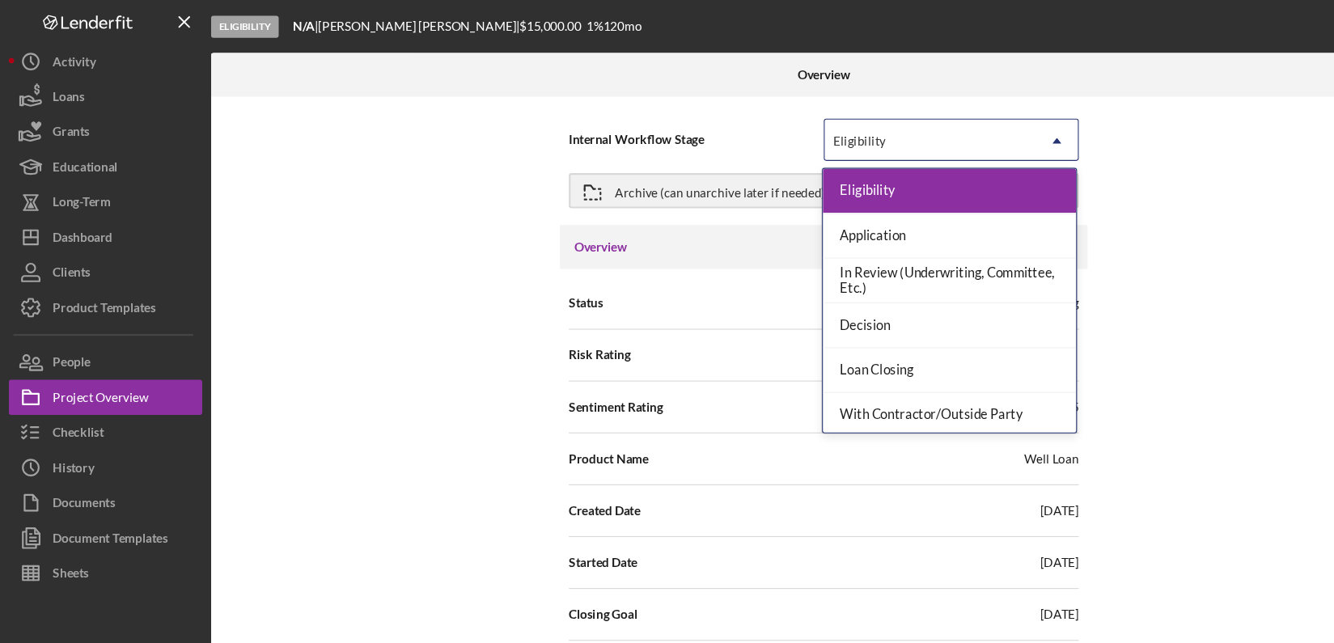
scroll to position [127, 0]
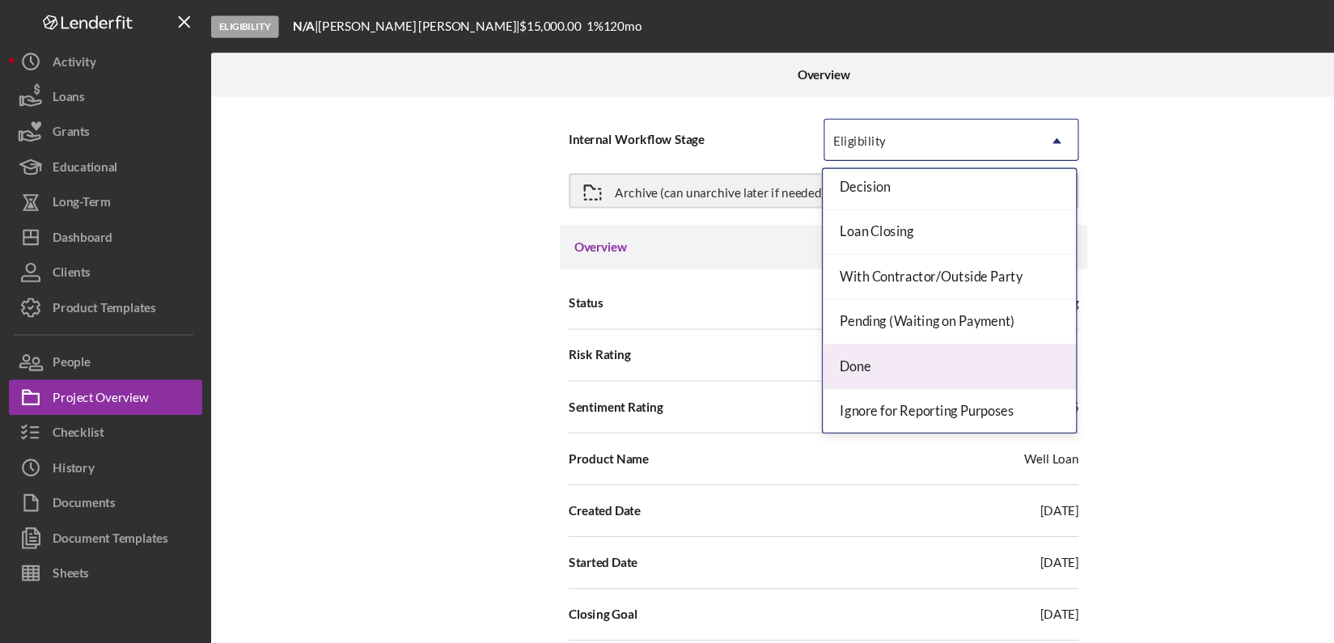
click at [905, 334] on div "Done" at bounding box center [873, 337] width 233 height 41
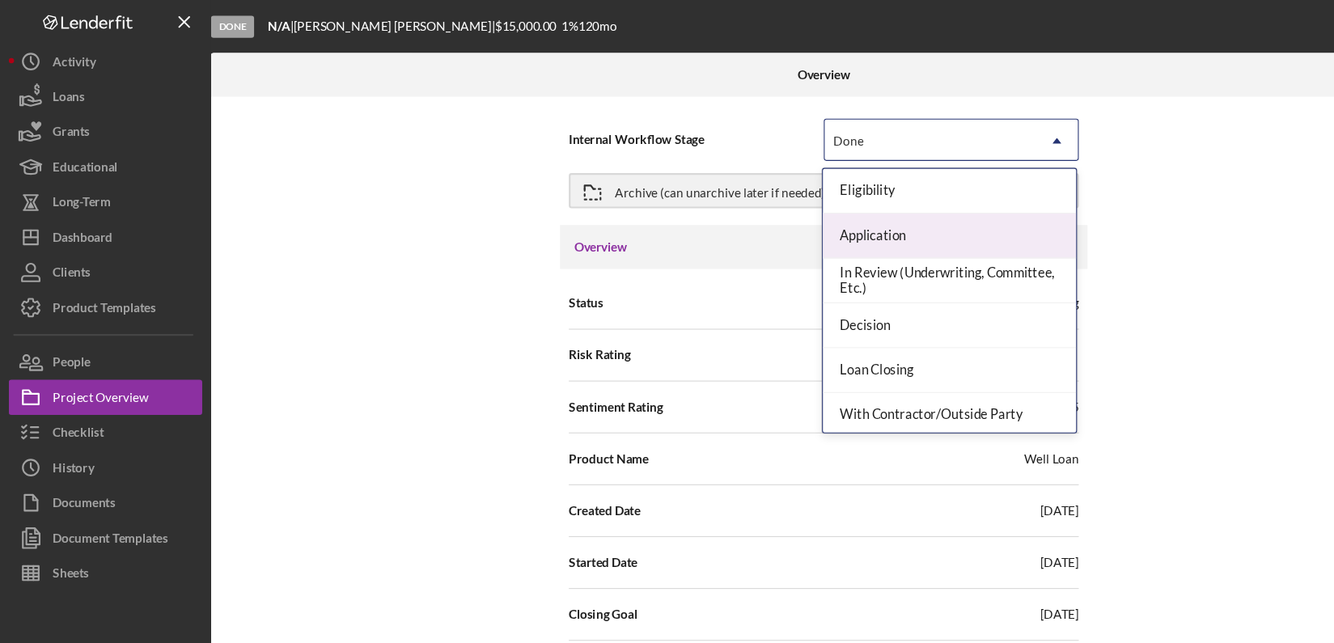
click at [1100, 495] on div "Internal Workflow Stage option Done, selected. 9 results available. Use Up and …" at bounding box center [757, 362] width 1127 height 546
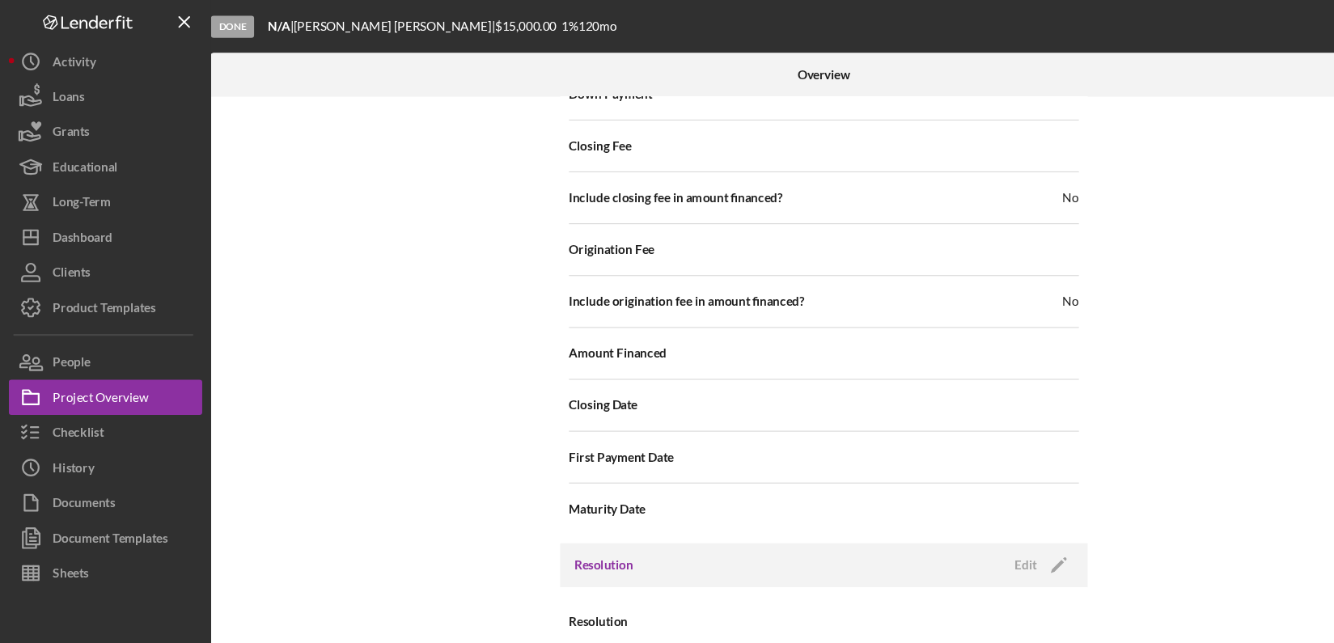
scroll to position [1854, 0]
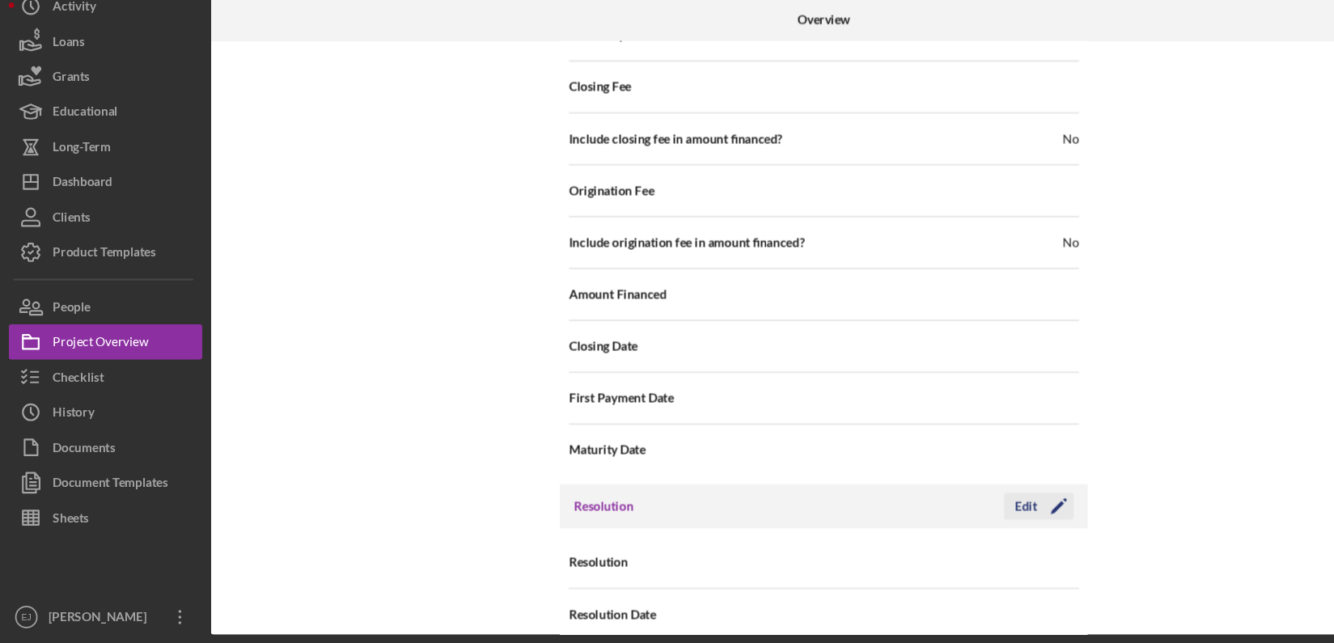
click at [939, 505] on div "Edit" at bounding box center [943, 517] width 20 height 24
click at [966, 552] on icon "Icon/Dropdown Arrow" at bounding box center [972, 569] width 39 height 39
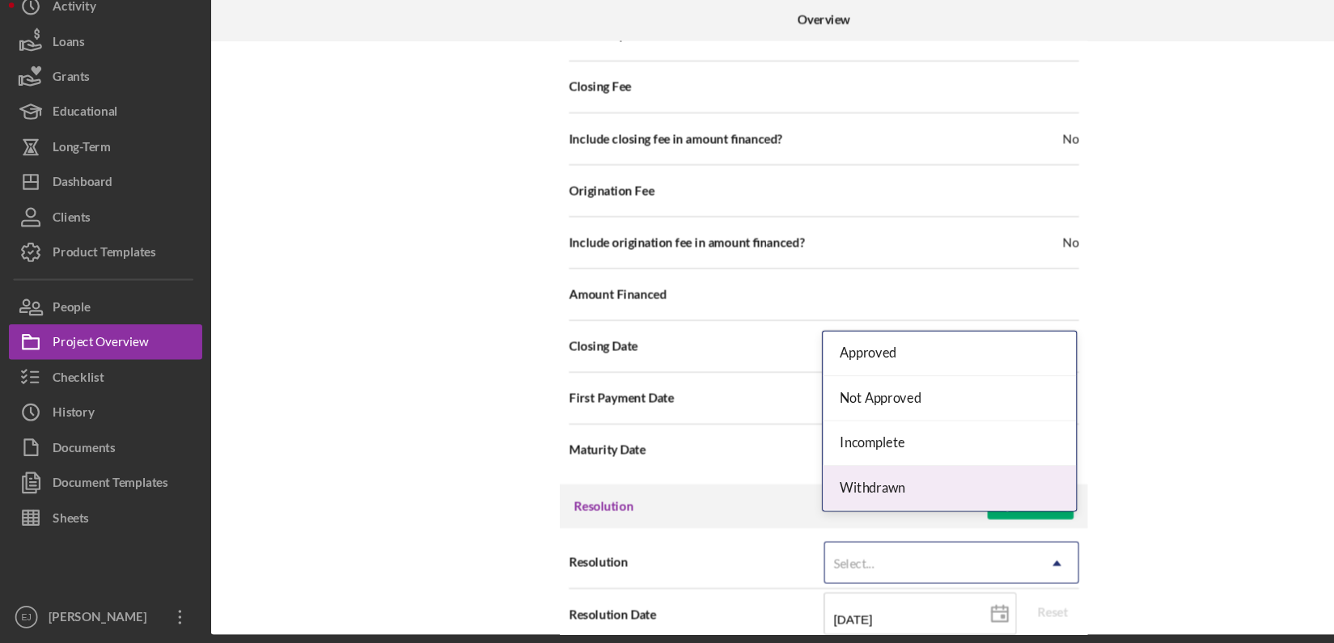
click at [931, 504] on div "Withdrawn" at bounding box center [873, 500] width 233 height 41
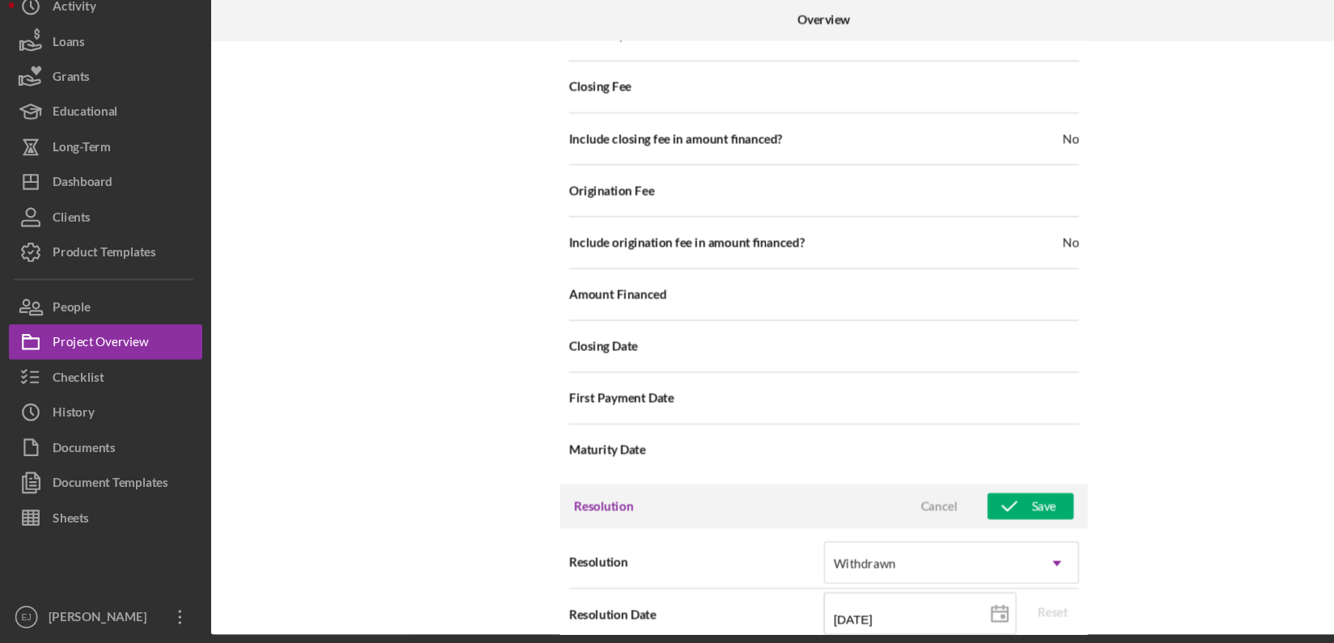
drag, startPoint x: 1204, startPoint y: 614, endPoint x: 1086, endPoint y: 127, distance: 501.0
click at [1086, 127] on div "Internal Workflow Stage Done Icon/Dropdown Arrow Archive (can unarchive later i…" at bounding box center [757, 362] width 1127 height 546
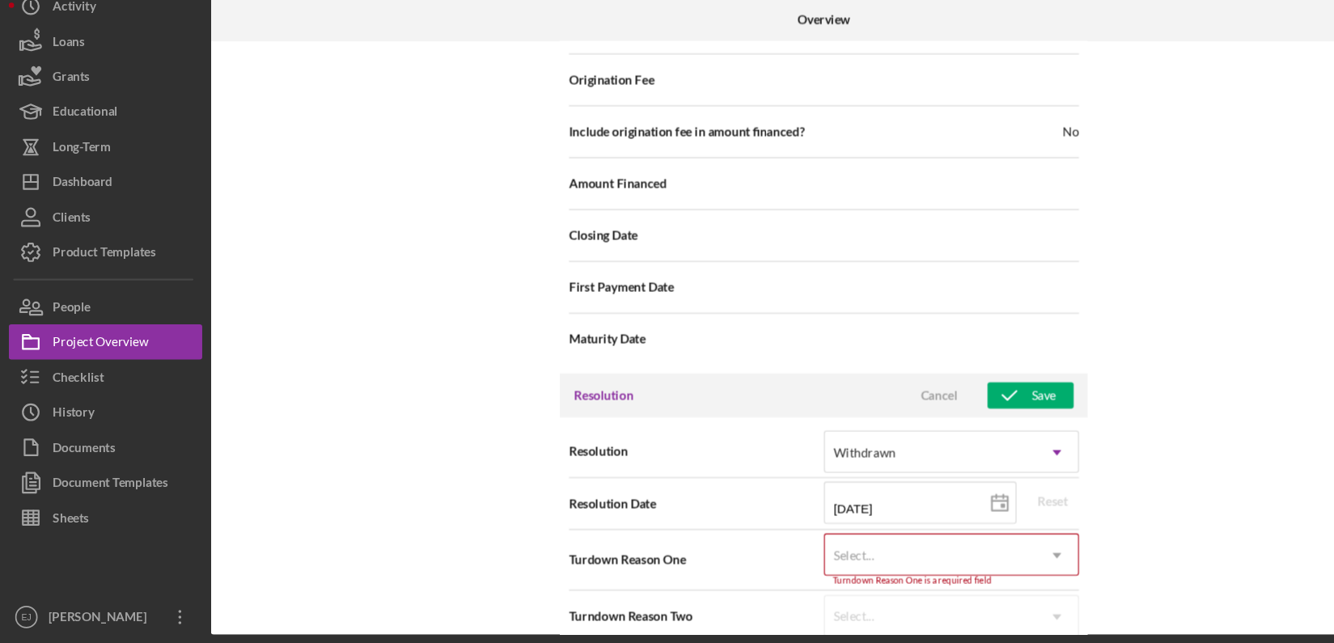
click at [981, 624] on div "Resolution Withdrawn Icon/Dropdown Arrow Resolution Date 08/18/2025 2025-08-18 …" at bounding box center [757, 542] width 485 height 214
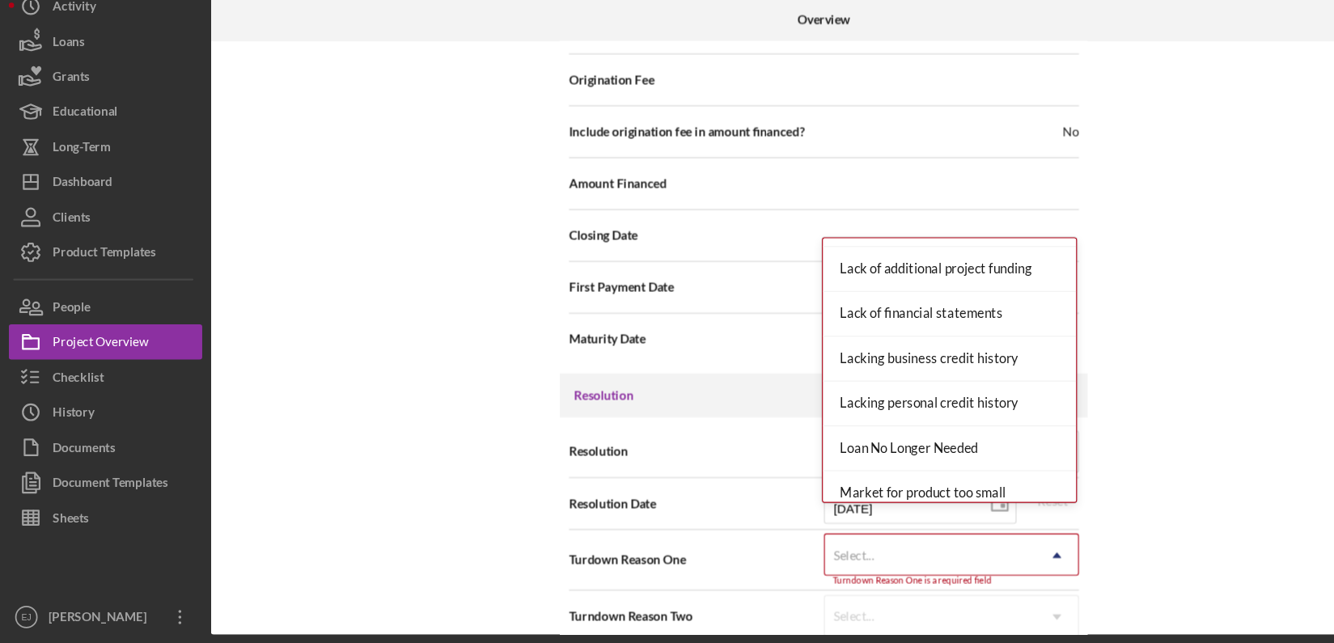
scroll to position [850, 0]
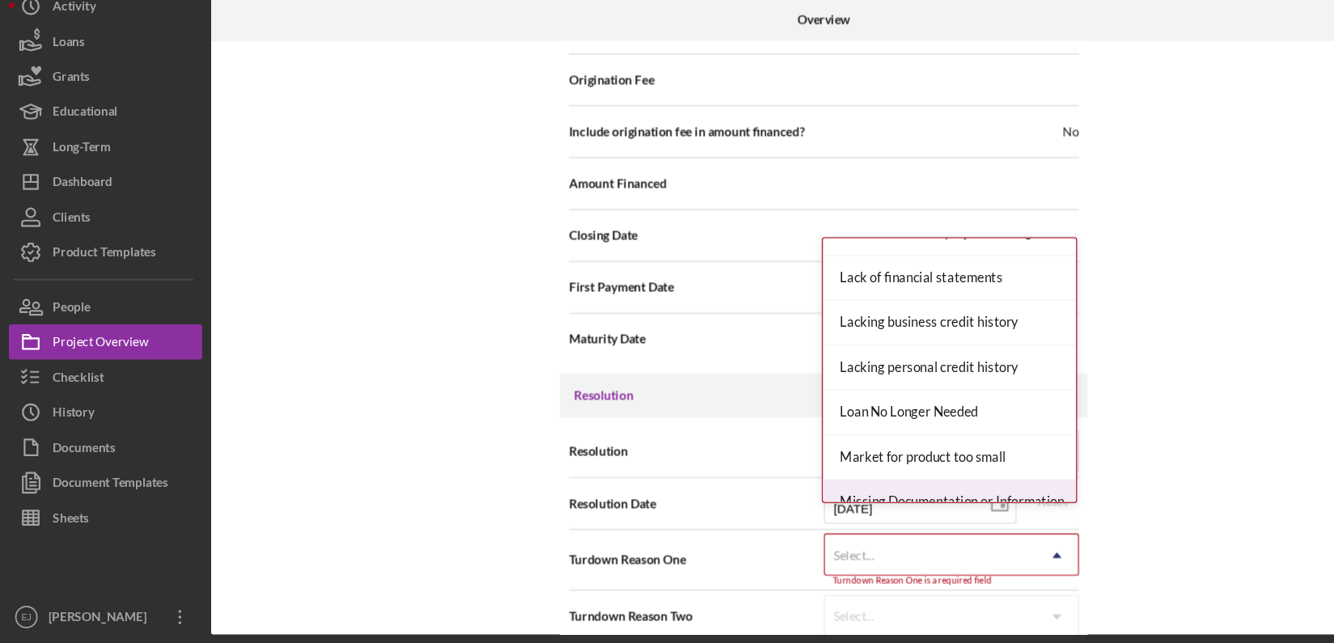
click at [972, 501] on div "Missing Documentation or Information" at bounding box center [873, 513] width 233 height 41
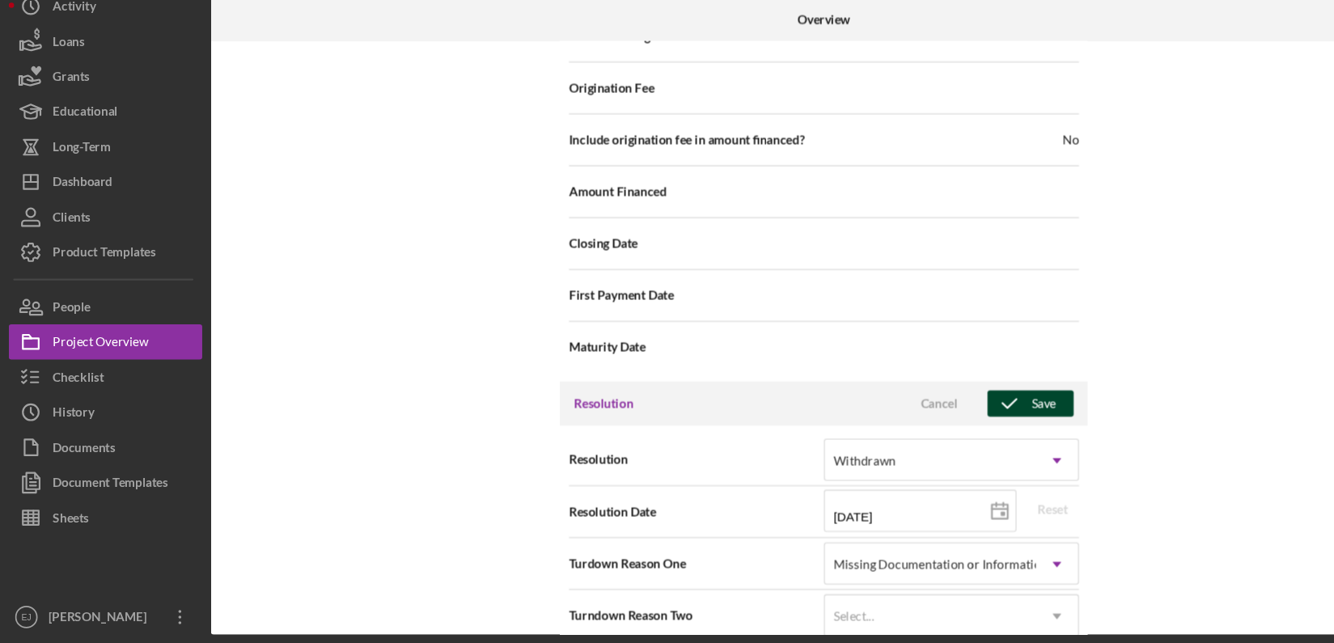
click at [954, 410] on div "Save" at bounding box center [960, 422] width 23 height 24
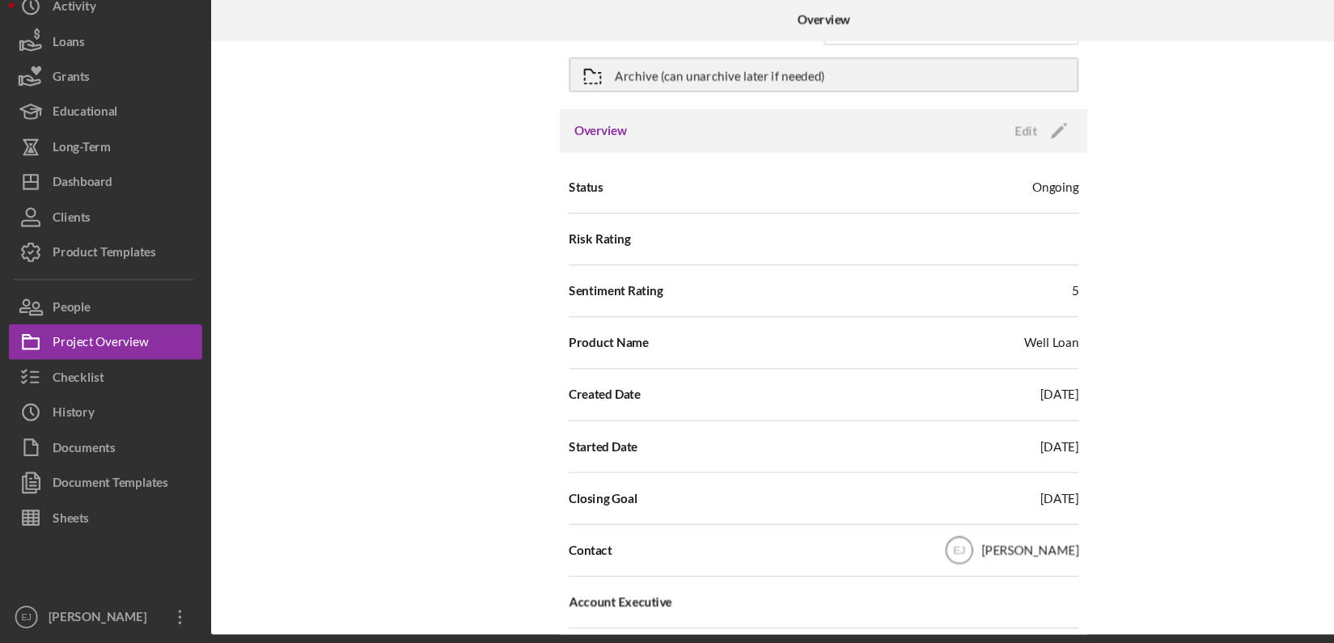
scroll to position [0, 0]
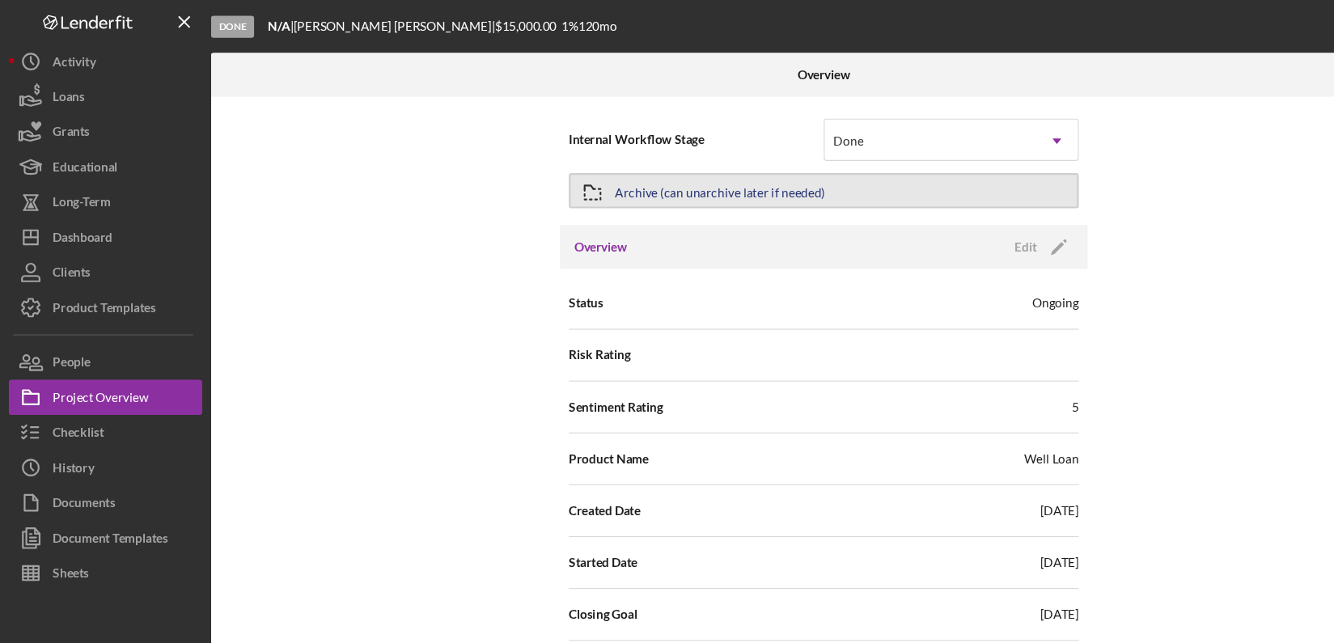
click at [536, 170] on icon "button" at bounding box center [545, 177] width 40 height 40
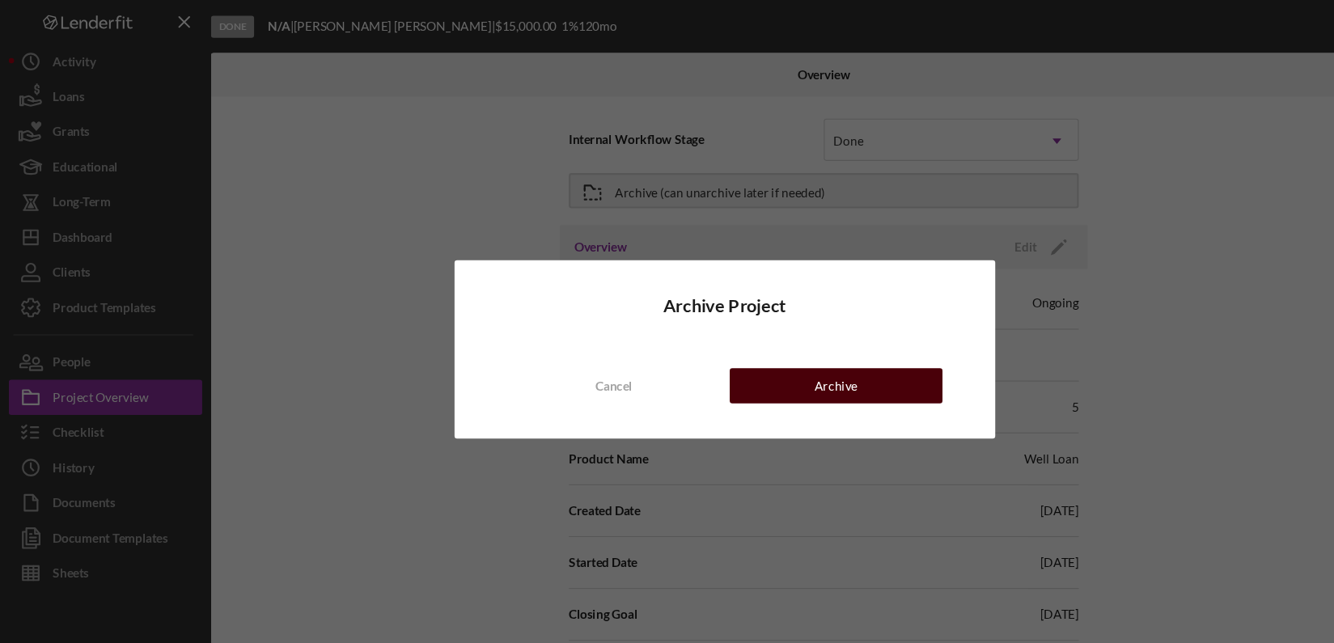
click at [701, 357] on button "Archive" at bounding box center [769, 355] width 196 height 32
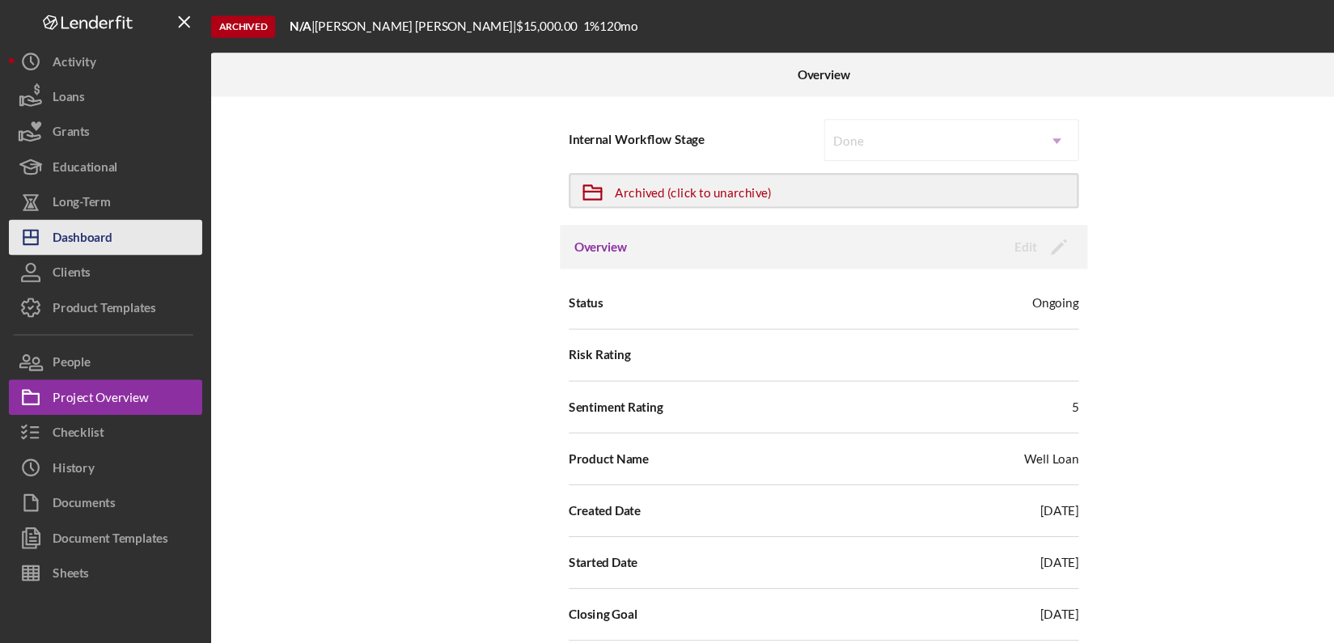
click at [117, 218] on button "Icon/Dashboard Dashboard" at bounding box center [97, 218] width 178 height 32
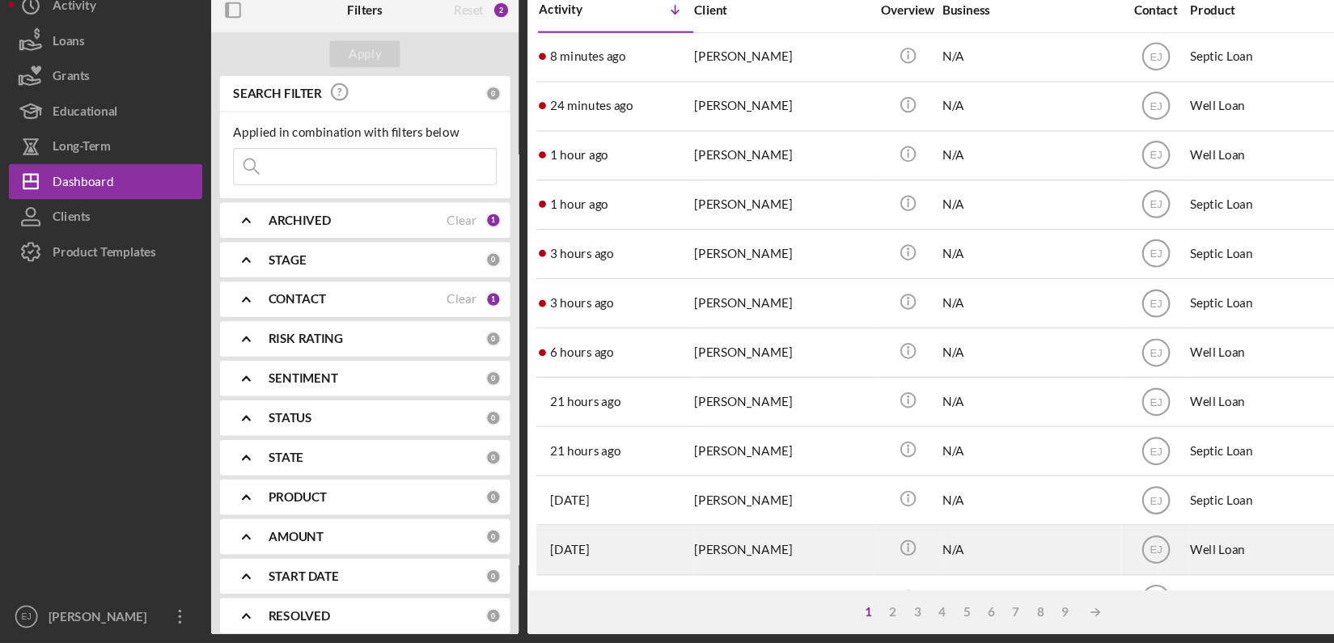
click at [691, 558] on div "Camari Spruill" at bounding box center [720, 556] width 162 height 43
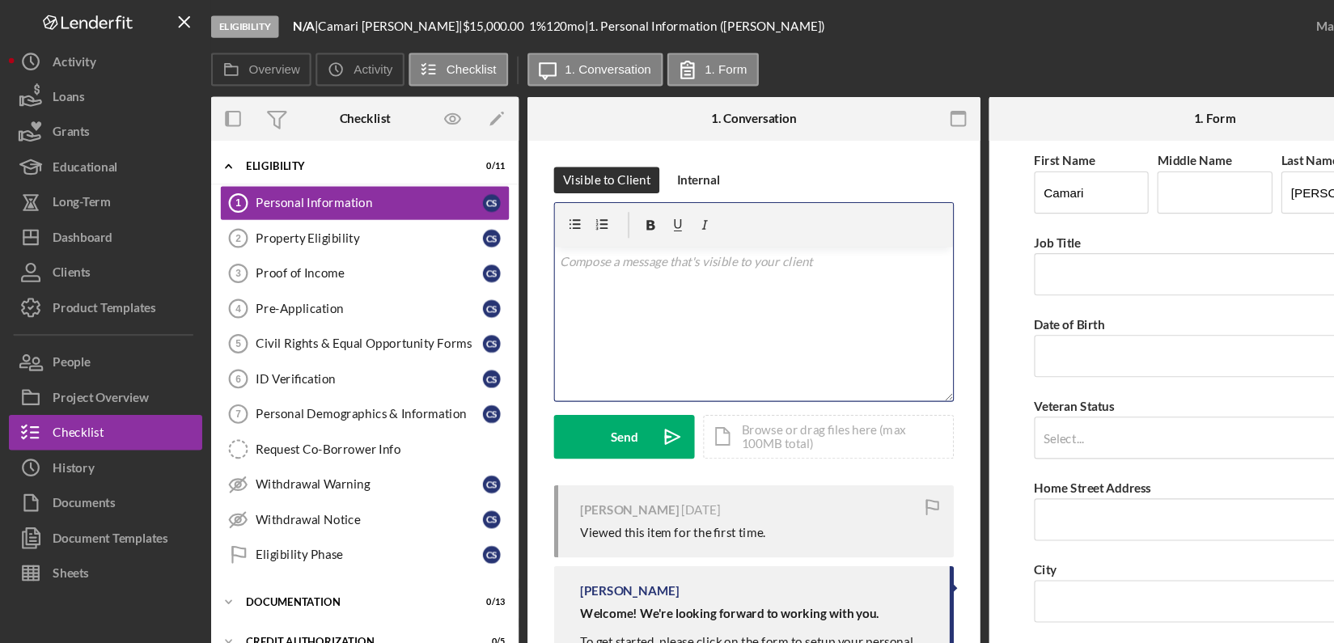
click at [560, 266] on div "v Color teal Color pink Remove color Add row above Add row below Add column bef…" at bounding box center [693, 298] width 366 height 142
paste div
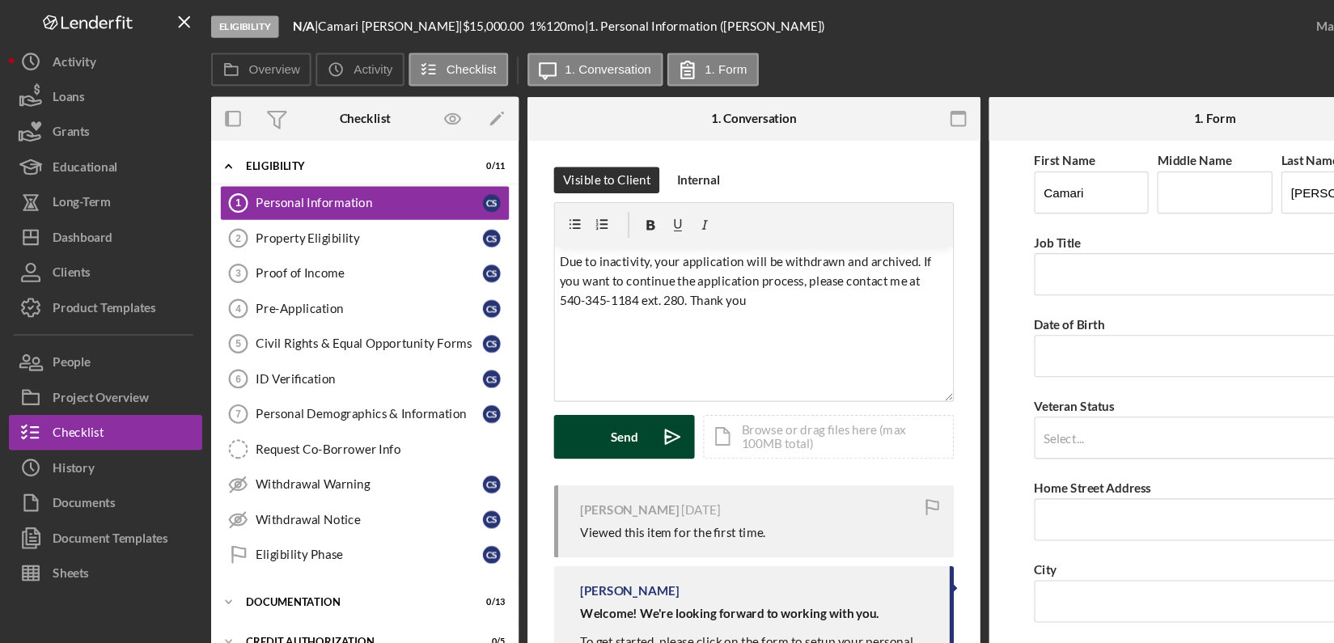
click at [573, 405] on div "Send" at bounding box center [574, 402] width 25 height 40
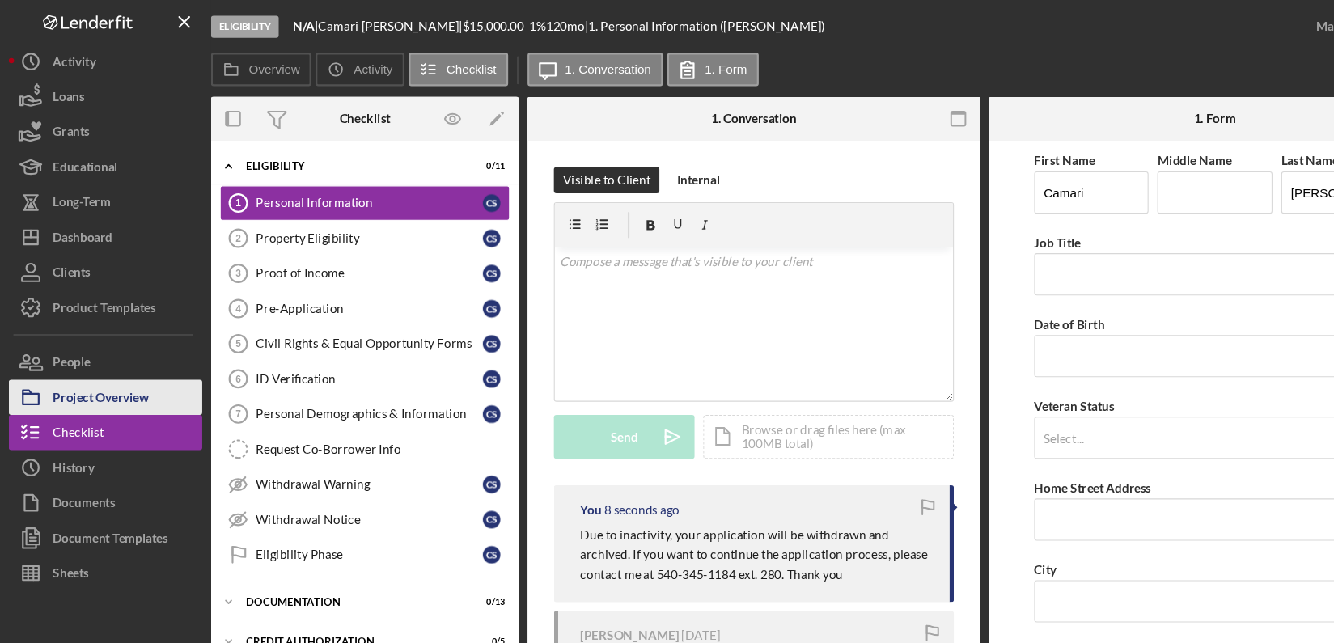
click at [80, 366] on div "Project Overview" at bounding box center [93, 367] width 88 height 36
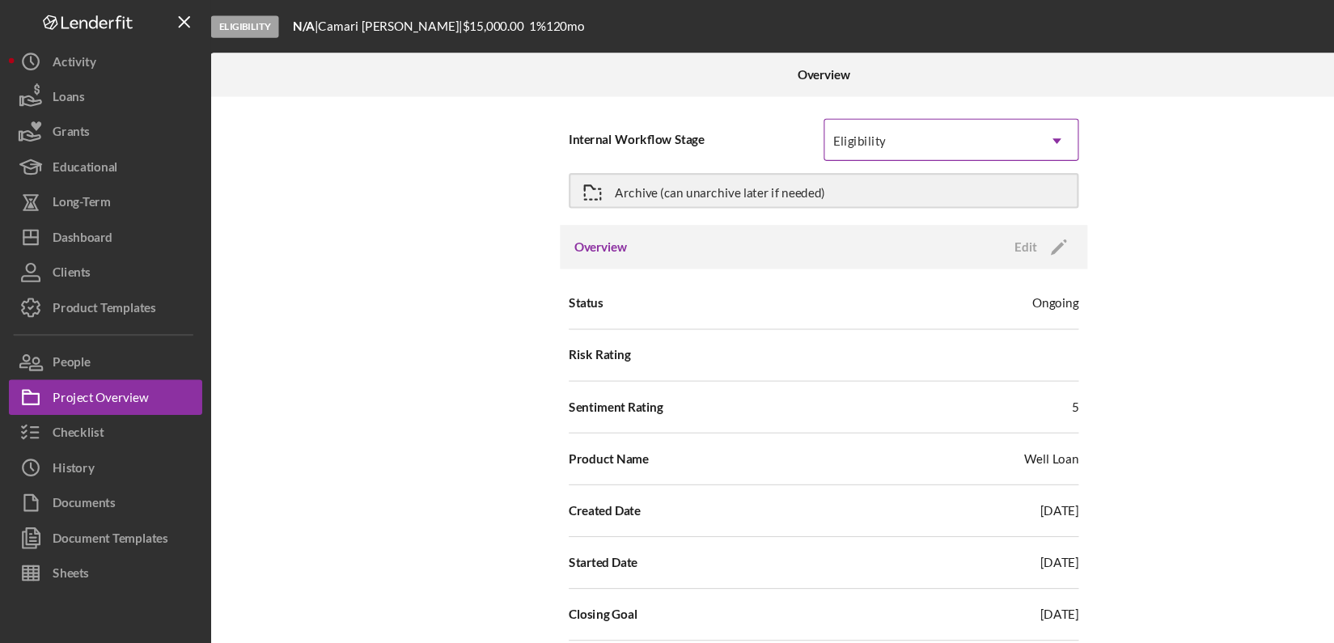
click at [973, 125] on icon "Icon/Dropdown Arrow" at bounding box center [972, 129] width 39 height 39
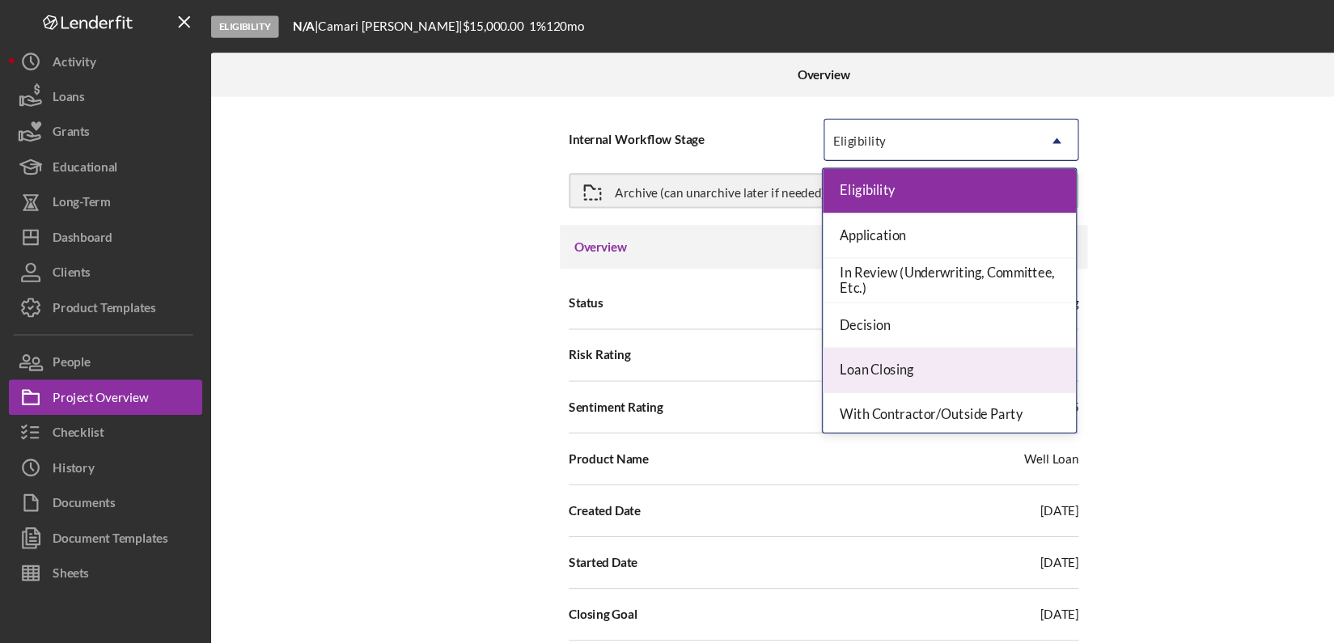
scroll to position [127, 0]
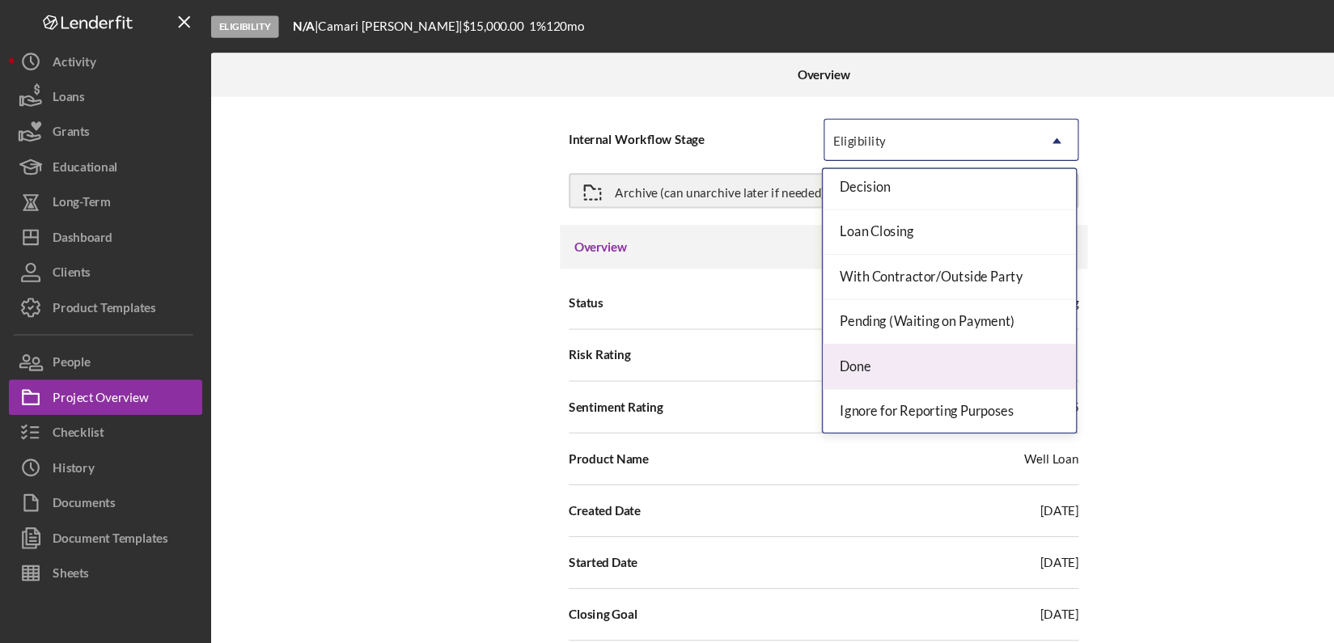
click at [947, 332] on div "Done" at bounding box center [873, 337] width 233 height 41
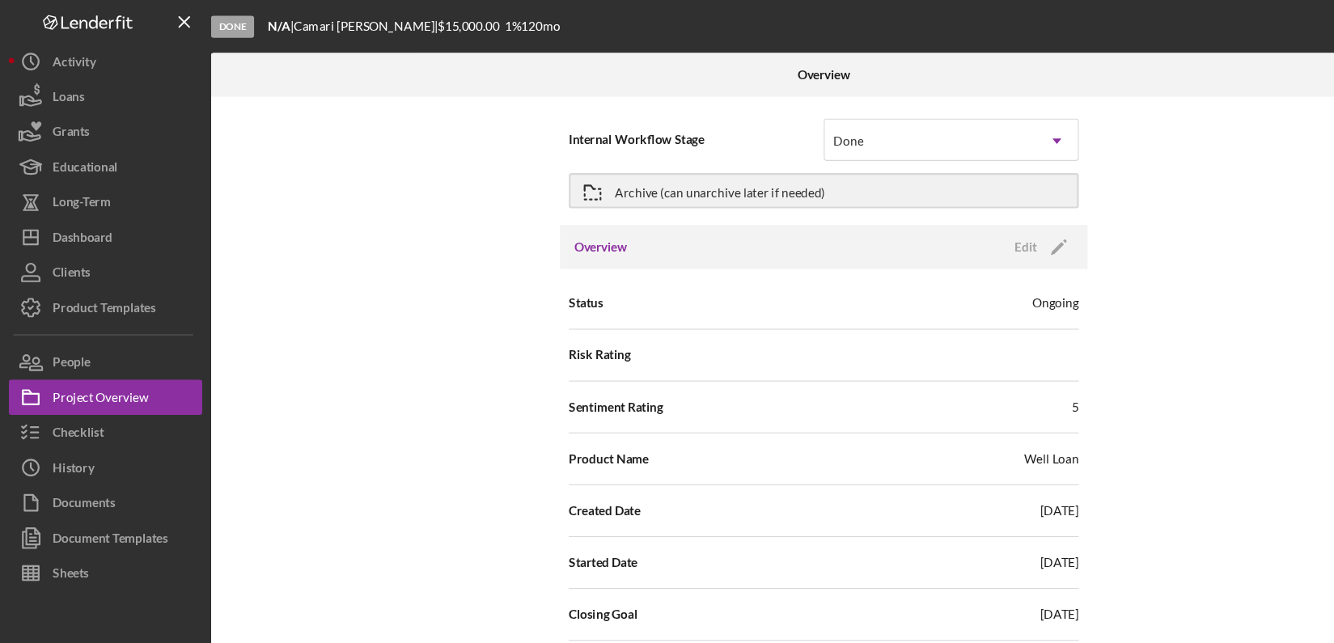
click at [1220, 572] on div "Internal Workflow Stage option Done, selected. Done Icon/Dropdown Arrow Archive…" at bounding box center [757, 362] width 1127 height 546
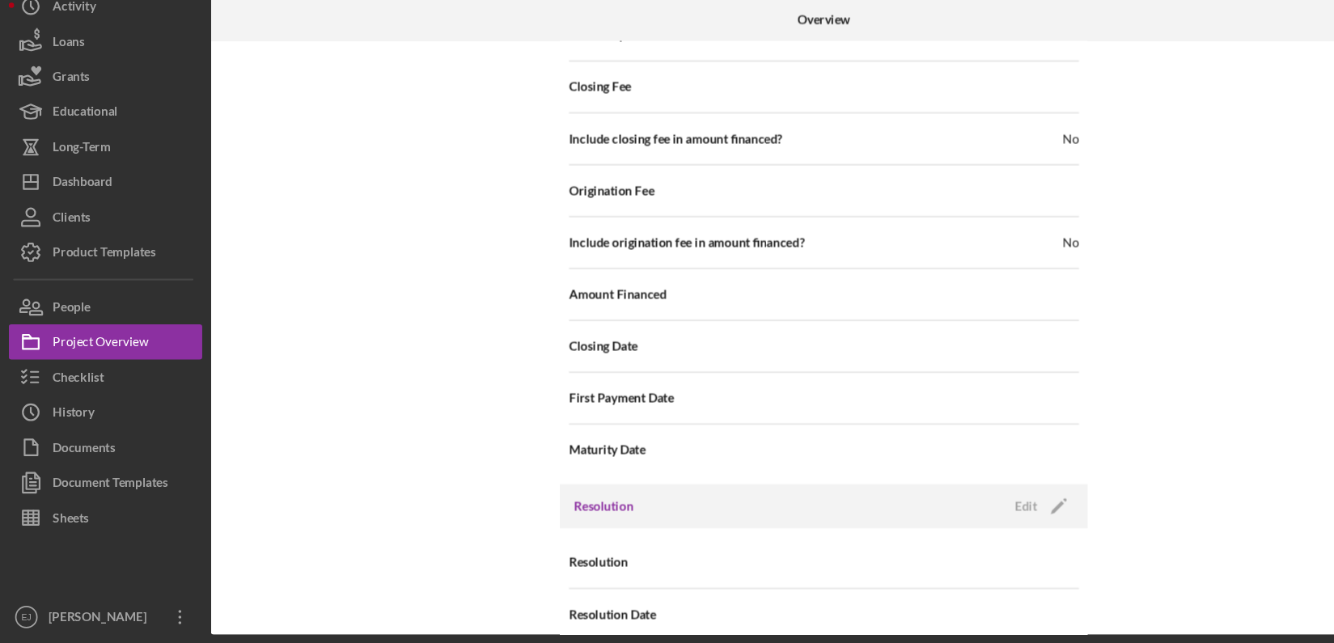
scroll to position [0, 0]
click at [947, 505] on div "Edit" at bounding box center [943, 517] width 20 height 24
click at [967, 550] on icon "Icon/Dropdown Arrow" at bounding box center [972, 569] width 39 height 39
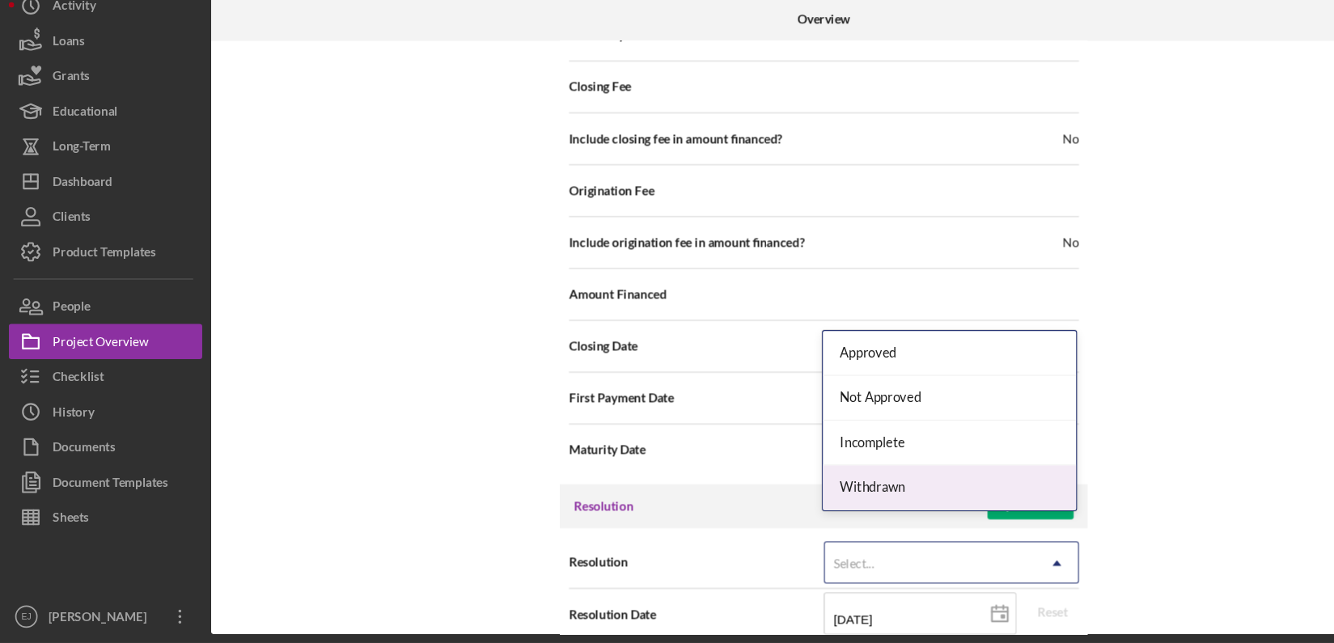
click at [941, 497] on div "Withdrawn" at bounding box center [873, 500] width 233 height 41
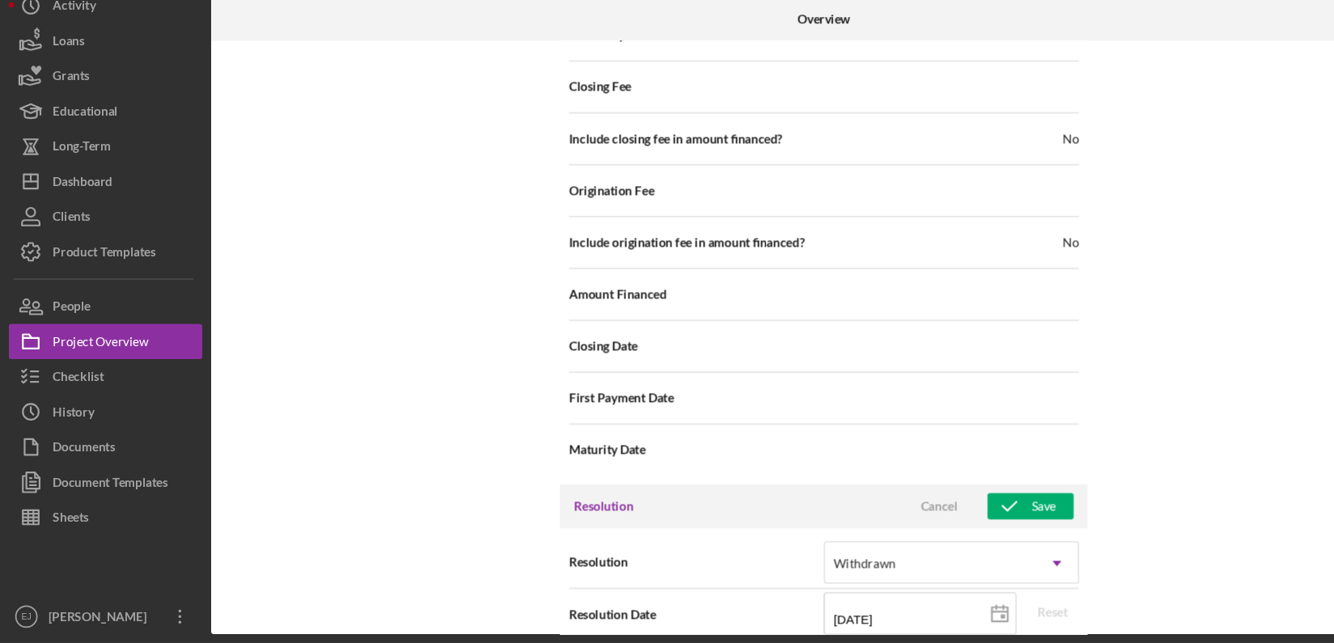
scroll to position [1956, 0]
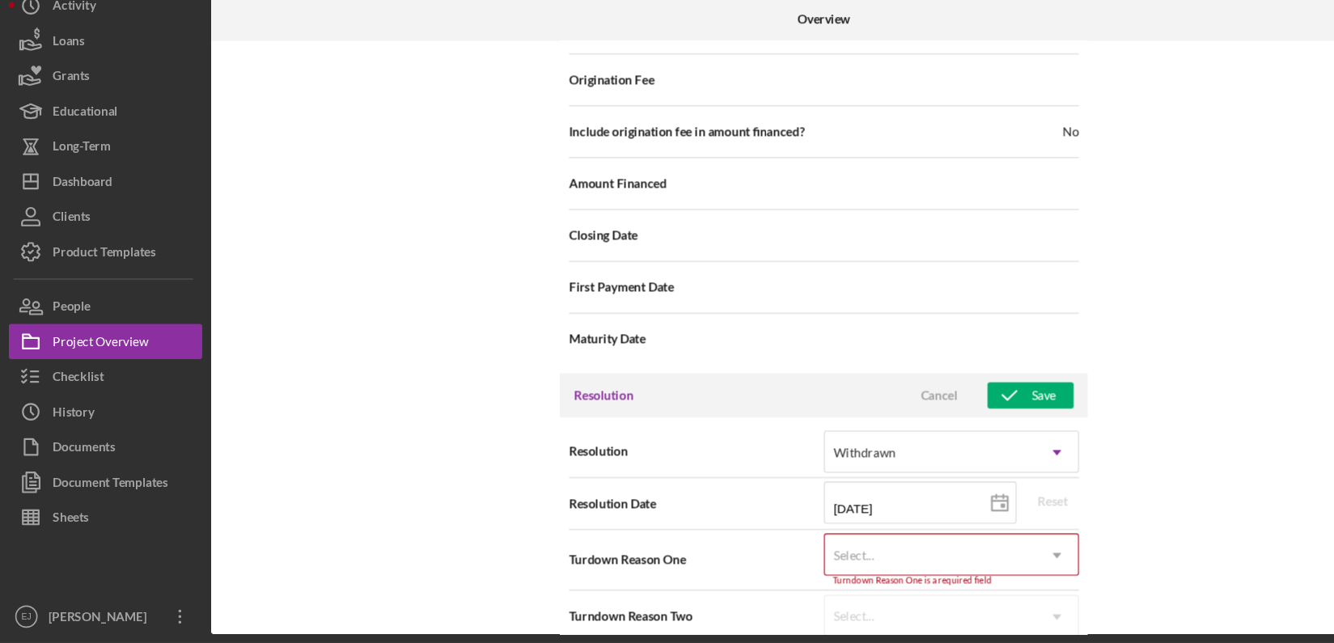
click at [983, 624] on div "Resolution option Withdrawn, selected. Withdrawn Icon/Dropdown Arrow Resolution…" at bounding box center [757, 542] width 485 height 214
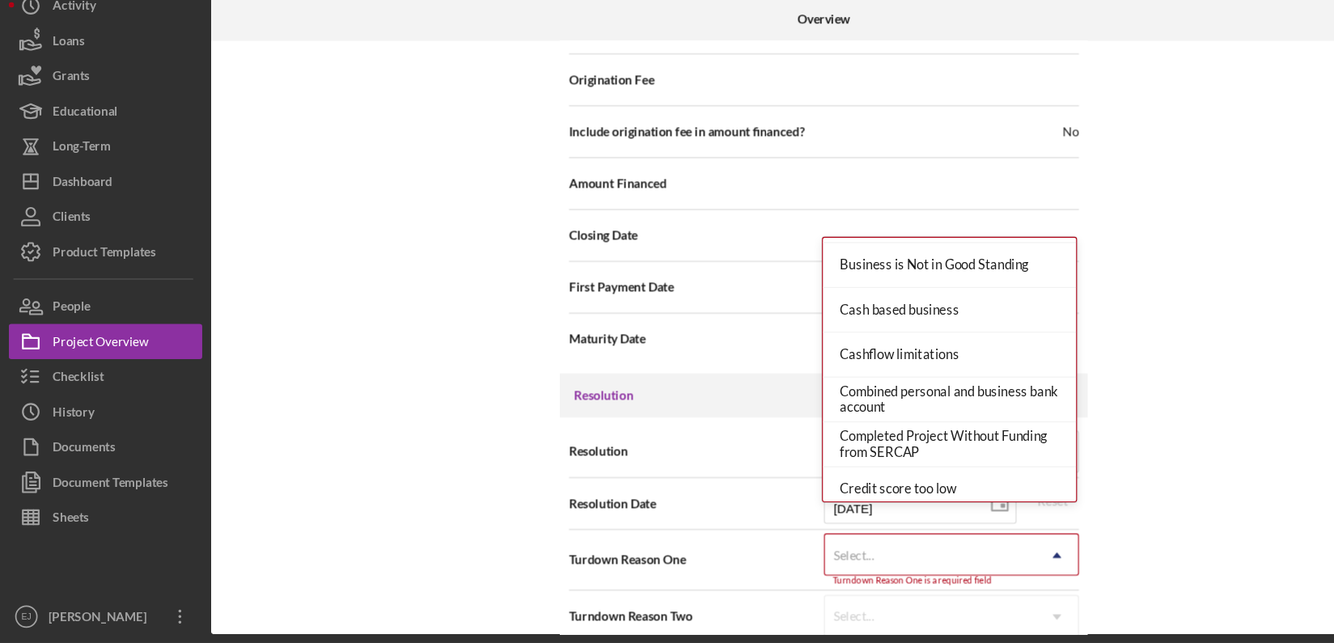
scroll to position [194, 0]
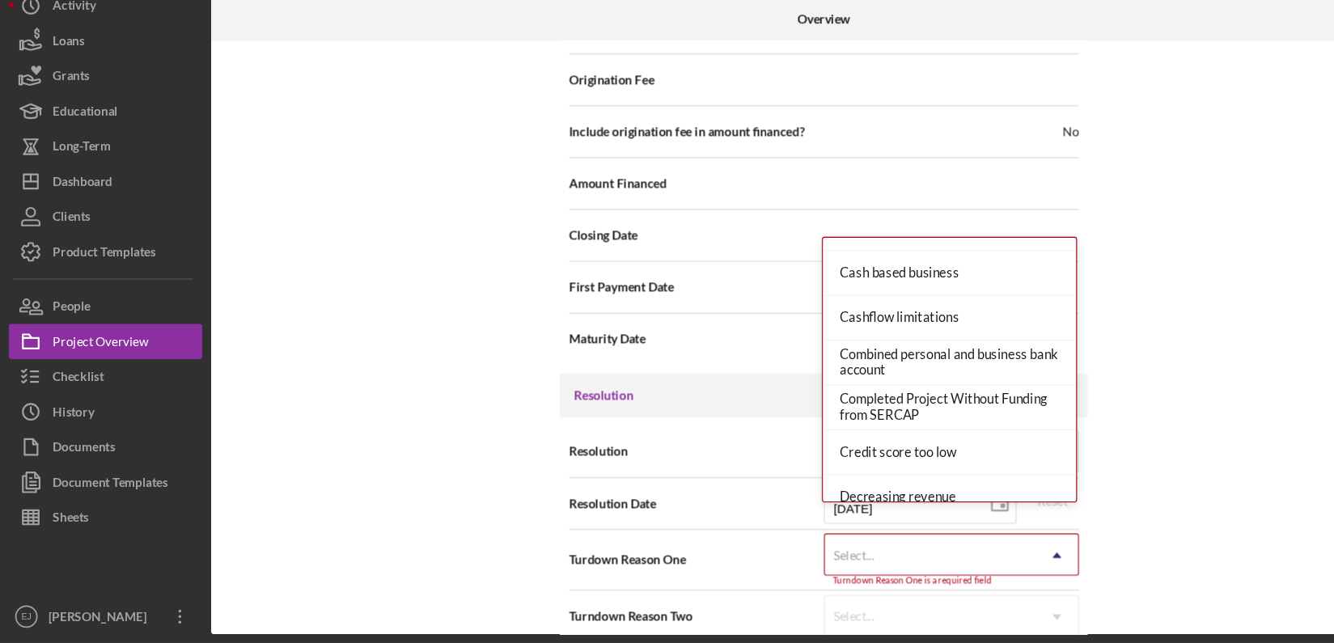
drag, startPoint x: 981, startPoint y: 480, endPoint x: 1018, endPoint y: 497, distance: 40.9
click at [1018, 497] on div "Internal Workflow Stage Done Icon/Dropdown Arrow Archive (can unarchive later i…" at bounding box center [757, 362] width 1127 height 546
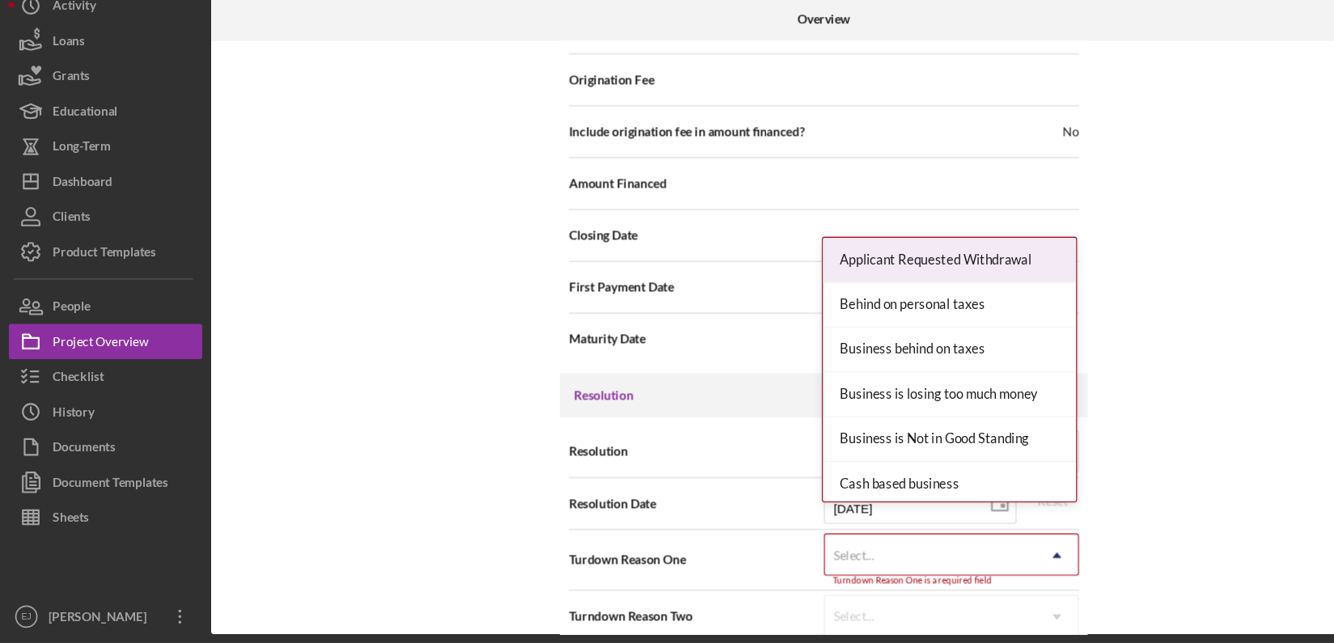
click at [971, 543] on icon "Icon/Dropdown Arrow" at bounding box center [972, 562] width 39 height 39
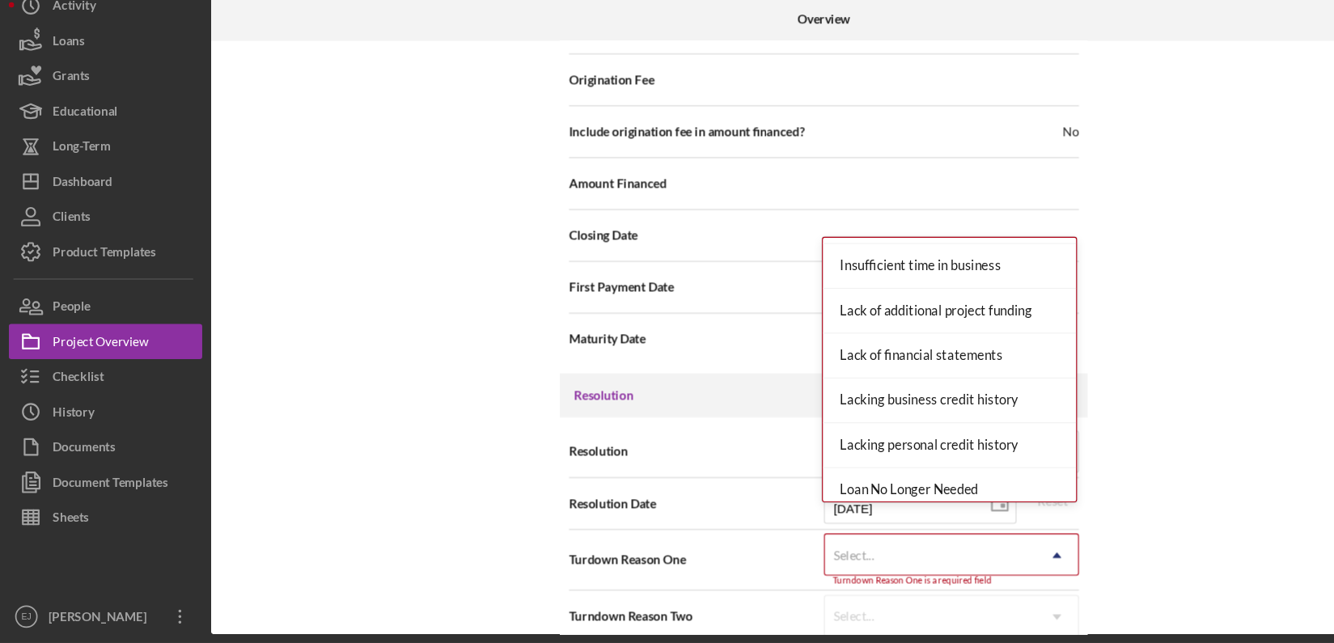
scroll to position [973, 0]
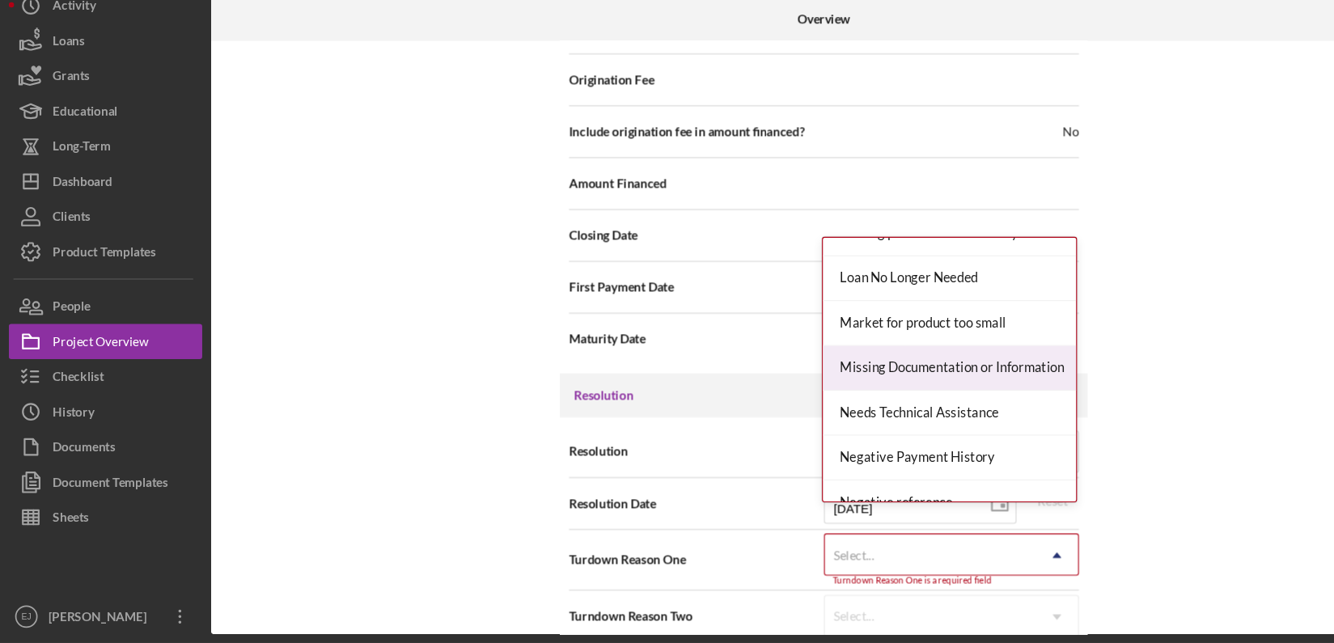
click at [915, 386] on div "Missing Documentation or Information" at bounding box center [873, 390] width 233 height 41
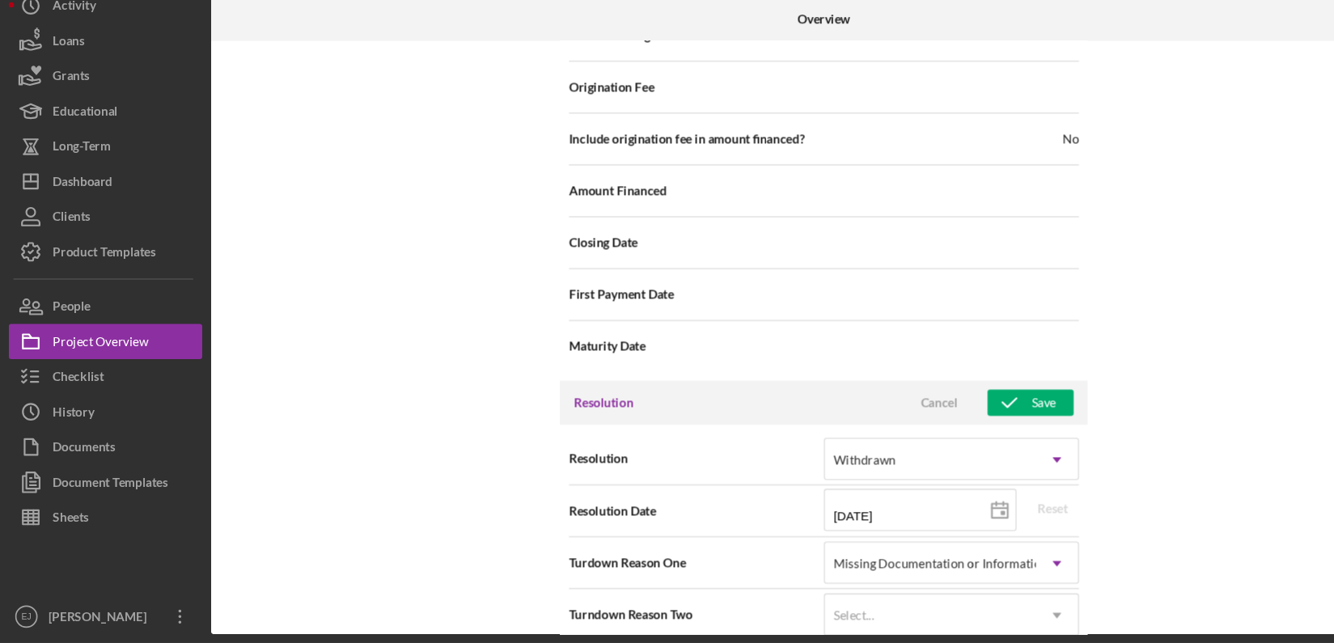
click at [972, 402] on div "Resolution Cancel Save" at bounding box center [757, 422] width 485 height 40
click at [960, 410] on div "Save" at bounding box center [960, 422] width 23 height 24
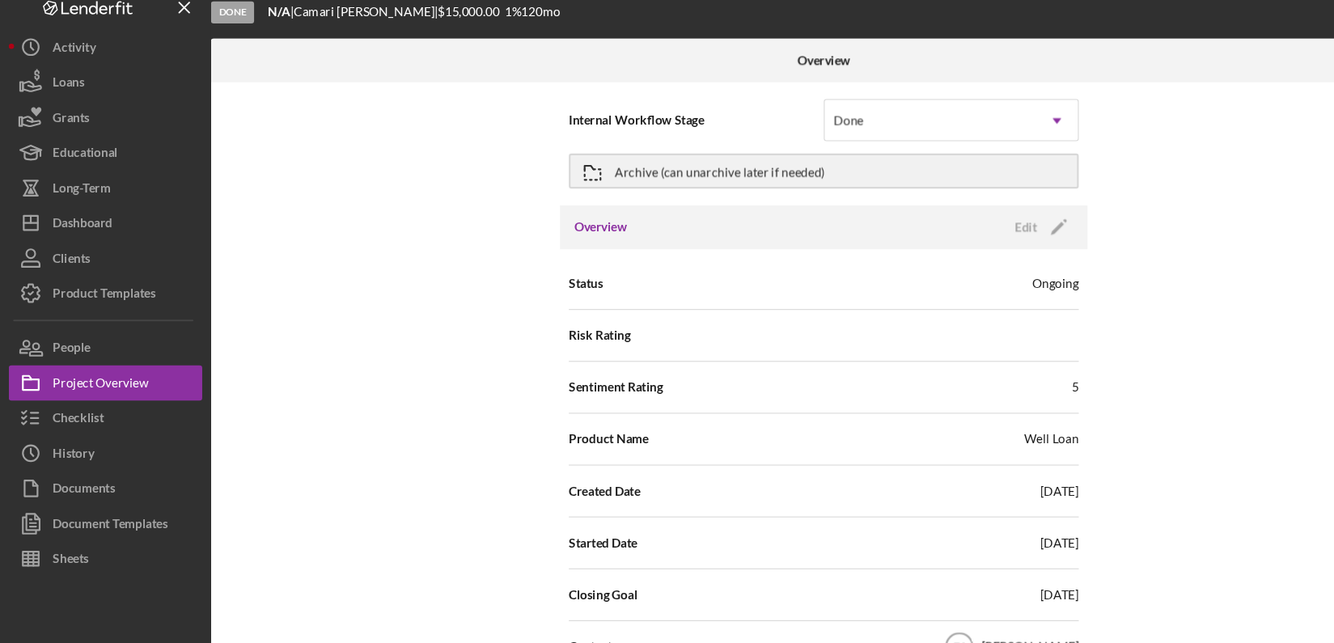
scroll to position [0, 0]
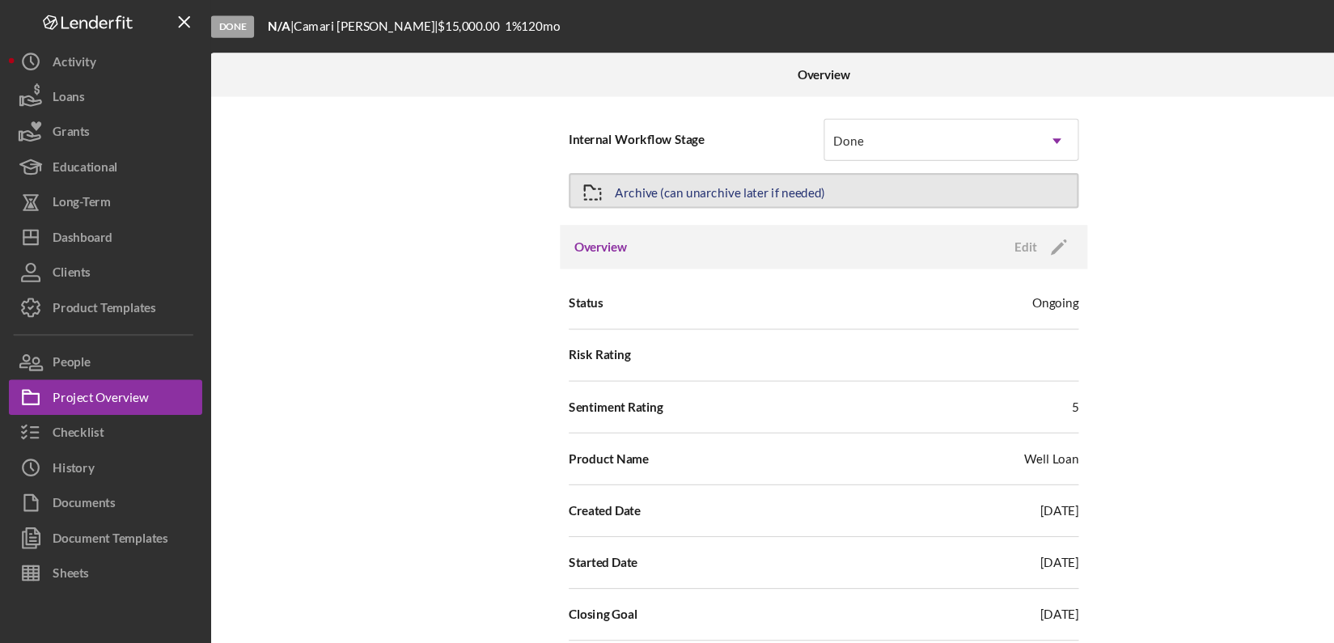
click at [602, 178] on div "Archive (can unarchive later if needed)" at bounding box center [661, 175] width 193 height 29
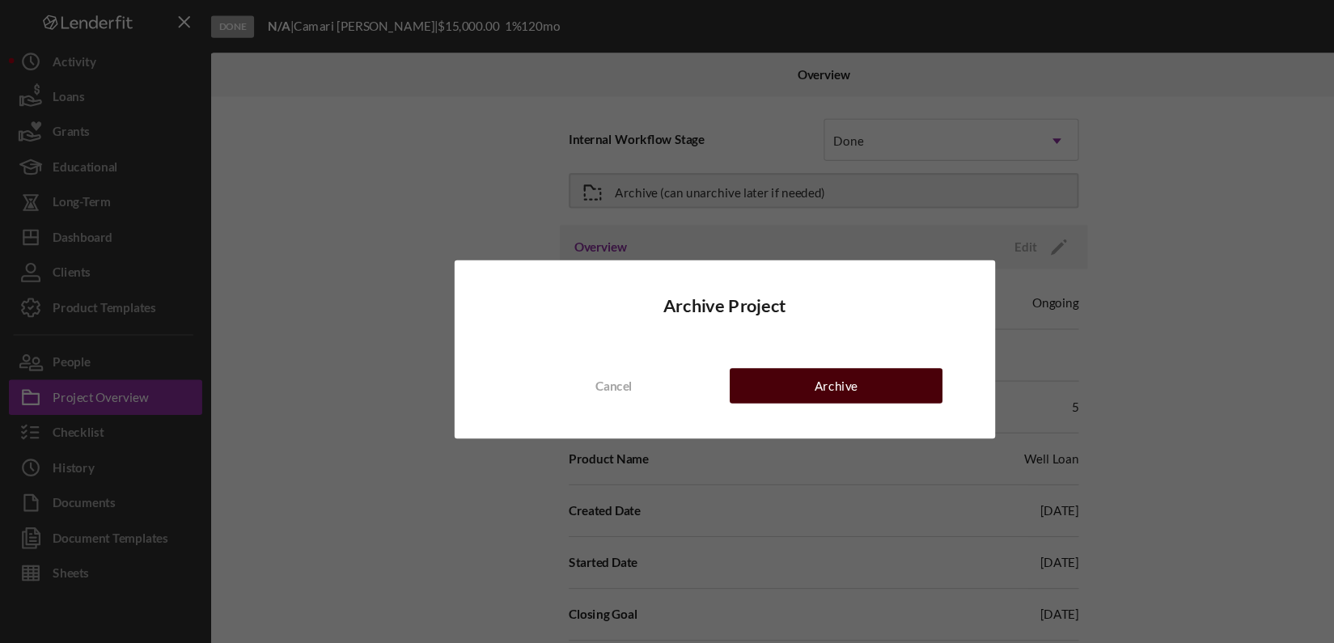
click at [756, 363] on div "Archive" at bounding box center [769, 355] width 40 height 32
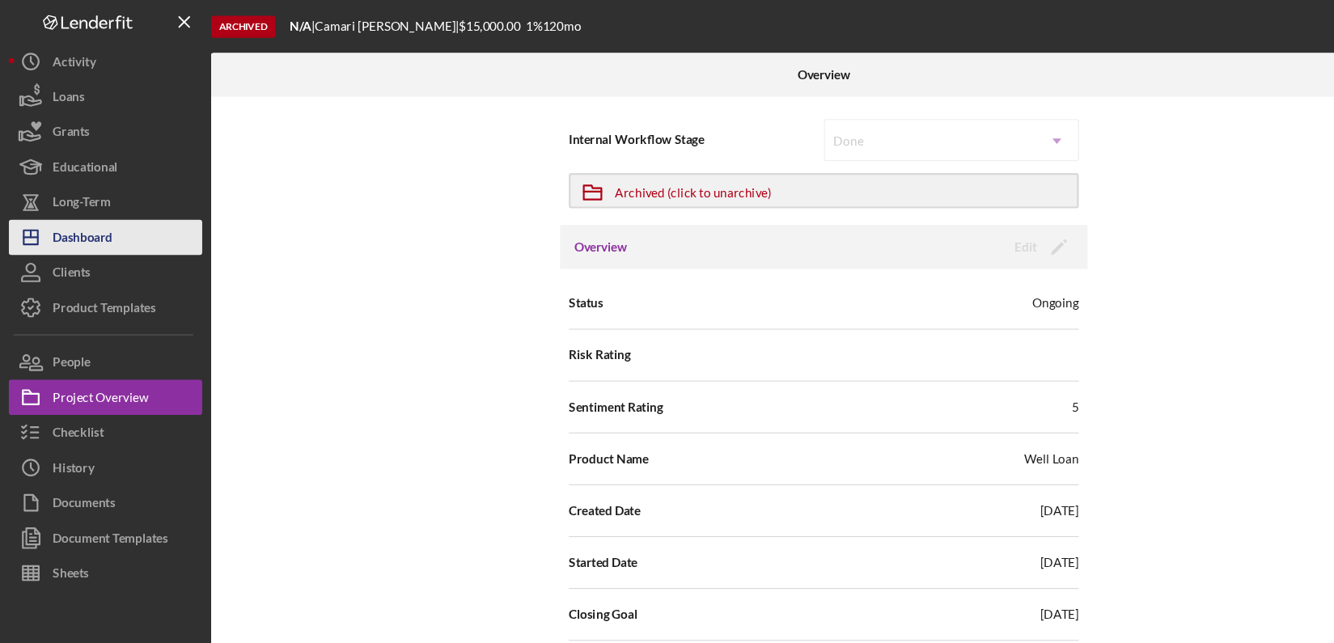
click at [70, 210] on div "Dashboard" at bounding box center [76, 220] width 55 height 36
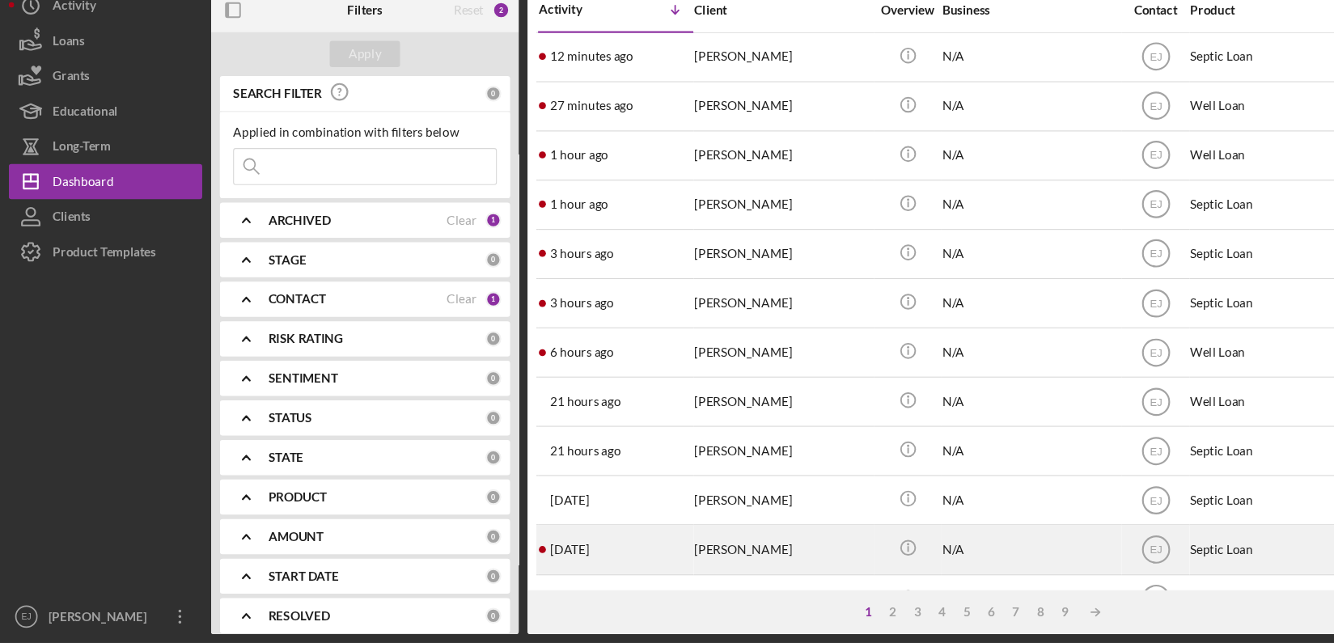
click at [663, 549] on div "Micah Stultz" at bounding box center [720, 556] width 162 height 43
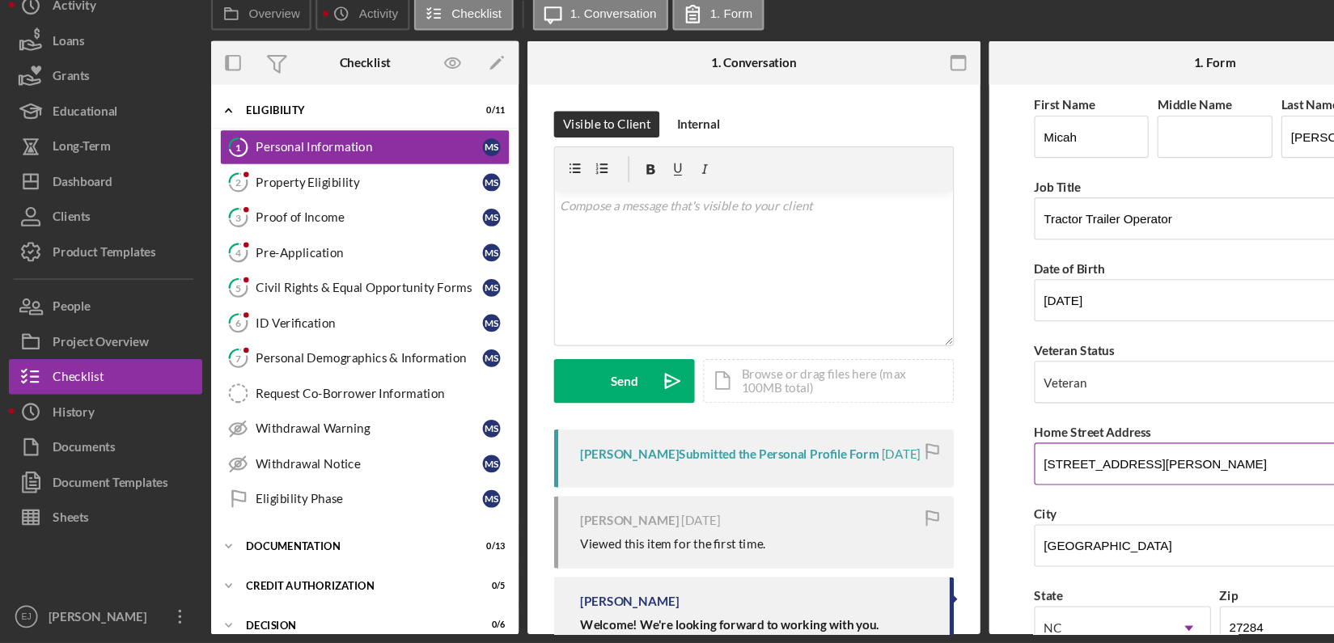
drag, startPoint x: 953, startPoint y: 475, endPoint x: 1092, endPoint y: 471, distance: 139.2
click at [1092, 471] on input "8781 Van Hoy Rd" at bounding box center [1117, 478] width 333 height 39
click at [320, 224] on div "Property Eligibility" at bounding box center [339, 219] width 209 height 13
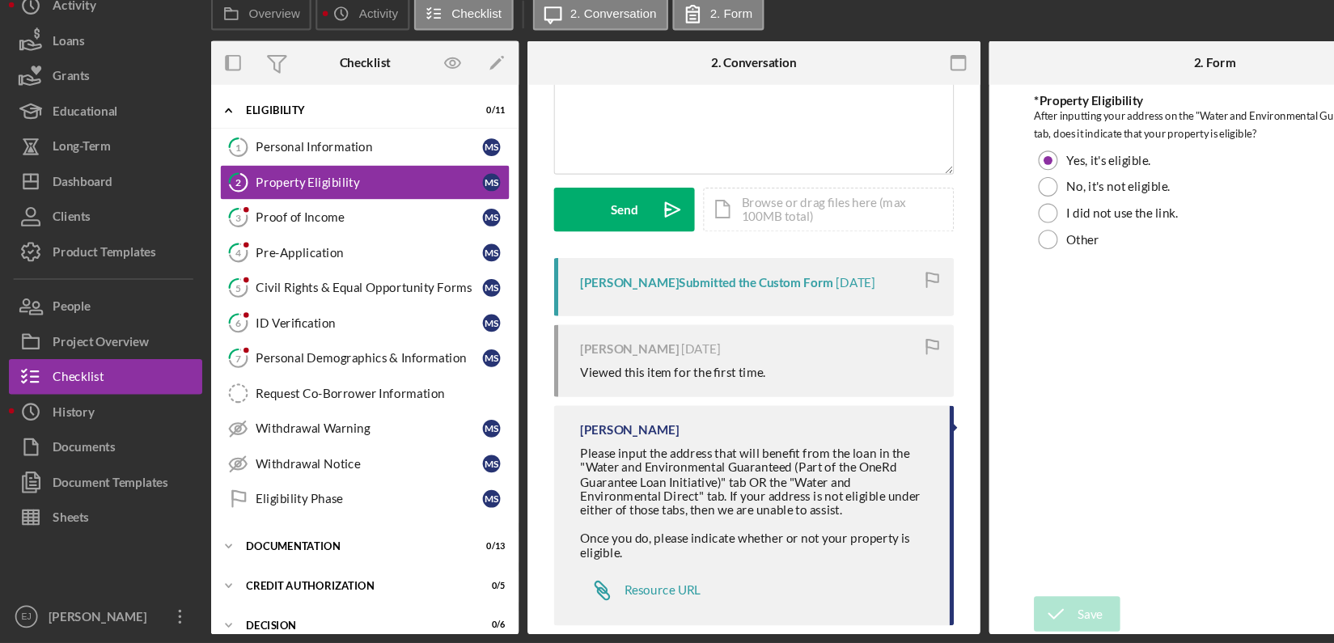
scroll to position [181, 0]
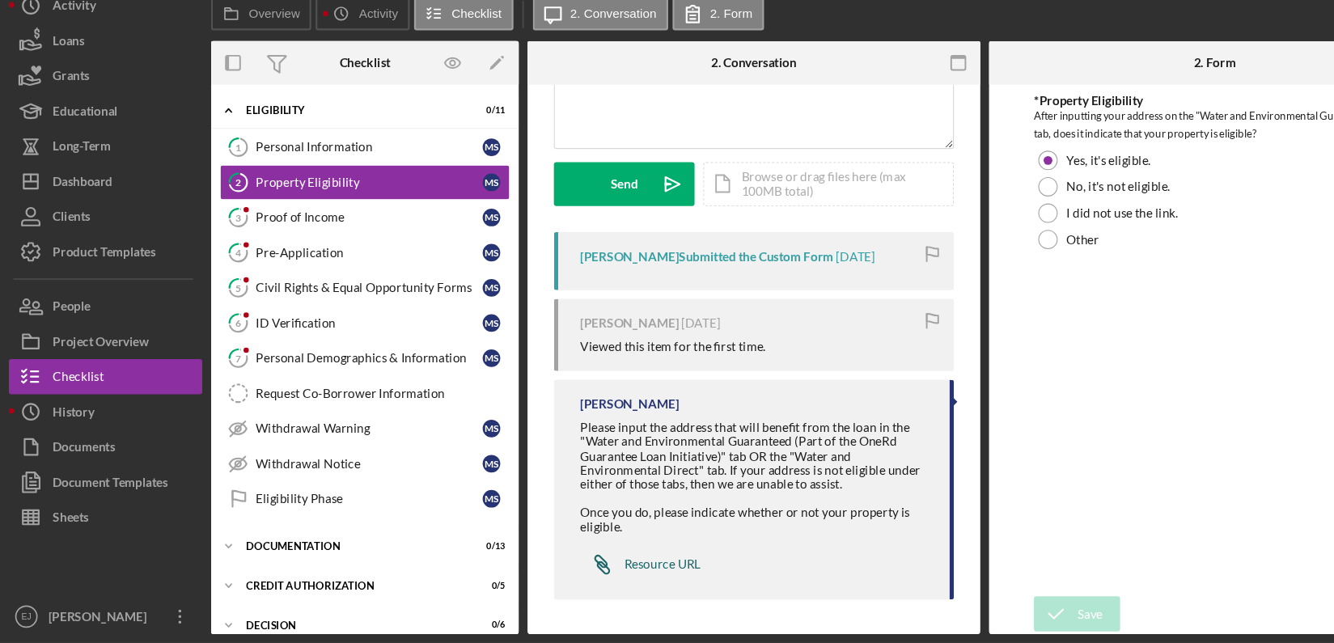
click at [590, 573] on div "Resource URL" at bounding box center [609, 571] width 70 height 13
click at [772, 215] on div "Icon/Document Browse or drag files here (max 100MB total) Tap to choose files o…" at bounding box center [762, 221] width 230 height 40
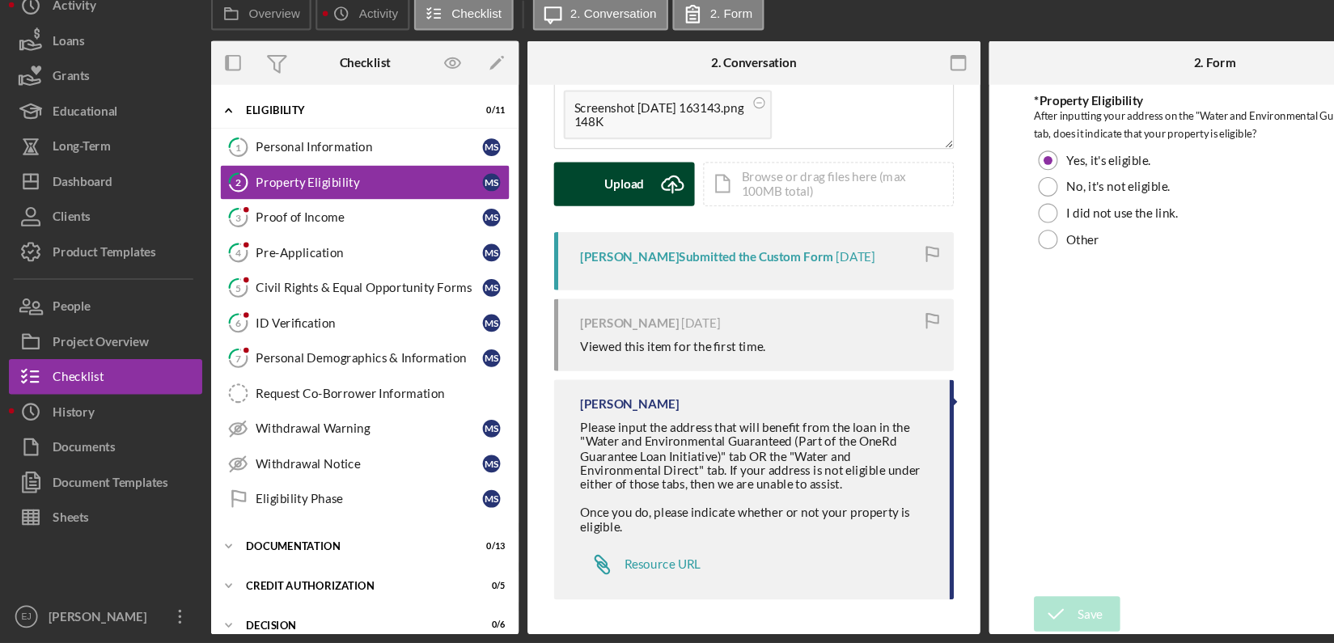
click at [597, 224] on button "Upload Icon/Upload" at bounding box center [574, 221] width 129 height 40
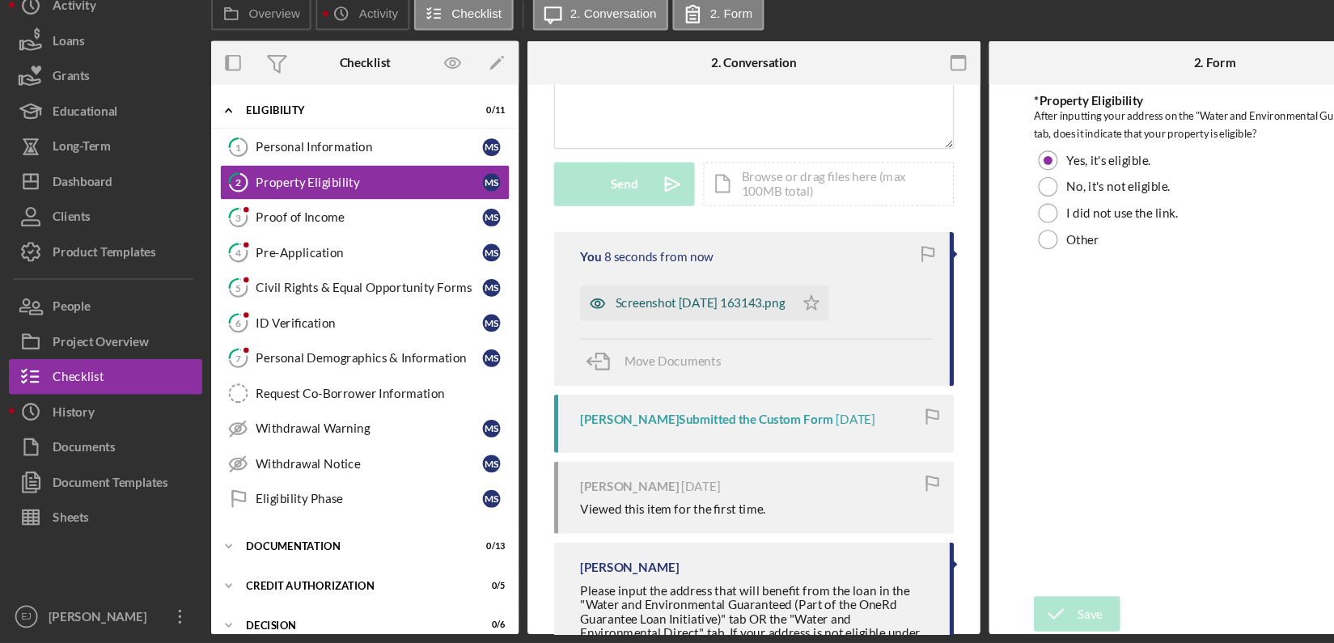
click at [697, 319] on div "Screenshot 2025-08-18 163143.png" at bounding box center [632, 331] width 197 height 32
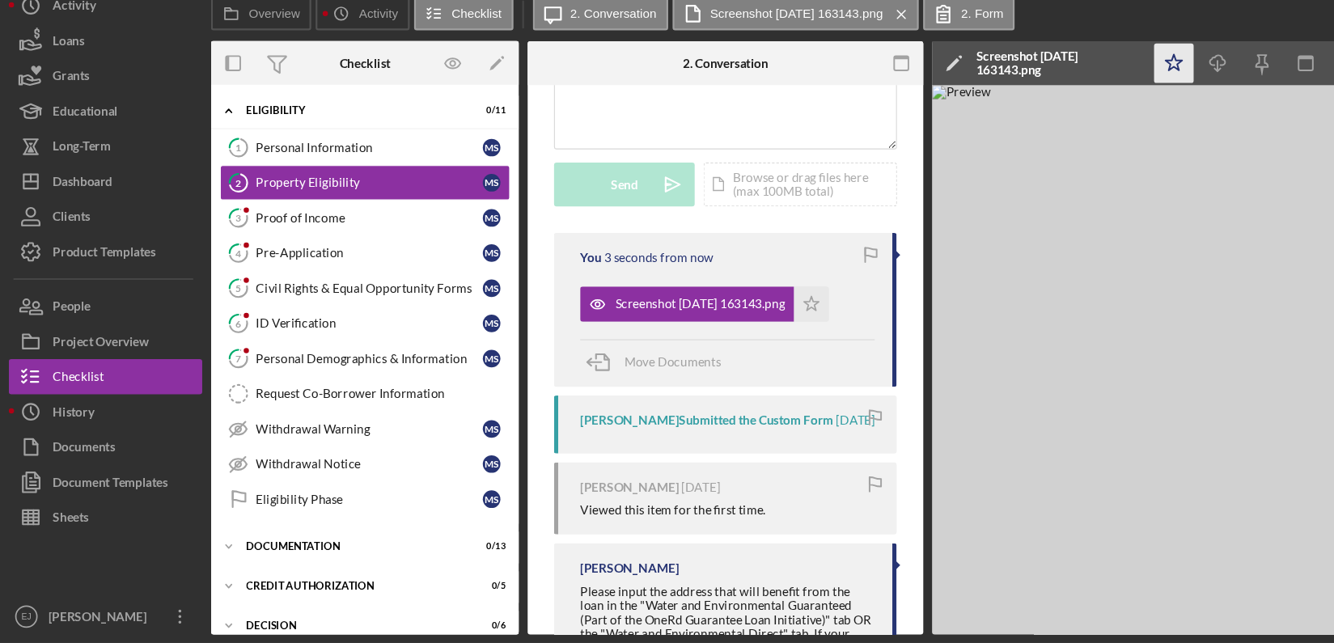
click at [1078, 111] on icon "Icon/Star" at bounding box center [1080, 109] width 36 height 36
click at [1051, 636] on div "Eligibility N/A | Micah Stultz | $8,000.00 1 % 120 mo | 2. Property Eligibility…" at bounding box center [667, 321] width 1334 height 643
click at [1053, 635] on div "Eligibility N/A | Micah Stultz | $8,000.00 1 % 120 mo | 2. Property Eligibility…" at bounding box center [667, 321] width 1334 height 643
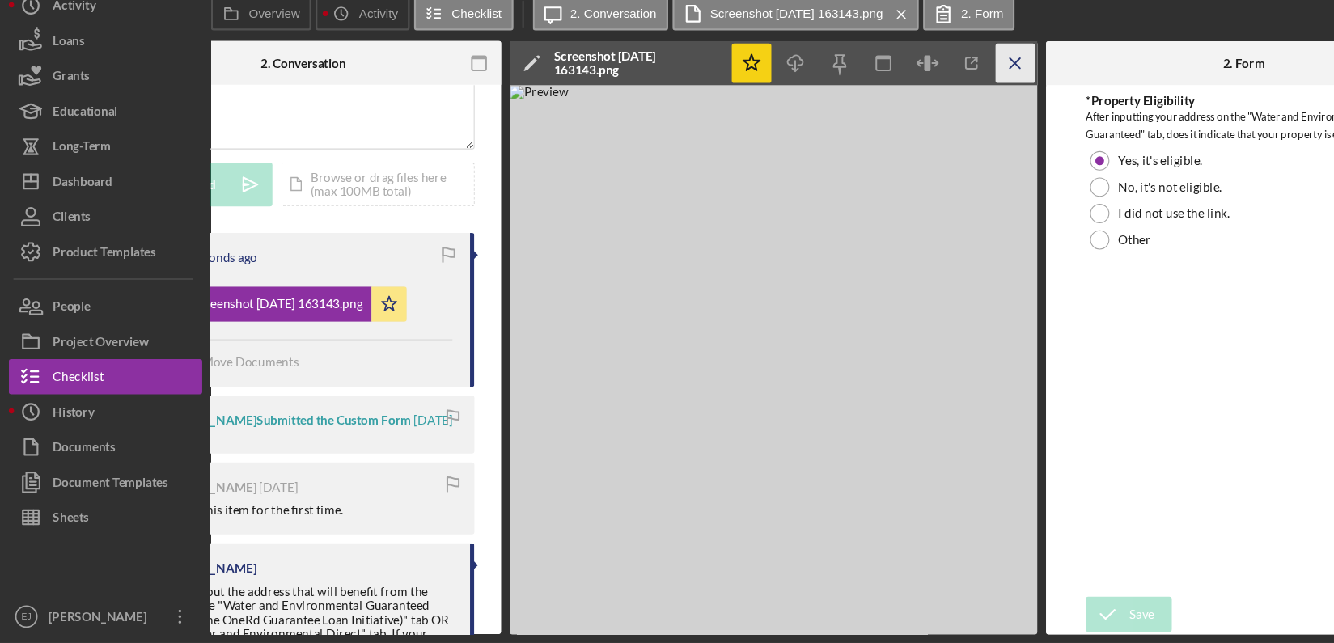
click at [938, 116] on icon "Icon/Menu Close" at bounding box center [934, 109] width 36 height 36
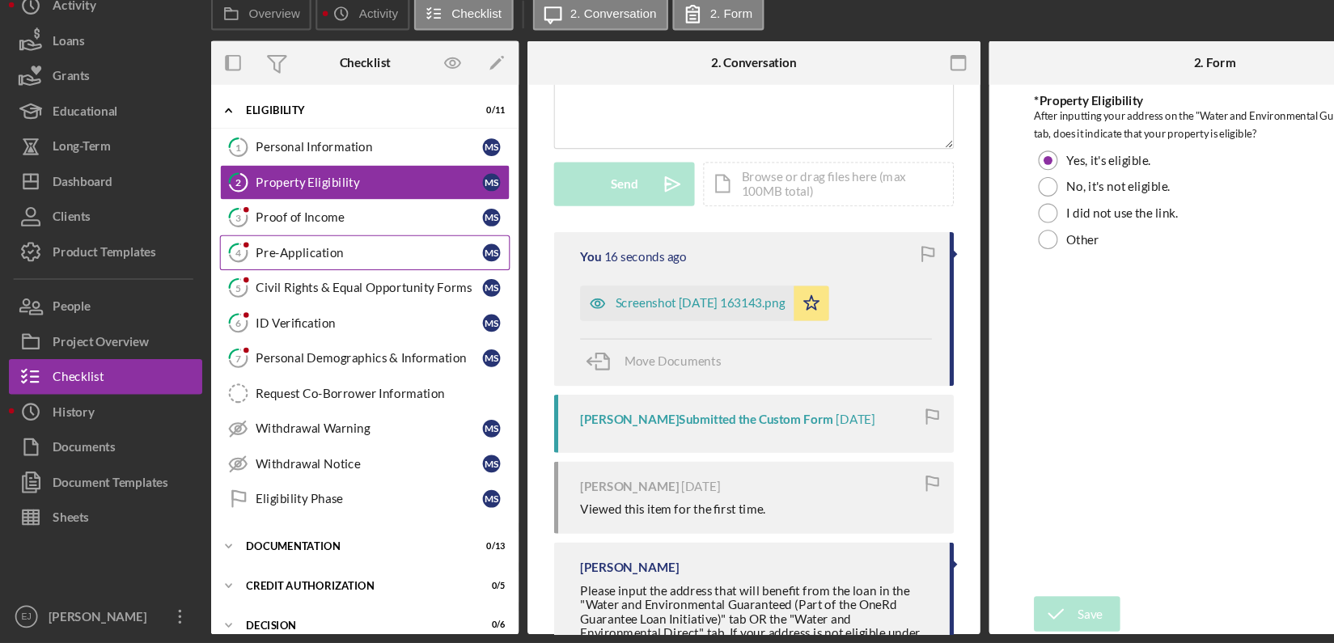
click at [282, 288] on div "Pre-Application" at bounding box center [339, 283] width 209 height 13
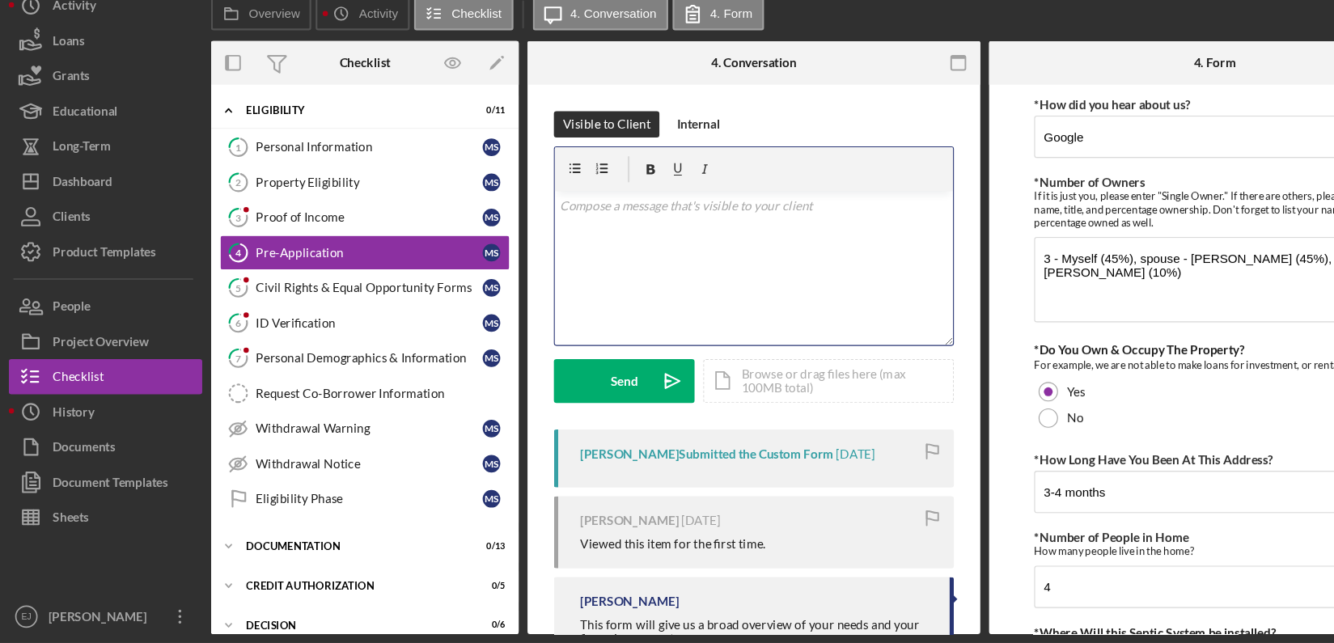
click at [545, 240] on p at bounding box center [693, 241] width 357 height 18
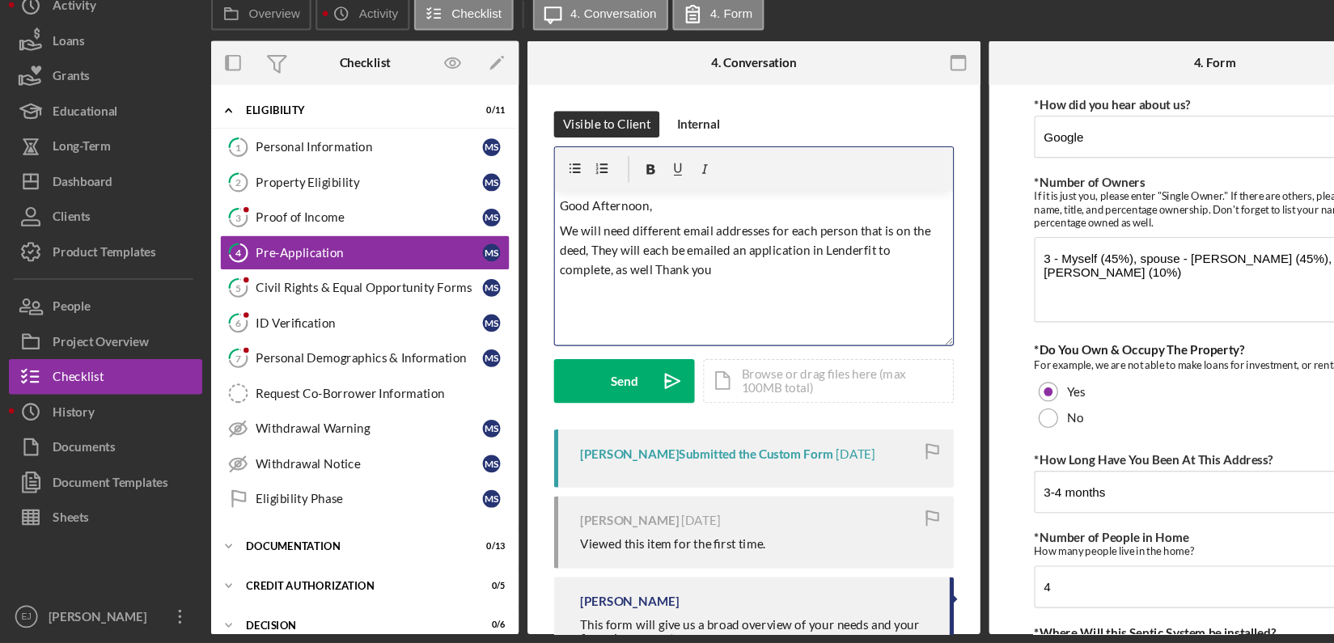
click at [598, 302] on p "We will need different email addresses for each person that is on the deed, The…" at bounding box center [693, 282] width 357 height 54
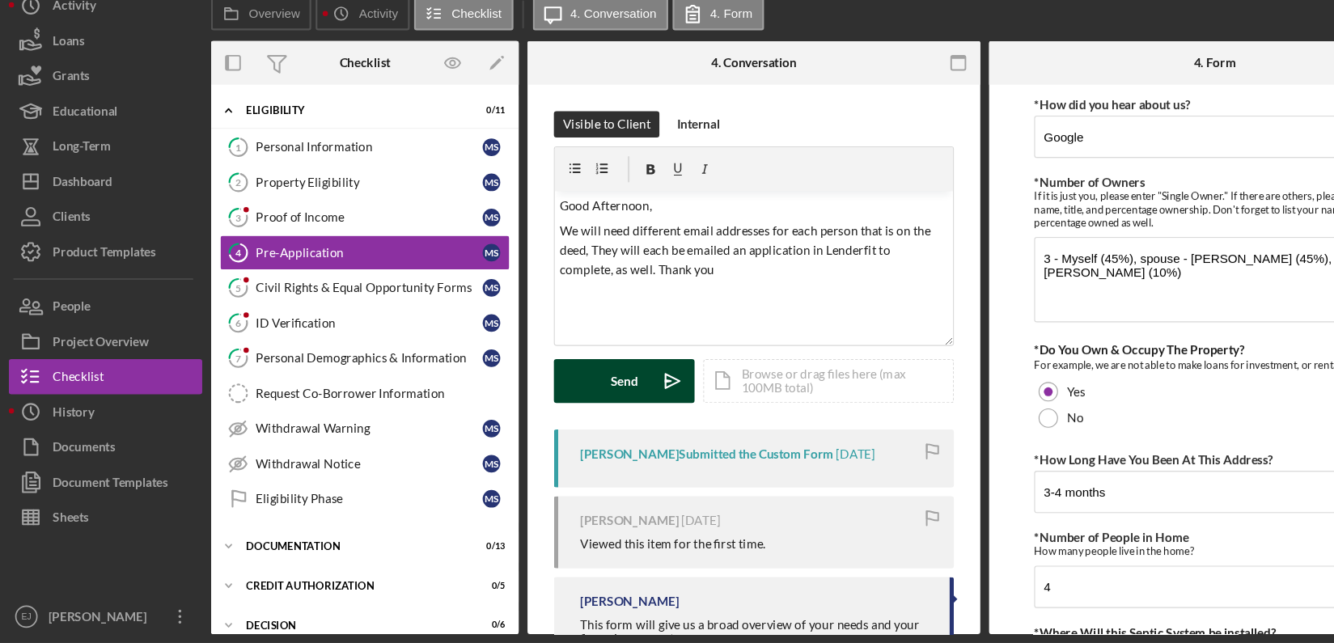
click at [598, 402] on icon "Icon/icon-invite-send" at bounding box center [618, 402] width 40 height 40
